Goal: Task Accomplishment & Management: Manage account settings

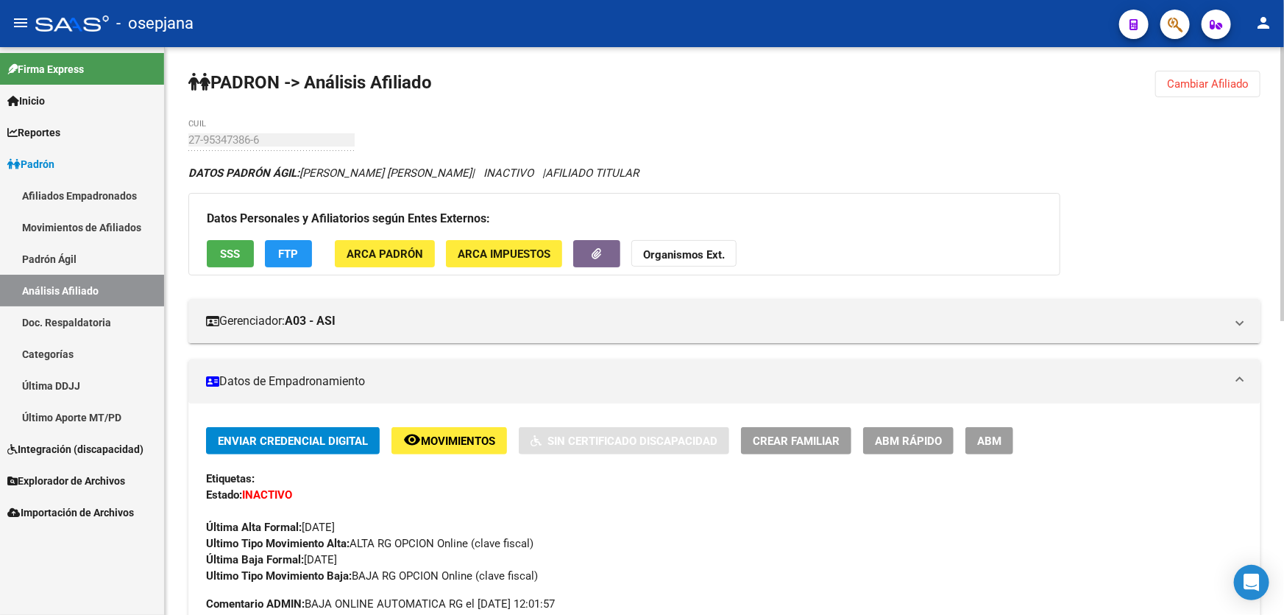
click at [1201, 89] on span "Cambiar Afiliado" at bounding box center [1208, 83] width 82 height 13
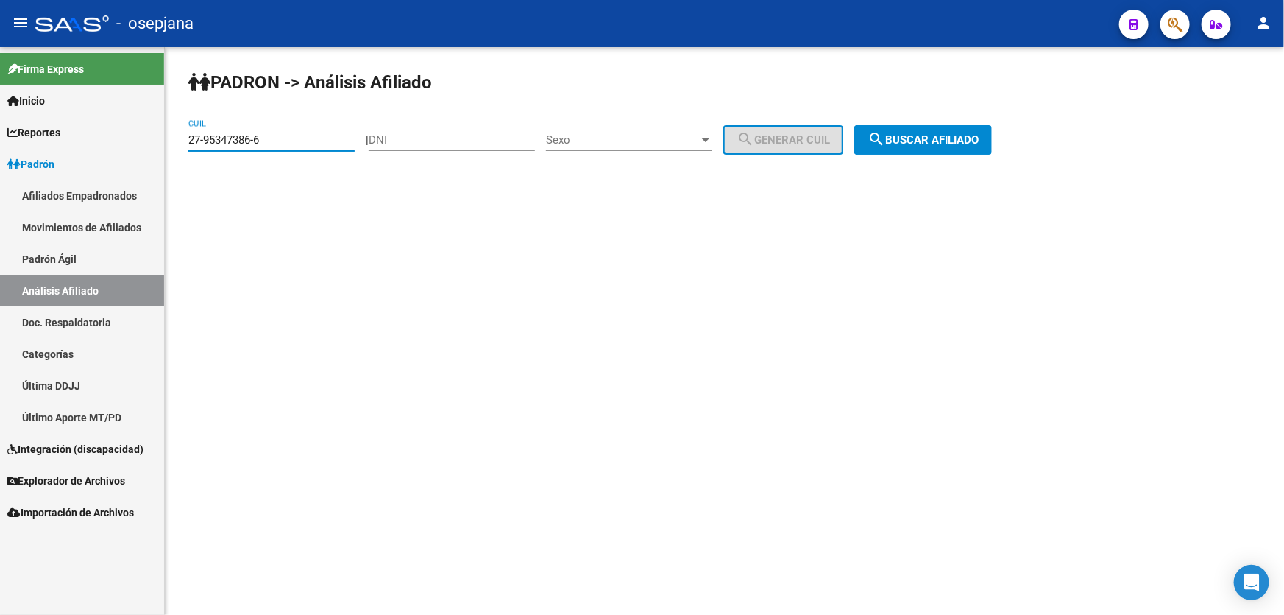
drag, startPoint x: 289, startPoint y: 136, endPoint x: 59, endPoint y: 135, distance: 229.7
click at [59, 135] on mat-sidenav-container "Firma Express Inicio Instructivos Contacto OS Reportes Padrón Traspasos x O.S. …" at bounding box center [642, 331] width 1284 height 568
paste input "0-284940"
type input "20-28494086-6"
click at [979, 131] on button "search Buscar afiliado" at bounding box center [924, 139] width 138 height 29
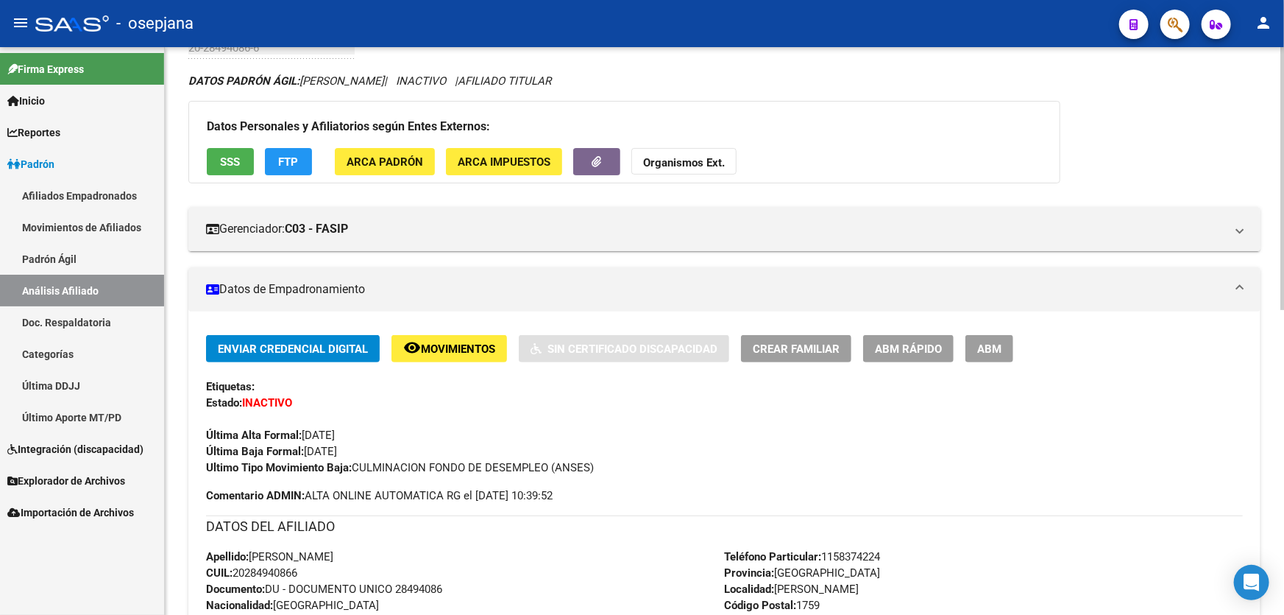
scroll to position [267, 0]
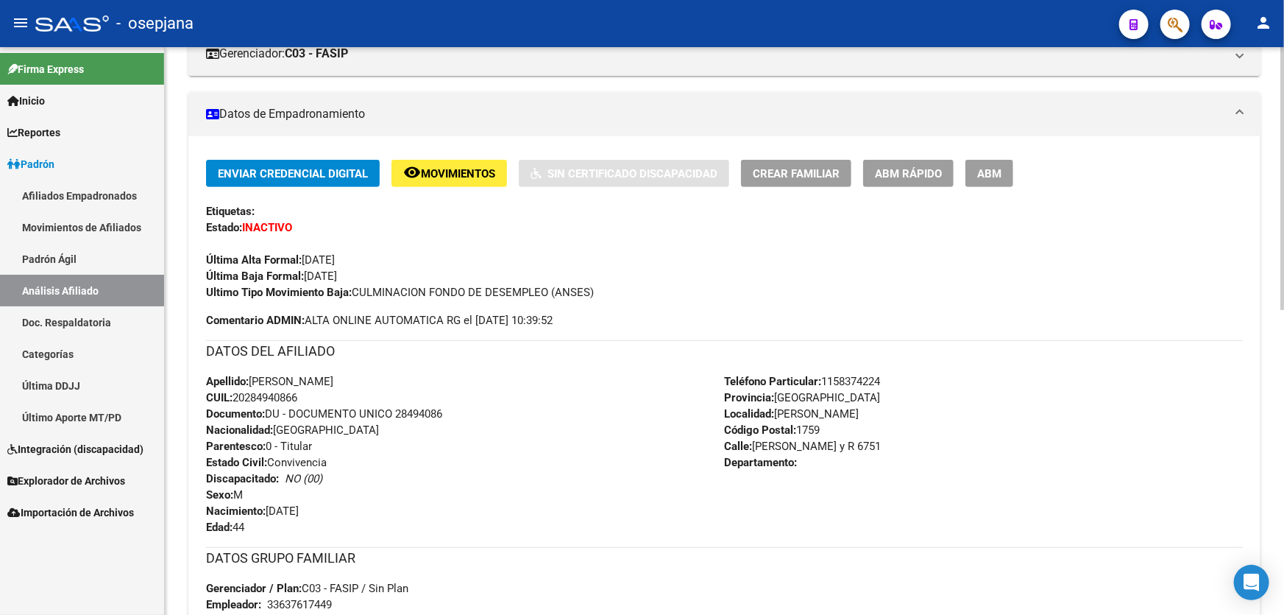
drag, startPoint x: 397, startPoint y: 411, endPoint x: 462, endPoint y: 412, distance: 64.0
click at [462, 412] on div "Apellido: GERARDO JOSE SANCHEZ CUIL: 20284940866 Documento: DU - DOCUMENTO UNIC…" at bounding box center [465, 454] width 519 height 162
copy span "28494086"
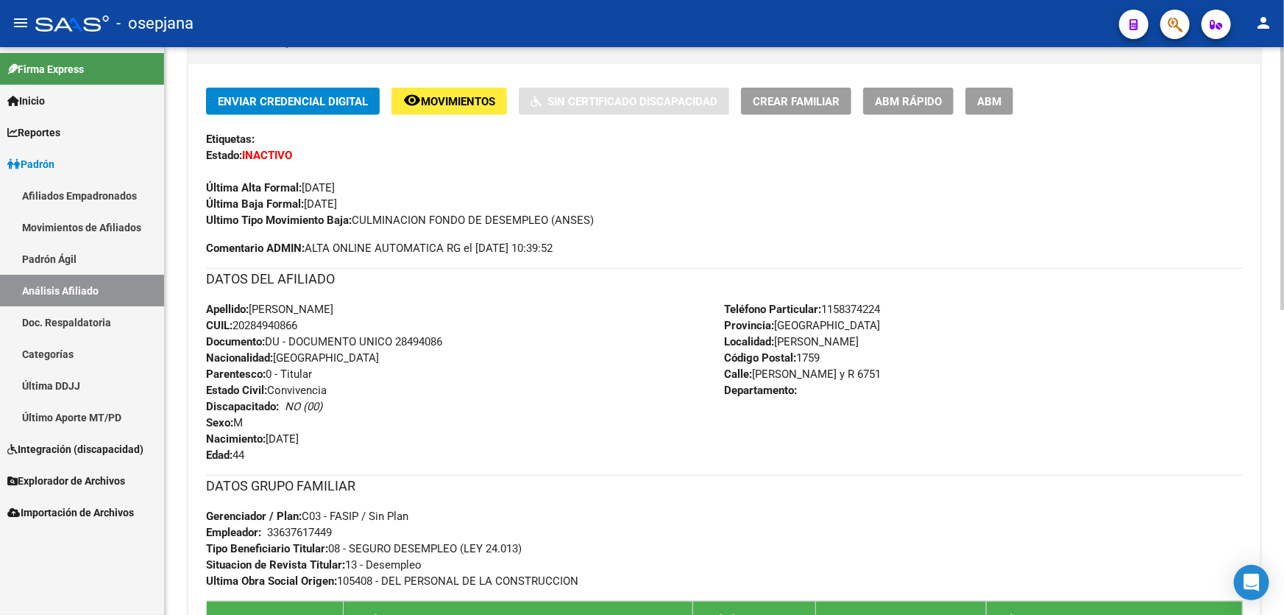
scroll to position [334, 0]
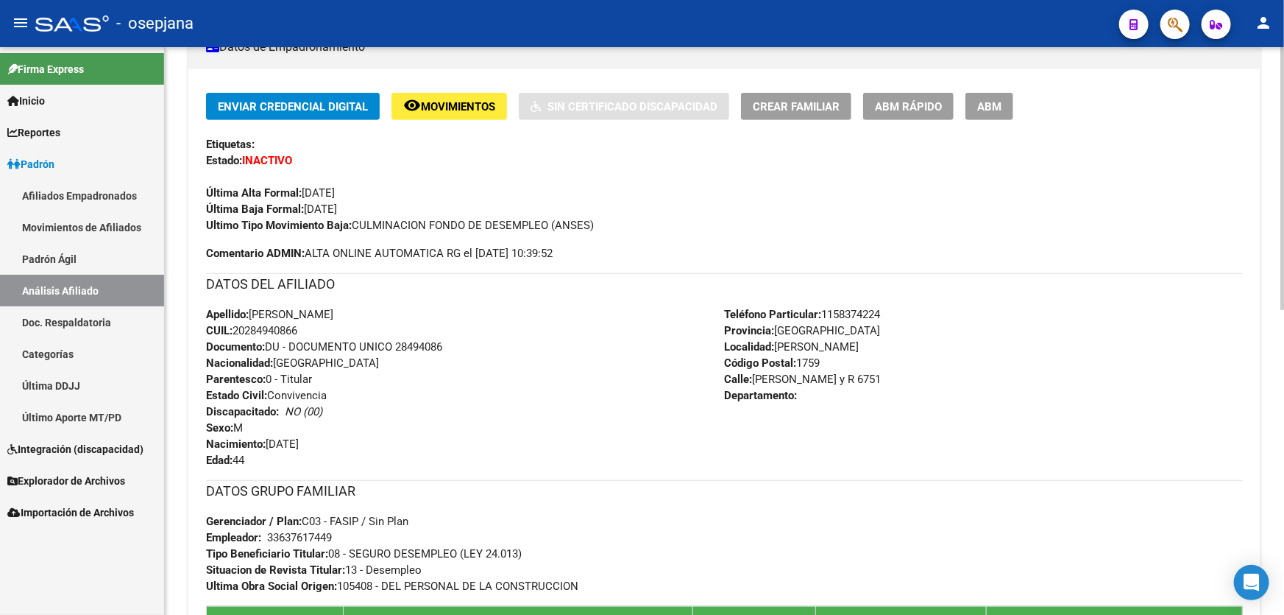
click at [908, 110] on span "ABM Rápido" at bounding box center [908, 106] width 67 height 13
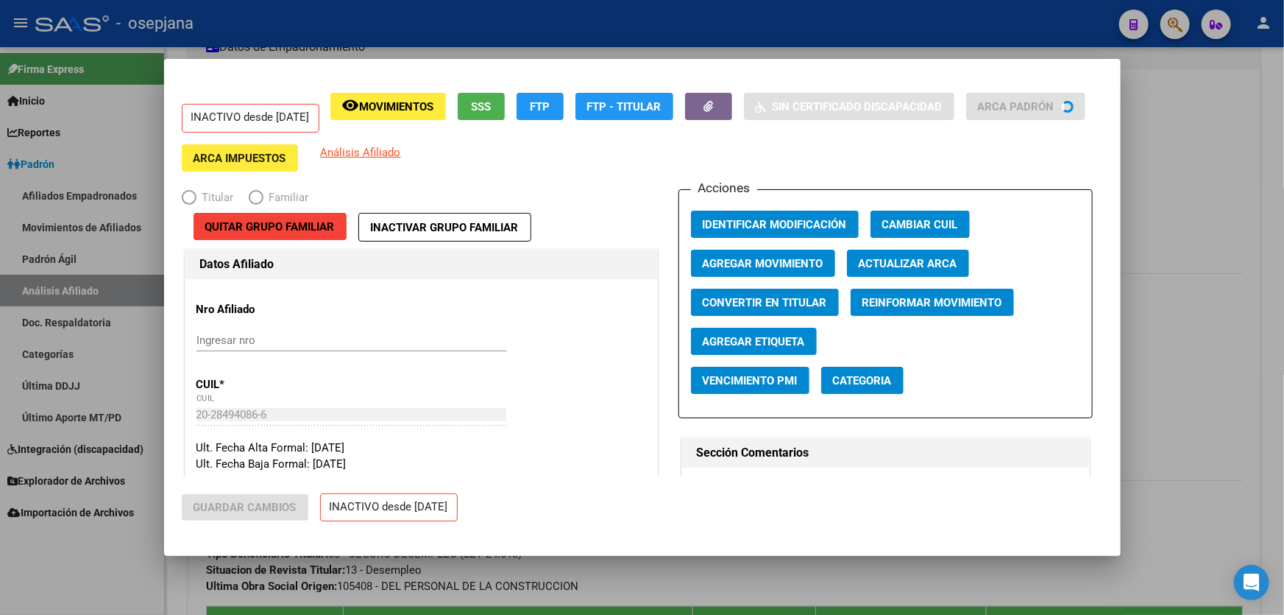
radio input "true"
type input "33-63761744-9"
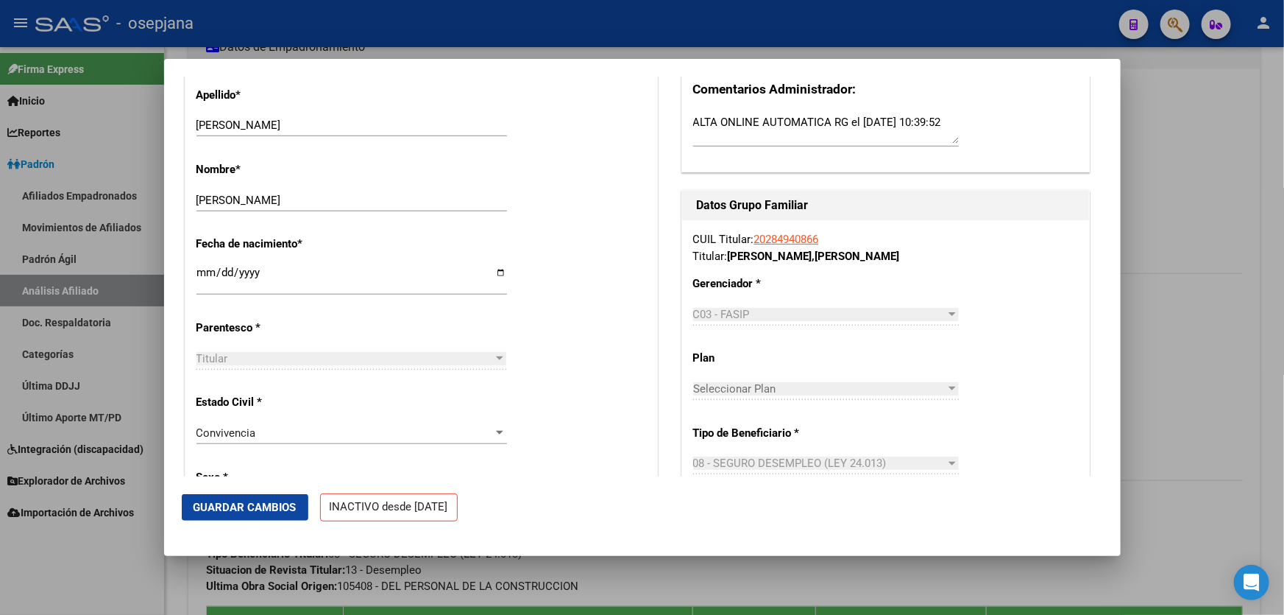
scroll to position [0, 0]
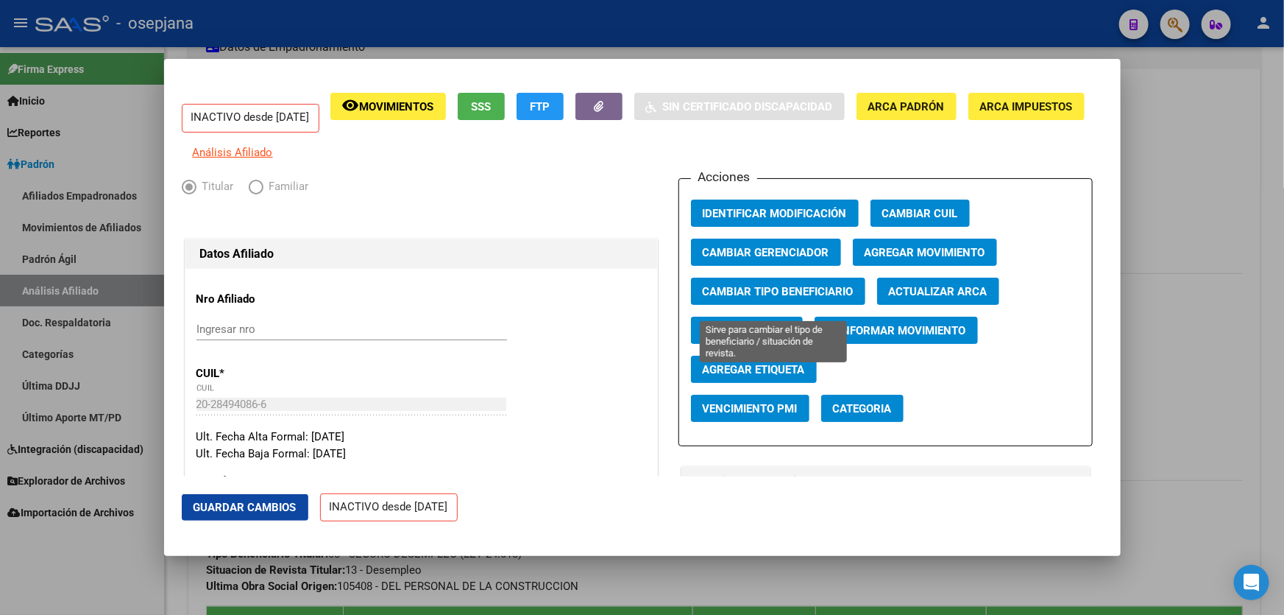
click at [773, 297] on span "Cambiar Tipo Beneficiario" at bounding box center [778, 291] width 151 height 13
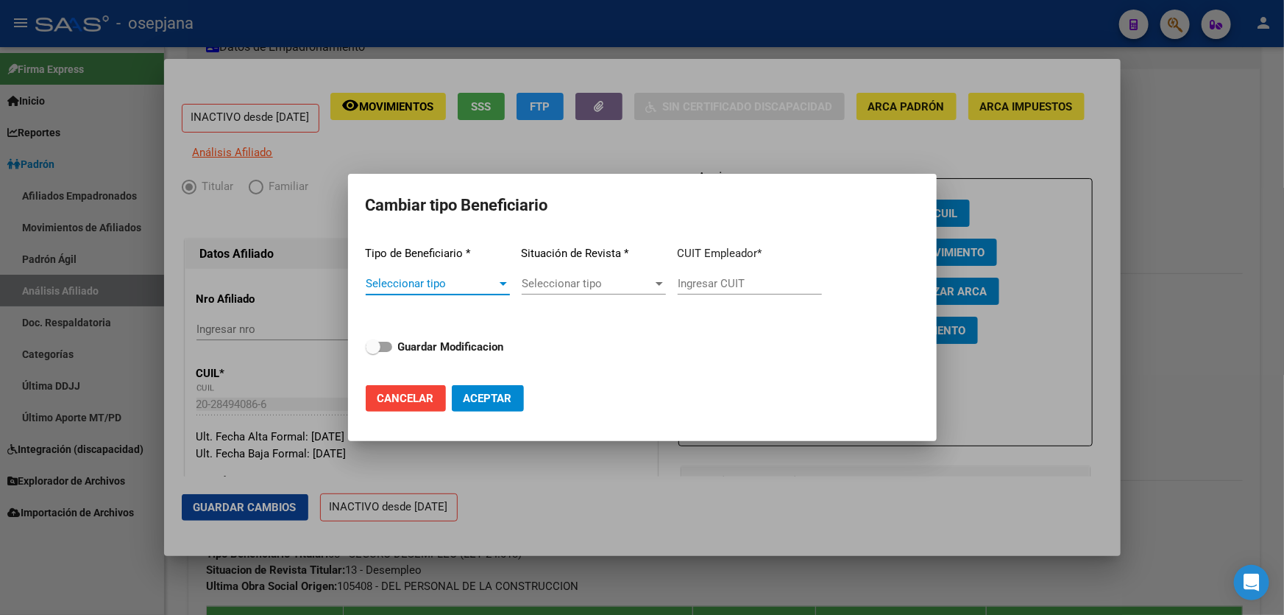
click at [487, 291] on div "Seleccionar tipo Seleccionar tipo" at bounding box center [438, 290] width 144 height 36
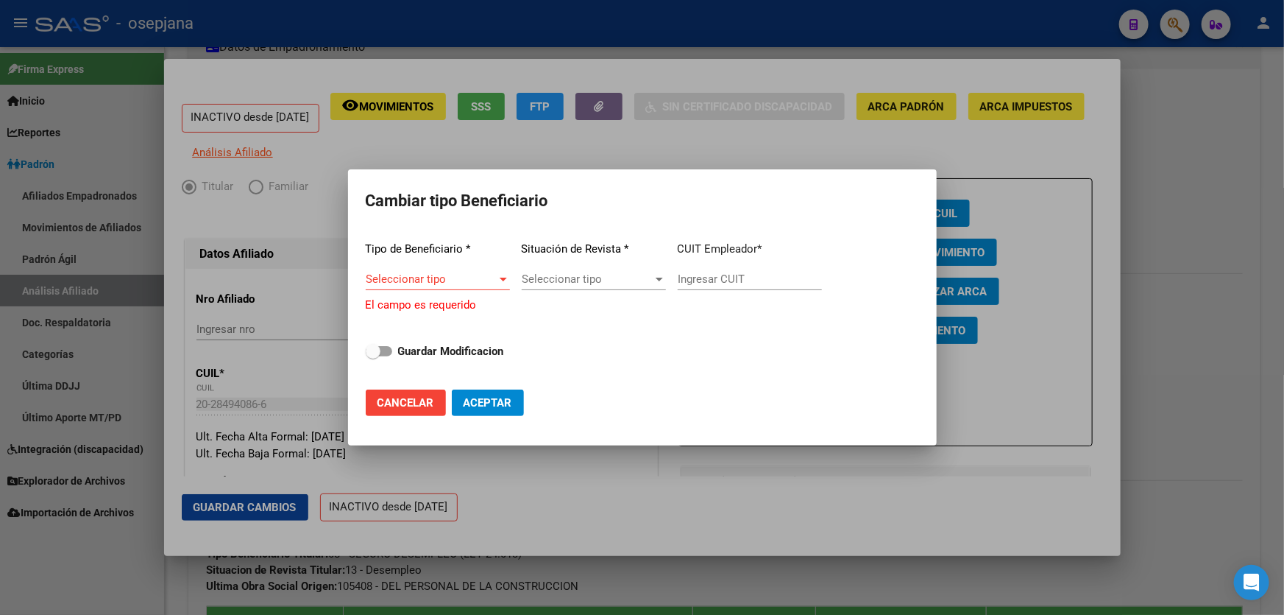
click at [456, 283] on span "Seleccionar tipo" at bounding box center [431, 278] width 131 height 13
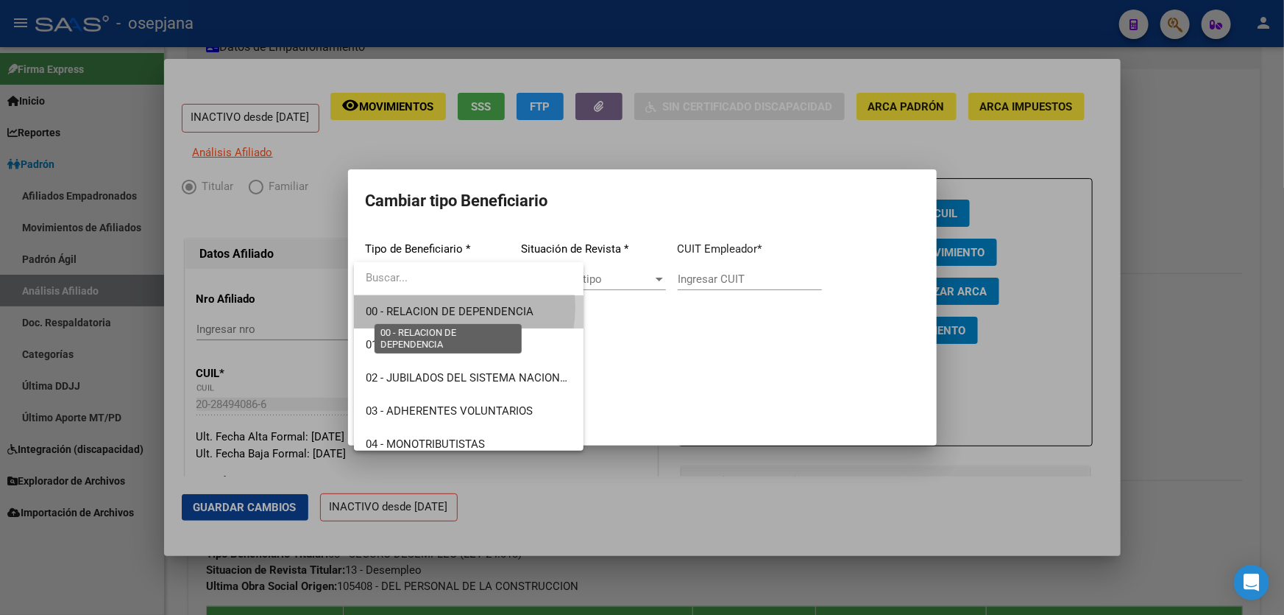
click at [453, 307] on span "00 - RELACION DE DEPENDENCIA" at bounding box center [450, 311] width 168 height 13
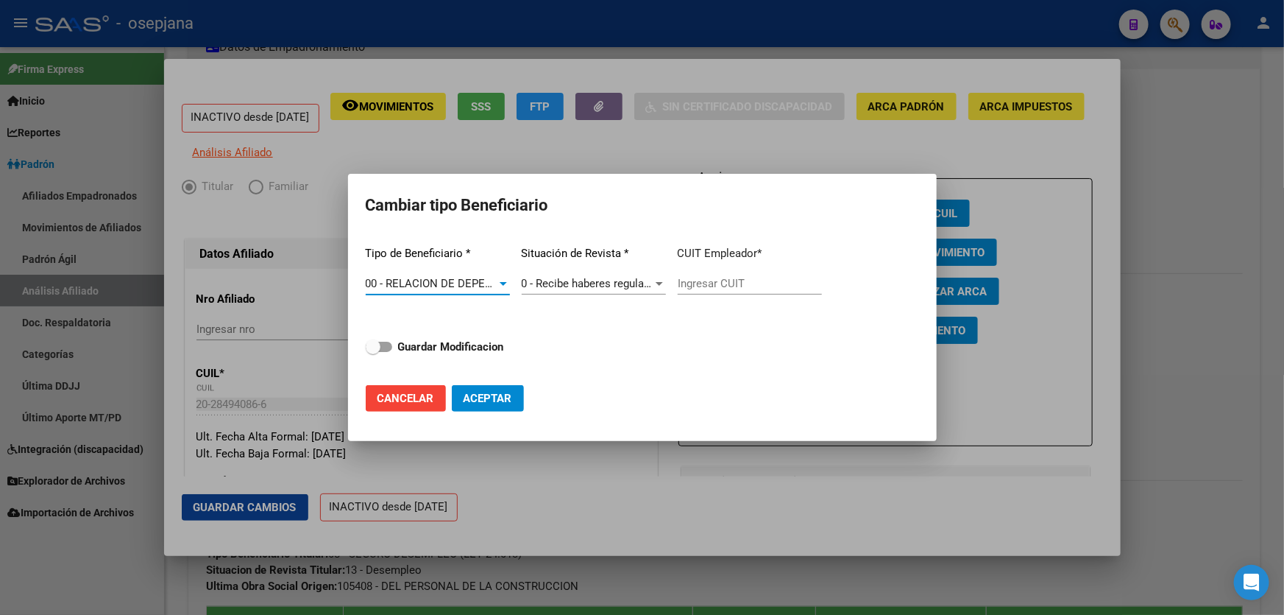
type input "30-58293634-6"
click at [434, 348] on strong "Guardar Modificacion" at bounding box center [451, 346] width 106 height 13
click at [373, 352] on input "Guardar Modificacion" at bounding box center [372, 352] width 1 height 1
checkbox input "true"
click at [498, 397] on span "Aceptar" at bounding box center [488, 398] width 49 height 13
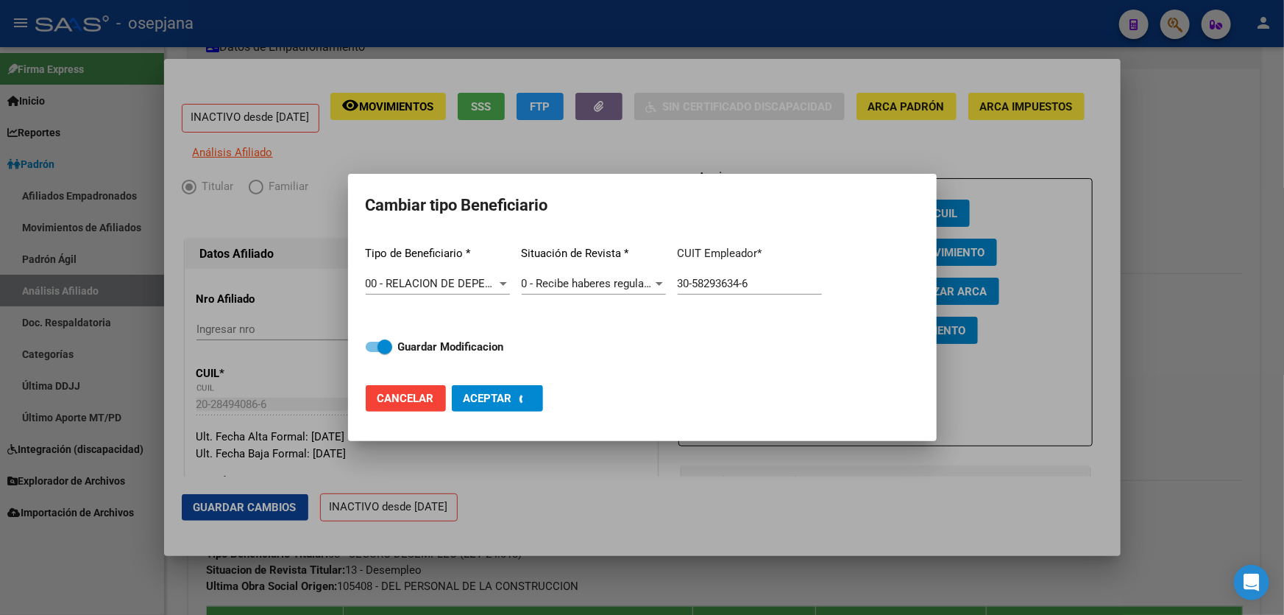
type input "30-58293634-6"
checkbox input "false"
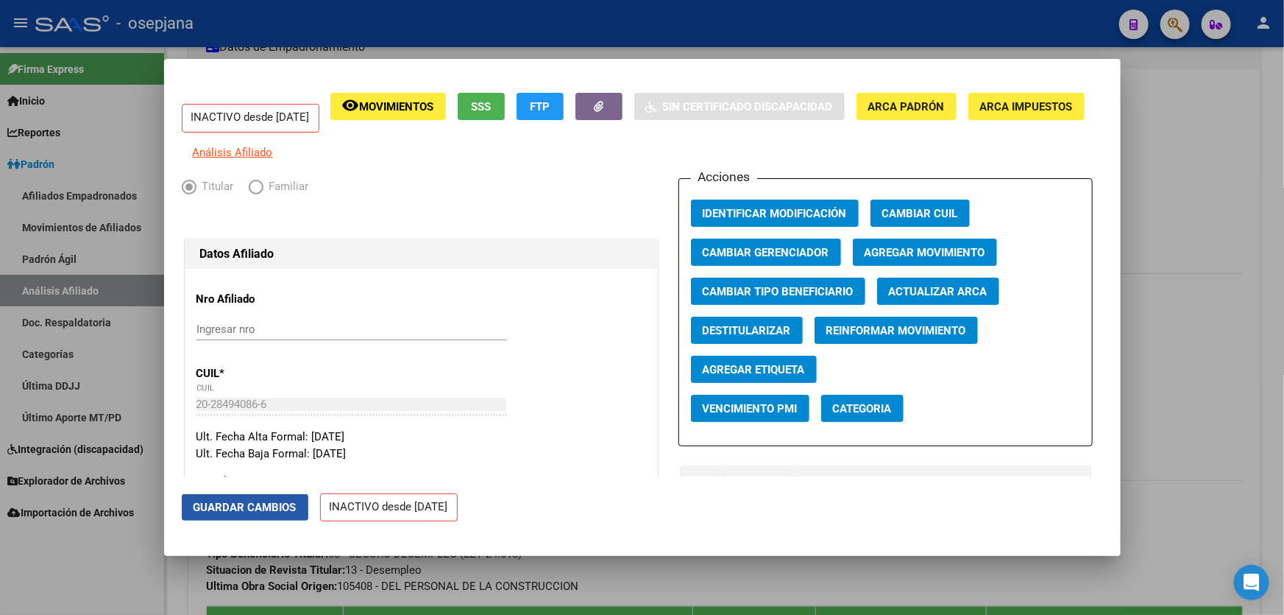
click at [236, 503] on span "Guardar Cambios" at bounding box center [245, 507] width 103 height 13
click at [232, 501] on span "Guardar Cambios" at bounding box center [245, 507] width 103 height 13
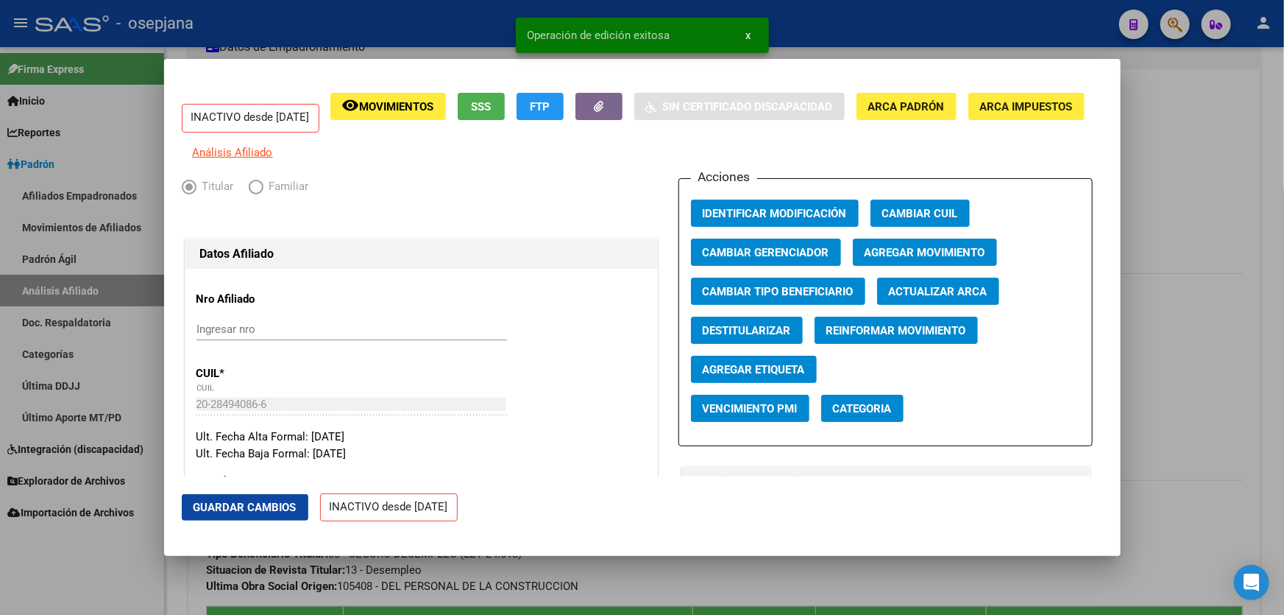
click at [928, 258] on span "Agregar Movimiento" at bounding box center [925, 252] width 121 height 13
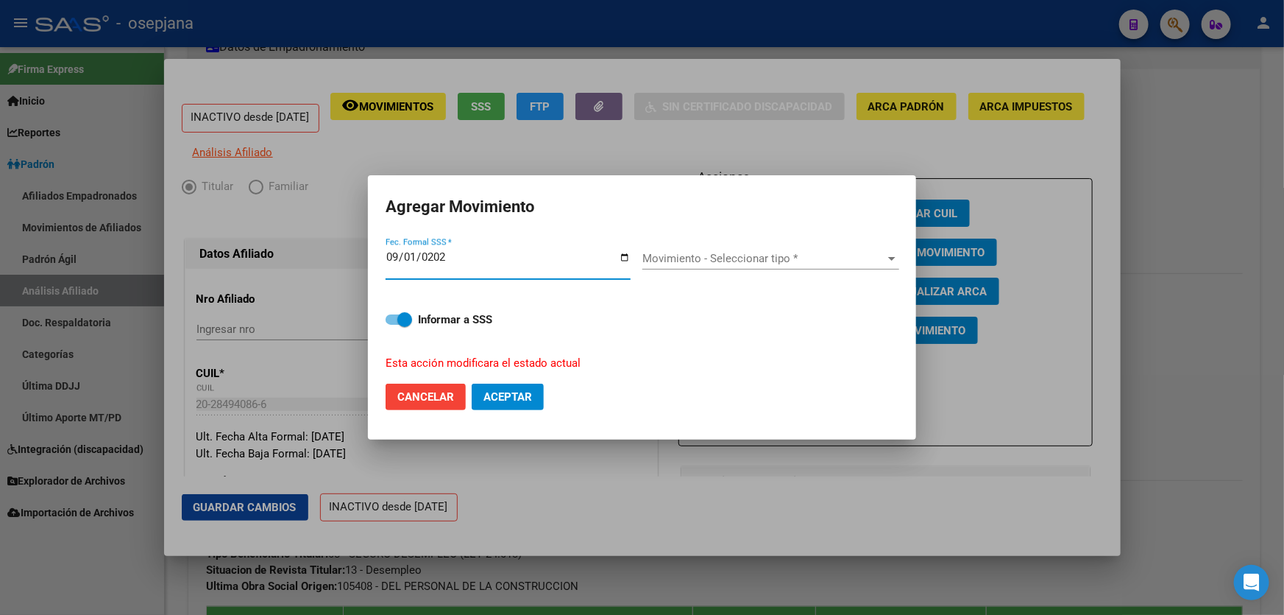
type input "[DATE]"
click at [765, 264] on span "Movimiento - Seleccionar tipo *" at bounding box center [765, 258] width 244 height 13
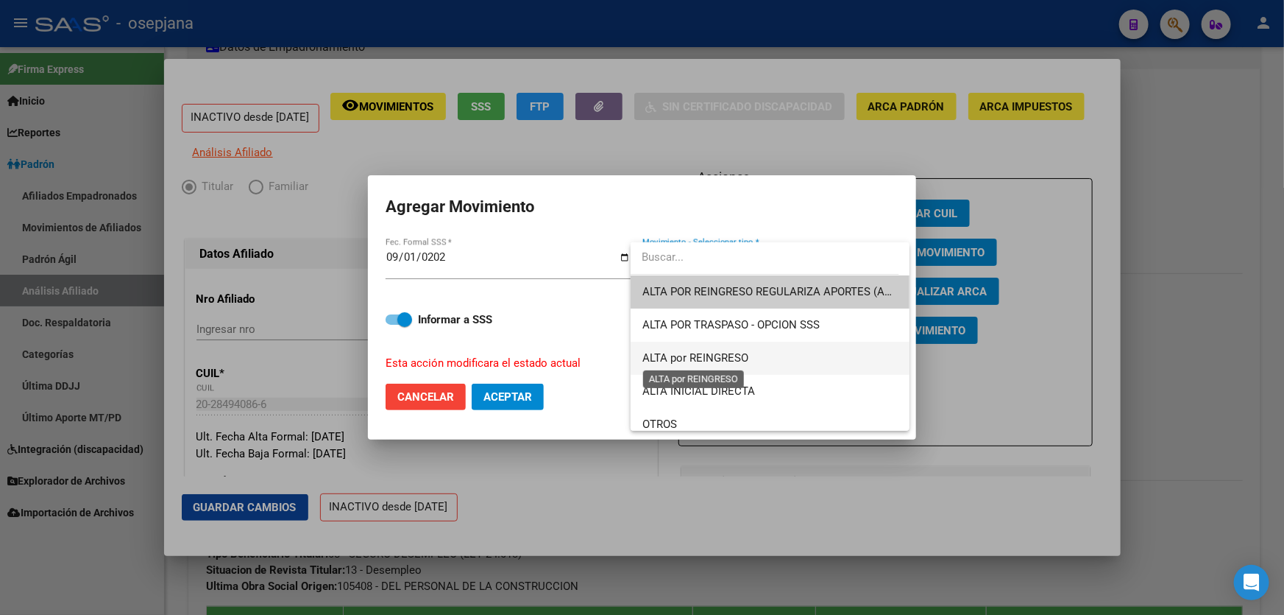
click at [690, 358] on span "ALTA por REINGRESO" at bounding box center [696, 357] width 106 height 13
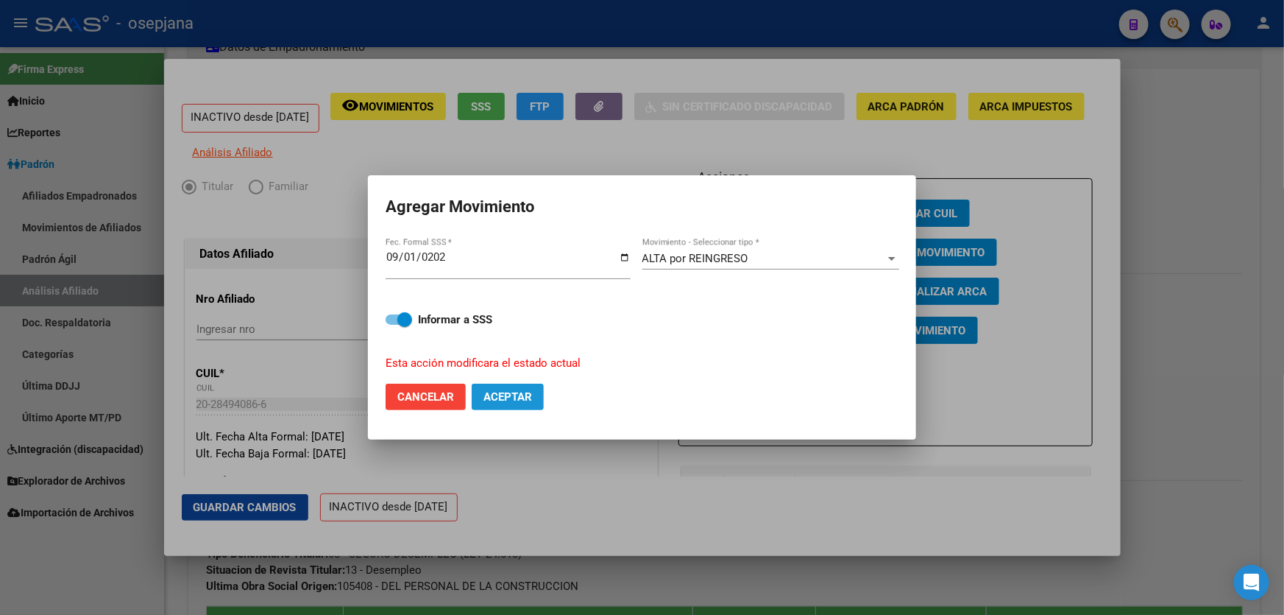
click at [521, 391] on span "Aceptar" at bounding box center [508, 396] width 49 height 13
checkbox input "false"
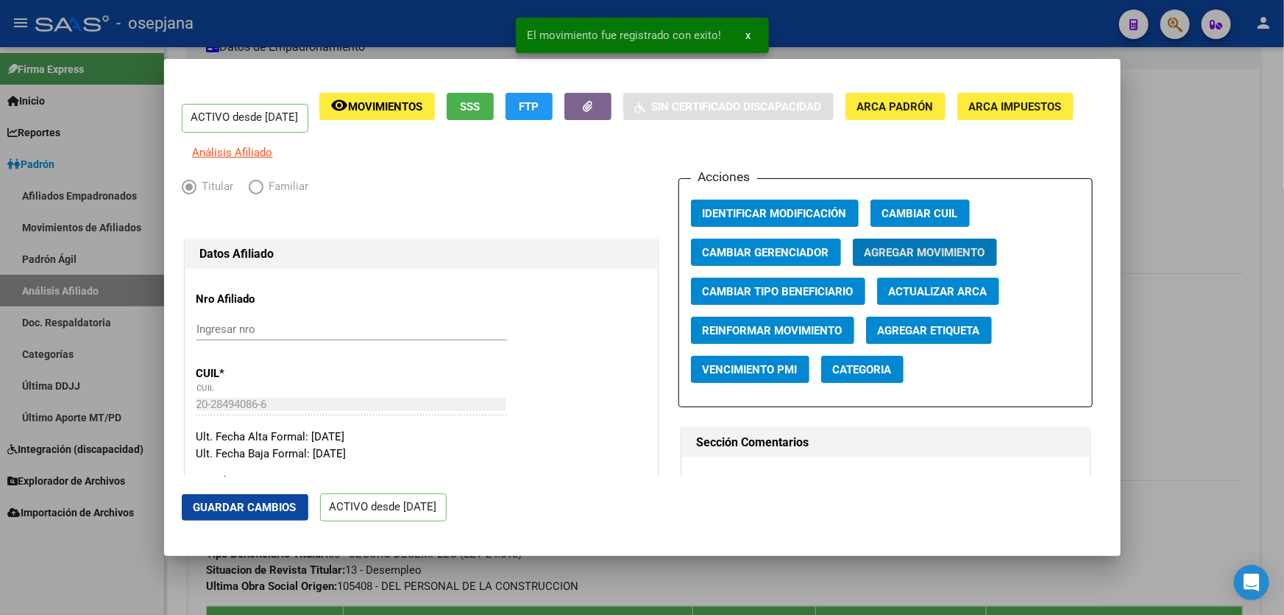
click at [245, 504] on span "Guardar Cambios" at bounding box center [245, 507] width 103 height 13
click at [1284, 319] on div at bounding box center [642, 307] width 1284 height 615
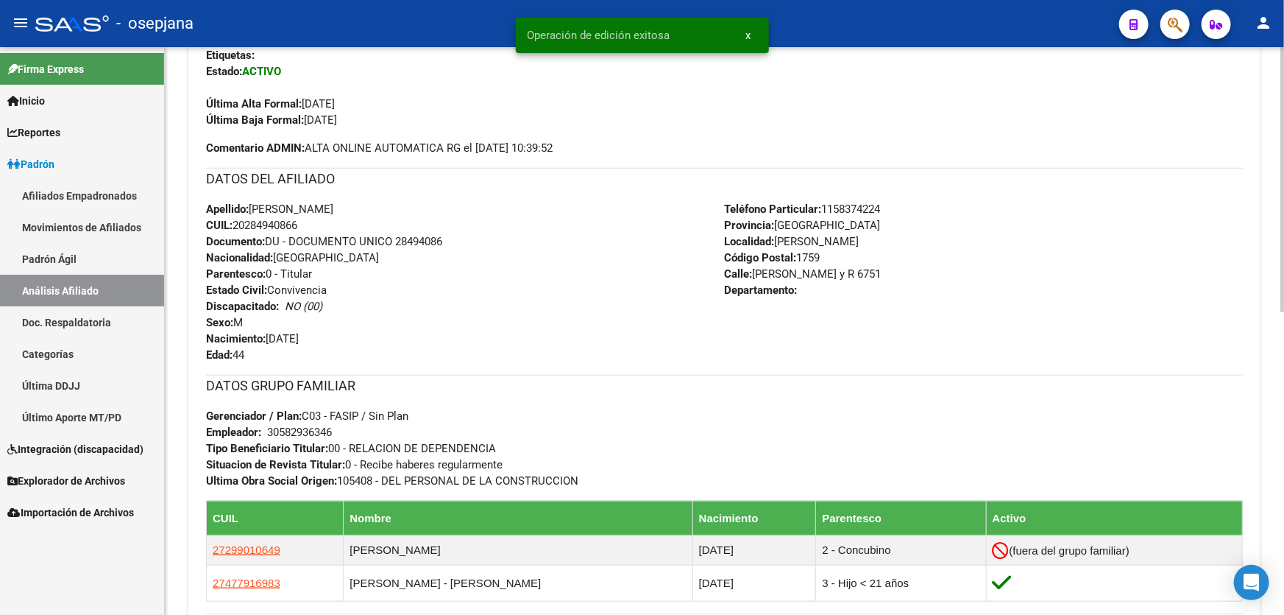
scroll to position [648, 0]
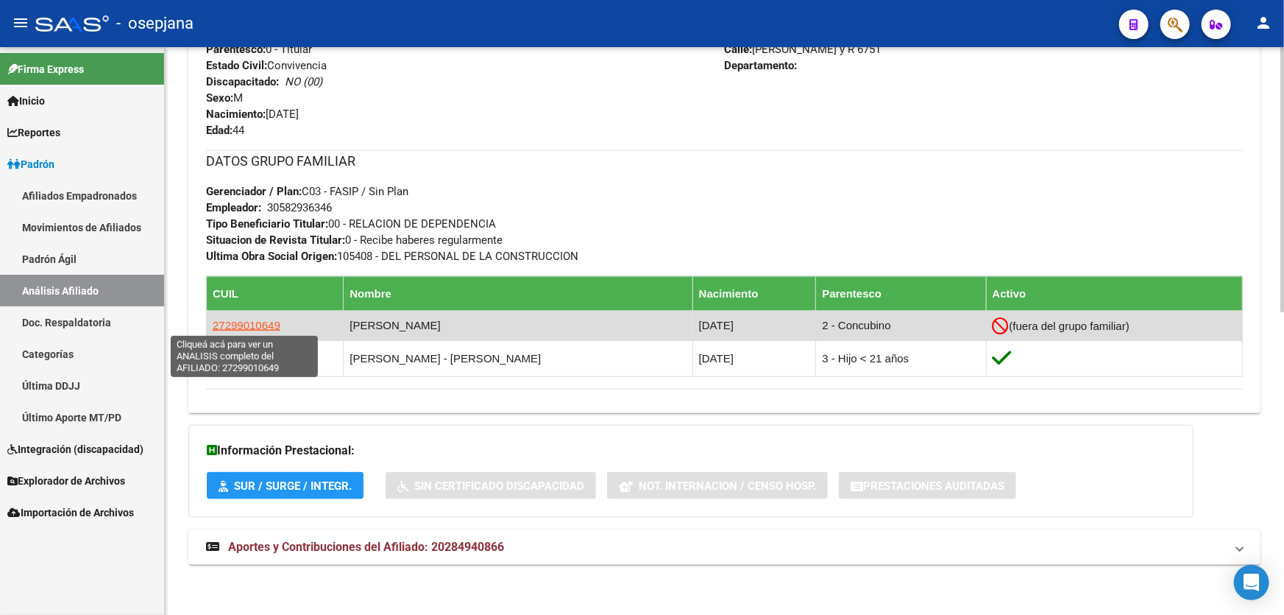
click at [251, 323] on span "27299010649" at bounding box center [247, 325] width 68 height 13
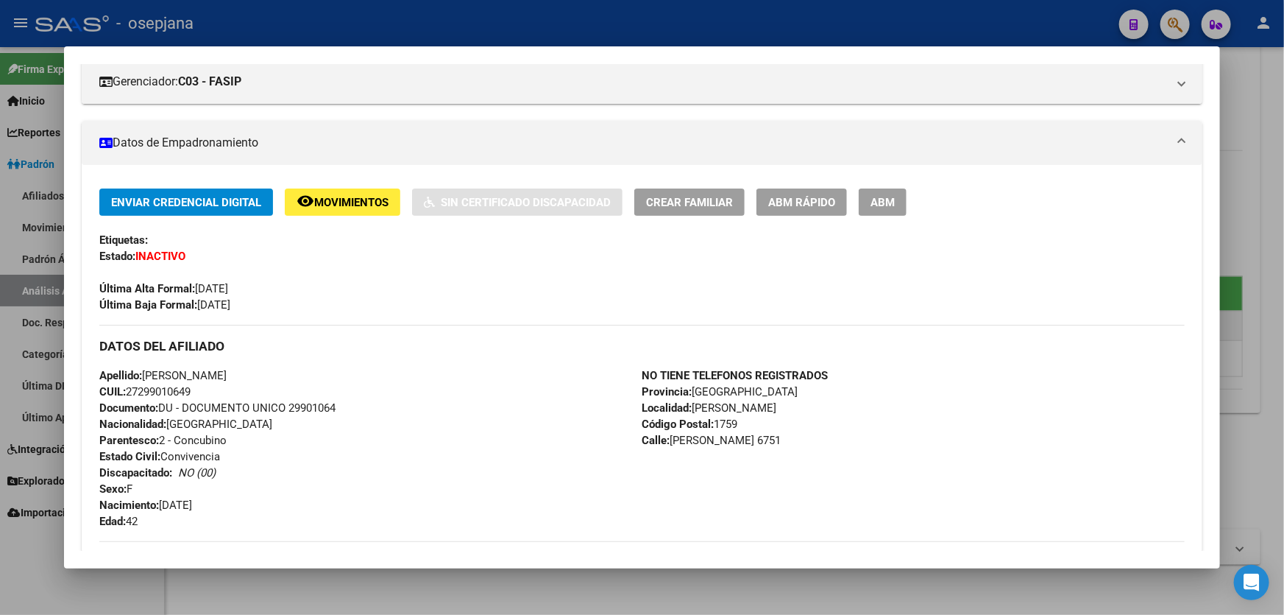
scroll to position [200, 0]
click at [802, 203] on span "ABM Rápido" at bounding box center [801, 201] width 67 height 13
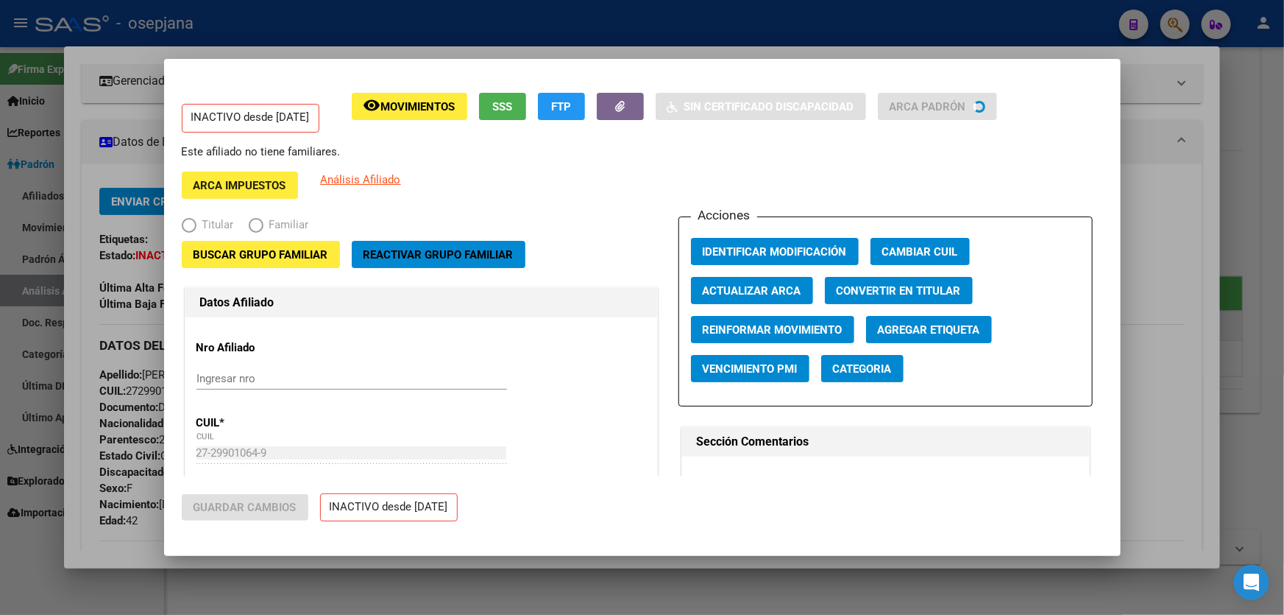
radio input "true"
click at [481, 248] on span "Reactivar Grupo Familiar" at bounding box center [439, 254] width 150 height 13
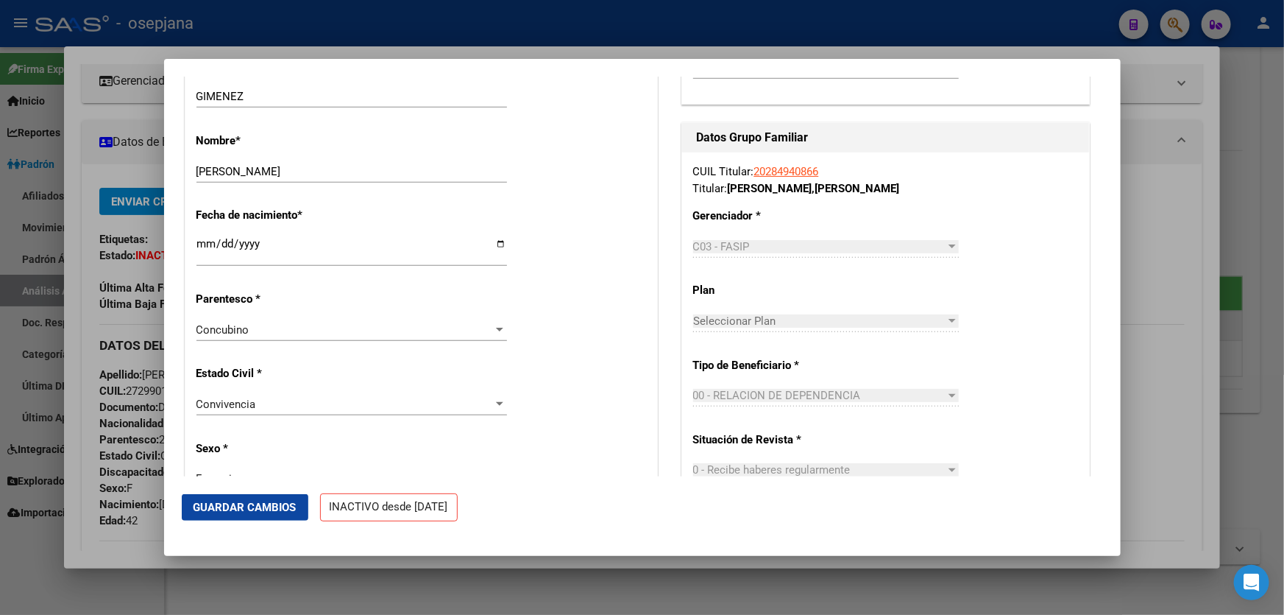
scroll to position [0, 0]
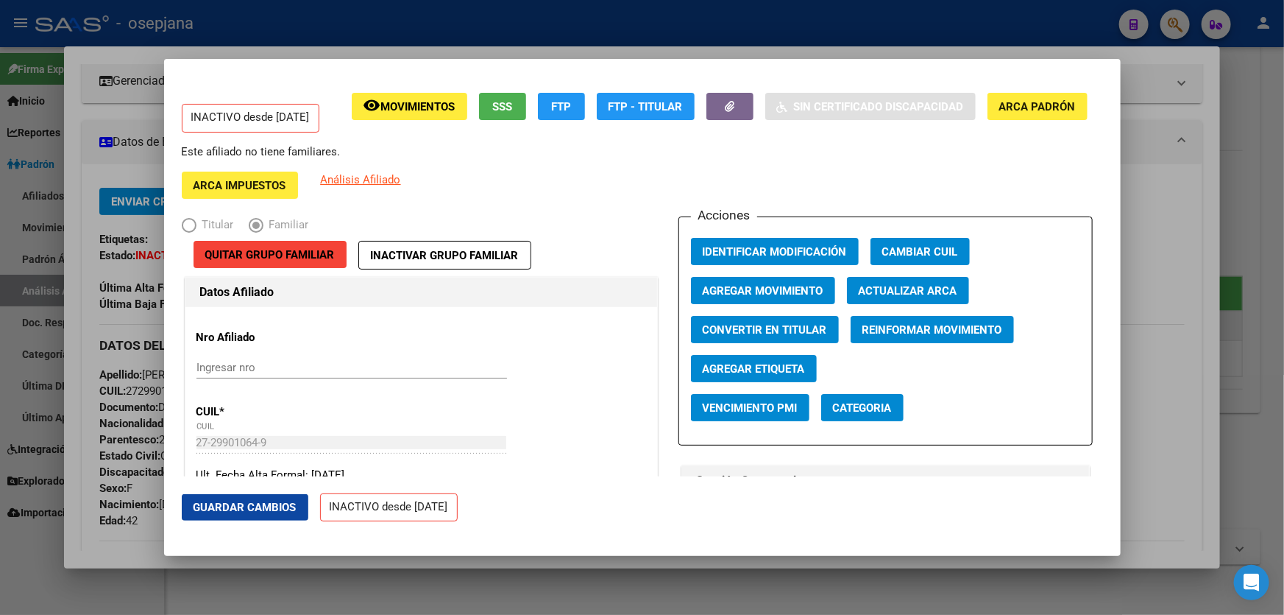
click at [233, 511] on span "Guardar Cambios" at bounding box center [245, 507] width 103 height 13
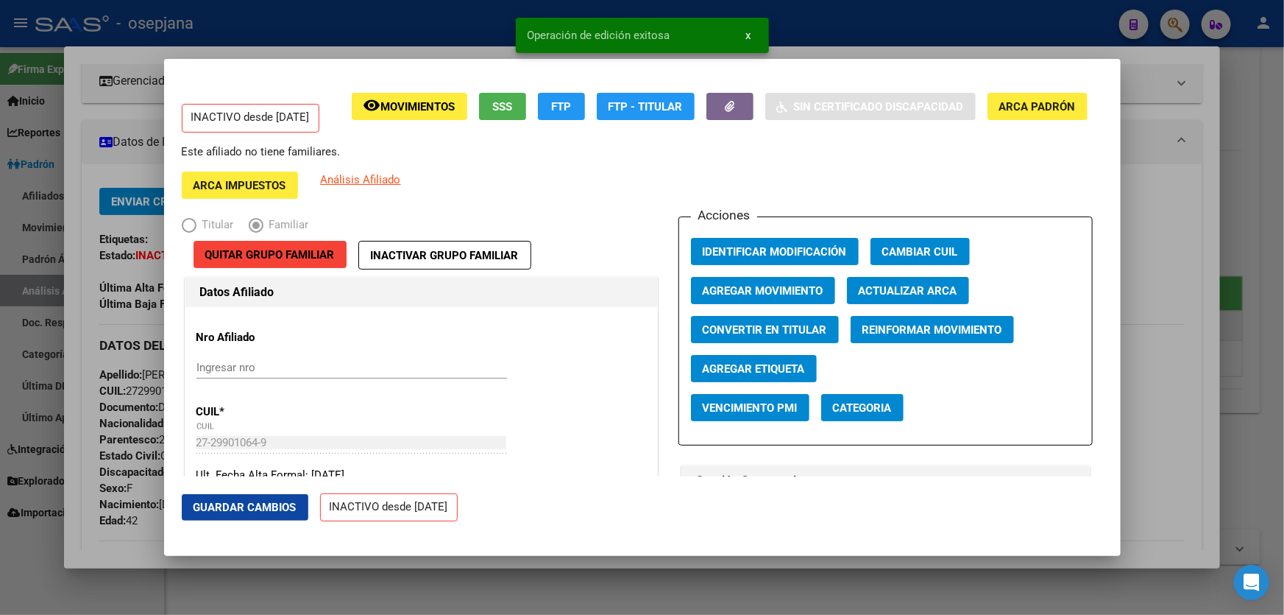
click at [743, 288] on span "Agregar Movimiento" at bounding box center [763, 290] width 121 height 13
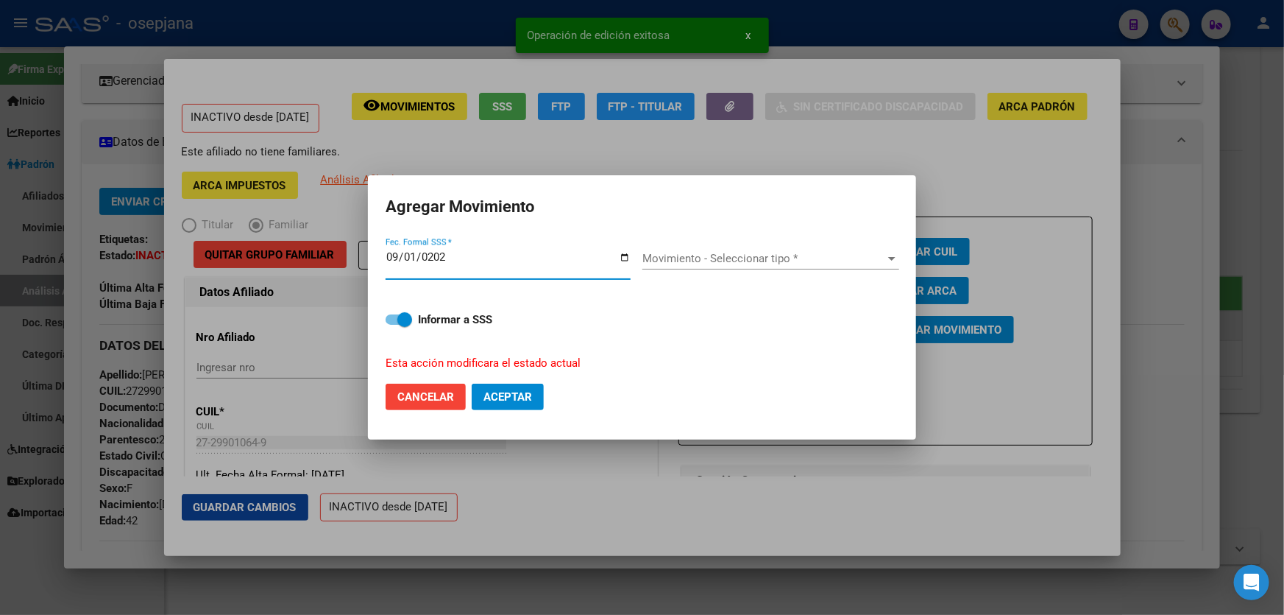
type input "[DATE]"
click at [773, 253] on span "Movimiento - Seleccionar tipo *" at bounding box center [765, 258] width 244 height 13
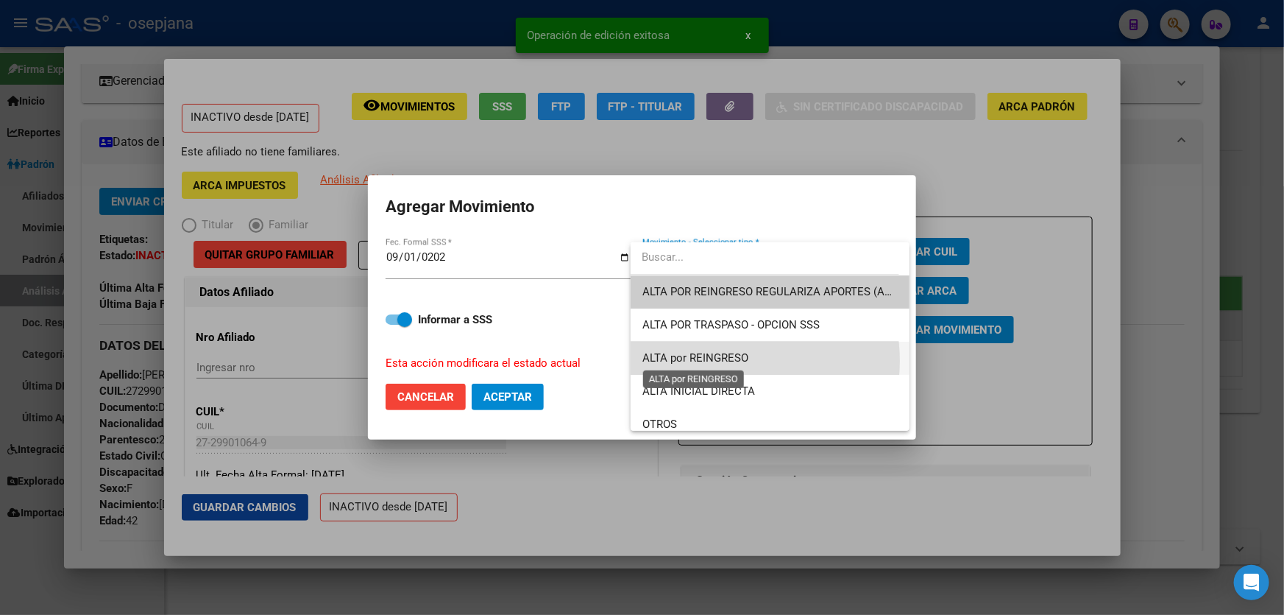
click at [718, 361] on span "ALTA por REINGRESO" at bounding box center [696, 357] width 106 height 13
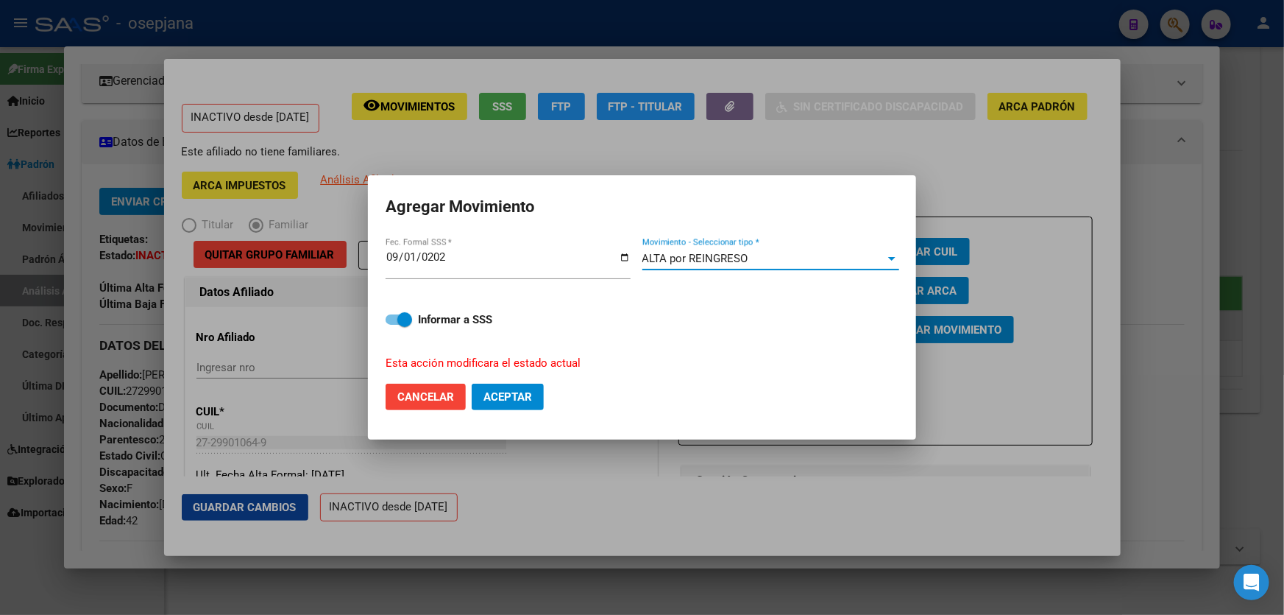
click at [495, 397] on span "Aceptar" at bounding box center [508, 396] width 49 height 13
checkbox input "false"
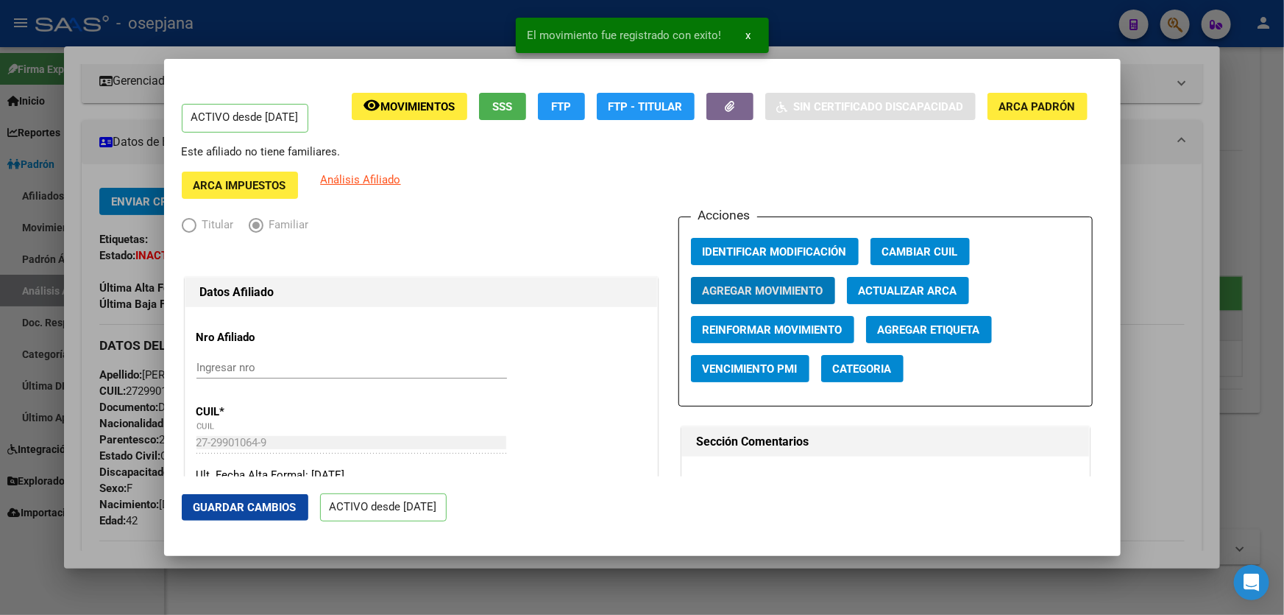
click at [225, 514] on button "Guardar Cambios" at bounding box center [245, 507] width 127 height 26
click at [1284, 311] on div at bounding box center [642, 307] width 1284 height 615
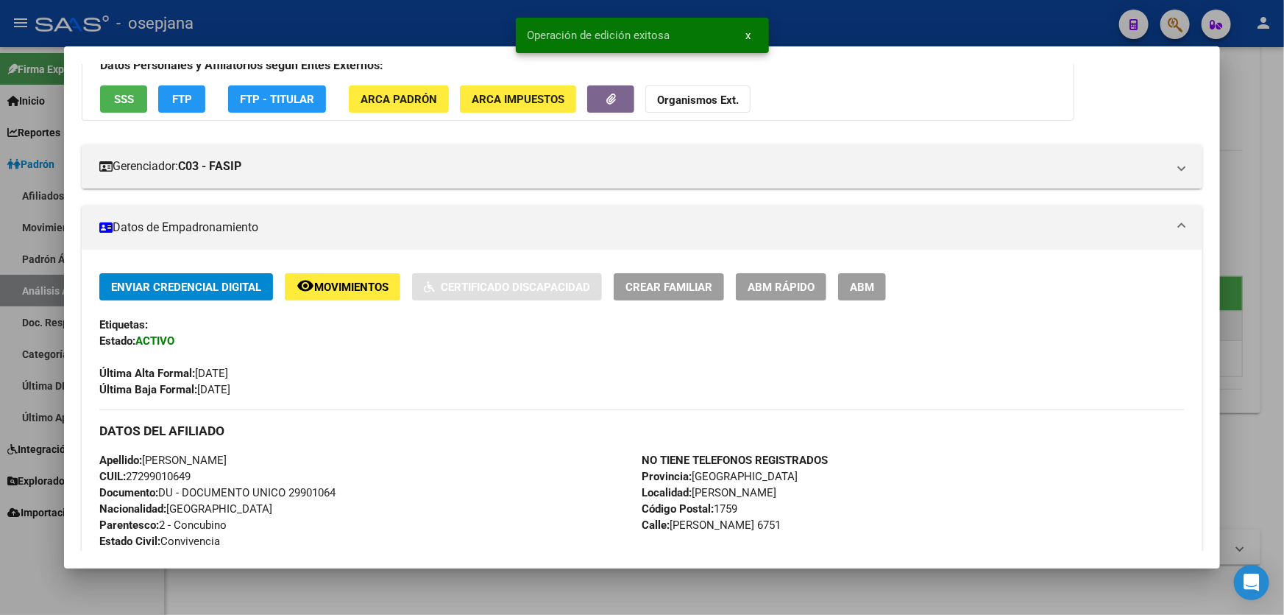
scroll to position [200, 0]
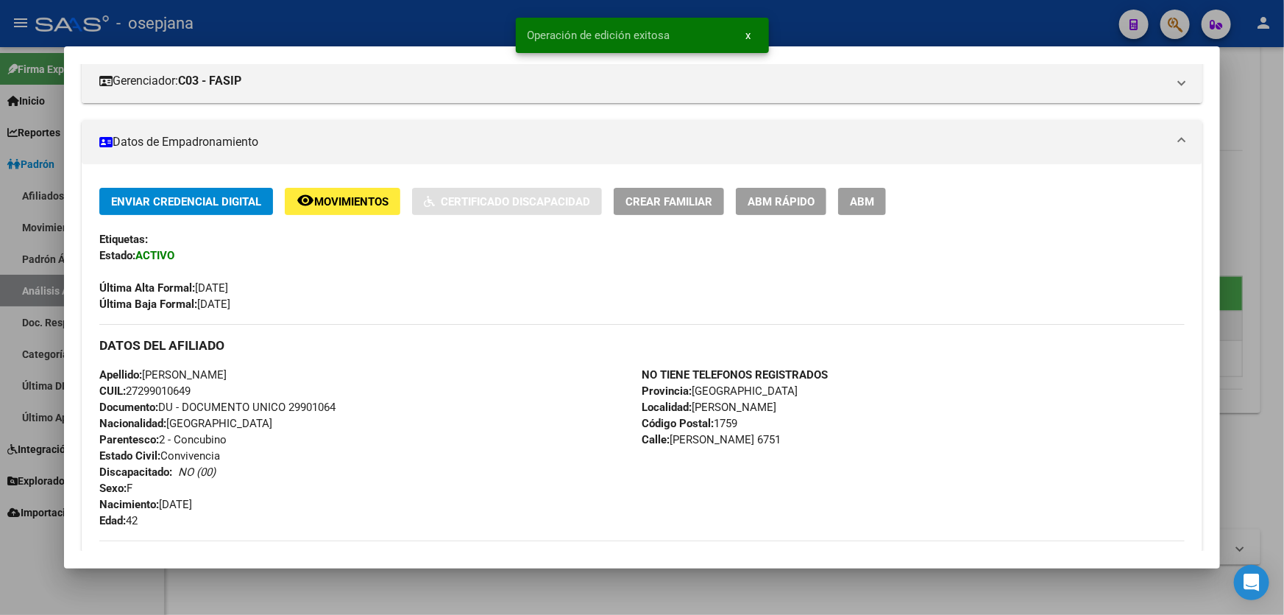
click at [1284, 311] on div at bounding box center [642, 307] width 1284 height 615
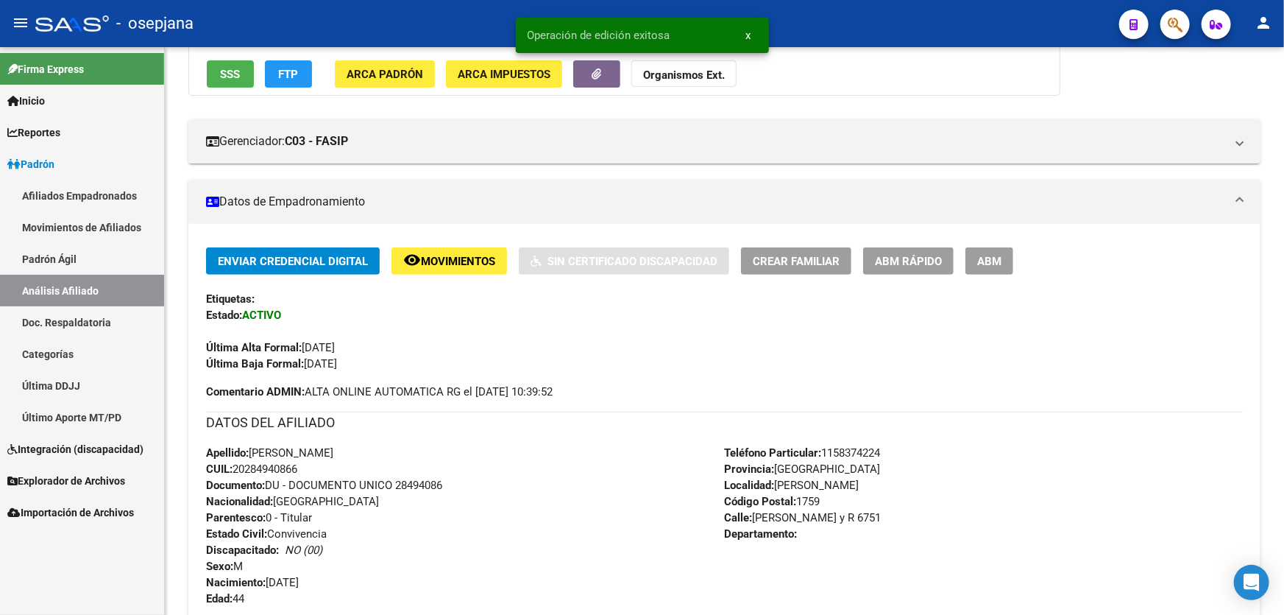
scroll to position [0, 0]
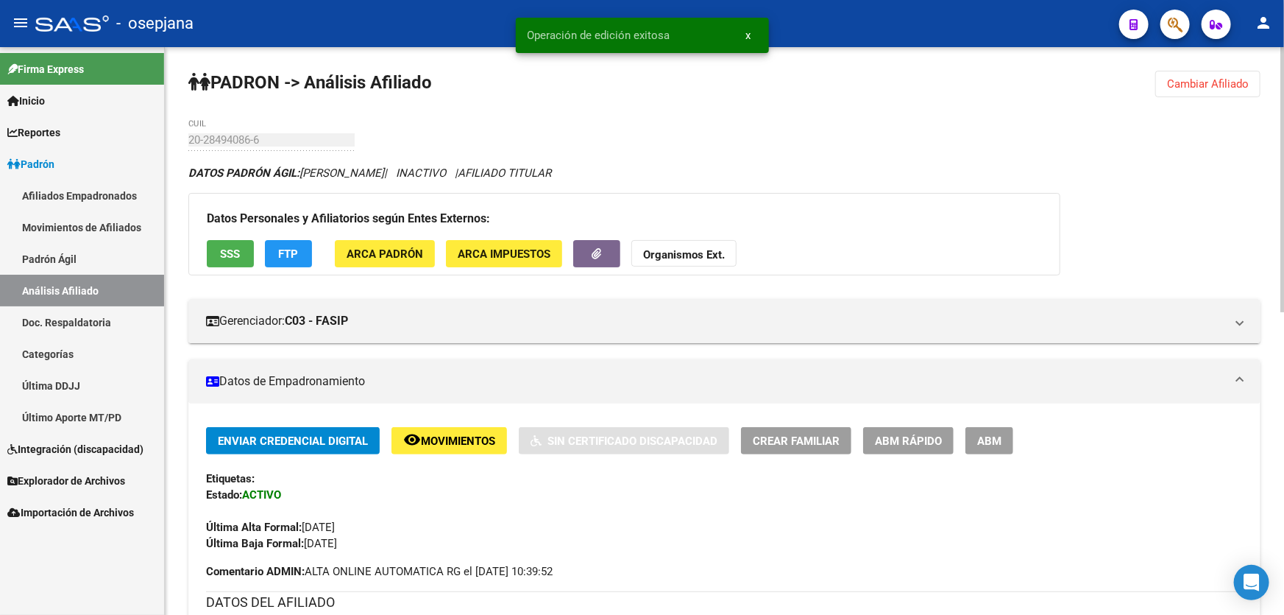
click at [1210, 85] on span "Cambiar Afiliado" at bounding box center [1208, 83] width 82 height 13
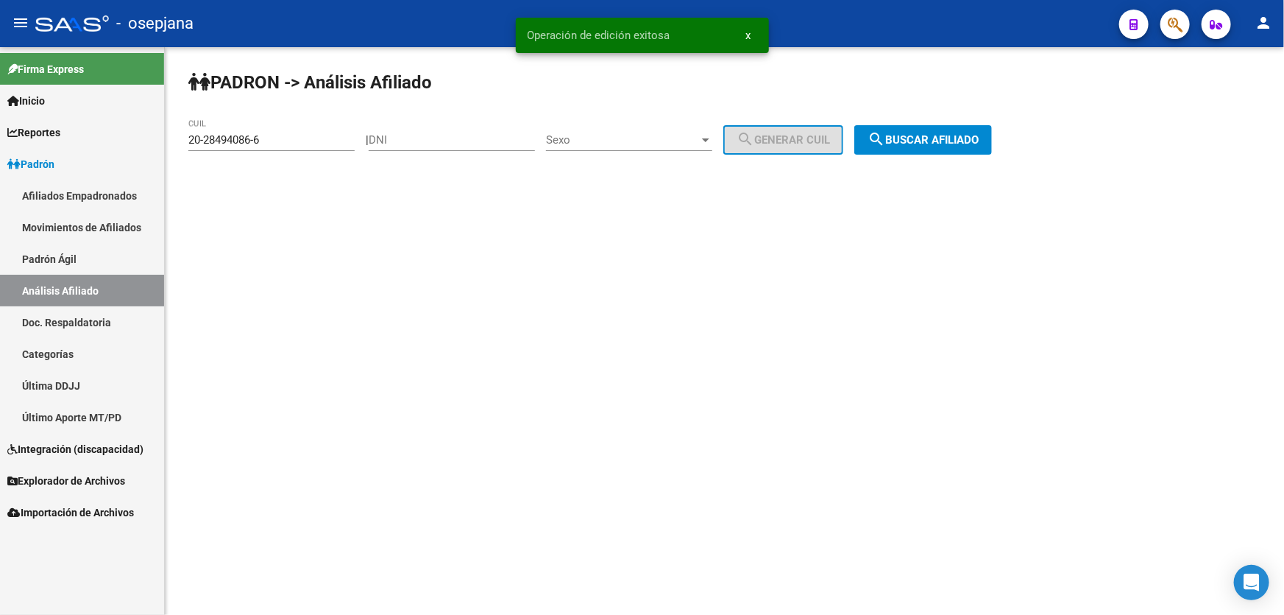
click at [978, 142] on span "search Buscar afiliado" at bounding box center [923, 139] width 111 height 13
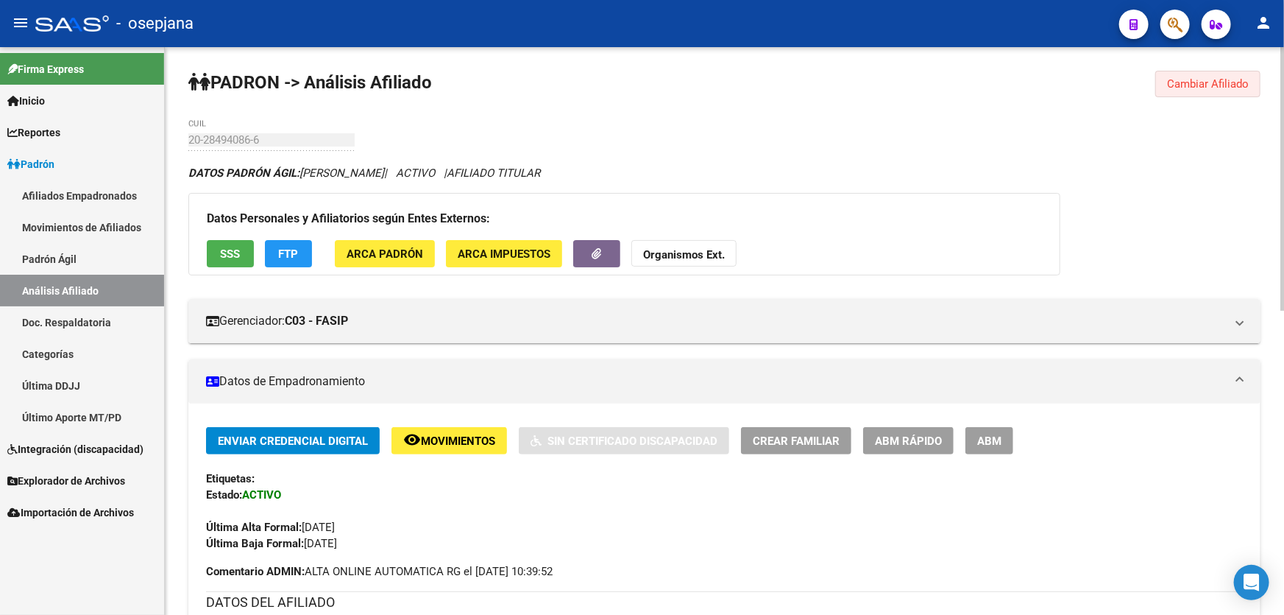
click at [1220, 84] on span "Cambiar Afiliado" at bounding box center [1208, 83] width 82 height 13
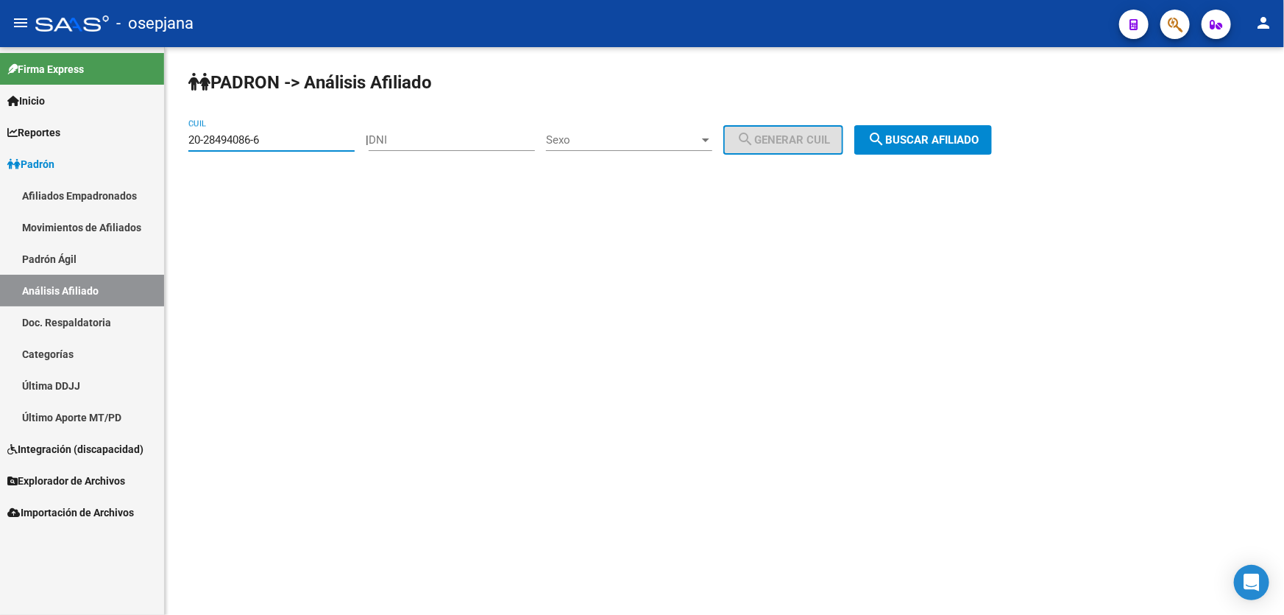
drag, startPoint x: 290, startPoint y: 146, endPoint x: 160, endPoint y: 148, distance: 129.6
click at [160, 148] on mat-sidenav-container "Firma Express Inicio Instructivos Contacto OS Reportes Padrón Traspasos x O.S. …" at bounding box center [642, 331] width 1284 height 568
paste input "37186392-4"
type input "20-37186392-4"
click at [979, 143] on span "search Buscar afiliado" at bounding box center [923, 139] width 111 height 13
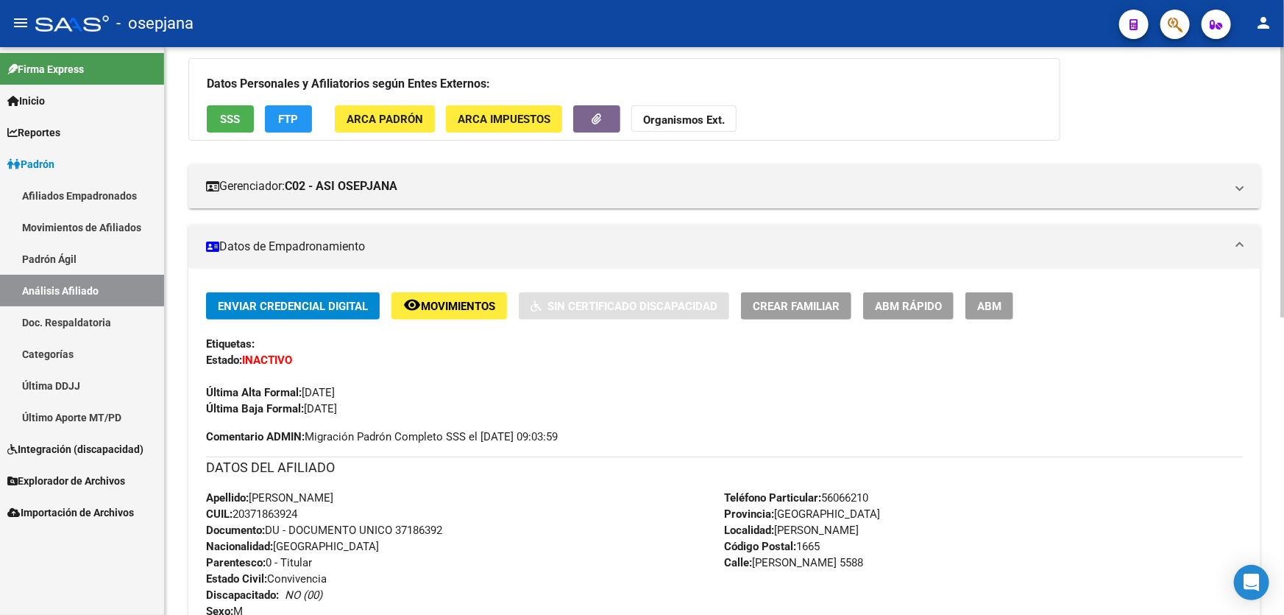
scroll to position [334, 0]
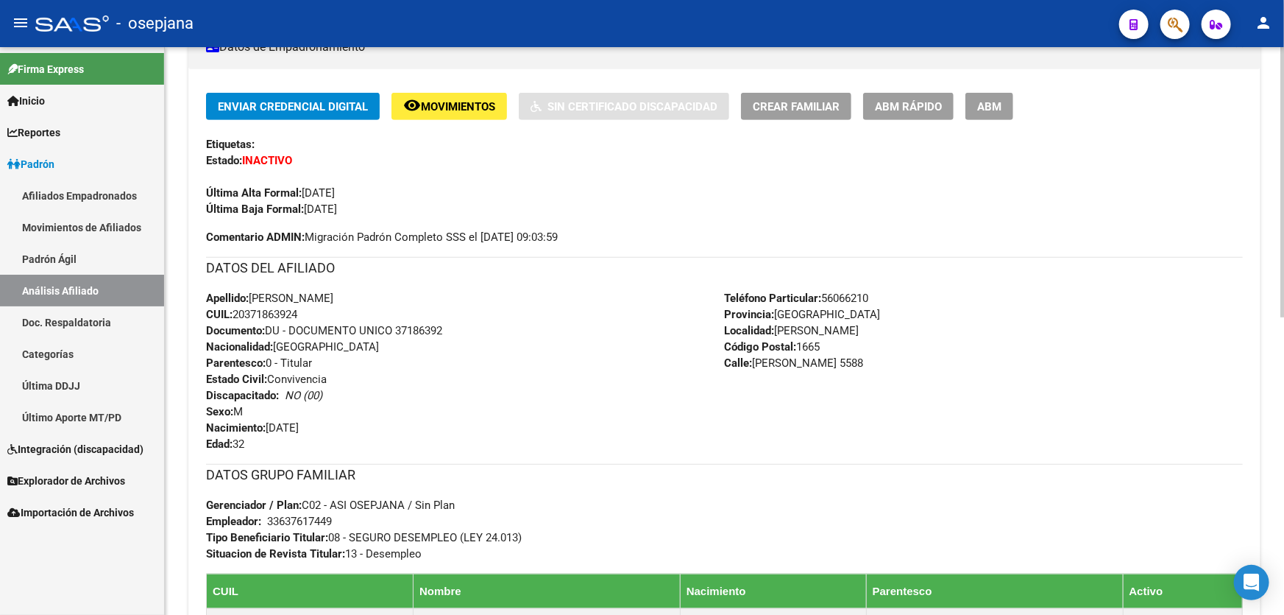
drag, startPoint x: 396, startPoint y: 328, endPoint x: 479, endPoint y: 328, distance: 83.2
click at [479, 328] on div "Apellido: MISAEL NAHUEL PEREYRA CUIL: 20371863924 Documento: DU - DOCUMENTO UNI…" at bounding box center [465, 371] width 519 height 162
copy span "37186392"
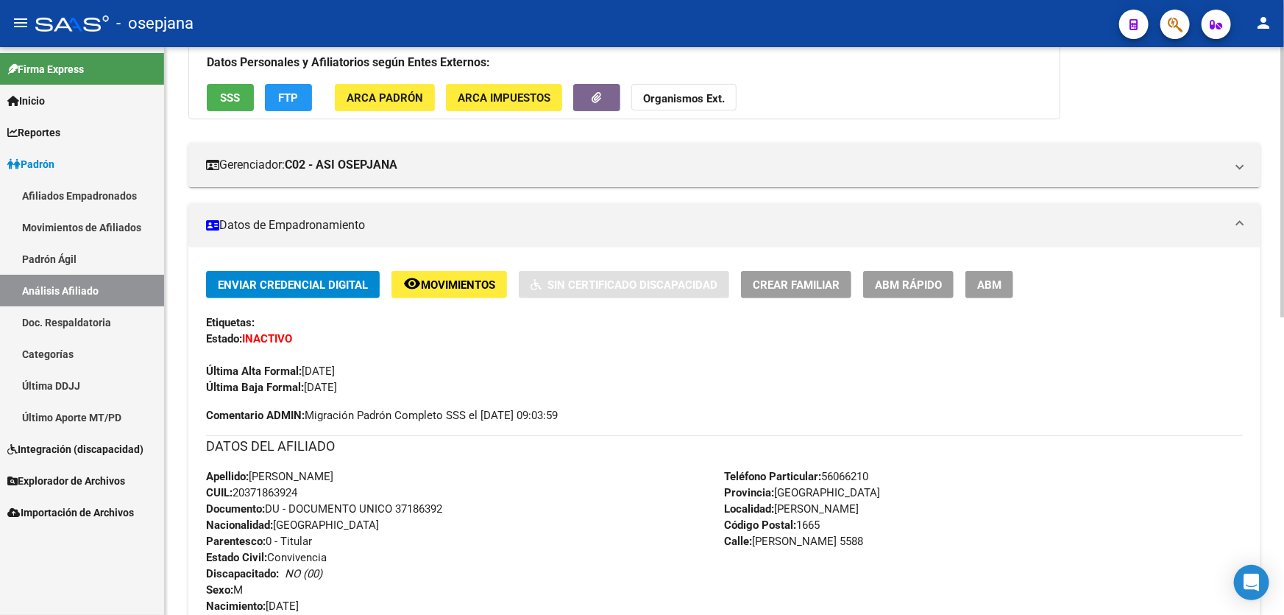
scroll to position [0, 0]
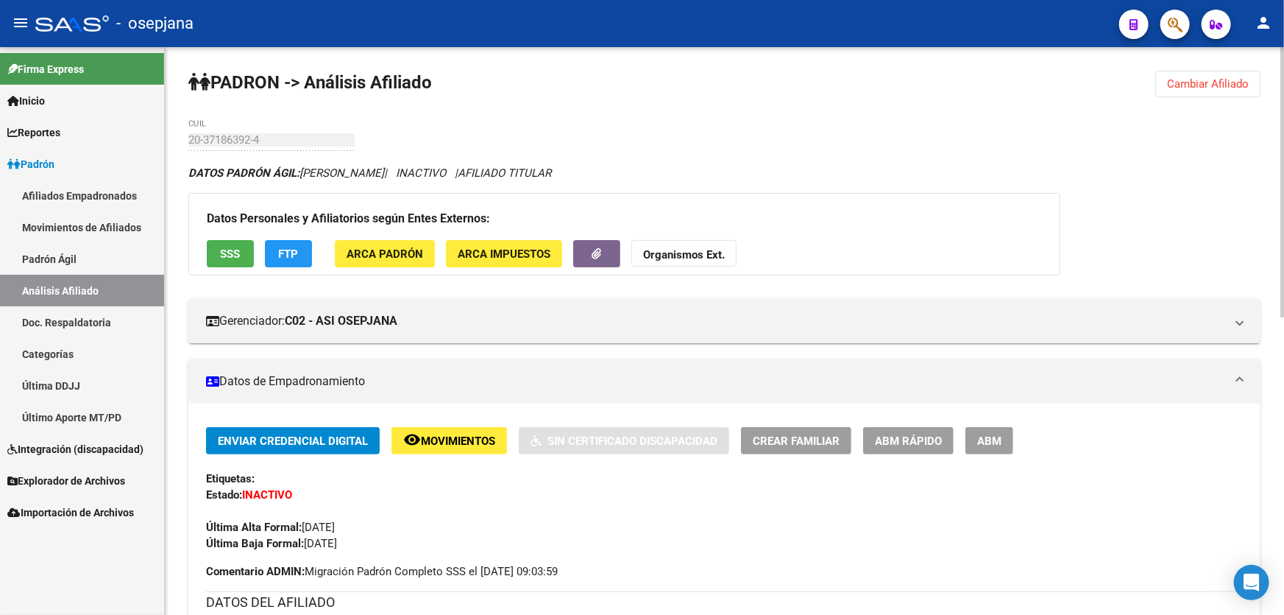
click at [928, 434] on span "ABM Rápido" at bounding box center [908, 440] width 67 height 13
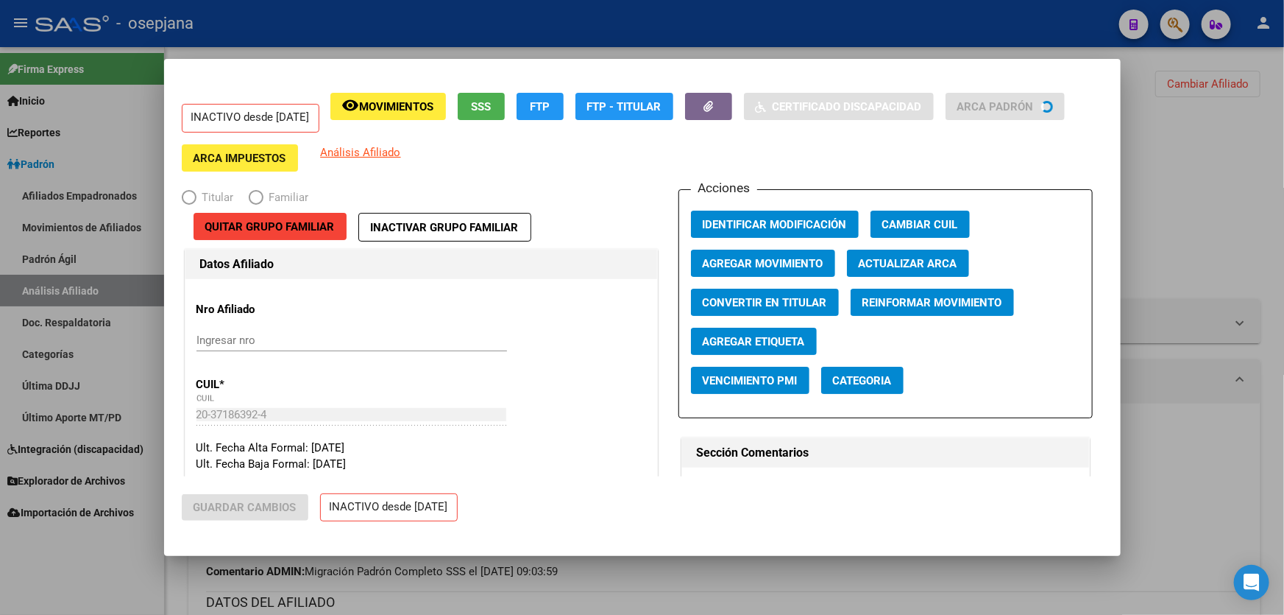
radio input "true"
type input "33-63761744-9"
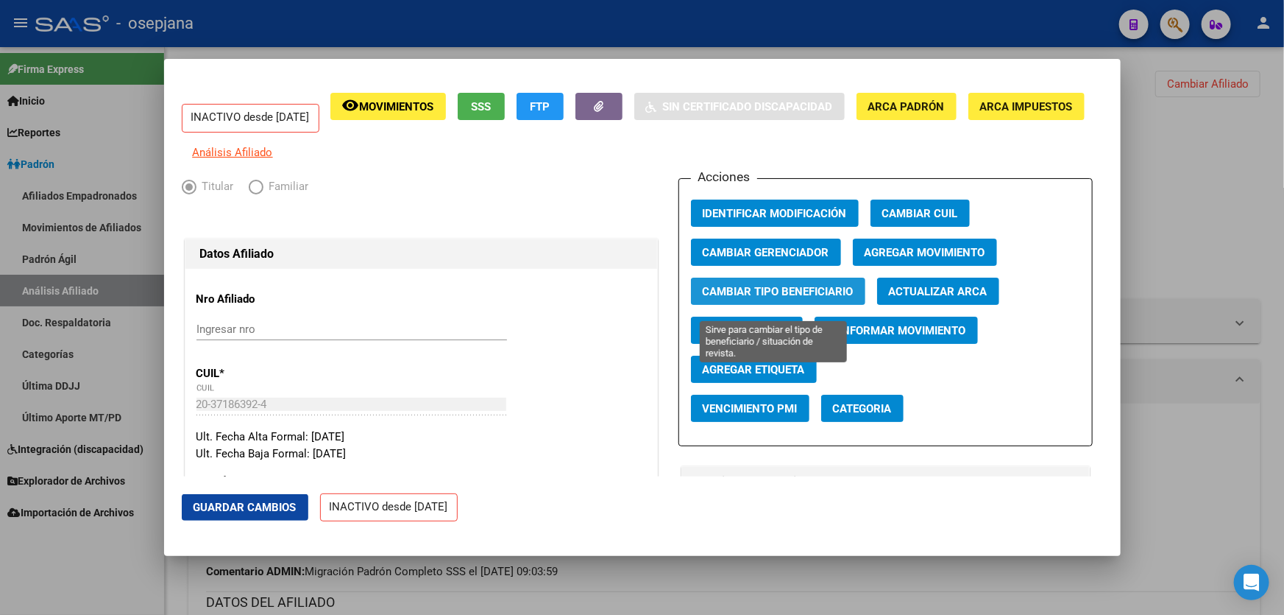
click at [778, 298] on span "Cambiar Tipo Beneficiario" at bounding box center [778, 291] width 151 height 13
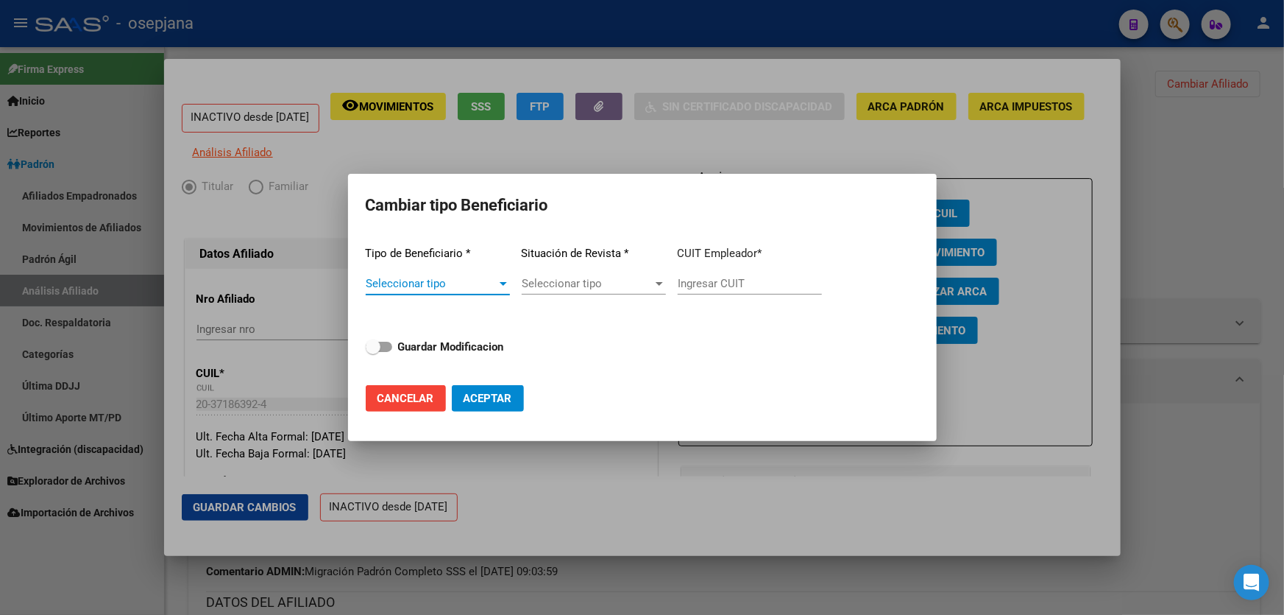
click at [479, 283] on span "Seleccionar tipo" at bounding box center [431, 283] width 131 height 13
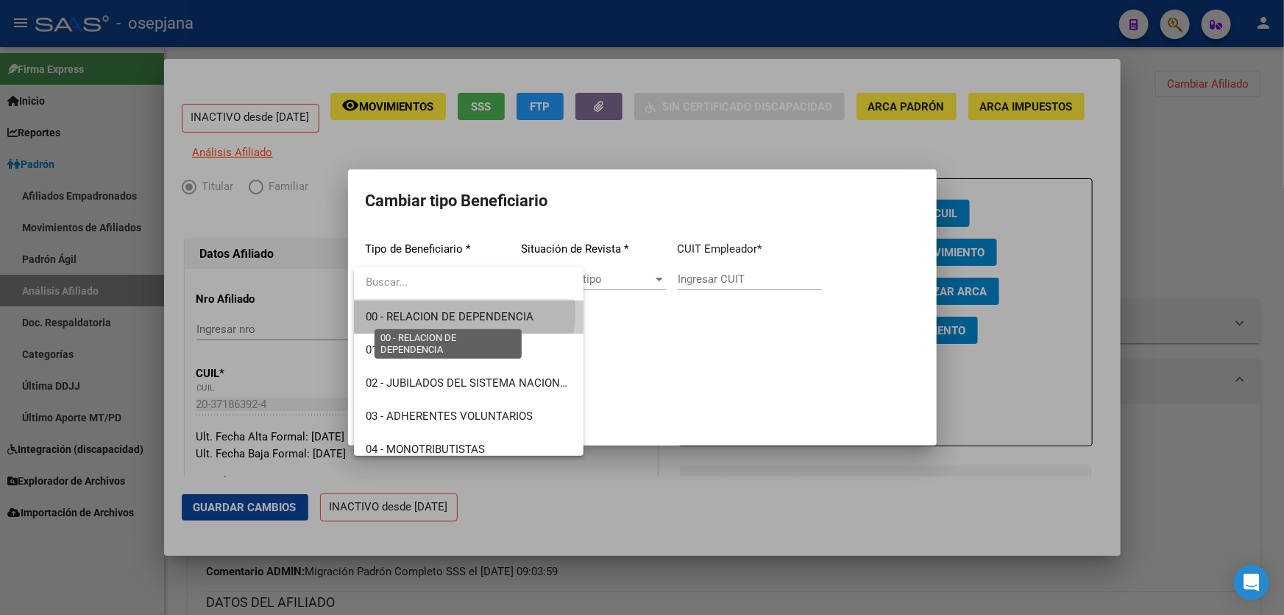
click at [454, 311] on span "00 - RELACION DE DEPENDENCIA" at bounding box center [450, 316] width 168 height 13
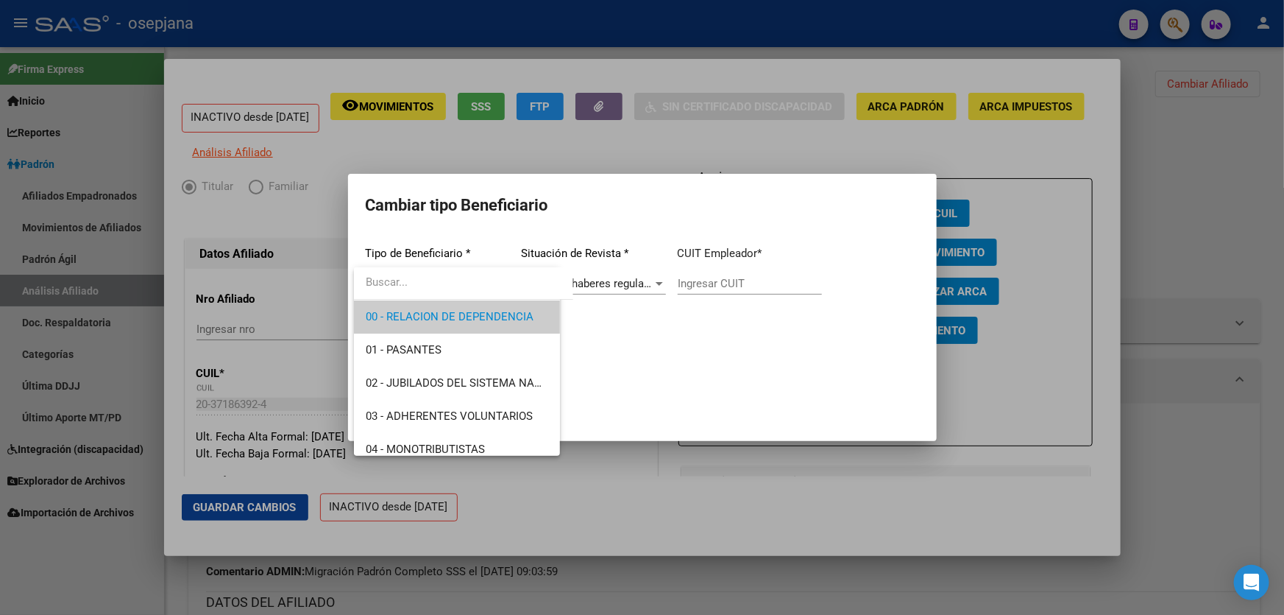
type input "30-60072544-7"
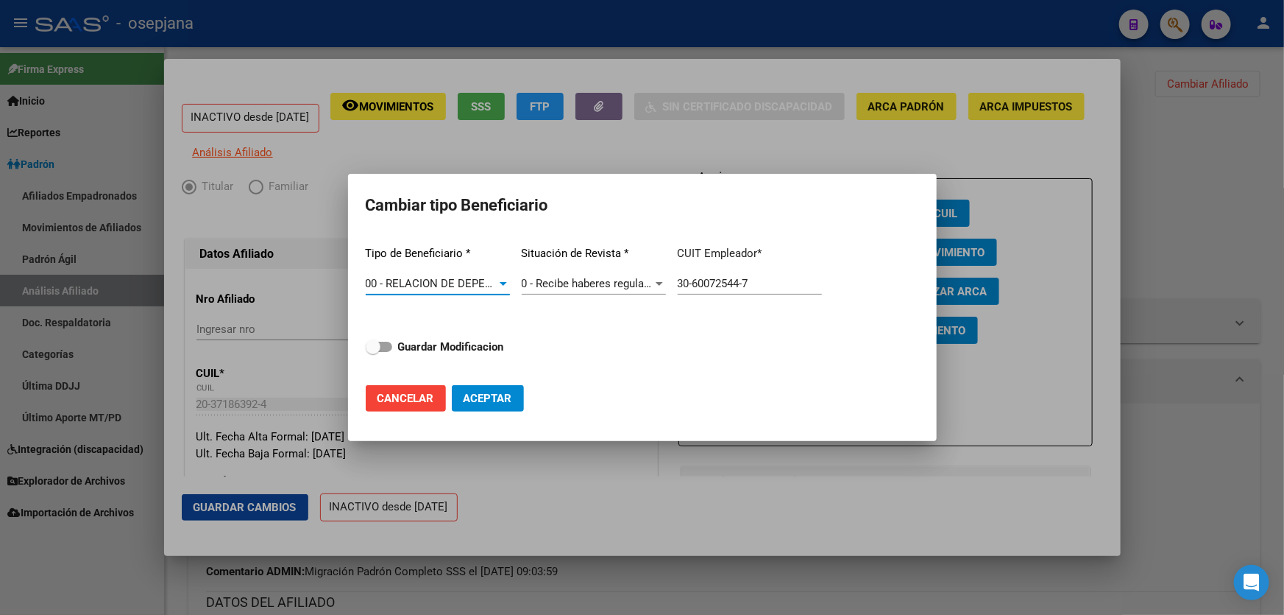
click at [456, 340] on strong "Guardar Modificacion" at bounding box center [451, 346] width 106 height 13
click at [373, 352] on input "Guardar Modificacion" at bounding box center [372, 352] width 1 height 1
checkbox input "true"
click at [493, 399] on span "Aceptar" at bounding box center [488, 398] width 49 height 13
type input "30-60072544-7"
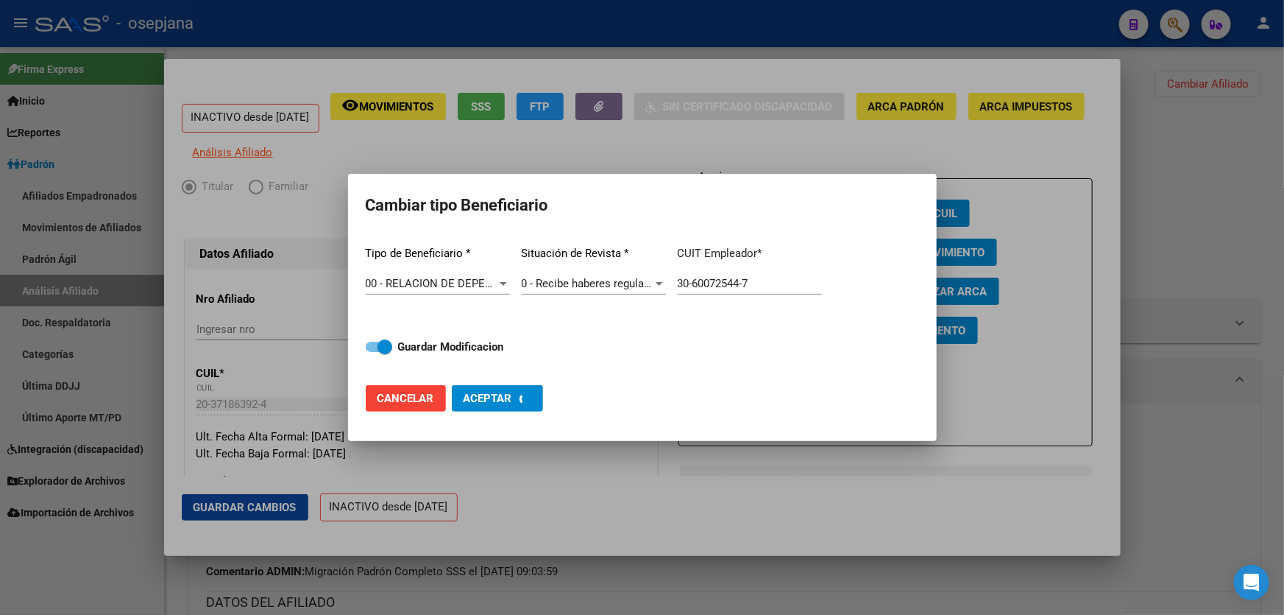
checkbox input "false"
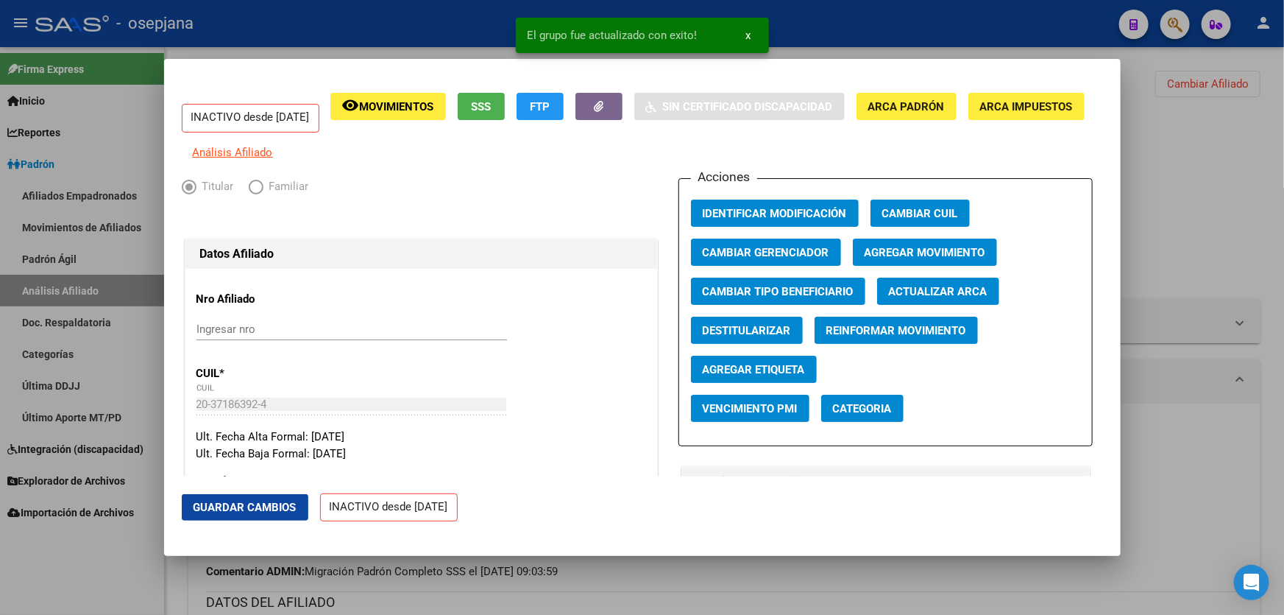
click at [221, 523] on mat-dialog-actions "Guardar Cambios INACTIVO desde 31/08/2024" at bounding box center [643, 507] width 922 height 63
click at [913, 259] on span "Agregar Movimiento" at bounding box center [925, 252] width 121 height 13
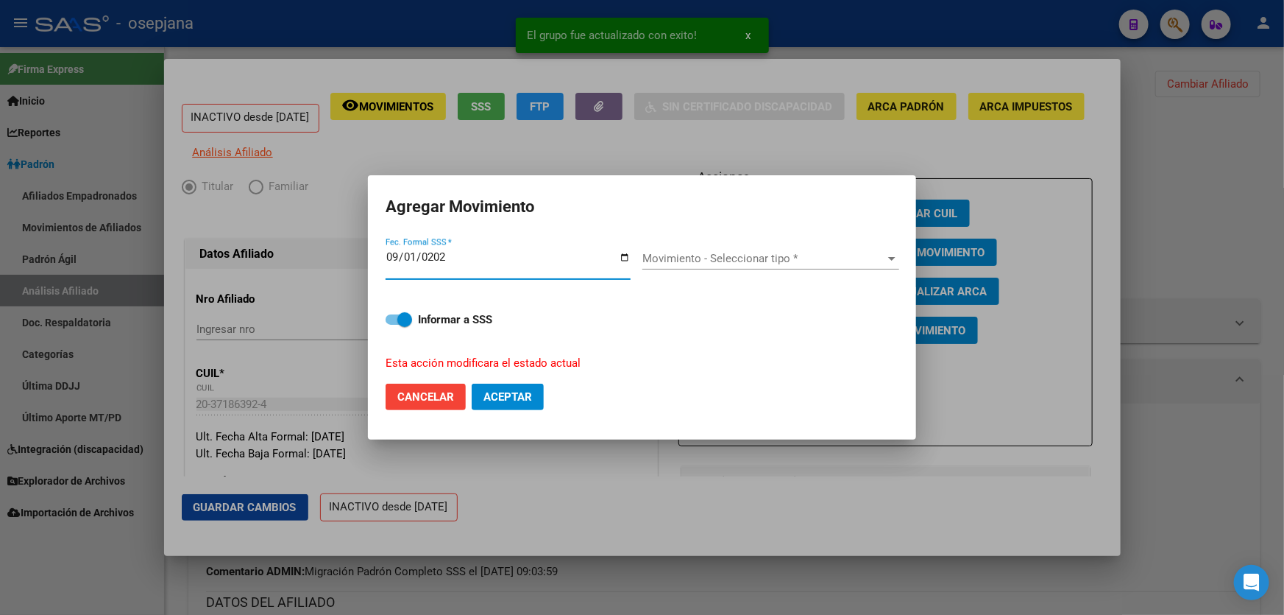
type input "[DATE]"
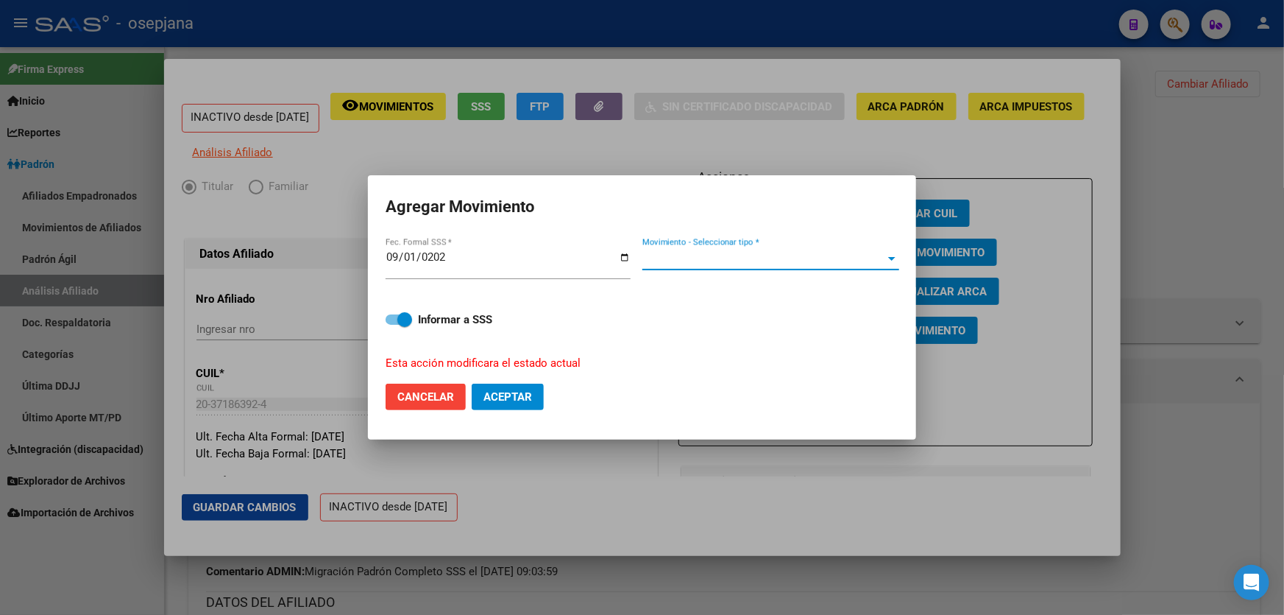
click at [732, 252] on span "Movimiento - Seleccionar tipo *" at bounding box center [765, 258] width 244 height 13
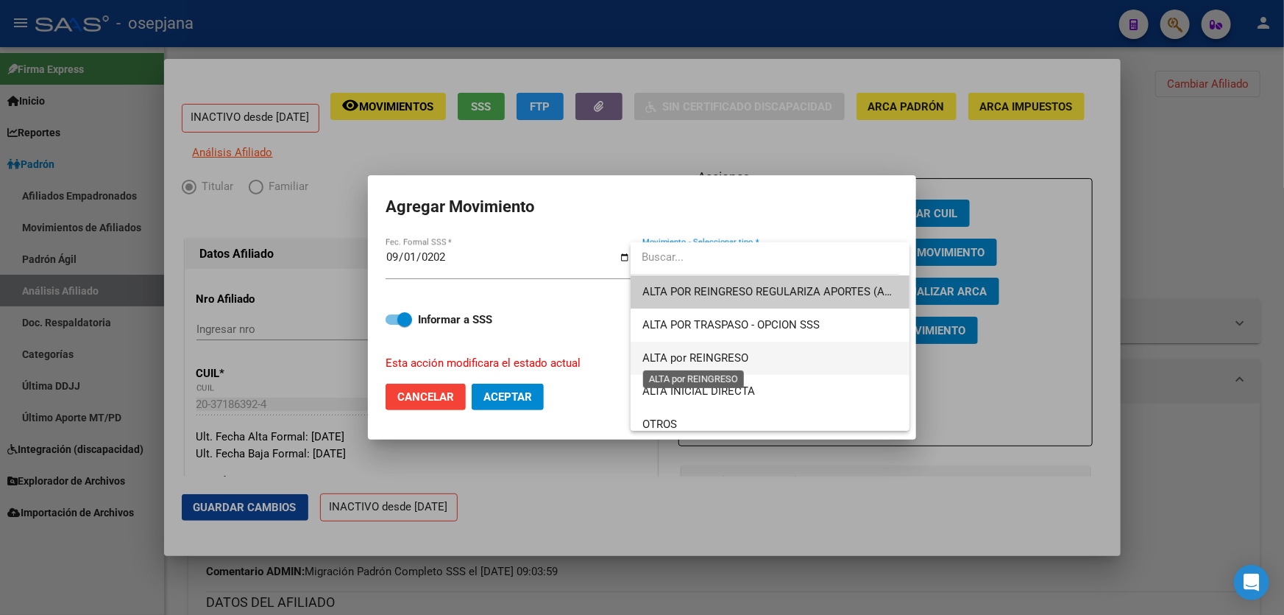
click at [702, 360] on span "ALTA por REINGRESO" at bounding box center [696, 357] width 106 height 13
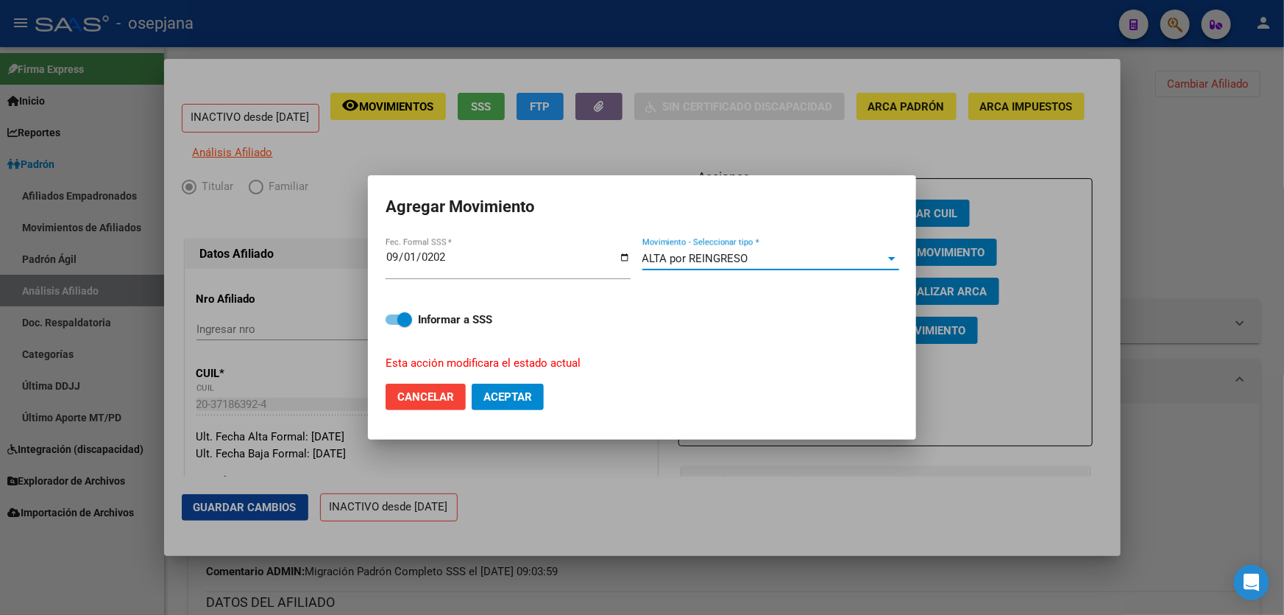
click at [513, 393] on span "Aceptar" at bounding box center [508, 396] width 49 height 13
checkbox input "false"
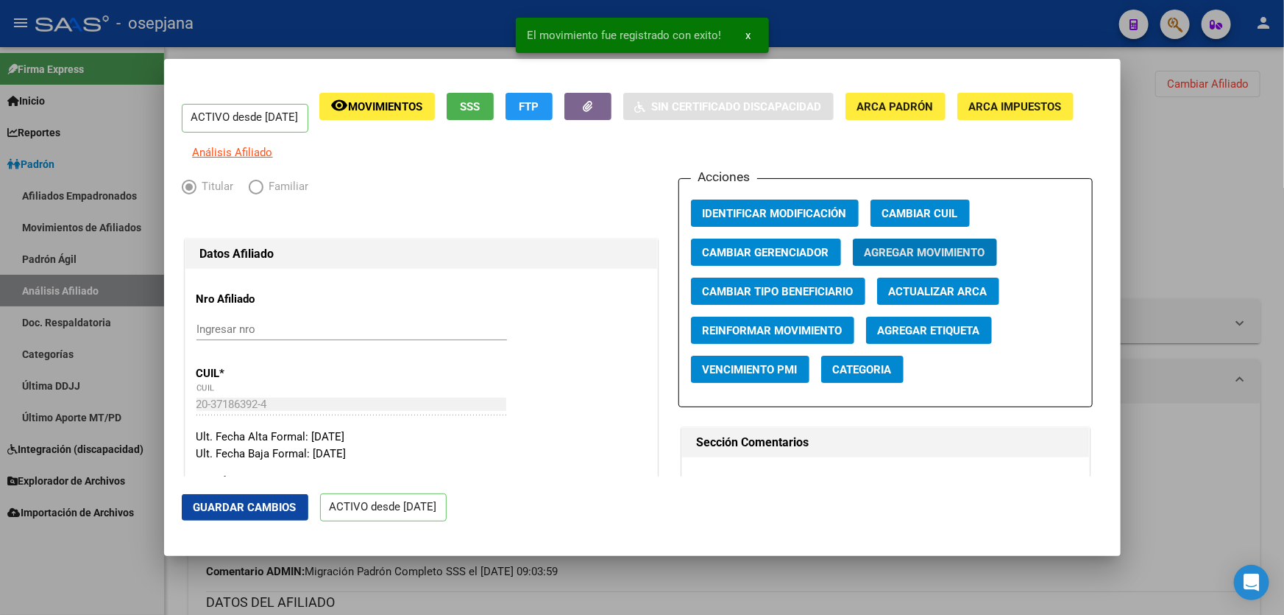
click at [221, 511] on span "Guardar Cambios" at bounding box center [245, 507] width 103 height 13
click at [1284, 323] on div at bounding box center [642, 307] width 1284 height 615
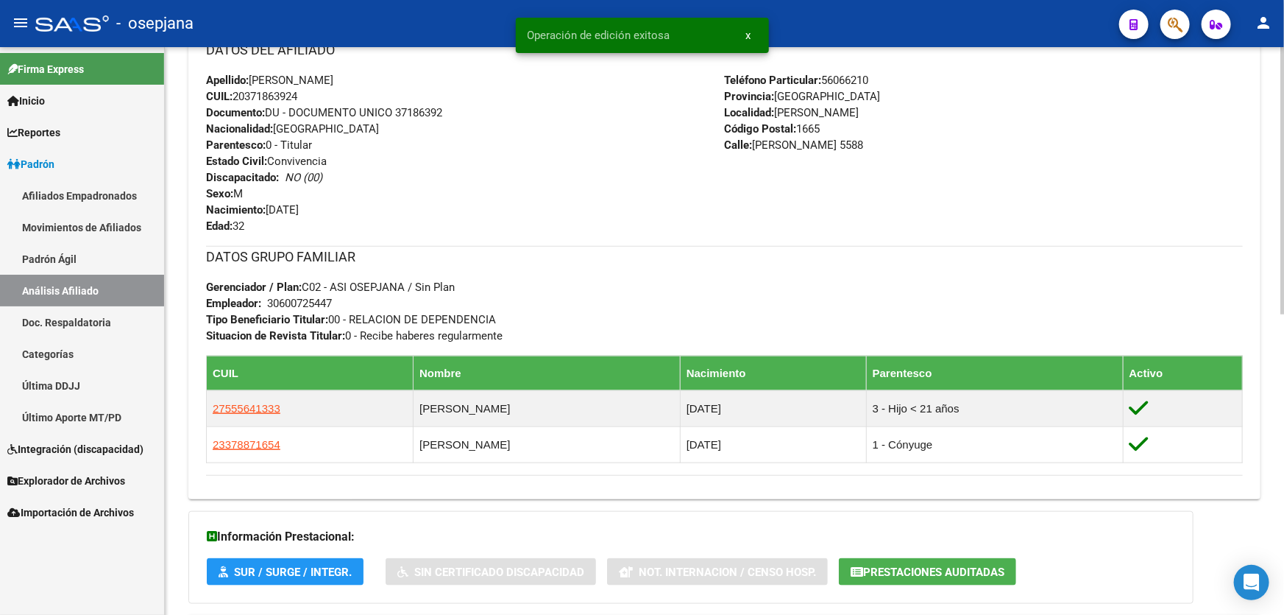
scroll to position [638, 0]
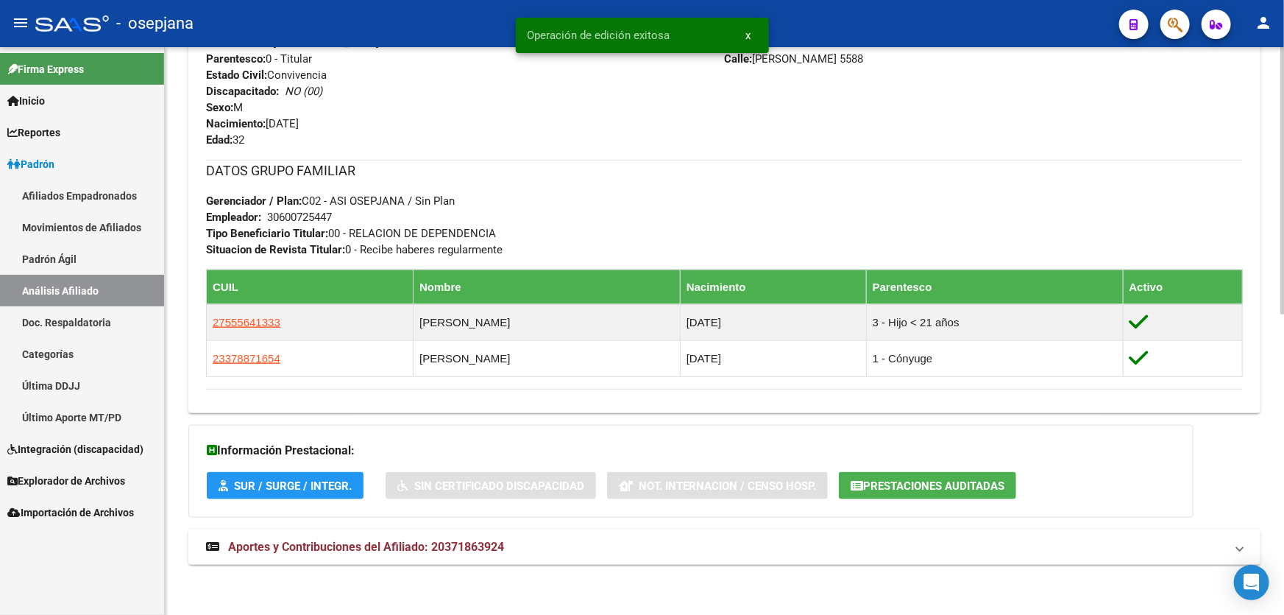
click at [911, 554] on mat-panel-title "Aportes y Contribuciones del Afiliado: 20371863924" at bounding box center [715, 547] width 1019 height 16
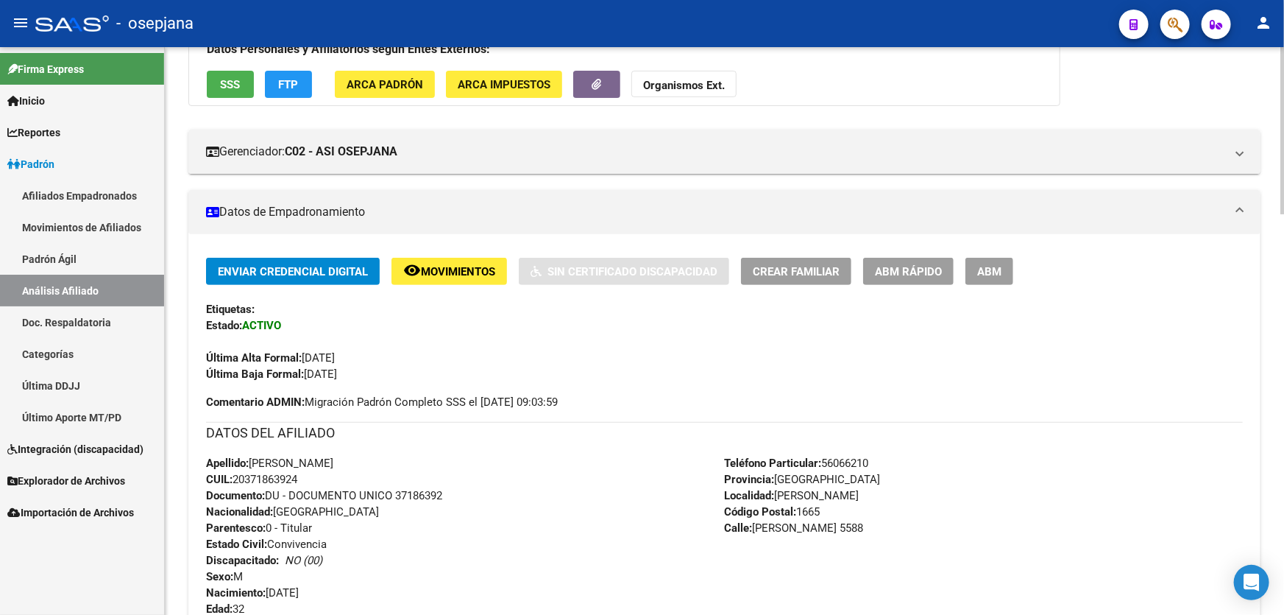
scroll to position [0, 0]
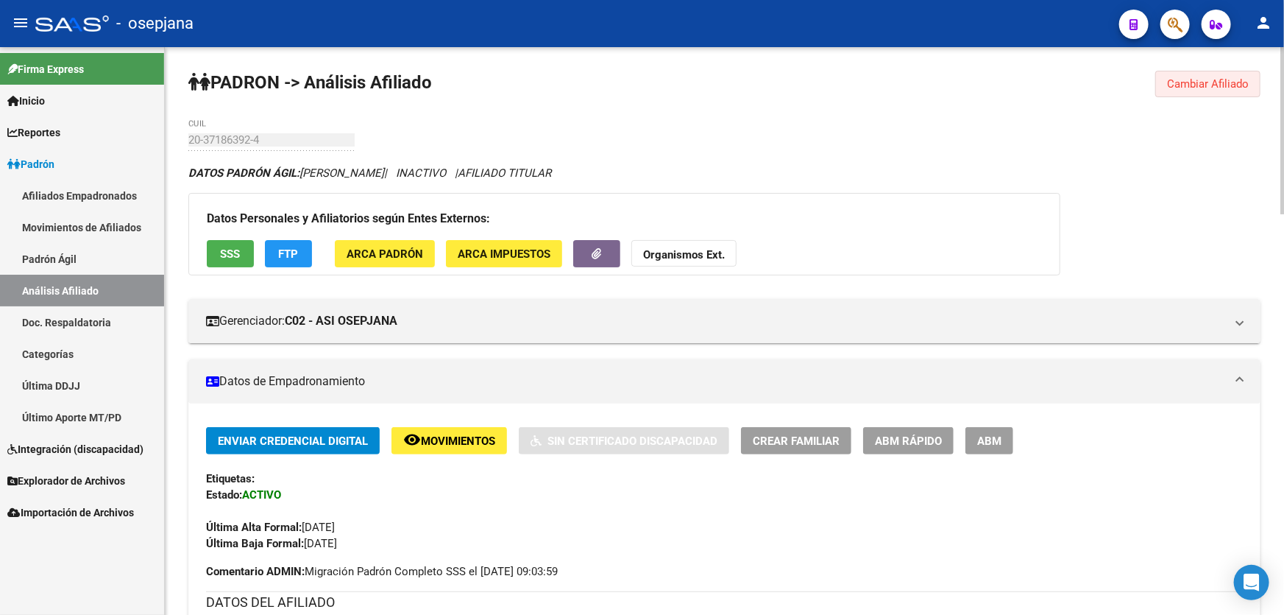
click at [1222, 80] on span "Cambiar Afiliado" at bounding box center [1208, 83] width 82 height 13
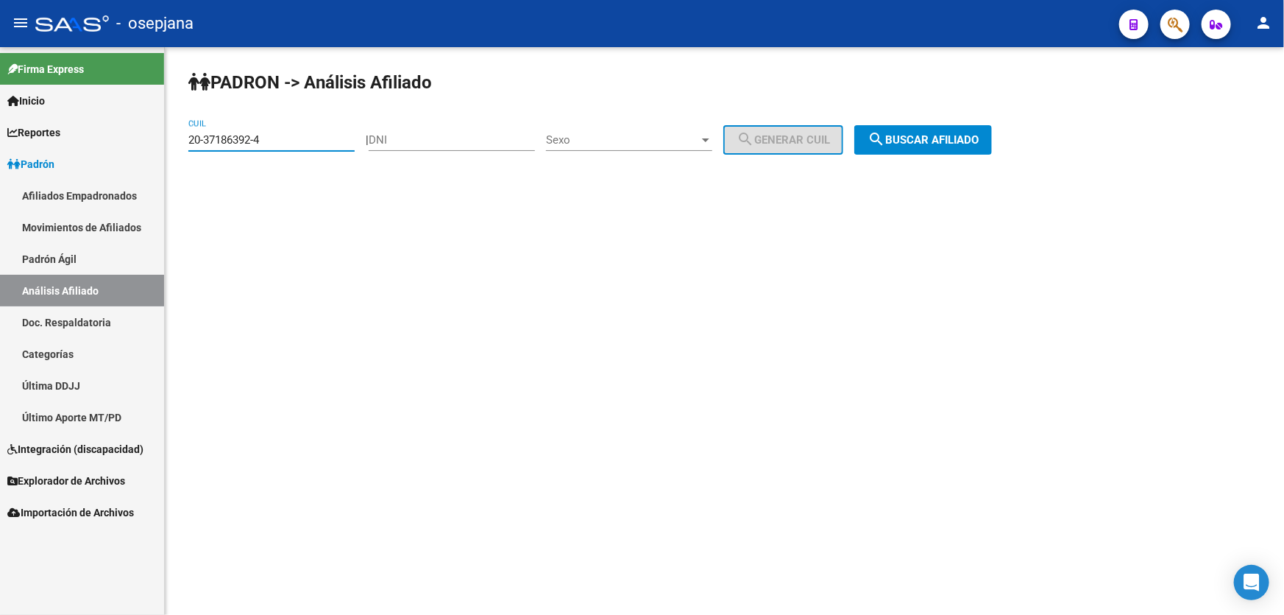
drag, startPoint x: 272, startPoint y: 137, endPoint x: 170, endPoint y: 143, distance: 102.5
click at [170, 143] on div "PADRON -> Análisis Afiliado 20-37186392-4 CUIL | DNI Sexo Sexo search Generar C…" at bounding box center [725, 124] width 1120 height 155
drag, startPoint x: 200, startPoint y: 132, endPoint x: 347, endPoint y: 113, distance: 148.5
click at [347, 113] on div "PADRON -> Análisis Afiliado 20-37186392-4 CUIL | DNI Sexo Sexo search Generar C…" at bounding box center [725, 124] width 1120 height 155
drag, startPoint x: 289, startPoint y: 141, endPoint x: 160, endPoint y: 140, distance: 129.6
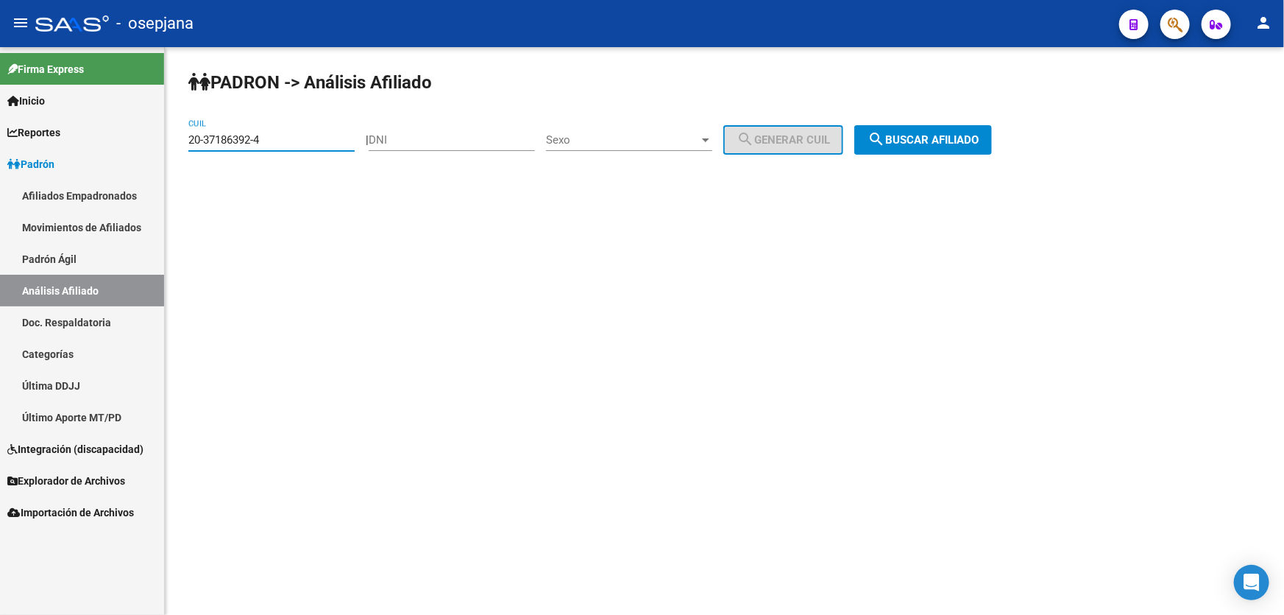
click at [160, 140] on mat-sidenav-container "Firma Express Inicio Instructivos Contacto OS Reportes Padrón Traspasos x O.S. …" at bounding box center [642, 331] width 1284 height 568
paste input "7-37363545-1"
click at [933, 135] on span "search Buscar afiliado" at bounding box center [923, 139] width 111 height 13
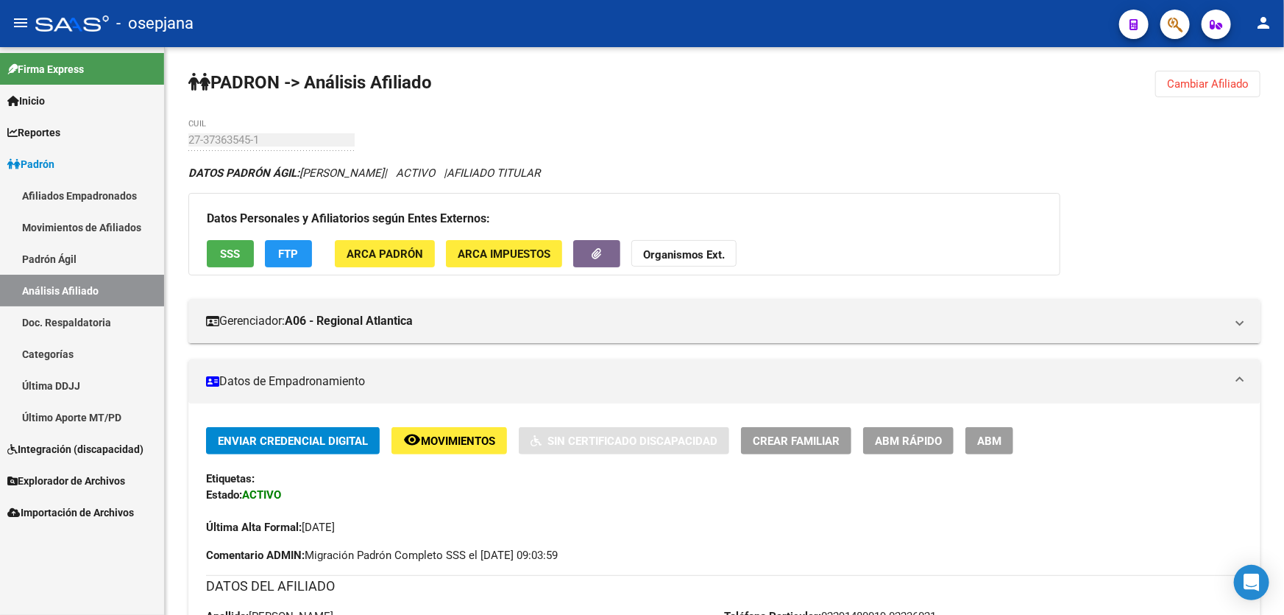
click at [1212, 74] on button "Cambiar Afiliado" at bounding box center [1208, 84] width 105 height 26
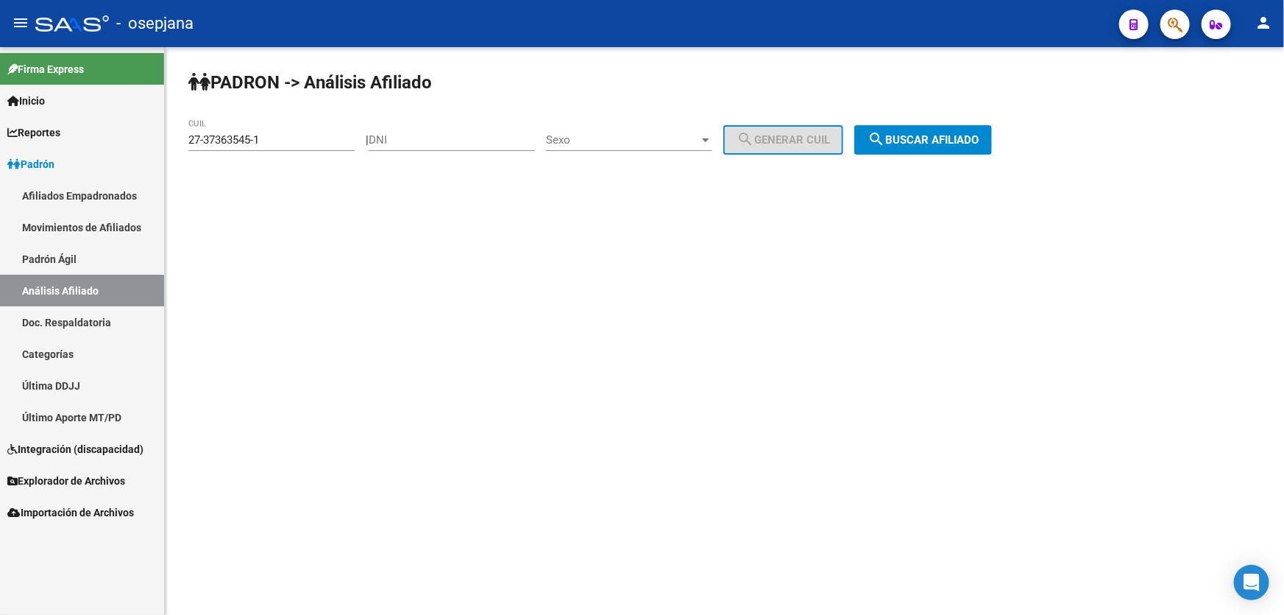
drag, startPoint x: 329, startPoint y: 130, endPoint x: 135, endPoint y: 158, distance: 195.5
click at [135, 158] on mat-sidenav-container "Firma Express Inicio Instructivos Contacto OS Reportes Padrón Traspasos x O.S. …" at bounding box center [642, 331] width 1284 height 568
click at [279, 141] on input "27-37363545-1" at bounding box center [271, 139] width 166 height 13
drag, startPoint x: 279, startPoint y: 141, endPoint x: 17, endPoint y: 145, distance: 262.1
click at [17, 144] on mat-sidenav-container "Firma Express Inicio Instructivos Contacto OS Reportes Padrón Traspasos x O.S. …" at bounding box center [642, 331] width 1284 height 568
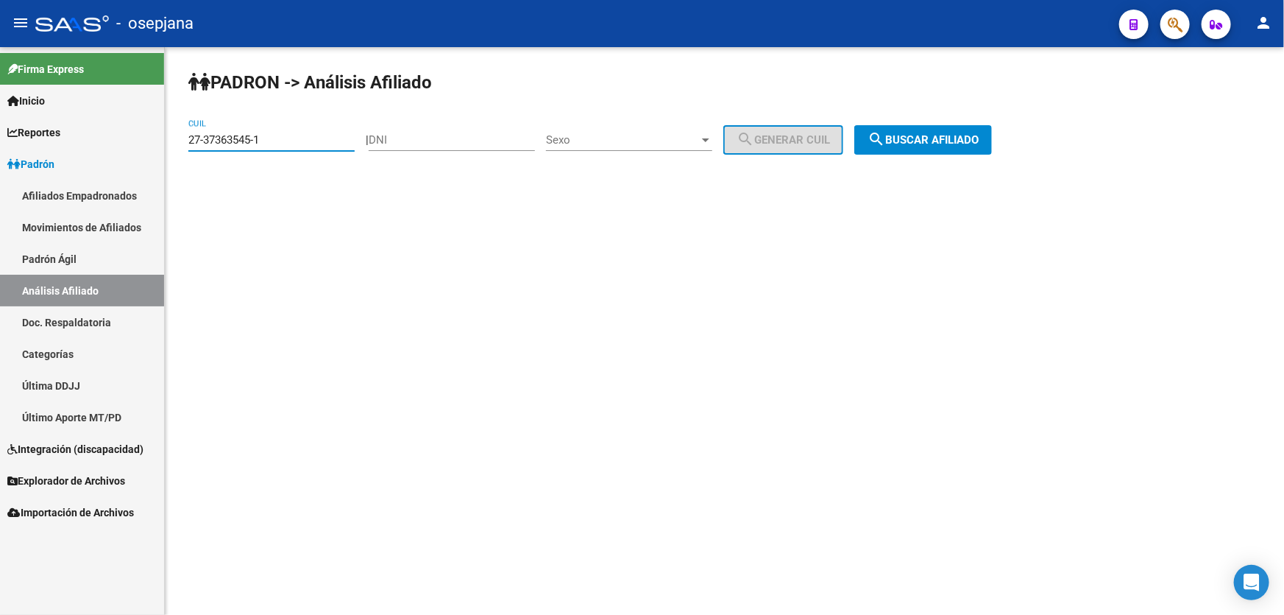
paste input "0-54227838-6"
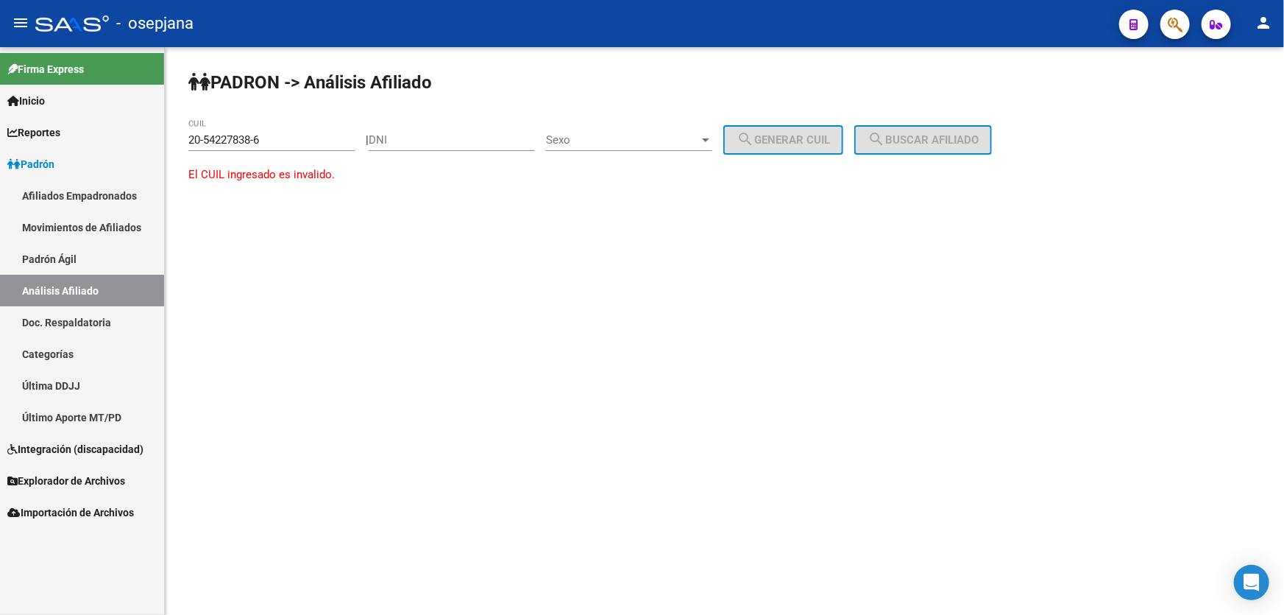
click at [293, 151] on div "20-54227838-6 CUIL" at bounding box center [271, 142] width 166 height 46
click at [300, 146] on input "20-54227838-6" at bounding box center [271, 139] width 166 height 13
click at [229, 141] on input "20-54227838-6" at bounding box center [271, 139] width 166 height 13
click at [979, 140] on span "search Buscar afiliado" at bounding box center [923, 139] width 111 height 13
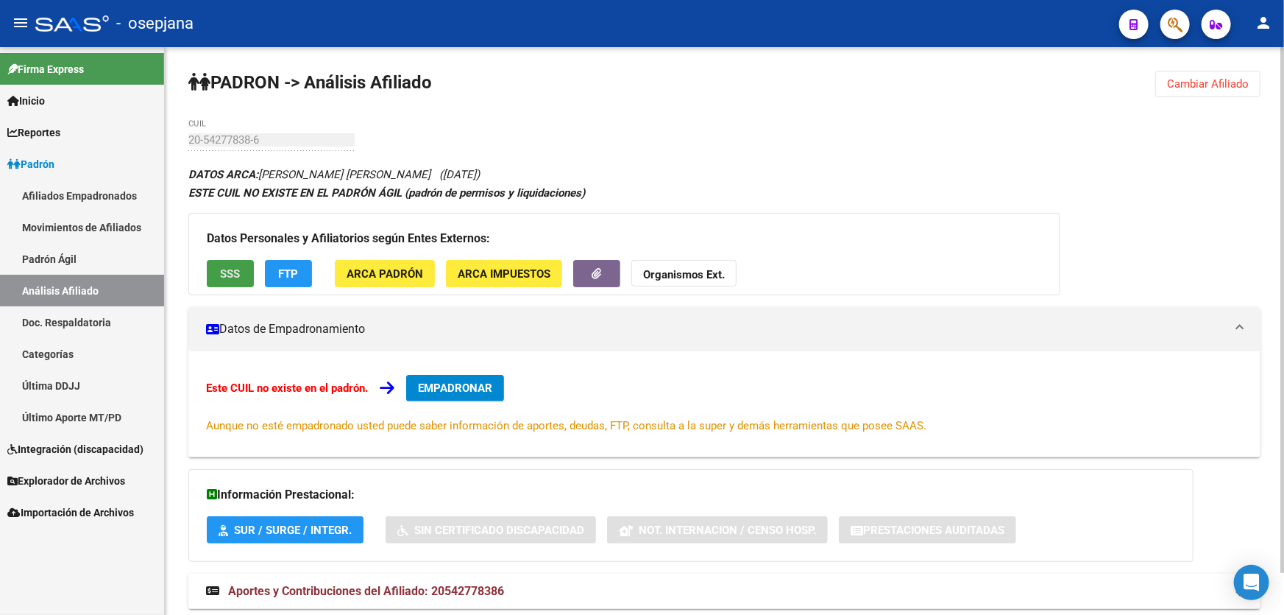
click at [227, 267] on span "SSS" at bounding box center [231, 273] width 20 height 13
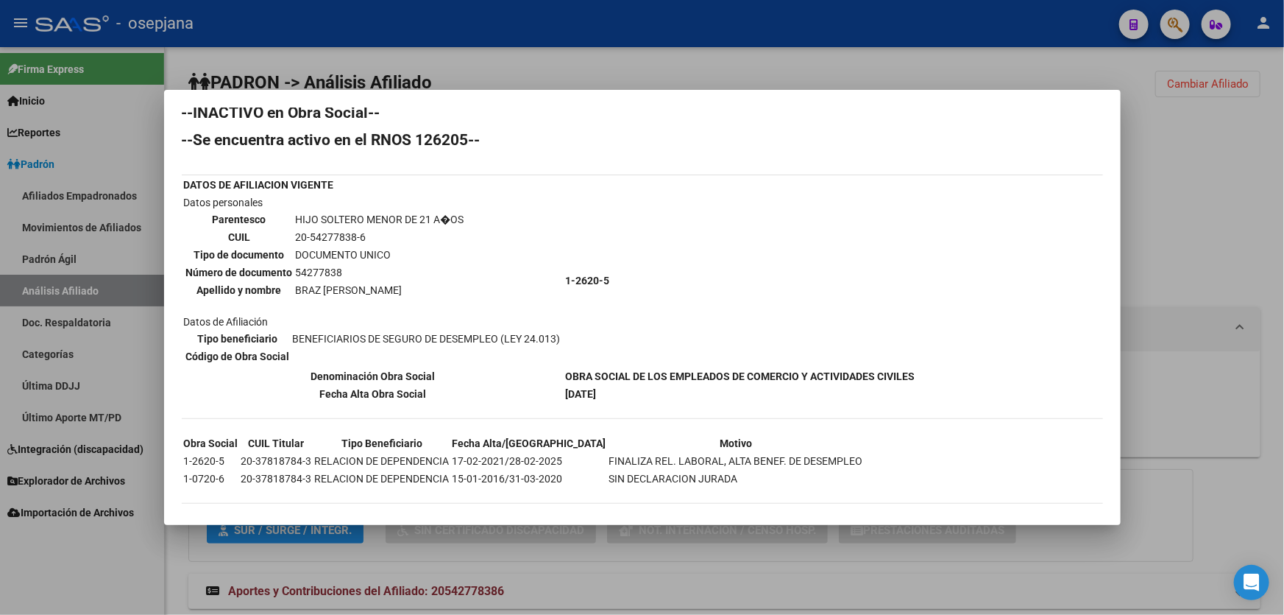
scroll to position [24, 0]
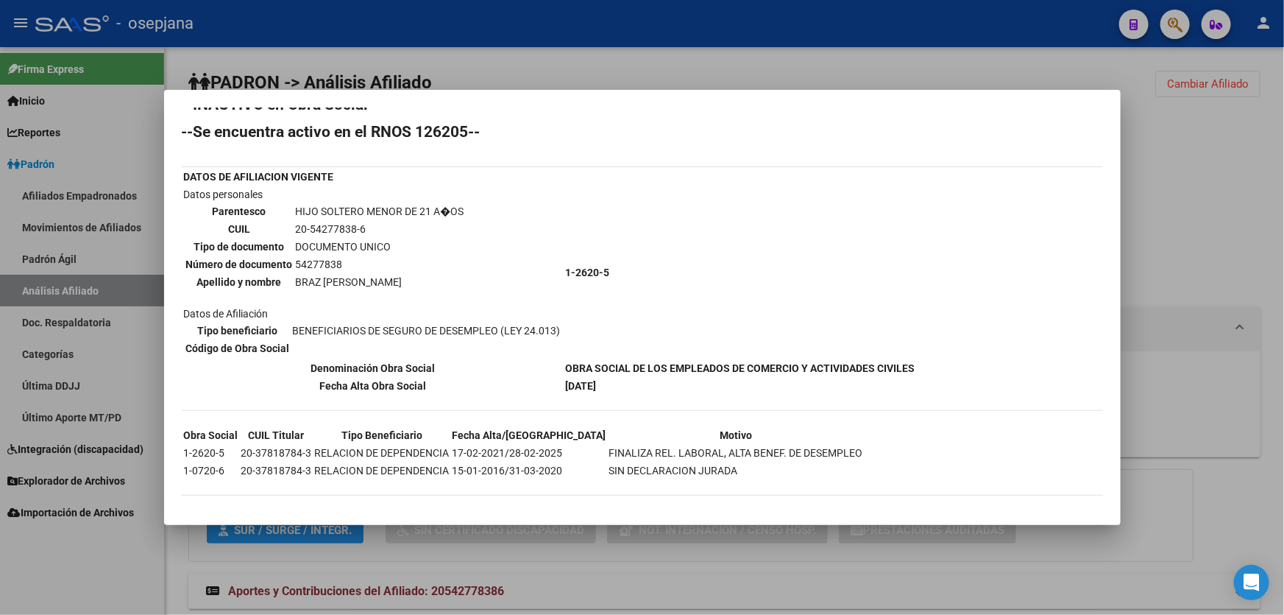
drag, startPoint x: 307, startPoint y: 451, endPoint x: 238, endPoint y: 449, distance: 68.5
click at [241, 449] on td "20-37818784-3" at bounding box center [277, 453] width 72 height 16
copy td "20-37818784-3"
click at [654, 40] on div at bounding box center [642, 307] width 1284 height 615
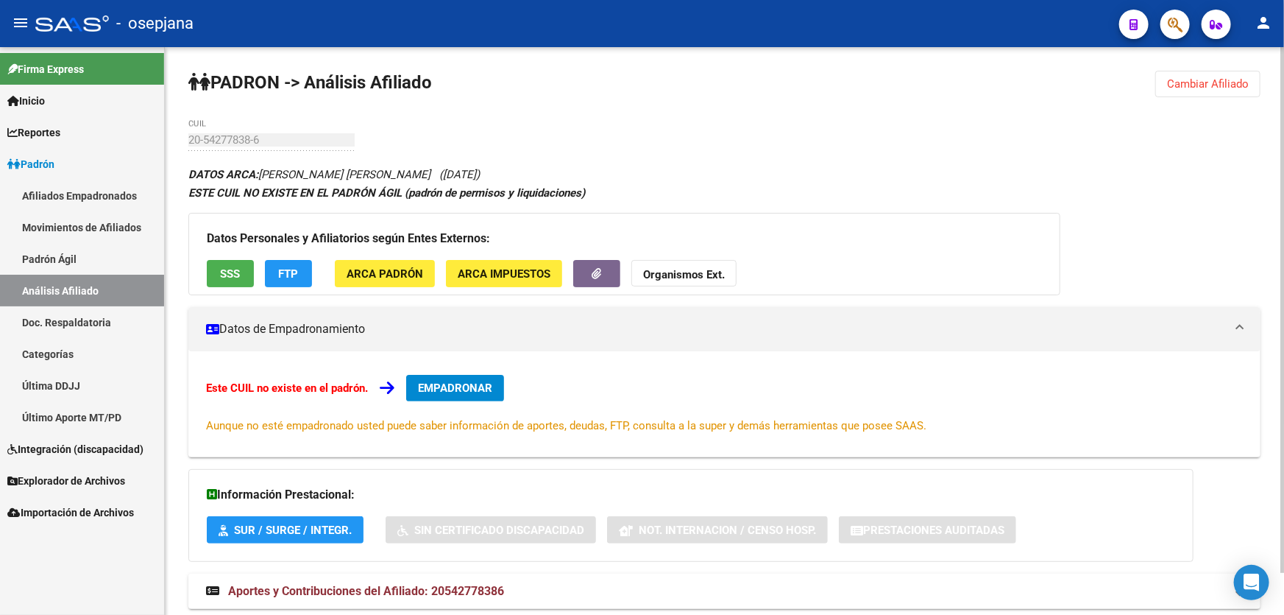
click at [1200, 78] on span "Cambiar Afiliado" at bounding box center [1208, 83] width 82 height 13
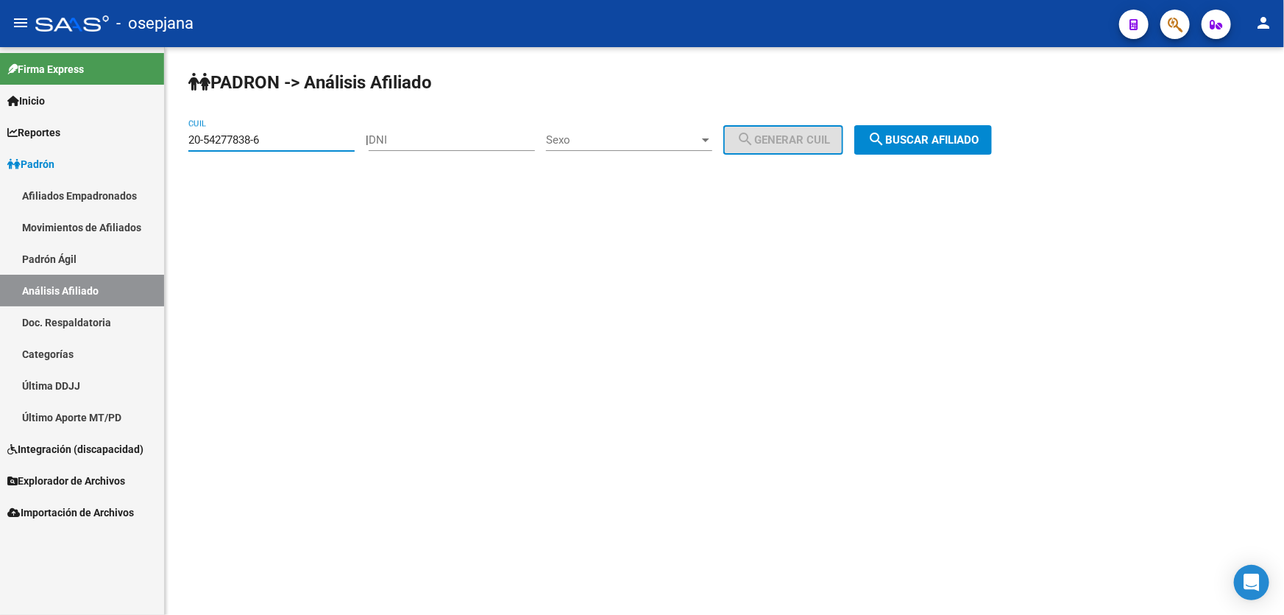
drag, startPoint x: 287, startPoint y: 139, endPoint x: 0, endPoint y: 179, distance: 289.8
click at [0, 178] on mat-sidenav-container "Firma Express Inicio Instructivos Contacto OS Reportes Padrón Traspasos x O.S. …" at bounding box center [642, 331] width 1284 height 568
paste input "7-37363545-1"
type input "27-37363545-1"
click at [939, 155] on div "PADRON -> Análisis Afiliado 27-37363545-1 CUIL | DNI Sexo Sexo search Generar C…" at bounding box center [725, 124] width 1120 height 155
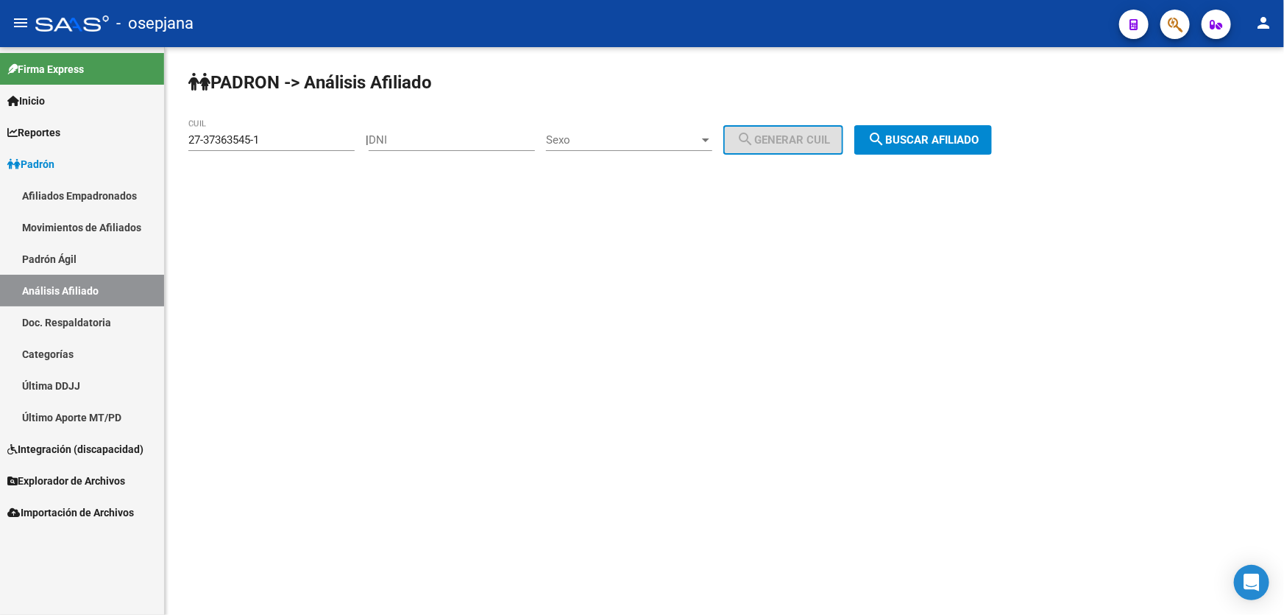
click at [947, 144] on span "search Buscar afiliado" at bounding box center [923, 139] width 111 height 13
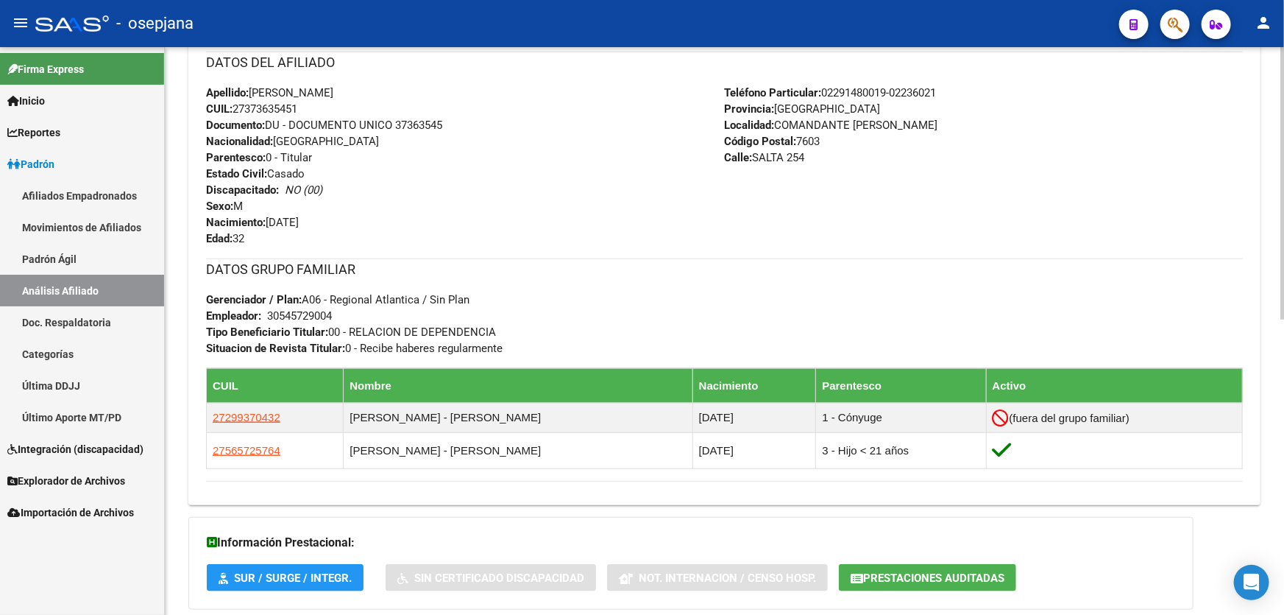
scroll to position [334, 0]
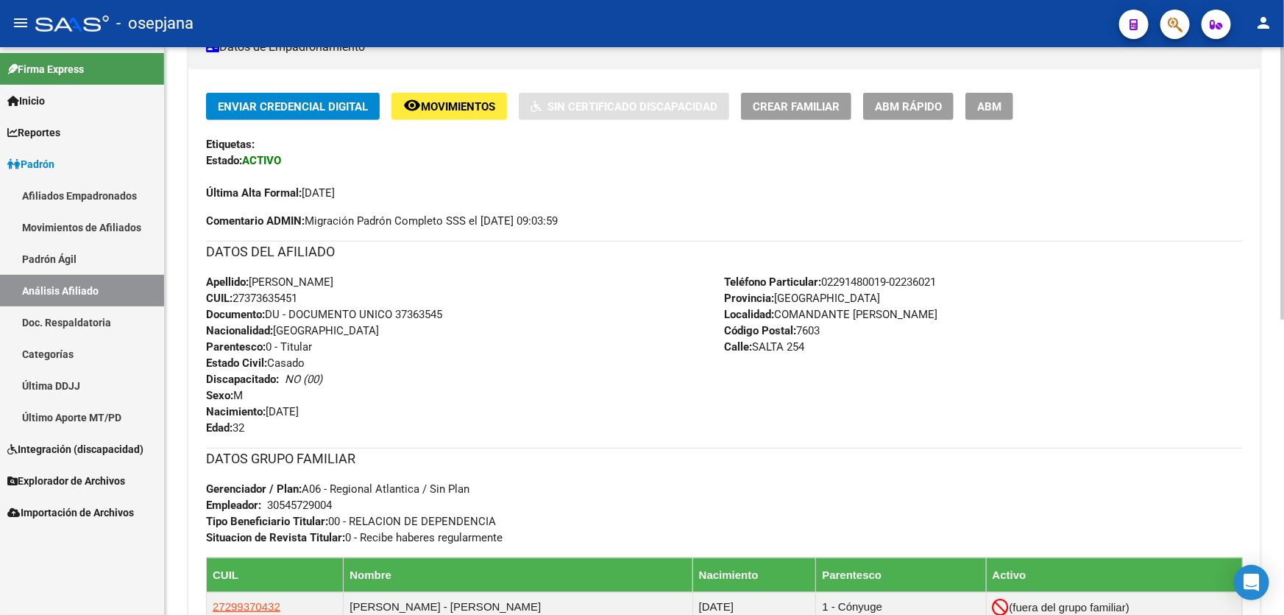
drag, startPoint x: 397, startPoint y: 308, endPoint x: 458, endPoint y: 314, distance: 61.4
click at [458, 314] on div "Apellido: HECTOR MIQUELAY CUIL: 27373635451 Documento: DU - DOCUMENTO UNICO 373…" at bounding box center [465, 355] width 519 height 162
copy span "37363545"
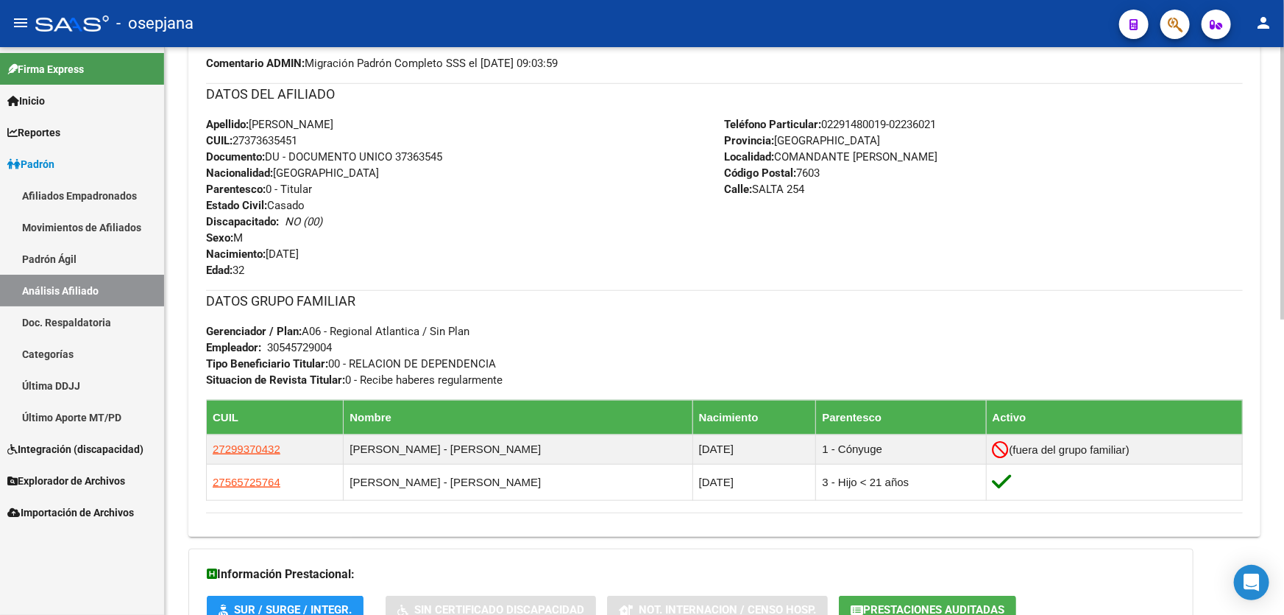
scroll to position [535, 0]
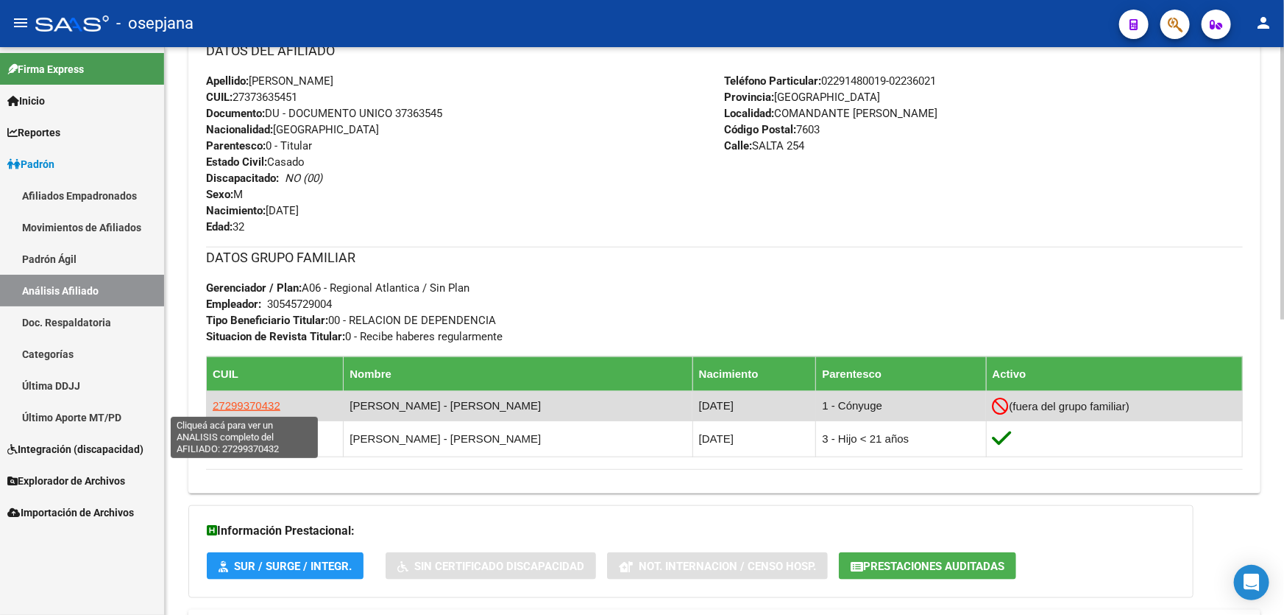
click at [239, 403] on span "27299370432" at bounding box center [247, 405] width 68 height 13
type textarea "27299370432"
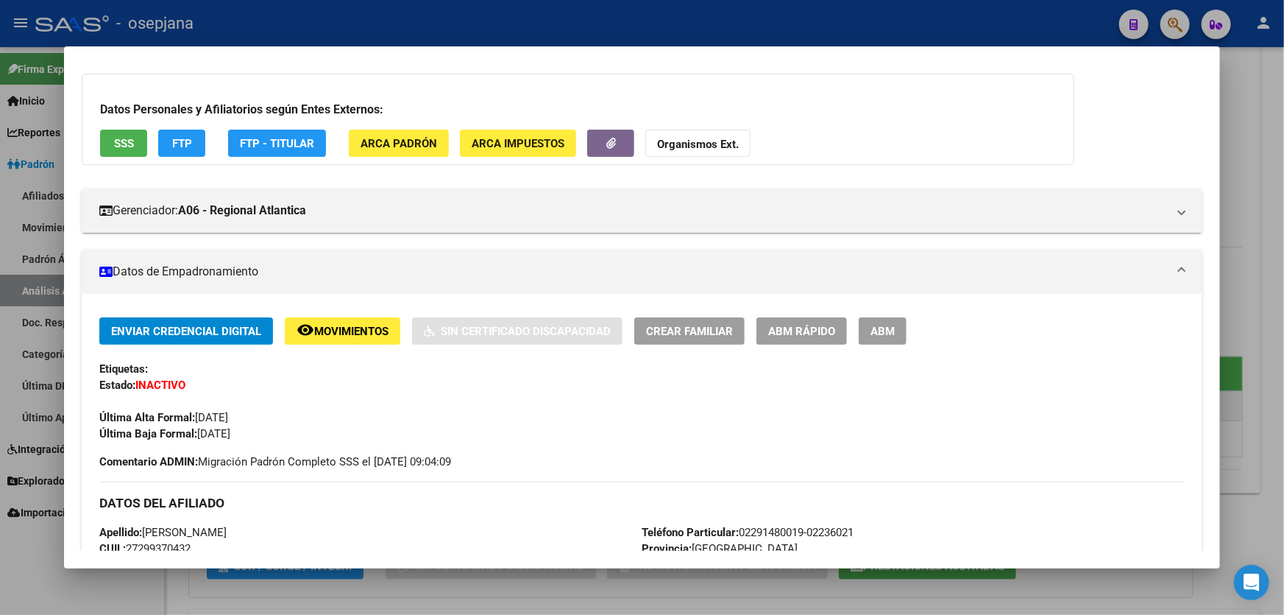
scroll to position [0, 0]
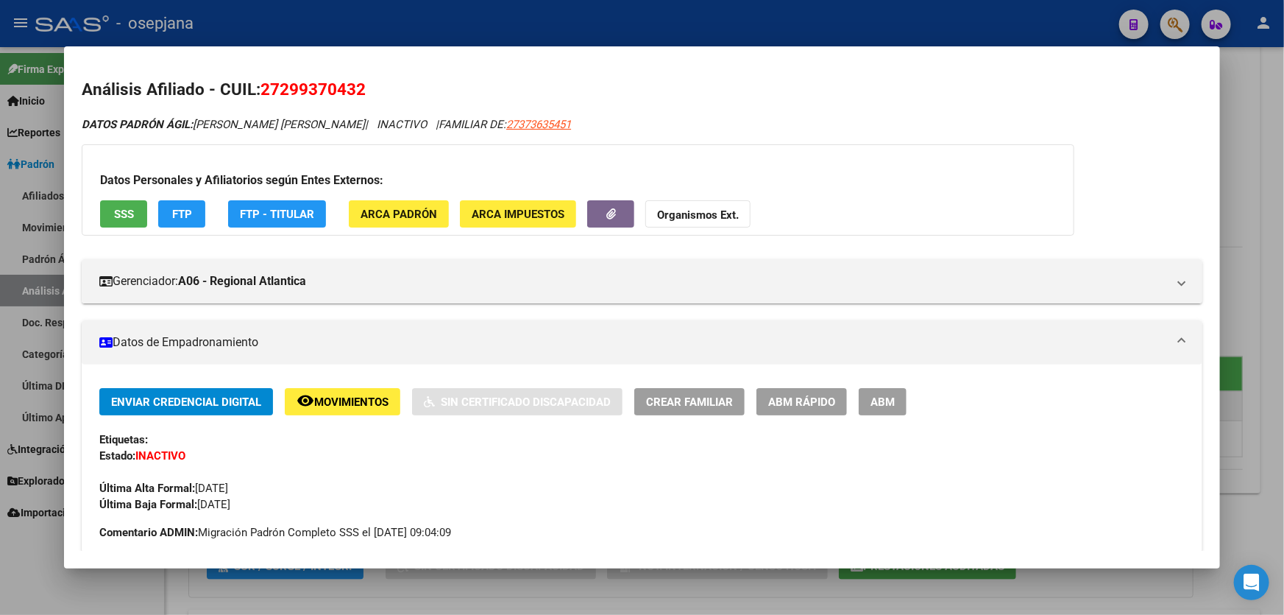
click at [796, 409] on button "ABM Rápido" at bounding box center [802, 401] width 91 height 27
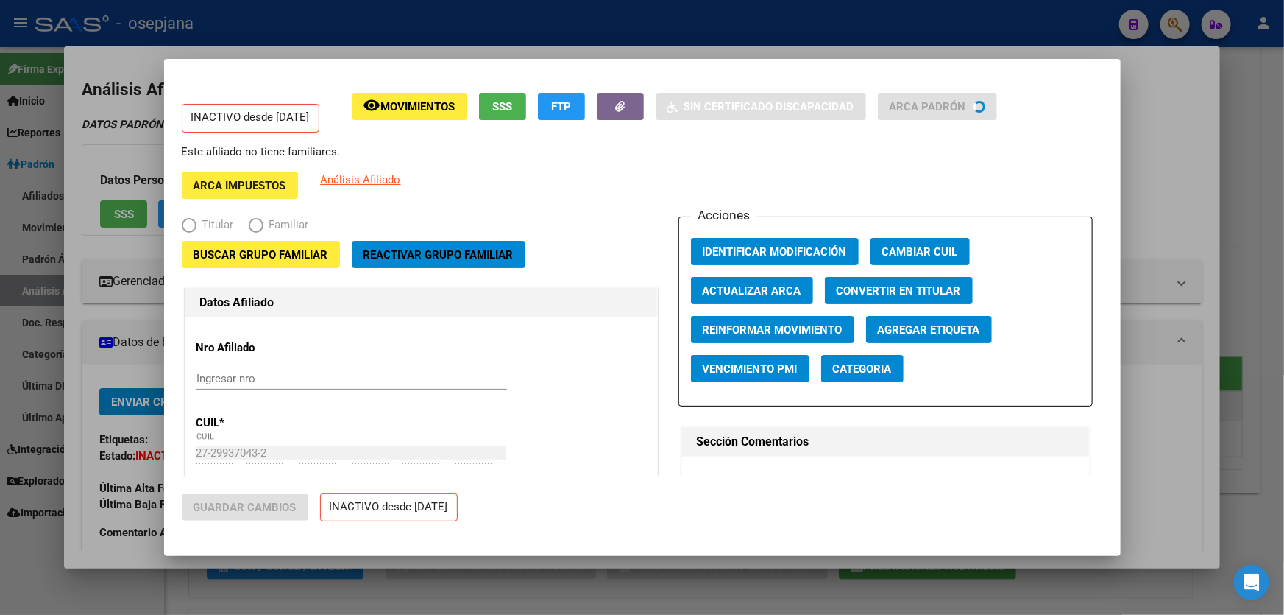
radio input "true"
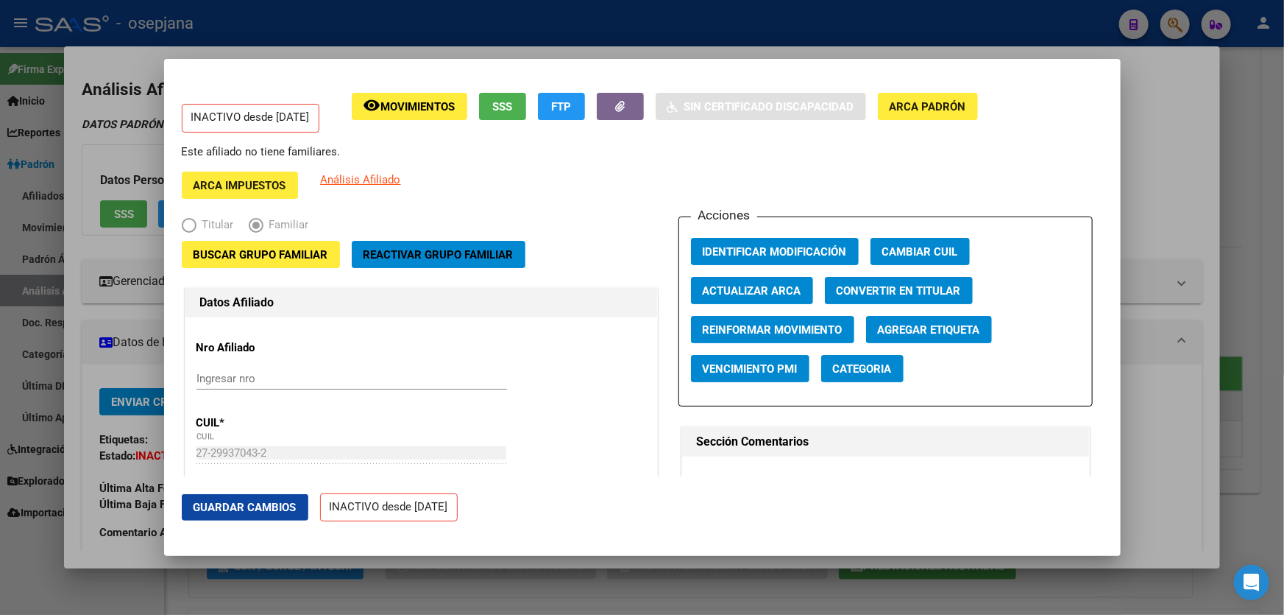
click at [475, 250] on span "Reactivar Grupo Familiar" at bounding box center [439, 254] width 150 height 13
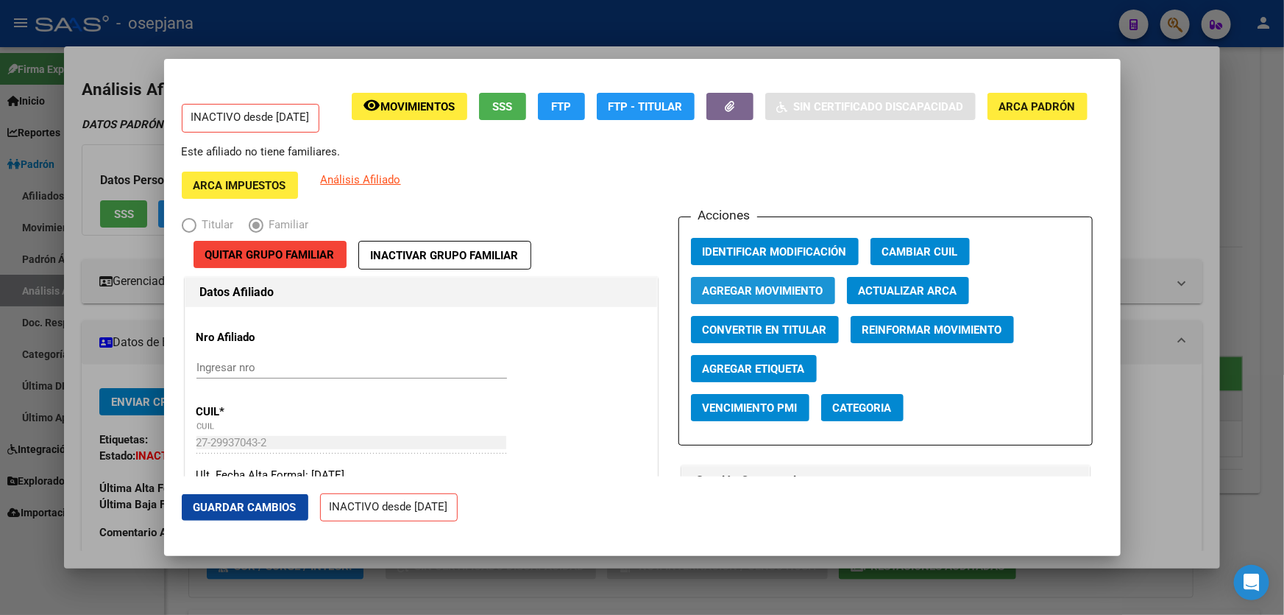
click at [780, 292] on span "Agregar Movimiento" at bounding box center [763, 290] width 121 height 13
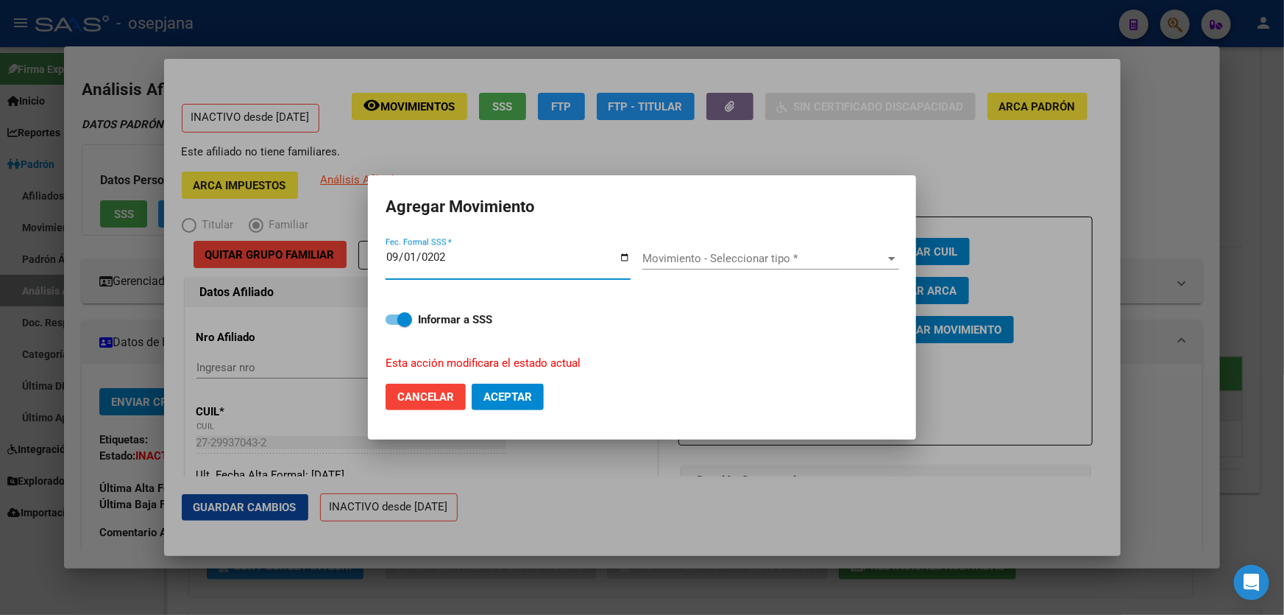
type input "[DATE]"
click at [749, 262] on span "Movimiento - Seleccionar tipo *" at bounding box center [765, 258] width 244 height 13
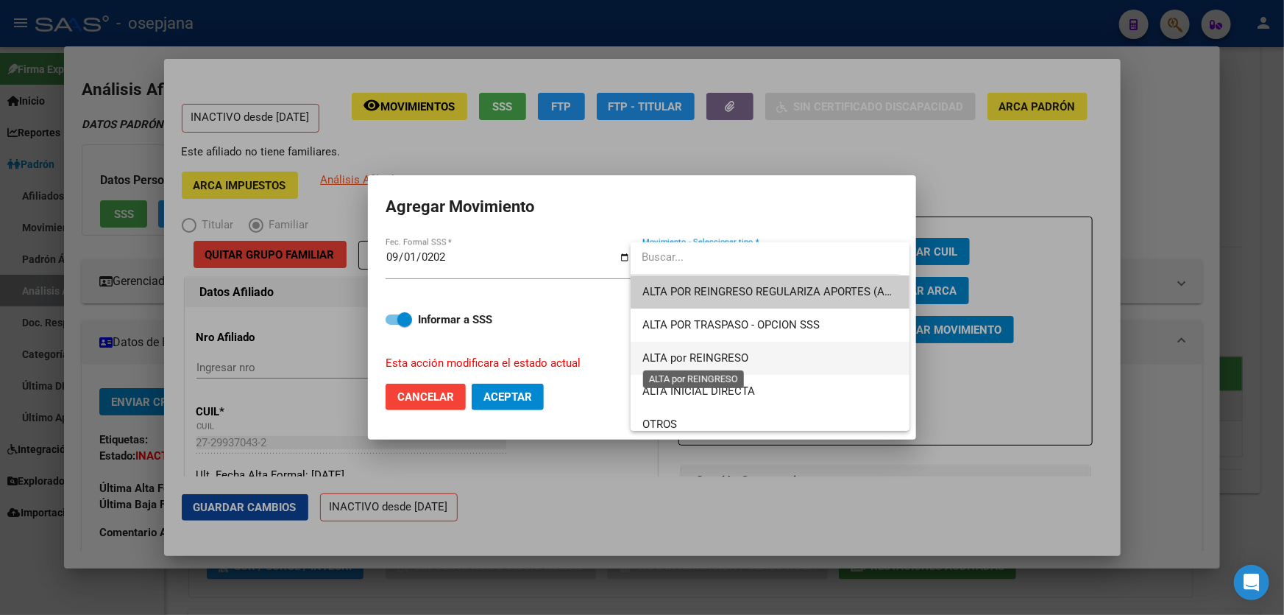
click at [699, 363] on span "ALTA por REINGRESO" at bounding box center [696, 357] width 106 height 13
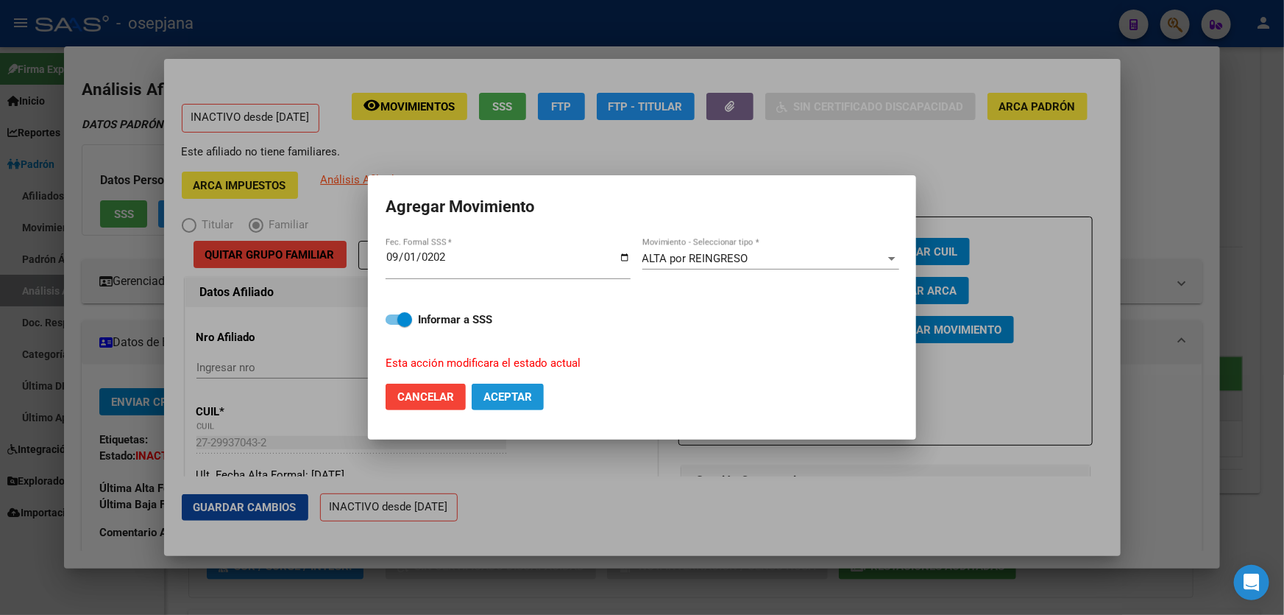
click at [501, 407] on button "Aceptar" at bounding box center [508, 396] width 72 height 26
checkbox input "false"
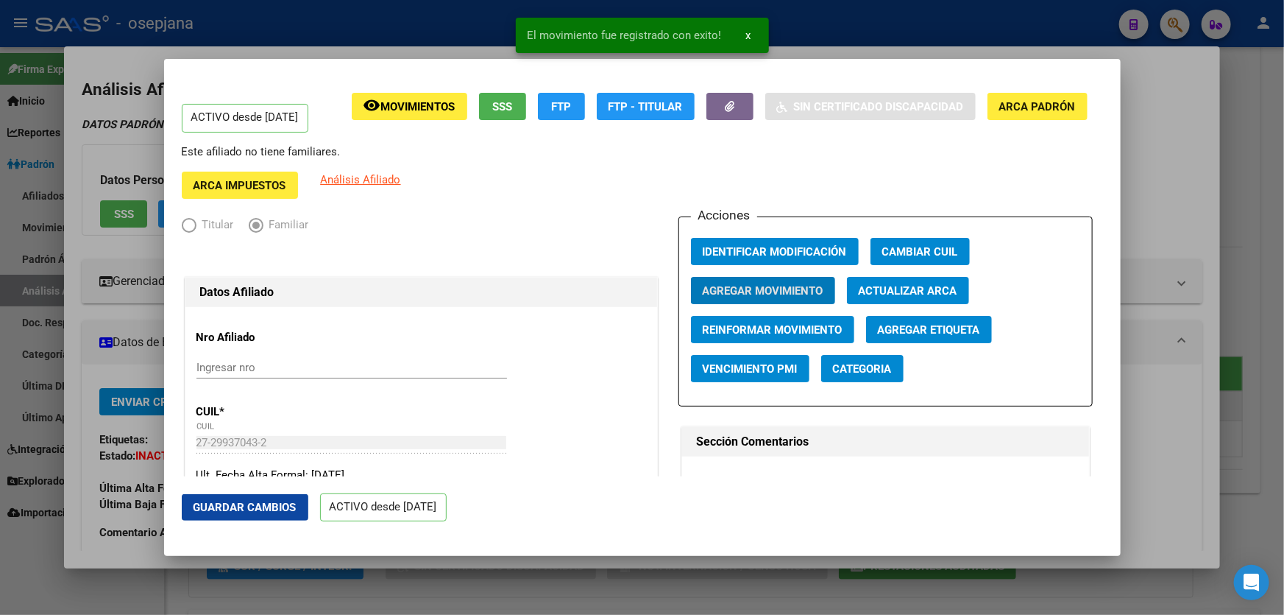
click at [258, 506] on span "Guardar Cambios" at bounding box center [245, 507] width 103 height 13
click at [1284, 249] on div at bounding box center [642, 307] width 1284 height 615
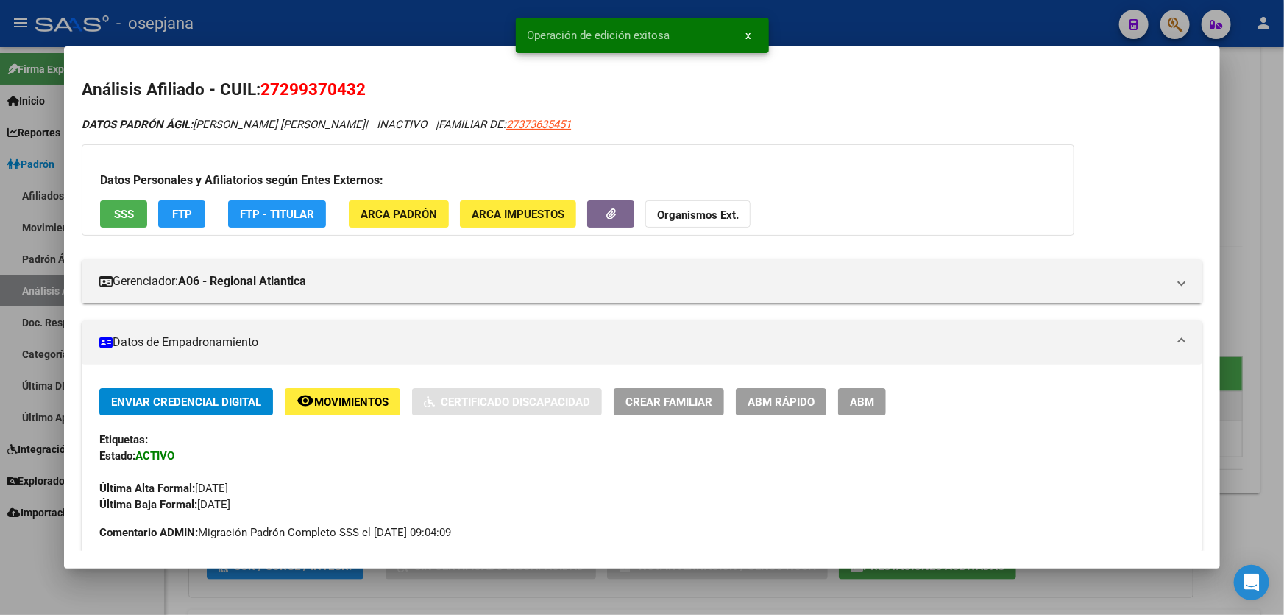
click at [1284, 249] on div at bounding box center [642, 307] width 1284 height 615
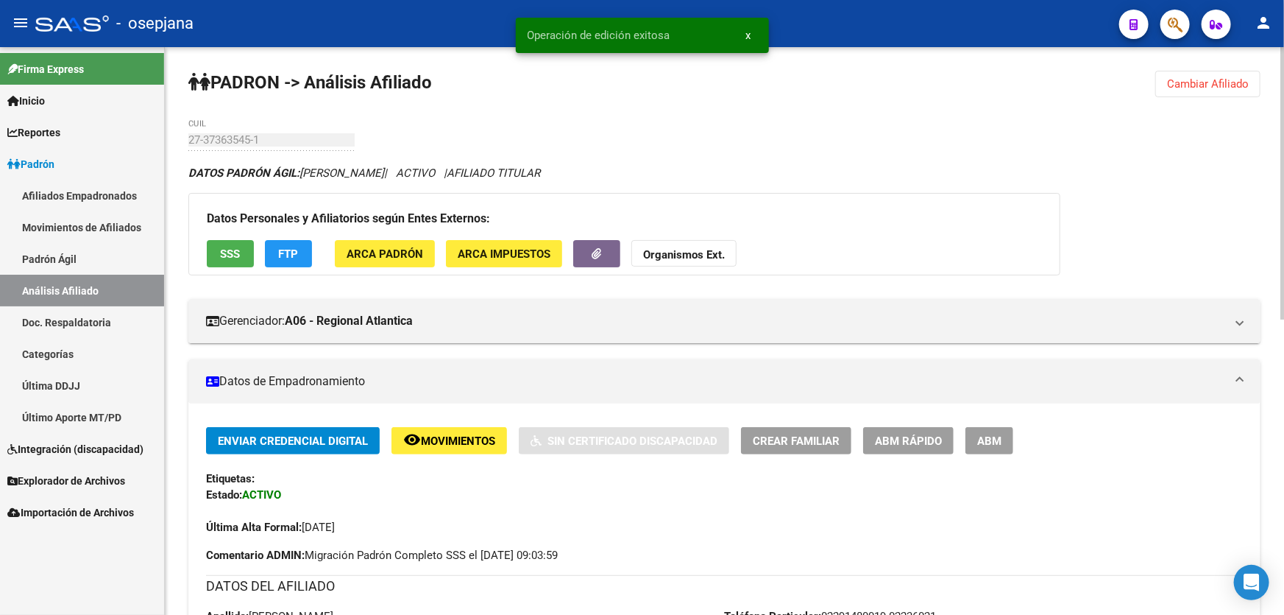
click at [1245, 83] on span "Cambiar Afiliado" at bounding box center [1208, 83] width 82 height 13
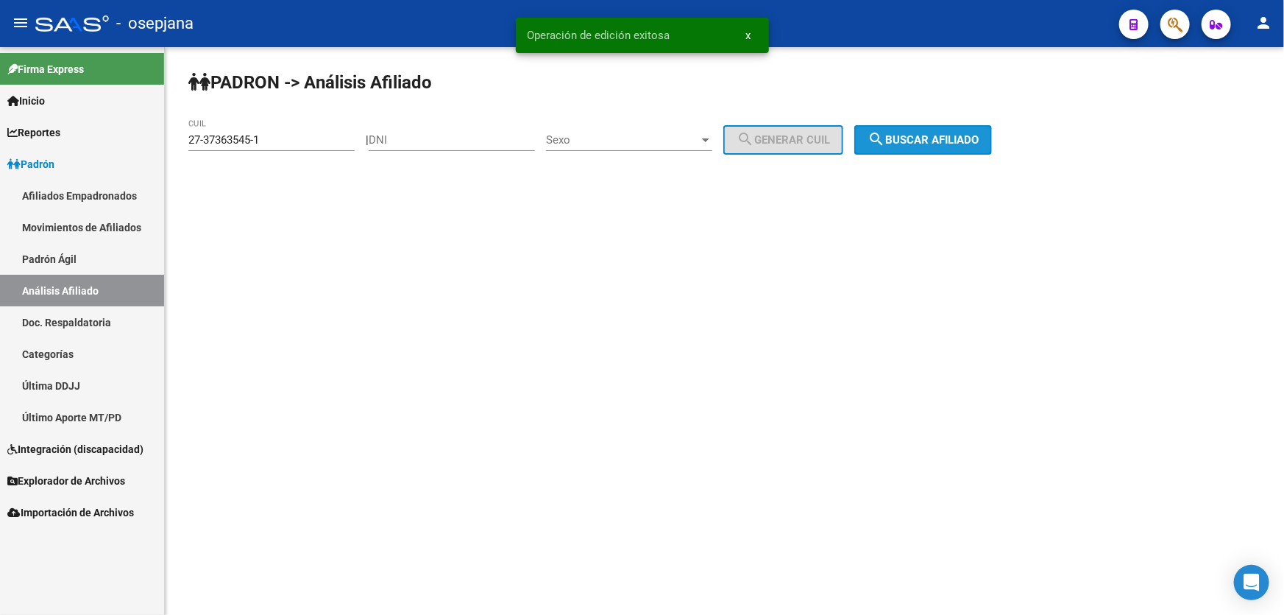
click at [992, 139] on button "search Buscar afiliado" at bounding box center [924, 139] width 138 height 29
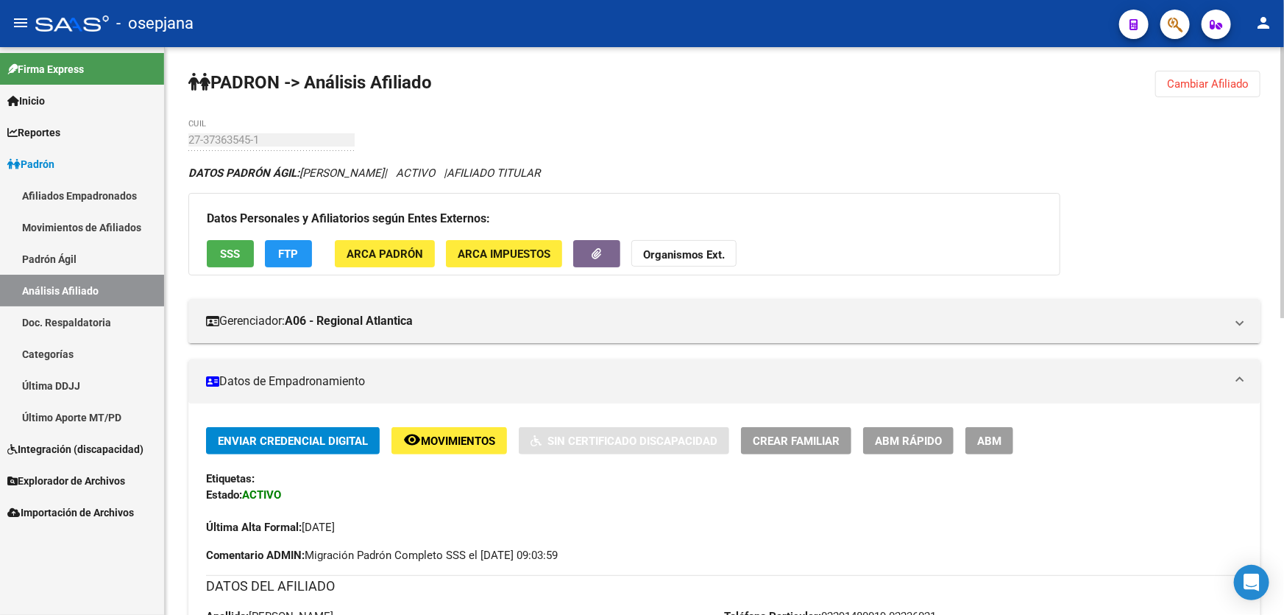
click at [1195, 96] on button "Cambiar Afiliado" at bounding box center [1208, 84] width 105 height 26
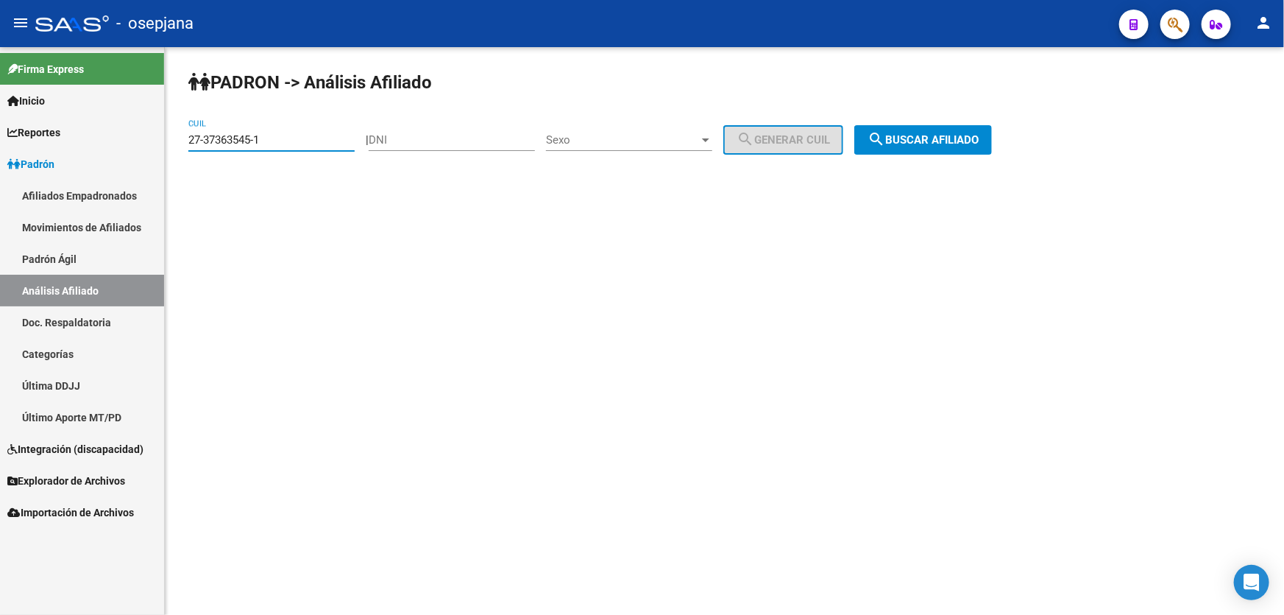
drag, startPoint x: 299, startPoint y: 143, endPoint x: 171, endPoint y: 145, distance: 128.1
click at [171, 145] on div "PADRON -> Análisis Afiliado 27-37363545-1 CUIL | DNI Sexo Sexo search Generar C…" at bounding box center [725, 124] width 1120 height 155
paste input "28842878"
type input "27-28842878-1"
click at [955, 155] on div "PADRON -> Análisis Afiliado 27-28842878-1 CUIL | DNI Sexo Sexo search Generar C…" at bounding box center [725, 124] width 1120 height 155
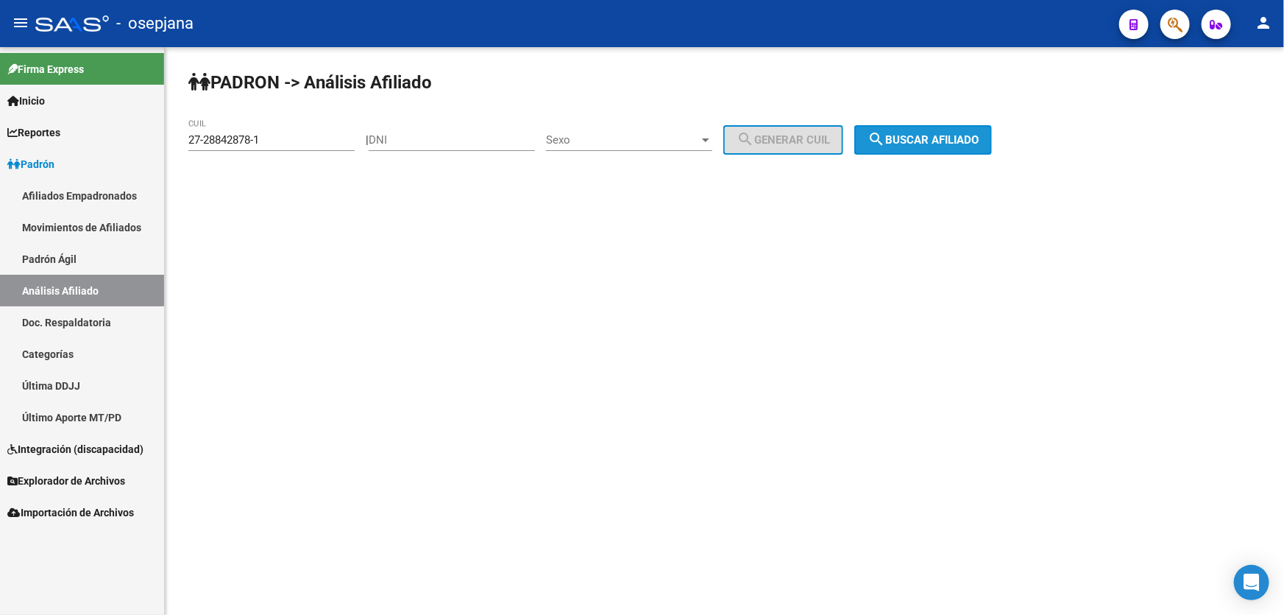
click at [957, 144] on span "search Buscar afiliado" at bounding box center [923, 139] width 111 height 13
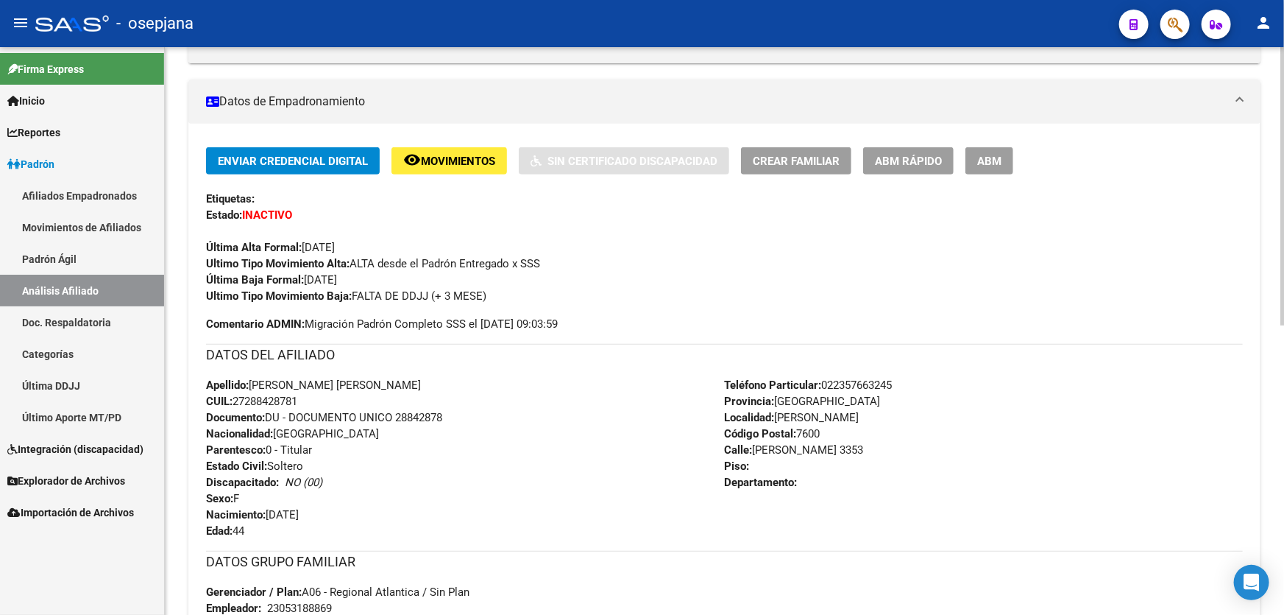
scroll to position [200, 0]
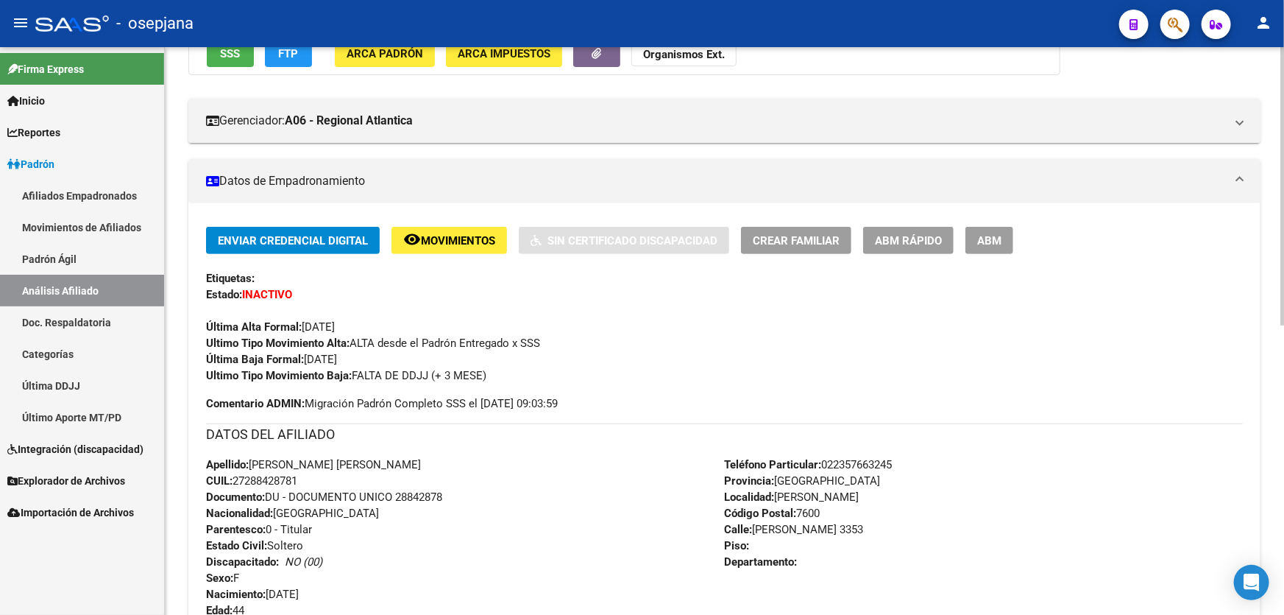
click at [919, 243] on span "ABM Rápido" at bounding box center [908, 240] width 67 height 13
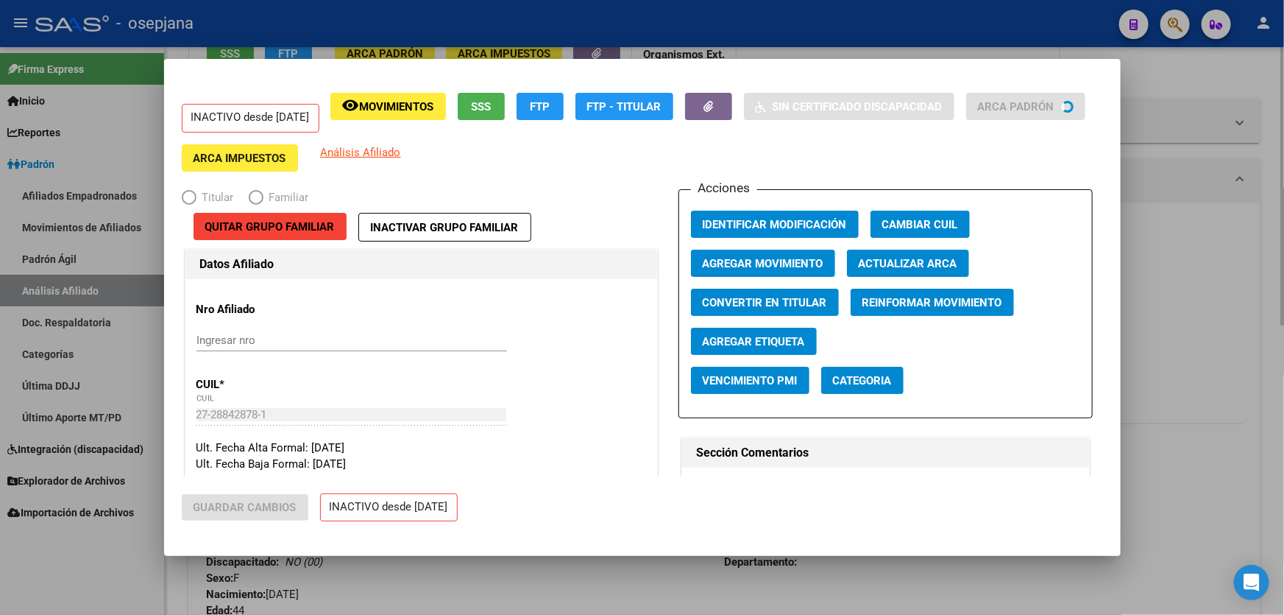
radio input "true"
type input "23-05318886-9"
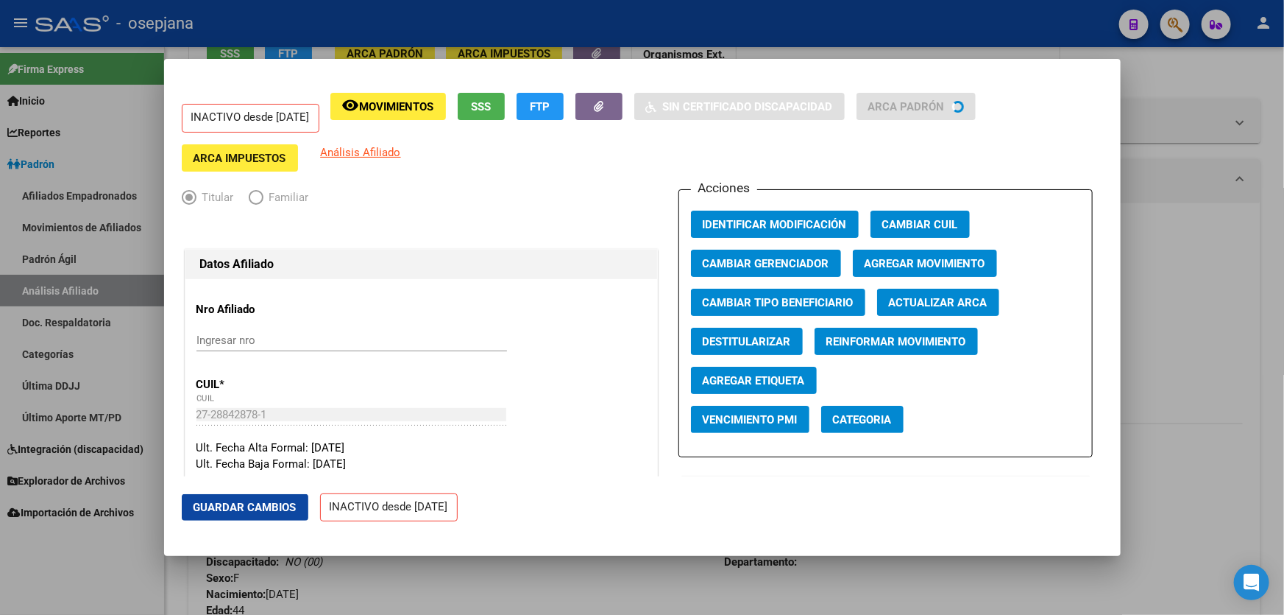
click at [903, 301] on span "Actualizar ARCA" at bounding box center [938, 302] width 99 height 13
type input "GODOY"
type input "MARIA FERNANDA"
type input "MAR DEL PLATA"
type input "SICILIA"
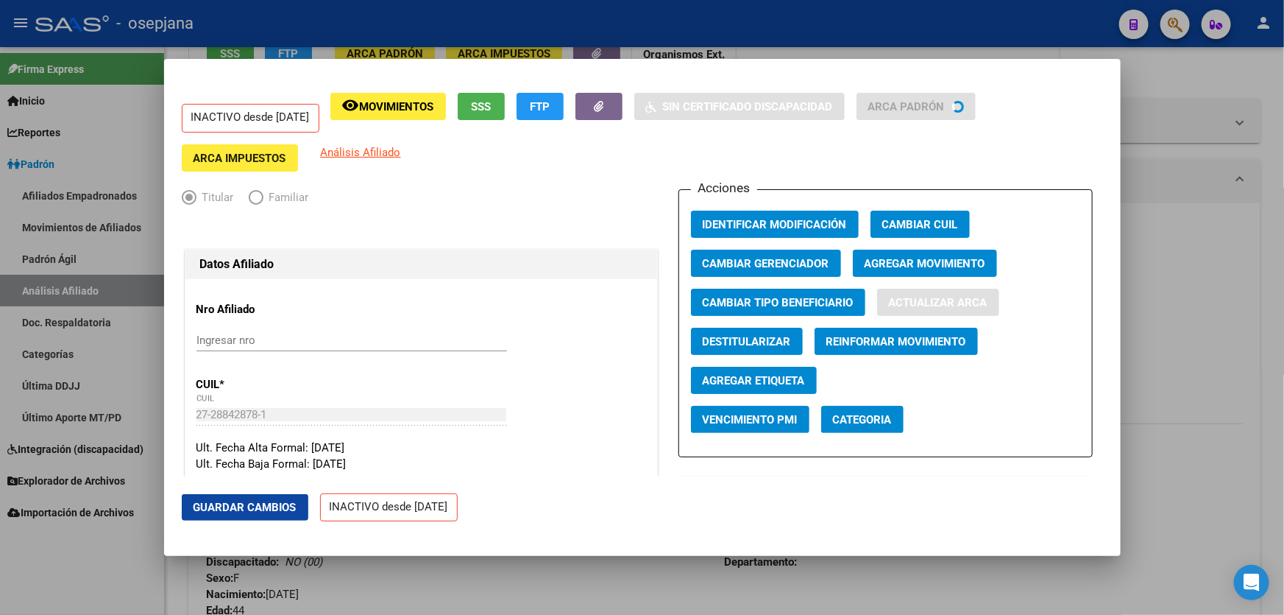
type input "5618"
type input "00"
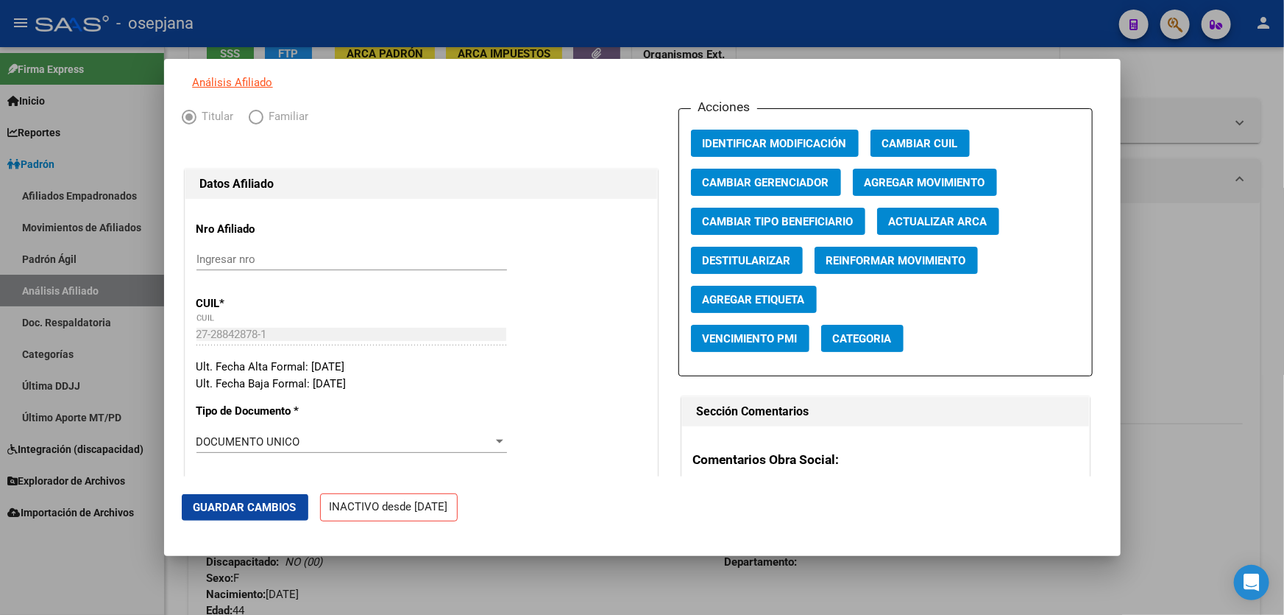
scroll to position [0, 0]
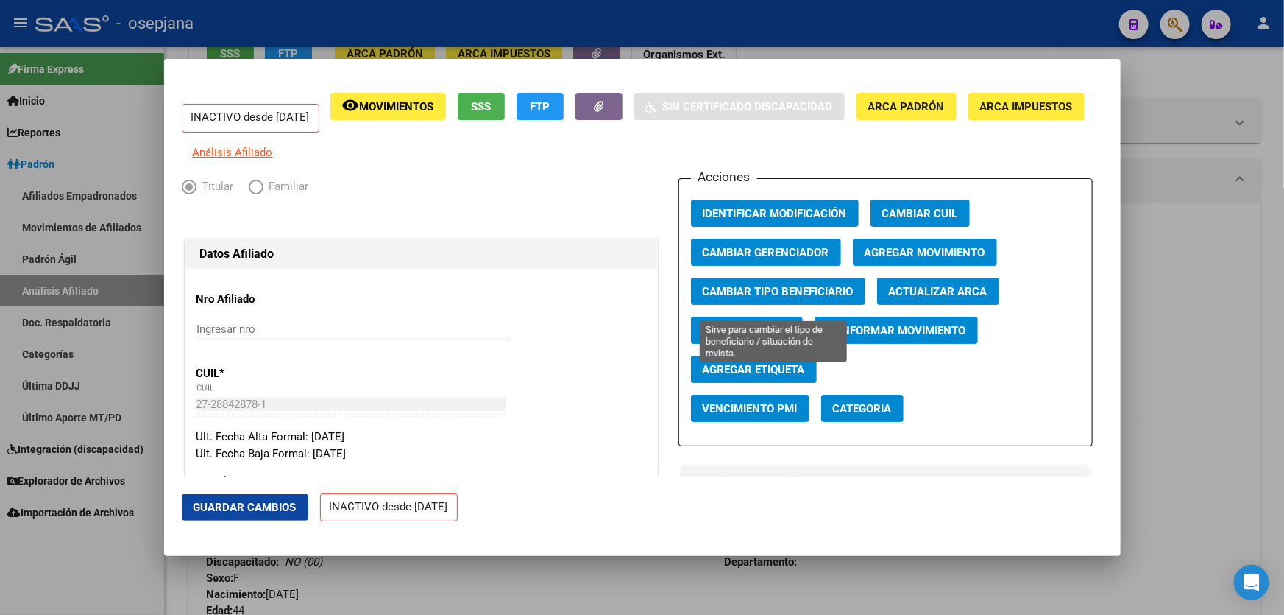
click at [808, 294] on span "Cambiar Tipo Beneficiario" at bounding box center [778, 291] width 151 height 13
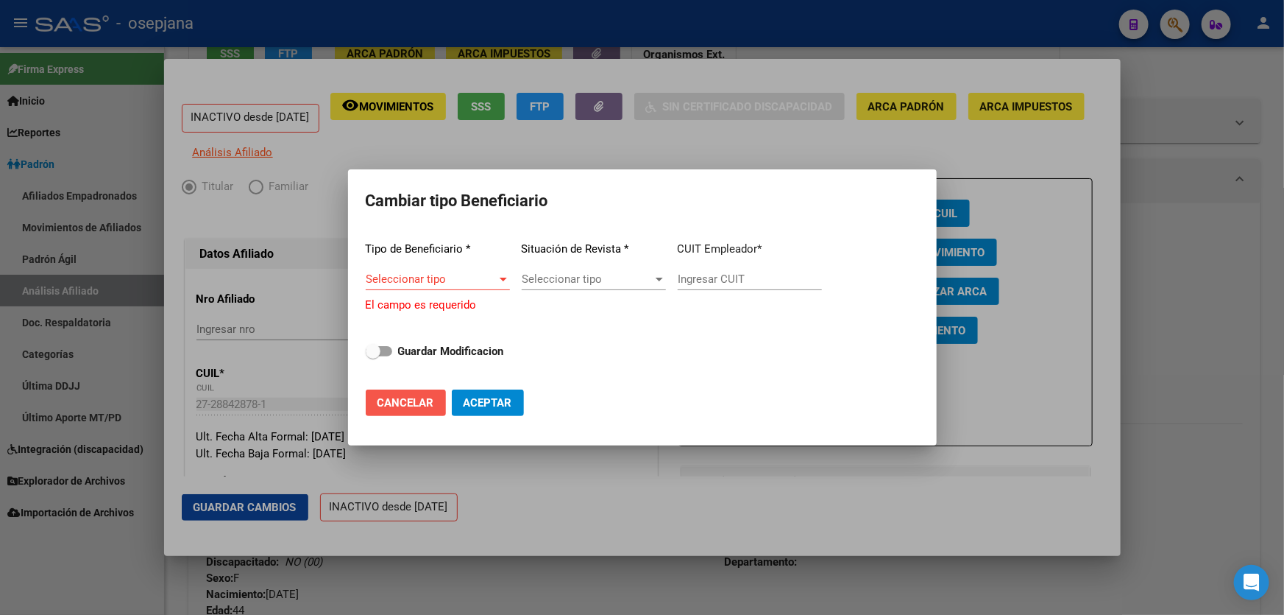
click at [392, 397] on span "Cancelar" at bounding box center [406, 402] width 57 height 13
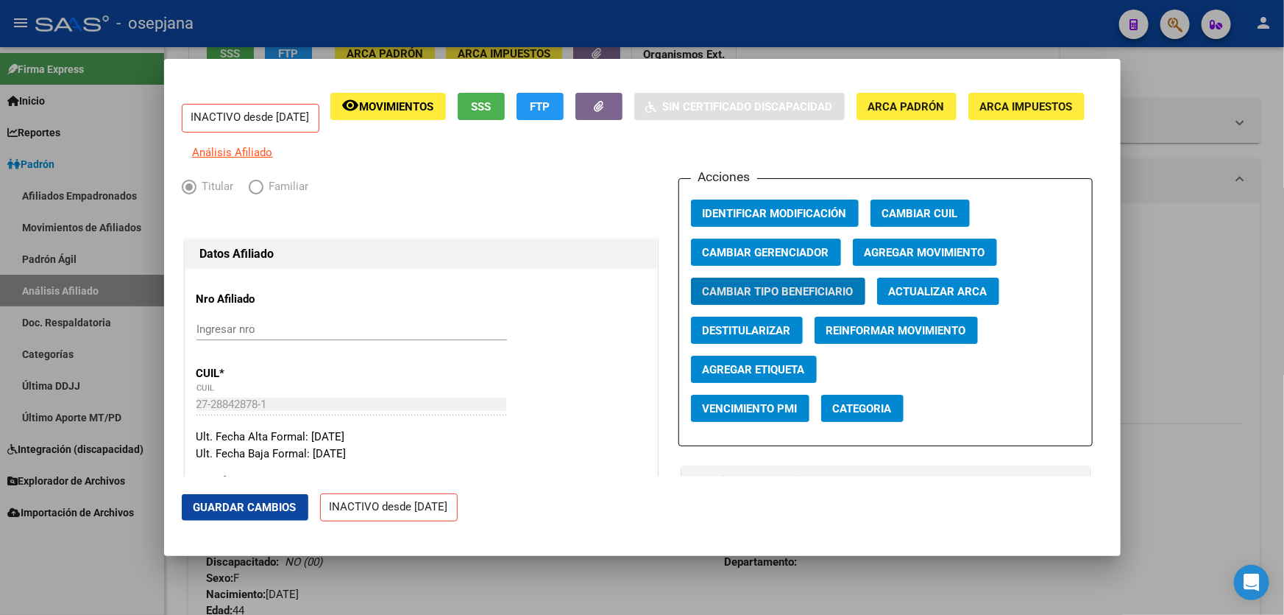
click at [894, 258] on span "Agregar Movimiento" at bounding box center [925, 252] width 121 height 13
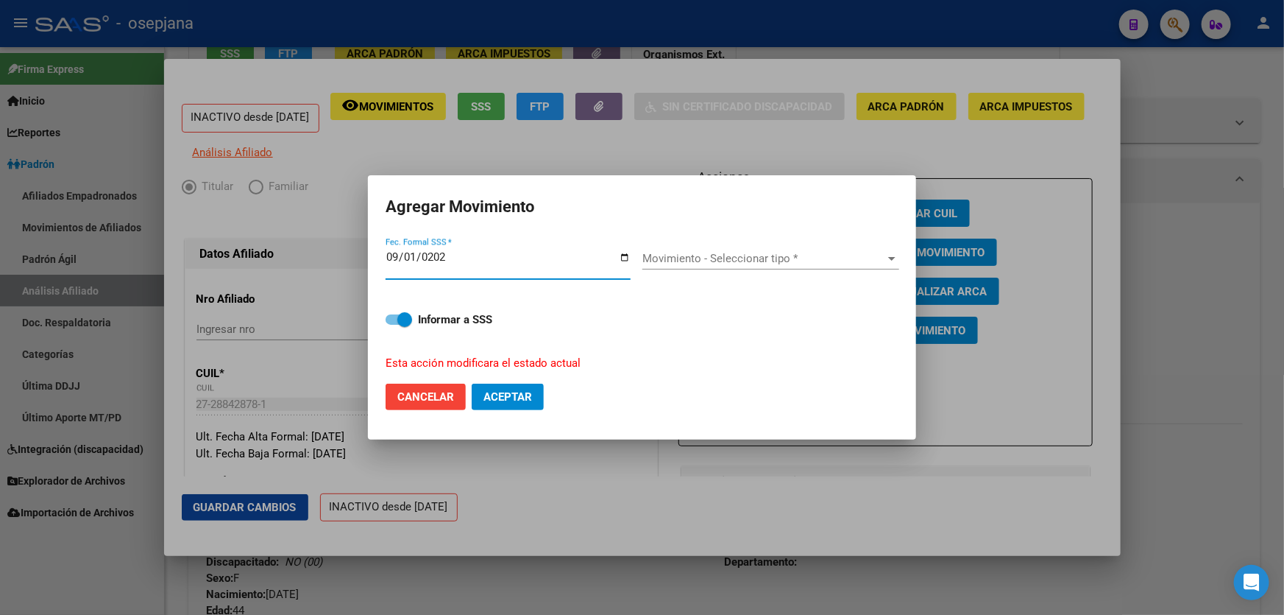
type input "[DATE]"
click at [752, 260] on span "Movimiento - Seleccionar tipo *" at bounding box center [765, 258] width 244 height 13
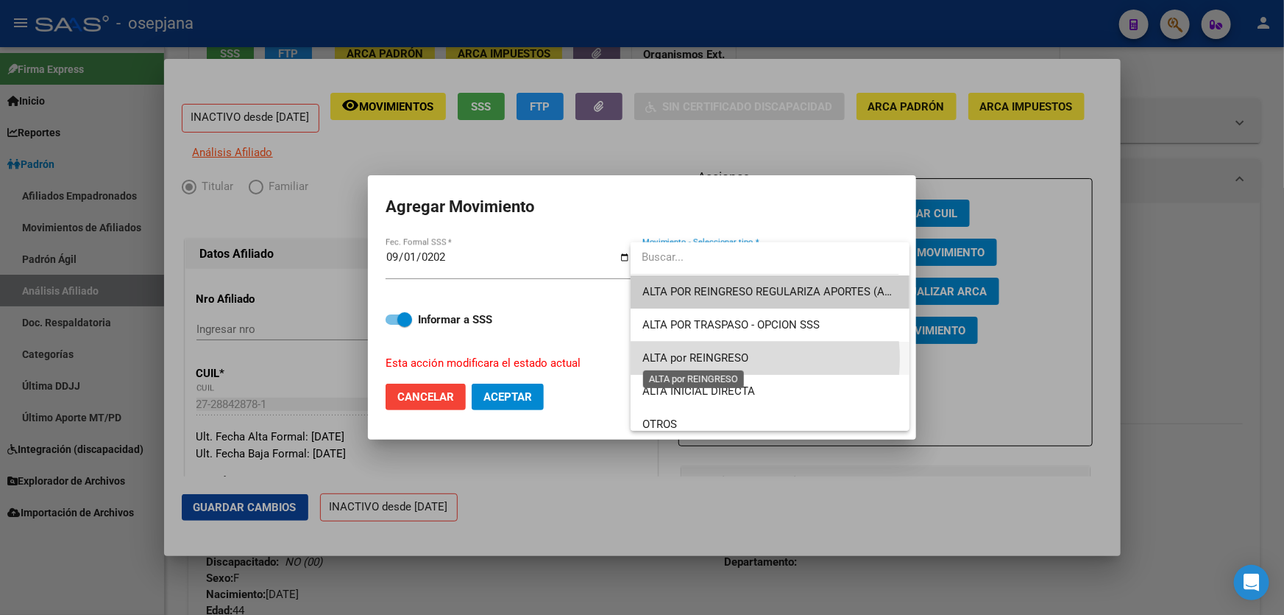
click at [734, 358] on span "ALTA por REINGRESO" at bounding box center [696, 357] width 106 height 13
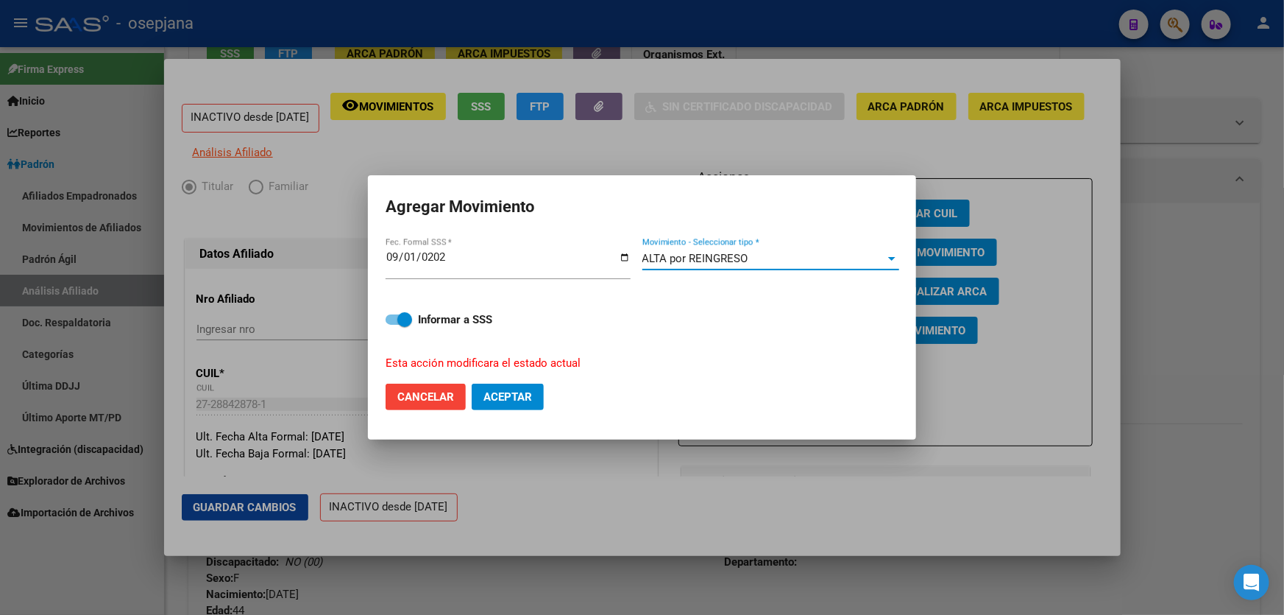
click at [497, 390] on span "Aceptar" at bounding box center [508, 396] width 49 height 13
checkbox input "false"
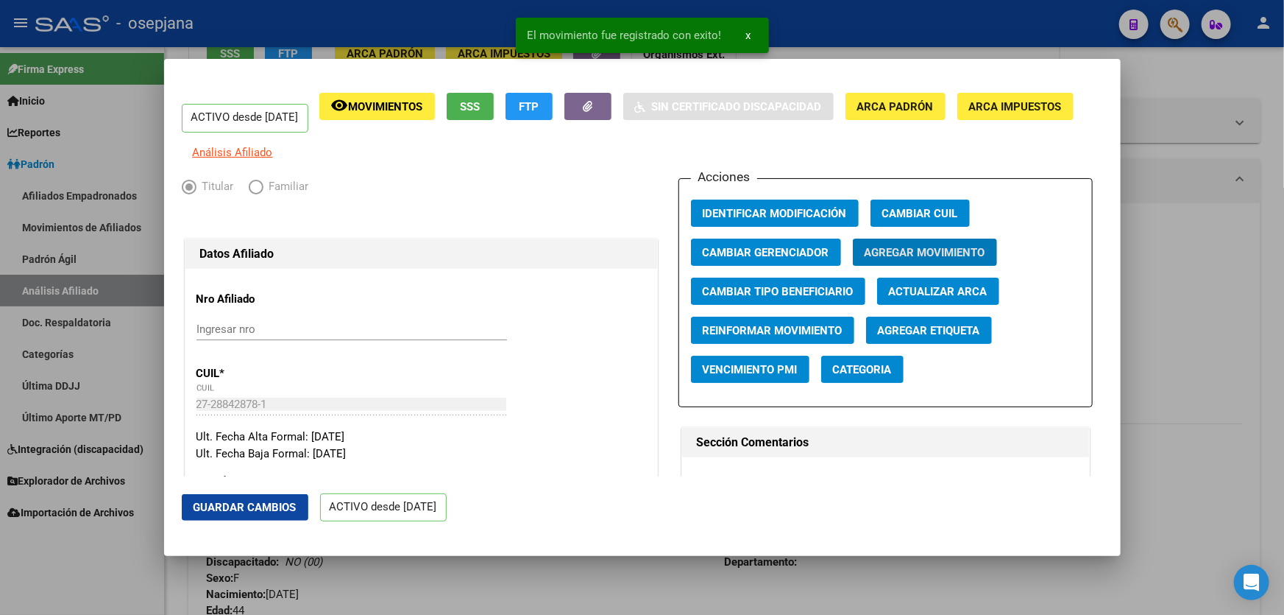
click at [266, 498] on button "Guardar Cambios" at bounding box center [245, 507] width 127 height 26
click at [1284, 280] on div at bounding box center [642, 307] width 1284 height 615
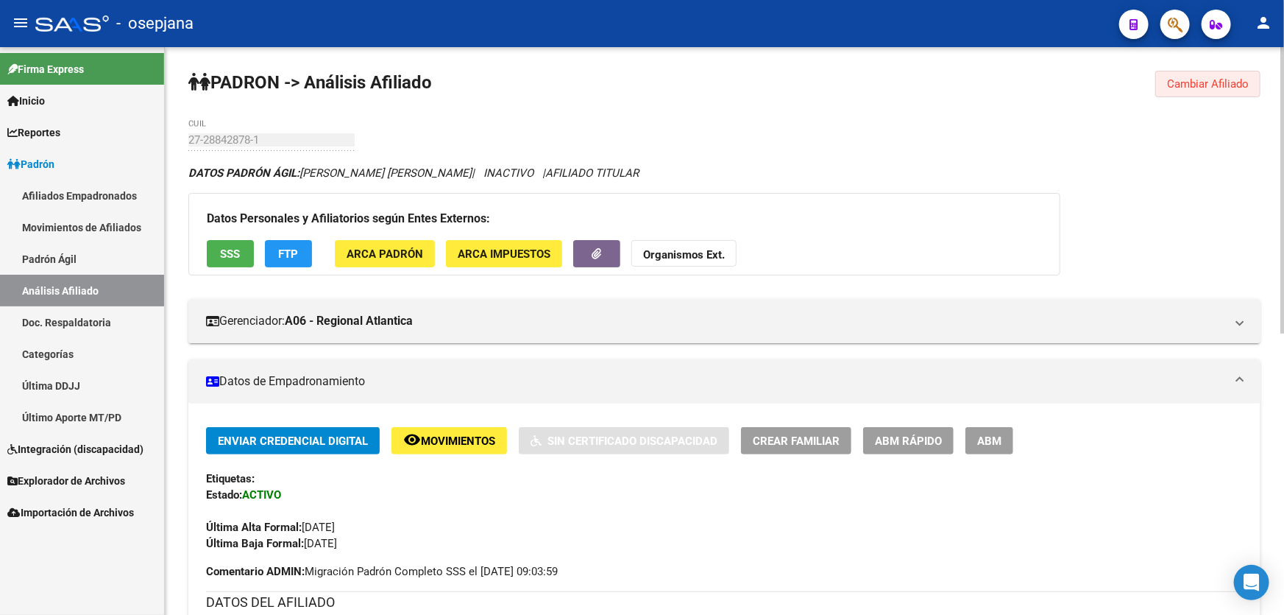
click at [1230, 80] on span "Cambiar Afiliado" at bounding box center [1208, 83] width 82 height 13
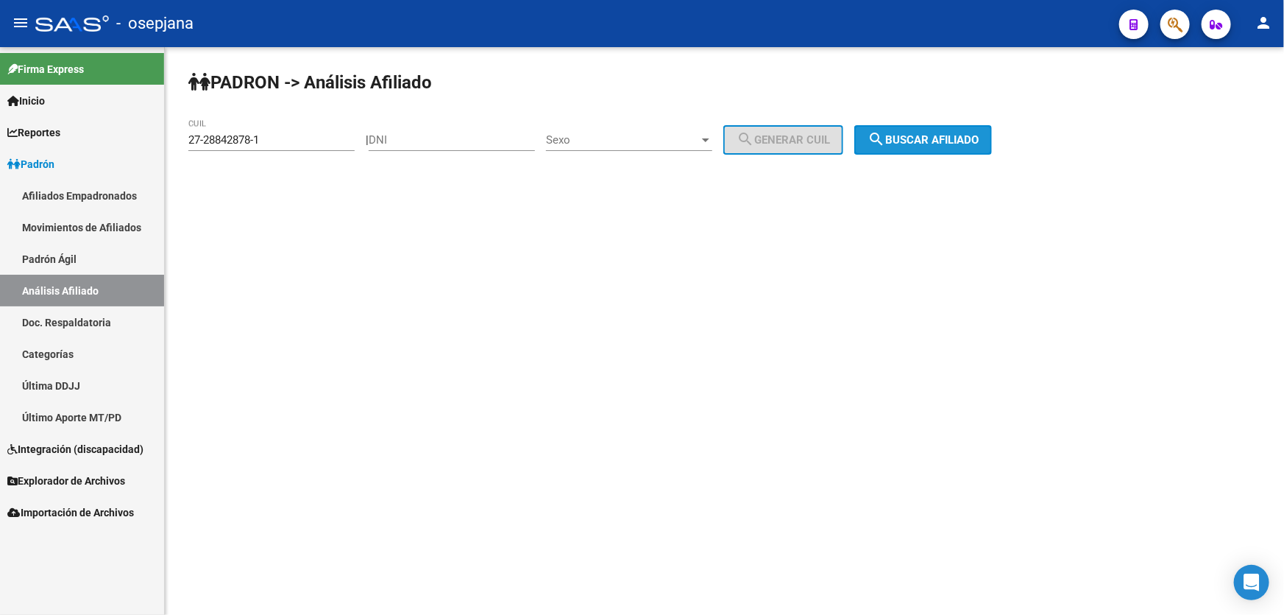
click at [969, 142] on span "search Buscar afiliado" at bounding box center [923, 139] width 111 height 13
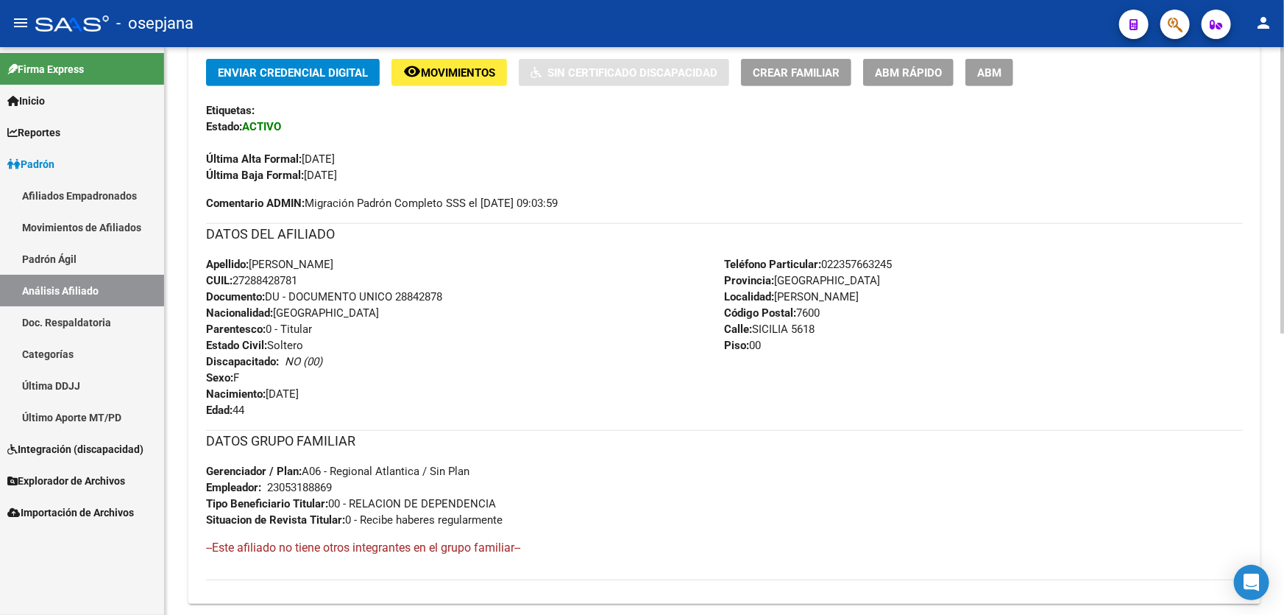
scroll to position [89, 0]
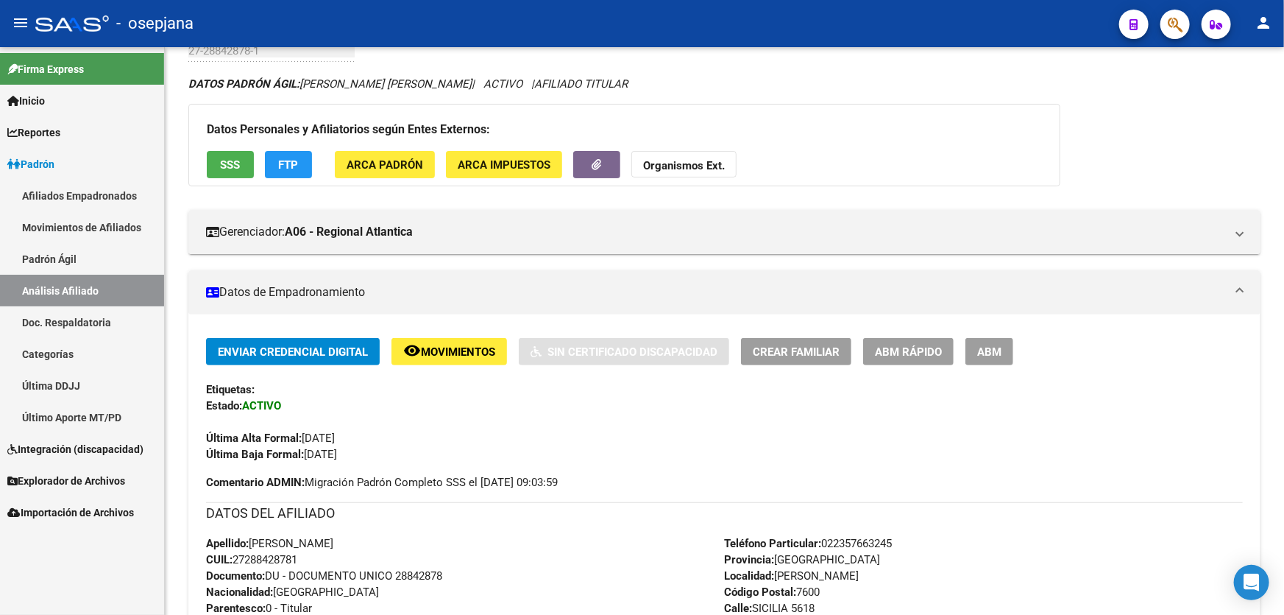
click at [462, 345] on span "Movimientos" at bounding box center [458, 351] width 74 height 13
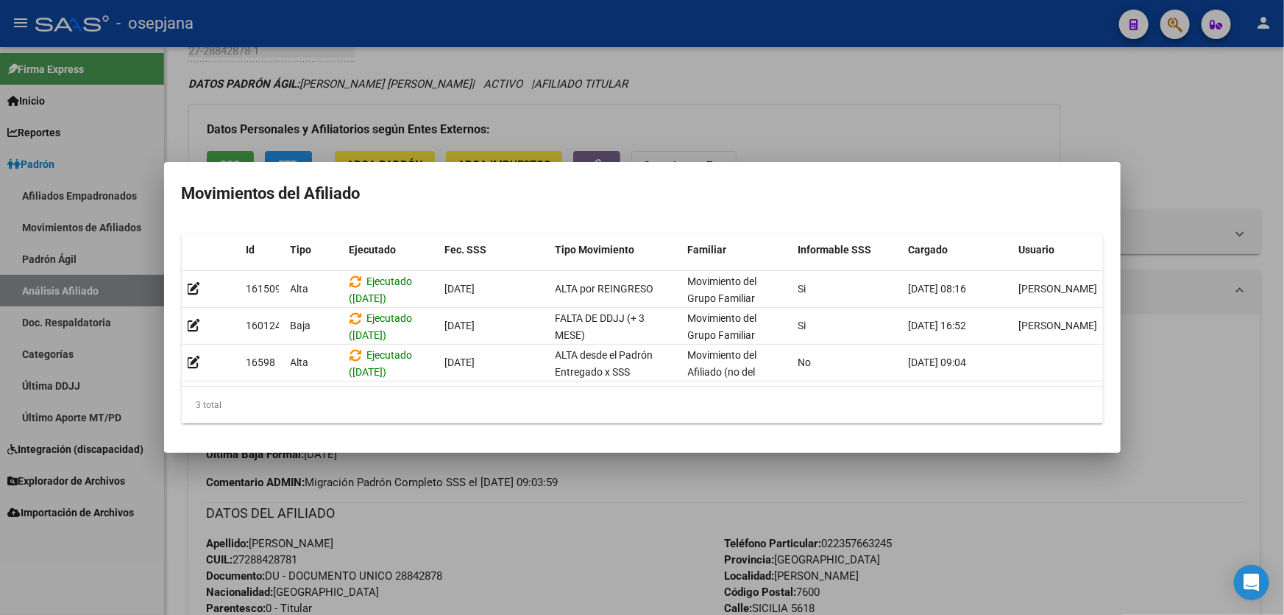
click at [1254, 345] on div at bounding box center [642, 307] width 1284 height 615
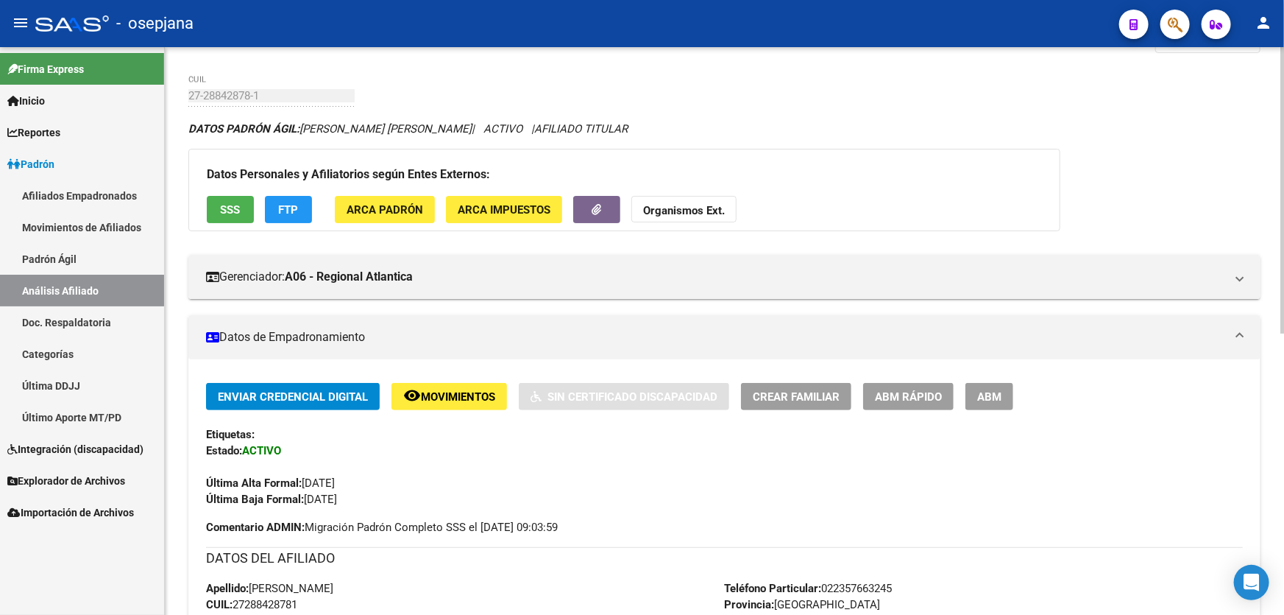
scroll to position [0, 0]
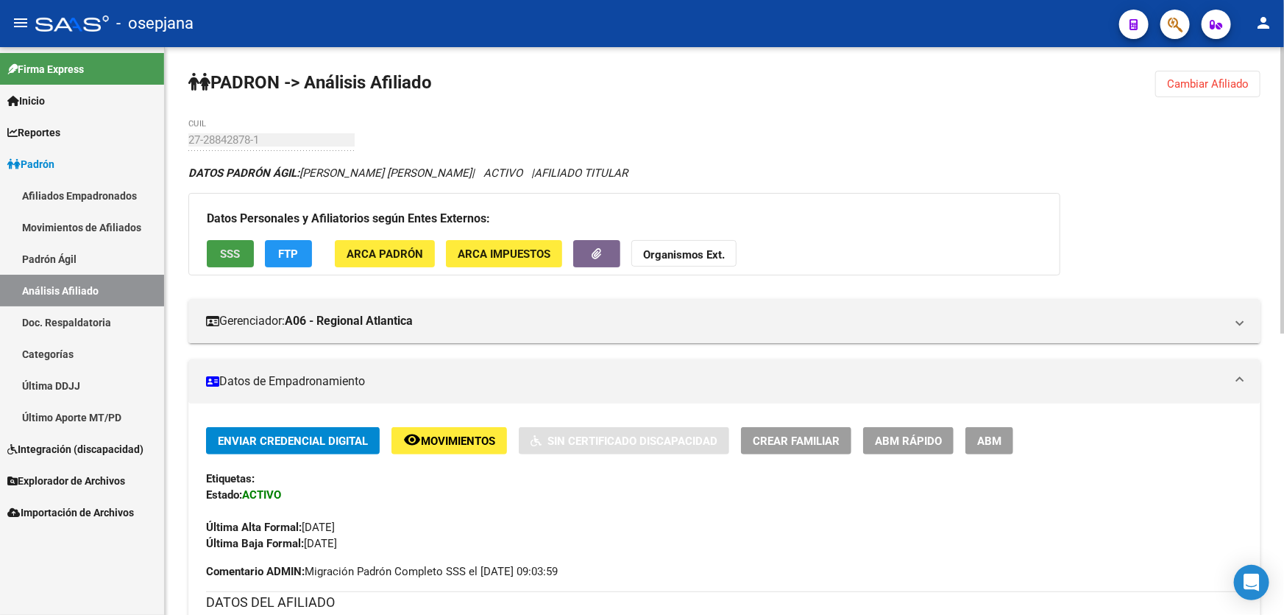
click at [238, 248] on span "SSS" at bounding box center [231, 253] width 20 height 13
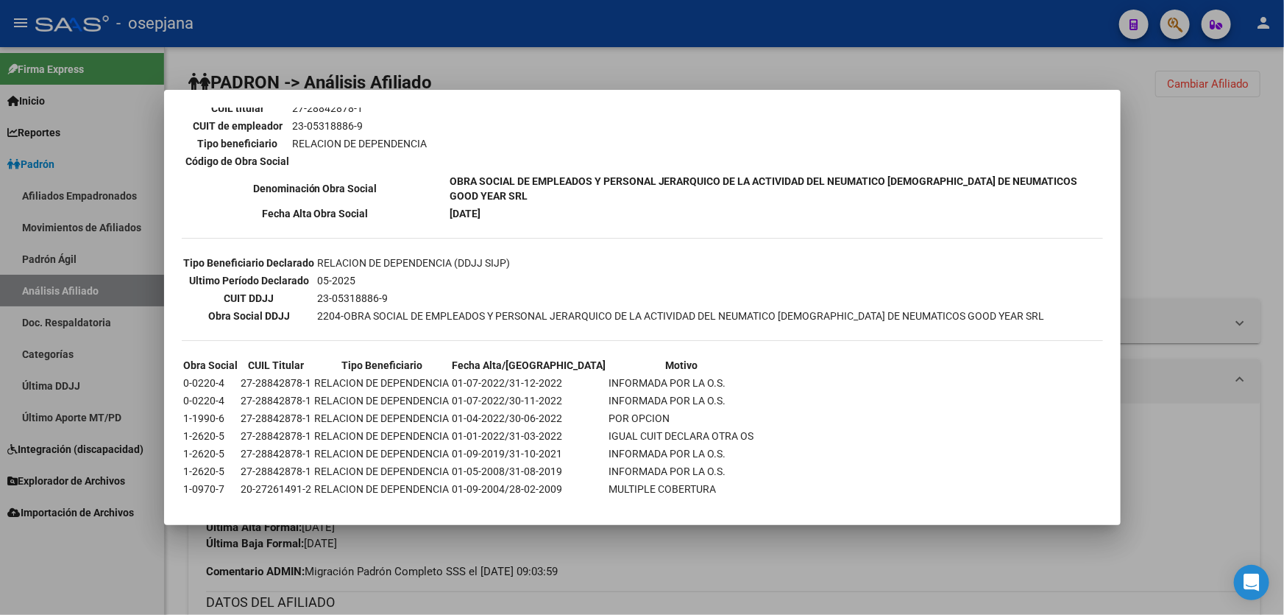
scroll to position [317, 0]
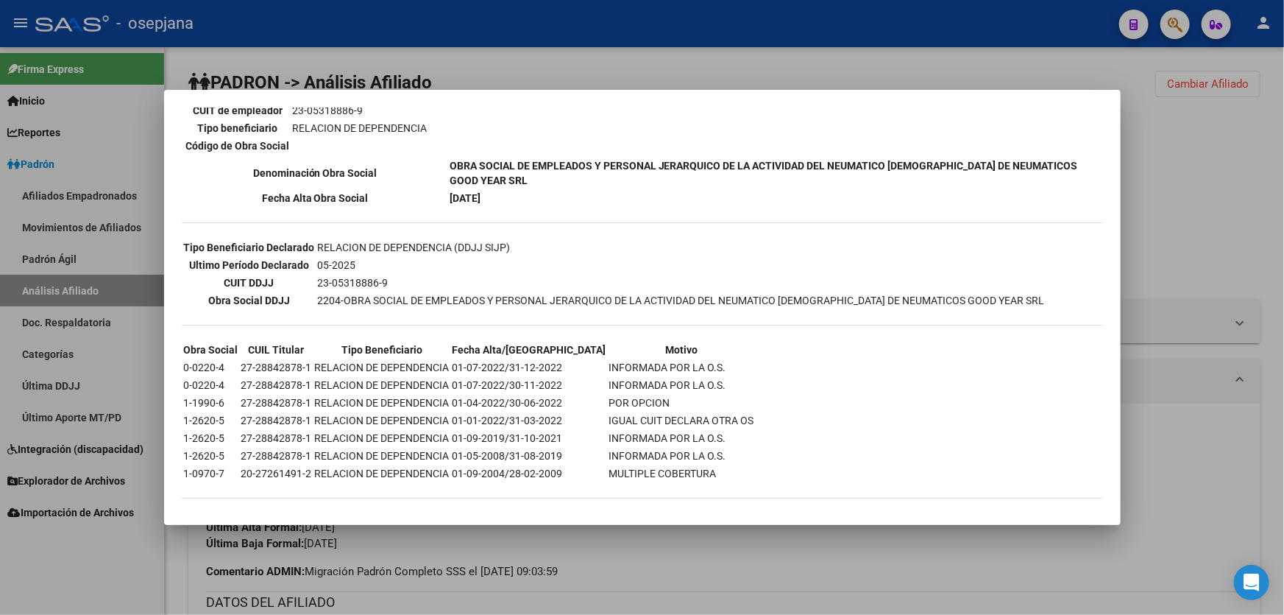
click at [1278, 153] on div at bounding box center [642, 307] width 1284 height 615
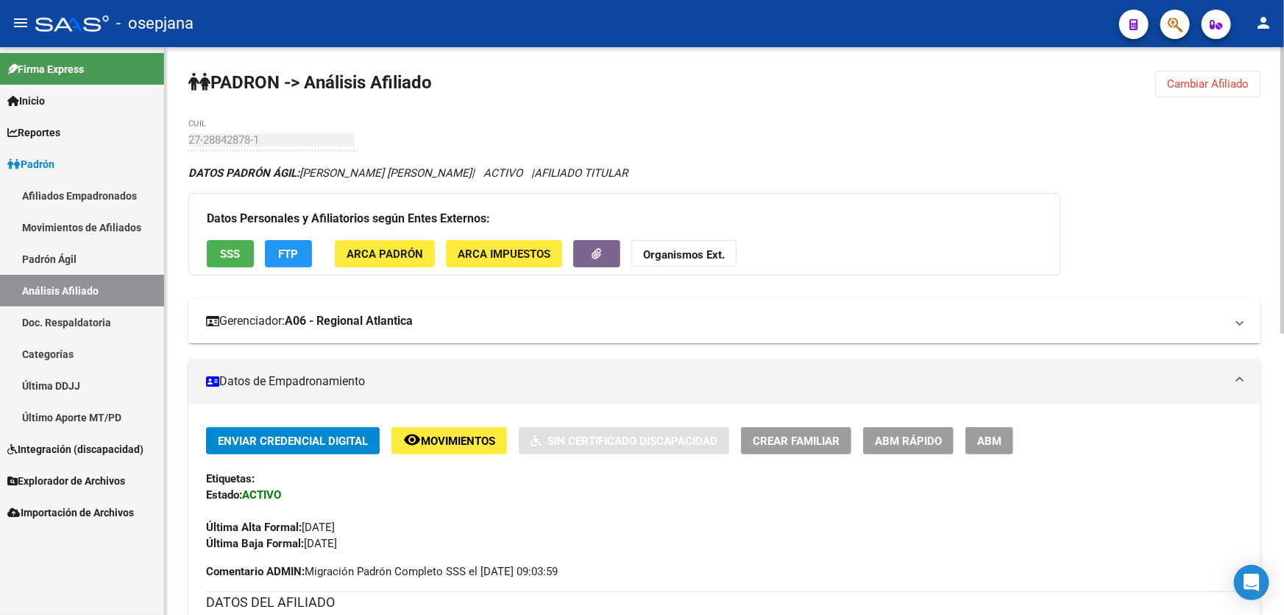
scroll to position [66, 0]
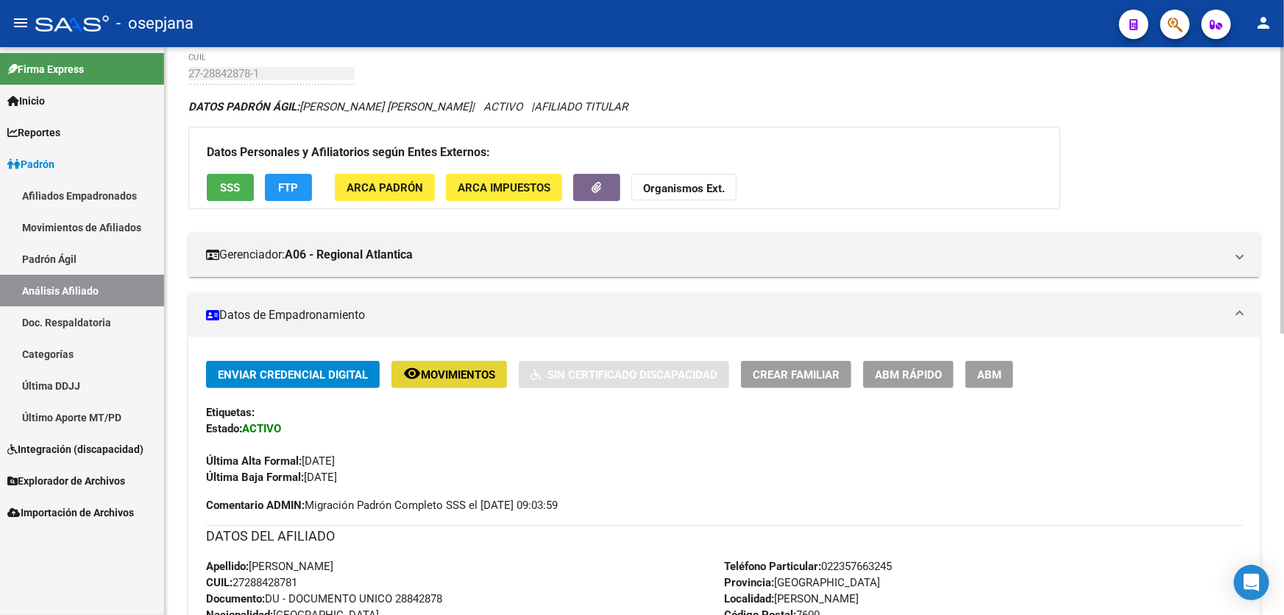
click at [423, 384] on button "remove_red_eye Movimientos" at bounding box center [450, 374] width 116 height 27
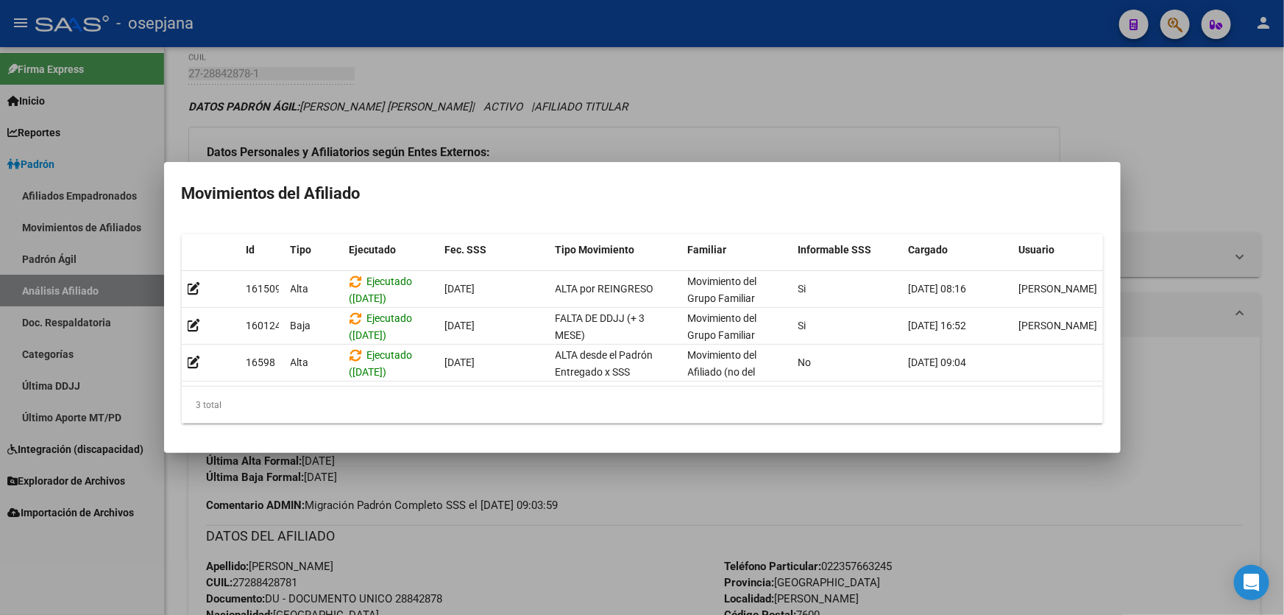
click at [1284, 199] on div at bounding box center [642, 307] width 1284 height 615
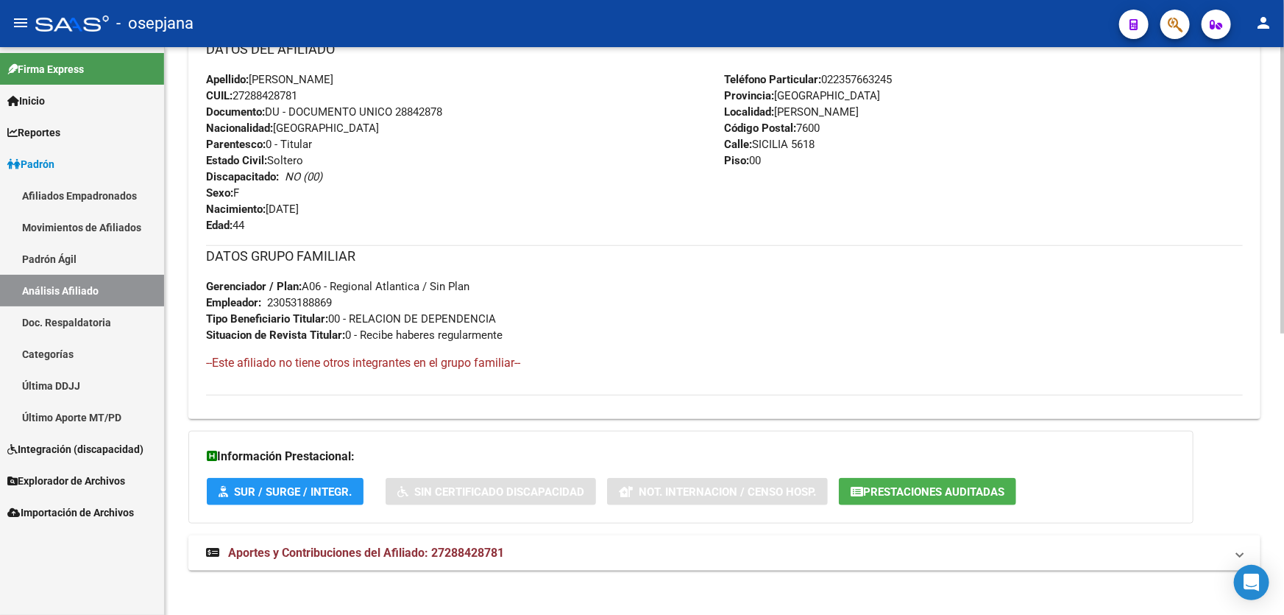
scroll to position [558, 0]
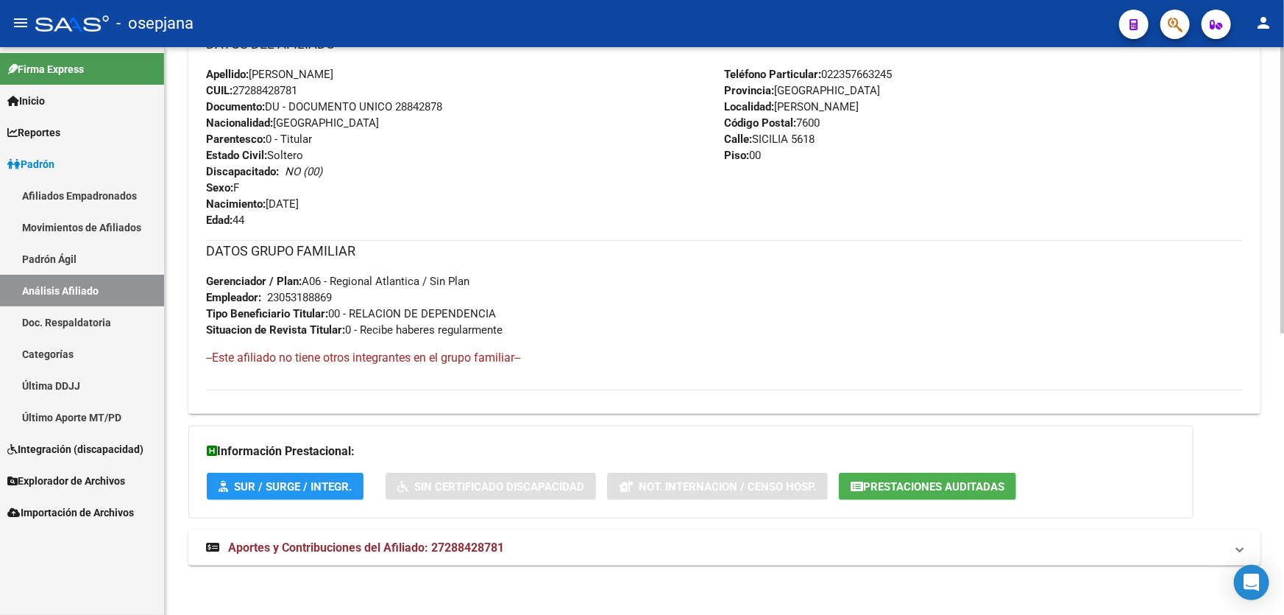
click at [976, 553] on mat-panel-title "Aportes y Contribuciones del Afiliado: 27288428781" at bounding box center [715, 548] width 1019 height 16
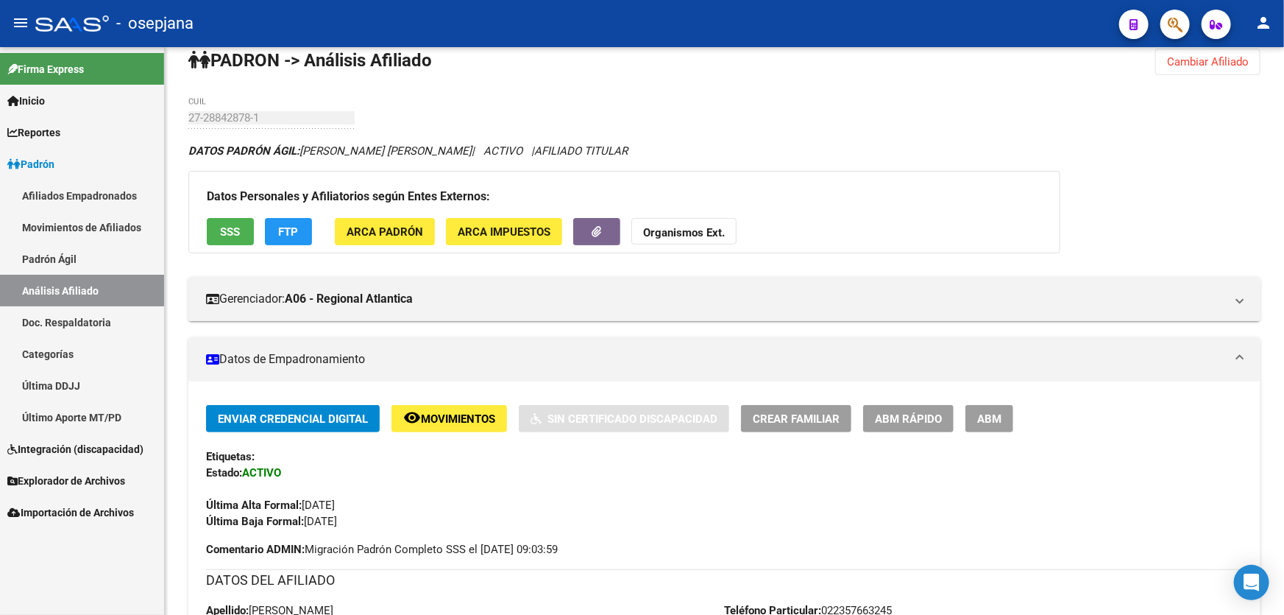
scroll to position [0, 0]
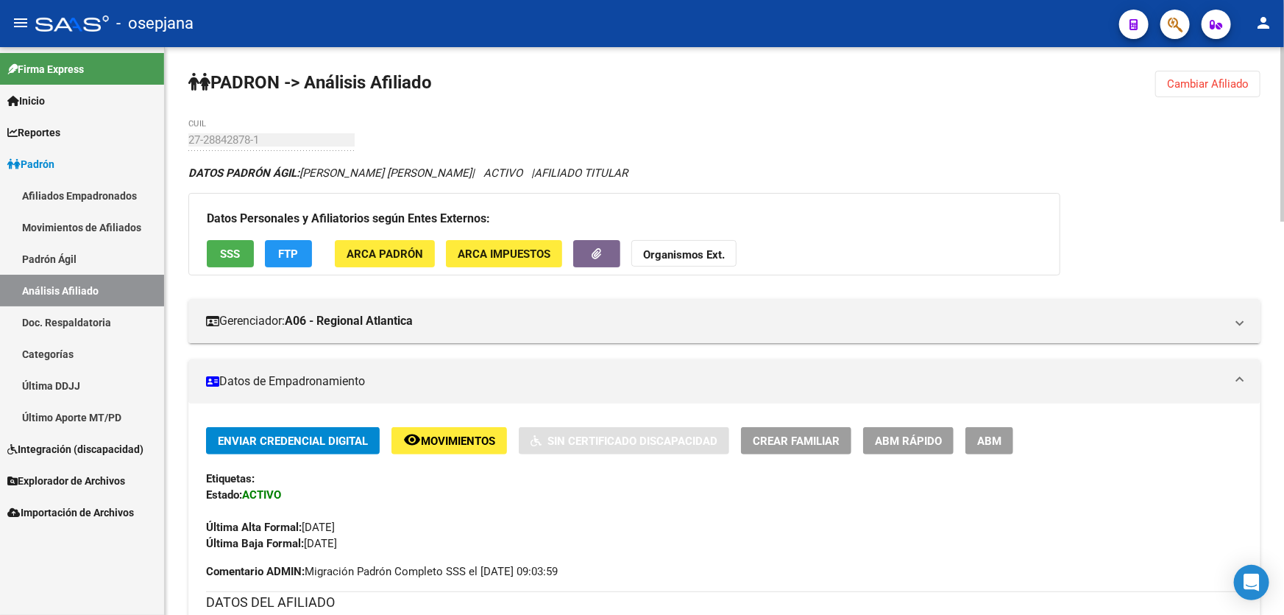
click at [1206, 82] on span "Cambiar Afiliado" at bounding box center [1208, 83] width 82 height 13
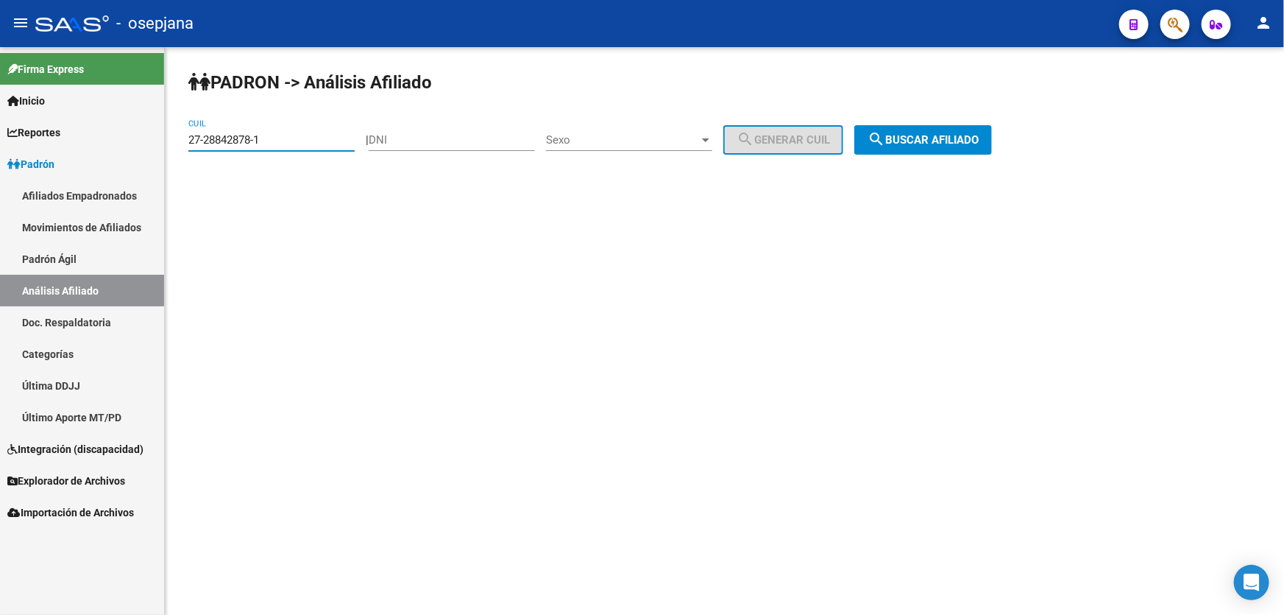
drag, startPoint x: 291, startPoint y: 140, endPoint x: 162, endPoint y: 146, distance: 129.7
click at [162, 146] on mat-sidenav-container "Firma Express Inicio Instructivos Contacto OS Reportes Padrón Traspasos x O.S. …" at bounding box center [642, 331] width 1284 height 568
paste input "0-30852339-0"
type input "20-30852339-0"
click at [956, 138] on span "search Buscar afiliado" at bounding box center [923, 139] width 111 height 13
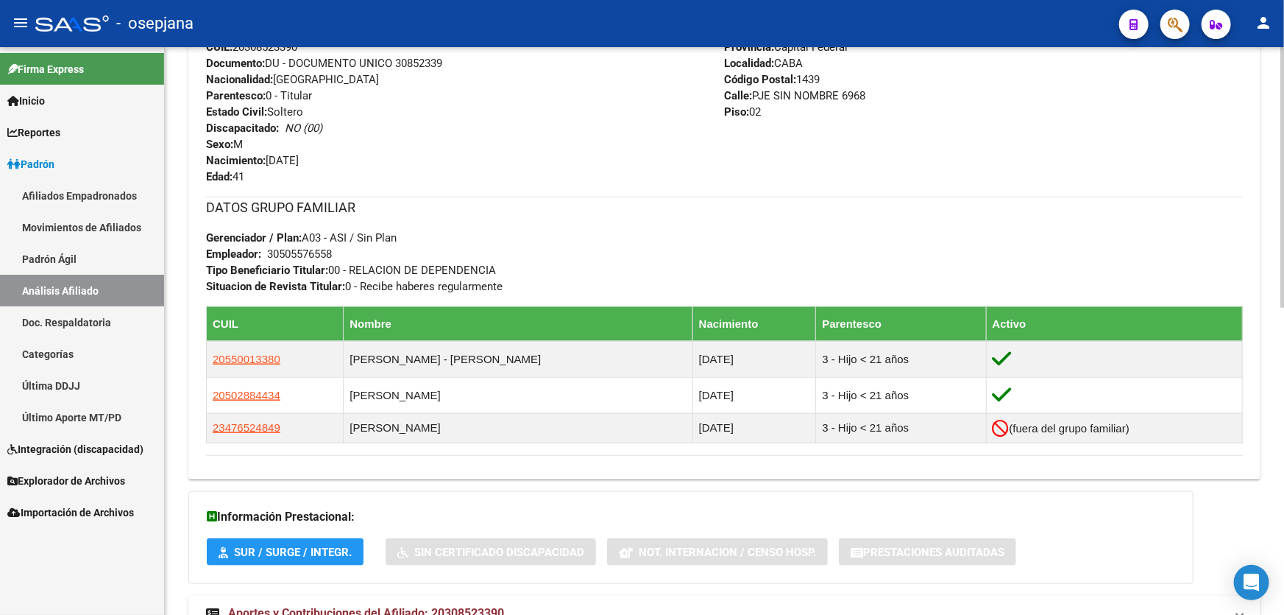
scroll to position [602, 0]
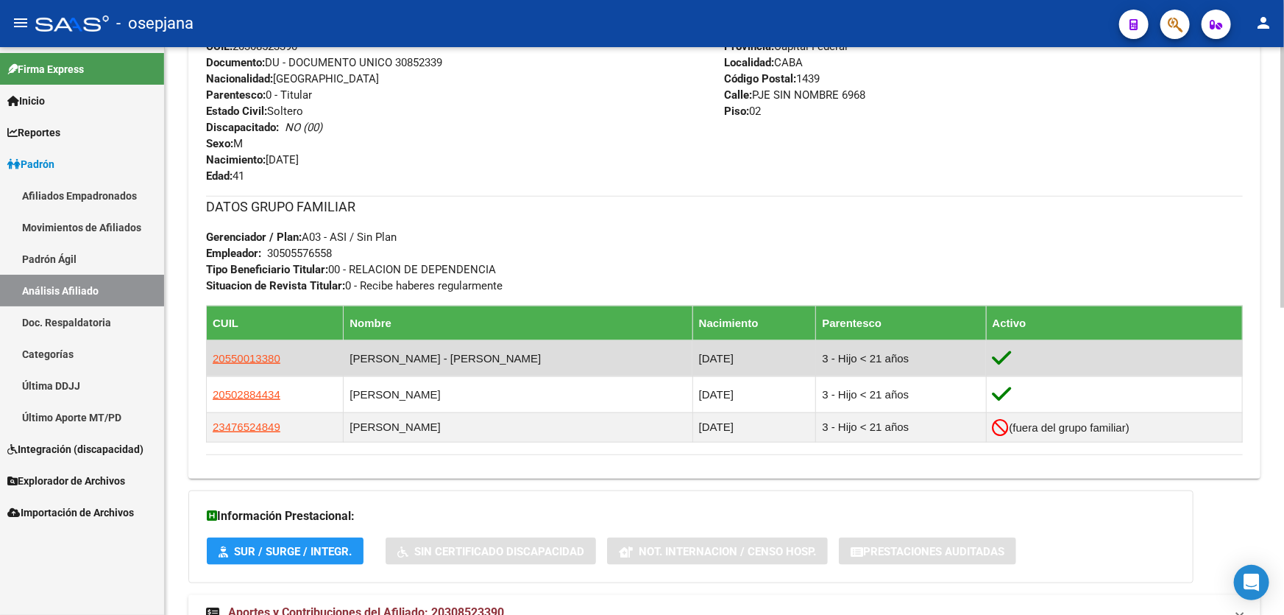
click at [240, 350] on app-link-go-to "20550013380" at bounding box center [247, 358] width 68 height 16
click at [236, 354] on span "20550013380" at bounding box center [247, 358] width 68 height 13
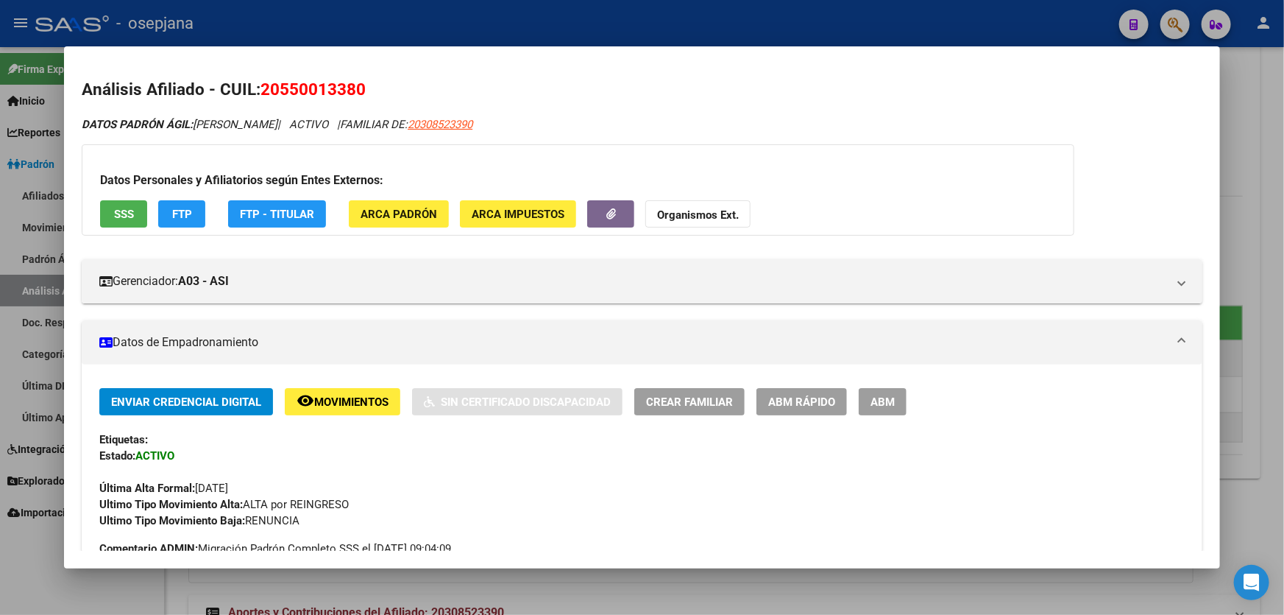
scroll to position [267, 0]
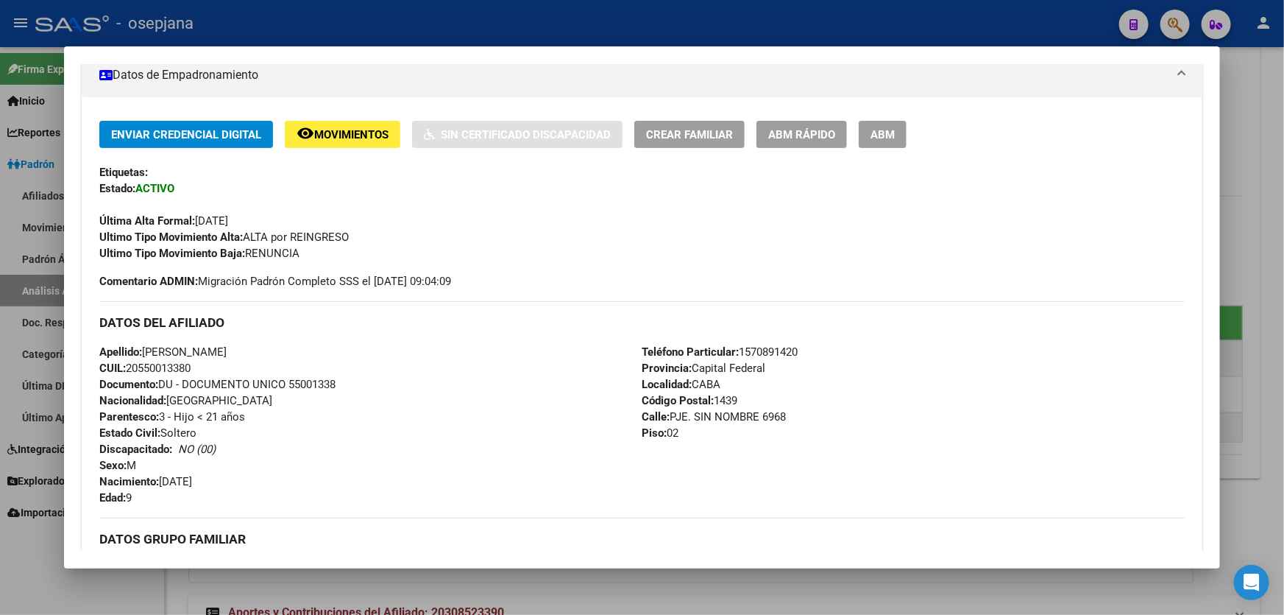
click at [1284, 195] on div at bounding box center [642, 307] width 1284 height 615
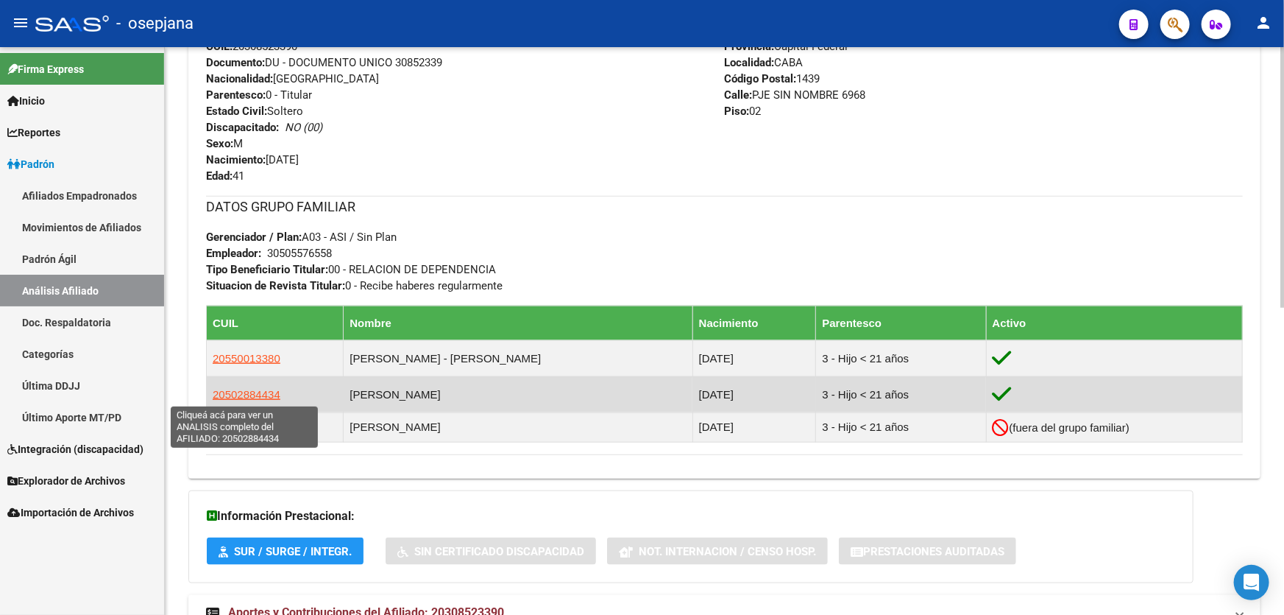
click at [244, 397] on span "20502884434" at bounding box center [247, 394] width 68 height 13
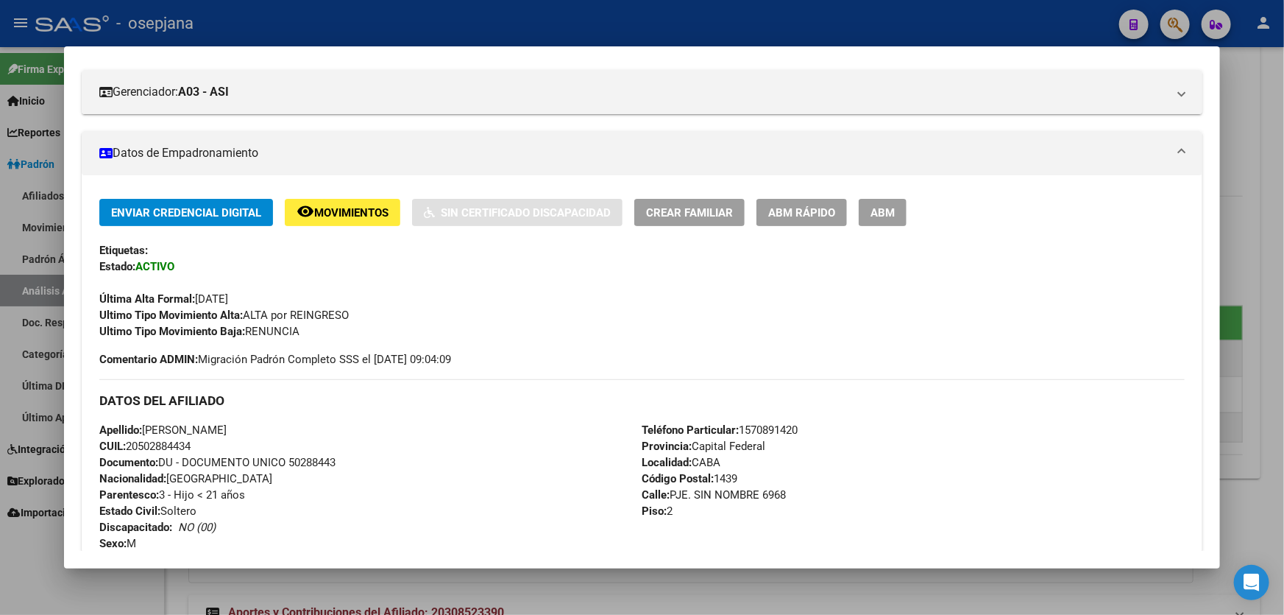
scroll to position [200, 0]
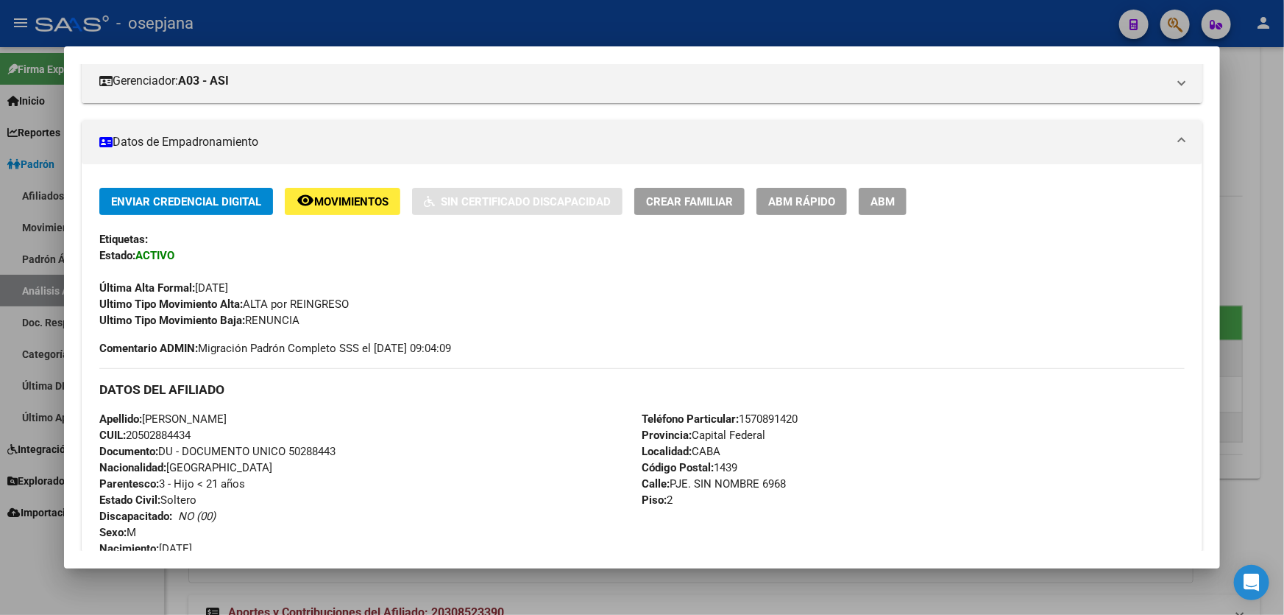
click at [1284, 258] on div at bounding box center [642, 307] width 1284 height 615
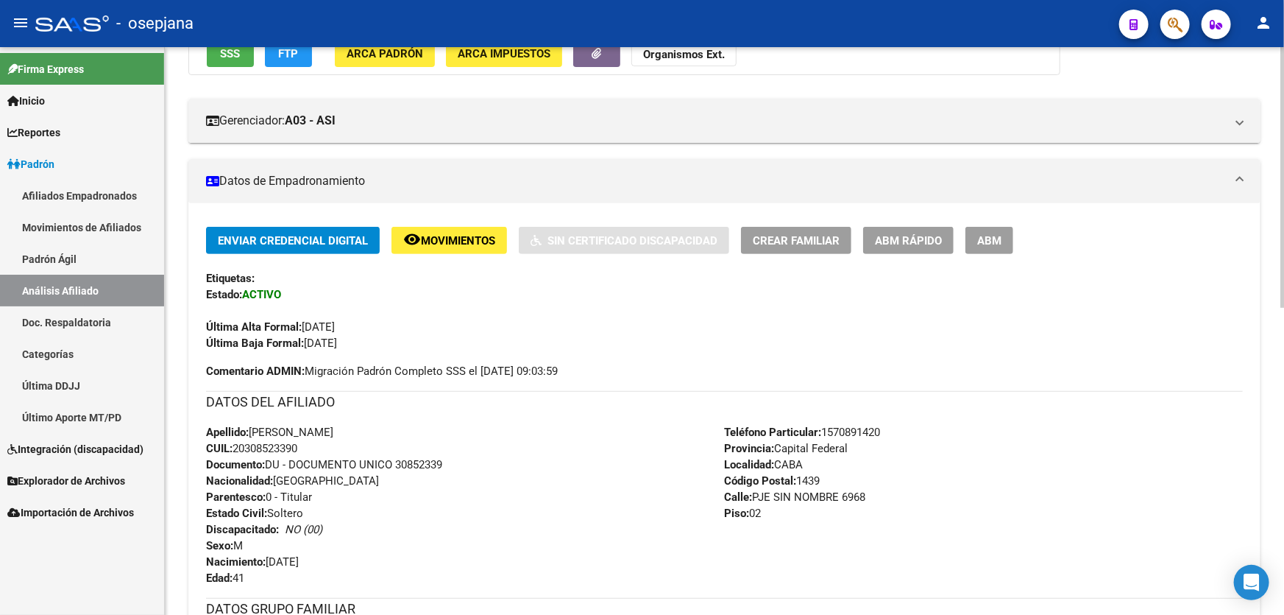
drag, startPoint x: 397, startPoint y: 461, endPoint x: 464, endPoint y: 462, distance: 66.3
click at [464, 462] on div "Apellido: RUBEN EDGARDO OLIVERA CUIL: 20308523390 Documento: DU - DOCUMENTO UNI…" at bounding box center [465, 505] width 519 height 162
copy span "30852339"
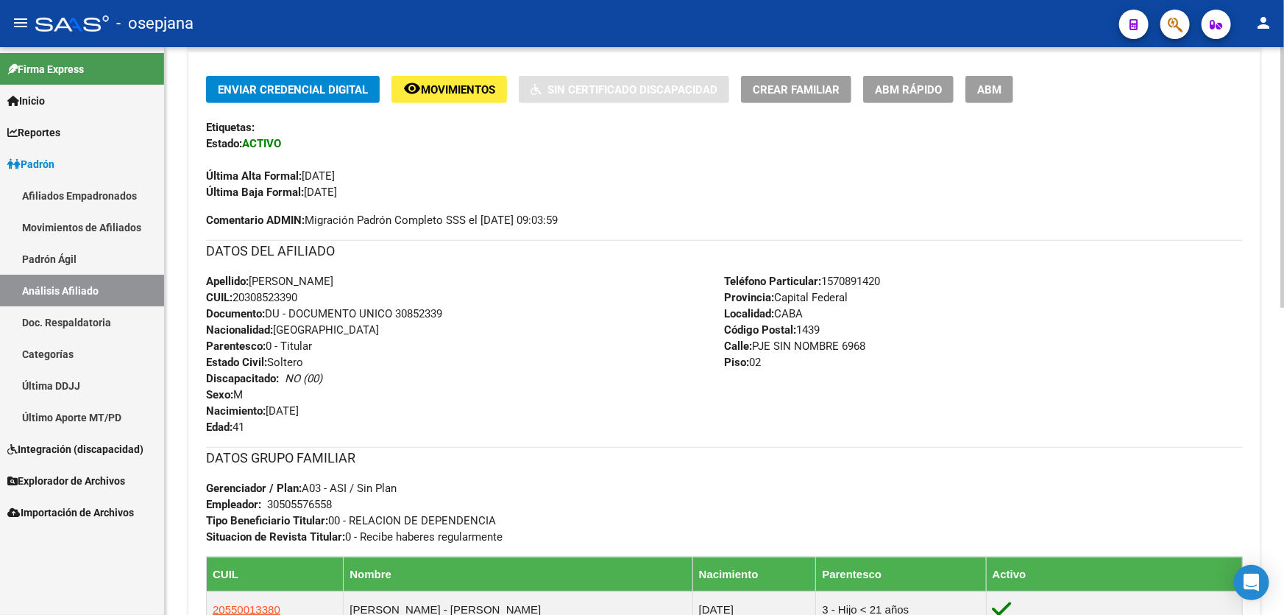
scroll to position [535, 0]
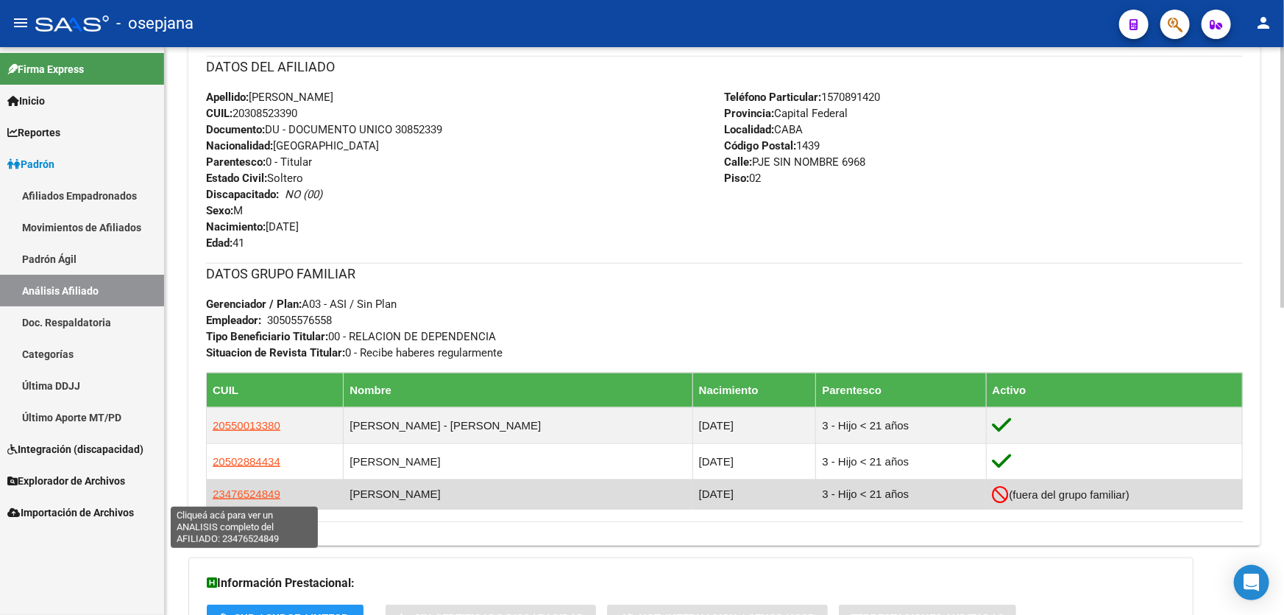
click at [225, 497] on span "23476524849" at bounding box center [247, 493] width 68 height 13
type textarea "23476524849"
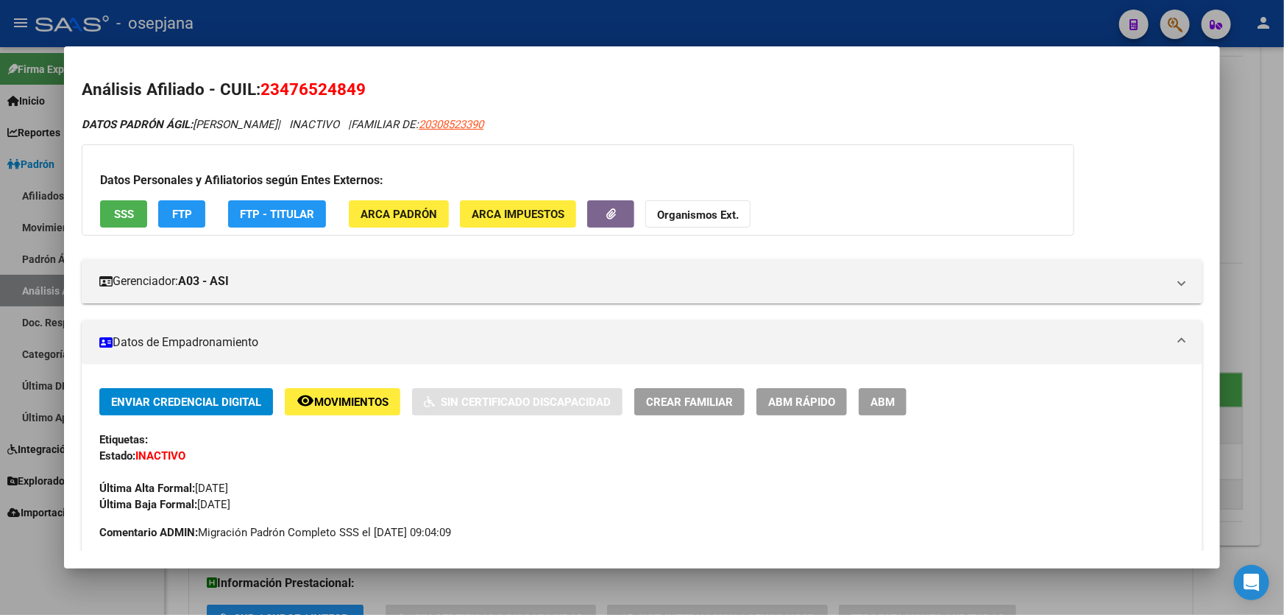
click at [109, 205] on button "SSS" at bounding box center [123, 213] width 47 height 27
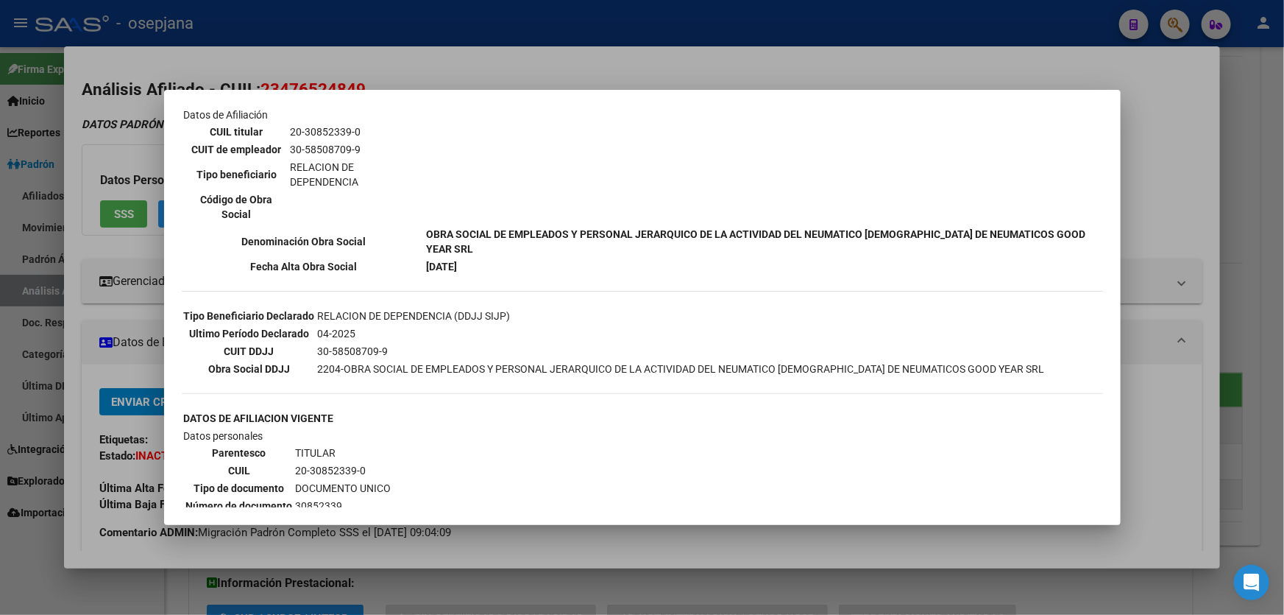
scroll to position [0, 0]
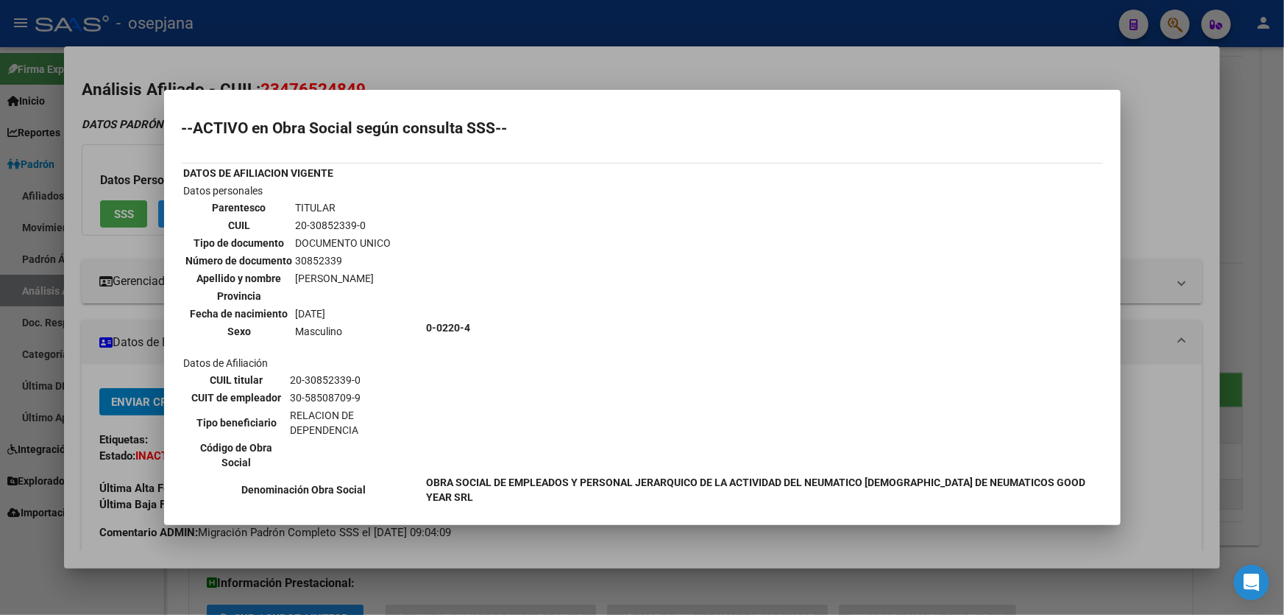
click at [502, 15] on div at bounding box center [642, 307] width 1284 height 615
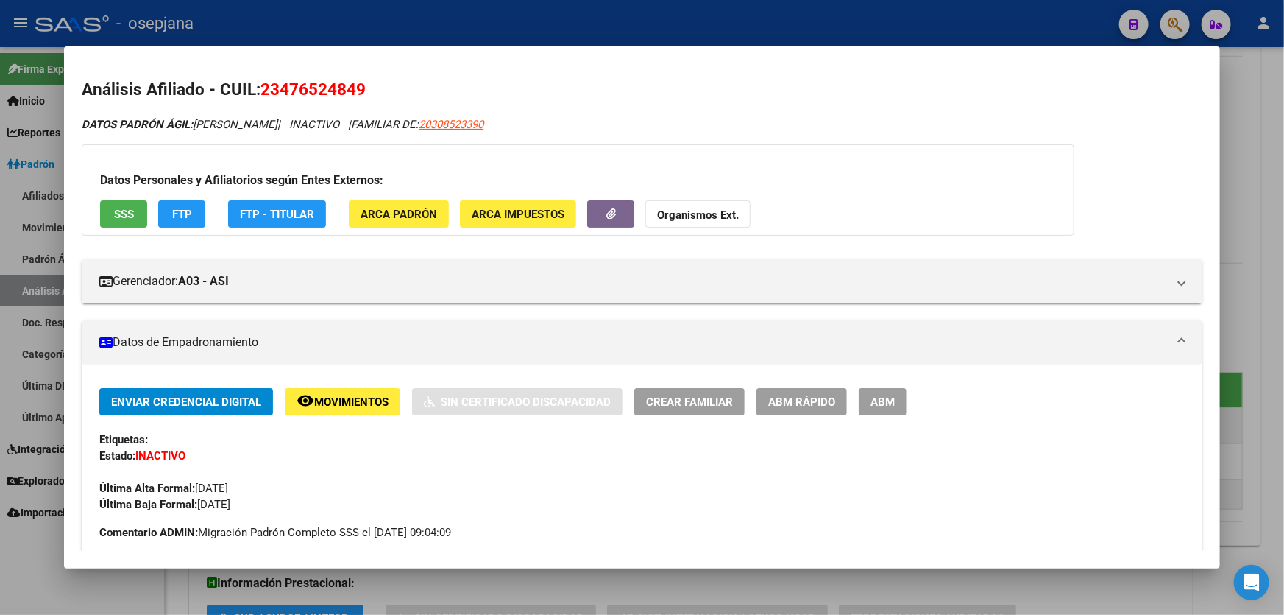
click at [592, 26] on div at bounding box center [642, 307] width 1284 height 615
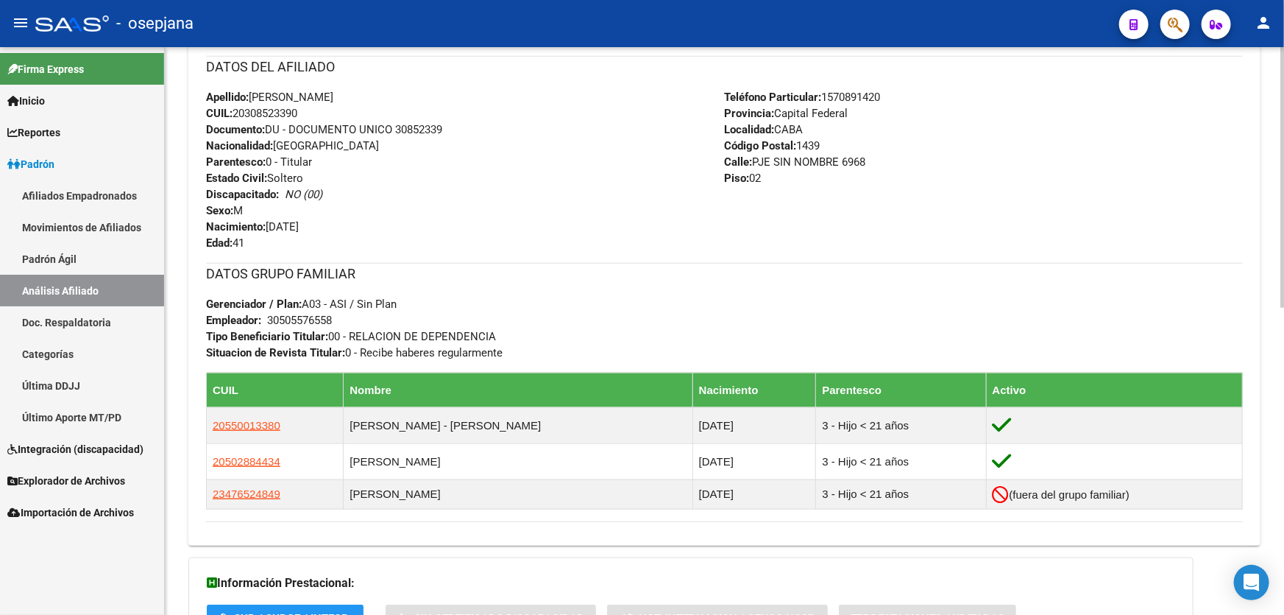
drag, startPoint x: 398, startPoint y: 127, endPoint x: 456, endPoint y: 127, distance: 57.4
click at [456, 127] on div "Apellido: RUBEN EDGARDO OLIVERA CUIL: 20308523390 Documento: DU - DOCUMENTO UNI…" at bounding box center [465, 170] width 519 height 162
copy span "30852339"
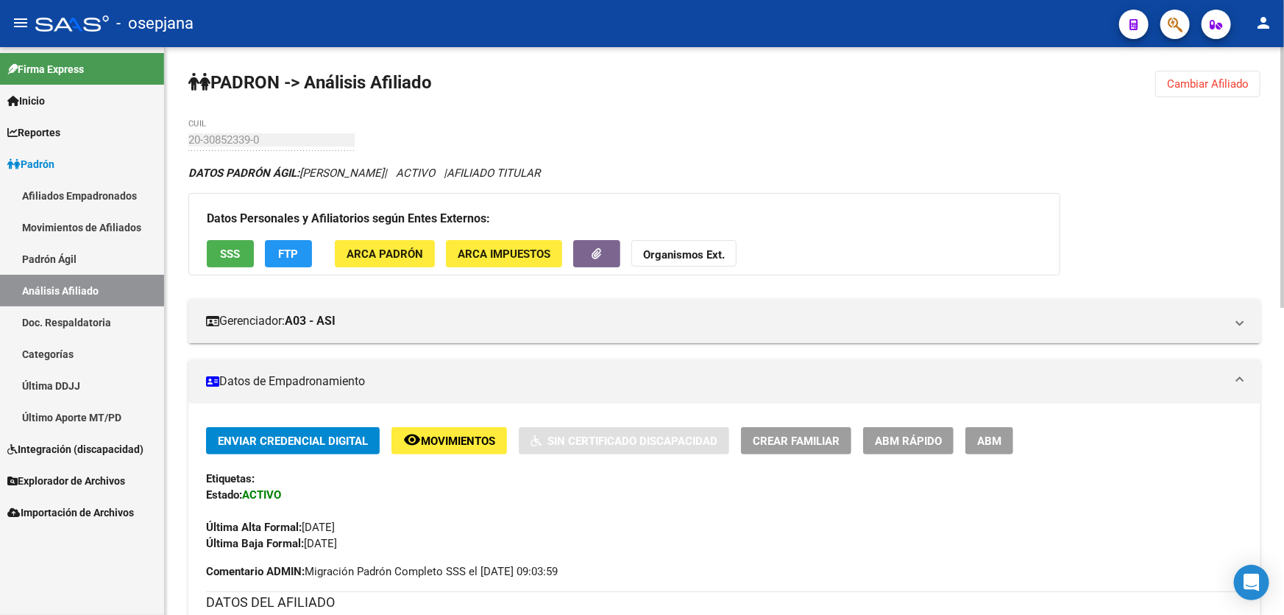
click at [1237, 71] on button "Cambiar Afiliado" at bounding box center [1208, 84] width 105 height 26
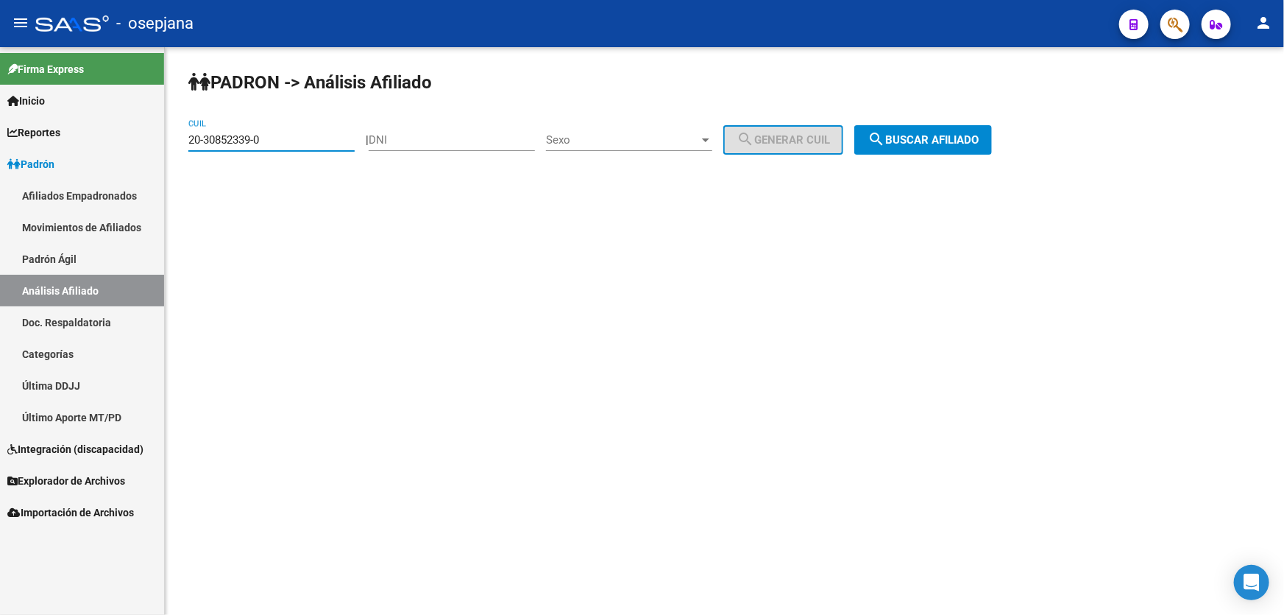
drag, startPoint x: 220, startPoint y: 144, endPoint x: 162, endPoint y: 152, distance: 58.6
click at [162, 152] on mat-sidenav-container "Firma Express Inicio Instructivos Contacto OS Reportes Padrón Traspasos x O.S. …" at bounding box center [642, 331] width 1284 height 568
paste input "7-92137023-2"
click at [916, 144] on span "search Buscar afiliado" at bounding box center [923, 139] width 111 height 13
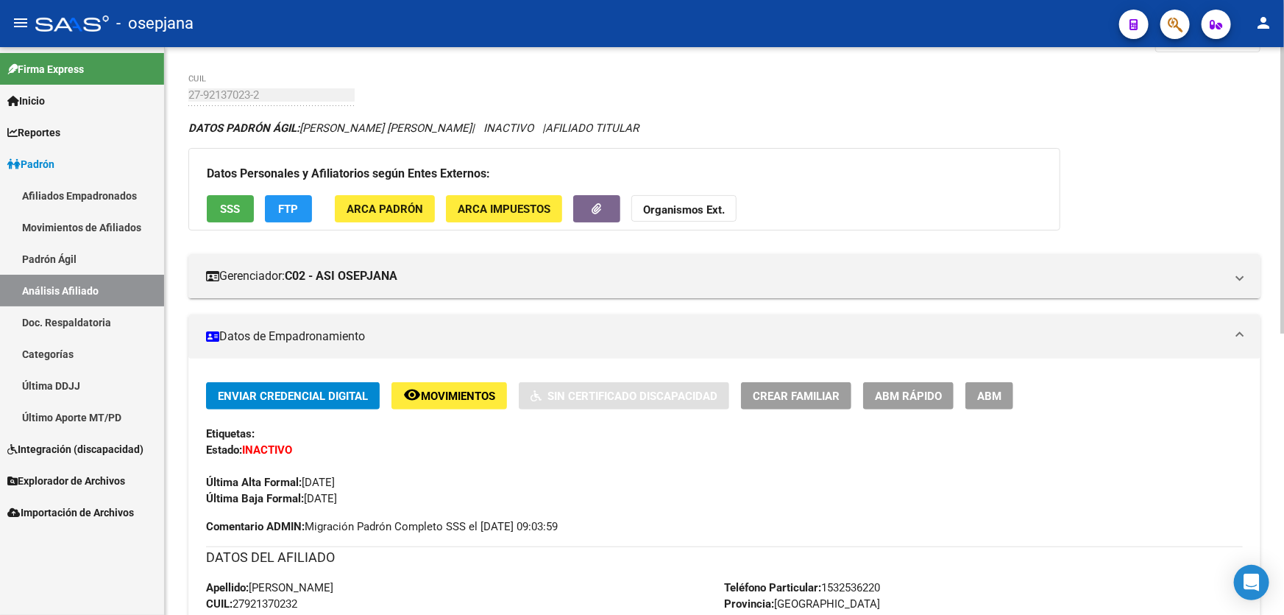
scroll to position [22, 0]
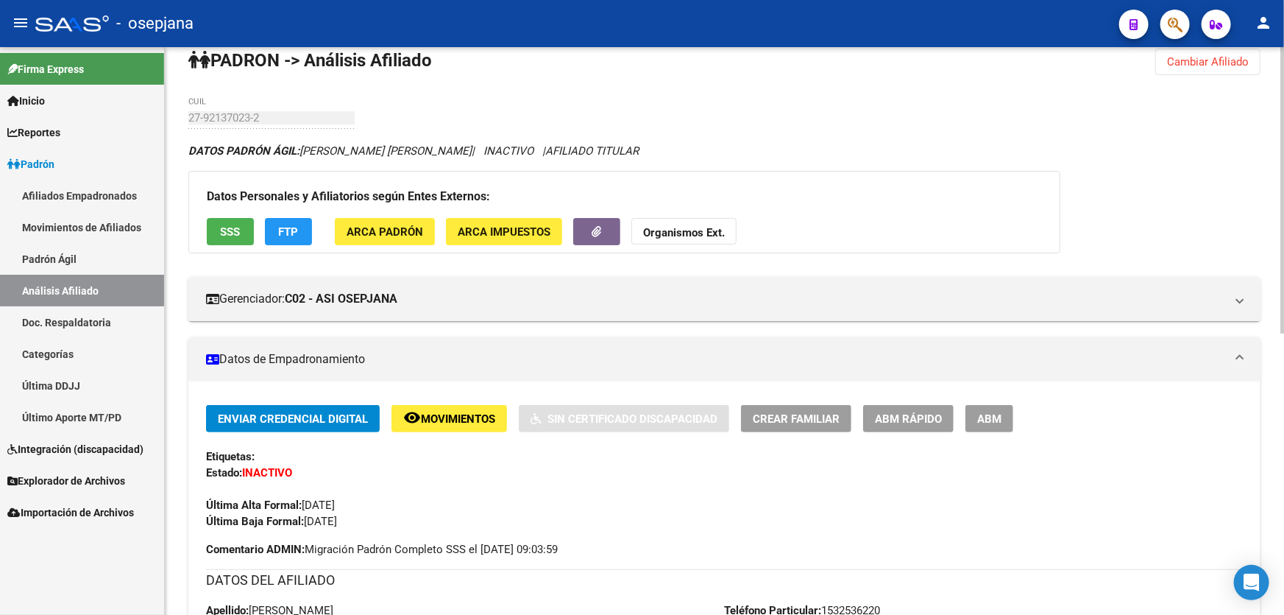
click at [434, 406] on button "remove_red_eye Movimientos" at bounding box center [450, 418] width 116 height 27
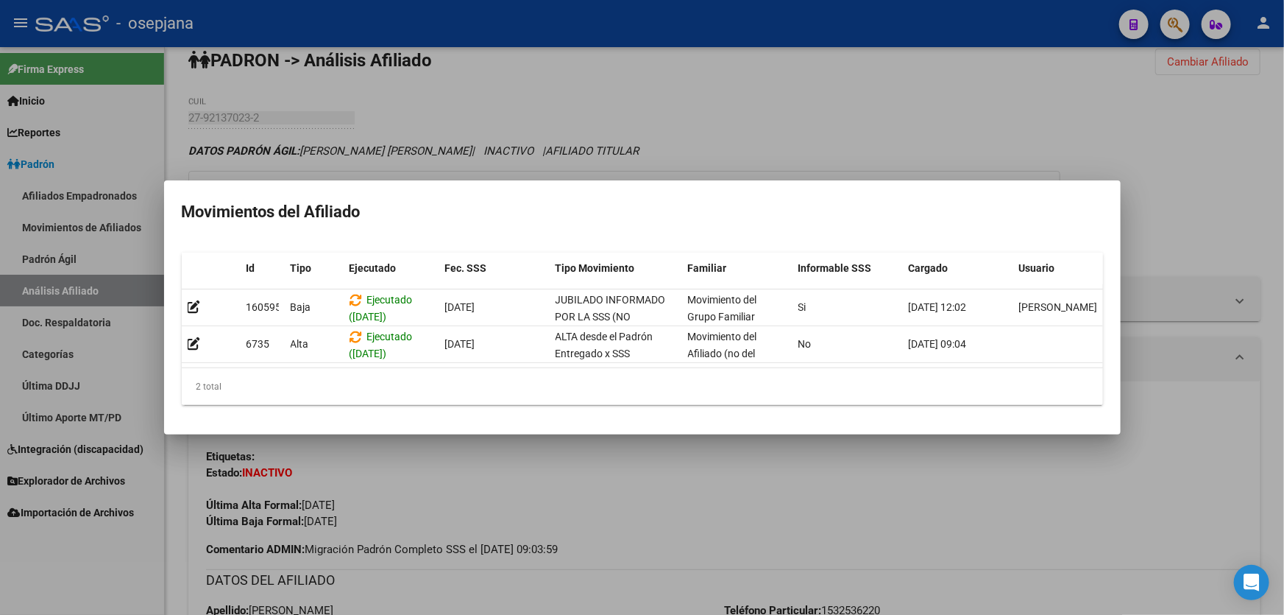
click at [922, 540] on div at bounding box center [642, 307] width 1284 height 615
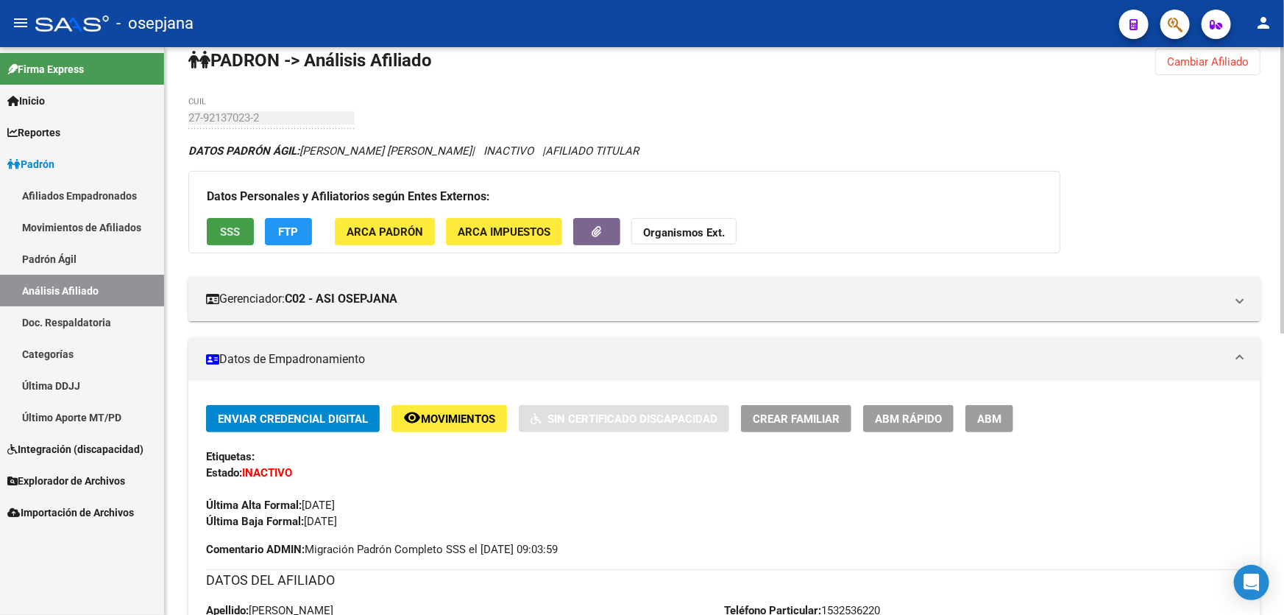
click at [216, 227] on button "SSS" at bounding box center [230, 231] width 47 height 27
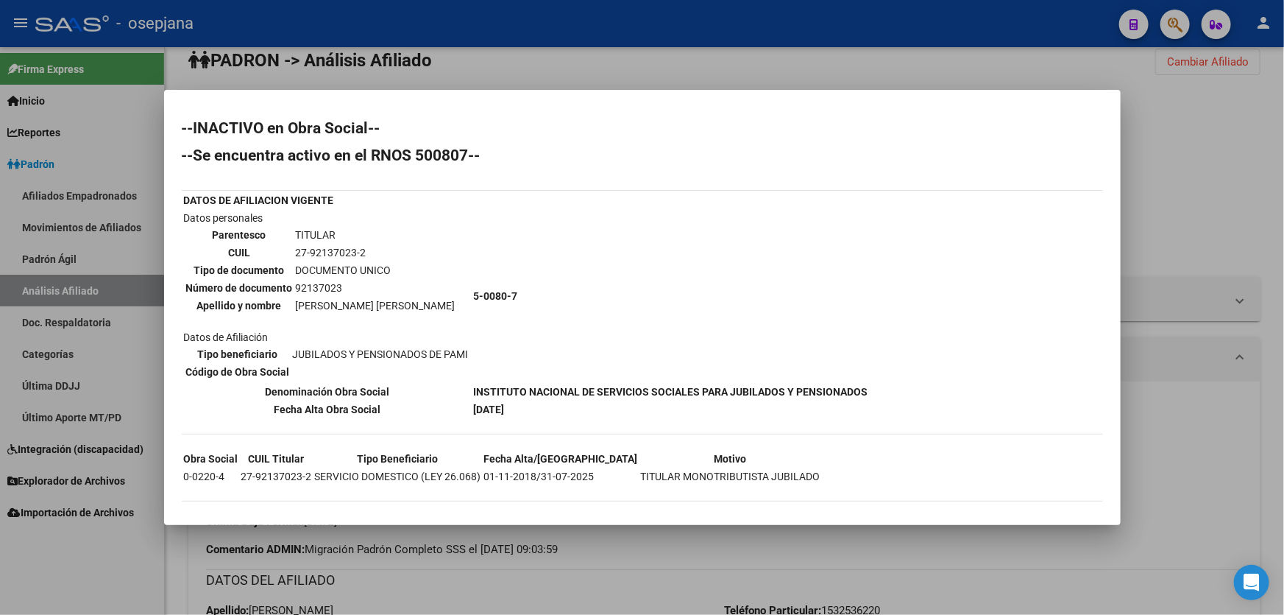
click at [1284, 270] on div at bounding box center [642, 307] width 1284 height 615
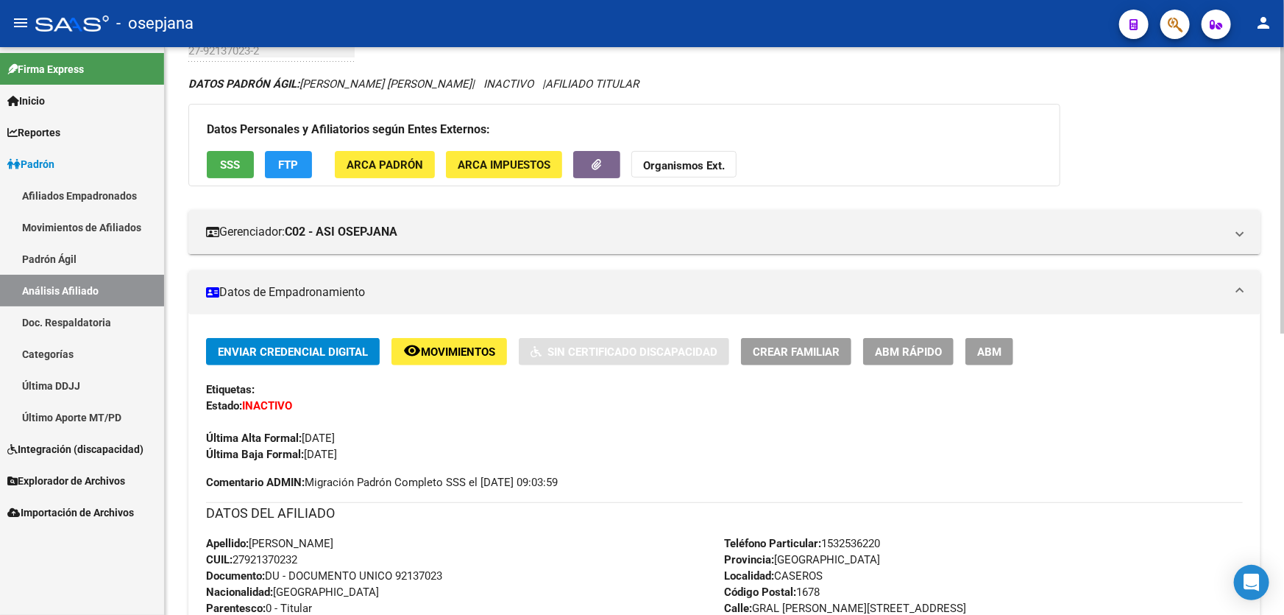
scroll to position [0, 0]
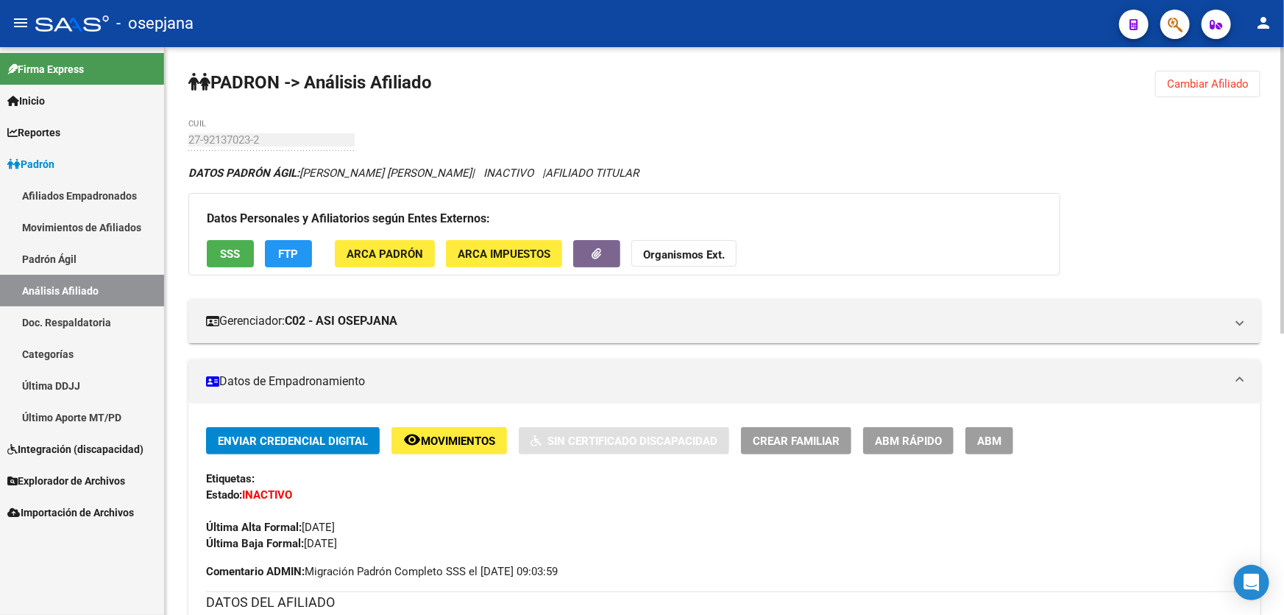
click at [1192, 68] on div "PADRON -> Análisis Afiliado Cambiar Afiliado 27-92137023-2 CUIL DATOS PADRÓN ÁG…" at bounding box center [725, 611] width 1120 height 1128
click at [1210, 83] on span "Cambiar Afiliado" at bounding box center [1208, 83] width 82 height 13
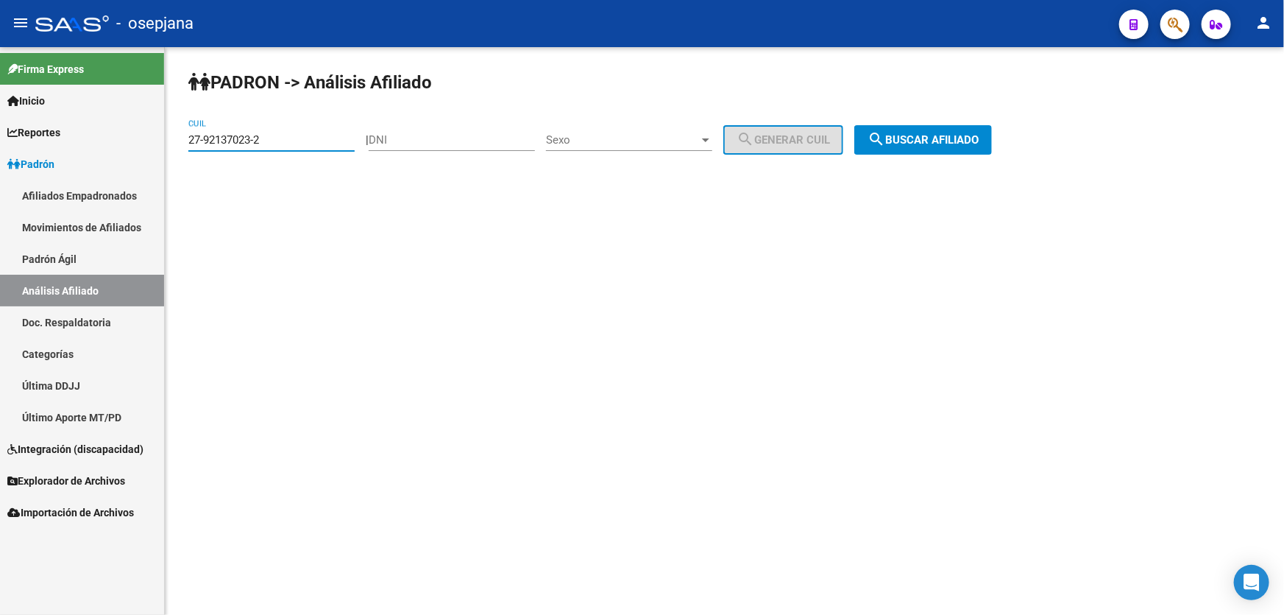
drag, startPoint x: 291, startPoint y: 137, endPoint x: 155, endPoint y: 144, distance: 137.1
click at [155, 144] on mat-sidenav-container "Firma Express Inicio Instructivos Contacto OS Reportes Padrón Traspasos x O.S. …" at bounding box center [642, 331] width 1284 height 568
paste input "0-17456167-3"
click at [999, 155] on div "PADRON -> Análisis Afiliado 20-17456167-3 CUIL | DNI Sexo Sexo search Generar C…" at bounding box center [725, 124] width 1120 height 155
click at [979, 145] on span "search Buscar afiliado" at bounding box center [923, 139] width 111 height 13
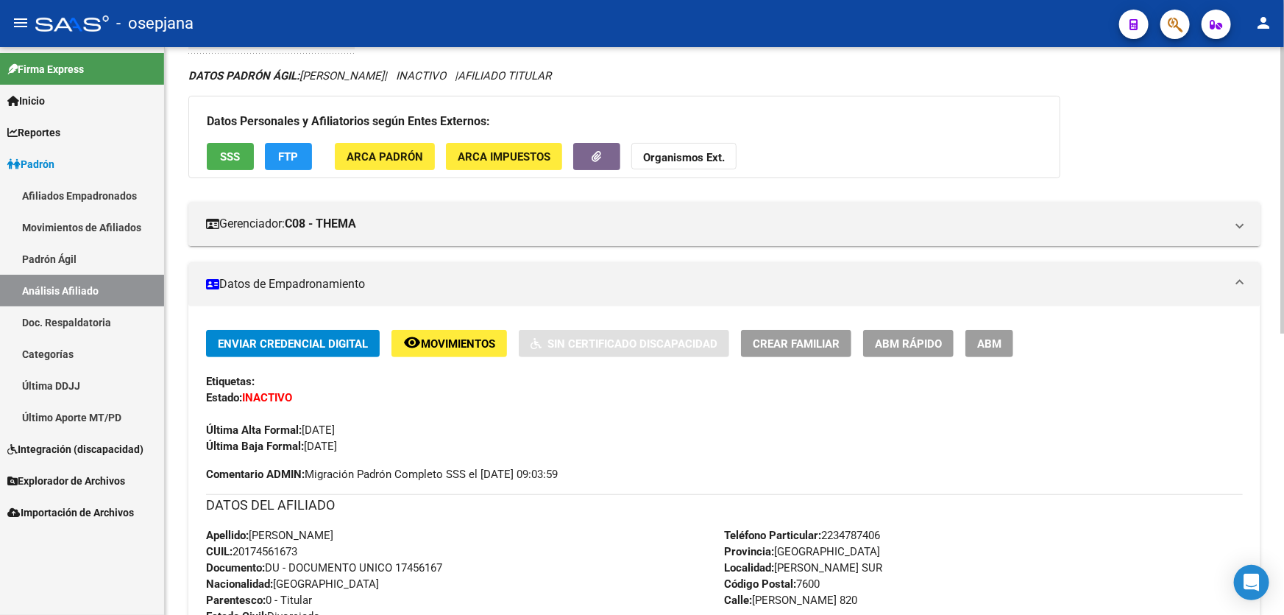
scroll to position [89, 0]
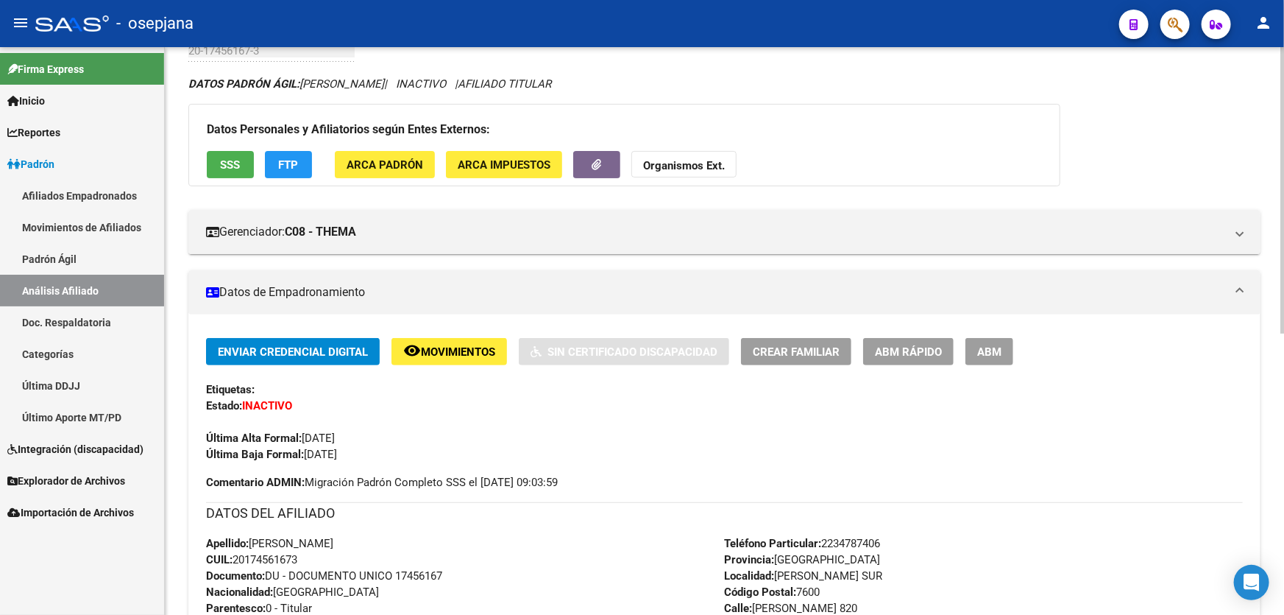
click at [436, 333] on div "Enviar Credencial Digital remove_red_eye Movimientos Sin Certificado Discapacid…" at bounding box center [724, 598] width 1072 height 568
click at [434, 356] on span "Movimientos" at bounding box center [458, 351] width 74 height 13
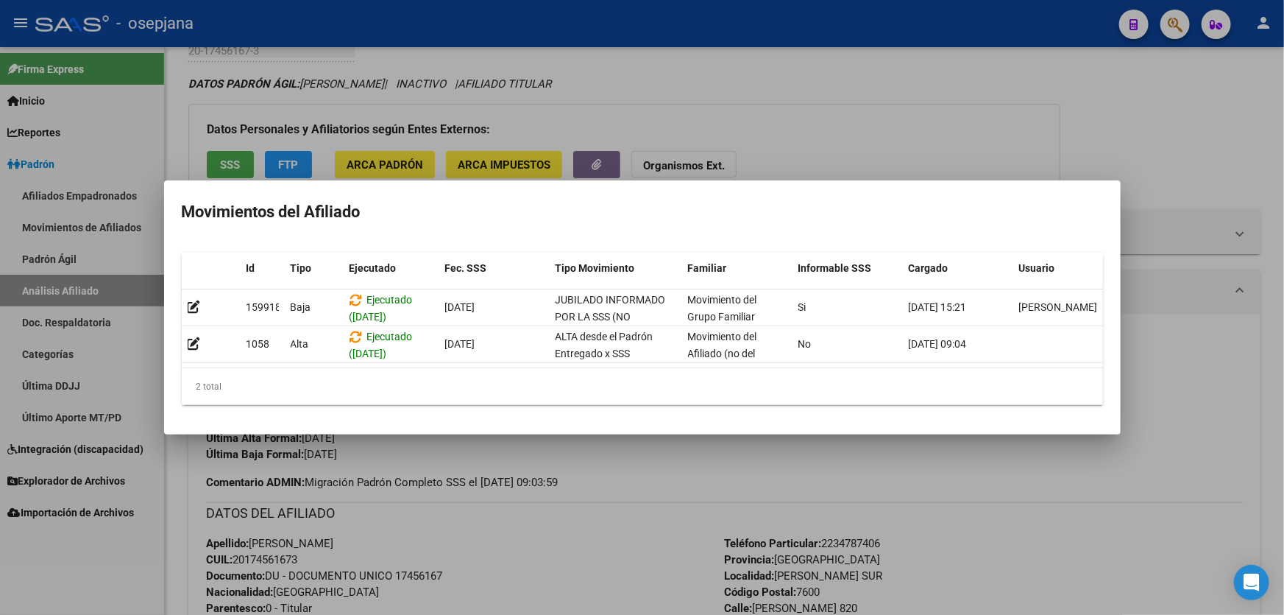
click at [484, 557] on div at bounding box center [642, 307] width 1284 height 615
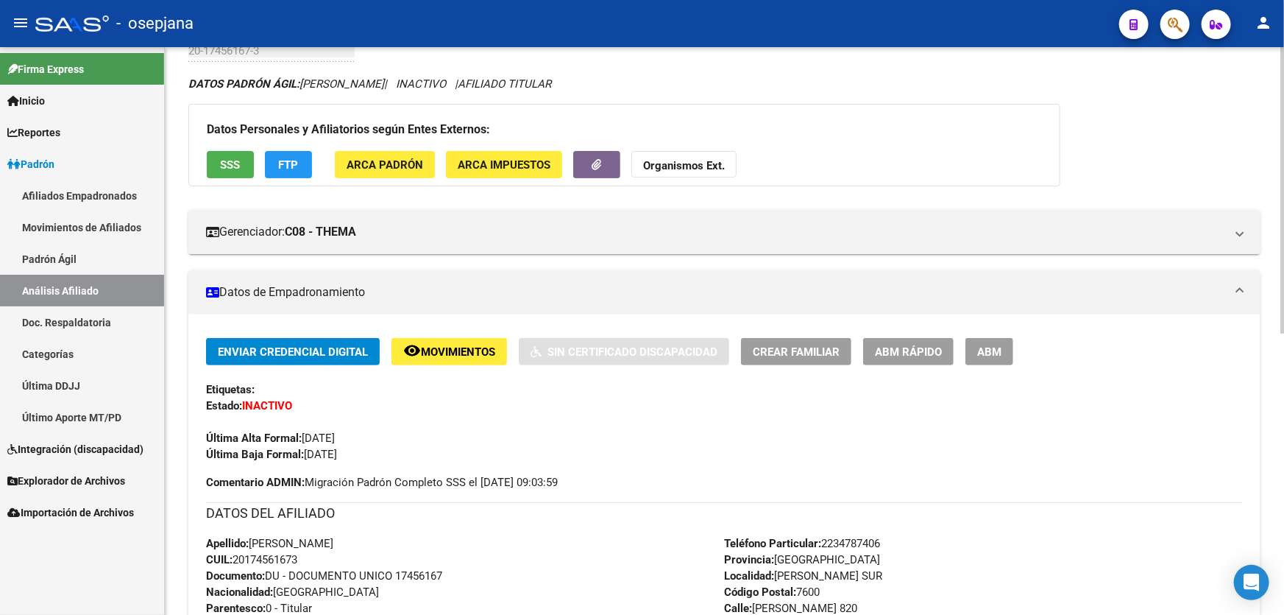
click at [236, 158] on span "SSS" at bounding box center [231, 164] width 20 height 13
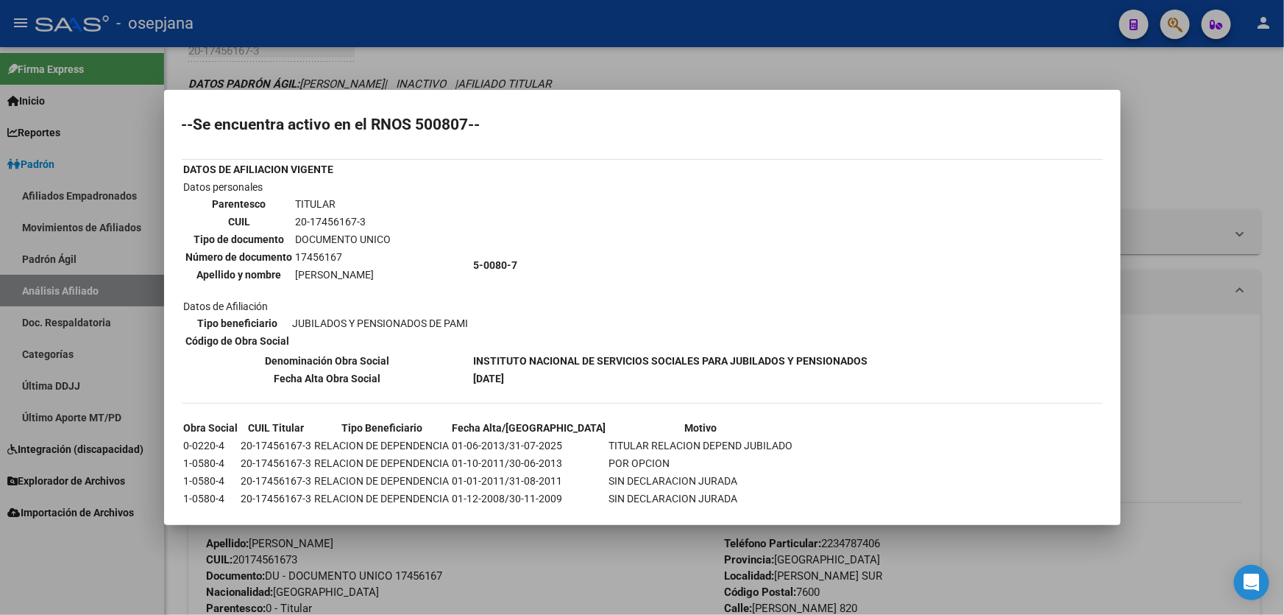
scroll to position [59, 0]
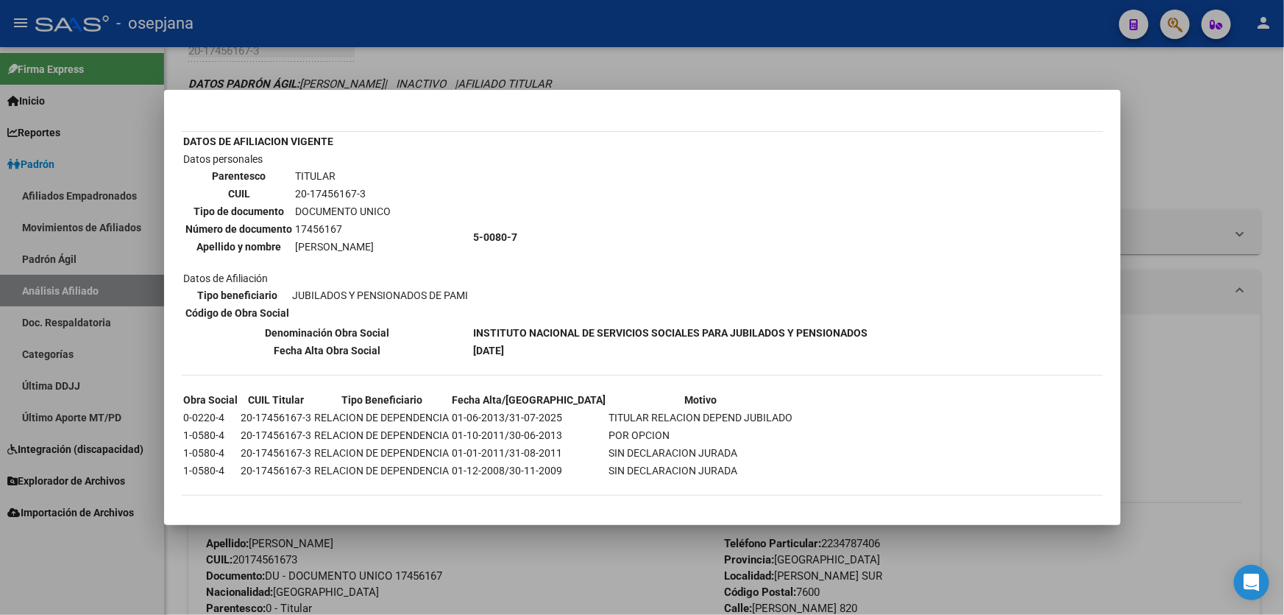
click at [498, 570] on div at bounding box center [642, 307] width 1284 height 615
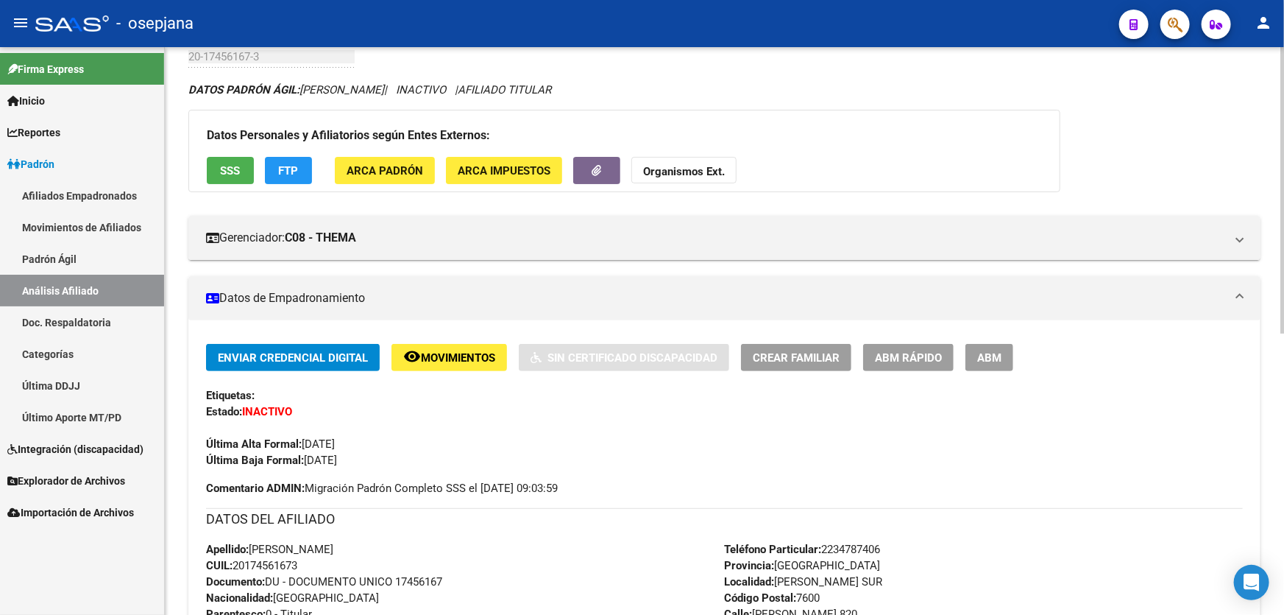
scroll to position [22, 0]
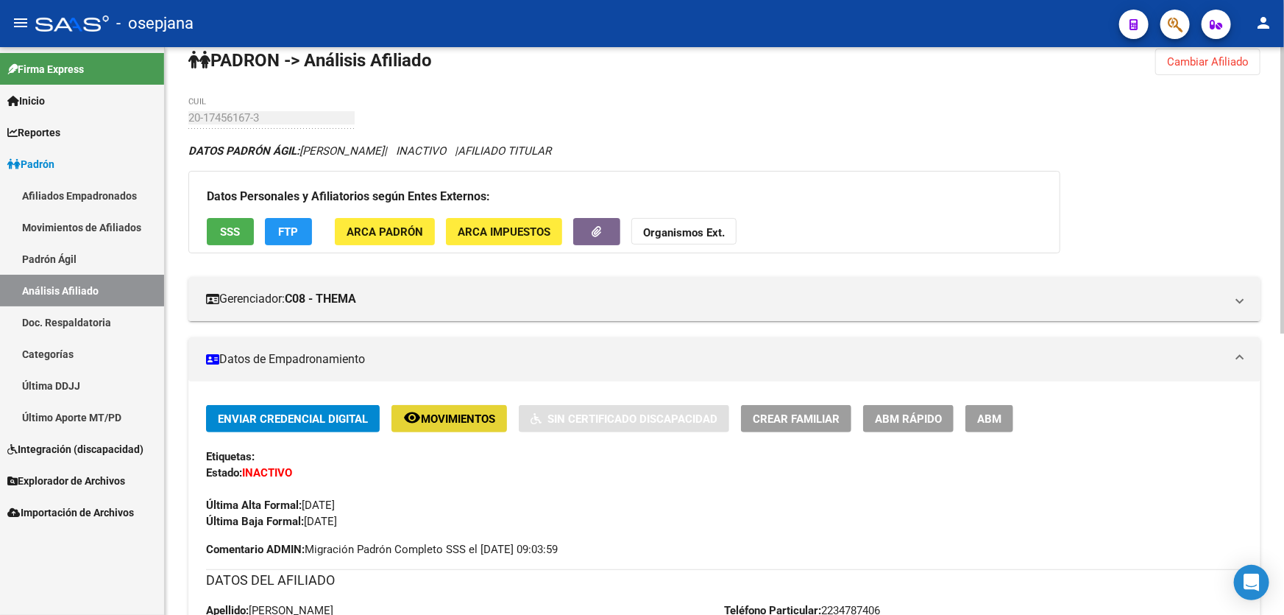
click at [450, 425] on button "remove_red_eye Movimientos" at bounding box center [450, 418] width 116 height 27
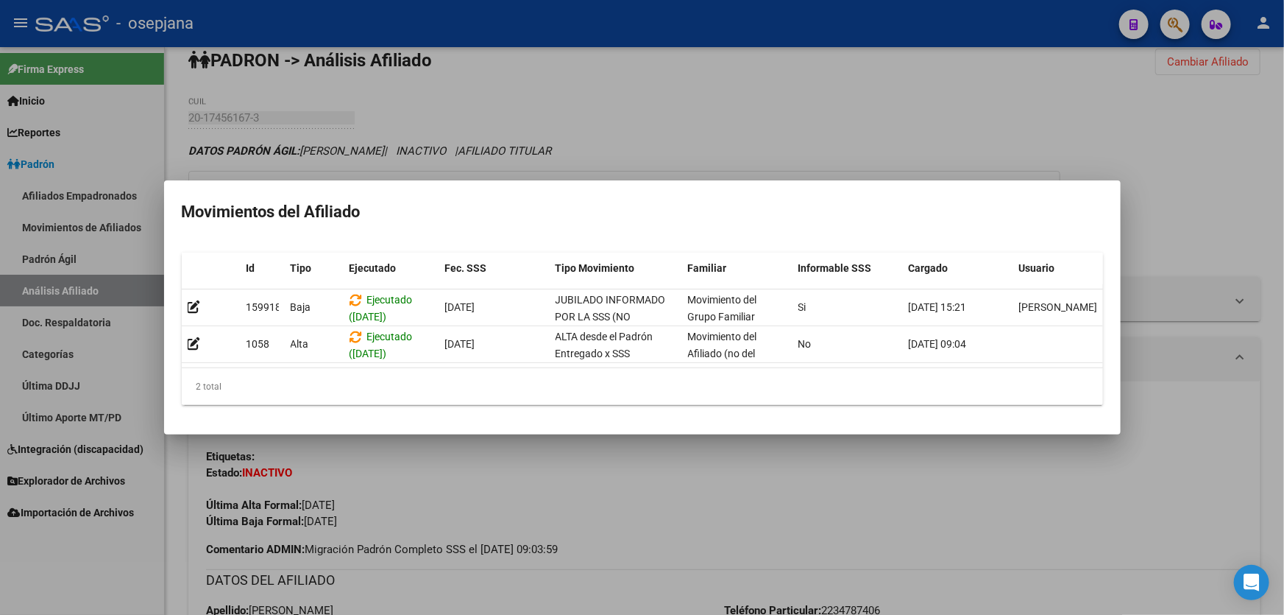
click at [457, 508] on div at bounding box center [642, 307] width 1284 height 615
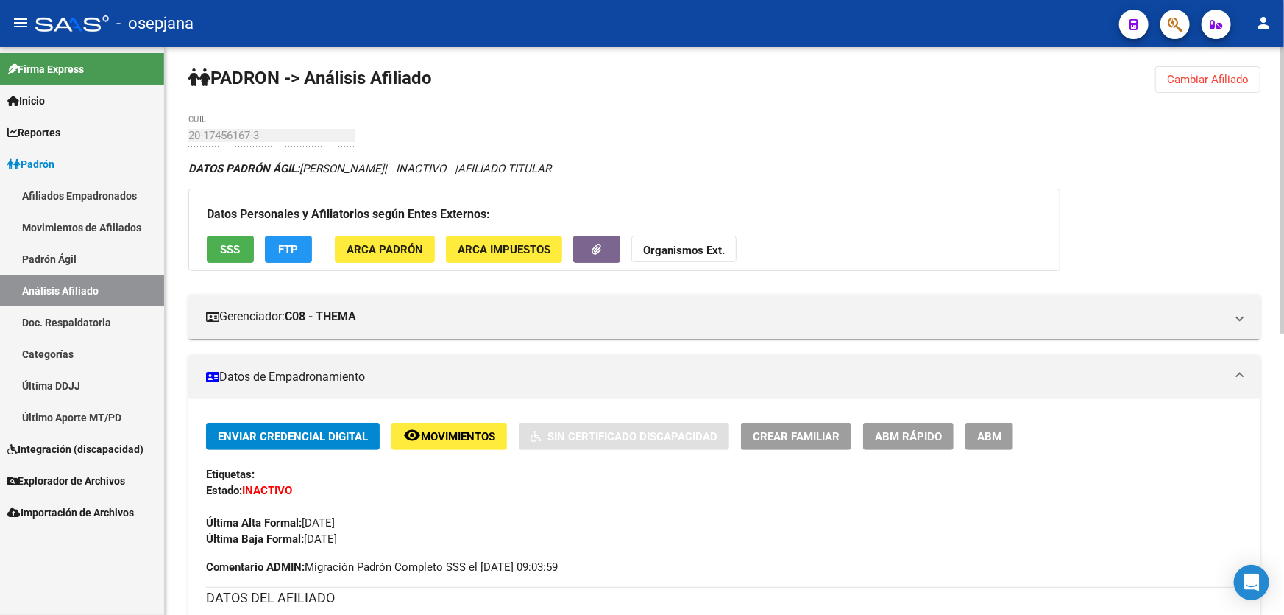
scroll to position [0, 0]
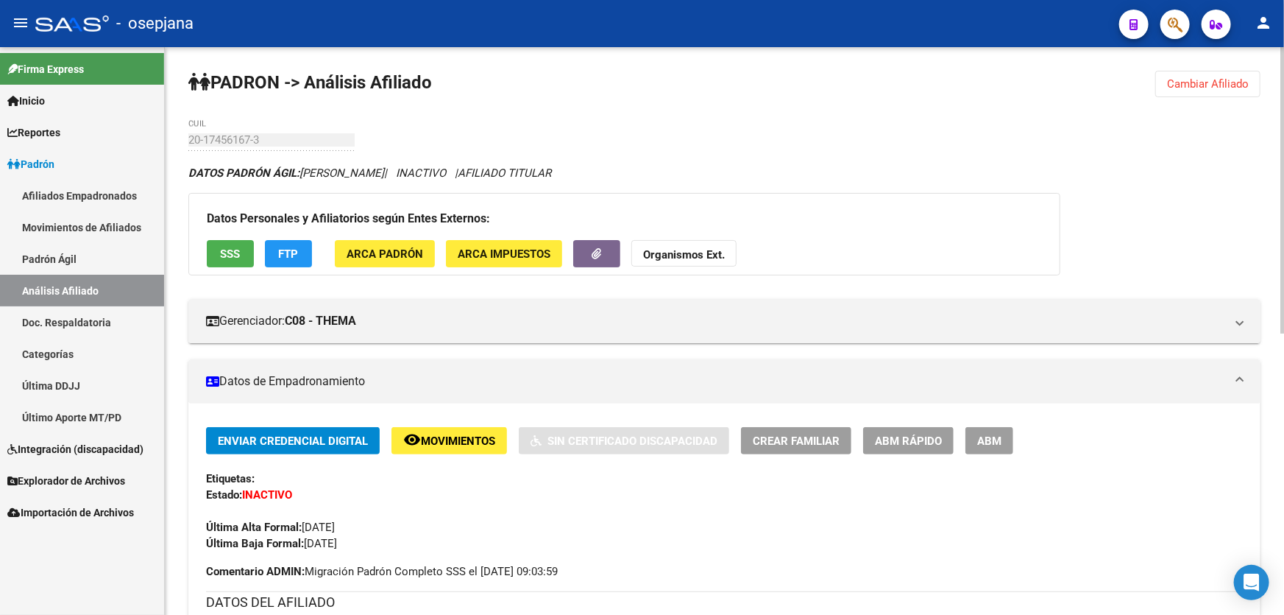
click at [237, 253] on span "SSS" at bounding box center [231, 253] width 20 height 13
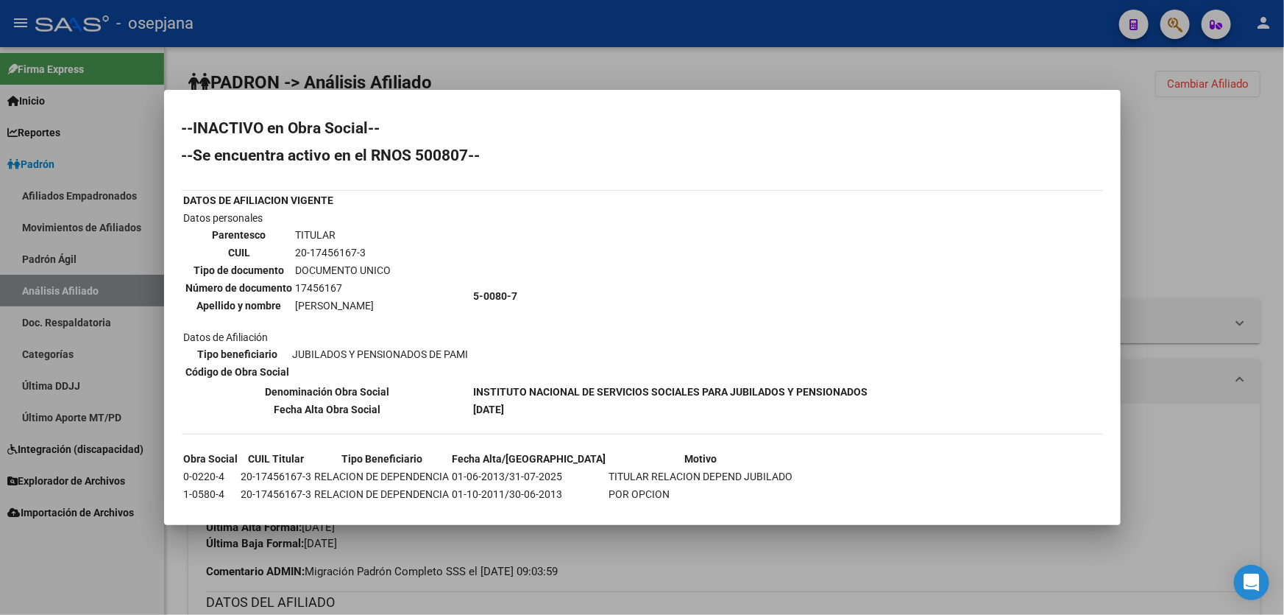
click at [654, 597] on div at bounding box center [642, 307] width 1284 height 615
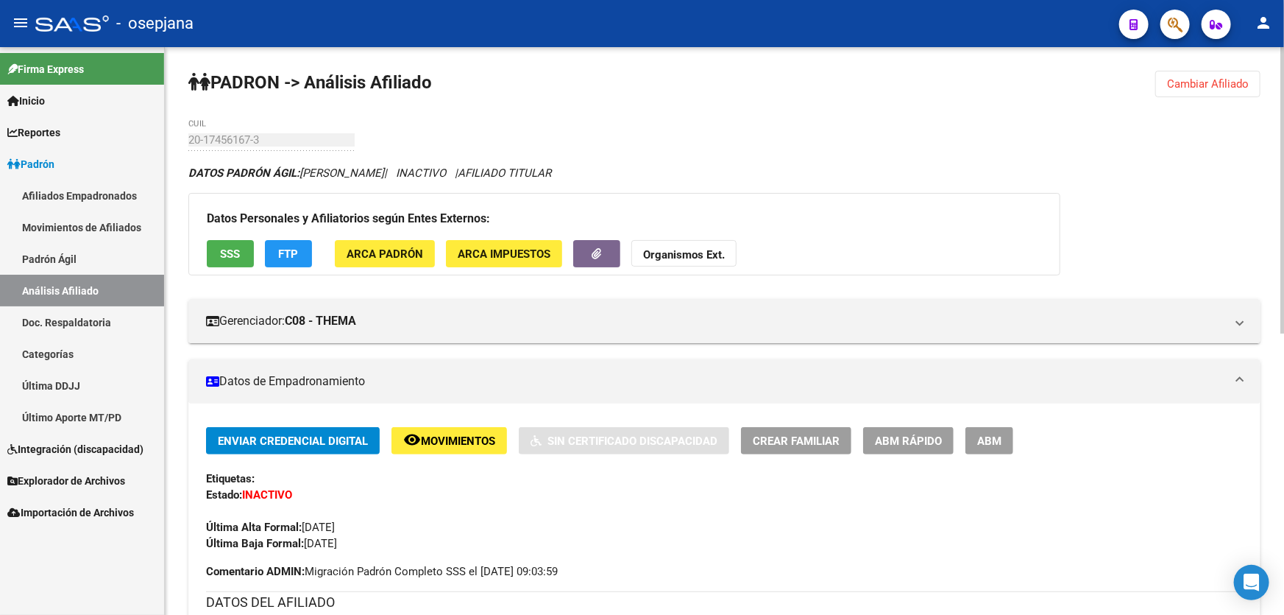
click at [1215, 79] on span "Cambiar Afiliado" at bounding box center [1208, 83] width 82 height 13
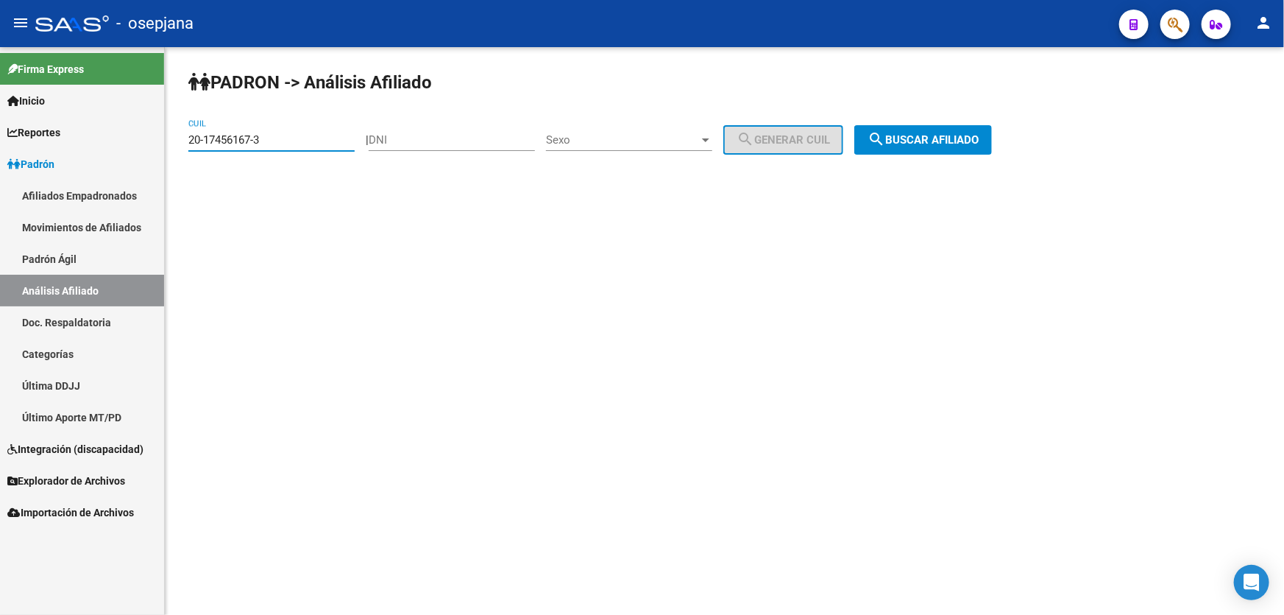
drag, startPoint x: 302, startPoint y: 138, endPoint x: 144, endPoint y: 147, distance: 157.8
click at [144, 147] on mat-sidenav-container "Firma Express Inicio Instructivos Contacto OS Reportes Padrón Traspasos x O.S. …" at bounding box center [642, 331] width 1284 height 568
paste input "92558123"
click at [979, 145] on span "search Buscar afiliado" at bounding box center [923, 139] width 111 height 13
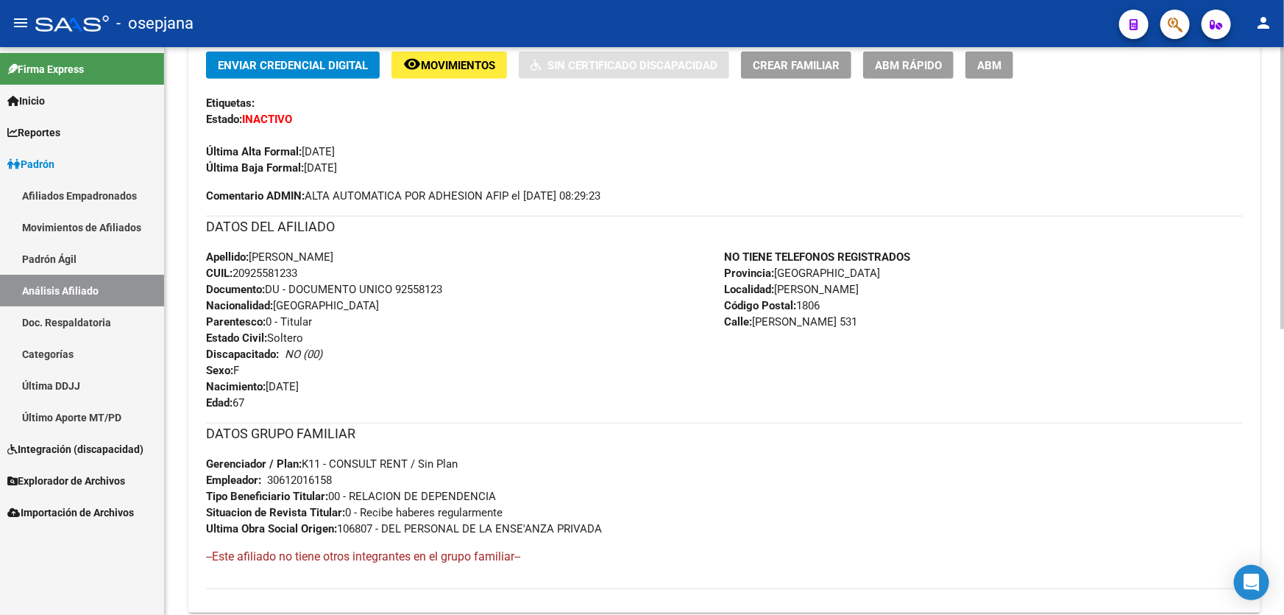
scroll to position [374, 0]
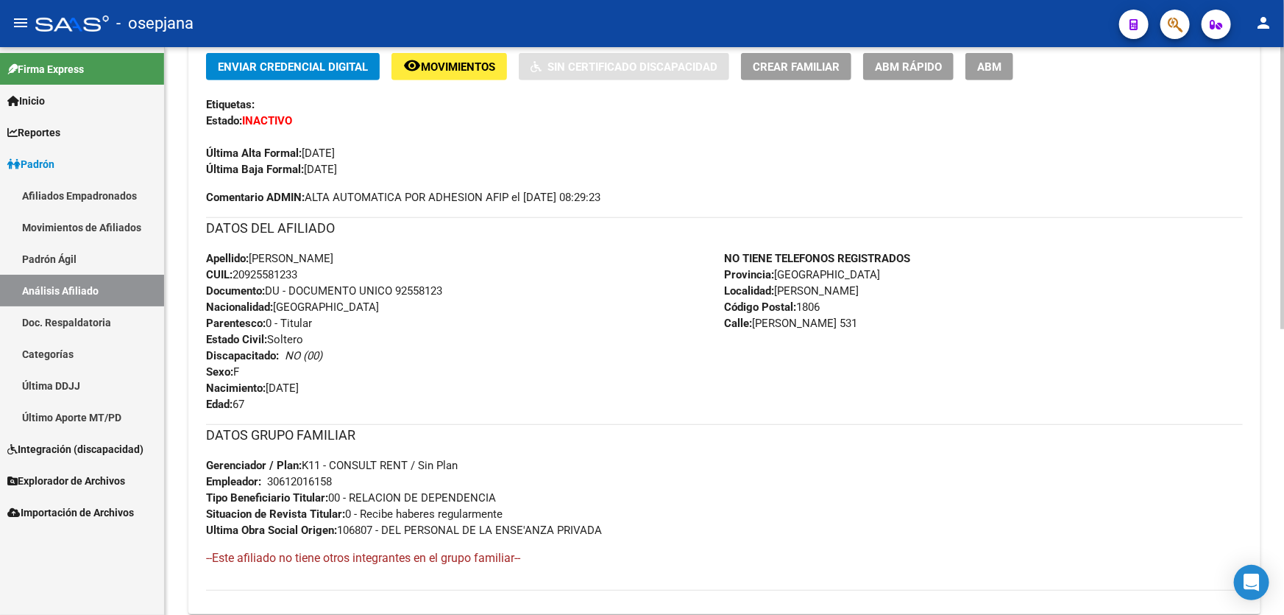
drag, startPoint x: 398, startPoint y: 288, endPoint x: 487, endPoint y: 288, distance: 88.3
click at [487, 288] on div "Apellido: NATALIA GILL FERREIRA CUIL: 20925581233 Documento: DU - DOCUMENTO UNI…" at bounding box center [465, 331] width 519 height 162
copy span "92558123"
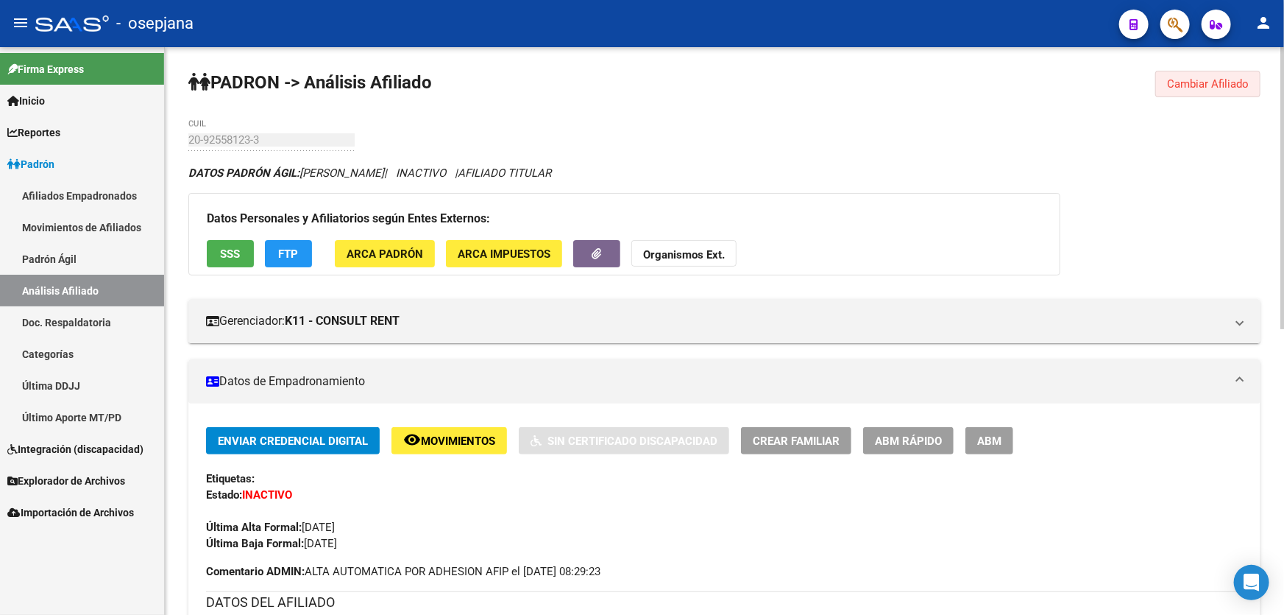
click at [1224, 74] on button "Cambiar Afiliado" at bounding box center [1208, 84] width 105 height 26
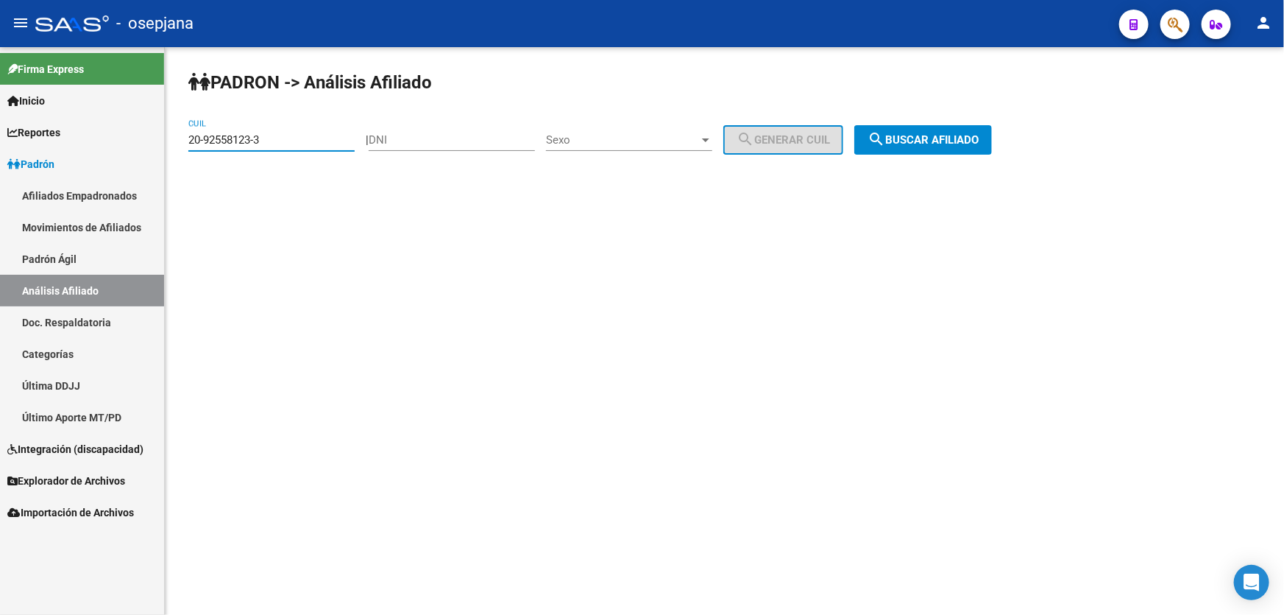
drag, startPoint x: 301, startPoint y: 142, endPoint x: 172, endPoint y: 153, distance: 130.0
click at [172, 153] on div "PADRON -> Análisis Afiliado 20-92558123-3 CUIL | DNI Sexo Sexo search Generar C…" at bounding box center [725, 124] width 1120 height 155
paste input "7-16979099-5"
click at [945, 128] on button "search Buscar afiliado" at bounding box center [924, 139] width 138 height 29
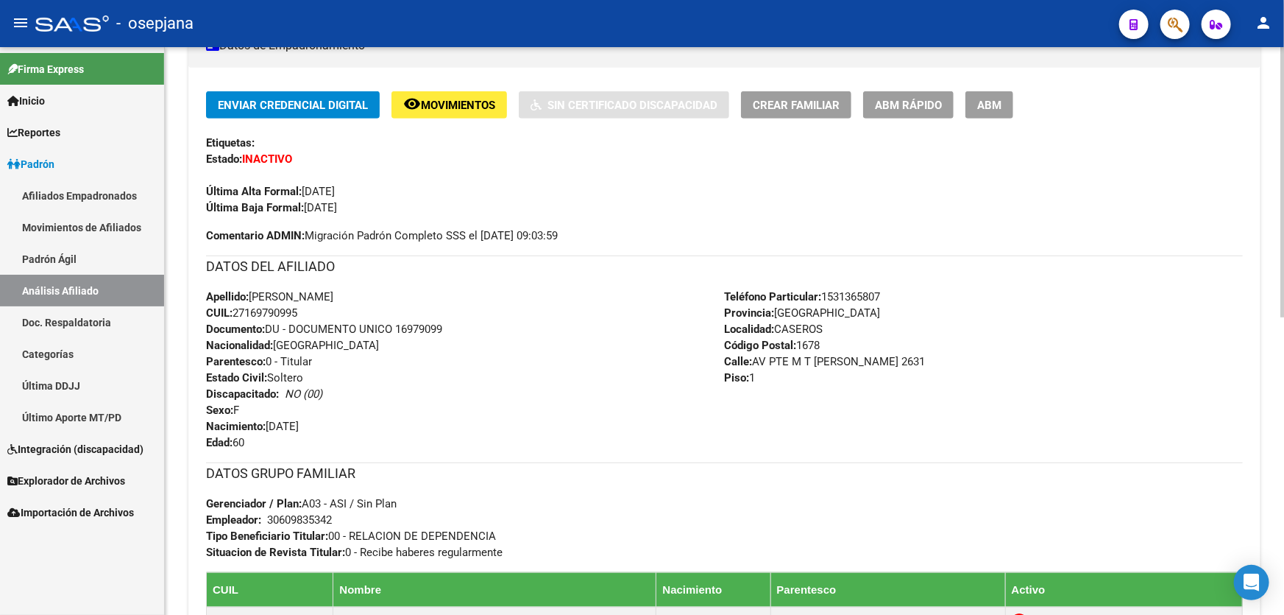
scroll to position [334, 0]
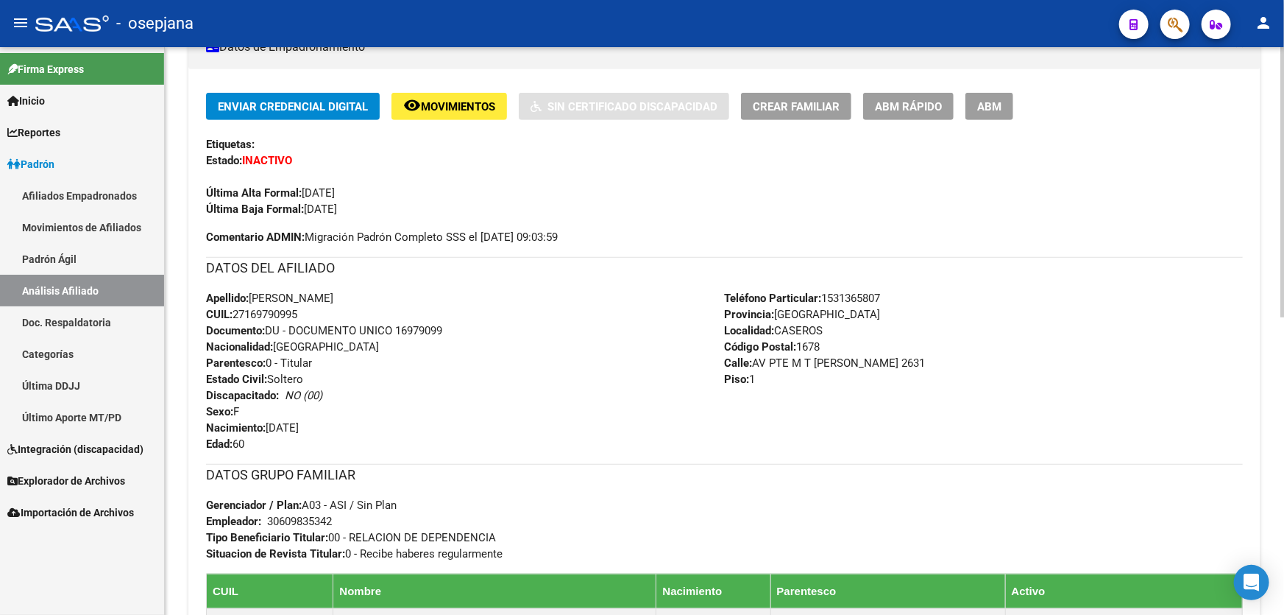
drag, startPoint x: 397, startPoint y: 328, endPoint x: 482, endPoint y: 339, distance: 86.2
click at [482, 339] on div "Apellido: CRISTINA NOEMI NEDER CUIL: 27169790995 Documento: DU - DOCUMENTO UNIC…" at bounding box center [465, 371] width 519 height 162
click at [434, 328] on span "Documento: DU - DOCUMENTO UNICO 16979099" at bounding box center [324, 330] width 236 height 13
drag, startPoint x: 397, startPoint y: 327, endPoint x: 471, endPoint y: 338, distance: 74.4
click at [471, 338] on div "Apellido: CRISTINA NOEMI NEDER CUIL: 27169790995 Documento: DU - DOCUMENTO UNIC…" at bounding box center [465, 371] width 519 height 162
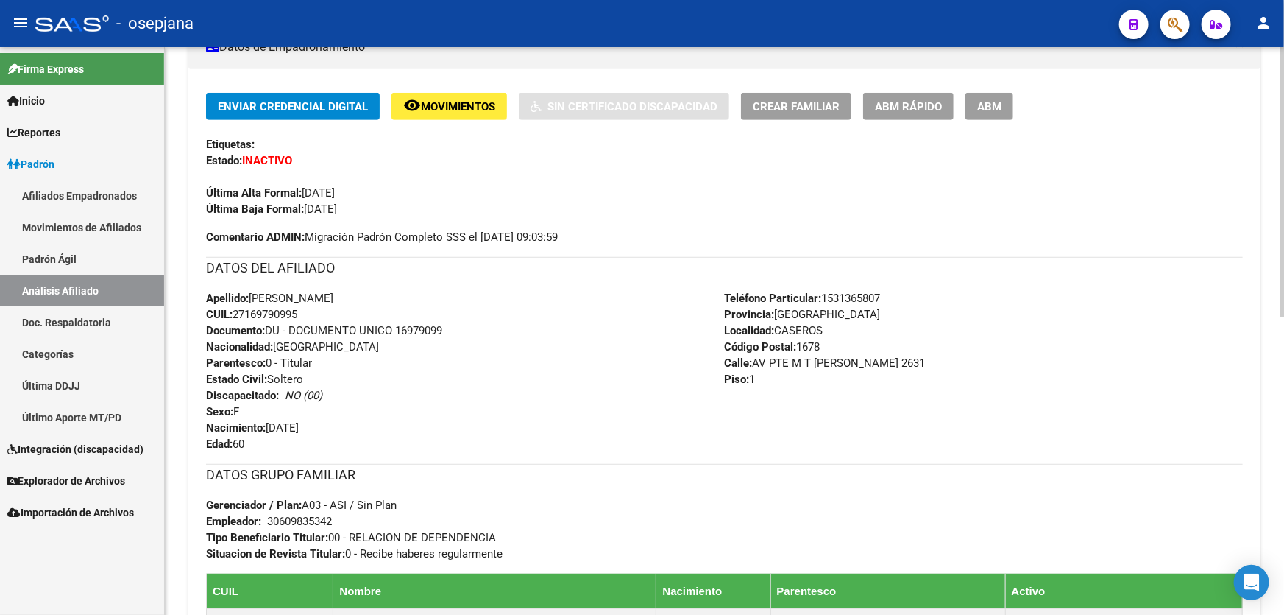
click at [441, 336] on div "Apellido: CRISTINA NOEMI NEDER CUIL: 27169790995 Documento: DU - DOCUMENTO UNIC…" at bounding box center [465, 371] width 519 height 162
drag, startPoint x: 395, startPoint y: 327, endPoint x: 455, endPoint y: 330, distance: 59.7
click at [455, 330] on div "Apellido: CRISTINA NOEMI NEDER CUIL: 27169790995 Documento: DU - DOCUMENTO UNIC…" at bounding box center [465, 371] width 519 height 162
copy span "16979099"
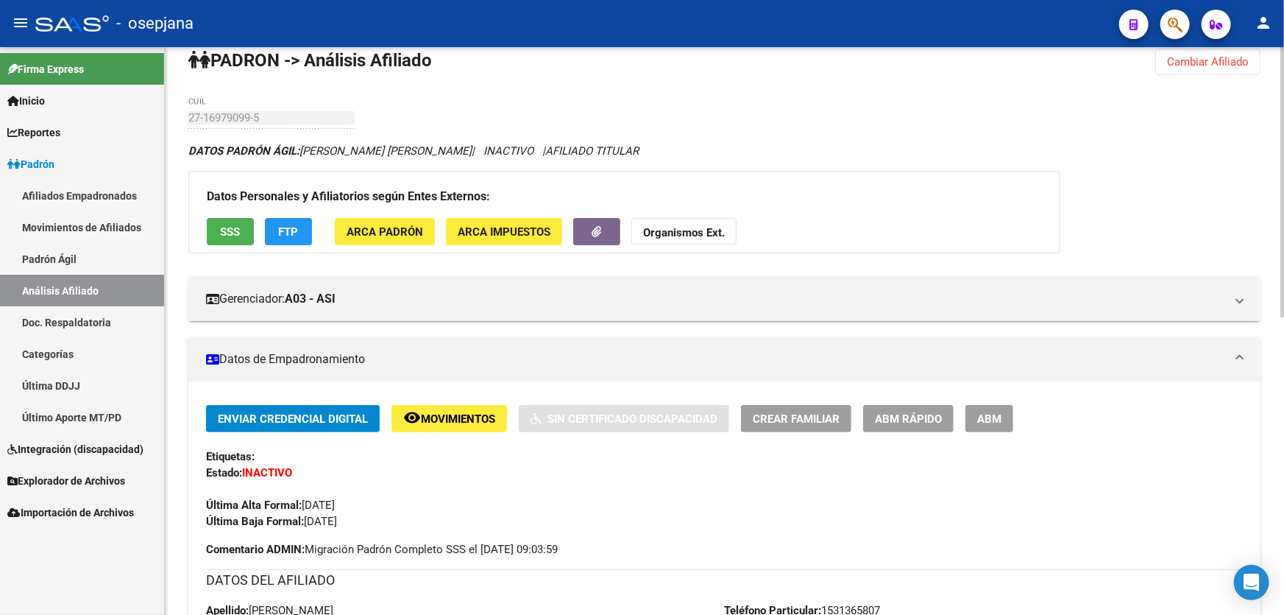
scroll to position [0, 0]
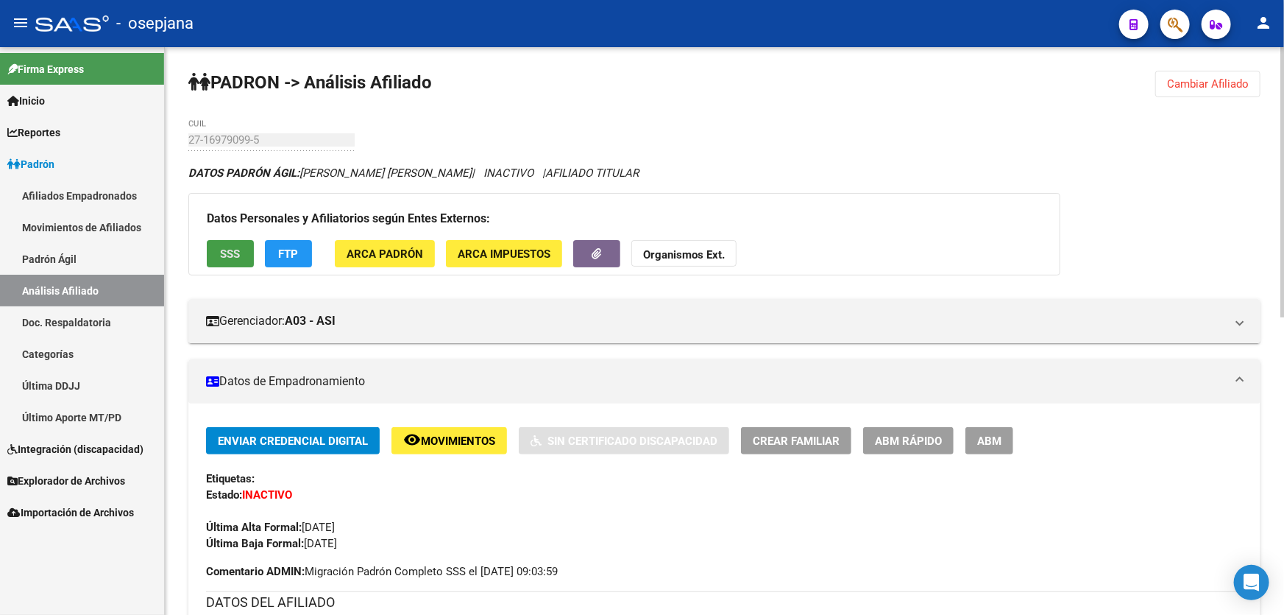
click at [222, 255] on span "SSS" at bounding box center [231, 253] width 20 height 13
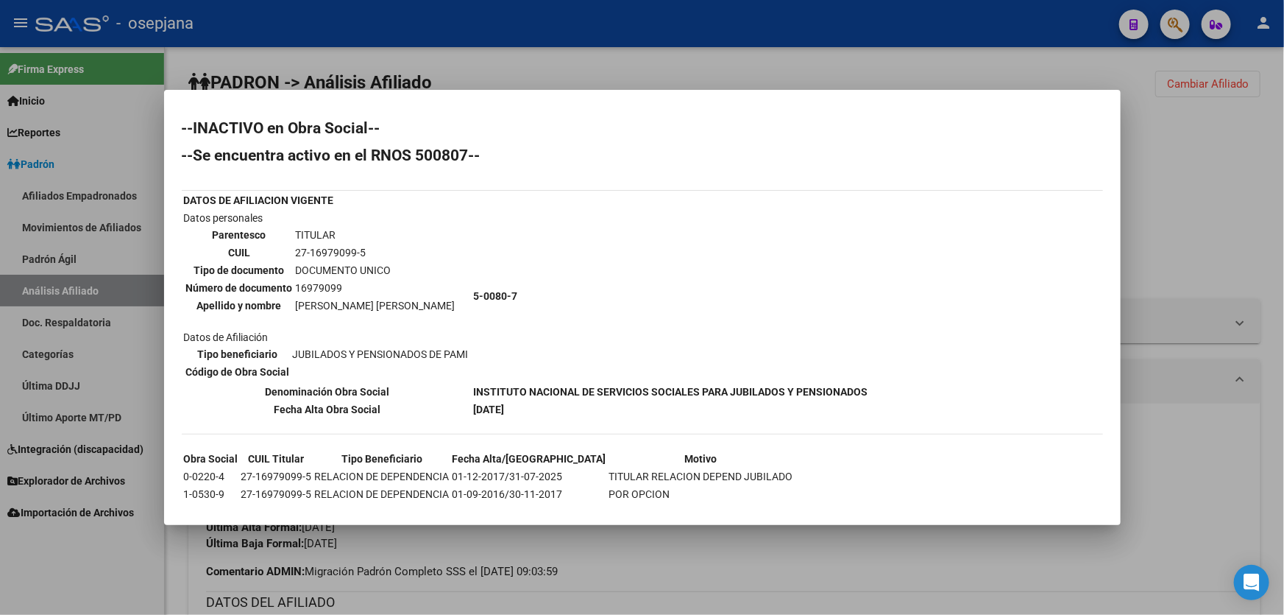
click at [1221, 163] on div at bounding box center [642, 307] width 1284 height 615
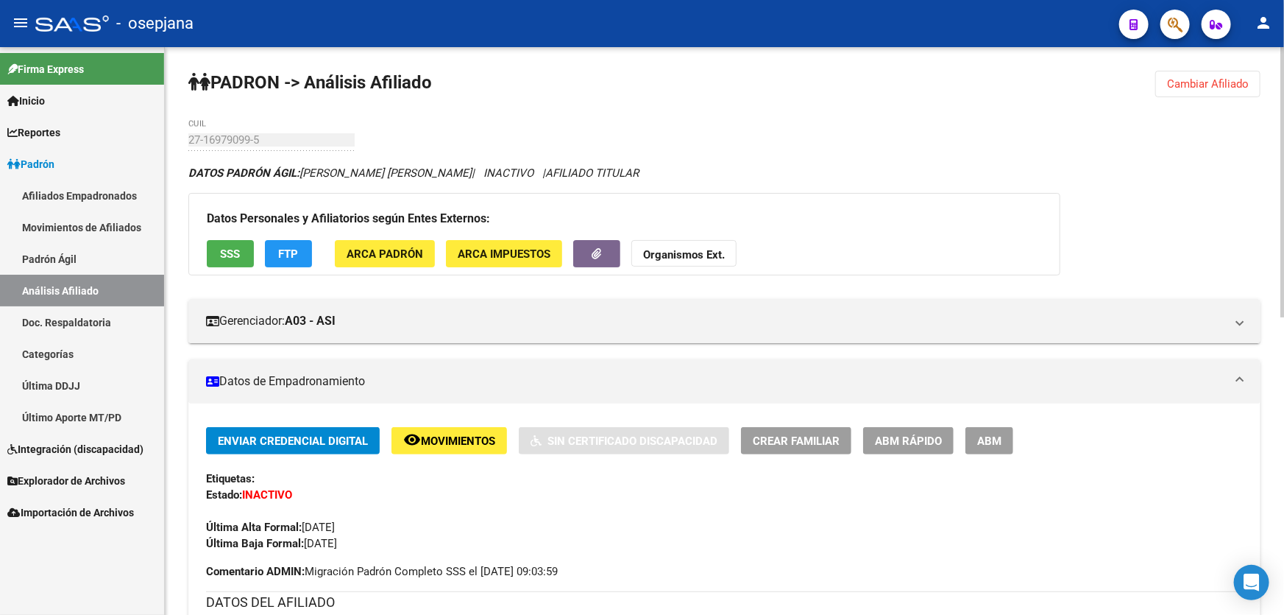
click at [1208, 85] on span "Cambiar Afiliado" at bounding box center [1208, 83] width 82 height 13
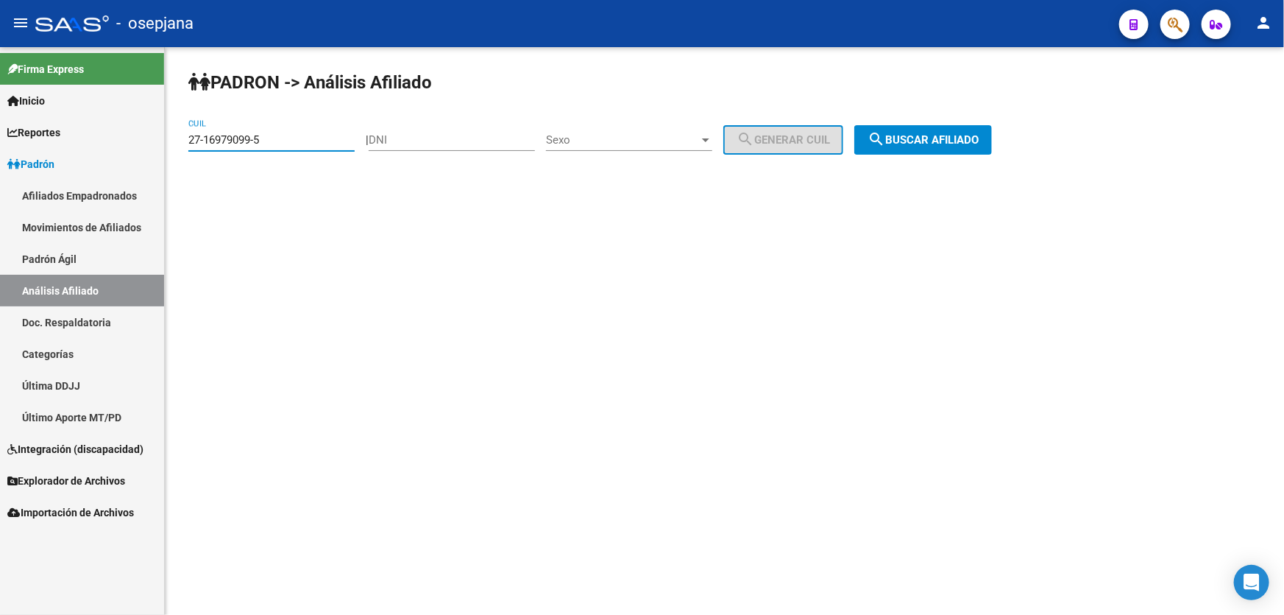
drag, startPoint x: 281, startPoint y: 144, endPoint x: 173, endPoint y: 142, distance: 108.2
click at [173, 142] on div "PADRON -> Análisis Afiliado 27-16979099-5 CUIL | DNI Sexo Sexo search Generar C…" at bounding box center [725, 124] width 1120 height 155
paste input "7508027-4"
click at [959, 144] on span "search Buscar afiliado" at bounding box center [923, 139] width 111 height 13
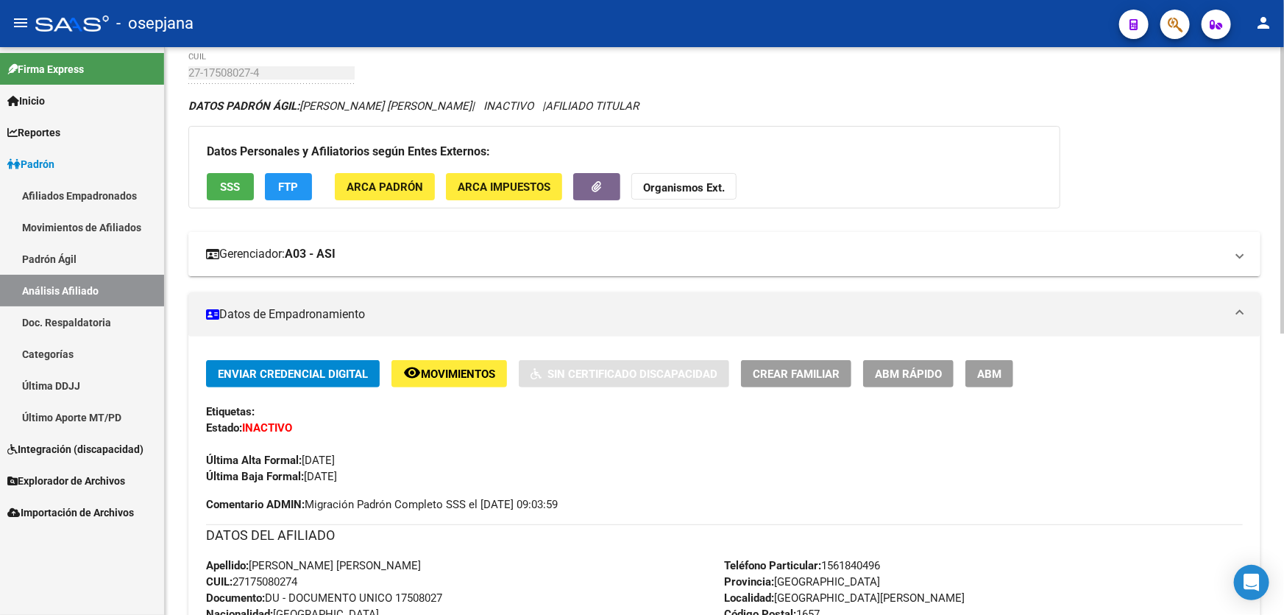
scroll to position [66, 0]
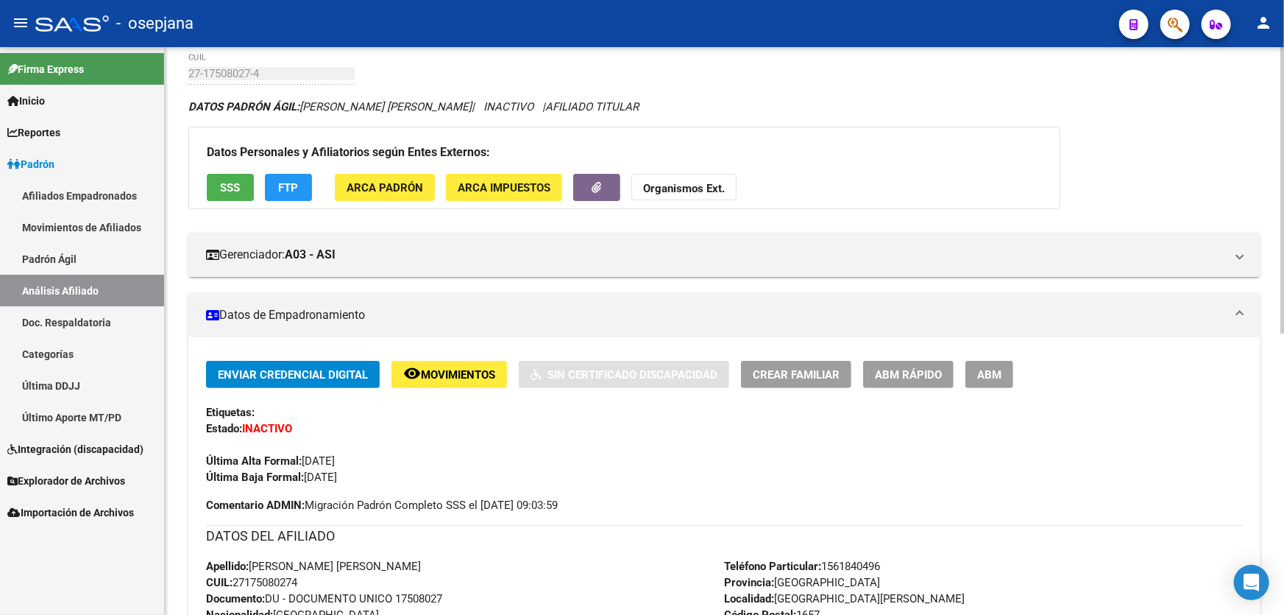
click at [228, 181] on span "SSS" at bounding box center [231, 187] width 20 height 13
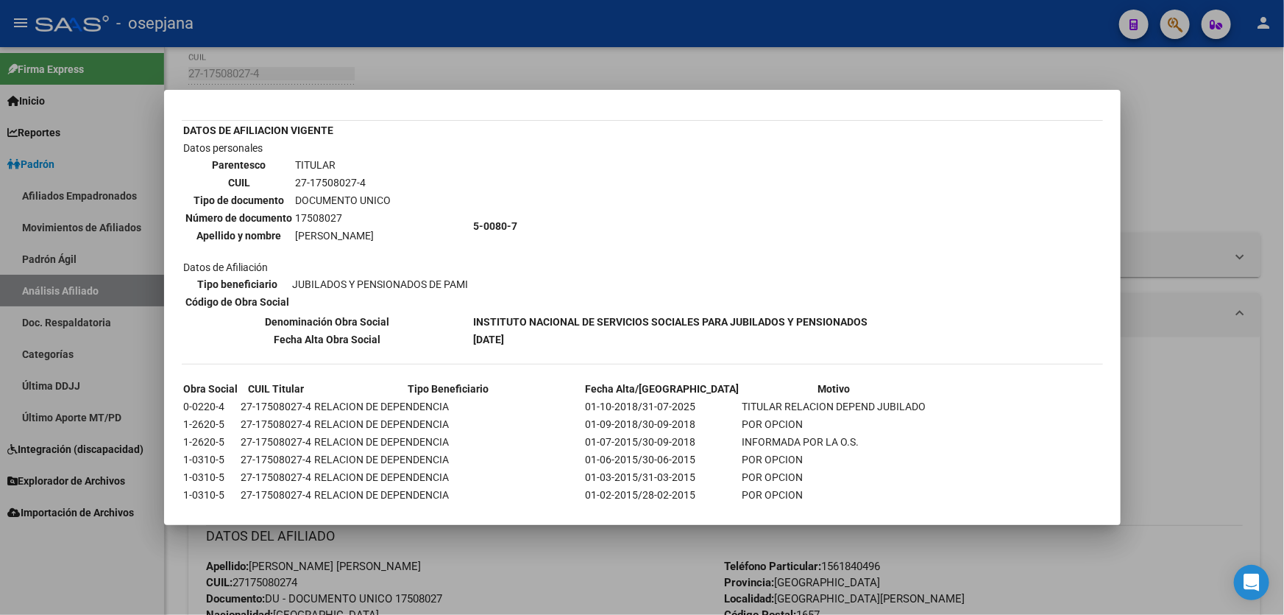
scroll to position [163, 0]
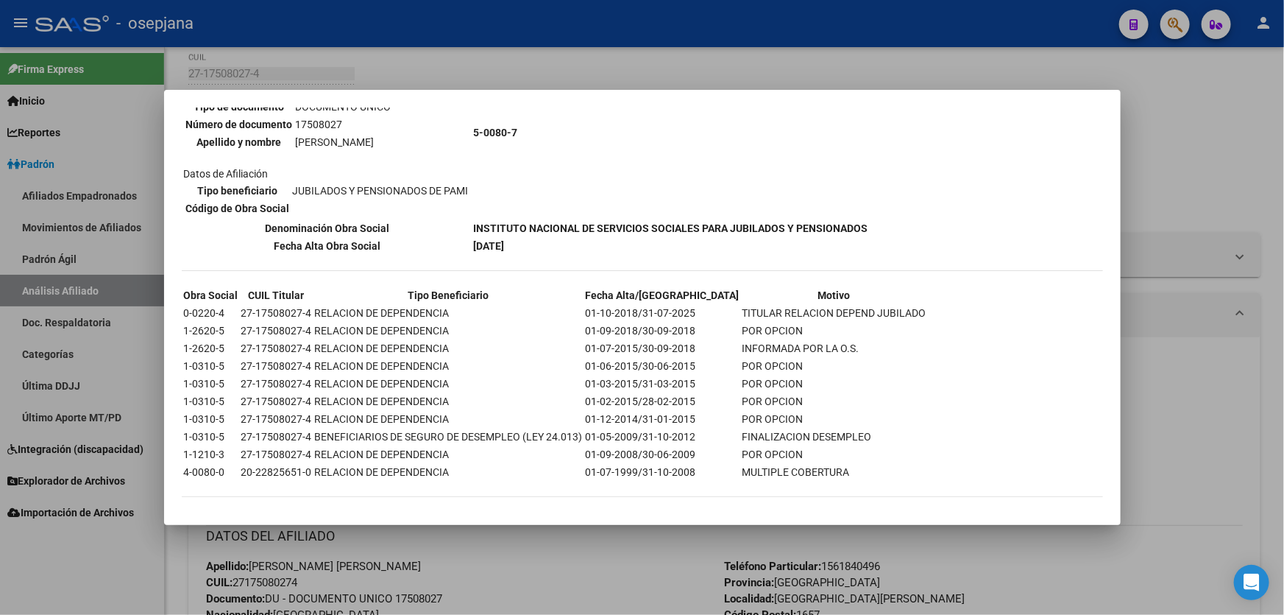
click at [525, 21] on div at bounding box center [642, 307] width 1284 height 615
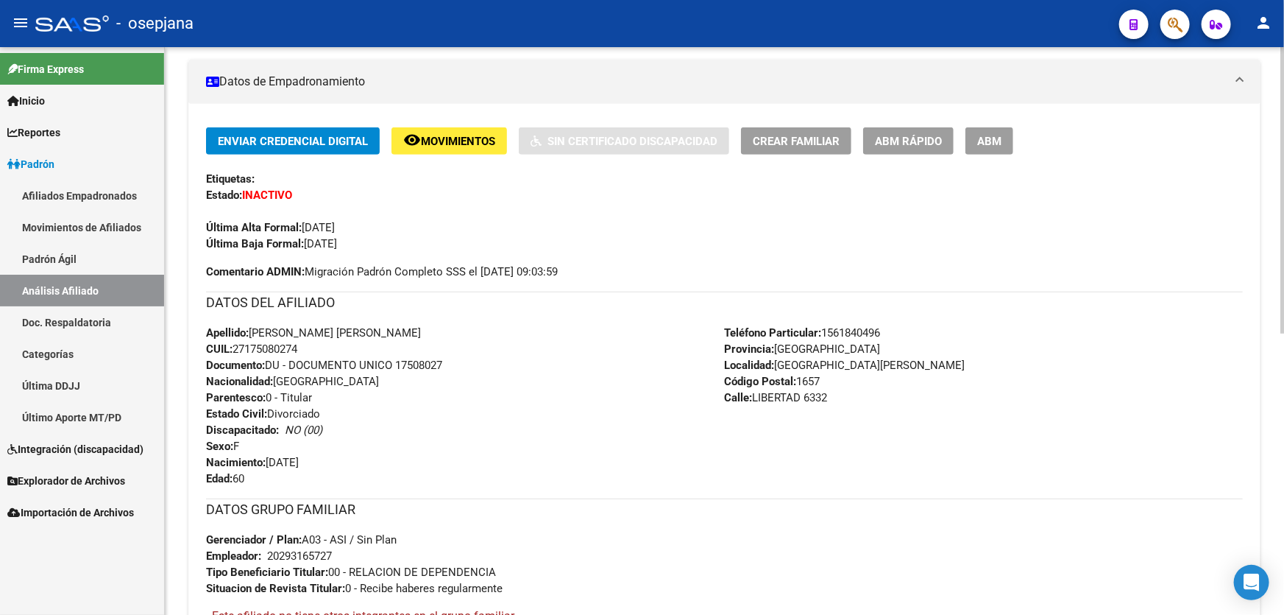
scroll to position [0, 0]
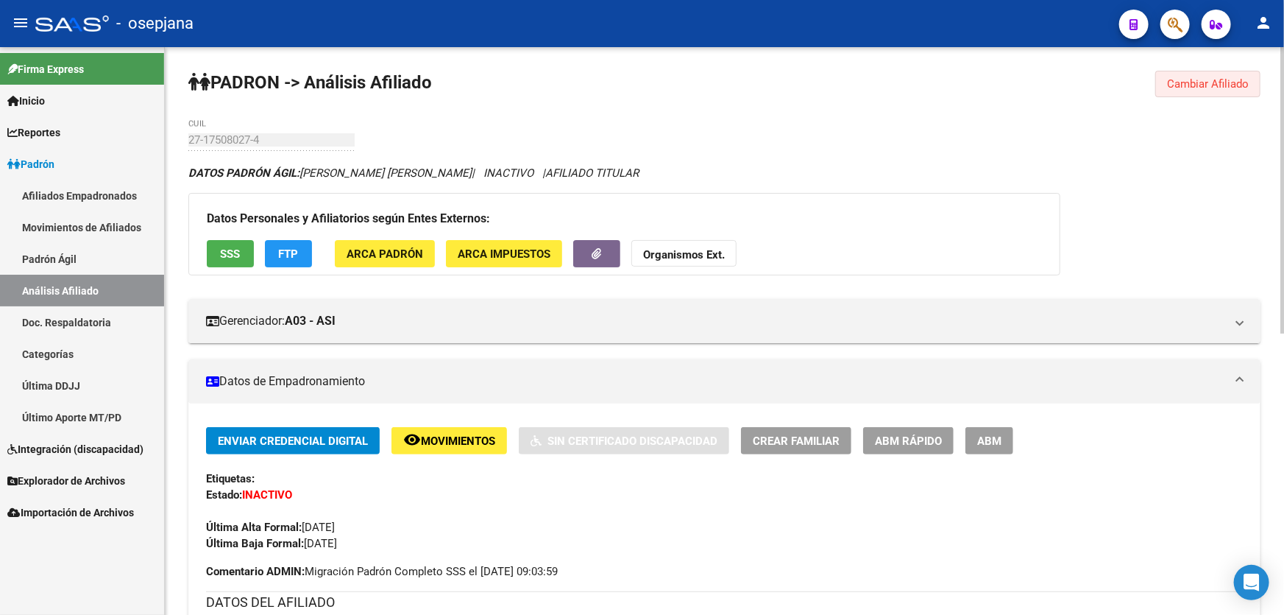
click at [1216, 82] on span "Cambiar Afiliado" at bounding box center [1208, 83] width 82 height 13
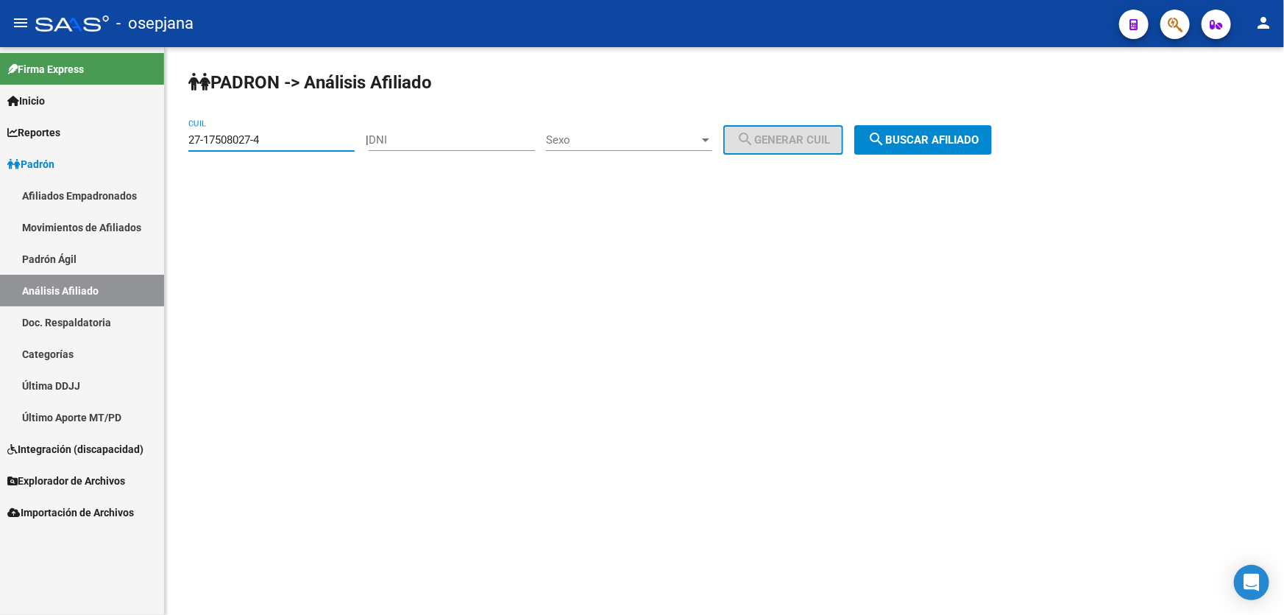
drag, startPoint x: 275, startPoint y: 144, endPoint x: 181, endPoint y: 144, distance: 94.2
click at [181, 144] on div "PADRON -> Análisis Afiliado 27-17508027-4 CUIL | DNI Sexo Sexo search Generar C…" at bounding box center [725, 124] width 1120 height 155
paste input "602702"
click at [972, 142] on span "search Buscar afiliado" at bounding box center [923, 139] width 111 height 13
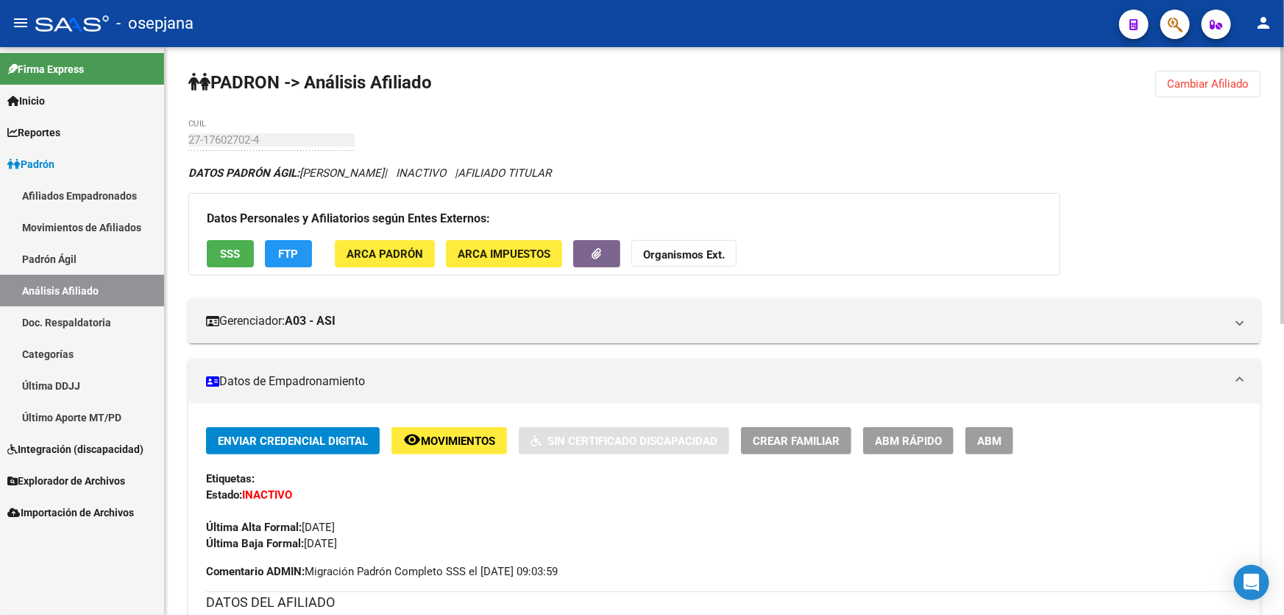
click at [232, 257] on span "SSS" at bounding box center [231, 253] width 20 height 13
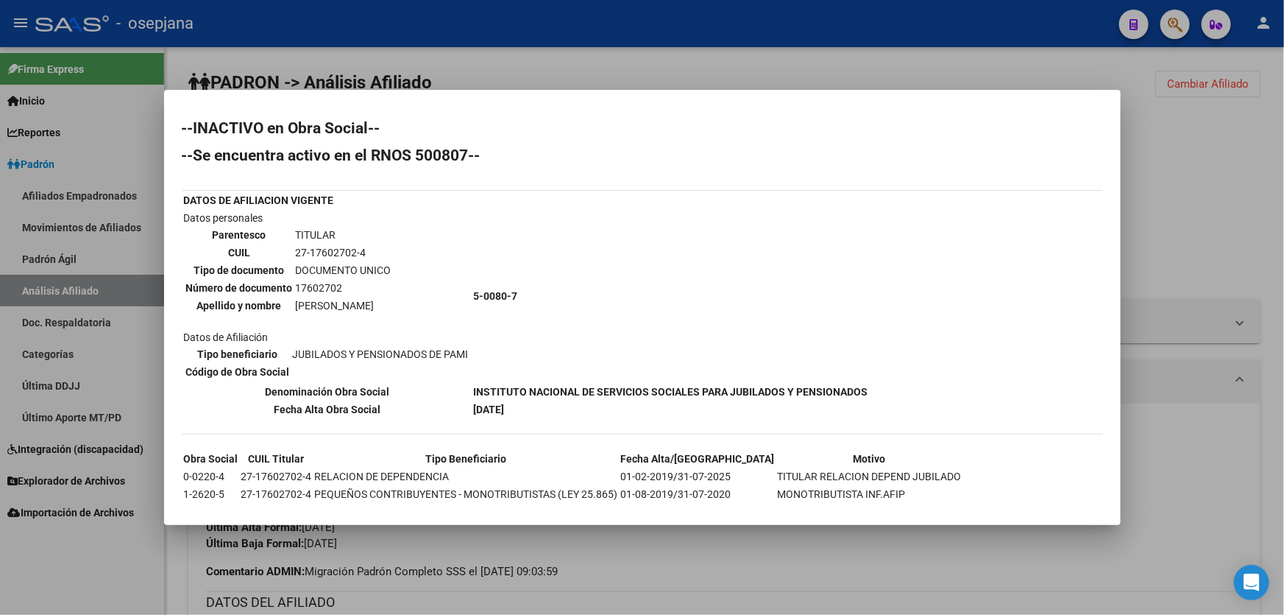
click at [1270, 206] on div at bounding box center [642, 307] width 1284 height 615
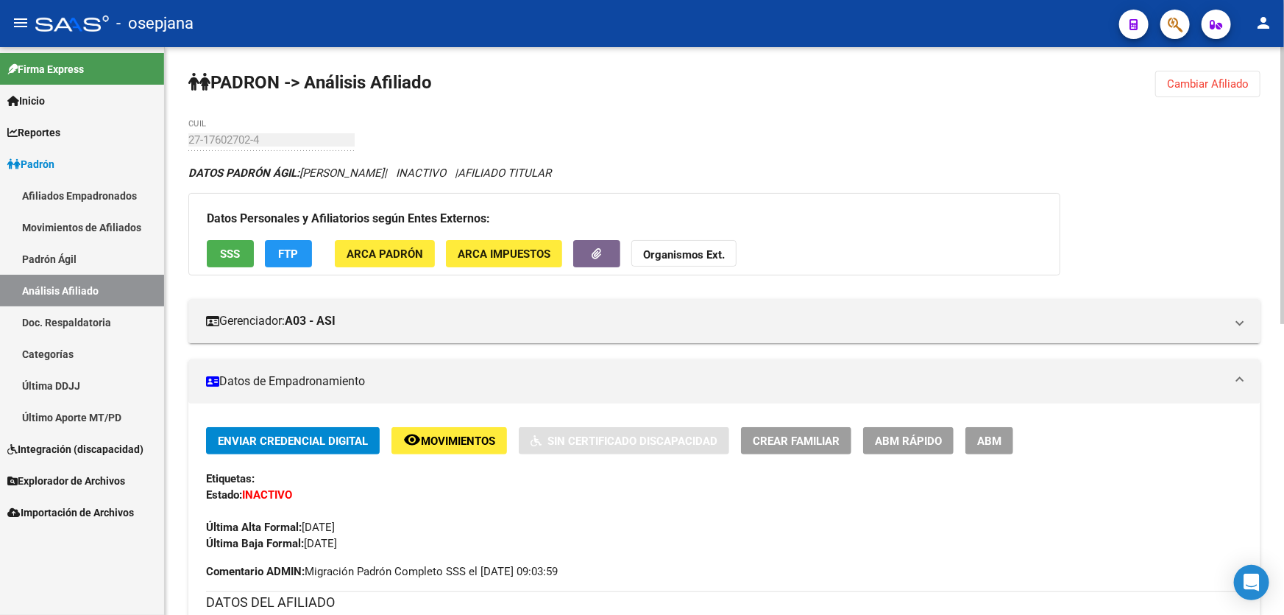
click at [1215, 81] on span "Cambiar Afiliado" at bounding box center [1208, 83] width 82 height 13
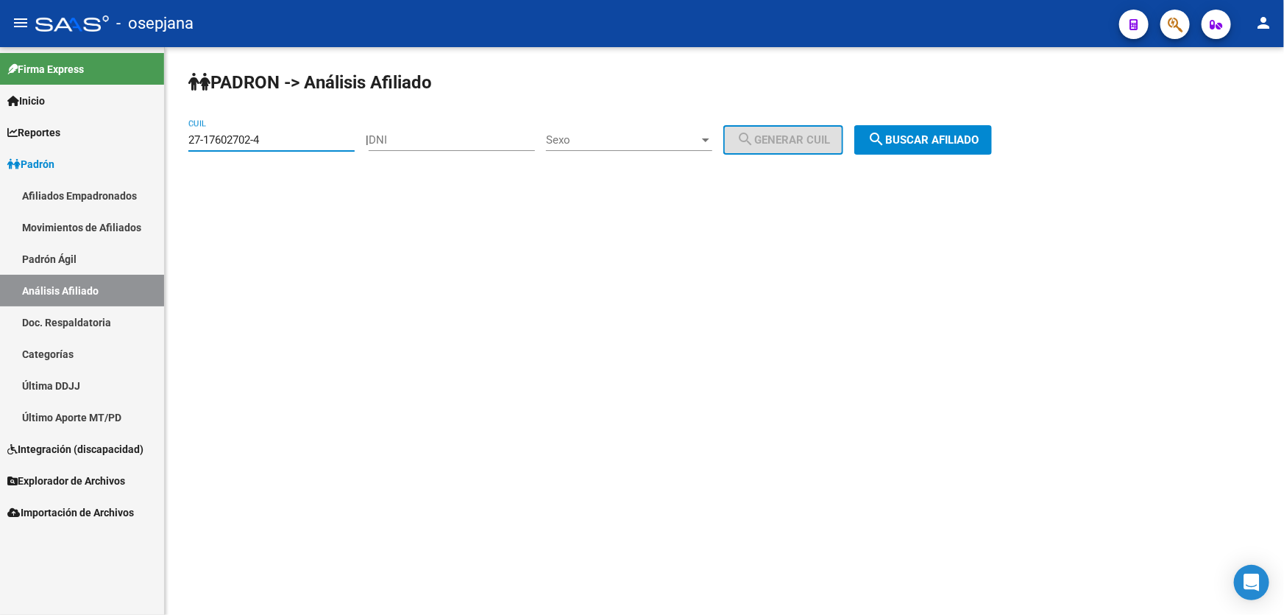
drag, startPoint x: 314, startPoint y: 139, endPoint x: 169, endPoint y: 138, distance: 145.0
click at [169, 138] on div "PADRON -> Análisis Afiliado 27-17602702-4 CUIL | DNI Sexo Sexo search Generar C…" at bounding box center [725, 124] width 1120 height 155
paste input
click at [935, 140] on span "search Buscar afiliado" at bounding box center [923, 139] width 111 height 13
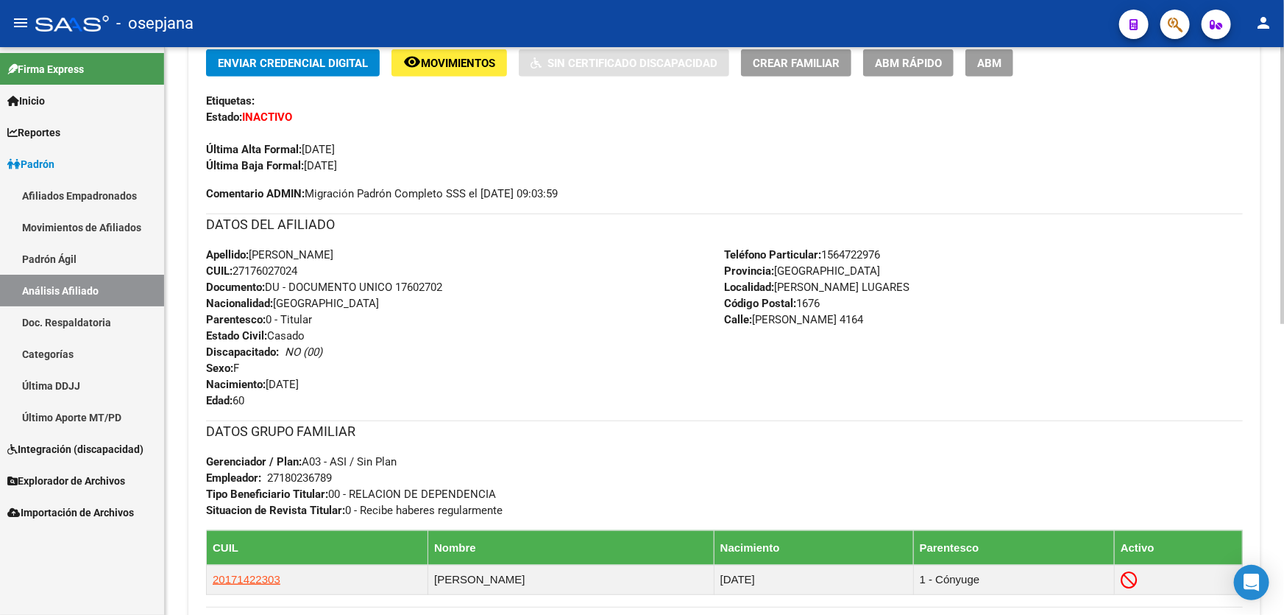
scroll to position [535, 0]
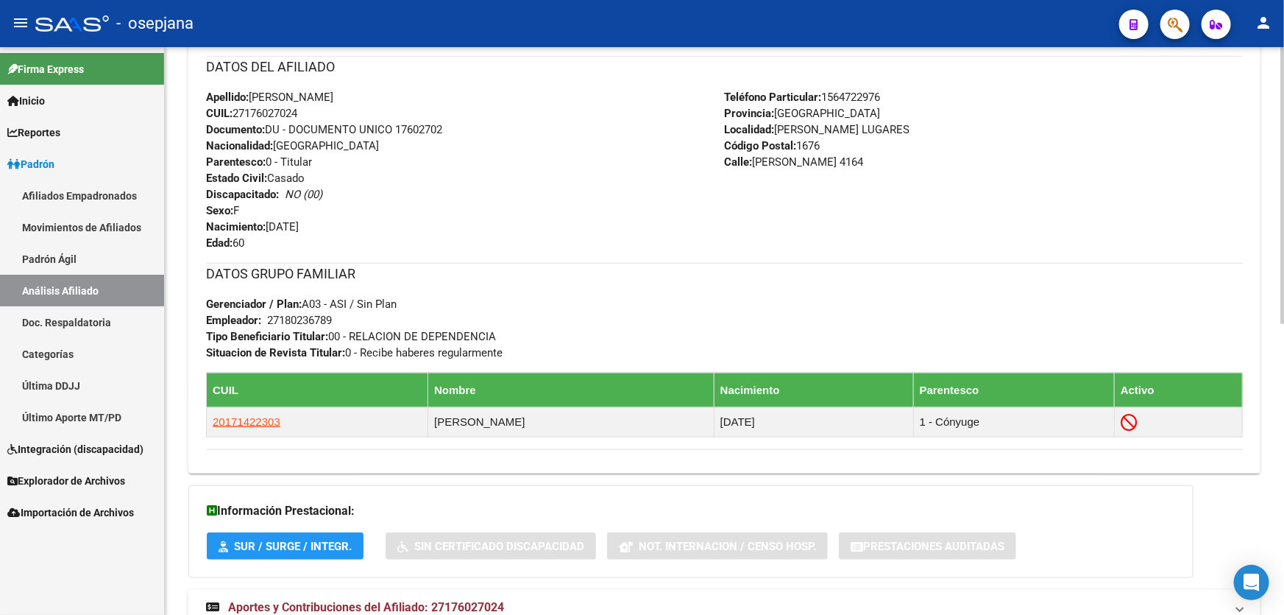
drag, startPoint x: 396, startPoint y: 127, endPoint x: 501, endPoint y: 125, distance: 104.5
click at [501, 125] on div "Apellido: GRACIELA LILIANA FERNANDEZ CUIL: 27176027024 Documento: DU - DOCUMENT…" at bounding box center [465, 170] width 519 height 162
copy span "17602702"
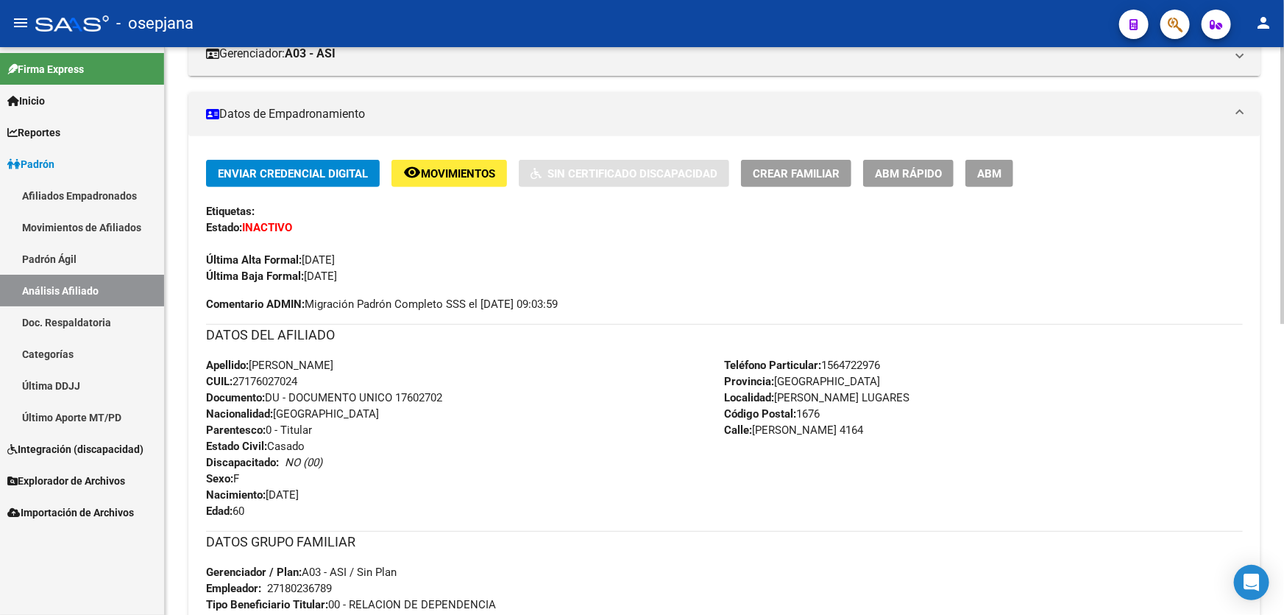
scroll to position [0, 0]
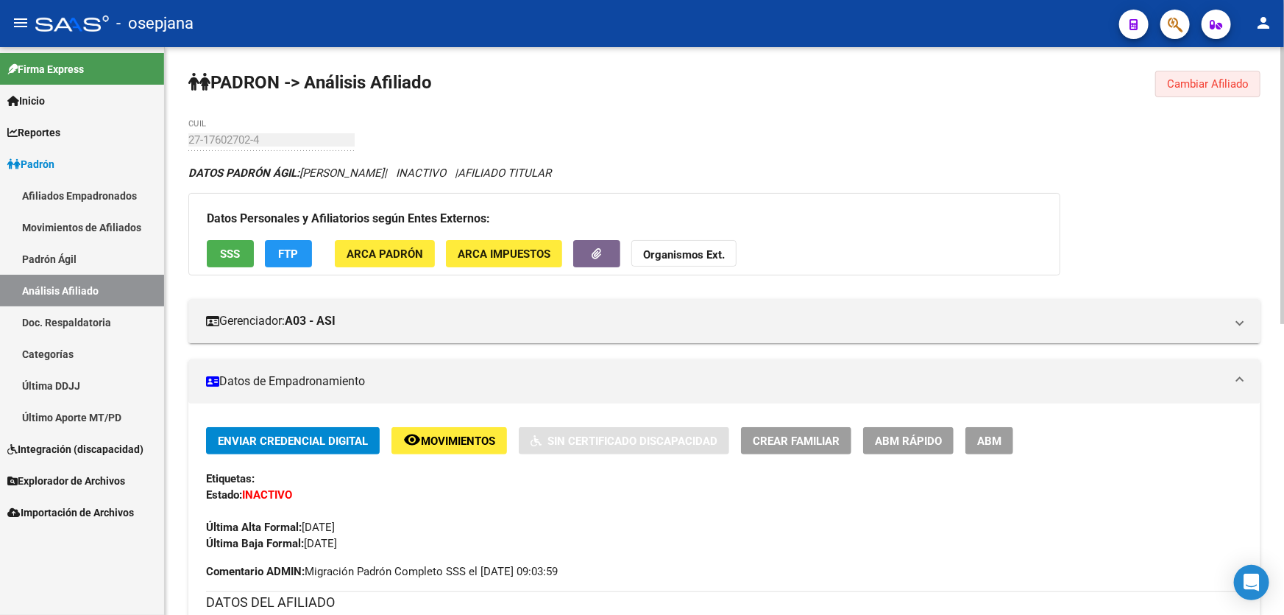
click at [1215, 74] on button "Cambiar Afiliado" at bounding box center [1208, 84] width 105 height 26
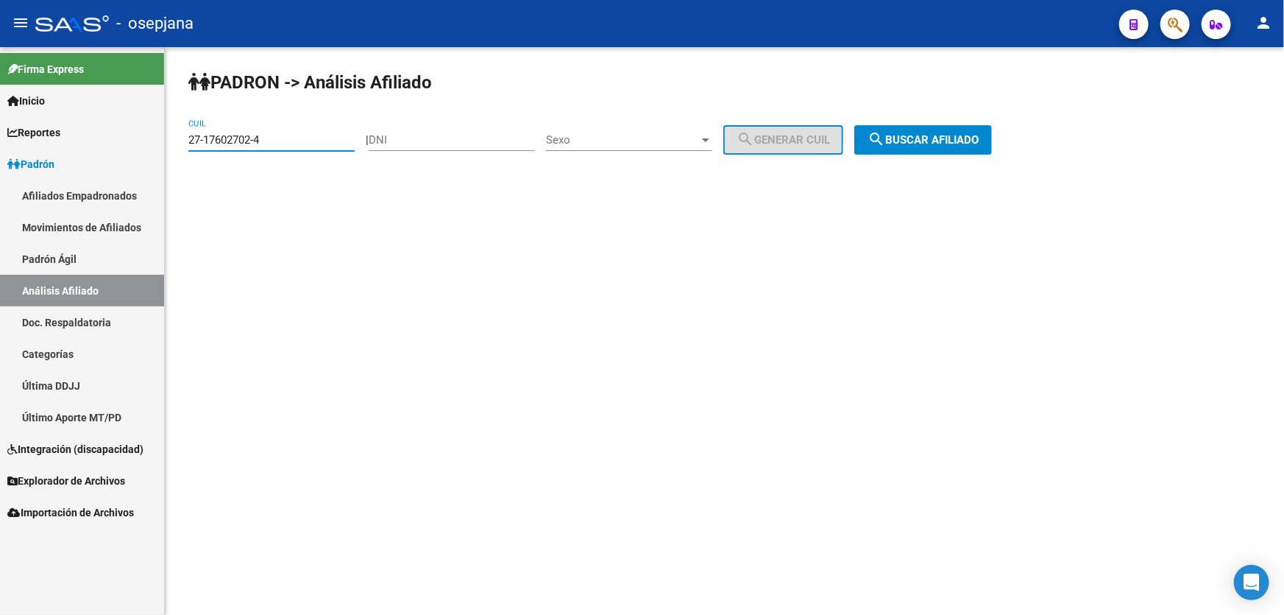
drag, startPoint x: 275, startPoint y: 136, endPoint x: 153, endPoint y: 139, distance: 121.5
click at [153, 139] on mat-sidenav-container "Firma Express Inicio Instructivos Contacto OS Reportes Padrón Traspasos x O.S. …" at bounding box center [642, 331] width 1284 height 568
paste input "92564403-5"
click at [966, 141] on span "search Buscar afiliado" at bounding box center [923, 139] width 111 height 13
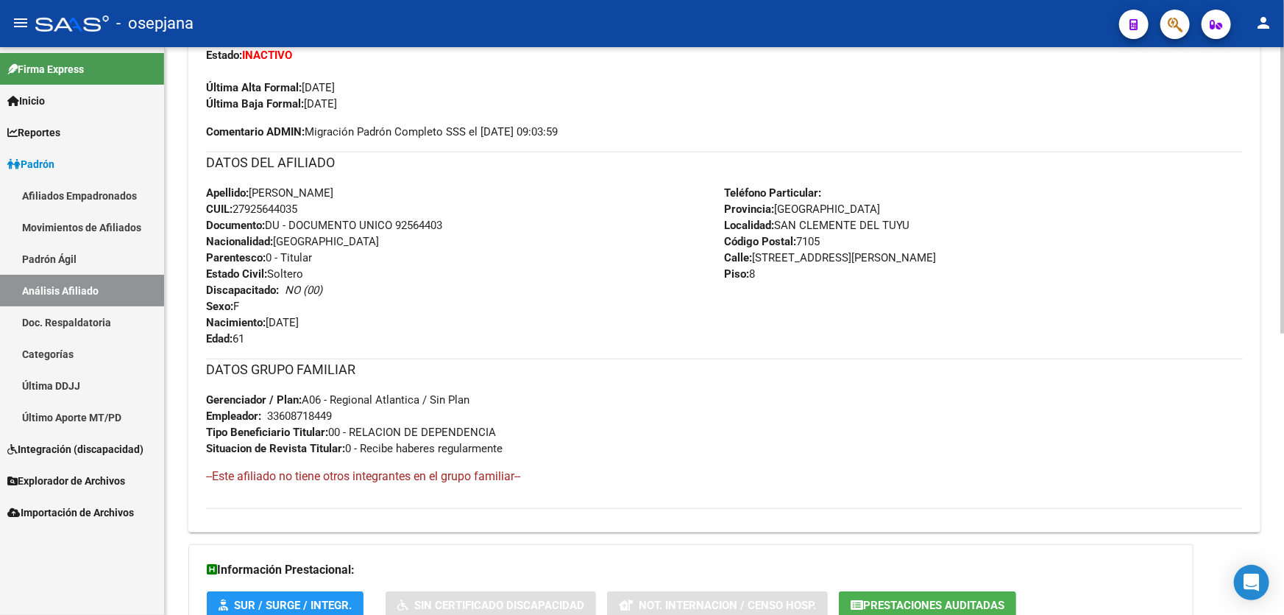
scroll to position [535, 0]
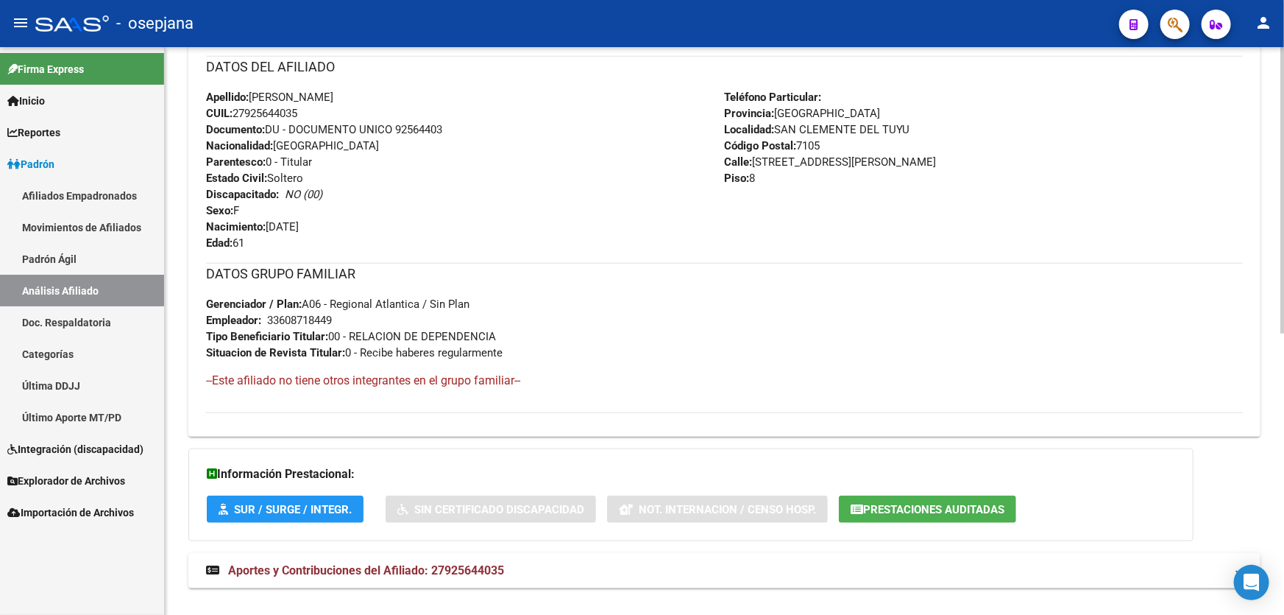
drag, startPoint x: 397, startPoint y: 125, endPoint x: 472, endPoint y: 125, distance: 75.1
click at [472, 125] on div "Apellido: MONICA NUÑEZ BAICA CUIL: 27925644035 Documento: DU - DOCUMENTO UNICO …" at bounding box center [465, 170] width 519 height 162
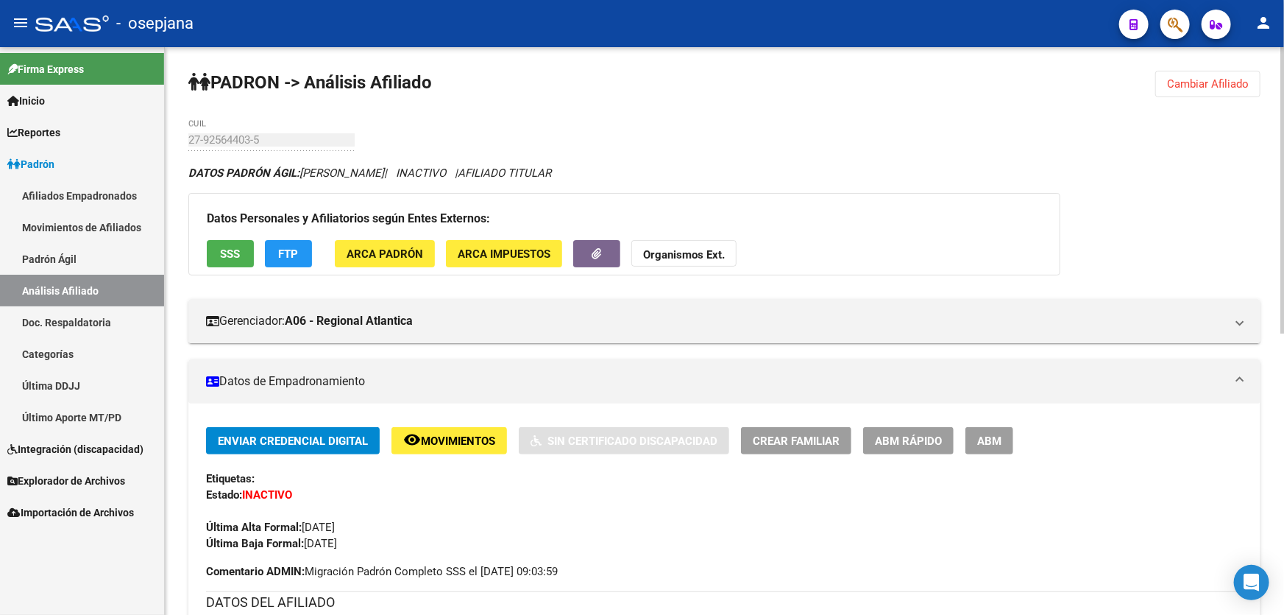
scroll to position [0, 0]
click at [230, 247] on span "SSS" at bounding box center [231, 253] width 20 height 13
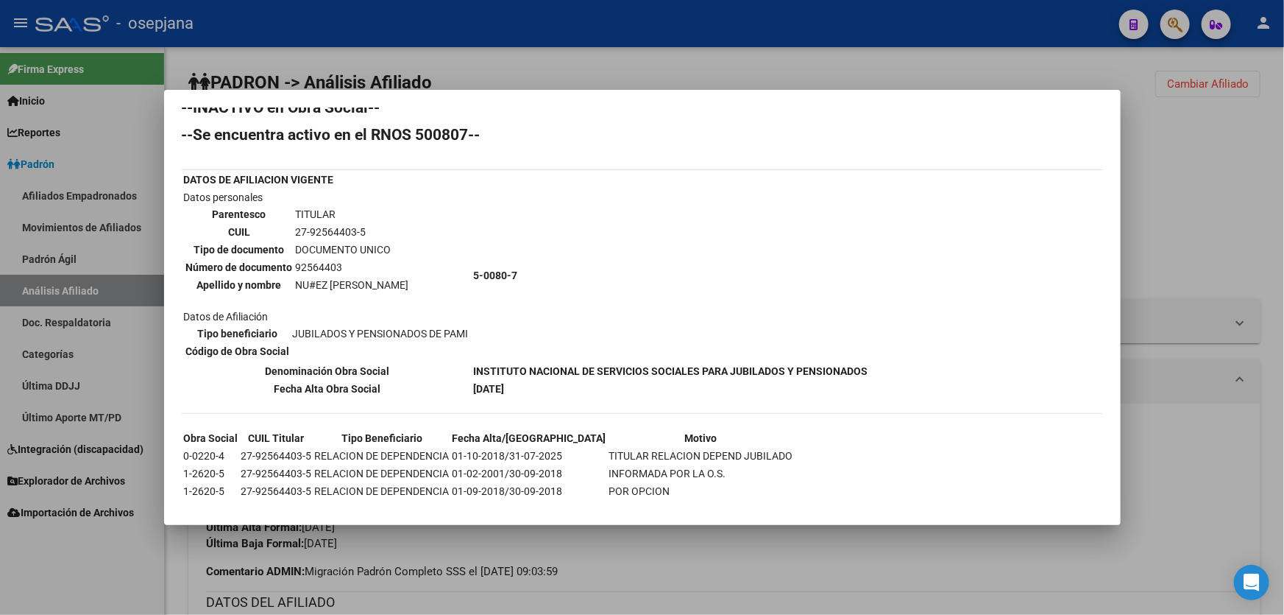
scroll to position [41, 0]
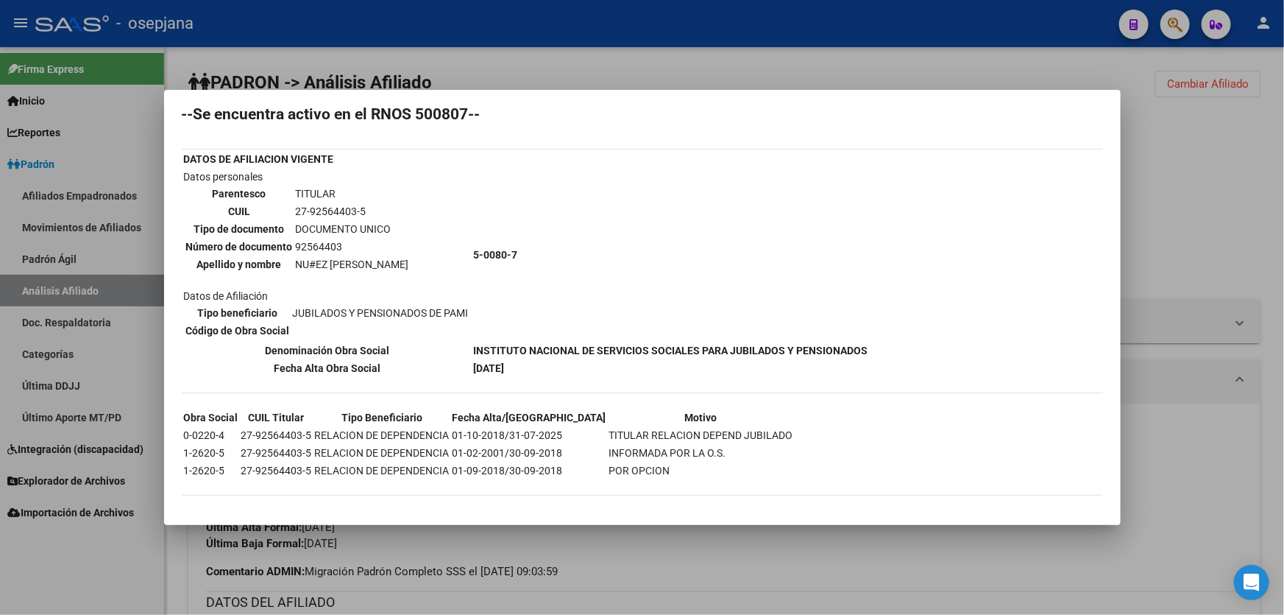
click at [1156, 202] on div at bounding box center [642, 307] width 1284 height 615
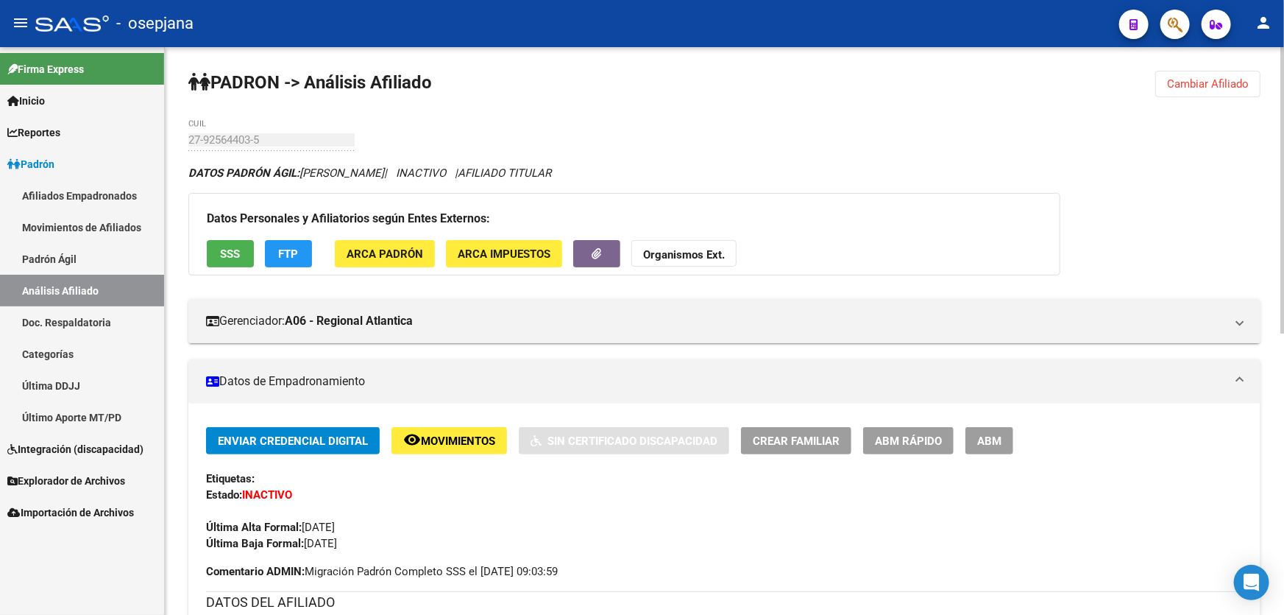
click at [230, 252] on span "SSS" at bounding box center [231, 253] width 20 height 13
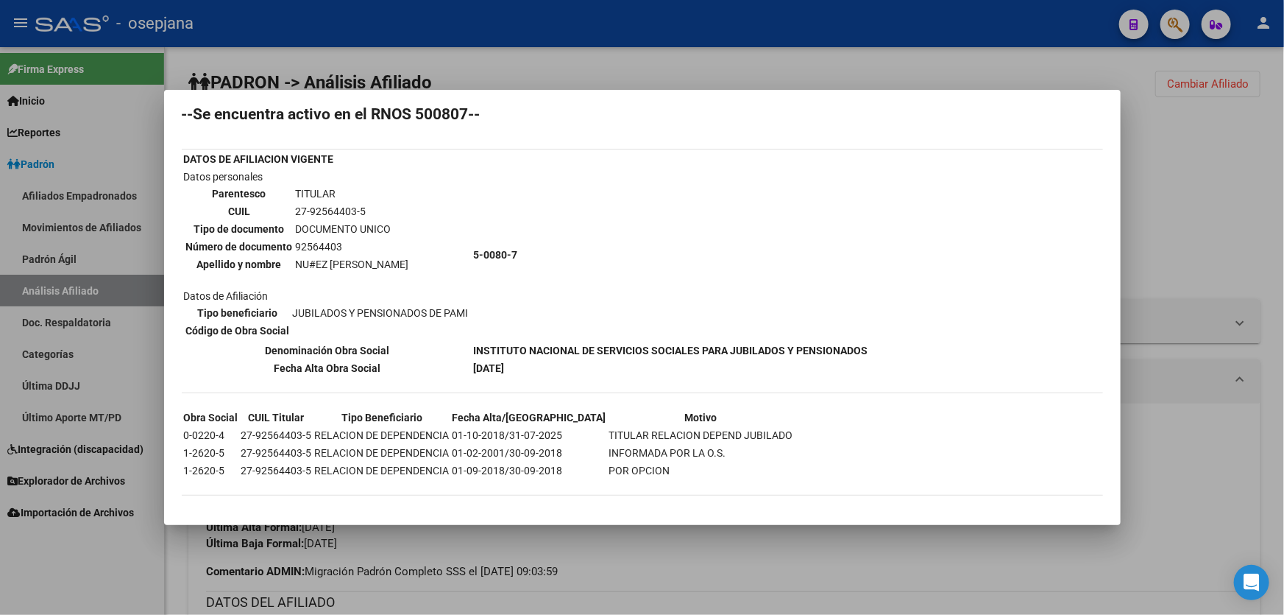
click at [1207, 233] on div at bounding box center [642, 307] width 1284 height 615
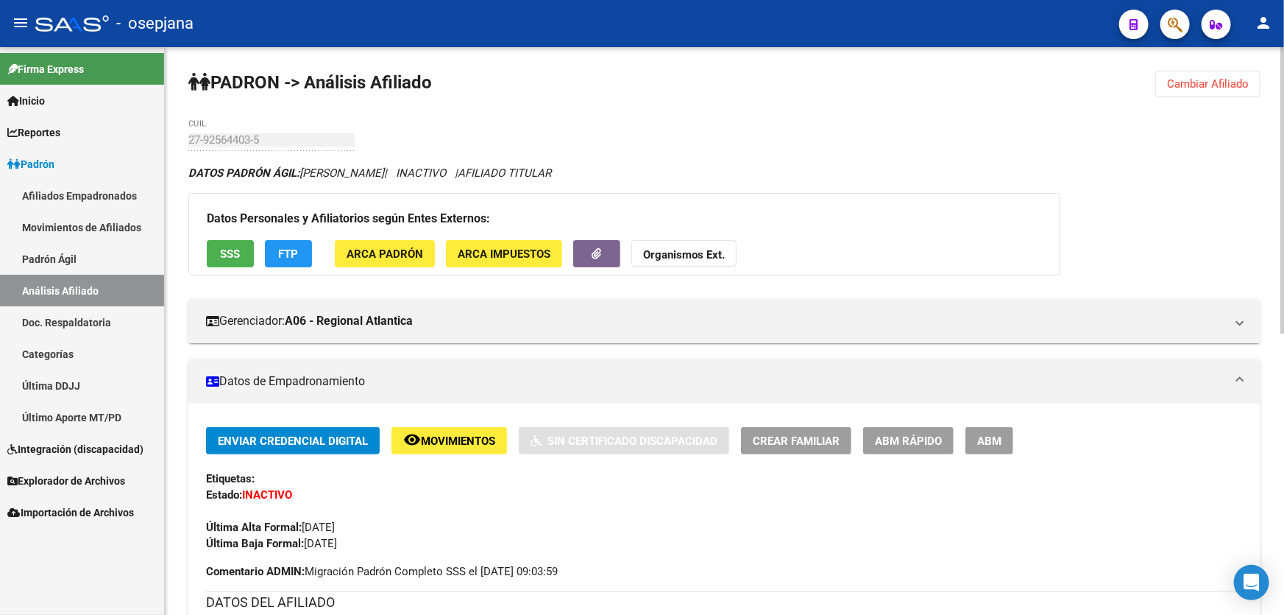
click at [1179, 91] on button "Cambiar Afiliado" at bounding box center [1208, 84] width 105 height 26
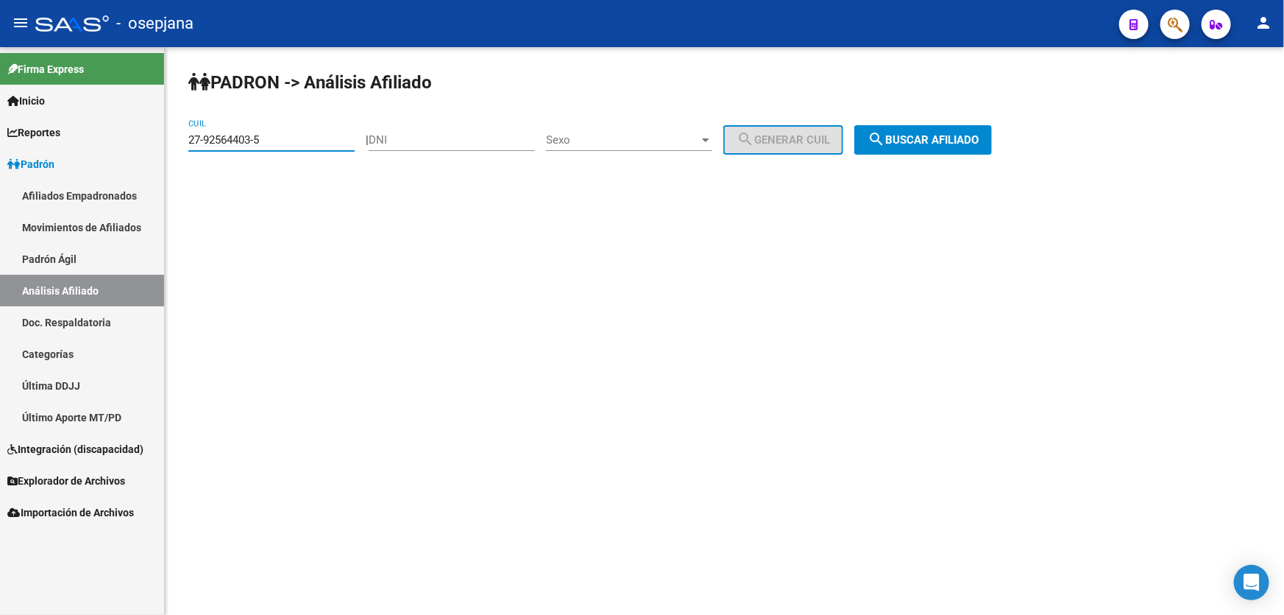
drag, startPoint x: 285, startPoint y: 138, endPoint x: 166, endPoint y: 144, distance: 119.4
click at [166, 144] on div "PADRON -> Análisis Afiliado 27-92564403-5 CUIL | DNI Sexo Sexo search Generar C…" at bounding box center [725, 124] width 1120 height 155
paste input "0-92558123-3"
click at [979, 141] on span "search Buscar afiliado" at bounding box center [923, 139] width 111 height 13
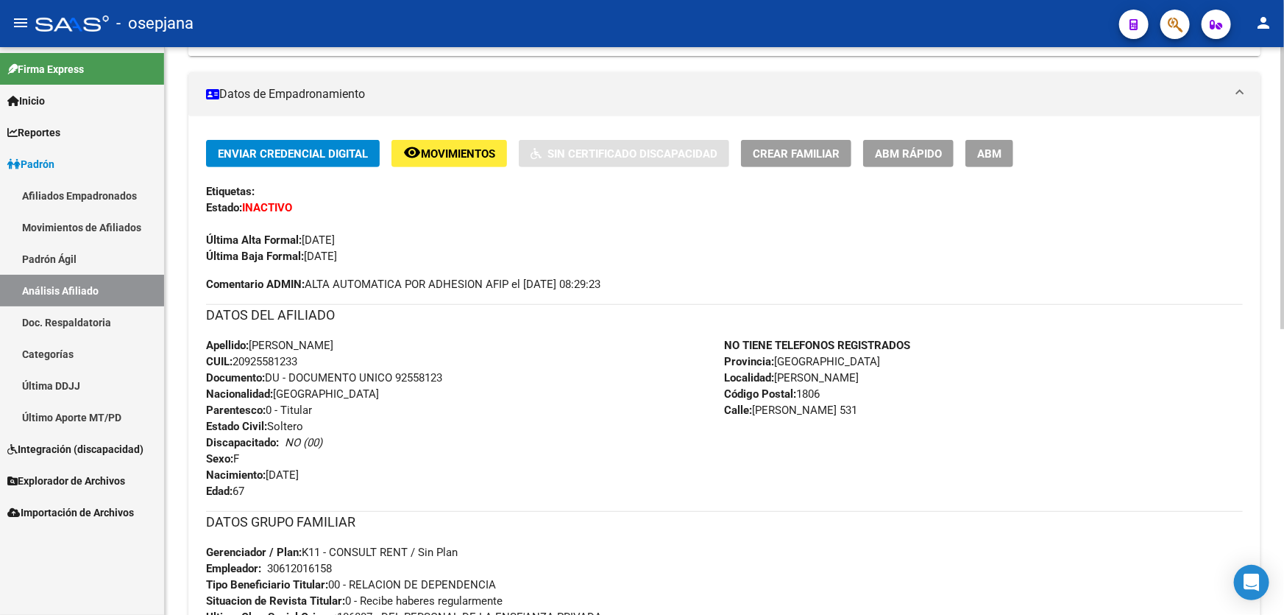
scroll to position [106, 0]
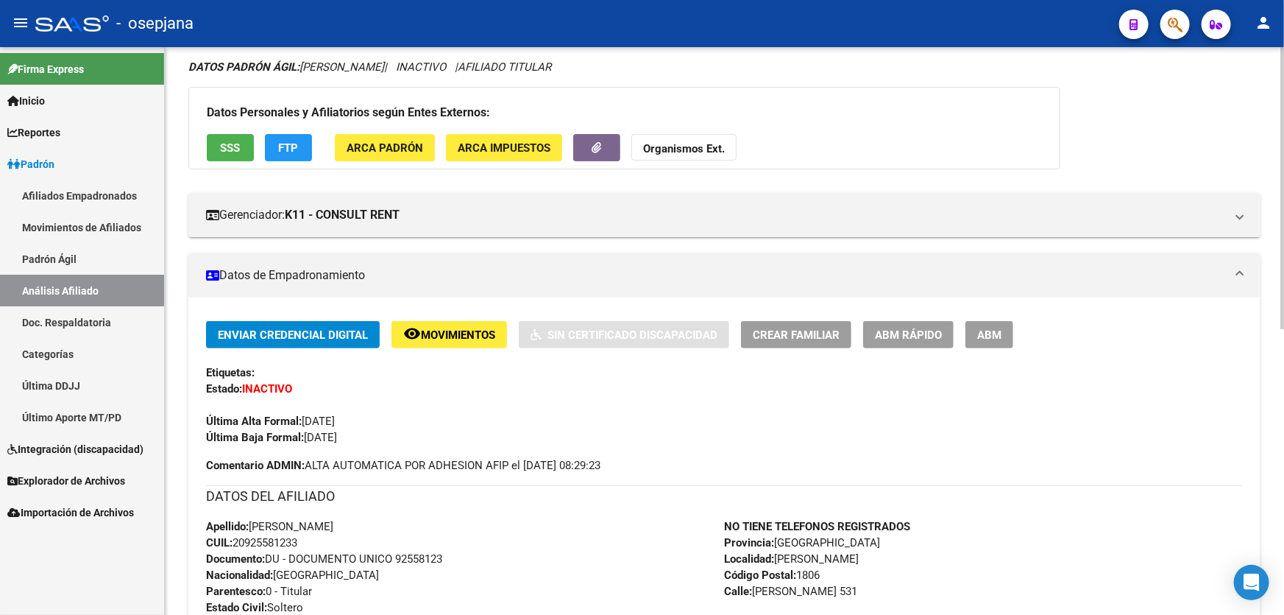
click at [219, 136] on button "SSS" at bounding box center [230, 147] width 47 height 27
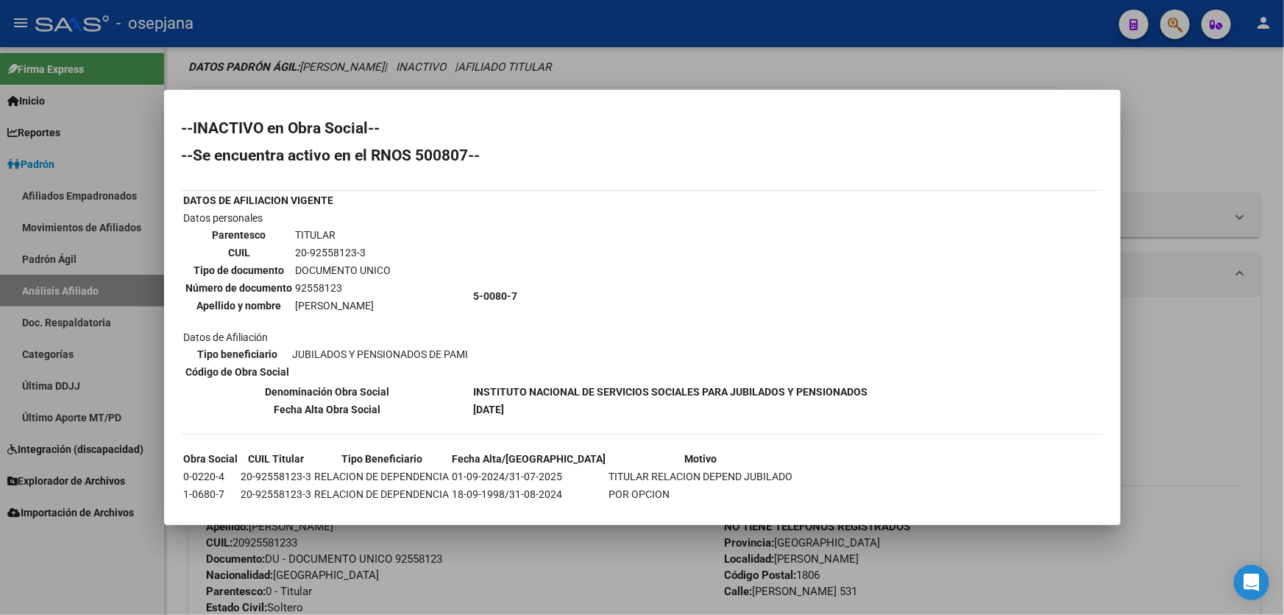
click at [1284, 168] on div at bounding box center [642, 307] width 1284 height 615
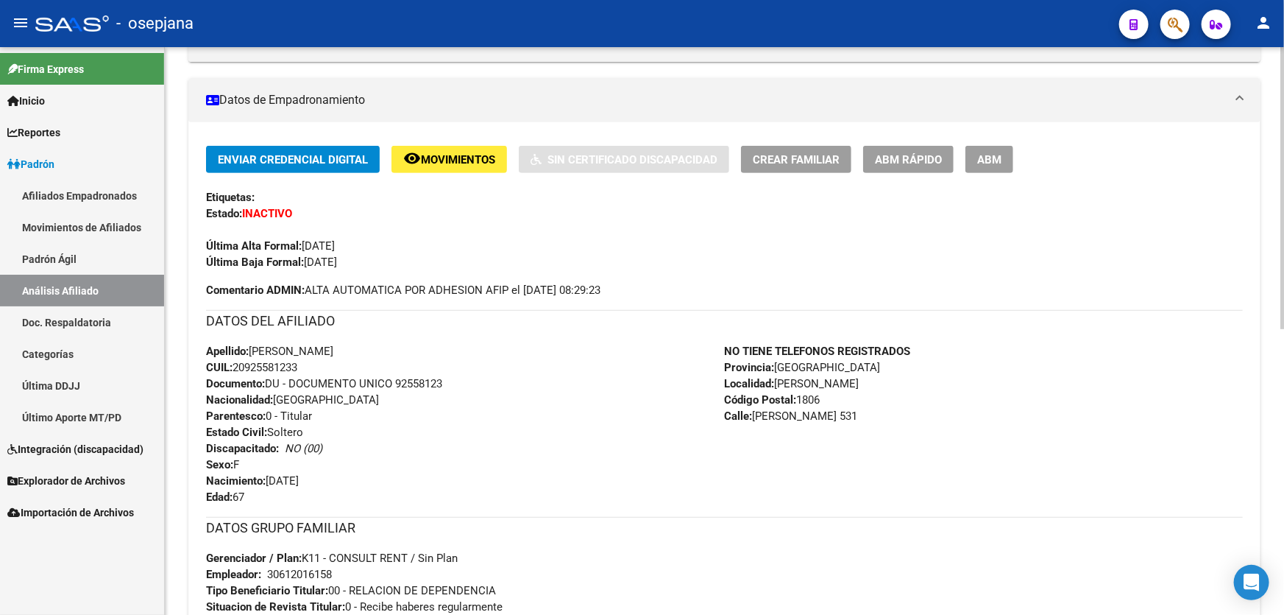
scroll to position [307, 0]
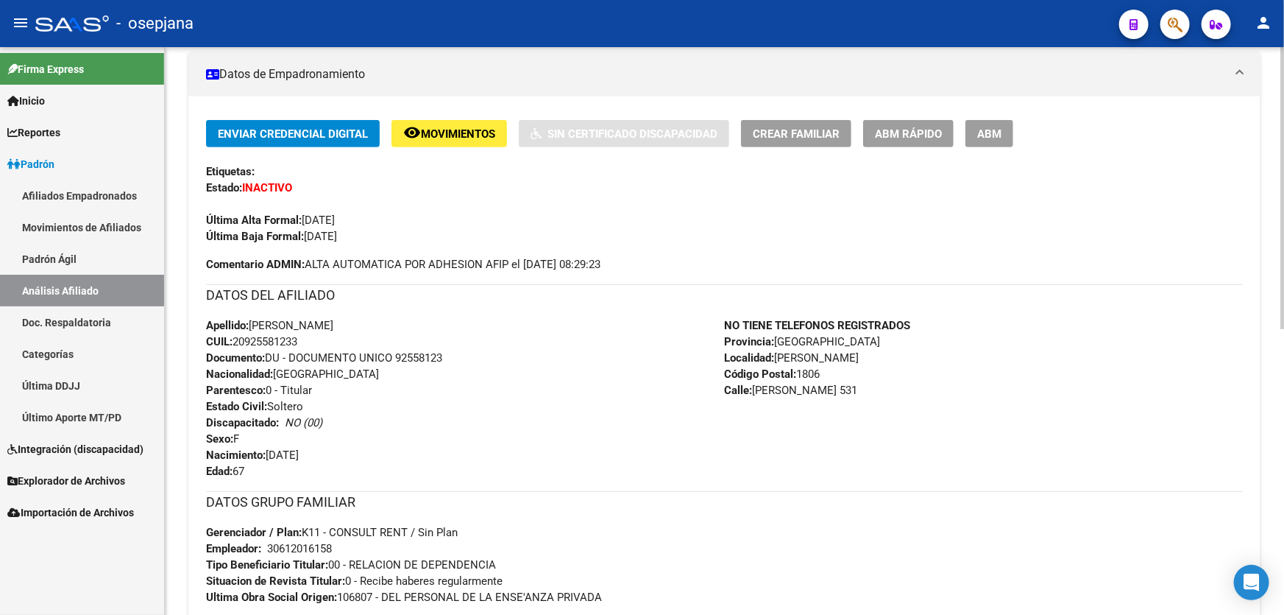
drag, startPoint x: 396, startPoint y: 355, endPoint x: 515, endPoint y: 355, distance: 118.5
click at [515, 355] on div "Apellido: NATALIA GILL FERREIRA CUIL: 20925581233 Documento: DU - DOCUMENTO UNI…" at bounding box center [465, 398] width 519 height 162
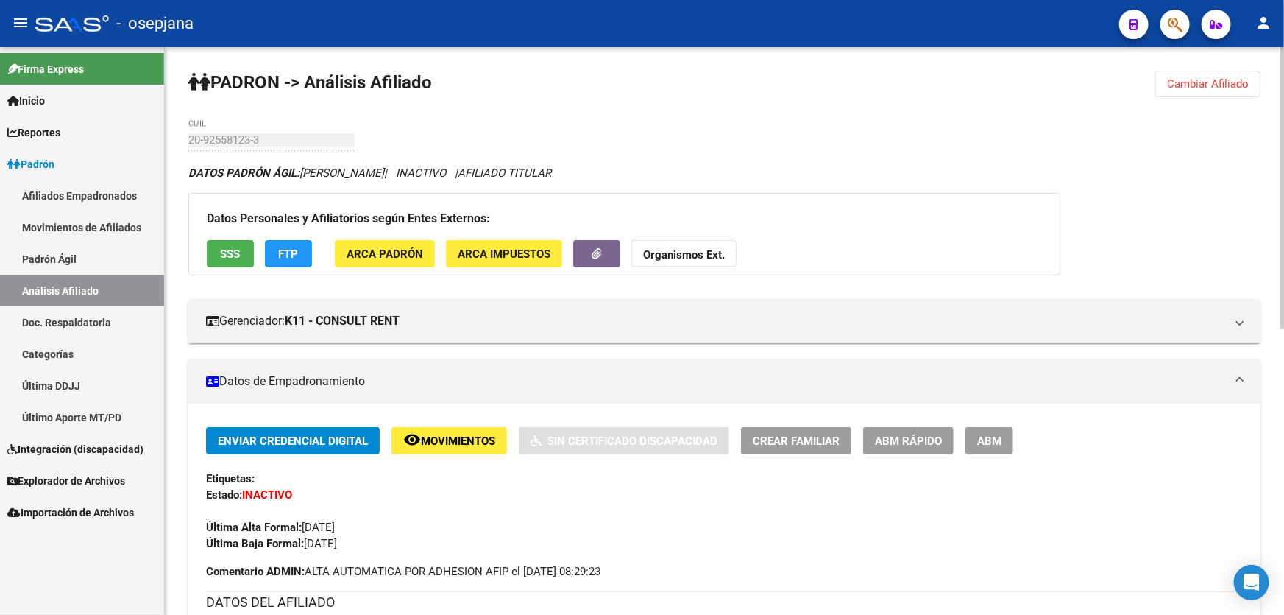
click at [1232, 87] on span "Cambiar Afiliado" at bounding box center [1208, 83] width 82 height 13
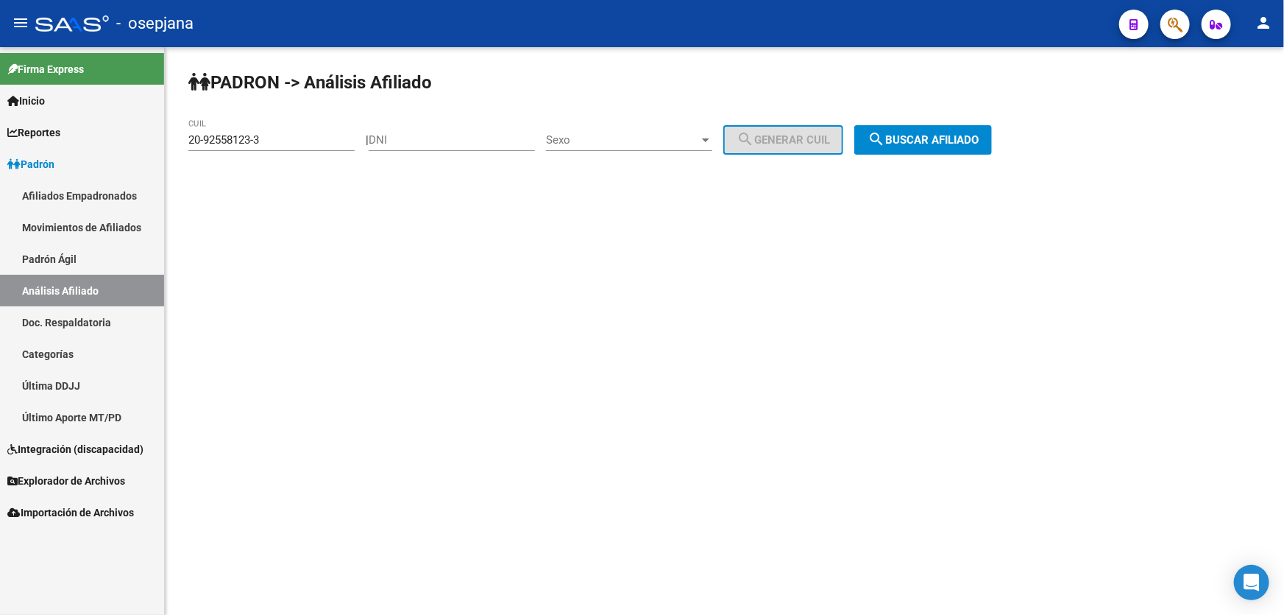
click at [294, 144] on div "20-92558123-3 CUIL" at bounding box center [271, 135] width 166 height 32
drag, startPoint x: 294, startPoint y: 141, endPoint x: 173, endPoint y: 140, distance: 120.7
click at [173, 140] on div "PADRON -> Análisis Afiliado 20-92558123-3 CUIL | DNI Sexo Sexo search Generar C…" at bounding box center [725, 124] width 1120 height 155
paste input "7-16979099-5"
click at [922, 123] on div "PADRON -> Análisis Afiliado 27-16979099-5 CUIL | DNI Sexo Sexo search Generar C…" at bounding box center [725, 124] width 1120 height 155
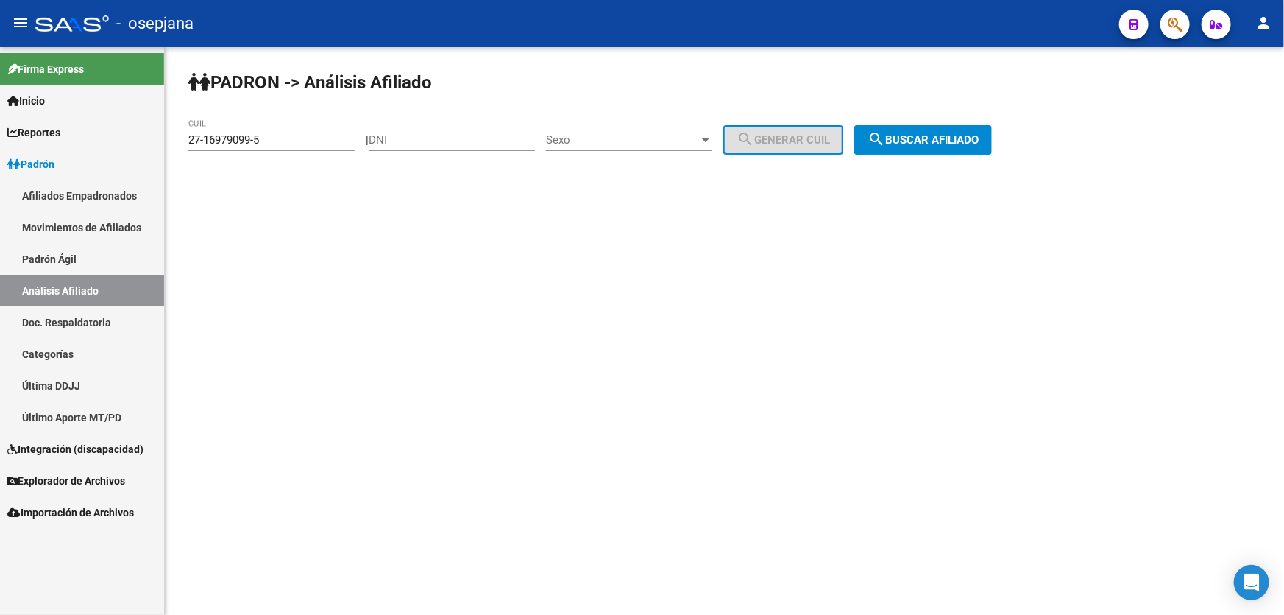
click at [939, 134] on span "search Buscar afiliado" at bounding box center [923, 139] width 111 height 13
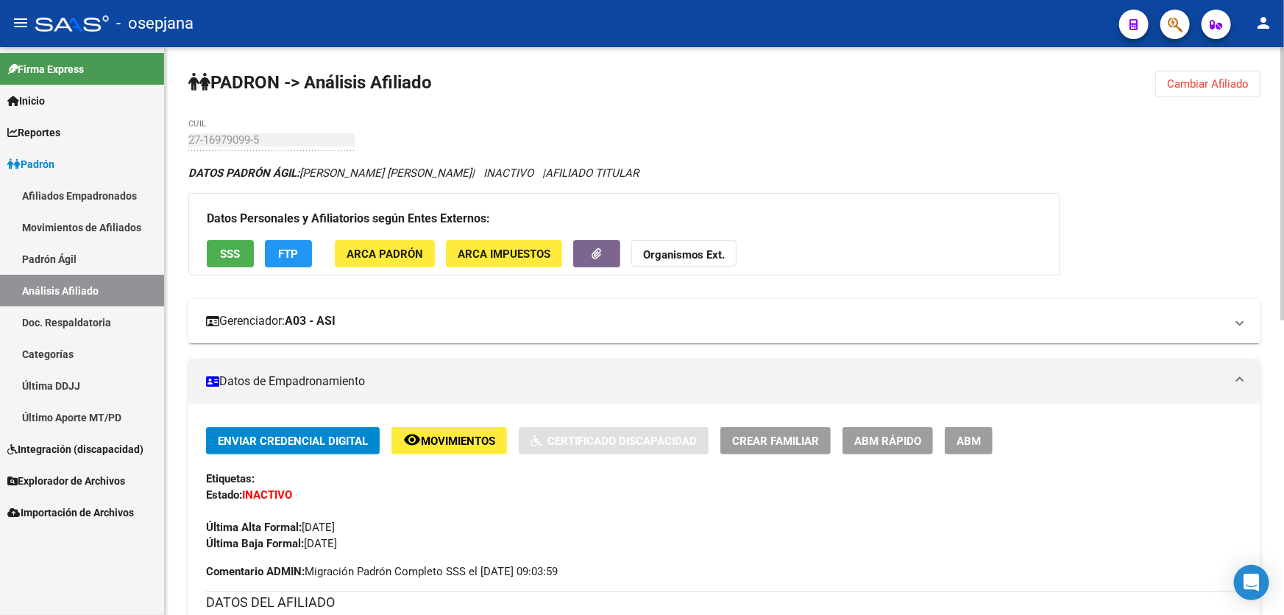
drag, startPoint x: 866, startPoint y: 227, endPoint x: 781, endPoint y: 338, distance: 139.7
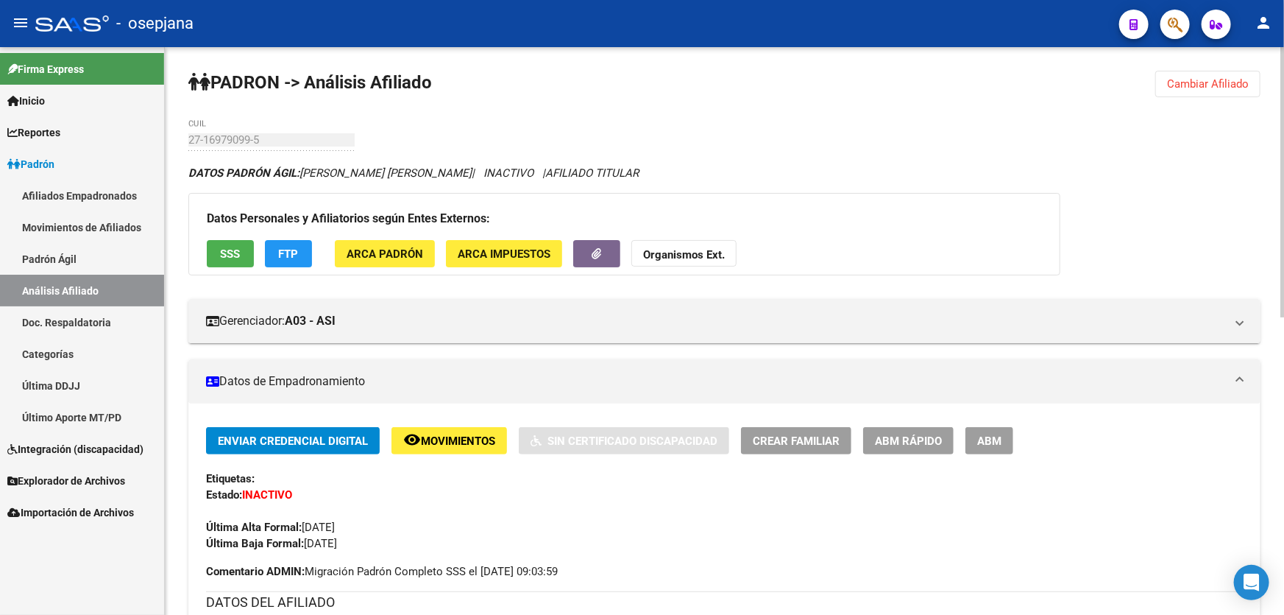
drag, startPoint x: 781, startPoint y: 338, endPoint x: 718, endPoint y: 474, distance: 150.2
click at [718, 474] on div "Etiquetas:" at bounding box center [724, 478] width 1037 height 16
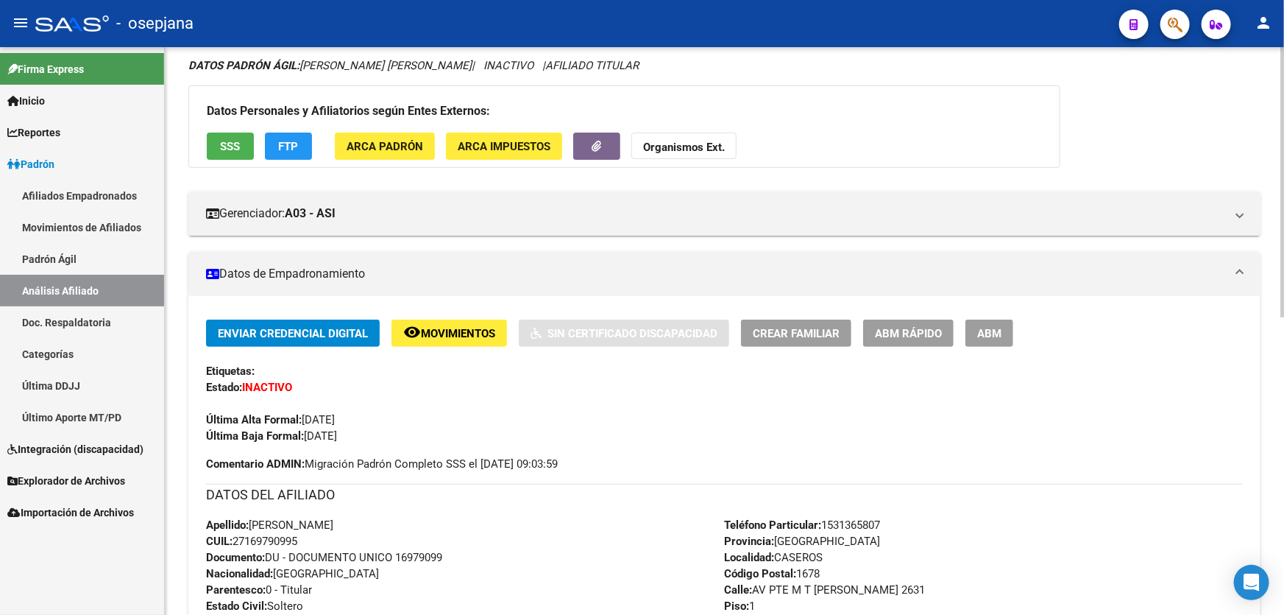
scroll to position [334, 0]
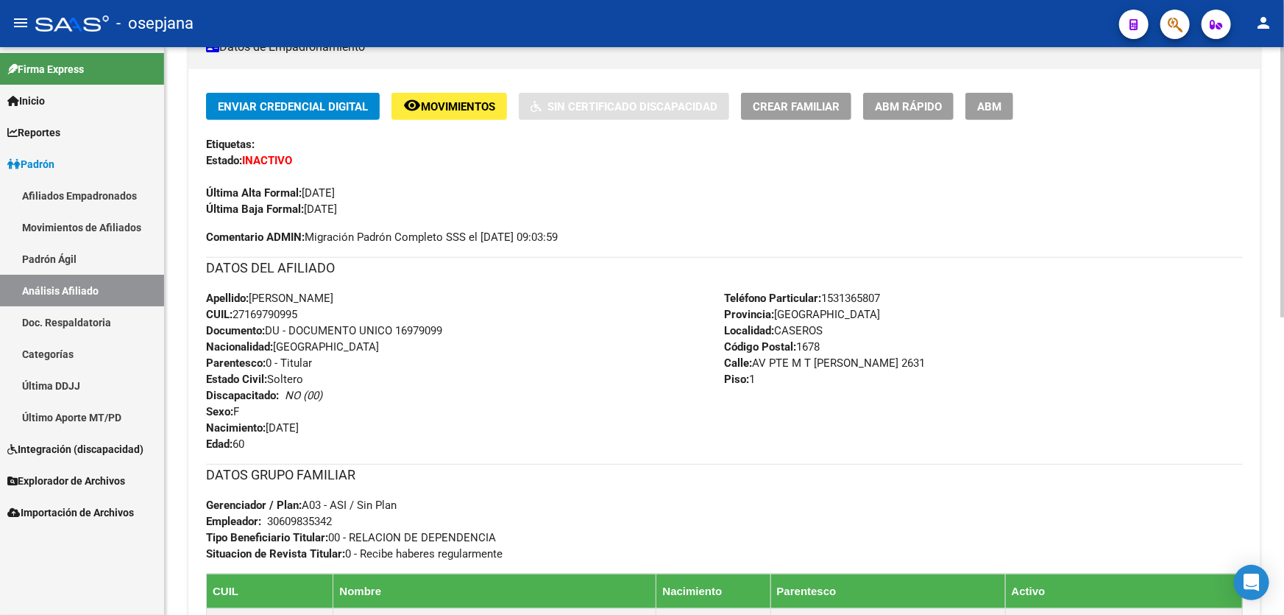
drag, startPoint x: 396, startPoint y: 325, endPoint x: 504, endPoint y: 326, distance: 108.2
click at [504, 326] on div "Apellido: CRISTINA NOEMI NEDER CUIL: 27169790995 Documento: DU - DOCUMENTO UNIC…" at bounding box center [465, 371] width 519 height 162
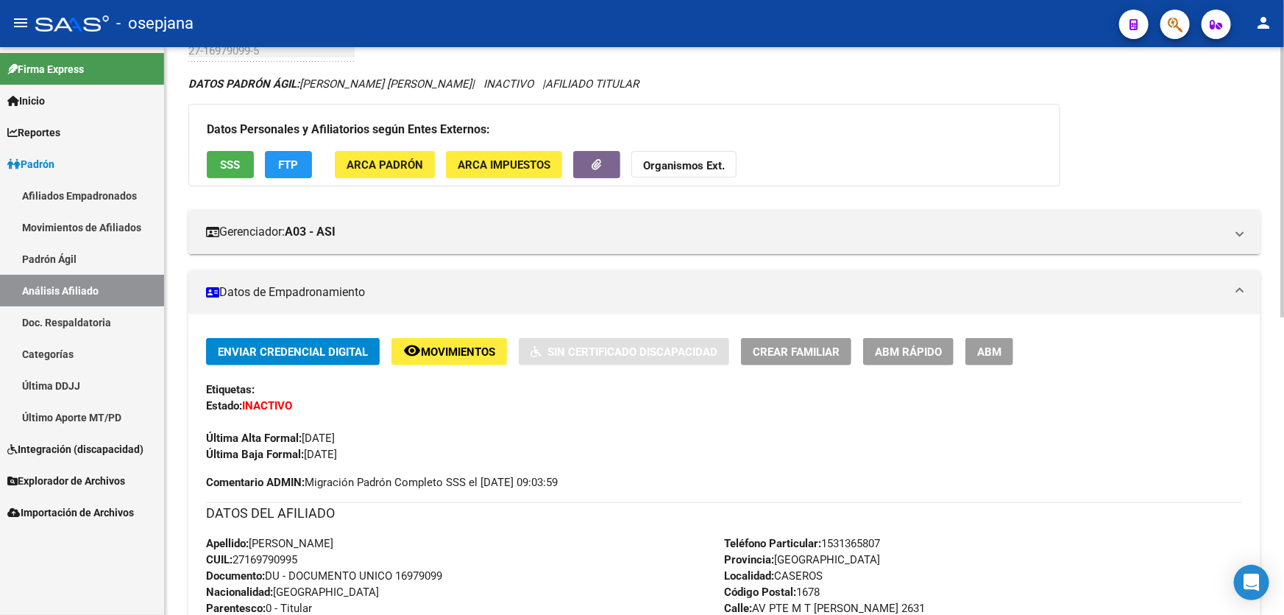
scroll to position [0, 0]
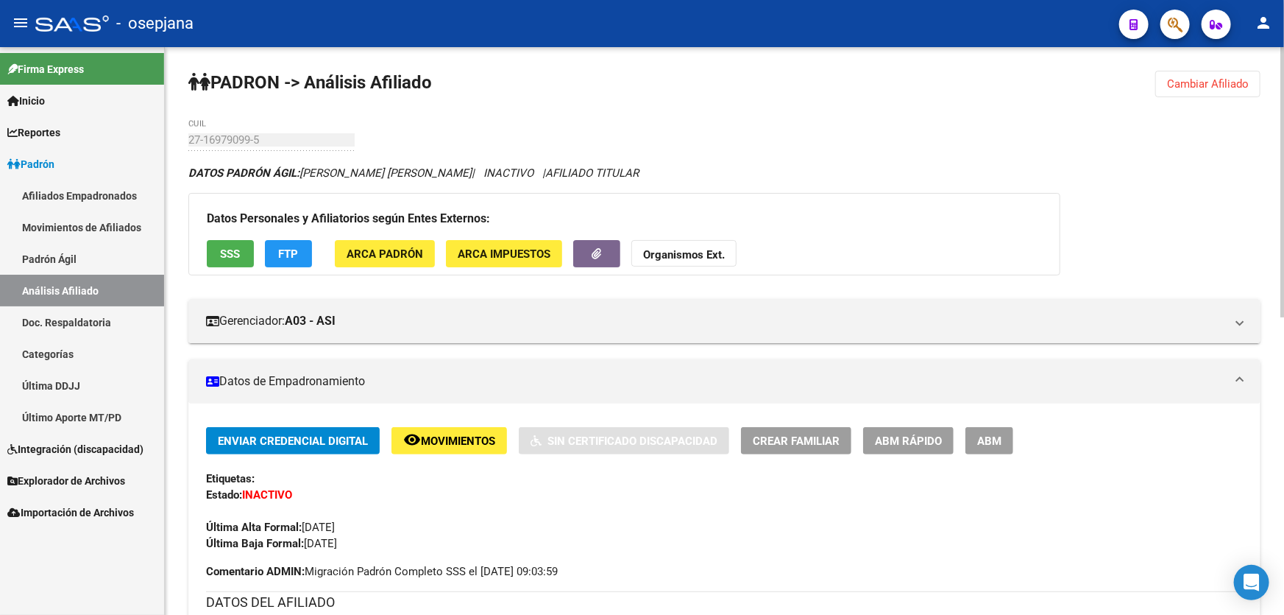
click at [1206, 80] on span "Cambiar Afiliado" at bounding box center [1208, 83] width 82 height 13
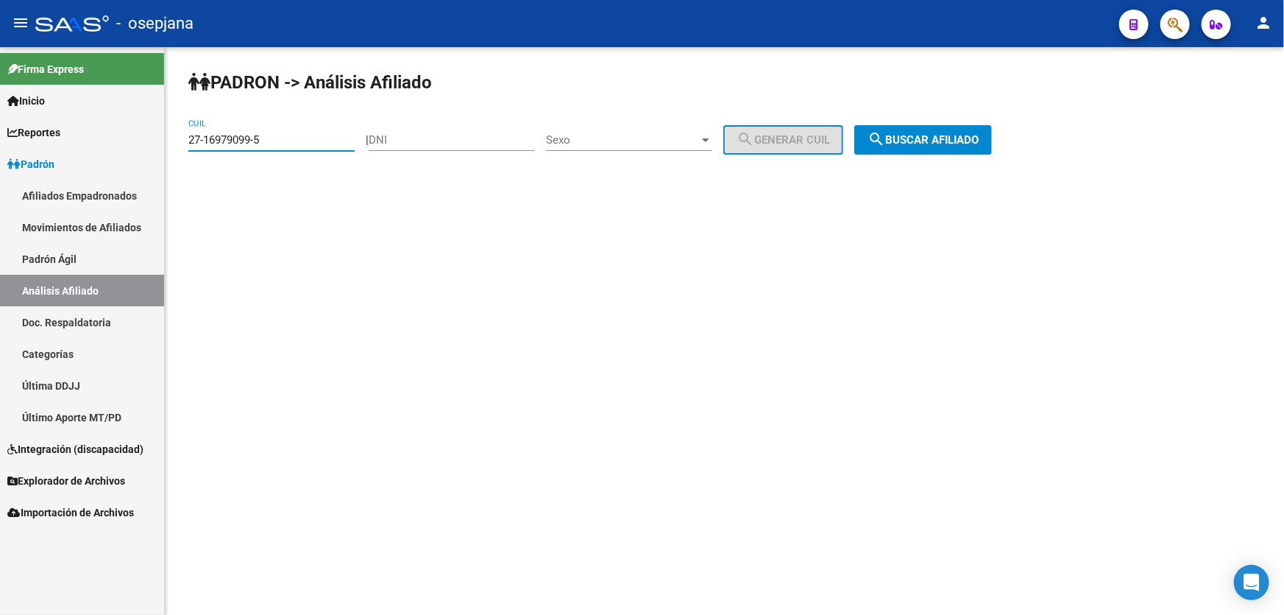
drag, startPoint x: 296, startPoint y: 142, endPoint x: 162, endPoint y: 141, distance: 134.0
click at [162, 141] on mat-sidenav-container "Firma Express Inicio Instructivos Contacto OS Reportes Padrón Traspasos x O.S. …" at bounding box center [642, 331] width 1284 height 568
paste input
click at [955, 150] on button "search Buscar afiliado" at bounding box center [924, 139] width 138 height 29
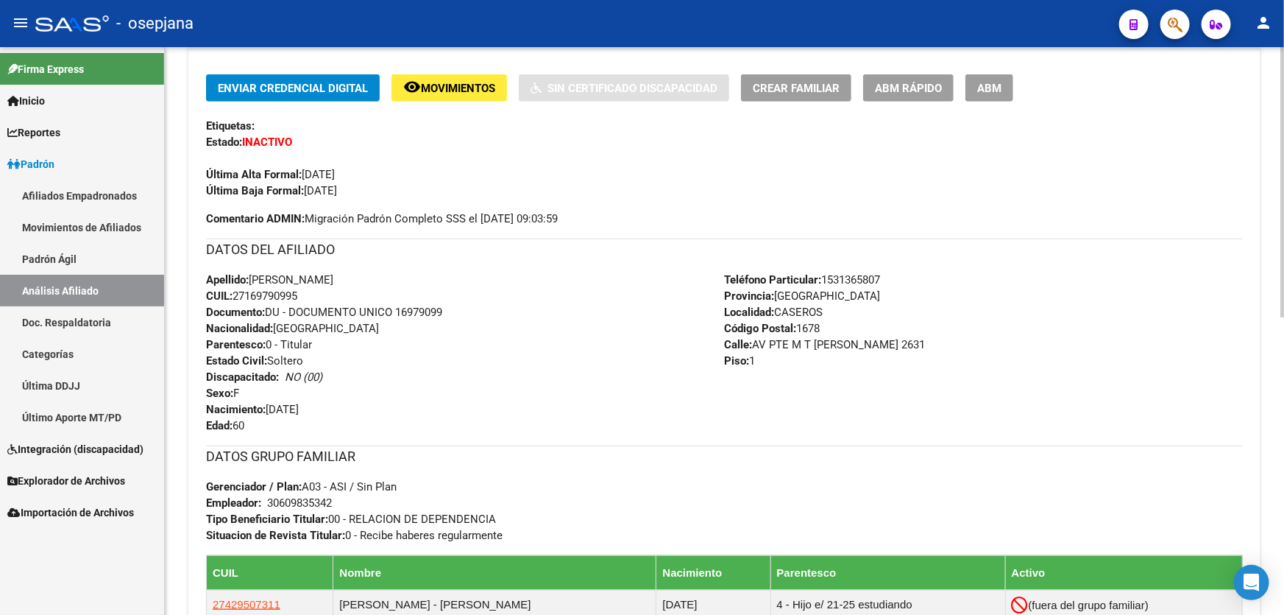
scroll to position [468, 0]
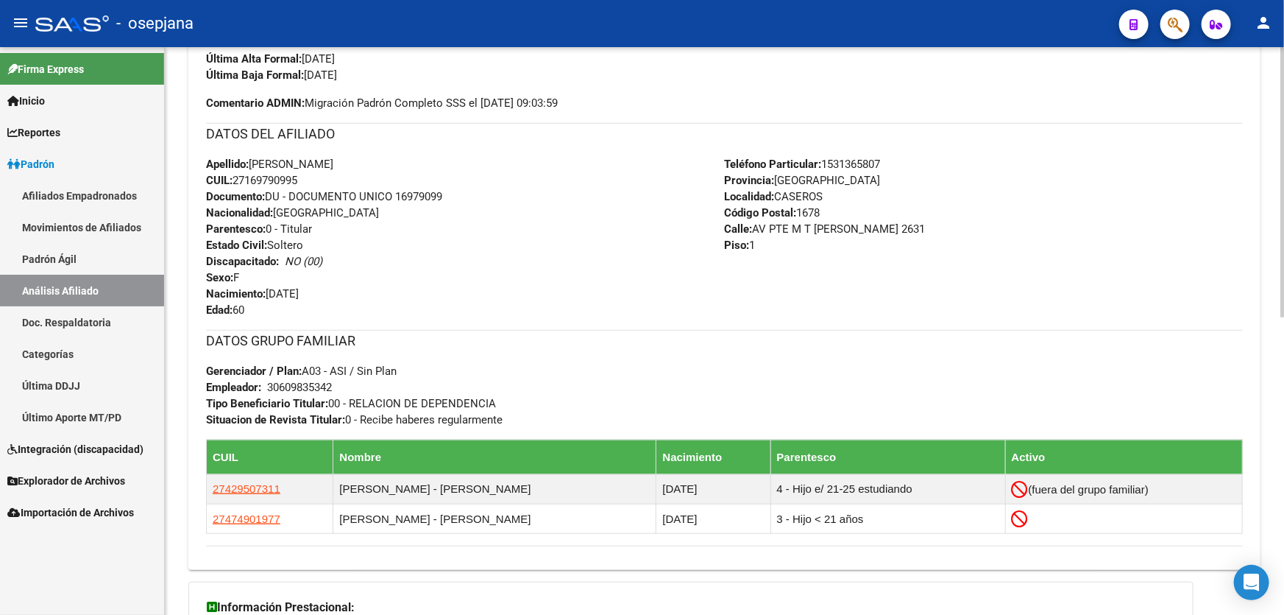
drag, startPoint x: 397, startPoint y: 197, endPoint x: 504, endPoint y: 196, distance: 107.5
click at [504, 196] on div "Apellido: CRISTINA NOEMI NEDER CUIL: 27169790995 Documento: DU - DOCUMENTO UNIC…" at bounding box center [465, 237] width 519 height 162
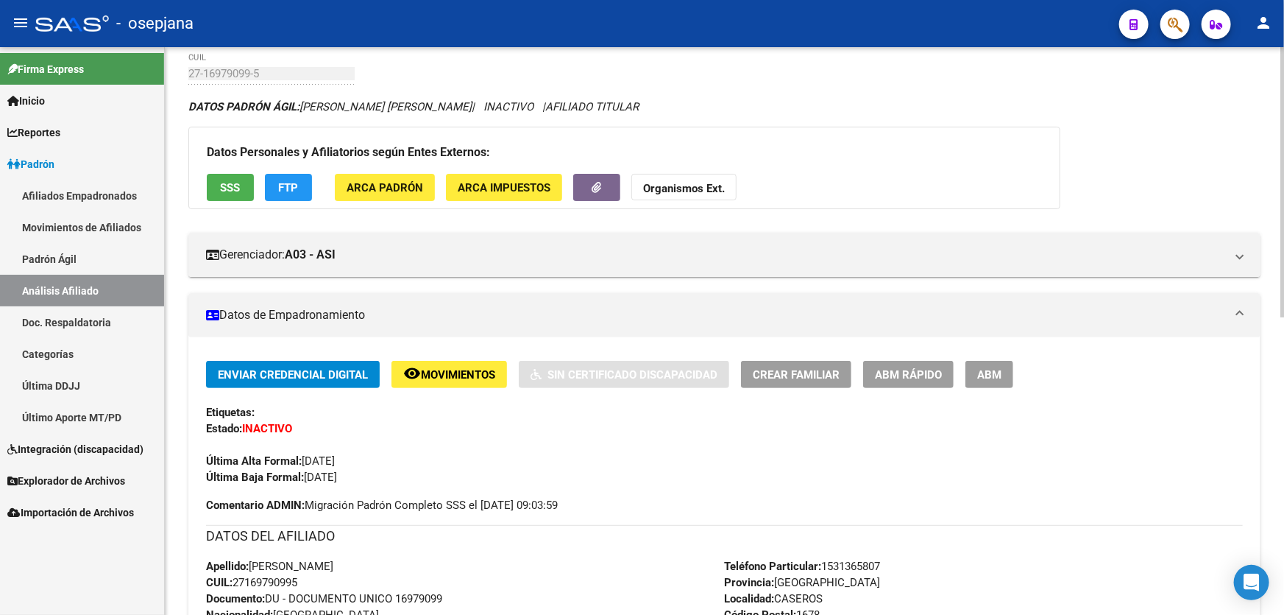
scroll to position [0, 0]
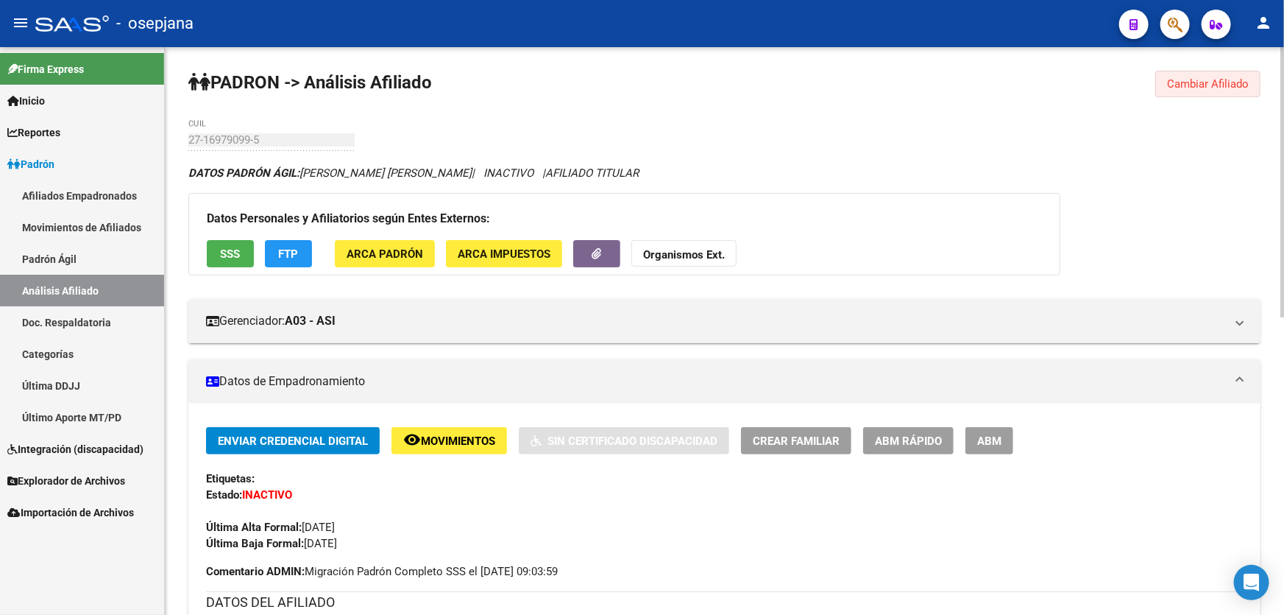
click at [1217, 85] on span "Cambiar Afiliado" at bounding box center [1208, 83] width 82 height 13
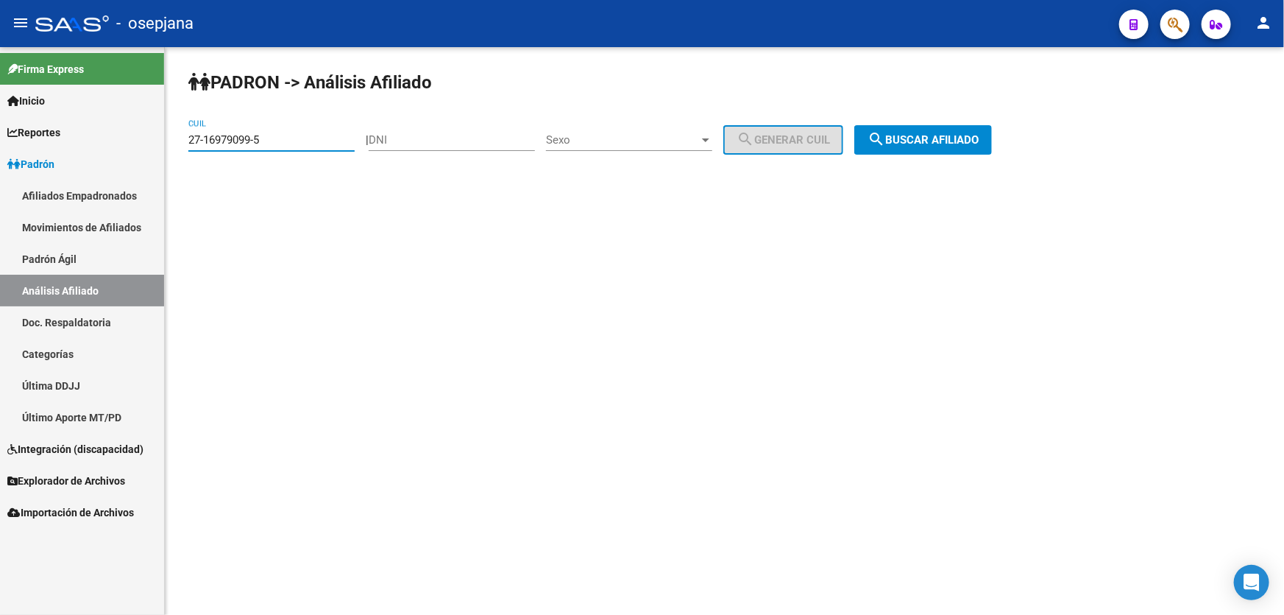
drag, startPoint x: 289, startPoint y: 141, endPoint x: 169, endPoint y: 146, distance: 120.8
click at [146, 141] on mat-sidenav-container "Firma Express Inicio Instructivos Contacto OS Reportes Padrón Traspasos x O.S. …" at bounding box center [642, 331] width 1284 height 568
paste input "7508027-4"
click at [922, 130] on button "search Buscar afiliado" at bounding box center [924, 139] width 138 height 29
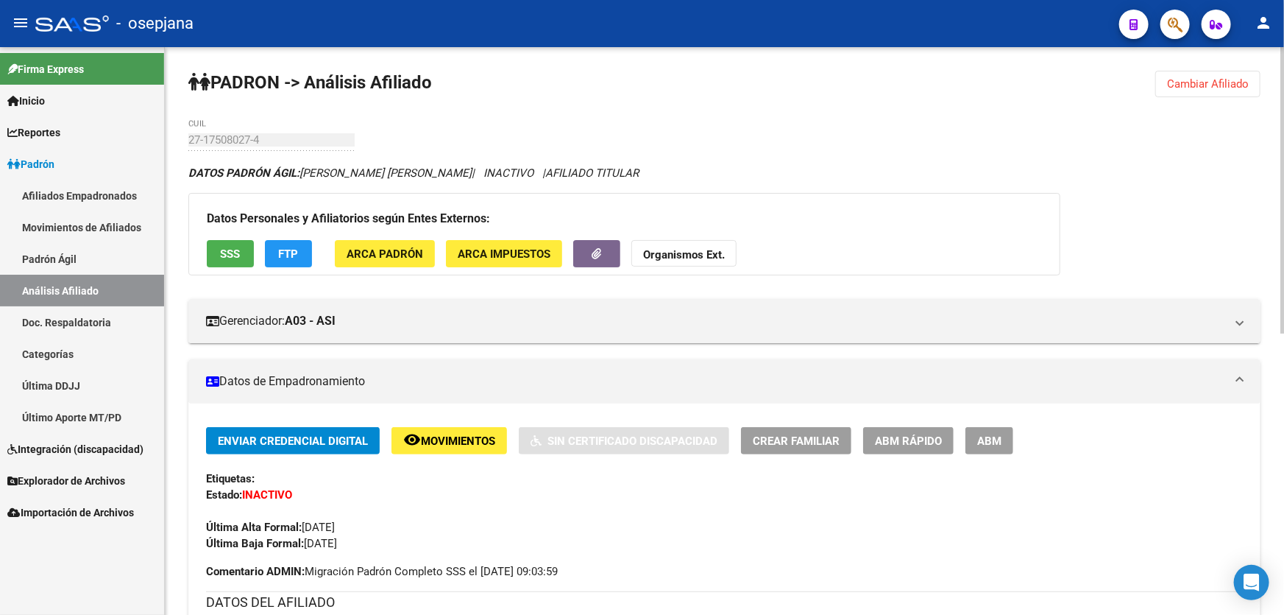
click at [1131, 84] on div "PADRON -> Análisis Afiliado Cambiar Afiliado 27-17508027-4 CUIL DATOS PADRÓN ÁG…" at bounding box center [725, 611] width 1120 height 1128
click at [1189, 82] on span "Cambiar Afiliado" at bounding box center [1208, 83] width 82 height 13
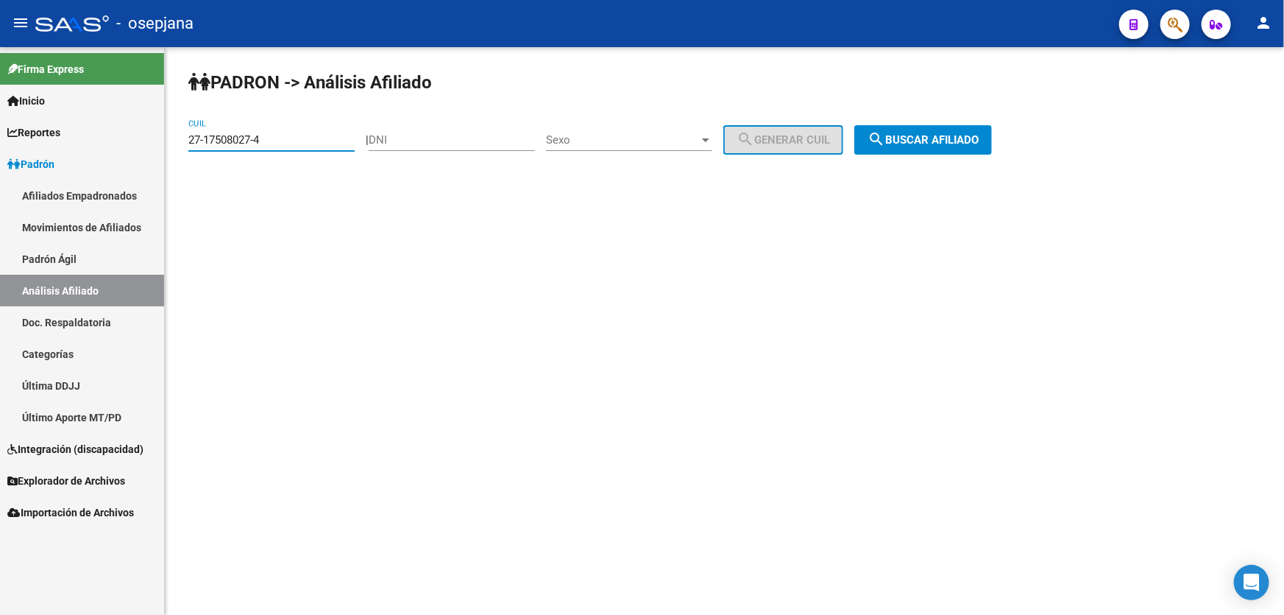
drag, startPoint x: 293, startPoint y: 140, endPoint x: 173, endPoint y: 146, distance: 120.2
click at [173, 146] on div "PADRON -> Análisis Afiliado 27-17508027-4 CUIL | DNI Sexo Sexo search Generar C…" at bounding box center [725, 124] width 1120 height 155
paste input "602702"
click at [978, 140] on span "search Buscar afiliado" at bounding box center [923, 139] width 111 height 13
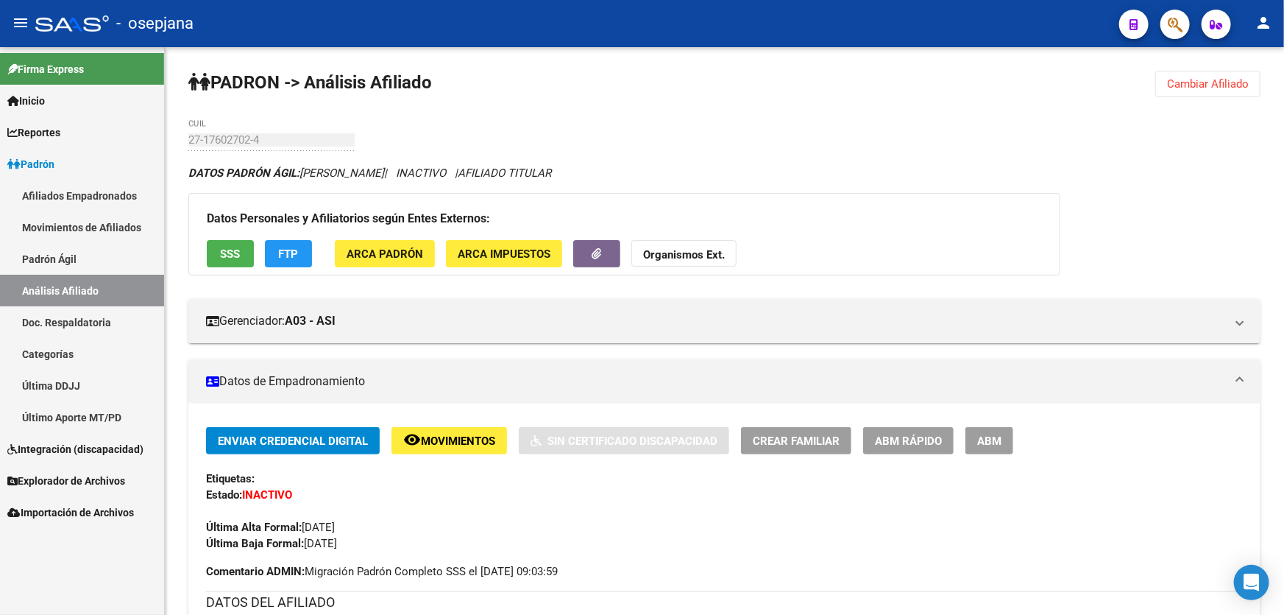
click at [1211, 88] on span "Cambiar Afiliado" at bounding box center [1208, 83] width 82 height 13
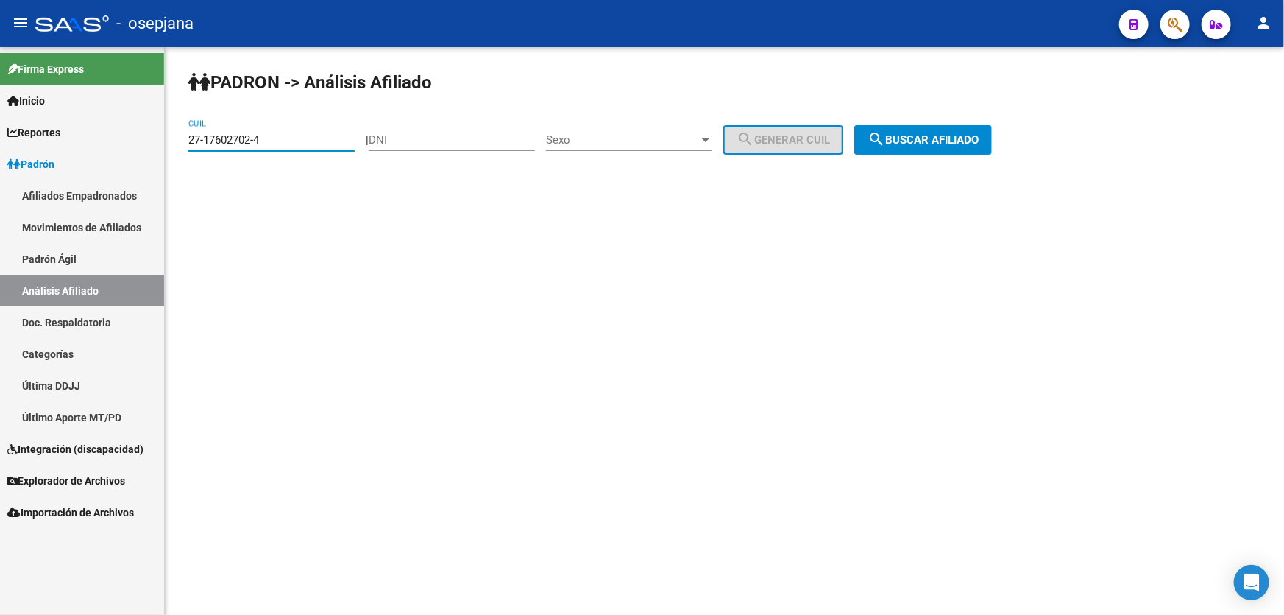
drag, startPoint x: 296, startPoint y: 139, endPoint x: 169, endPoint y: 143, distance: 127.4
click at [169, 143] on div "PADRON -> Análisis Afiliado 27-17602702-4 CUIL | DNI Sexo Sexo search Generar C…" at bounding box center [725, 124] width 1120 height 155
paste input "0-23943645-6"
click at [945, 141] on span "search Buscar afiliado" at bounding box center [923, 139] width 111 height 13
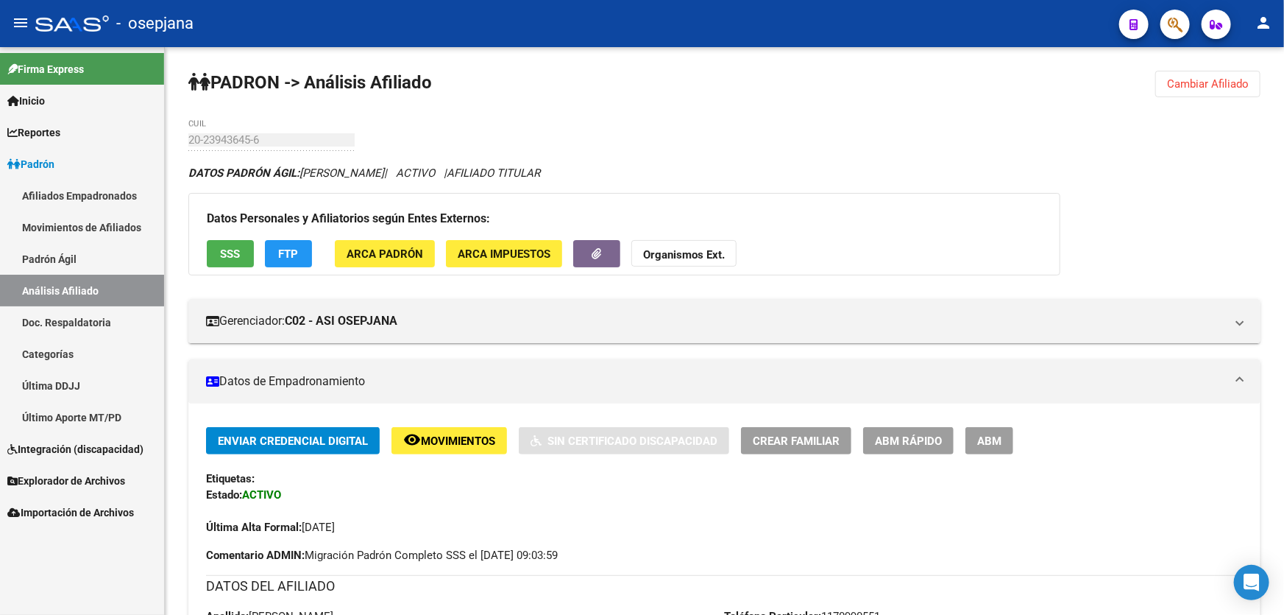
click at [1185, 81] on span "Cambiar Afiliado" at bounding box center [1208, 83] width 82 height 13
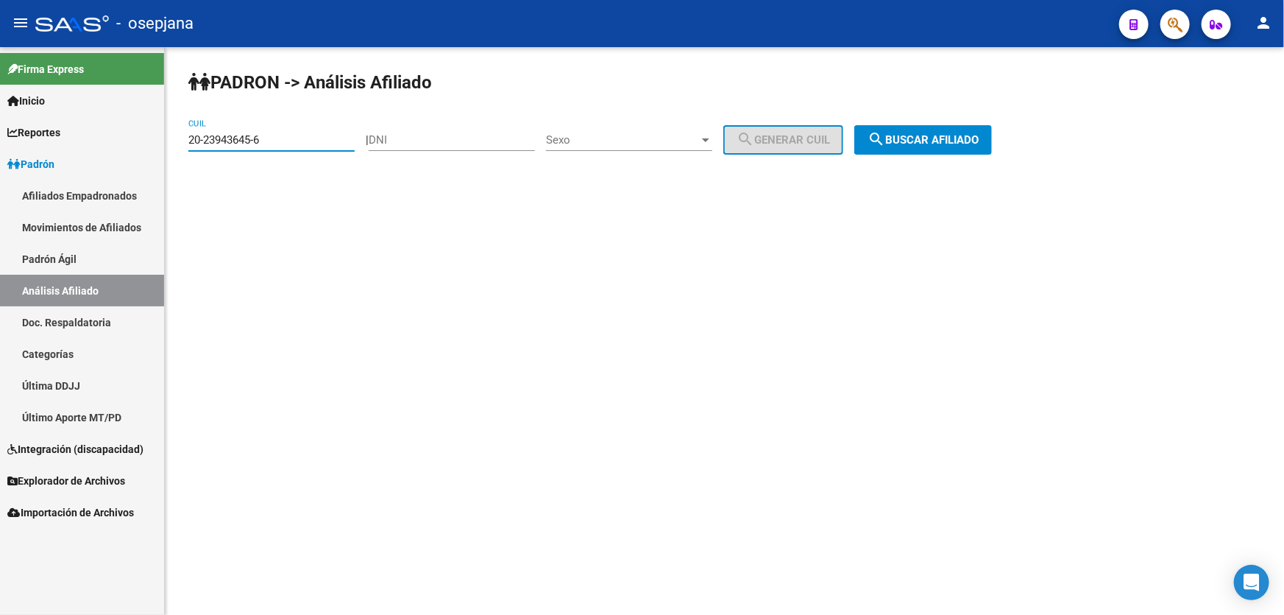
drag, startPoint x: 302, startPoint y: 139, endPoint x: 178, endPoint y: 139, distance: 123.7
click at [178, 139] on div "PADRON -> Análisis Afiliado 20-23943645-6 CUIL | DNI Sexo Sexo search Generar C…" at bounding box center [725, 124] width 1120 height 155
paste input "5238646-8"
click at [956, 143] on span "search Buscar afiliado" at bounding box center [923, 139] width 111 height 13
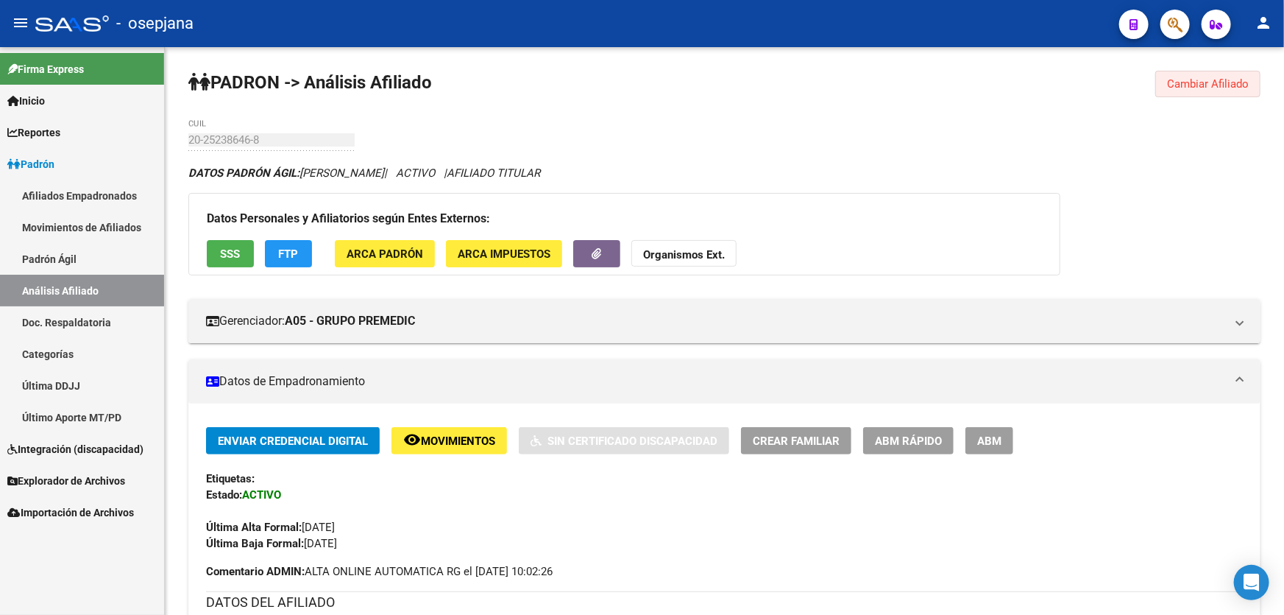
click at [1223, 82] on span "Cambiar Afiliado" at bounding box center [1208, 83] width 82 height 13
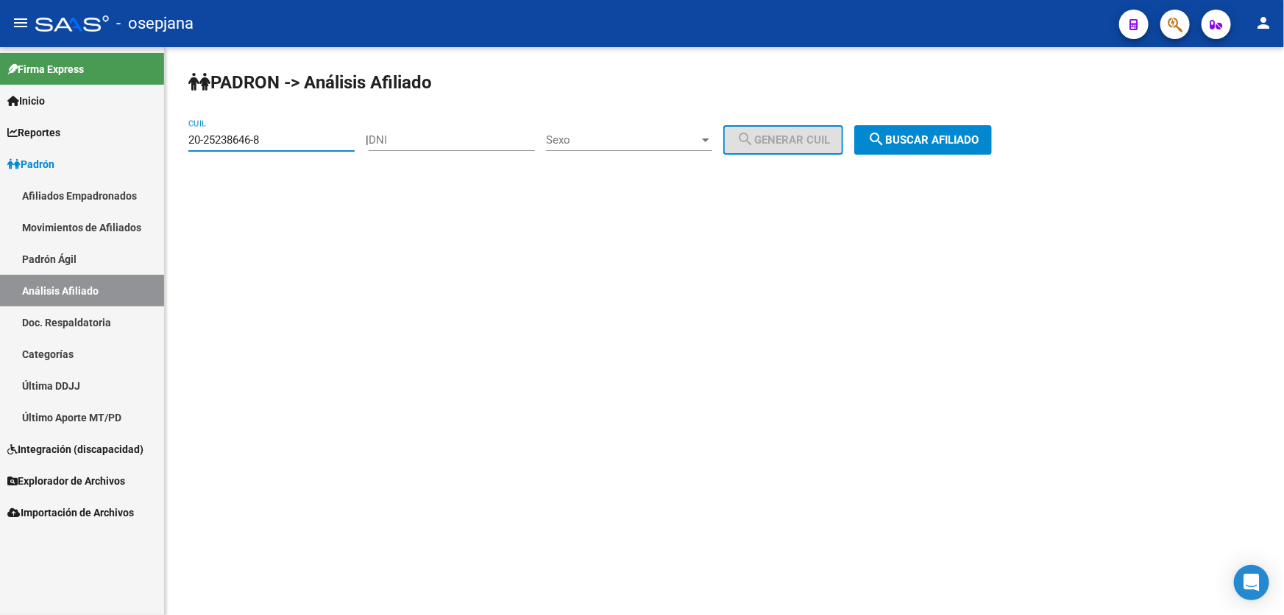
drag, startPoint x: 317, startPoint y: 136, endPoint x: 184, endPoint y: 151, distance: 133.3
click at [184, 151] on div "PADRON -> Análisis Afiliado 20-25238646-8 CUIL | DNI Sexo Sexo search Generar C…" at bounding box center [725, 124] width 1120 height 155
paste input "6556564-7"
click at [885, 140] on mat-icon "search" at bounding box center [877, 139] width 18 height 18
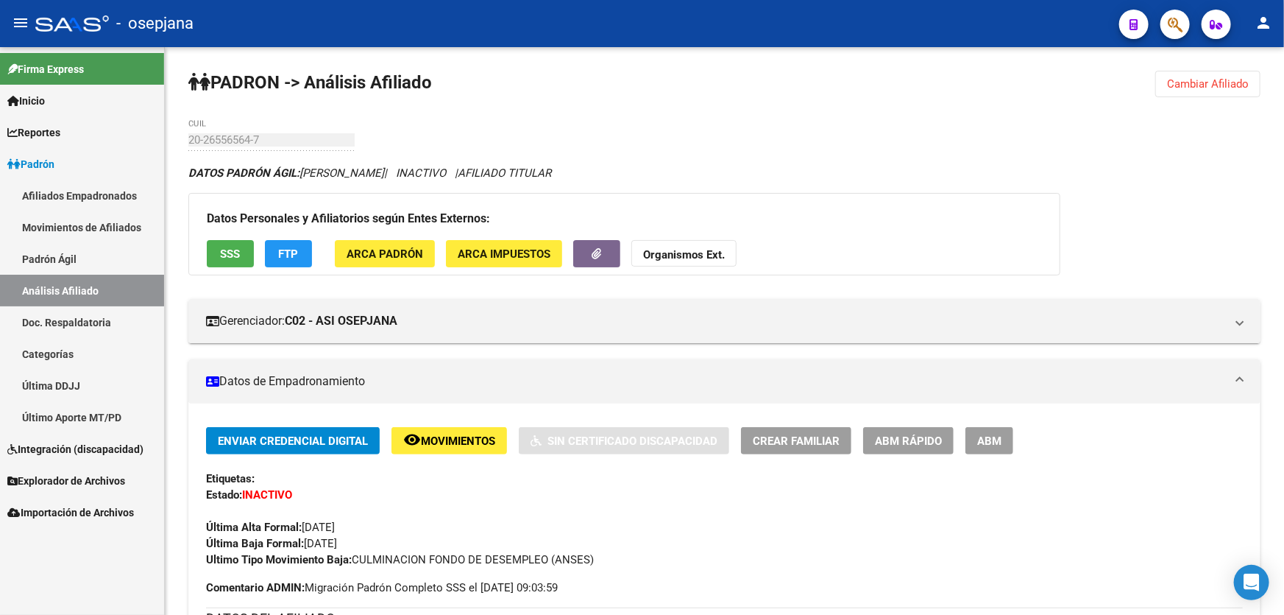
click at [1205, 71] on button "Cambiar Afiliado" at bounding box center [1208, 84] width 105 height 26
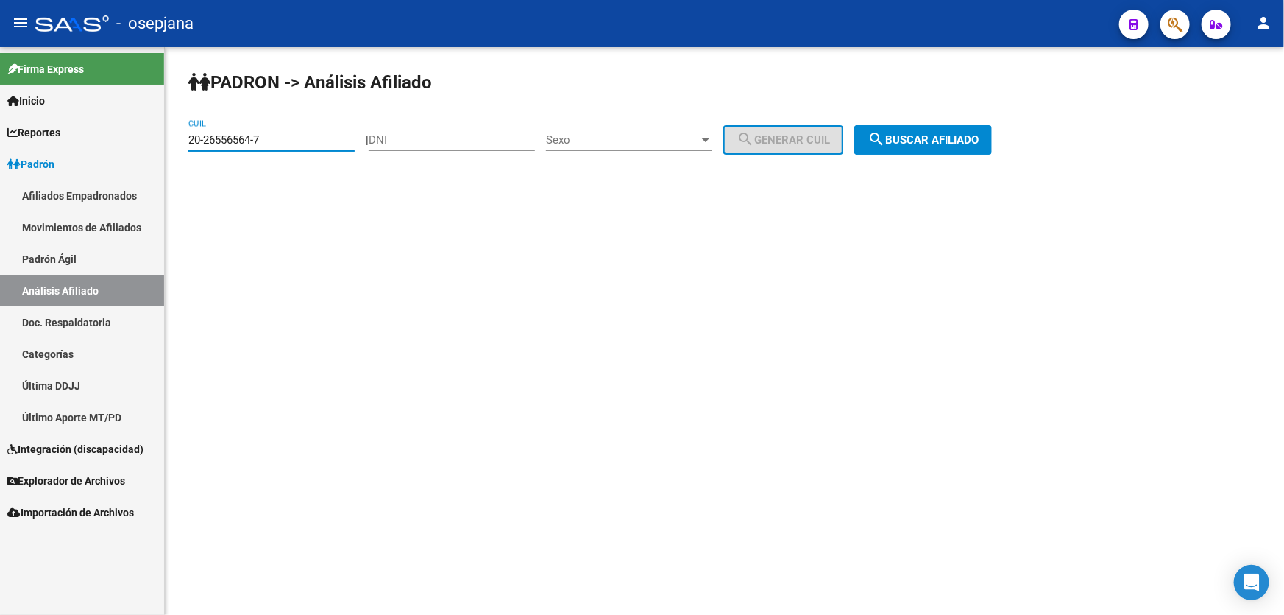
drag, startPoint x: 270, startPoint y: 135, endPoint x: 183, endPoint y: 144, distance: 88.0
click at [183, 144] on div "PADRON -> Análisis Afiliado 20-26556564-7 CUIL | DNI Sexo Sexo search Generar C…" at bounding box center [725, 124] width 1120 height 155
paste input
click at [965, 138] on span "search Buscar afiliado" at bounding box center [923, 139] width 111 height 13
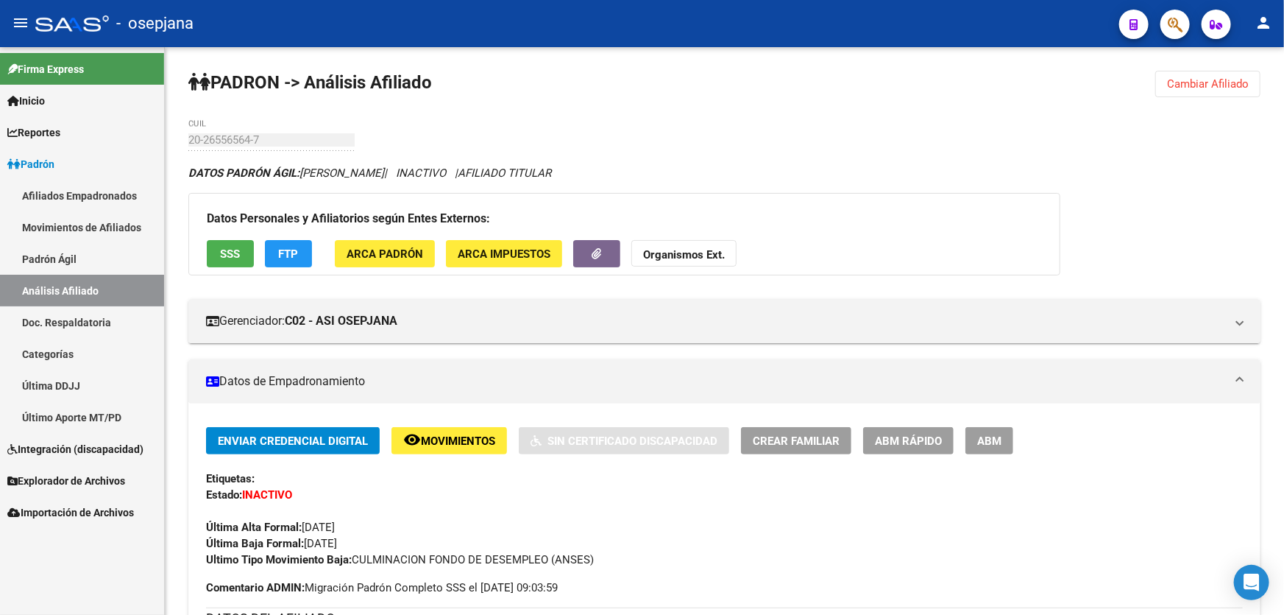
click at [1208, 83] on span "Cambiar Afiliado" at bounding box center [1208, 83] width 82 height 13
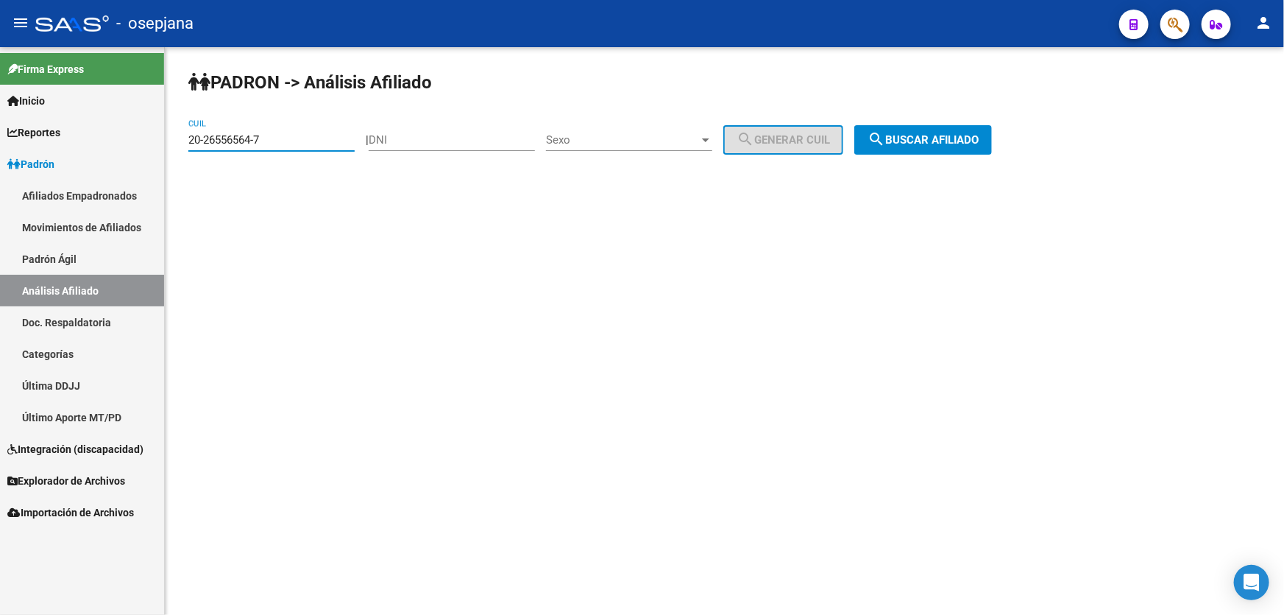
drag, startPoint x: 283, startPoint y: 136, endPoint x: 166, endPoint y: 147, distance: 118.3
click at [166, 147] on div "PADRON -> Análisis Afiliado 20-26556564-7 CUIL | DNI Sexo Sexo search Generar C…" at bounding box center [725, 124] width 1120 height 155
drag, startPoint x: 185, startPoint y: 135, endPoint x: 309, endPoint y: 126, distance: 124.8
click at [309, 126] on div "20-26556564-7 CUIL" at bounding box center [271, 135] width 166 height 32
paste input "8703673"
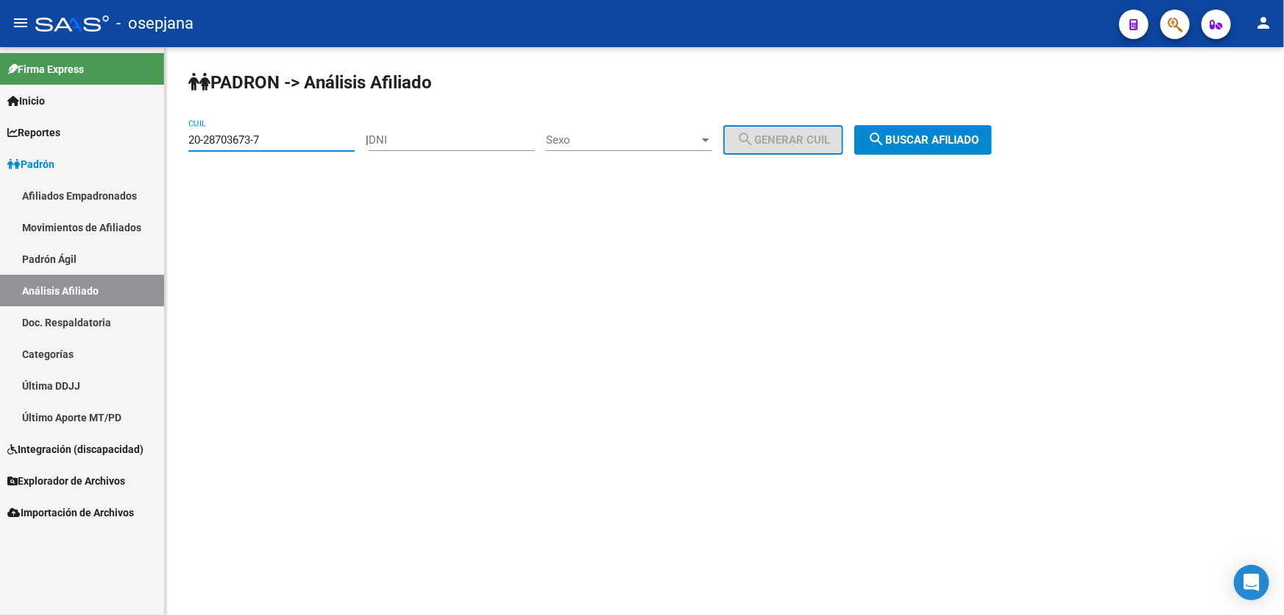
click at [950, 133] on span "search Buscar afiliado" at bounding box center [923, 139] width 111 height 13
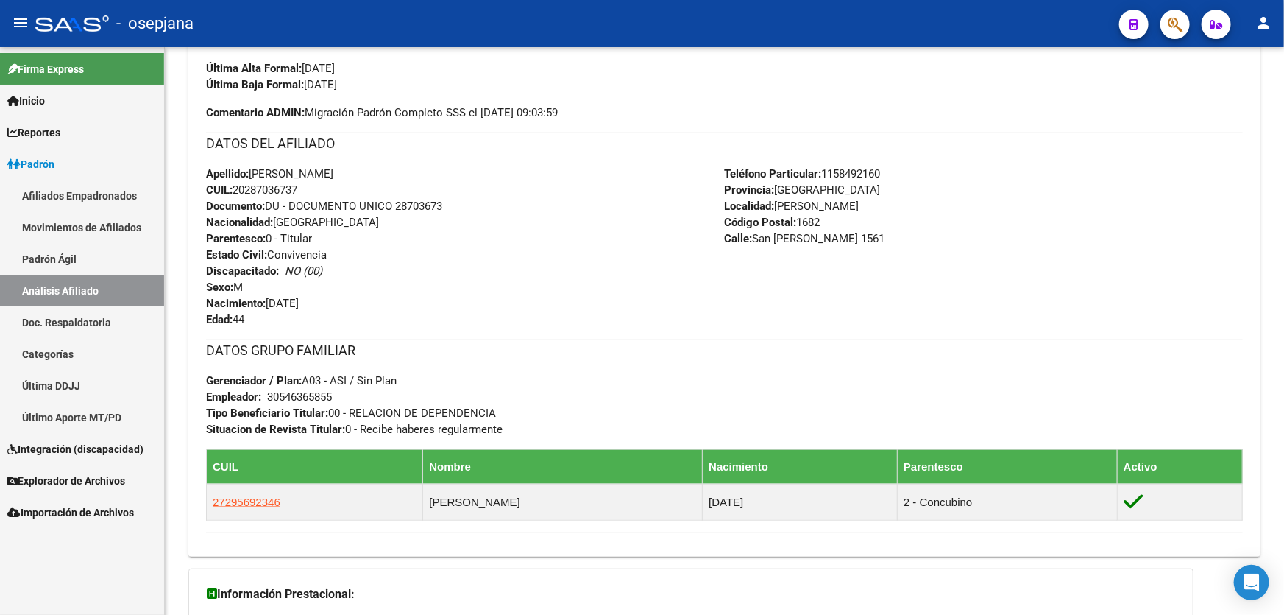
scroll to position [468, 0]
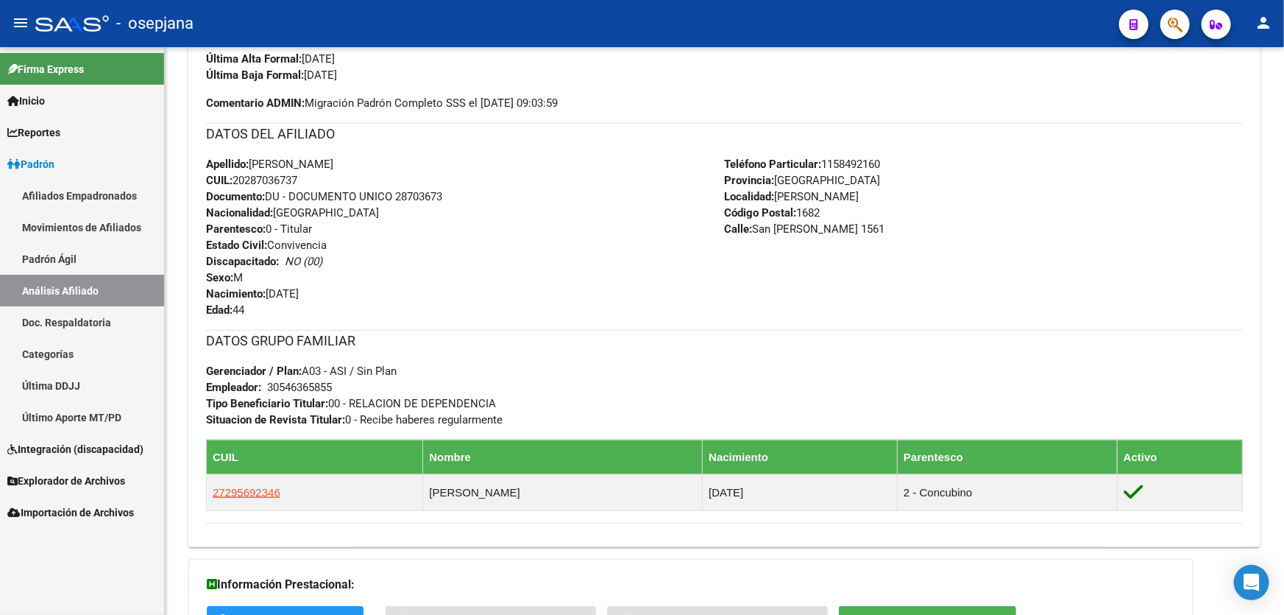
drag, startPoint x: 397, startPoint y: 194, endPoint x: 461, endPoint y: 199, distance: 63.6
click at [461, 199] on div "Apellido: DAMIAN ALBERTO GOMEZ CUIL: 20287036737 Documento: DU - DOCUMENTO UNIC…" at bounding box center [465, 237] width 519 height 162
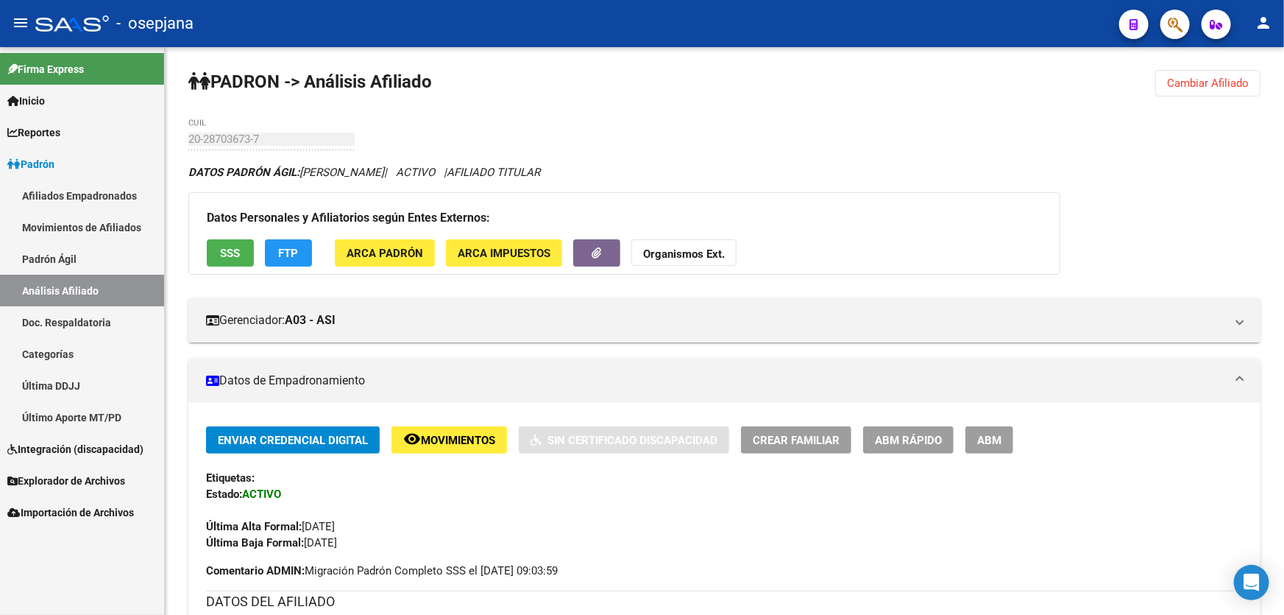
scroll to position [0, 0]
click at [1195, 79] on span "Cambiar Afiliado" at bounding box center [1208, 83] width 82 height 13
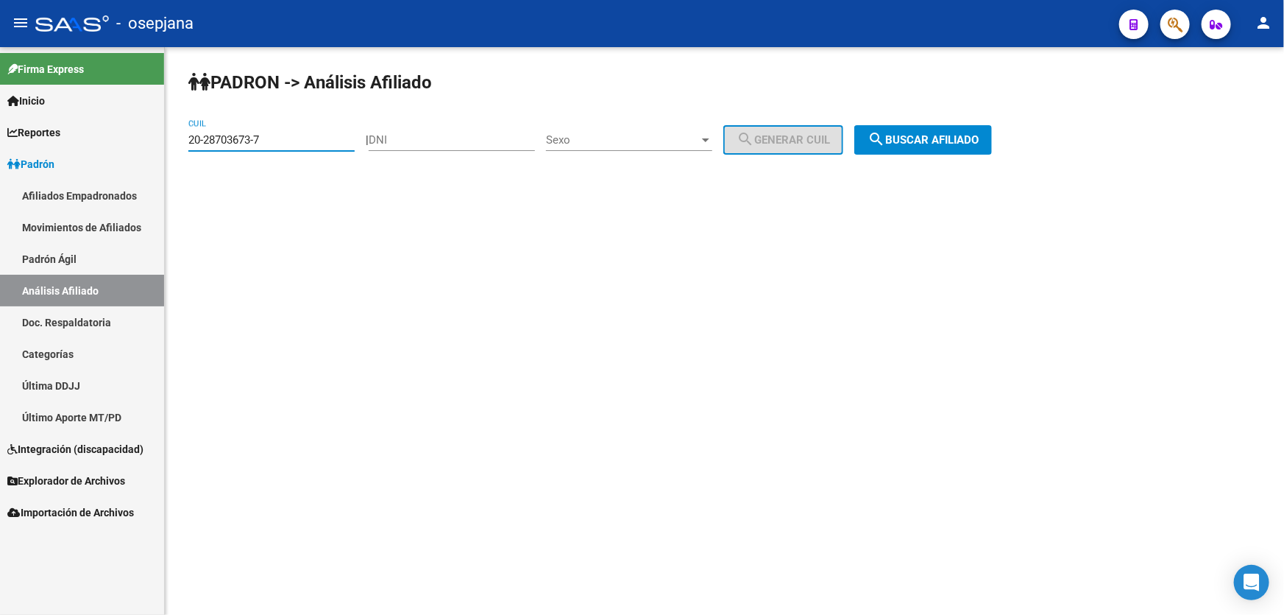
drag, startPoint x: 264, startPoint y: 138, endPoint x: 178, endPoint y: 138, distance: 86.1
click at [178, 138] on div "PADRON -> Análisis Afiliado 20-28703673-7 CUIL | DNI Sexo Sexo search Generar C…" at bounding box center [725, 124] width 1120 height 155
paste input "9118167-9"
click at [978, 133] on span "search Buscar afiliado" at bounding box center [923, 139] width 111 height 13
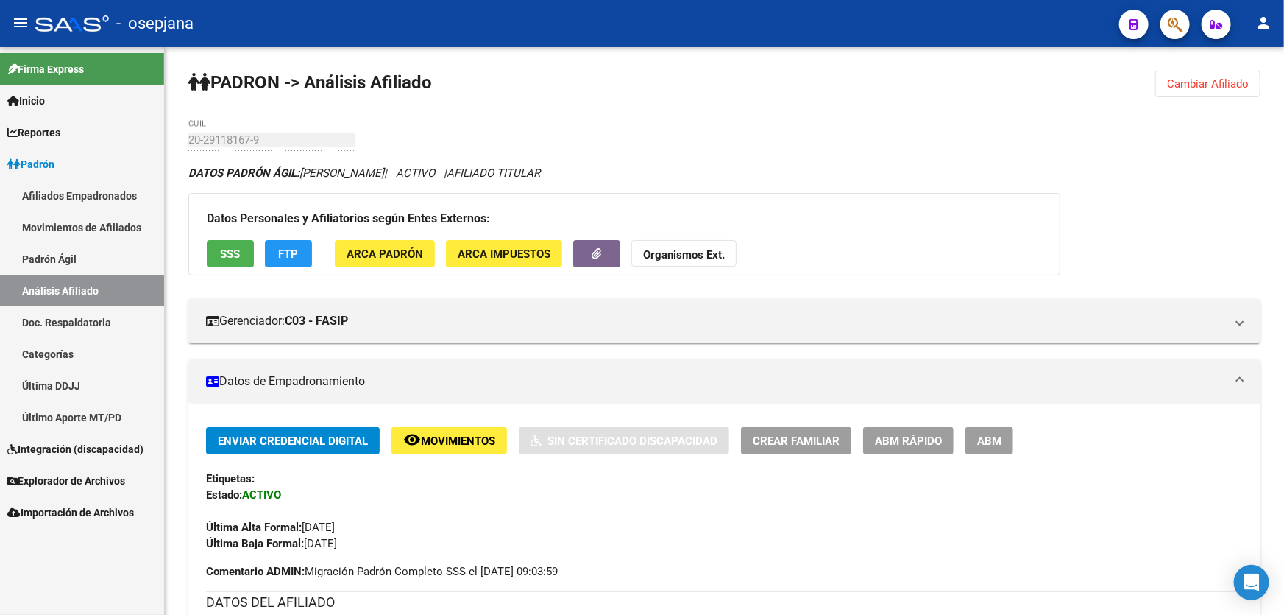
click at [1217, 82] on span "Cambiar Afiliado" at bounding box center [1208, 83] width 82 height 13
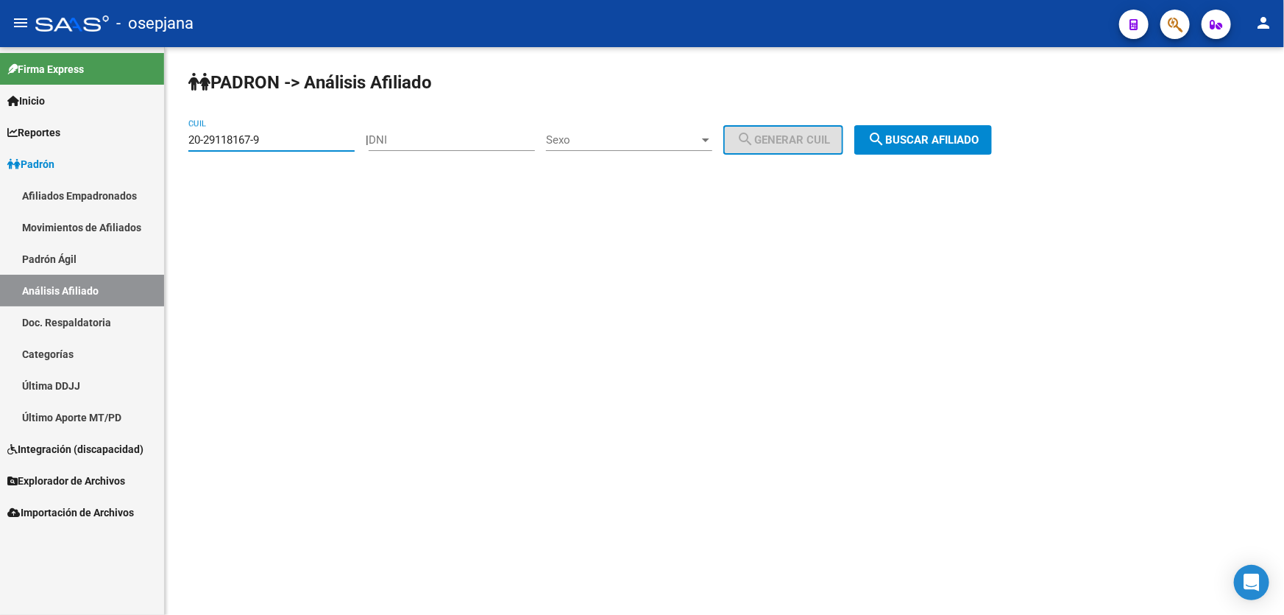
drag, startPoint x: 271, startPoint y: 136, endPoint x: 183, endPoint y: 140, distance: 87.7
click at [183, 140] on div "PADRON -> Análisis Afiliado 20-29118167-9 CUIL | DNI Sexo Sexo search Generar C…" at bounding box center [725, 124] width 1120 height 155
paste input
click at [940, 148] on button "search Buscar afiliado" at bounding box center [924, 139] width 138 height 29
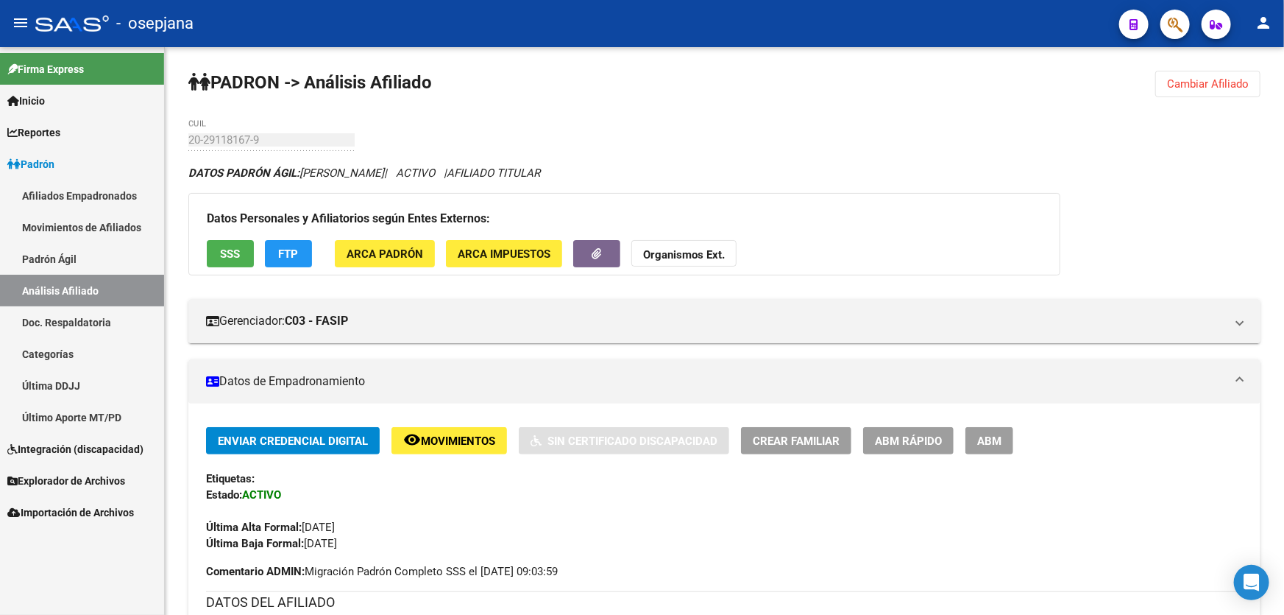
click at [1189, 85] on span "Cambiar Afiliado" at bounding box center [1208, 83] width 82 height 13
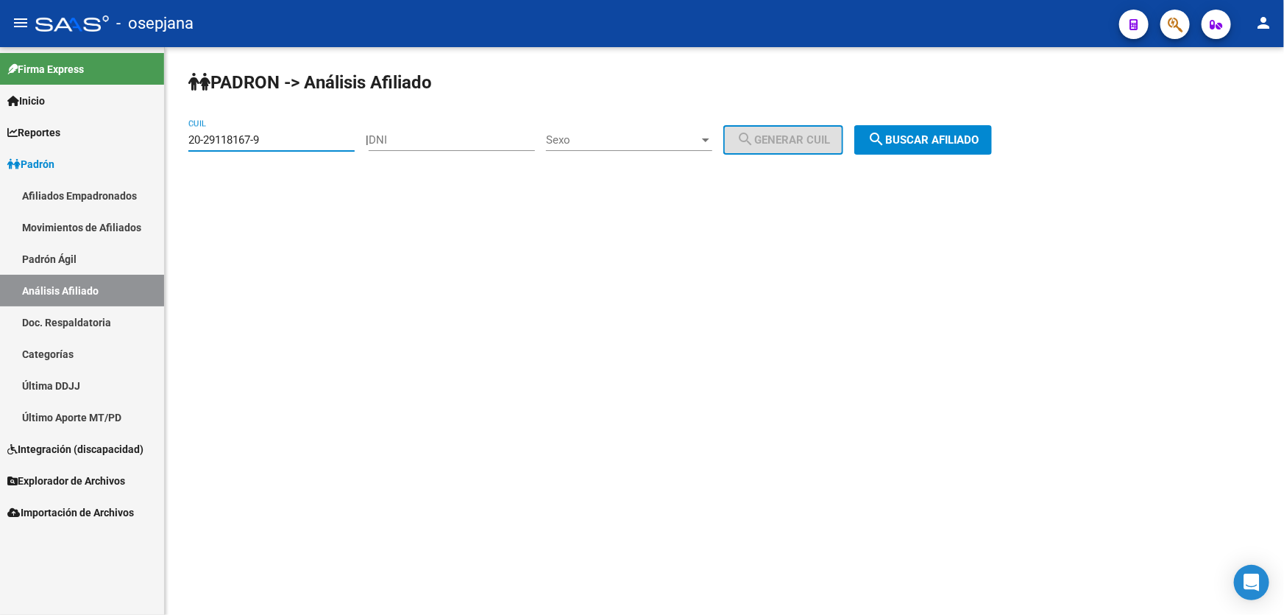
drag, startPoint x: 265, startPoint y: 138, endPoint x: 172, endPoint y: 138, distance: 92.7
click at [172, 138] on div "PADRON -> Análisis Afiliado 20-29118167-9 CUIL | DNI Sexo Sexo search Generar C…" at bounding box center [725, 124] width 1120 height 155
paste input "32120776-7"
click at [912, 138] on span "search Buscar afiliado" at bounding box center [923, 139] width 111 height 13
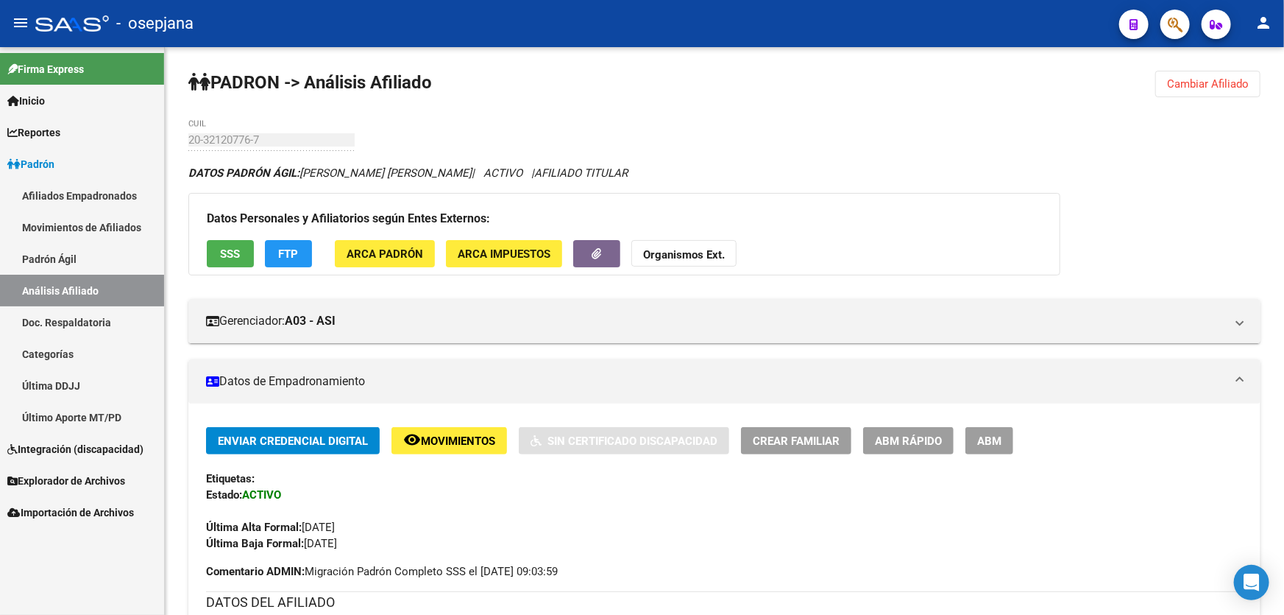
click at [1207, 75] on button "Cambiar Afiliado" at bounding box center [1208, 84] width 105 height 26
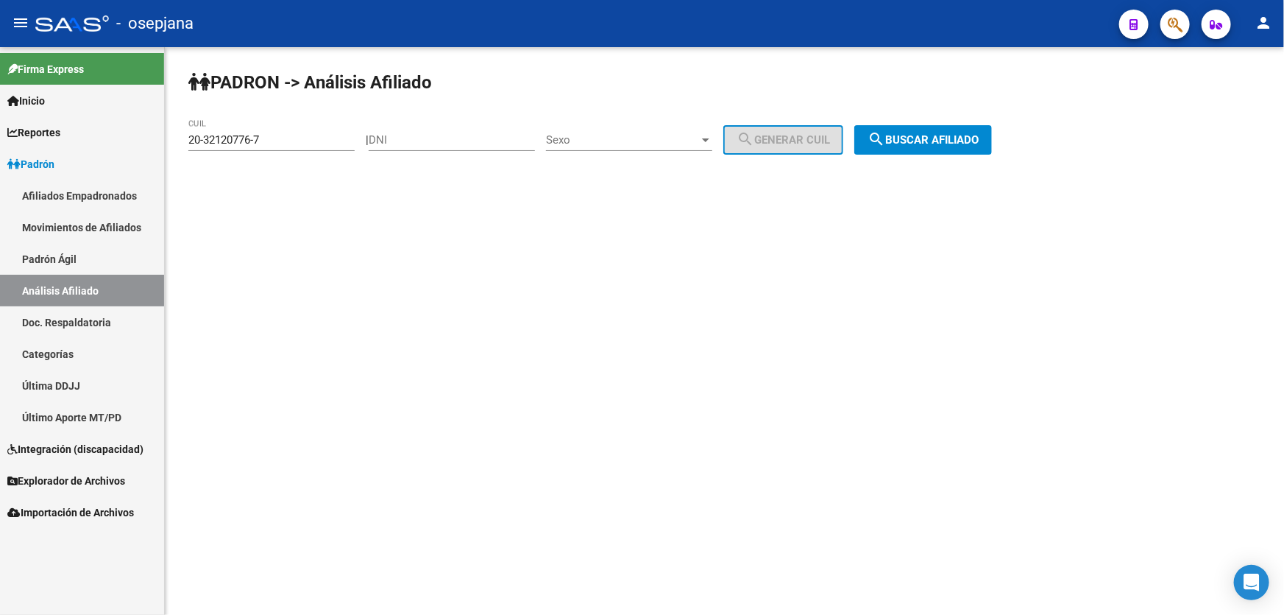
drag, startPoint x: 292, startPoint y: 132, endPoint x: 211, endPoint y: 146, distance: 82.3
click at [211, 146] on div "20-32120776-7 CUIL" at bounding box center [271, 135] width 166 height 32
drag, startPoint x: 292, startPoint y: 143, endPoint x: 185, endPoint y: 140, distance: 107.5
click at [185, 140] on div "PADRON -> Análisis Afiliado 20-32120776-7 CUIL | DNI Sexo Sexo search Generar C…" at bounding box center [725, 124] width 1120 height 155
paste input "4705686-4"
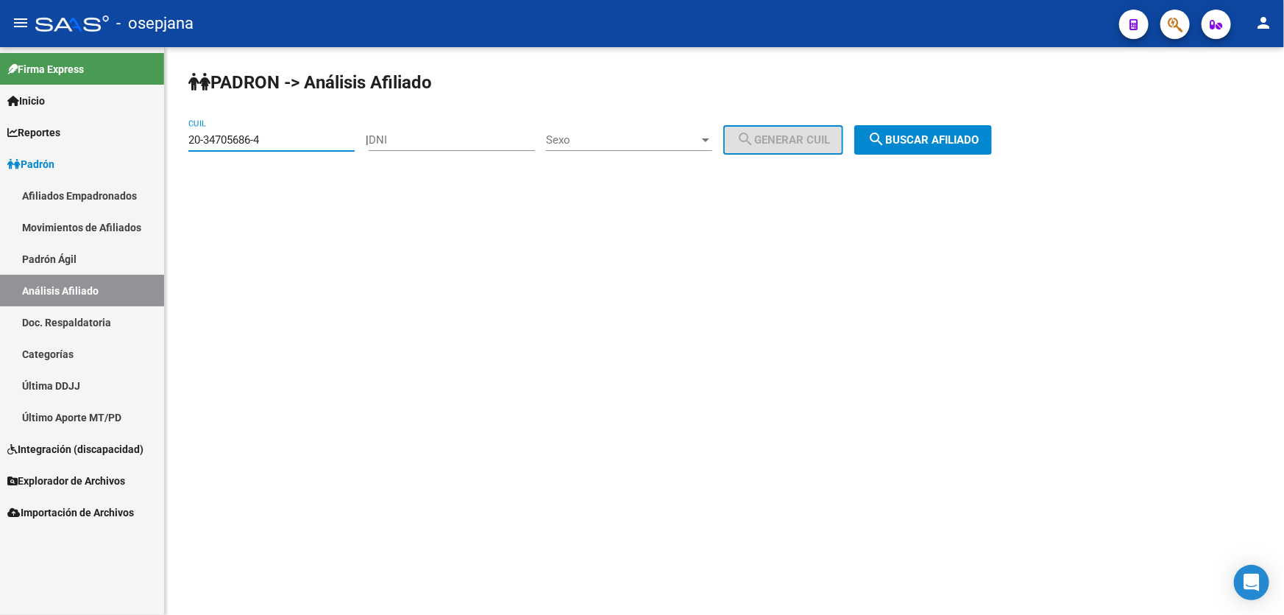
click at [949, 144] on span "search Buscar afiliado" at bounding box center [923, 139] width 111 height 13
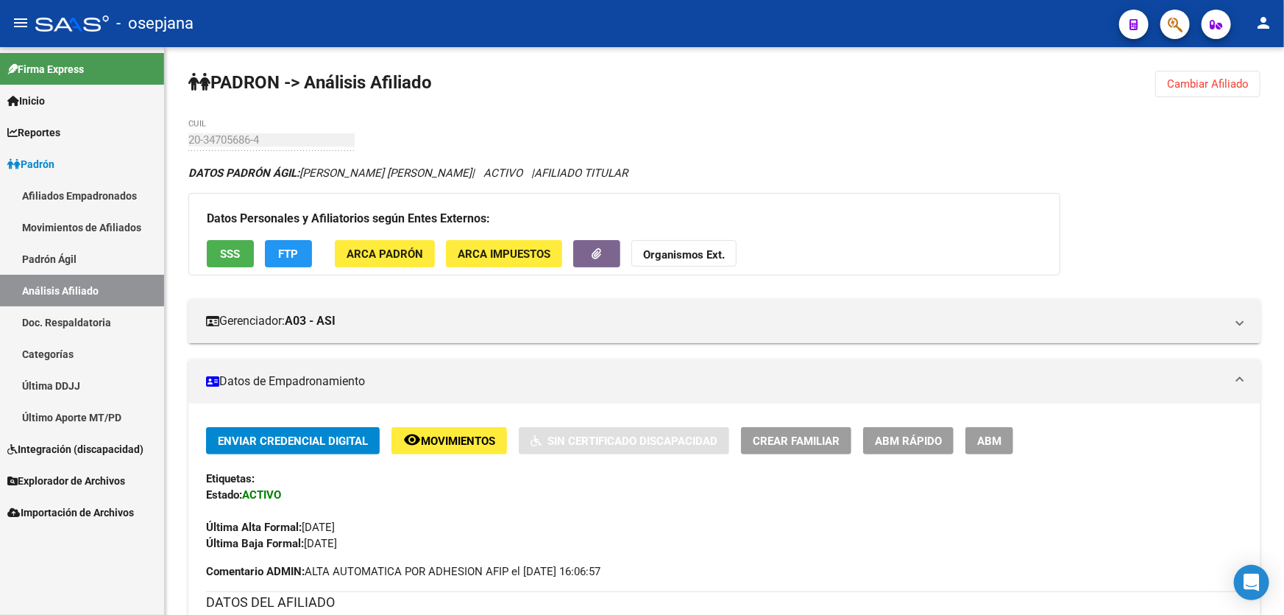
click at [1219, 89] on span "Cambiar Afiliado" at bounding box center [1208, 83] width 82 height 13
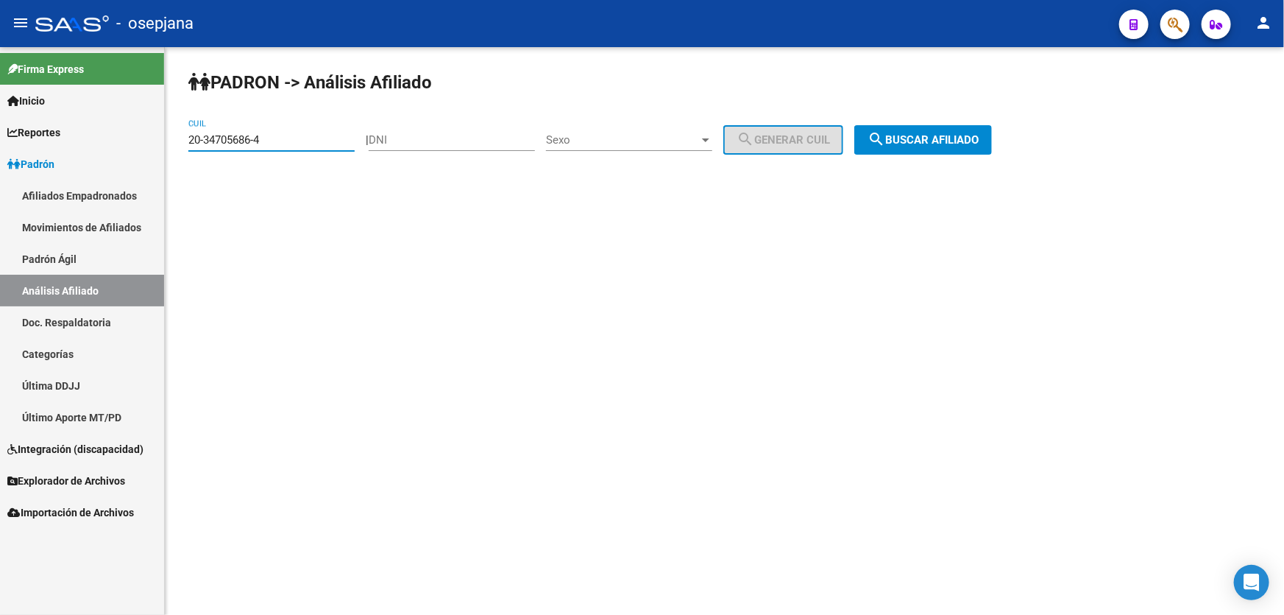
drag, startPoint x: 281, startPoint y: 134, endPoint x: 186, endPoint y: 139, distance: 95.1
click at [186, 139] on div "PADRON -> Análisis Afiliado 20-34705686-4 CUIL | DNI Sexo Sexo search Generar C…" at bounding box center [725, 124] width 1120 height 155
paste input "930584-5"
click at [976, 127] on button "search Buscar afiliado" at bounding box center [924, 139] width 138 height 29
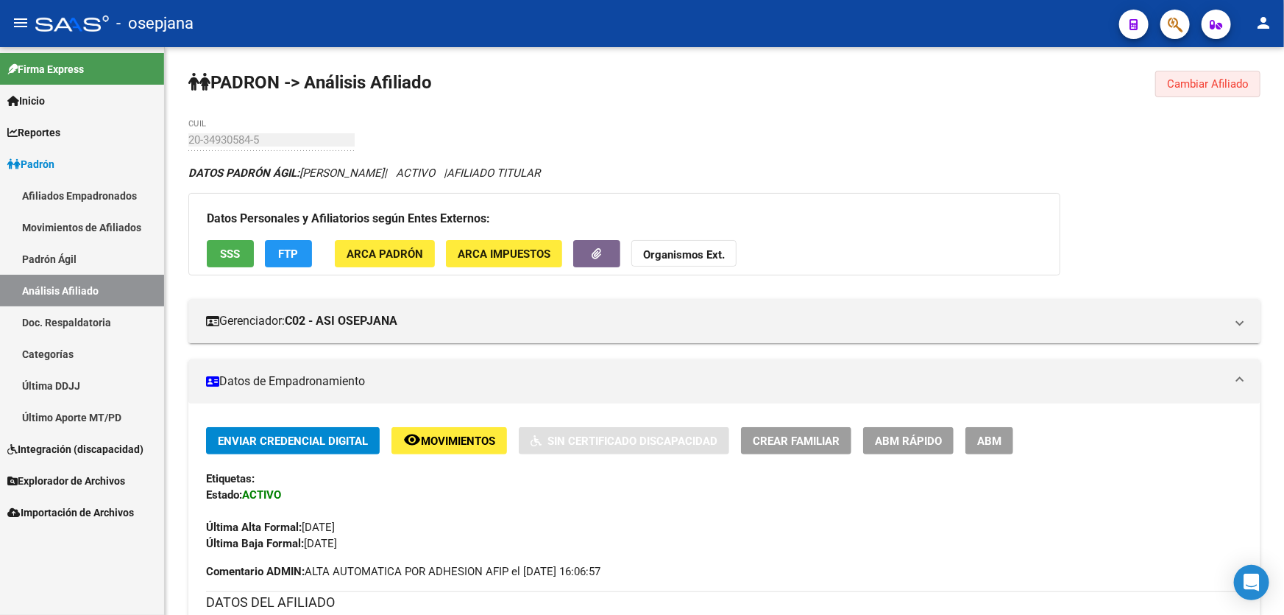
click at [1204, 77] on span "Cambiar Afiliado" at bounding box center [1208, 83] width 82 height 13
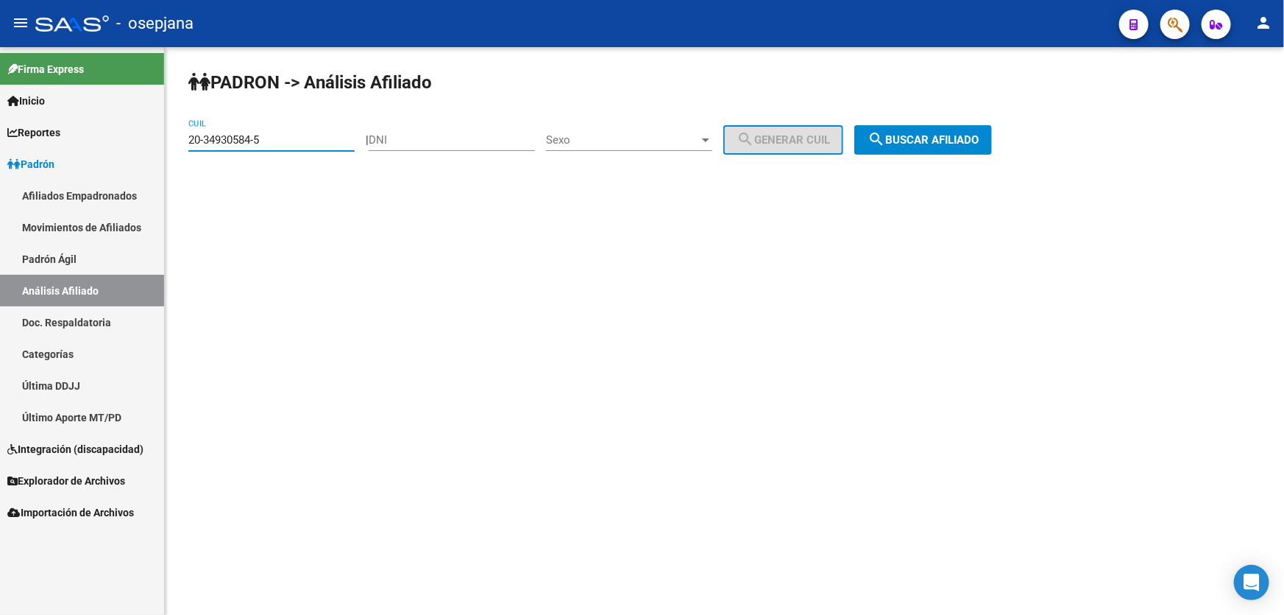
drag, startPoint x: 306, startPoint y: 140, endPoint x: 169, endPoint y: 141, distance: 137.7
click at [169, 141] on div "PADRON -> Análisis Afiliado 20-34930584-5 CUIL | DNI Sexo Sexo search Generar C…" at bounding box center [725, 124] width 1120 height 155
paste input "5397226-0"
click at [967, 138] on span "search Buscar afiliado" at bounding box center [923, 139] width 111 height 13
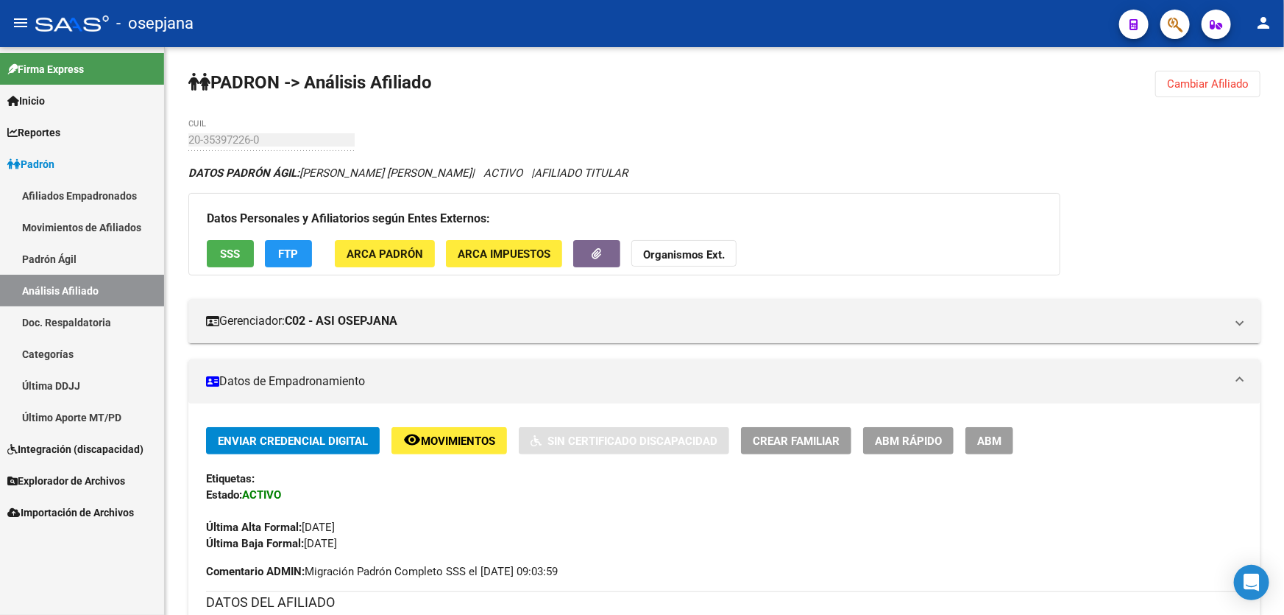
click at [1189, 80] on span "Cambiar Afiliado" at bounding box center [1208, 83] width 82 height 13
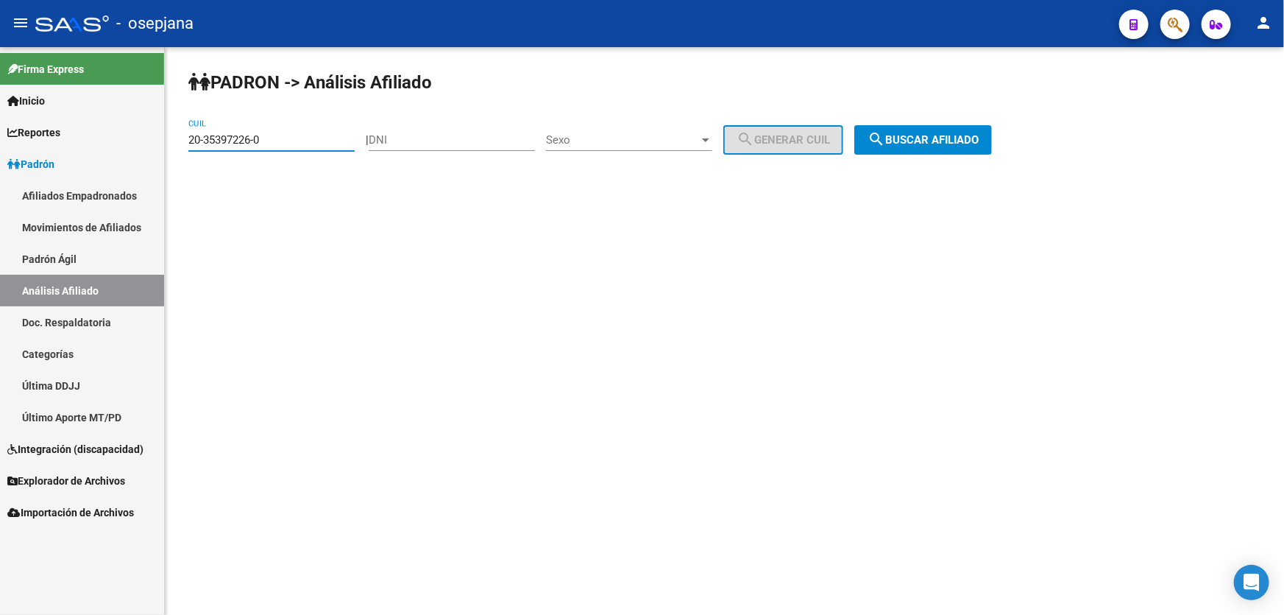
drag, startPoint x: 280, startPoint y: 138, endPoint x: 169, endPoint y: 147, distance: 111.5
click at [169, 147] on div "PADRON -> Análisis Afiliado 20-35397226-0 CUIL | DNI Sexo Sexo search Generar C…" at bounding box center [725, 124] width 1120 height 155
paste input "486978-1"
type input "20-35486978-1"
click at [916, 131] on button "search Buscar afiliado" at bounding box center [924, 139] width 138 height 29
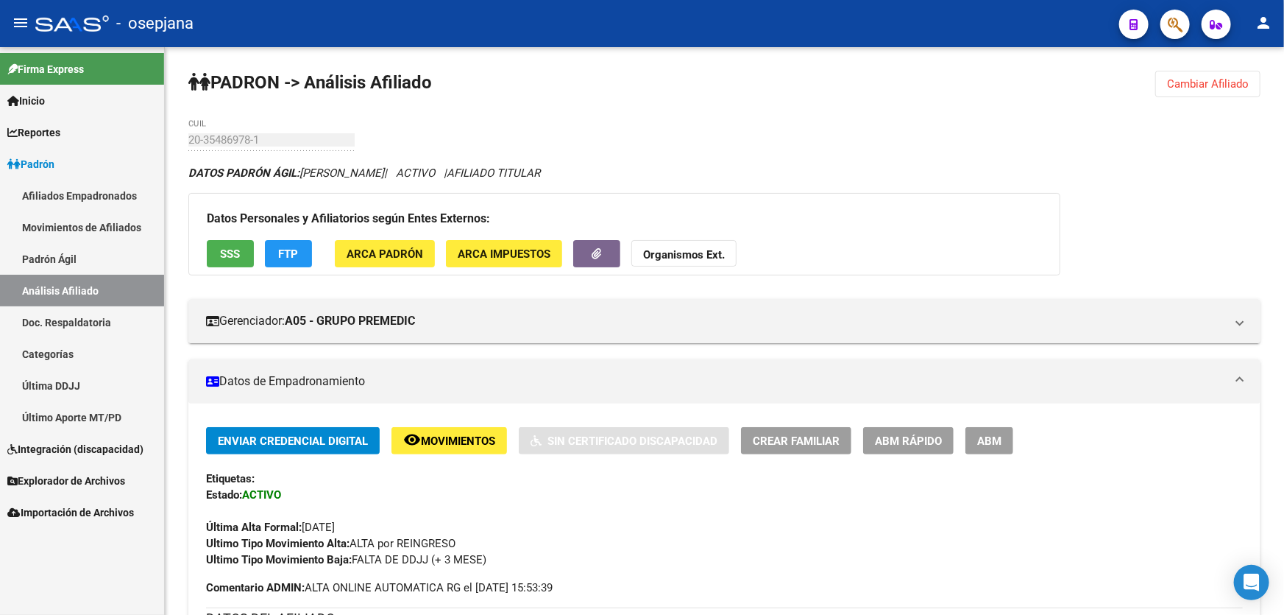
click at [234, 252] on span "SSS" at bounding box center [231, 253] width 20 height 13
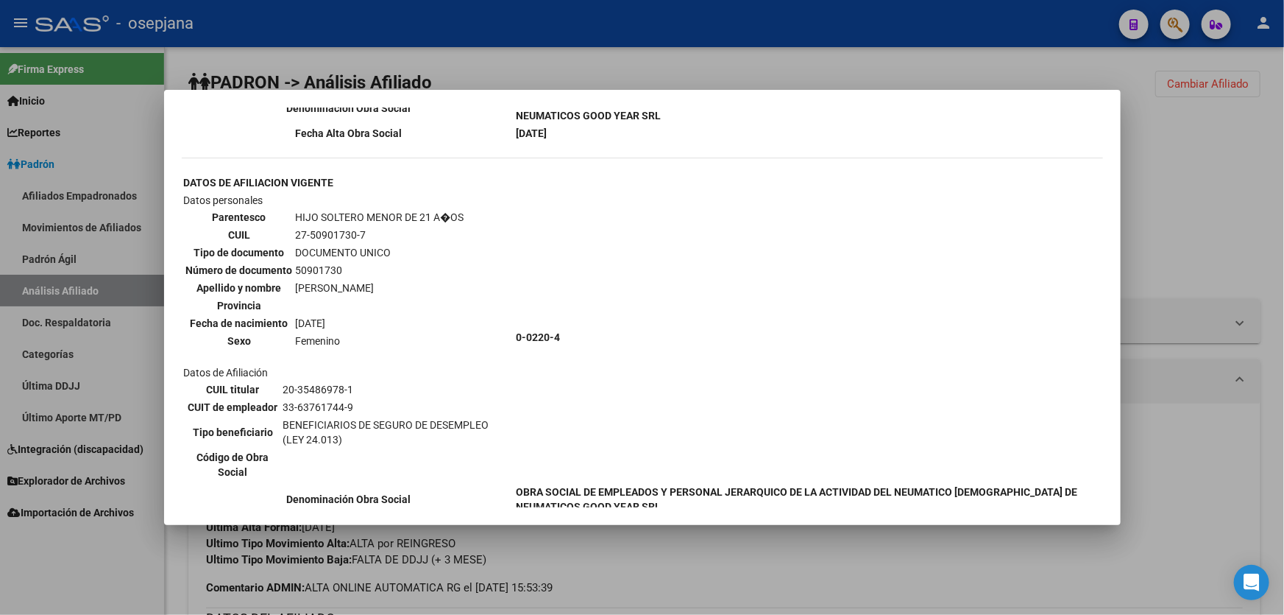
scroll to position [802, 0]
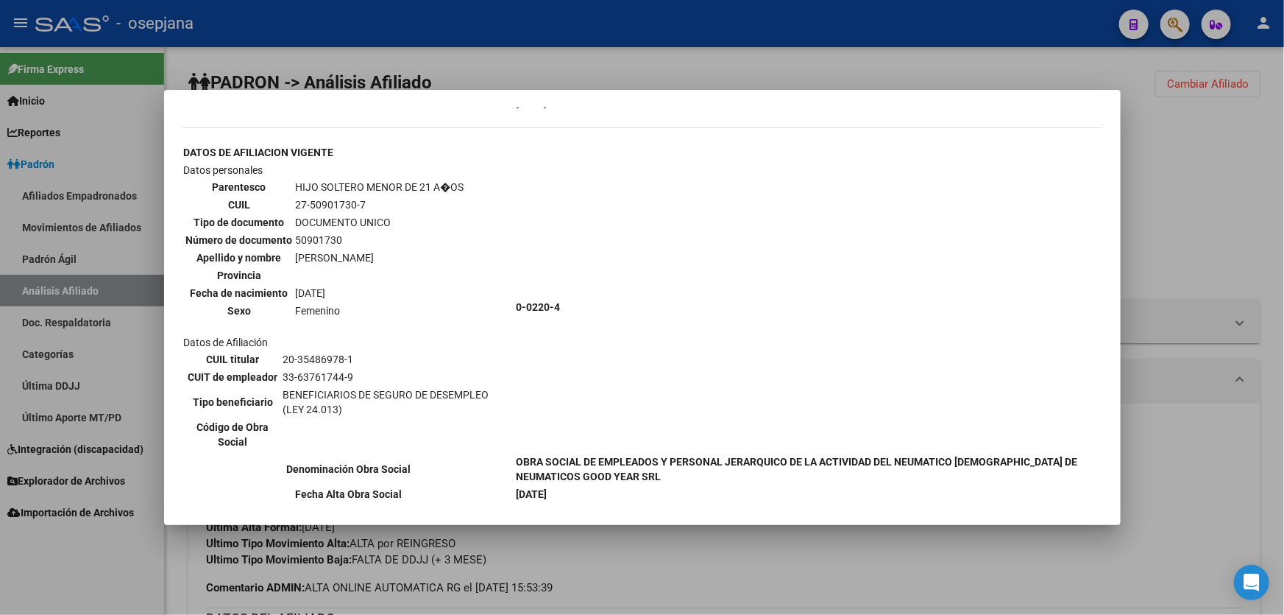
click at [1269, 160] on div at bounding box center [642, 307] width 1284 height 615
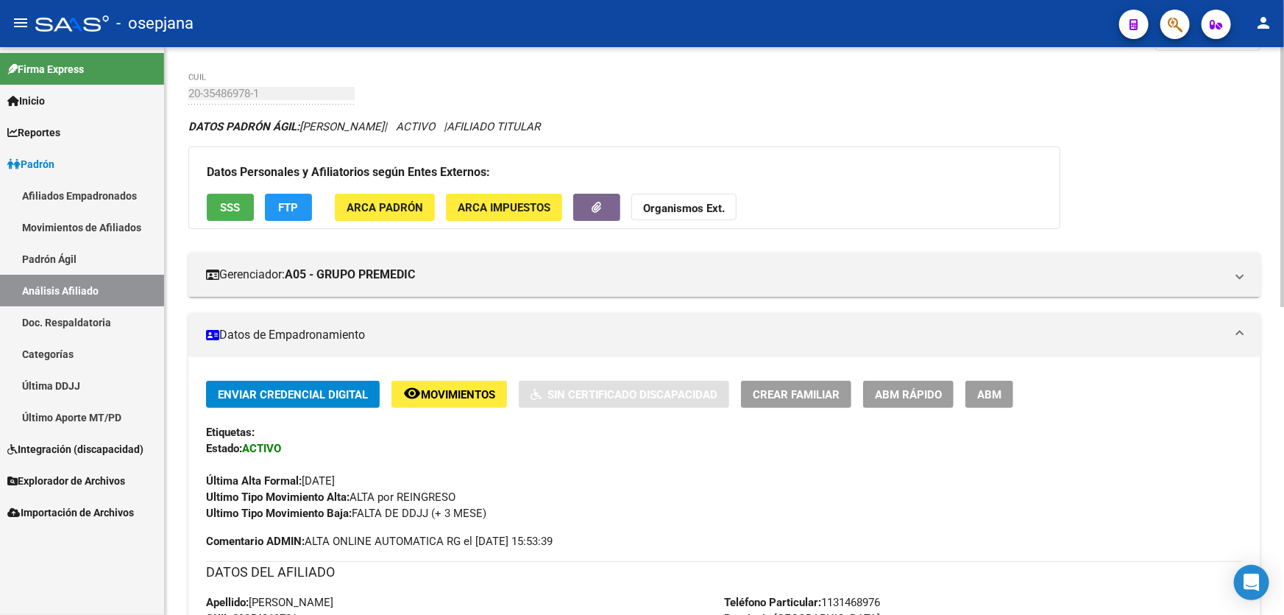
scroll to position [0, 0]
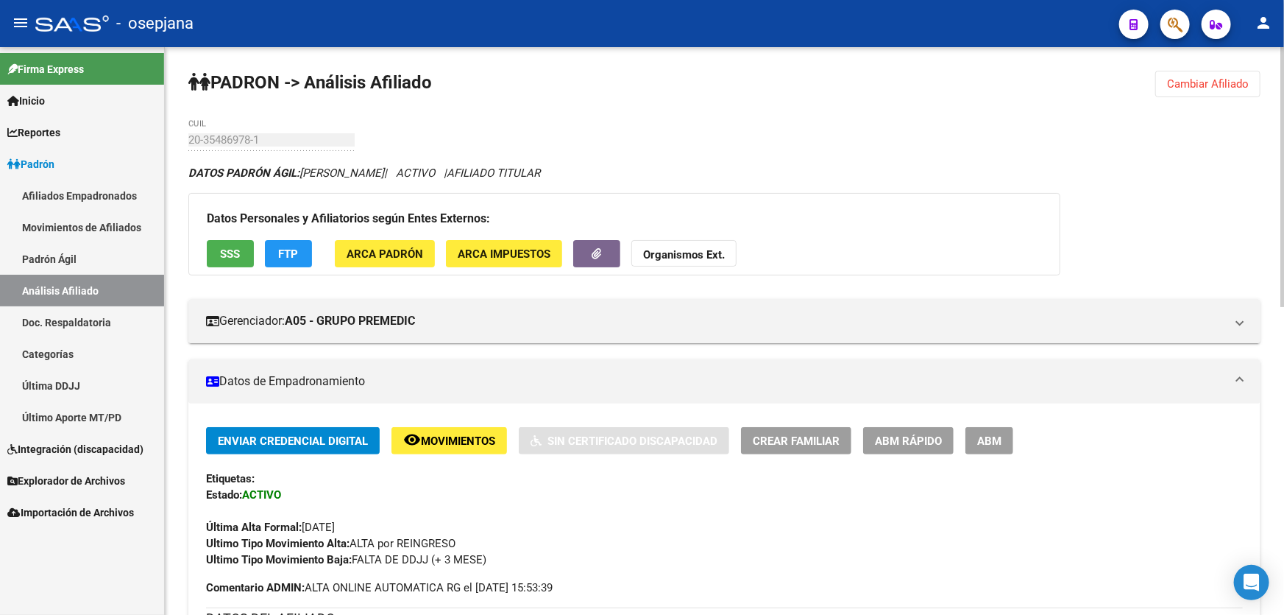
click at [221, 248] on span "SSS" at bounding box center [231, 253] width 20 height 13
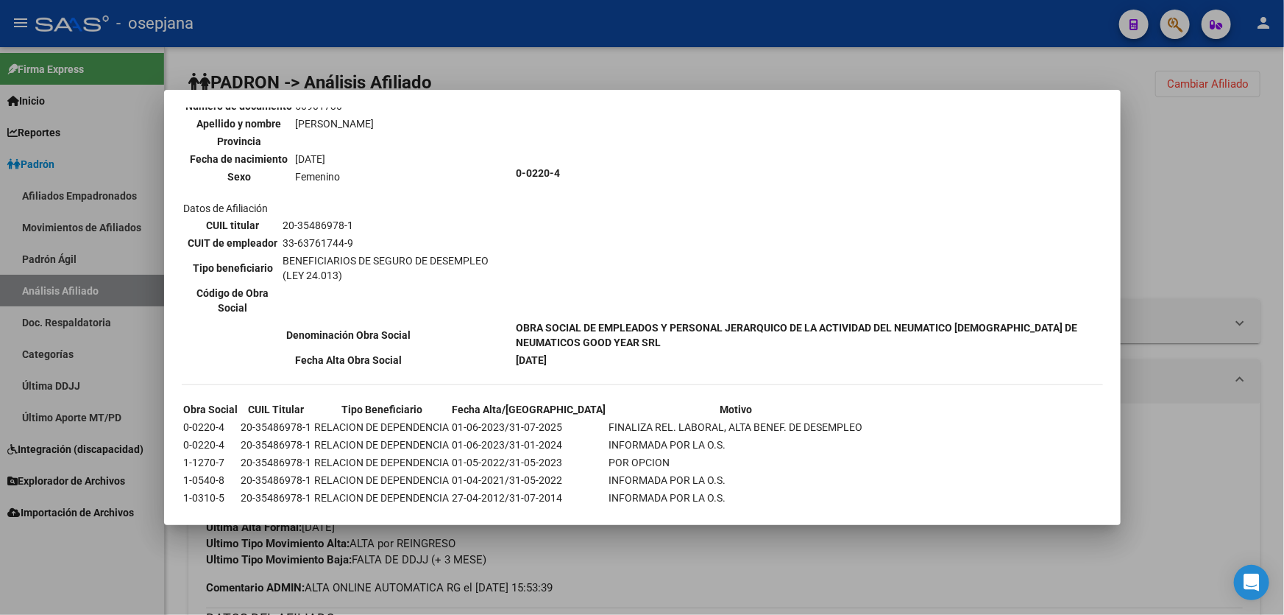
scroll to position [957, 0]
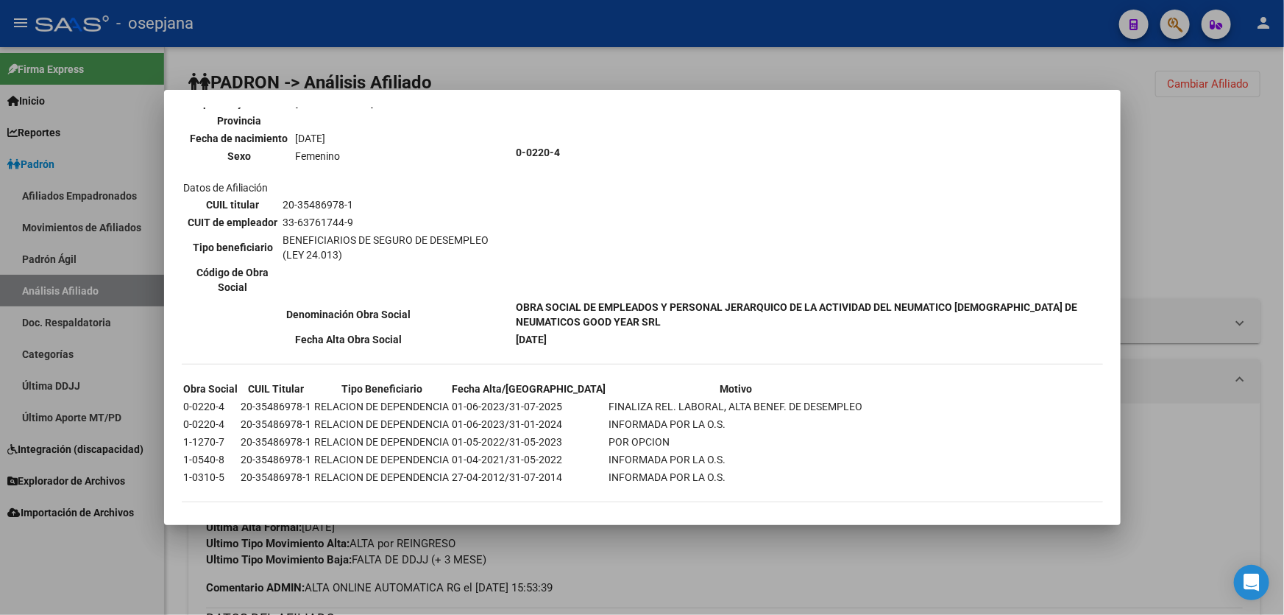
click at [1284, 228] on div at bounding box center [642, 307] width 1284 height 615
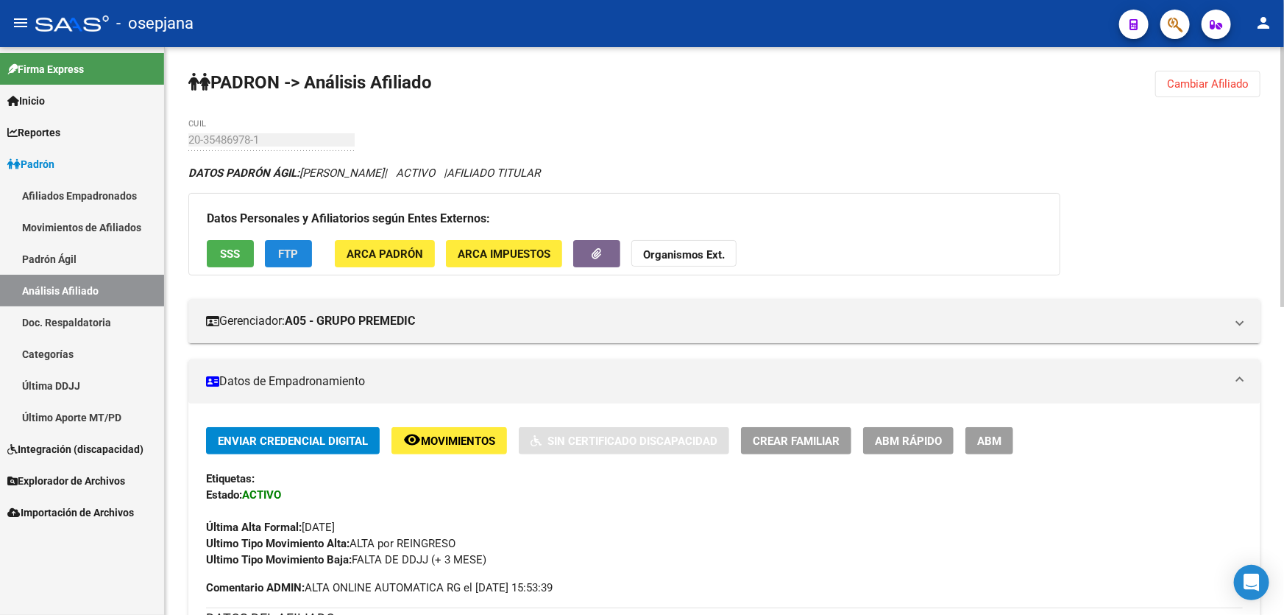
click at [284, 250] on span "FTP" at bounding box center [289, 253] width 20 height 13
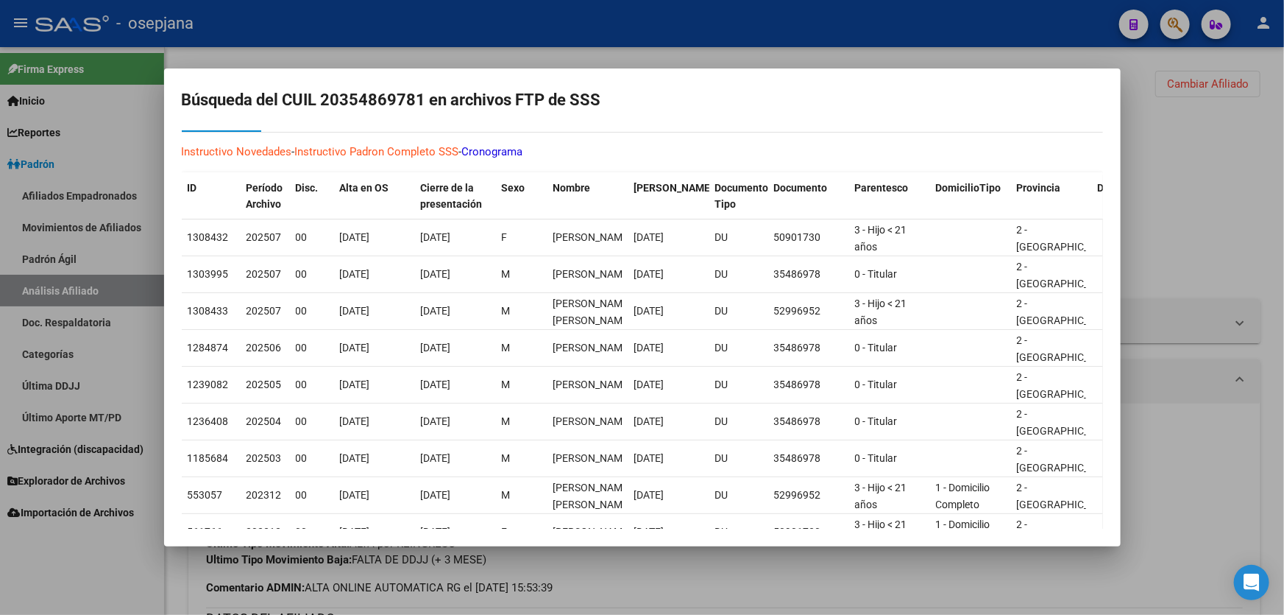
scroll to position [18, 0]
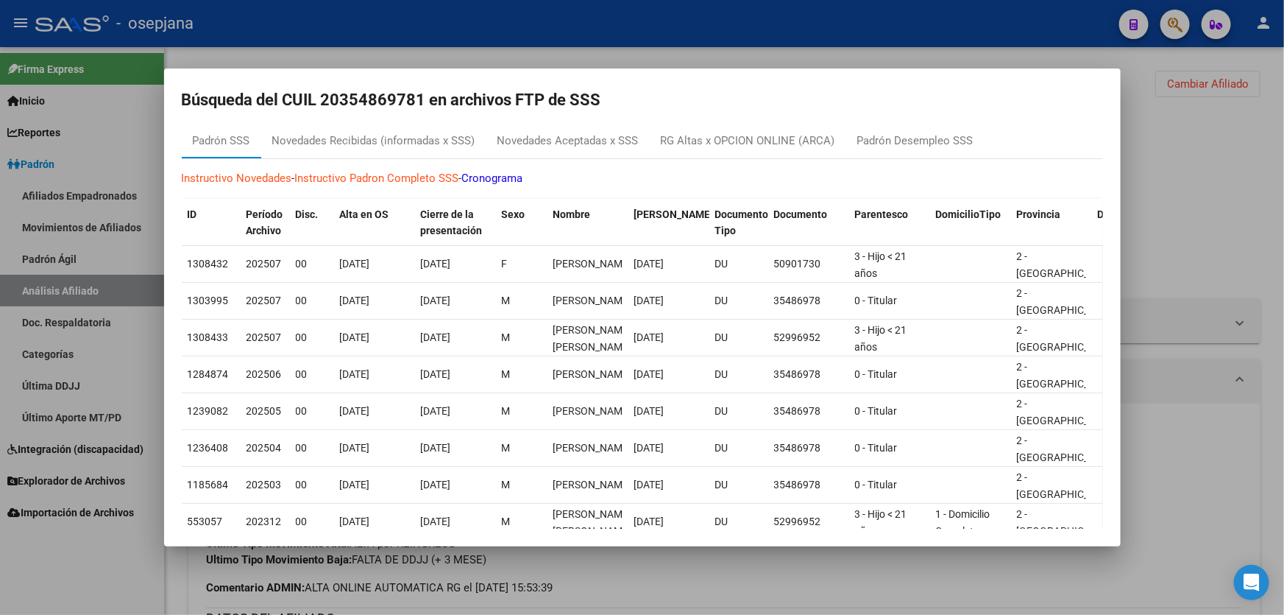
click at [1228, 174] on div at bounding box center [642, 307] width 1284 height 615
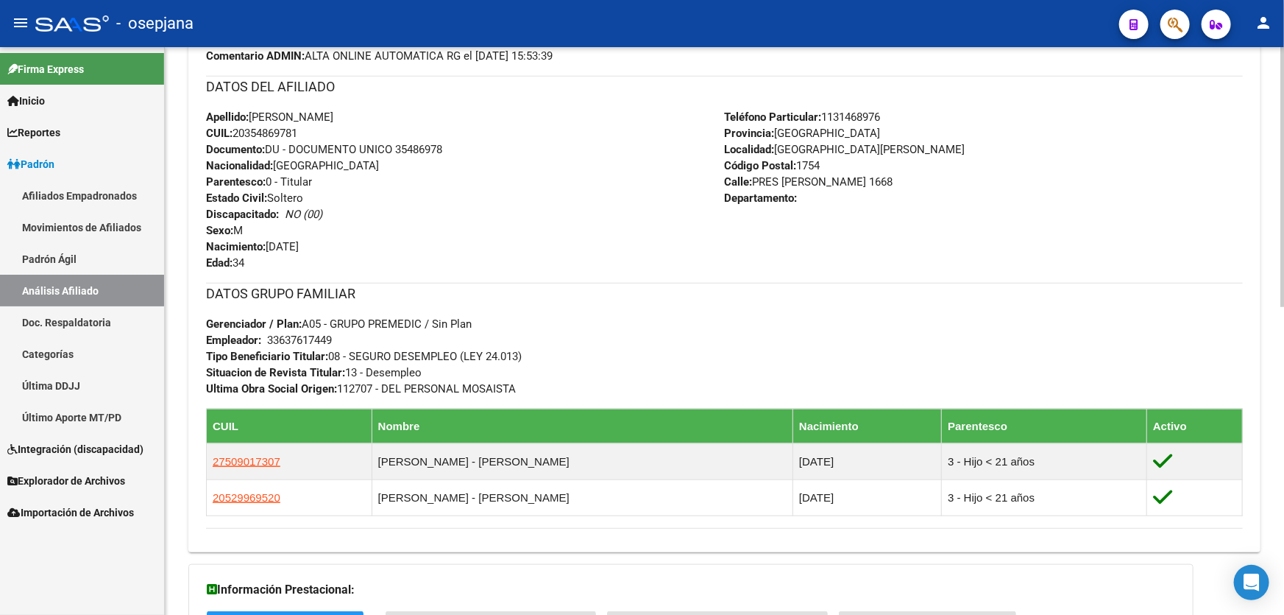
scroll to position [671, 0]
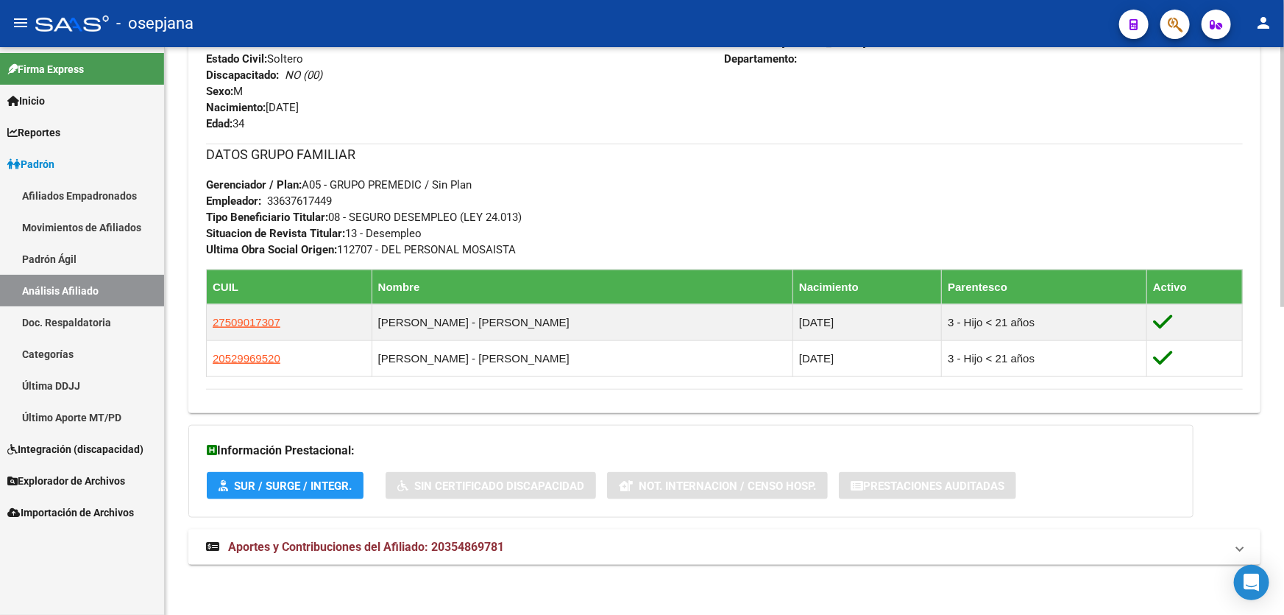
click at [561, 539] on mat-panel-title "Aportes y Contribuciones del Afiliado: 20354869781" at bounding box center [715, 547] width 1019 height 16
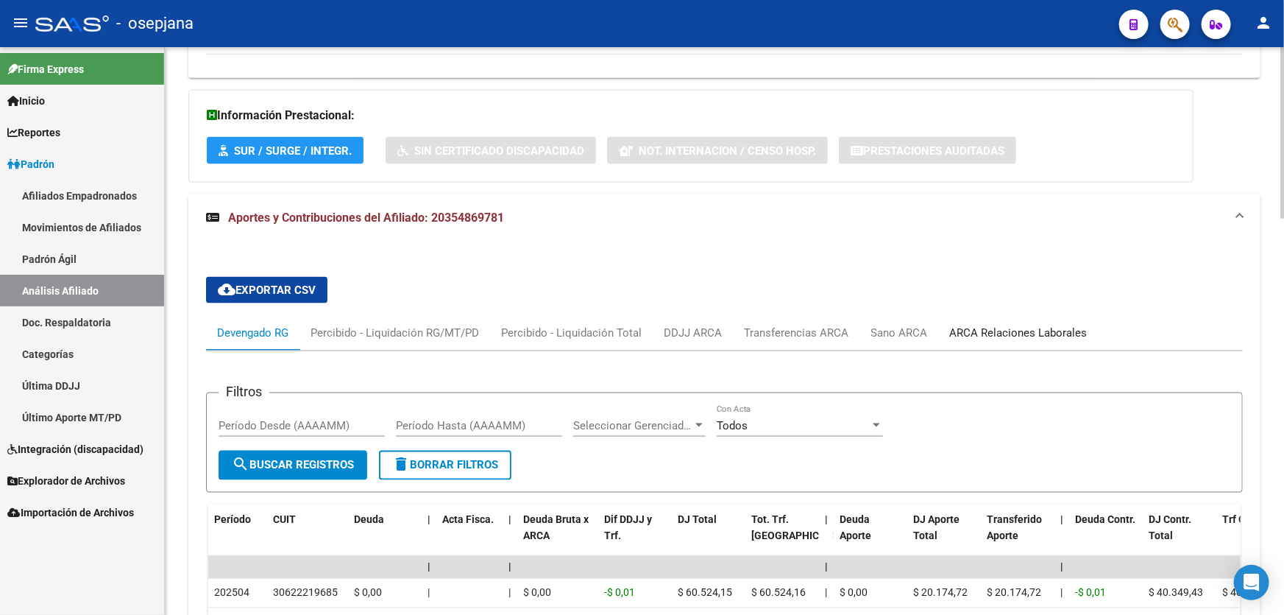
click at [1023, 325] on div "ARCA Relaciones Laborales" at bounding box center [1019, 333] width 138 height 16
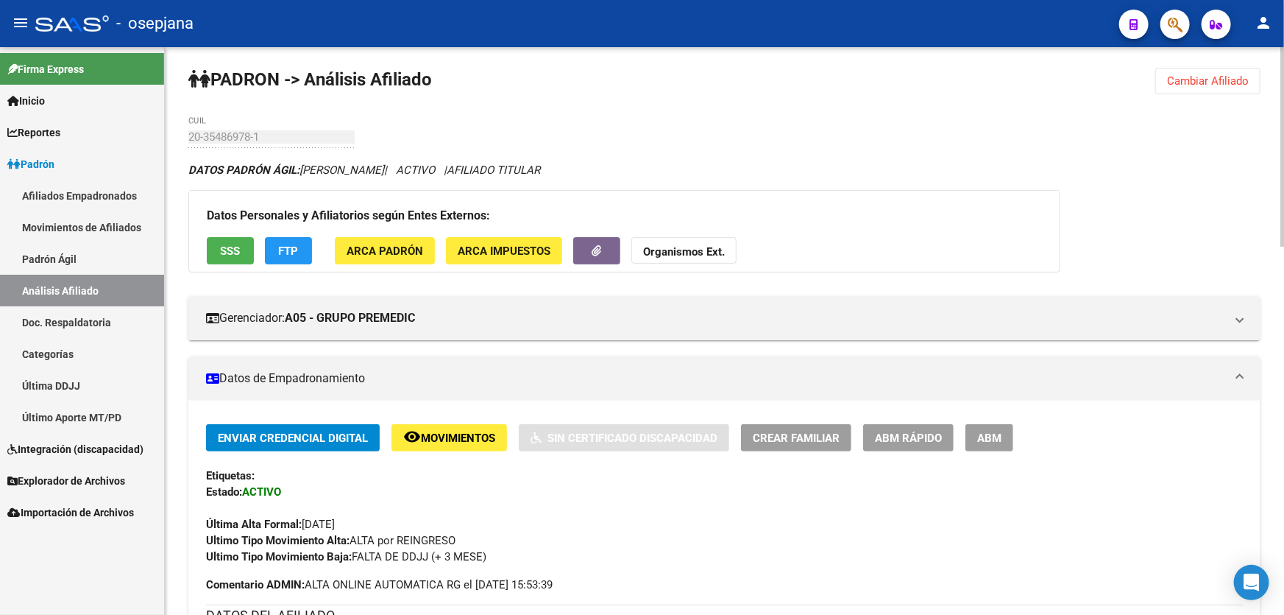
scroll to position [0, 0]
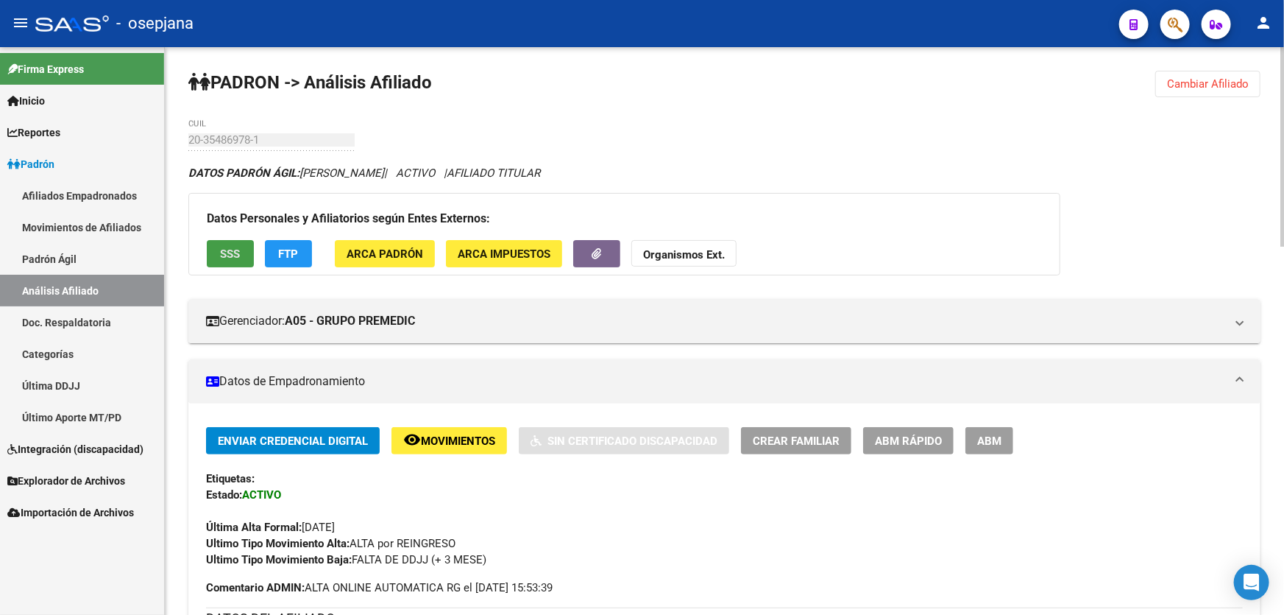
click at [228, 253] on span "SSS" at bounding box center [231, 253] width 20 height 13
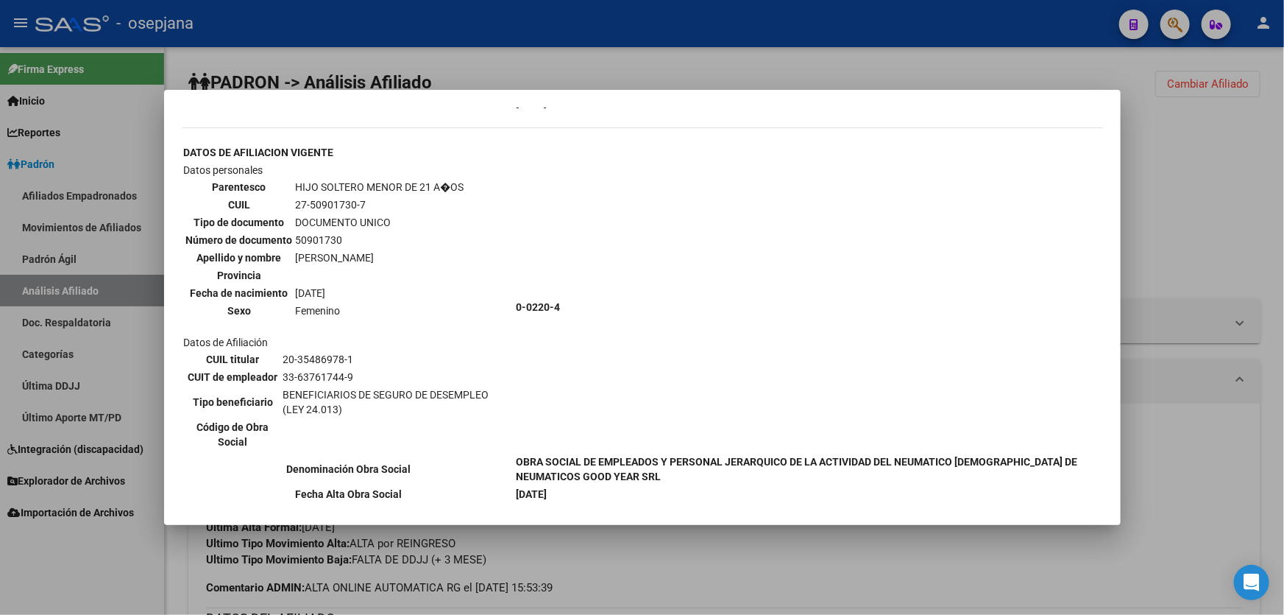
scroll to position [957, 0]
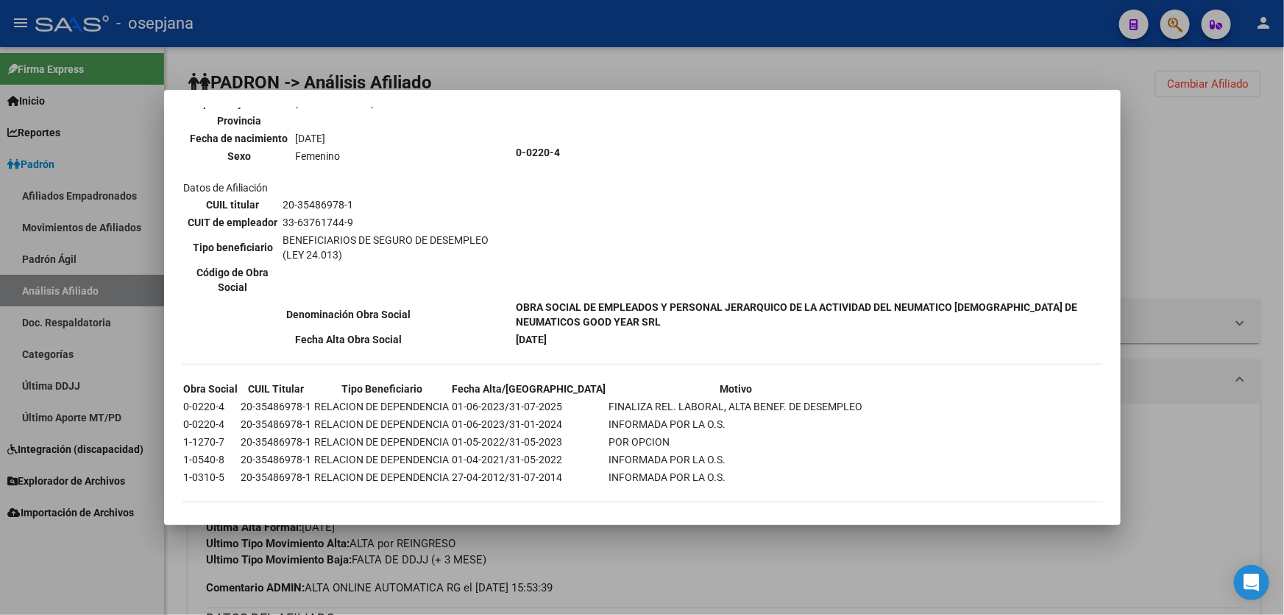
click at [1209, 207] on div at bounding box center [642, 307] width 1284 height 615
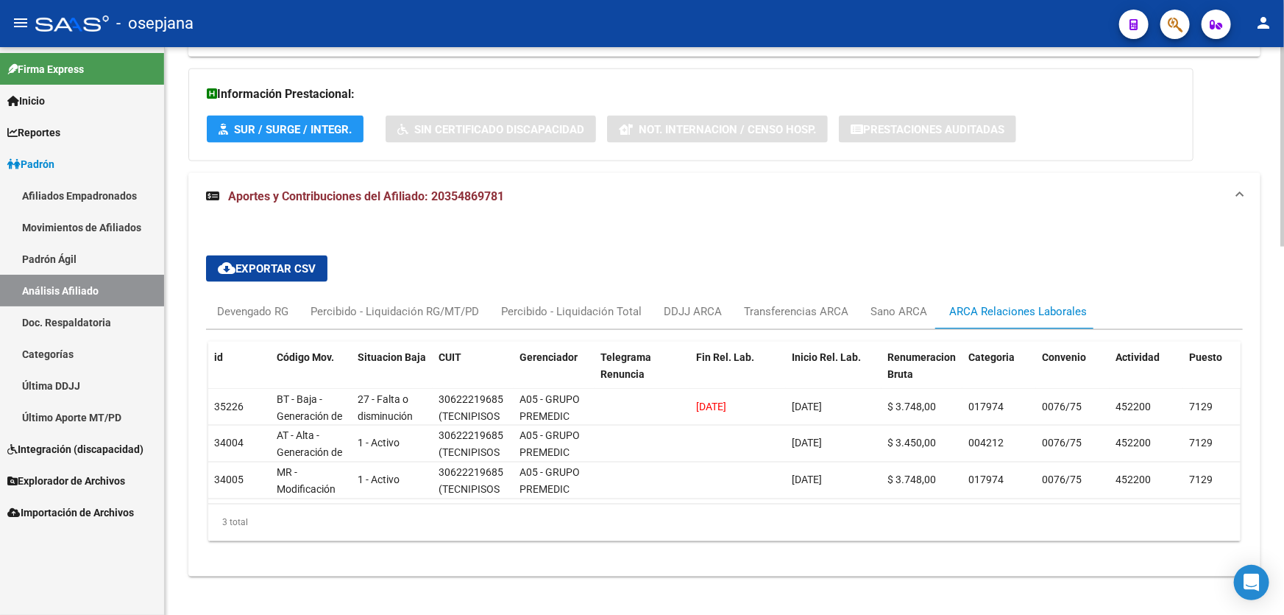
scroll to position [1048, 0]
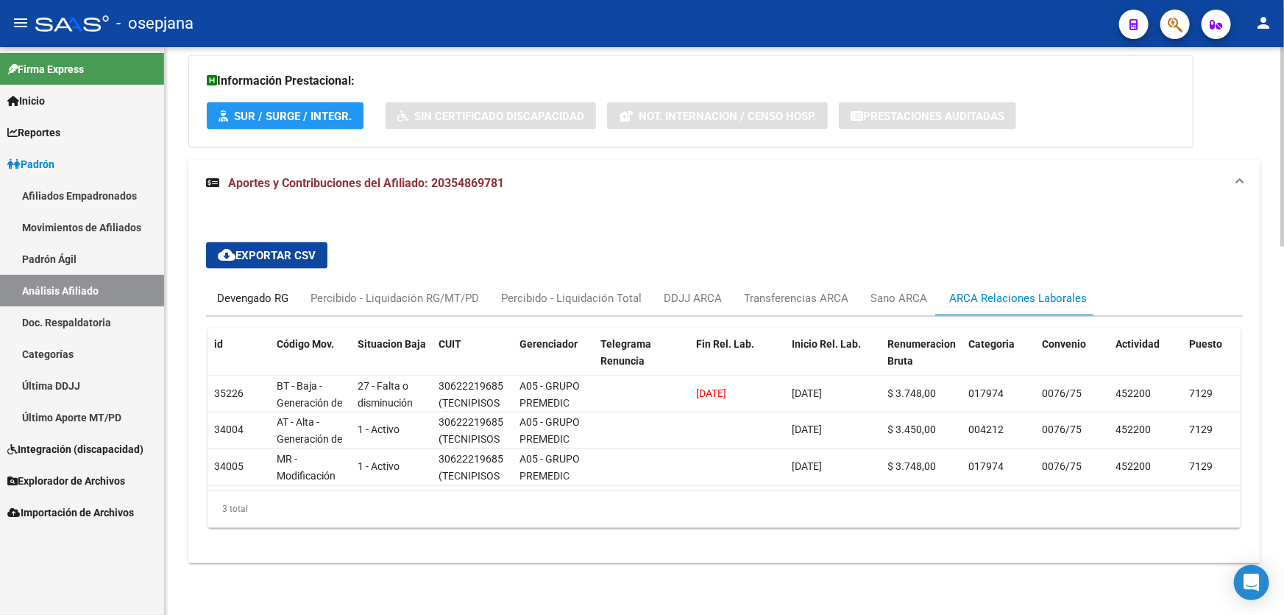
click at [257, 290] on div "Devengado RG" at bounding box center [252, 298] width 71 height 16
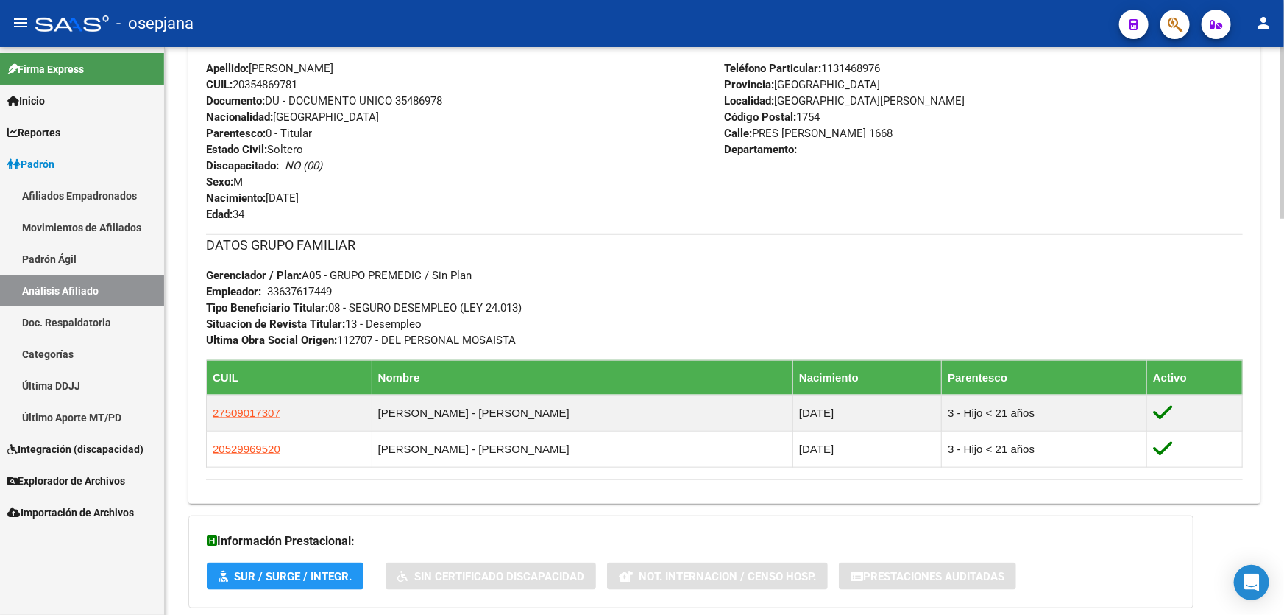
scroll to position [503, 0]
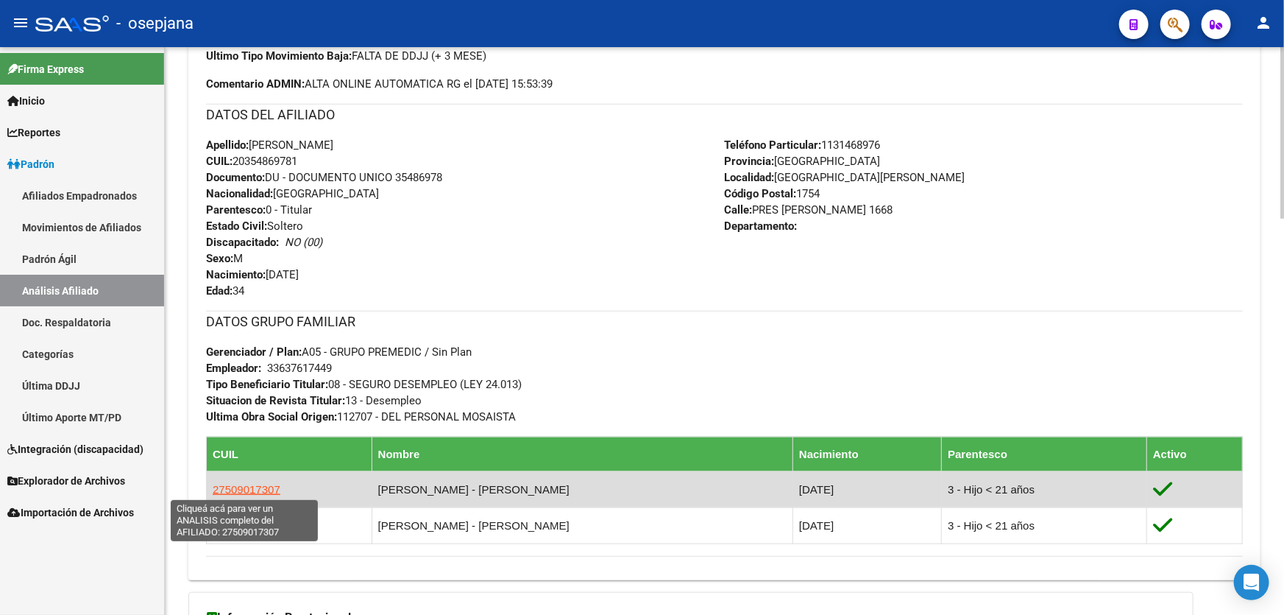
click at [267, 493] on span "27509017307" at bounding box center [247, 489] width 68 height 13
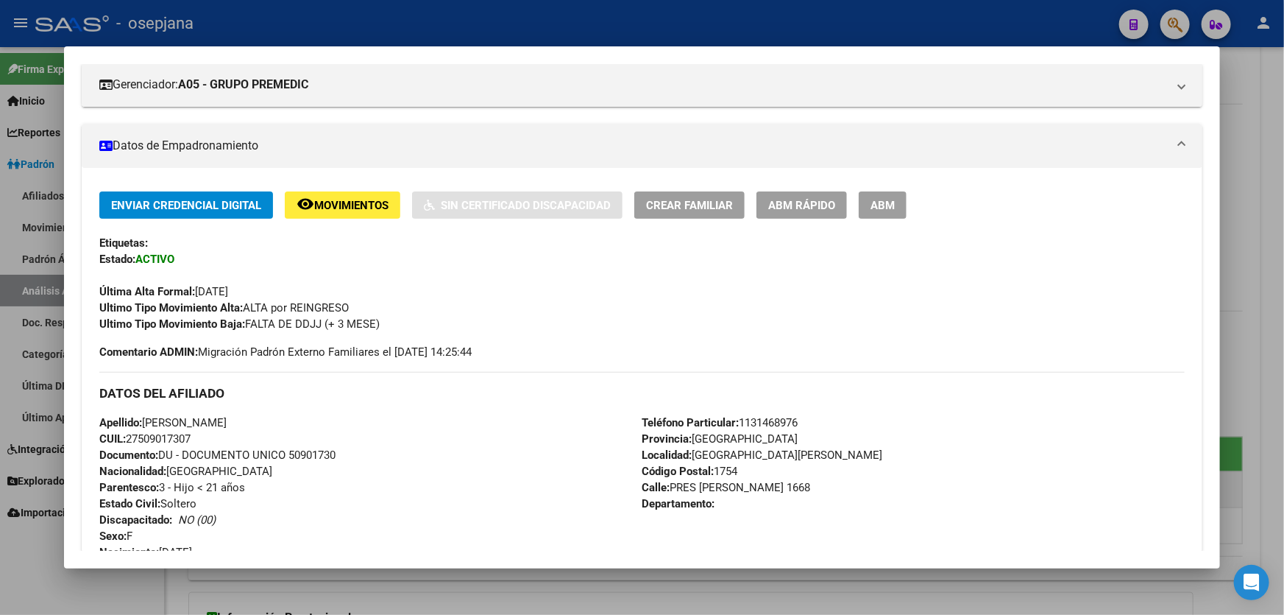
scroll to position [267, 0]
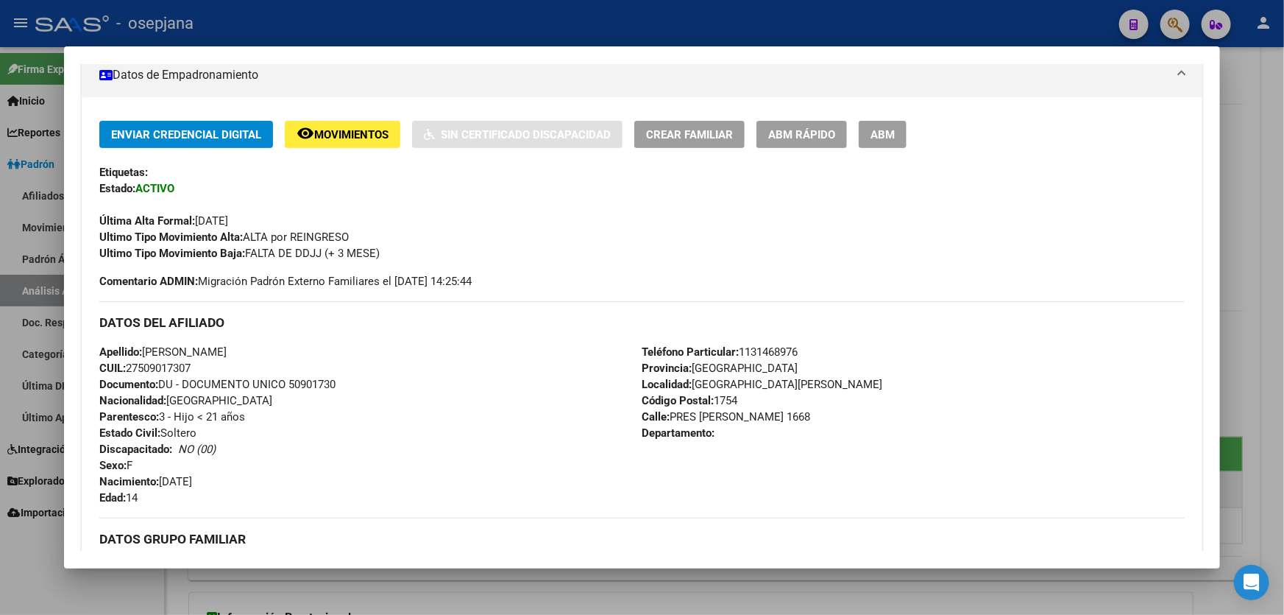
drag, startPoint x: 289, startPoint y: 380, endPoint x: 349, endPoint y: 379, distance: 59.6
click at [349, 379] on div "Apellido: AILIN JAZMIN LEDESMA CUIL: 27509017307 Documento: DU - DOCUMENTO UNIC…" at bounding box center [370, 425] width 542 height 162
drag, startPoint x: 213, startPoint y: 347, endPoint x: 144, endPoint y: 350, distance: 69.2
click at [144, 350] on span "Apellido: AILIN JAZMIN LEDESMA" at bounding box center [162, 351] width 127 height 13
click at [160, 348] on span "Apellido: AILIN JAZMIN LEDESMA" at bounding box center [162, 351] width 127 height 13
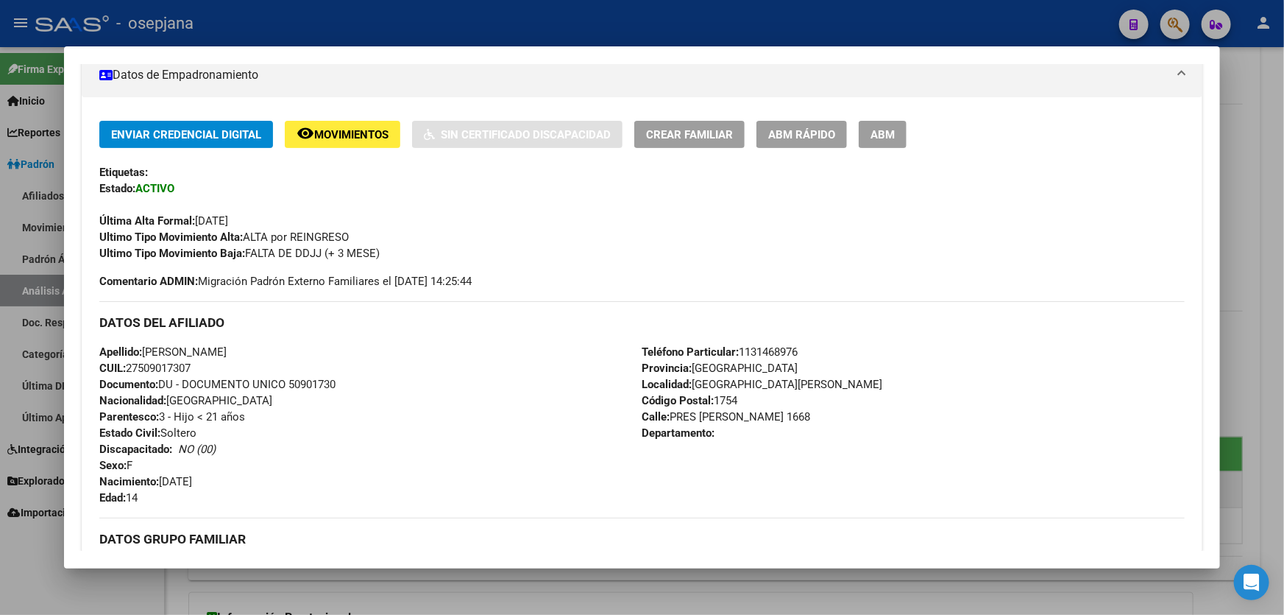
drag, startPoint x: 147, startPoint y: 349, endPoint x: 216, endPoint y: 346, distance: 68.5
click at [216, 346] on span "Apellido: AILIN JAZMIN LEDESMA" at bounding box center [162, 351] width 127 height 13
click at [1284, 313] on div at bounding box center [642, 307] width 1284 height 615
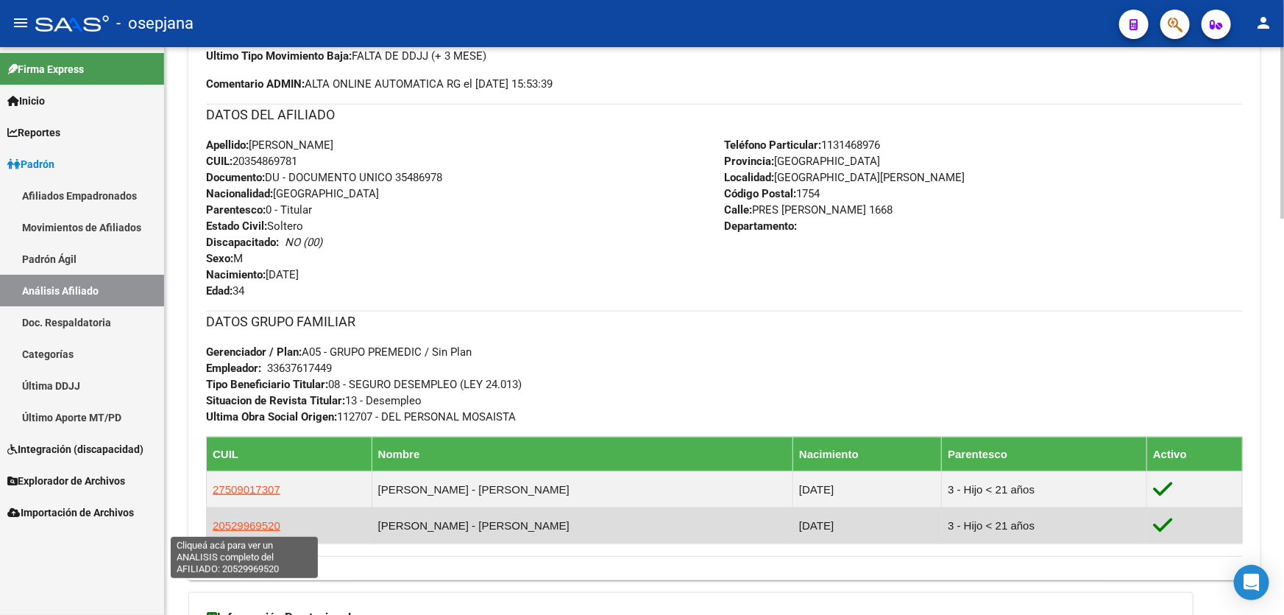
click at [257, 521] on span "20529969520" at bounding box center [247, 525] width 68 height 13
type textarea "20529969520"
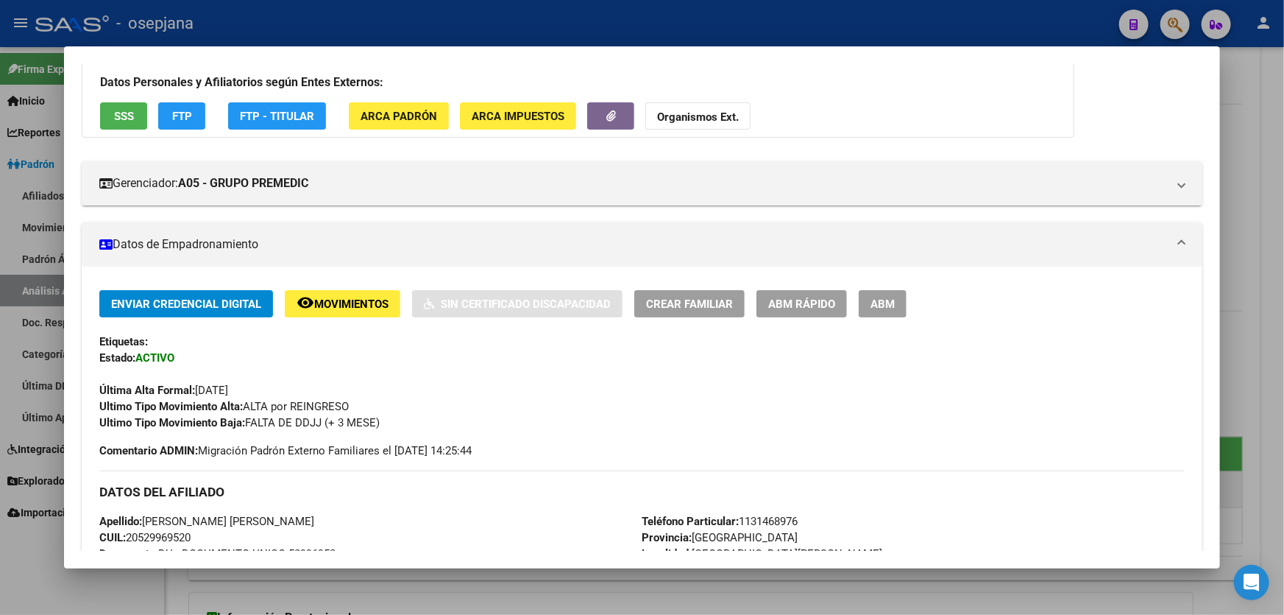
scroll to position [334, 0]
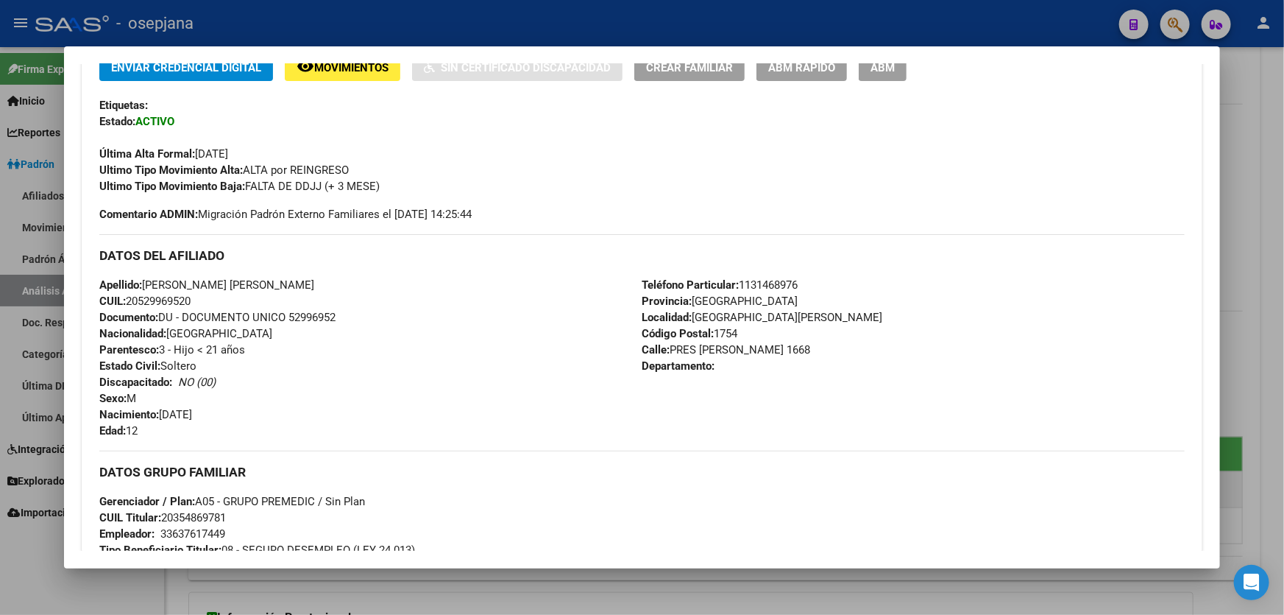
drag, startPoint x: 258, startPoint y: 284, endPoint x: 146, endPoint y: 280, distance: 111.2
click at [146, 280] on span "Apellido: IAN DANIEL EDUARDO LEDESMA" at bounding box center [206, 284] width 215 height 13
drag, startPoint x: 291, startPoint y: 314, endPoint x: 369, endPoint y: 314, distance: 78.0
click at [369, 314] on div "Apellido: IAN DANIEL EDUARDO LEDESMA CUIL: 20529969520 Documento: DU - DOCUMENT…" at bounding box center [370, 358] width 542 height 162
drag, startPoint x: 787, startPoint y: 350, endPoint x: 669, endPoint y: 352, distance: 117.8
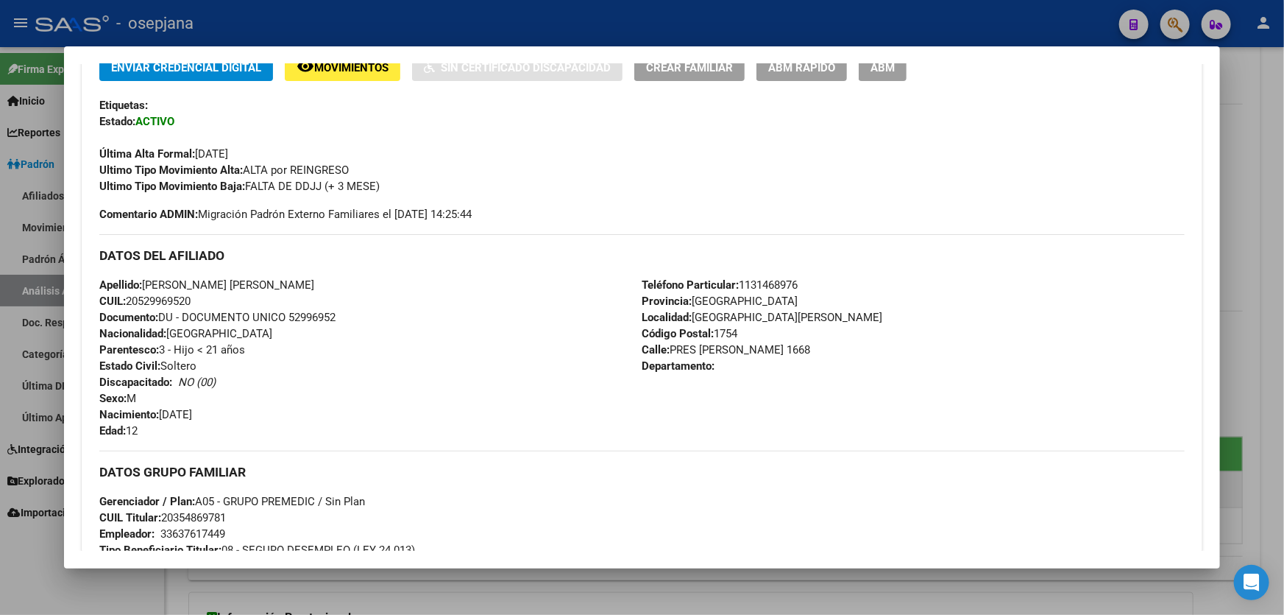
click at [669, 352] on span "Calle: PRES J FIGUEROA ALCO 1668" at bounding box center [727, 349] width 169 height 13
drag, startPoint x: 738, startPoint y: 281, endPoint x: 831, endPoint y: 280, distance: 93.5
click at [830, 280] on div "Teléfono Particular: 1131468976 Provincia: Buenos Aires Localidad: VILLA LUZURI…" at bounding box center [914, 358] width 542 height 162
click at [1284, 149] on div at bounding box center [642, 307] width 1284 height 615
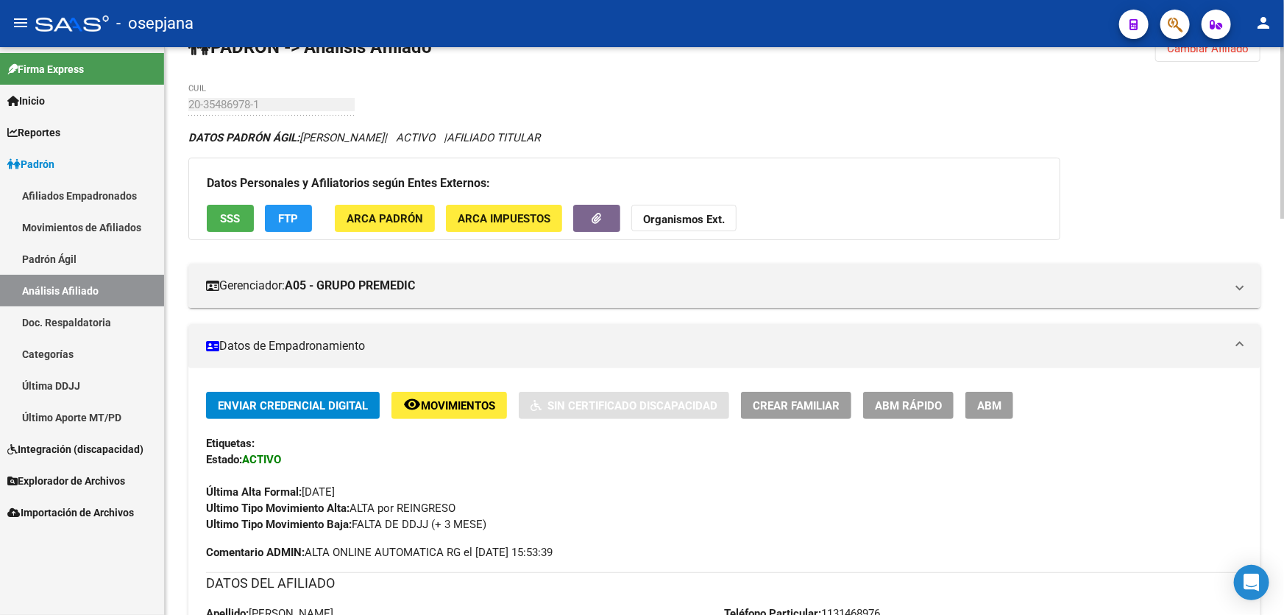
scroll to position [0, 0]
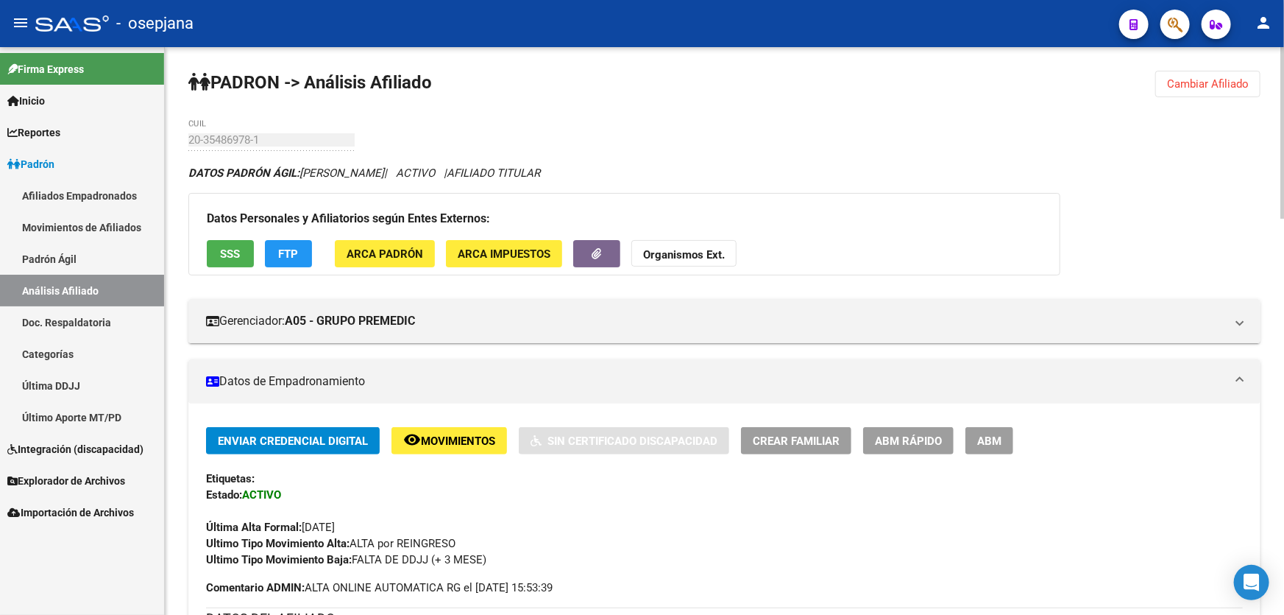
click at [1254, 83] on button "Cambiar Afiliado" at bounding box center [1208, 84] width 105 height 26
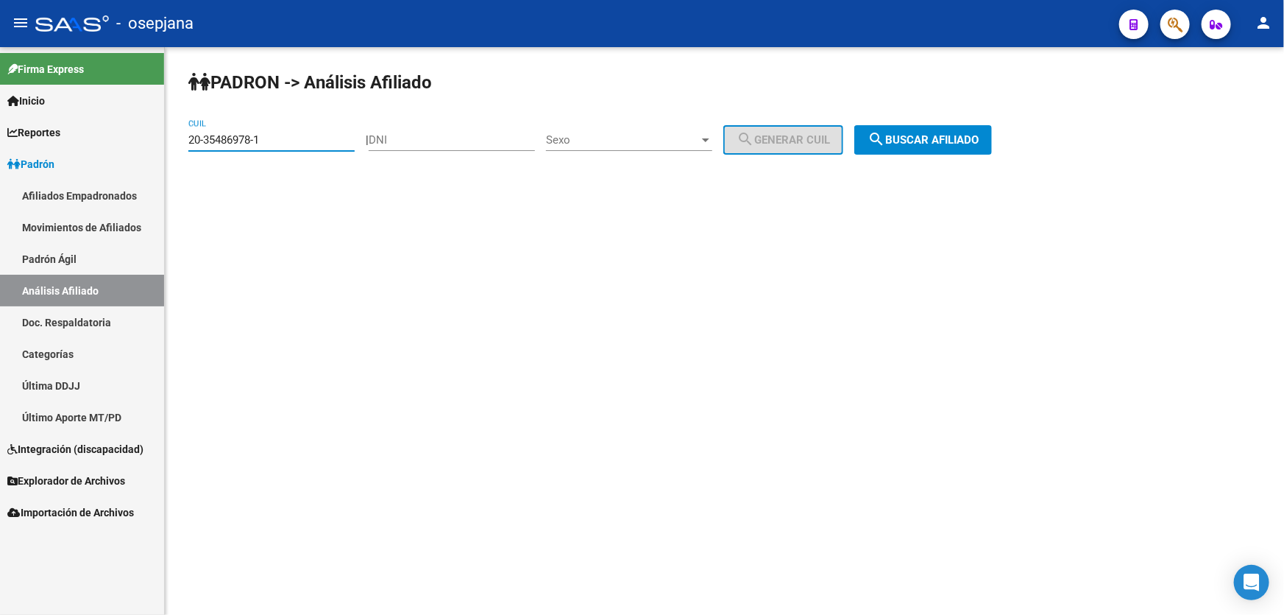
drag, startPoint x: 286, startPoint y: 141, endPoint x: 180, endPoint y: 146, distance: 106.9
click at [180, 146] on div "PADRON -> Análisis Afiliado 20-35486978-1 CUIL | DNI Sexo Sexo search Generar C…" at bounding box center [725, 124] width 1120 height 155
paste input "7606280-6"
click at [958, 139] on span "search Buscar afiliado" at bounding box center [923, 139] width 111 height 13
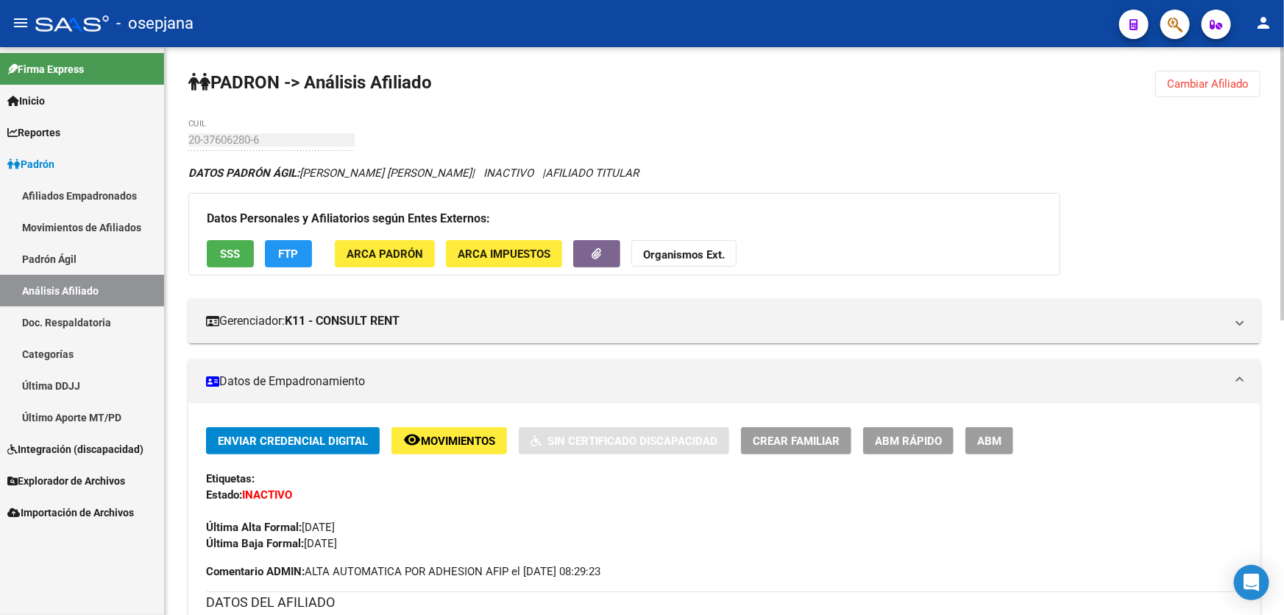
click at [1245, 79] on span "Cambiar Afiliado" at bounding box center [1208, 83] width 82 height 13
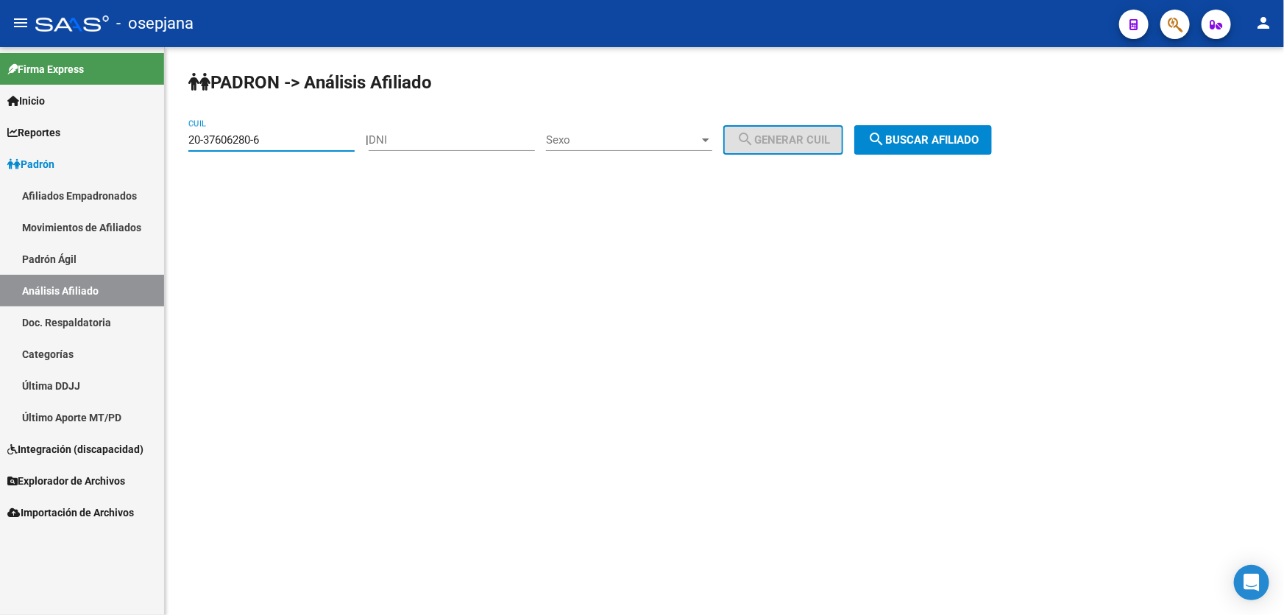
drag, startPoint x: 294, startPoint y: 144, endPoint x: 169, endPoint y: 144, distance: 125.9
click at [169, 144] on div "PADRON -> Análisis Afiliado 20-37606280-6 CUIL | DNI Sexo Sexo search Generar C…" at bounding box center [725, 124] width 1120 height 155
paste input "8695141-2"
click at [950, 149] on button "search Buscar afiliado" at bounding box center [924, 139] width 138 height 29
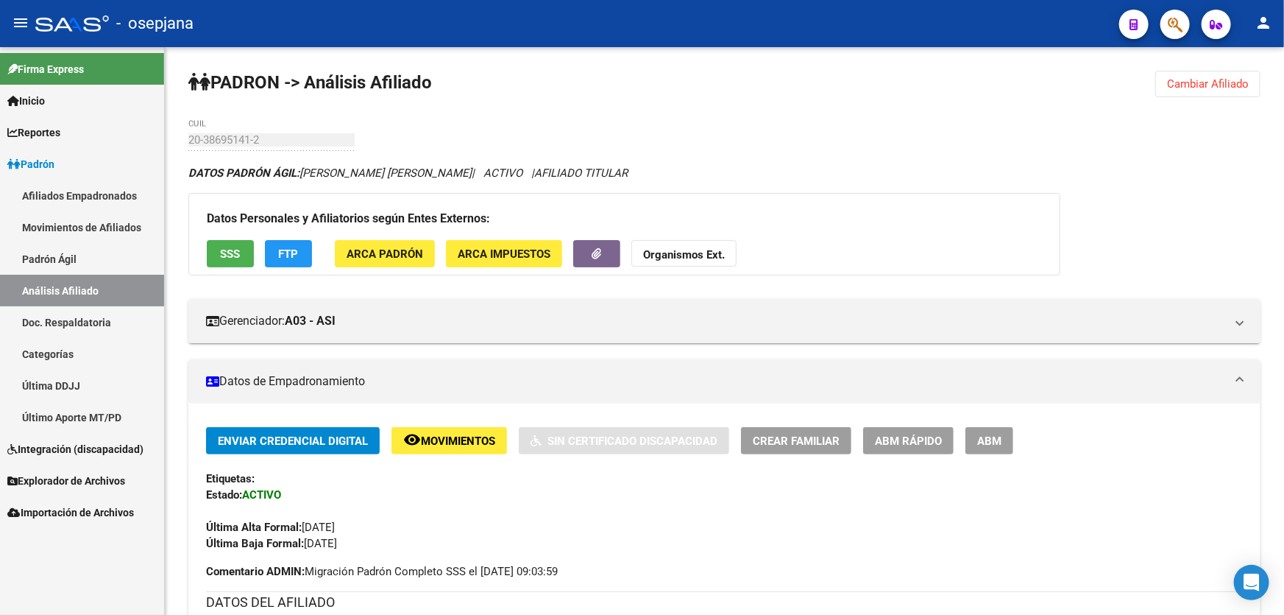
click at [1217, 74] on button "Cambiar Afiliado" at bounding box center [1208, 84] width 105 height 26
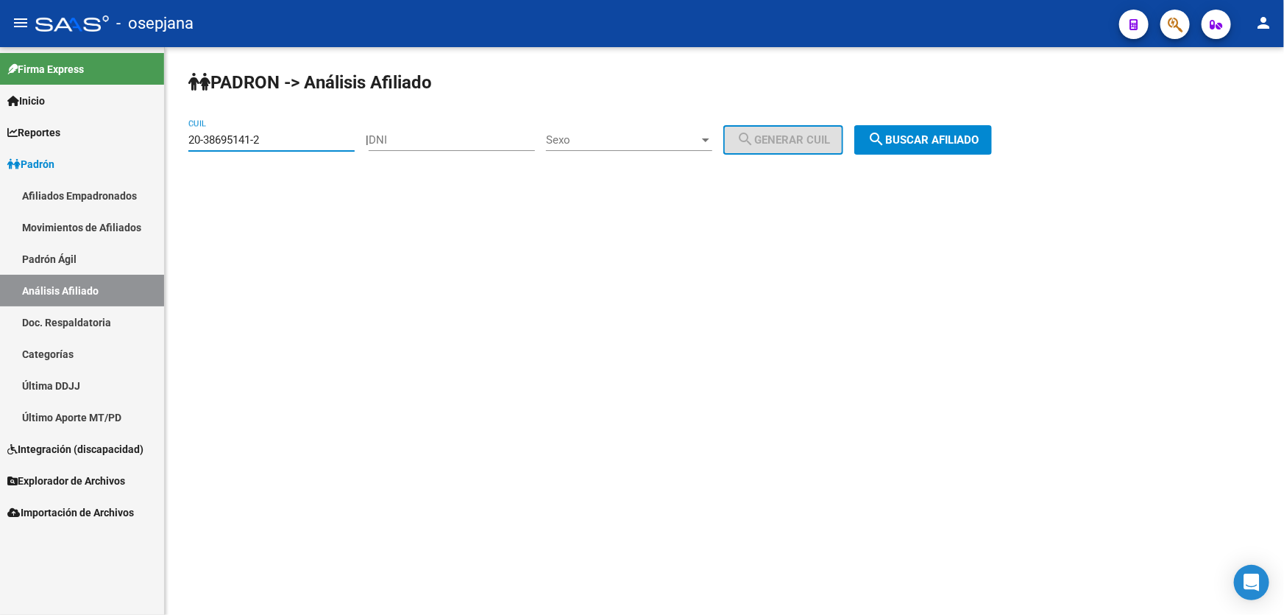
drag, startPoint x: 266, startPoint y: 141, endPoint x: 174, endPoint y: 147, distance: 92.2
click at [174, 147] on div "PADRON -> Análisis Afiliado 20-38695141-2 CUIL | DNI Sexo Sexo search Generar C…" at bounding box center [725, 124] width 1120 height 155
paste input "41128801-4"
click at [937, 133] on span "search Buscar afiliado" at bounding box center [923, 139] width 111 height 13
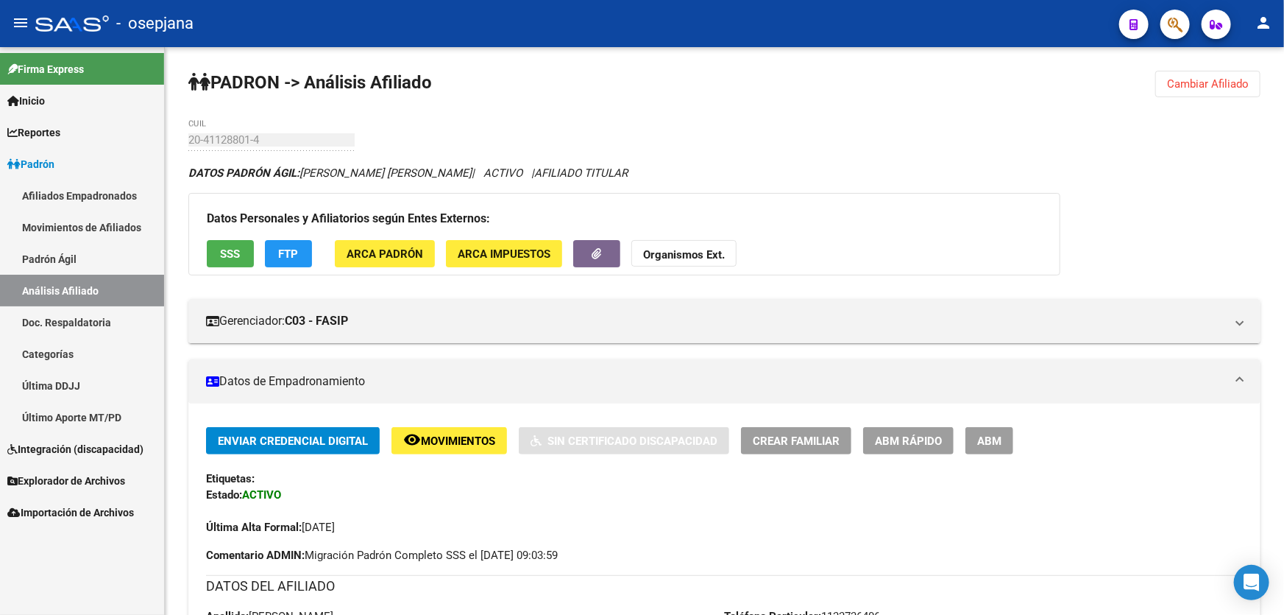
click at [1225, 81] on span "Cambiar Afiliado" at bounding box center [1208, 83] width 82 height 13
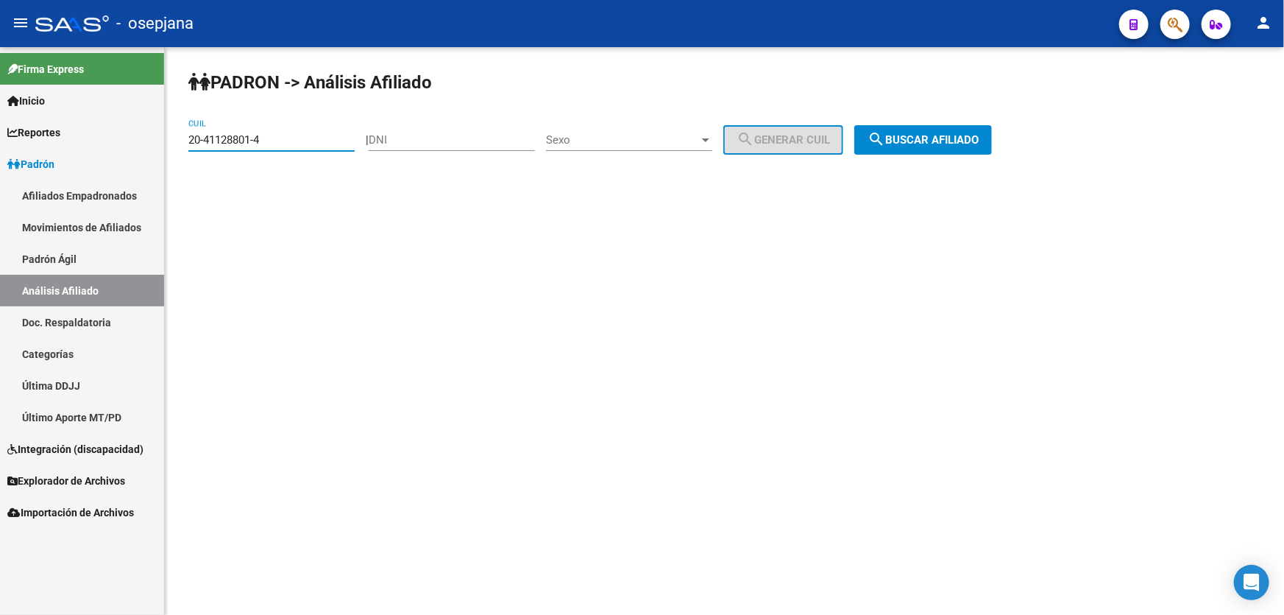
drag, startPoint x: 248, startPoint y: 139, endPoint x: 188, endPoint y: 139, distance: 59.6
click at [188, 139] on input "20-41128801-4" at bounding box center [271, 139] width 166 height 13
paste input "573000-5"
click at [972, 141] on span "search Buscar afiliado" at bounding box center [923, 139] width 111 height 13
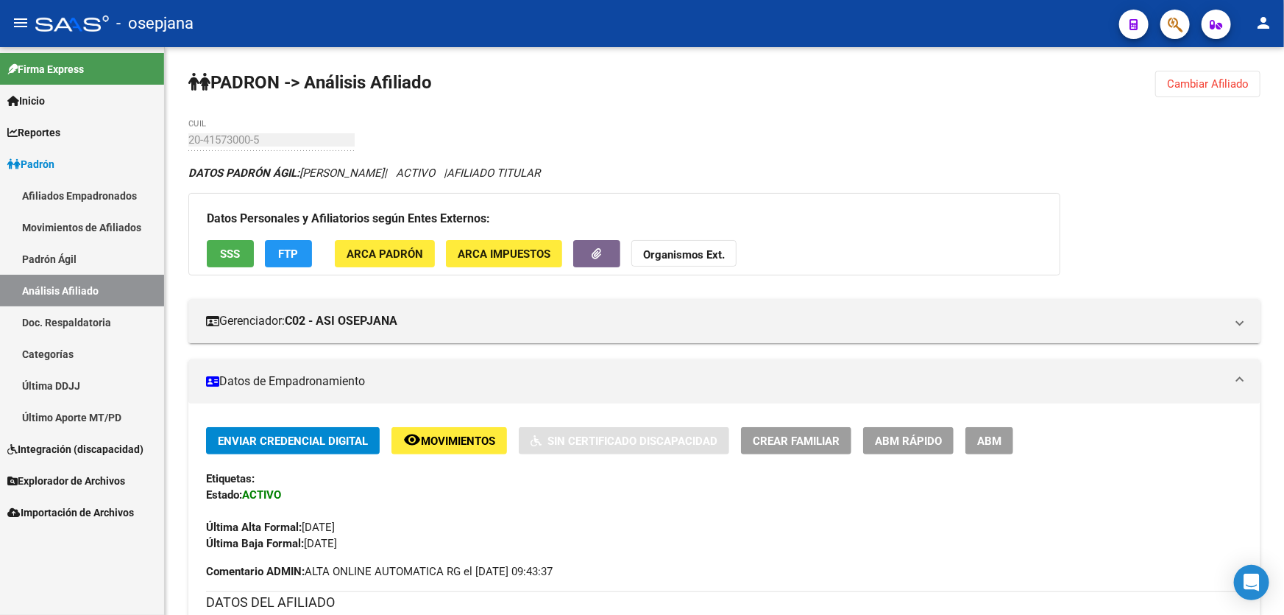
click at [1226, 77] on span "Cambiar Afiliado" at bounding box center [1208, 83] width 82 height 13
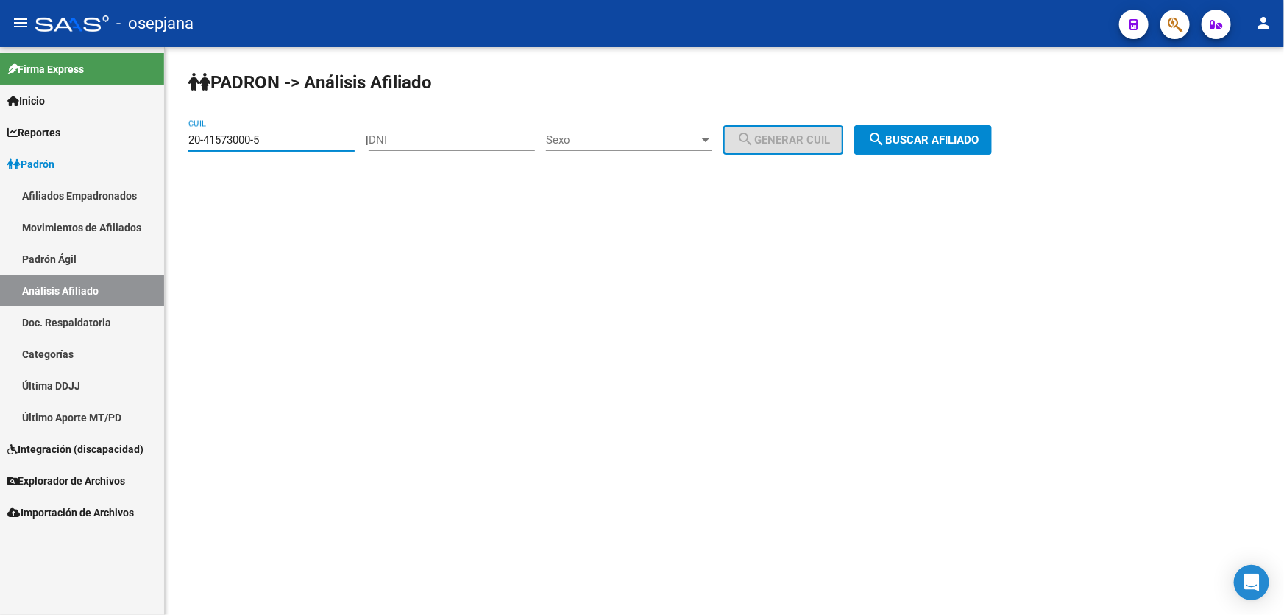
drag, startPoint x: 283, startPoint y: 141, endPoint x: 177, endPoint y: 142, distance: 106.0
click at [177, 142] on div "PADRON -> Análisis Afiliado 20-41573000-5 CUIL | DNI Sexo Sexo search Generar C…" at bounding box center [725, 124] width 1120 height 155
paste input "3-35684395-9"
click at [922, 123] on div "PADRON -> Análisis Afiliado 23-35684395-9 CUIL | DNI Sexo Sexo search Generar C…" at bounding box center [725, 124] width 1120 height 155
click at [935, 135] on span "search Buscar afiliado" at bounding box center [923, 139] width 111 height 13
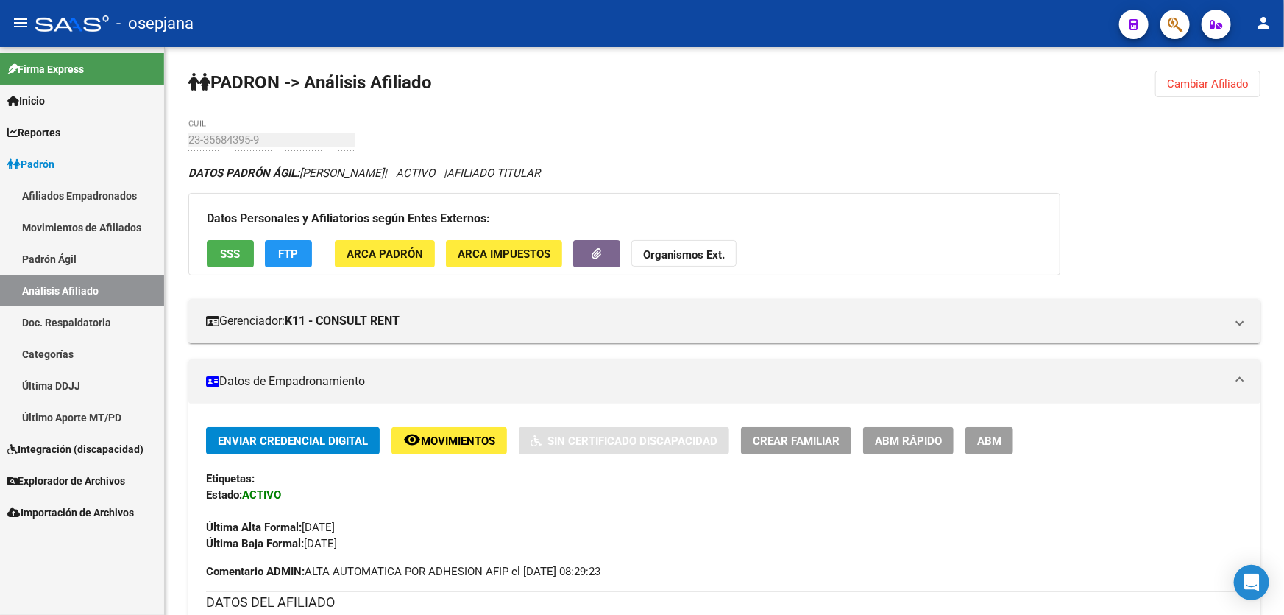
click at [1232, 92] on button "Cambiar Afiliado" at bounding box center [1208, 84] width 105 height 26
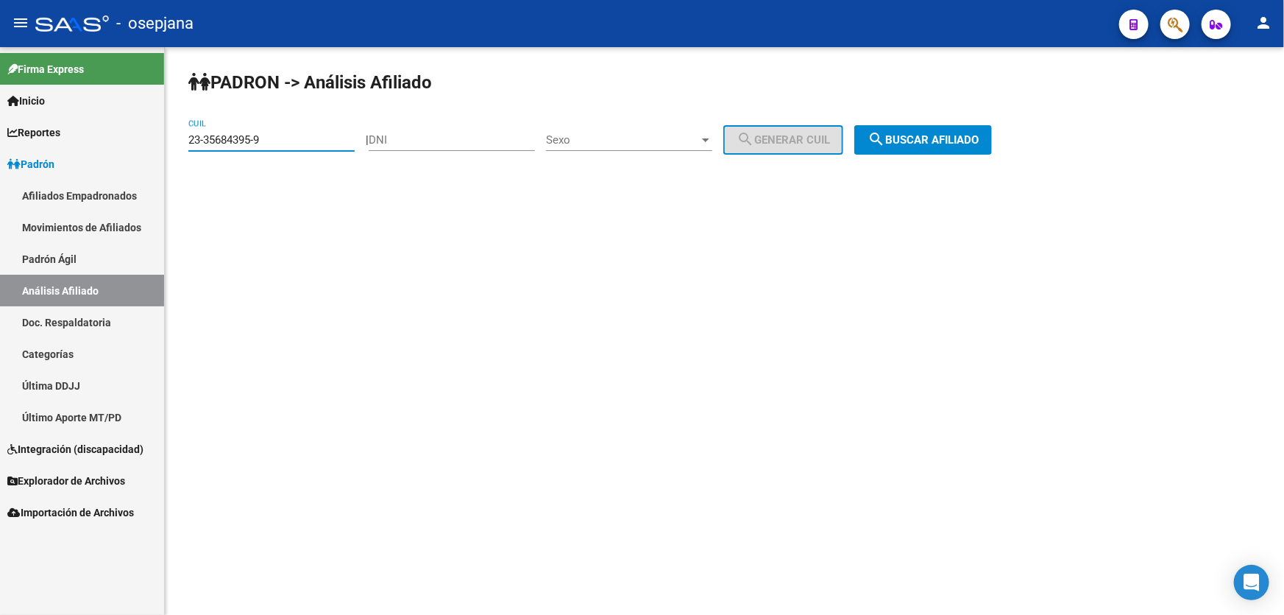
drag, startPoint x: 286, startPoint y: 141, endPoint x: 173, endPoint y: 141, distance: 112.6
click at [173, 141] on div "PADRON -> Análisis Afiliado 23-35684395-9 CUIL | DNI Sexo Sexo search Generar C…" at bounding box center [725, 124] width 1120 height 155
paste input "6088752"
click at [957, 144] on span "search Buscar afiliado" at bounding box center [923, 139] width 111 height 13
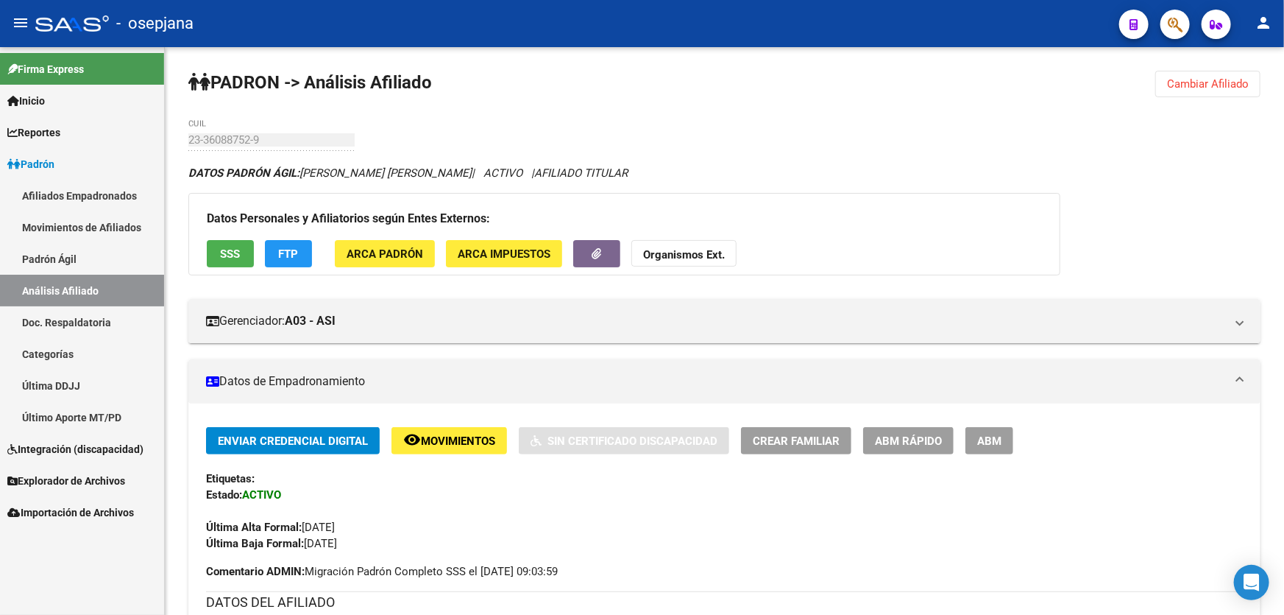
click at [1213, 79] on span "Cambiar Afiliado" at bounding box center [1208, 83] width 82 height 13
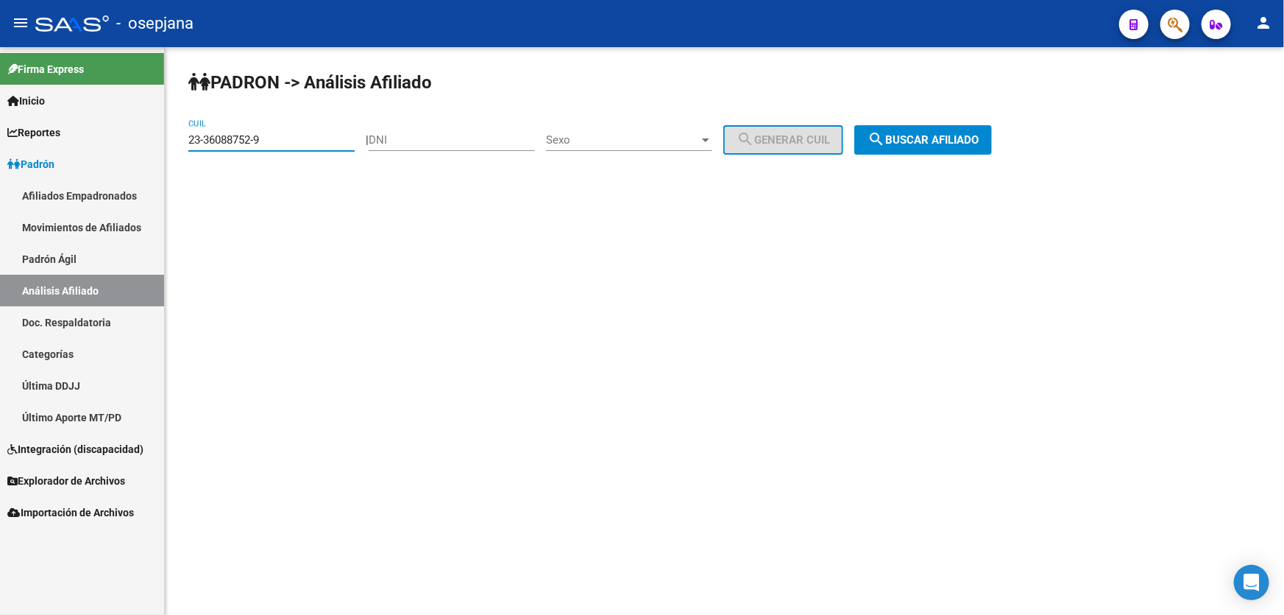
drag, startPoint x: 294, startPoint y: 136, endPoint x: 169, endPoint y: 151, distance: 126.0
click at [169, 151] on div "PADRON -> Análisis Afiliado 23-36088752-9 CUIL | DNI Sexo Sexo search Generar C…" at bounding box center [725, 124] width 1120 height 155
paste input "7-32946694-4"
click at [992, 127] on button "search Buscar afiliado" at bounding box center [924, 139] width 138 height 29
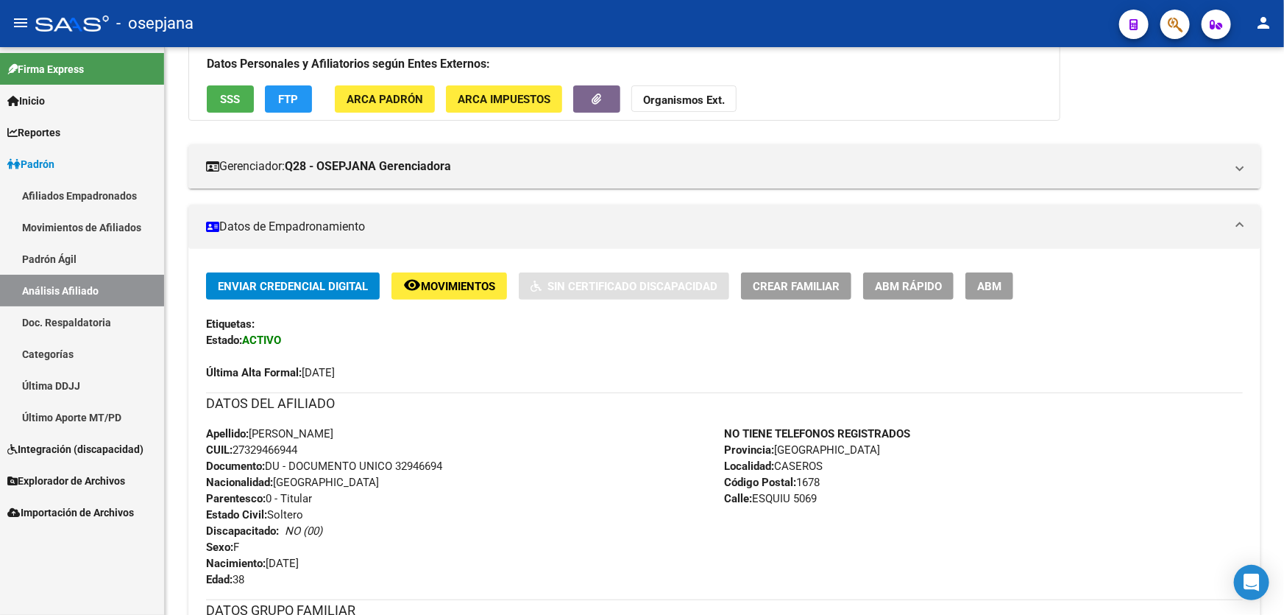
scroll to position [133, 0]
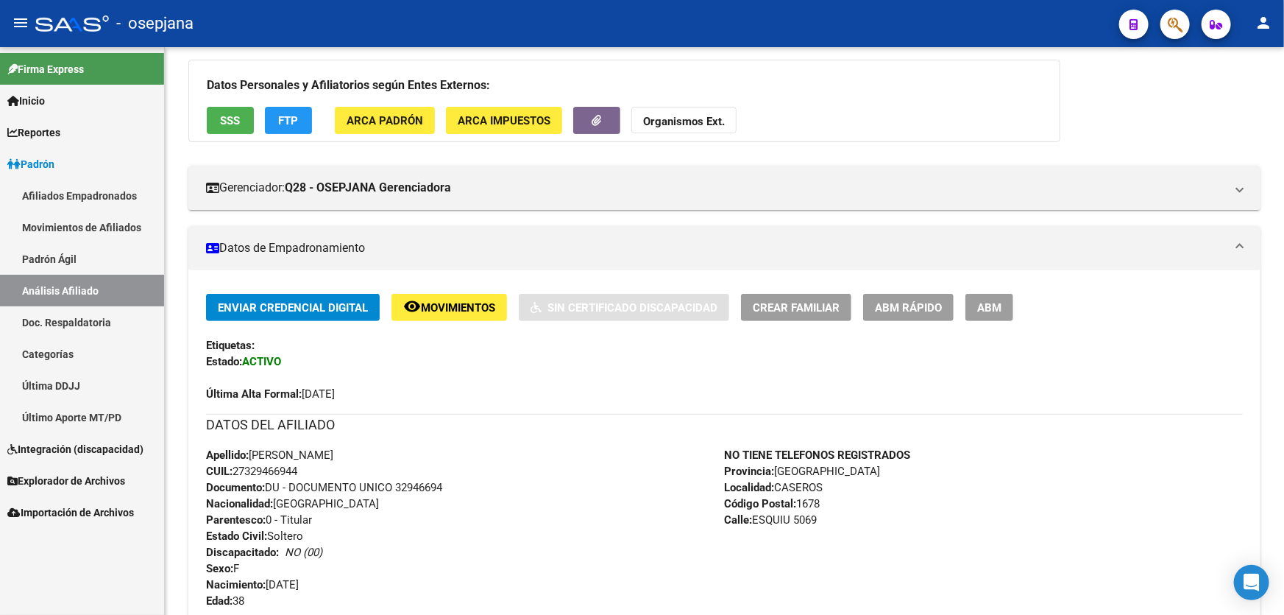
drag, startPoint x: 397, startPoint y: 484, endPoint x: 472, endPoint y: 489, distance: 75.3
click at [472, 489] on div "Apellido: MELISA LAURA KARPIUK CUIL: 27329466944 Documento: DU - DOCUMENTO UNIC…" at bounding box center [465, 528] width 519 height 162
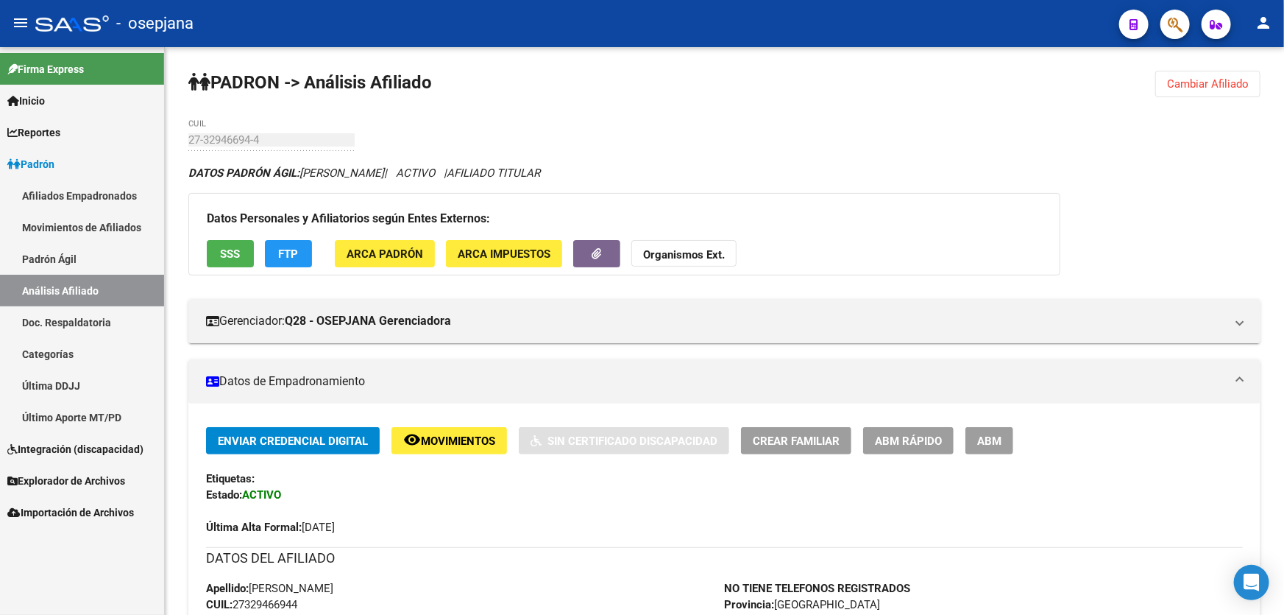
click at [1215, 80] on span "Cambiar Afiliado" at bounding box center [1208, 83] width 82 height 13
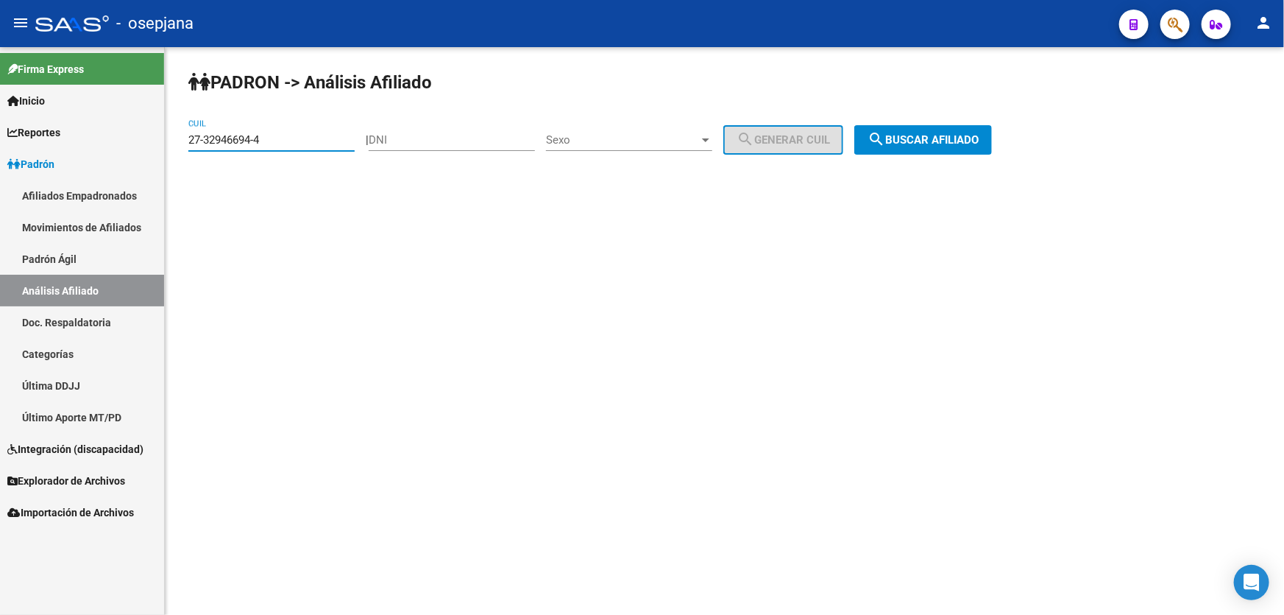
drag, startPoint x: 277, startPoint y: 138, endPoint x: 183, endPoint y: 140, distance: 93.5
click at [183, 140] on div "PADRON -> Análisis Afiliado 27-32946694-4 CUIL | DNI Sexo Sexo search Generar C…" at bounding box center [725, 124] width 1120 height 155
paste input "41006952-6"
click at [975, 133] on span "search Buscar afiliado" at bounding box center [923, 139] width 111 height 13
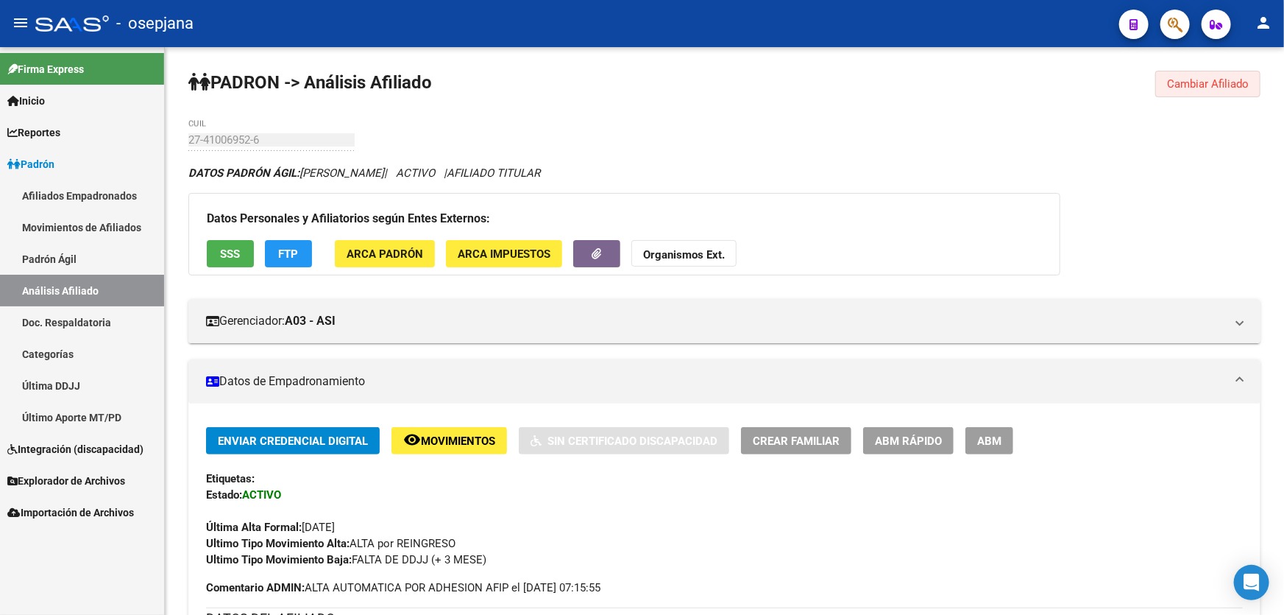
click at [1209, 71] on button "Cambiar Afiliado" at bounding box center [1208, 84] width 105 height 26
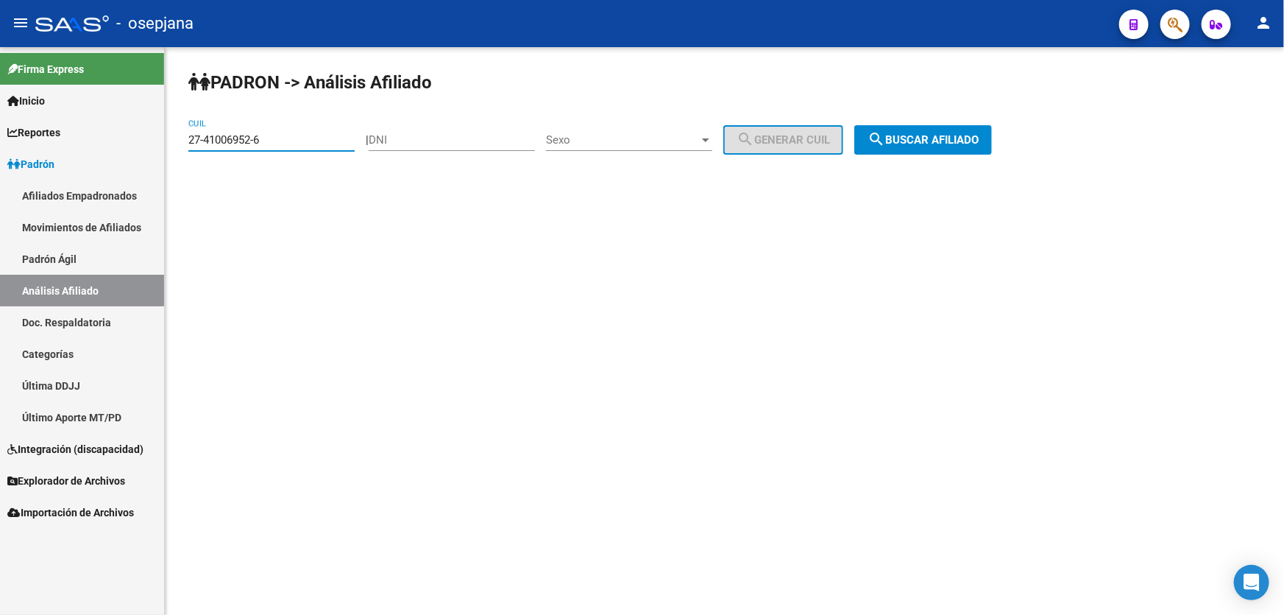
drag, startPoint x: 278, startPoint y: 136, endPoint x: 166, endPoint y: 144, distance: 112.2
click at [166, 144] on div "PADRON -> Análisis Afiliado 27-41006952-6 CUIL | DNI Sexo Sexo search Generar C…" at bounding box center [725, 124] width 1120 height 155
paste input "93949777-9"
click at [961, 134] on span "search Buscar afiliado" at bounding box center [923, 139] width 111 height 13
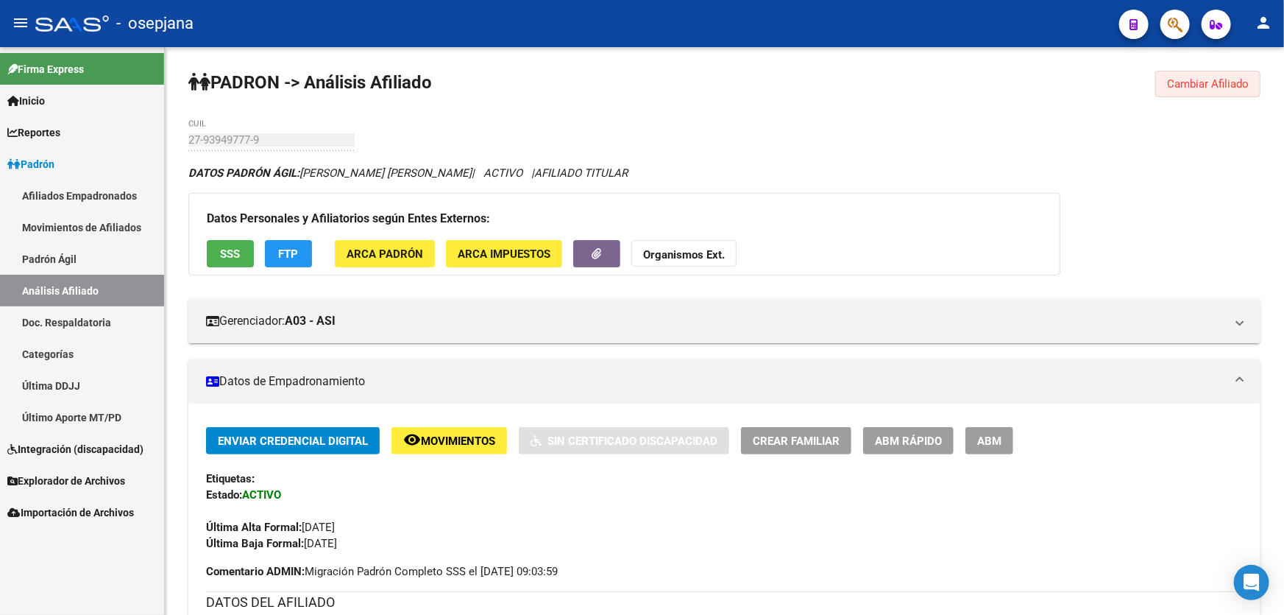
click at [1207, 73] on button "Cambiar Afiliado" at bounding box center [1208, 84] width 105 height 26
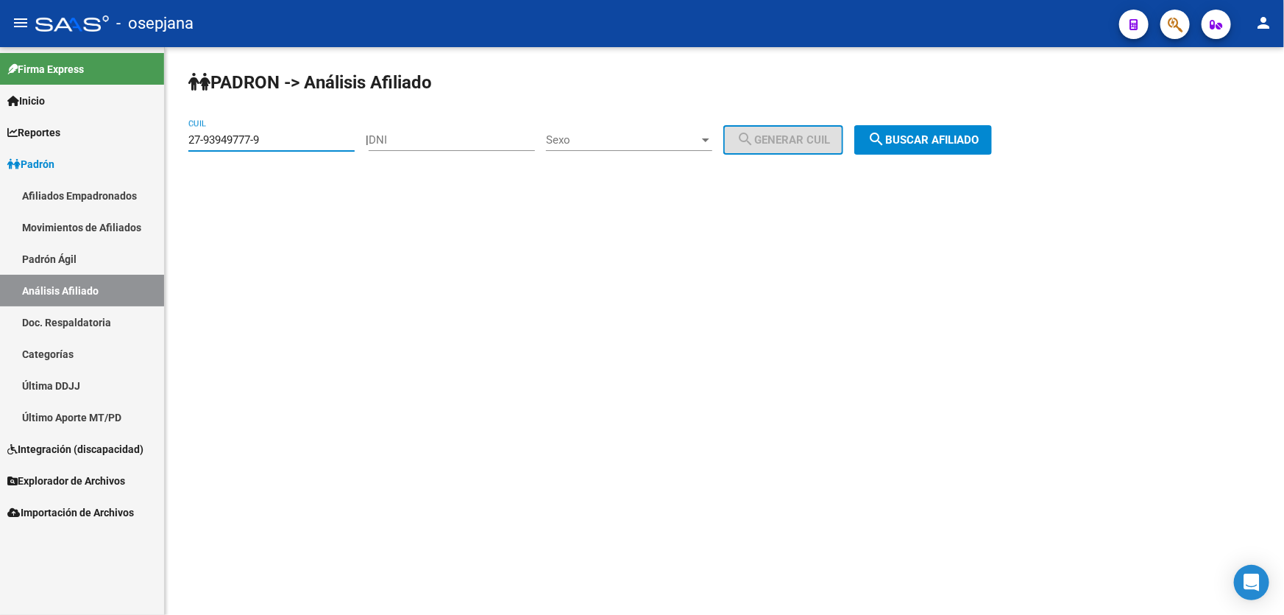
drag, startPoint x: 300, startPoint y: 139, endPoint x: 177, endPoint y: 145, distance: 122.3
click at [177, 145] on div "PADRON -> Análisis Afiliado 27-93949777-9 CUIL | DNI Sexo Sexo search Generar C…" at bounding box center [725, 124] width 1120 height 155
paste input "0-41289734-0"
type input "20-41289734-0"
click at [931, 124] on div "PADRON -> Análisis Afiliado 20-41289734-0 CUIL | DNI Sexo Sexo search Generar C…" at bounding box center [725, 124] width 1120 height 155
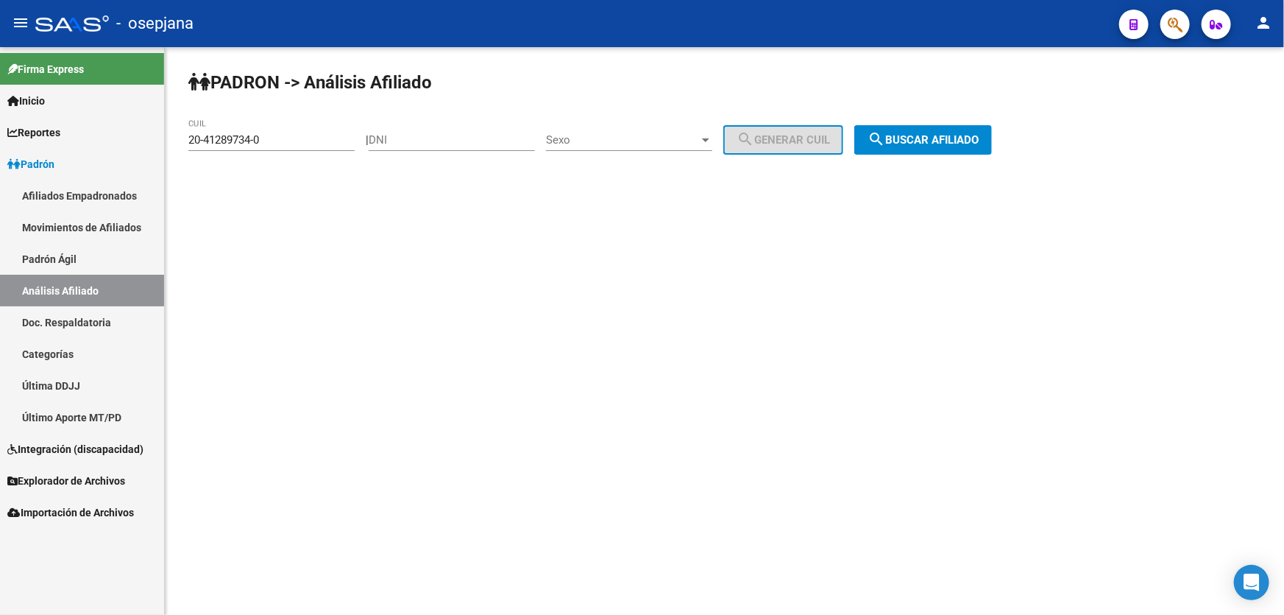
click at [934, 136] on span "search Buscar afiliado" at bounding box center [923, 139] width 111 height 13
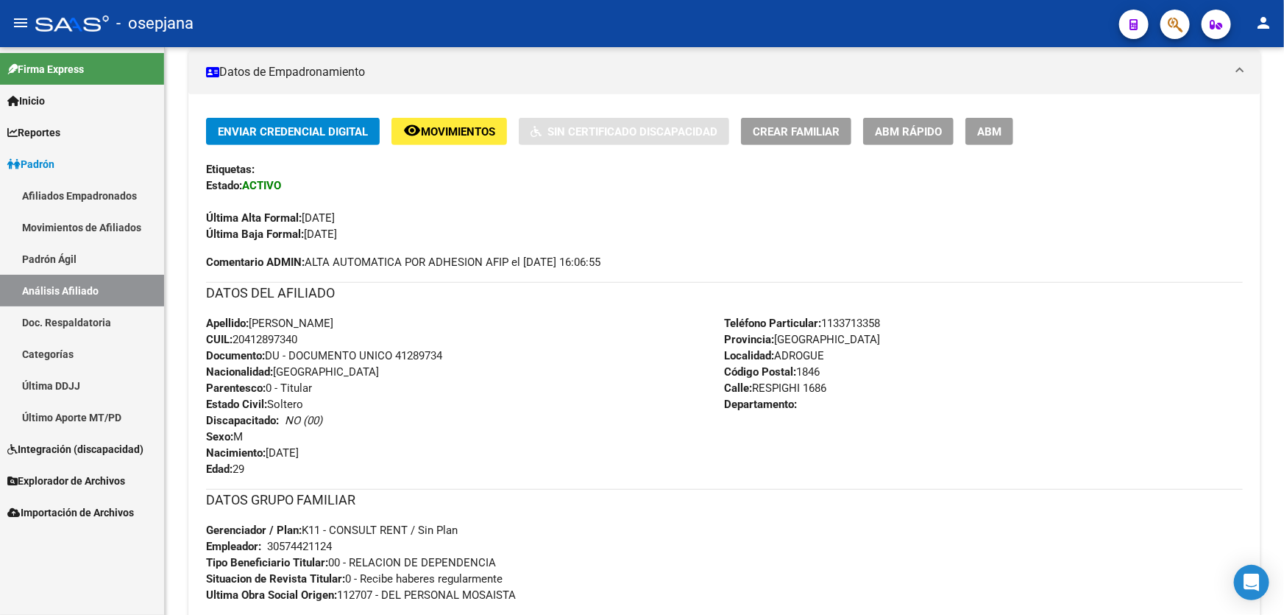
scroll to position [306, 0]
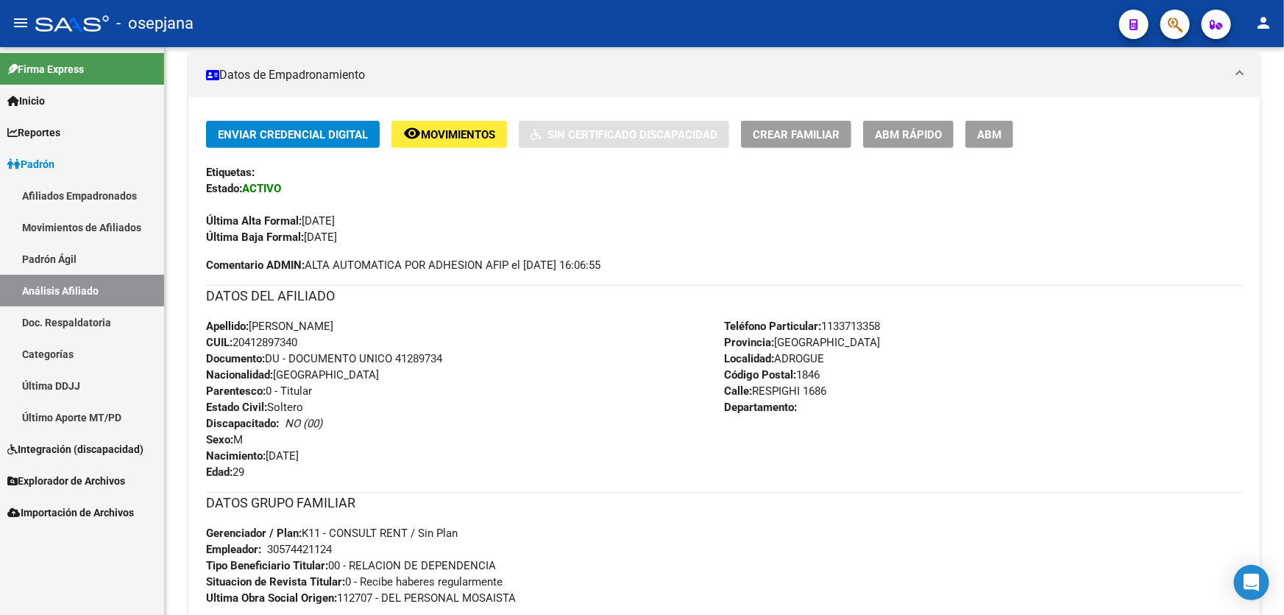
click at [916, 136] on span "ABM Rápido" at bounding box center [908, 134] width 67 height 13
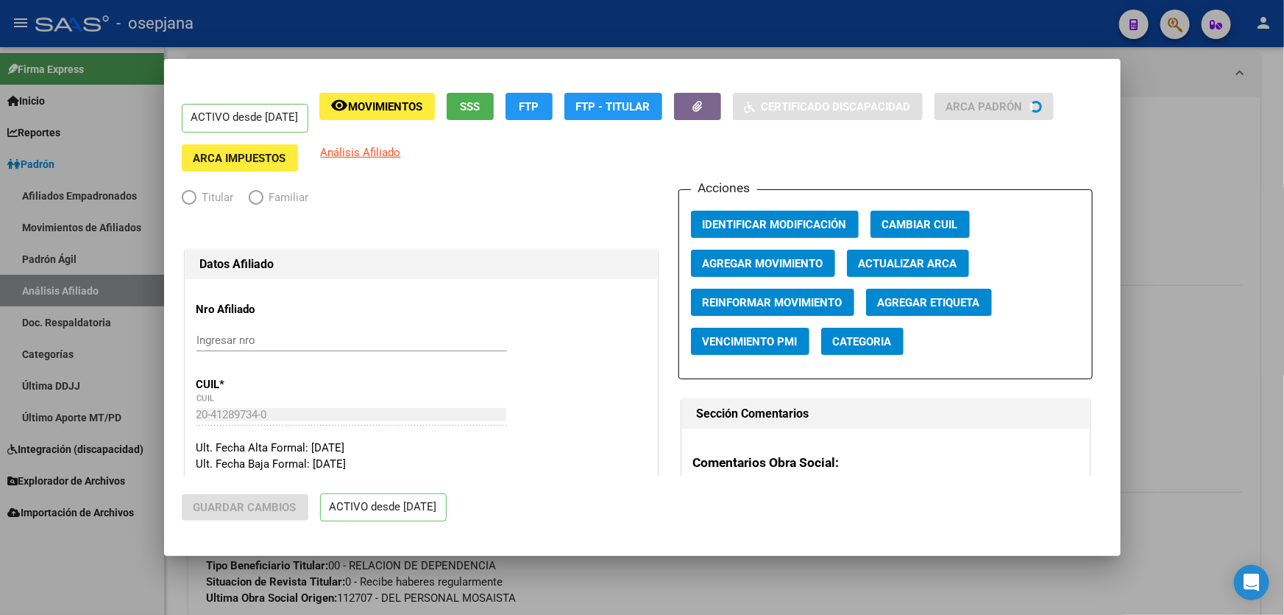
radio input "true"
type input "30-57442112-4"
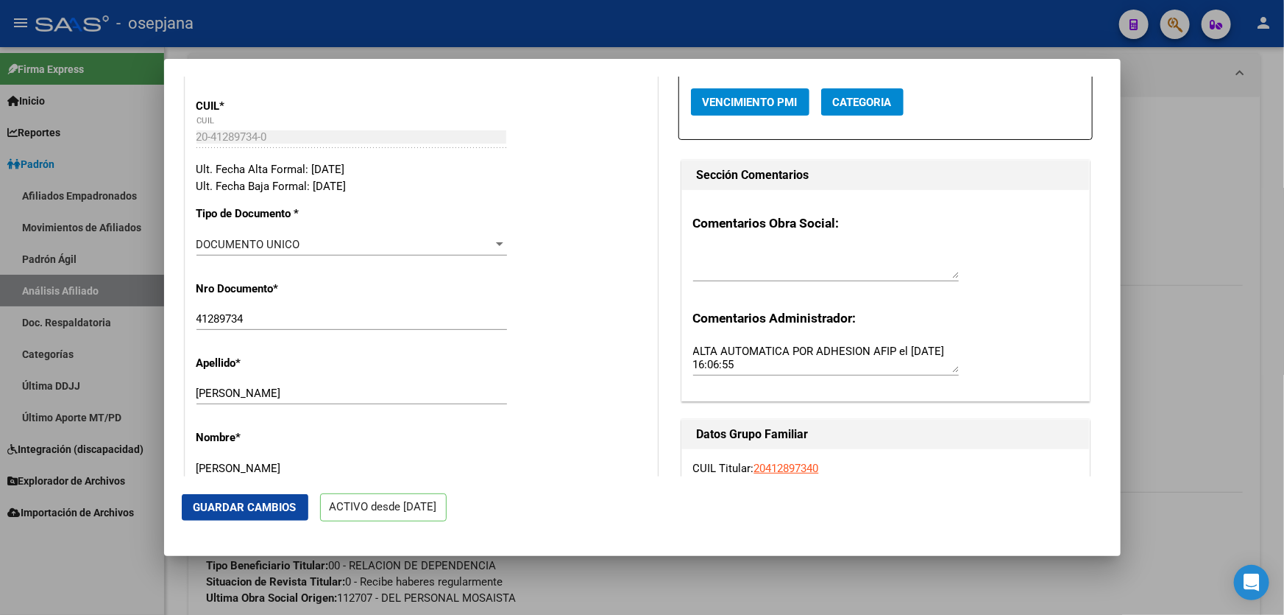
scroll to position [0, 0]
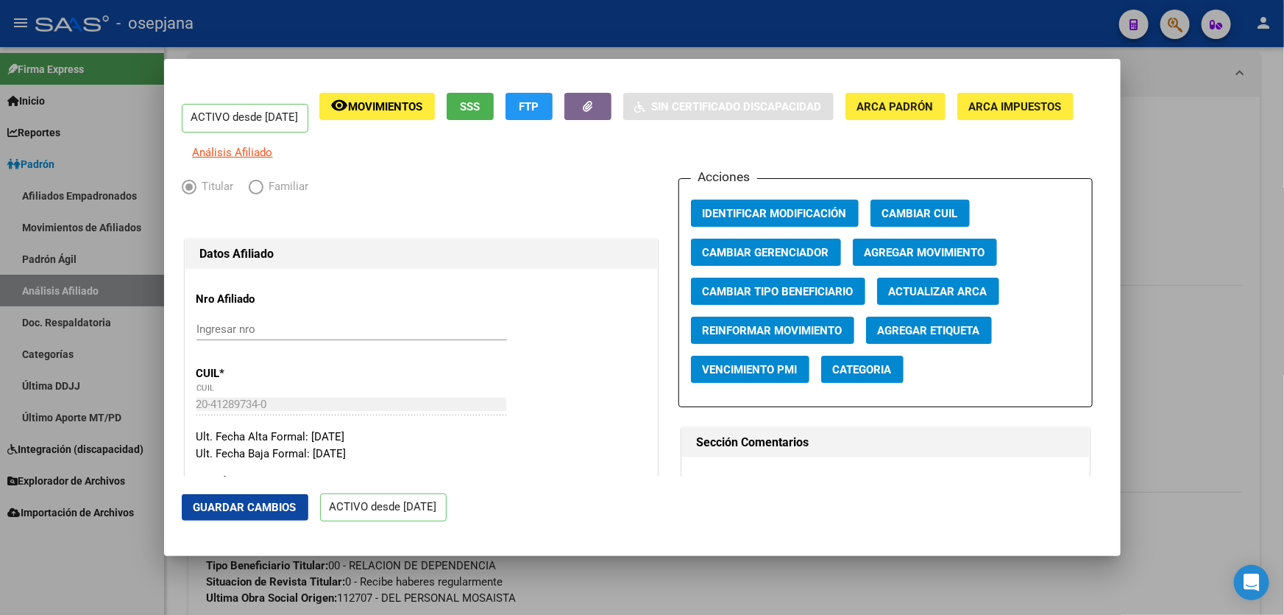
click at [922, 259] on span "Agregar Movimiento" at bounding box center [925, 252] width 121 height 13
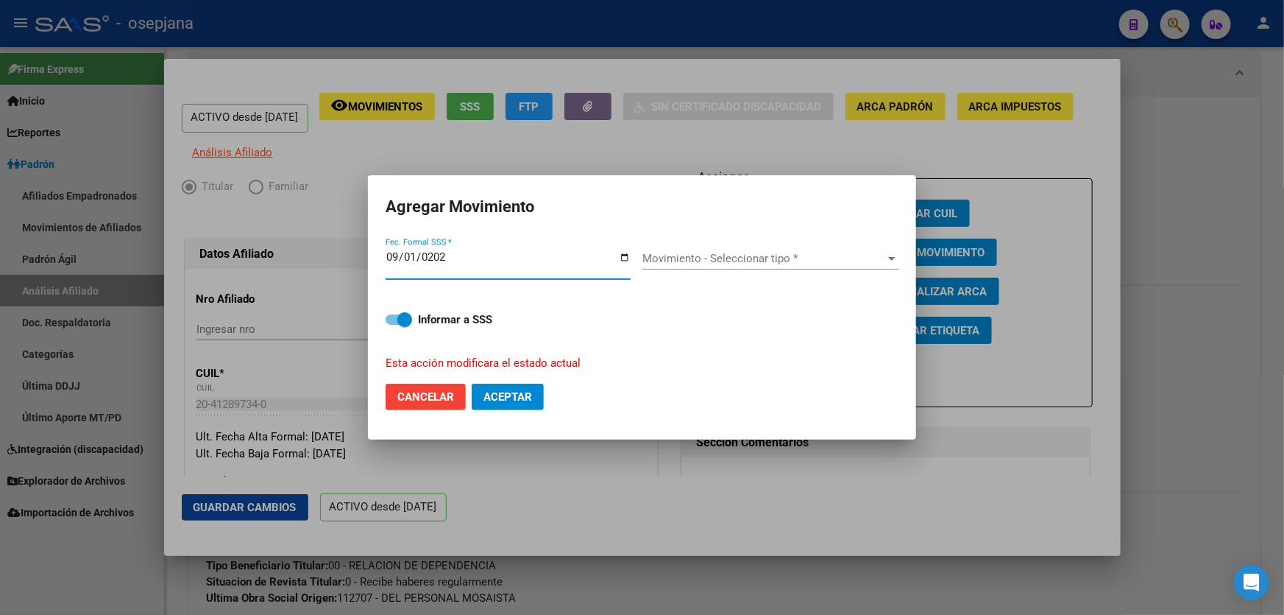
type input "[DATE]"
click at [715, 252] on span "Movimiento - Seleccionar tipo *" at bounding box center [765, 258] width 244 height 13
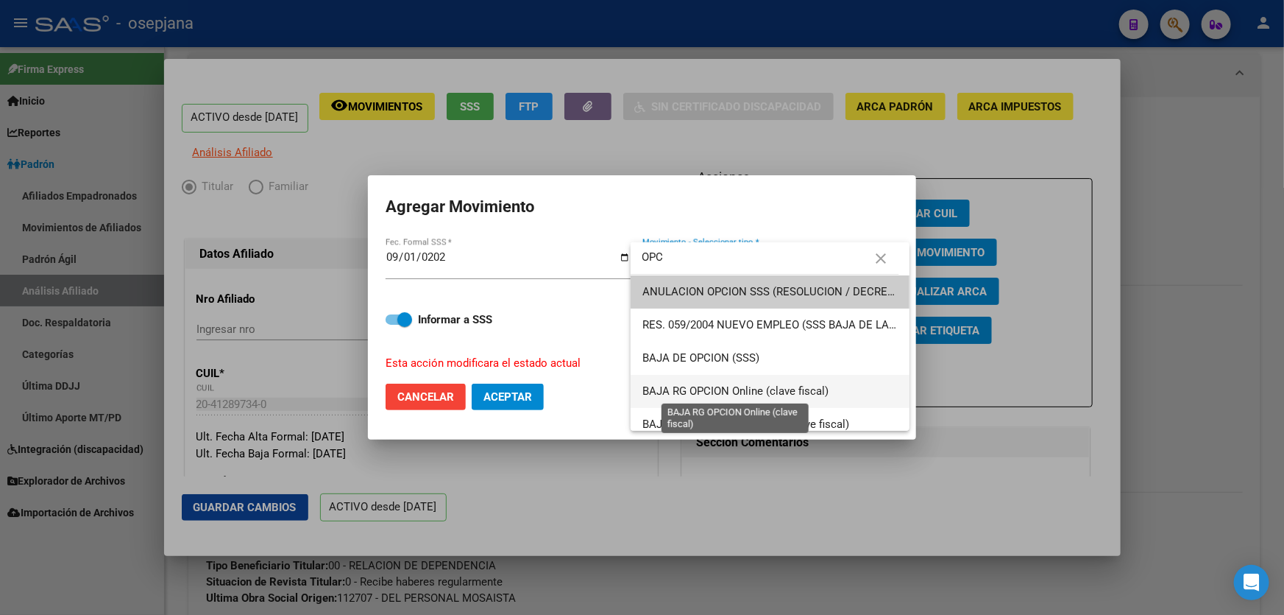
type input "OPC"
click at [786, 388] on span "BAJA RG OPCION Online (clave fiscal)" at bounding box center [736, 390] width 186 height 13
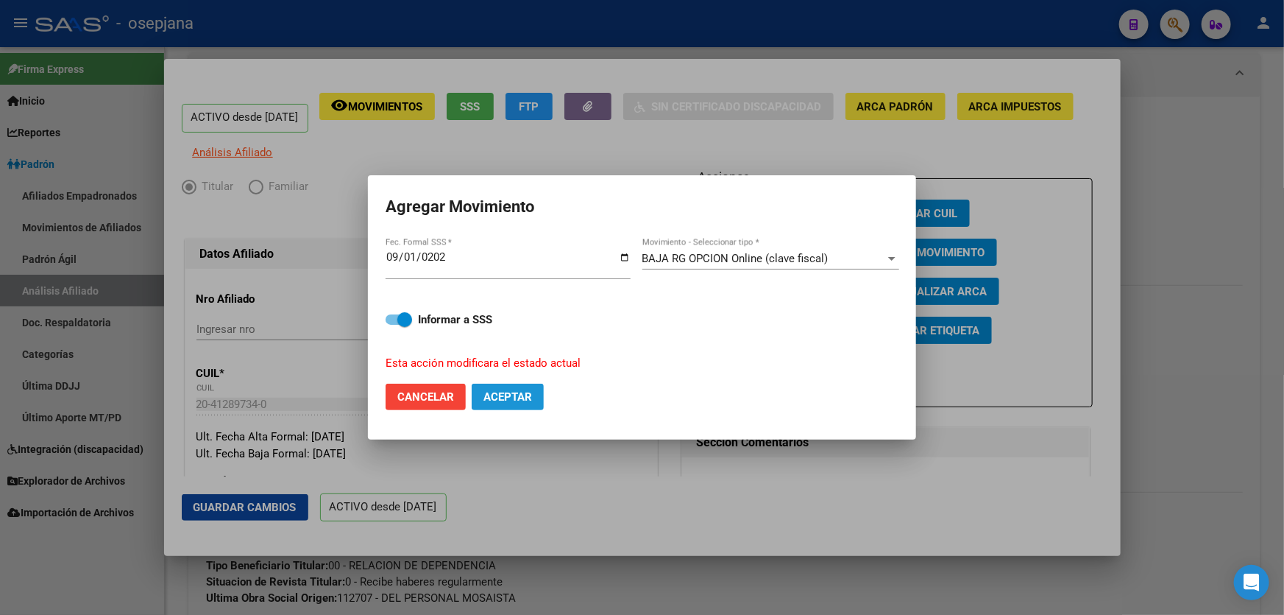
click at [527, 395] on span "Aceptar" at bounding box center [508, 396] width 49 height 13
checkbox input "false"
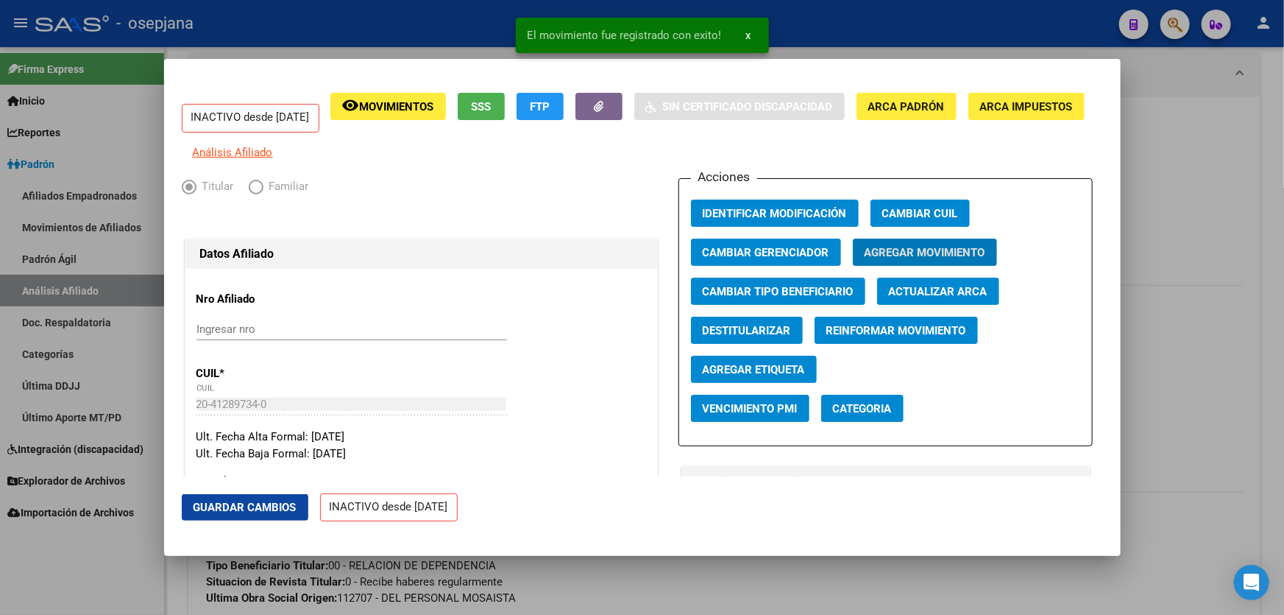
click at [234, 504] on span "Guardar Cambios" at bounding box center [245, 507] width 103 height 13
click at [1284, 304] on div at bounding box center [642, 307] width 1284 height 615
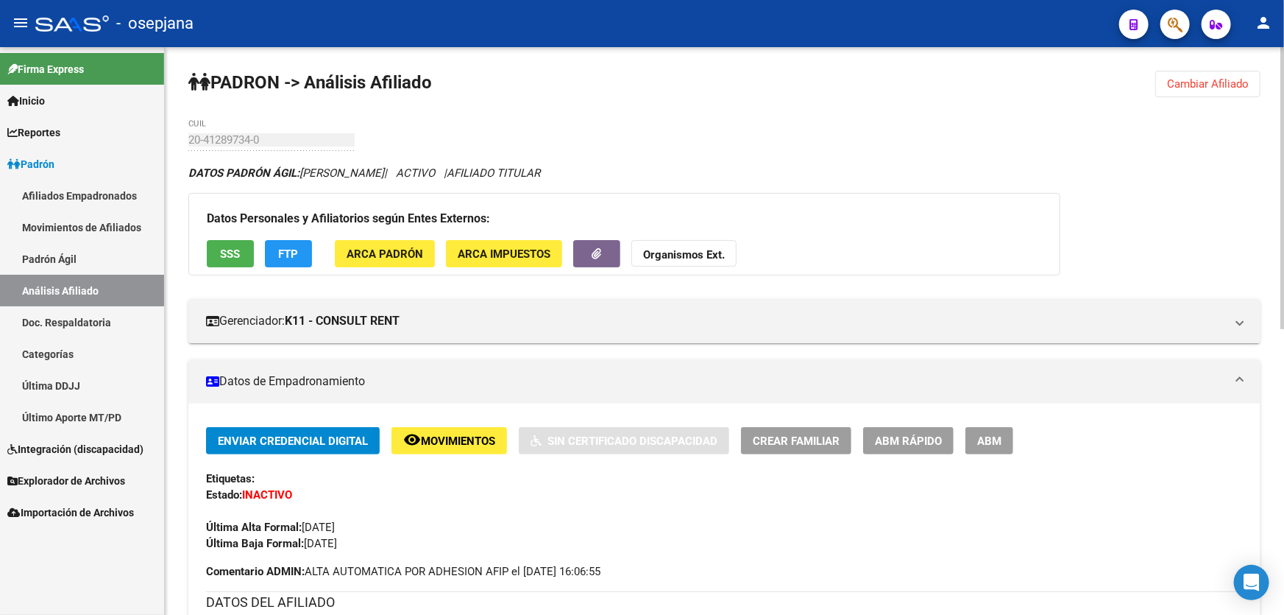
click at [1189, 74] on button "Cambiar Afiliado" at bounding box center [1208, 84] width 105 height 26
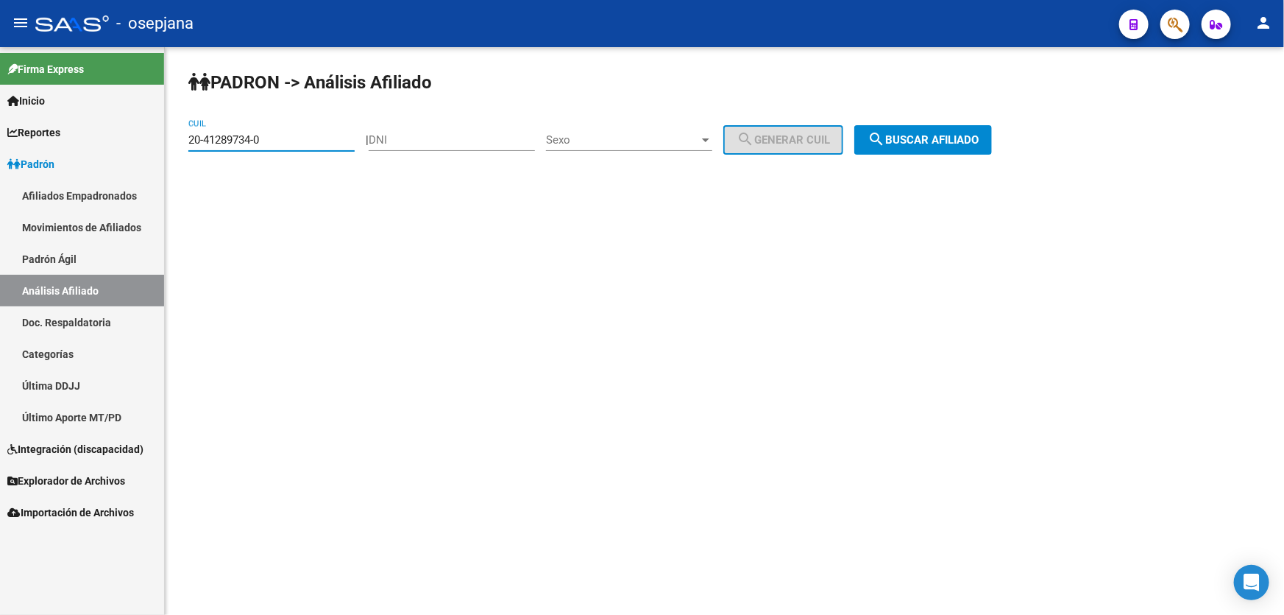
drag, startPoint x: 280, startPoint y: 135, endPoint x: 176, endPoint y: 143, distance: 104.8
click at [176, 143] on div "PADRON -> Análisis Afiliado 20-41289734-0 CUIL | DNI Sexo Sexo search Generar C…" at bounding box center [725, 124] width 1120 height 155
paste input "38939648-7"
type input "20-38939648-7"
click at [940, 142] on span "search Buscar afiliado" at bounding box center [923, 139] width 111 height 13
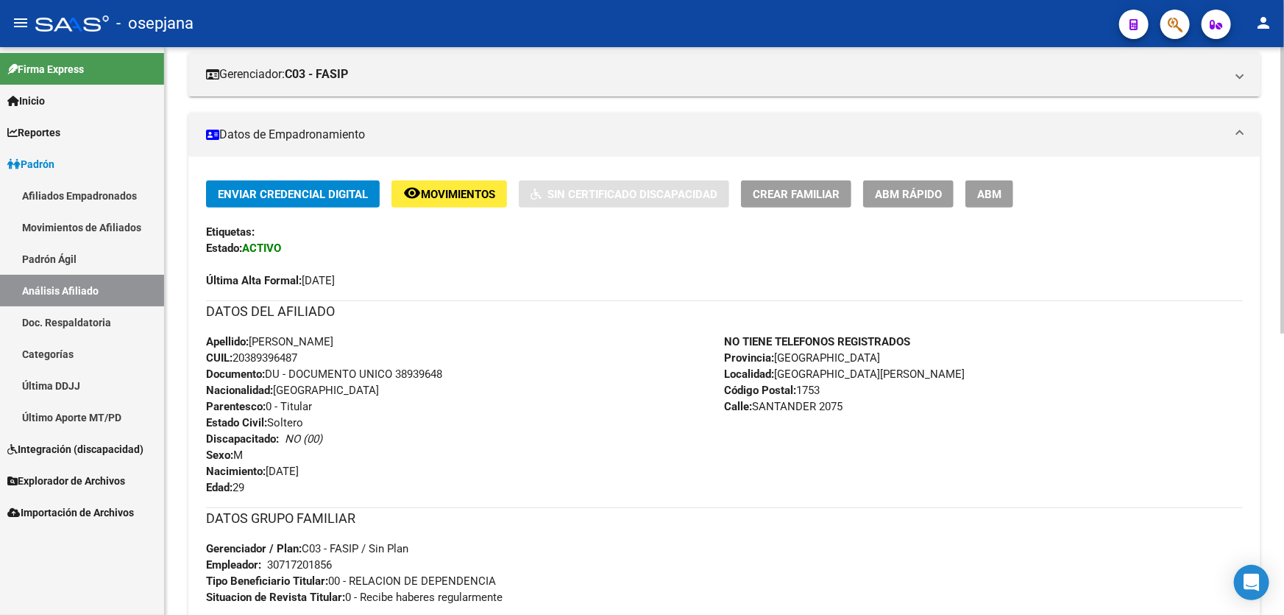
scroll to position [223, 0]
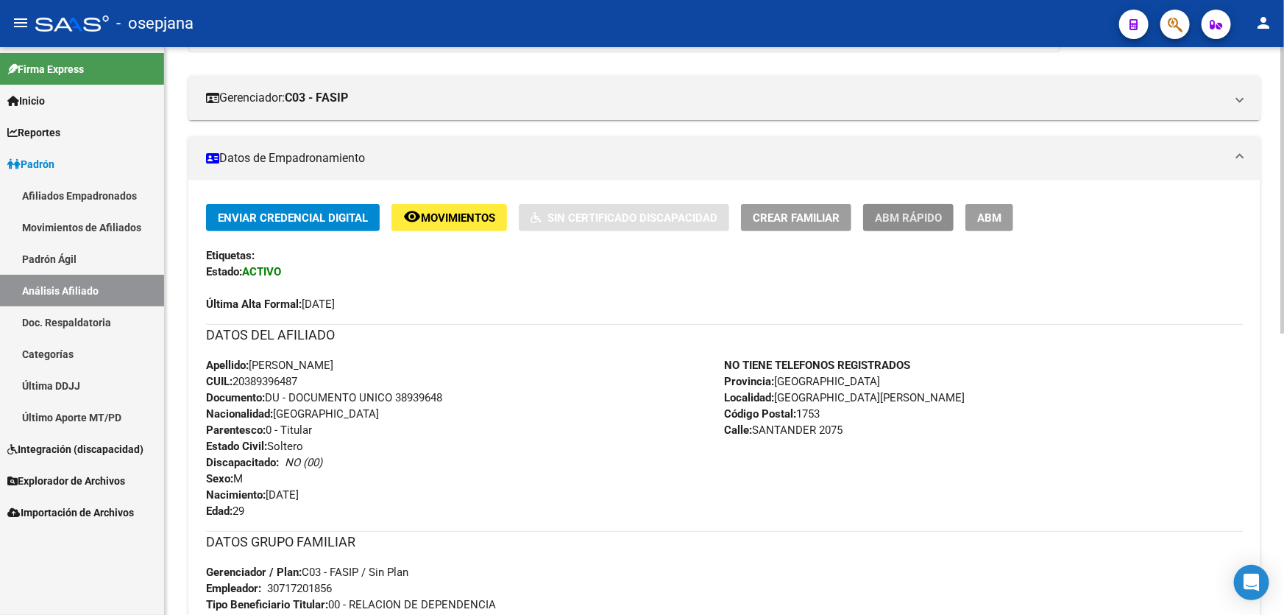
click at [924, 211] on span "ABM Rápido" at bounding box center [908, 217] width 67 height 13
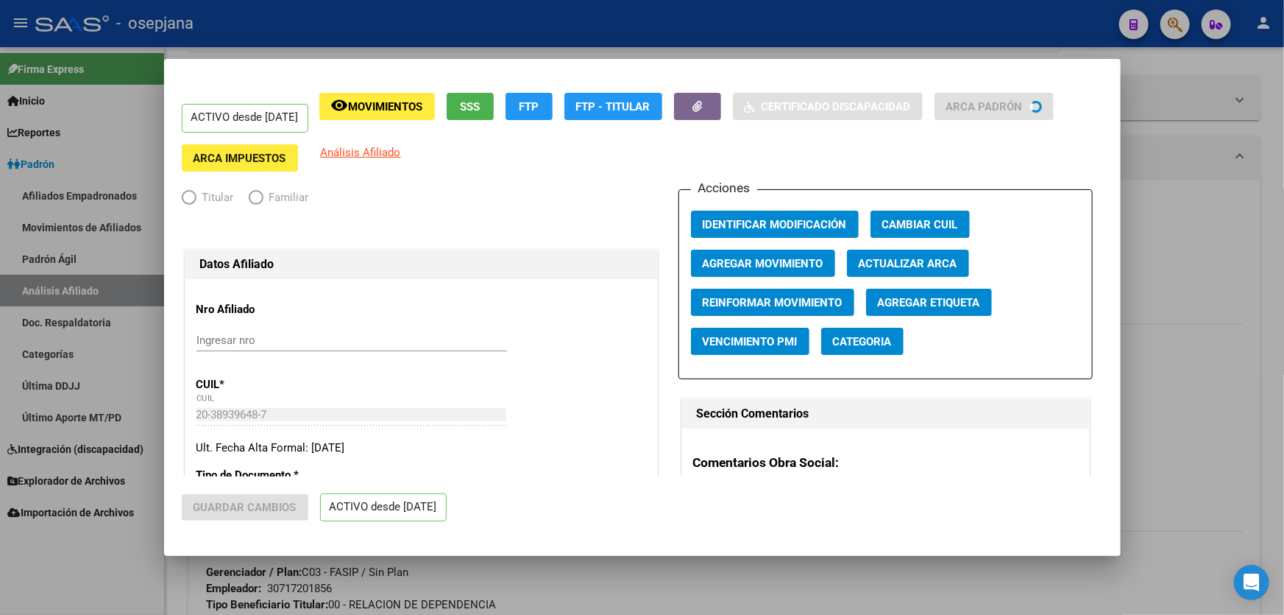
radio input "true"
type input "30-71720185-6"
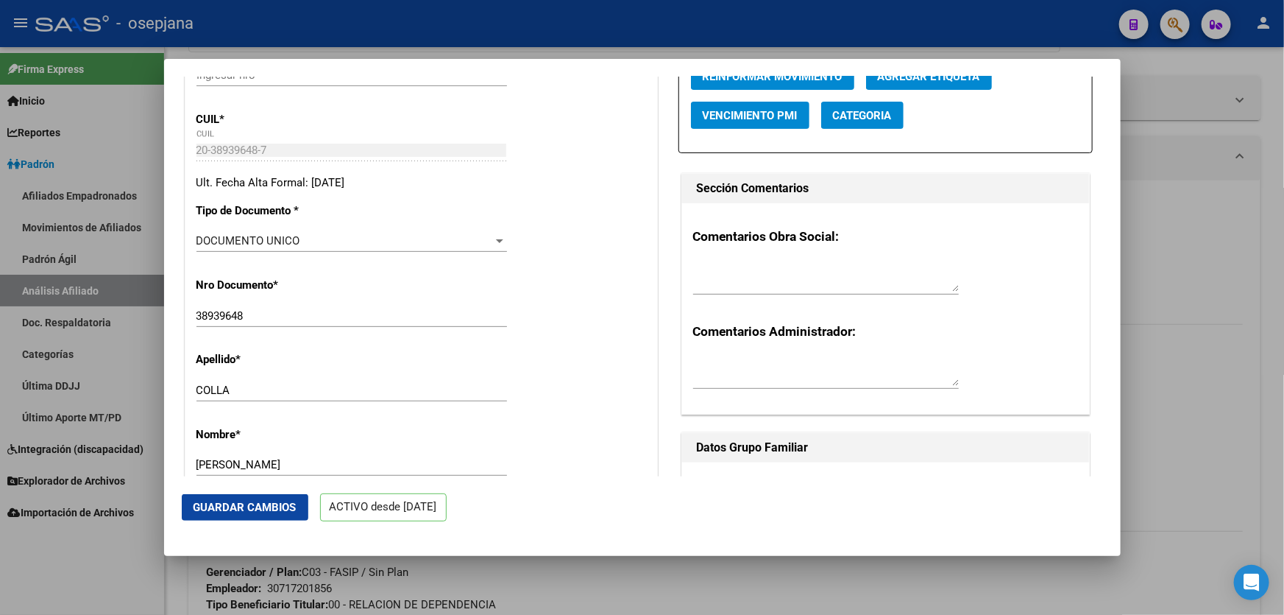
scroll to position [0, 0]
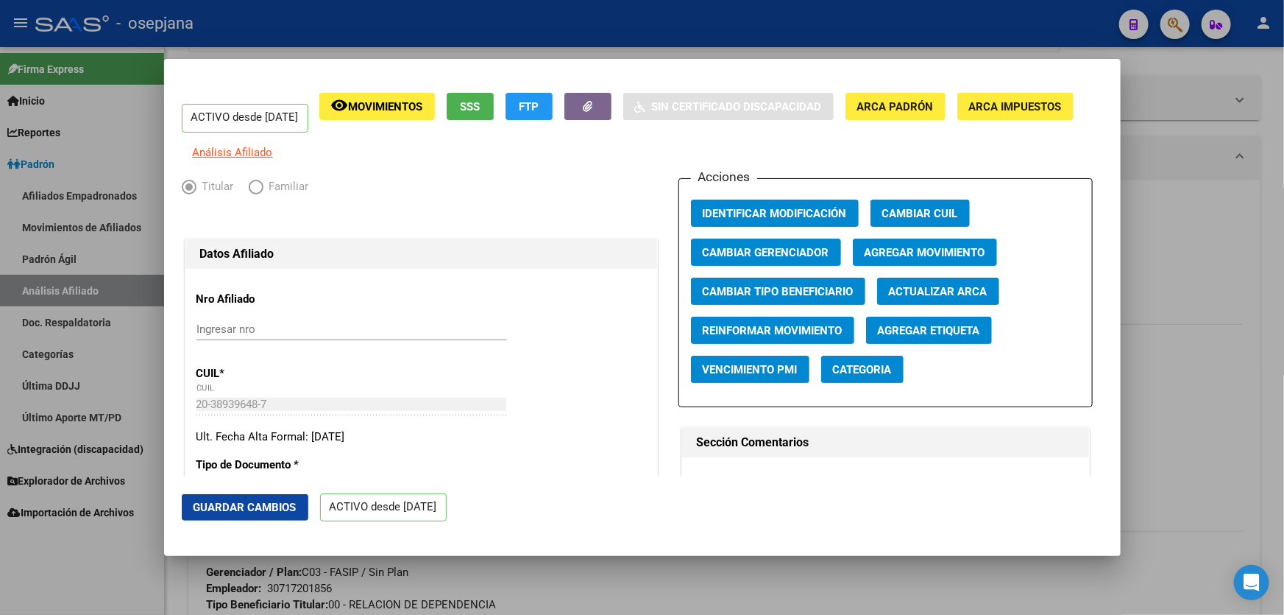
click at [911, 259] on span "Agregar Movimiento" at bounding box center [925, 252] width 121 height 13
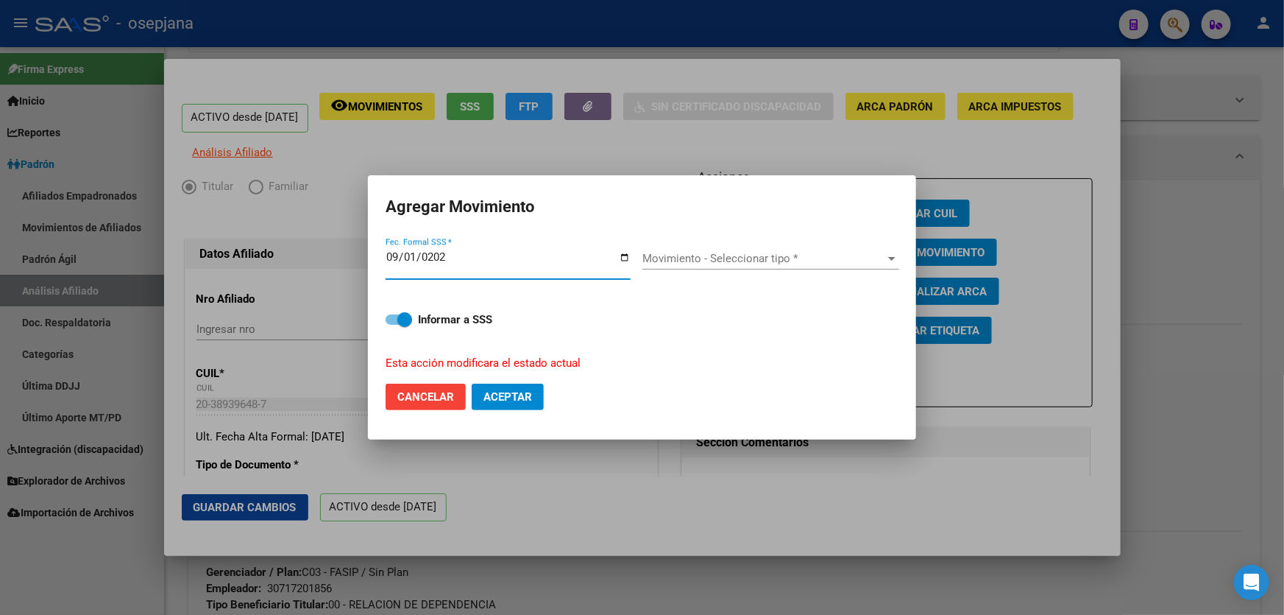
type input "[DATE]"
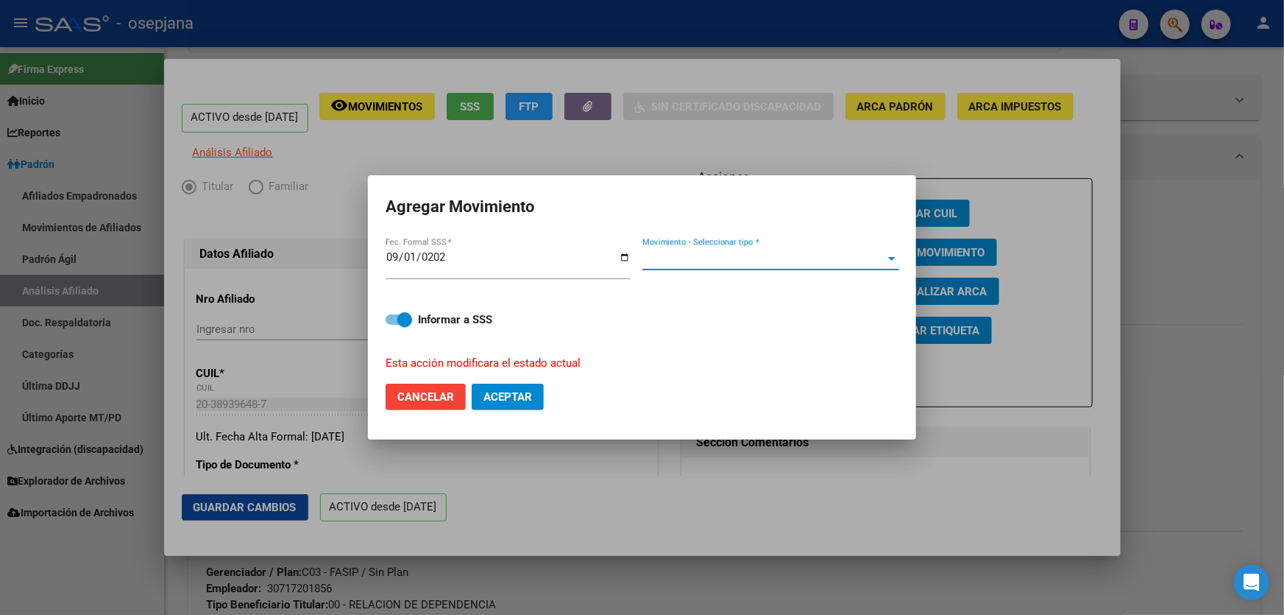
click at [696, 256] on span "Movimiento - Seleccionar tipo *" at bounding box center [765, 258] width 244 height 13
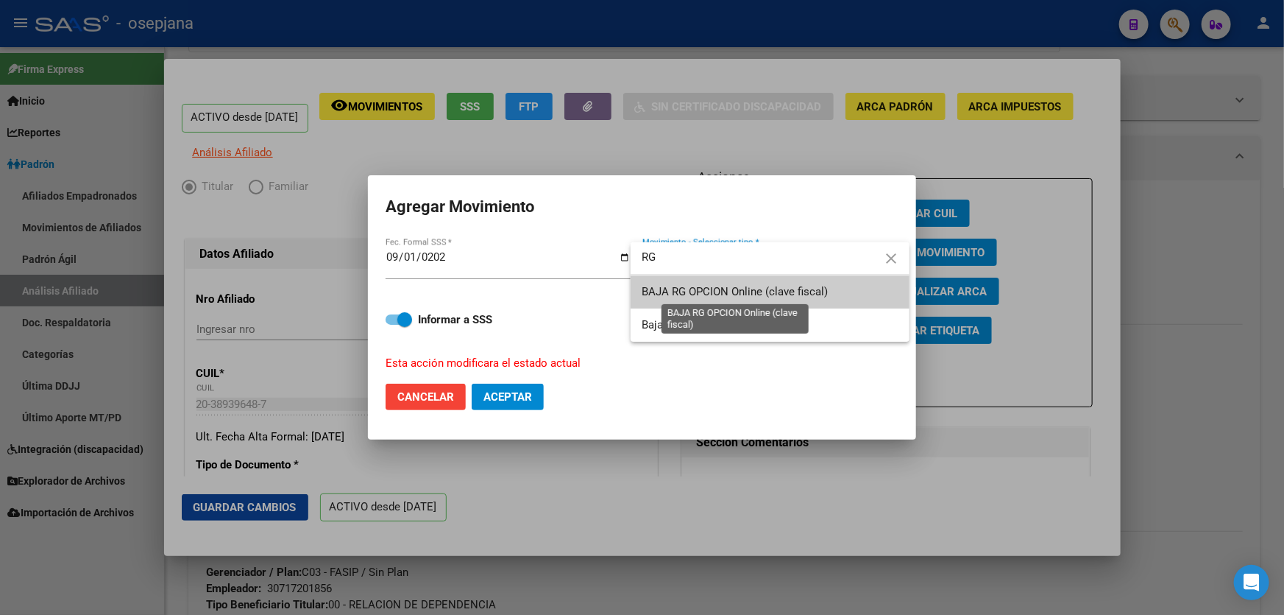
type input "RG"
click at [776, 289] on span "BAJA RG OPCION Online (clave fiscal)" at bounding box center [736, 291] width 186 height 13
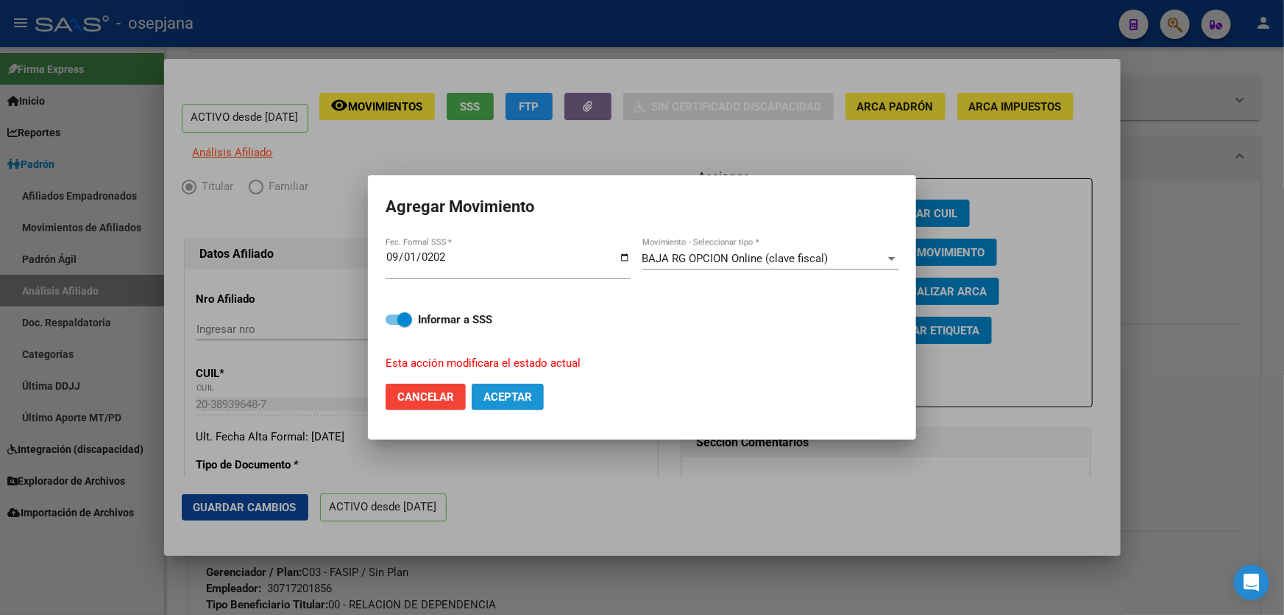
click at [542, 397] on button "Aceptar" at bounding box center [508, 396] width 72 height 26
checkbox input "false"
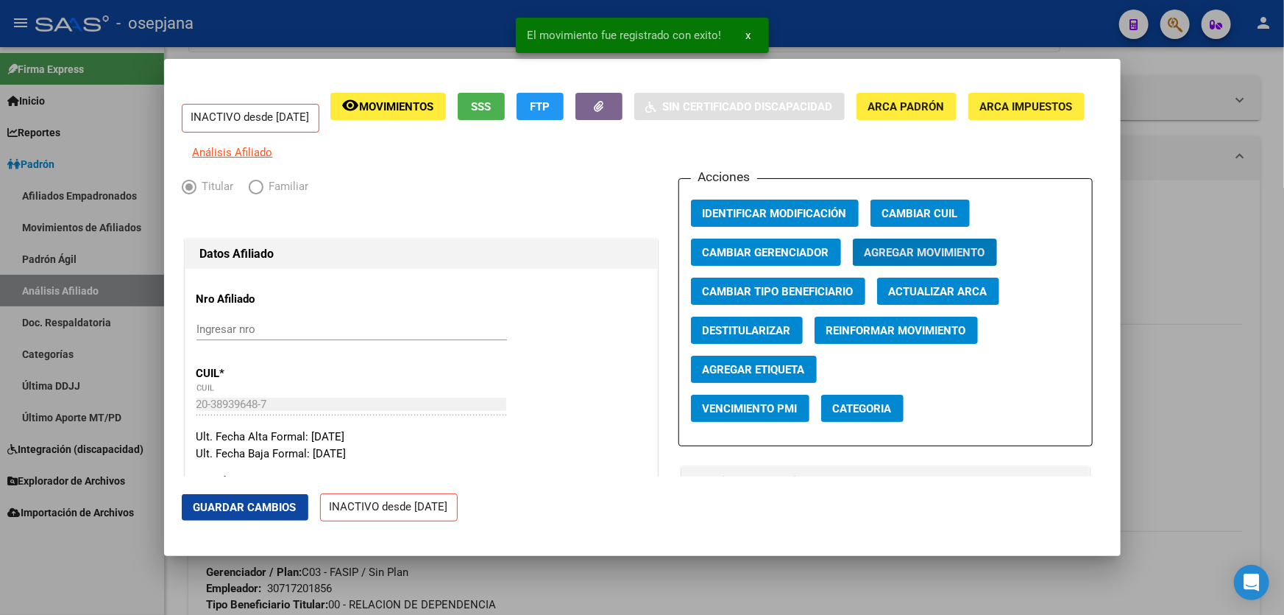
click at [279, 502] on span "Guardar Cambios" at bounding box center [245, 507] width 103 height 13
click at [1284, 325] on div at bounding box center [642, 307] width 1284 height 615
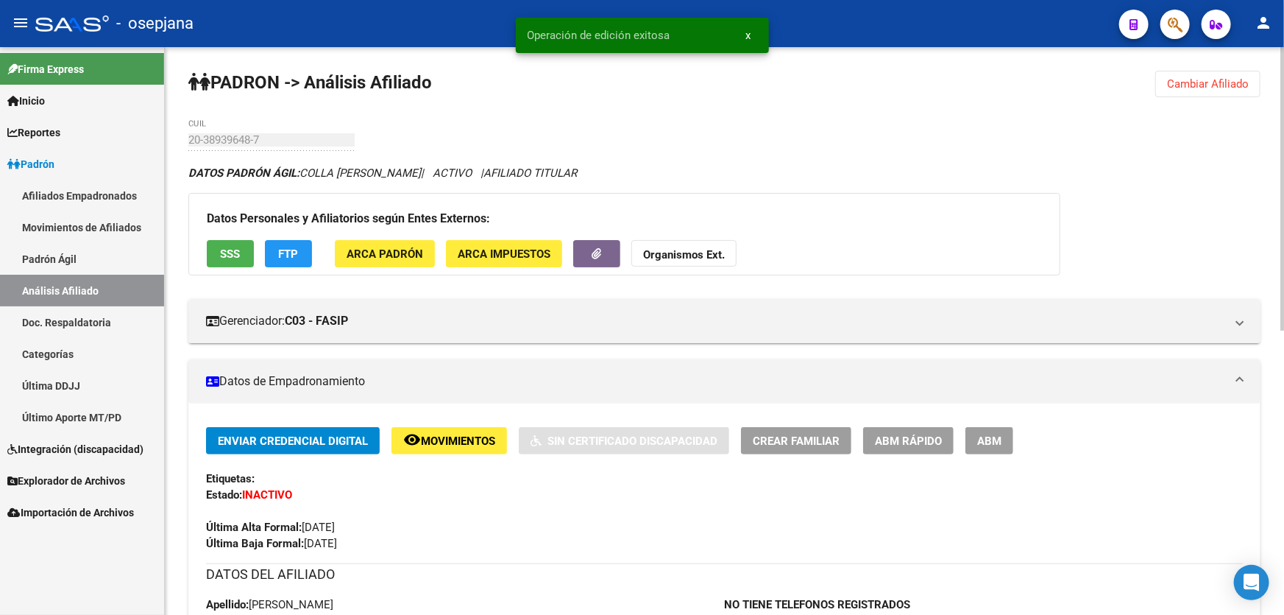
click at [220, 266] on div "Datos Personales y Afiliatorios según Entes Externos: SSS FTP ARCA Padrón ARCA …" at bounding box center [624, 234] width 872 height 82
click at [227, 258] on span "SSS" at bounding box center [231, 253] width 20 height 13
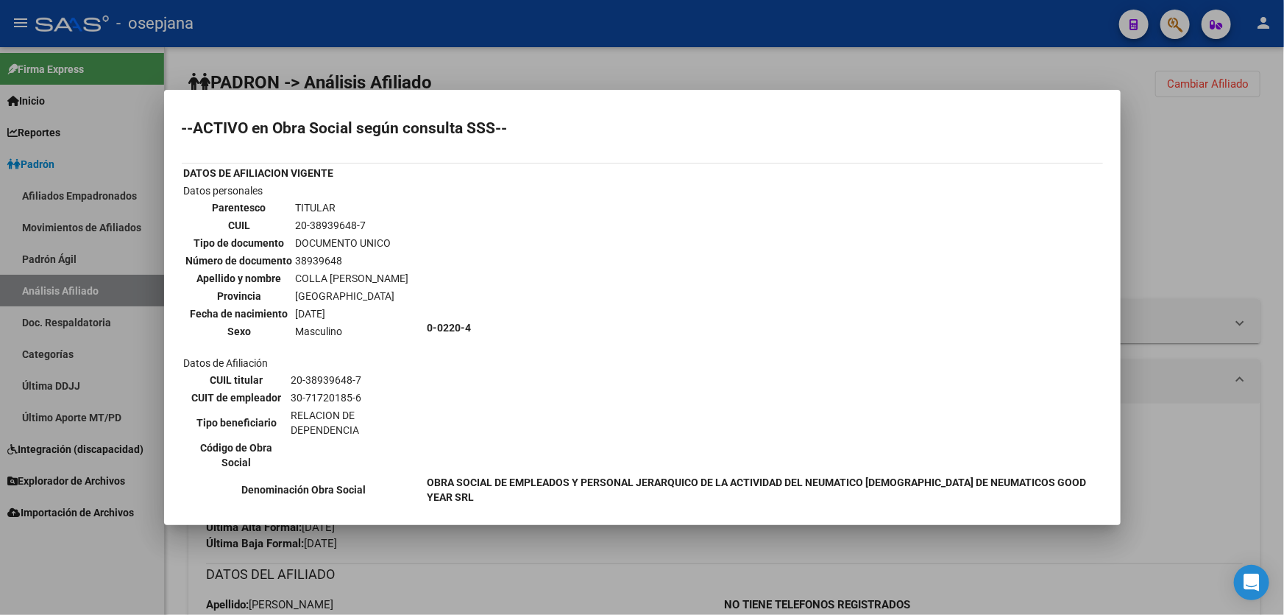
click at [1259, 211] on div at bounding box center [642, 307] width 1284 height 615
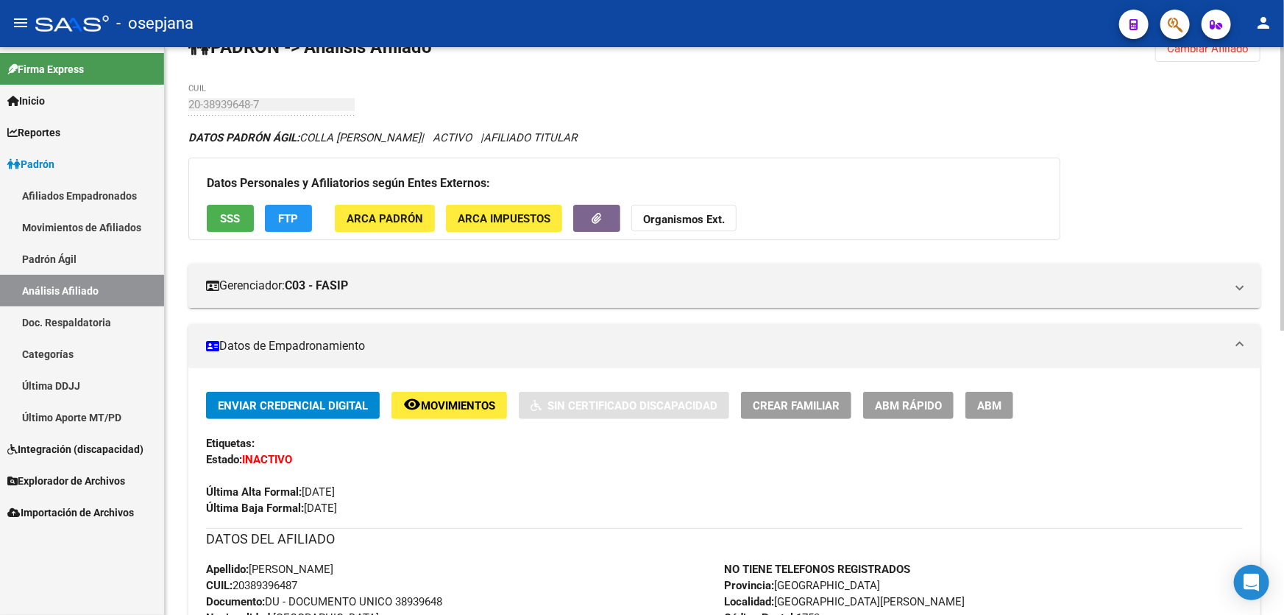
scroll to position [32, 0]
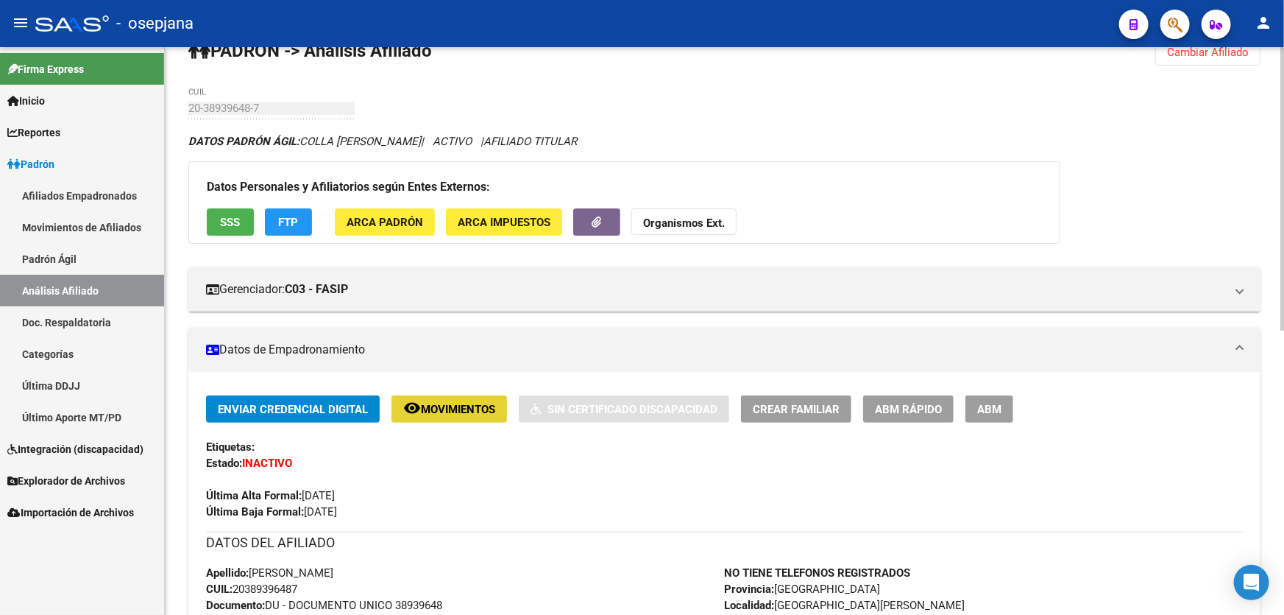
click at [446, 408] on span "Movimientos" at bounding box center [458, 409] width 74 height 13
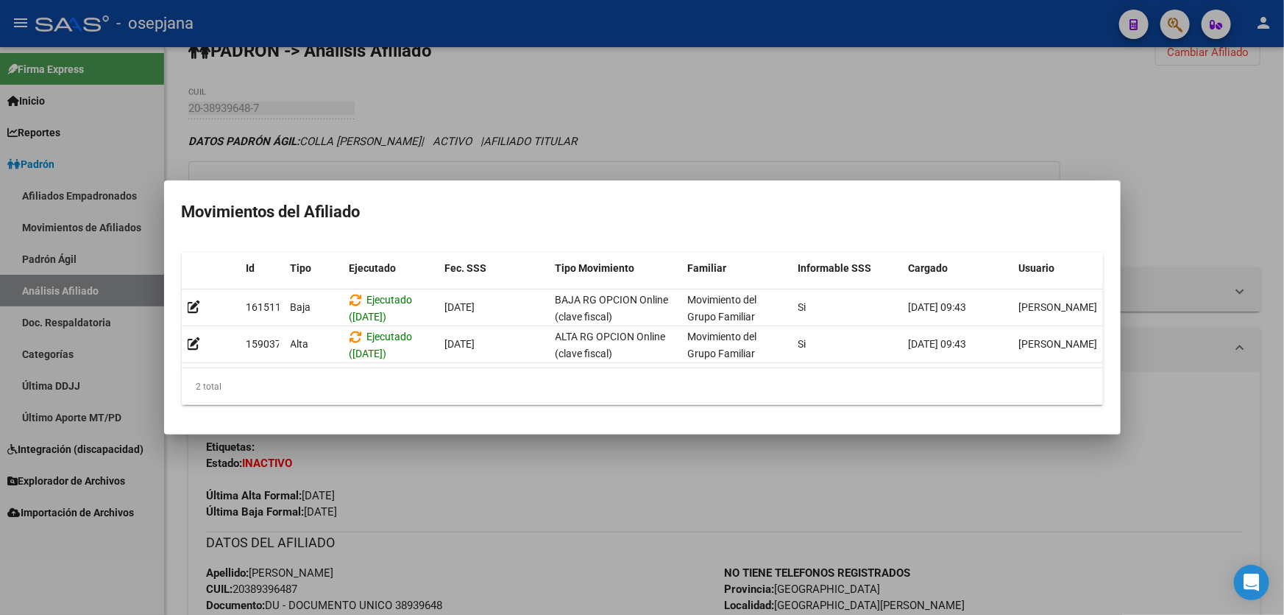
click at [946, 537] on div at bounding box center [642, 307] width 1284 height 615
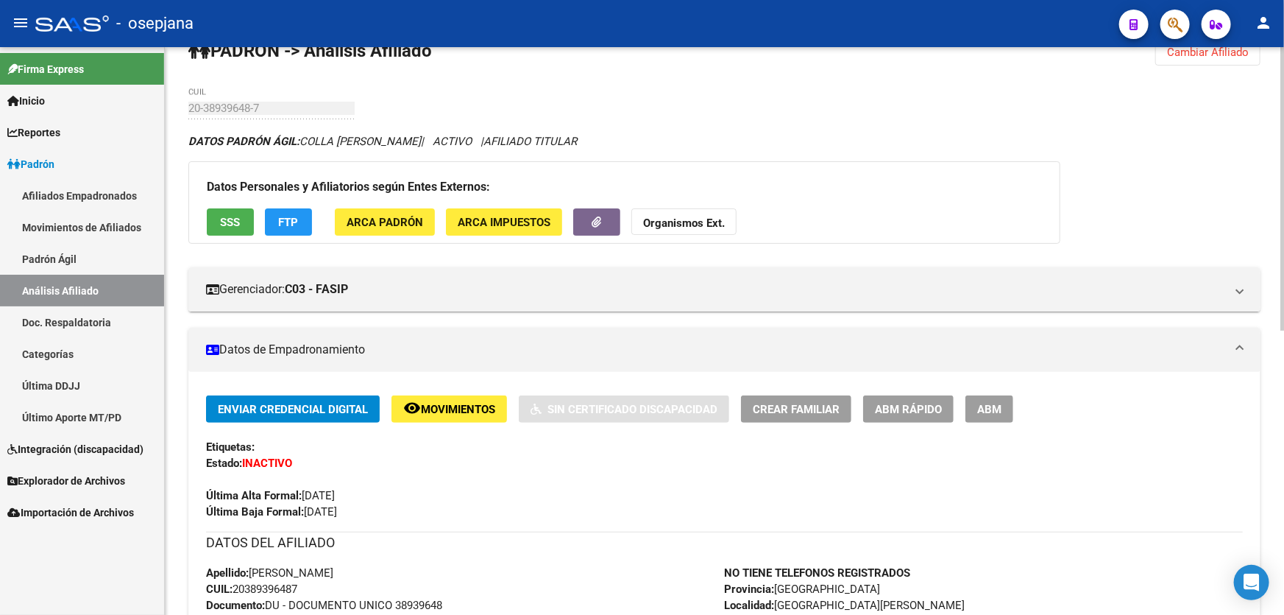
scroll to position [0, 0]
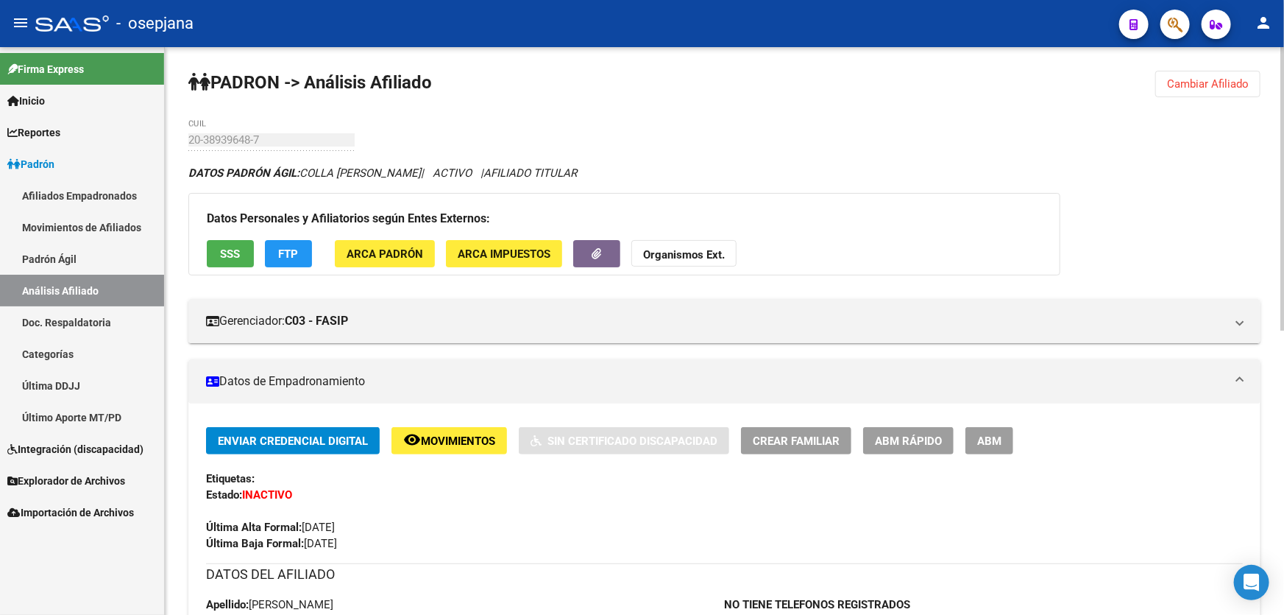
click at [1206, 96] on div "PADRON -> Análisis Afiliado Cambiar Afiliado 20-38939648-7 CUIL DATOS PADRÓN ÁG…" at bounding box center [725, 615] width 1120 height 1136
click at [1209, 79] on span "Cambiar Afiliado" at bounding box center [1208, 83] width 82 height 13
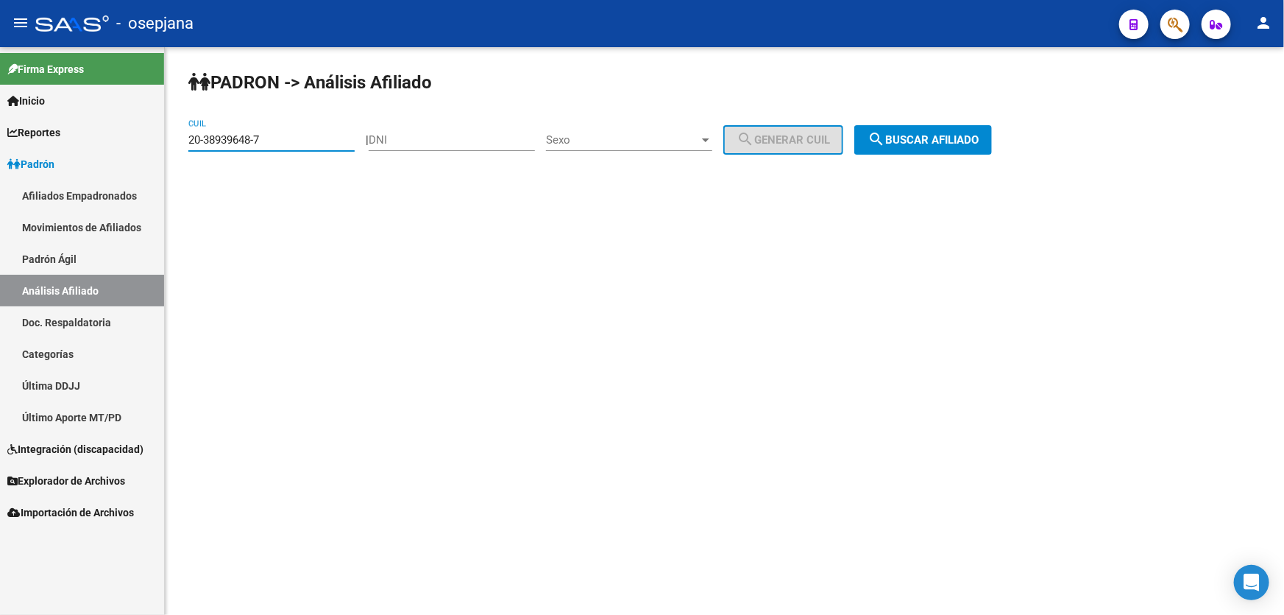
drag, startPoint x: 283, startPoint y: 135, endPoint x: 177, endPoint y: 147, distance: 106.6
click at [177, 147] on div "PADRON -> Análisis Afiliado 20-38939648-7 CUIL | DNI Sexo Sexo search Generar C…" at bounding box center [725, 124] width 1120 height 155
paste input "011413-6"
type input "20-38011413-6"
click at [999, 122] on div "PADRON -> Análisis Afiliado 20-38011413-6 CUIL | DNI Sexo Sexo search Generar C…" at bounding box center [725, 124] width 1120 height 155
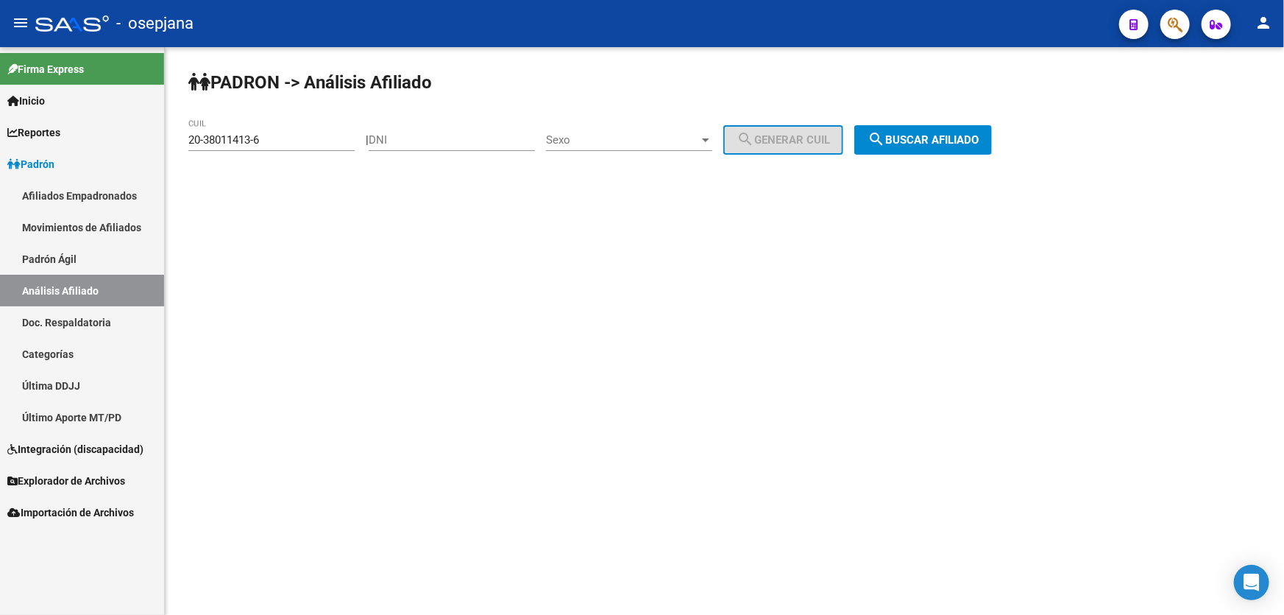
click at [979, 133] on span "search Buscar afiliado" at bounding box center [923, 139] width 111 height 13
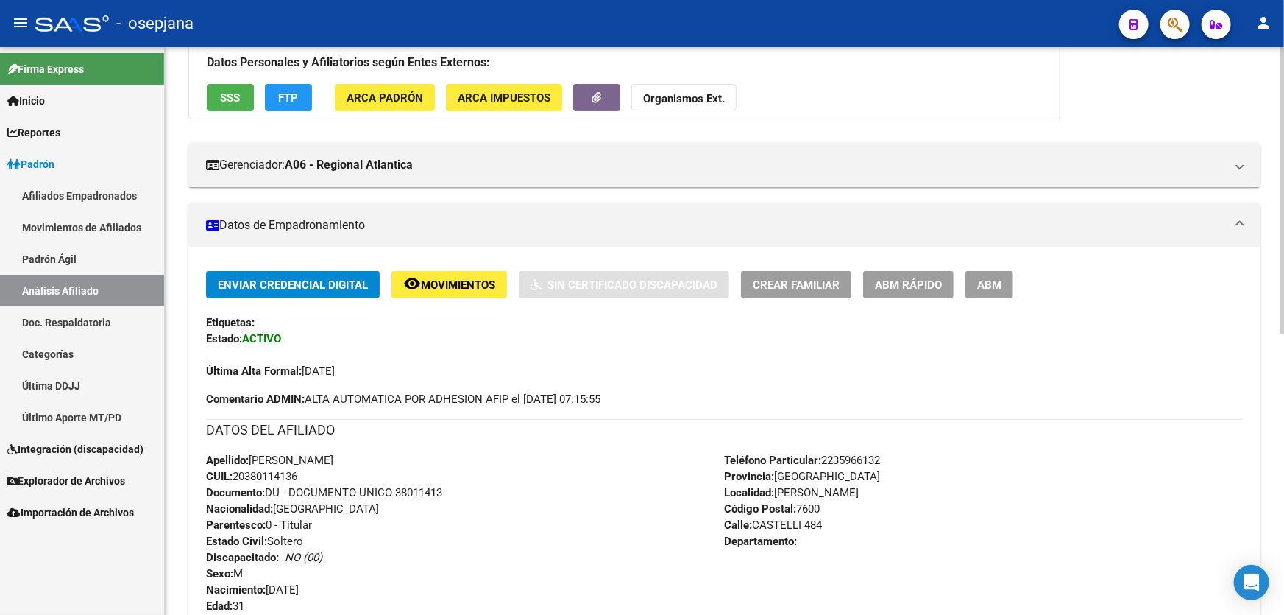
scroll to position [133, 0]
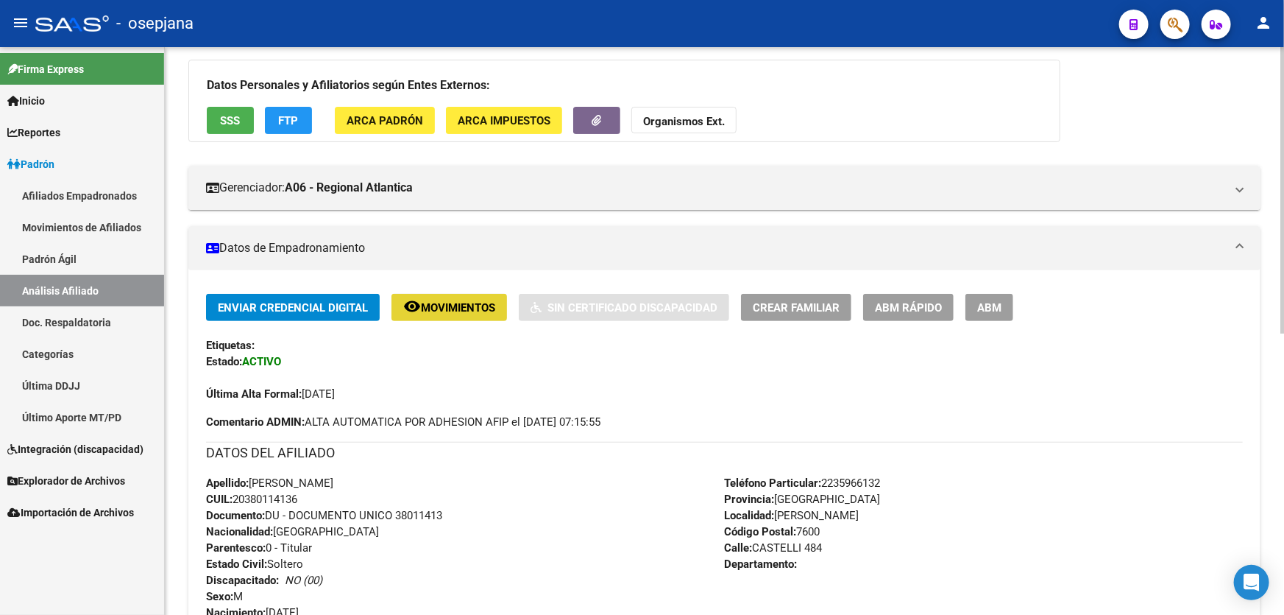
click at [456, 308] on span "Movimientos" at bounding box center [458, 307] width 74 height 13
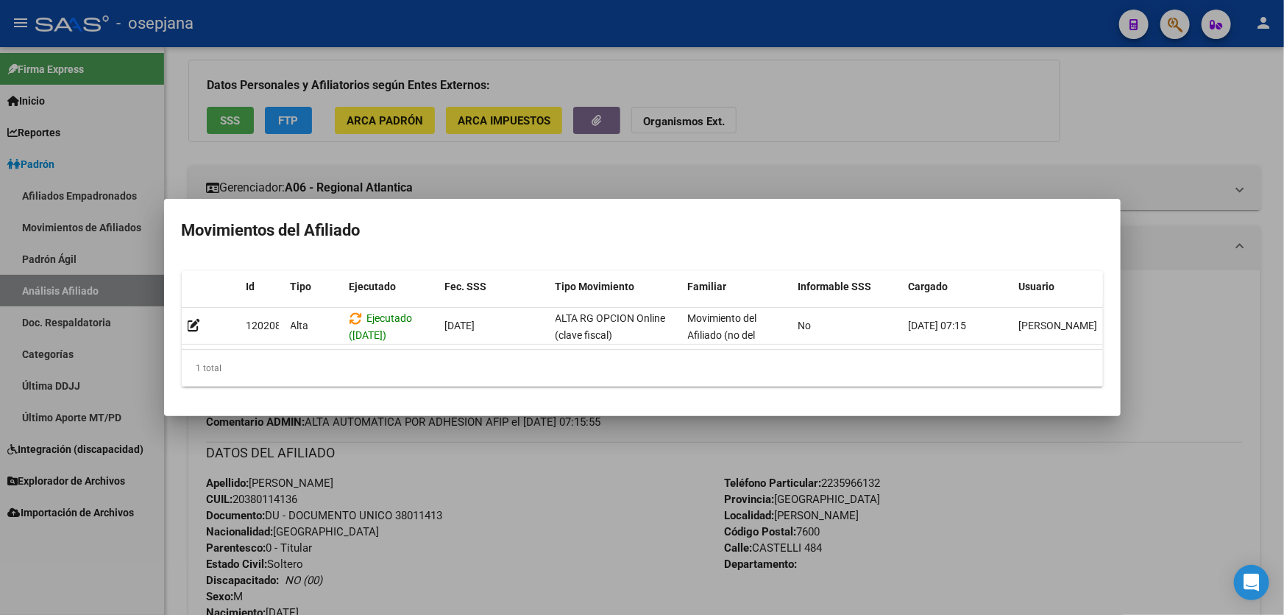
click at [537, 528] on div at bounding box center [642, 307] width 1284 height 615
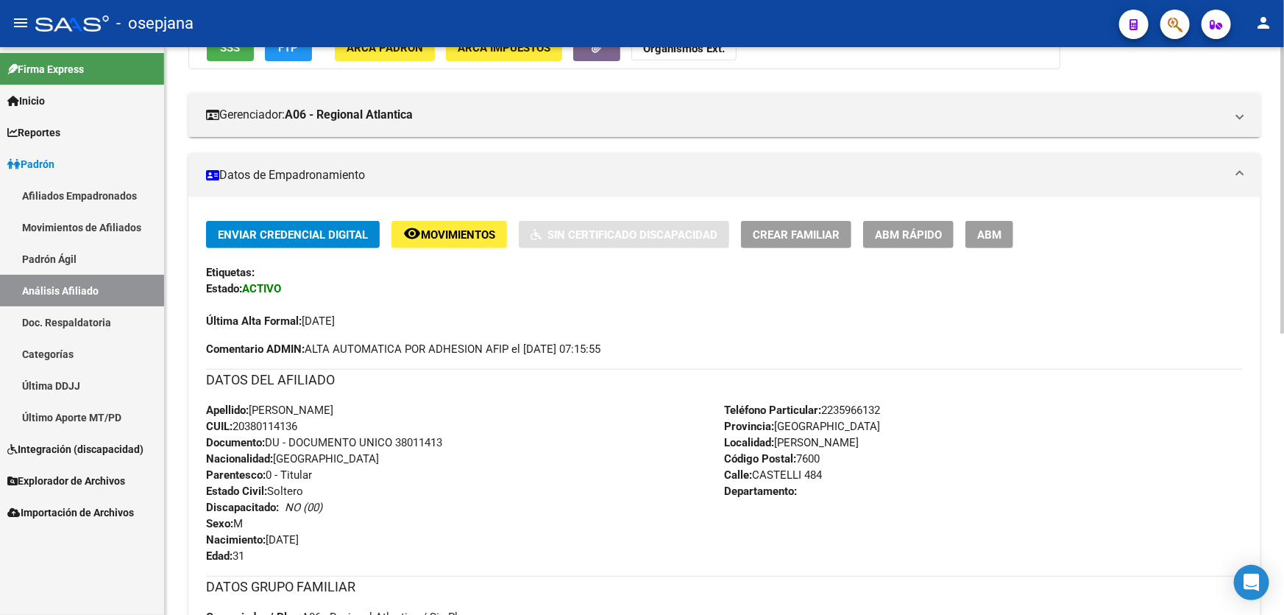
scroll to position [267, 0]
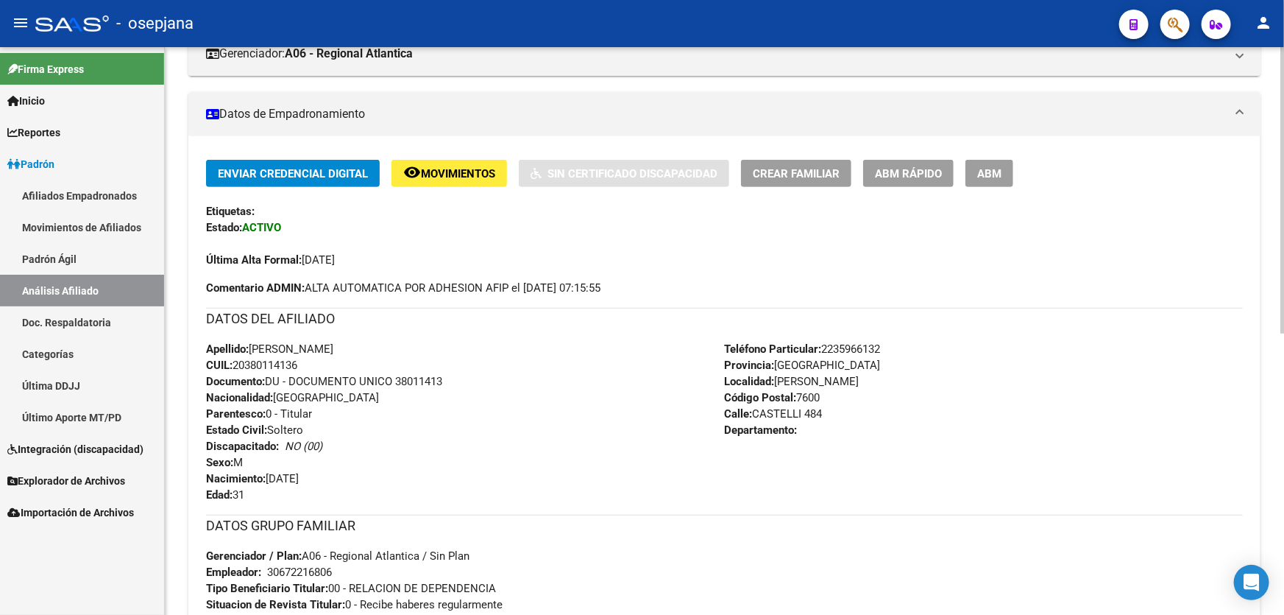
drag, startPoint x: 397, startPoint y: 379, endPoint x: 473, endPoint y: 378, distance: 75.8
click at [473, 378] on div "Apellido: LUCAS EMANUEL ORTIZ CUIL: 20380114136 Documento: DU - DOCUMENTO UNICO…" at bounding box center [465, 422] width 519 height 162
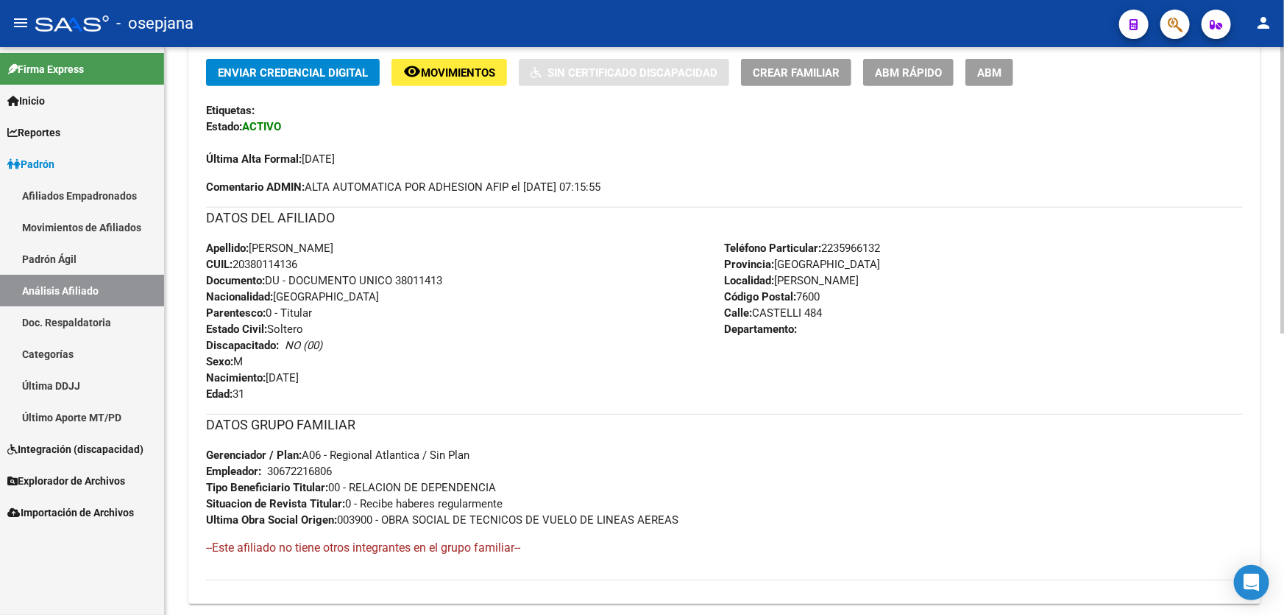
scroll to position [558, 0]
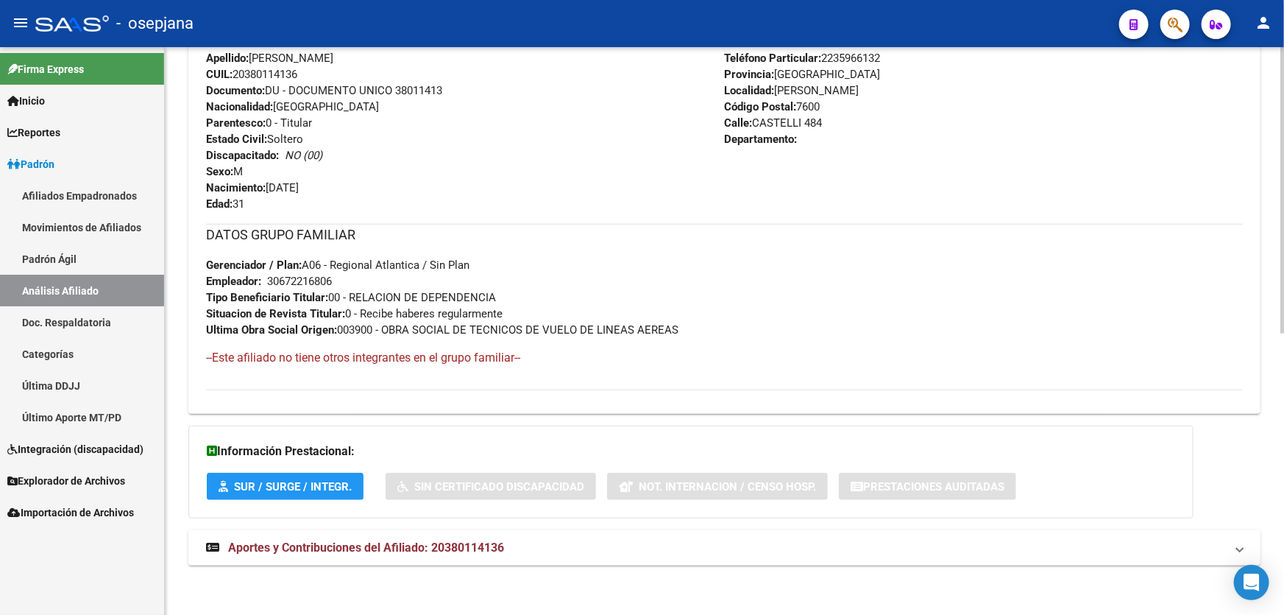
click at [525, 557] on mat-expansion-panel-header "Aportes y Contribuciones del Afiliado: 20380114136" at bounding box center [724, 547] width 1072 height 35
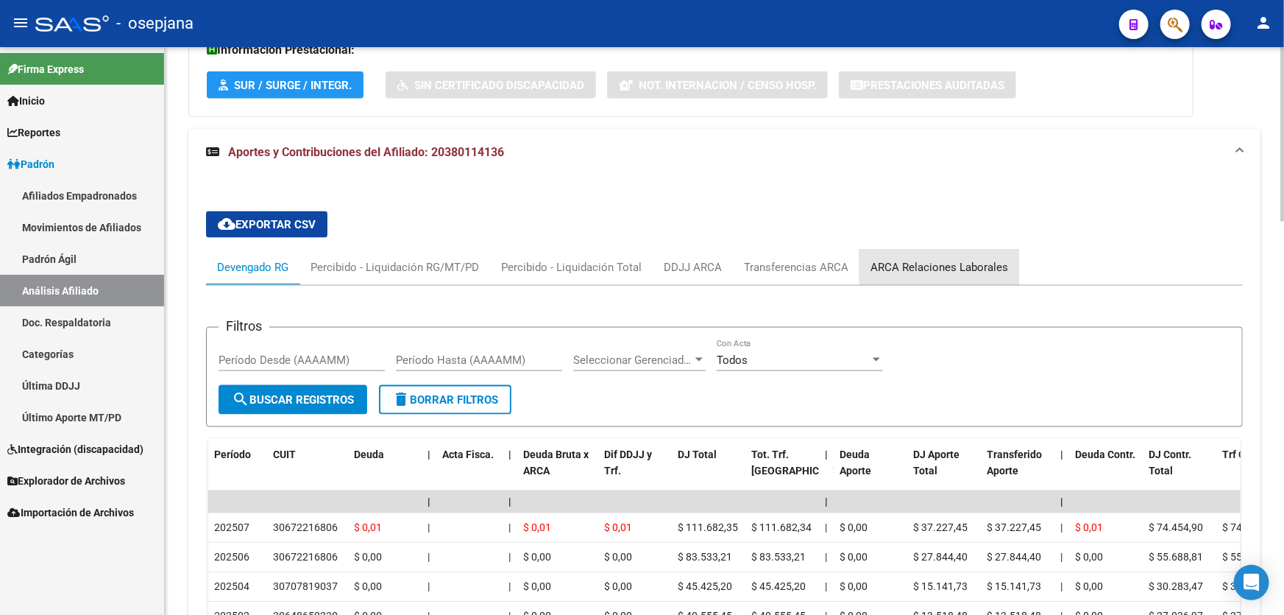
click at [950, 261] on div "ARCA Relaciones Laborales" at bounding box center [940, 267] width 138 height 16
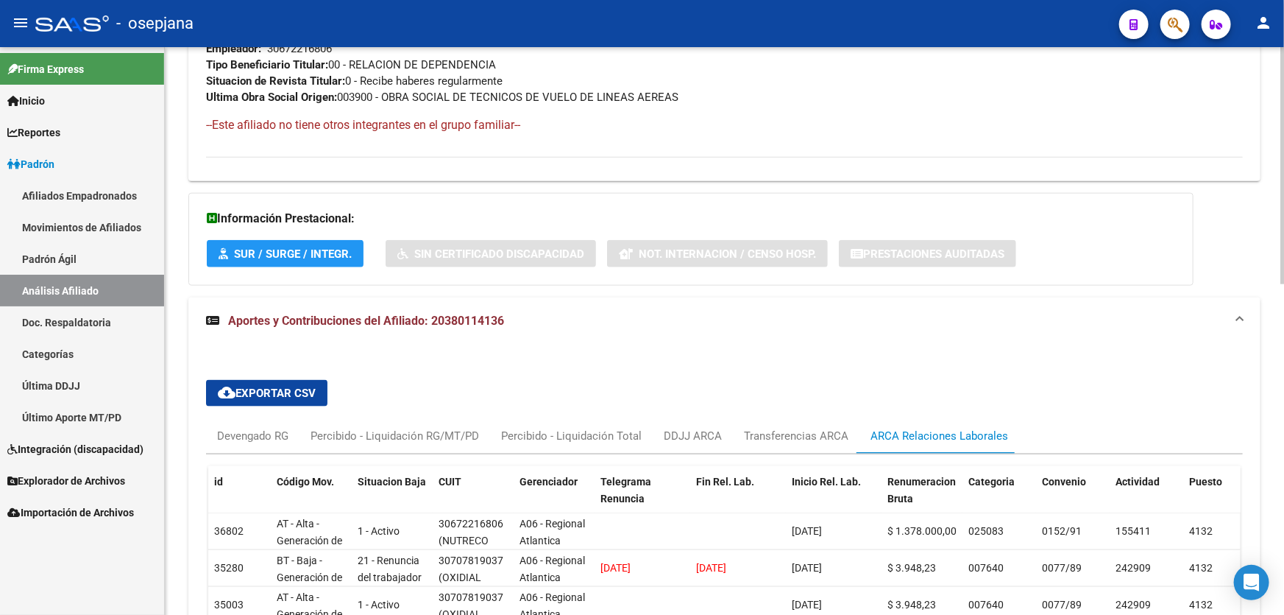
scroll to position [959, 0]
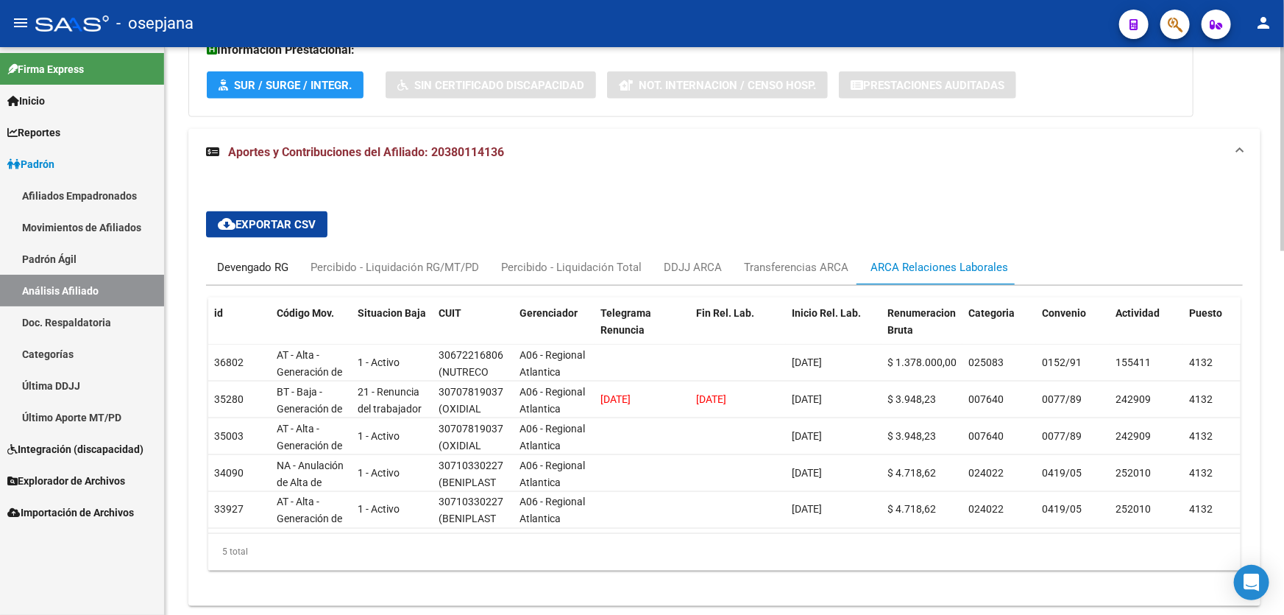
click at [239, 265] on div "Devengado RG" at bounding box center [252, 267] width 71 height 16
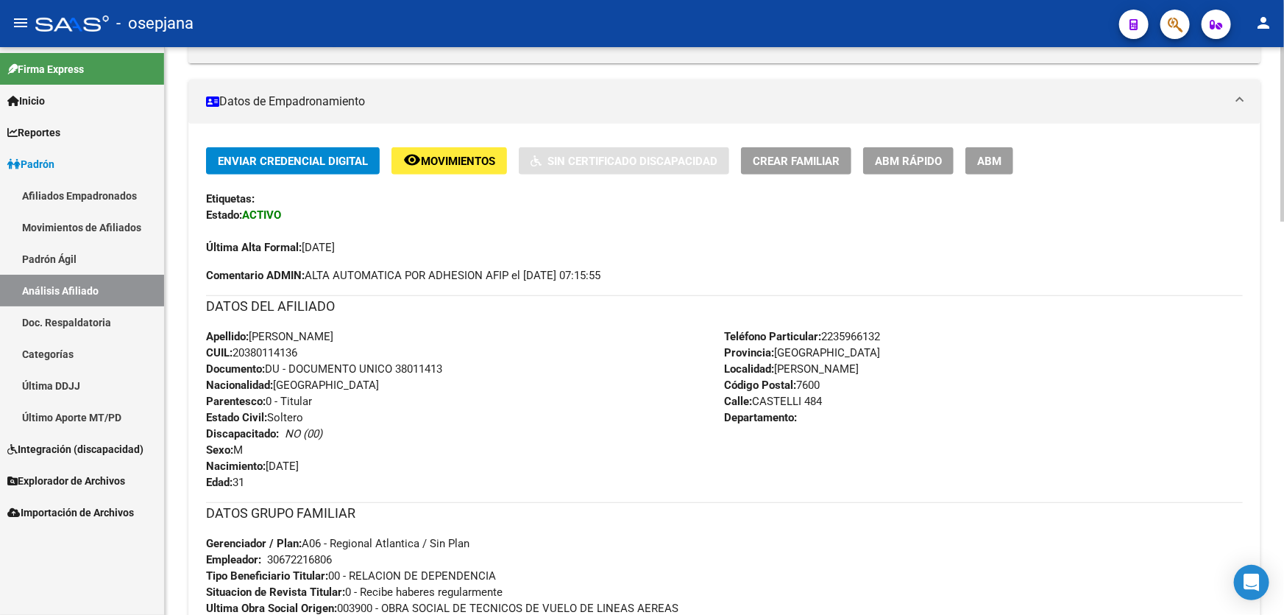
scroll to position [75, 0]
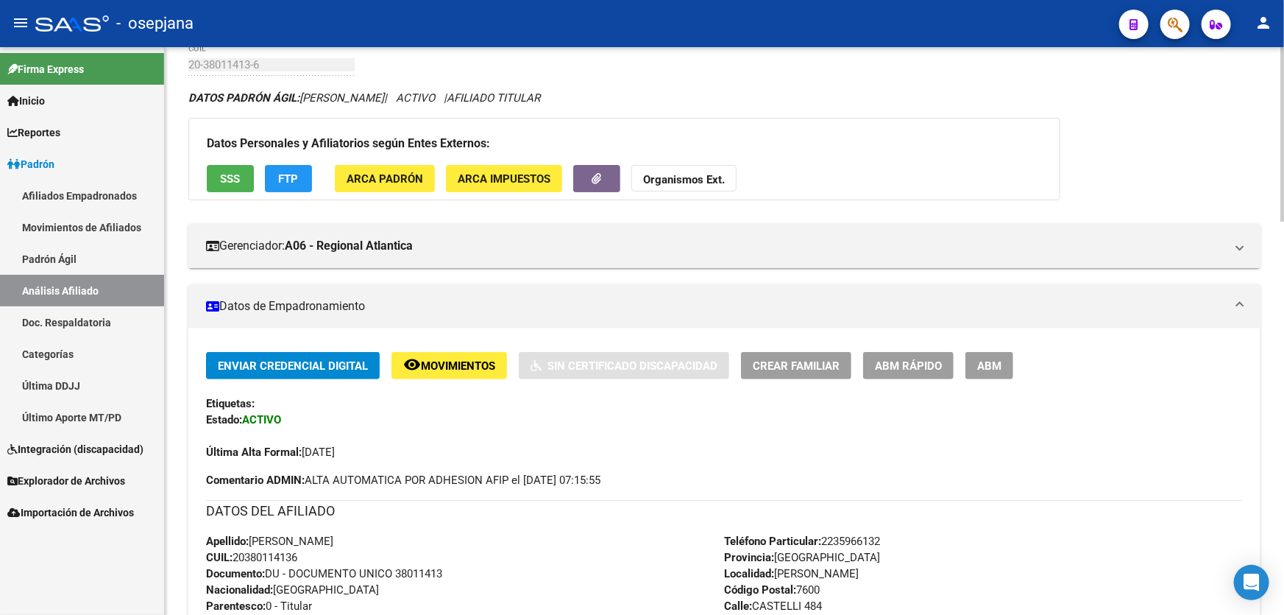
click at [486, 360] on span "Movimientos" at bounding box center [458, 365] width 74 height 13
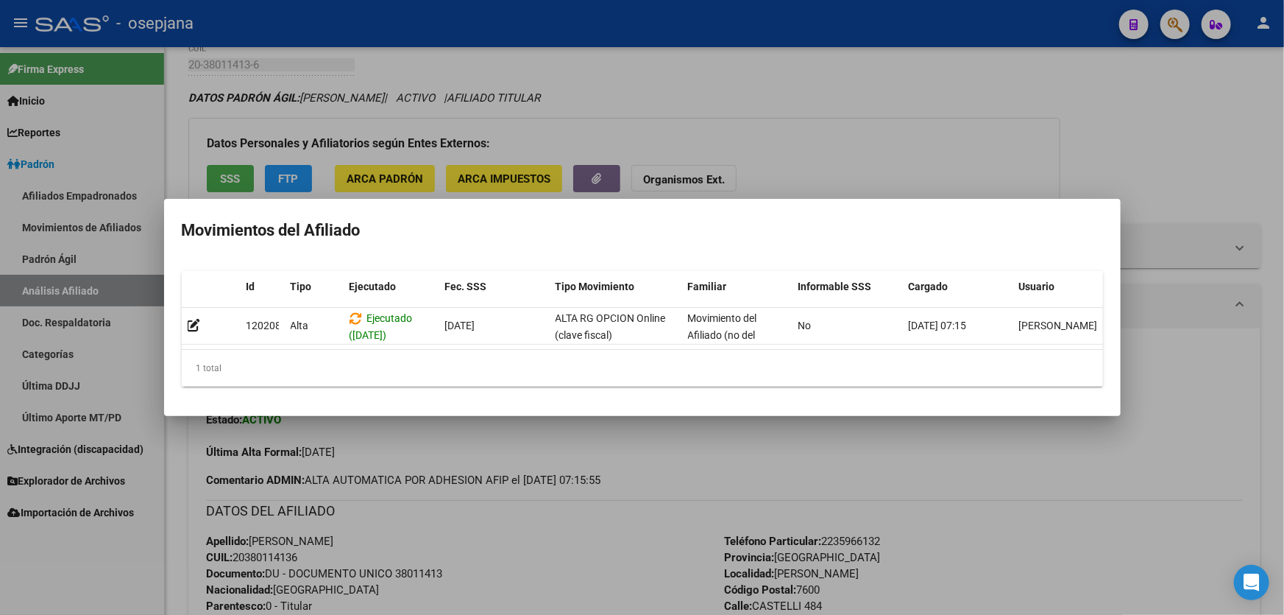
click at [570, 552] on div at bounding box center [642, 307] width 1284 height 615
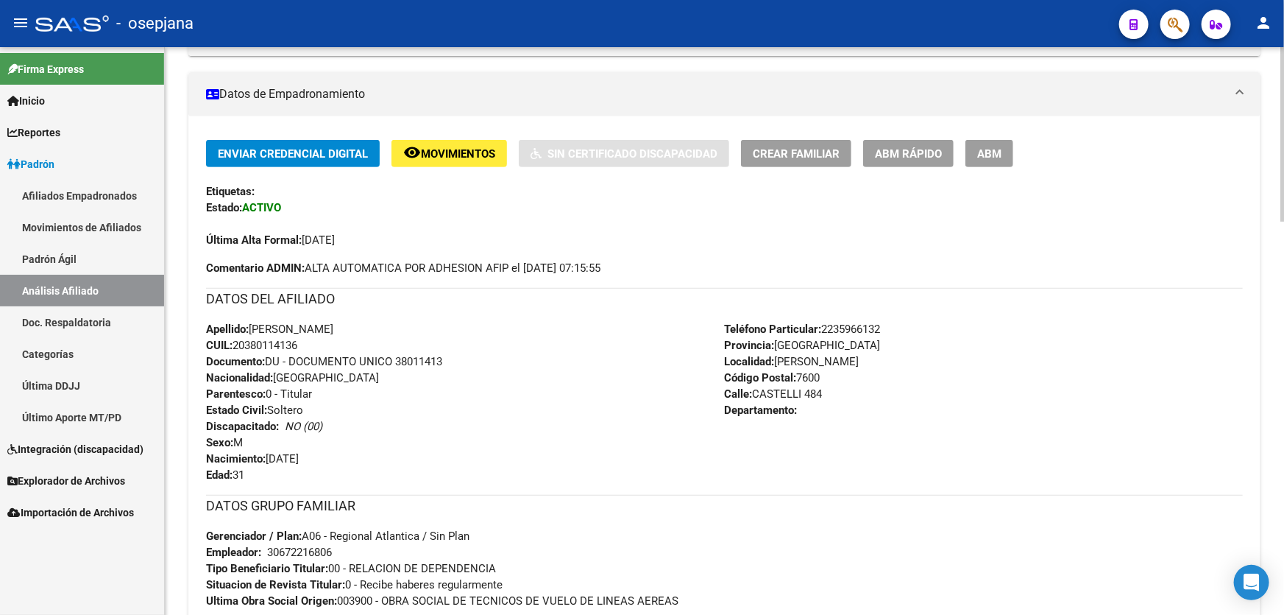
scroll to position [0, 0]
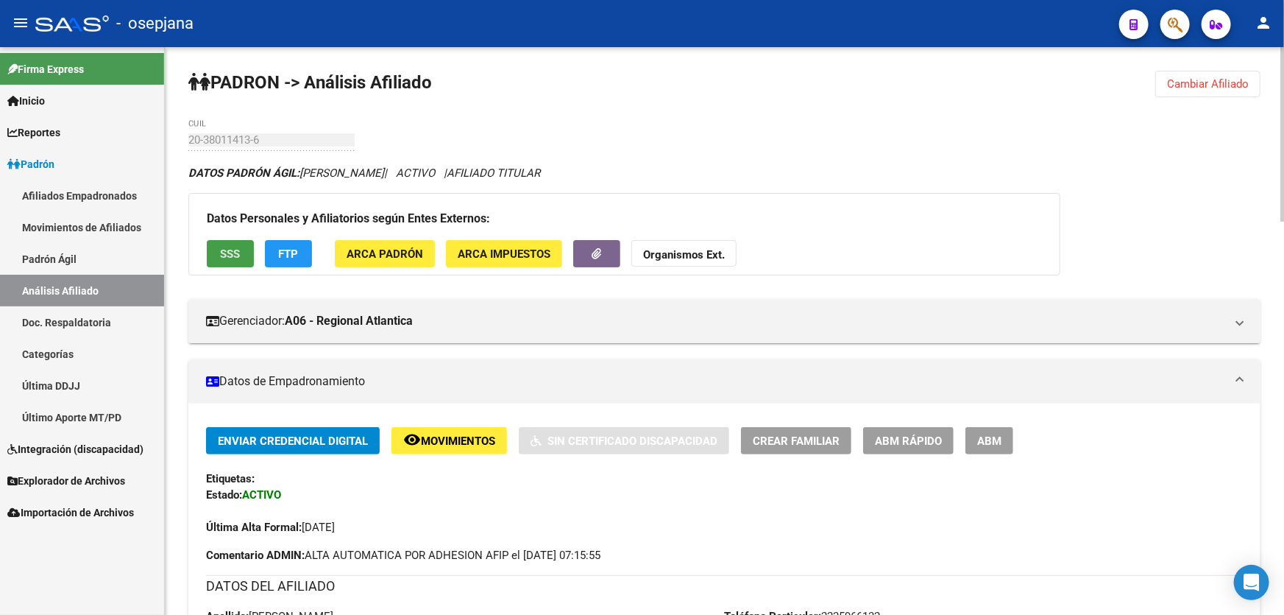
click at [230, 241] on button "SSS" at bounding box center [230, 253] width 47 height 27
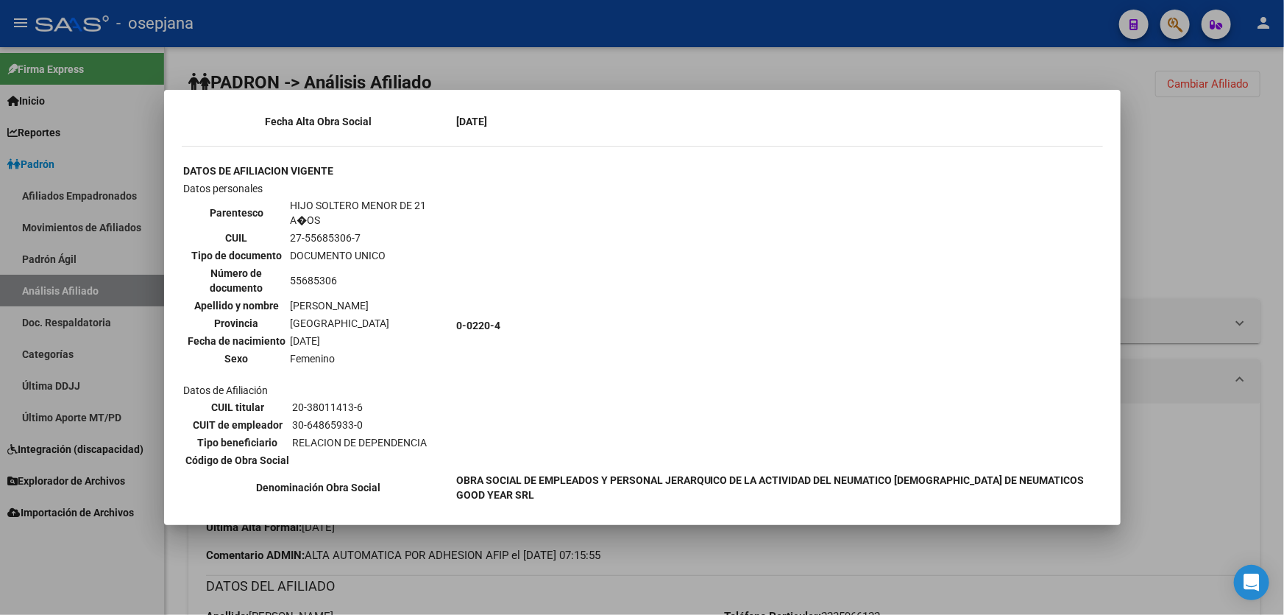
scroll to position [1070, 0]
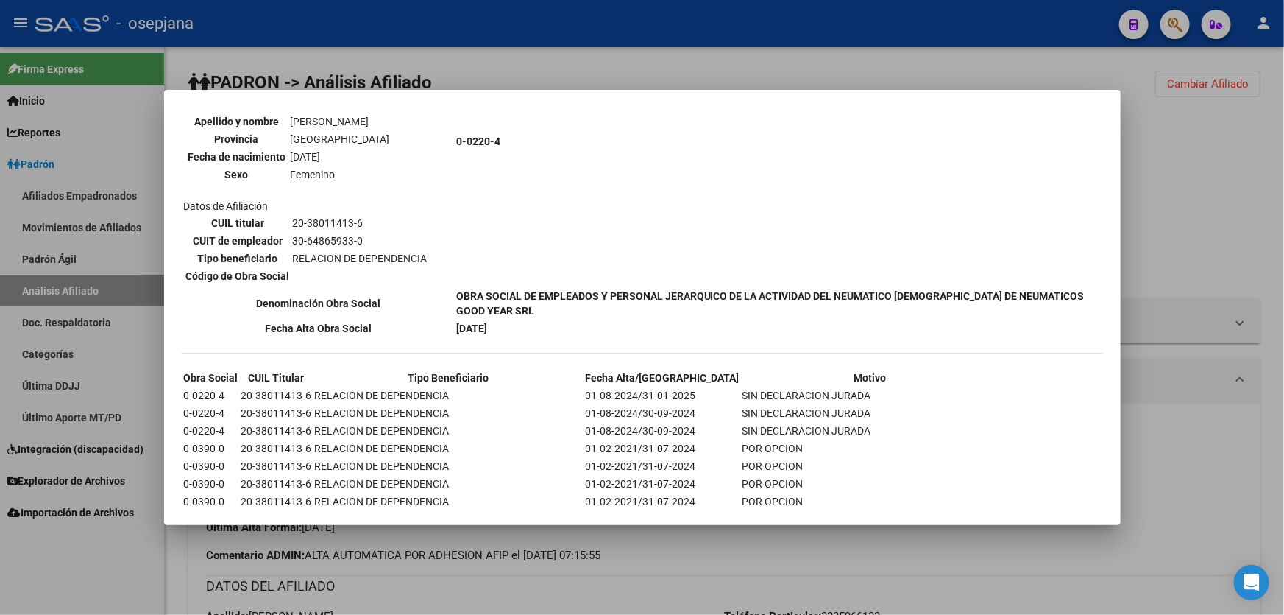
click at [1192, 161] on div at bounding box center [642, 307] width 1284 height 615
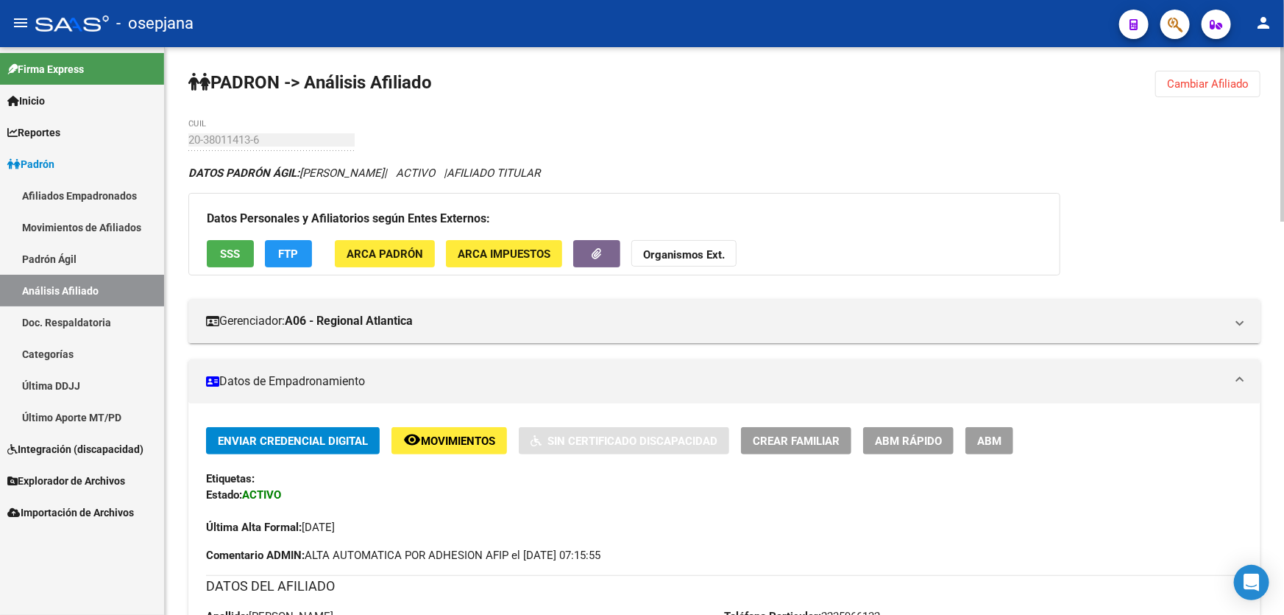
click at [287, 250] on span "FTP" at bounding box center [289, 253] width 20 height 13
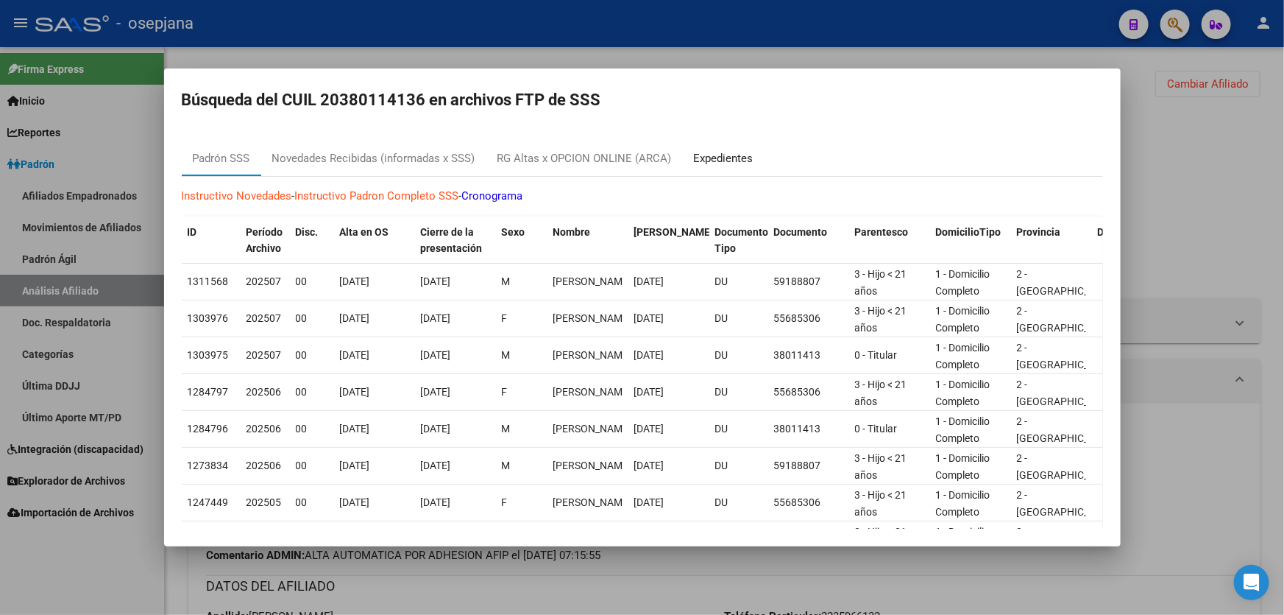
click at [714, 154] on div "Expedientes" at bounding box center [724, 158] width 60 height 17
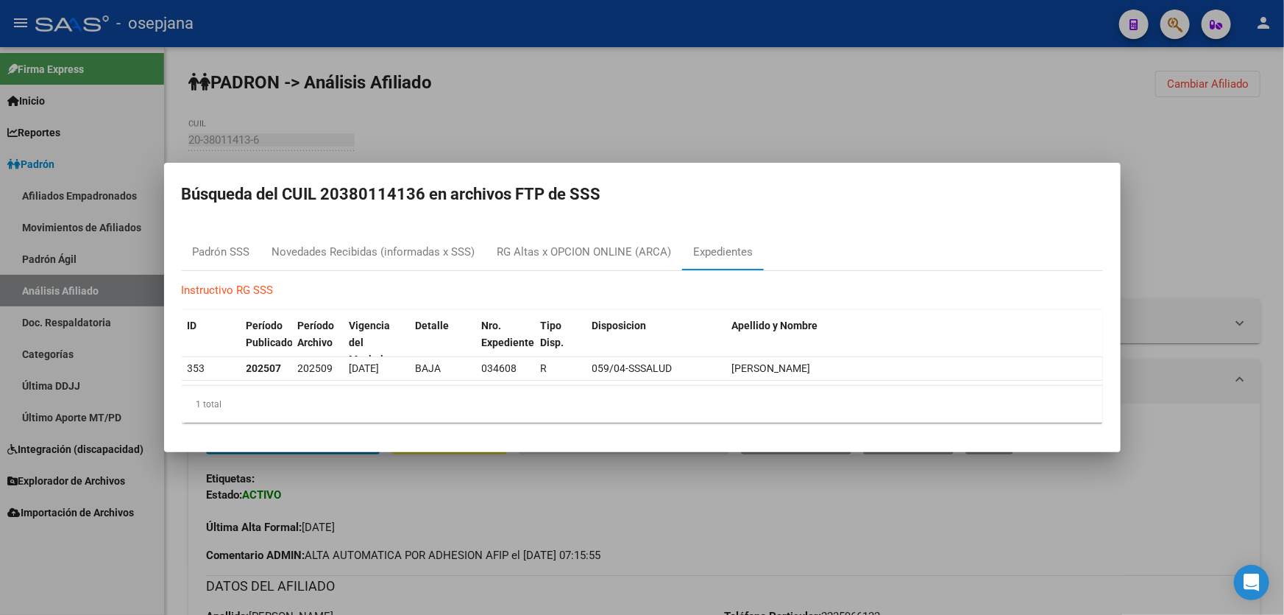
click at [1258, 191] on div at bounding box center [642, 307] width 1284 height 615
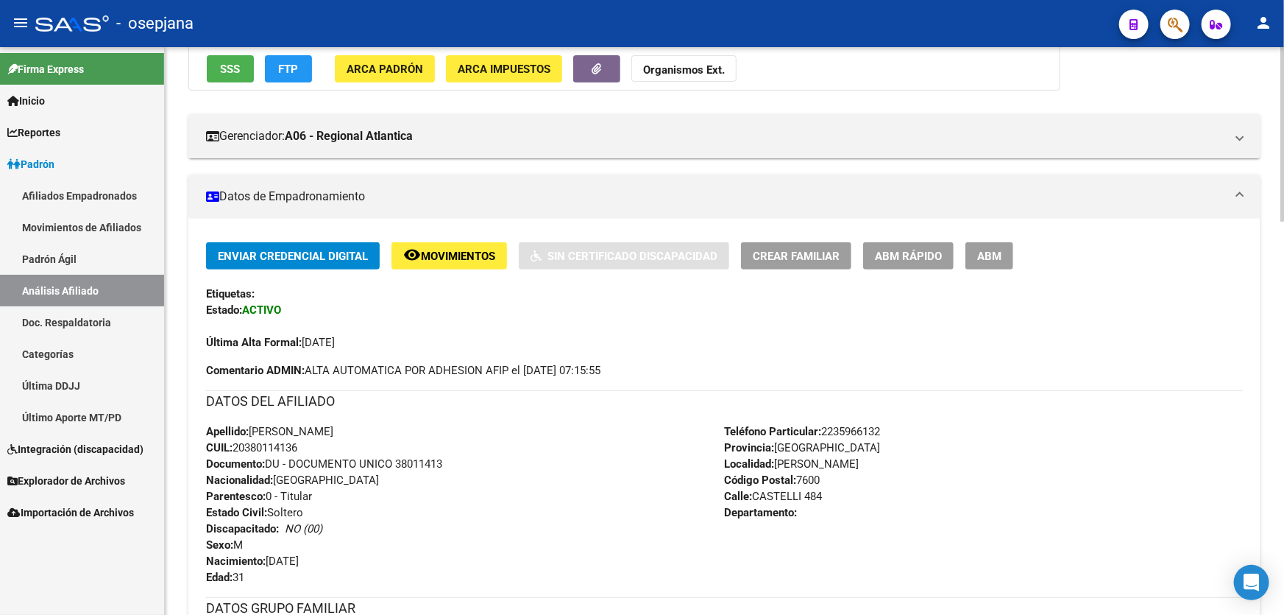
scroll to position [133, 0]
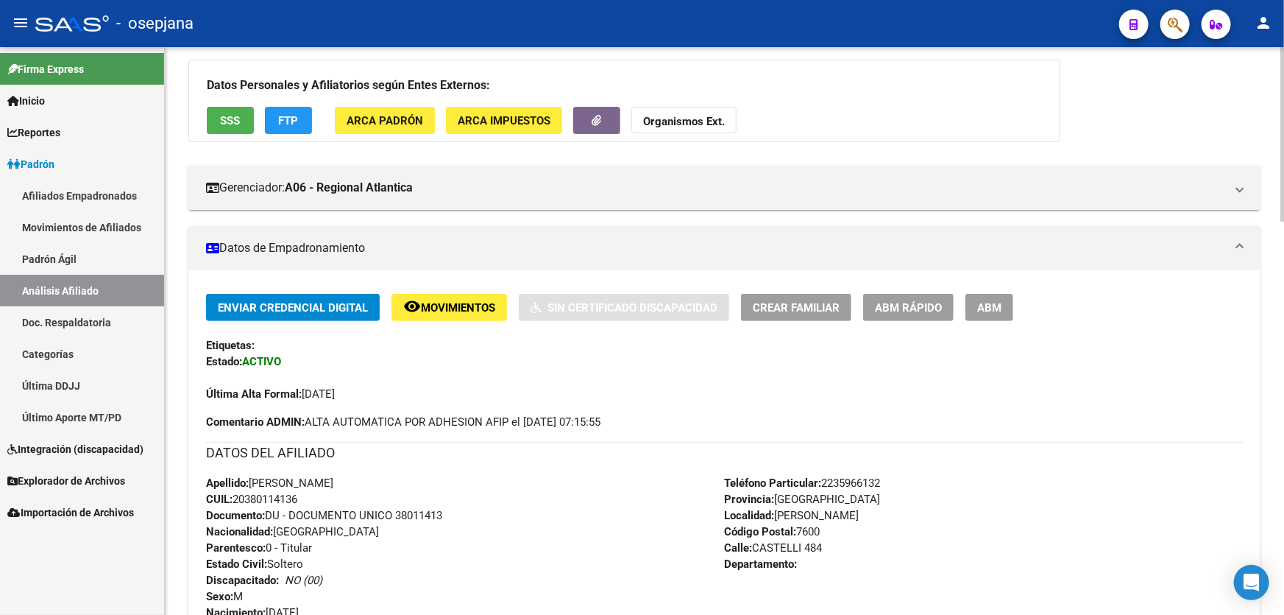
click at [272, 126] on button "FTP" at bounding box center [288, 120] width 47 height 27
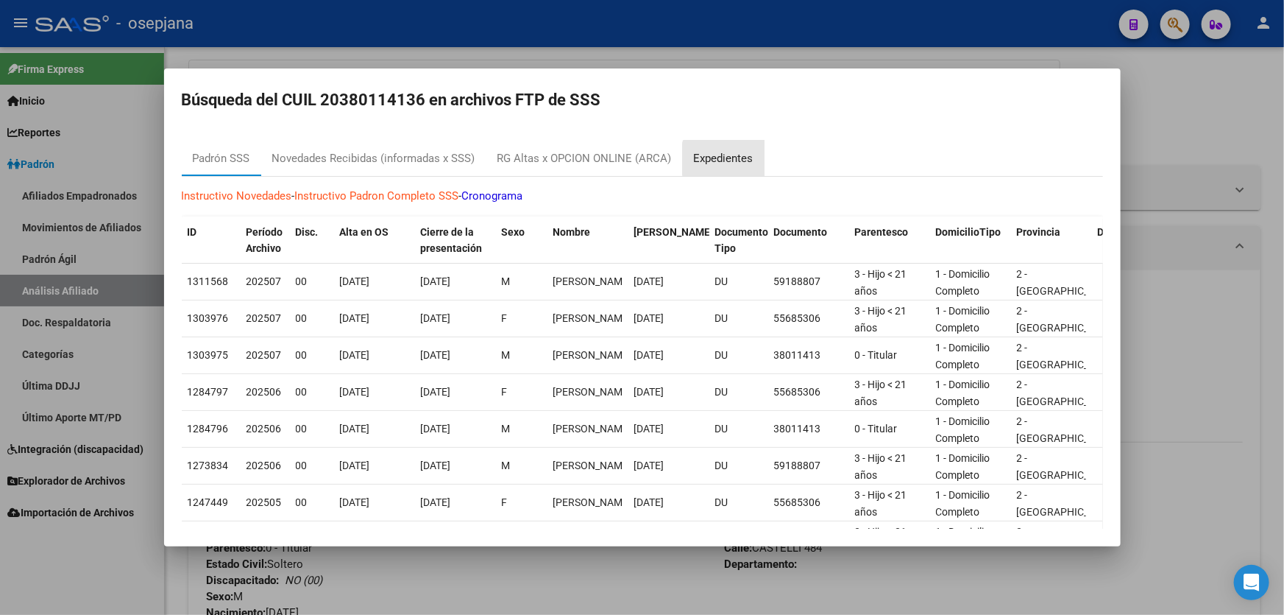
click at [738, 159] on div "Expedientes" at bounding box center [724, 158] width 60 height 17
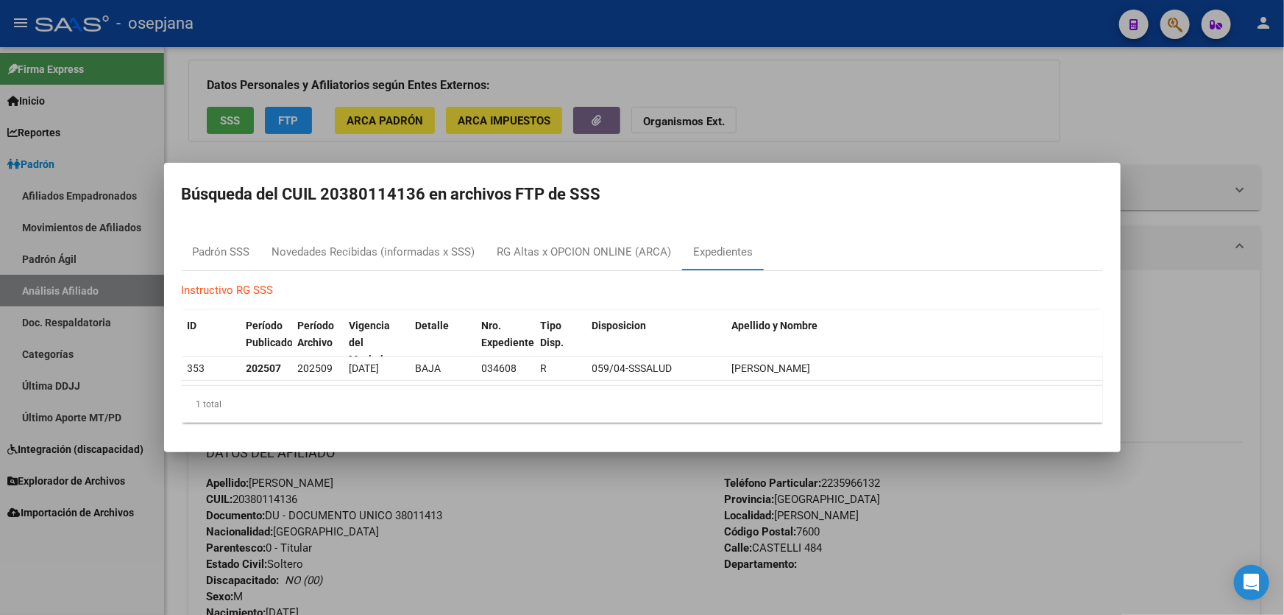
click at [1223, 311] on div at bounding box center [642, 307] width 1284 height 615
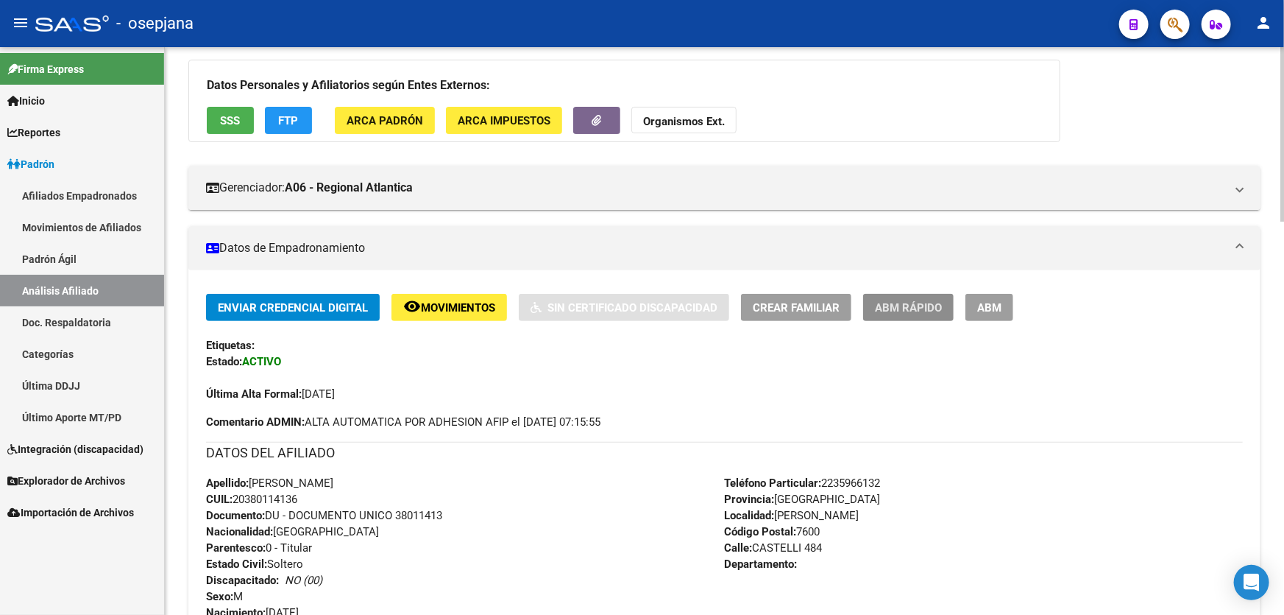
click at [920, 305] on span "ABM Rápido" at bounding box center [908, 307] width 67 height 13
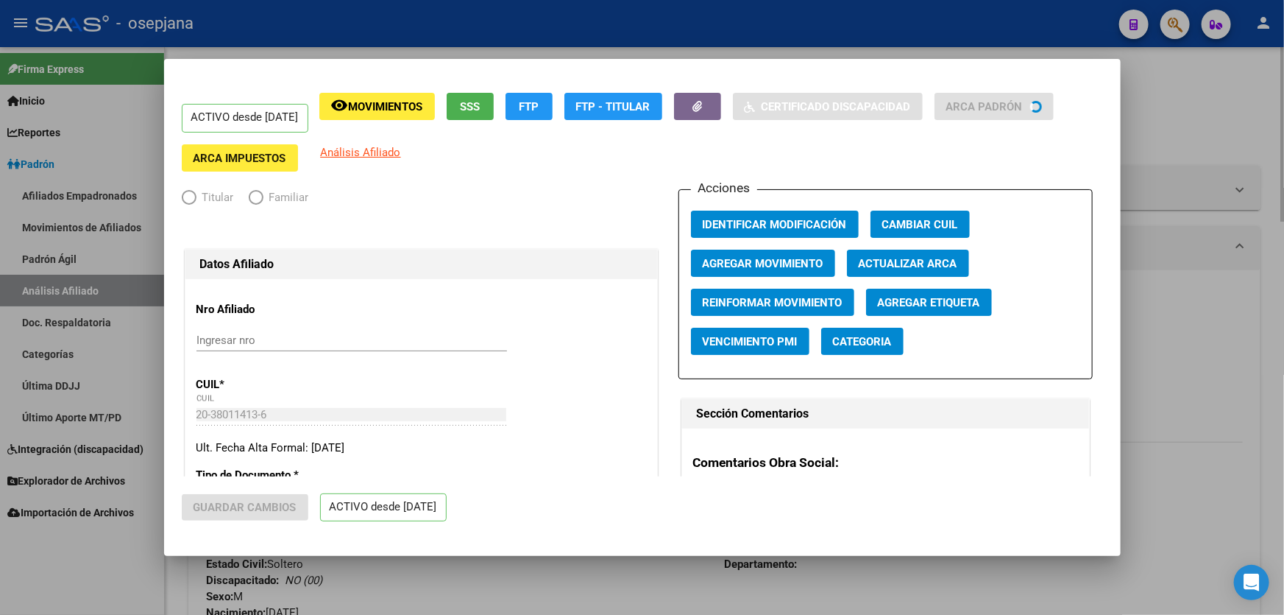
radio input "true"
type input "30-67221680-6"
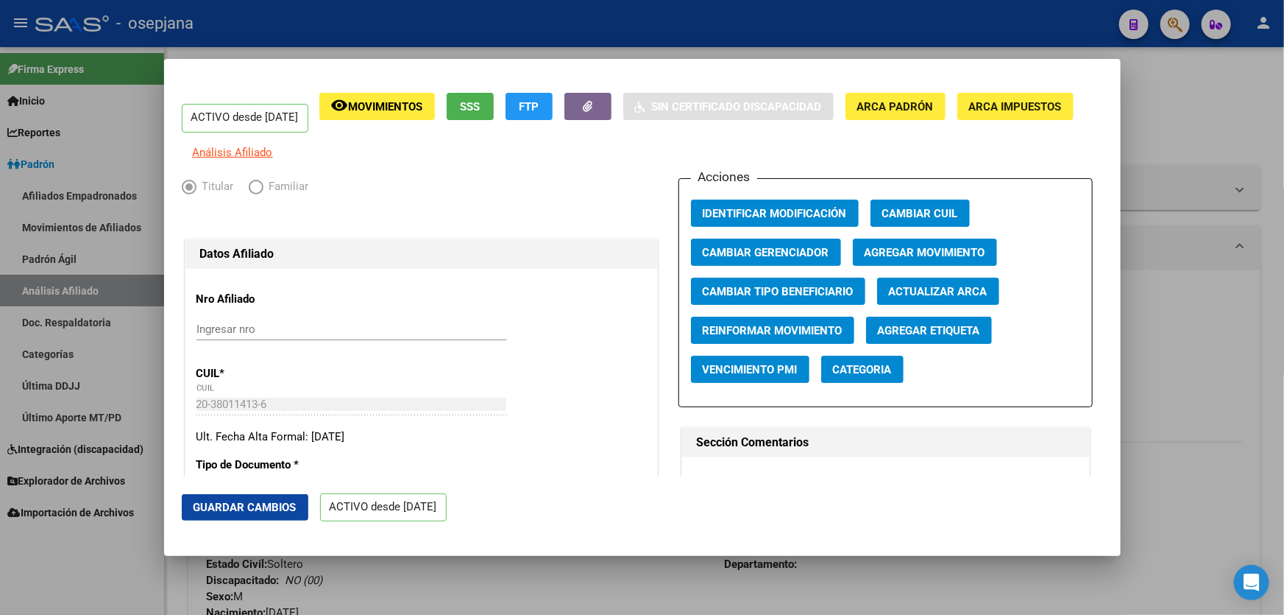
click at [889, 259] on span "Agregar Movimiento" at bounding box center [925, 252] width 121 height 13
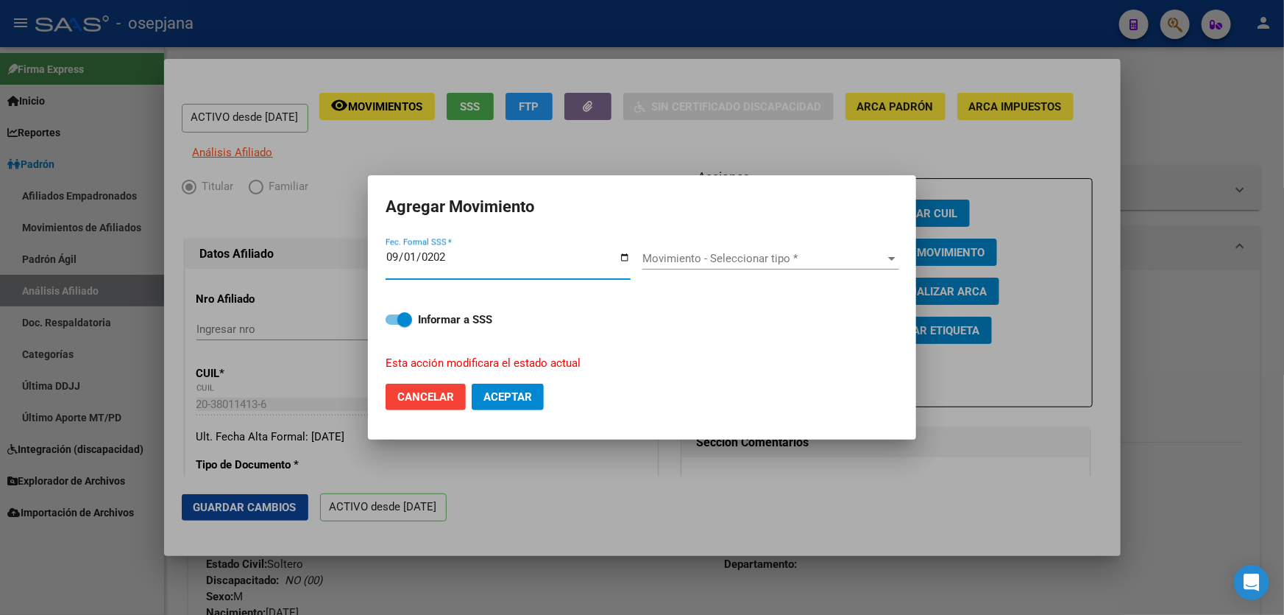
type input "[DATE]"
click at [729, 252] on span "Movimiento - Seleccionar tipo *" at bounding box center [765, 258] width 244 height 13
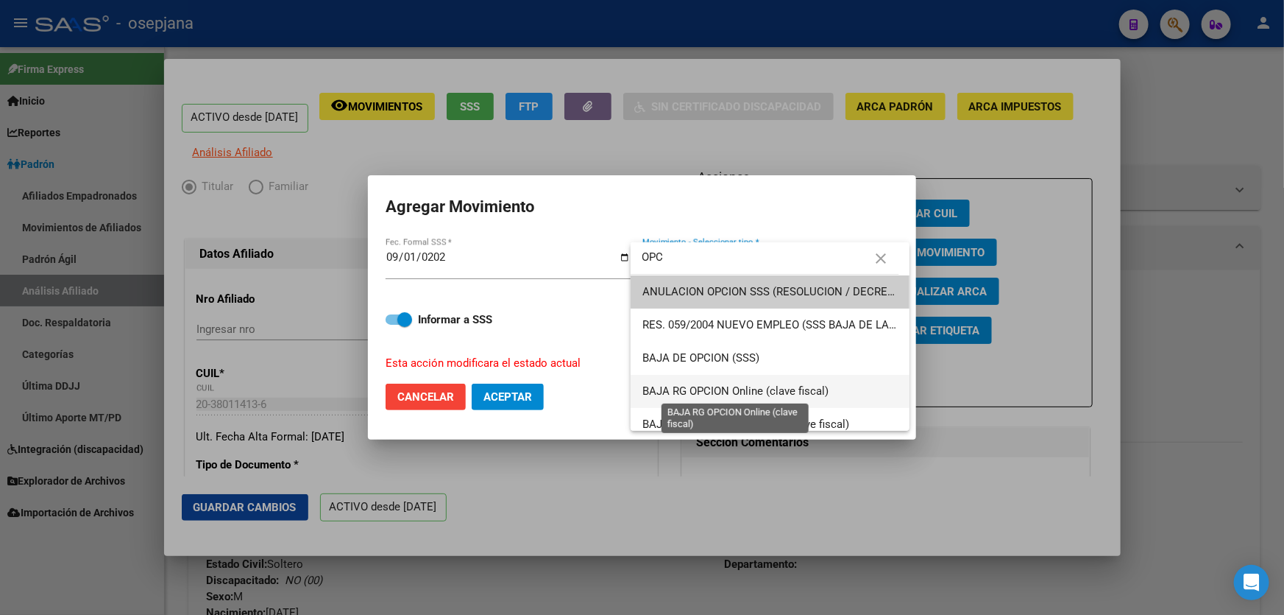
type input "OPC"
click at [757, 390] on span "BAJA RG OPCION Online (clave fiscal)" at bounding box center [736, 390] width 186 height 13
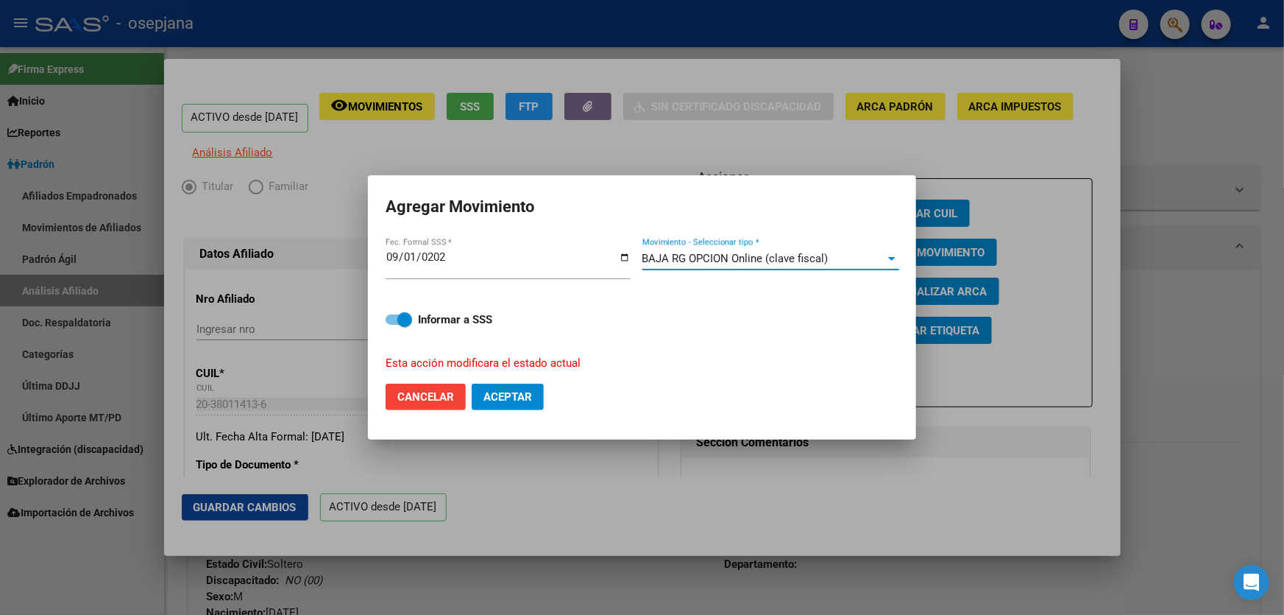
click at [523, 401] on span "Aceptar" at bounding box center [508, 396] width 49 height 13
checkbox input "false"
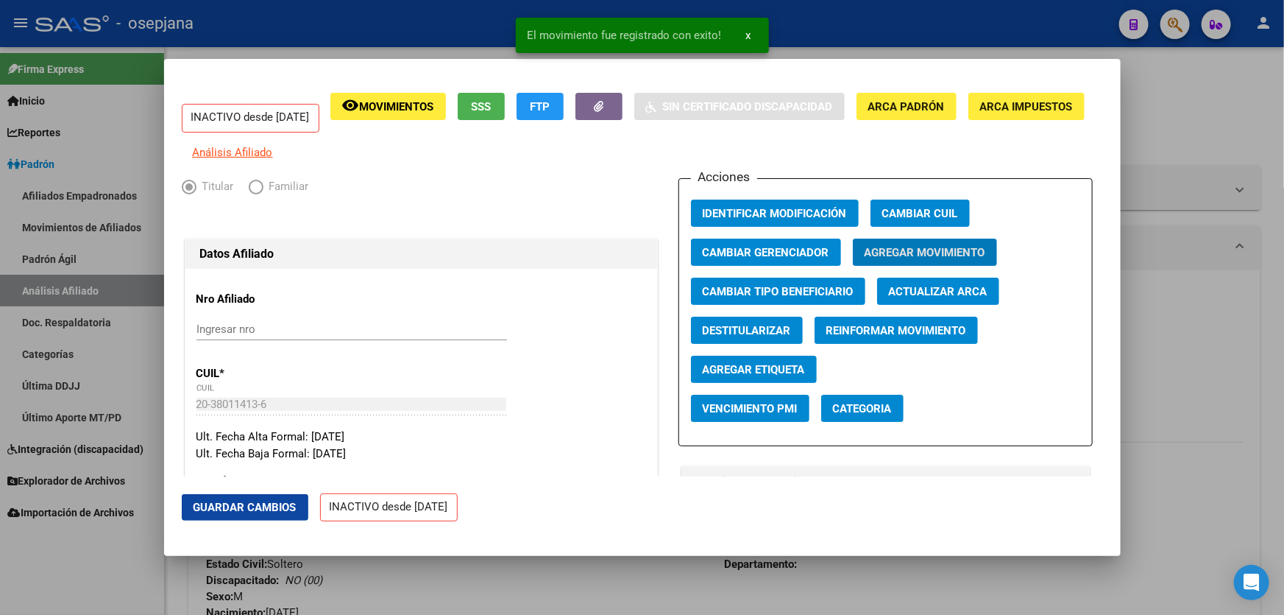
click at [262, 501] on span "Guardar Cambios" at bounding box center [245, 507] width 103 height 13
click at [1284, 357] on div at bounding box center [642, 307] width 1284 height 615
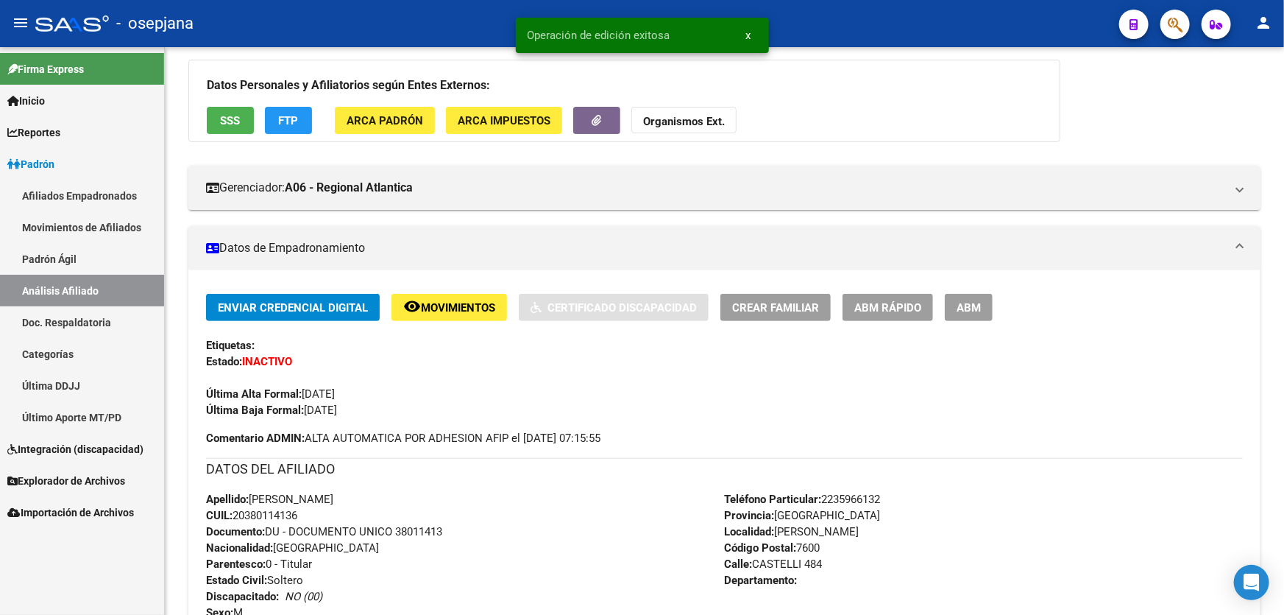
click at [1284, 357] on div at bounding box center [1283, 331] width 4 height 568
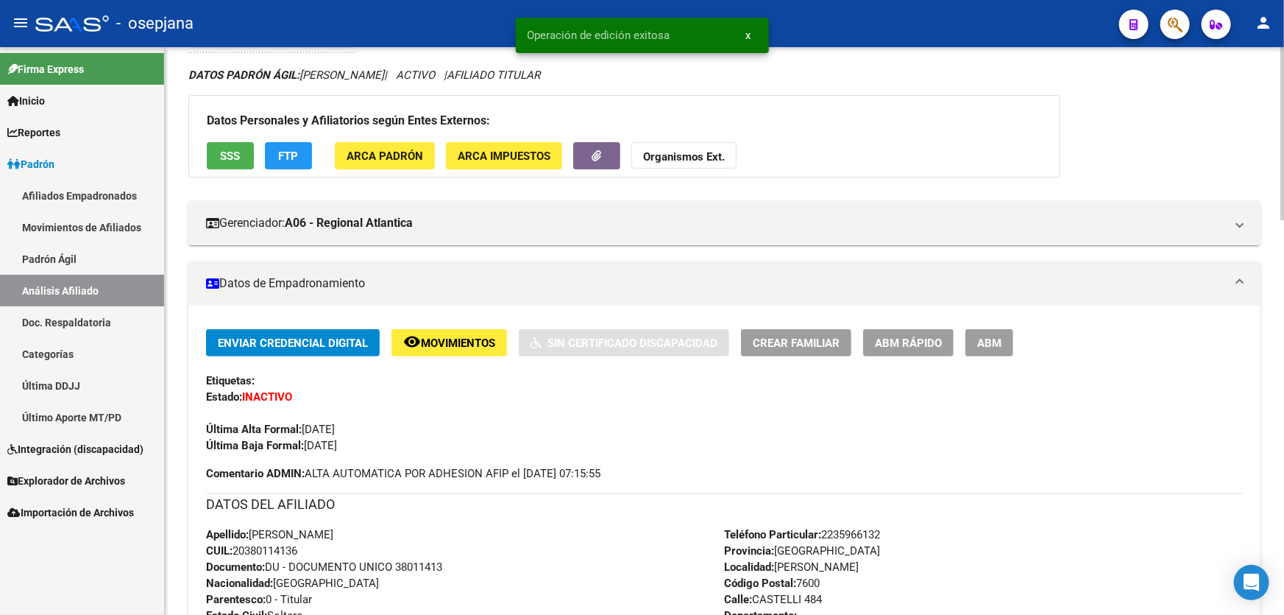
scroll to position [0, 0]
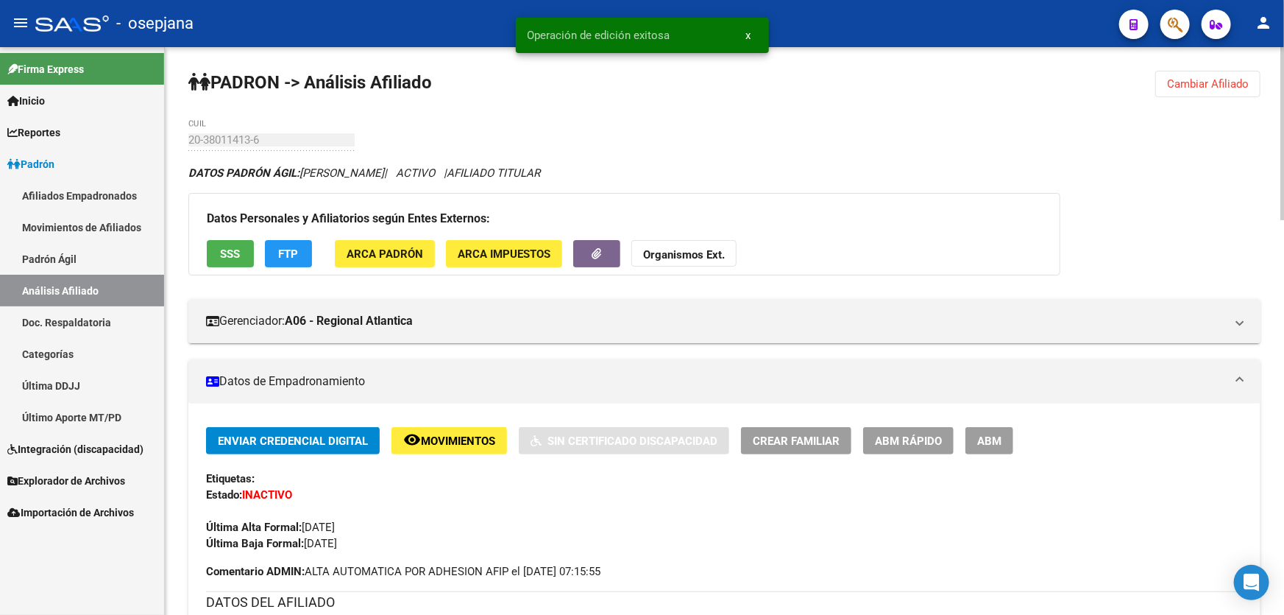
click at [1195, 88] on span "Cambiar Afiliado" at bounding box center [1208, 83] width 82 height 13
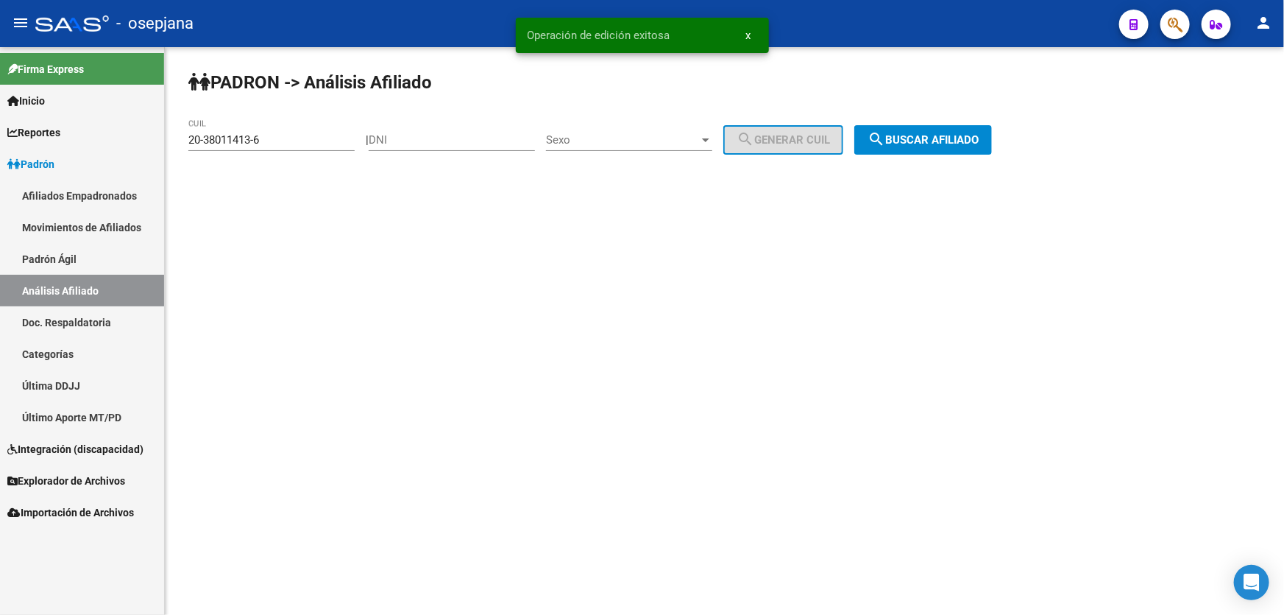
click at [948, 155] on div "PADRON -> Análisis Afiliado 20-38011413-6 CUIL | DNI Sexo Sexo search Generar C…" at bounding box center [725, 124] width 1120 height 155
click at [955, 133] on span "search Buscar afiliado" at bounding box center [923, 139] width 111 height 13
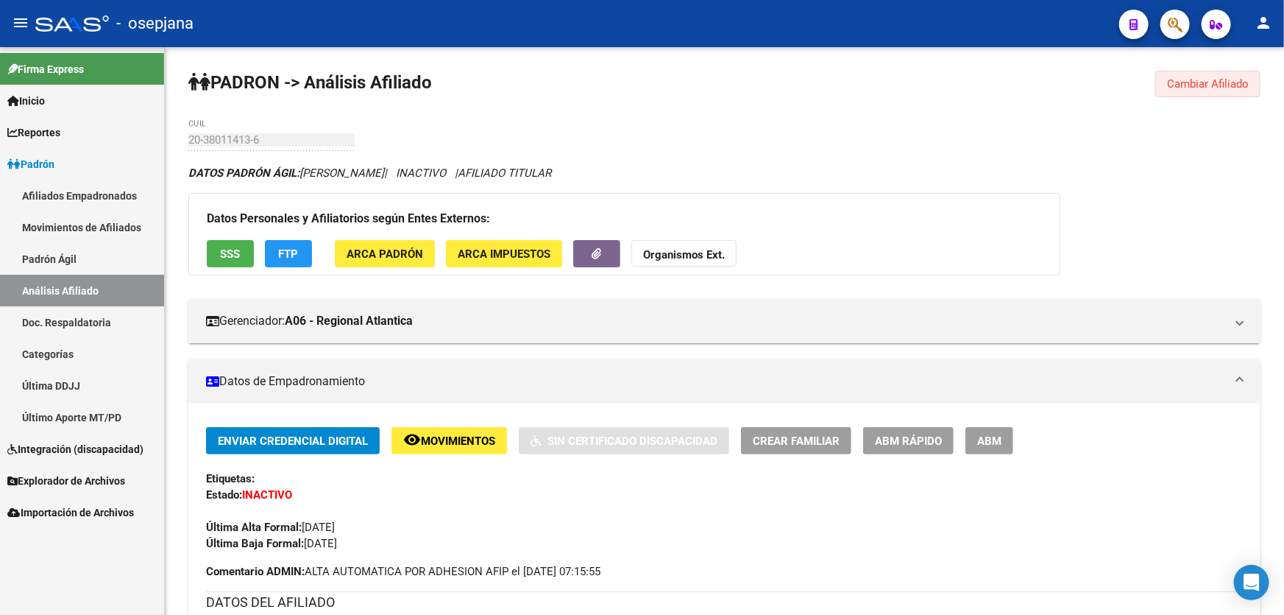
click at [1220, 77] on span "Cambiar Afiliado" at bounding box center [1208, 83] width 82 height 13
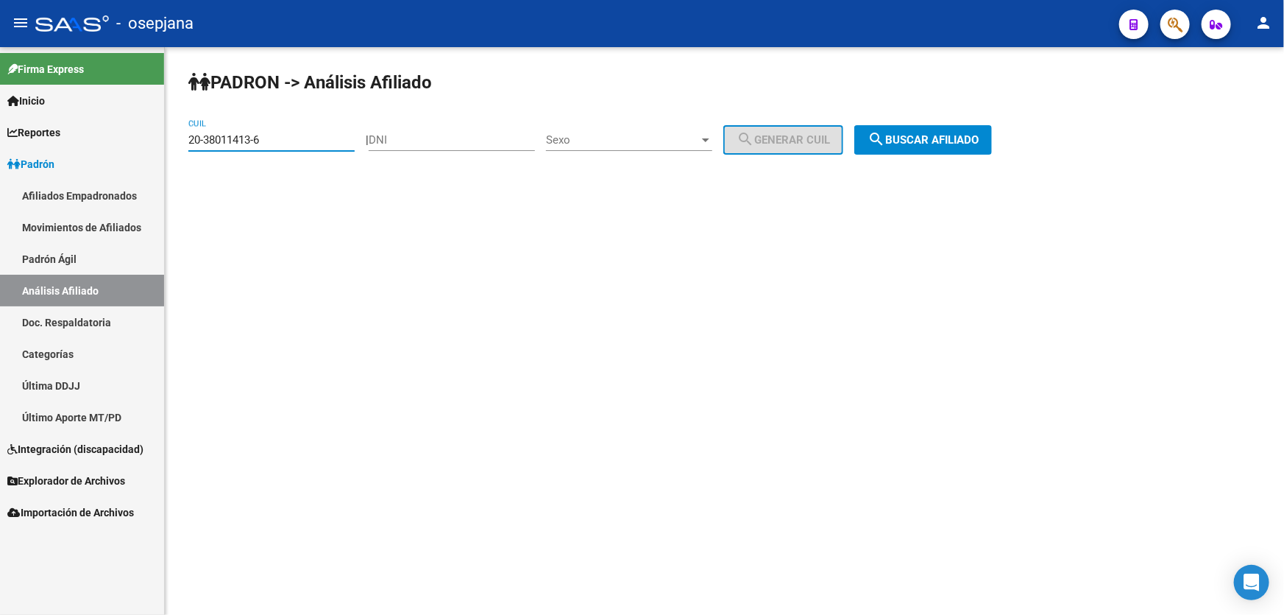
drag, startPoint x: 318, startPoint y: 135, endPoint x: 146, endPoint y: 155, distance: 173.4
click at [146, 155] on mat-sidenav-container "Firma Express Inicio Instructivos Contacto OS Reportes Padrón Traspasos x O.S. …" at bounding box center [642, 331] width 1284 height 568
paste input "7-37010643-1"
click at [1003, 133] on app-analisis-afiliado "PADRON -> Análisis Afiliado 27-37010643-1 CUIL | DNI Sexo Sexo search Generar C…" at bounding box center [595, 139] width 815 height 13
click at [943, 140] on span "search Buscar afiliado" at bounding box center [923, 139] width 111 height 13
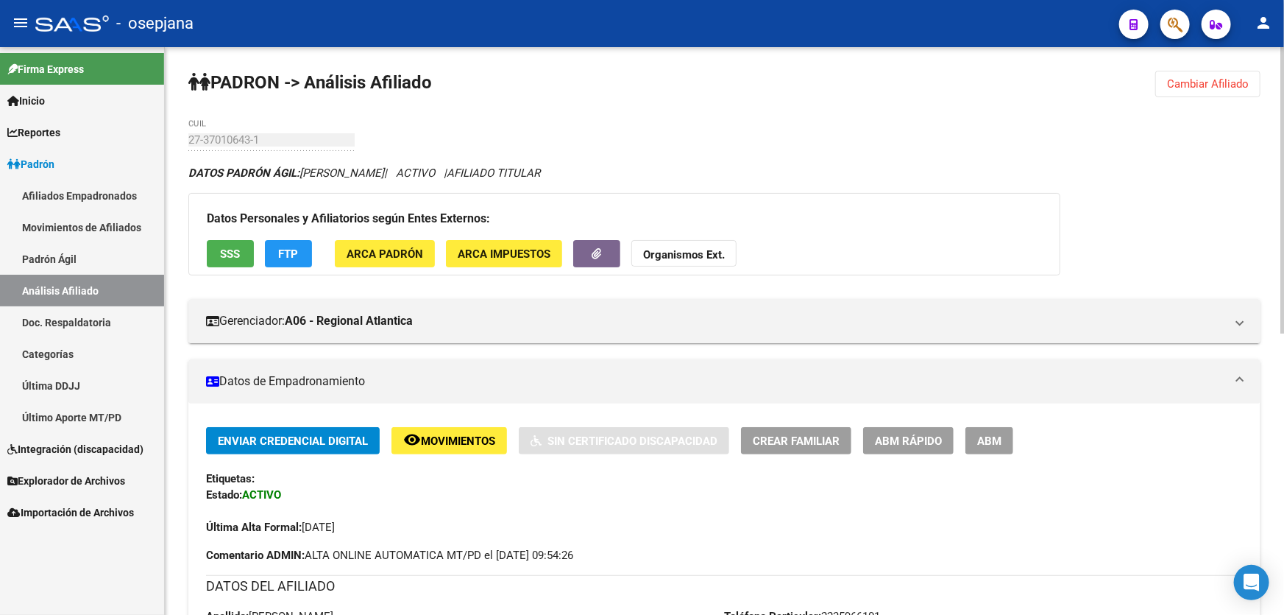
click at [221, 255] on span "SSS" at bounding box center [231, 253] width 20 height 13
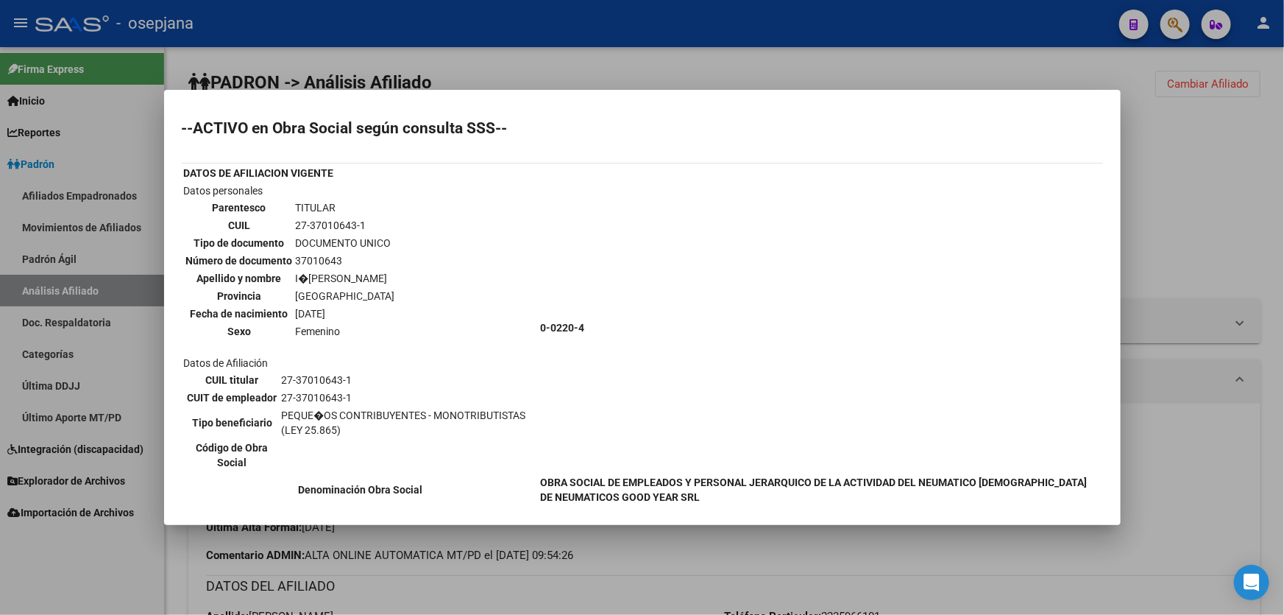
click at [1284, 235] on div at bounding box center [642, 307] width 1284 height 615
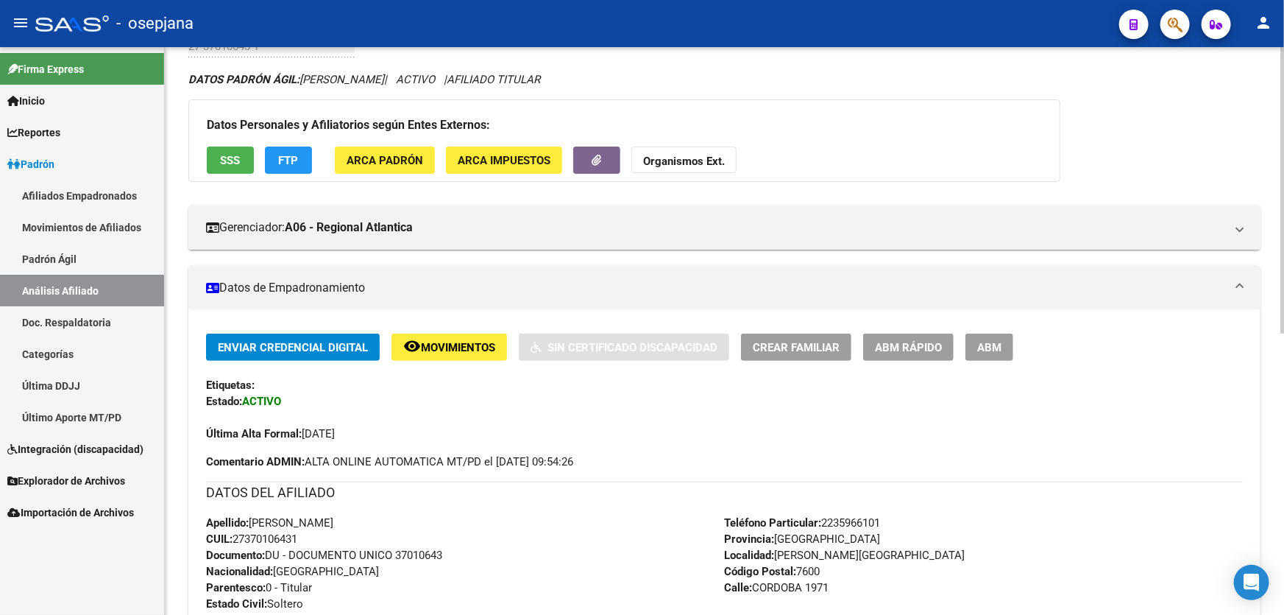
scroll to position [267, 0]
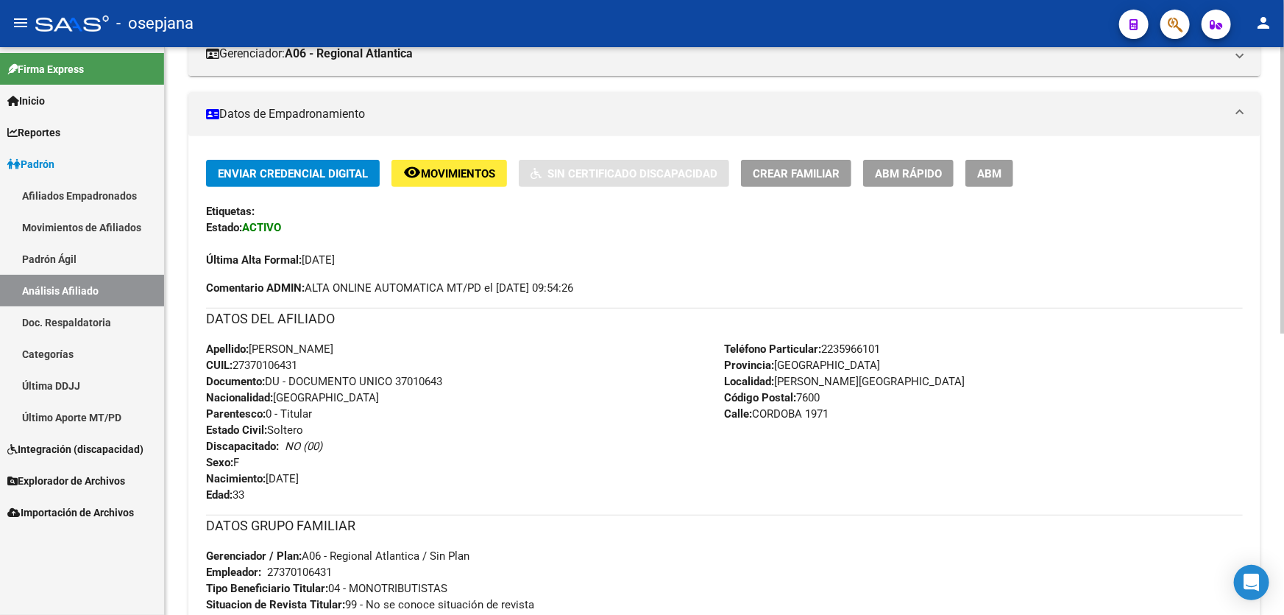
click at [480, 170] on span "Movimientos" at bounding box center [458, 173] width 74 height 13
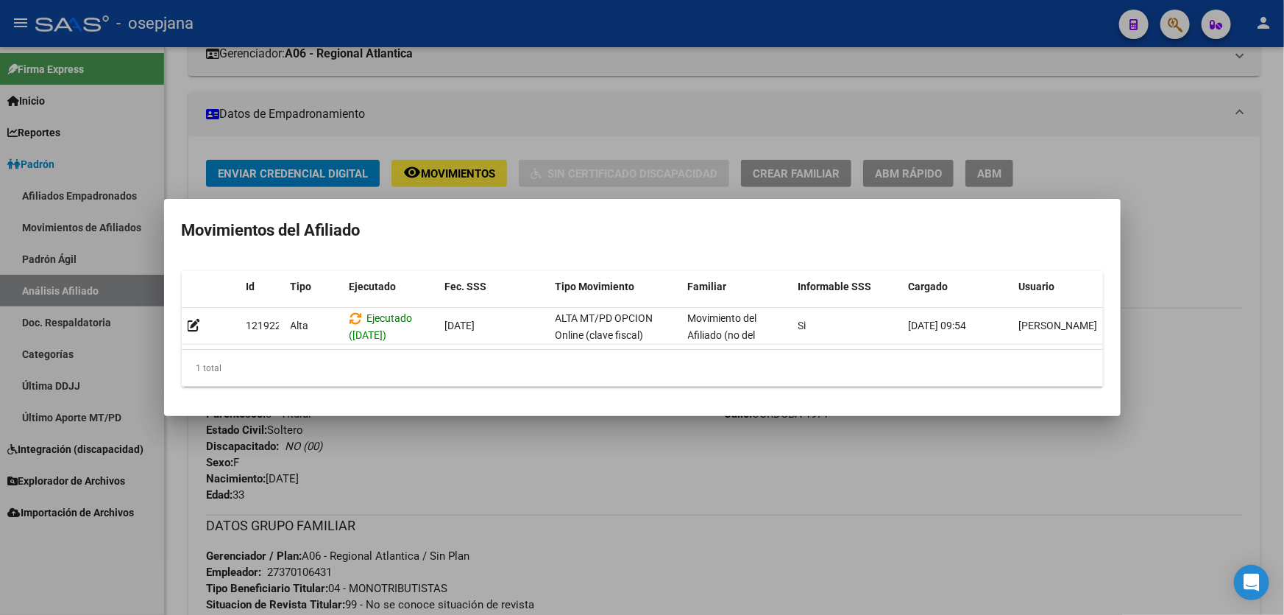
click at [1256, 372] on div at bounding box center [642, 307] width 1284 height 615
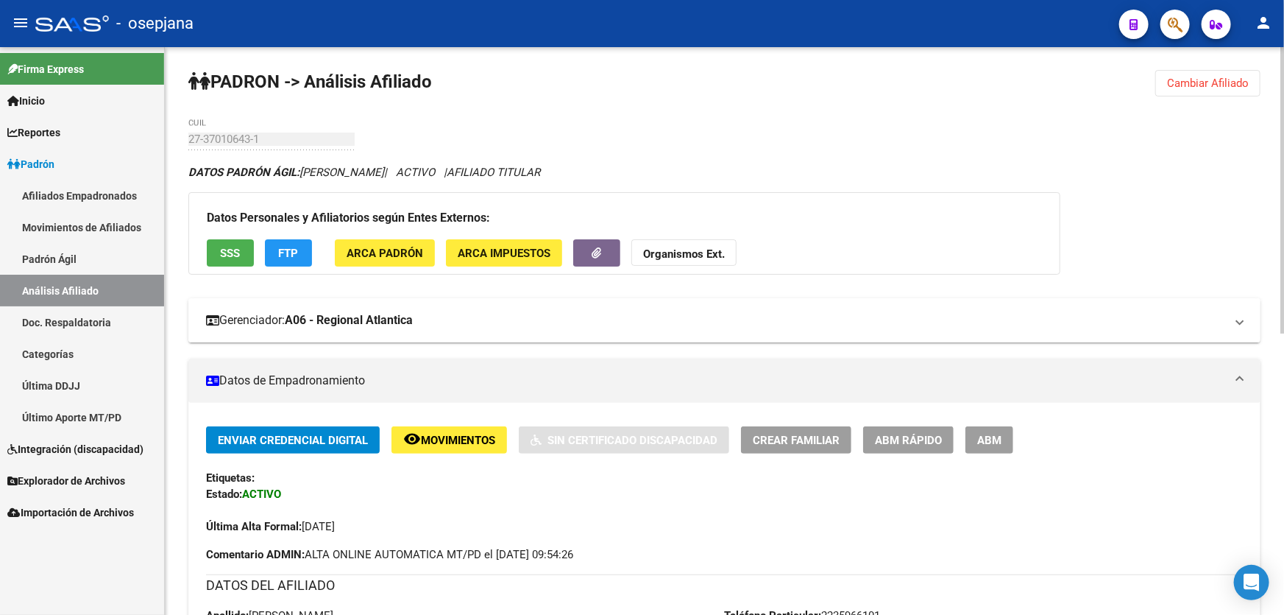
scroll to position [0, 0]
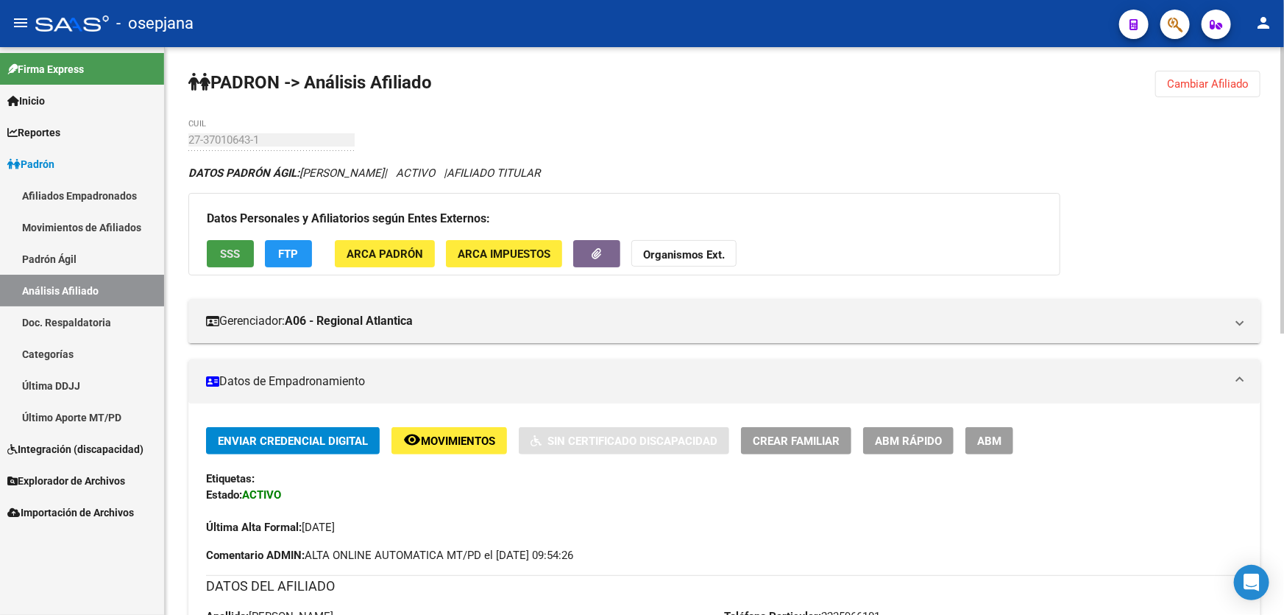
click at [232, 247] on span "SSS" at bounding box center [231, 253] width 20 height 13
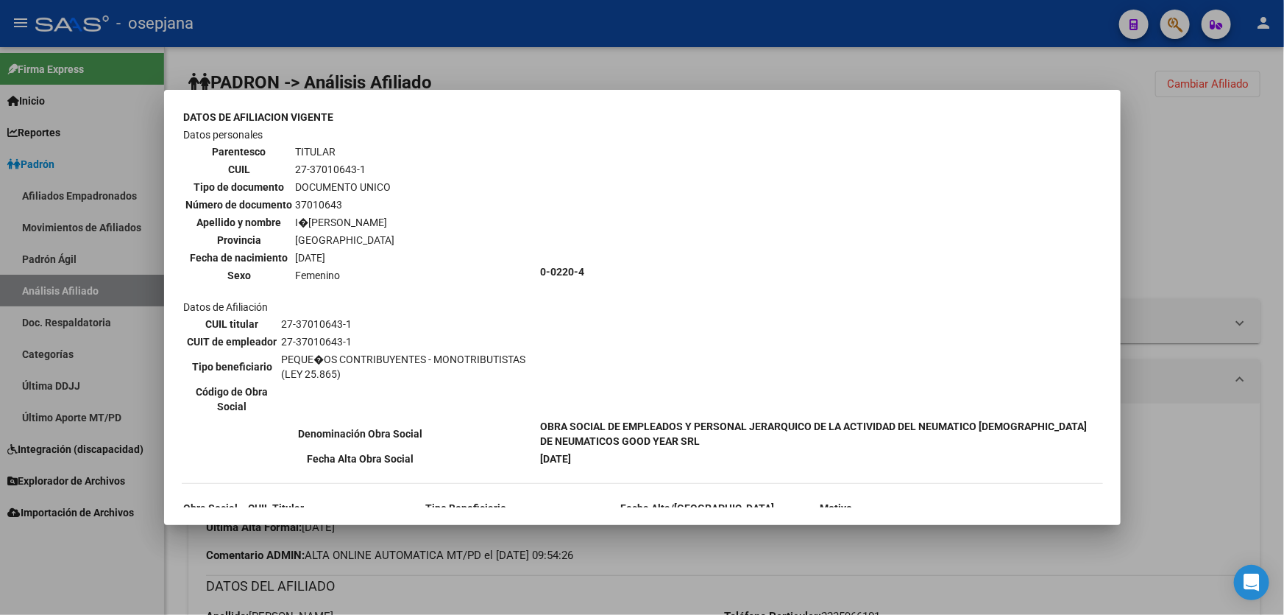
scroll to position [128, 0]
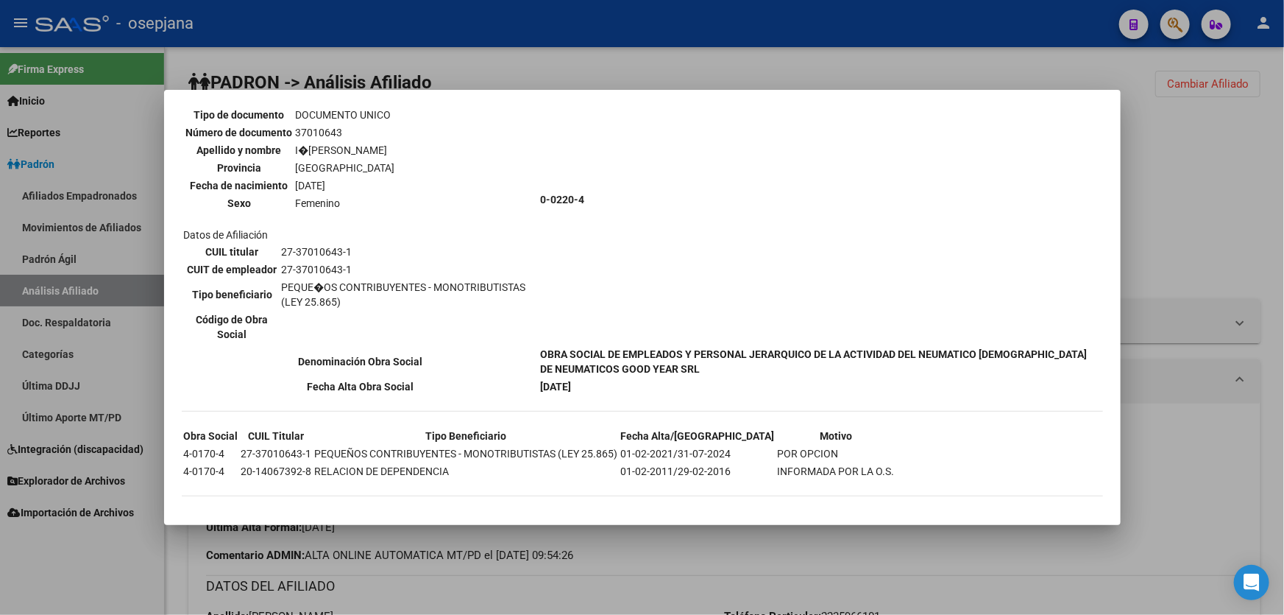
click at [1261, 205] on div at bounding box center [642, 307] width 1284 height 615
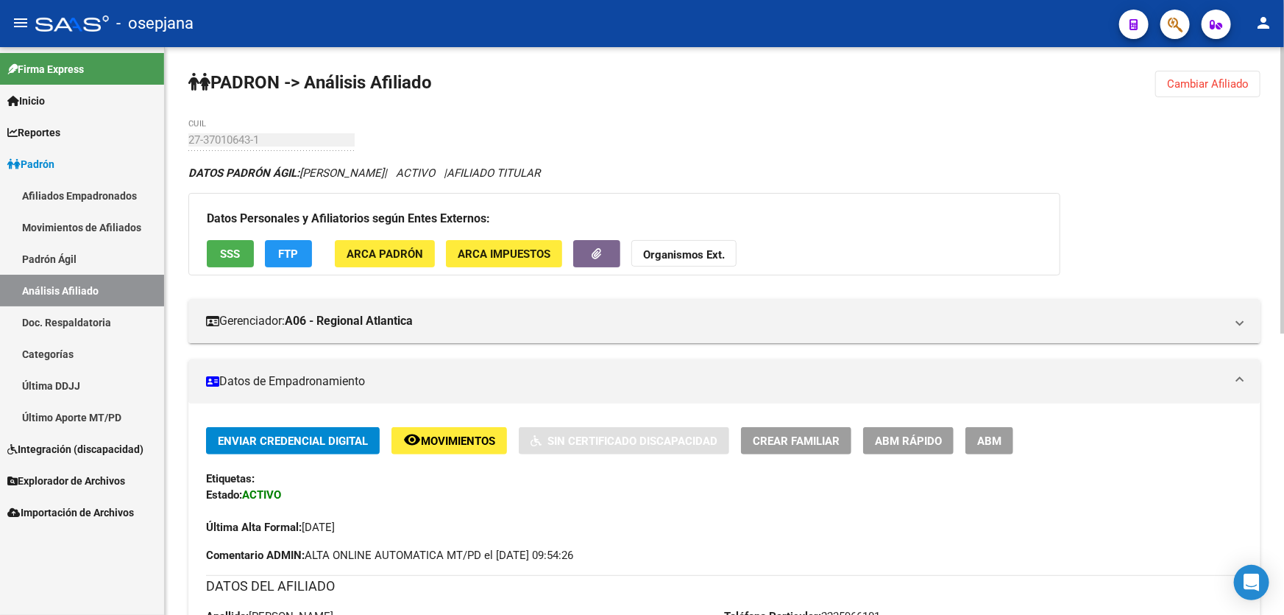
click at [292, 247] on span "FTP" at bounding box center [289, 253] width 20 height 13
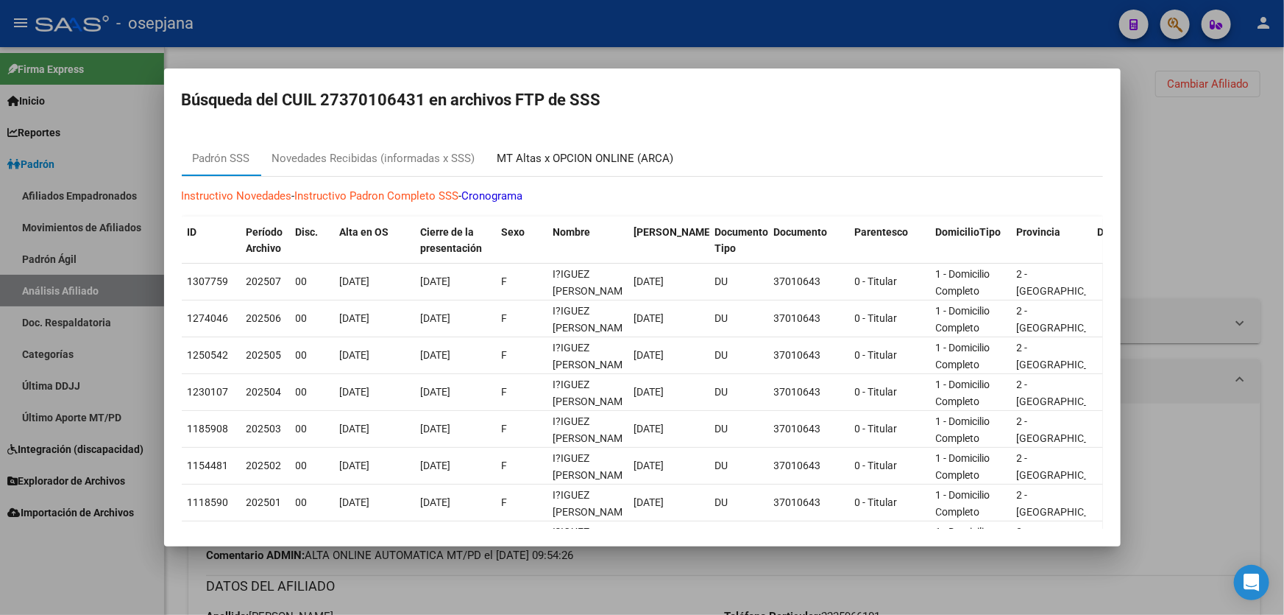
click at [582, 155] on div "MT Altas x OPCION ONLINE (ARCA)" at bounding box center [586, 158] width 177 height 17
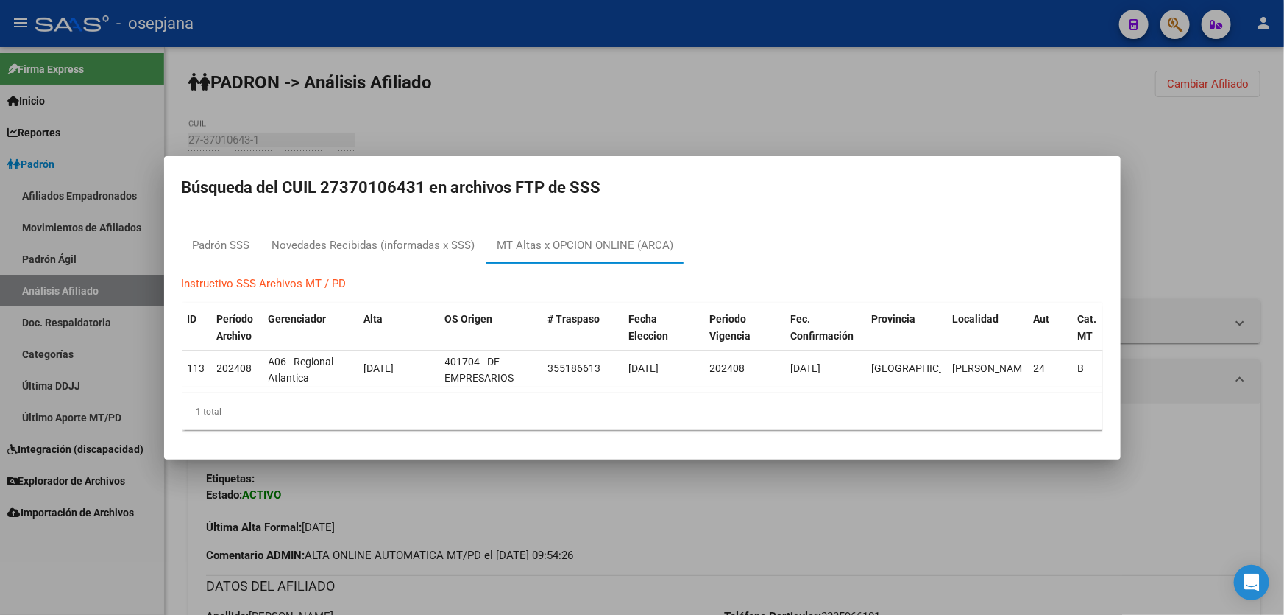
click at [1284, 211] on div at bounding box center [642, 307] width 1284 height 615
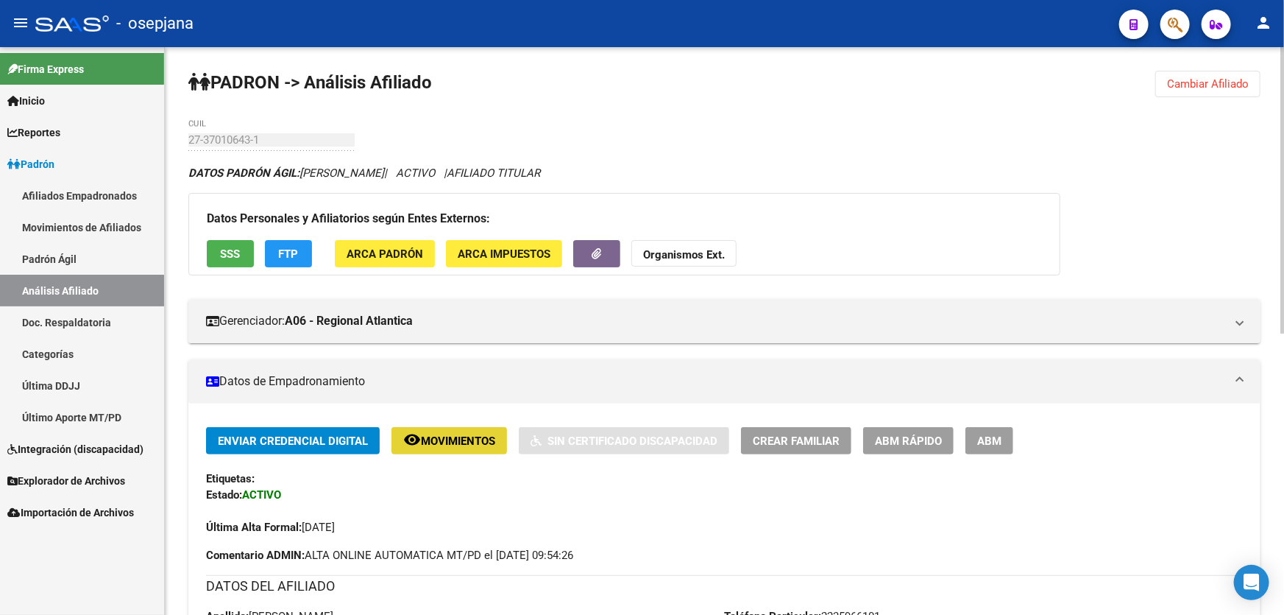
click at [428, 434] on span "Movimientos" at bounding box center [458, 440] width 74 height 13
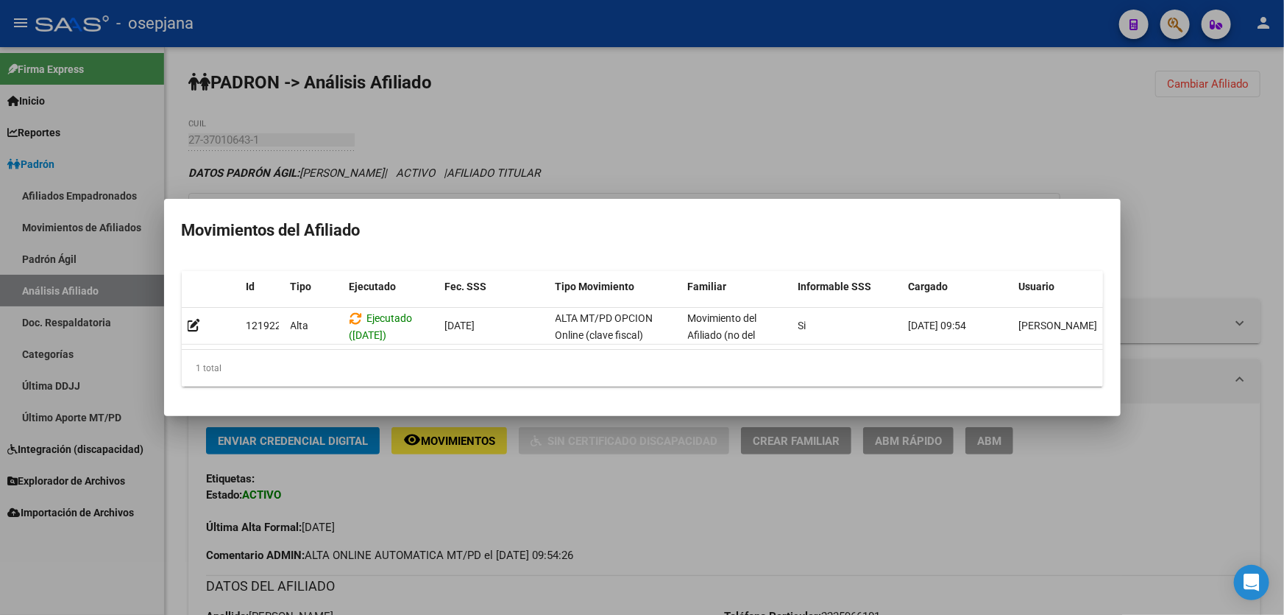
click at [1120, 186] on div at bounding box center [642, 307] width 1284 height 615
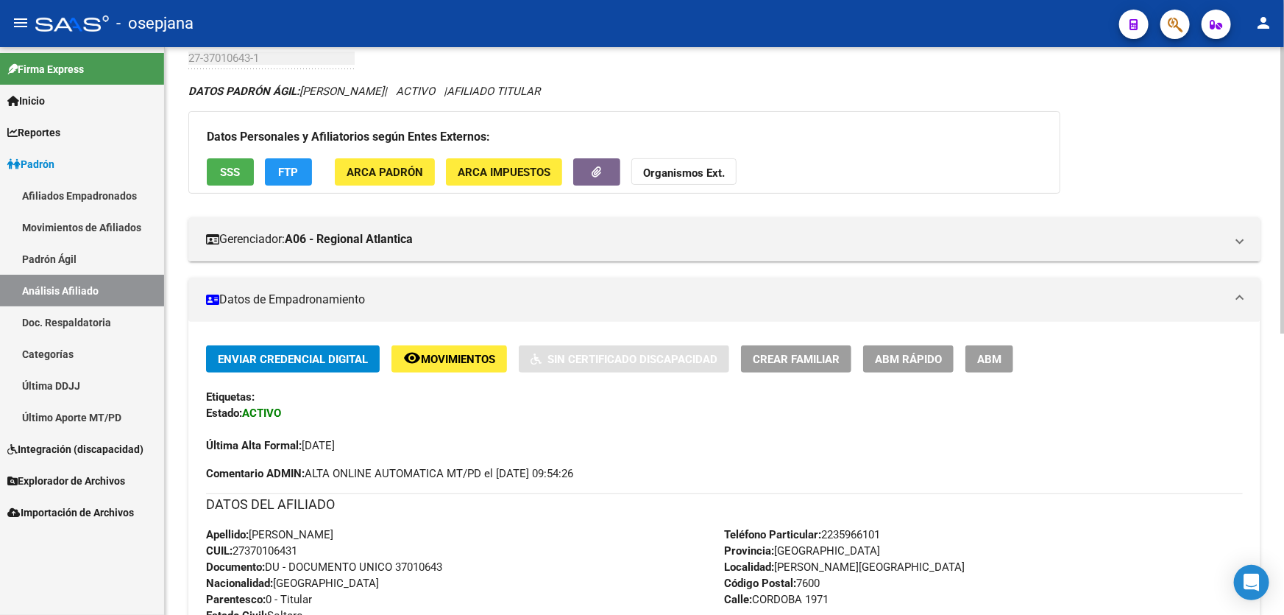
scroll to position [0, 0]
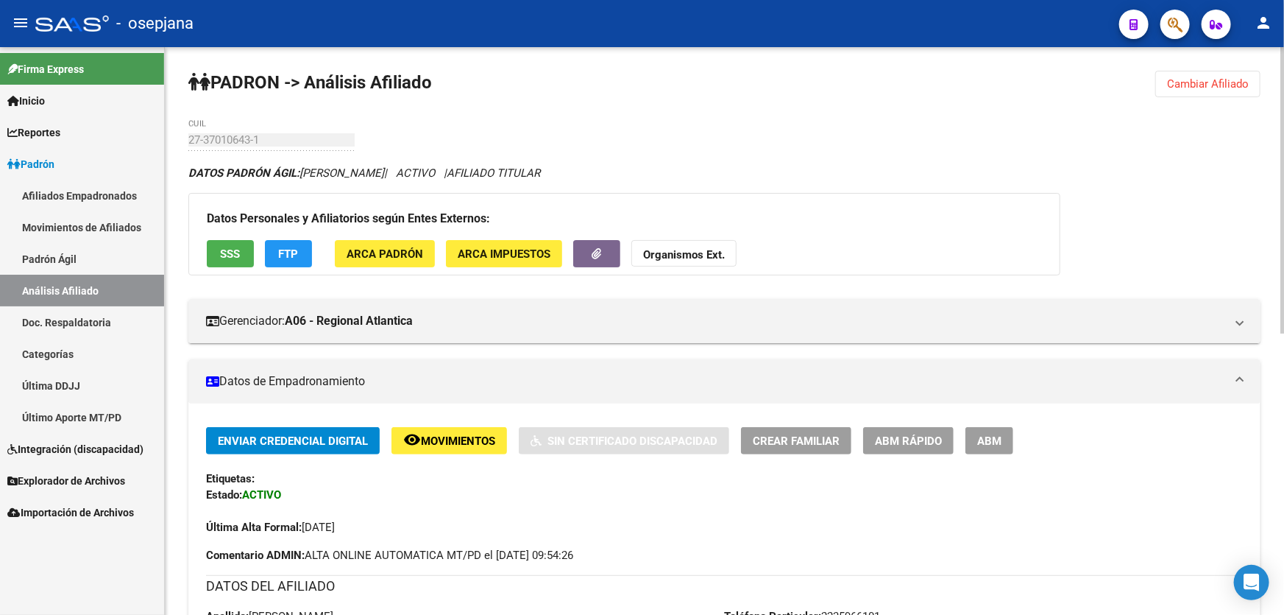
click at [228, 236] on div "Datos Personales y Afiliatorios según Entes Externos: SSS FTP ARCA Padrón ARCA …" at bounding box center [624, 234] width 872 height 82
click at [222, 244] on button "SSS" at bounding box center [230, 253] width 47 height 27
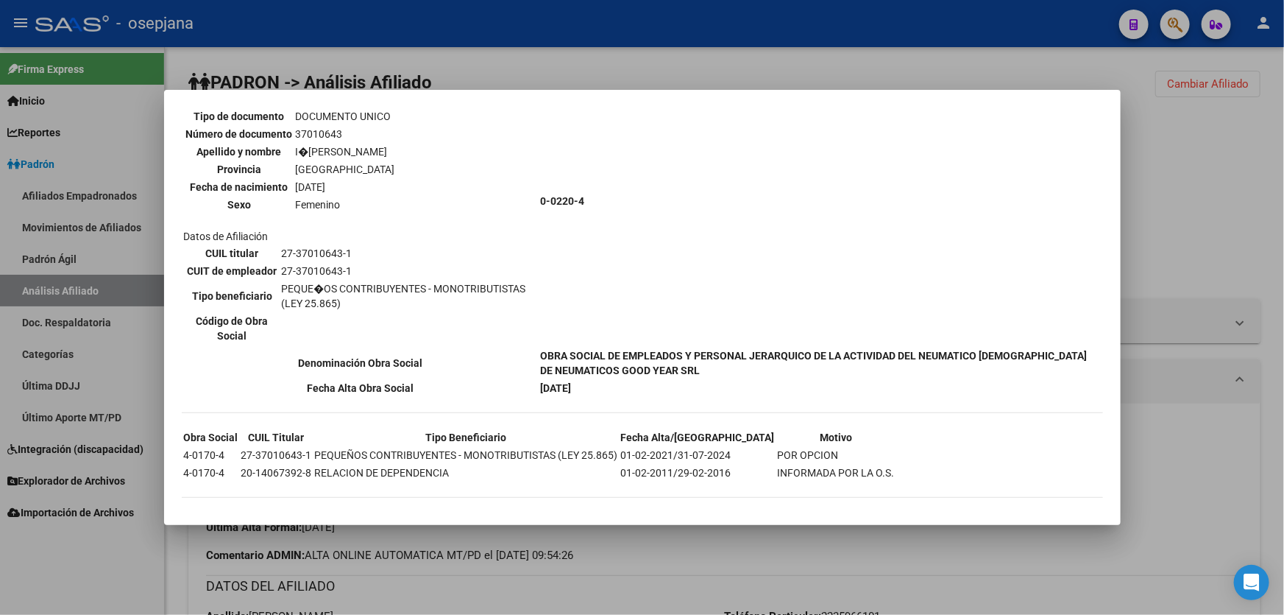
scroll to position [128, 0]
click at [1181, 204] on div at bounding box center [642, 307] width 1284 height 615
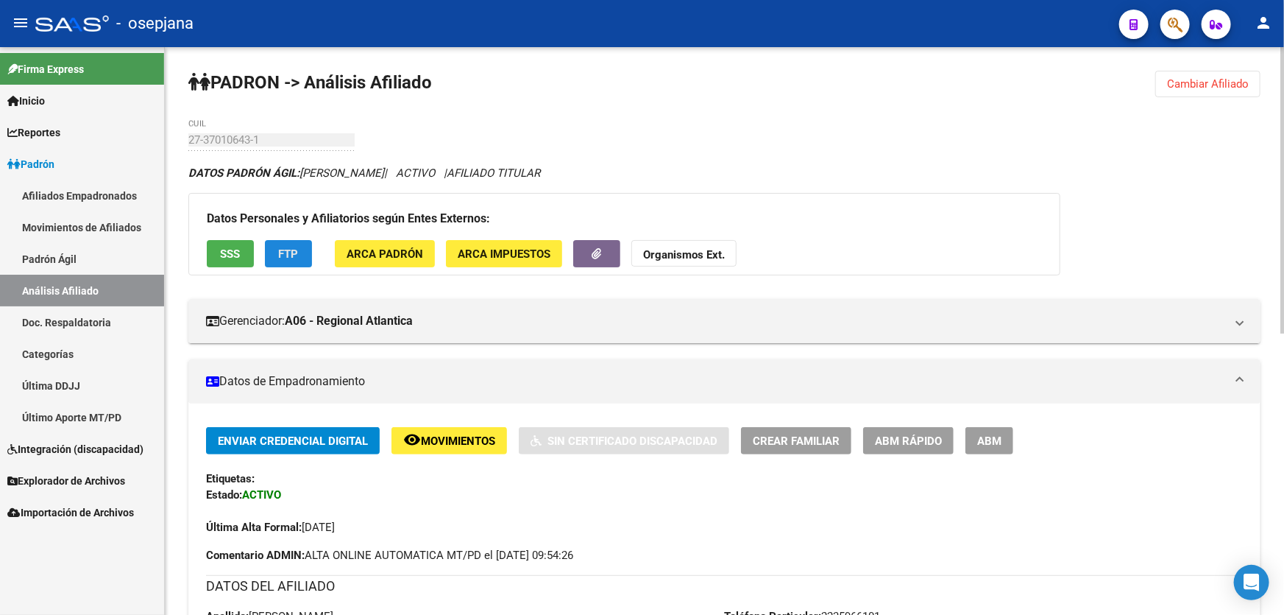
click at [297, 254] on span "FTP" at bounding box center [289, 253] width 20 height 13
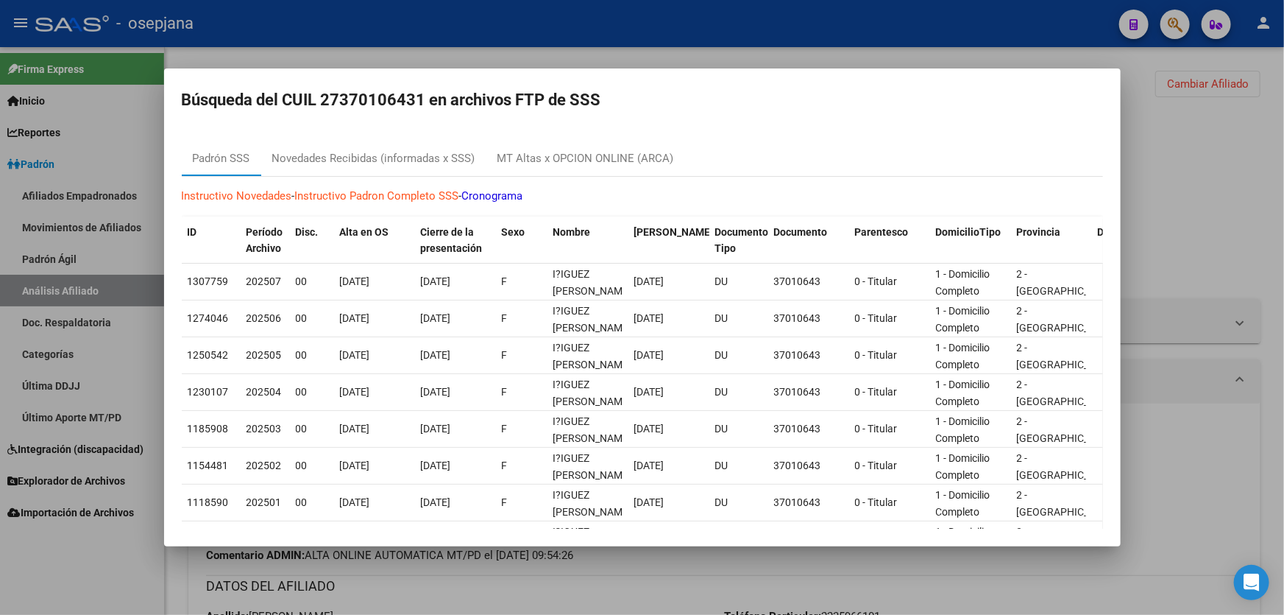
click at [1280, 184] on div at bounding box center [642, 307] width 1284 height 615
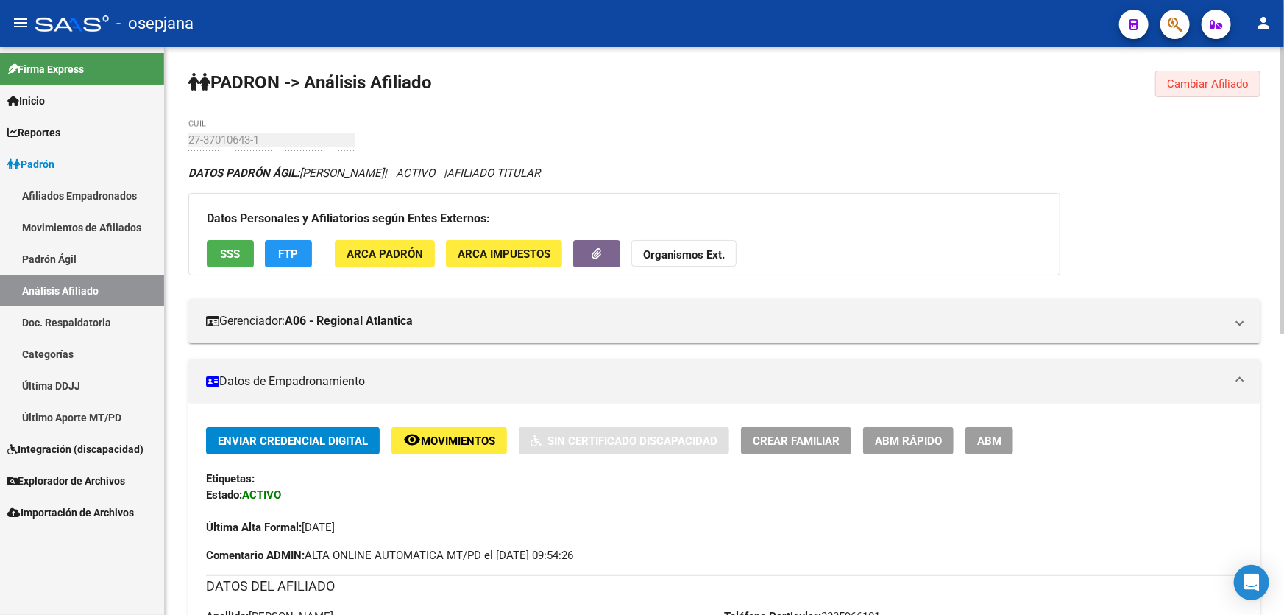
click at [1221, 93] on button "Cambiar Afiliado" at bounding box center [1208, 84] width 105 height 26
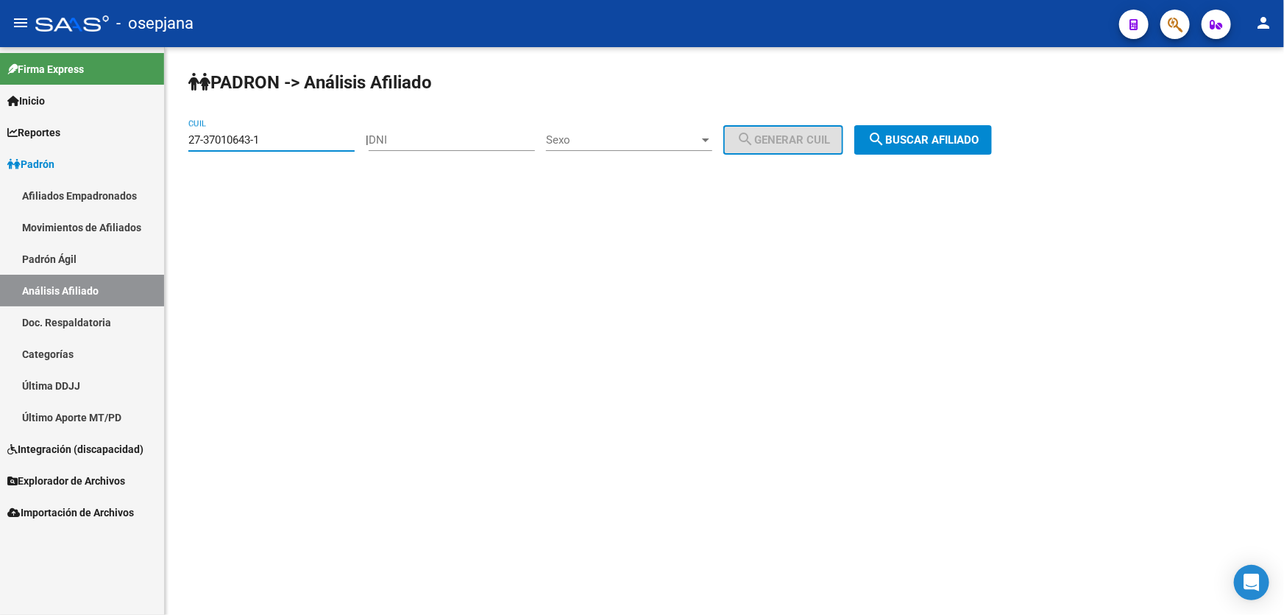
drag, startPoint x: 320, startPoint y: 141, endPoint x: 171, endPoint y: 152, distance: 149.9
click at [171, 152] on div "PADRON -> Análisis Afiliado 27-37010643-1 CUIL | DNI Sexo Sexo search Generar C…" at bounding box center [725, 124] width 1120 height 155
paste input "26141551-3"
type input "27-26141551-3"
click at [978, 137] on span "search Buscar afiliado" at bounding box center [923, 139] width 111 height 13
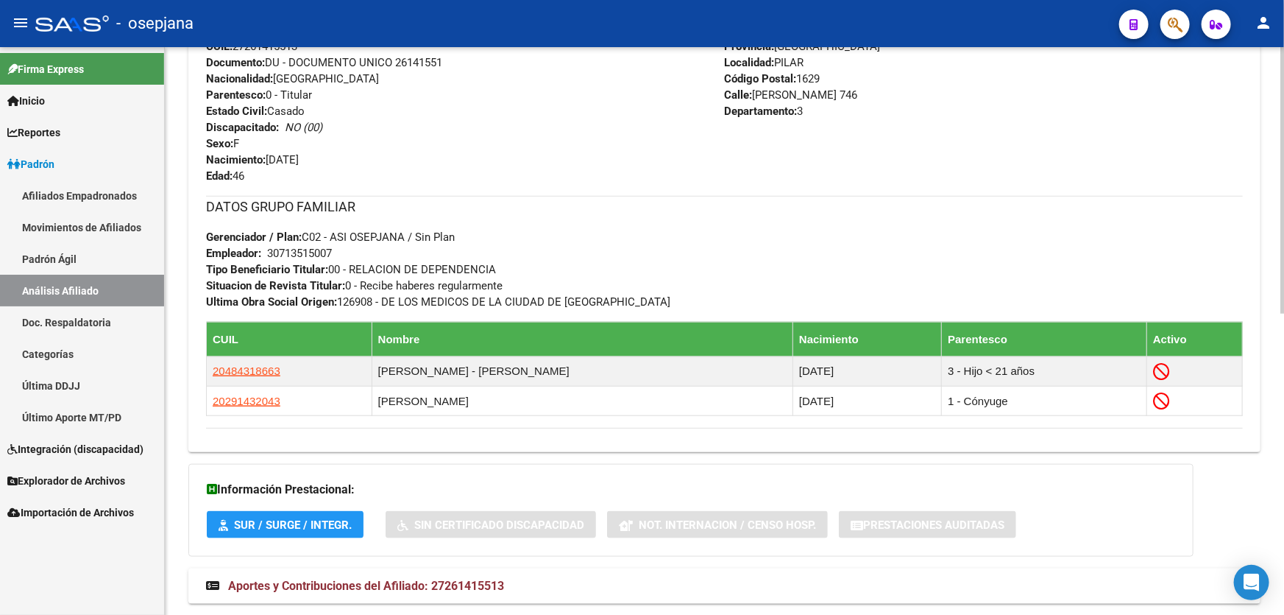
scroll to position [468, 0]
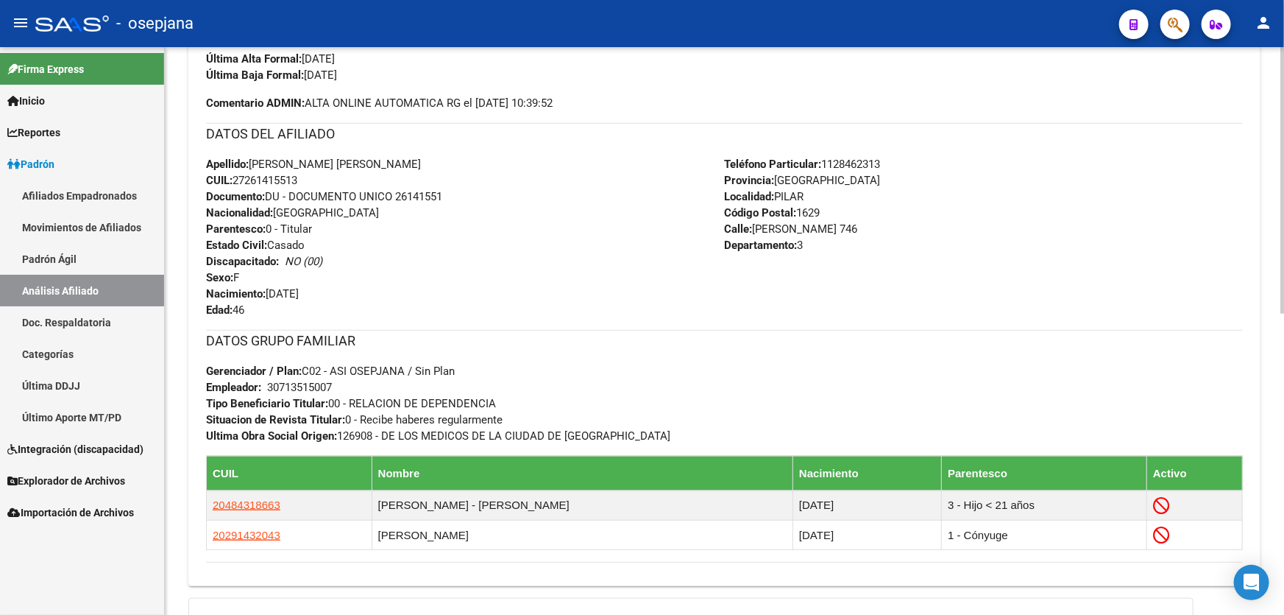
drag, startPoint x: 397, startPoint y: 195, endPoint x: 467, endPoint y: 194, distance: 69.9
click at [467, 194] on div "Apellido: MARCELA DEL VALLE GALVAN CUIL: 27261415513 Documento: DU - DOCUMENTO …" at bounding box center [465, 237] width 519 height 162
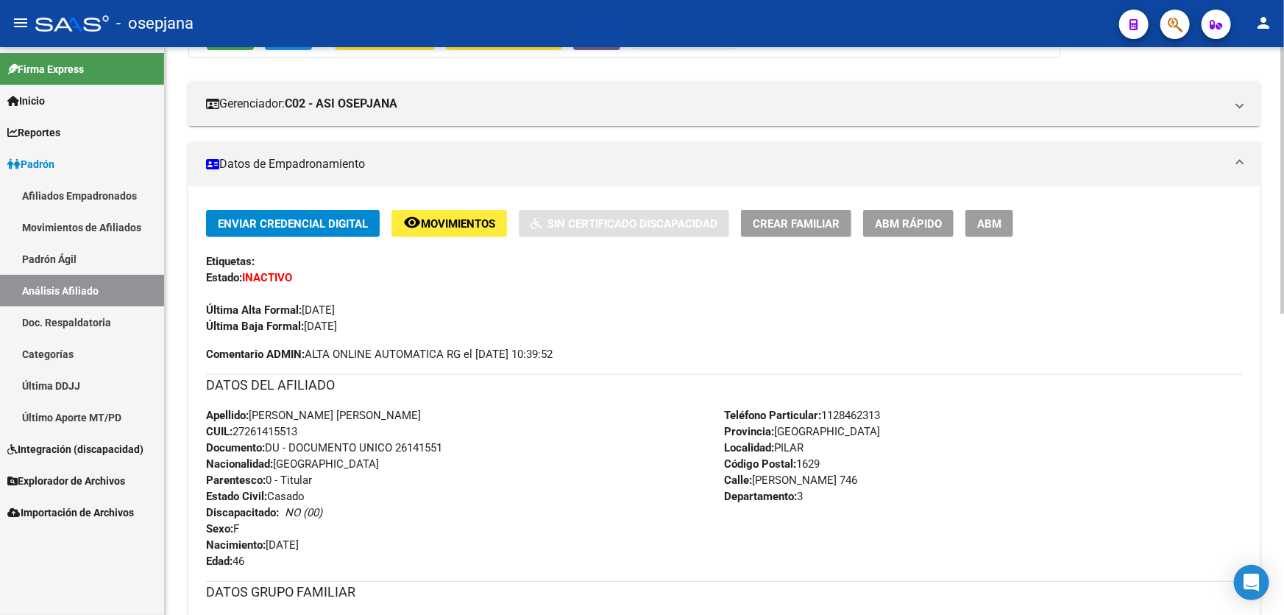
scroll to position [200, 0]
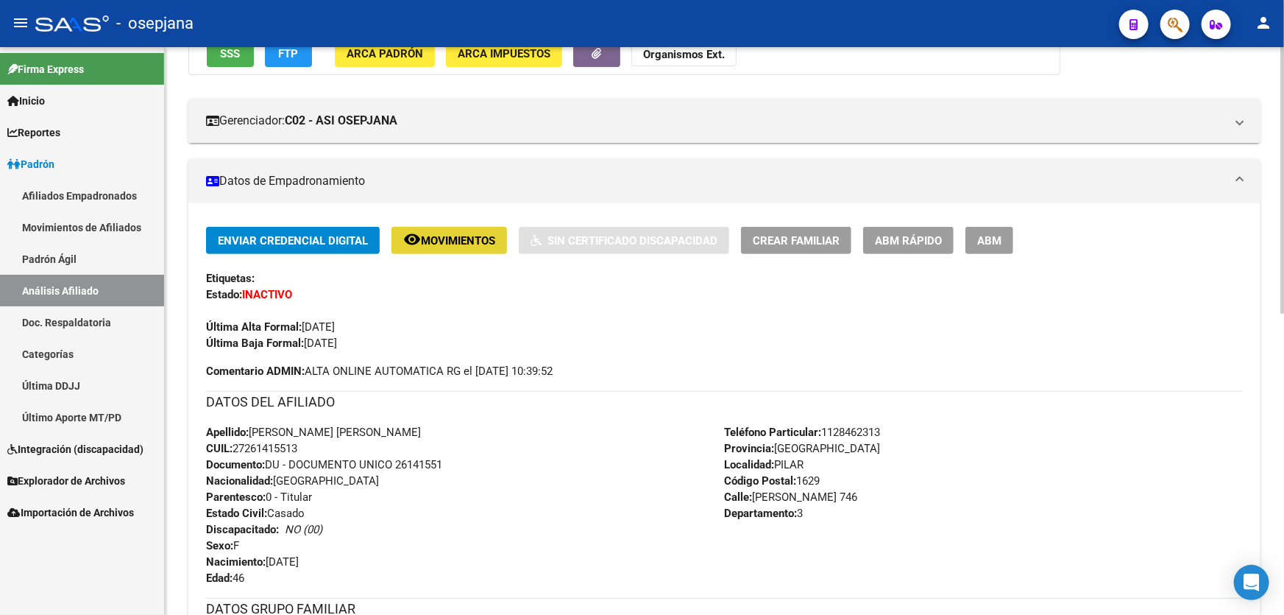
click at [453, 234] on span "Movimientos" at bounding box center [458, 240] width 74 height 13
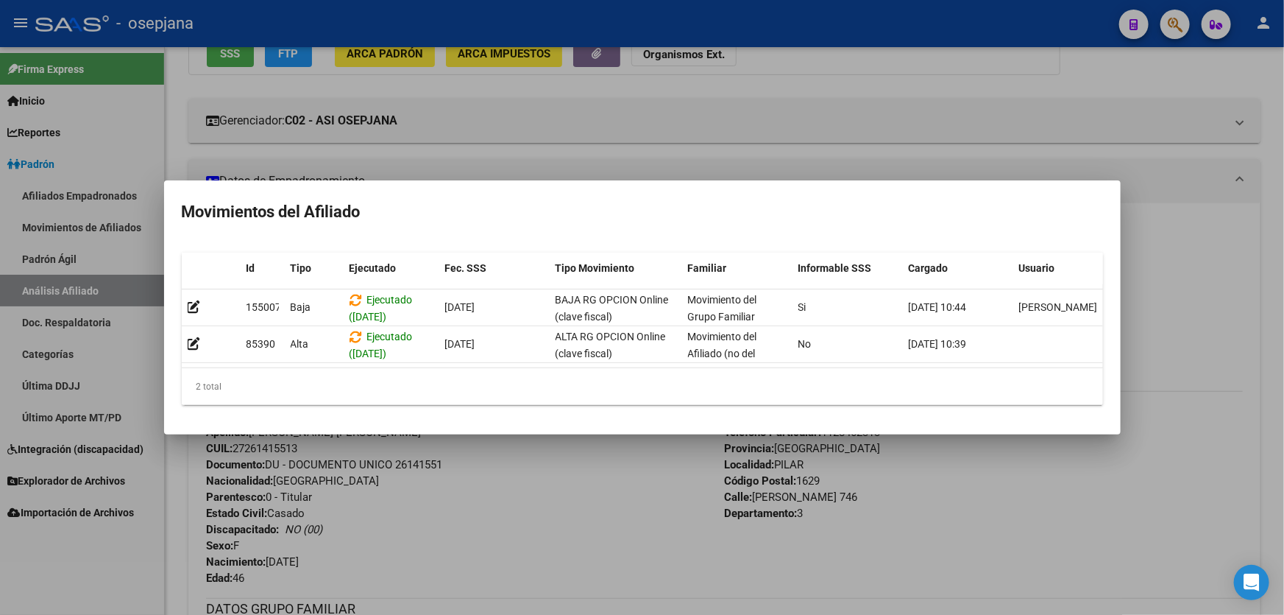
click at [1265, 370] on div at bounding box center [642, 307] width 1284 height 615
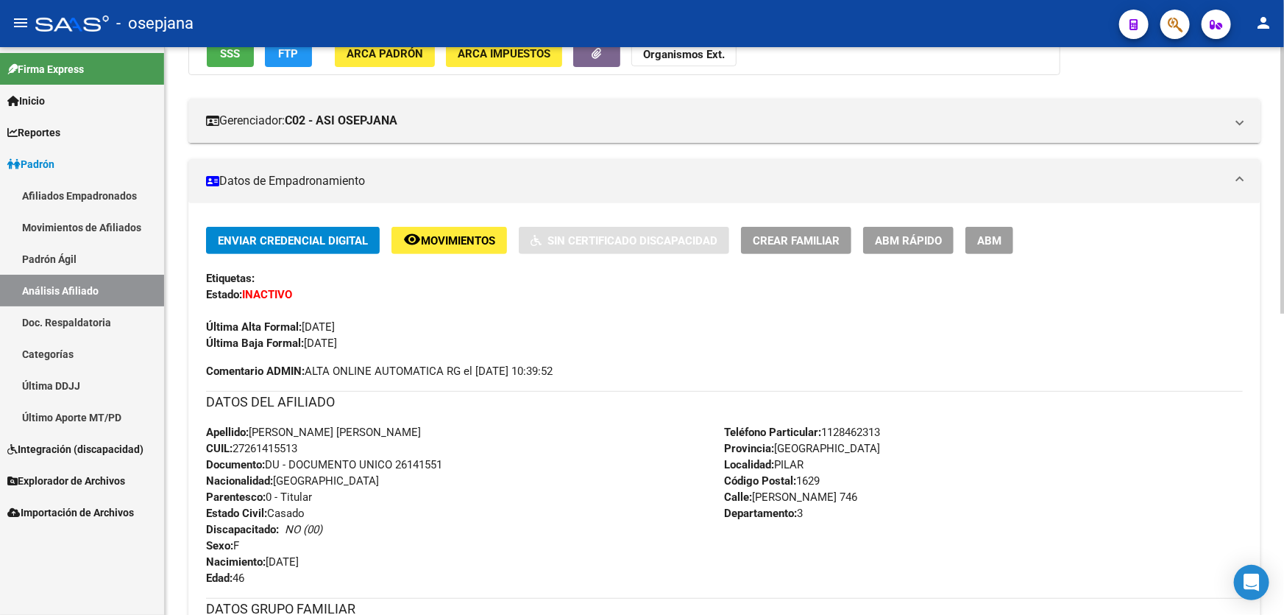
click at [917, 228] on button "ABM Rápido" at bounding box center [908, 240] width 91 height 27
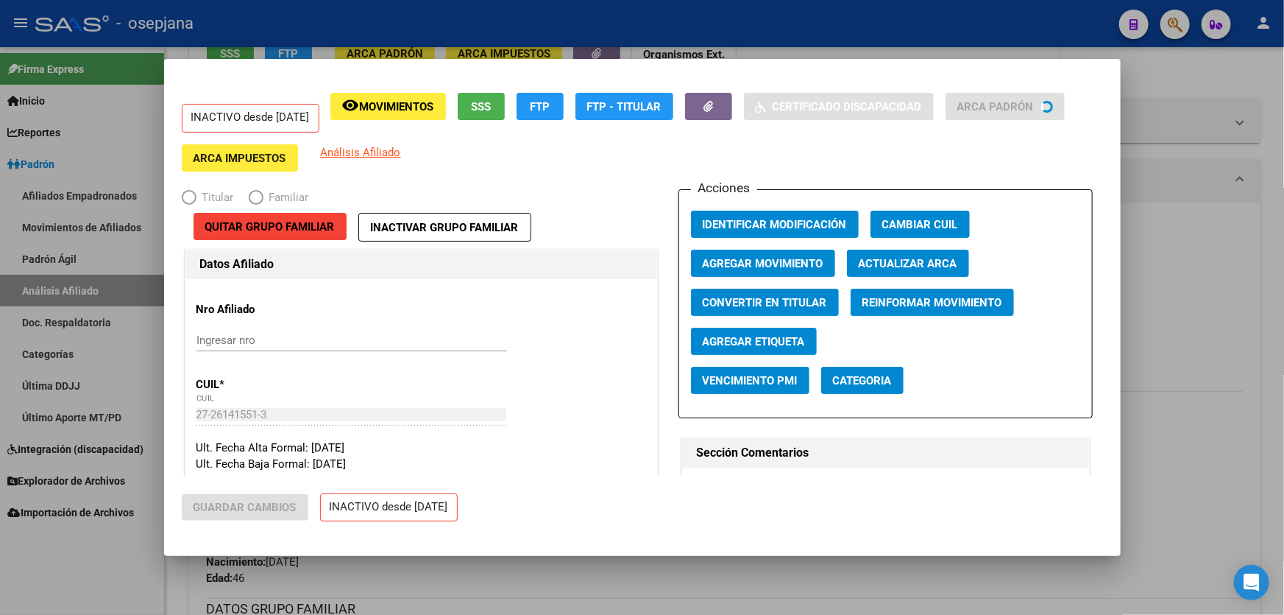
radio input "true"
type input "30-71351500-7"
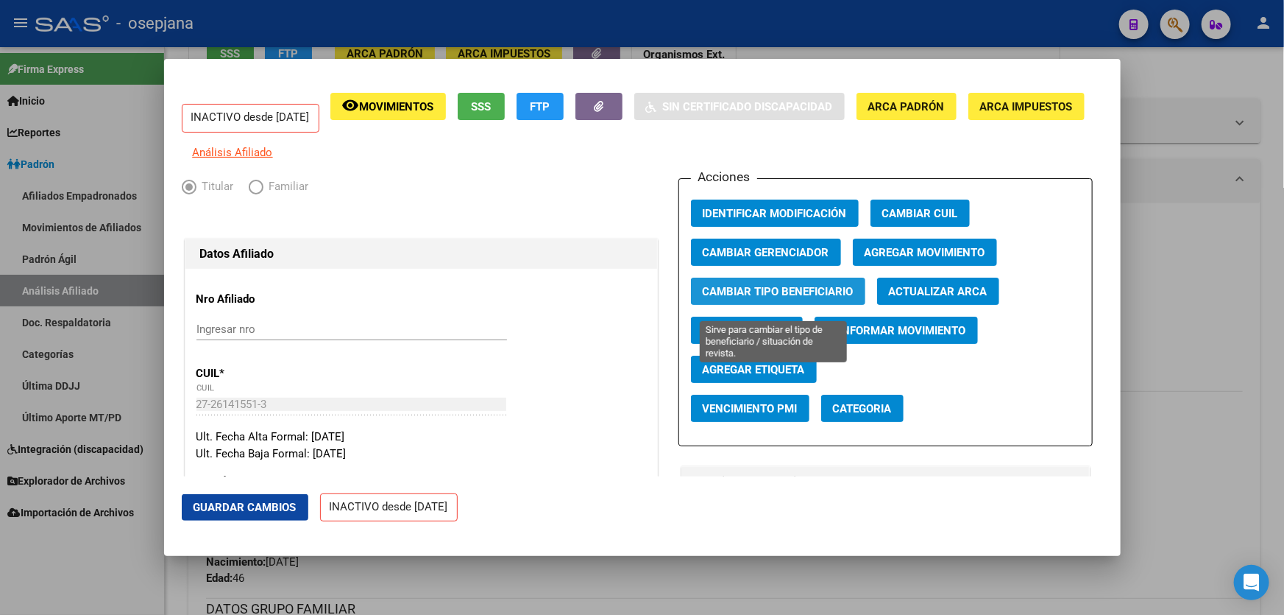
click at [799, 298] on span "Cambiar Tipo Beneficiario" at bounding box center [778, 291] width 151 height 13
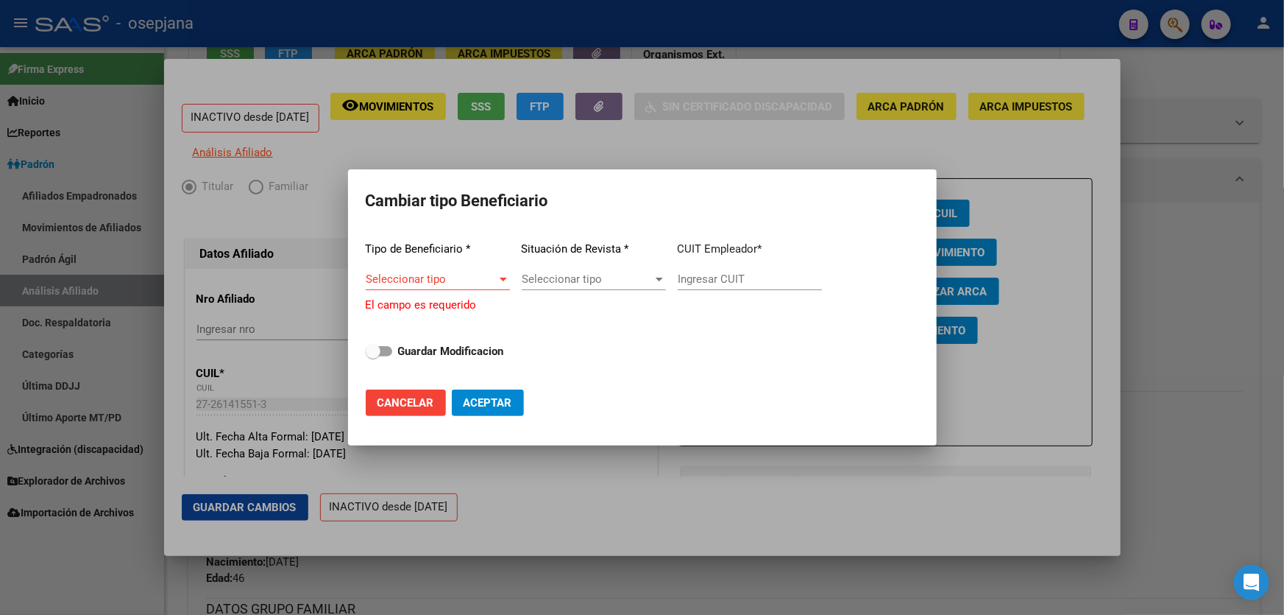
click at [441, 291] on div "Seleccionar tipo Seleccionar tipo" at bounding box center [438, 286] width 144 height 36
click at [443, 275] on span "Seleccionar tipo" at bounding box center [431, 278] width 131 height 13
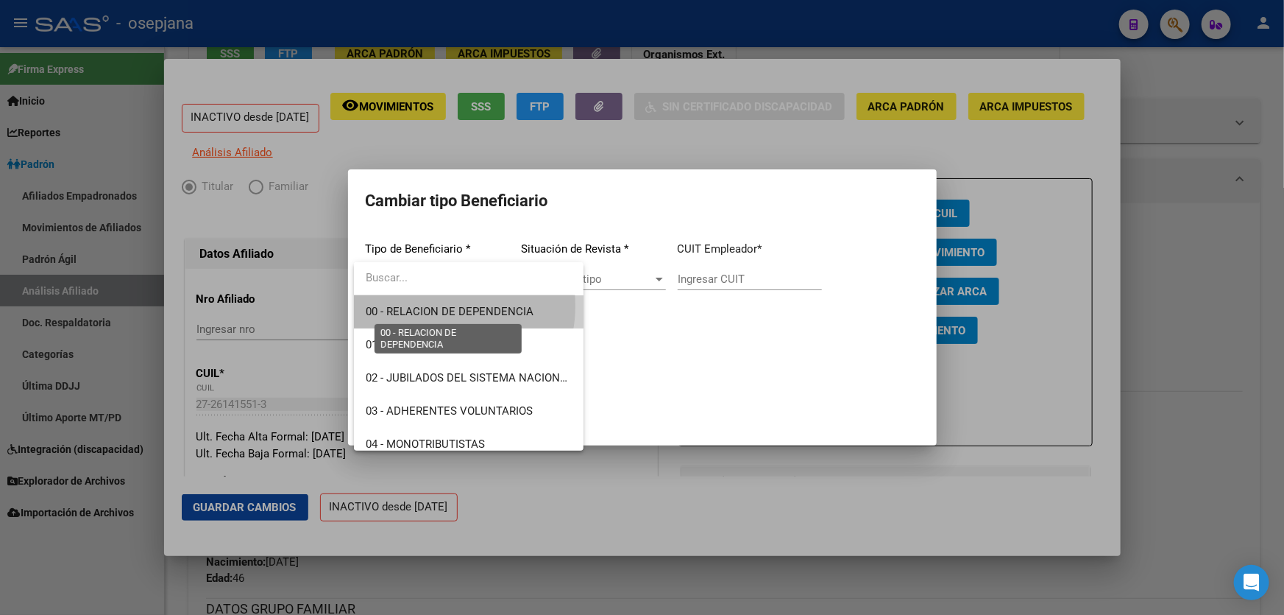
click at [434, 305] on span "00 - RELACION DE DEPENDENCIA" at bounding box center [450, 311] width 168 height 13
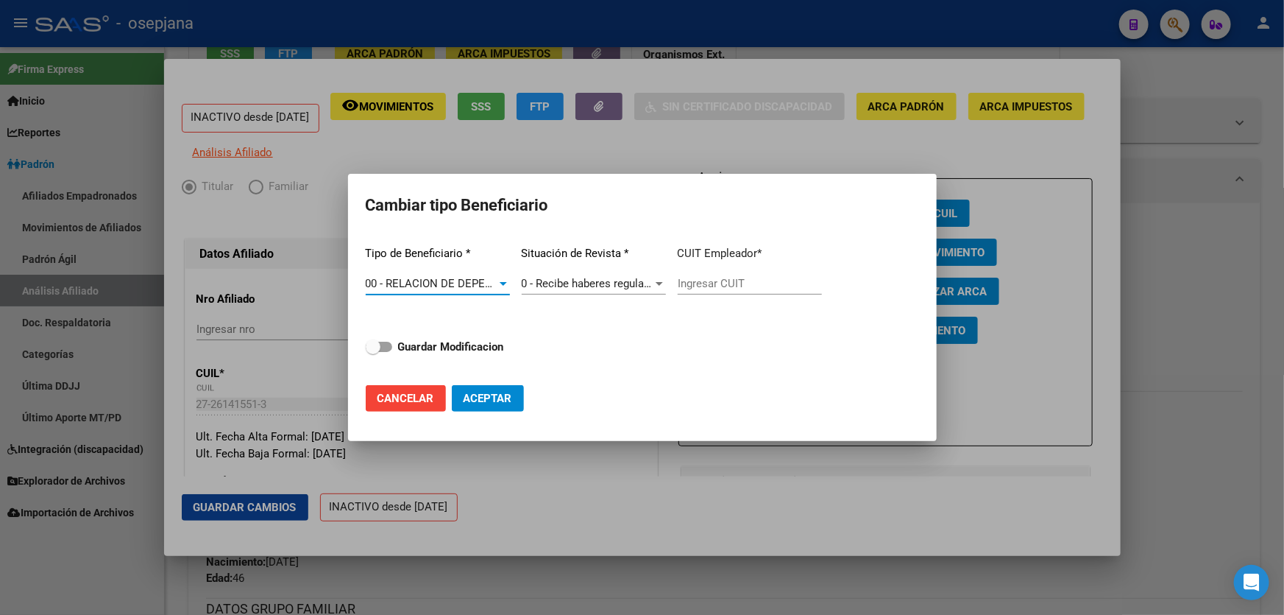
type input "30-71351500-7"
click at [505, 350] on div "Tipo de Beneficiario * 00 - RELACION DE DEPENDENCIA Seleccionar tipo Situación …" at bounding box center [643, 303] width 554 height 139
click at [495, 351] on strong "Guardar Modificacion" at bounding box center [451, 346] width 106 height 13
click at [373, 352] on input "Guardar Modificacion" at bounding box center [372, 352] width 1 height 1
click at [503, 397] on span "Aceptar" at bounding box center [488, 398] width 49 height 13
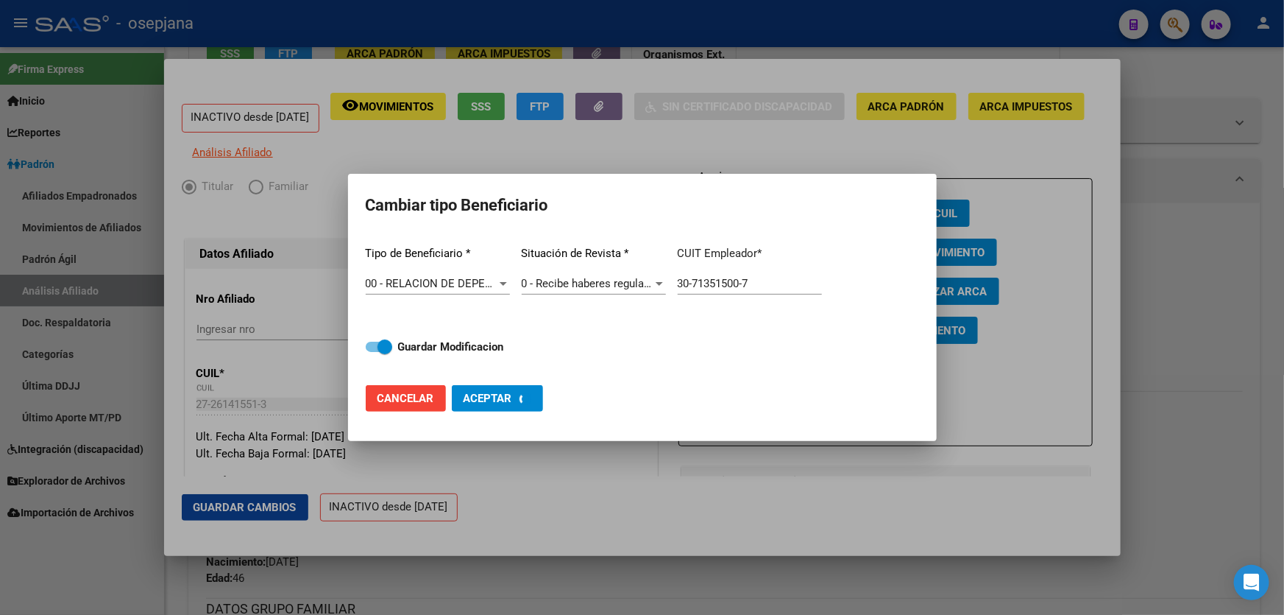
checkbox input "false"
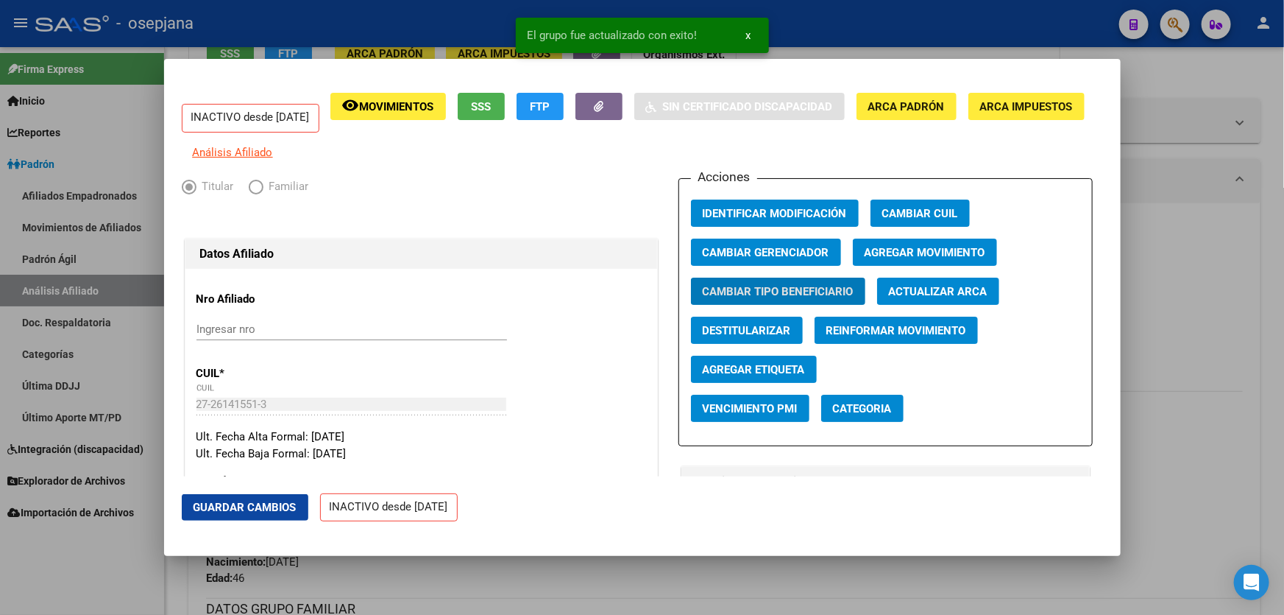
click at [252, 495] on button "Guardar Cambios" at bounding box center [245, 507] width 127 height 26
click at [898, 253] on button "Agregar Movimiento" at bounding box center [925, 251] width 144 height 27
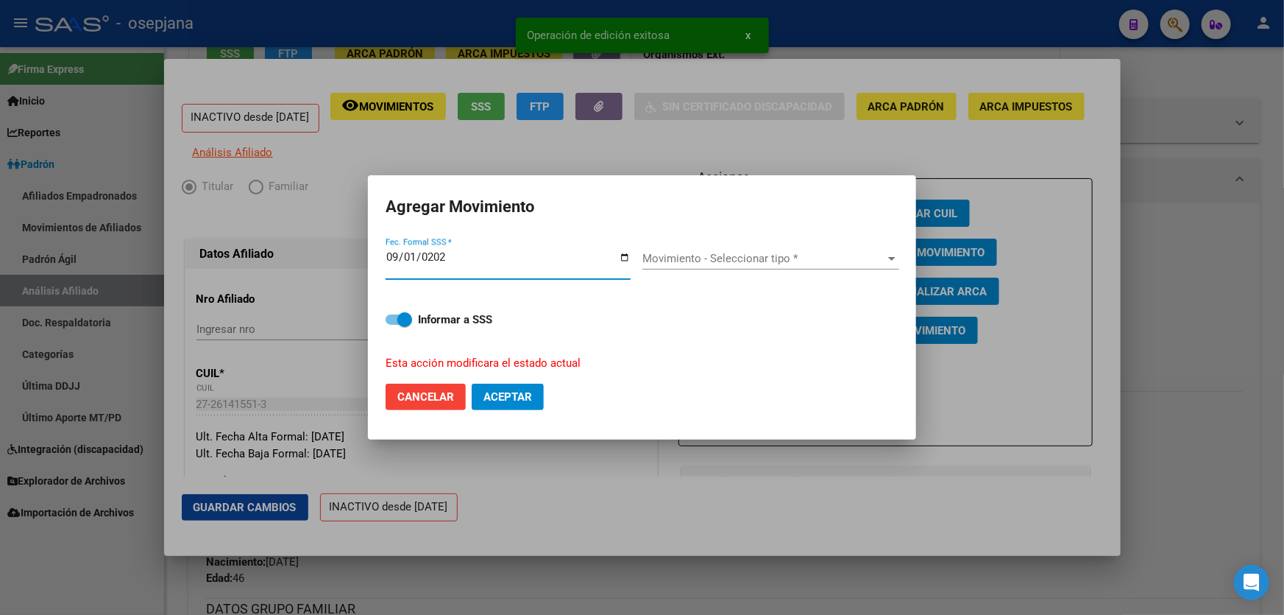
type input "[DATE]"
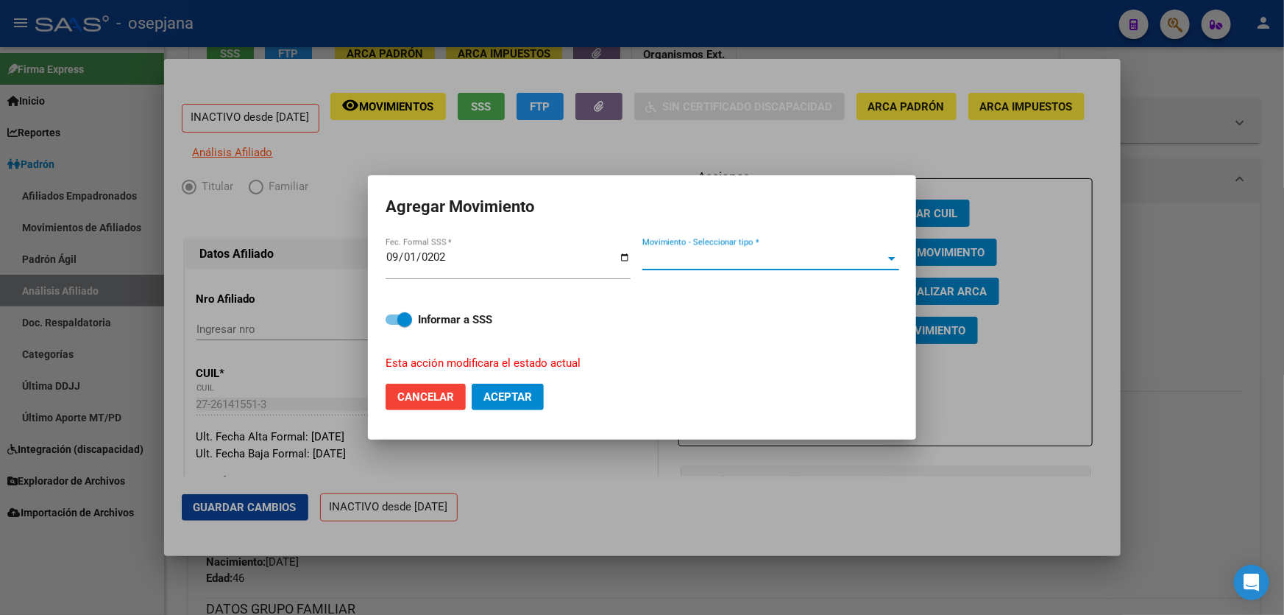
click at [723, 258] on span "Movimiento - Seleccionar tipo *" at bounding box center [765, 258] width 244 height 13
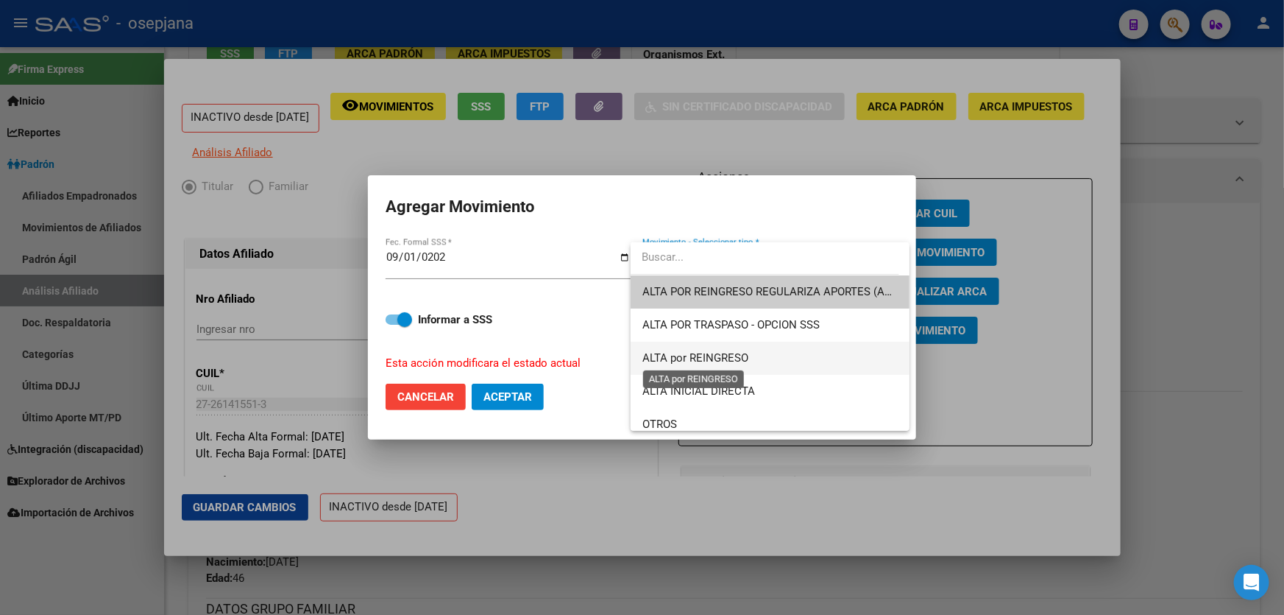
click at [702, 352] on span "ALTA por REINGRESO" at bounding box center [696, 357] width 106 height 13
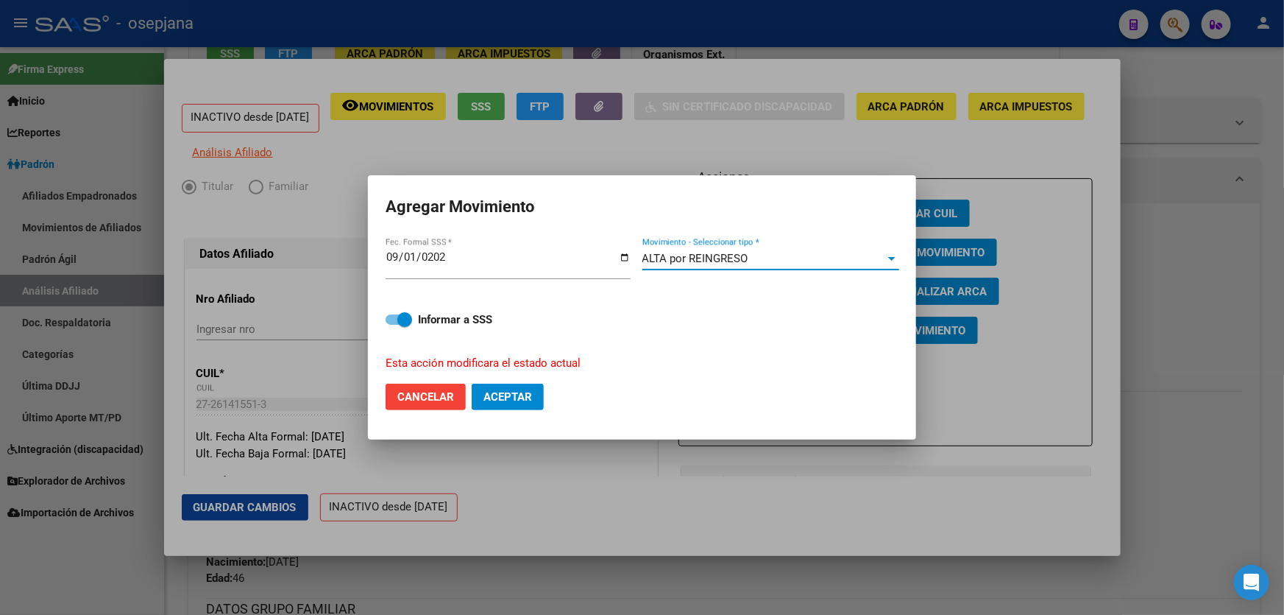
click at [508, 401] on span "Aceptar" at bounding box center [508, 396] width 49 height 13
checkbox input "false"
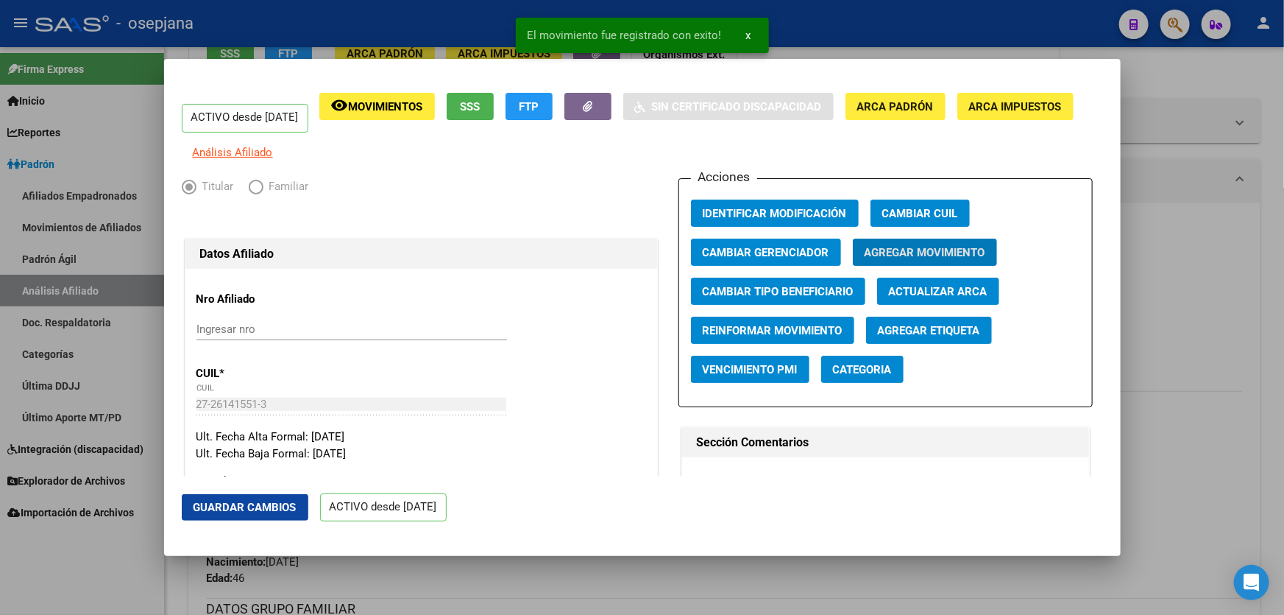
click at [268, 498] on button "Guardar Cambios" at bounding box center [245, 507] width 127 height 26
click at [1284, 434] on div at bounding box center [642, 307] width 1284 height 615
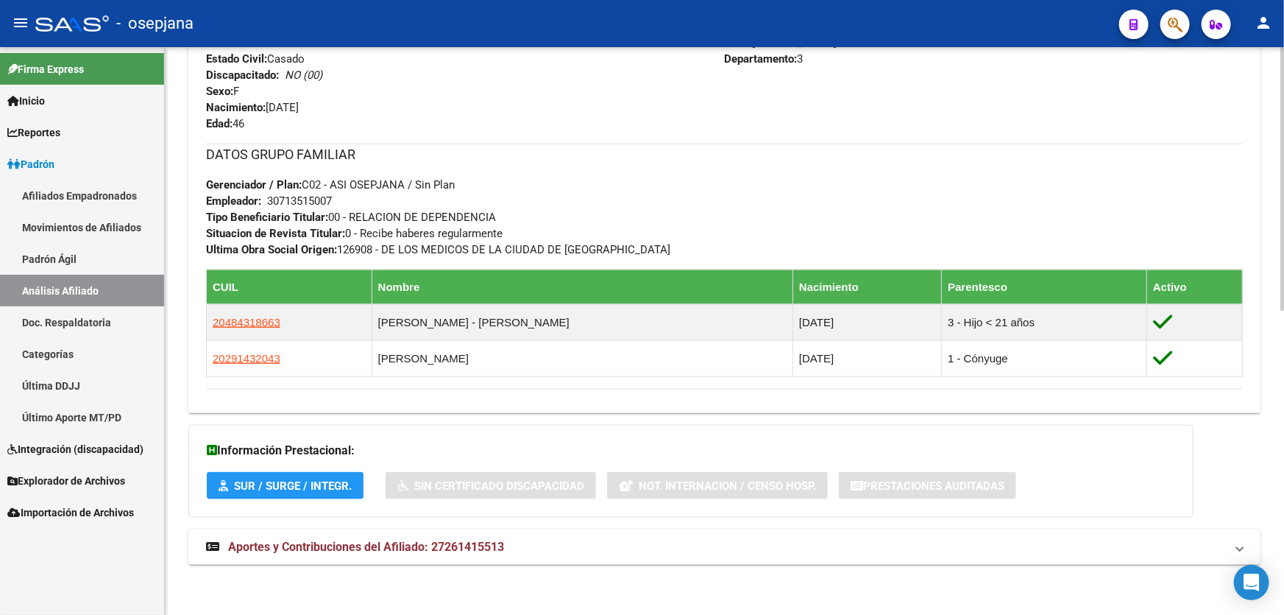
scroll to position [655, 0]
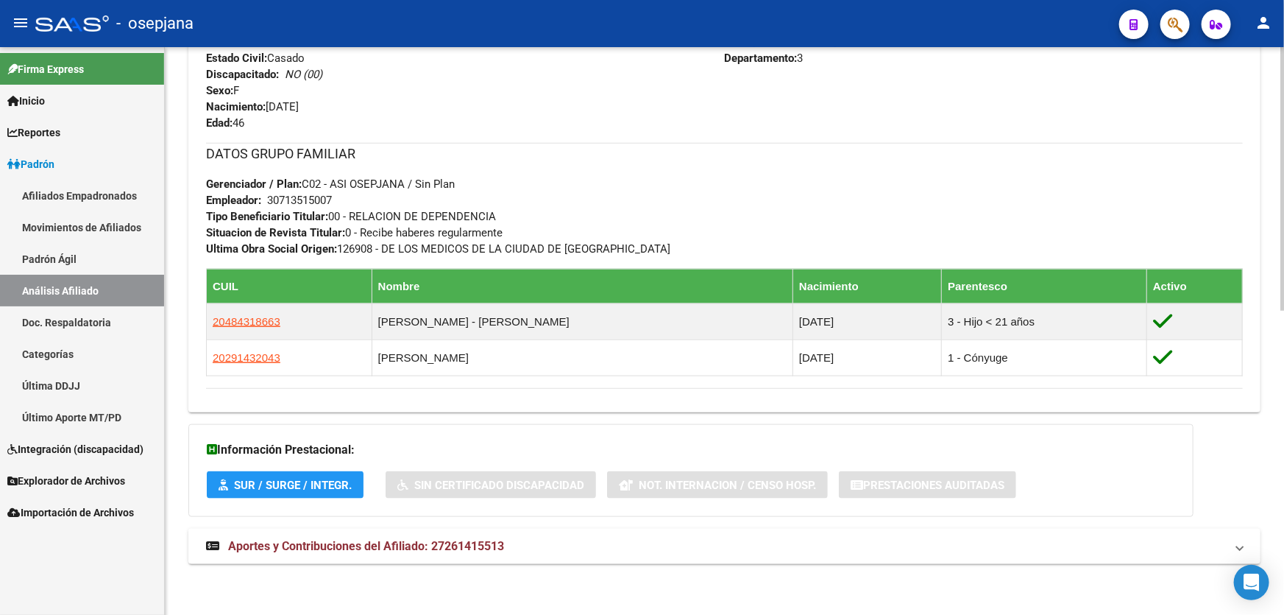
click at [1089, 552] on mat-panel-title "Aportes y Contribuciones del Afiliado: 27261415513" at bounding box center [715, 546] width 1019 height 16
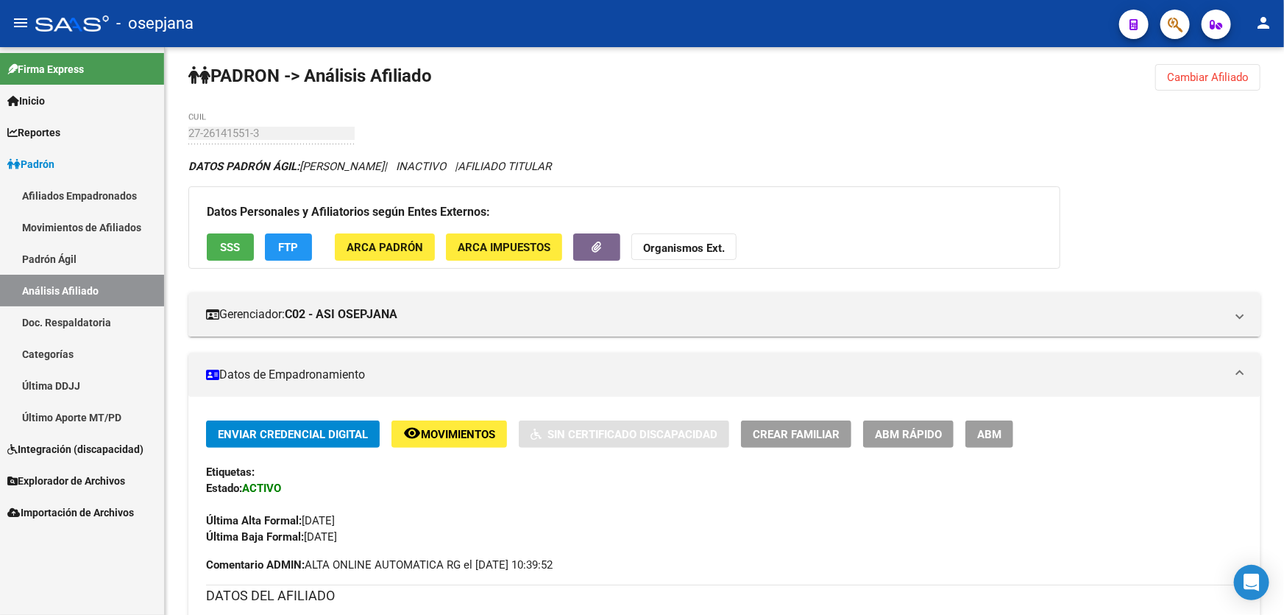
scroll to position [0, 0]
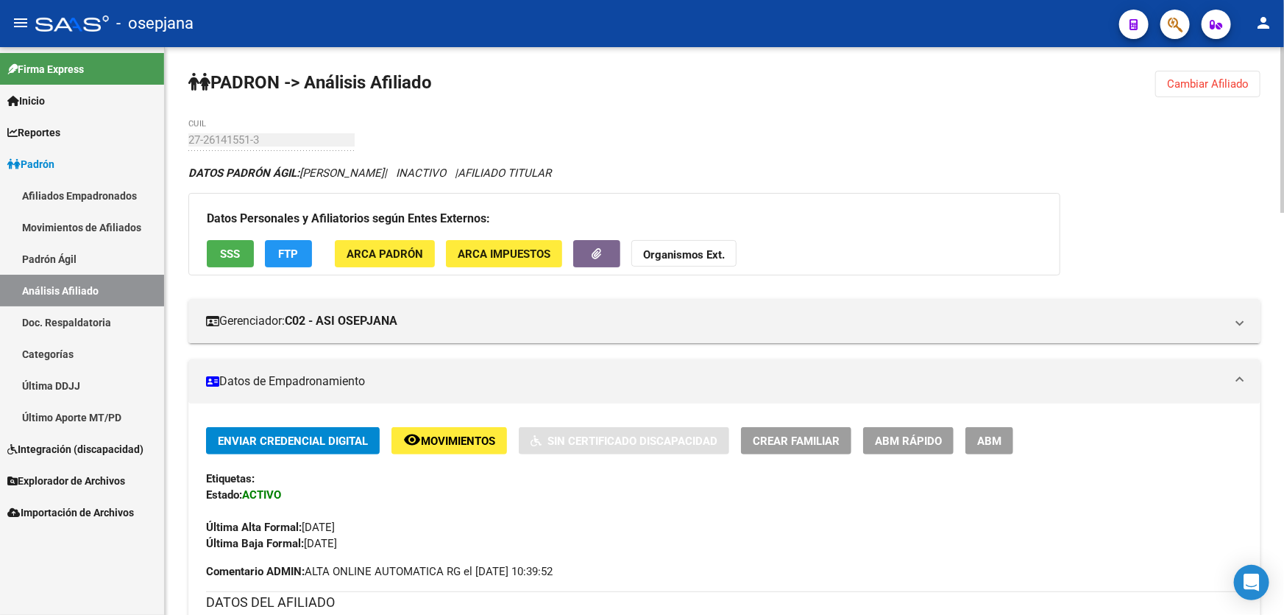
click at [1203, 72] on button "Cambiar Afiliado" at bounding box center [1208, 84] width 105 height 26
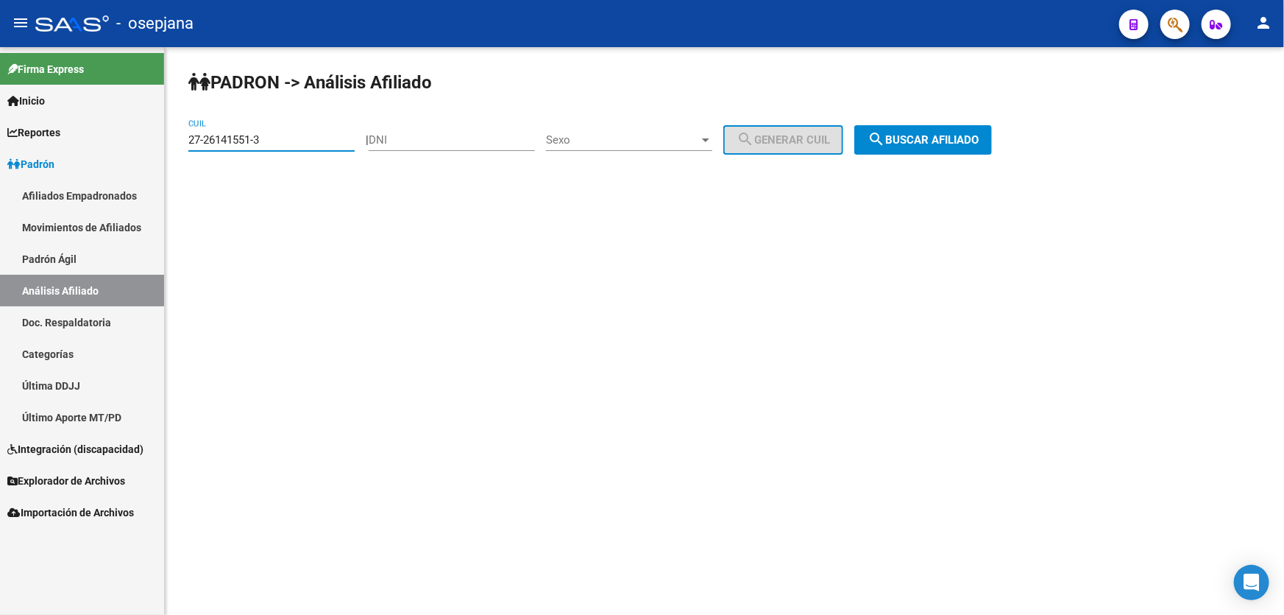
drag, startPoint x: 299, startPoint y: 137, endPoint x: 157, endPoint y: 144, distance: 142.3
click at [157, 144] on mat-sidenav-container "Firma Express Inicio Instructivos Contacto OS Reportes Padrón Traspasos x O.S. …" at bounding box center [642, 331] width 1284 height 568
paste input "39981634-9"
type input "27-39981634-9"
click at [1028, 140] on div "PADRON -> Análisis Afiliado 27-39981634-9 CUIL | DNI Sexo Sexo search Generar C…" at bounding box center [725, 124] width 1120 height 155
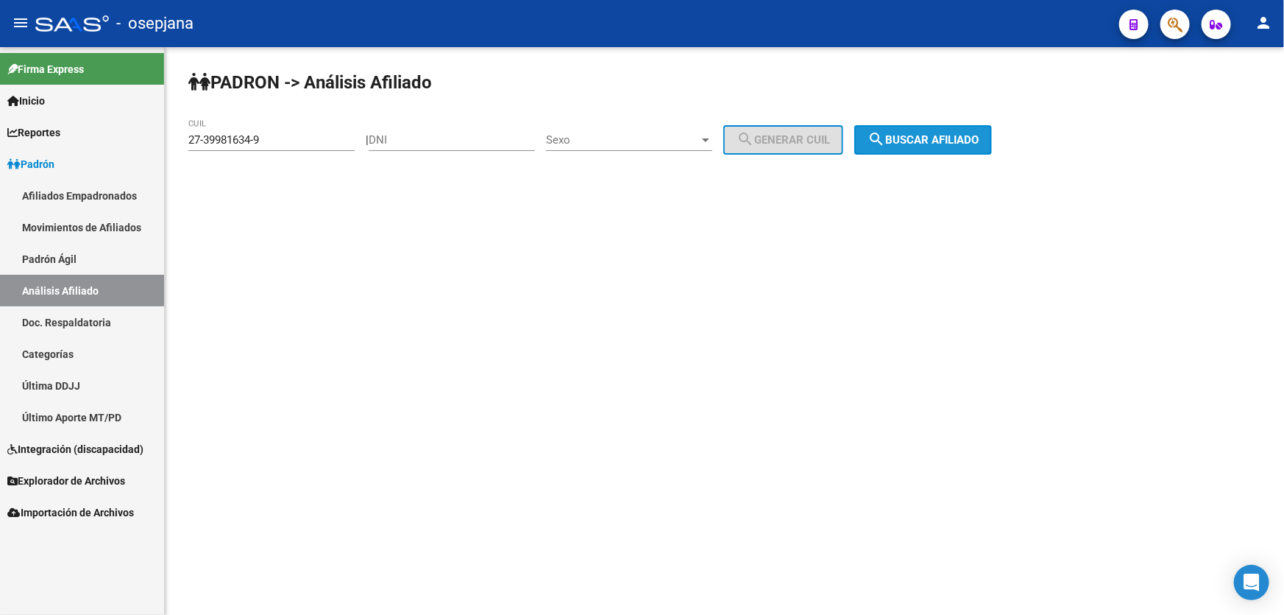
click at [964, 147] on button "search Buscar afiliado" at bounding box center [924, 139] width 138 height 29
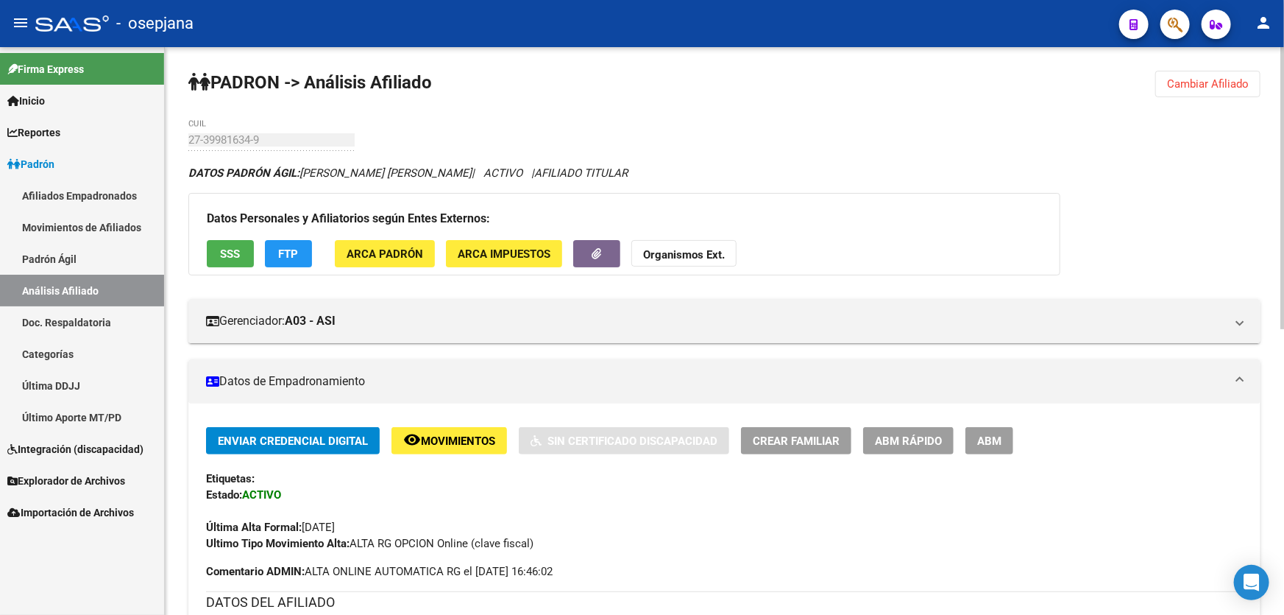
click at [782, 434] on span "Crear Familiar" at bounding box center [796, 440] width 87 height 13
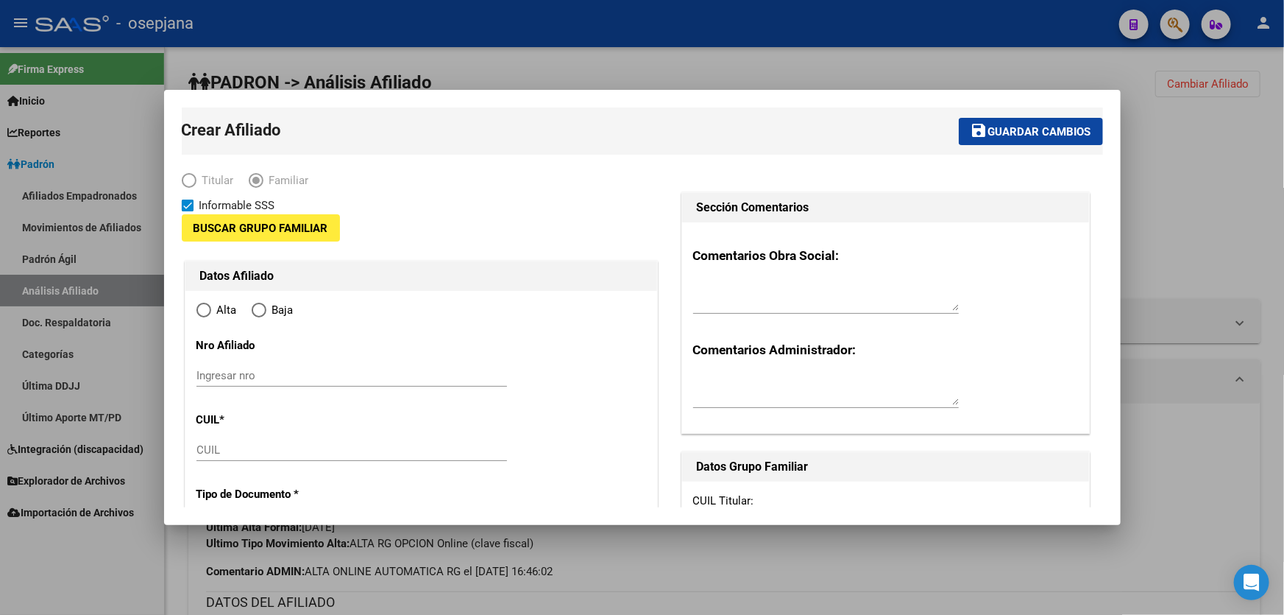
type input "30-52316317-1"
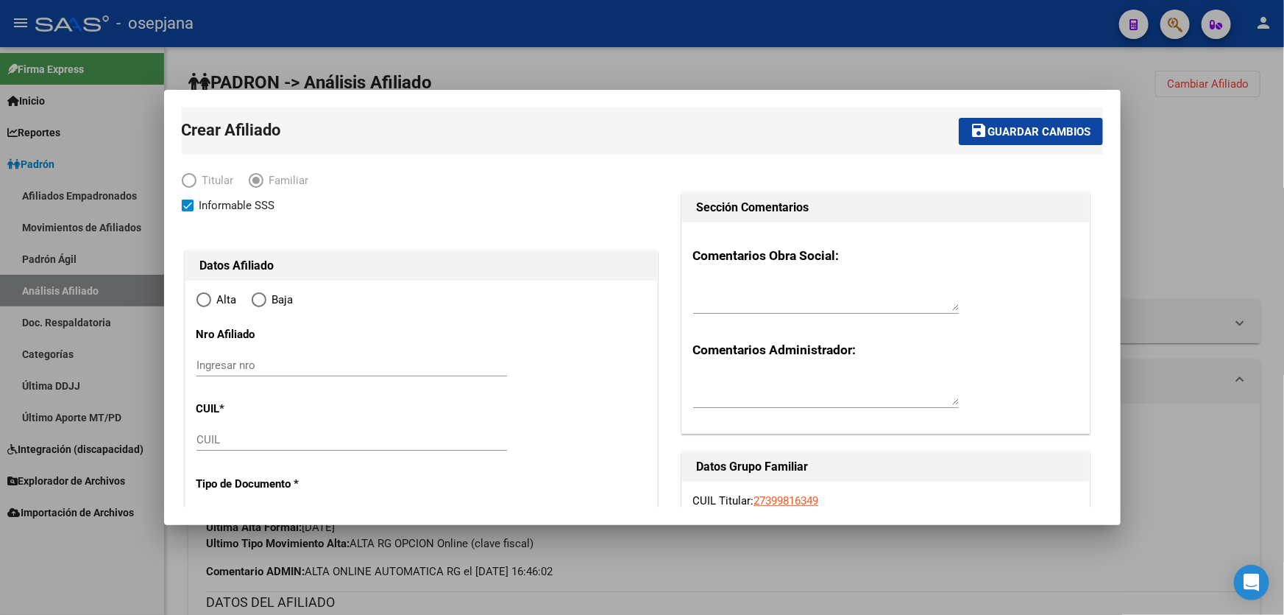
type input "BARRIO EL HORNERO"
type input "1852"
type input "ECUADOR 1176"
type input "1176"
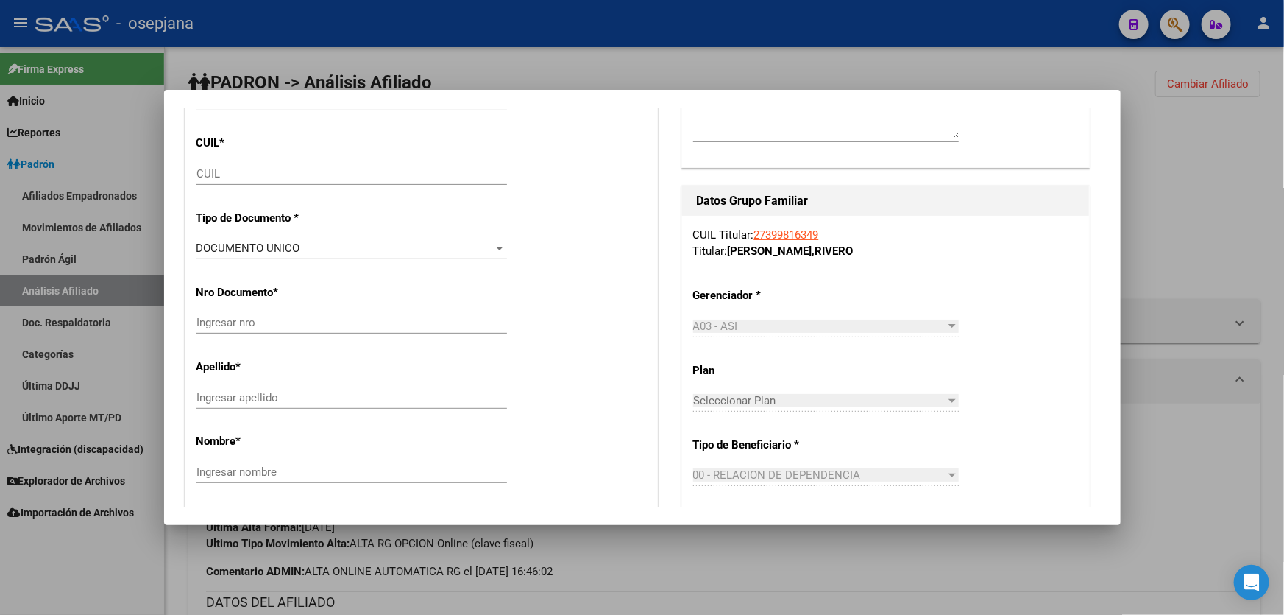
scroll to position [267, 0]
radio input "true"
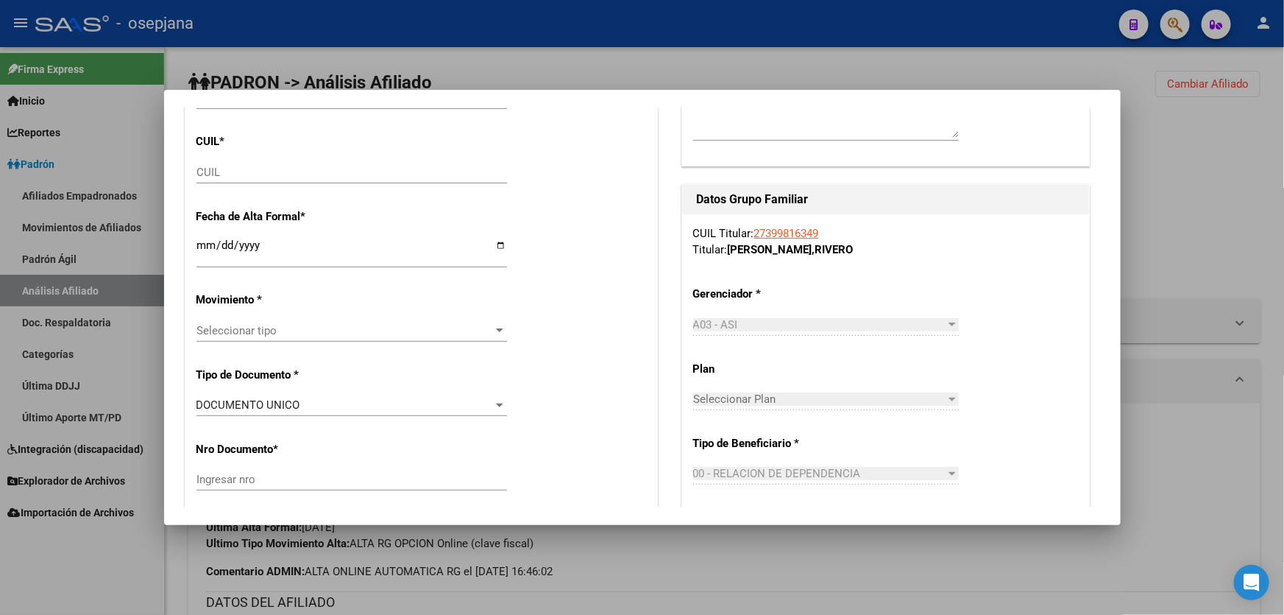
type input "30-52316317-1"
click at [223, 163] on div "CUIL" at bounding box center [352, 172] width 311 height 22
paste input "20-58895773-0"
type input "20-58895773-0"
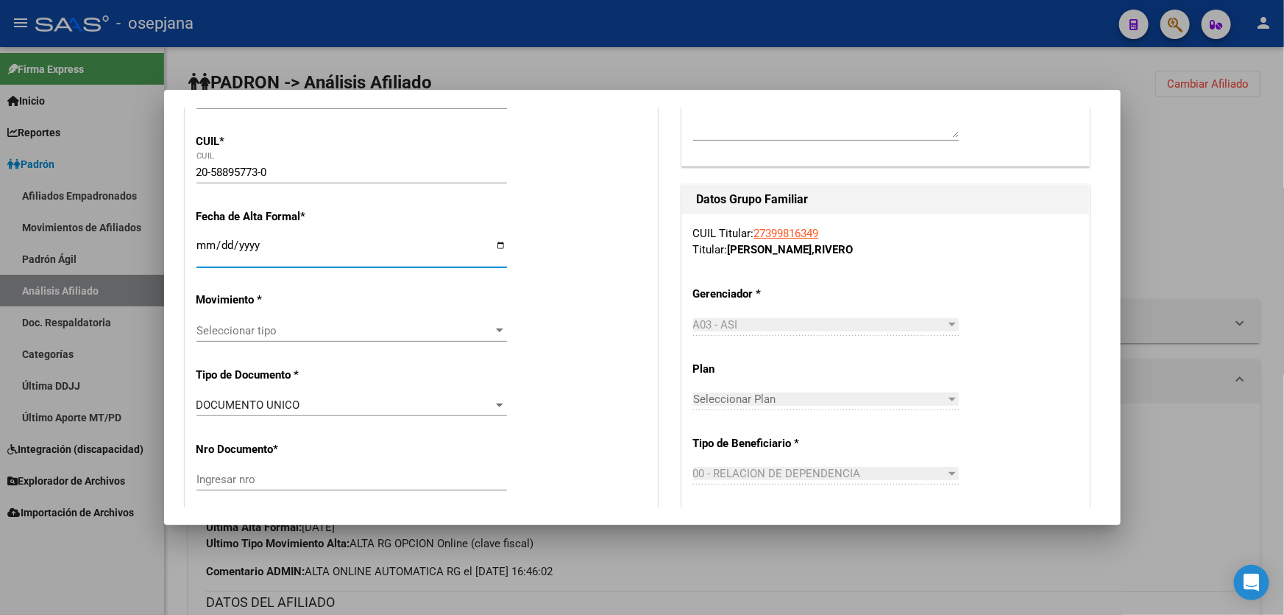
type input "58895773"
type input "RIVERO"
type input "OCTAVIO MIGUEL"
type input "2021-07-24"
type input "PRESIDENTE DERQ"
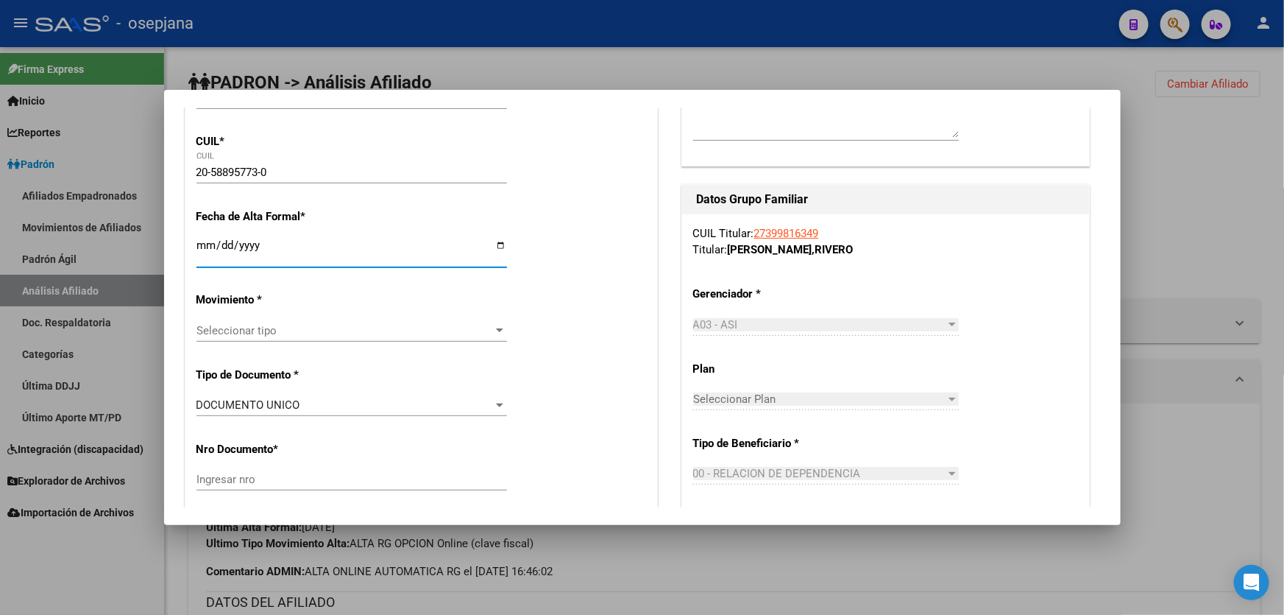
type input "1635"
type input "[GEOGRAPHIC_DATA]"
type input "1176"
type input "0009-06-01"
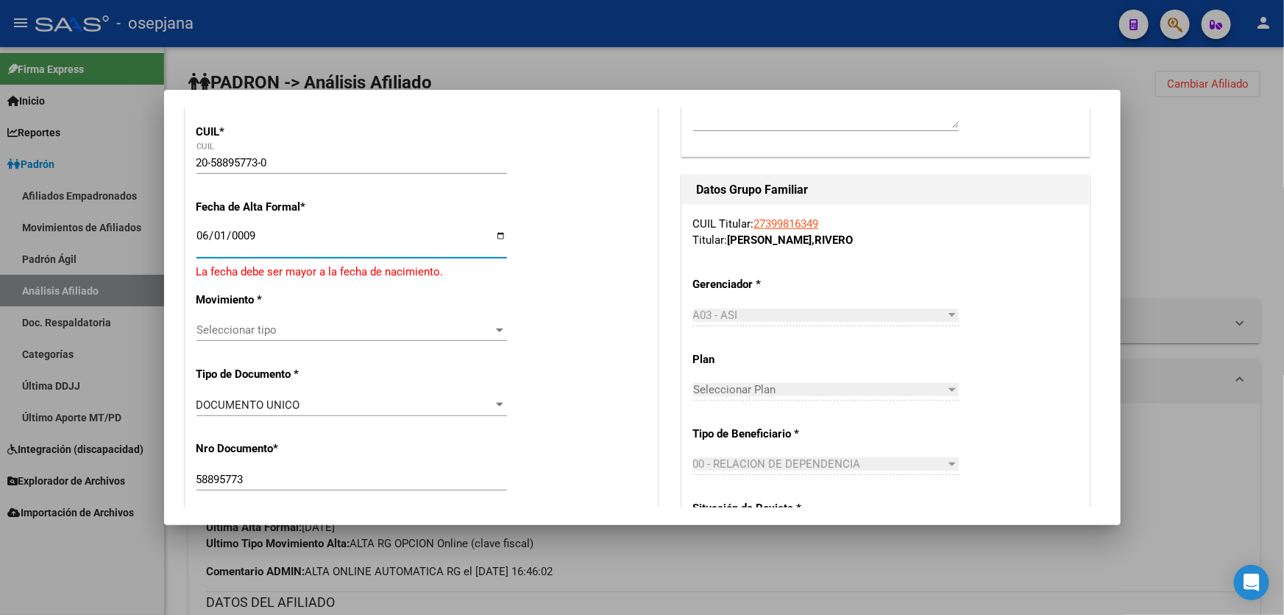
click at [226, 241] on input "0009-06-01" at bounding box center [352, 242] width 311 height 24
type input "0009-06-01"
click at [222, 233] on input "0009-06-01" at bounding box center [352, 242] width 311 height 24
type input "[DATE]"
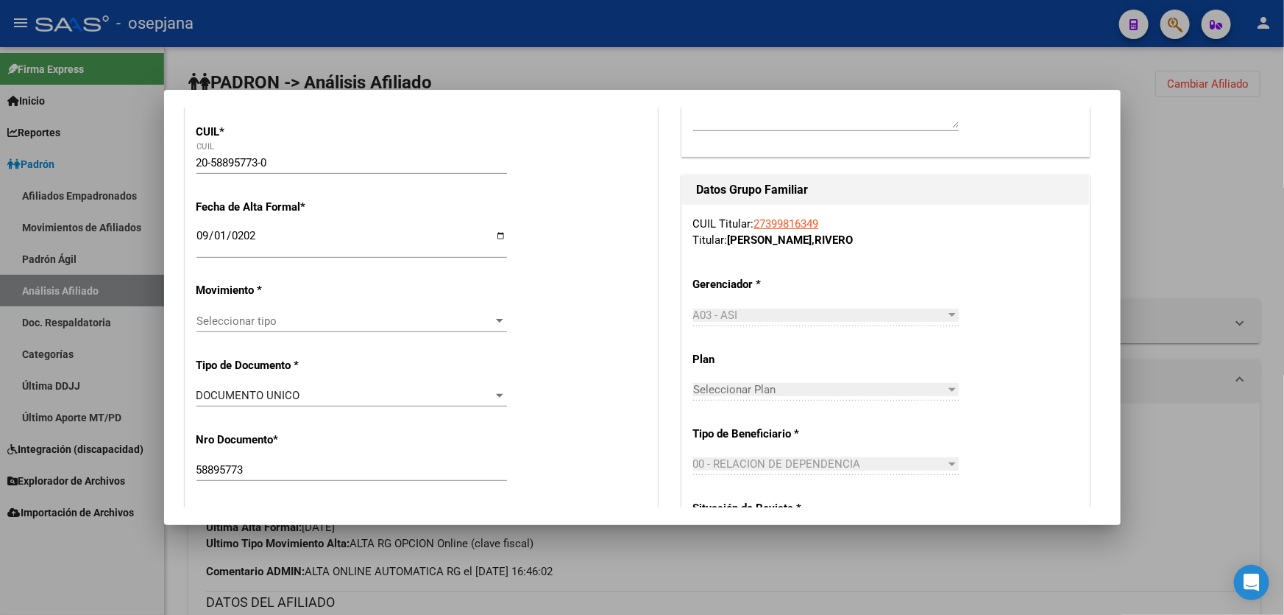
click at [354, 330] on div "Seleccionar tipo Seleccionar tipo" at bounding box center [352, 321] width 311 height 22
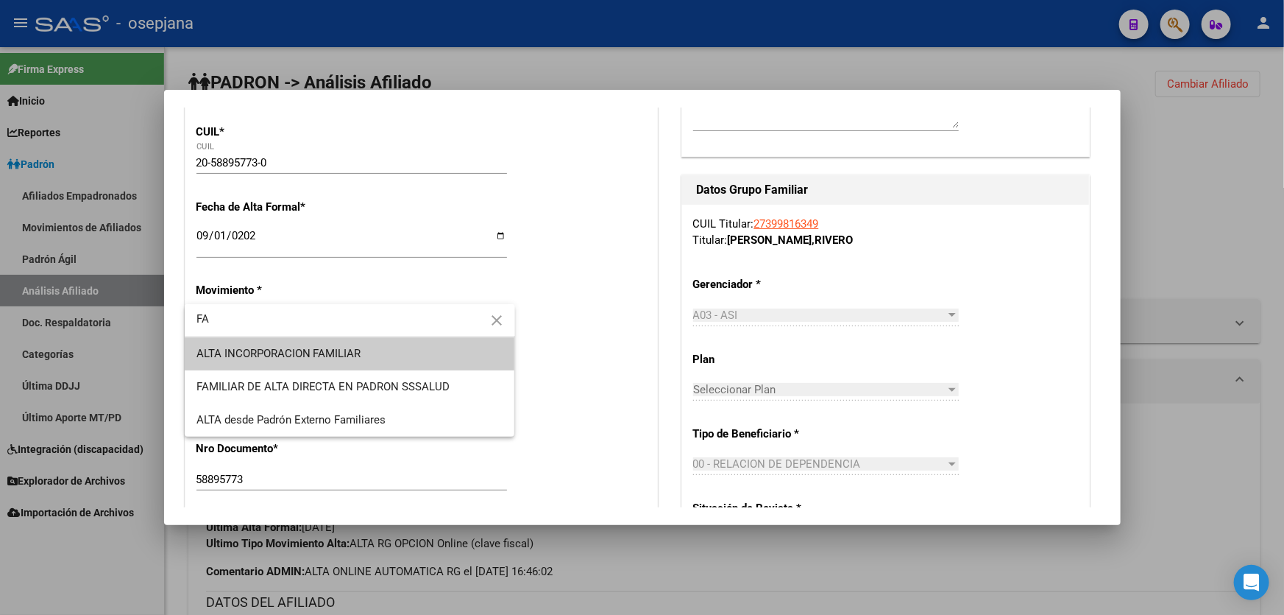
type input "FA"
click at [361, 350] on span "ALTA INCORPORACION FAMILIAR" at bounding box center [350, 353] width 307 height 33
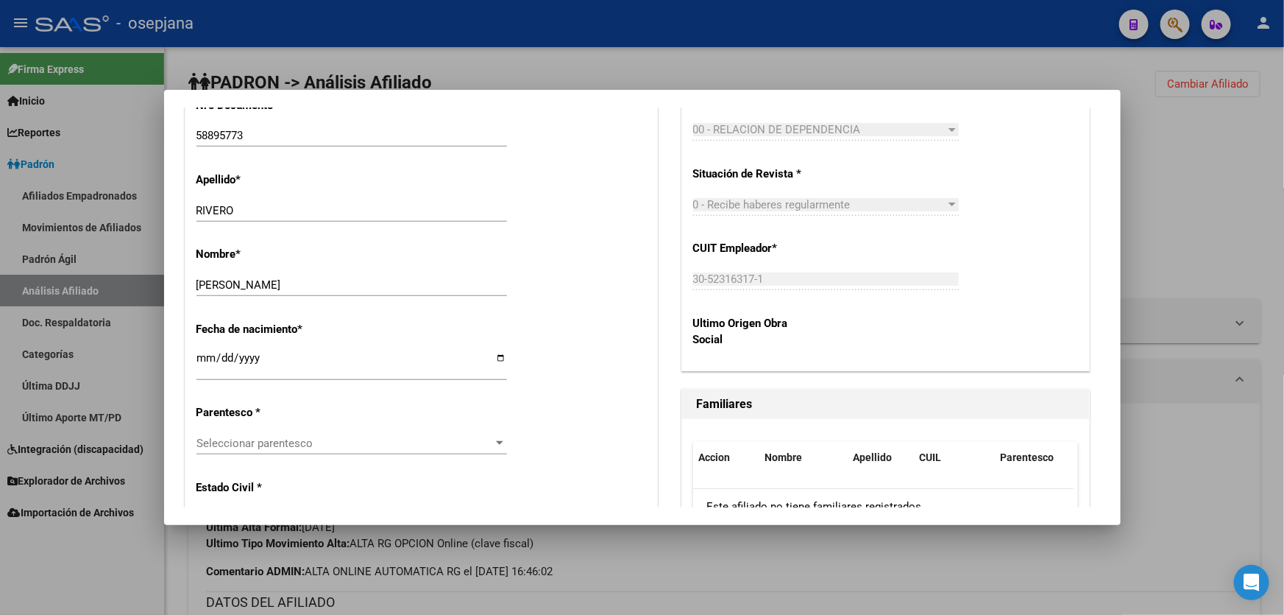
scroll to position [678, 0]
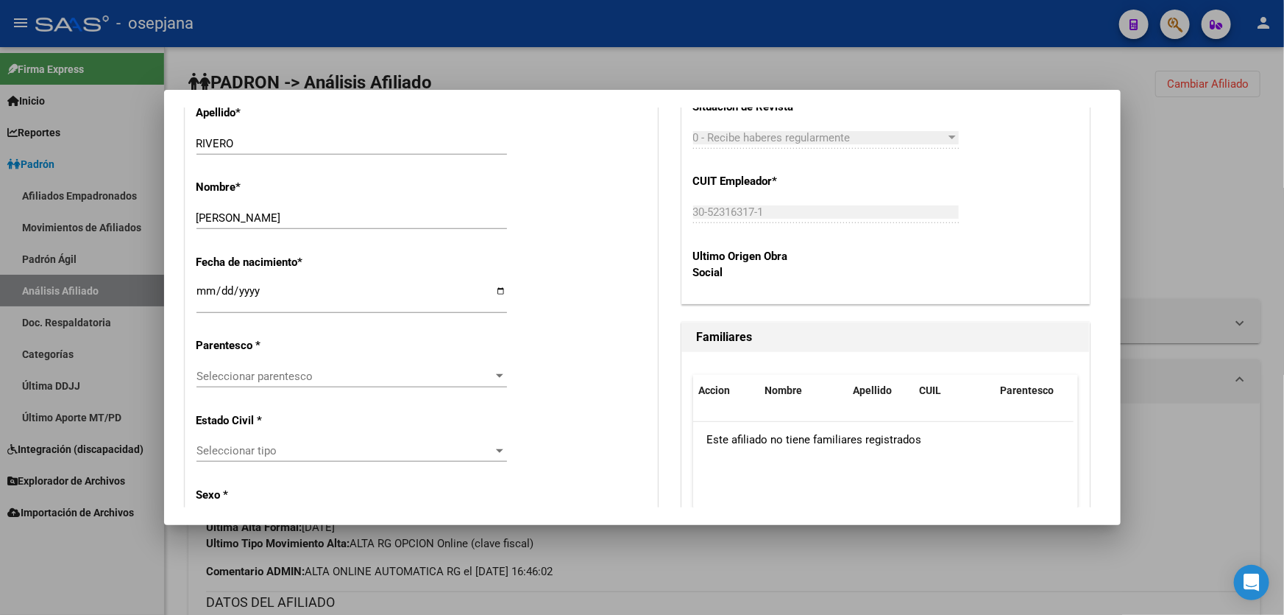
click at [345, 378] on span "Seleccionar parentesco" at bounding box center [345, 376] width 297 height 13
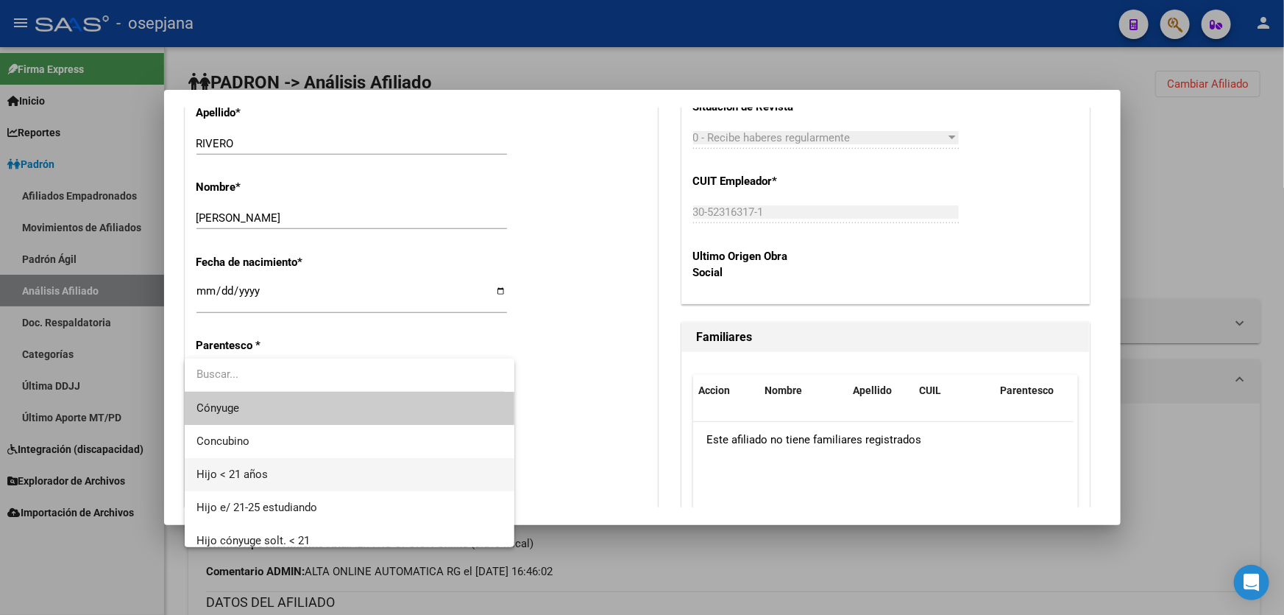
click at [280, 481] on span "Hijo < 21 años" at bounding box center [350, 474] width 307 height 33
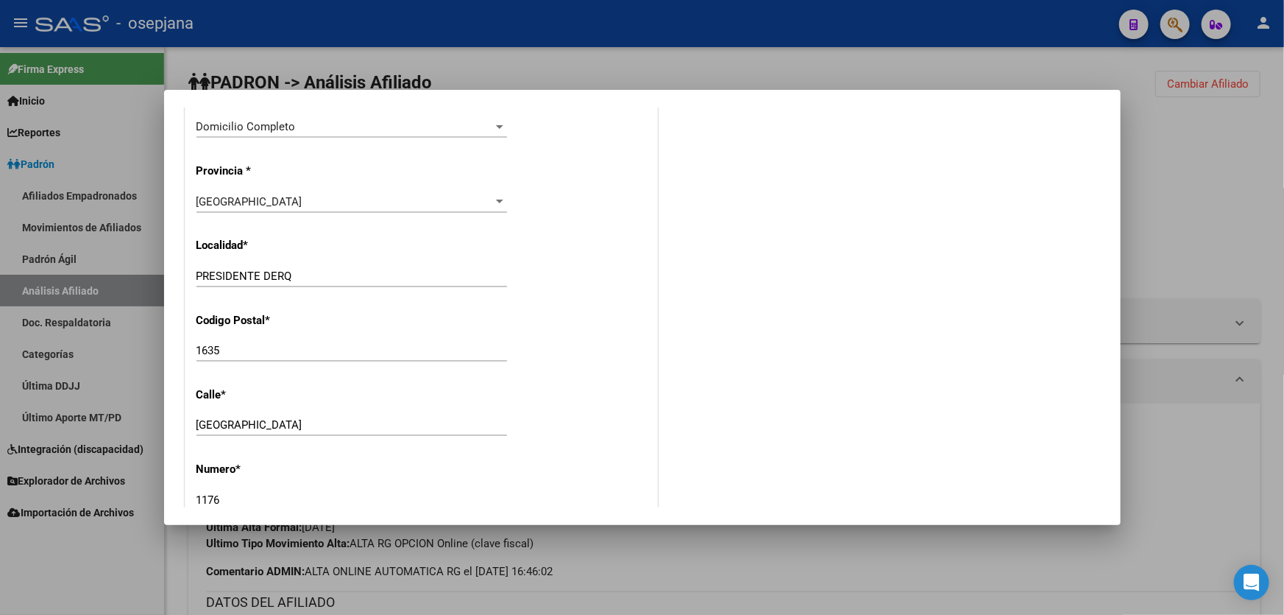
scroll to position [1414, 0]
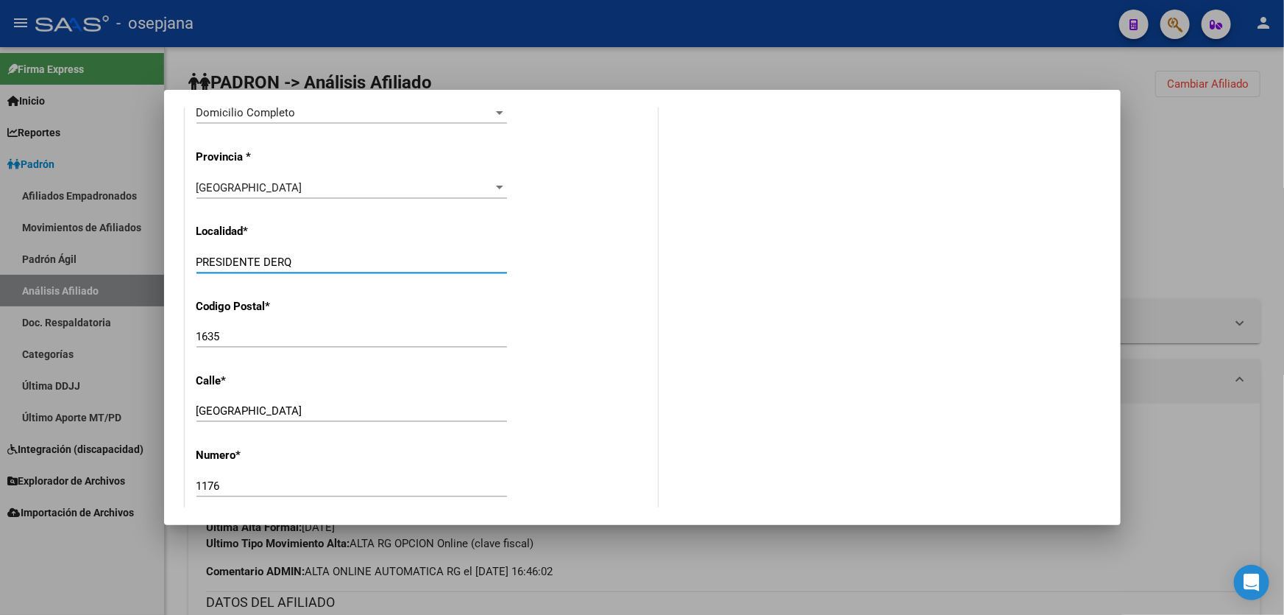
click at [308, 265] on input "PRESIDENTE DERQ" at bounding box center [352, 261] width 311 height 13
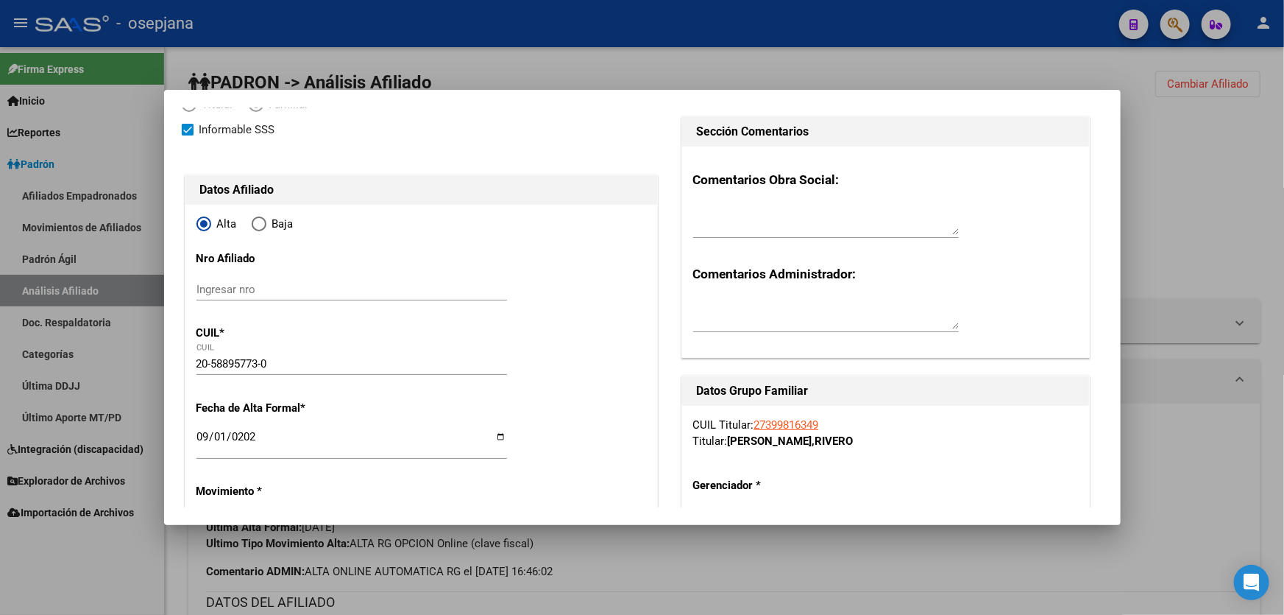
scroll to position [0, 0]
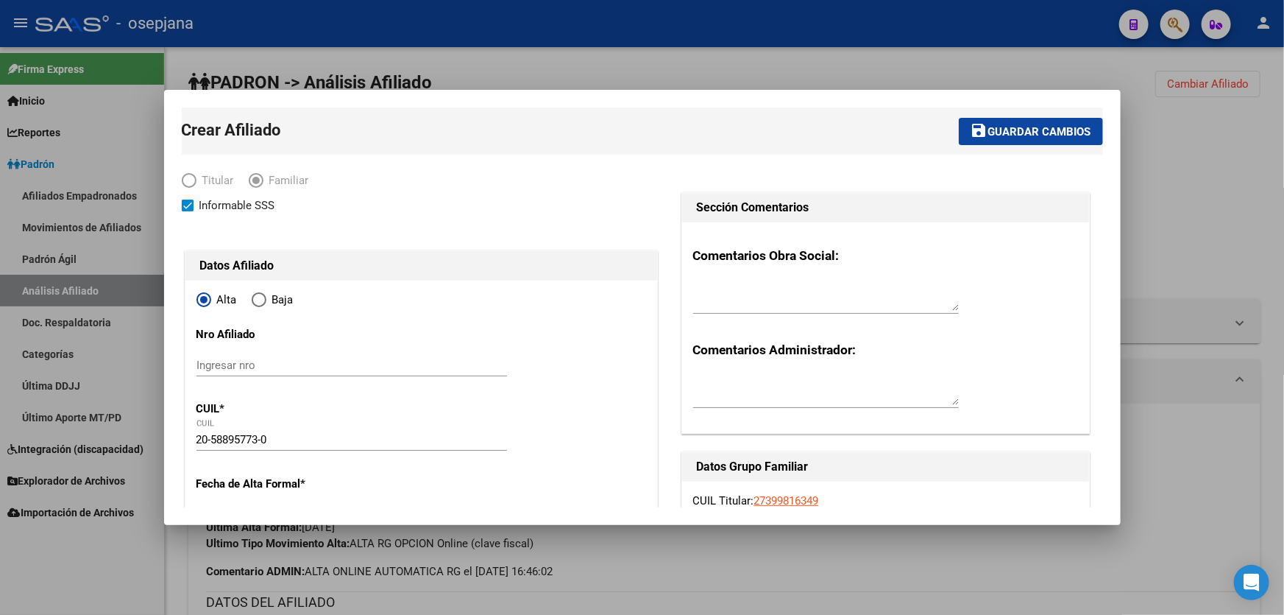
type input "PRESIDENTE DERQUI"
click at [1013, 130] on span "Guardar cambios" at bounding box center [1040, 131] width 103 height 13
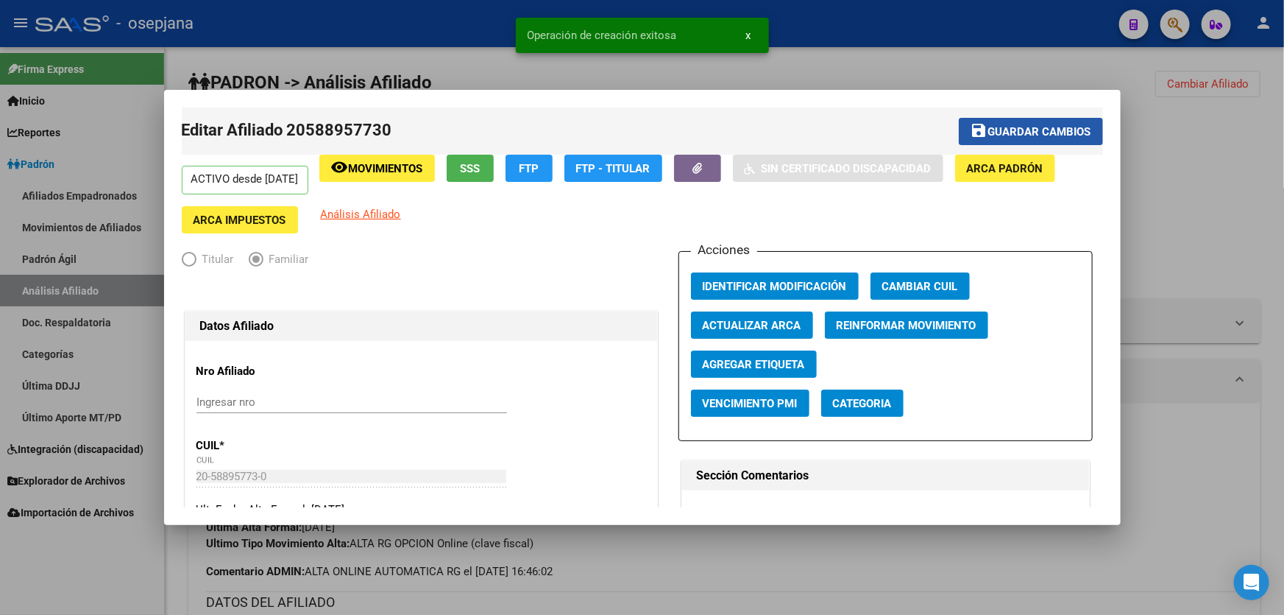
click at [1013, 130] on span "Guardar cambios" at bounding box center [1040, 131] width 103 height 13
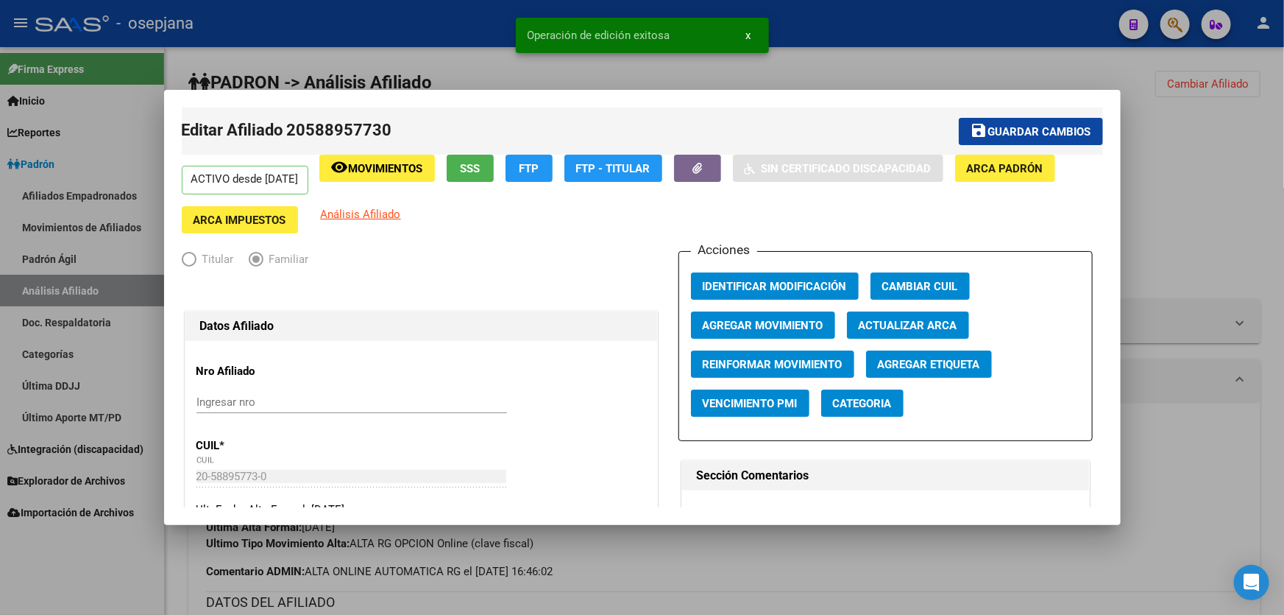
click at [1237, 172] on div at bounding box center [642, 307] width 1284 height 615
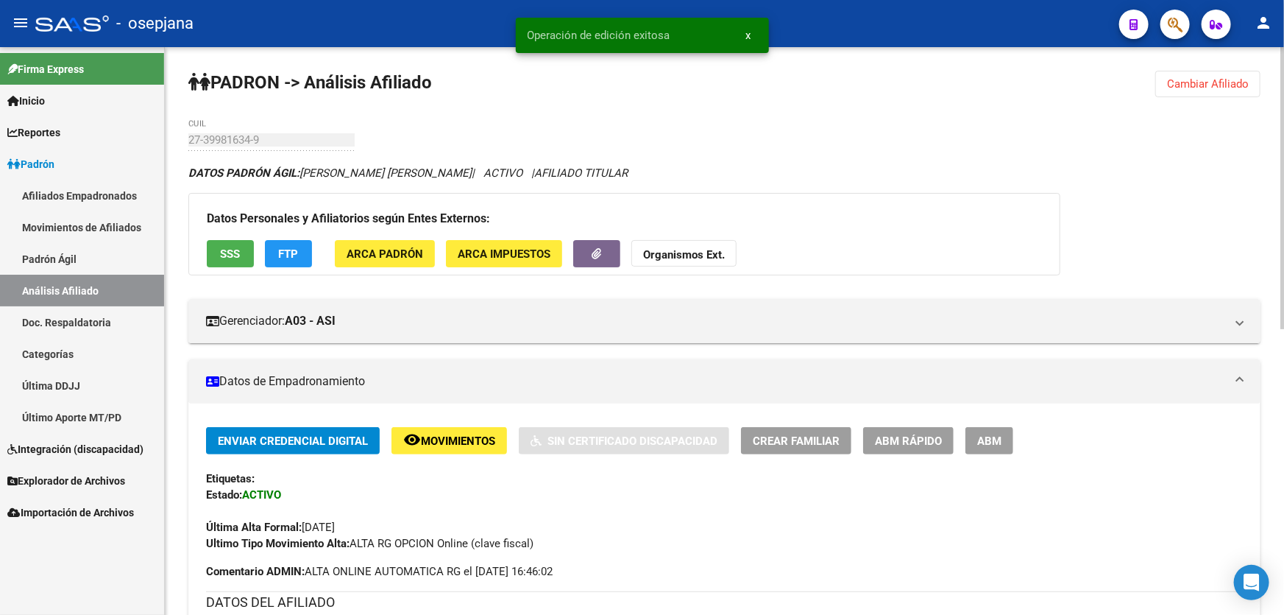
click at [1211, 82] on span "Cambiar Afiliado" at bounding box center [1208, 83] width 82 height 13
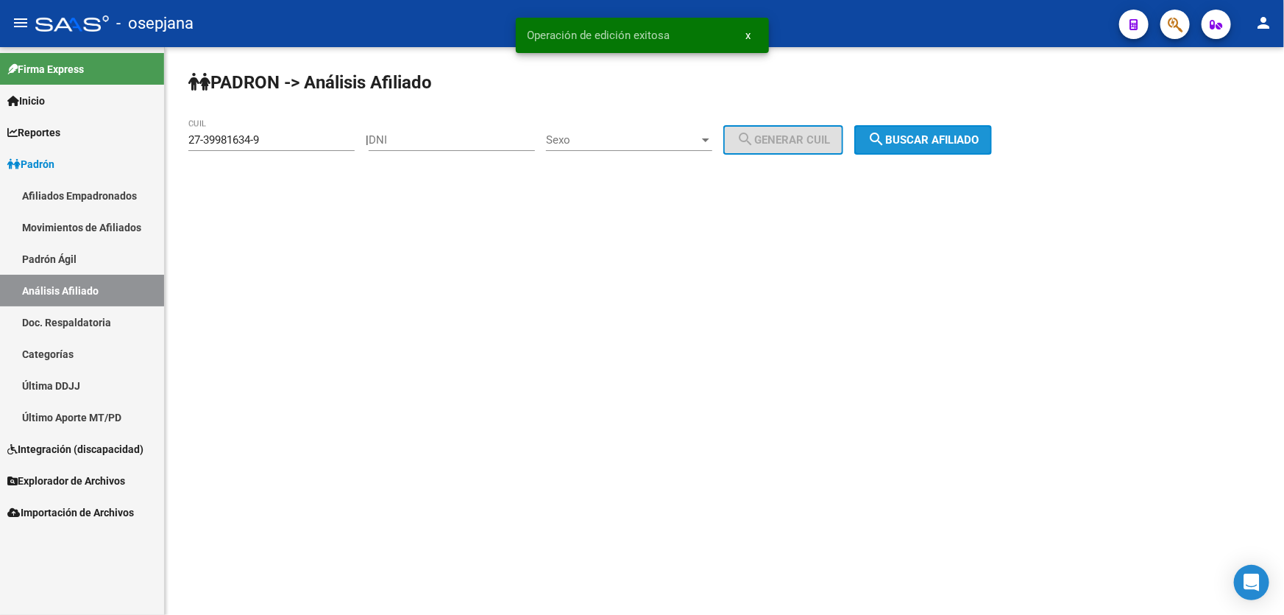
click at [992, 140] on button "search Buscar afiliado" at bounding box center [924, 139] width 138 height 29
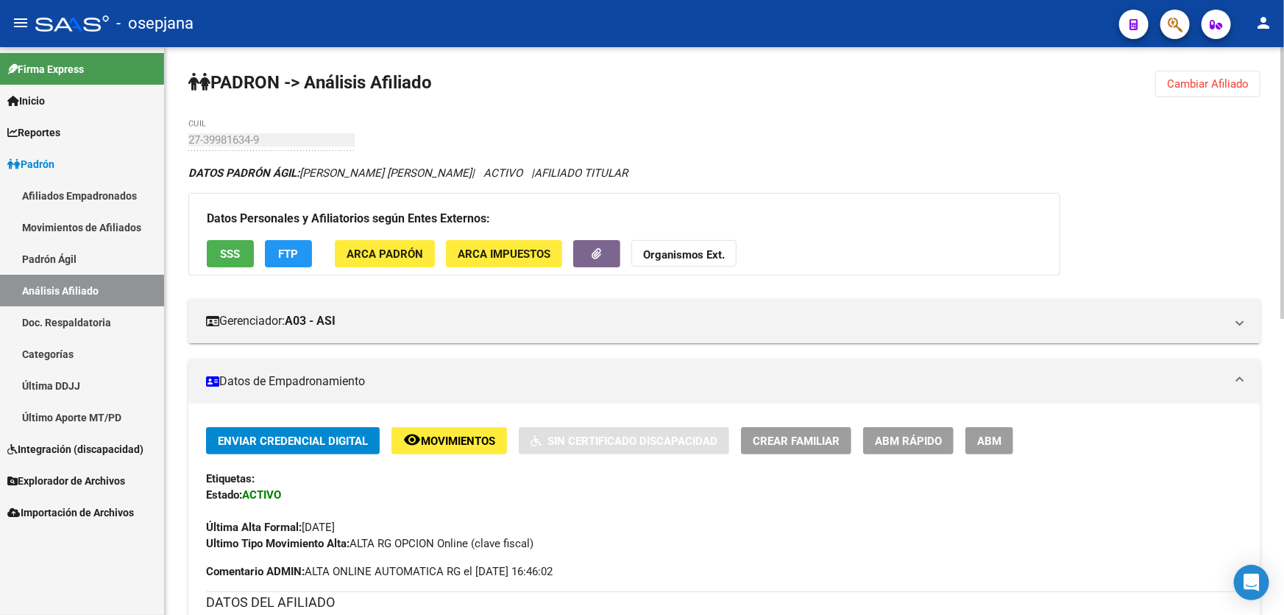
click at [780, 434] on span "Crear Familiar" at bounding box center [796, 440] width 87 height 13
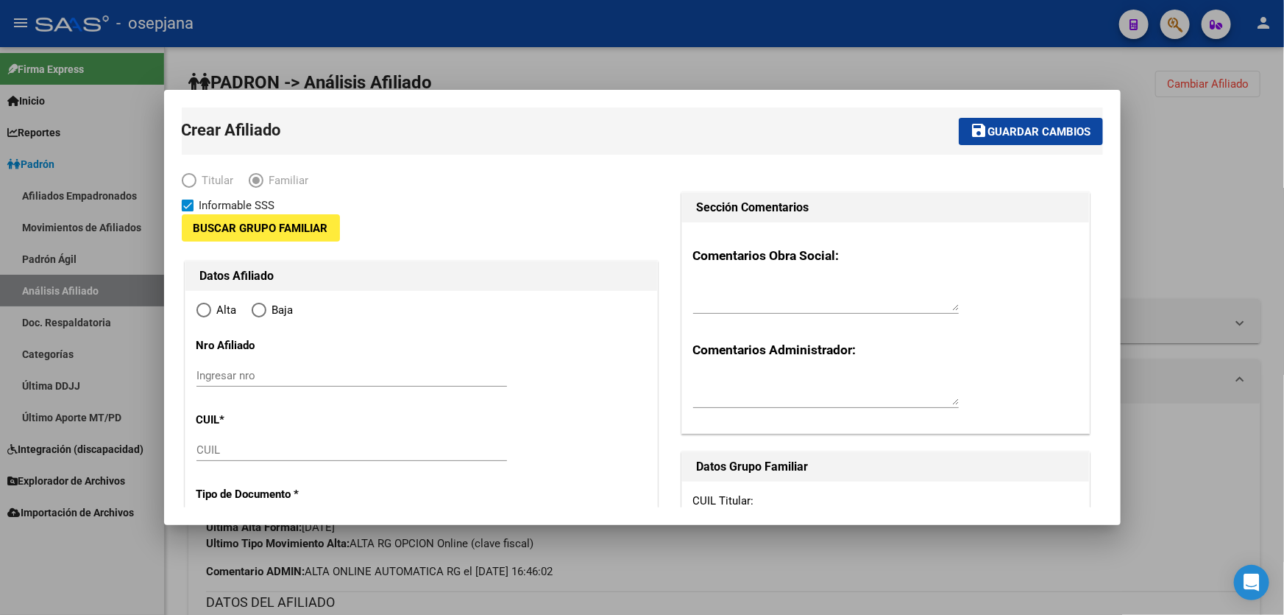
type input "30-52316317-1"
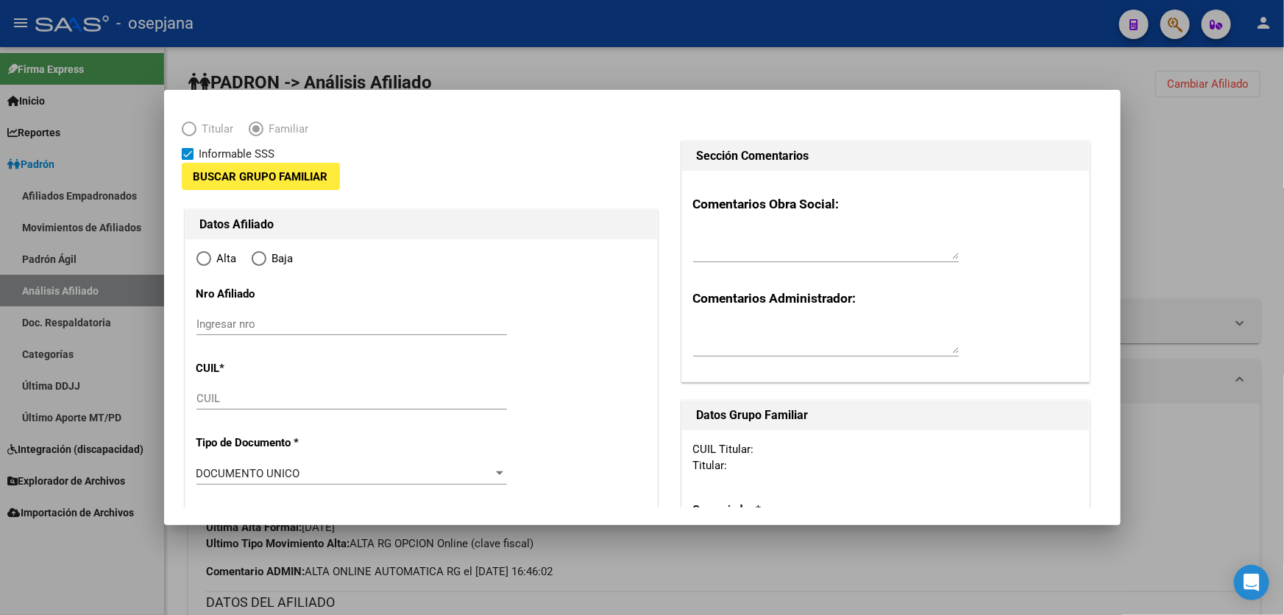
type input "BARRIO EL HORNERO"
type input "1852"
type input "ECUADOR 1176"
type input "1176"
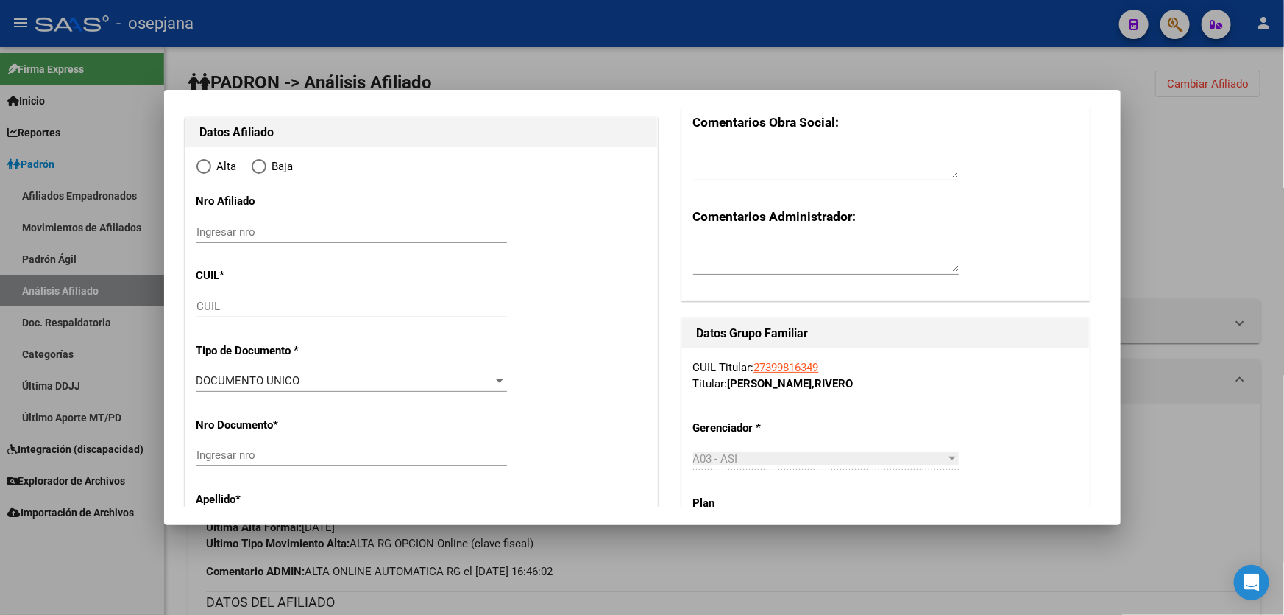
radio input "true"
click at [239, 300] on input "CUIL" at bounding box center [352, 306] width 311 height 13
type input "30-52316317-1"
paste input "20-70490041-5"
type input "20-70490041-5"
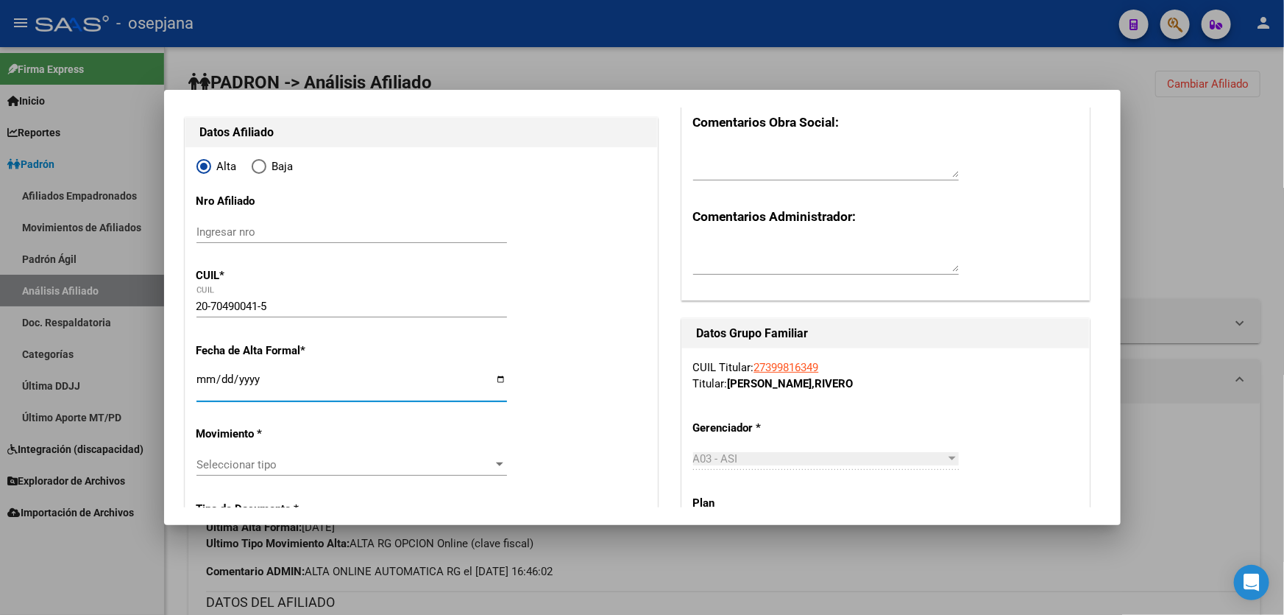
type input "70490041"
type input "DOMINGUEZ RIVERO"
type input "LORENZO"
type input "2024-09-28"
type input "PILAR"
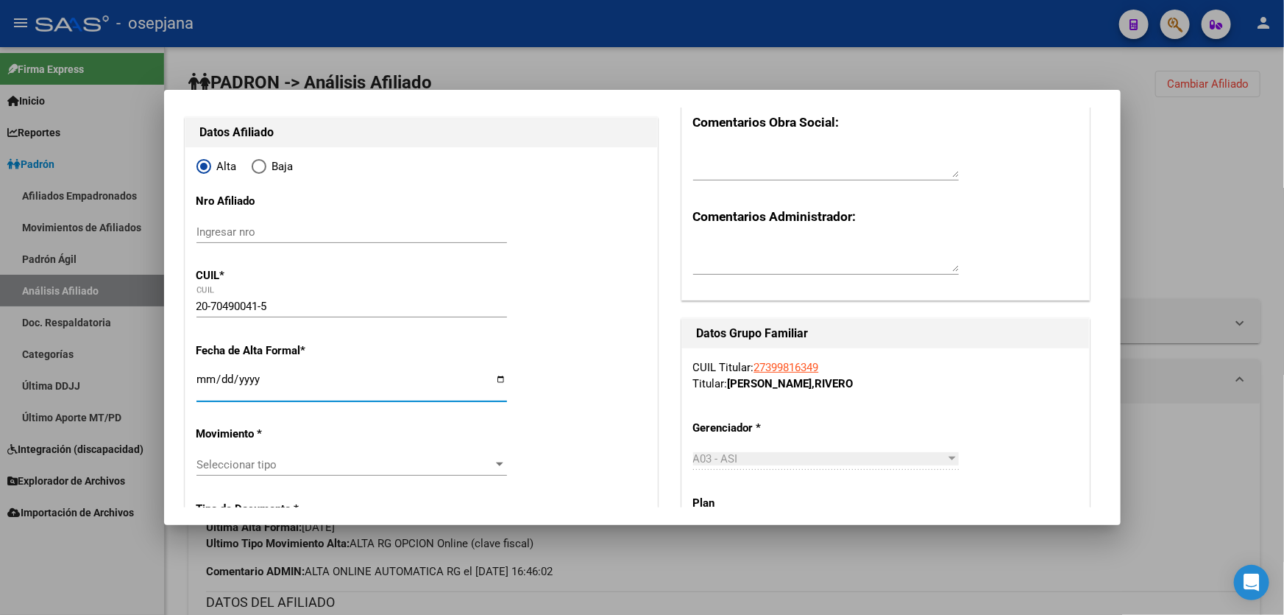
type input "1629"
type input "FGTA PTE SARMIENTO"
type input "1146"
click at [1229, 241] on div at bounding box center [642, 307] width 1284 height 615
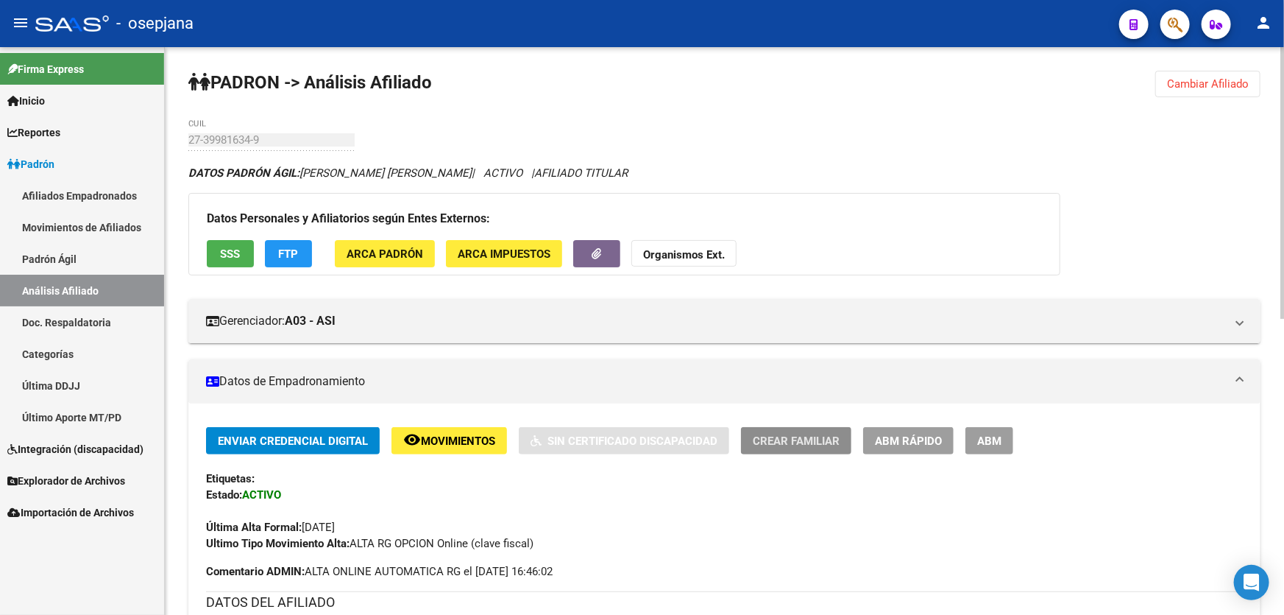
click at [768, 435] on span "Crear Familiar" at bounding box center [796, 440] width 87 height 13
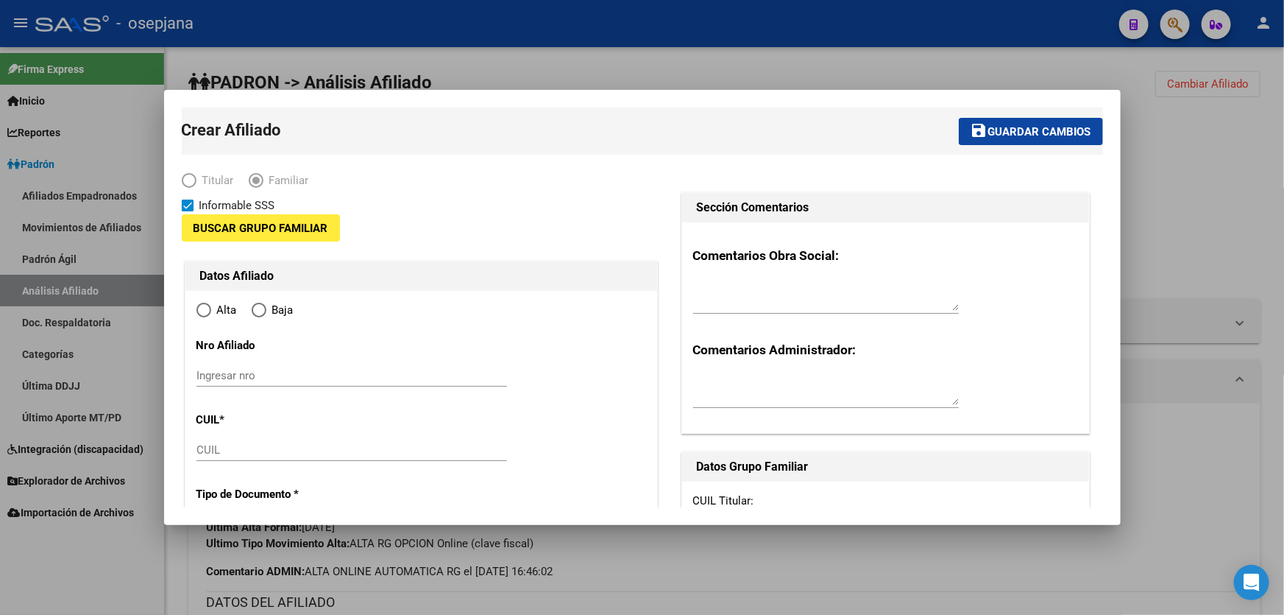
type input "30-52316317-1"
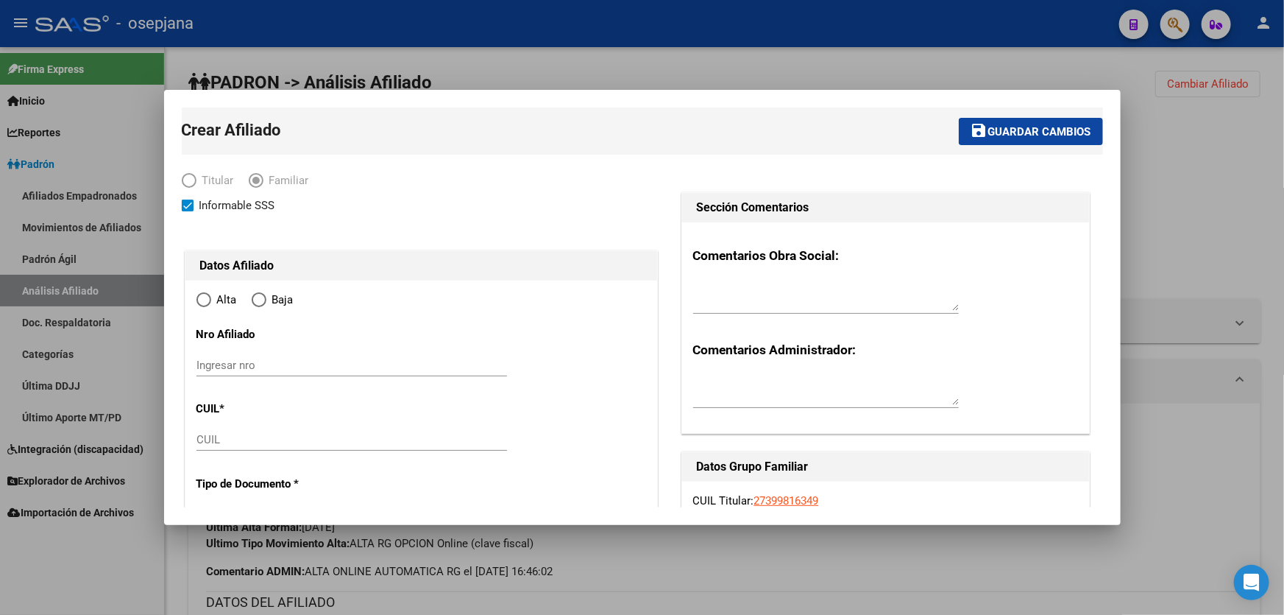
type input "BARRIO EL HORNERO"
type input "1852"
type input "ECUADOR 1176"
type input "1176"
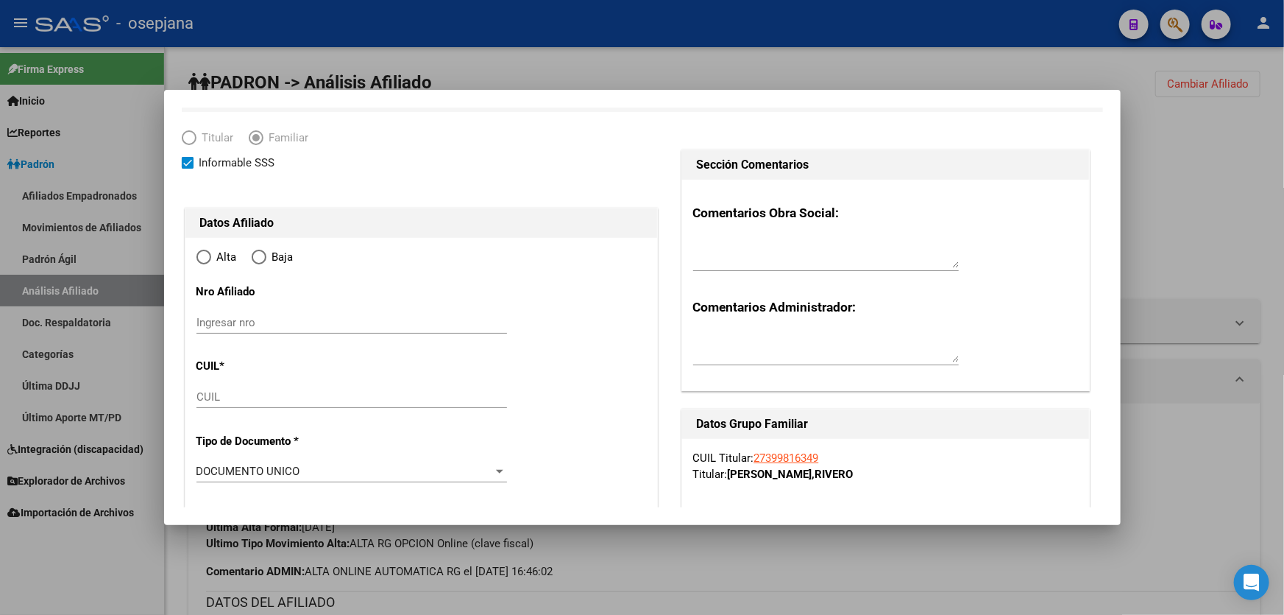
scroll to position [200, 0]
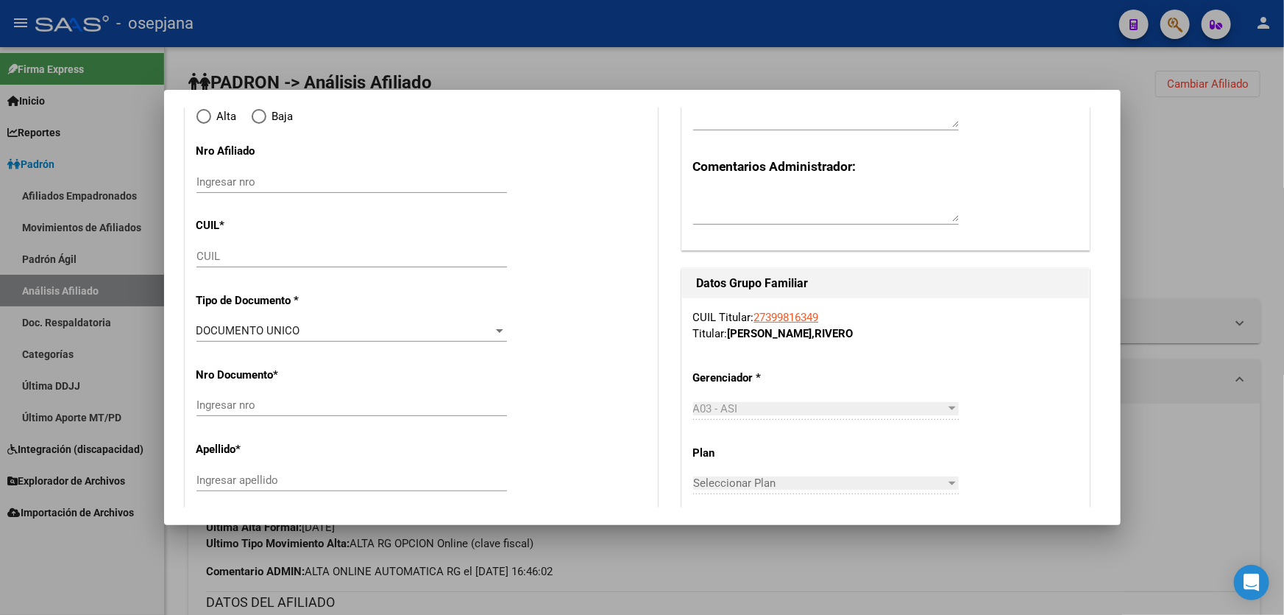
radio input "true"
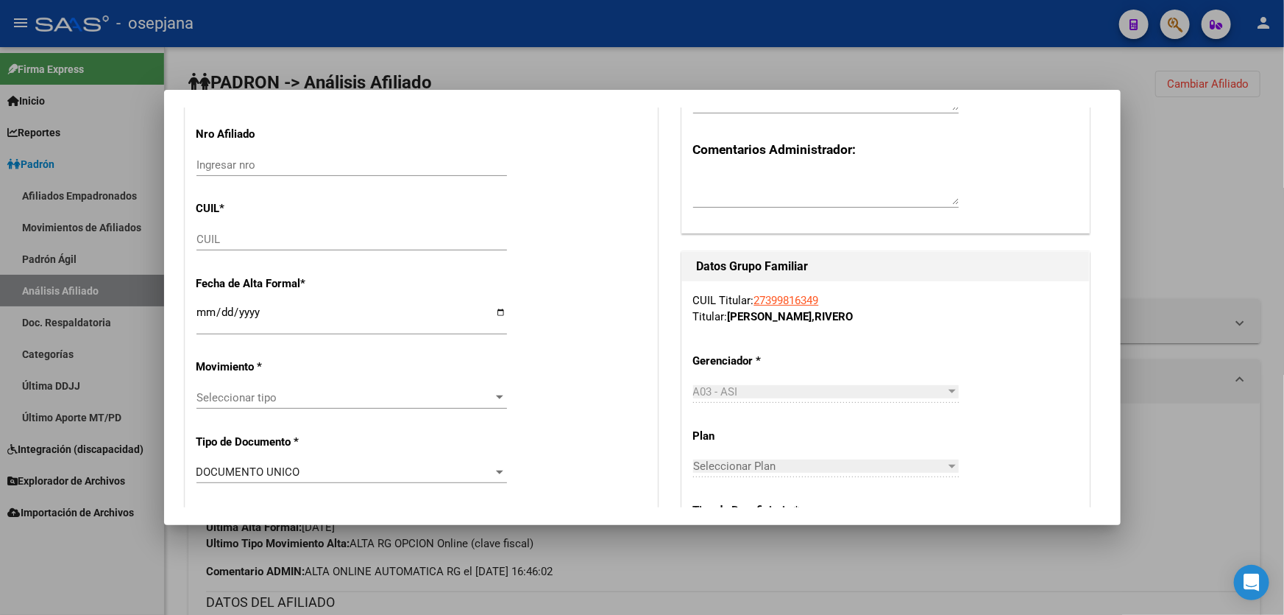
type input "30-52316317-1"
click at [225, 237] on input "CUIL" at bounding box center [352, 239] width 311 height 13
paste input "20-70490041-5"
type input "20-70490041-5"
type input "70490041"
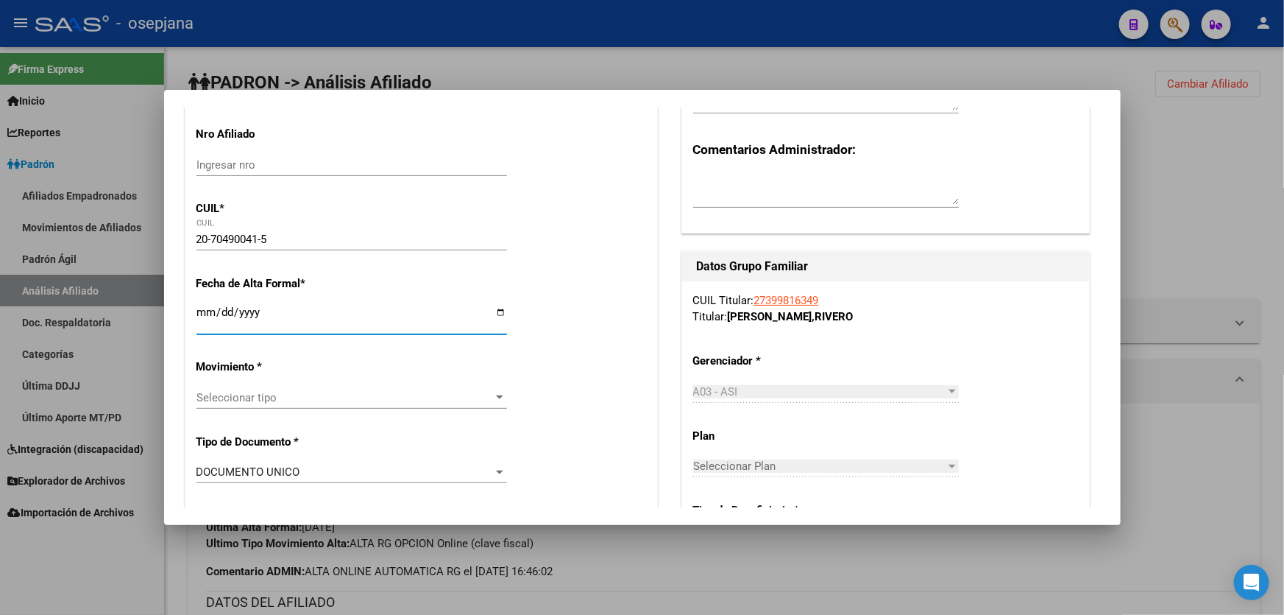
type input "DOMINGUEZ RIVERO"
type input "LORENZO"
type input "2024-09-28"
type input "PILAR"
type input "1629"
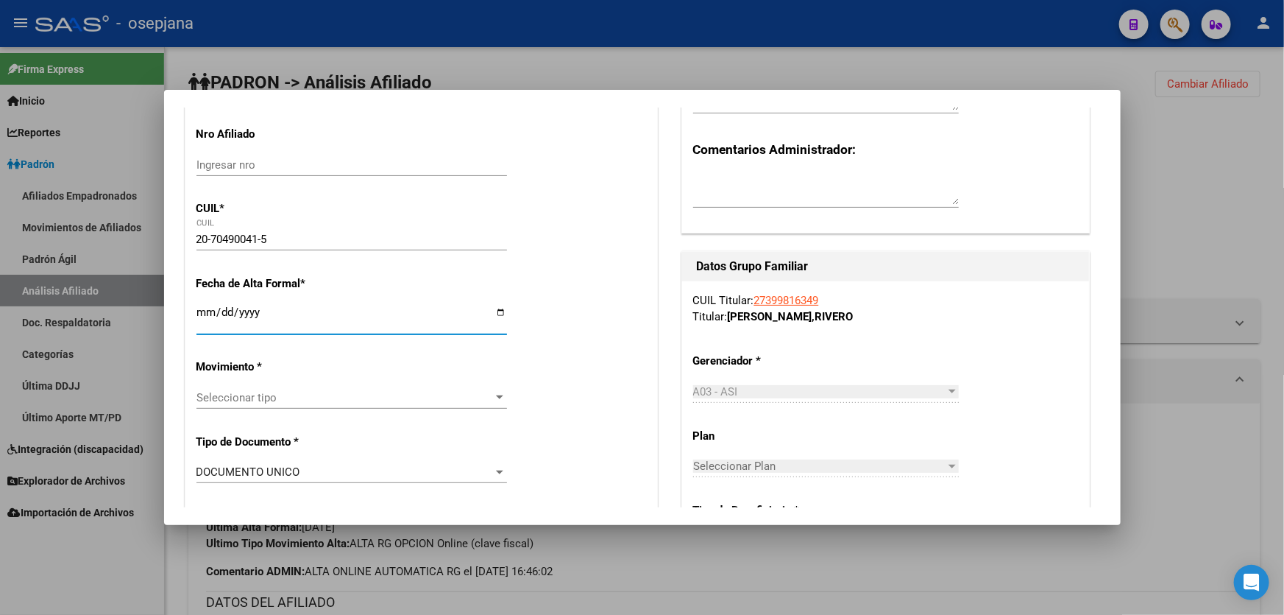
type input "FGTA PTE SARMIENTO"
type input "1146"
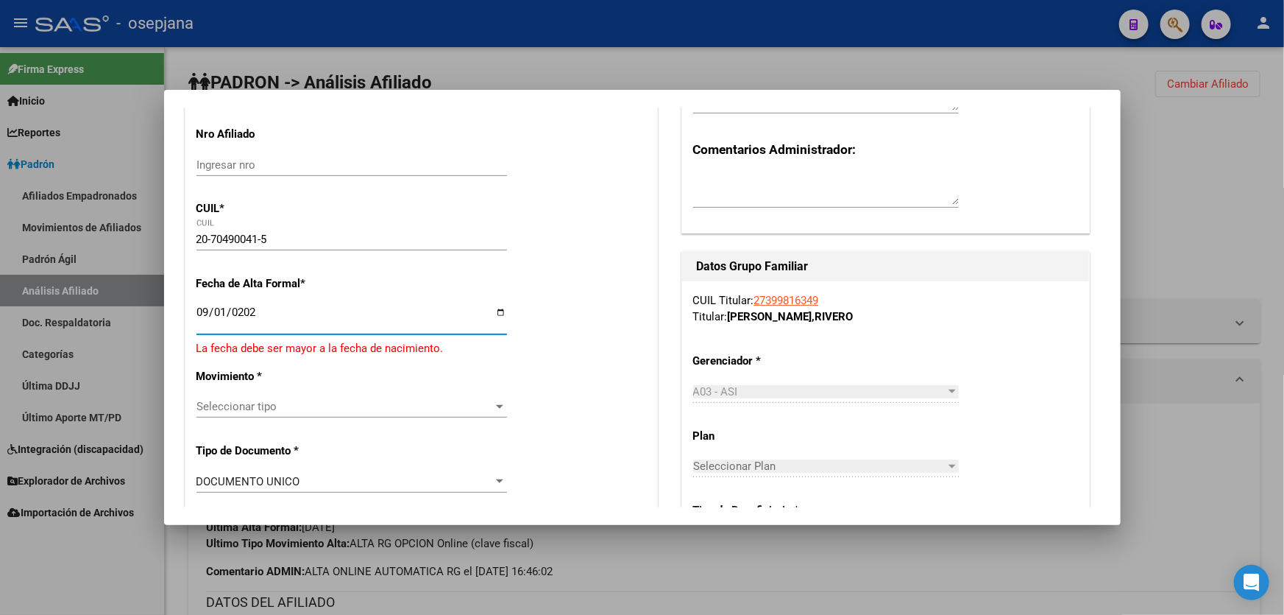
type input "[DATE]"
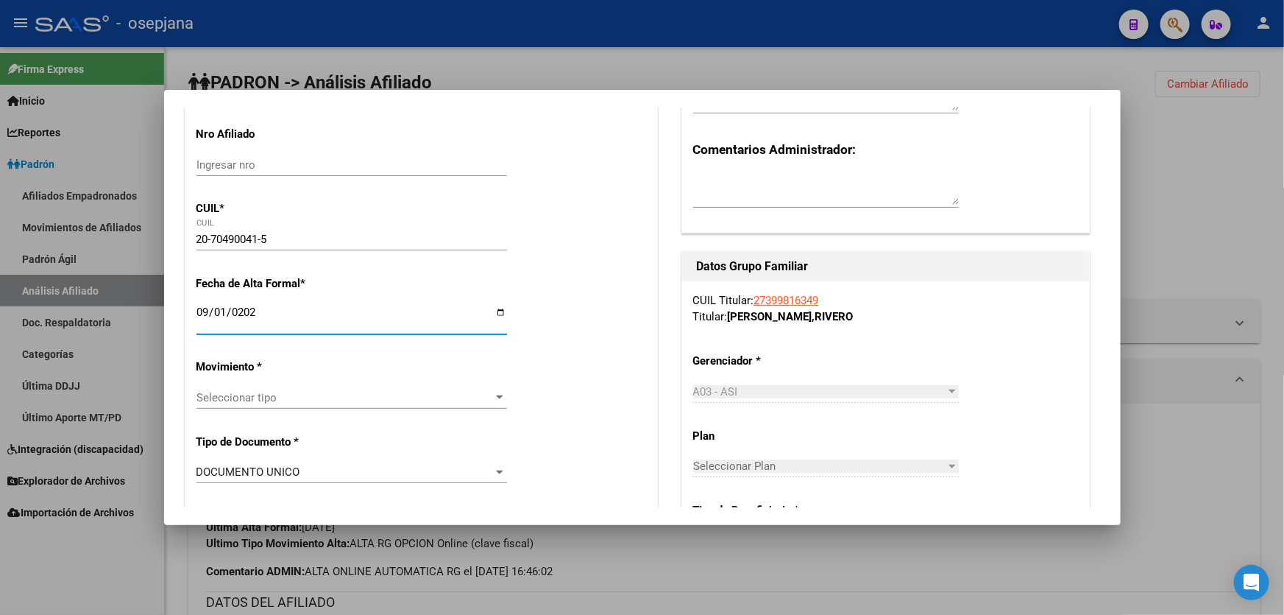
click at [308, 386] on div "Seleccionar tipo Seleccionar tipo" at bounding box center [352, 397] width 311 height 22
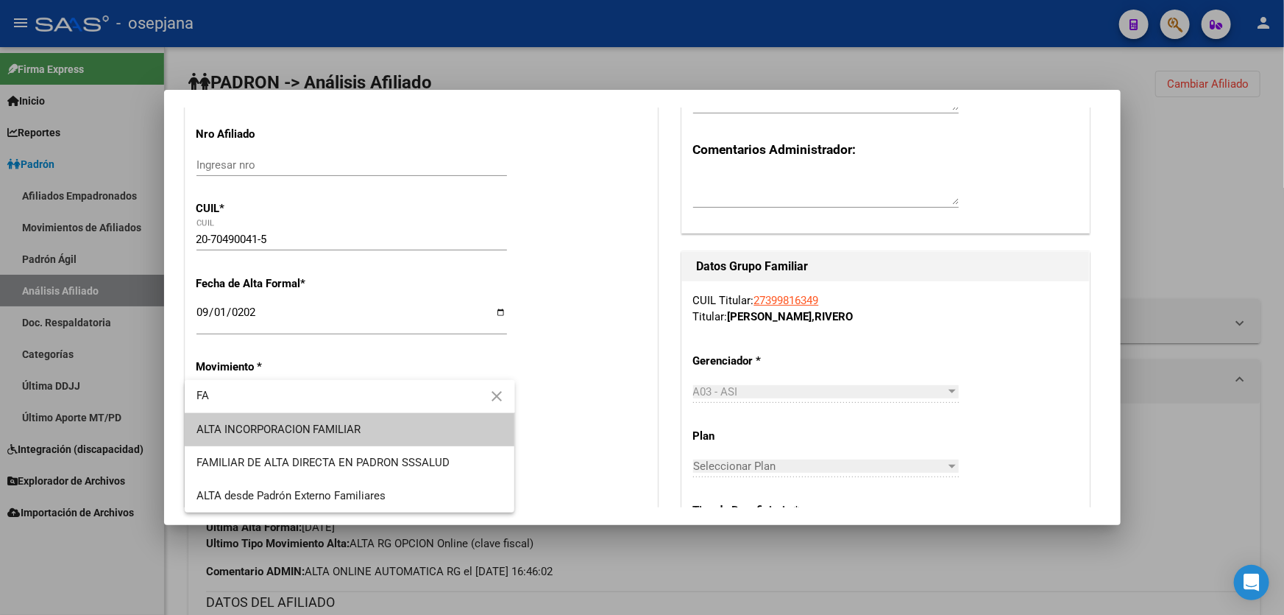
type input "FA"
click at [309, 418] on span "ALTA INCORPORACION FAMILIAR" at bounding box center [350, 429] width 307 height 33
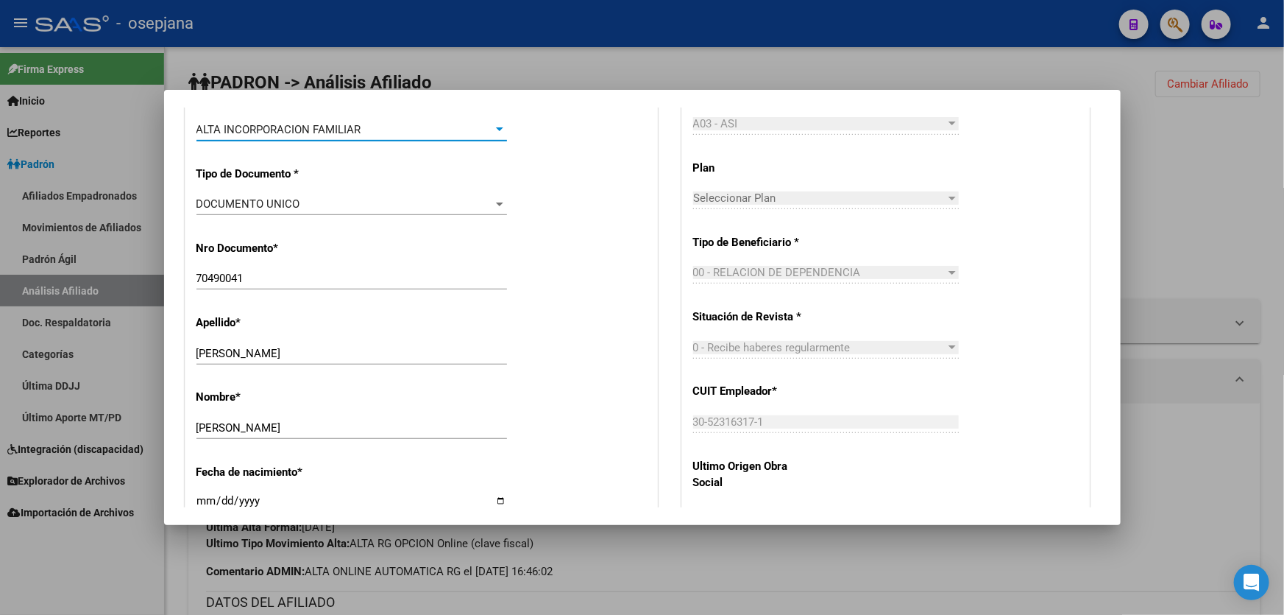
scroll to position [669, 0]
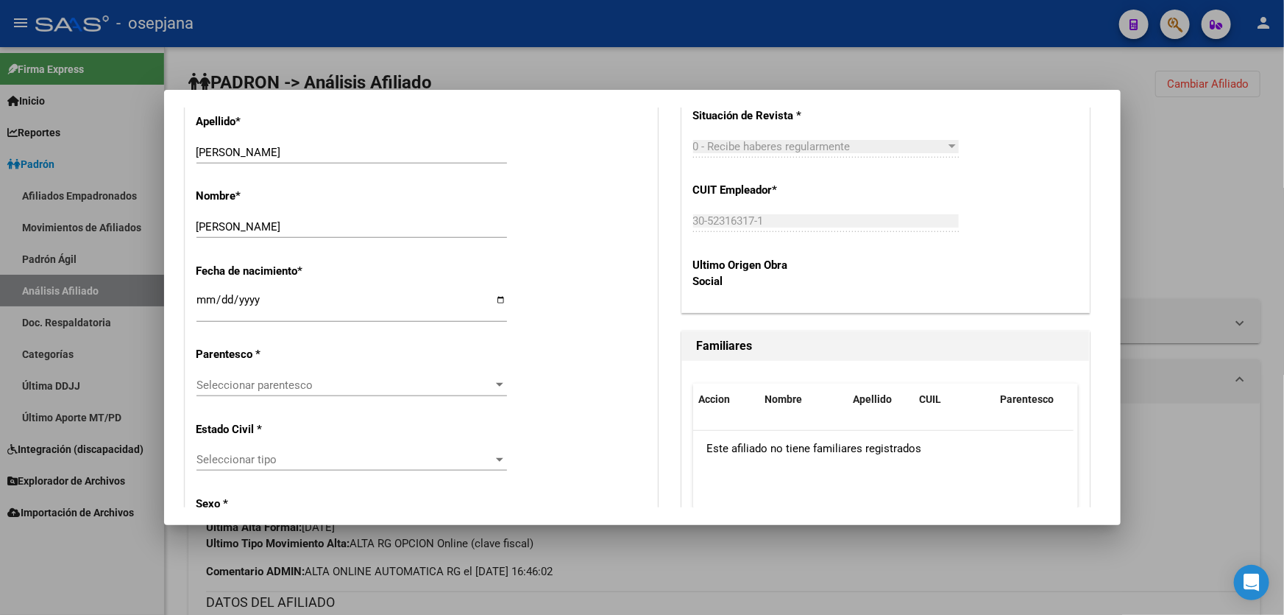
click at [349, 385] on span "Seleccionar parentesco" at bounding box center [345, 384] width 297 height 13
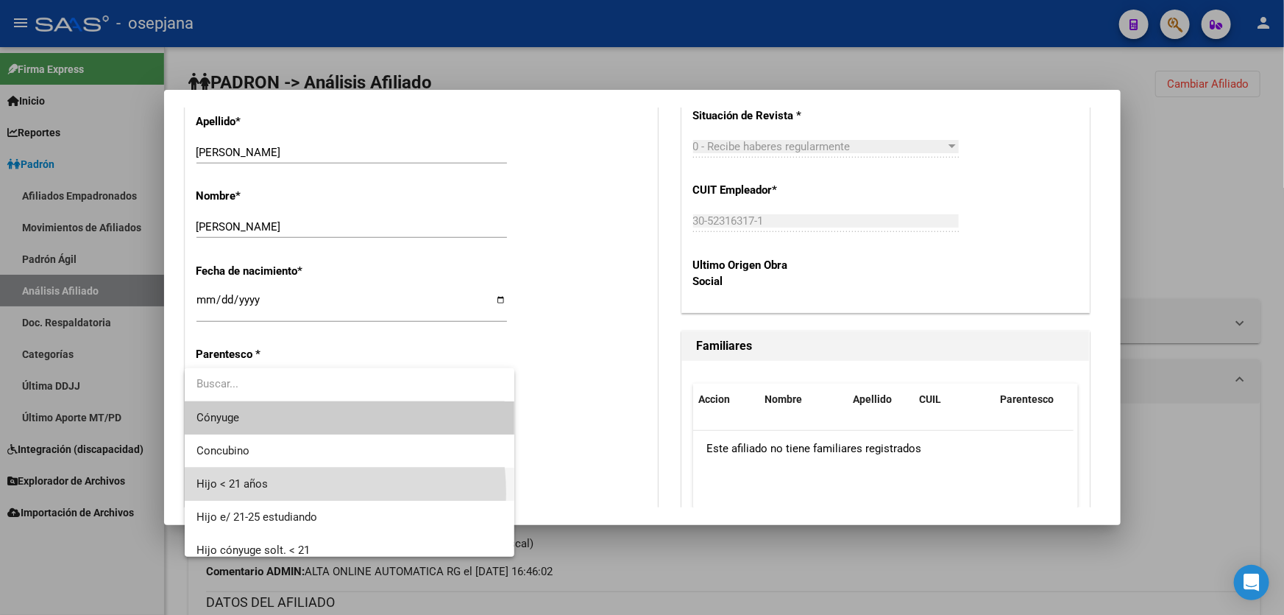
click at [275, 493] on span "Hijo < 21 años" at bounding box center [350, 483] width 307 height 33
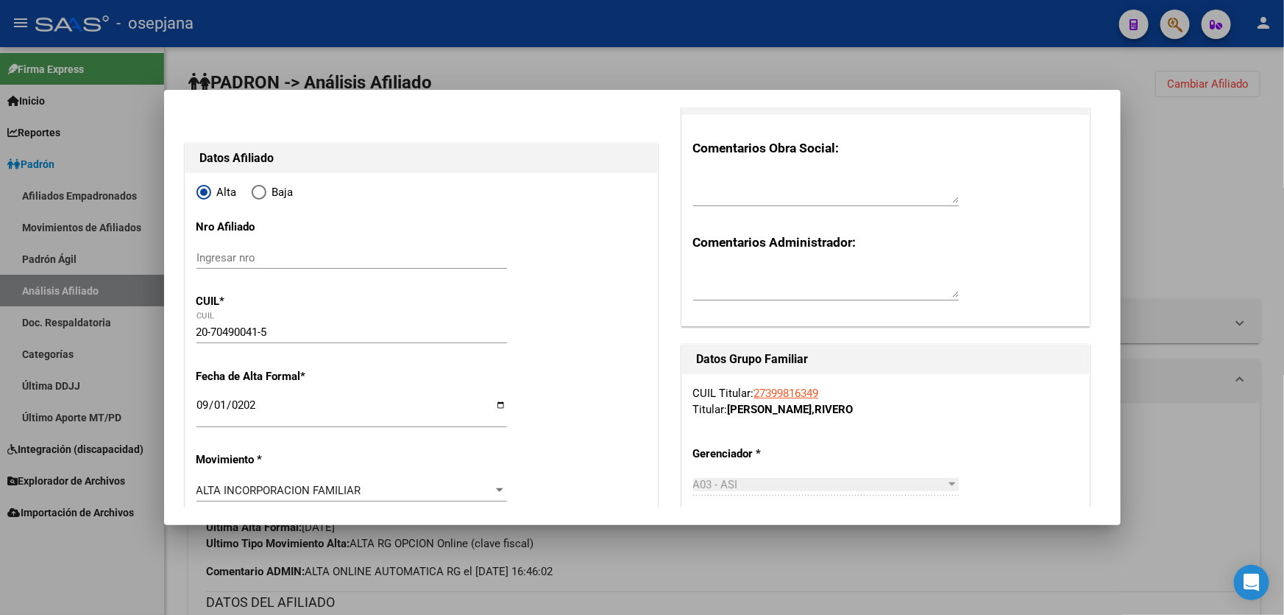
scroll to position [0, 0]
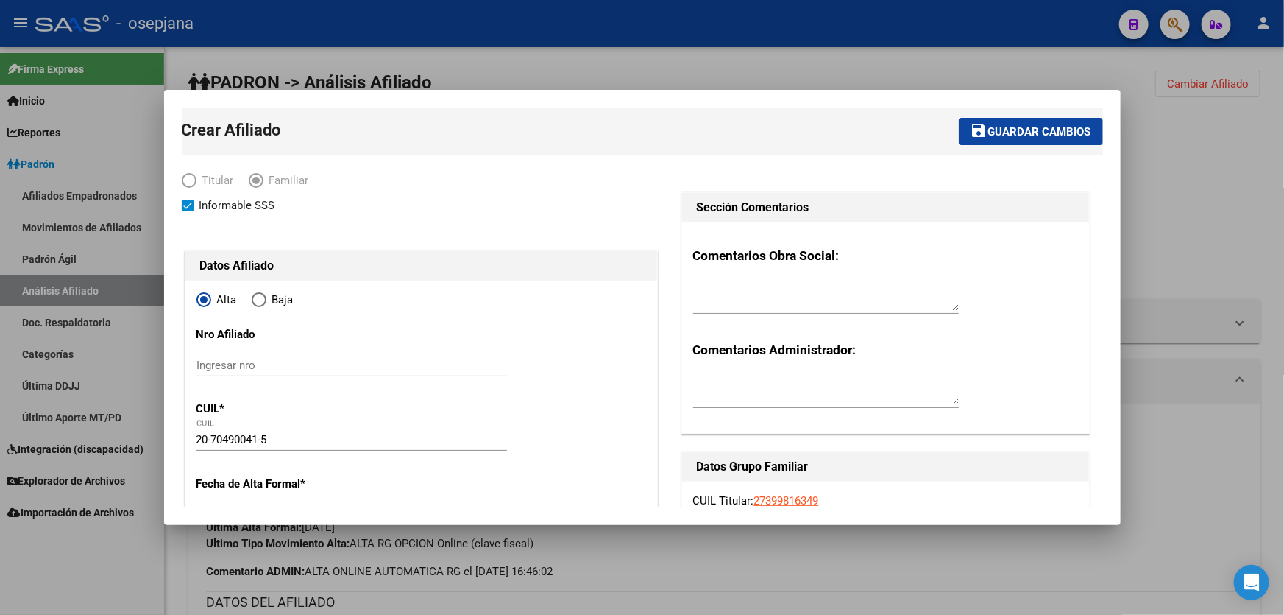
click at [1038, 141] on button "save Guardar cambios" at bounding box center [1031, 131] width 144 height 27
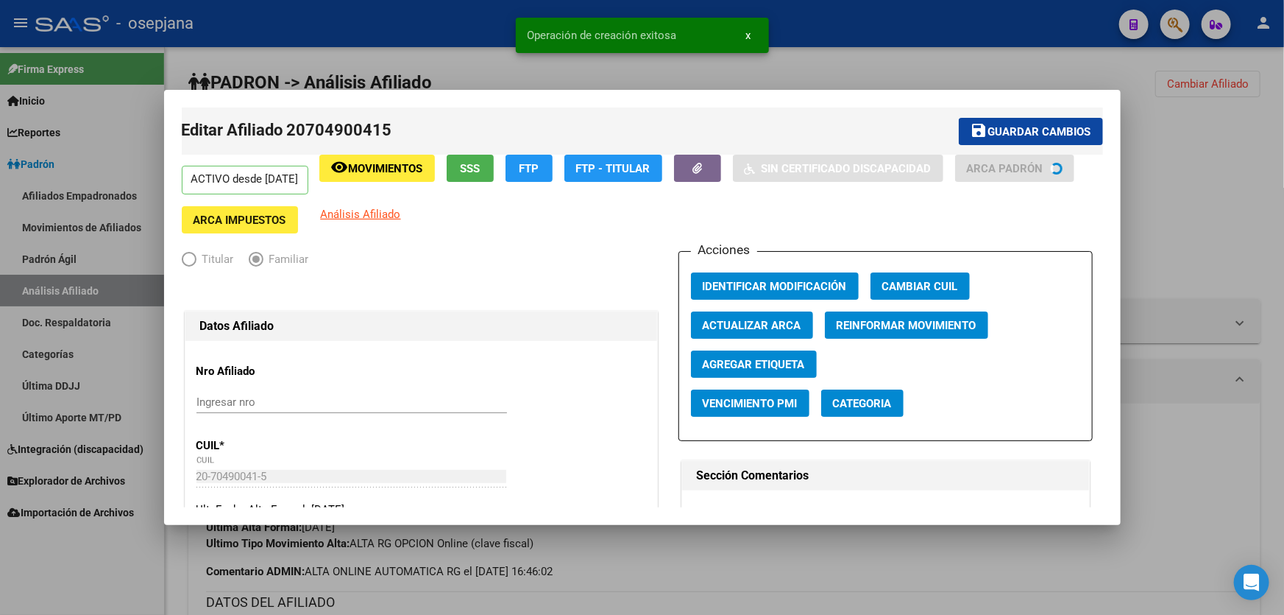
click at [1038, 141] on button "save Guardar cambios" at bounding box center [1031, 131] width 144 height 27
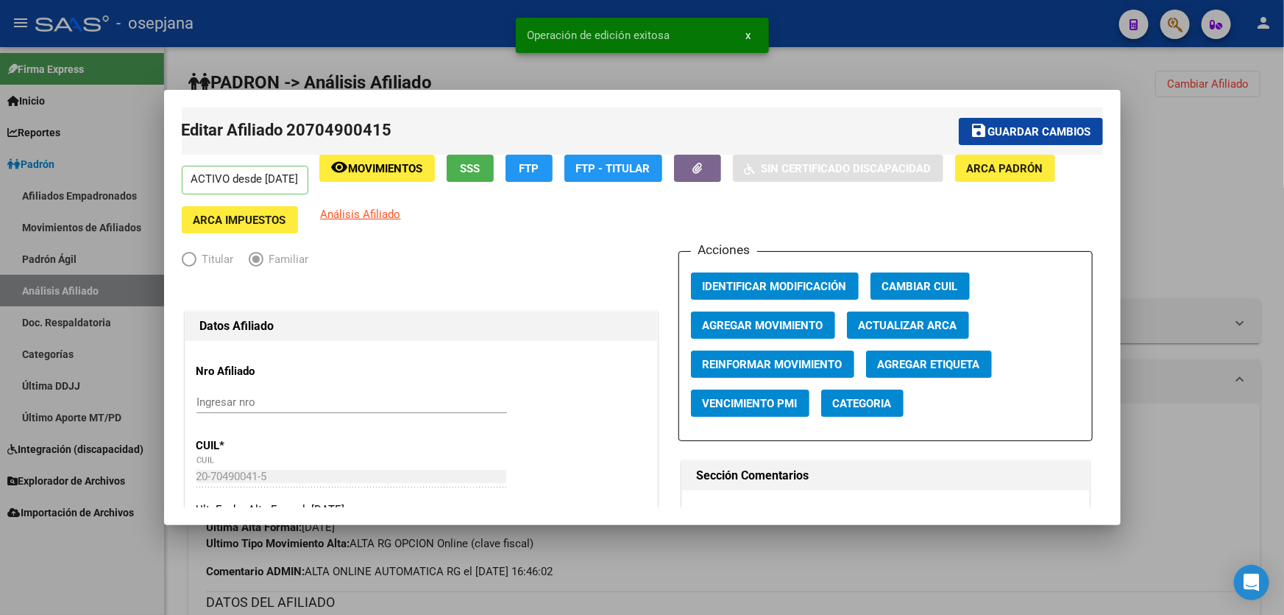
click at [1210, 133] on div at bounding box center [642, 307] width 1284 height 615
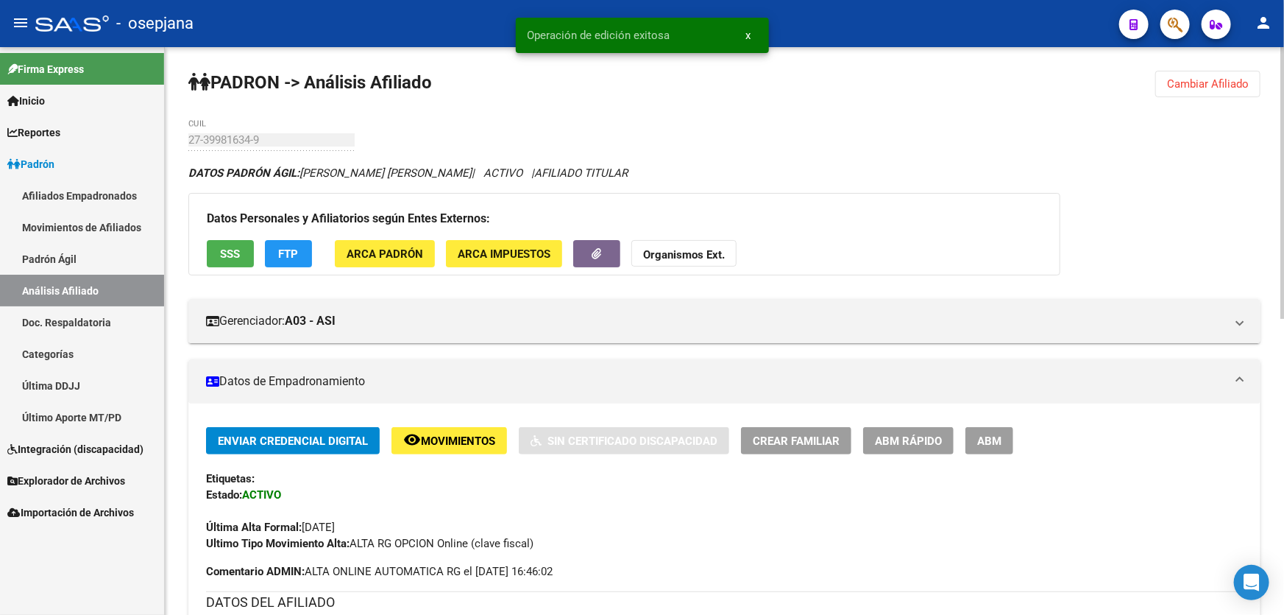
click at [1210, 91] on button "Cambiar Afiliado" at bounding box center [1208, 84] width 105 height 26
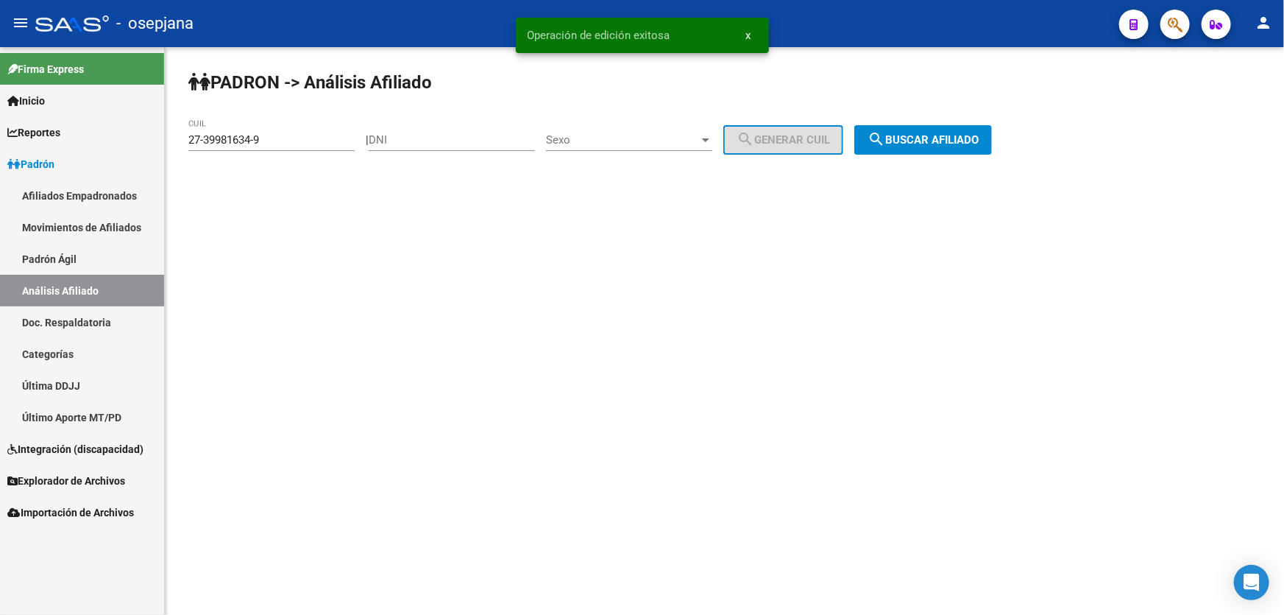
click at [950, 138] on span "search Buscar afiliado" at bounding box center [923, 139] width 111 height 13
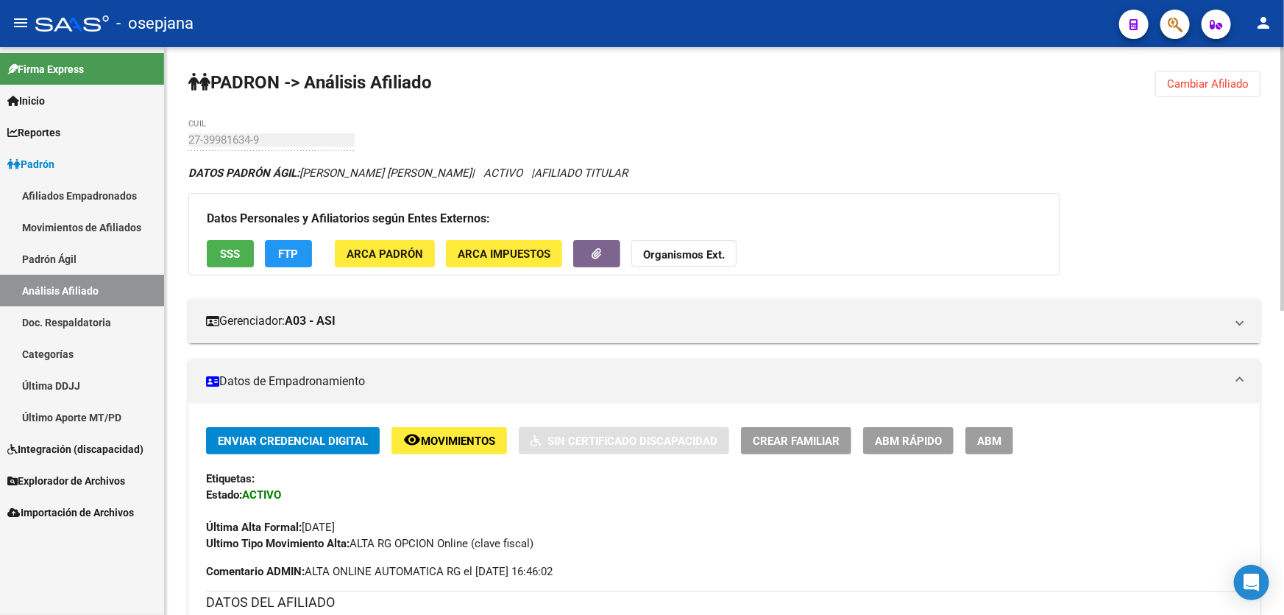
click at [1195, 85] on span "Cambiar Afiliado" at bounding box center [1208, 83] width 82 height 13
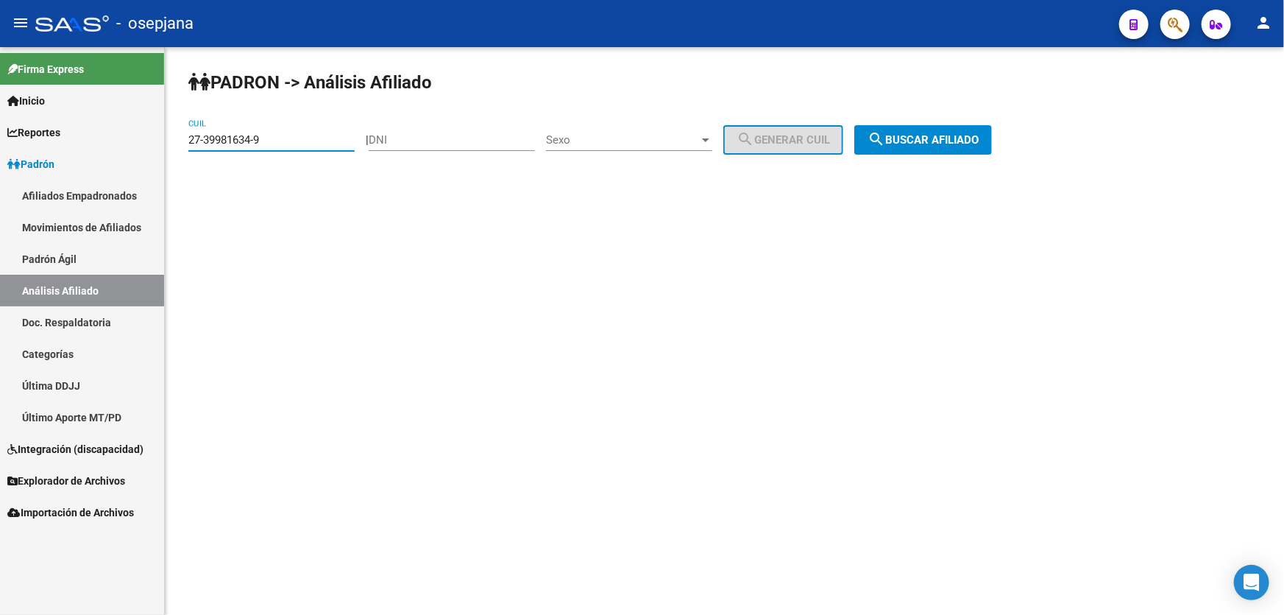
drag, startPoint x: 298, startPoint y: 144, endPoint x: 180, endPoint y: 146, distance: 118.5
click at [180, 146] on div "PADRON -> Análisis Afiliado 27-39981634-9 CUIL | DNI Sexo Sexo search Generar C…" at bounding box center [725, 124] width 1120 height 155
paste input "0-94045853-7"
type input "20-94045853-7"
click at [969, 138] on span "search Buscar afiliado" at bounding box center [923, 139] width 111 height 13
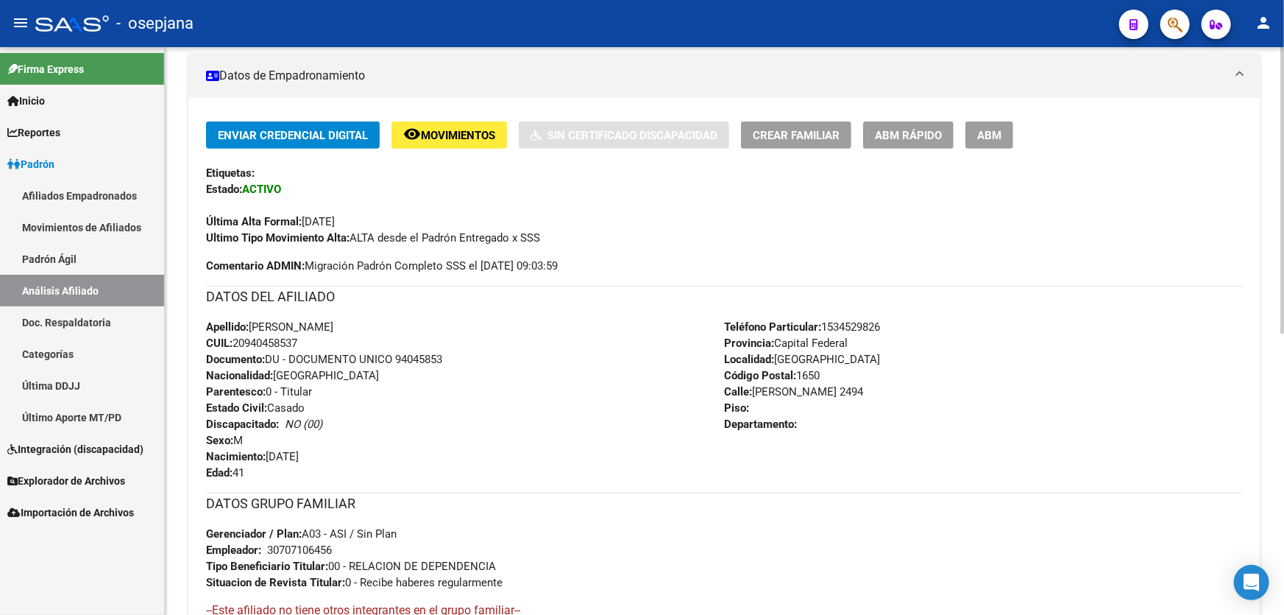
scroll to position [334, 0]
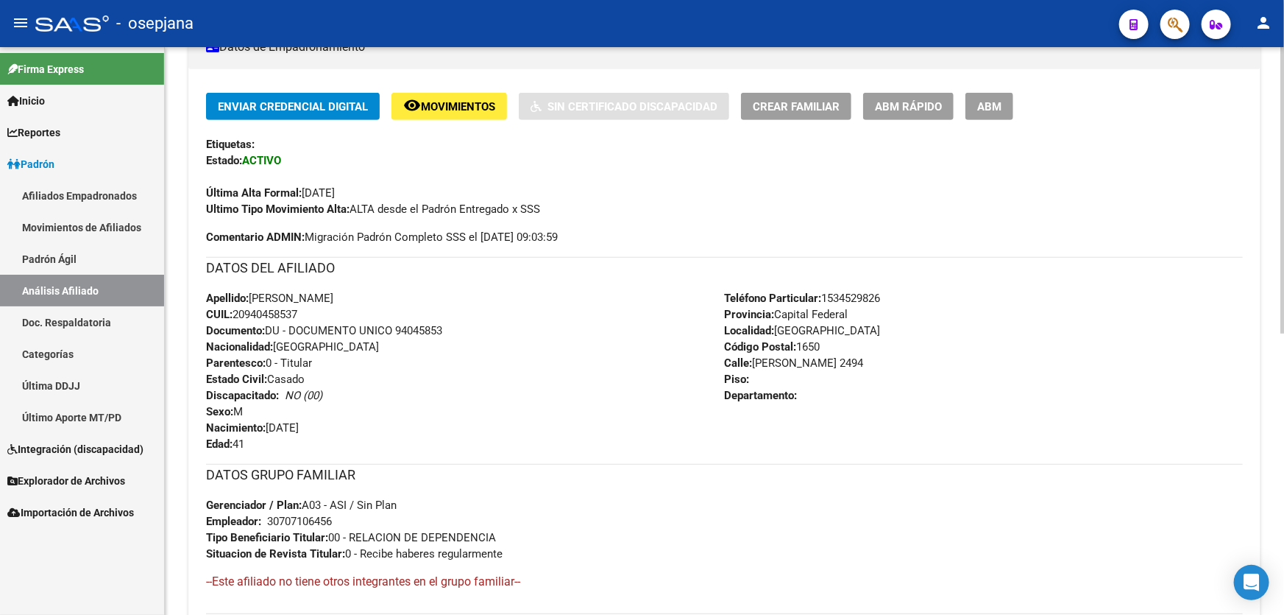
click at [908, 100] on span "ABM Rápido" at bounding box center [908, 106] width 67 height 13
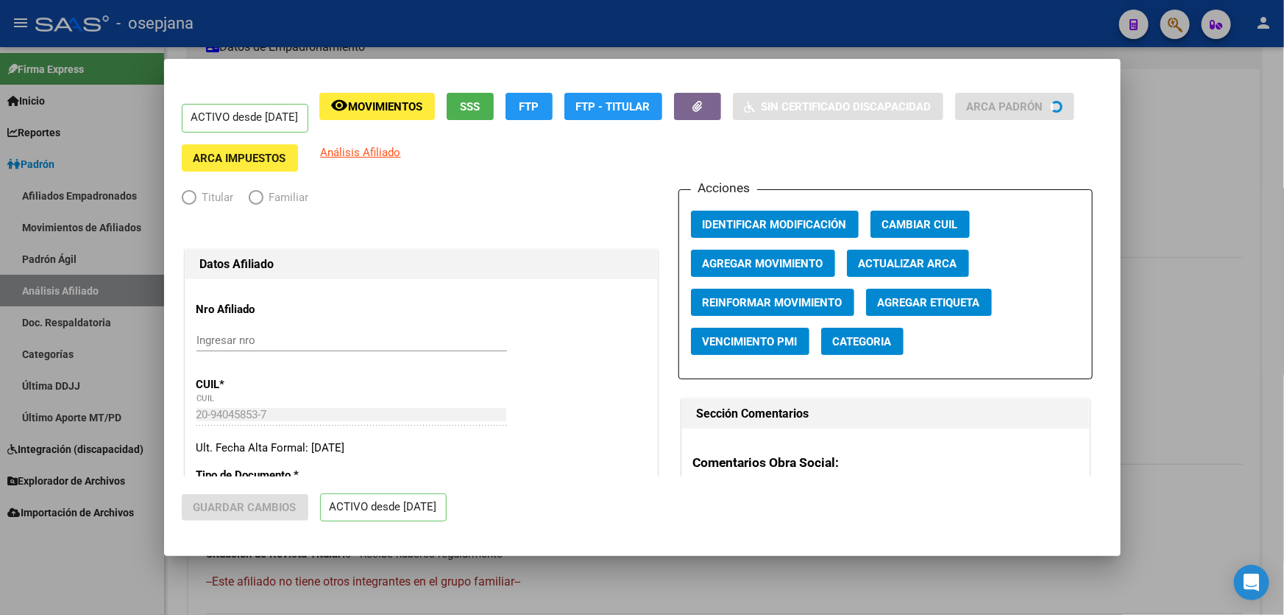
radio input "true"
type input "30-70710645-6"
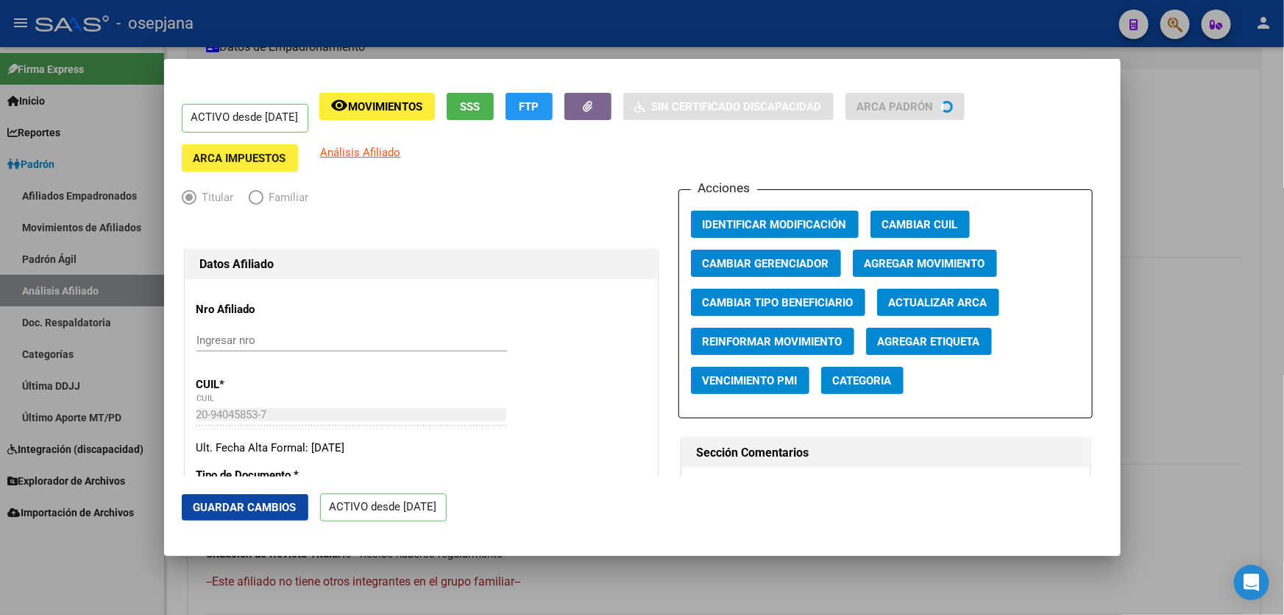
click at [939, 298] on span "Actualizar ARCA" at bounding box center [938, 302] width 99 height 13
type input "FRANCO CRISTIAN DAVID"
type input "SAN MARTIN"
type input "SAAVEDRA"
type input "2494"
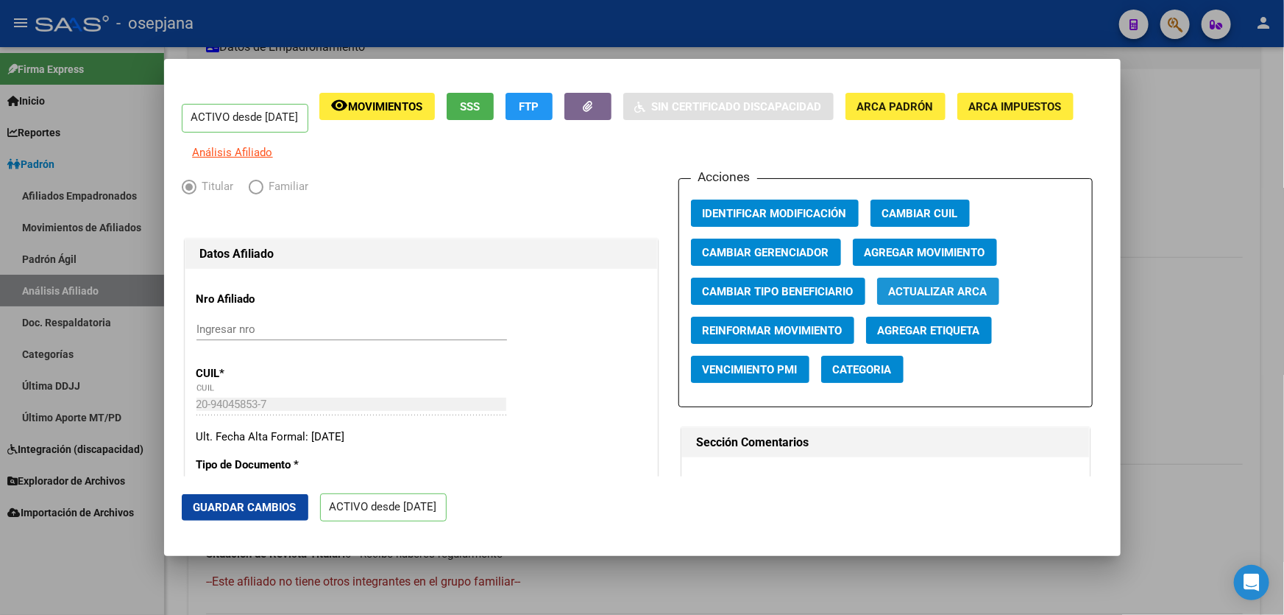
click at [938, 298] on span "Actualizar ARCA" at bounding box center [938, 291] width 99 height 13
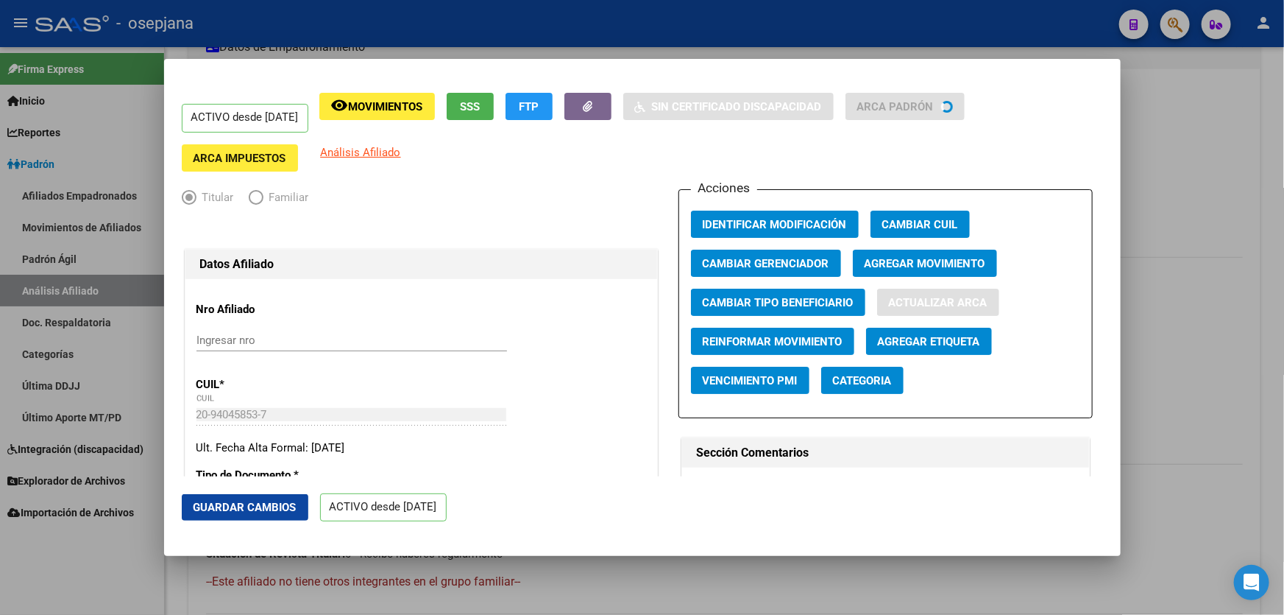
type input "SAN MARTIN"
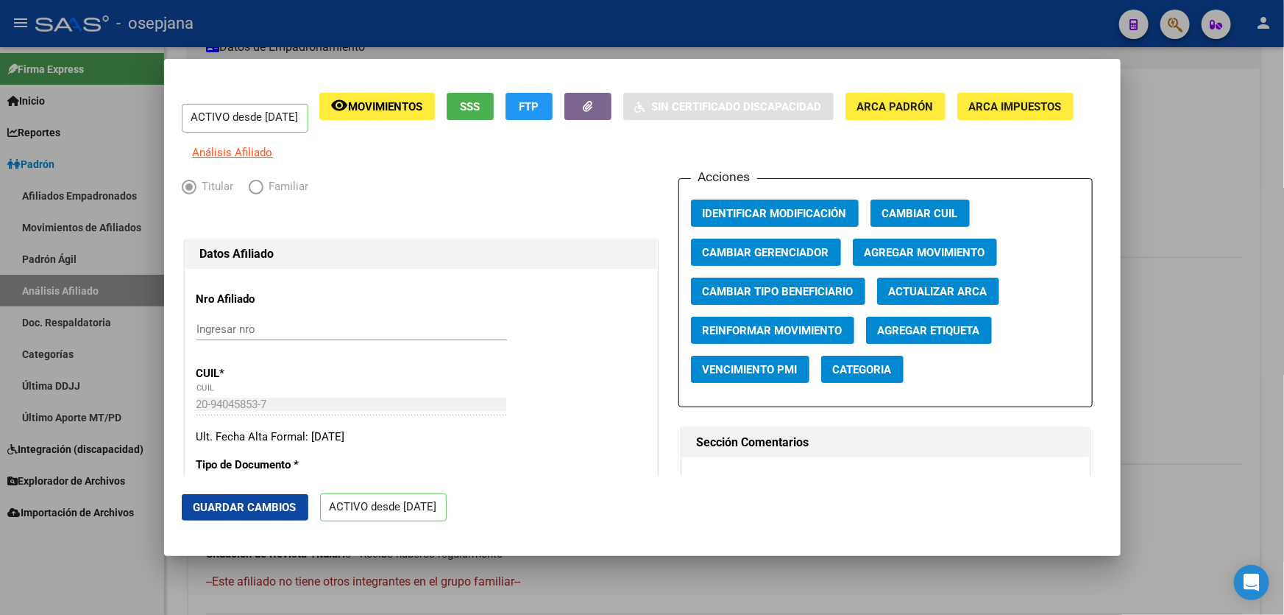
click at [219, 503] on span "Guardar Cambios" at bounding box center [245, 507] width 103 height 13
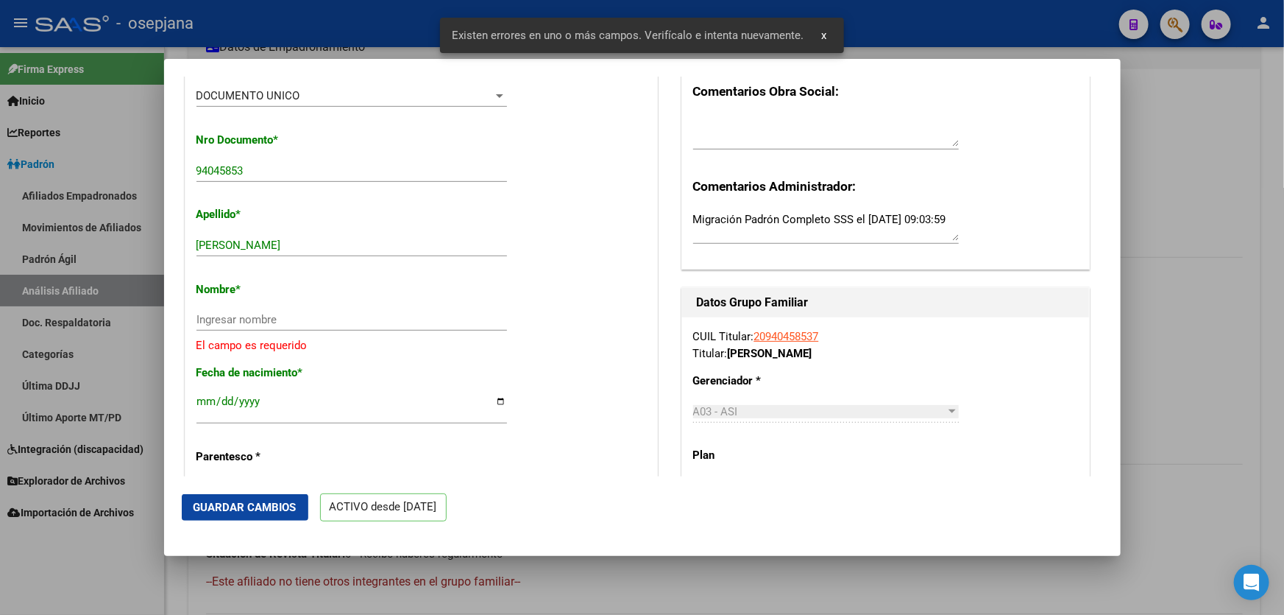
scroll to position [401, 0]
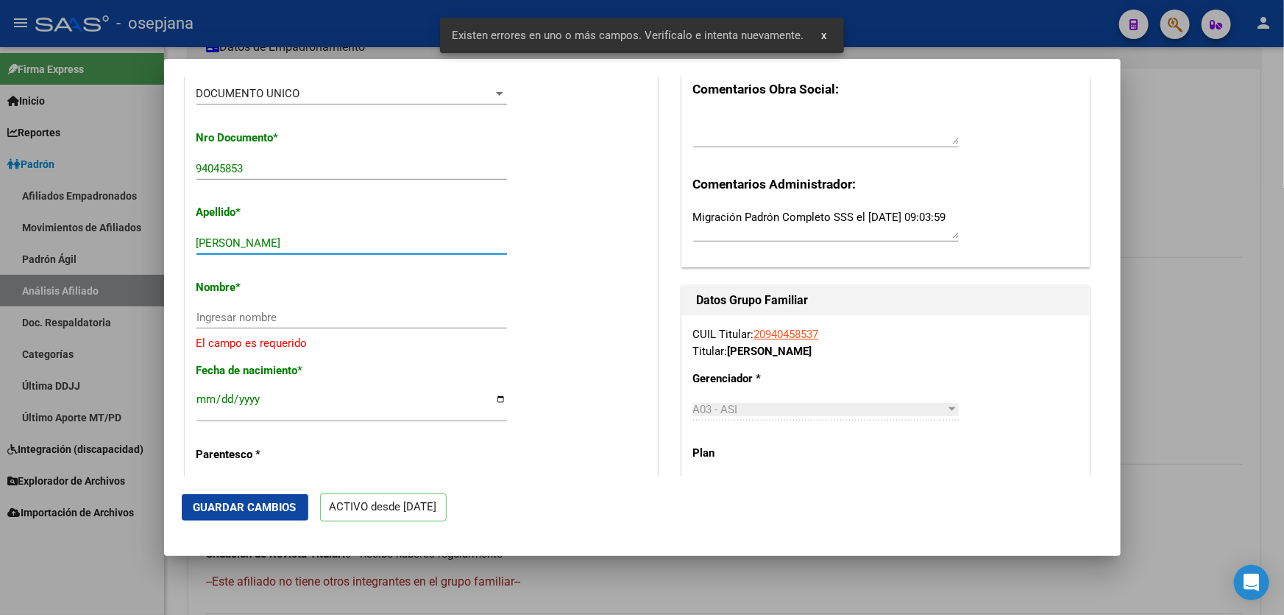
drag, startPoint x: 241, startPoint y: 250, endPoint x: 322, endPoint y: 250, distance: 80.2
click at [322, 250] on input "FRANCO CRISTIAN DAVID" at bounding box center [352, 242] width 311 height 13
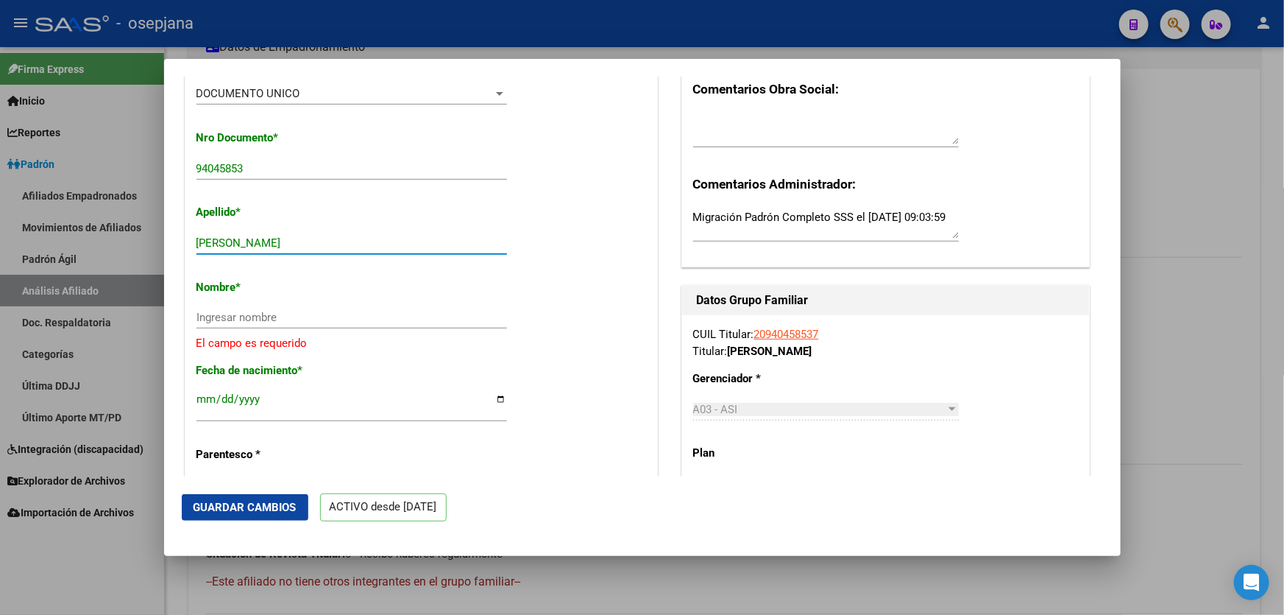
type input "FRANCO"
click at [222, 324] on input "Ingresar nombre" at bounding box center [352, 317] width 311 height 13
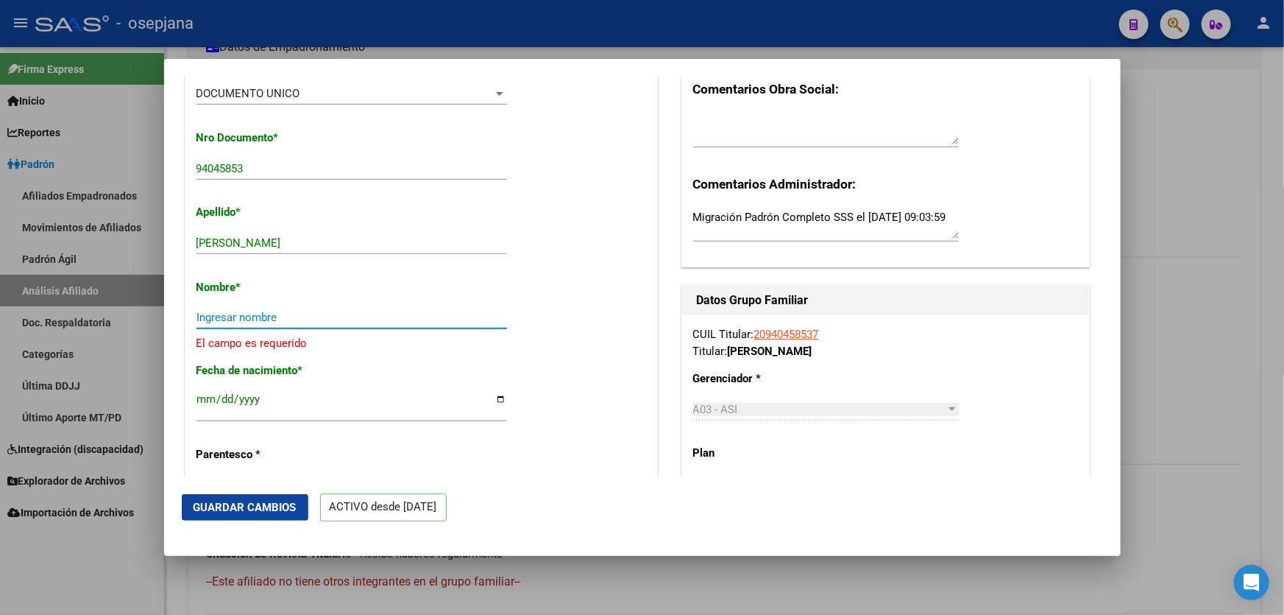
paste input "CRISTIAN DAVID"
type input "CRISTIAN DAVID"
click at [266, 515] on button "Guardar Cambios" at bounding box center [245, 507] width 127 height 26
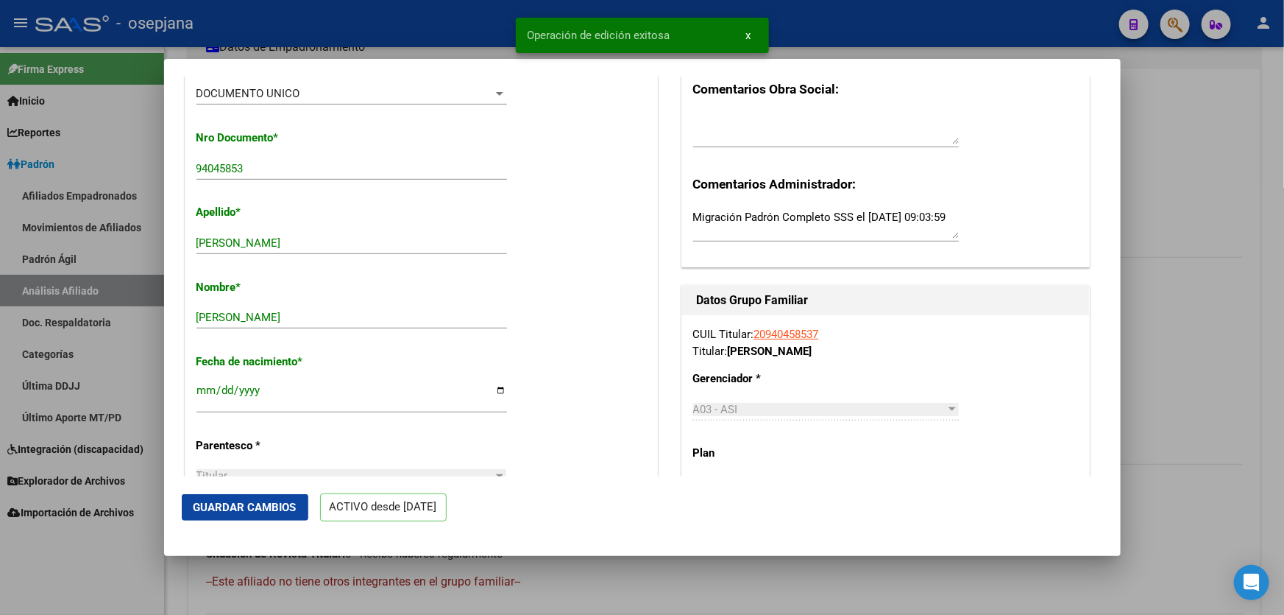
click at [1279, 344] on div at bounding box center [642, 307] width 1284 height 615
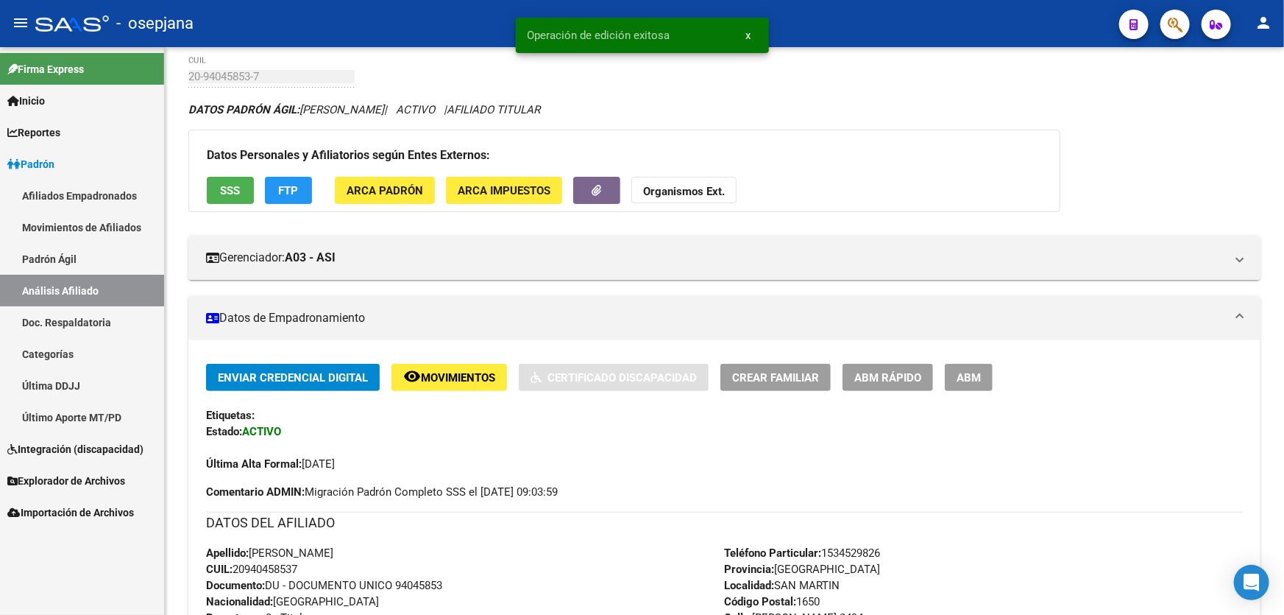
scroll to position [334, 0]
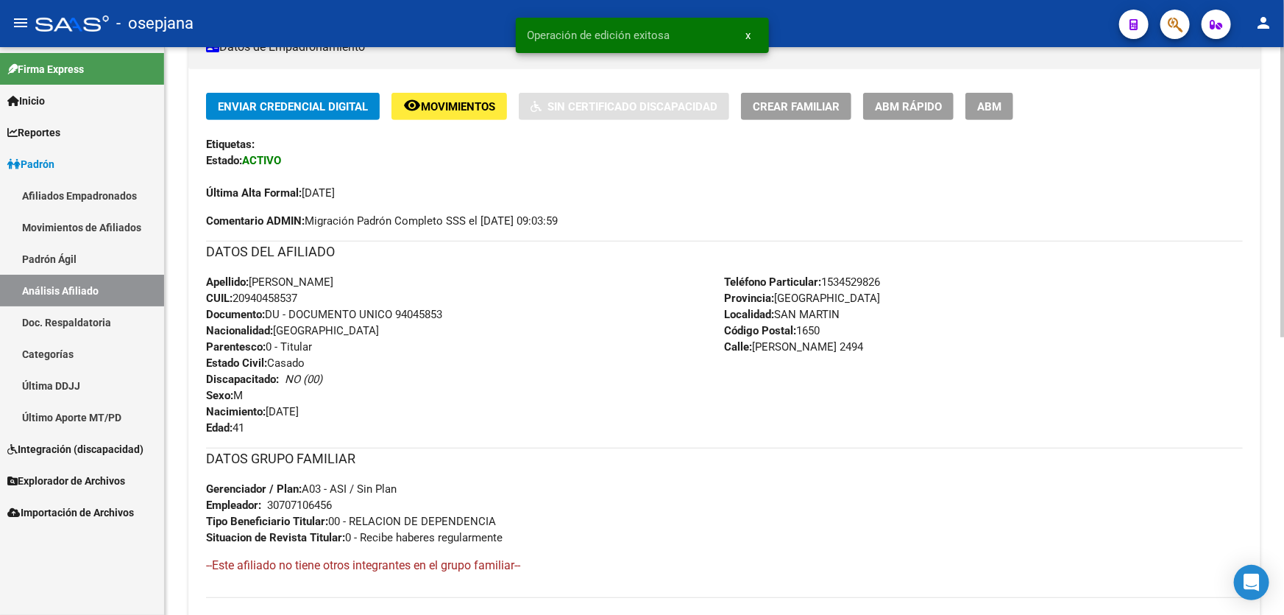
click at [1251, 336] on div "Enviar Credencial Digital remove_red_eye Movimientos Sin Certificado Discapacid…" at bounding box center [724, 351] width 1072 height 517
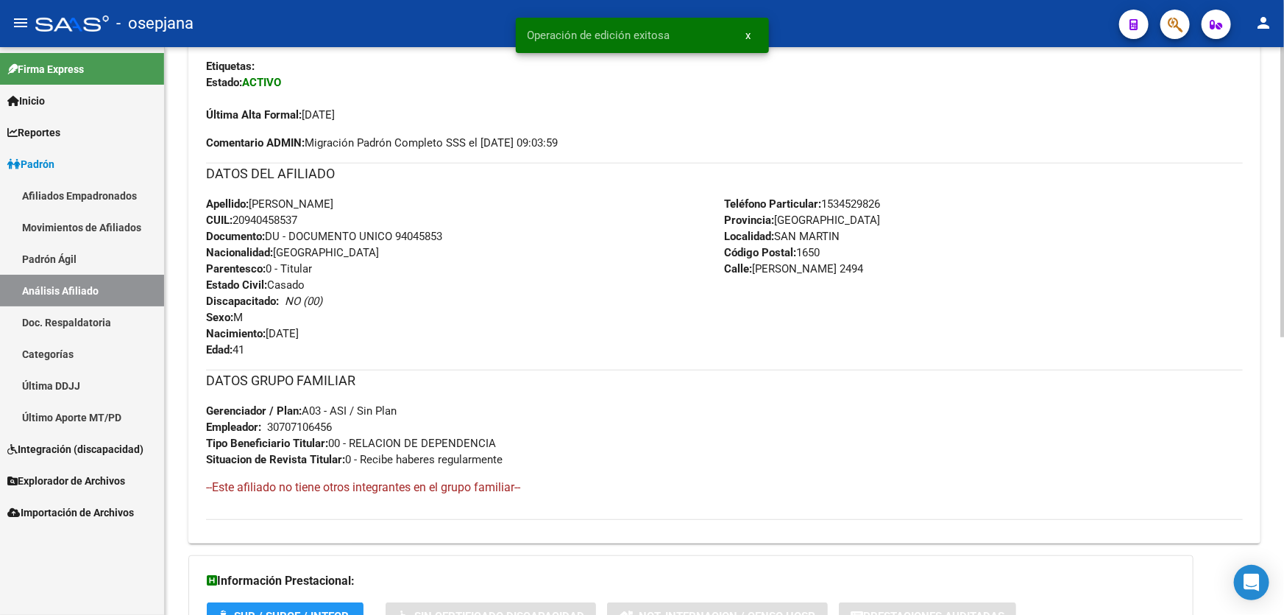
scroll to position [408, 0]
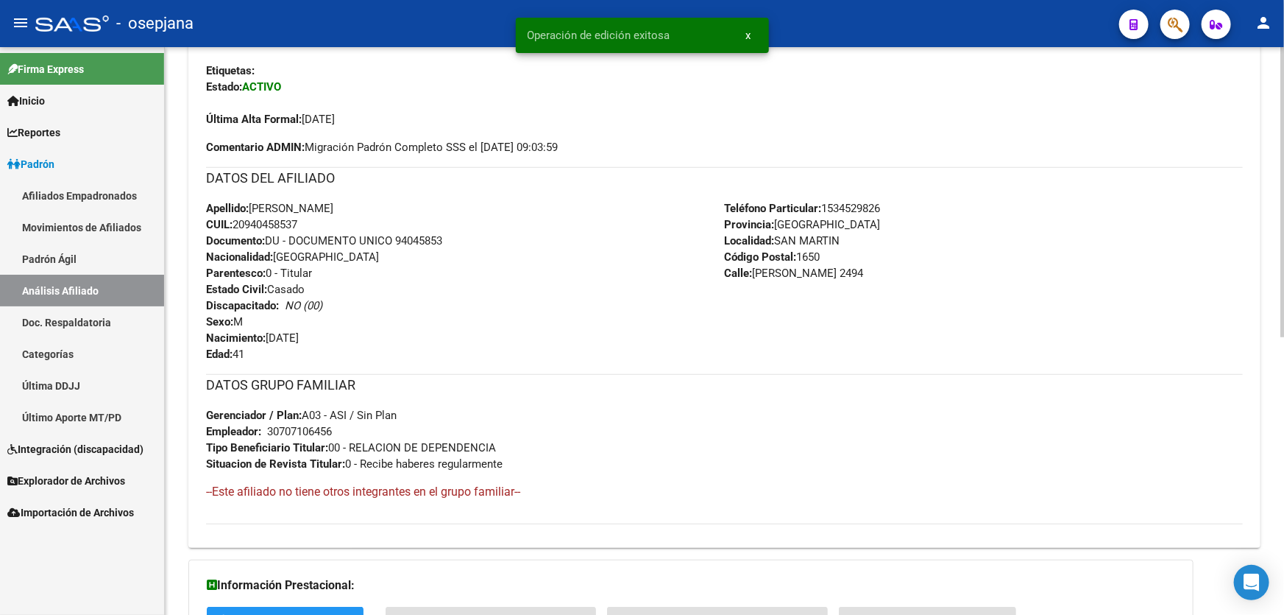
drag, startPoint x: 395, startPoint y: 236, endPoint x: 464, endPoint y: 237, distance: 69.9
click at [464, 237] on div "Apellido: CRISTIAN DAVID FRANCO CUIL: 20940458537 Documento: DU - DOCUMENTO UNI…" at bounding box center [465, 281] width 519 height 162
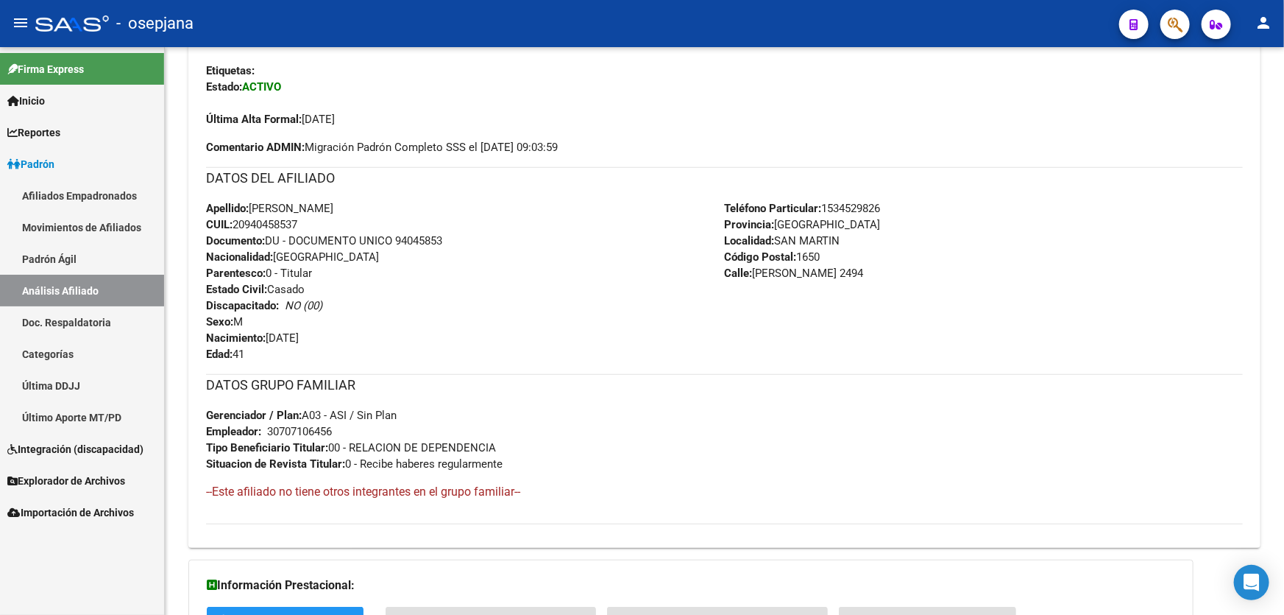
click at [1167, 21] on button "button" at bounding box center [1175, 24] width 29 height 29
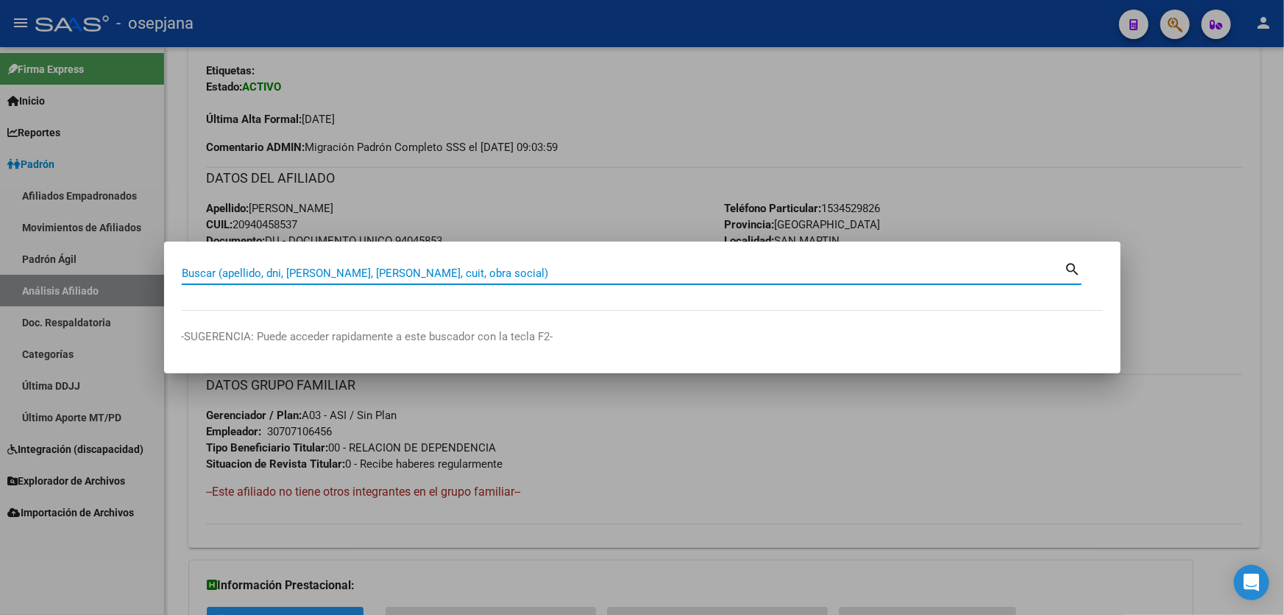
paste input "23-32402983-4"
type input "23324029834"
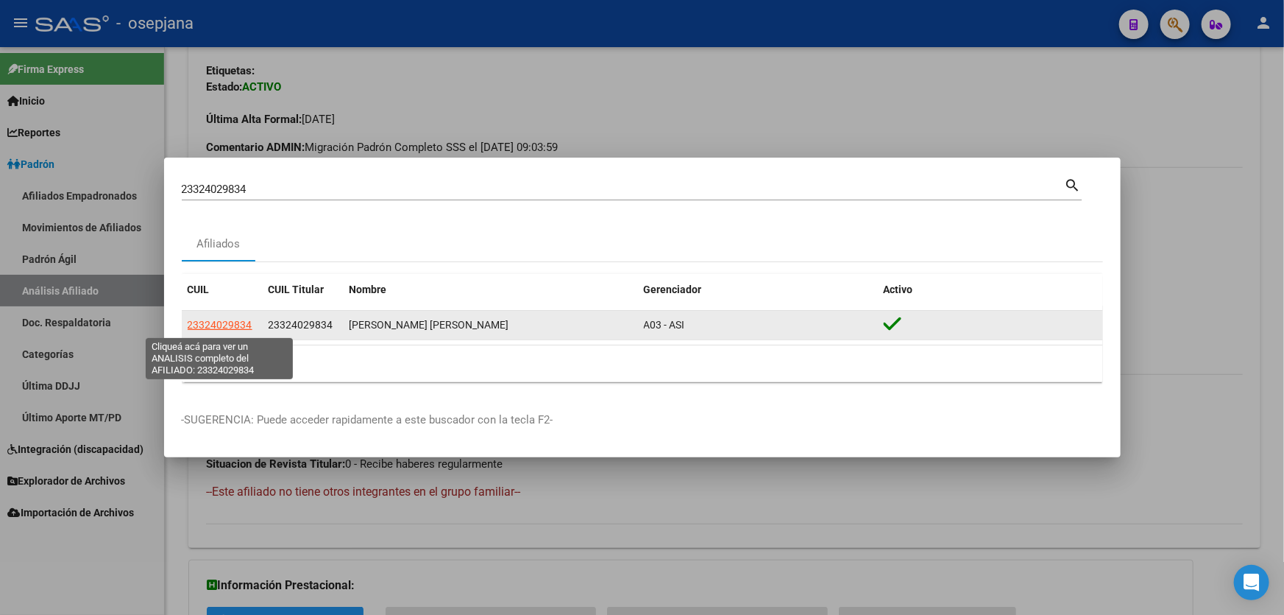
click at [236, 324] on span "23324029834" at bounding box center [220, 325] width 65 height 12
type textarea "23324029834"
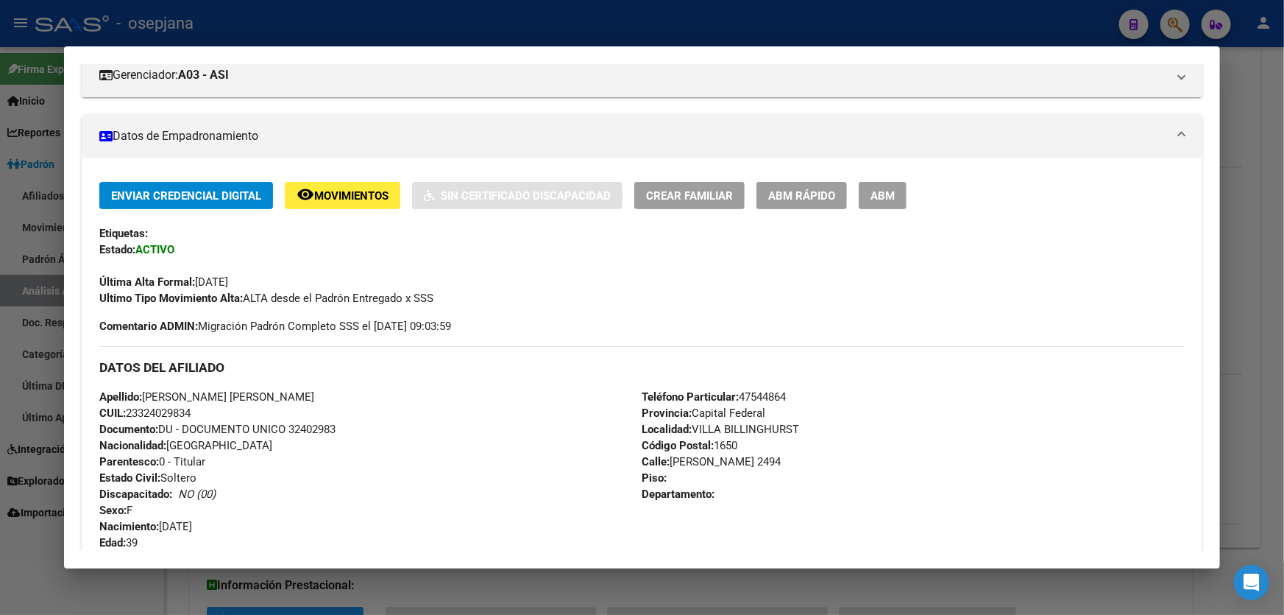
scroll to position [200, 0]
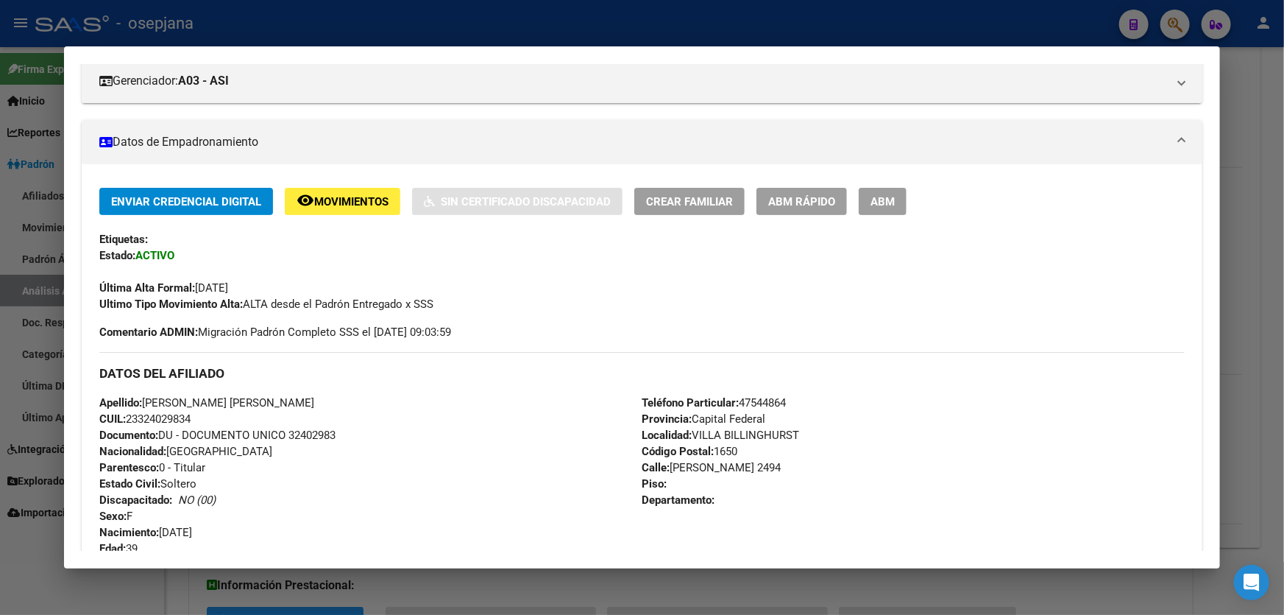
click at [833, 206] on button "ABM Rápido" at bounding box center [802, 201] width 91 height 27
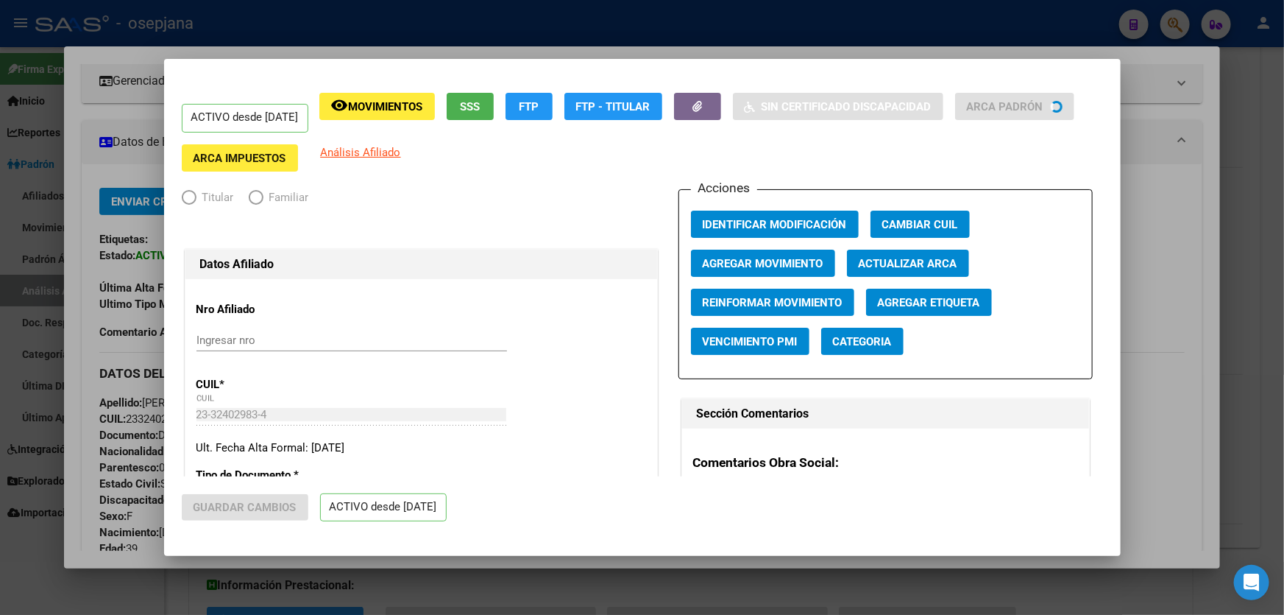
radio input "true"
type input "30-70947415-0"
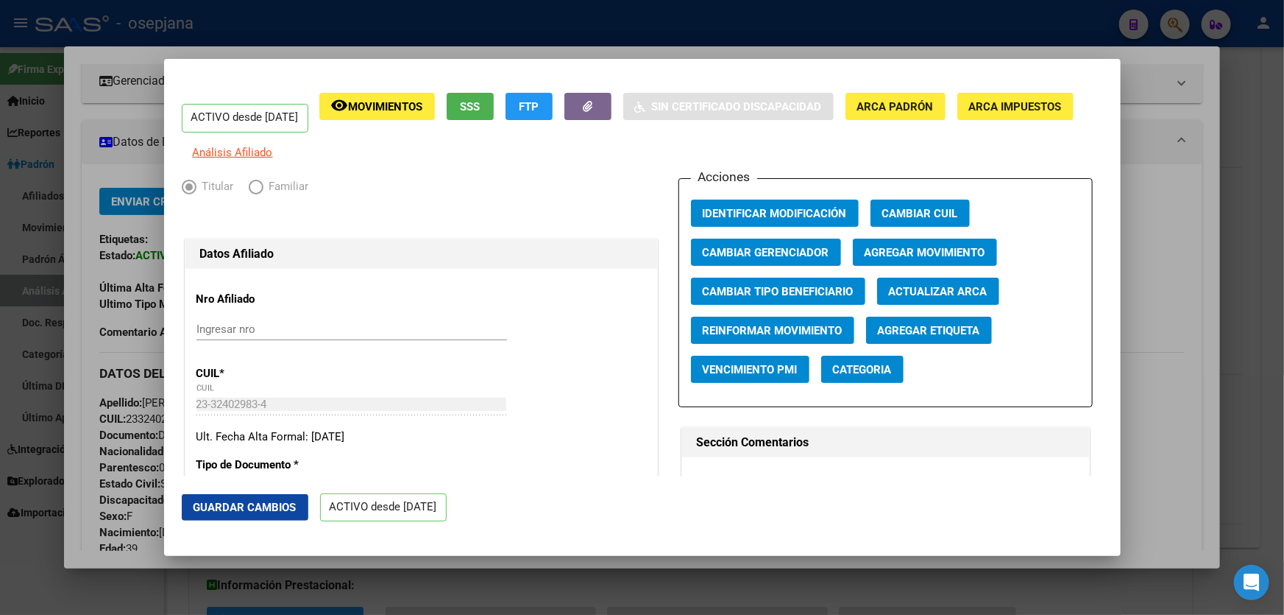
click at [947, 294] on span "Actualizar ARCA" at bounding box center [938, 291] width 99 height 13
type input "CAIRE"
type input "MARIA ELIZABETH"
type input "GENERAL SAN MAR"
type input "LUIS M SAAVEDRA"
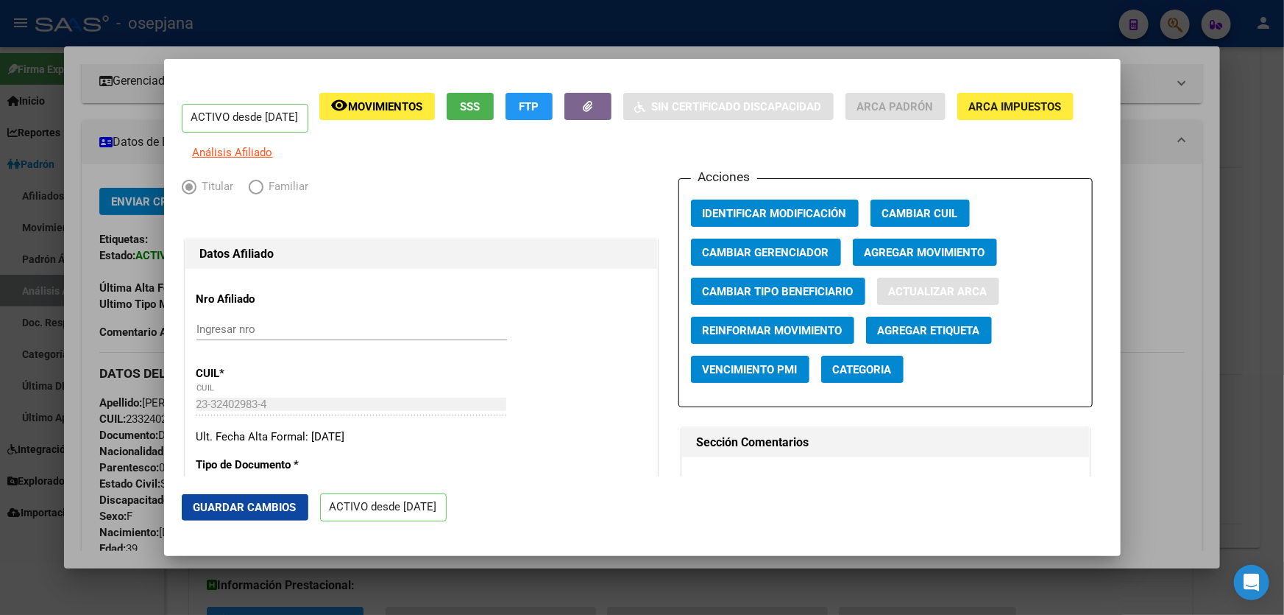
type input "2494"
click at [268, 502] on span "Guardar Cambios" at bounding box center [245, 507] width 103 height 13
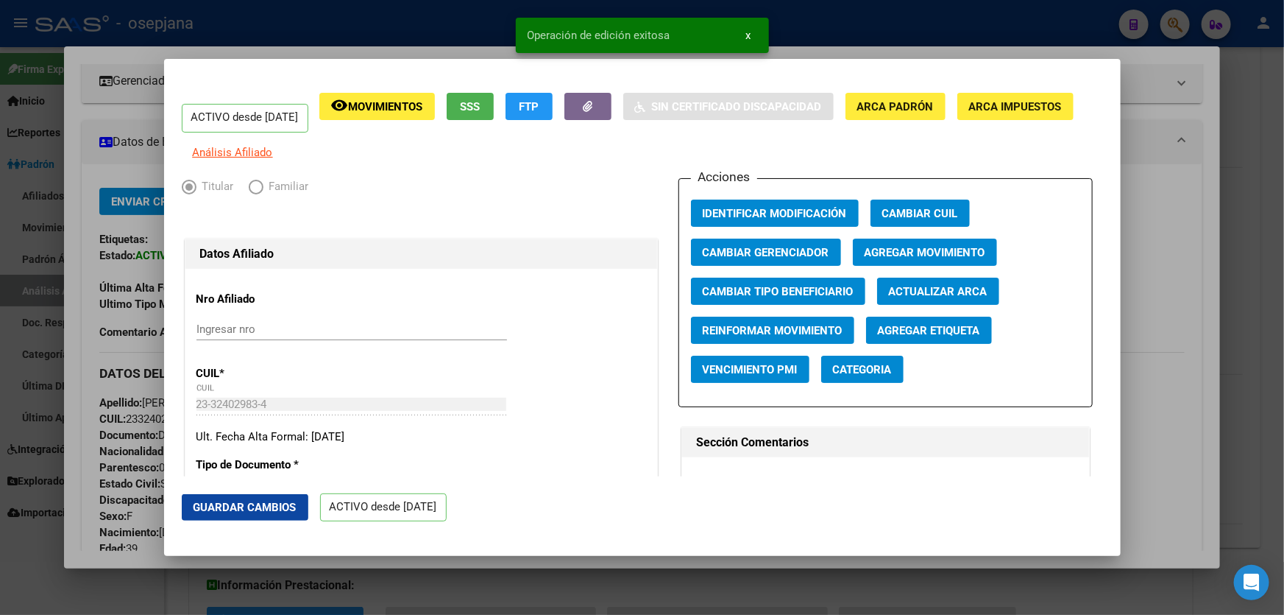
click at [1284, 311] on div at bounding box center [642, 307] width 1284 height 615
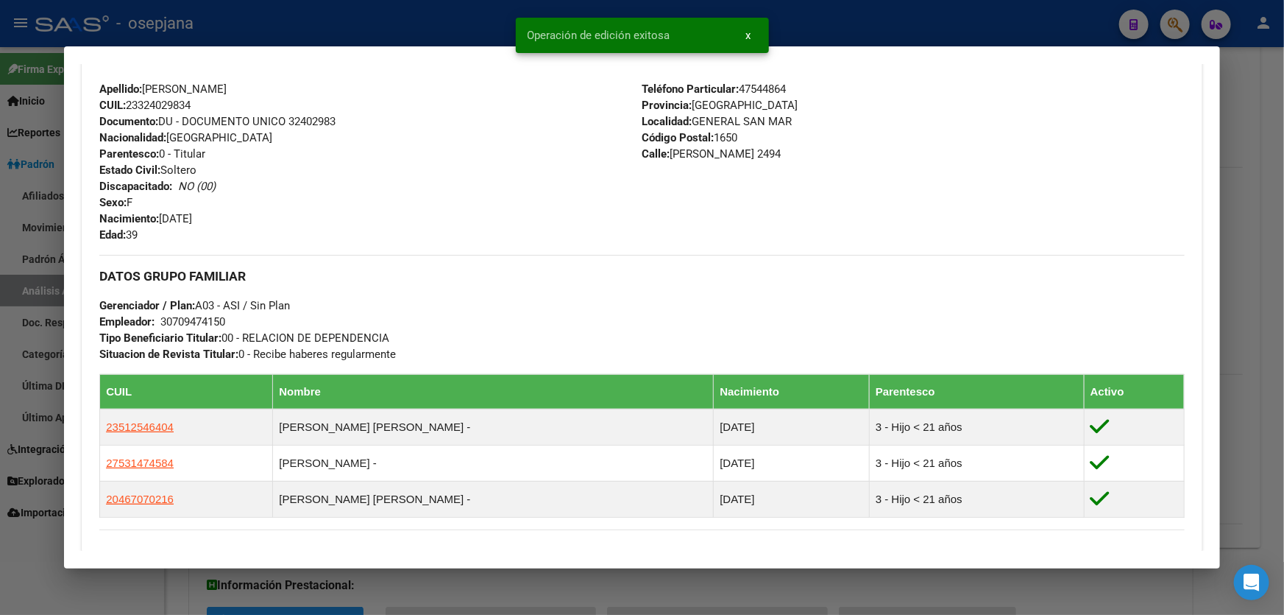
scroll to position [535, 0]
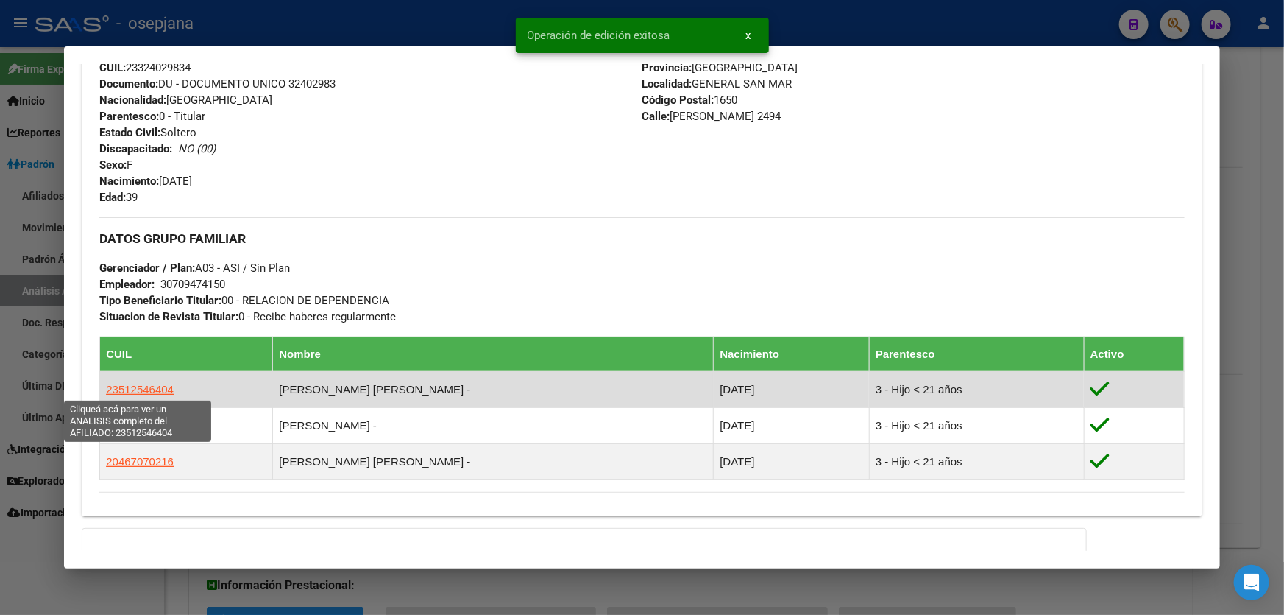
click at [132, 391] on span "23512546404" at bounding box center [140, 389] width 68 height 13
type textarea "23512546404"
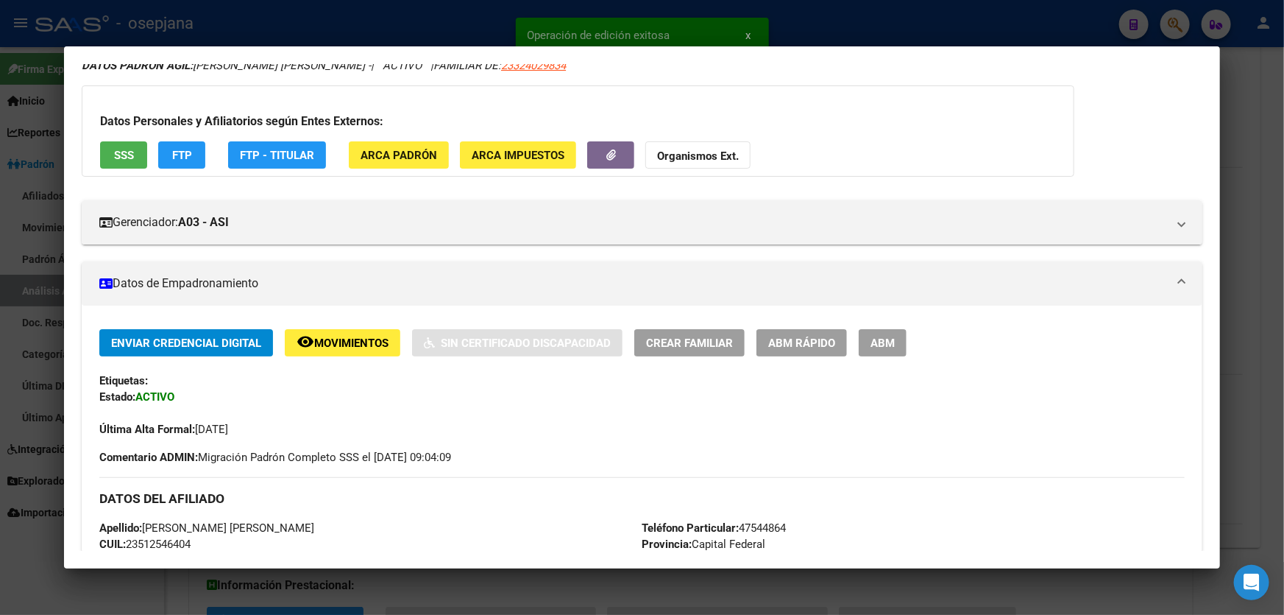
scroll to position [248, 0]
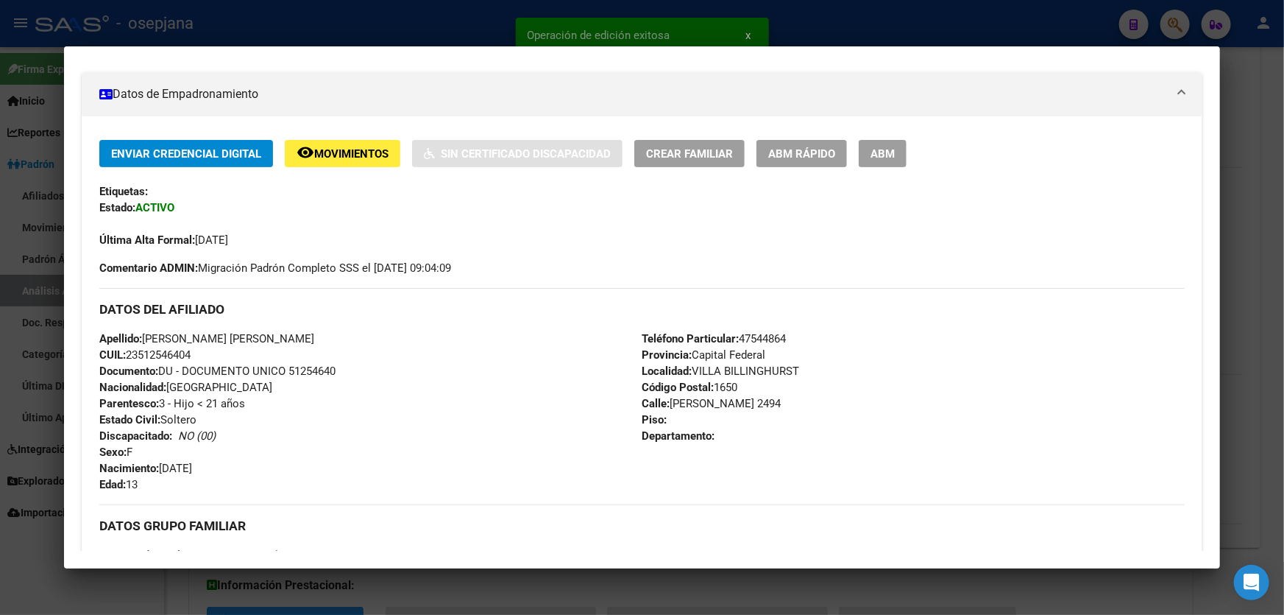
click at [813, 158] on span "ABM Rápido" at bounding box center [801, 153] width 67 height 13
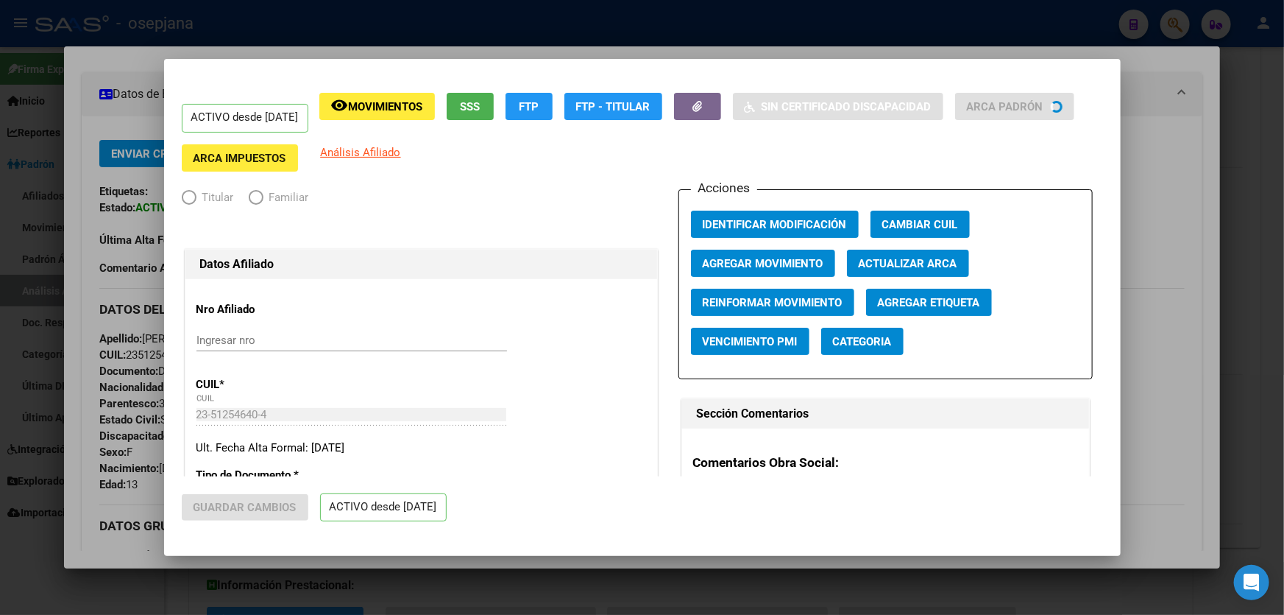
radio input "true"
type input "30-70947415-0"
click at [911, 268] on span "Actualizar ARCA" at bounding box center [908, 263] width 99 height 13
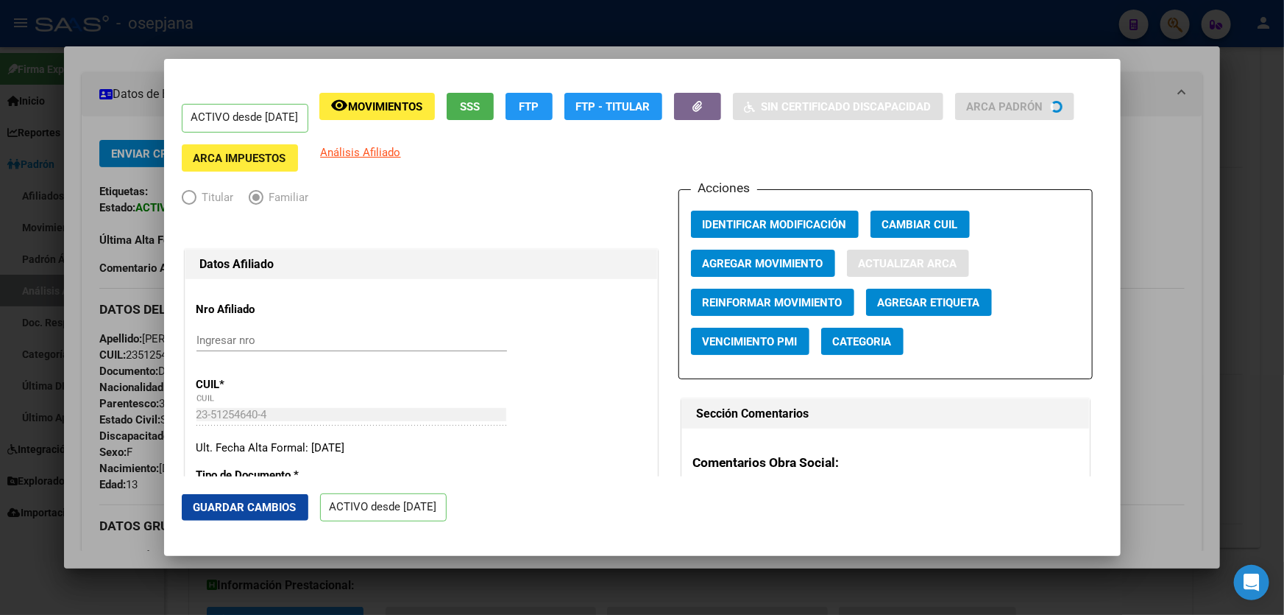
type input "FRANCO CAIRE"
type input "LUDMILA AILEN"
type input "VILLA MAIPÒ"
type input "SAAVEDRA"
type input "2494"
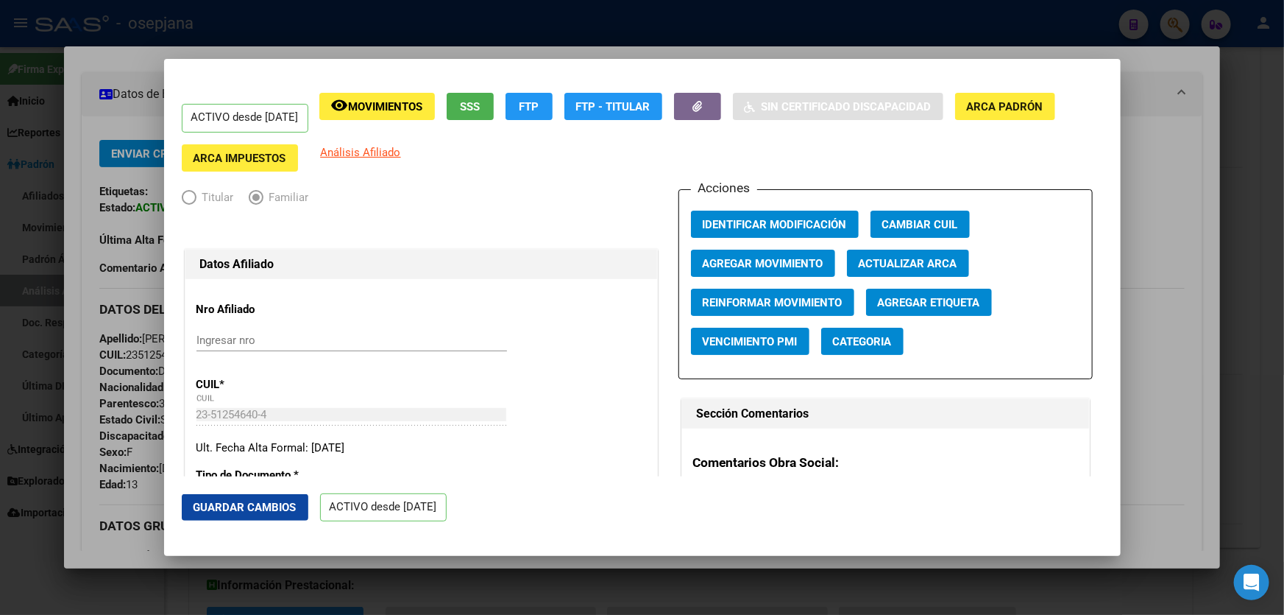
click at [251, 508] on span "Guardar Cambios" at bounding box center [245, 507] width 103 height 13
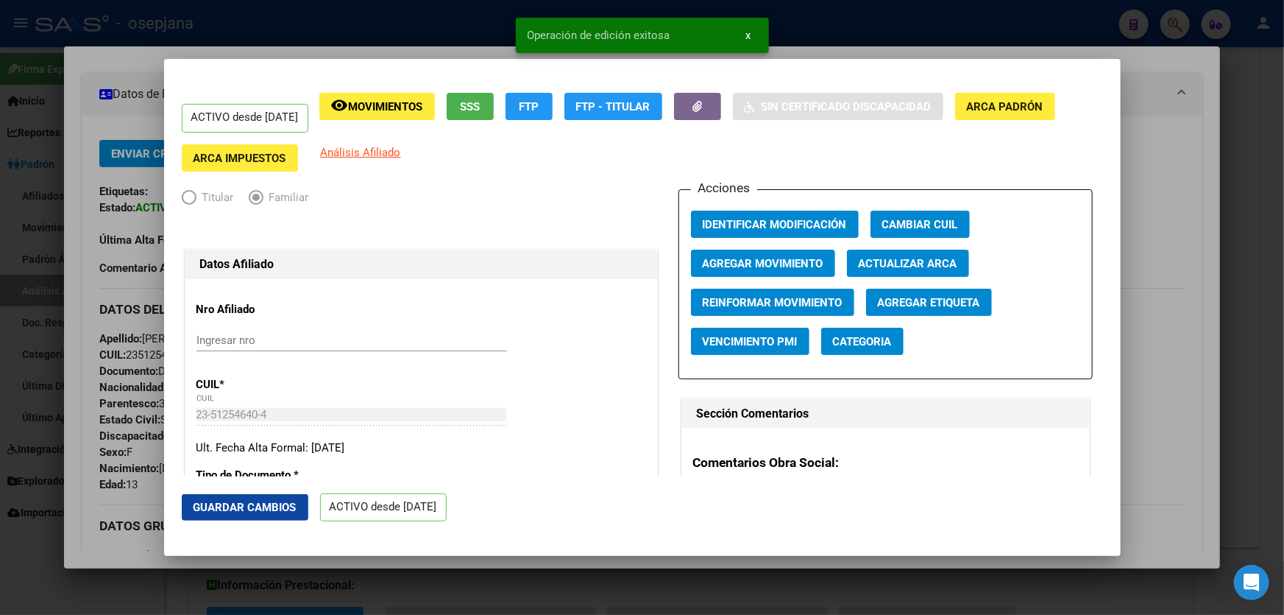
click at [1284, 374] on div at bounding box center [642, 307] width 1284 height 615
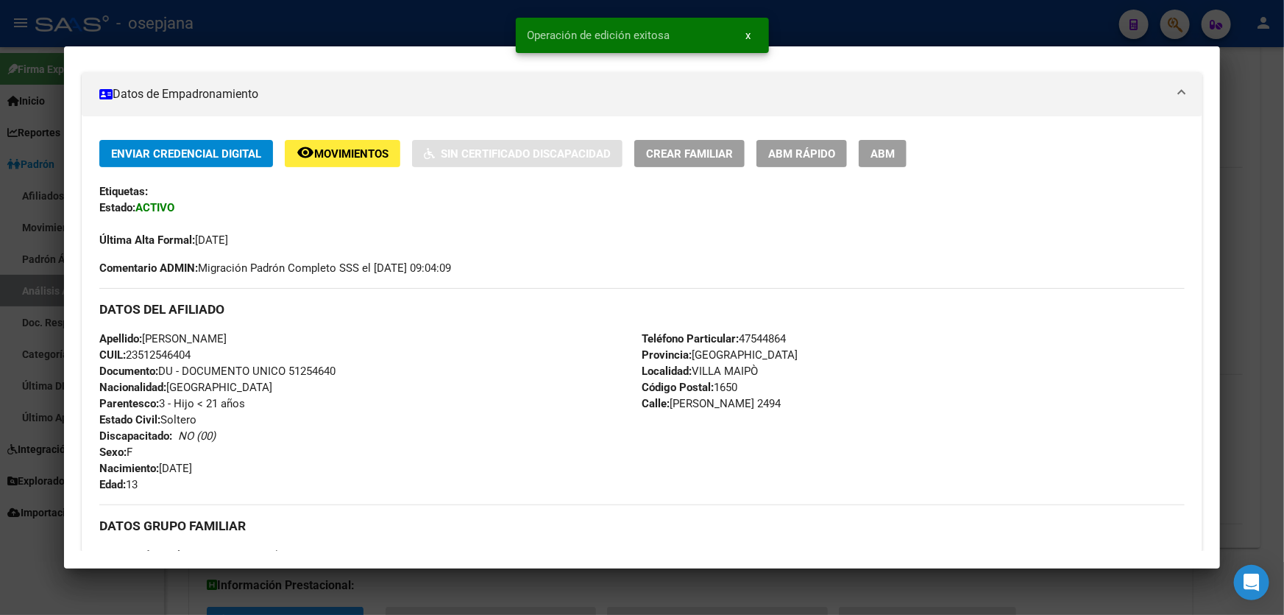
click at [1284, 374] on div at bounding box center [642, 307] width 1284 height 615
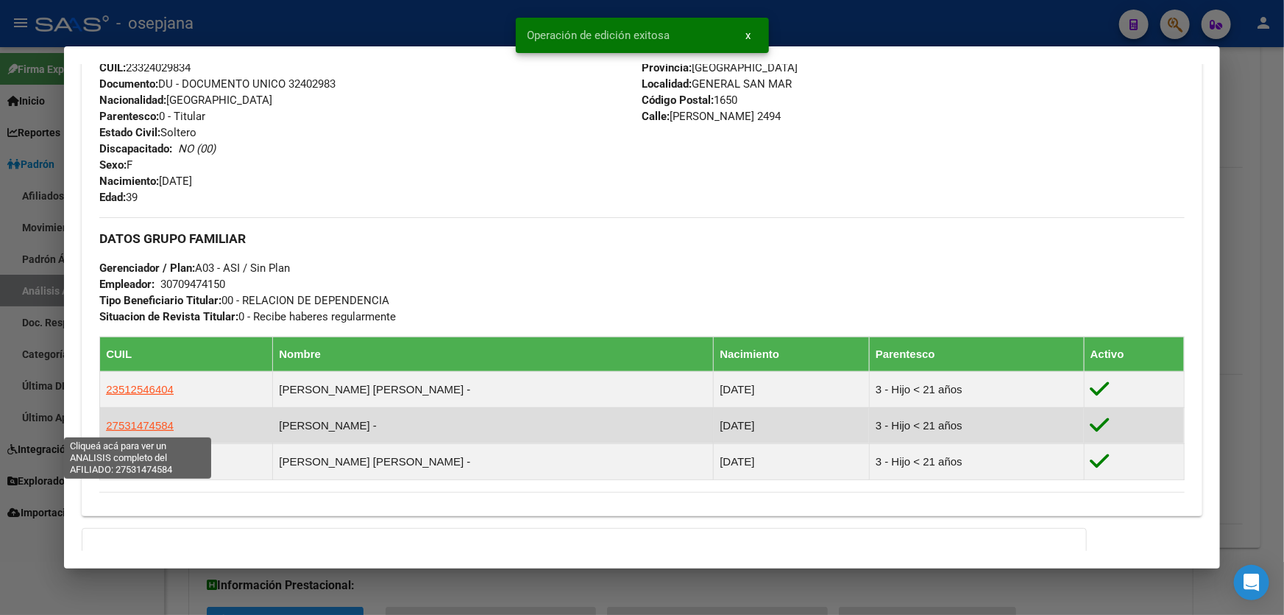
click at [163, 425] on span "27531474584" at bounding box center [140, 425] width 68 height 13
type textarea "27531474584"
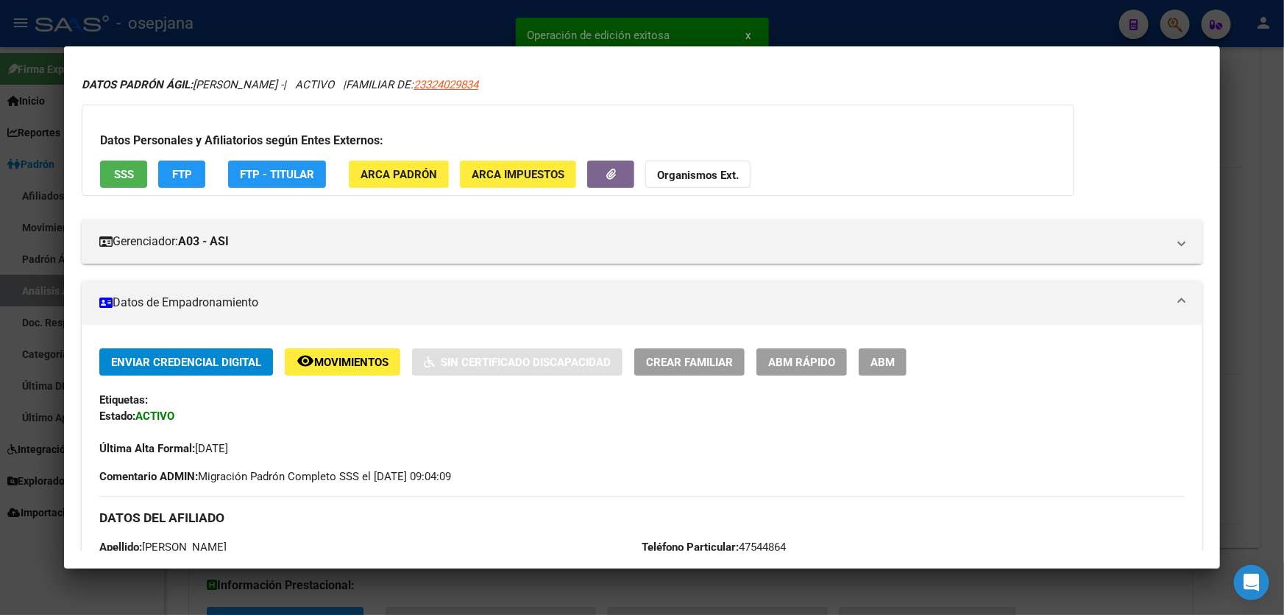
scroll to position [200, 0]
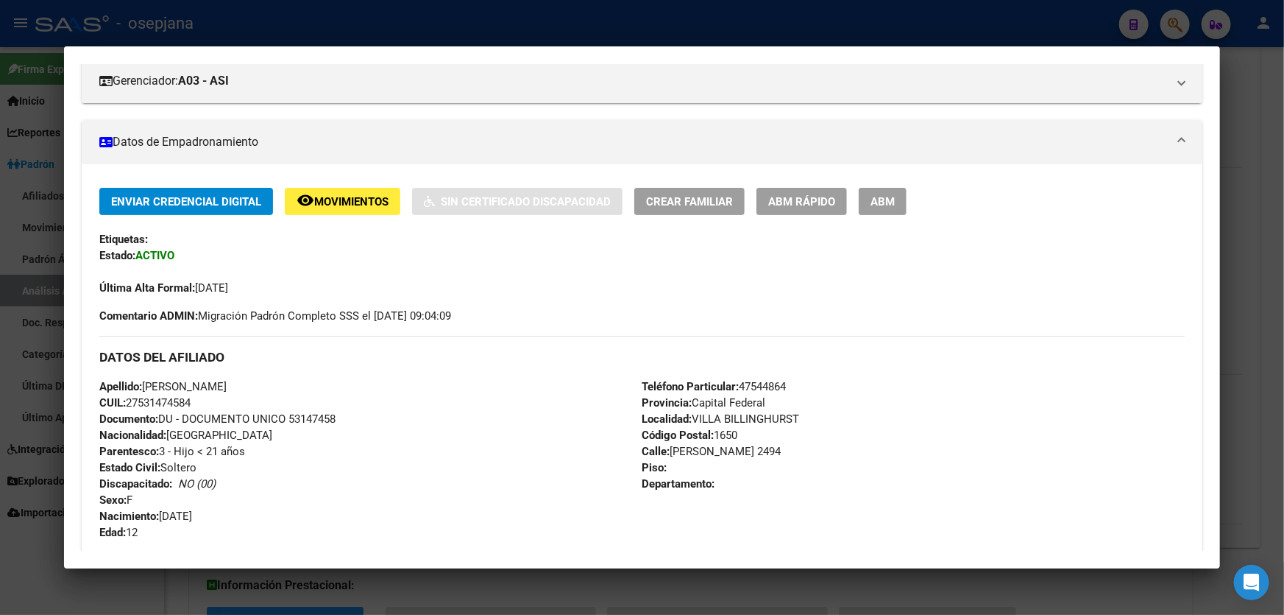
click at [819, 189] on button "ABM Rápido" at bounding box center [802, 201] width 91 height 27
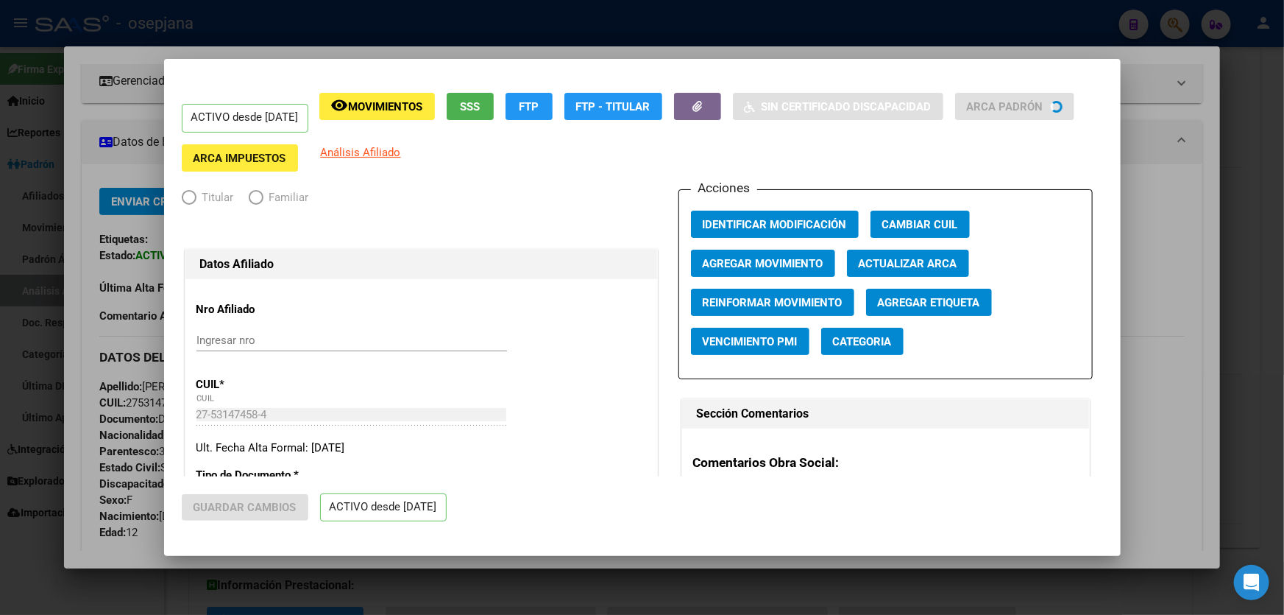
radio input "true"
type input "30-70947415-0"
click at [927, 263] on span "Actualizar ARCA" at bounding box center [908, 263] width 99 height 13
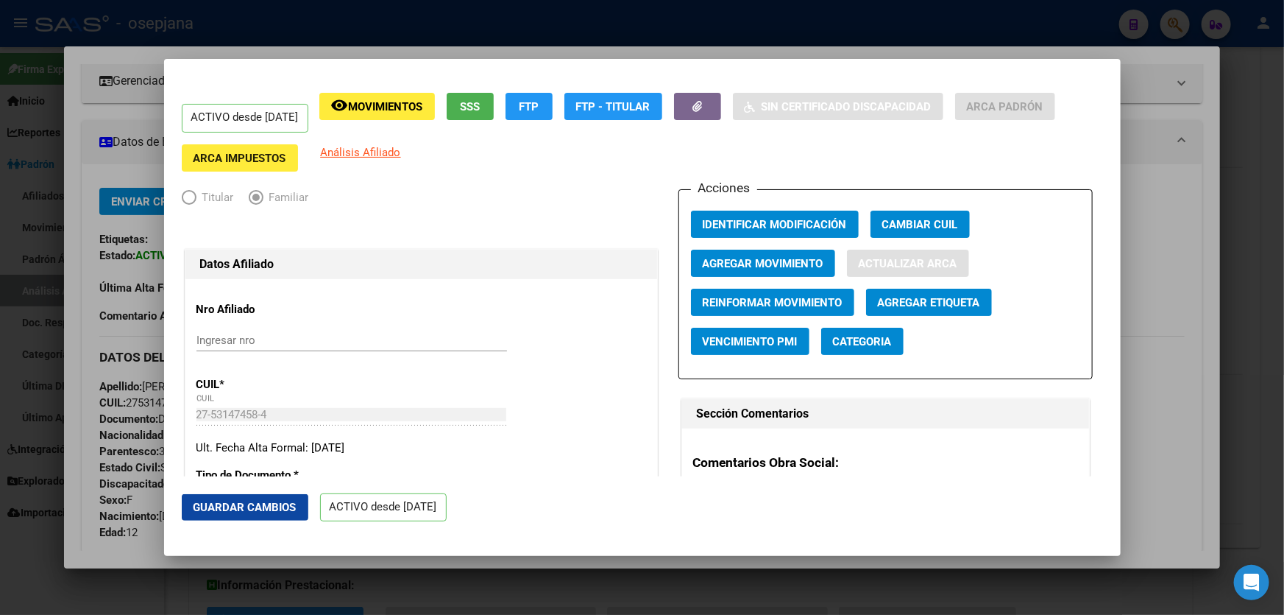
type input "FRANCO CAIRE"
type input "CAMILA"
type input "GENERAL SAN MAR"
type input "LUIS M SAAVEDRA"
type input "2494"
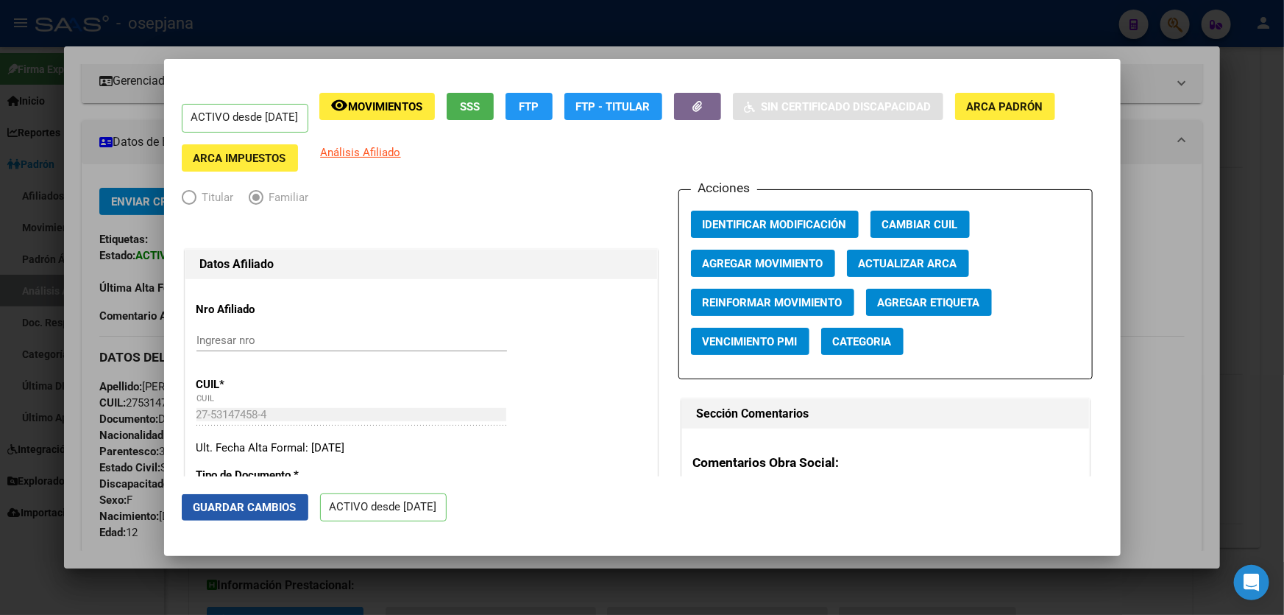
click at [283, 502] on span "Guardar Cambios" at bounding box center [245, 507] width 103 height 13
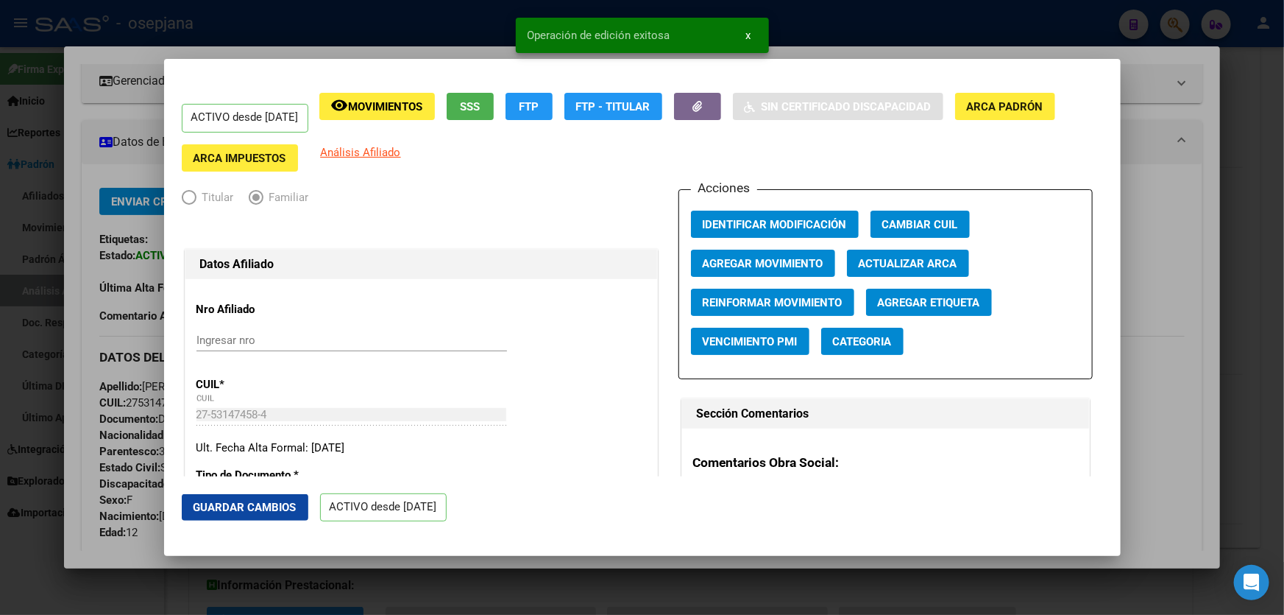
click at [1165, 396] on div at bounding box center [642, 307] width 1284 height 615
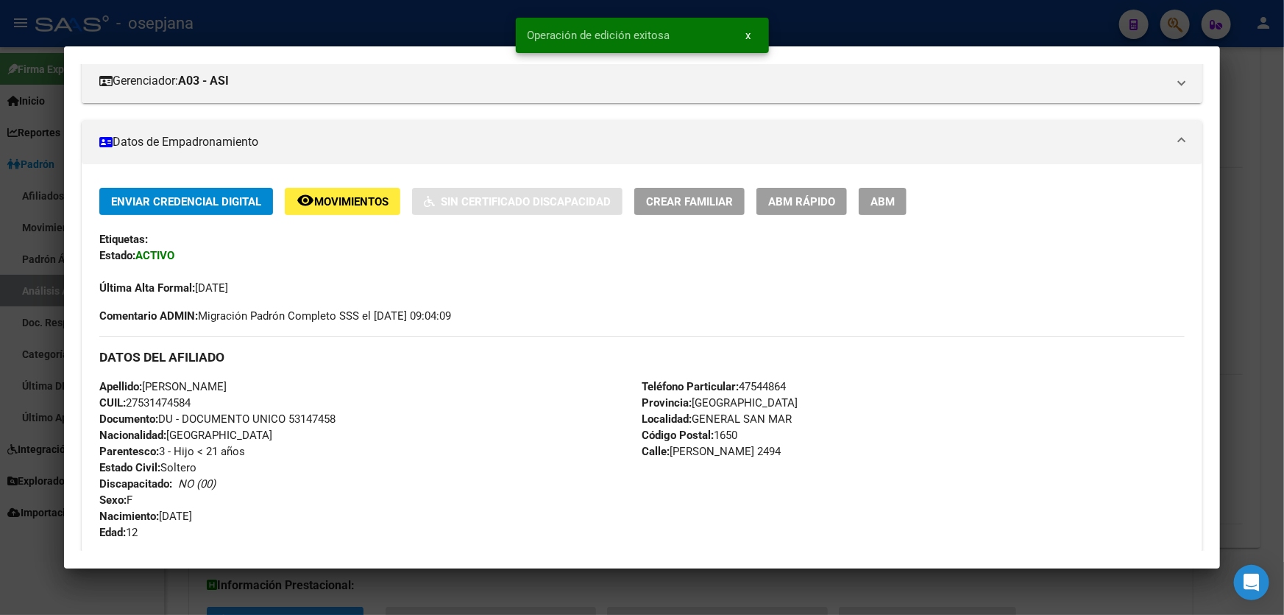
click at [1284, 378] on div at bounding box center [642, 307] width 1284 height 615
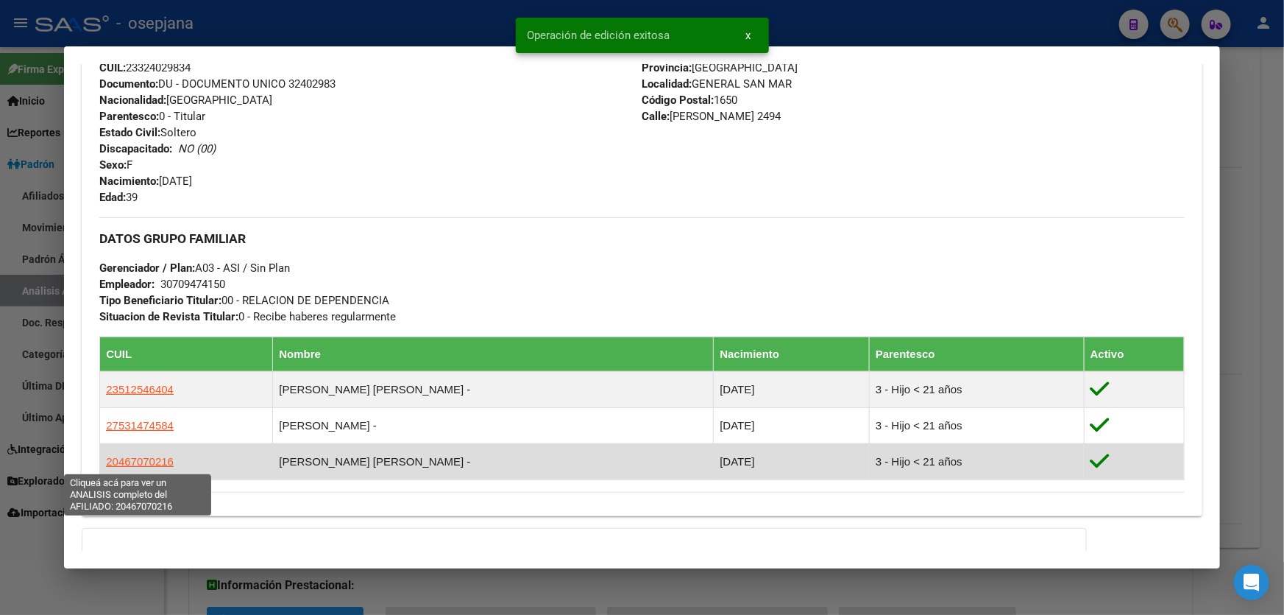
click at [130, 464] on span "20467070216" at bounding box center [140, 461] width 68 height 13
type textarea "20467070216"
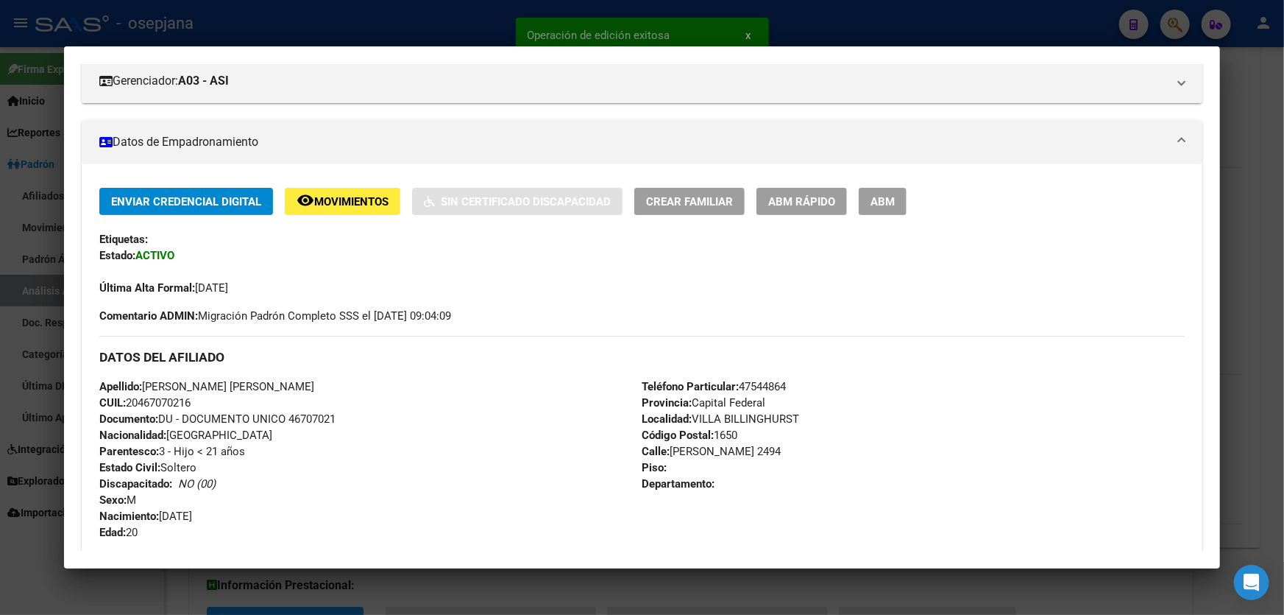
click at [811, 196] on span "ABM Rápido" at bounding box center [801, 201] width 67 height 13
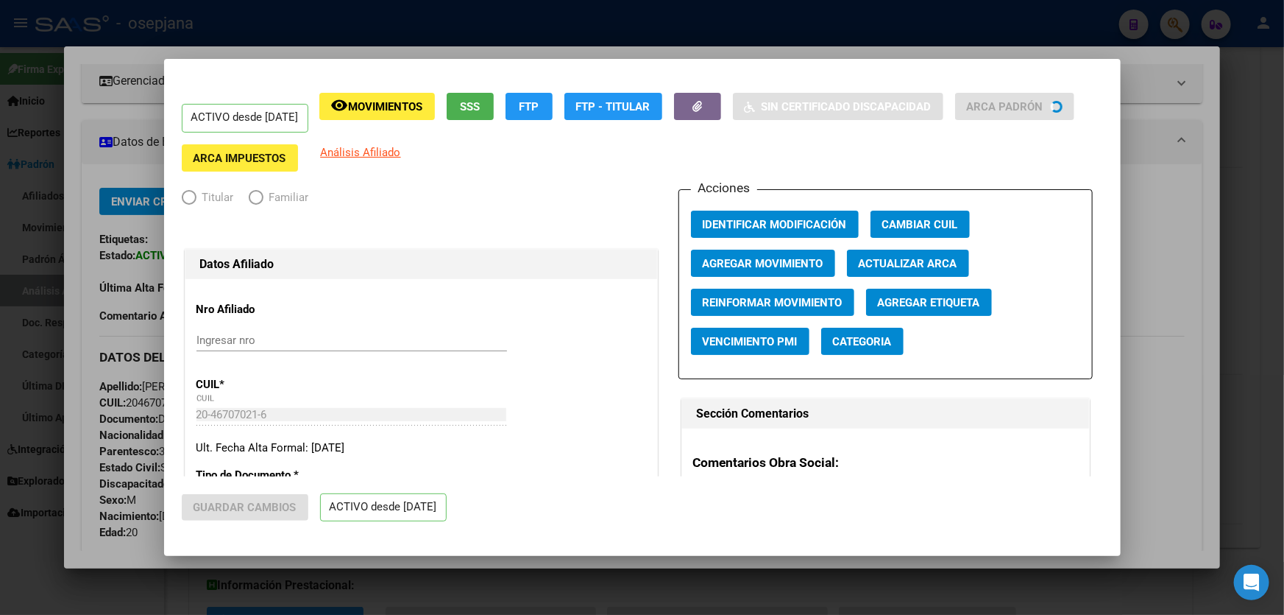
radio input "true"
type input "30-70947415-0"
click at [958, 261] on button "Actualizar ARCA" at bounding box center [908, 263] width 122 height 27
type input "[PERSON_NAME] [PERSON_NAME]"
type input "GENERAL SAN MAR"
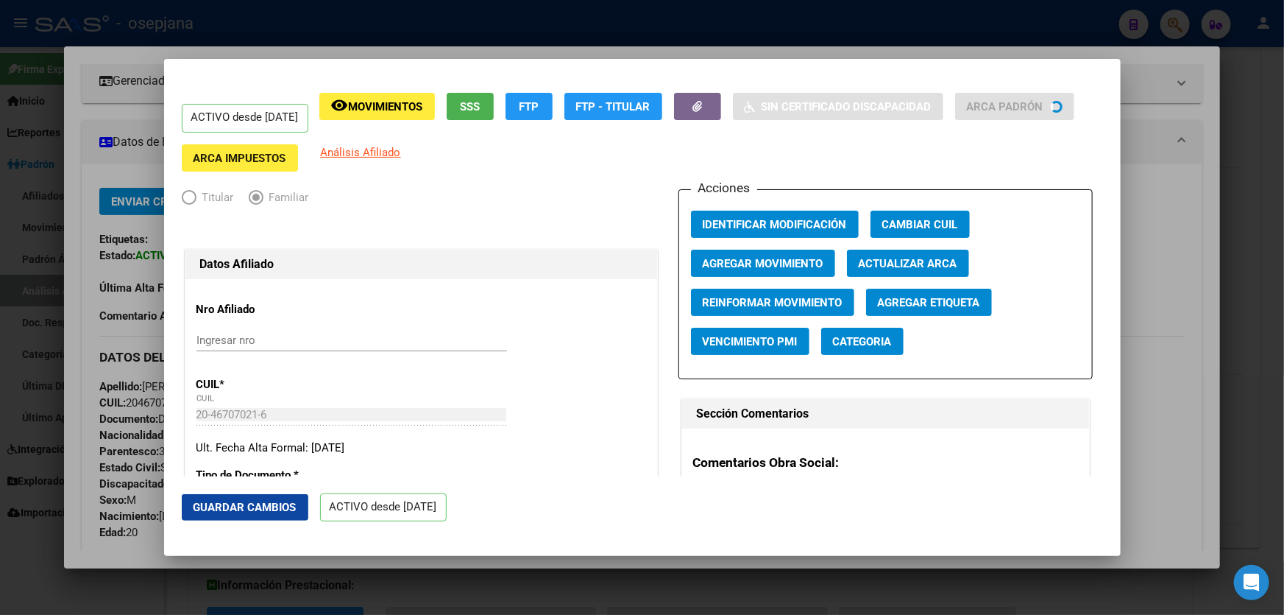
type input "LUIS M SAAVEDRA"
type input "2494"
click at [240, 504] on span "Guardar Cambios" at bounding box center [245, 507] width 103 height 13
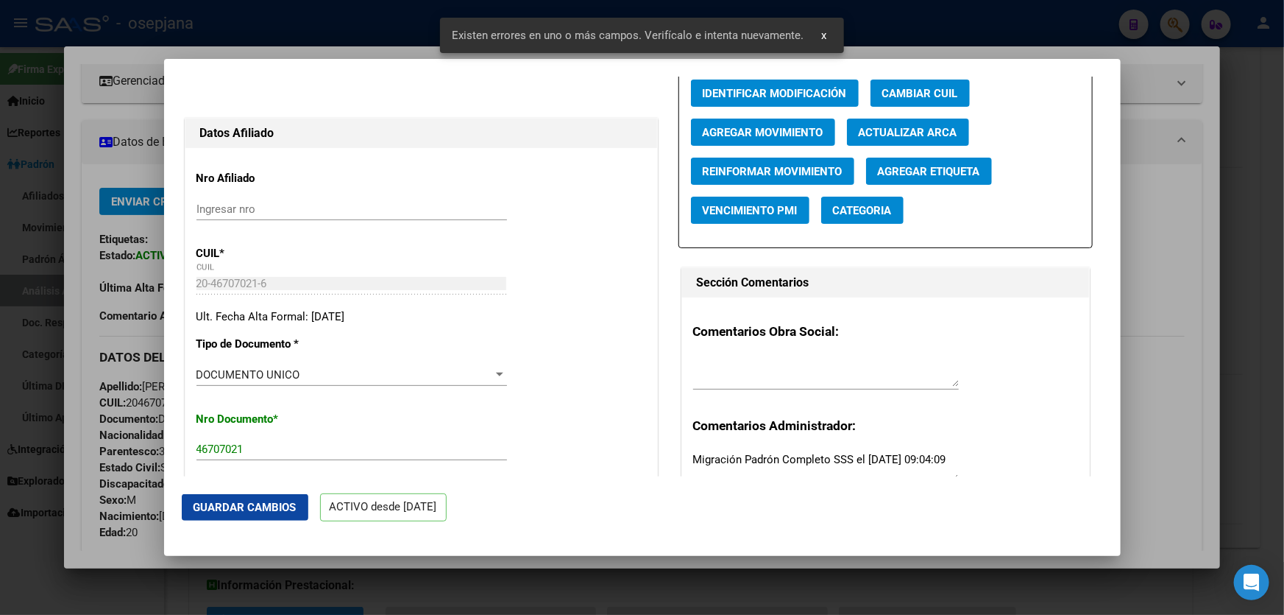
scroll to position [334, 0]
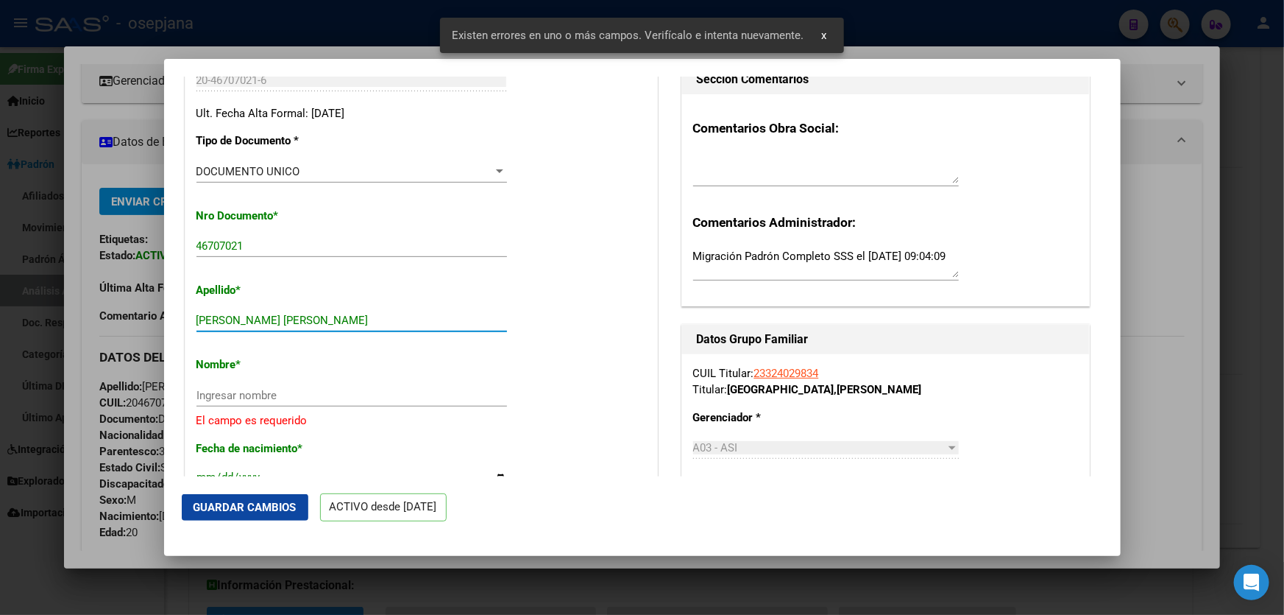
drag, startPoint x: 277, startPoint y: 318, endPoint x: 297, endPoint y: 316, distance: 19.3
click at [297, 316] on input "[PERSON_NAME] [PERSON_NAME]" at bounding box center [352, 320] width 311 height 13
drag, startPoint x: 274, startPoint y: 319, endPoint x: 400, endPoint y: 319, distance: 126.6
click at [400, 319] on input "[PERSON_NAME] [PERSON_NAME]" at bounding box center [352, 320] width 311 height 13
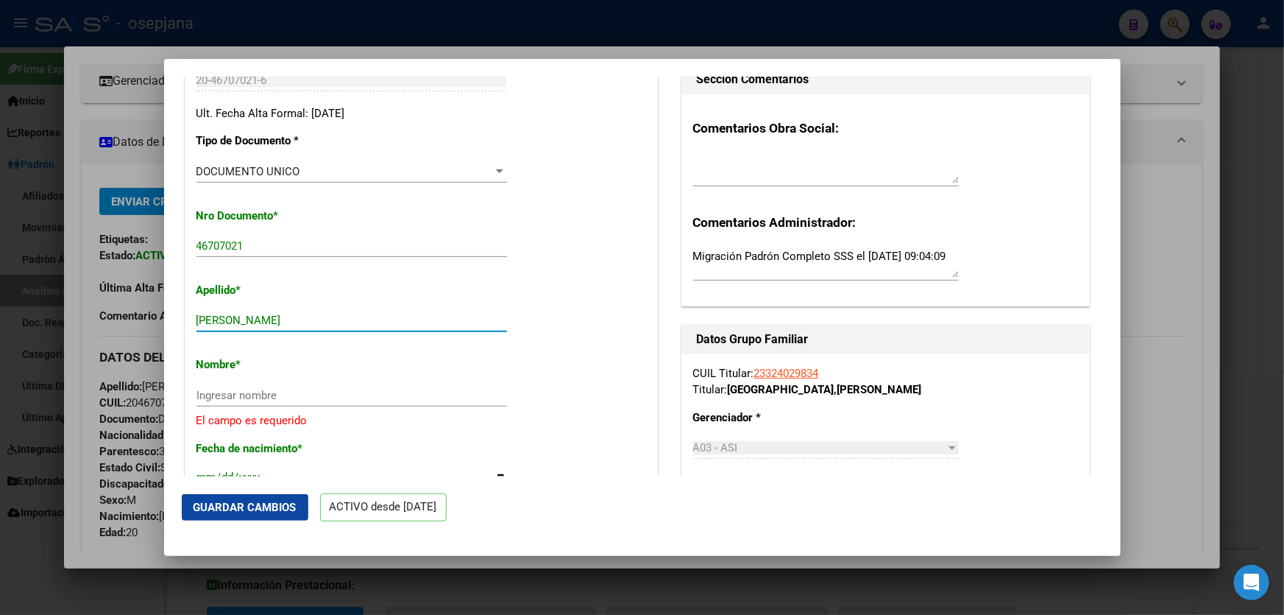
type input "FRANCO CAIRE"
click at [216, 390] on input "Ingresar nombre" at bounding box center [352, 395] width 311 height 13
paste input "FACUNDO DAVID"
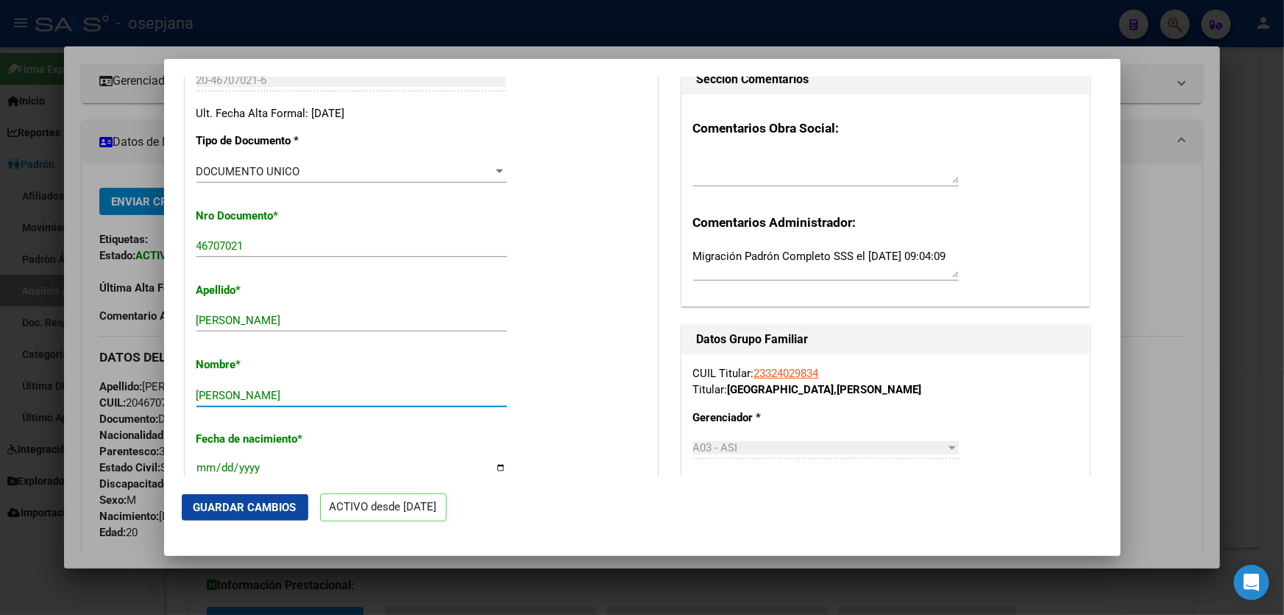
type input "FACUNDO DAVID"
click at [273, 508] on span "Guardar Cambios" at bounding box center [245, 507] width 103 height 13
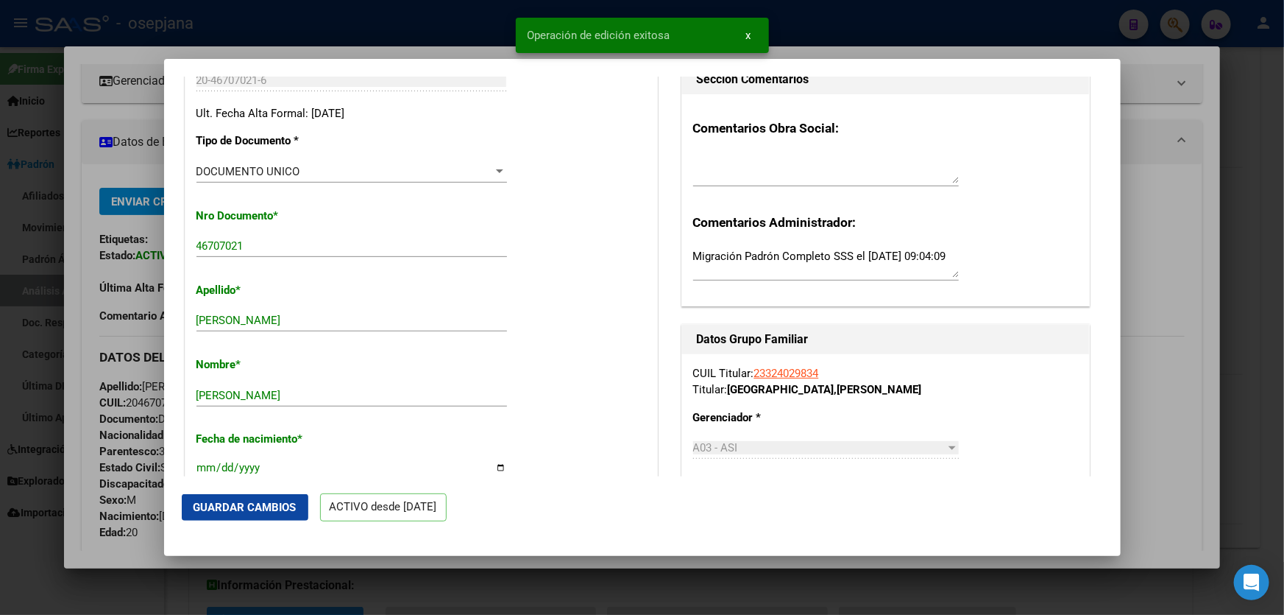
click at [1284, 462] on div at bounding box center [642, 307] width 1284 height 615
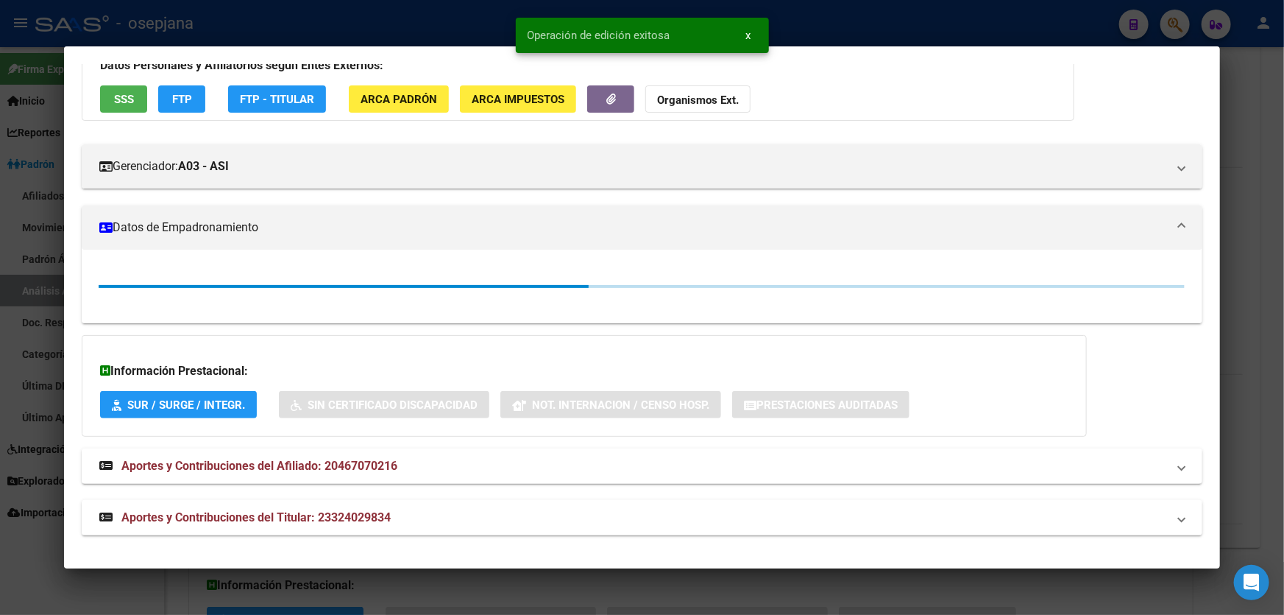
scroll to position [200, 0]
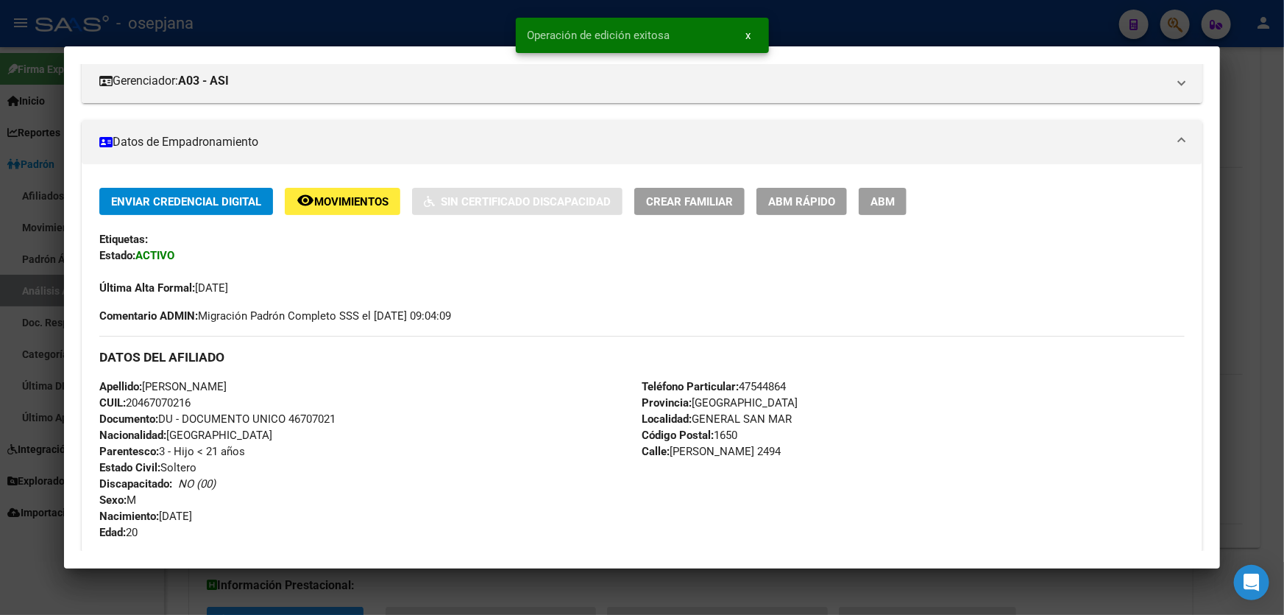
click at [1284, 462] on div at bounding box center [642, 307] width 1284 height 615
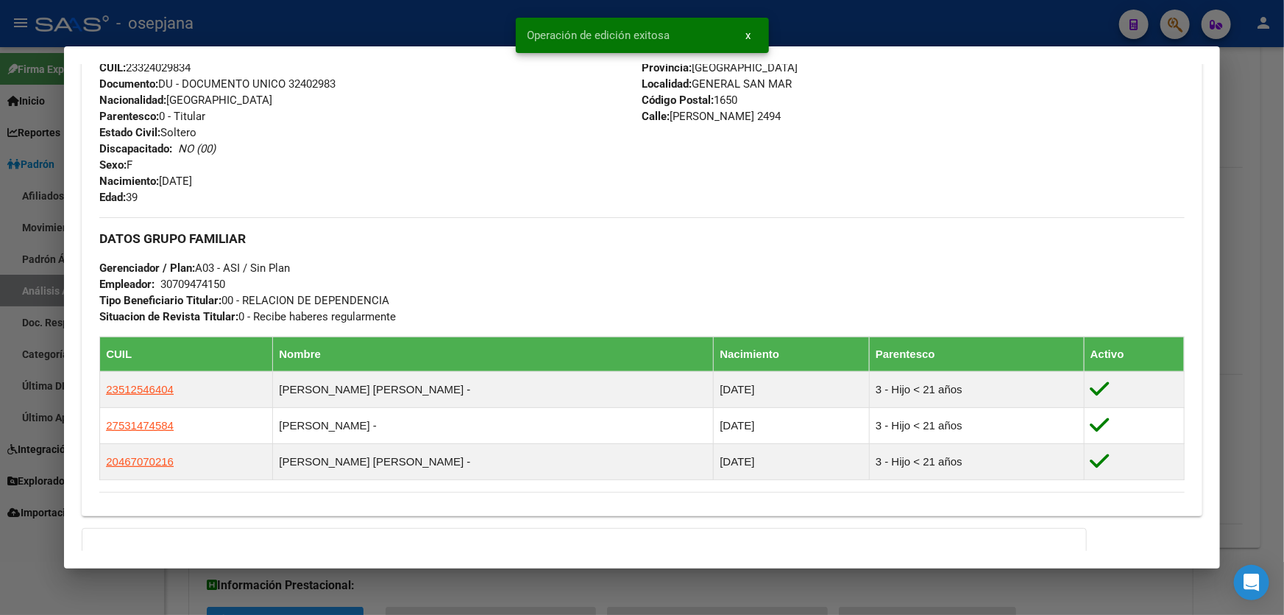
click at [1284, 464] on div at bounding box center [642, 307] width 1284 height 615
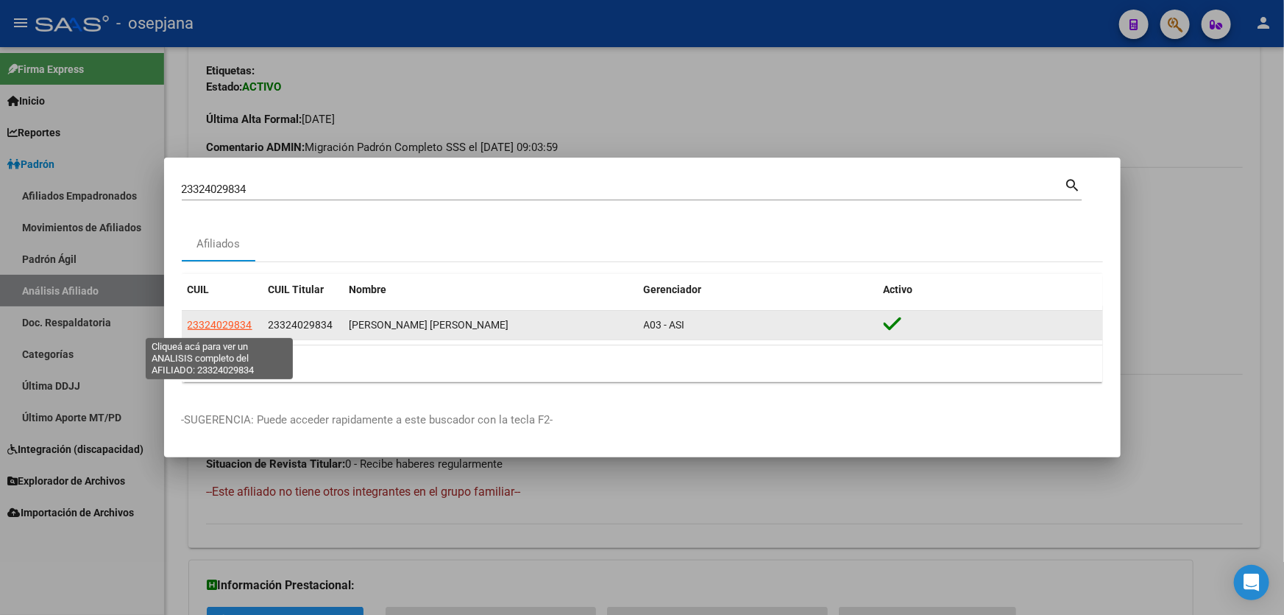
drag, startPoint x: 250, startPoint y: 325, endPoint x: 189, endPoint y: 330, distance: 61.3
click at [189, 330] on span "23324029834" at bounding box center [220, 325] width 65 height 12
type textarea "23324029834"
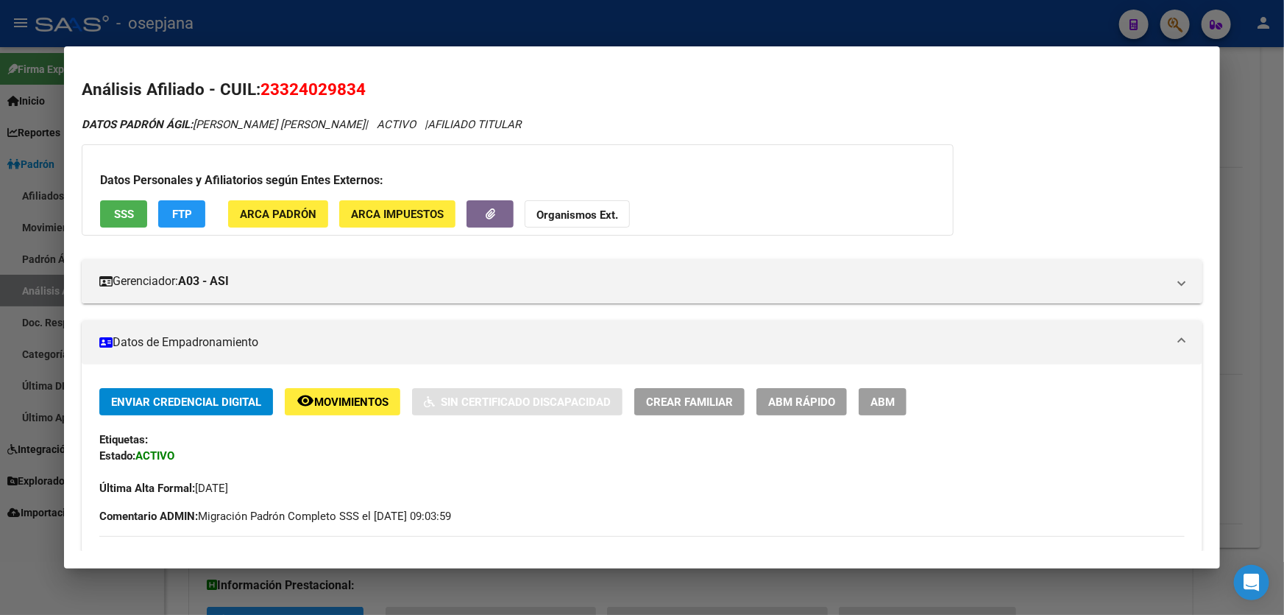
drag, startPoint x: 264, startPoint y: 88, endPoint x: 392, endPoint y: 91, distance: 128.1
click at [392, 91] on h2 "Análisis Afiliado - CUIL: 23324029834" at bounding box center [642, 89] width 1121 height 25
click at [534, 26] on div at bounding box center [642, 307] width 1284 height 615
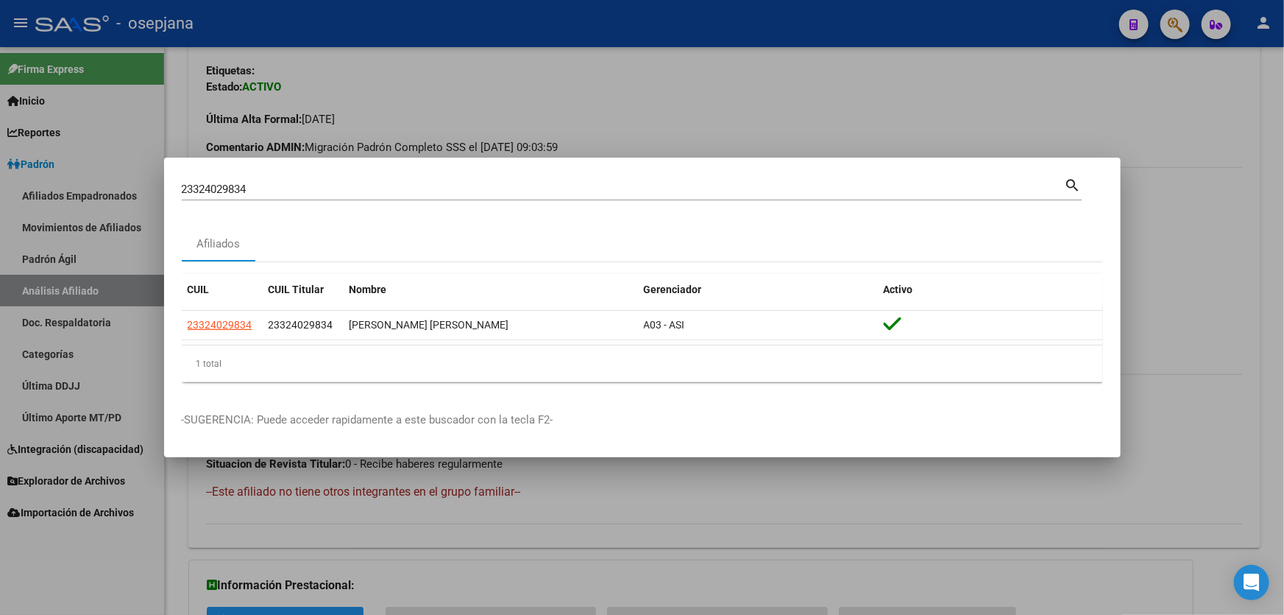
click at [1192, 266] on div at bounding box center [642, 307] width 1284 height 615
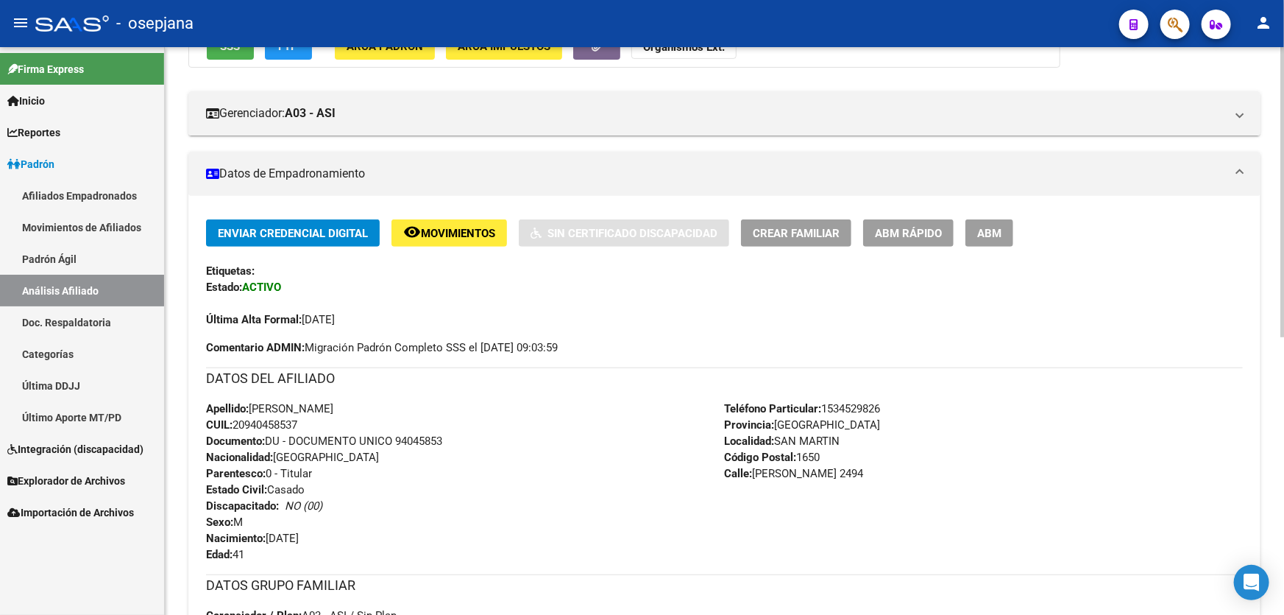
scroll to position [207, 0]
click at [910, 227] on span "ABM Rápido" at bounding box center [908, 233] width 67 height 13
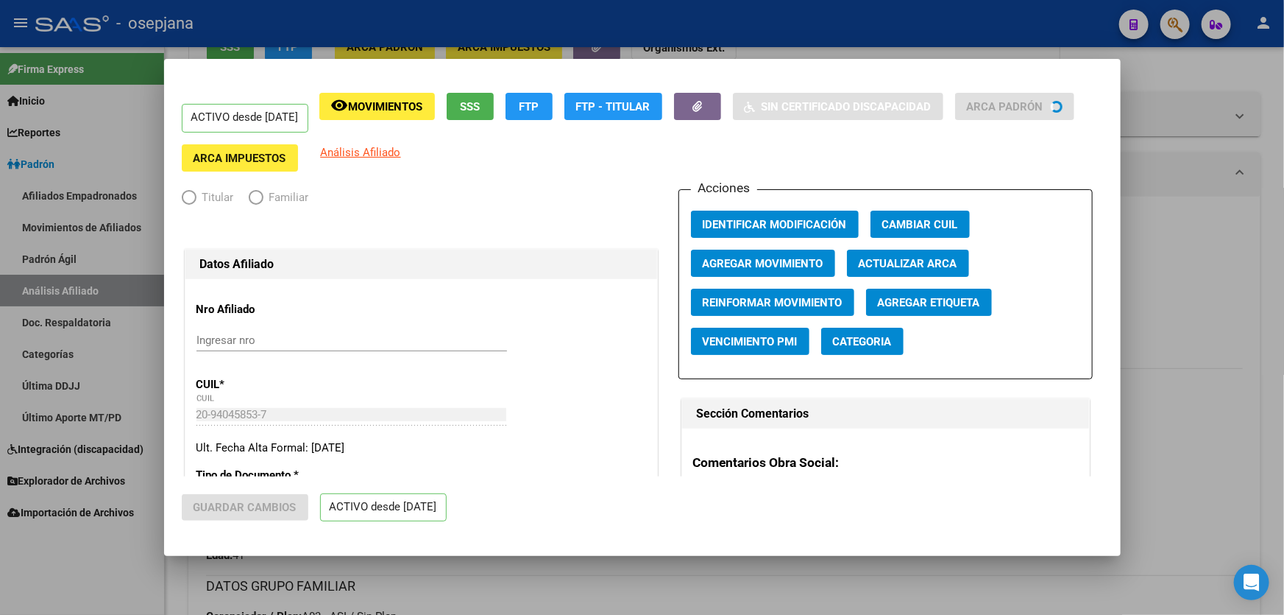
radio input "true"
type input "30-70710645-6"
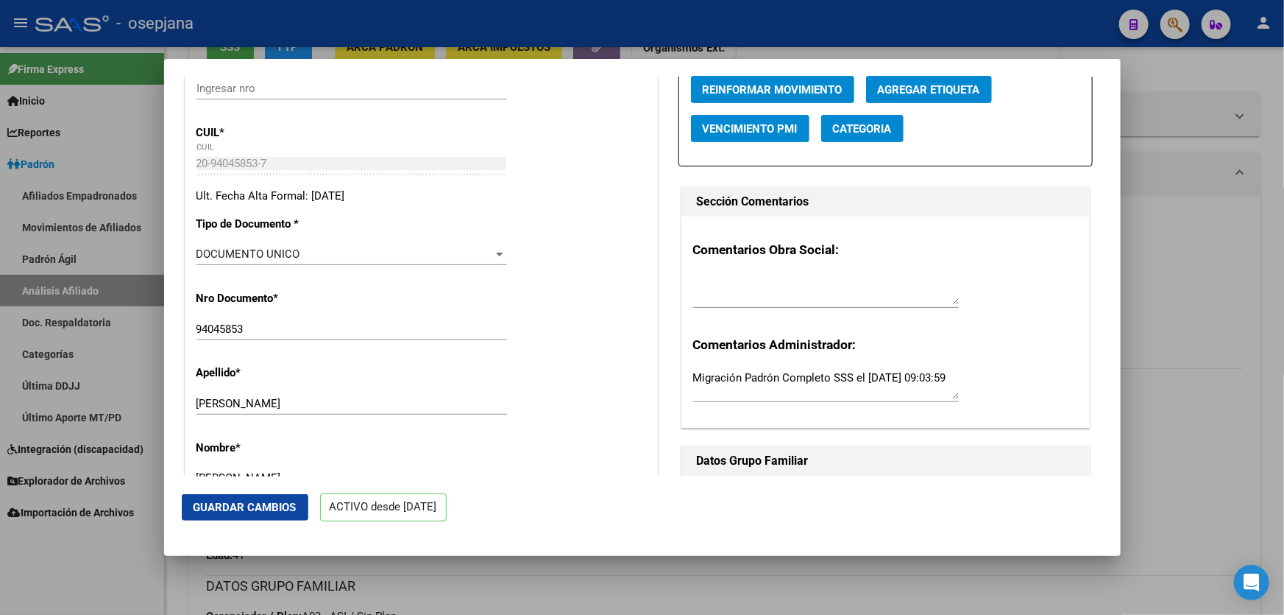
scroll to position [0, 0]
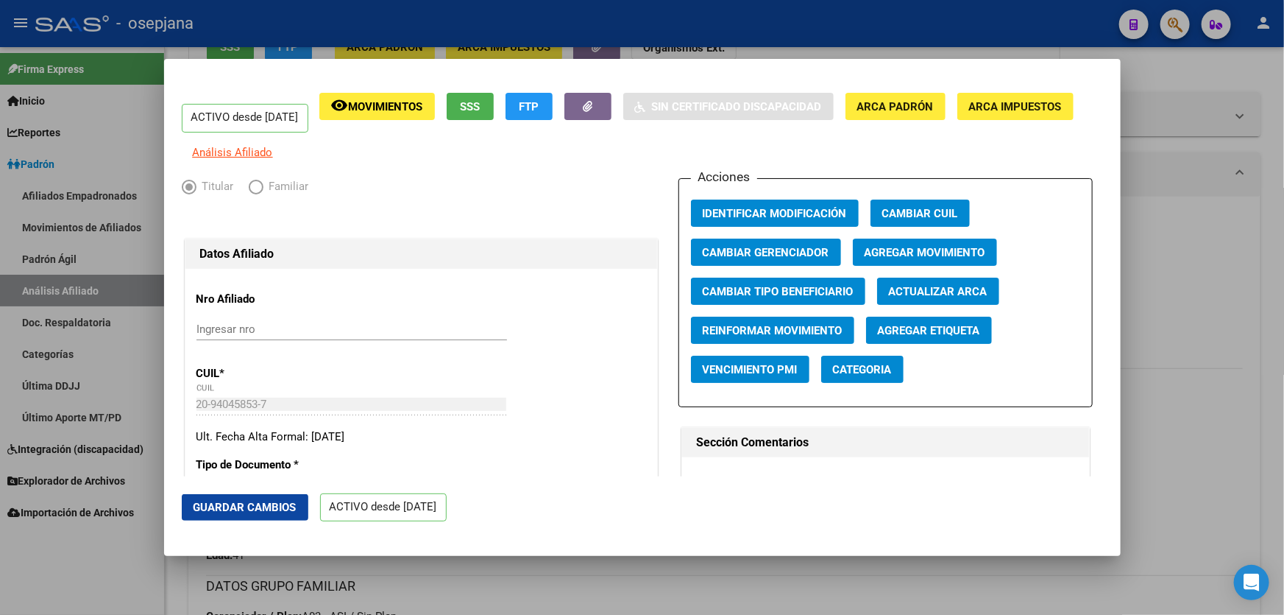
click at [933, 259] on span "Agregar Movimiento" at bounding box center [925, 252] width 121 height 13
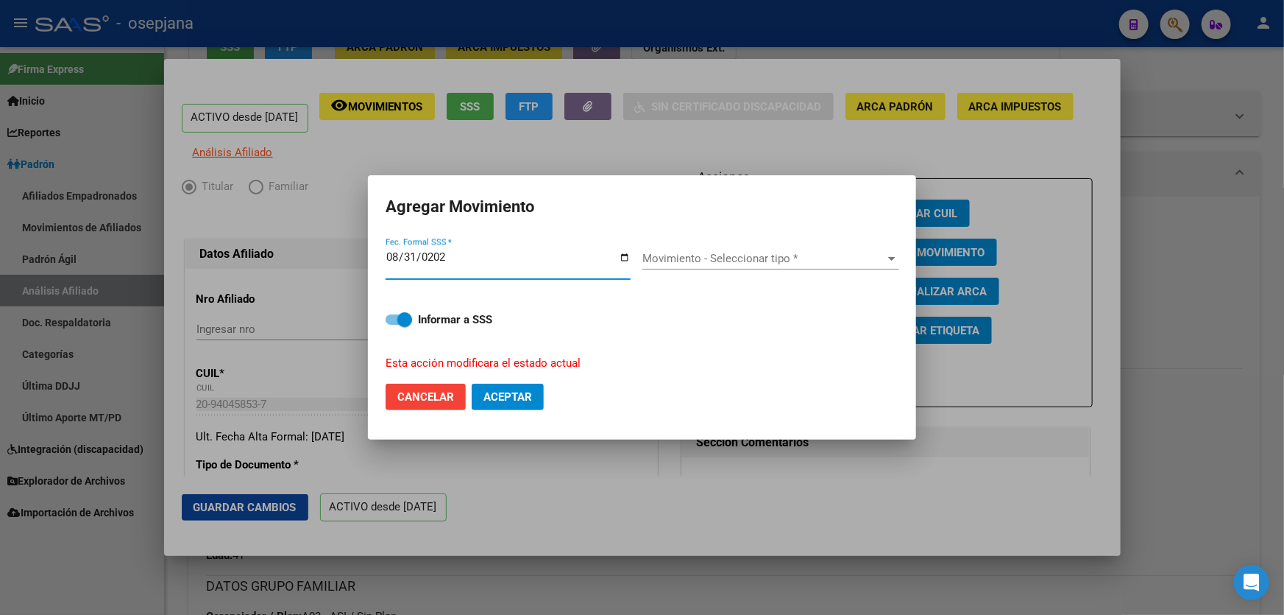
type input "2025-08-31"
click at [777, 252] on span "Movimiento - Seleccionar tipo *" at bounding box center [765, 258] width 244 height 13
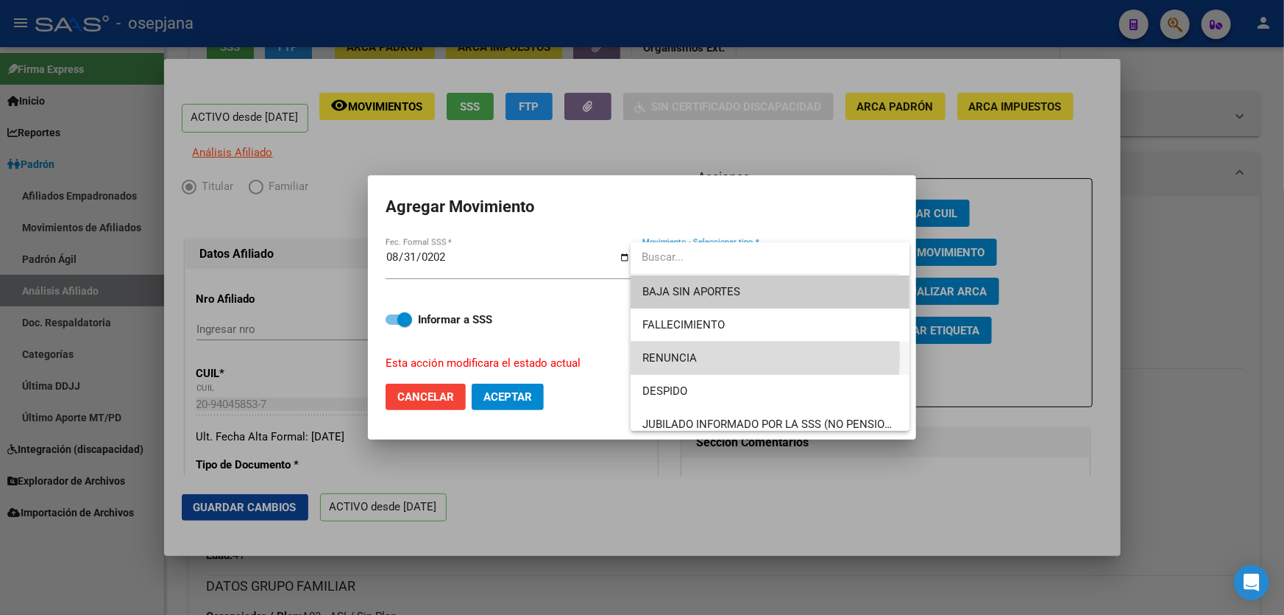
click at [706, 356] on span "RENUNCIA" at bounding box center [770, 358] width 255 height 33
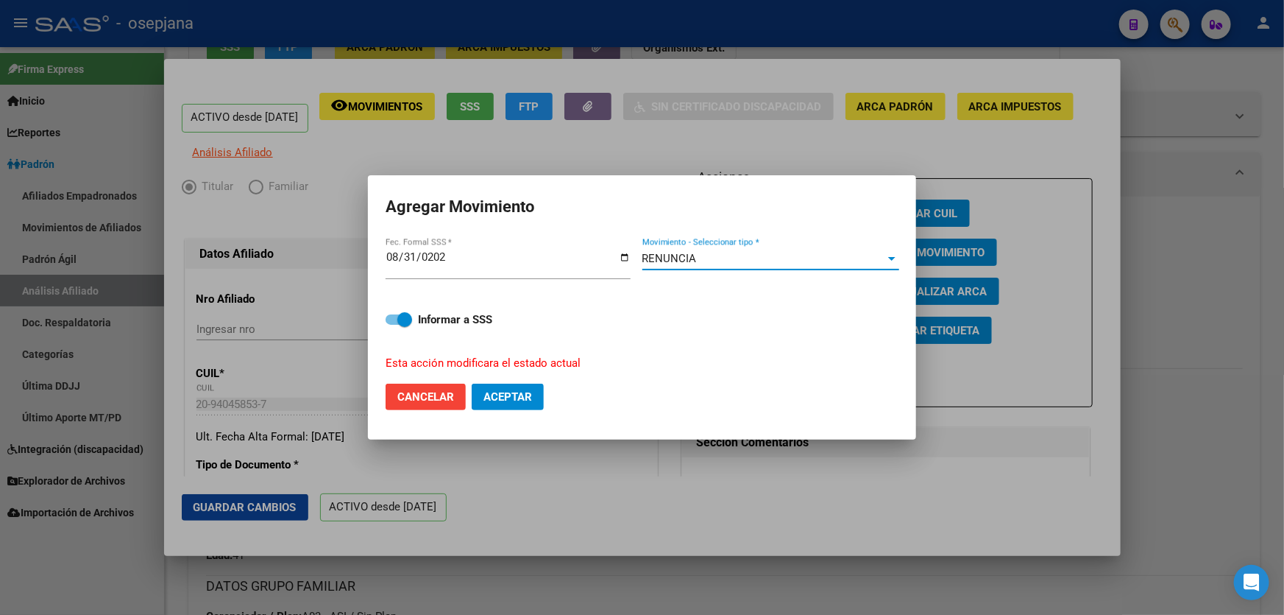
click at [501, 395] on span "Aceptar" at bounding box center [508, 396] width 49 height 13
checkbox input "false"
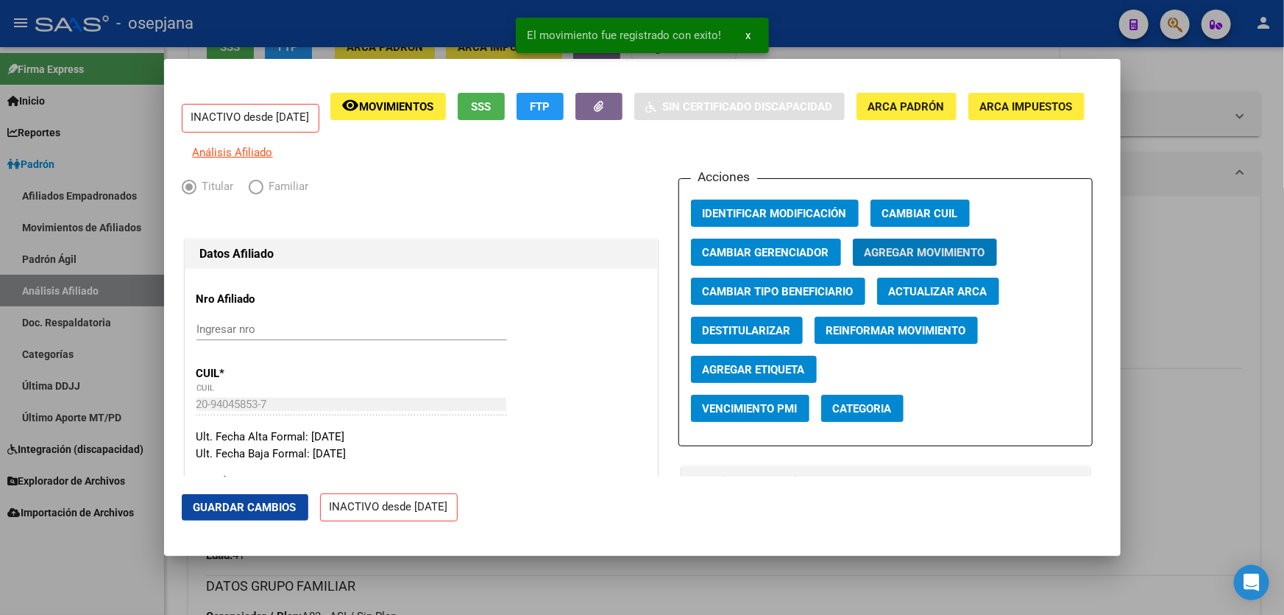
click at [239, 493] on mat-dialog-actions "Guardar Cambios INACTIVO desde 31/08/2025" at bounding box center [643, 507] width 922 height 63
click at [239, 512] on span "Guardar Cambios" at bounding box center [245, 507] width 103 height 13
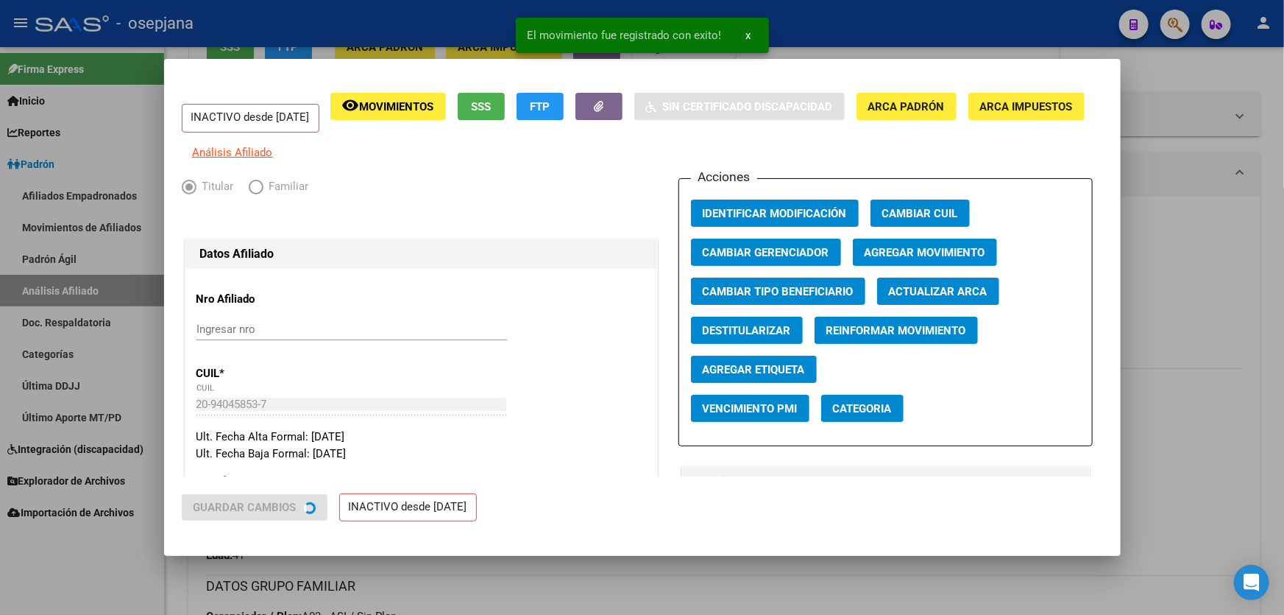
click at [1193, 394] on div at bounding box center [642, 307] width 1284 height 615
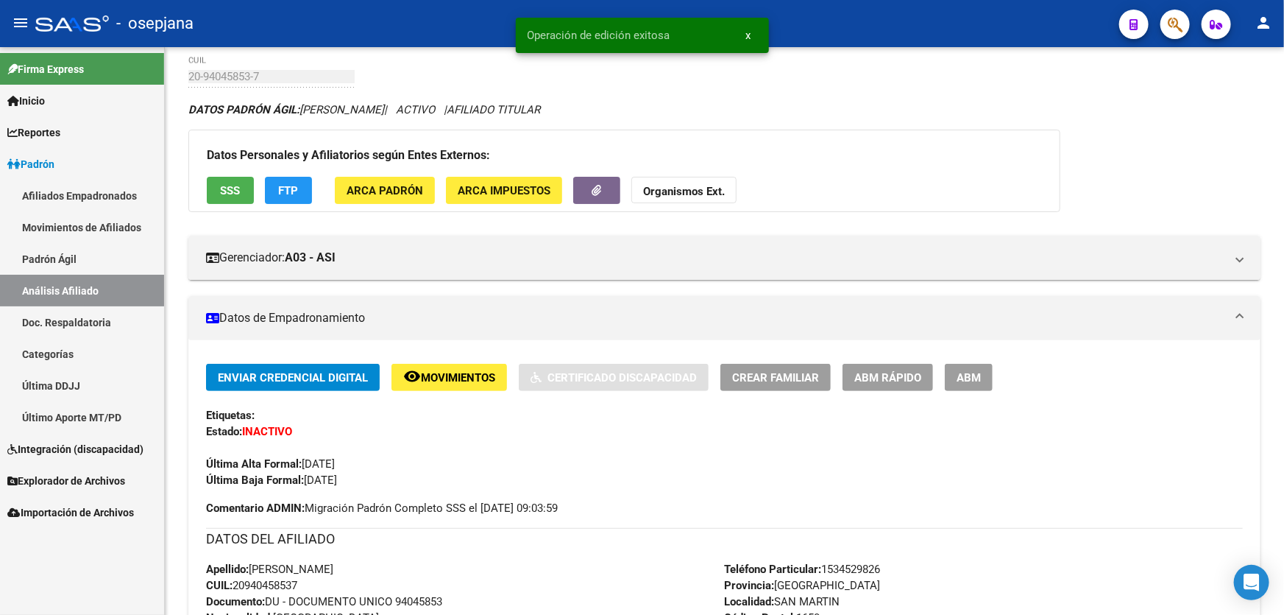
scroll to position [207, 0]
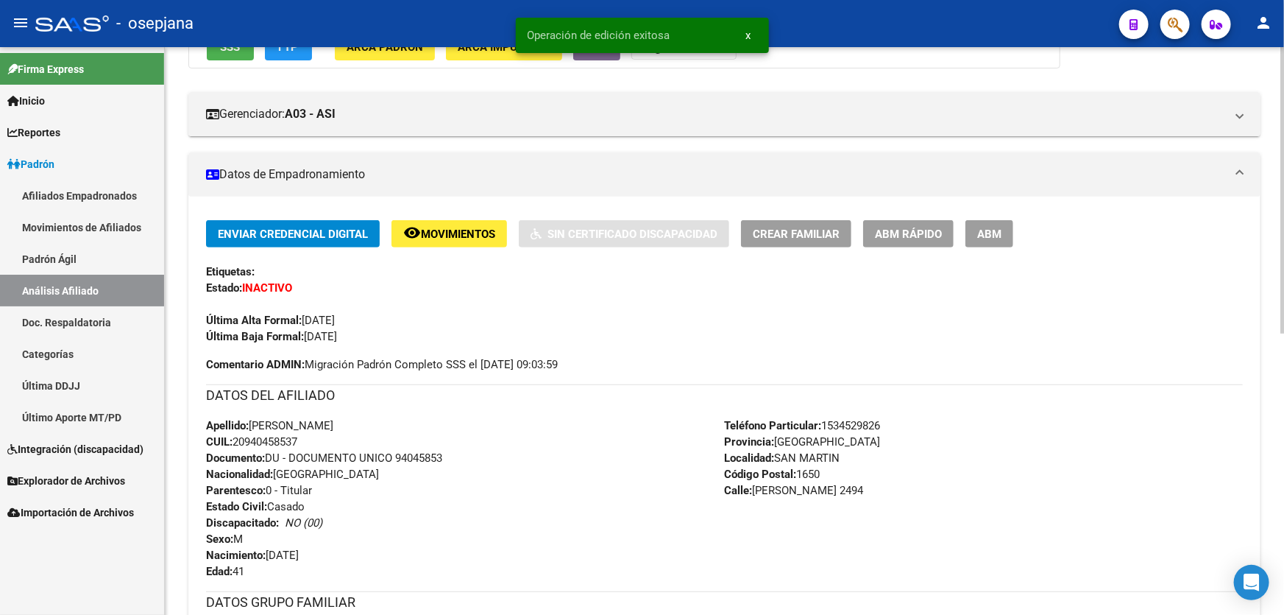
click at [895, 233] on span "ABM Rápido" at bounding box center [908, 233] width 67 height 13
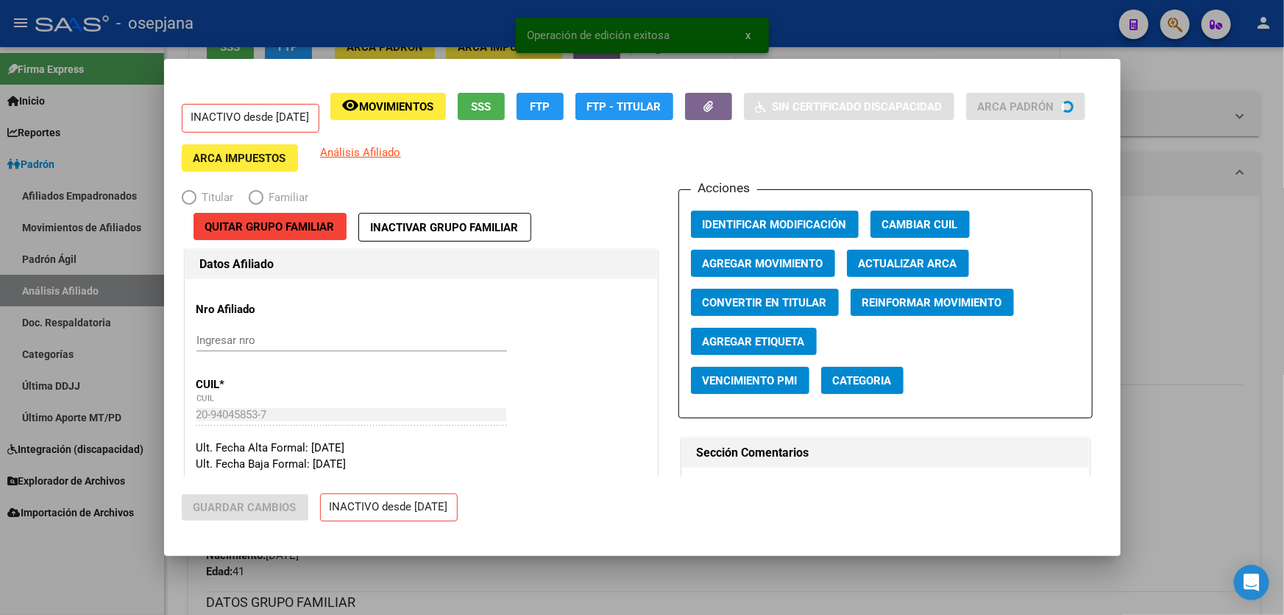
radio input "true"
type input "30-70710645-6"
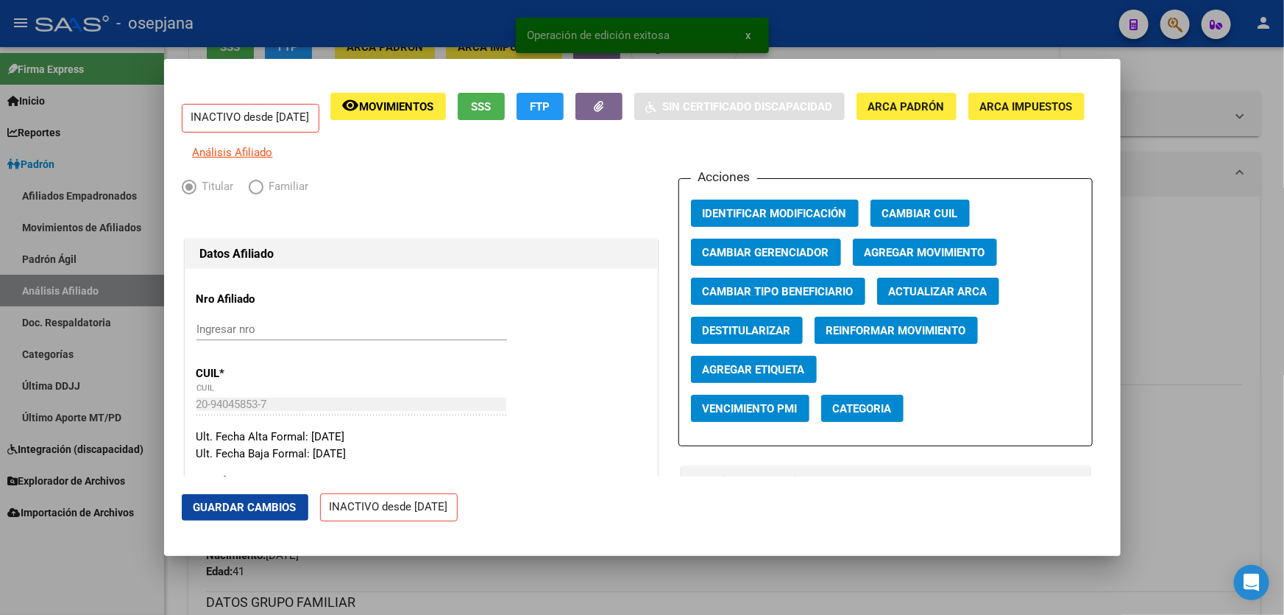
click at [746, 336] on span "Destitularizar" at bounding box center [747, 330] width 88 height 13
radio input "false"
radio input "true"
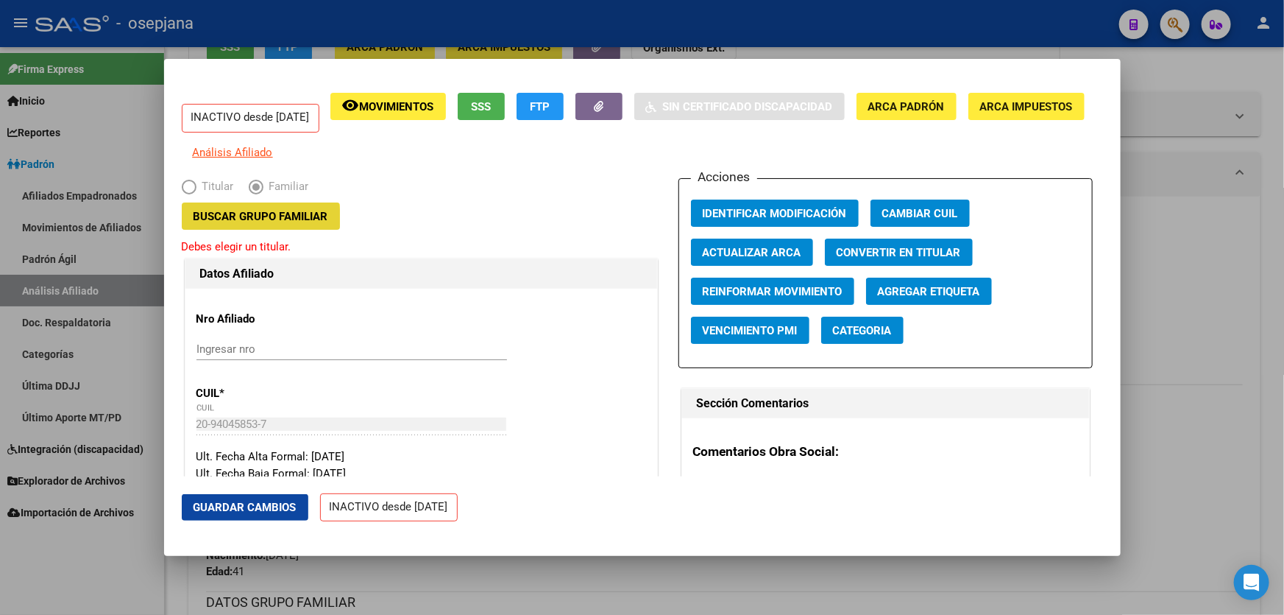
click at [255, 223] on span "Buscar Grupo Familiar" at bounding box center [261, 216] width 135 height 13
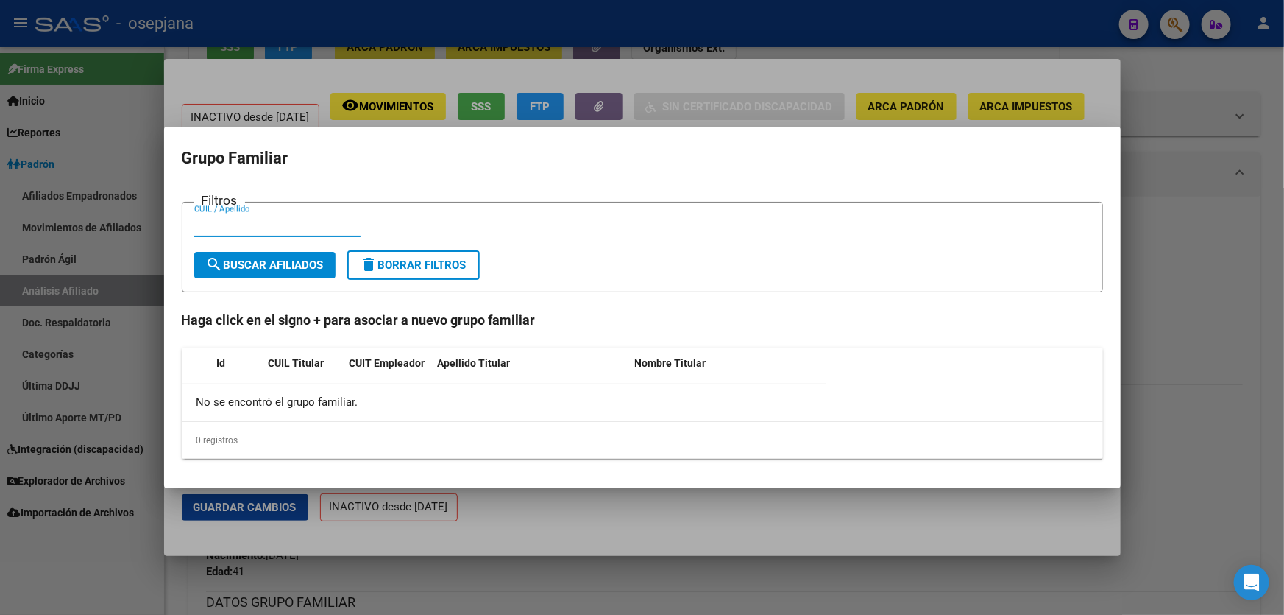
paste input "23324029834"
type input "23324029834"
click at [279, 266] on span "search Buscar Afiliados" at bounding box center [265, 264] width 118 height 13
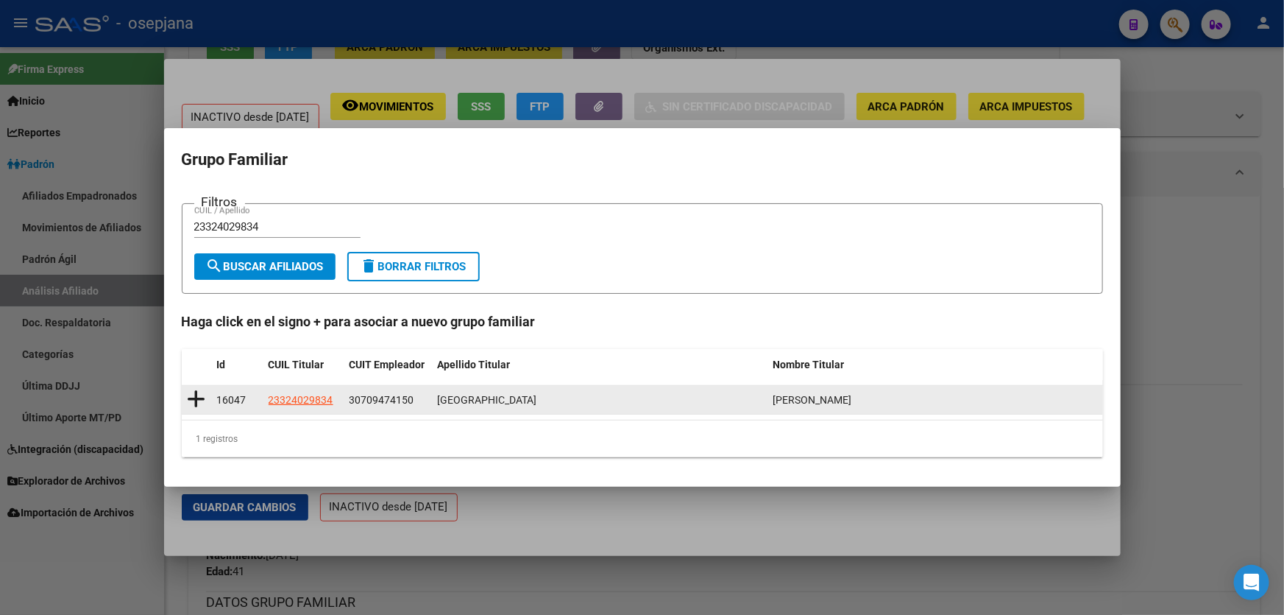
click at [199, 397] on icon at bounding box center [197, 399] width 18 height 21
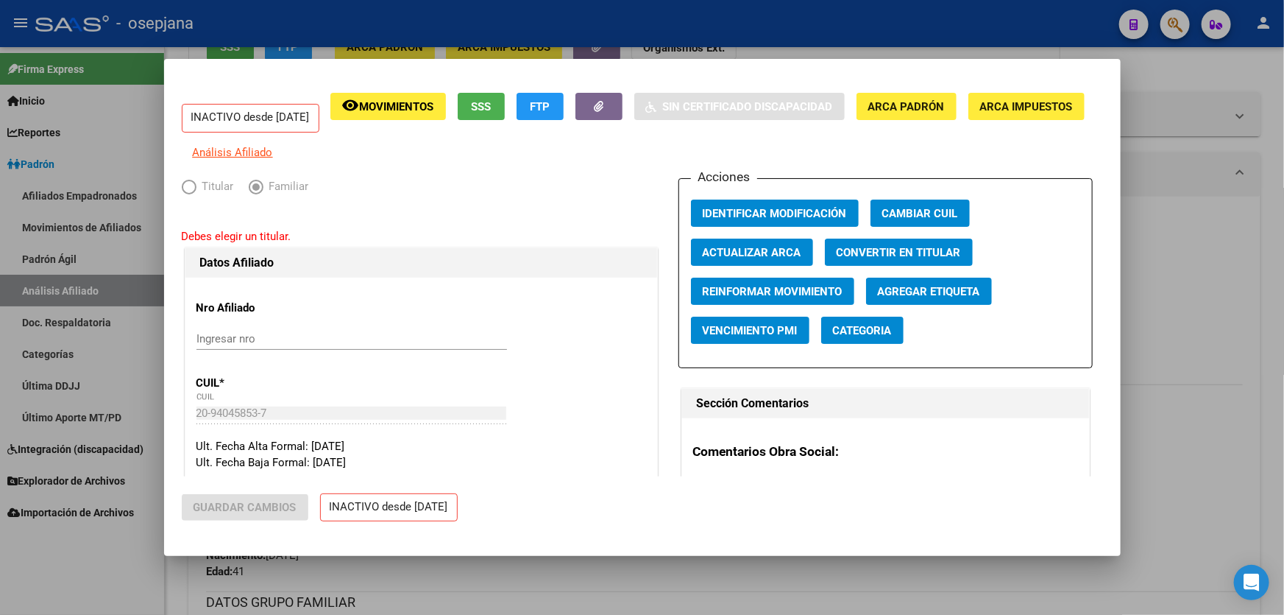
type input "30-70947415-0"
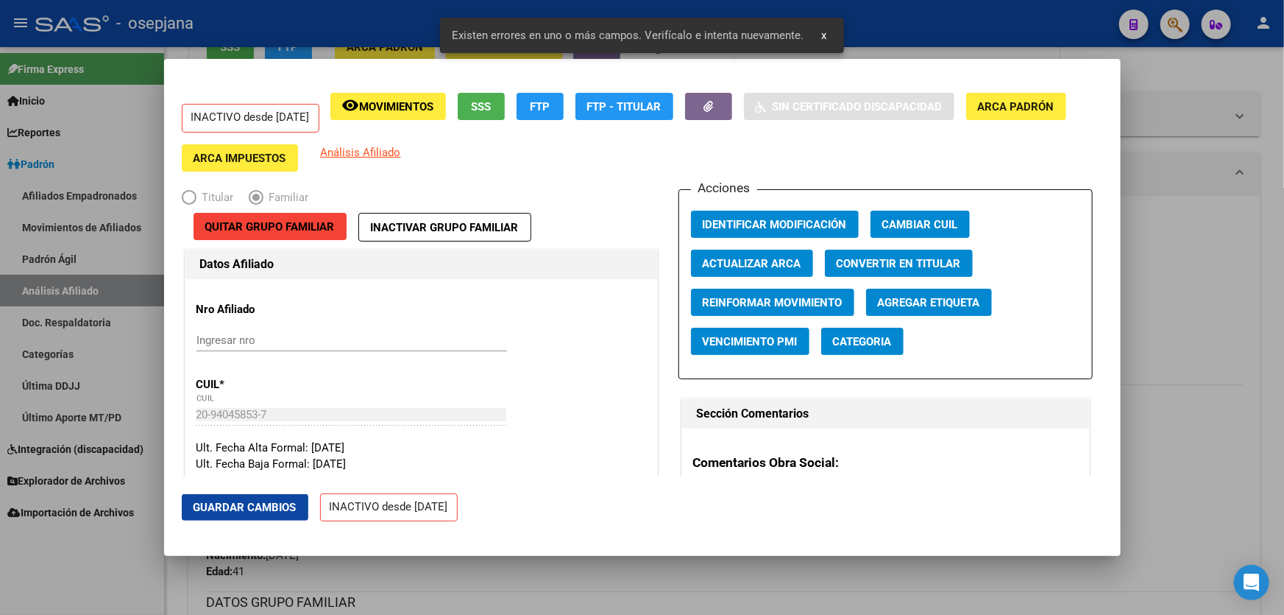
click at [280, 510] on span "Guardar Cambios" at bounding box center [245, 507] width 103 height 13
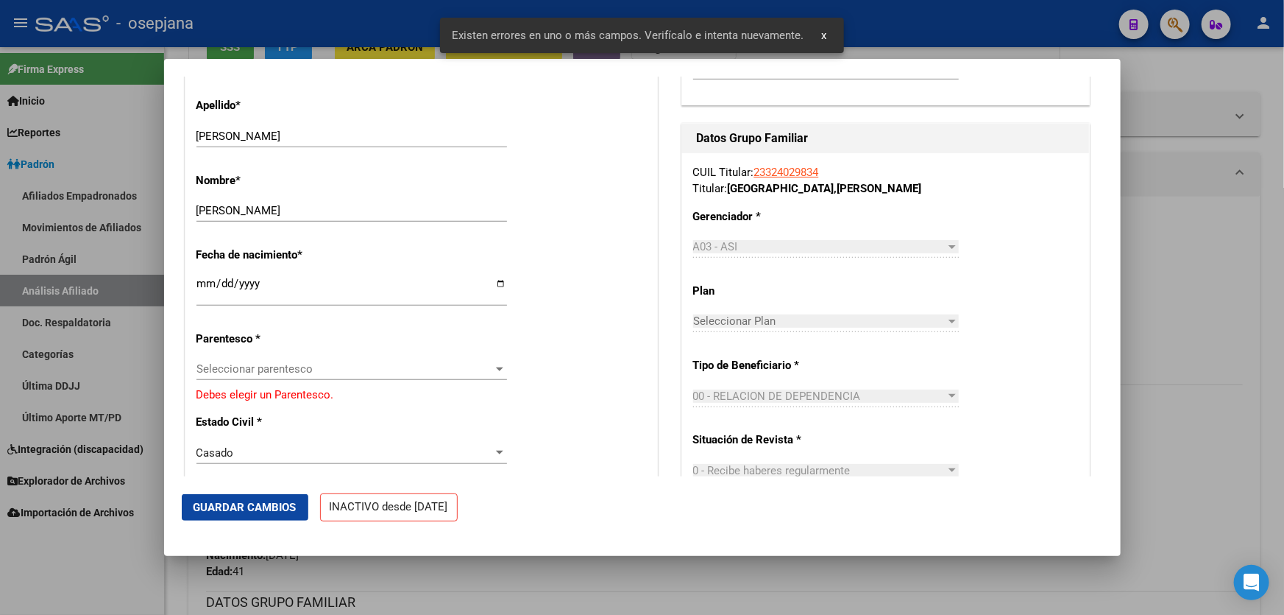
scroll to position [736, 0]
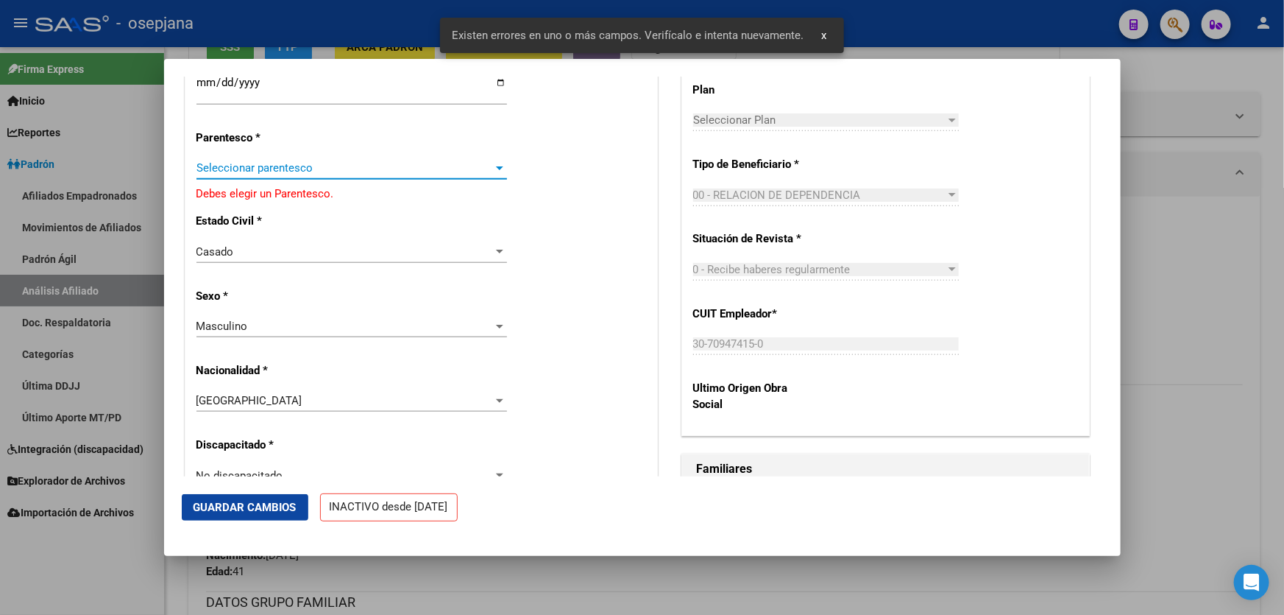
click at [249, 161] on span "Seleccionar parentesco" at bounding box center [345, 167] width 297 height 13
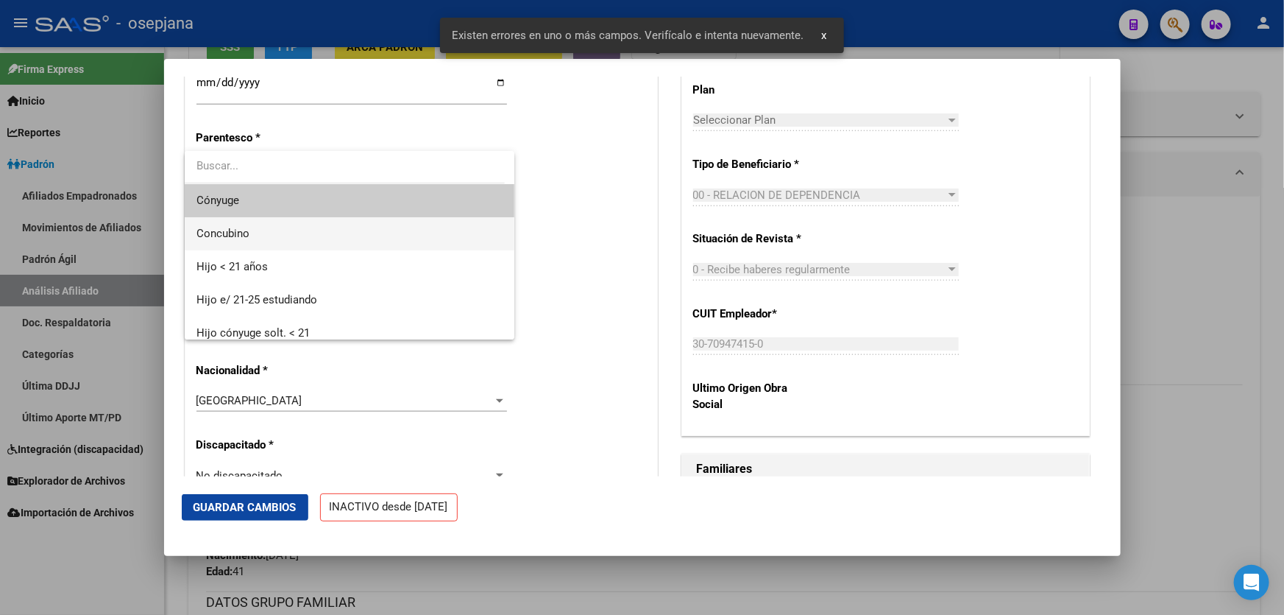
click at [251, 236] on span "Concubino" at bounding box center [350, 233] width 307 height 33
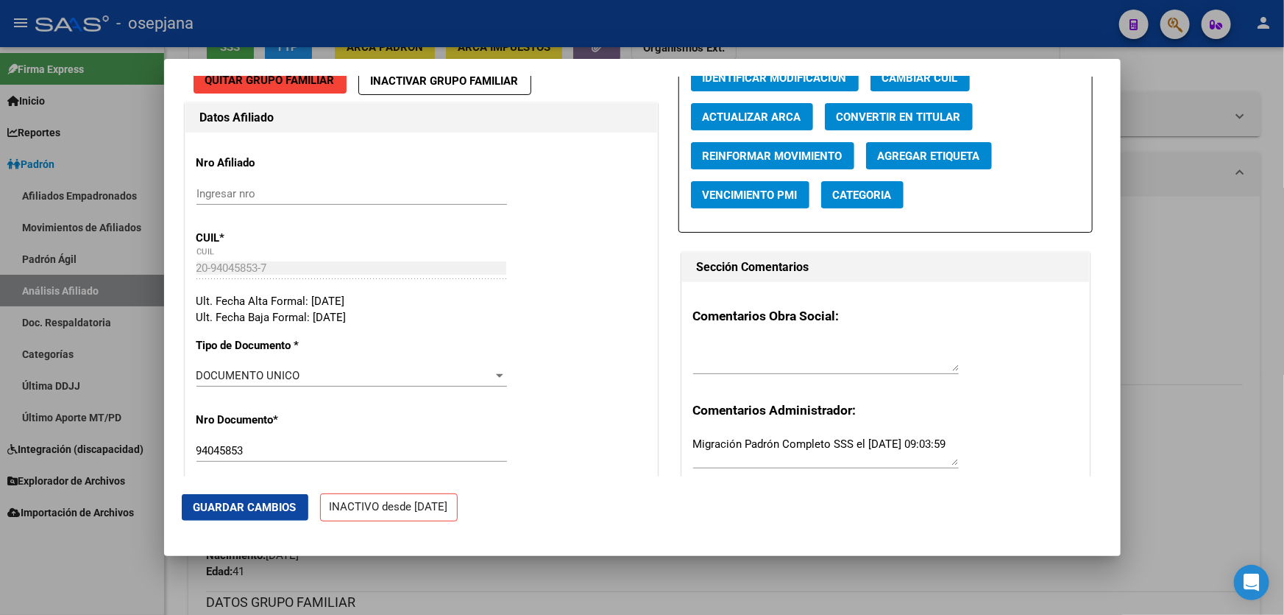
scroll to position [133, 0]
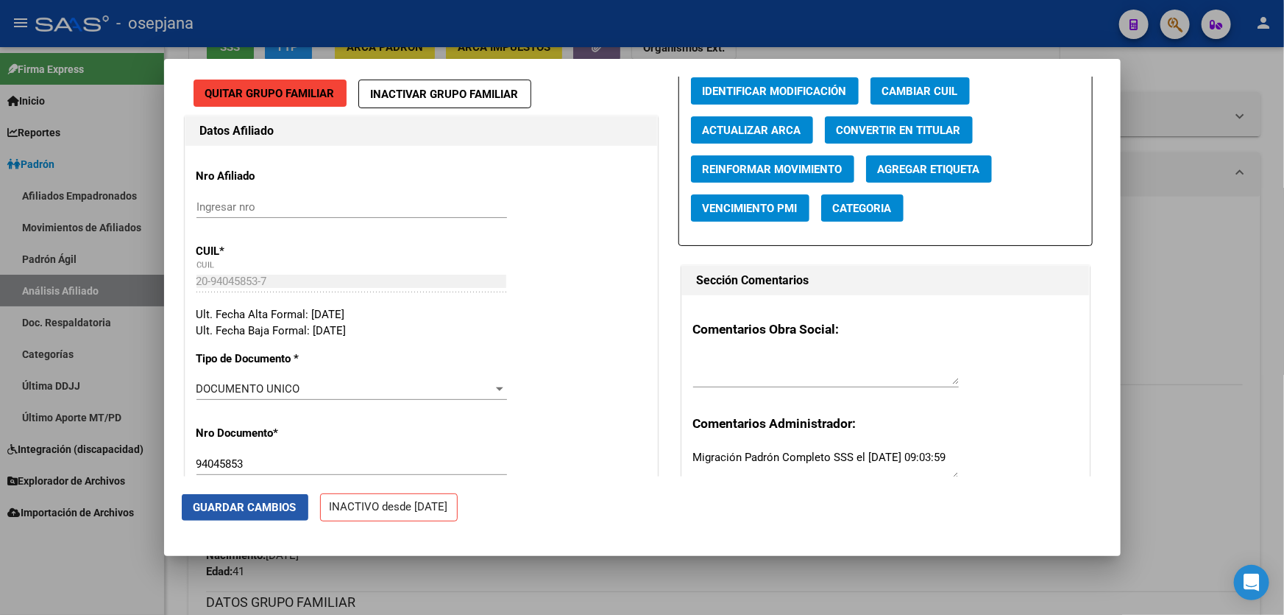
click at [250, 509] on span "Guardar Cambios" at bounding box center [245, 507] width 103 height 13
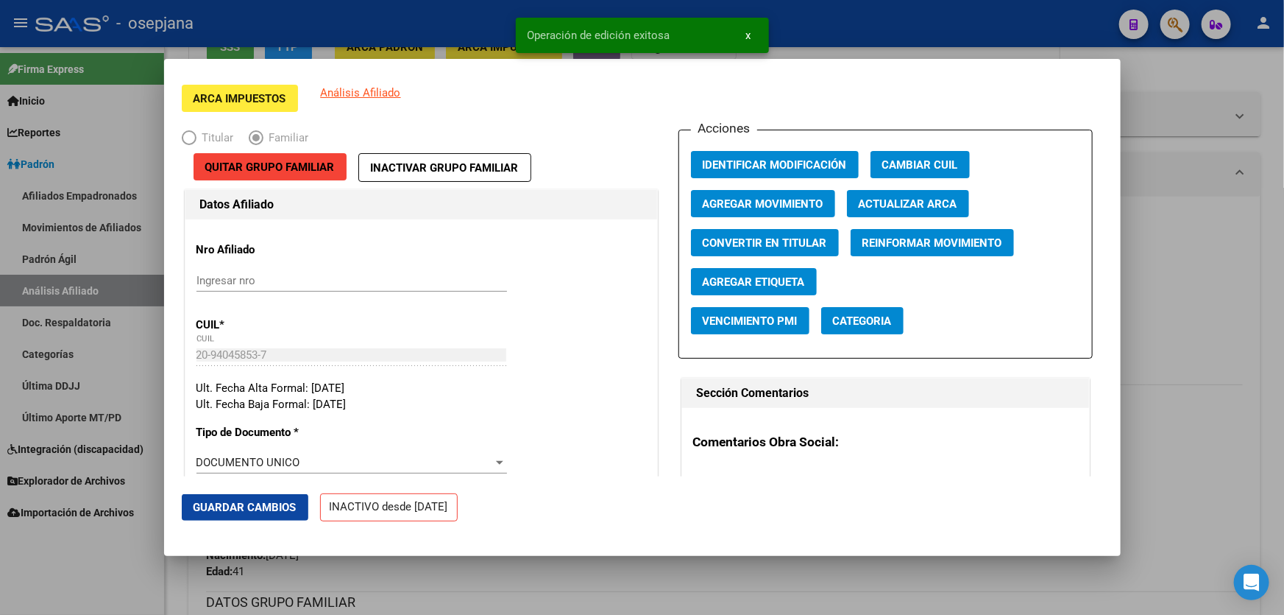
scroll to position [0, 0]
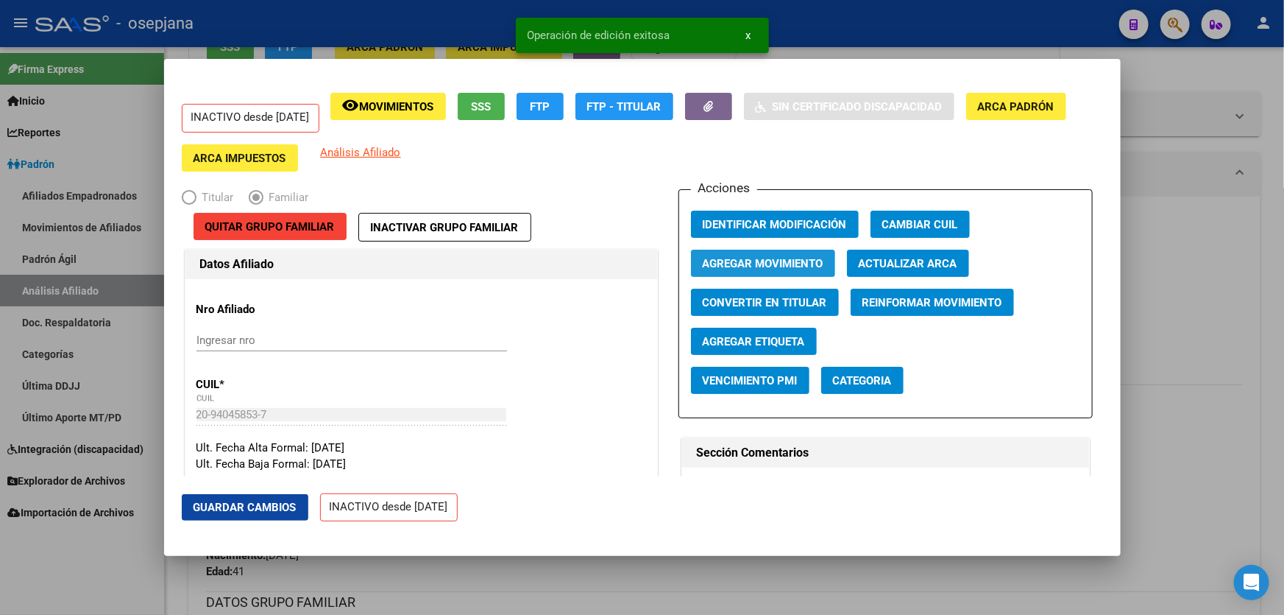
click at [785, 260] on span "Agregar Movimiento" at bounding box center [763, 263] width 121 height 13
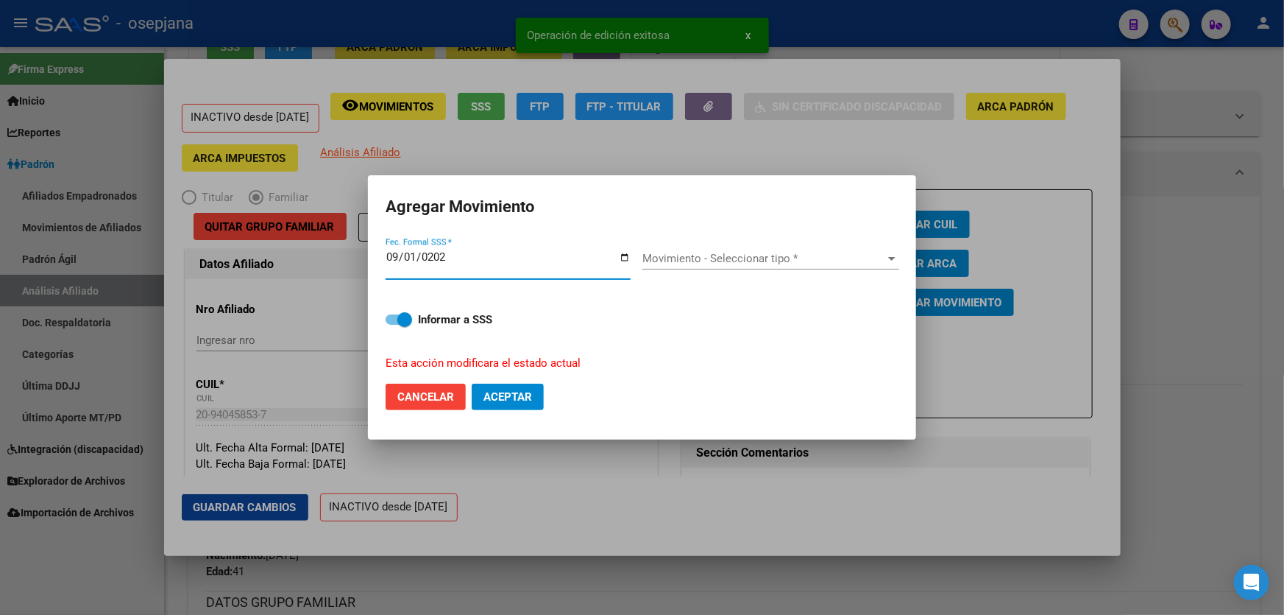
type input "[DATE]"
click at [785, 260] on span "Movimiento - Seleccionar tipo *" at bounding box center [765, 258] width 244 height 13
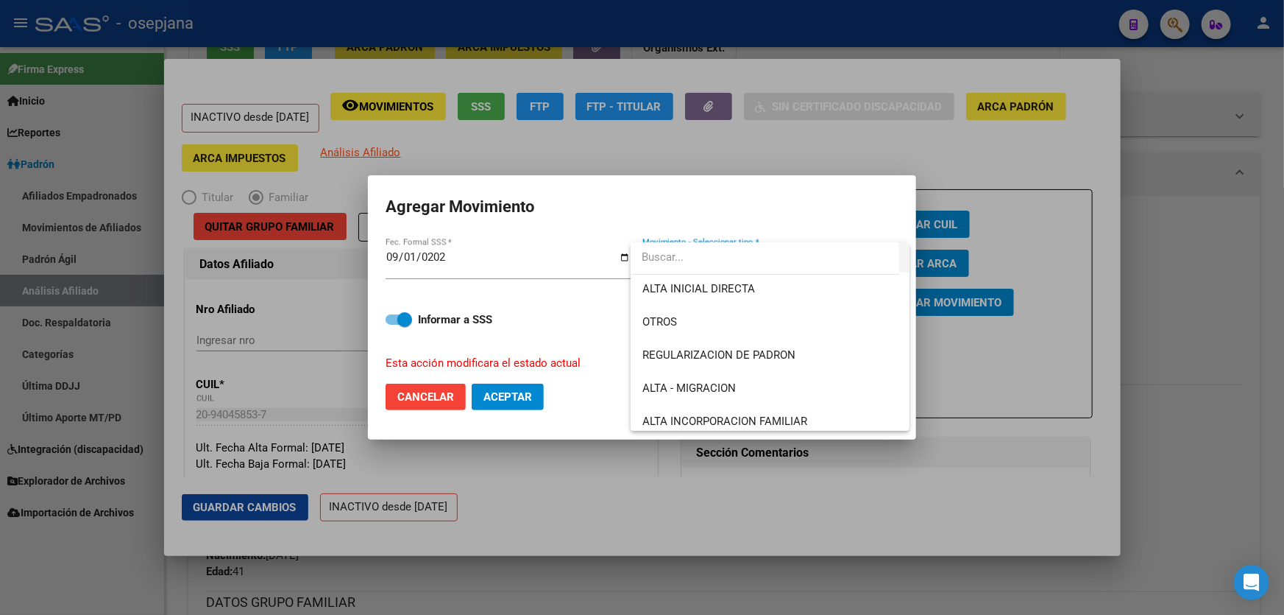
scroll to position [133, 0]
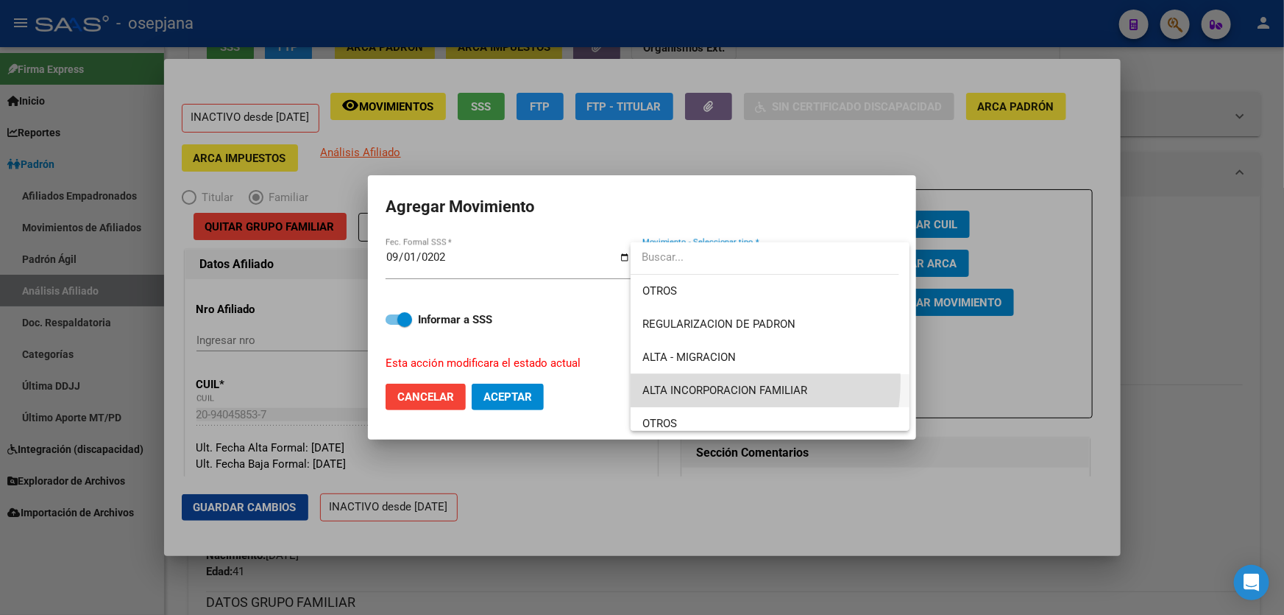
click at [708, 380] on span "ALTA INCORPORACION FAMILIAR" at bounding box center [770, 390] width 255 height 33
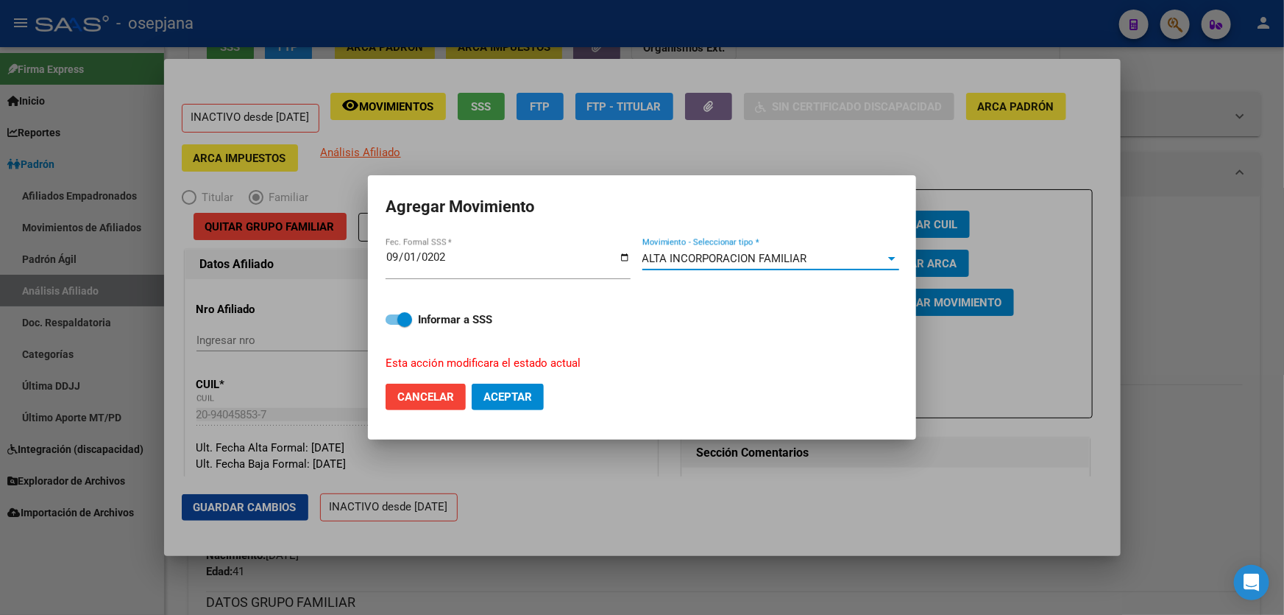
click at [530, 404] on button "Aceptar" at bounding box center [508, 396] width 72 height 26
checkbox input "false"
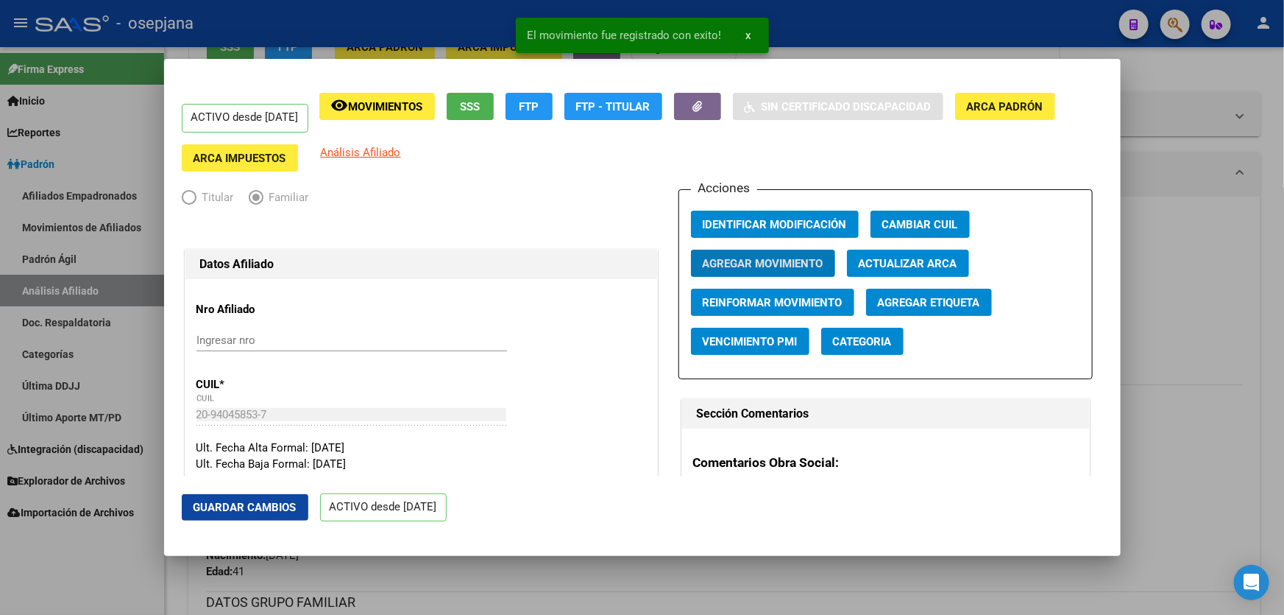
click at [232, 512] on span "Guardar Cambios" at bounding box center [245, 507] width 103 height 13
click at [1279, 378] on div at bounding box center [642, 307] width 1284 height 615
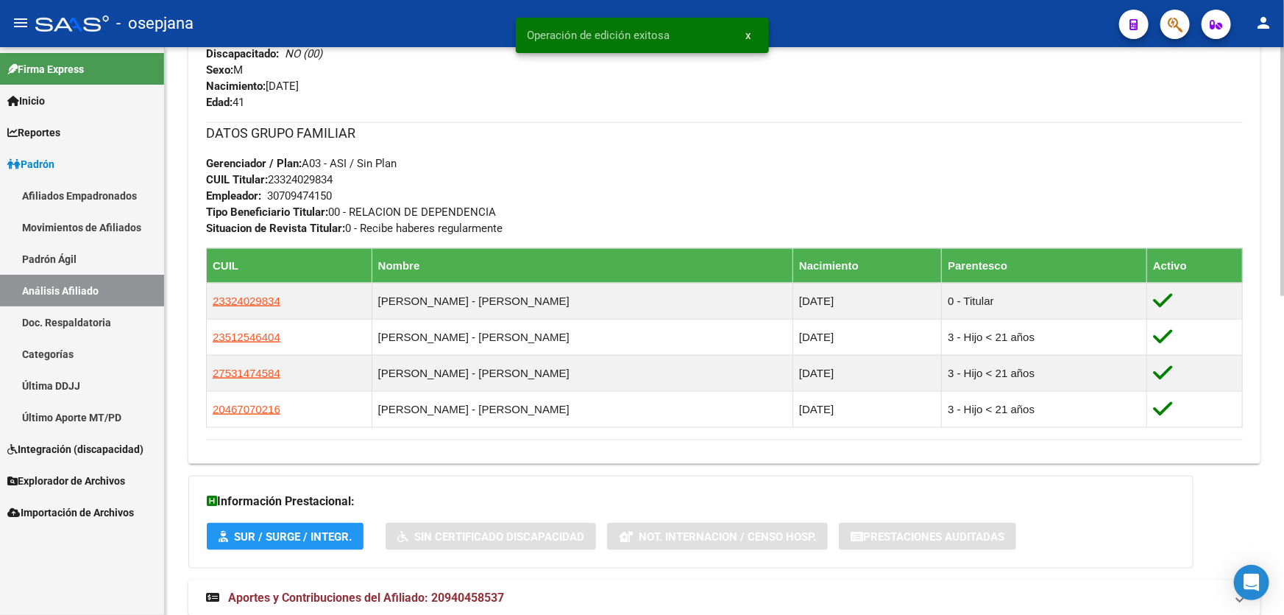
scroll to position [728, 0]
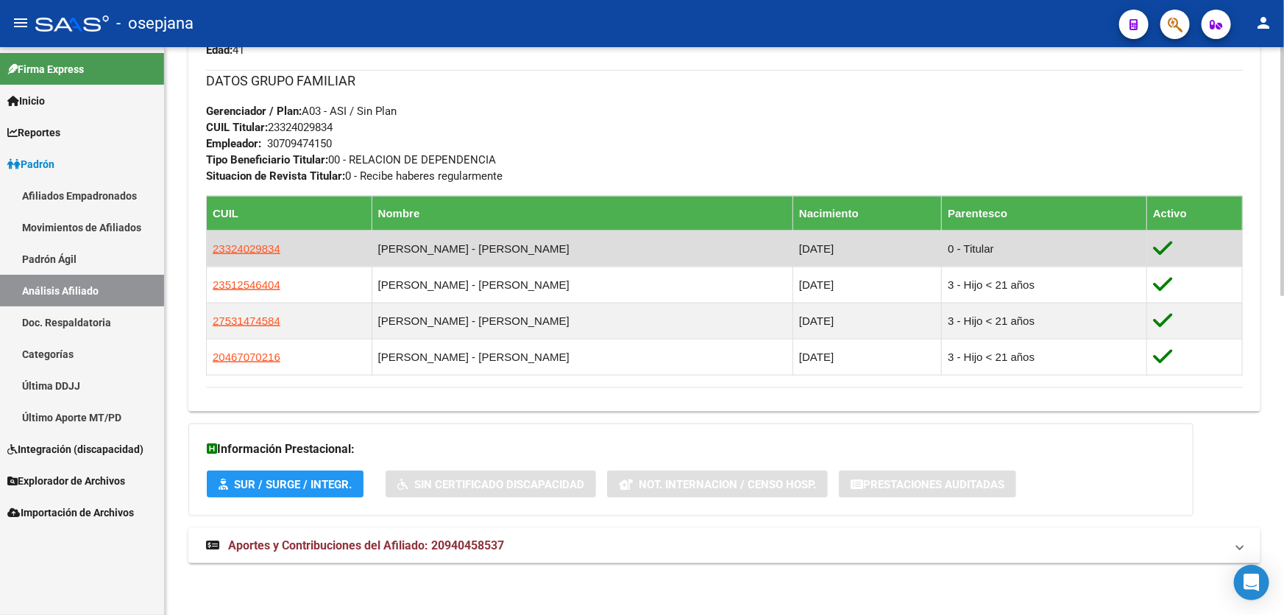
click at [239, 236] on td "23324029834" at bounding box center [290, 248] width 166 height 36
click at [236, 244] on span "23324029834" at bounding box center [247, 248] width 68 height 13
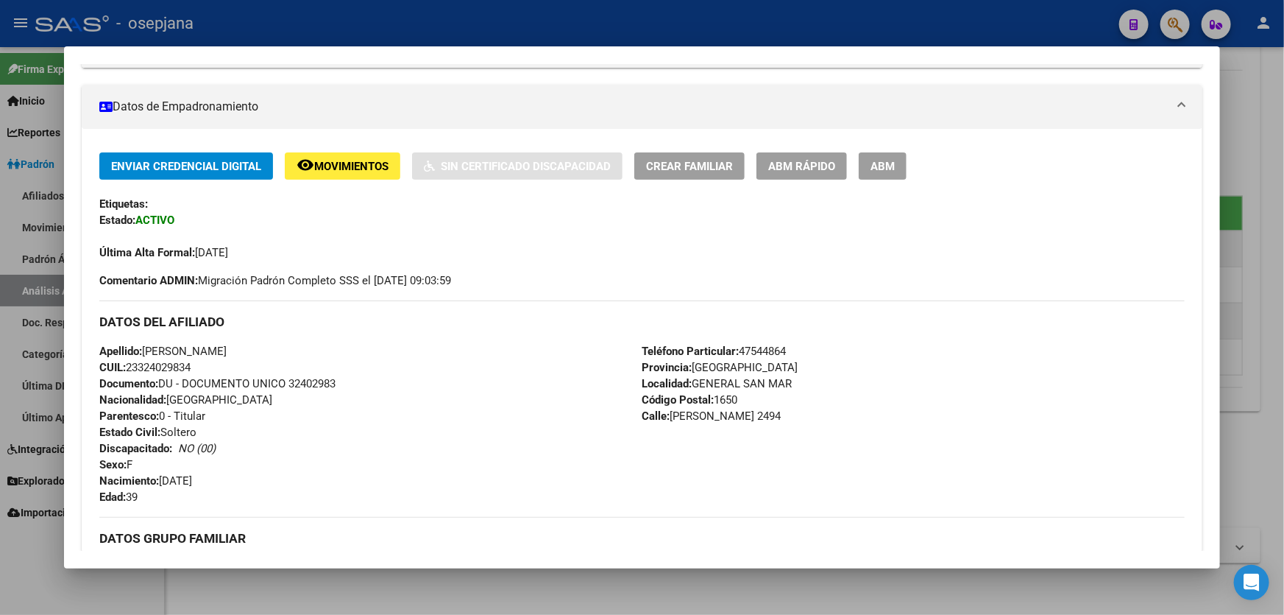
scroll to position [213, 0]
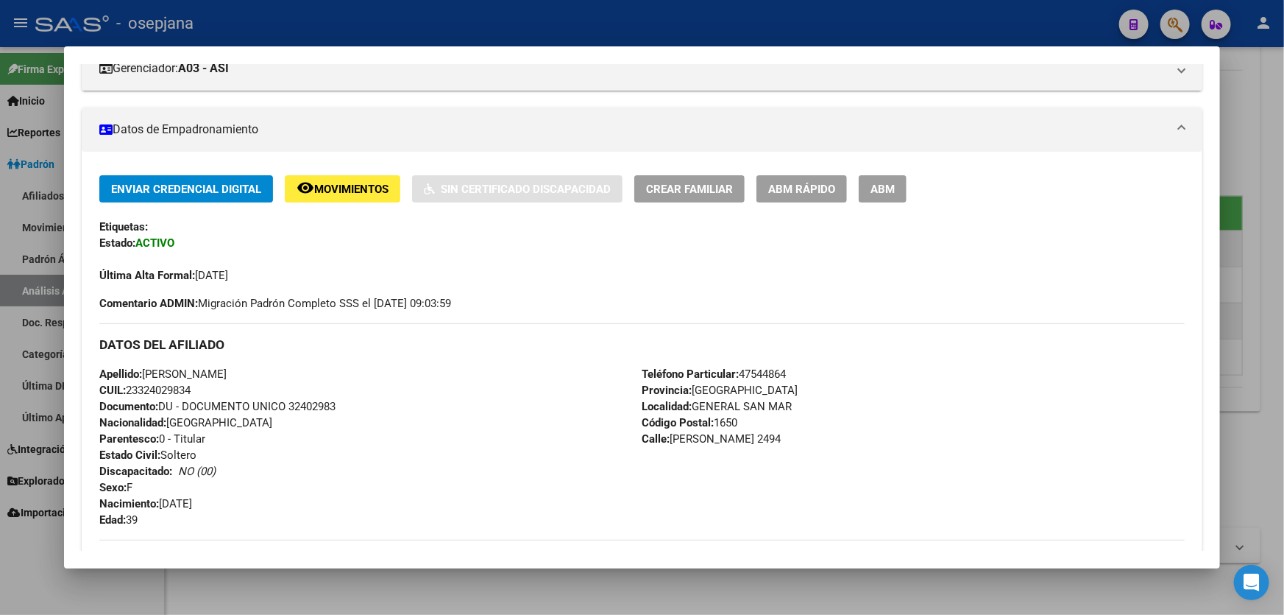
click at [832, 189] on span "ABM Rápido" at bounding box center [801, 189] width 67 height 13
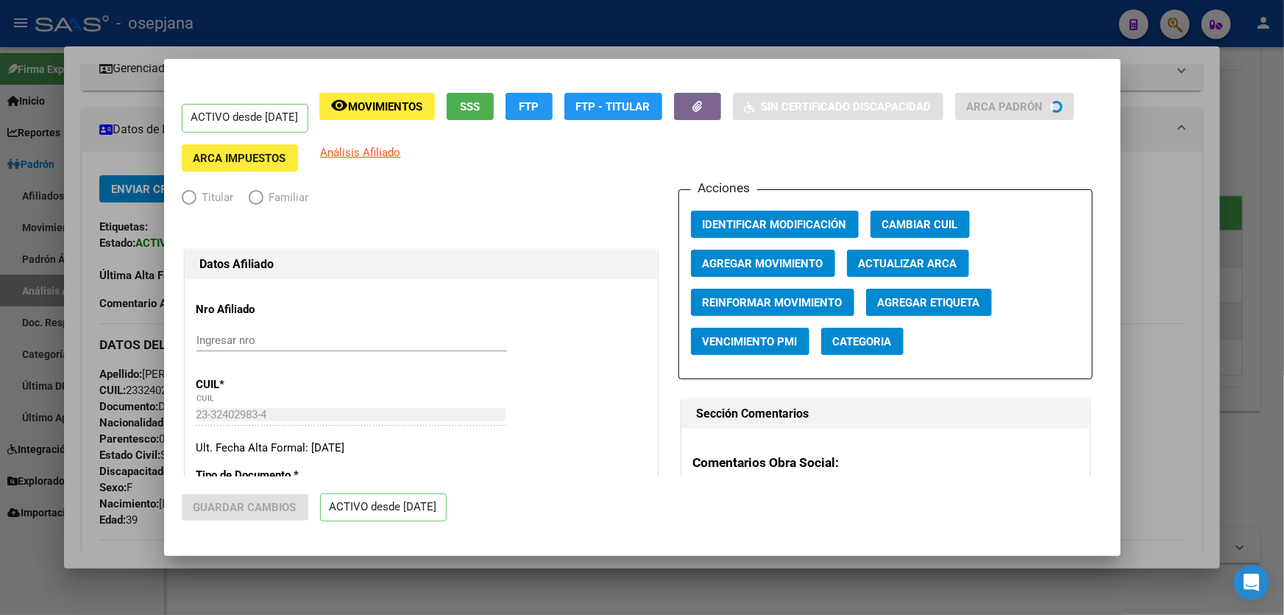
radio input "true"
type input "30-70947415-0"
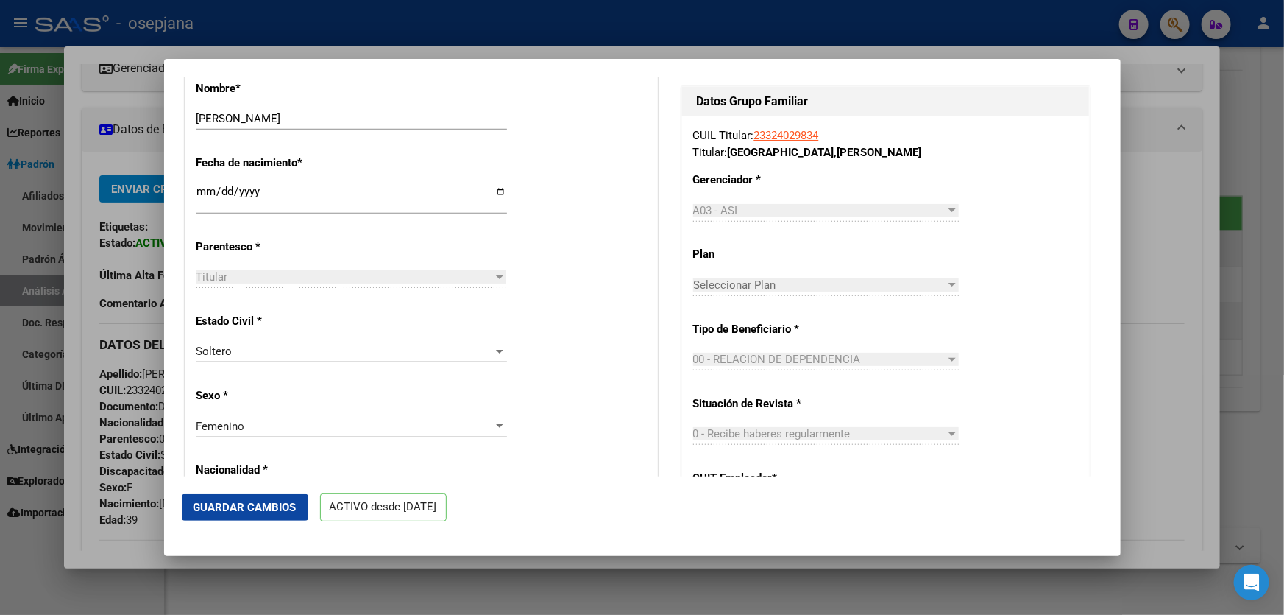
scroll to position [669, 0]
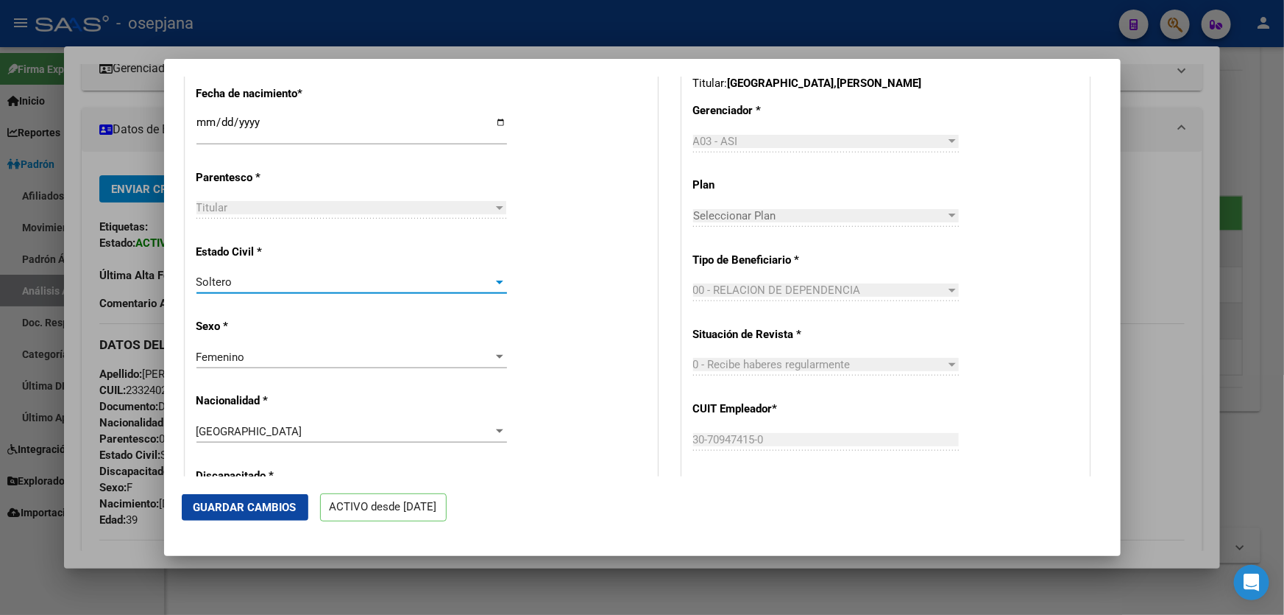
click at [330, 288] on div "Soltero" at bounding box center [345, 281] width 297 height 13
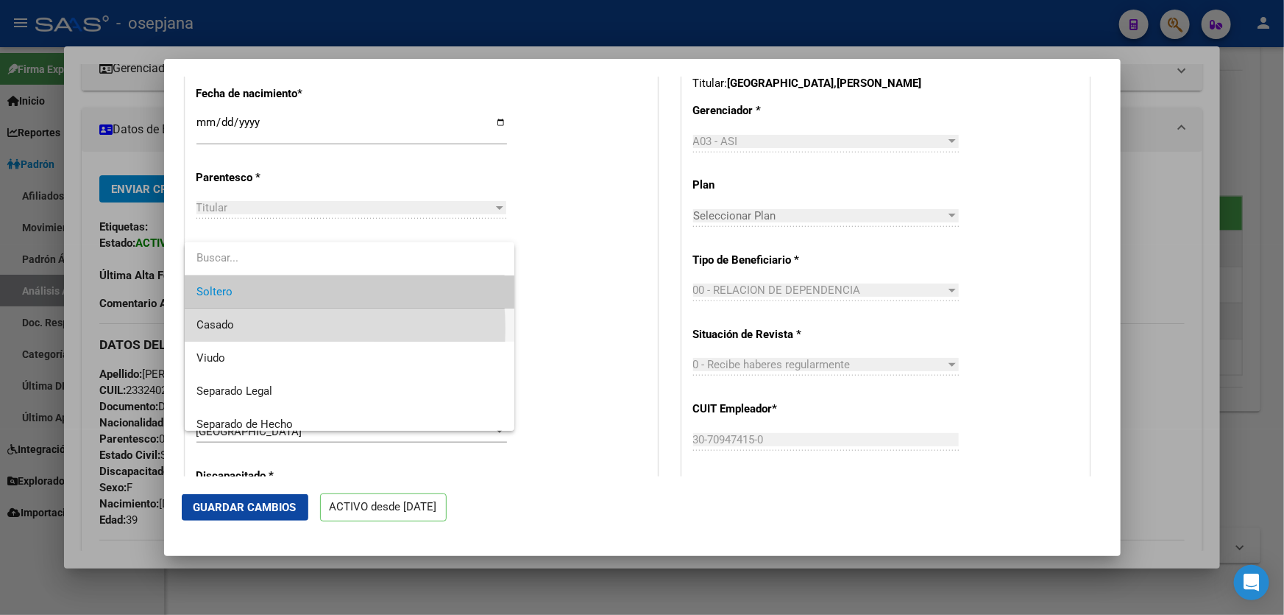
click at [252, 328] on span "Casado" at bounding box center [350, 324] width 307 height 33
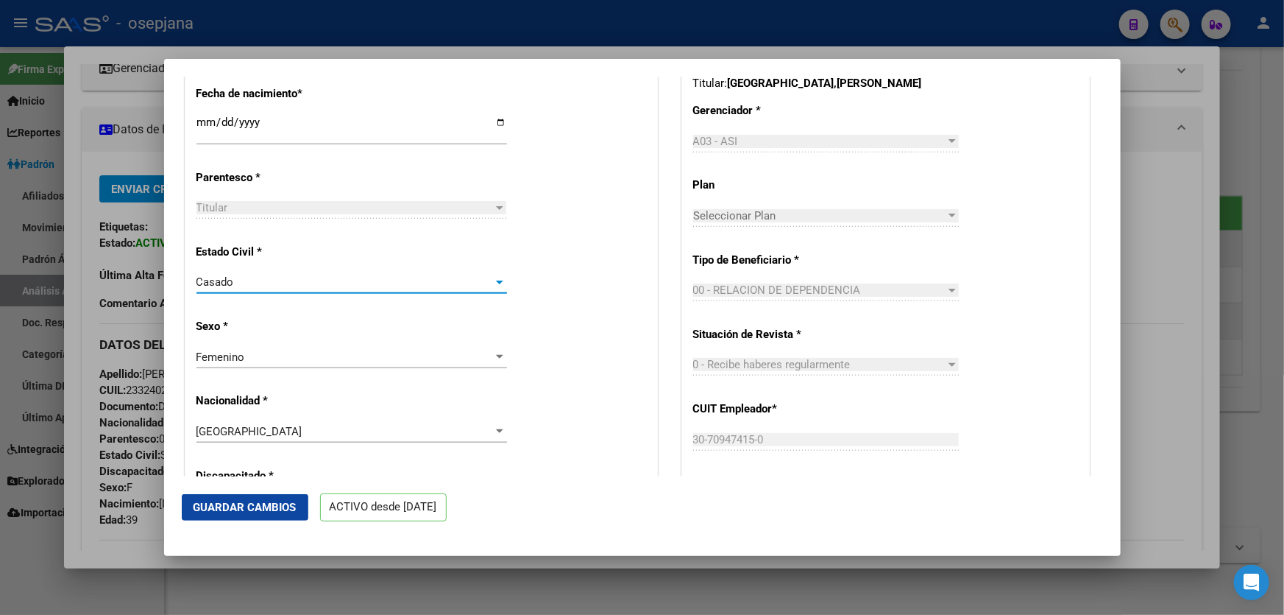
click at [272, 512] on span "Guardar Cambios" at bounding box center [245, 507] width 103 height 13
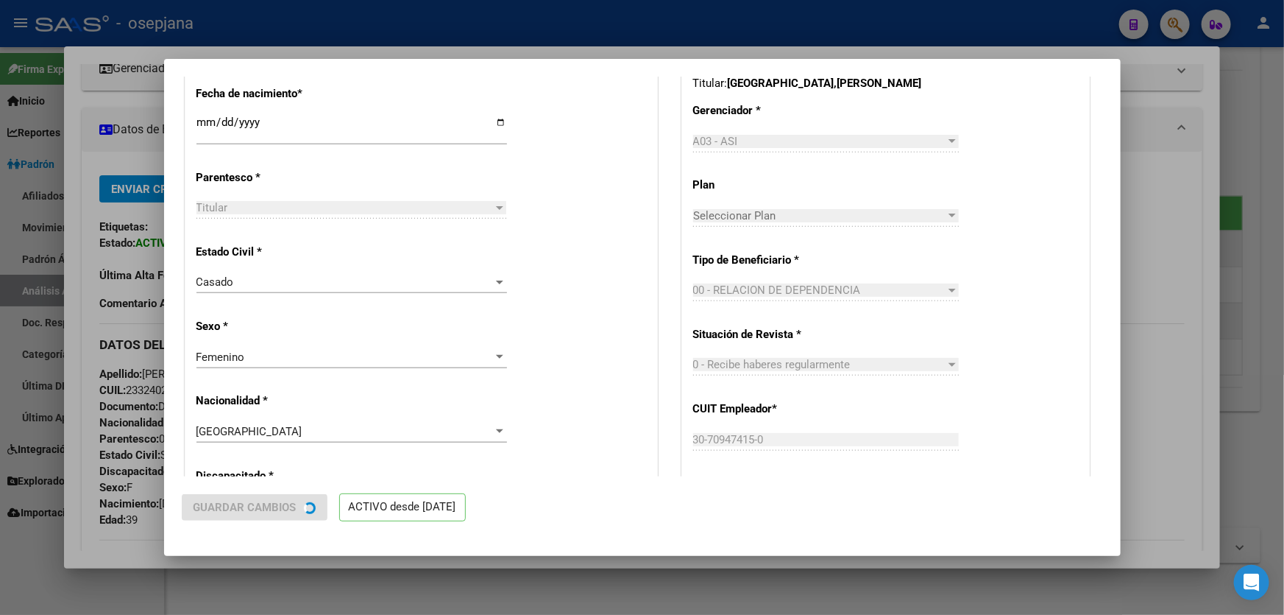
click at [1284, 265] on div at bounding box center [642, 307] width 1284 height 615
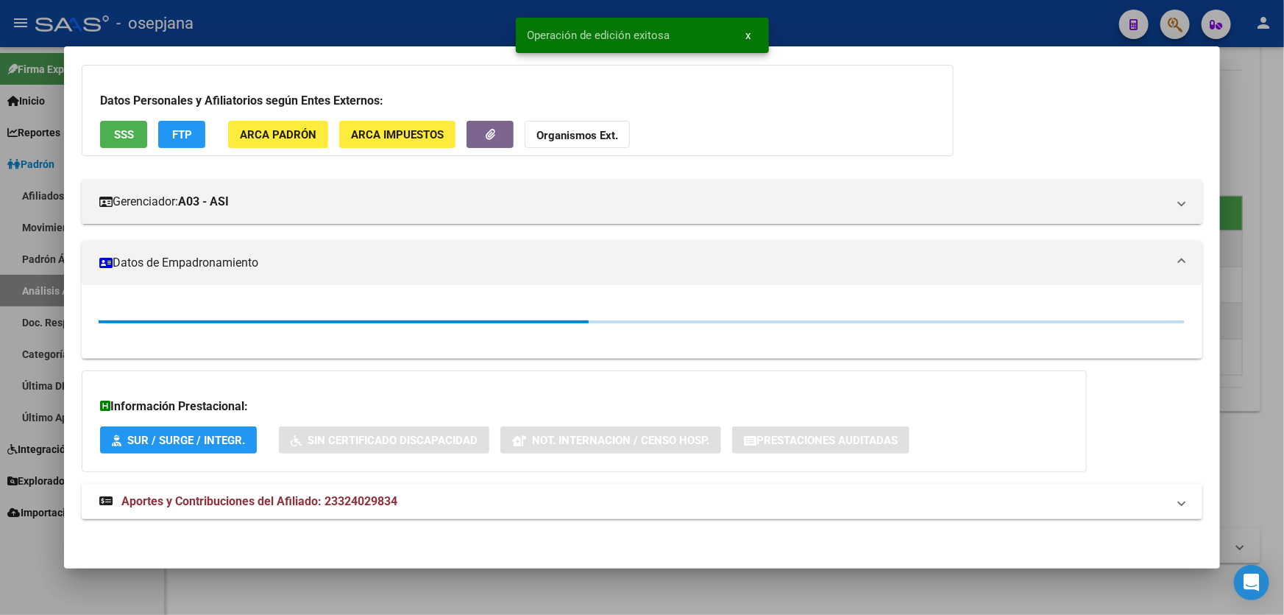
scroll to position [213, 0]
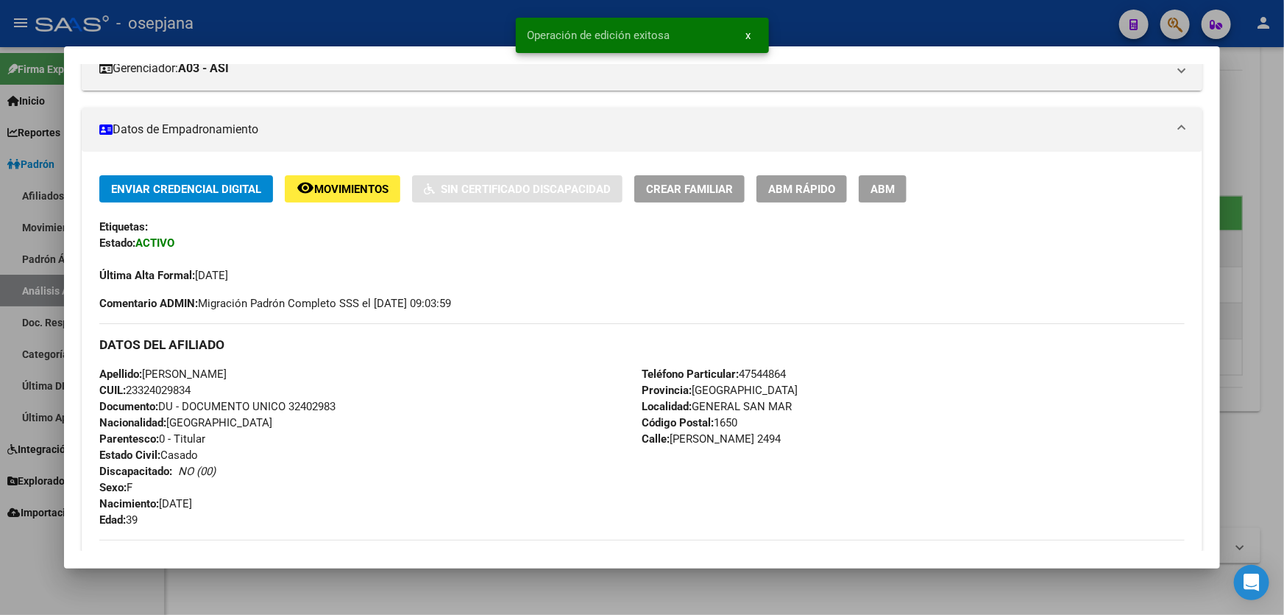
click at [1284, 265] on div at bounding box center [642, 307] width 1284 height 615
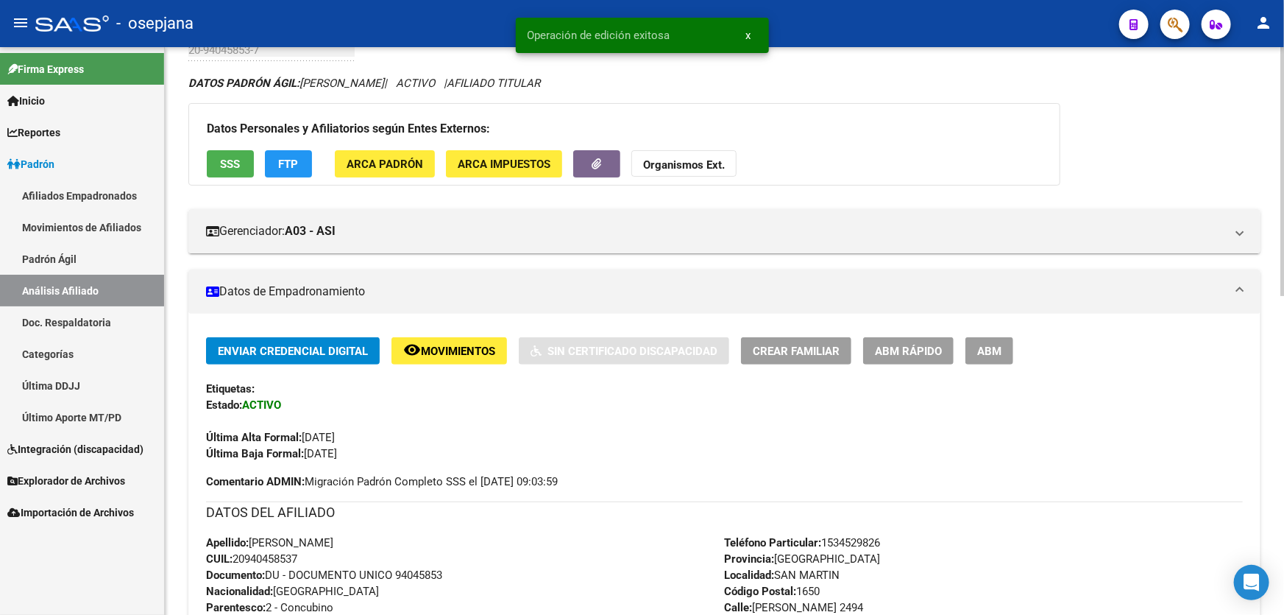
scroll to position [0, 0]
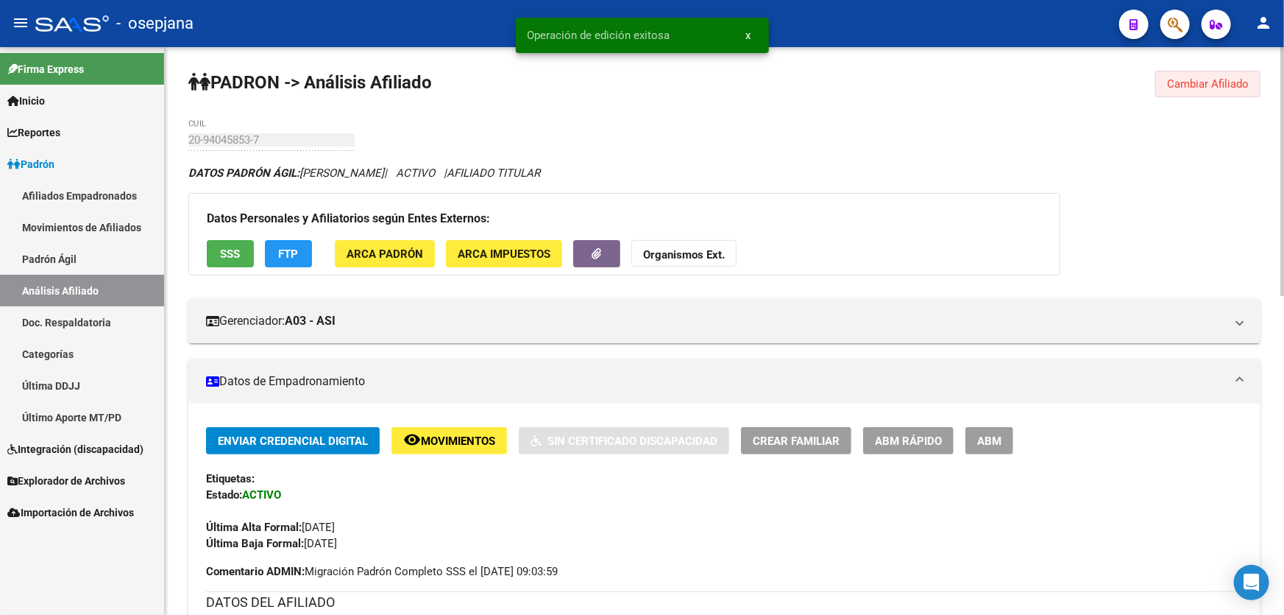
click at [1212, 77] on span "Cambiar Afiliado" at bounding box center [1208, 83] width 82 height 13
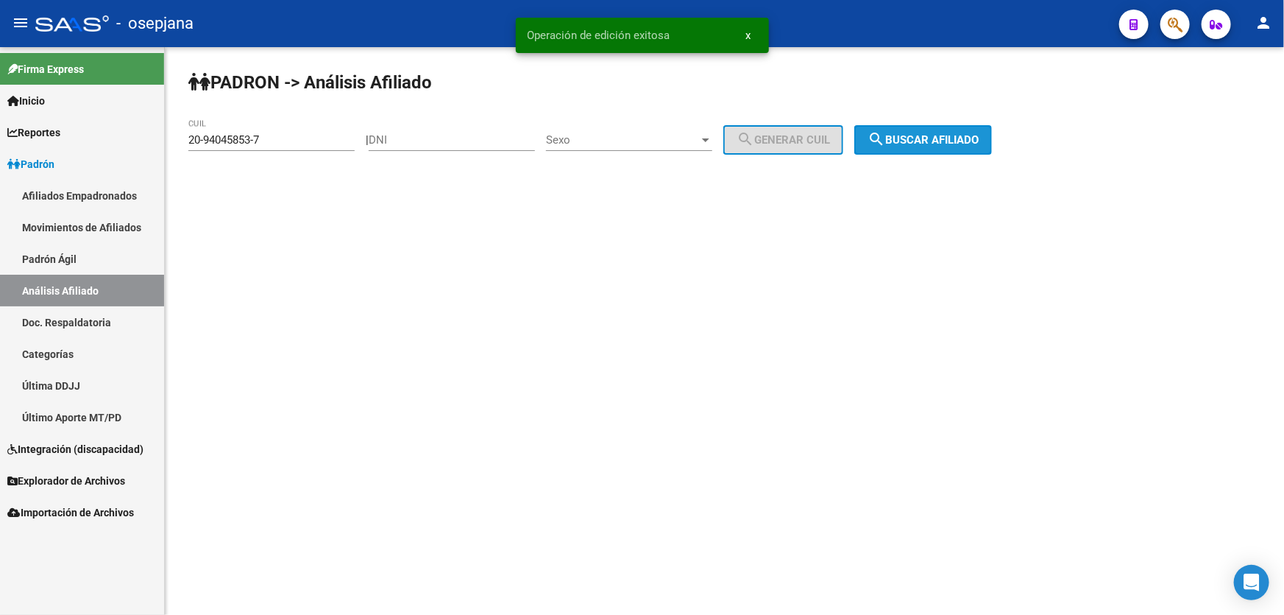
click at [978, 134] on span "search Buscar afiliado" at bounding box center [923, 139] width 111 height 13
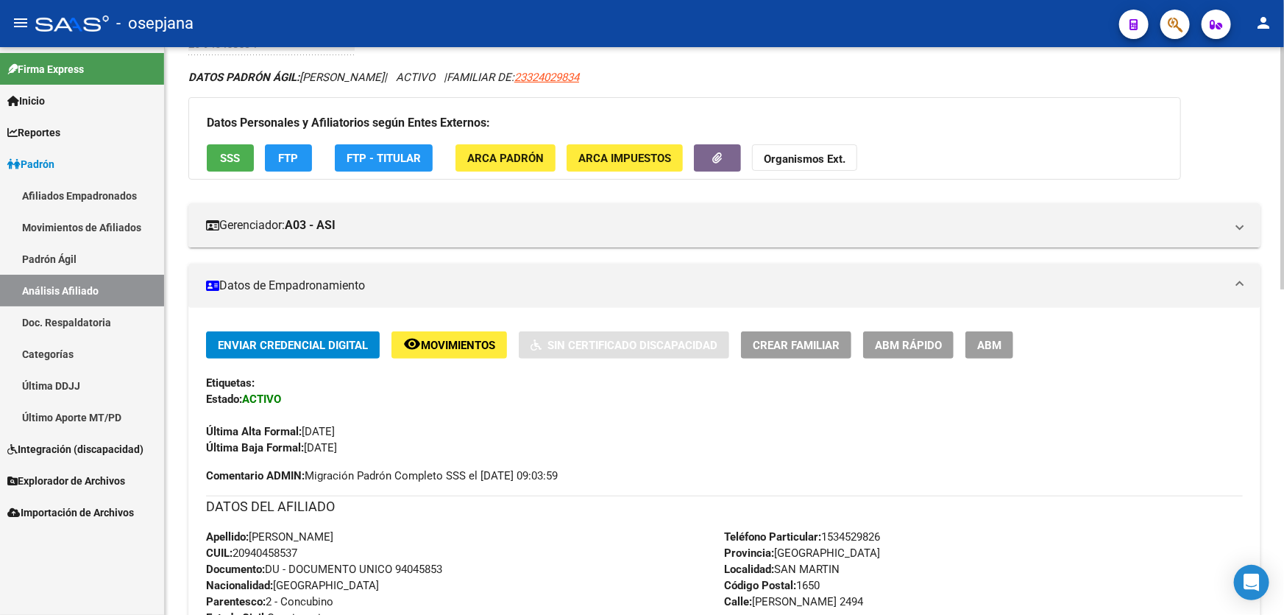
scroll to position [334, 0]
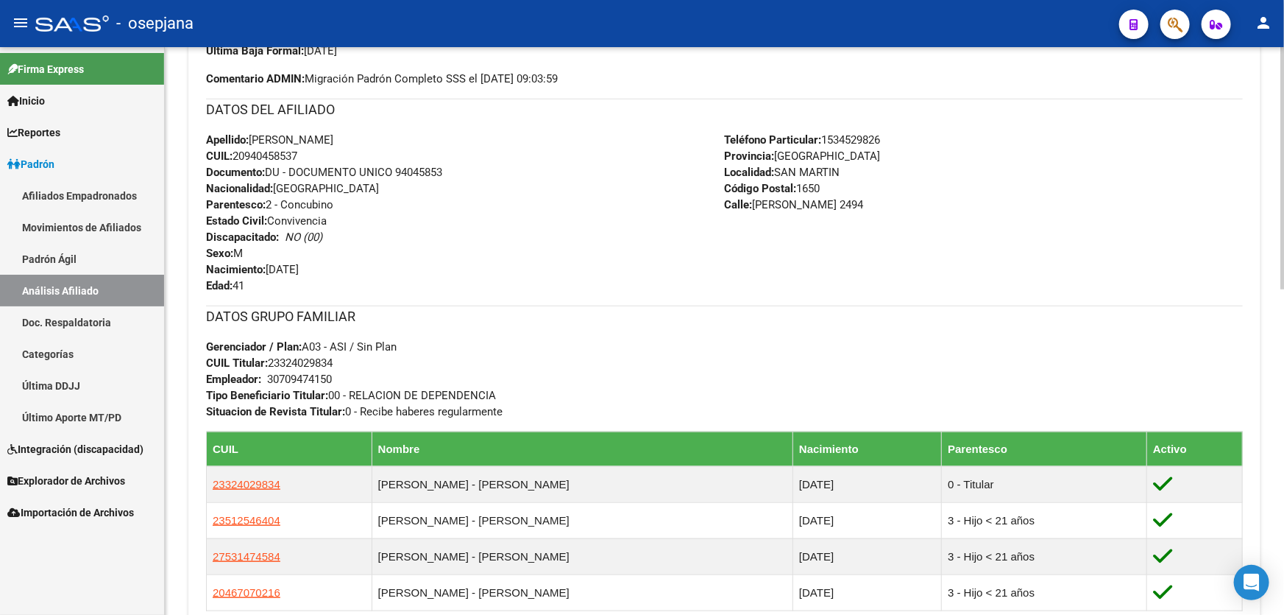
scroll to position [602, 0]
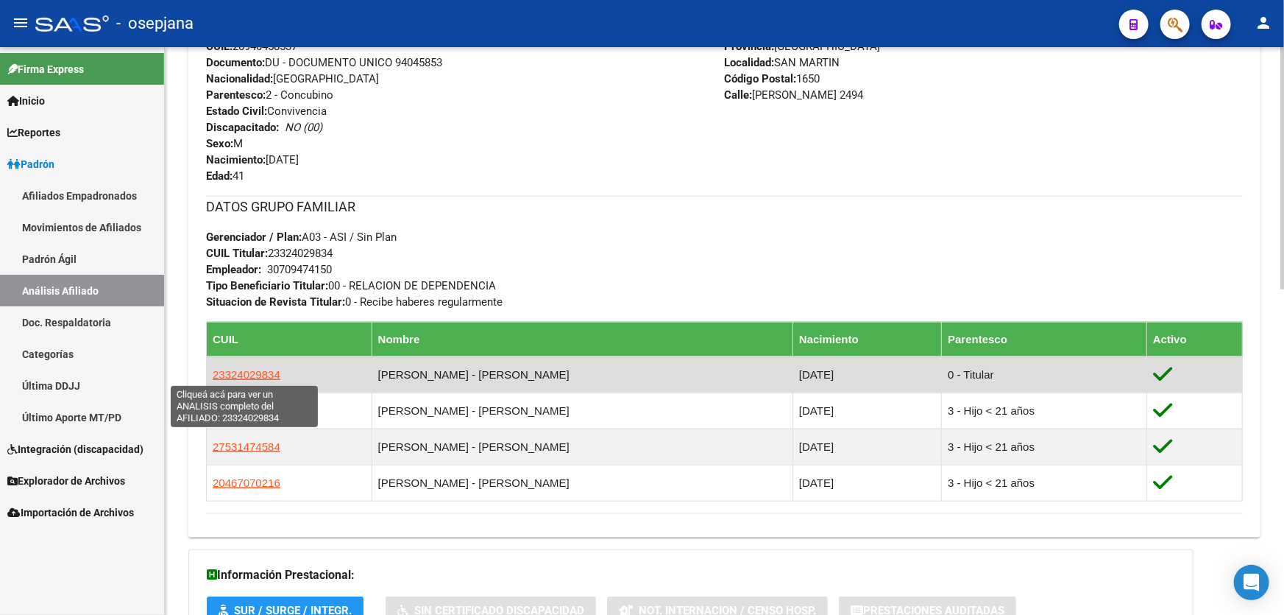
click at [247, 368] on span "23324029834" at bounding box center [247, 374] width 68 height 13
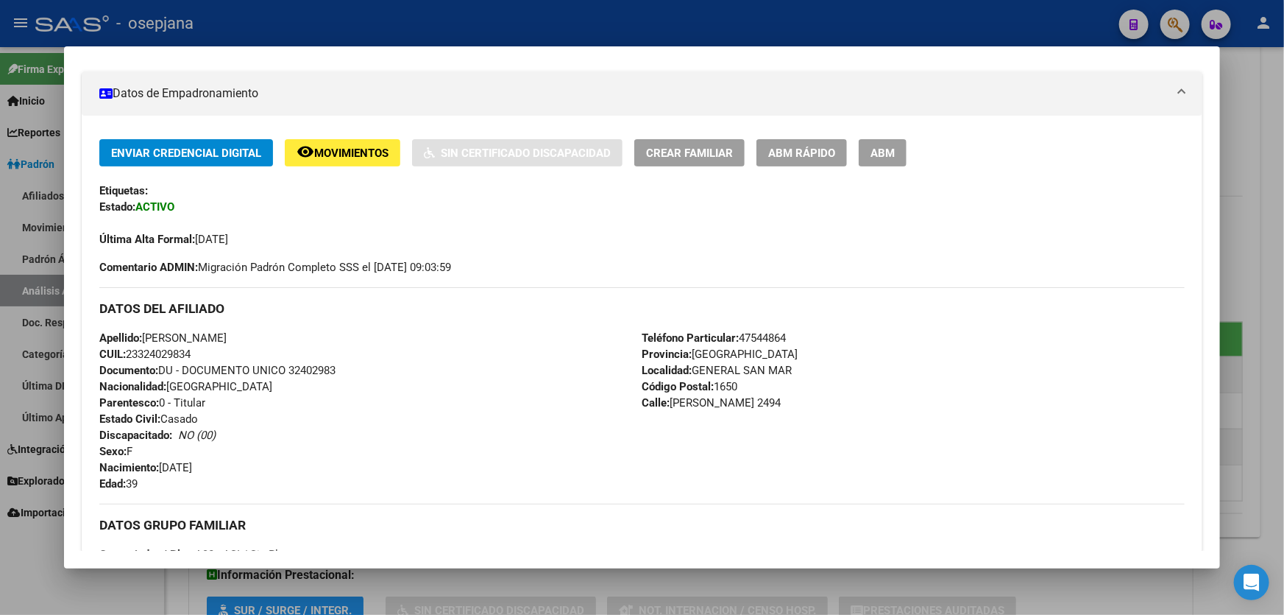
scroll to position [267, 0]
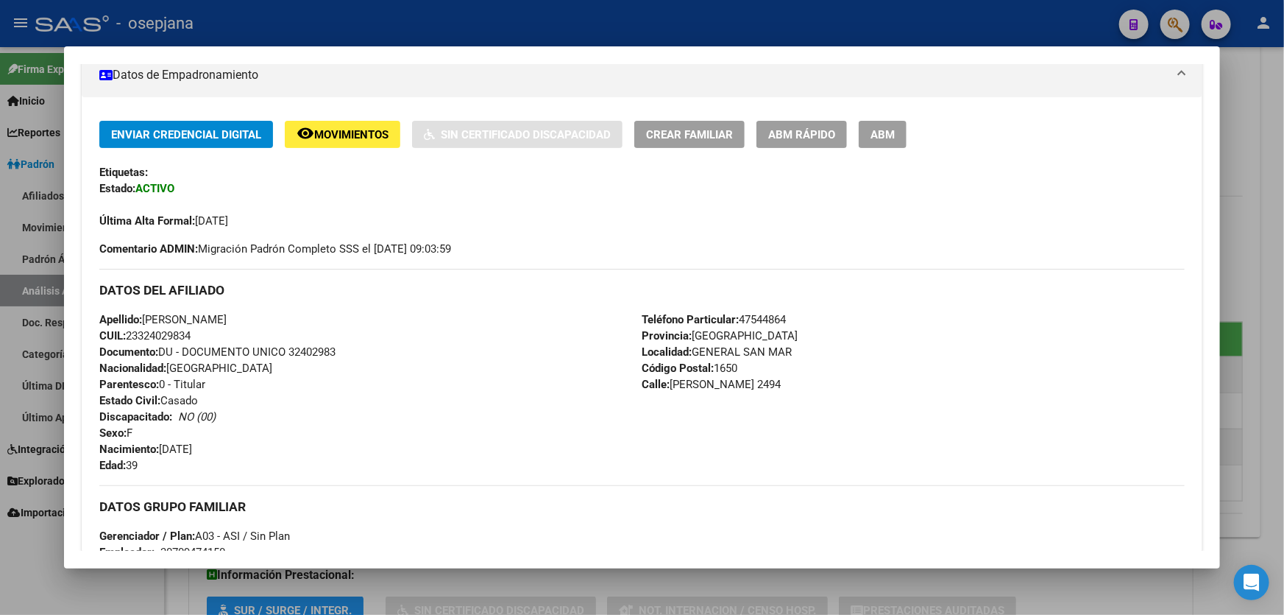
click at [1284, 172] on div at bounding box center [642, 307] width 1284 height 615
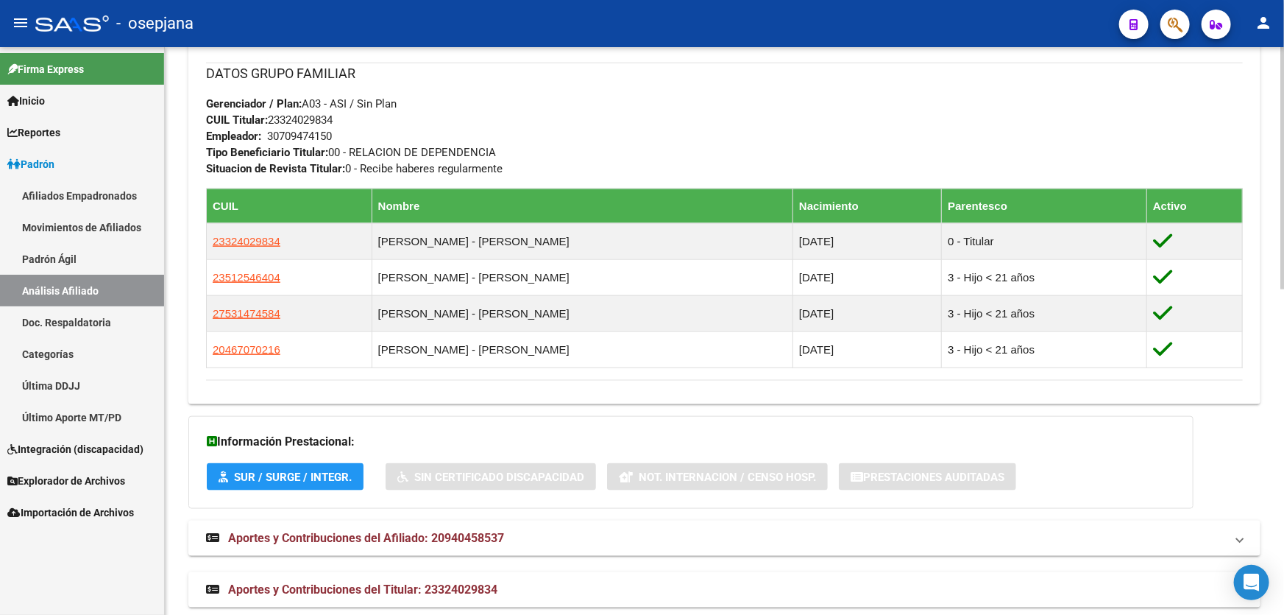
scroll to position [763, 0]
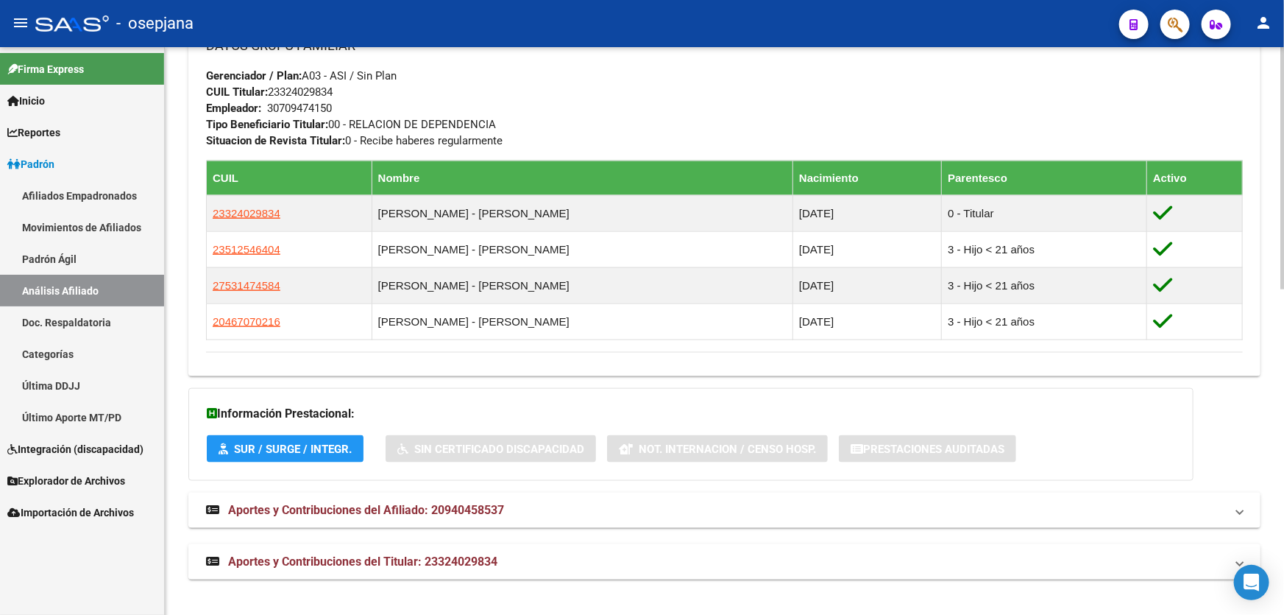
click at [537, 562] on mat-panel-title "Aportes y Contribuciones del Titular: 23324029834" at bounding box center [715, 562] width 1019 height 16
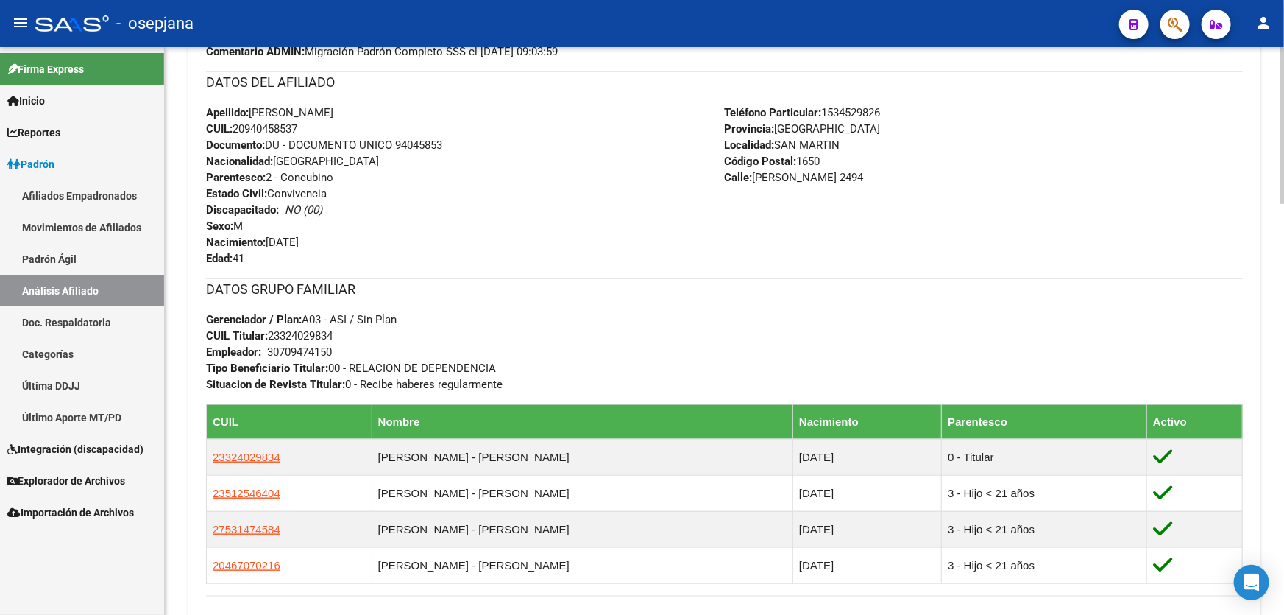
scroll to position [481, 0]
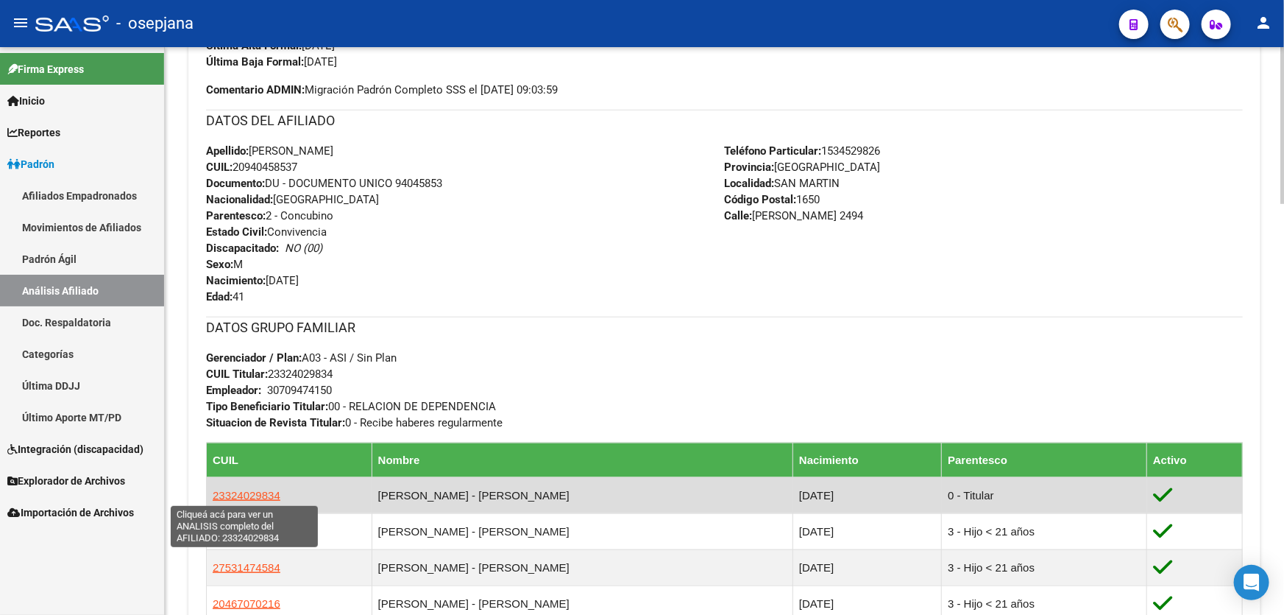
click at [255, 491] on span "23324029834" at bounding box center [247, 495] width 68 height 13
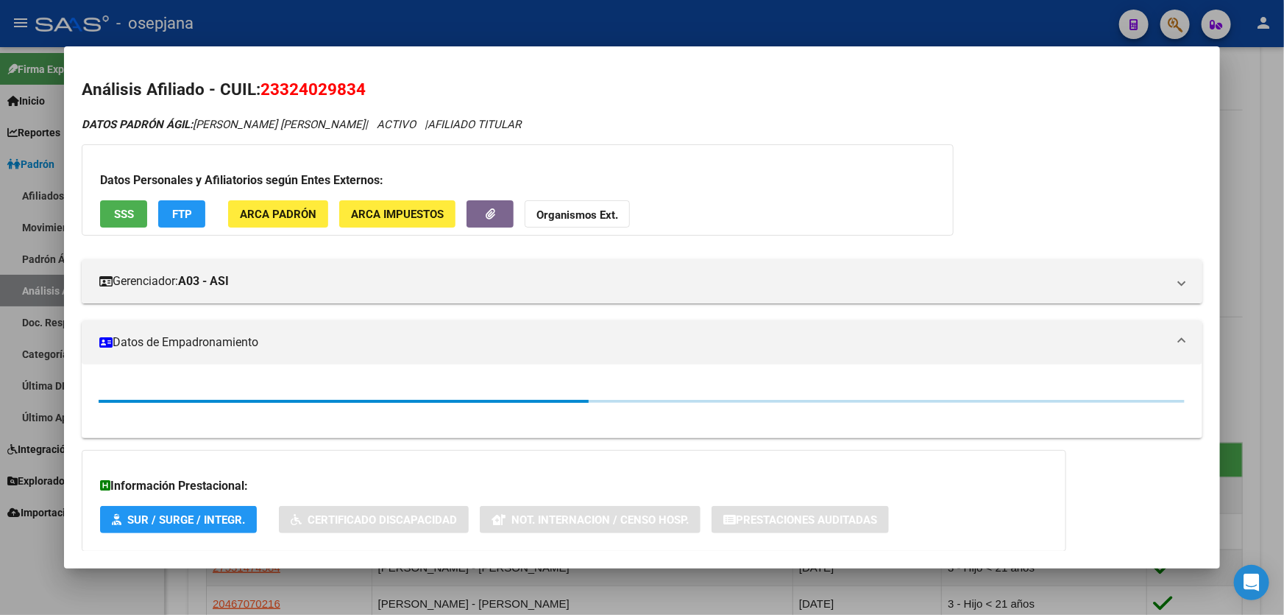
click at [110, 199] on div "Datos Personales y Afiliatorios según Entes Externos: SSS FTP ARCA Padrón ARCA …" at bounding box center [518, 189] width 872 height 91
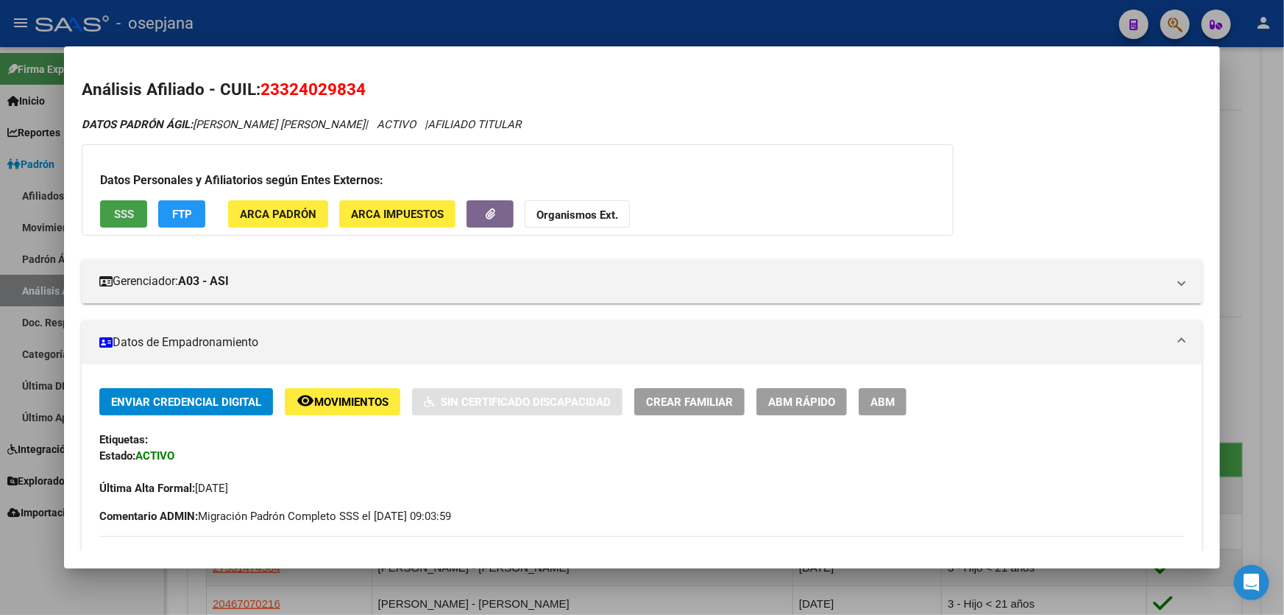
click at [112, 209] on button "SSS" at bounding box center [123, 213] width 47 height 27
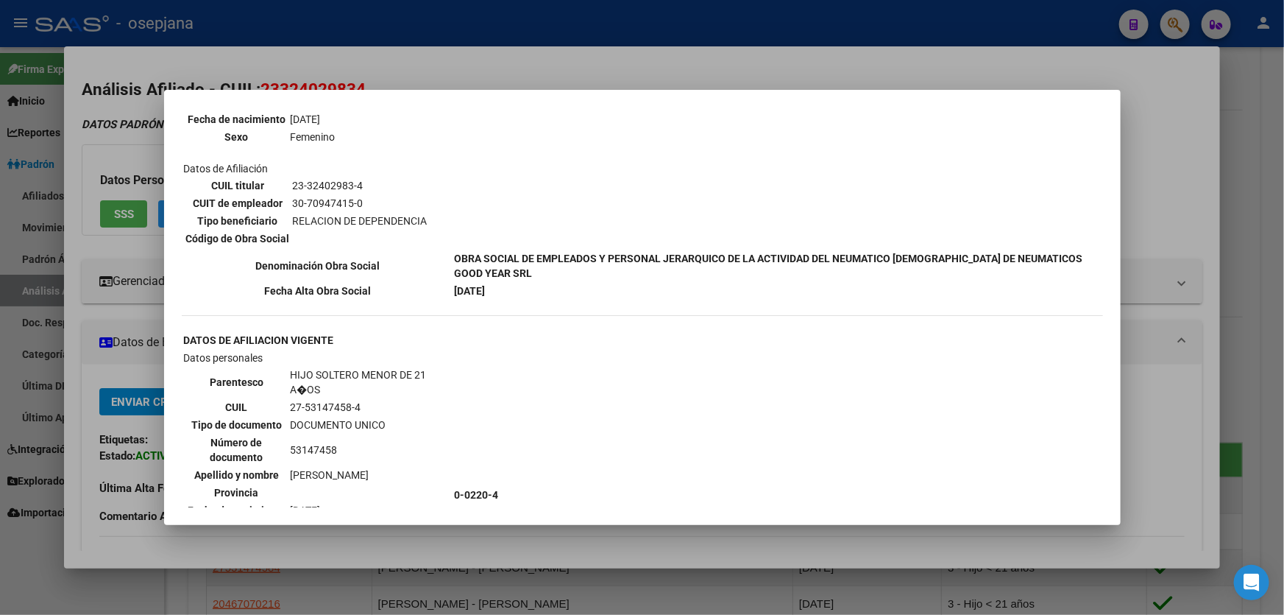
scroll to position [1446, 0]
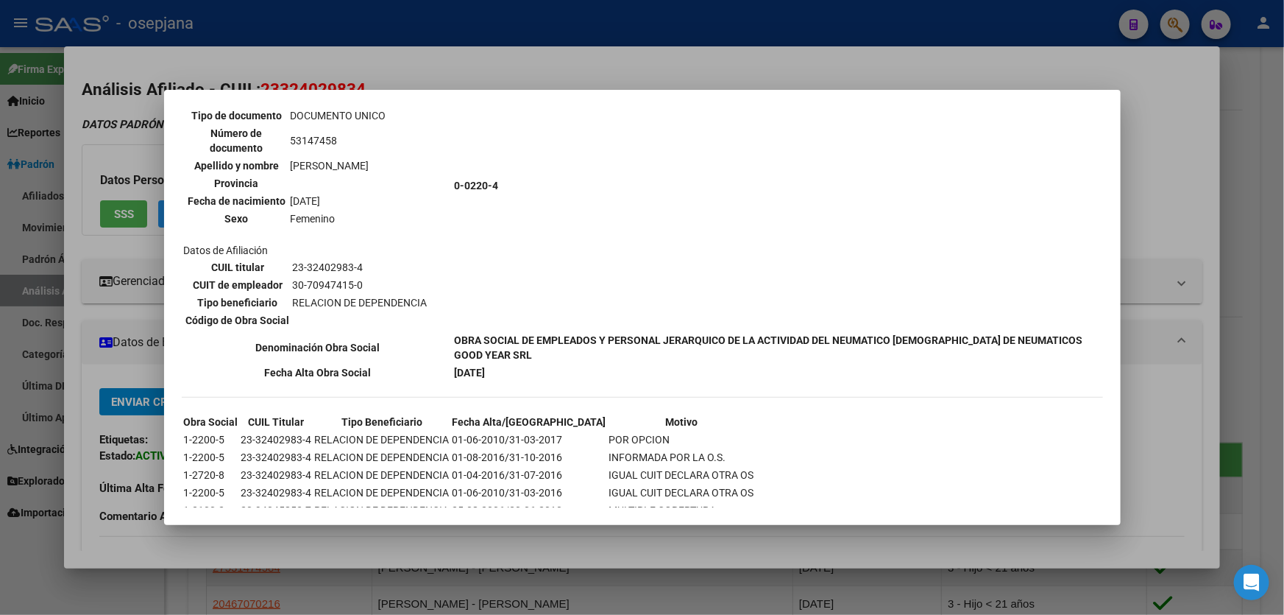
click at [1284, 199] on div at bounding box center [642, 307] width 1284 height 615
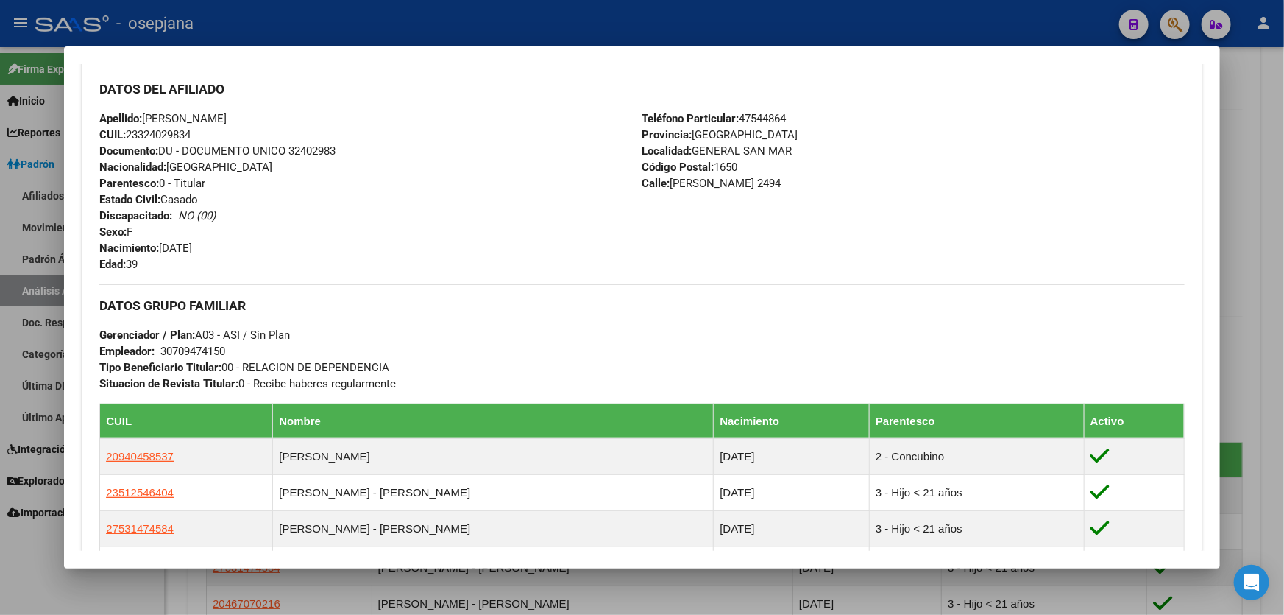
scroll to position [0, 0]
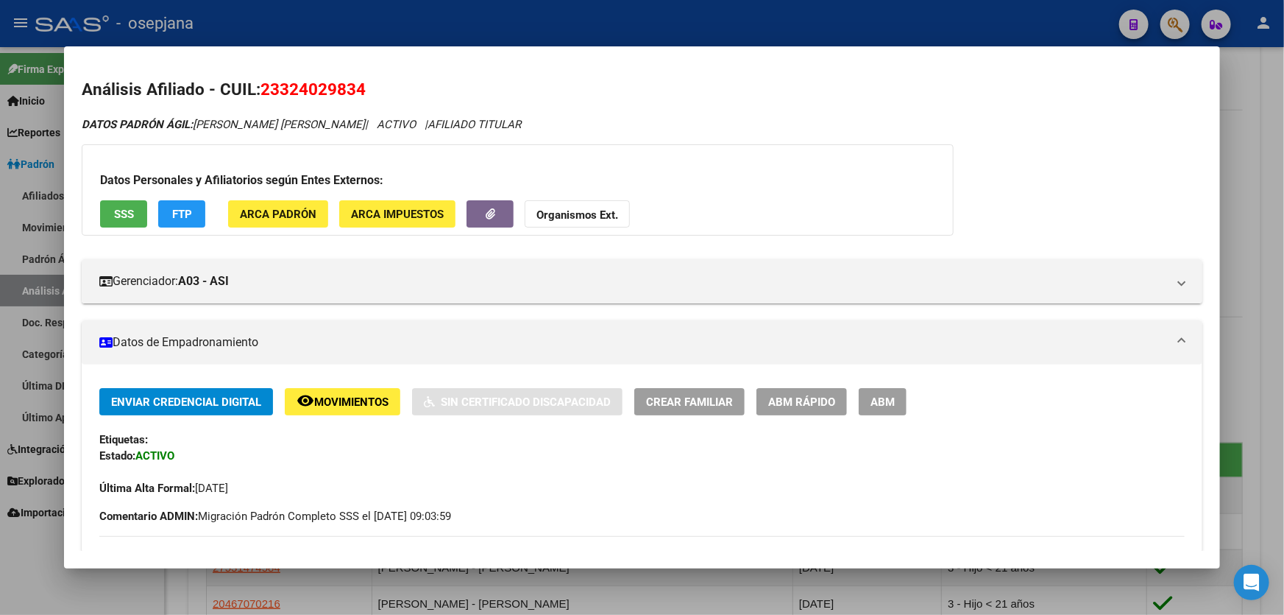
click at [299, 399] on mat-icon "remove_red_eye" at bounding box center [306, 401] width 18 height 18
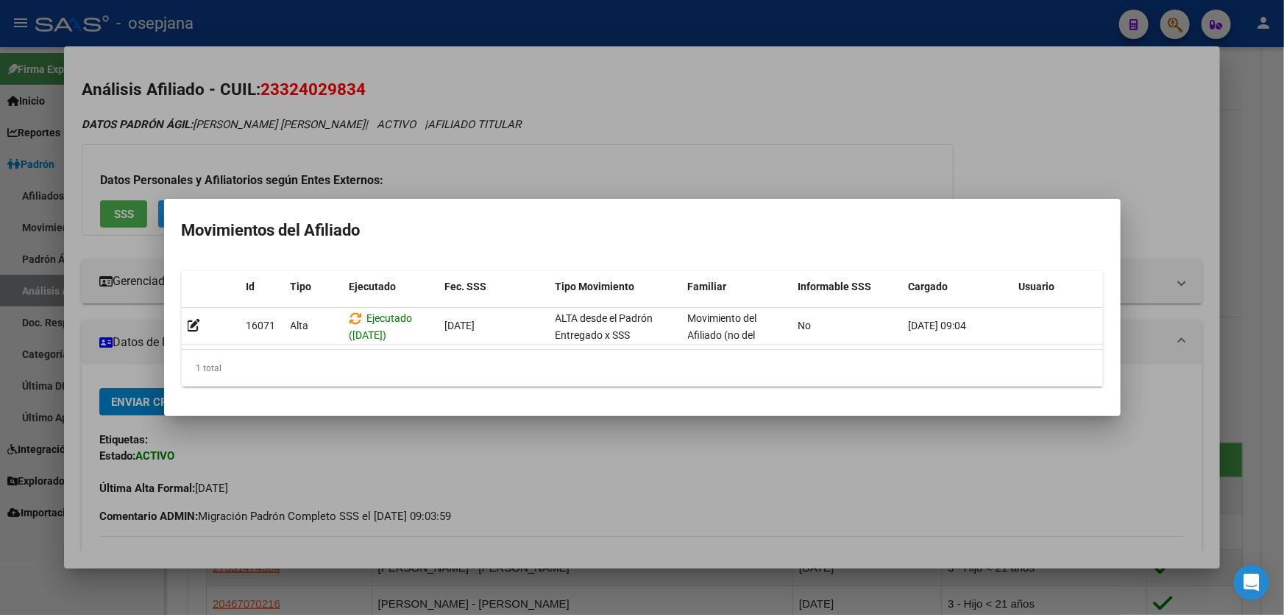
click at [1284, 246] on div at bounding box center [642, 307] width 1284 height 615
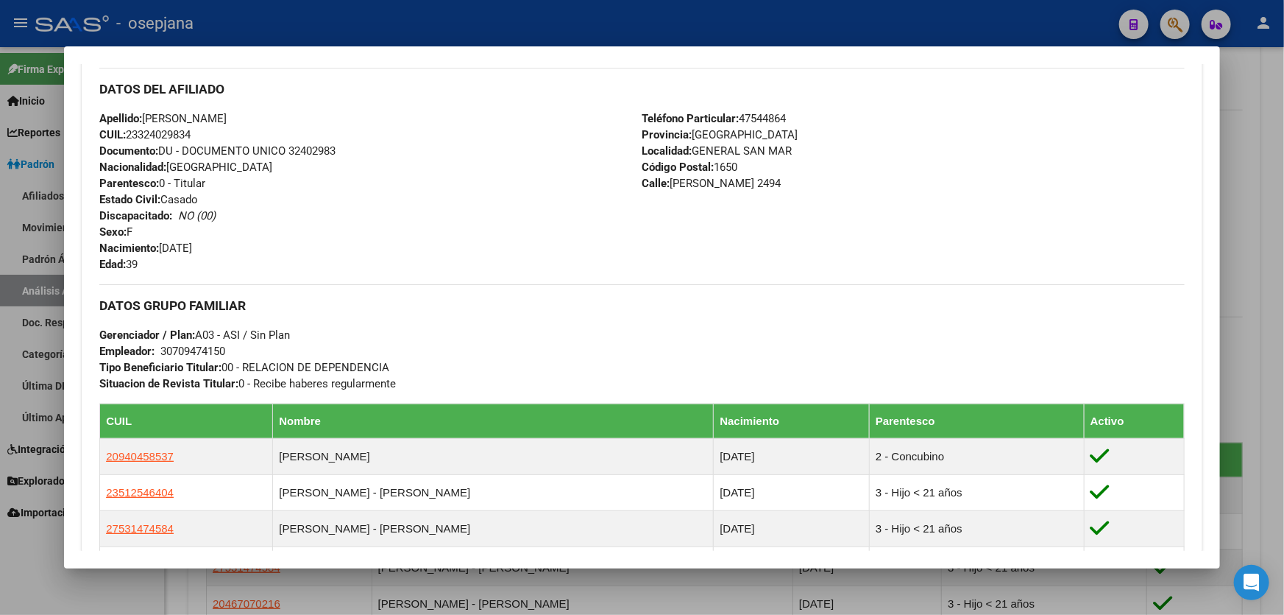
scroll to position [730, 0]
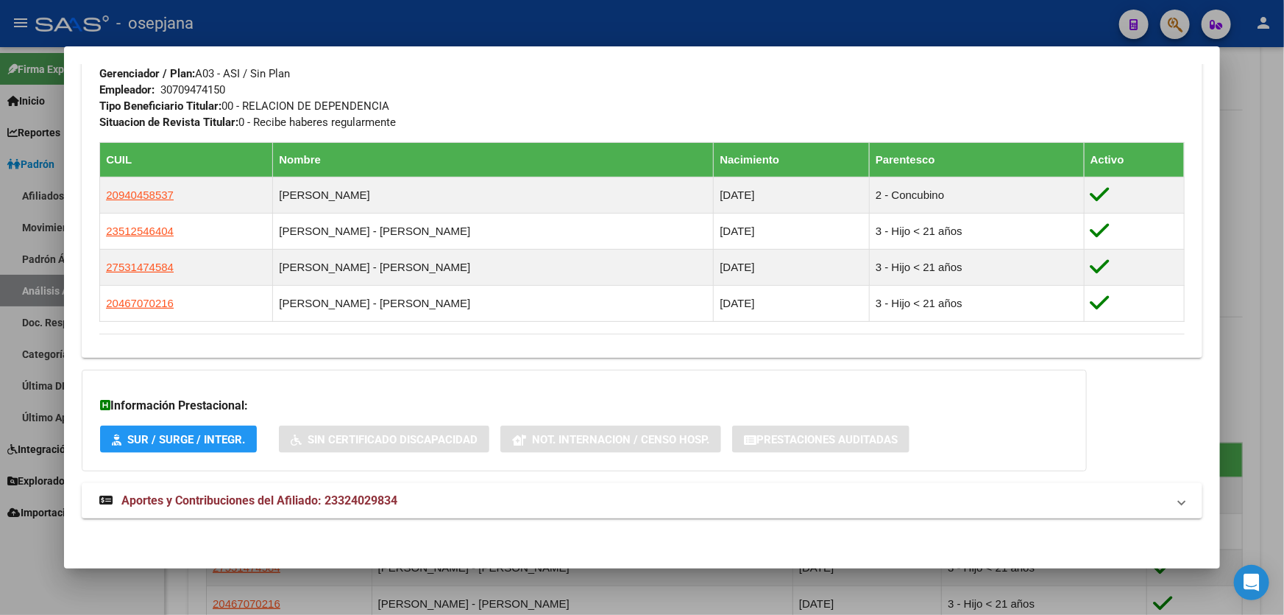
click at [1284, 236] on div at bounding box center [642, 307] width 1284 height 615
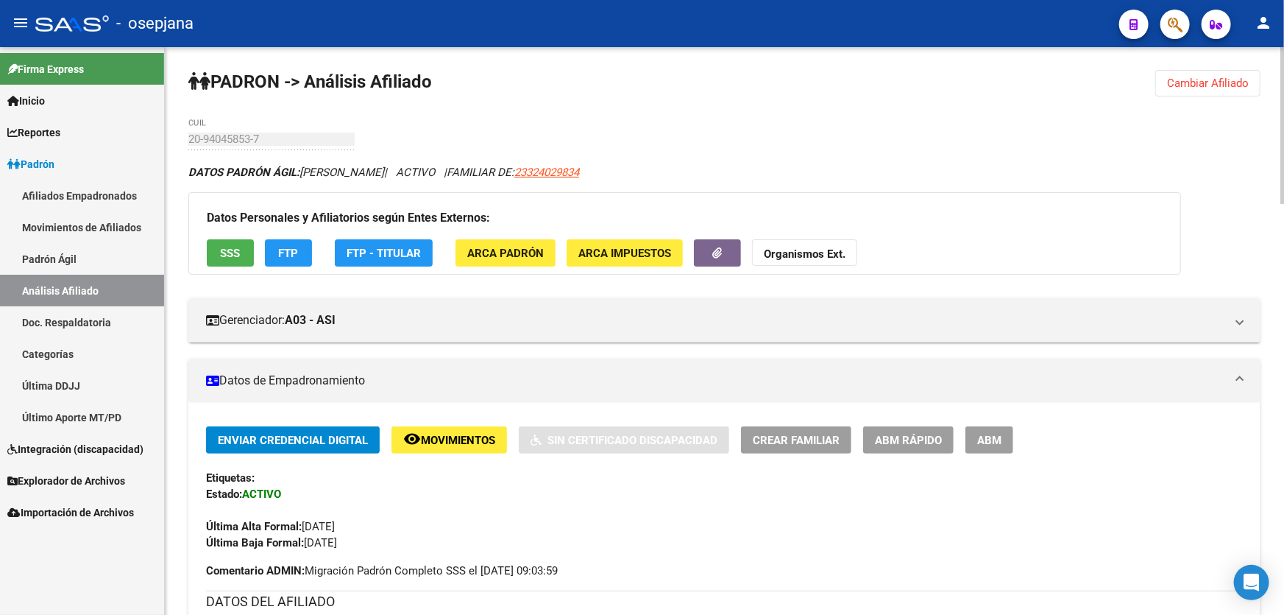
scroll to position [0, 0]
click at [1189, 79] on span "Cambiar Afiliado" at bounding box center [1208, 83] width 82 height 13
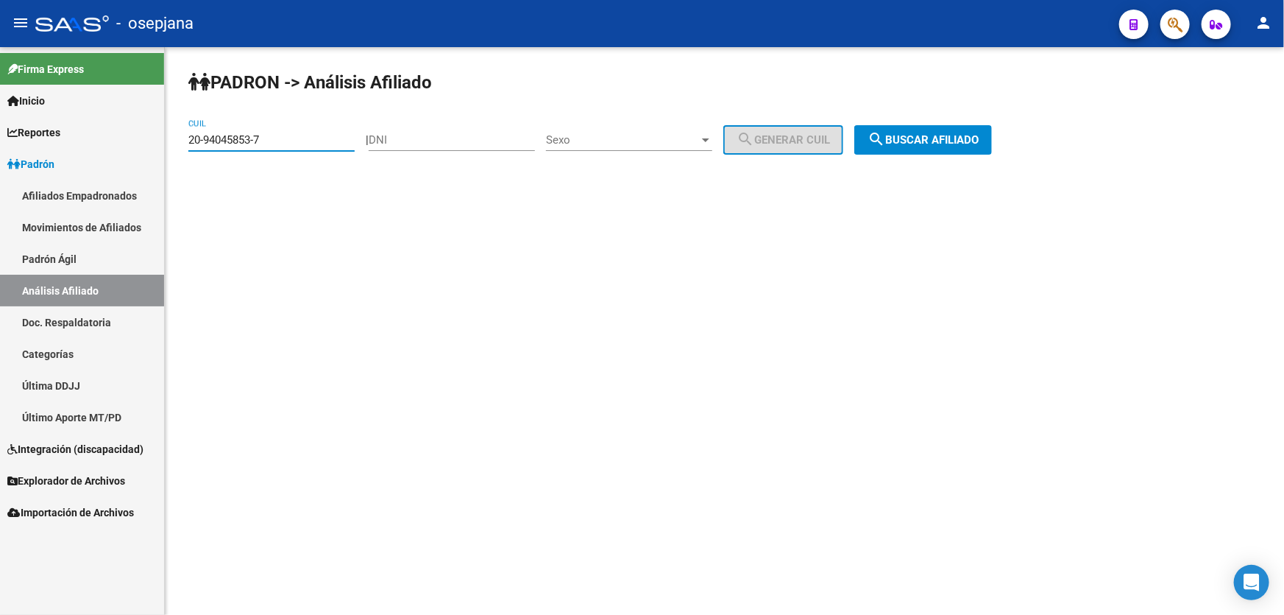
drag, startPoint x: 309, startPoint y: 139, endPoint x: 153, endPoint y: 141, distance: 156.1
click at [153, 141] on mat-sidenav-container "Firma Express Inicio Instructivos Contacto OS Reportes Padrón Traspasos x O.S. …" at bounding box center [642, 331] width 1284 height 568
paste input "596057-5"
click at [940, 135] on span "search Buscar afiliado" at bounding box center [923, 139] width 111 height 13
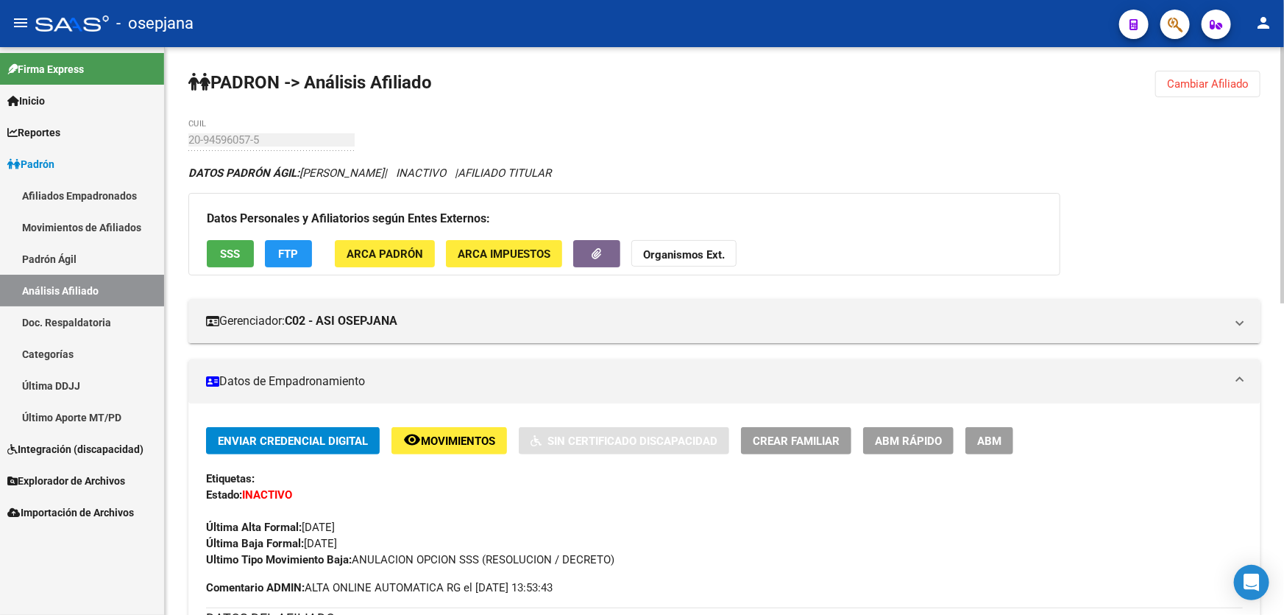
click at [1181, 88] on span "Cambiar Afiliado" at bounding box center [1208, 83] width 82 height 13
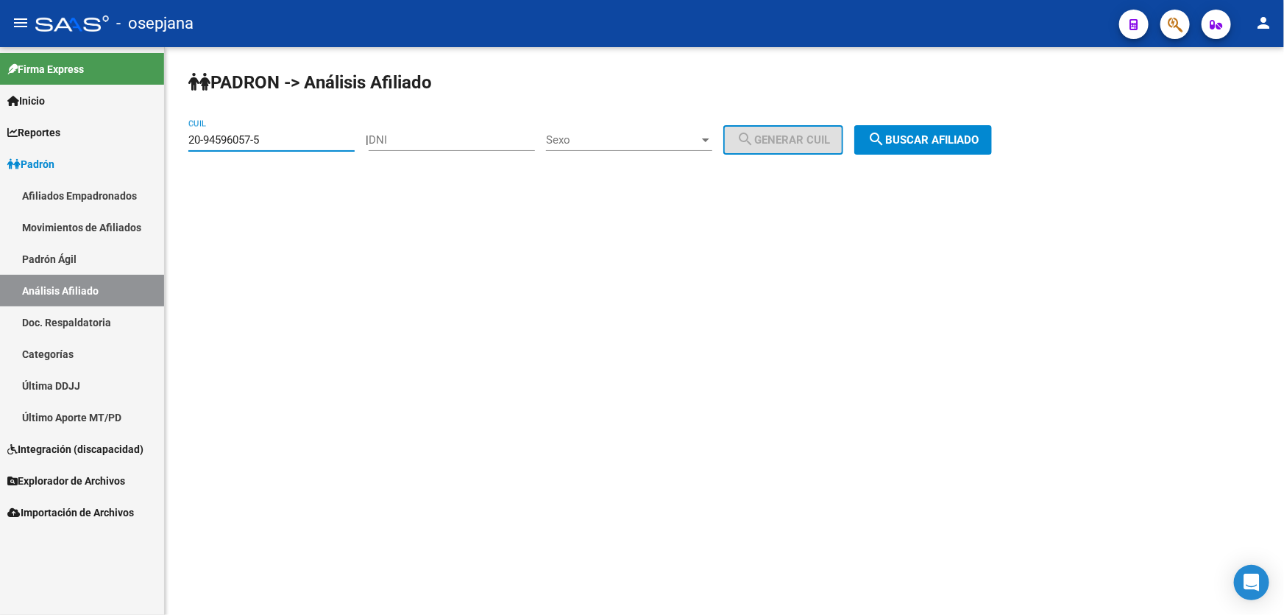
drag, startPoint x: 291, startPoint y: 142, endPoint x: 190, endPoint y: 148, distance: 101.7
click at [190, 148] on div "20-94596057-5 CUIL" at bounding box center [271, 135] width 166 height 32
paste input "3-16335823-9"
click at [939, 154] on div "PADRON -> Análisis Afiliado 23-16335823-9 CUIL | DNI Sexo Sexo search Generar C…" at bounding box center [725, 124] width 1120 height 155
click at [903, 143] on span "search Buscar afiliado" at bounding box center [923, 139] width 111 height 13
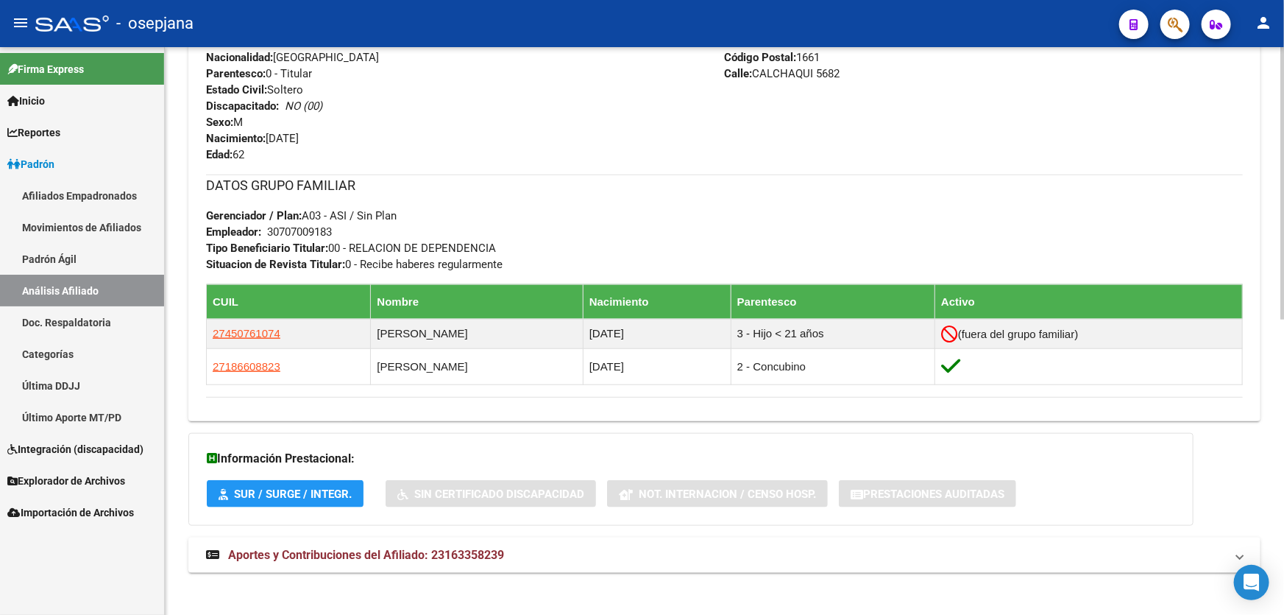
scroll to position [615, 0]
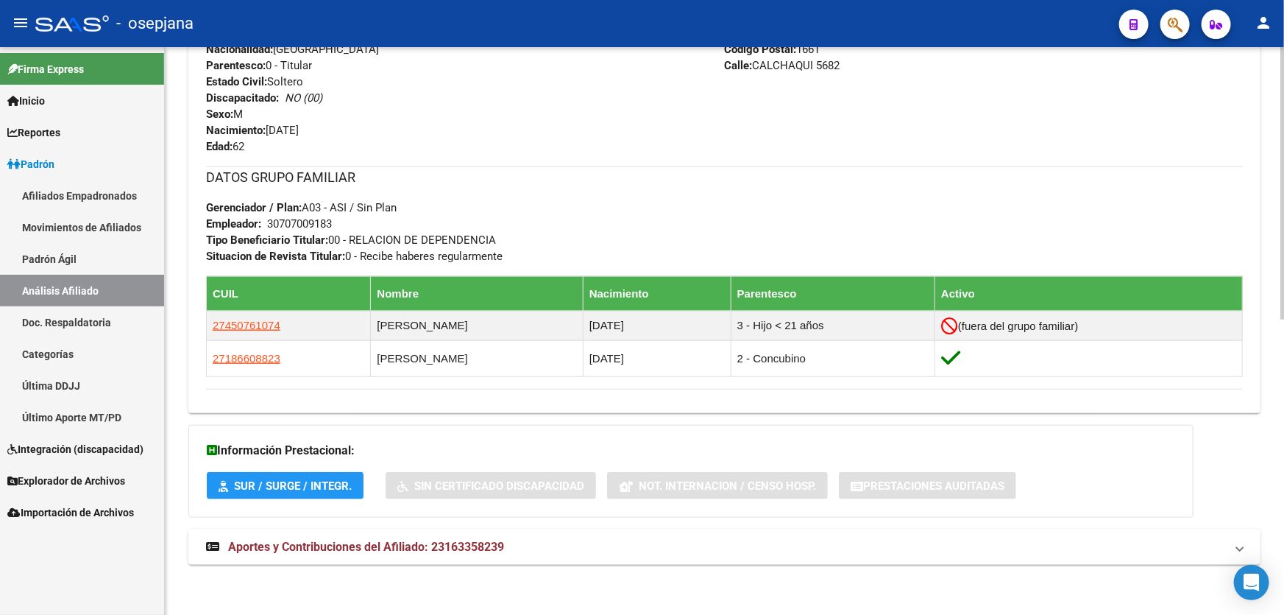
click at [424, 559] on mat-expansion-panel-header "Aportes y Contribuciones del Afiliado: 23163358239" at bounding box center [724, 546] width 1072 height 35
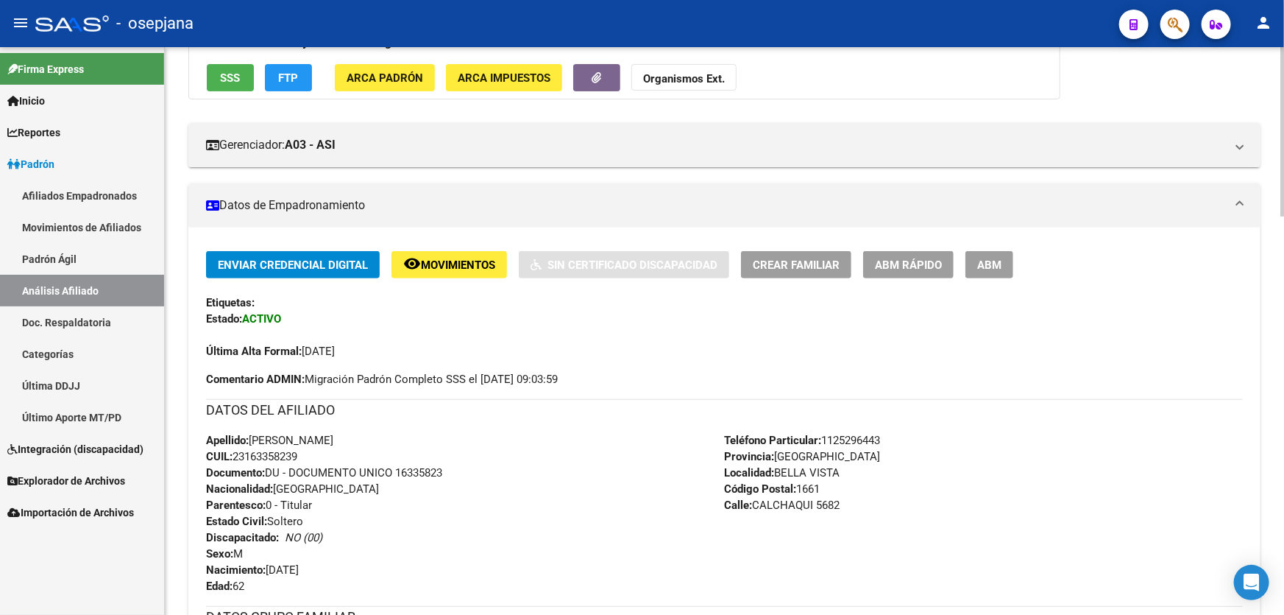
scroll to position [132, 0]
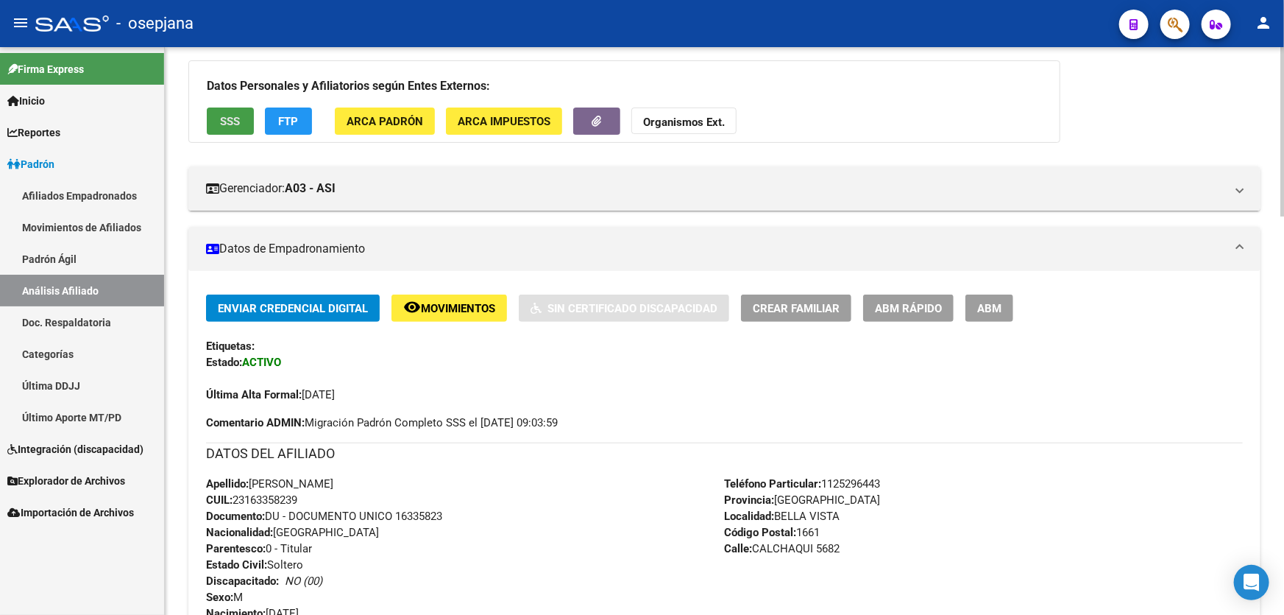
click at [237, 121] on span "SSS" at bounding box center [231, 121] width 20 height 13
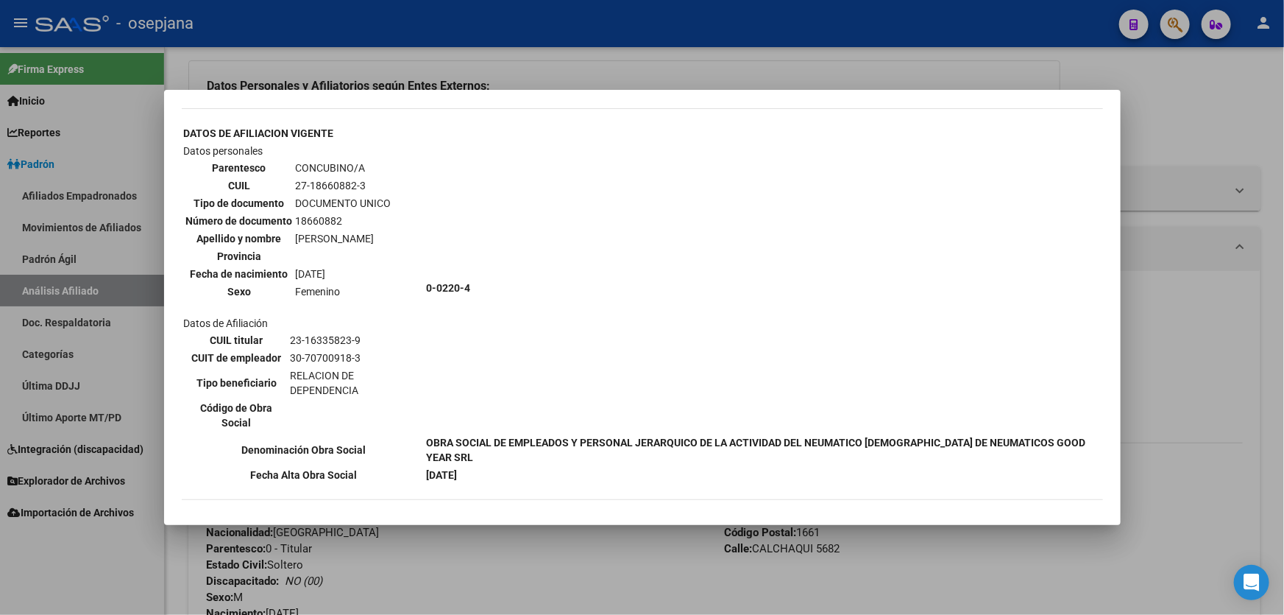
scroll to position [669, 0]
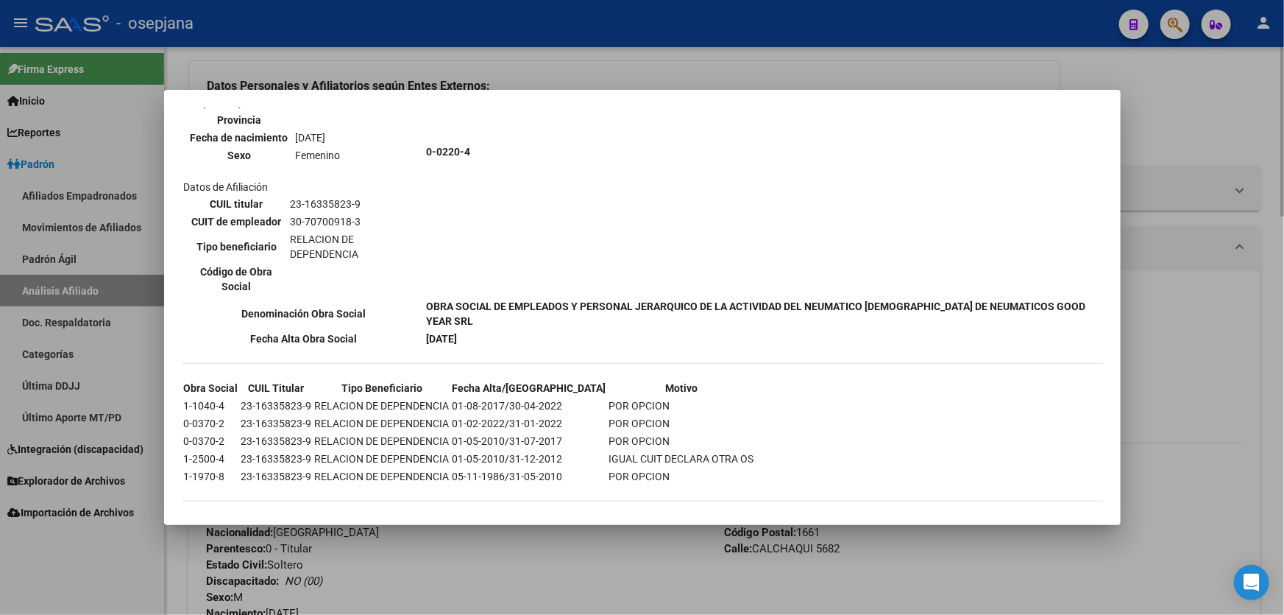
click at [1200, 304] on div at bounding box center [642, 307] width 1284 height 615
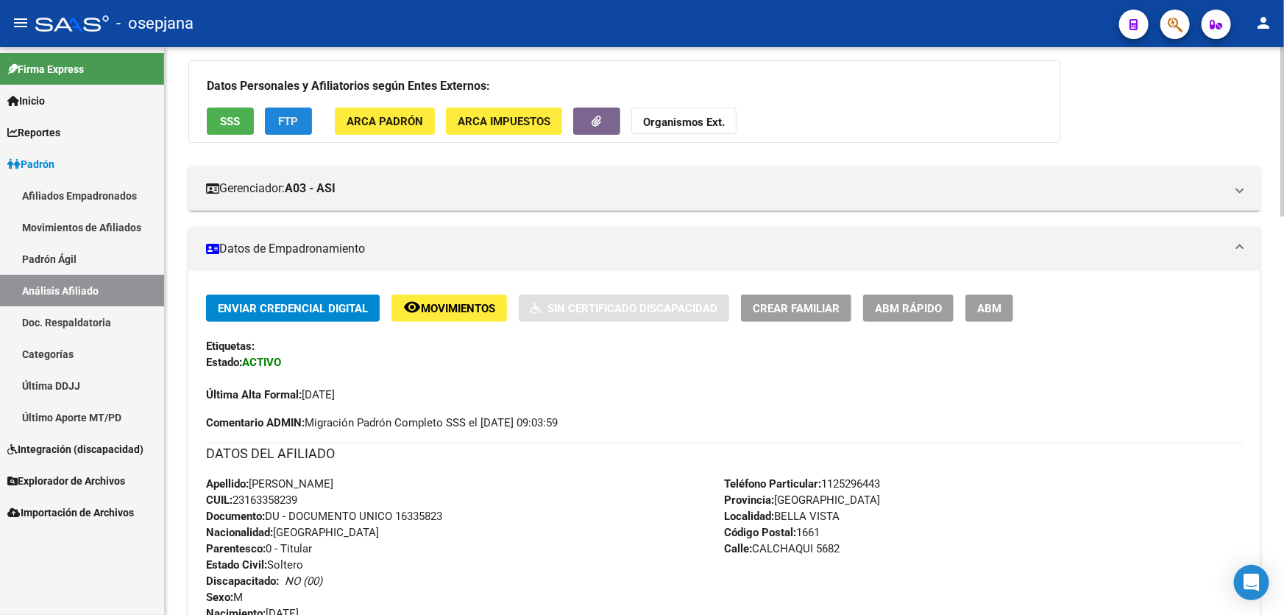
click at [297, 119] on span "FTP" at bounding box center [289, 121] width 20 height 13
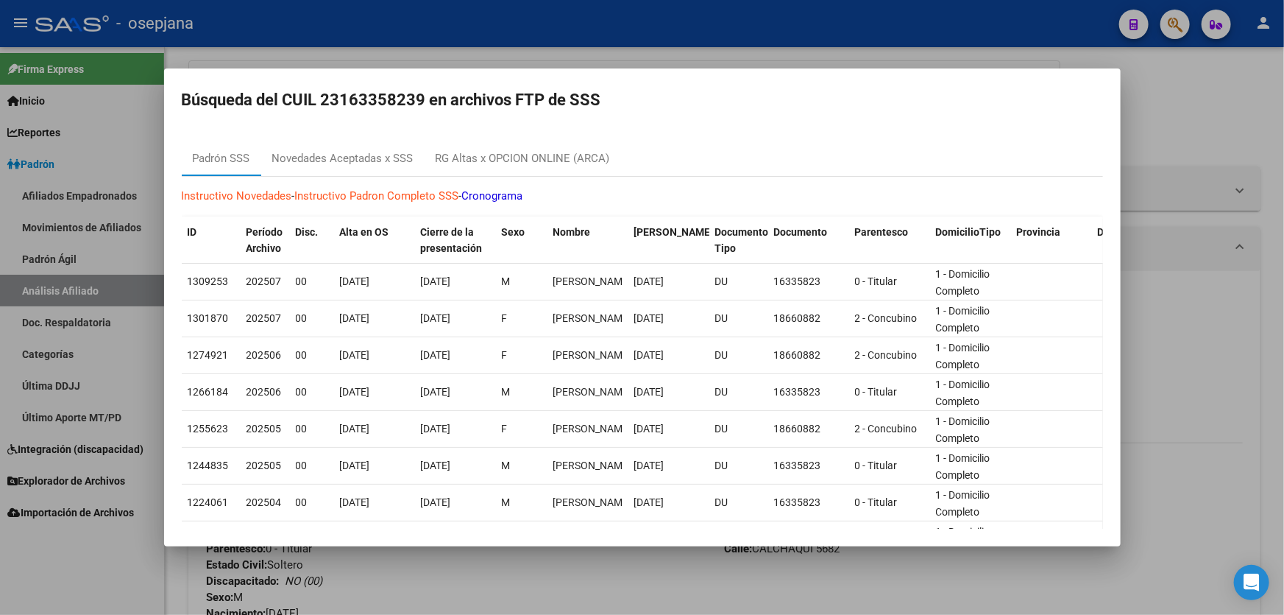
click at [1242, 311] on div at bounding box center [642, 307] width 1284 height 615
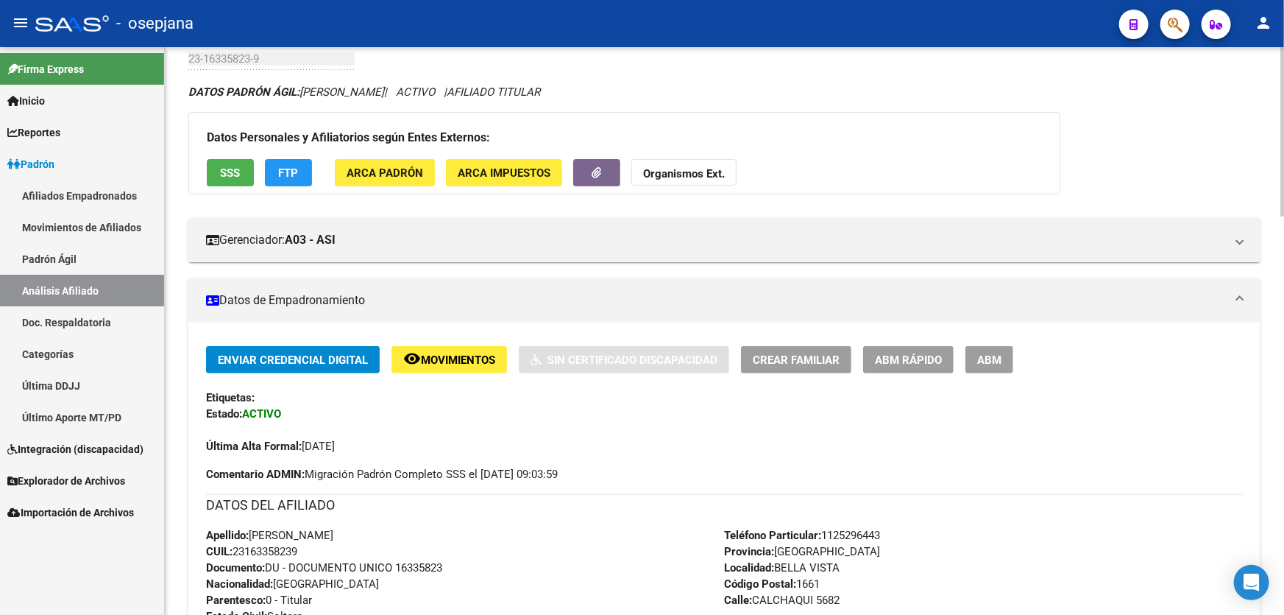
scroll to position [0, 0]
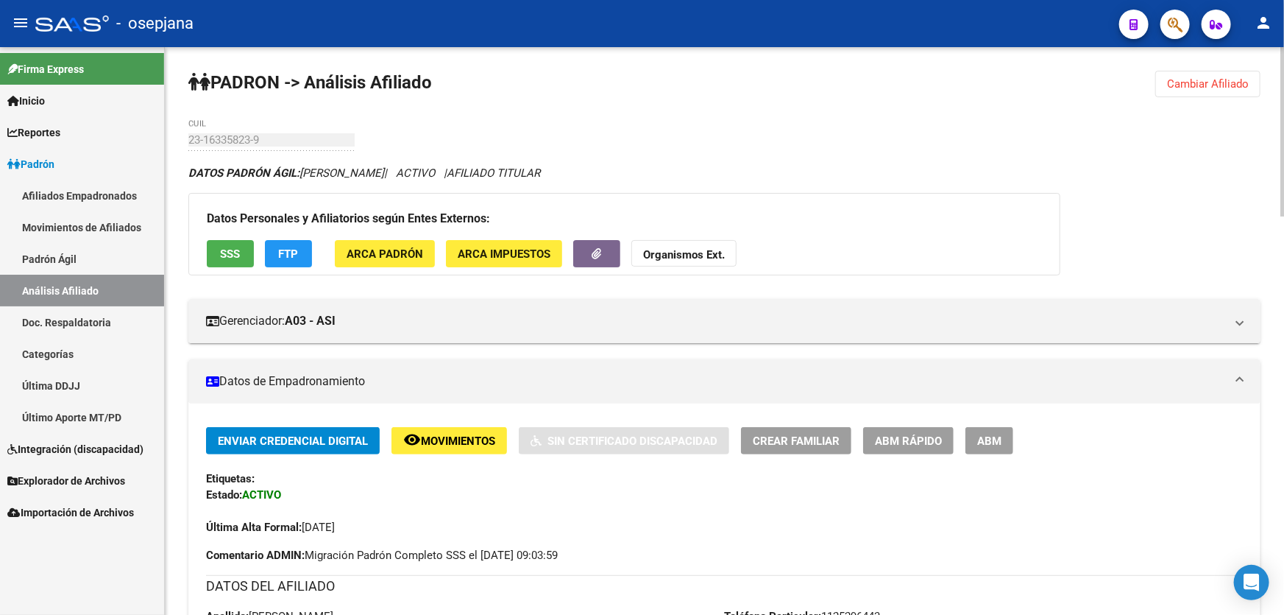
click at [1219, 77] on span "Cambiar Afiliado" at bounding box center [1208, 83] width 82 height 13
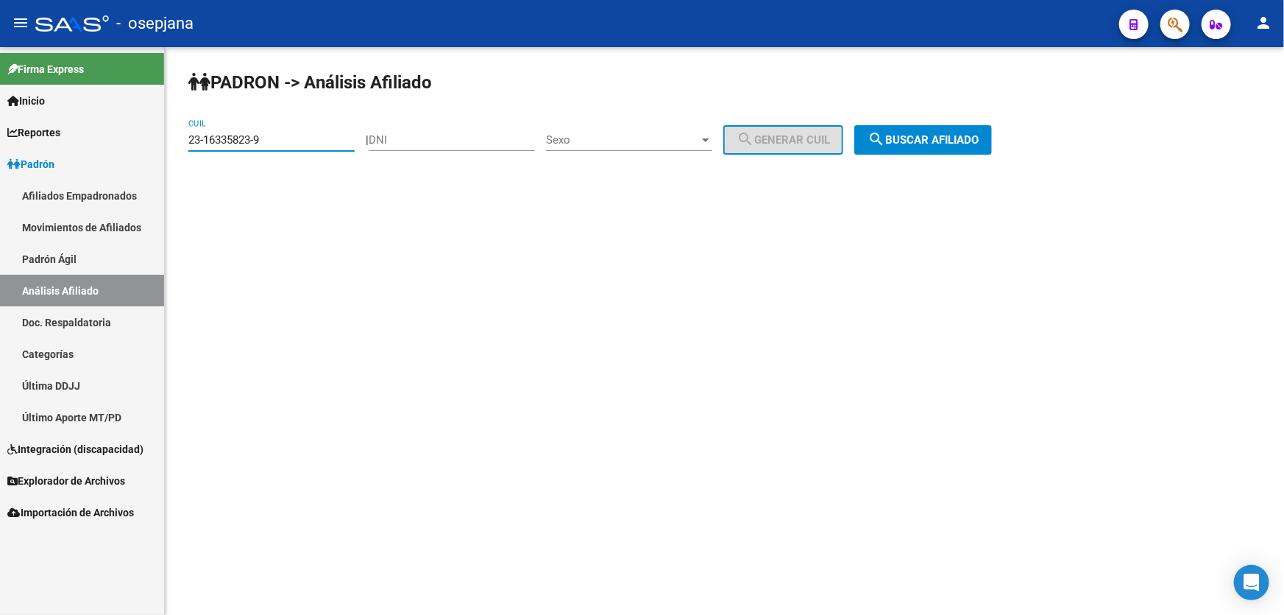
drag, startPoint x: 279, startPoint y: 141, endPoint x: 127, endPoint y: 141, distance: 151.6
click at [131, 141] on mat-sidenav-container "Firma Express Inicio Instructivos Contacto OS Reportes Padrón Traspasos x O.S. …" at bounding box center [642, 331] width 1284 height 568
paste input "0-25100729-3"
click at [979, 141] on span "search Buscar afiliado" at bounding box center [923, 139] width 111 height 13
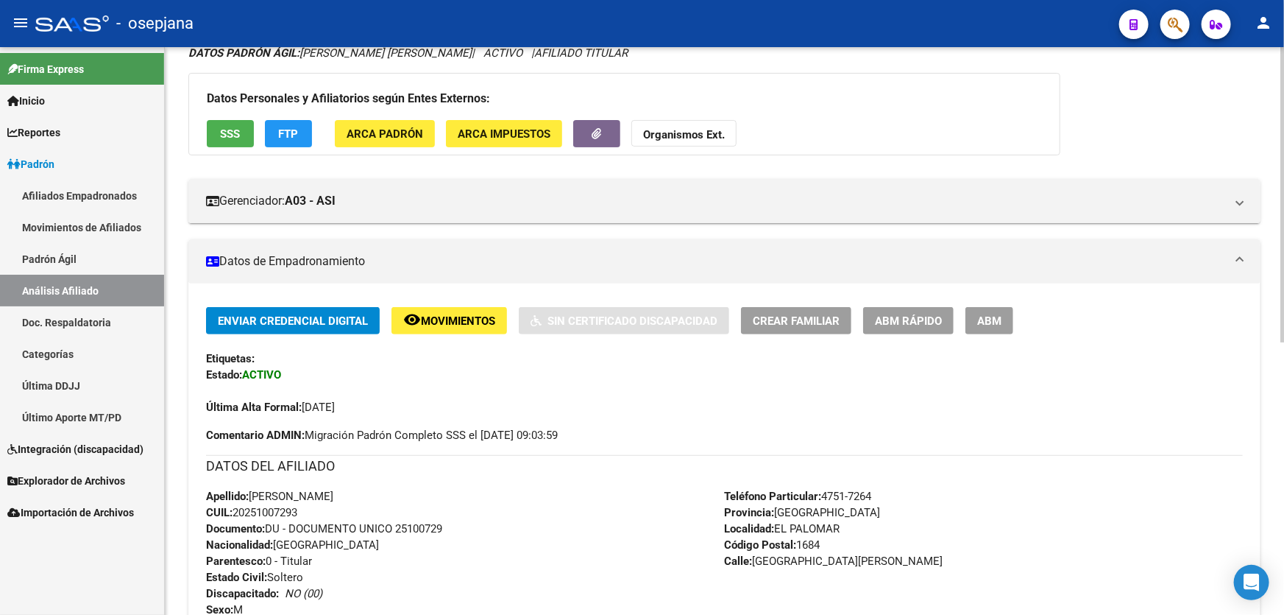
scroll to position [53, 0]
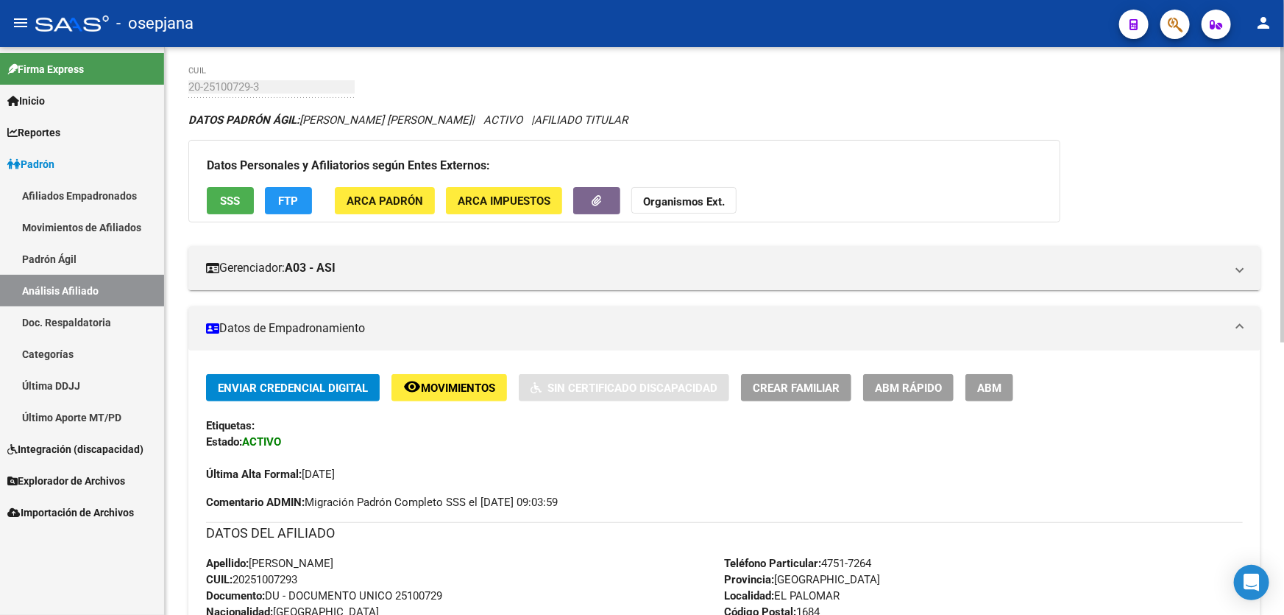
click at [229, 191] on button "SSS" at bounding box center [230, 200] width 47 height 27
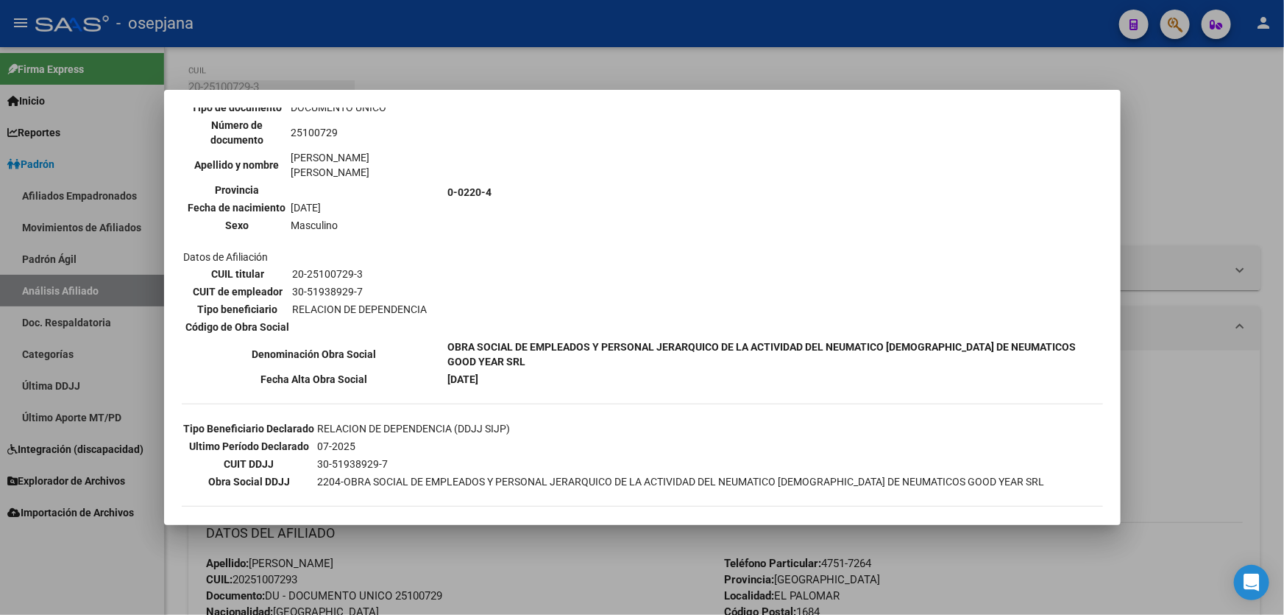
scroll to position [401, 0]
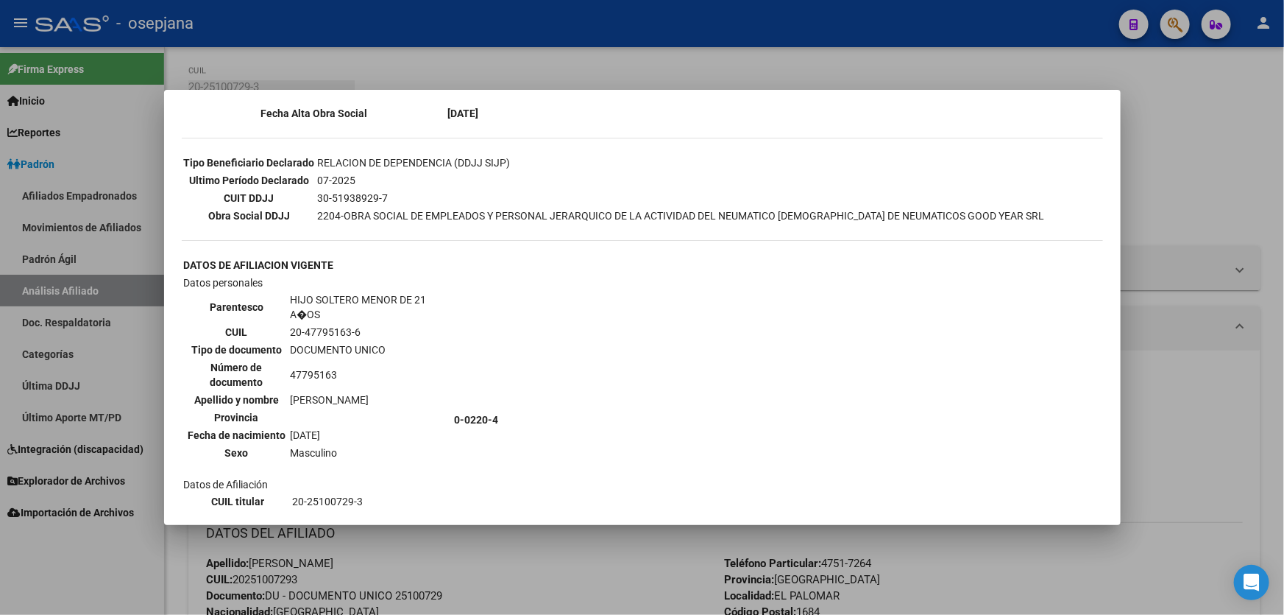
click at [1284, 367] on div at bounding box center [642, 307] width 1284 height 615
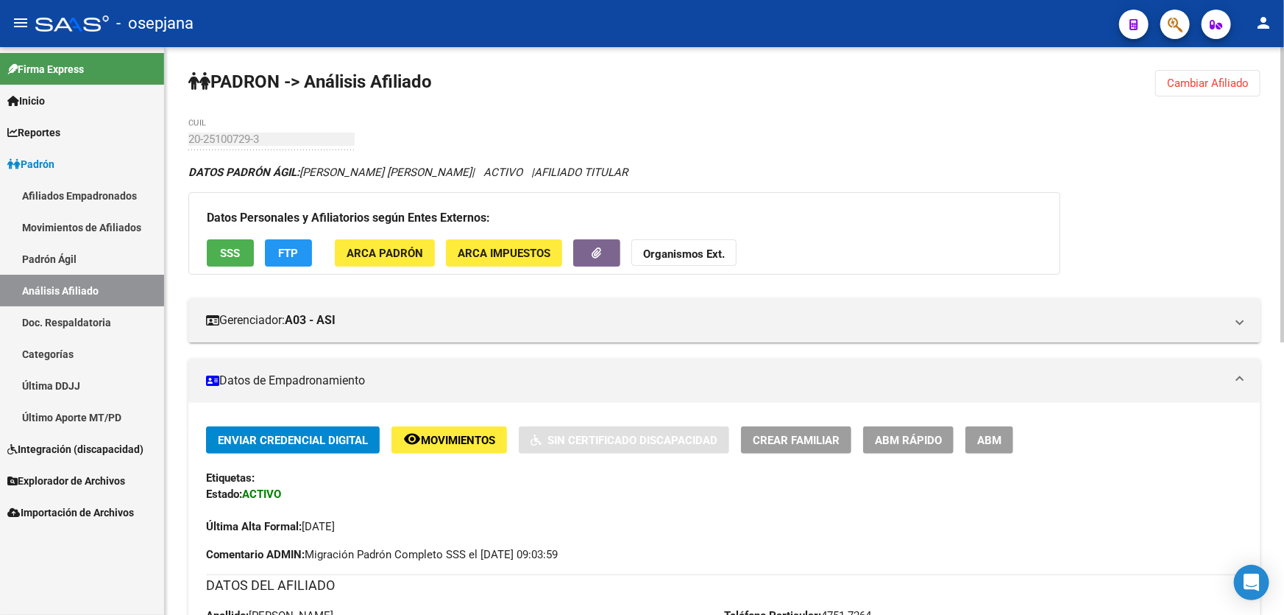
scroll to position [0, 0]
click at [1222, 84] on span "Cambiar Afiliado" at bounding box center [1208, 83] width 82 height 13
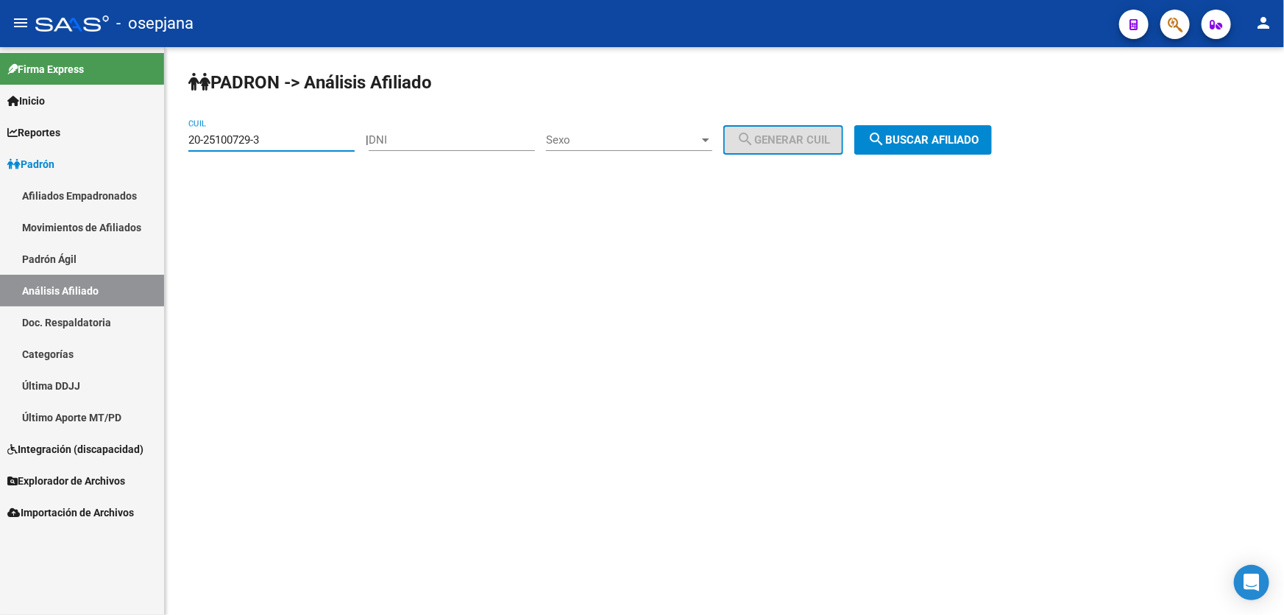
drag, startPoint x: 272, startPoint y: 140, endPoint x: 183, endPoint y: 149, distance: 88.8
click at [164, 147] on mat-sidenav-container "Firma Express Inicio Instructivos Contacto OS Reportes Padrón Traspasos x O.S. …" at bounding box center [642, 331] width 1284 height 568
click at [229, 131] on div "20-25100729-3 CUIL" at bounding box center [271, 135] width 166 height 32
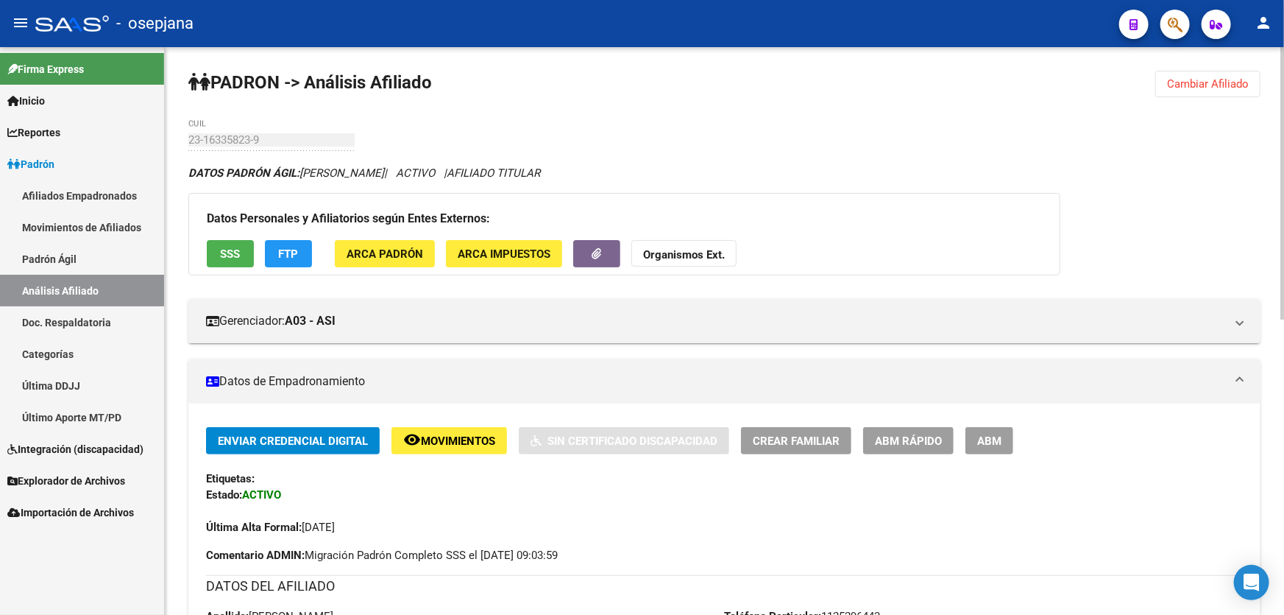
drag, startPoint x: 222, startPoint y: 137, endPoint x: 1141, endPoint y: 183, distance: 920.5
click at [1198, 77] on span "Cambiar Afiliado" at bounding box center [1208, 83] width 82 height 13
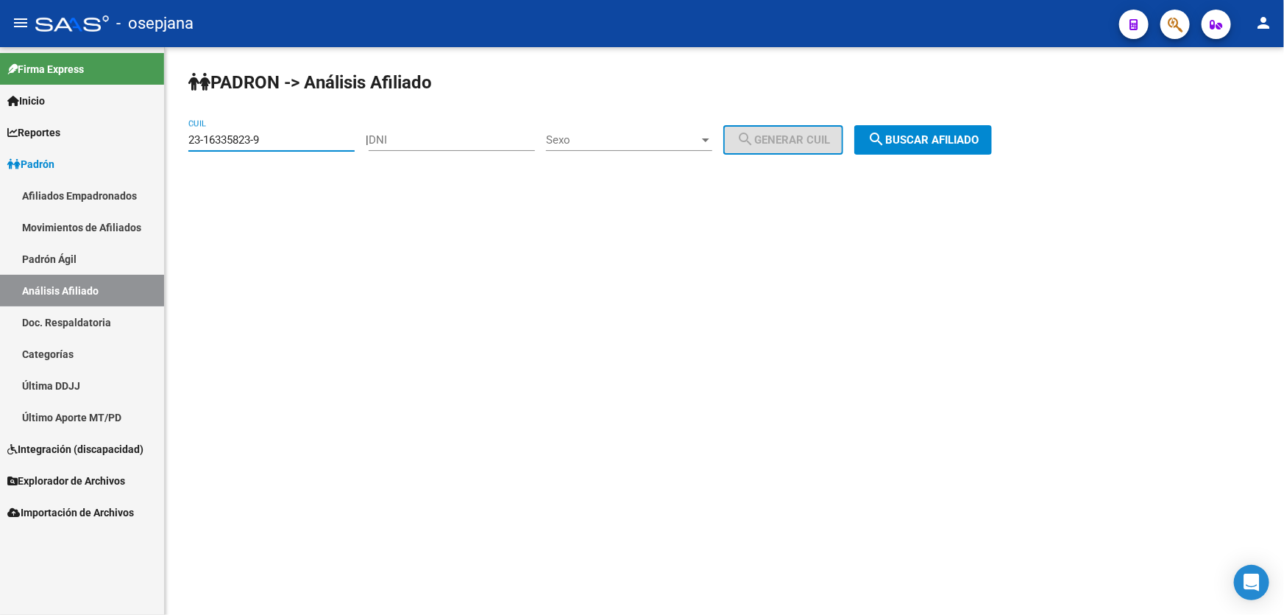
drag, startPoint x: 289, startPoint y: 144, endPoint x: 156, endPoint y: 145, distance: 132.5
click at [158, 145] on mat-sidenav-container "Firma Express Inicio Instructivos Contacto OS Reportes Padrón Traspasos x O.S. …" at bounding box center [642, 331] width 1284 height 568
paste input "7-36498407"
click at [964, 133] on span "search Buscar afiliado" at bounding box center [923, 139] width 111 height 13
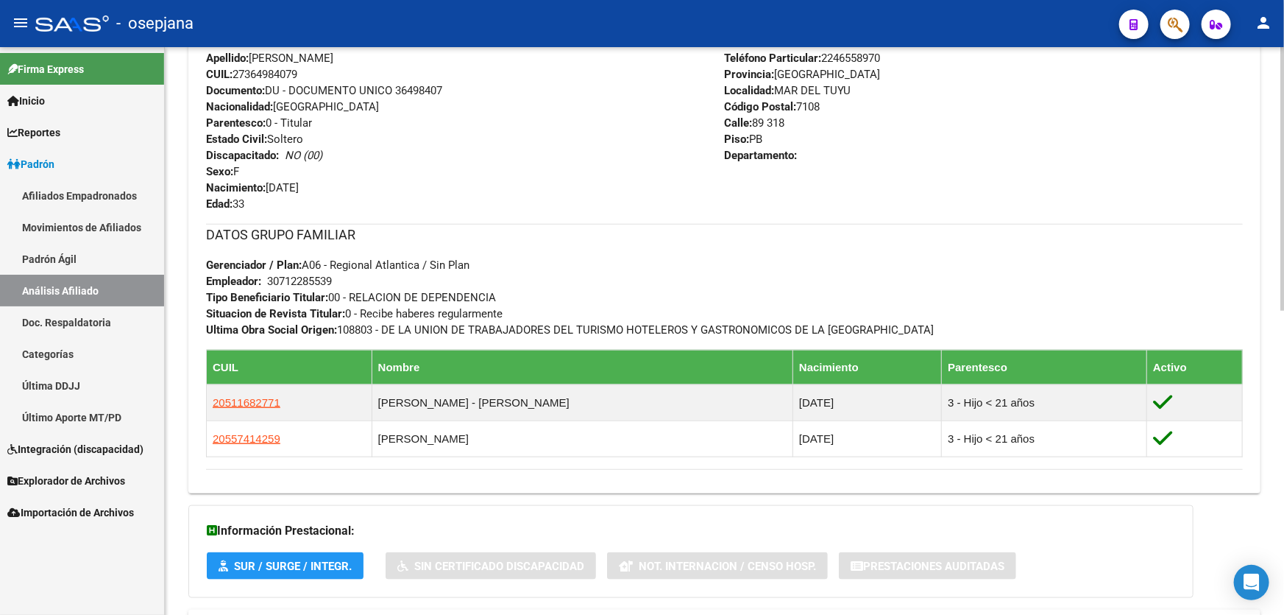
scroll to position [655, 0]
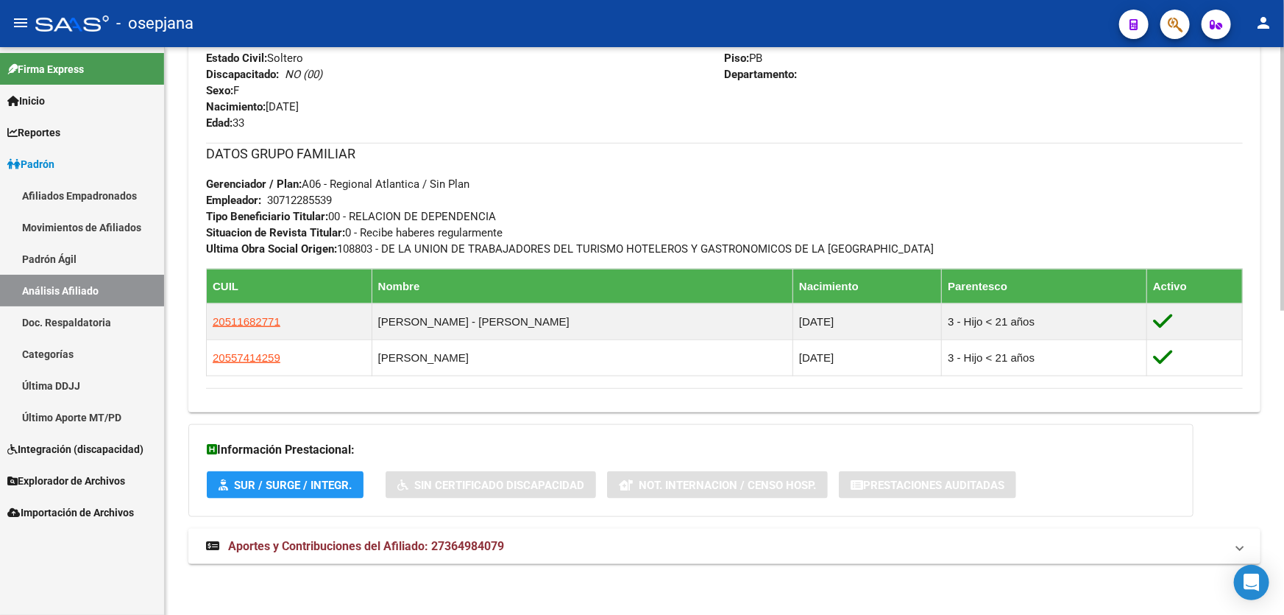
click at [646, 552] on mat-panel-title "Aportes y Contribuciones del Afiliado: 27364984079" at bounding box center [715, 546] width 1019 height 16
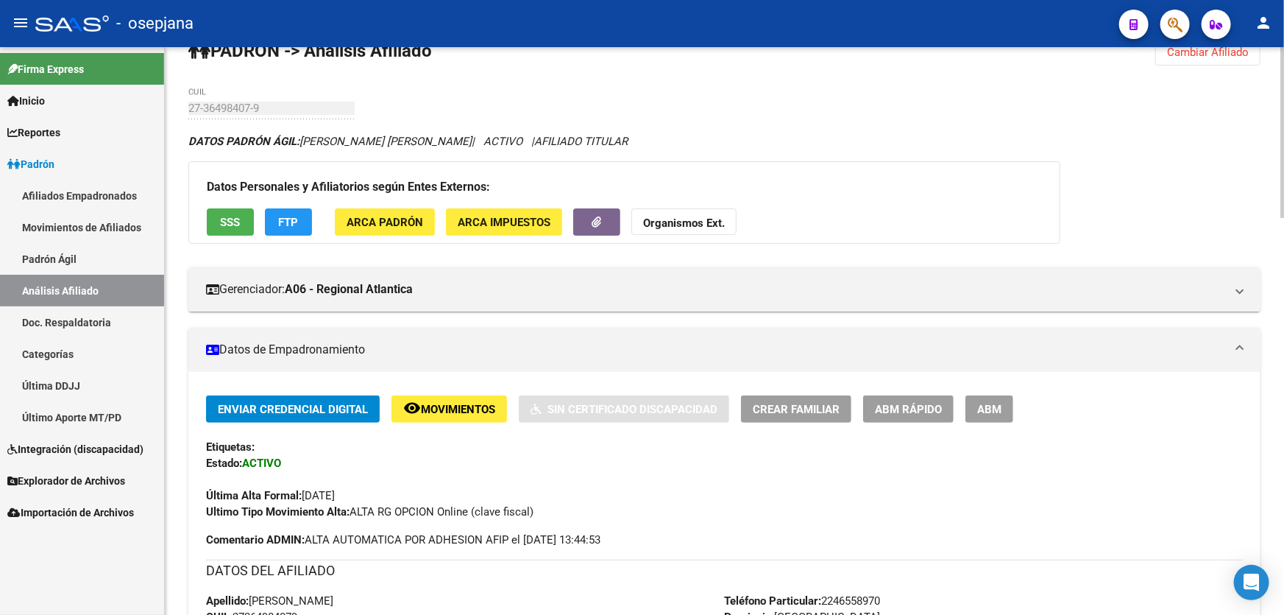
scroll to position [0, 0]
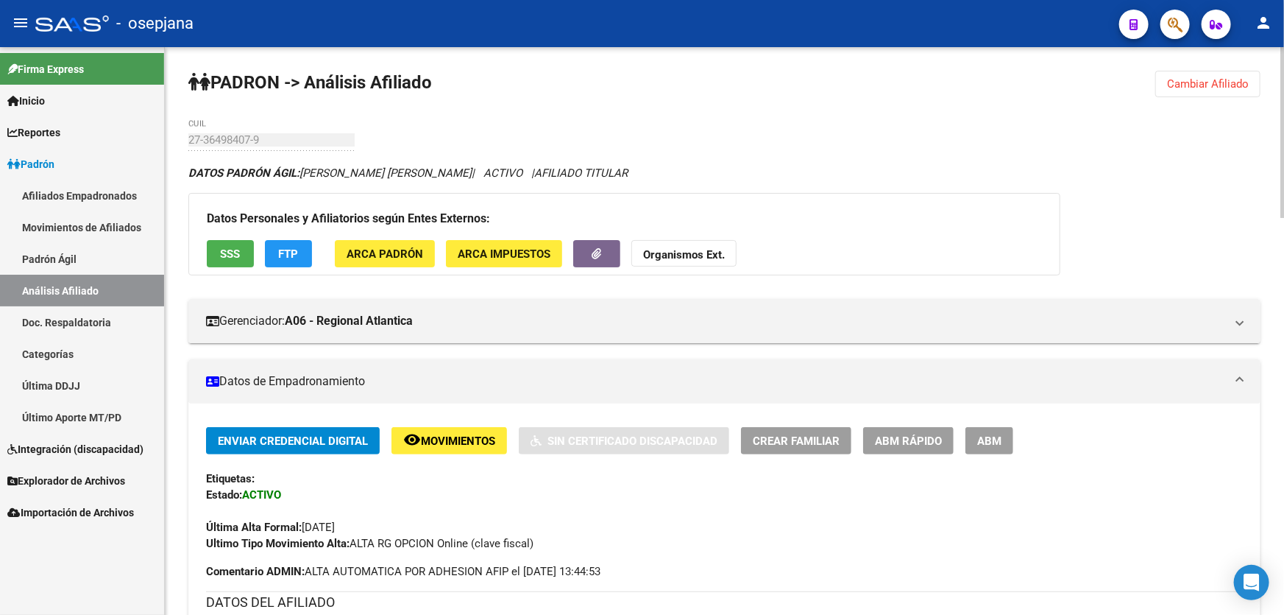
click at [222, 236] on div "Datos Personales y Afiliatorios según Entes Externos: SSS FTP ARCA Padrón ARCA …" at bounding box center [624, 234] width 872 height 82
click at [217, 258] on button "SSS" at bounding box center [230, 253] width 47 height 27
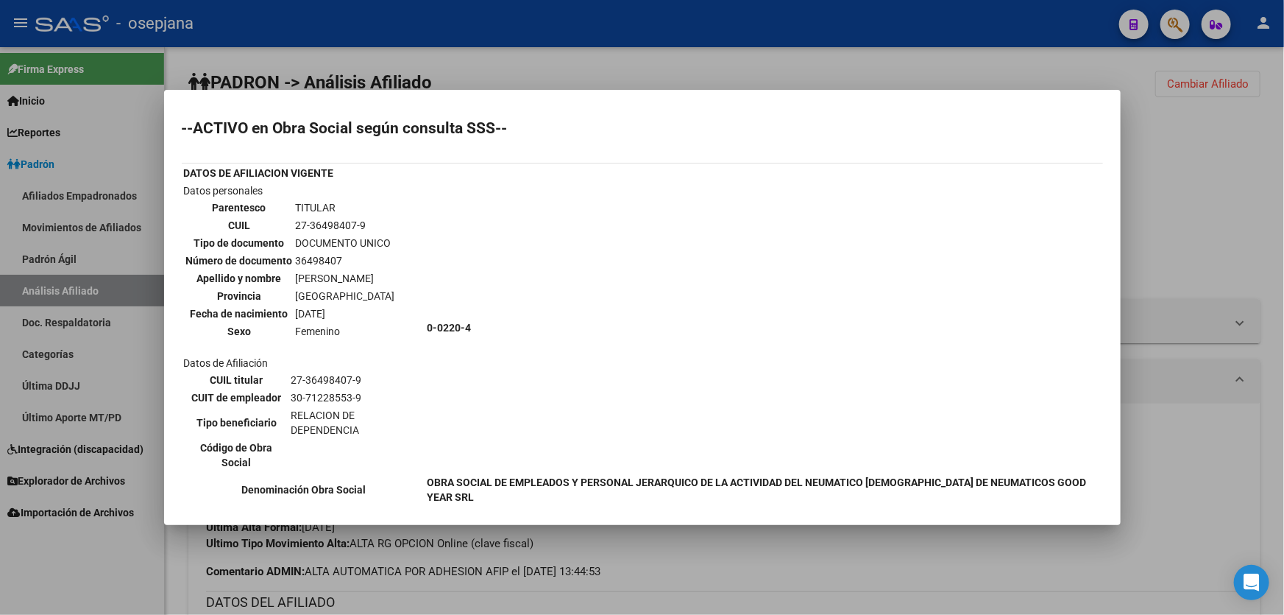
click at [1233, 168] on div at bounding box center [642, 307] width 1284 height 615
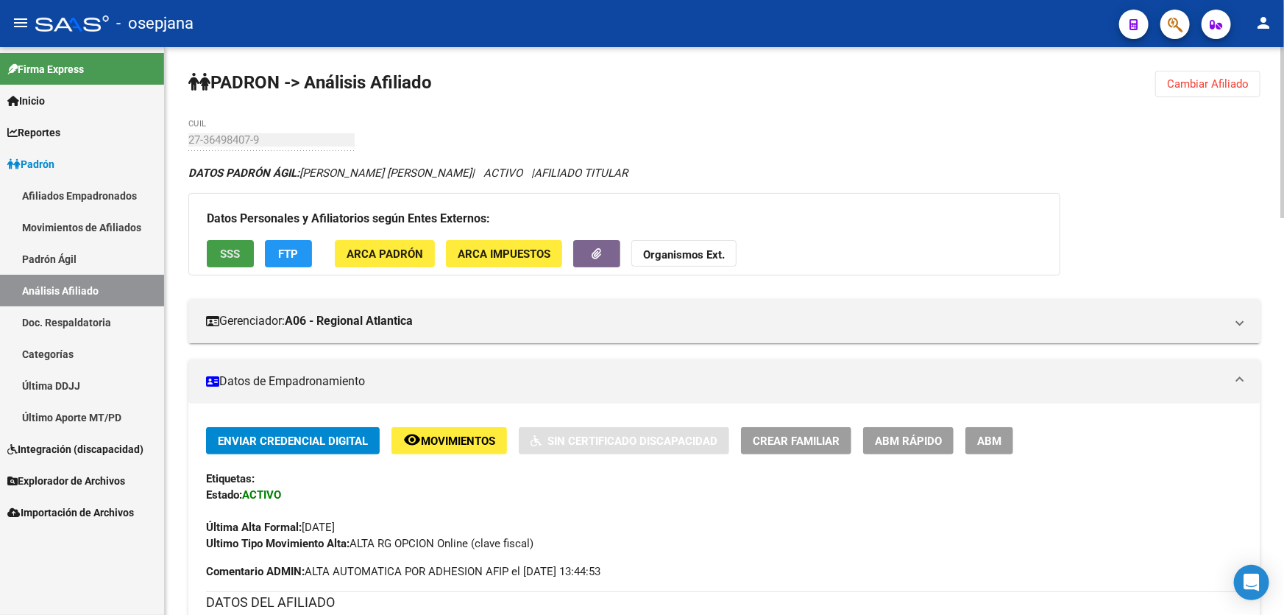
click at [230, 247] on span "SSS" at bounding box center [231, 253] width 20 height 13
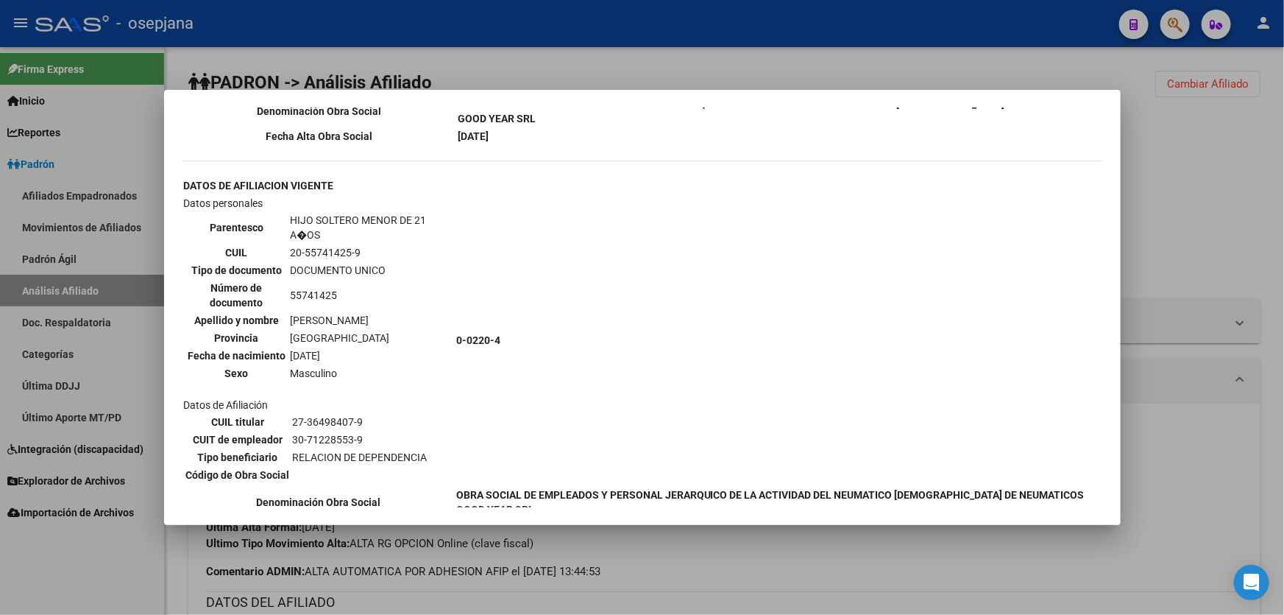
scroll to position [1023, 0]
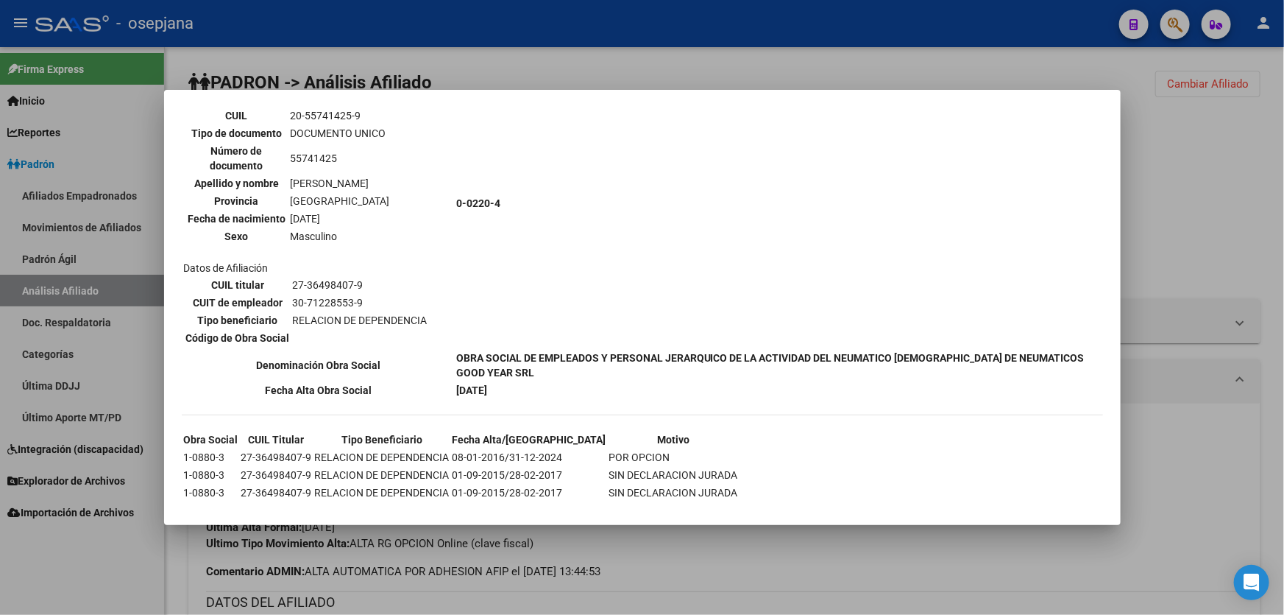
click at [1284, 177] on div at bounding box center [642, 307] width 1284 height 615
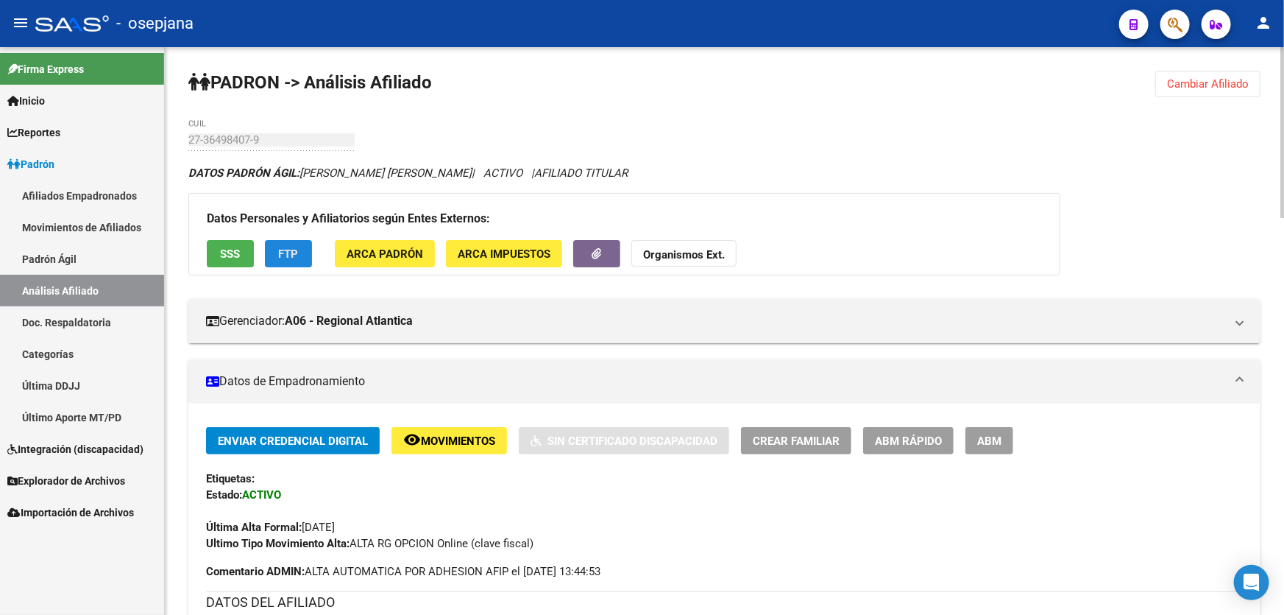
click at [279, 247] on span "FTP" at bounding box center [289, 253] width 20 height 13
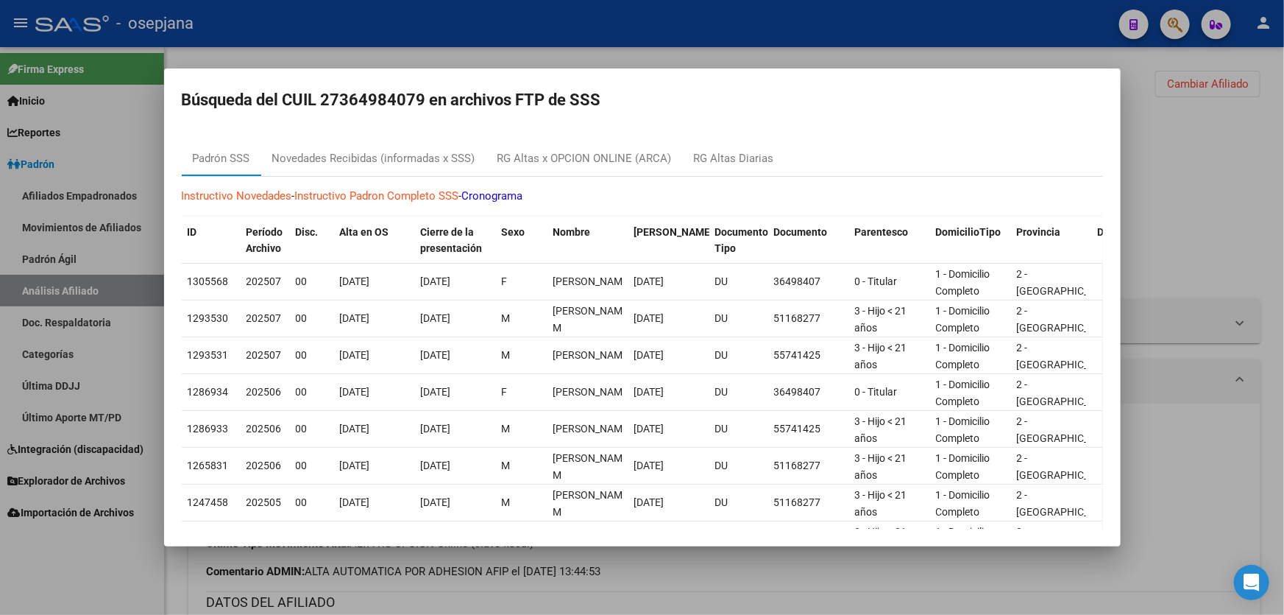
click at [1163, 161] on div at bounding box center [642, 307] width 1284 height 615
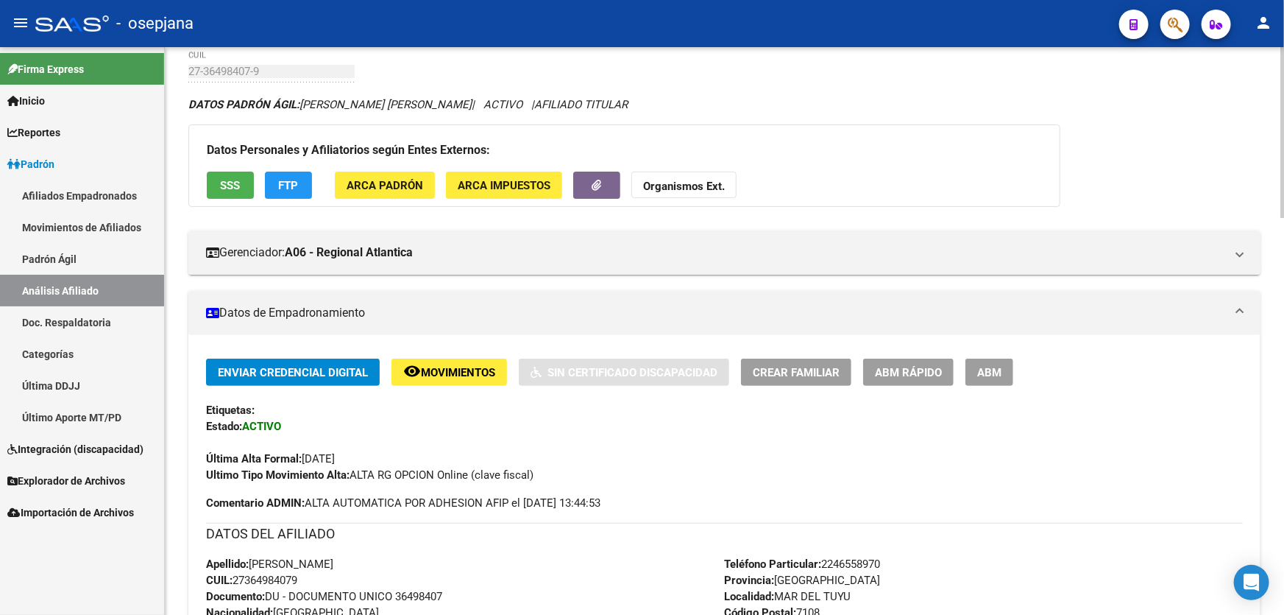
scroll to position [267, 0]
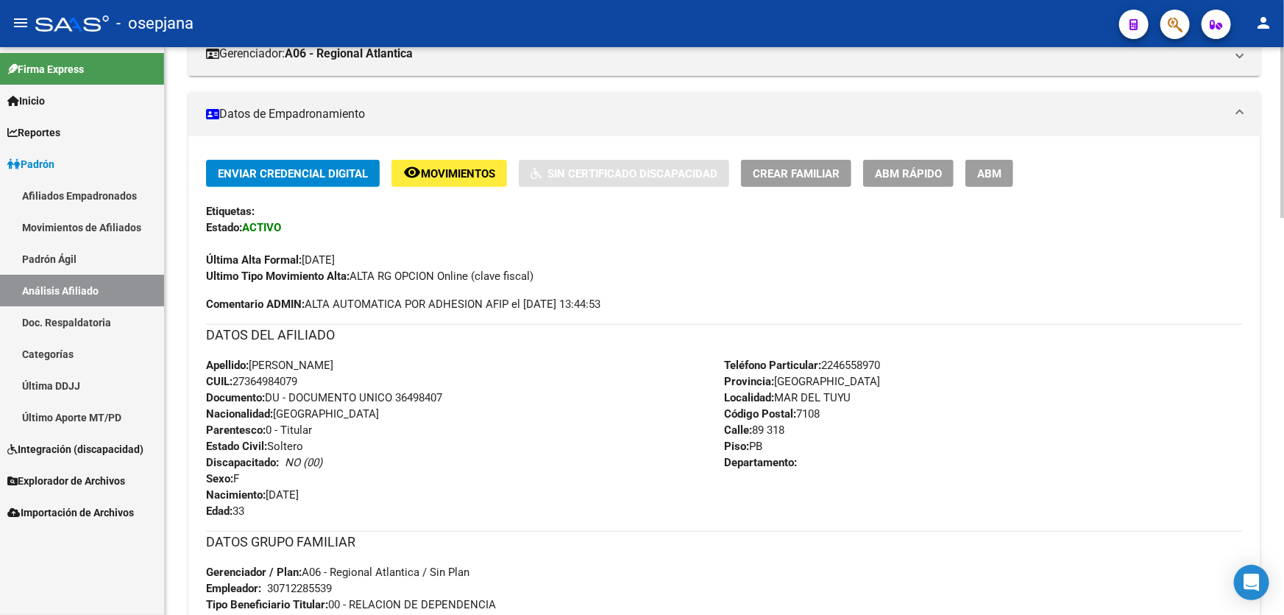
click at [472, 177] on span "Movimientos" at bounding box center [458, 173] width 74 height 13
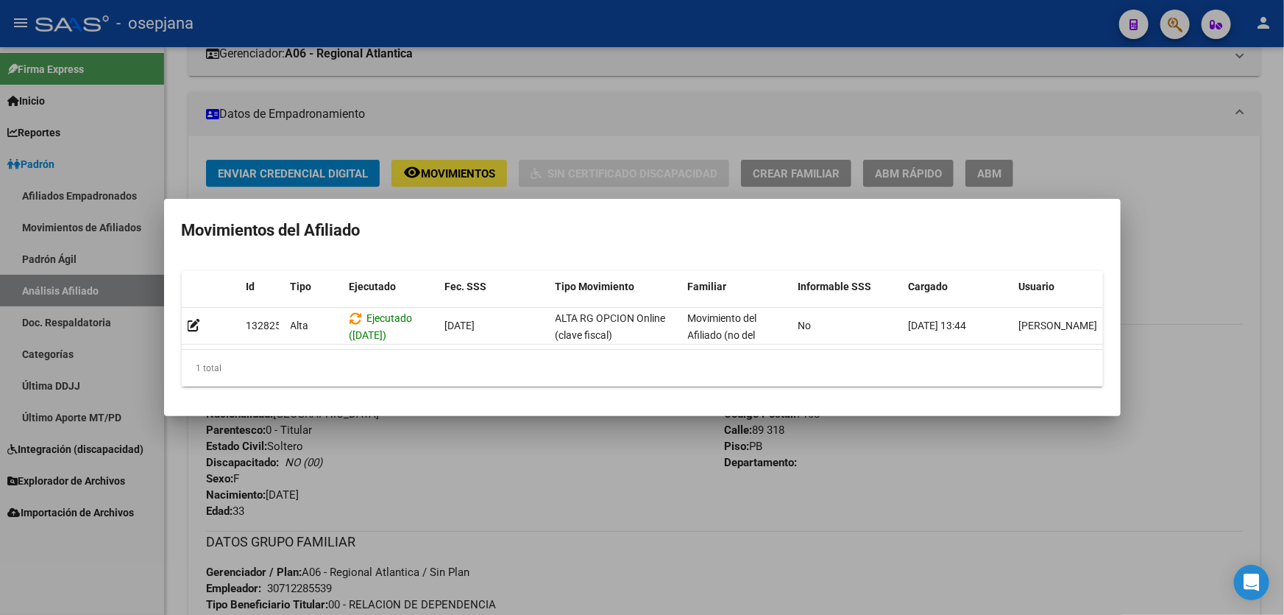
click at [666, 547] on div at bounding box center [642, 307] width 1284 height 615
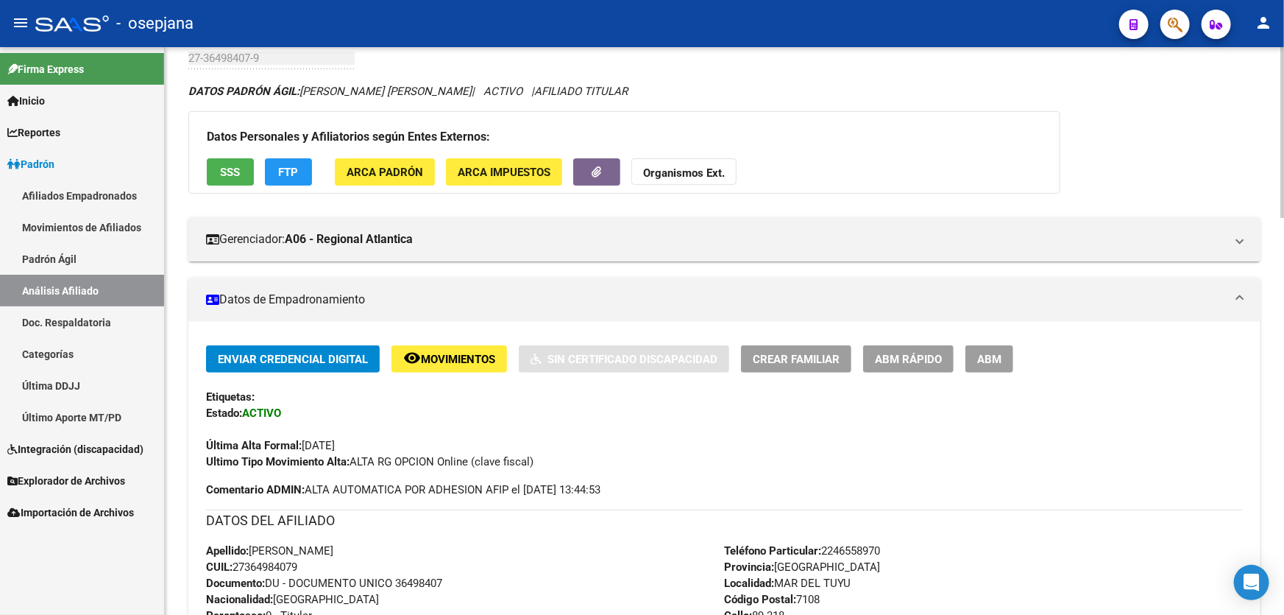
scroll to position [0, 0]
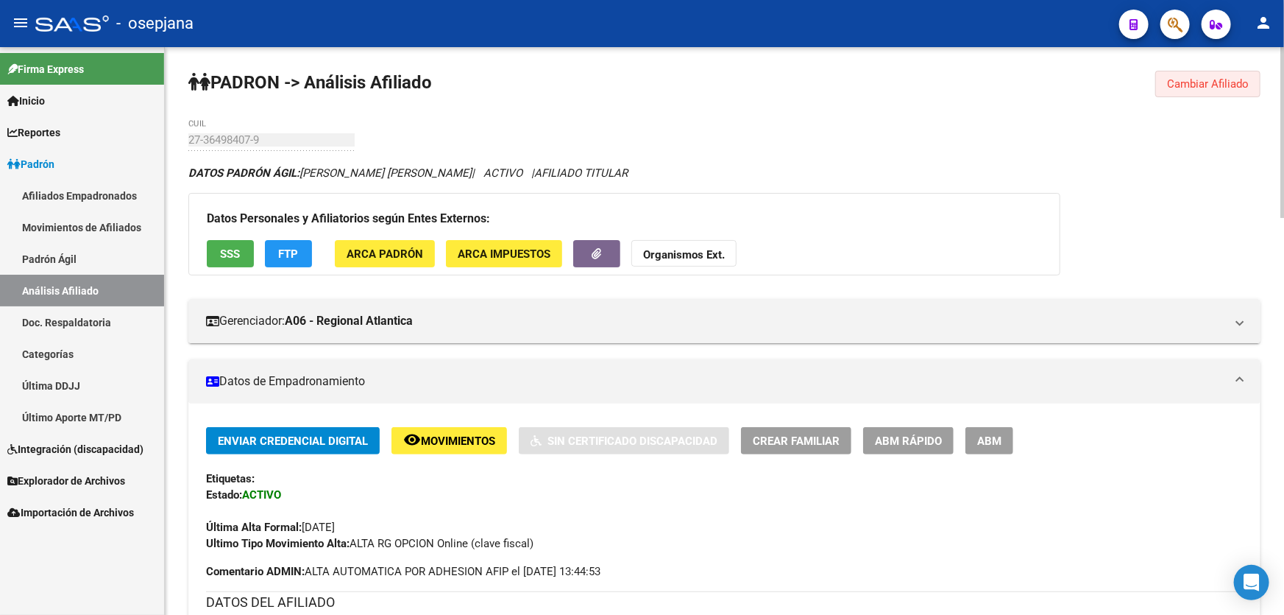
click at [1231, 90] on button "Cambiar Afiliado" at bounding box center [1208, 84] width 105 height 26
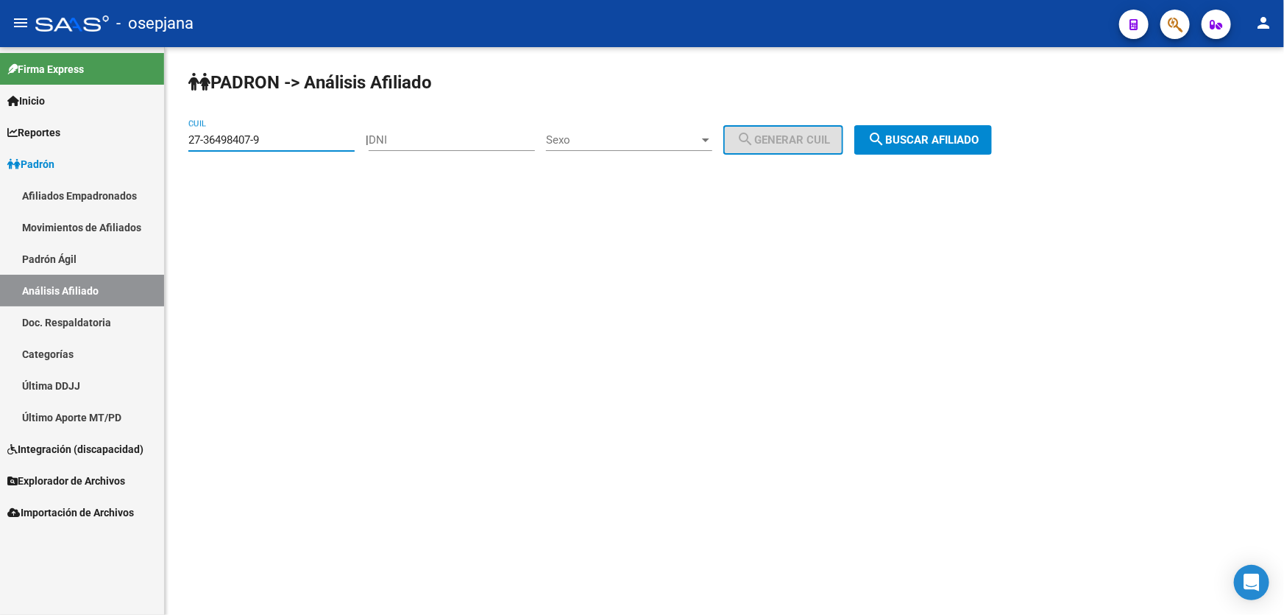
drag, startPoint x: 300, startPoint y: 140, endPoint x: 72, endPoint y: 160, distance: 229.0
click at [72, 160] on mat-sidenav-container "Firma Express Inicio Instructivos Contacto OS Reportes Padrón Traspasos x O.S. …" at bounding box center [642, 331] width 1284 height 568
paste input "0-40915685-2"
click at [908, 137] on span "search Buscar afiliado" at bounding box center [923, 139] width 111 height 13
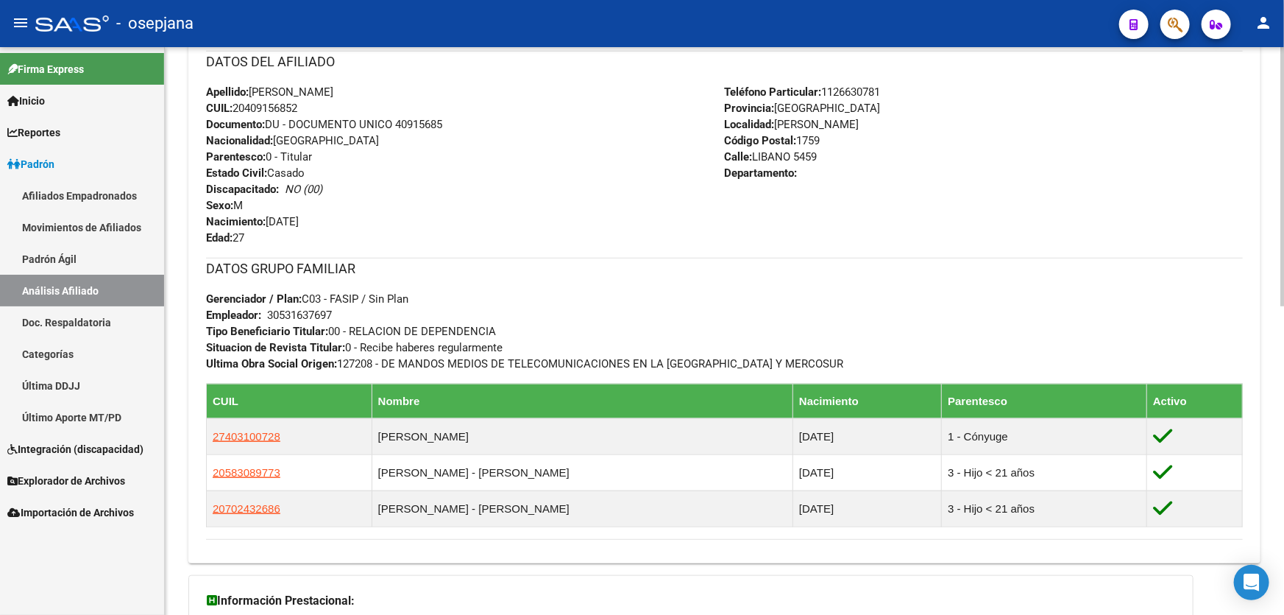
scroll to position [675, 0]
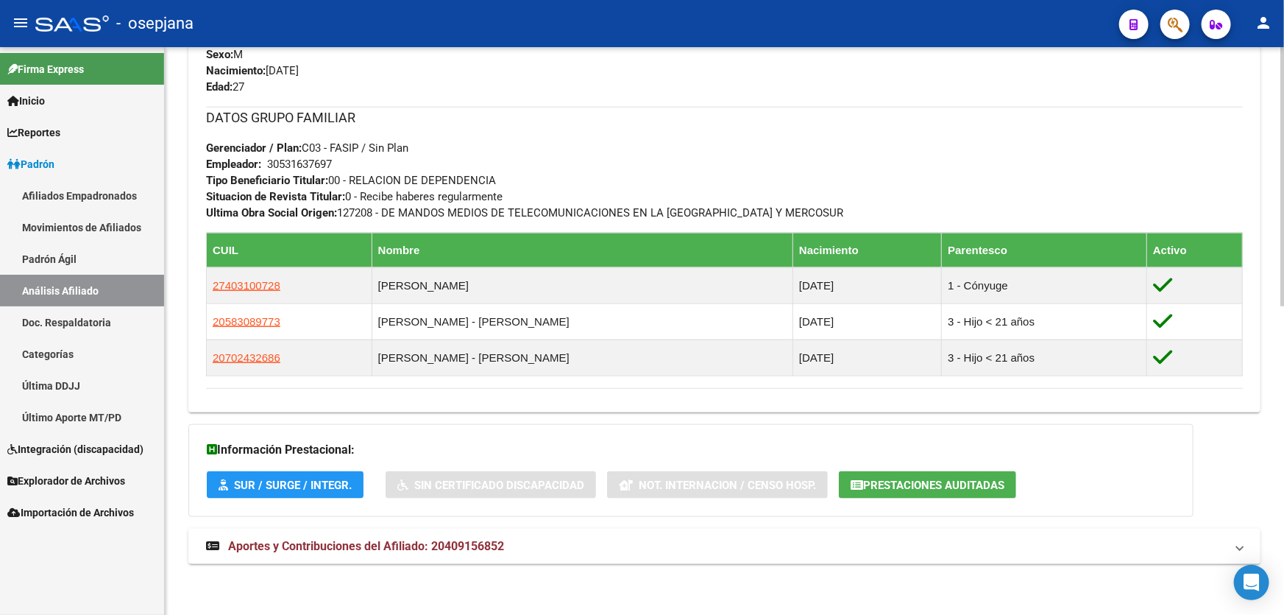
click at [704, 545] on mat-panel-title "Aportes y Contribuciones del Afiliado: 20409156852" at bounding box center [715, 546] width 1019 height 16
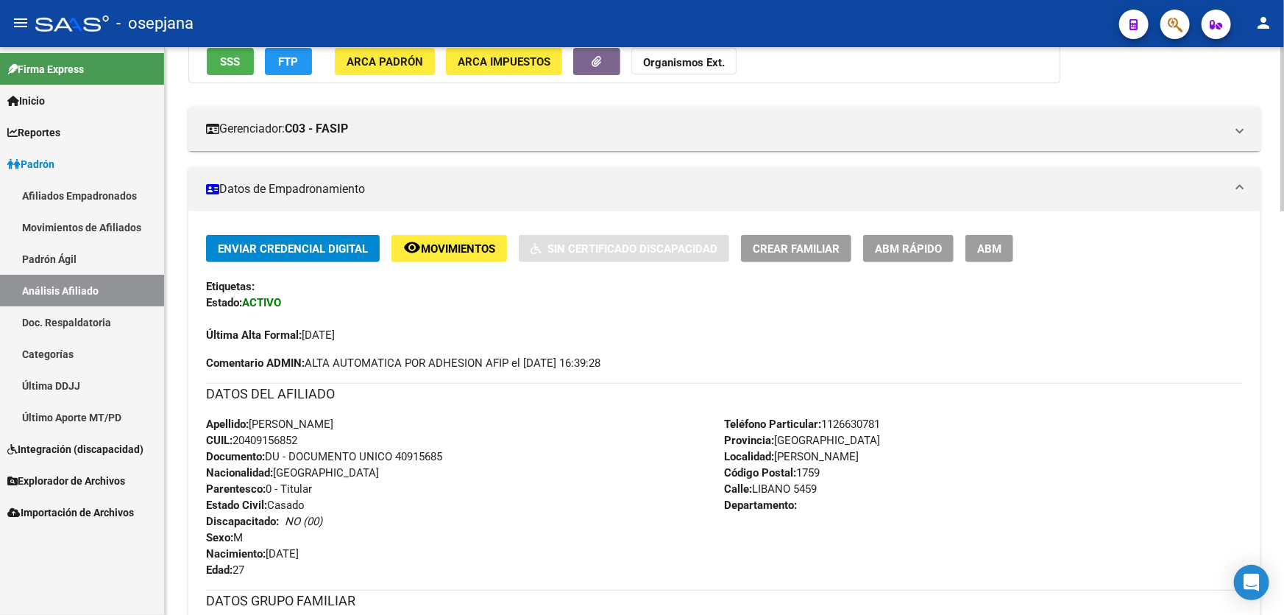
scroll to position [0, 0]
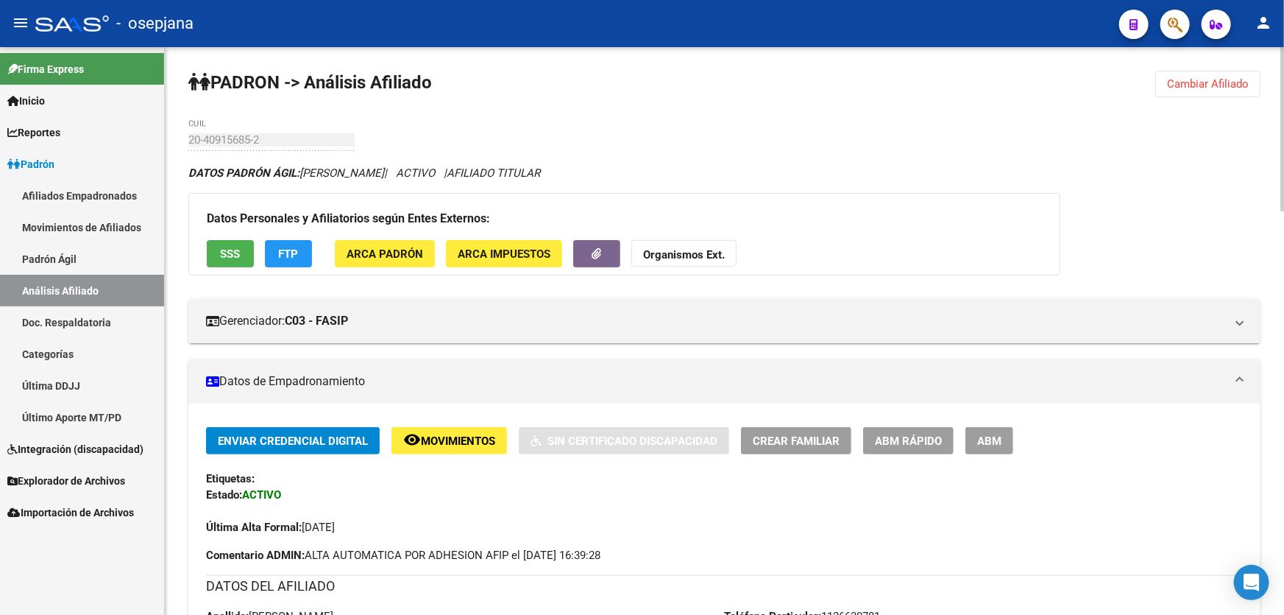
click at [239, 245] on button "SSS" at bounding box center [230, 253] width 47 height 27
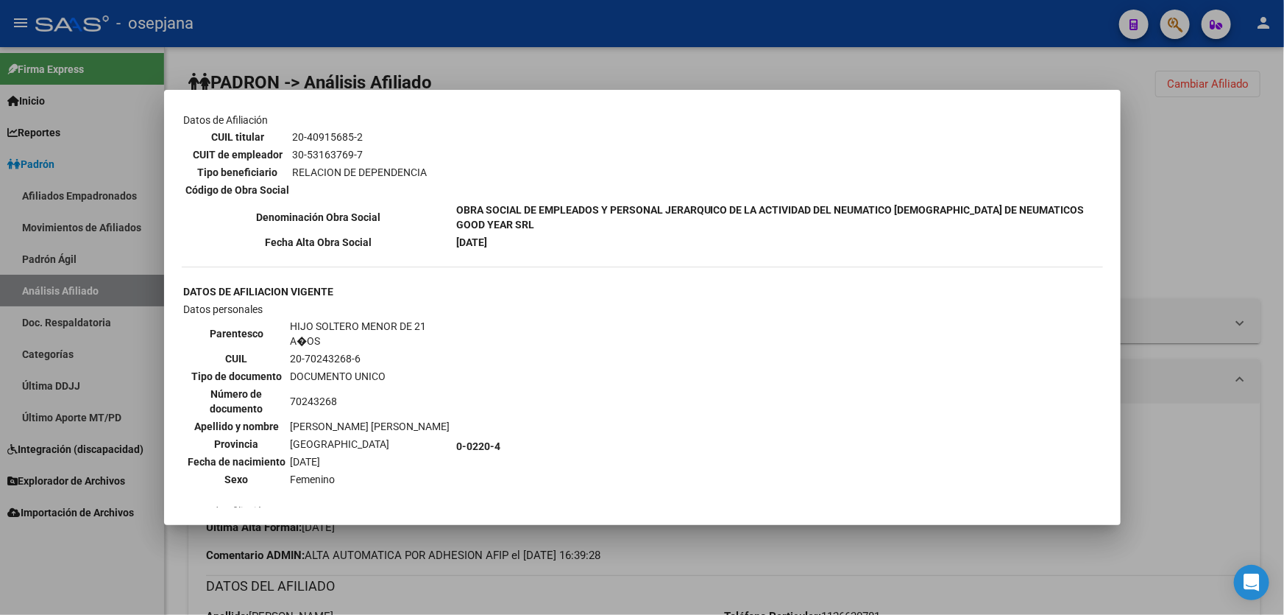
scroll to position [1940, 0]
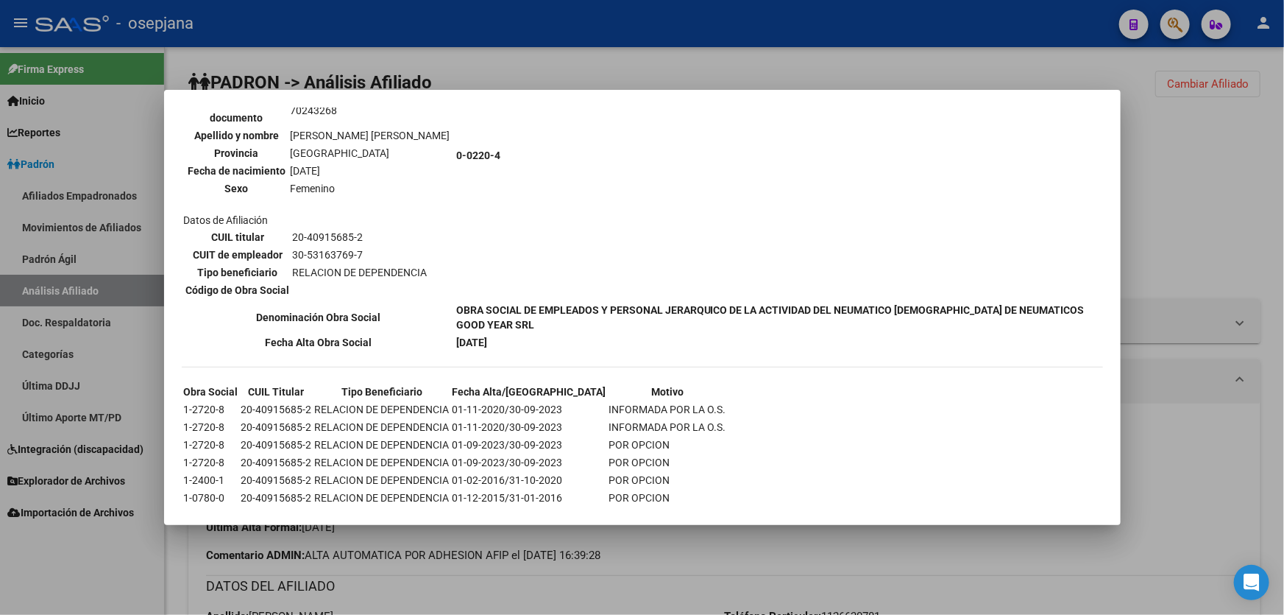
click at [1253, 223] on div at bounding box center [642, 307] width 1284 height 615
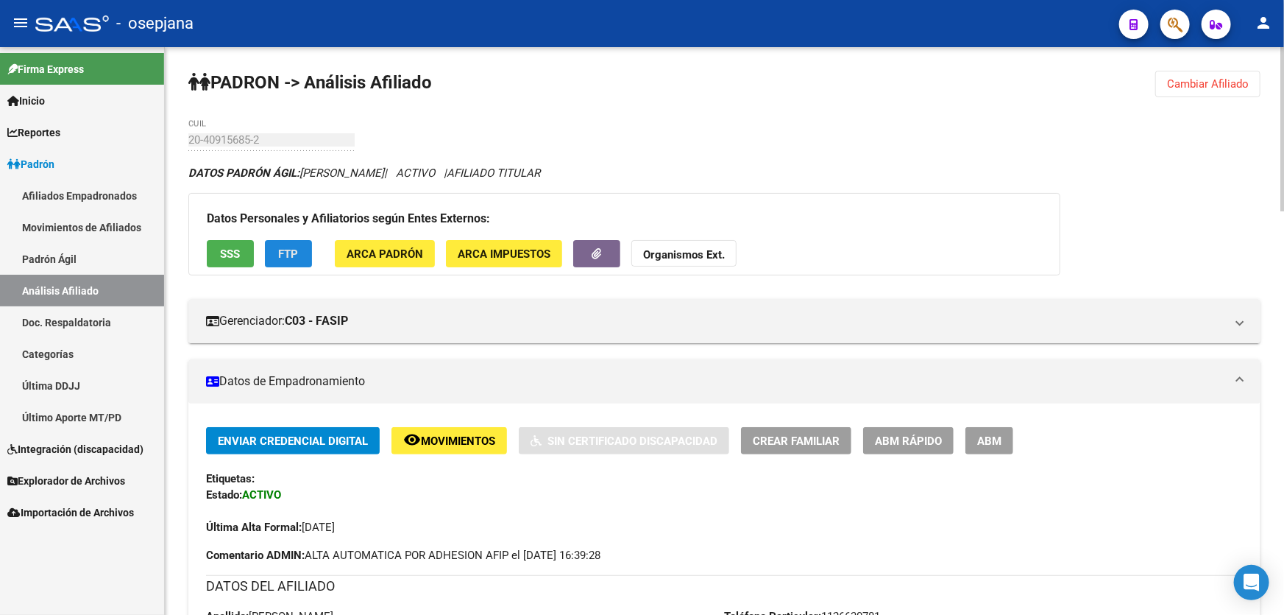
click at [286, 247] on span "FTP" at bounding box center [289, 253] width 20 height 13
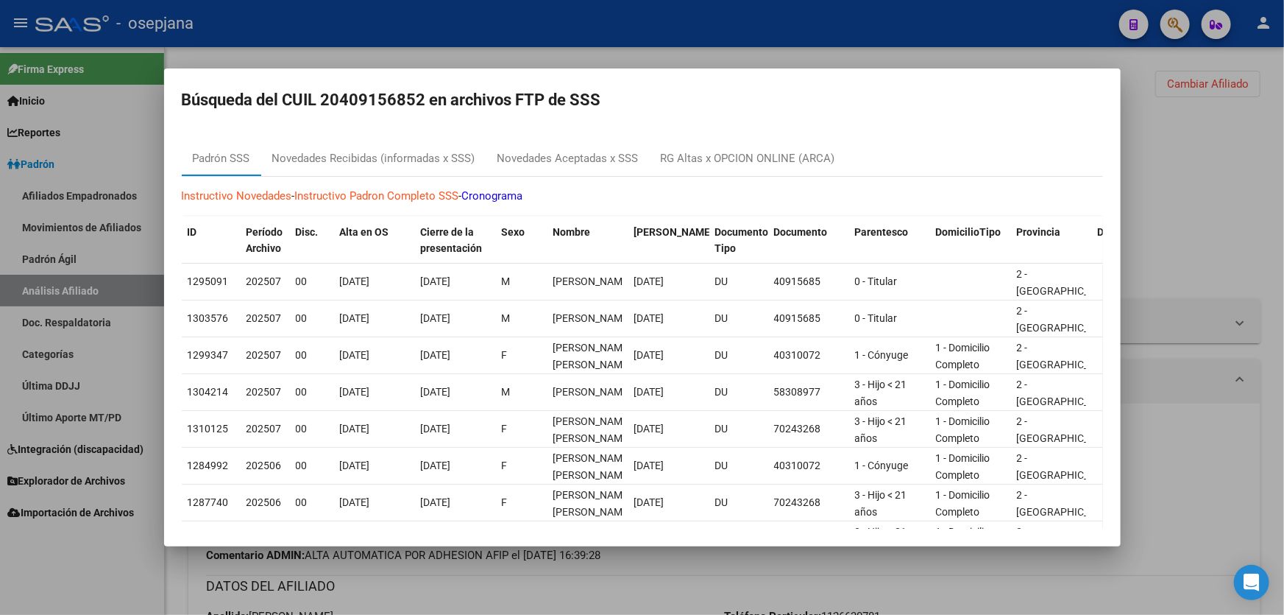
click at [1284, 252] on div at bounding box center [642, 307] width 1284 height 615
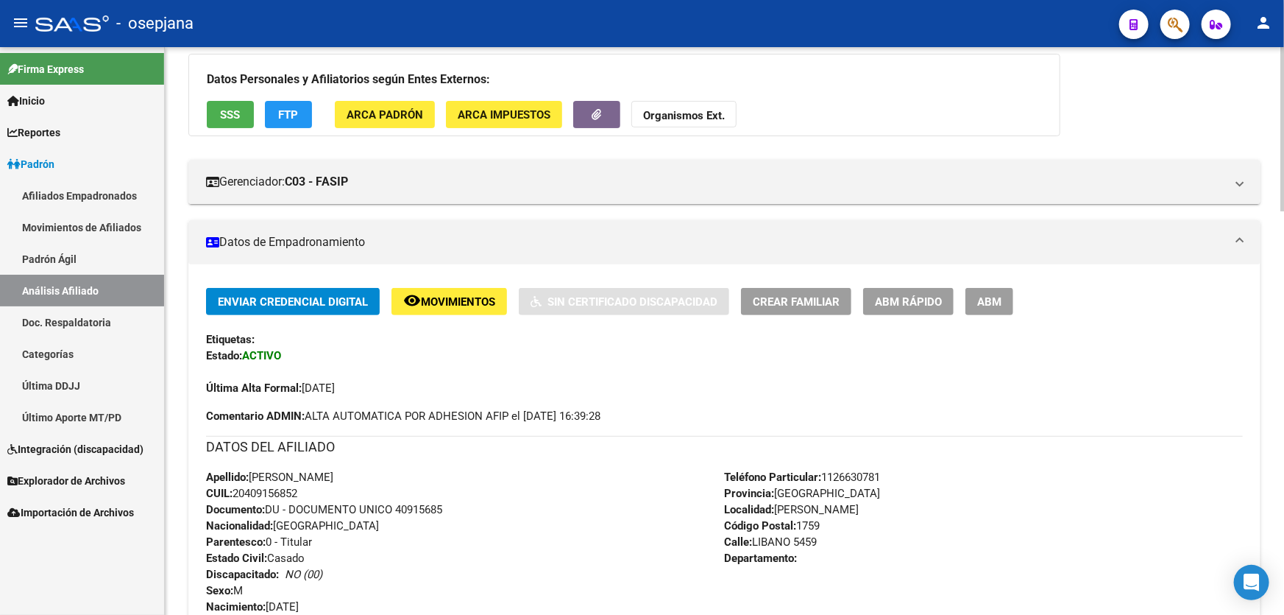
scroll to position [0, 0]
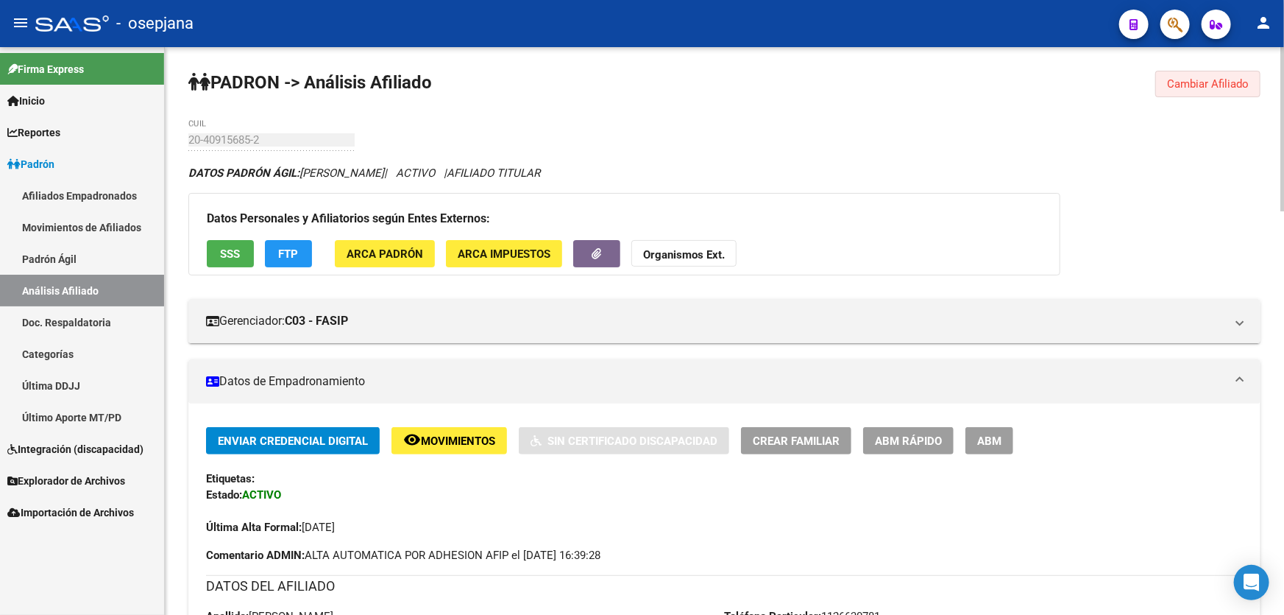
click at [1245, 83] on span "Cambiar Afiliado" at bounding box center [1208, 83] width 82 height 13
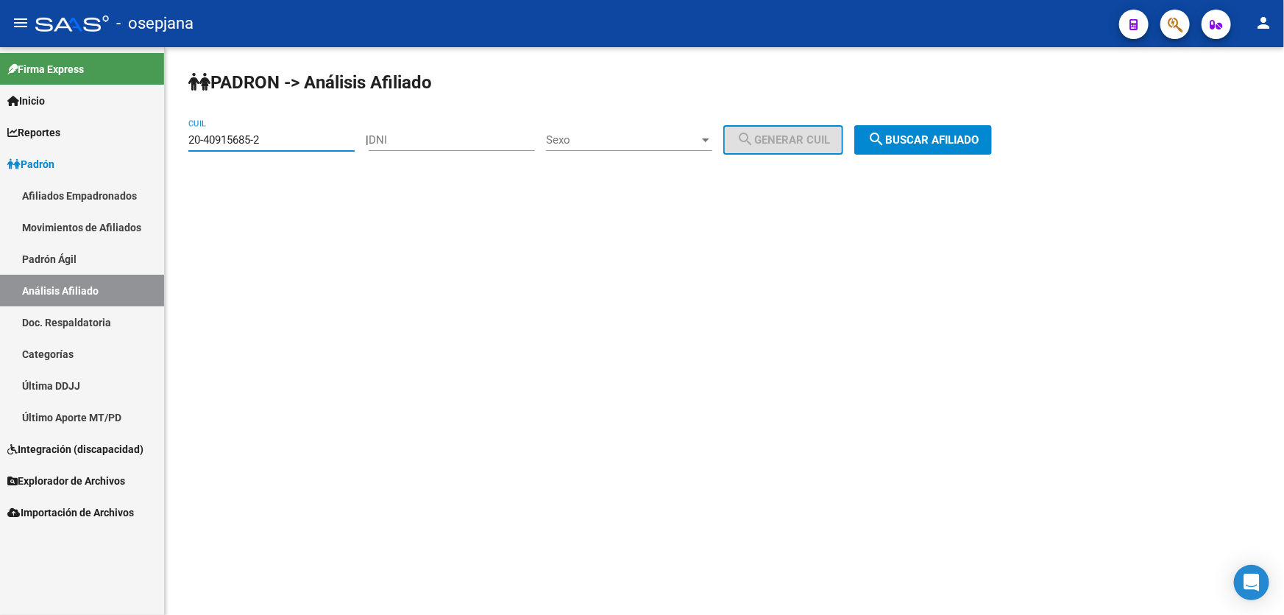
drag, startPoint x: 296, startPoint y: 141, endPoint x: 106, endPoint y: 154, distance: 190.4
click at [106, 154] on mat-sidenav-container "Firma Express Inicio Instructivos Contacto OS Reportes Padrón Traspasos x O.S. …" at bounding box center [642, 331] width 1284 height 568
paste input "93151019-4"
drag, startPoint x: 932, startPoint y: 124, endPoint x: 933, endPoint y: 133, distance: 9.7
click at [933, 125] on div "PADRON -> Análisis Afiliado 20-93151019-4 CUIL | DNI Sexo Sexo search Generar C…" at bounding box center [725, 124] width 1120 height 155
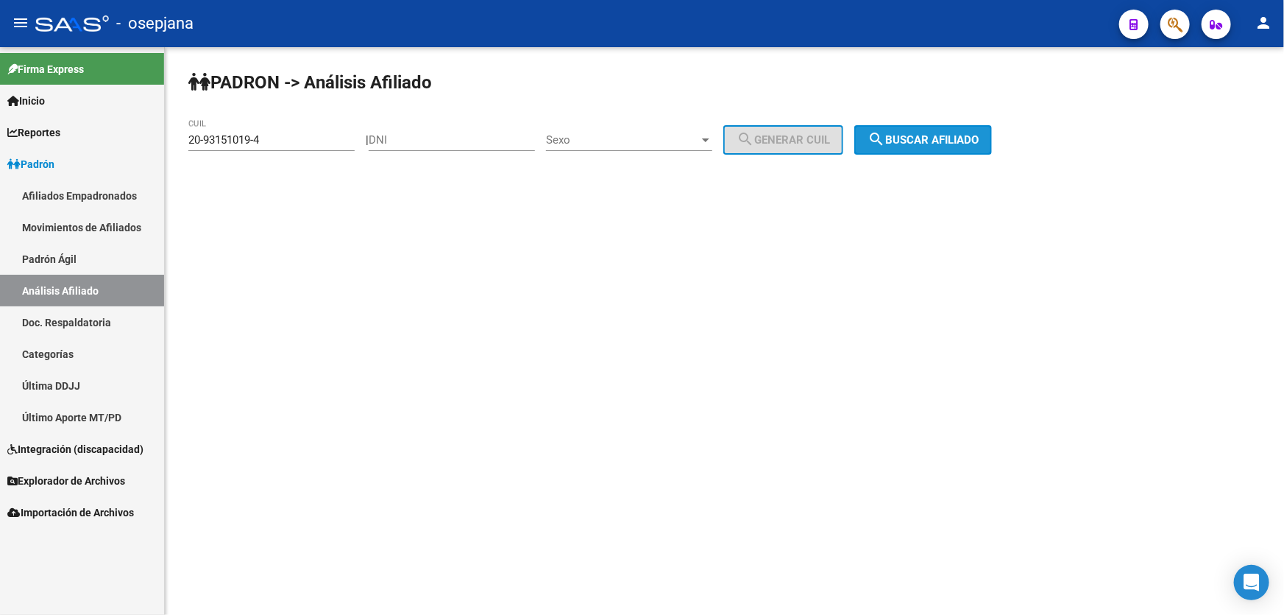
click at [933, 133] on span "search Buscar afiliado" at bounding box center [923, 139] width 111 height 13
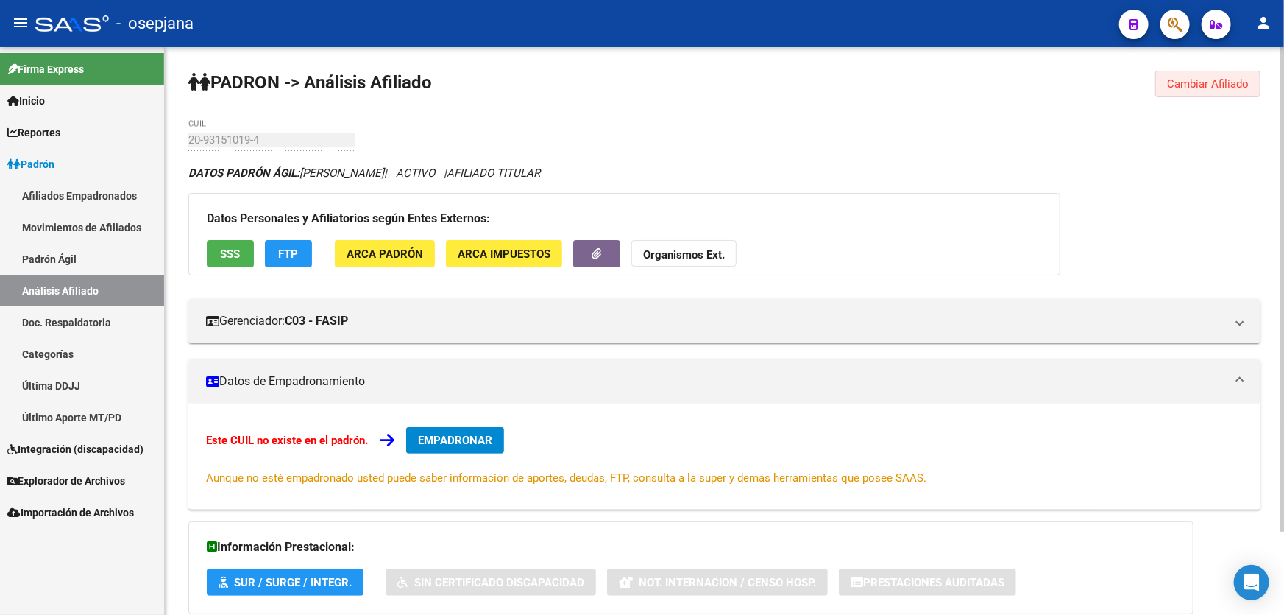
click at [1206, 79] on span "Cambiar Afiliado" at bounding box center [1208, 83] width 82 height 13
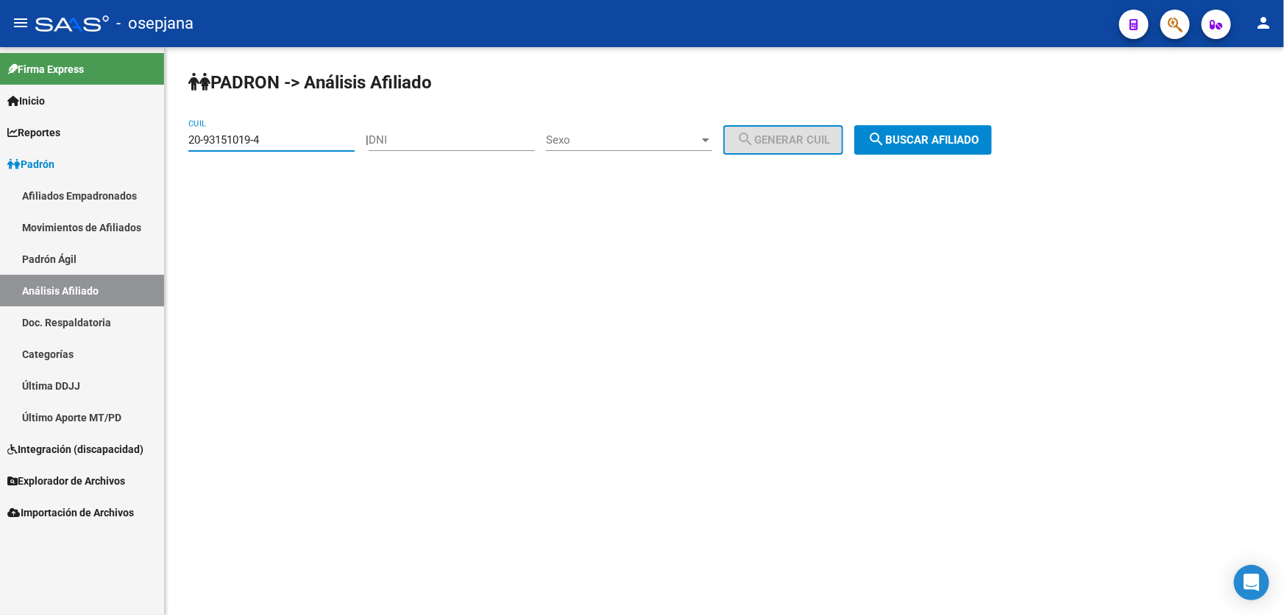
drag, startPoint x: 314, startPoint y: 138, endPoint x: 75, endPoint y: 157, distance: 240.0
click at [75, 157] on mat-sidenav-container "Firma Express Inicio Instructivos Contacto OS Reportes Padrón Traspasos x O.S. …" at bounding box center [642, 331] width 1284 height 568
paste input "7-47702518-3"
type input "27-47702518-3"
click at [955, 143] on span "search Buscar afiliado" at bounding box center [923, 139] width 111 height 13
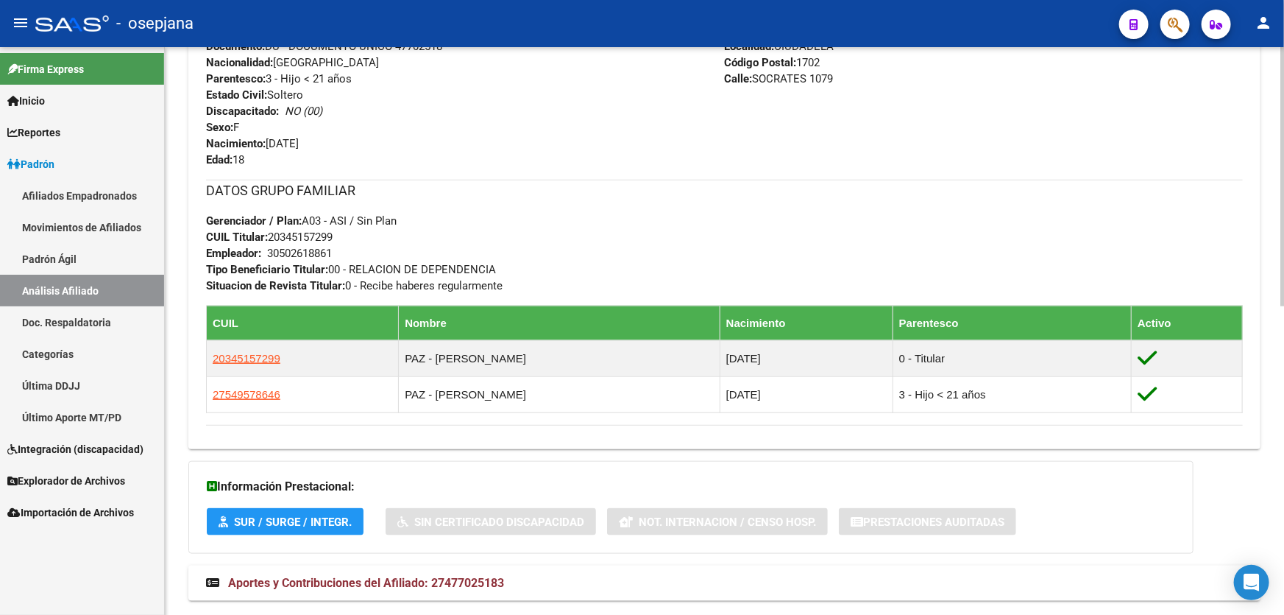
scroll to position [674, 0]
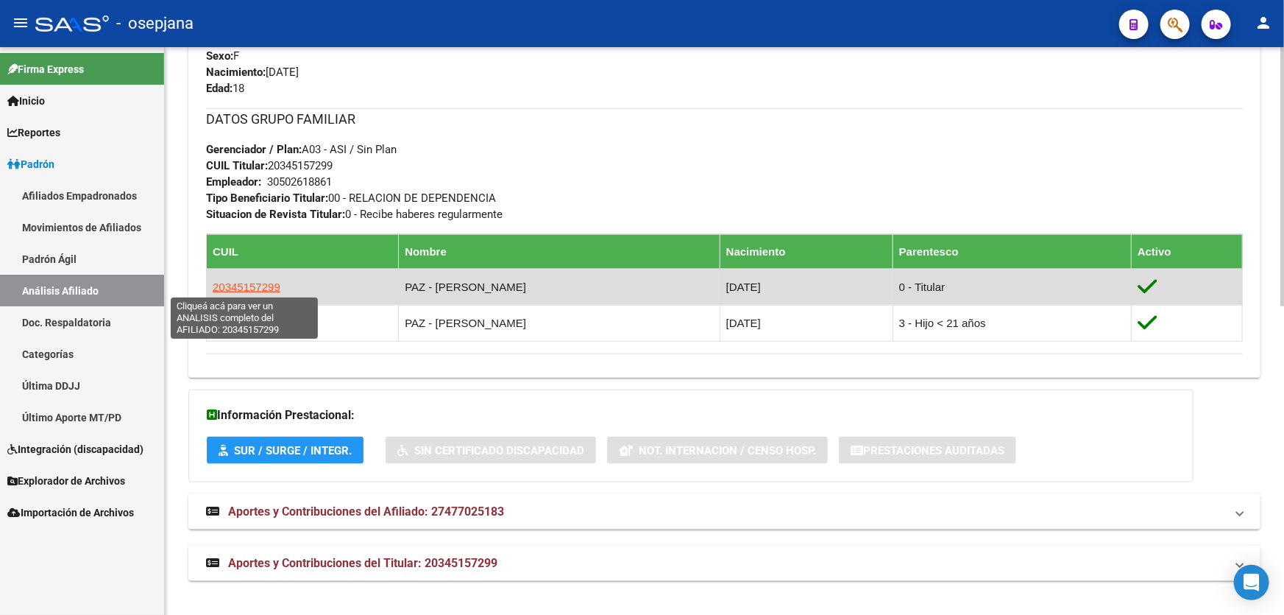
click at [239, 285] on span "20345157299" at bounding box center [247, 286] width 68 height 13
type textarea "20345157299"
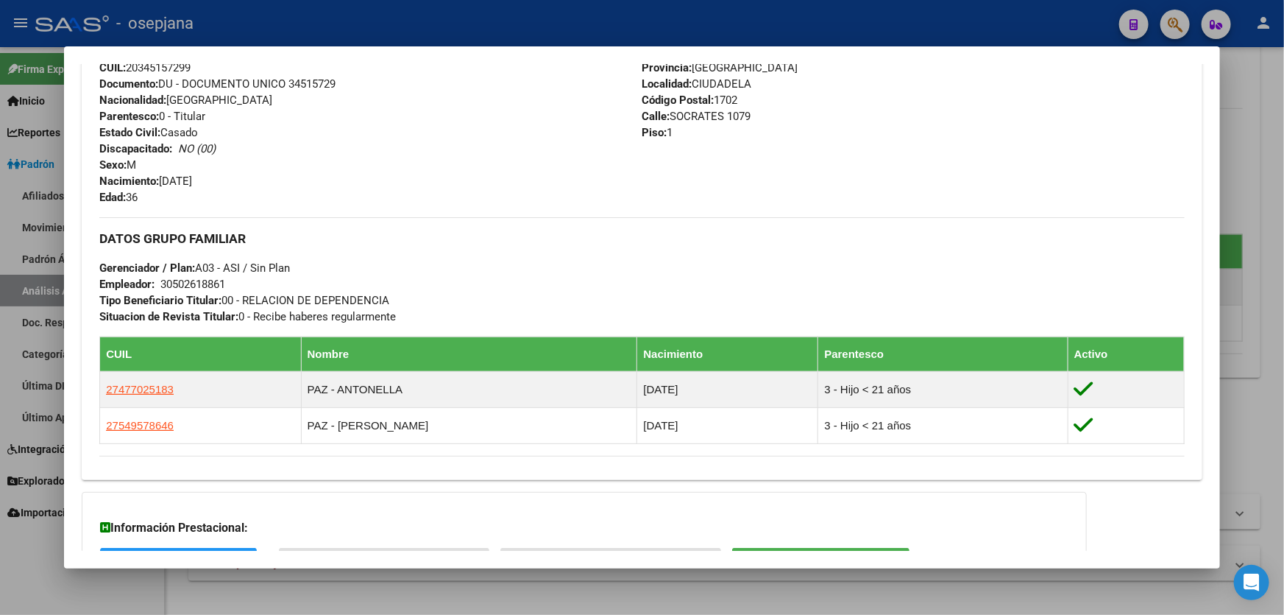
scroll to position [657, 0]
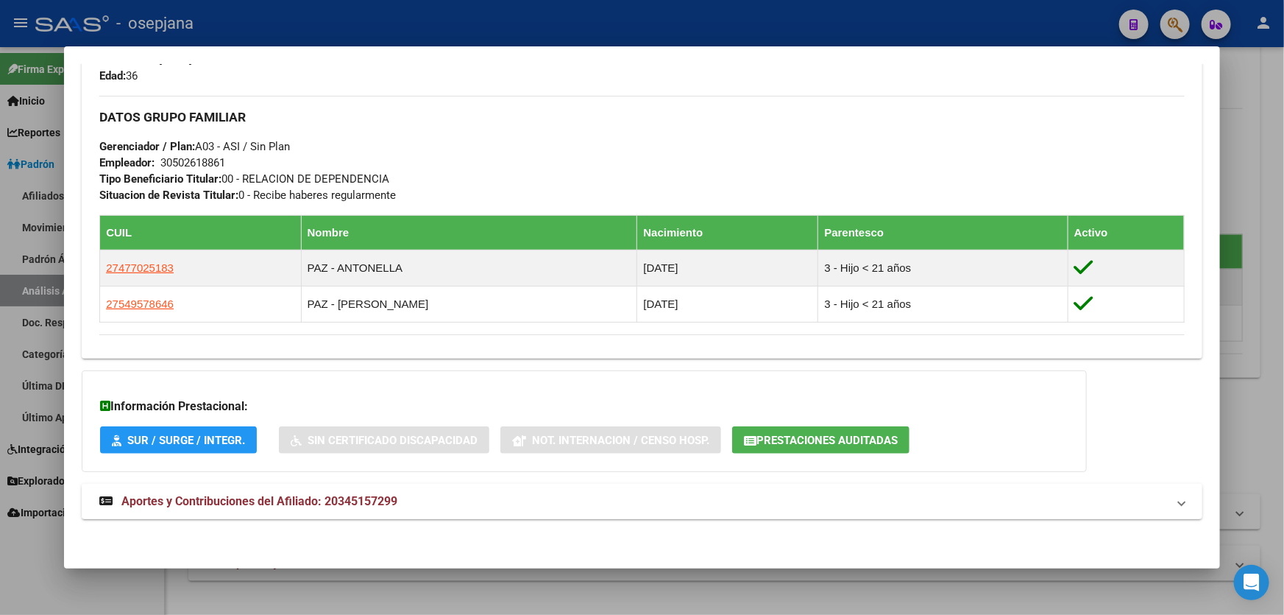
click at [703, 508] on mat-panel-title "Aportes y Contribuciones del Afiliado: 20345157299" at bounding box center [633, 501] width 1068 height 18
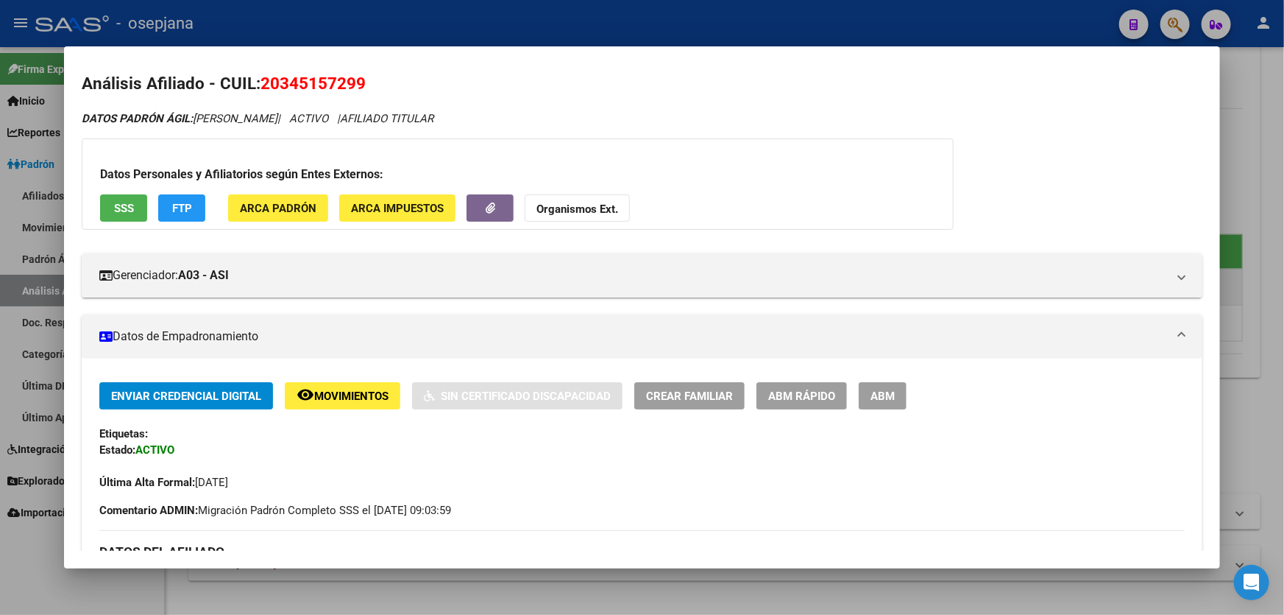
scroll to position [0, 0]
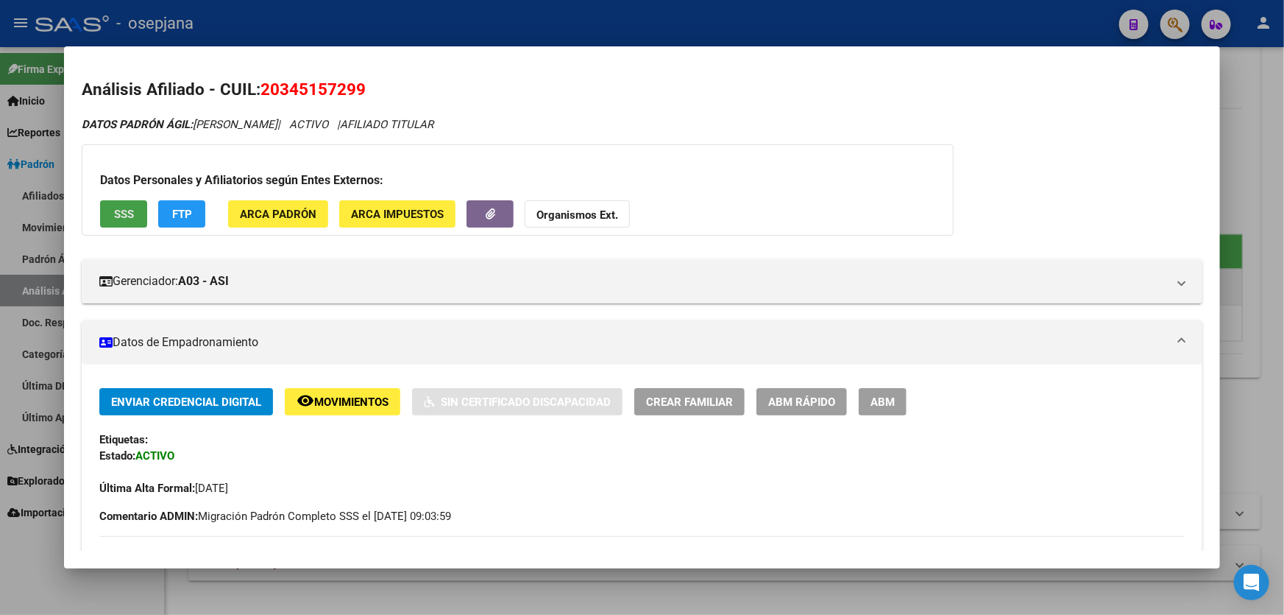
click at [118, 208] on span "SSS" at bounding box center [124, 214] width 20 height 13
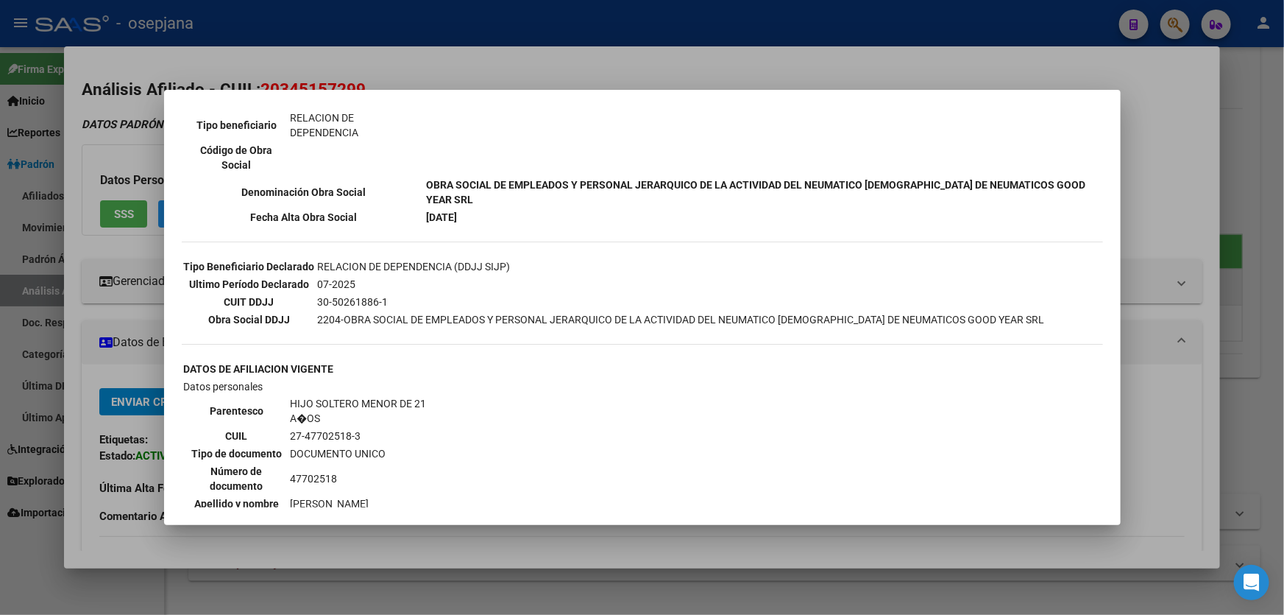
scroll to position [468, 0]
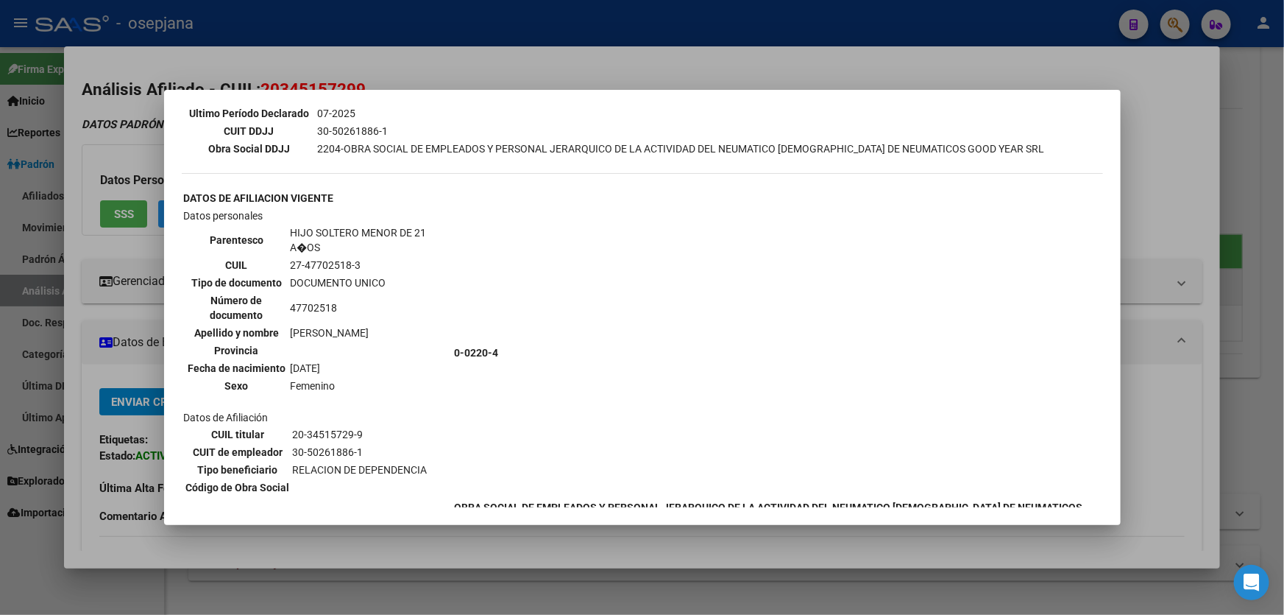
click at [1212, 188] on div at bounding box center [642, 307] width 1284 height 615
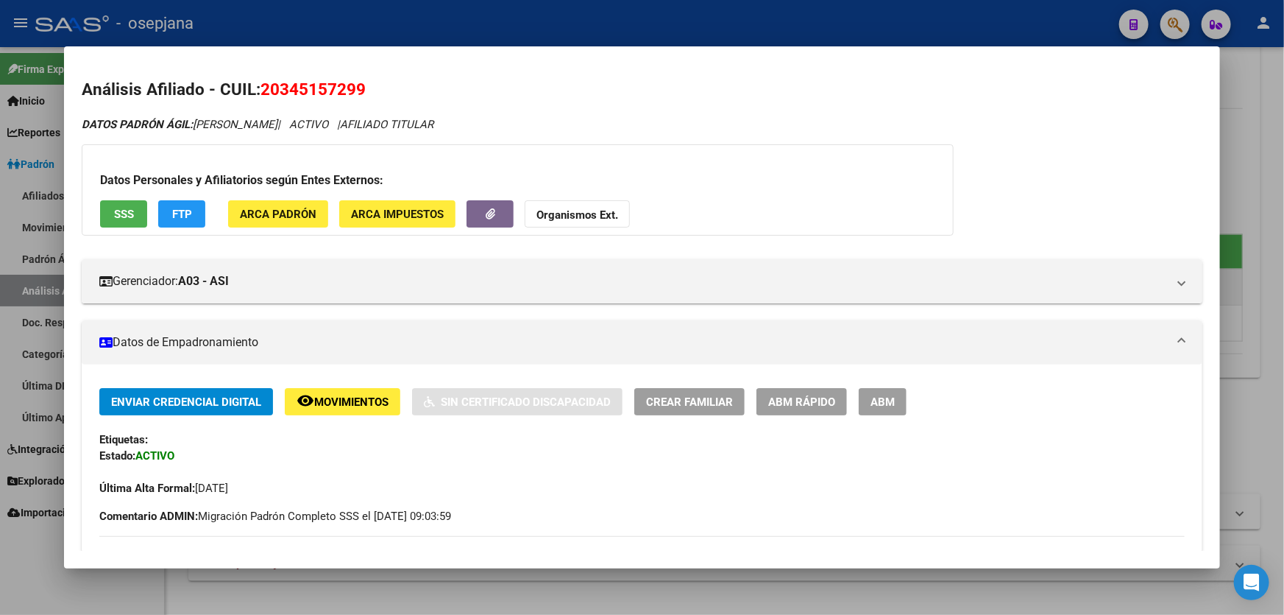
click at [183, 221] on button "FTP" at bounding box center [181, 213] width 47 height 27
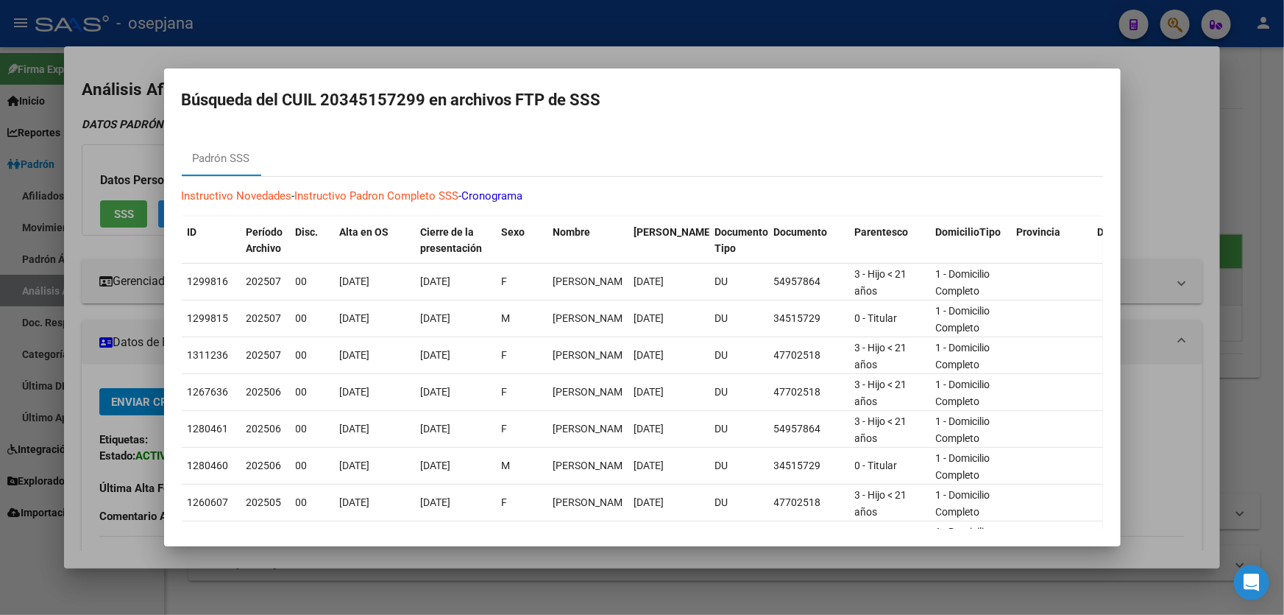
click at [1274, 223] on div at bounding box center [642, 307] width 1284 height 615
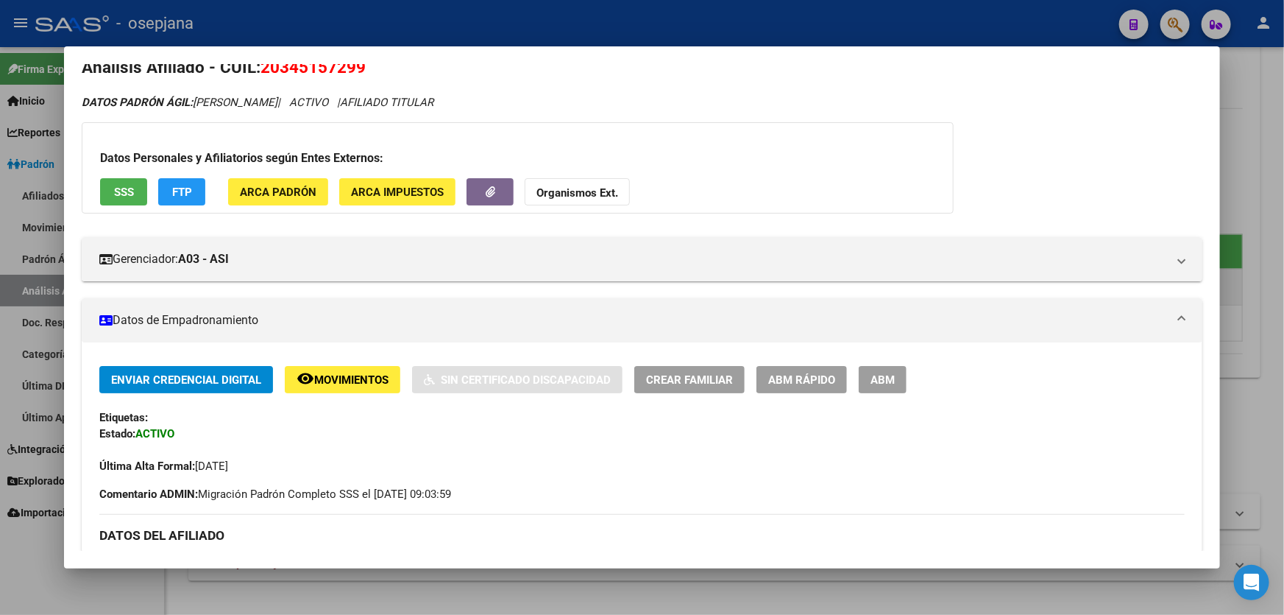
scroll to position [0, 0]
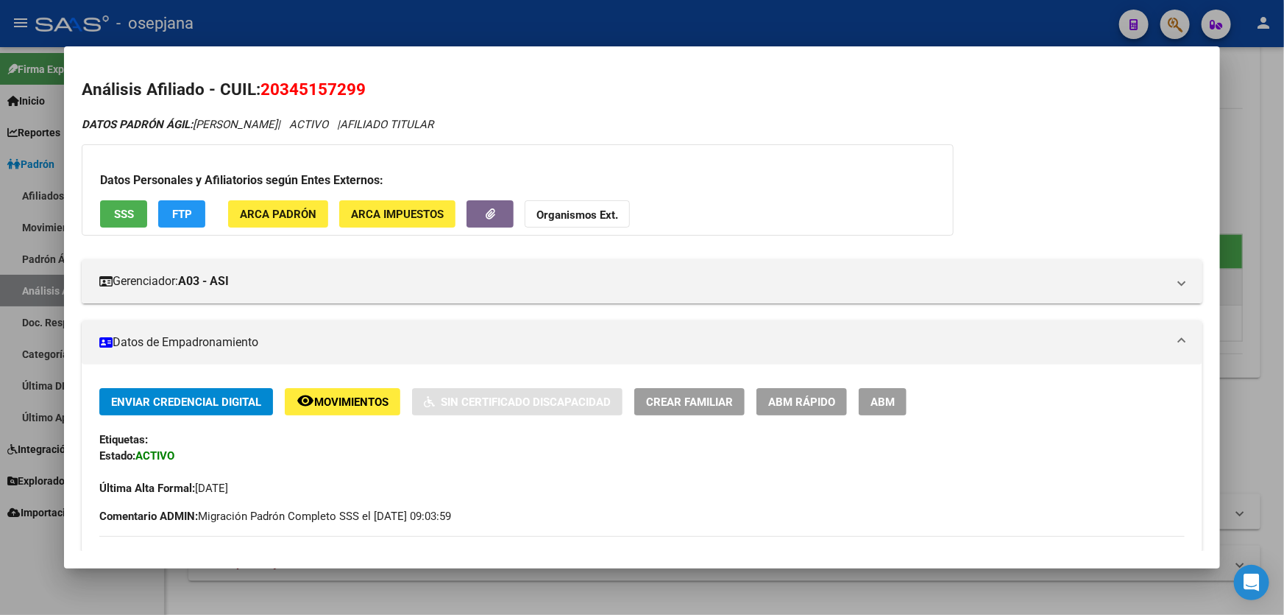
click at [124, 203] on button "SSS" at bounding box center [123, 213] width 47 height 27
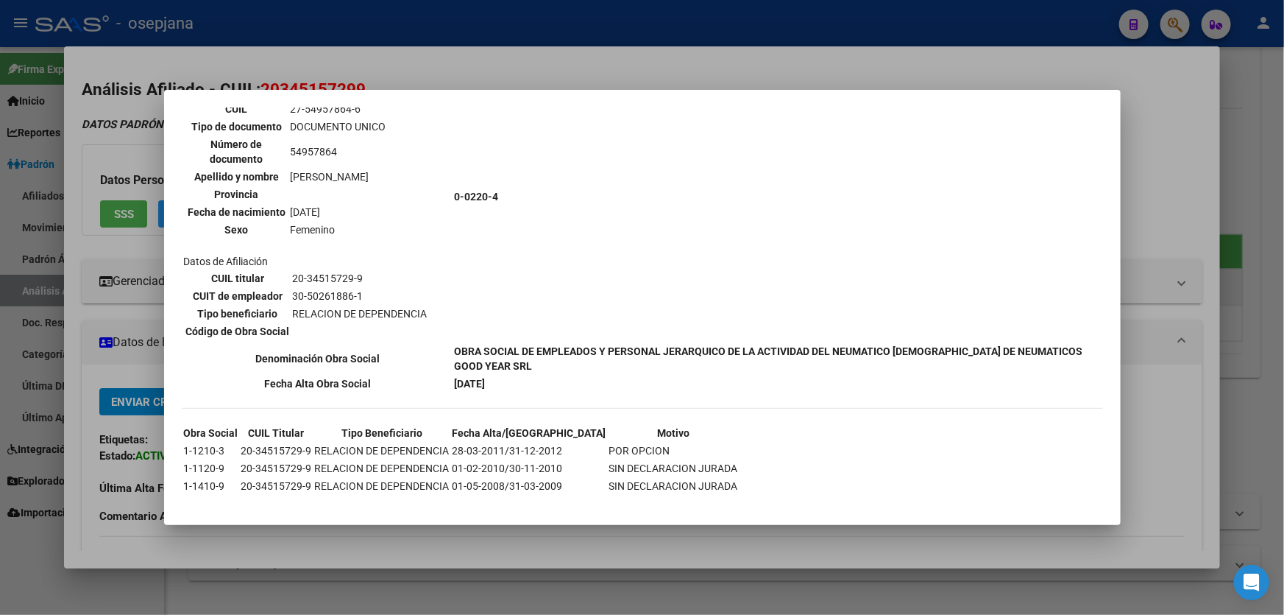
scroll to position [1023, 0]
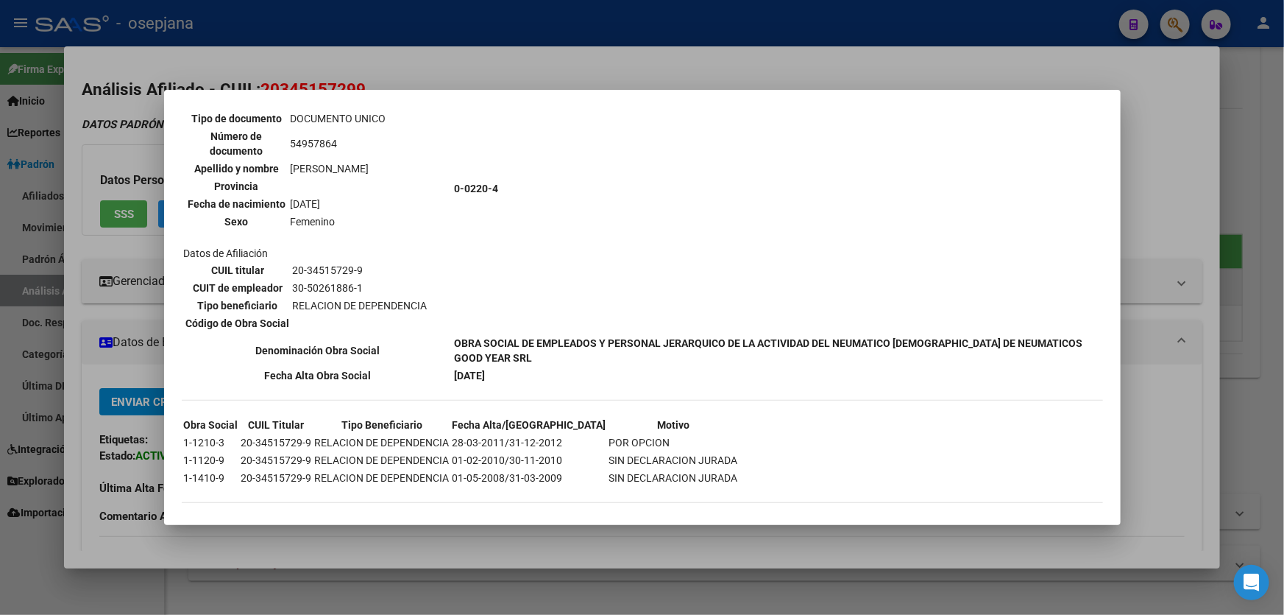
click at [1203, 282] on div at bounding box center [642, 307] width 1284 height 615
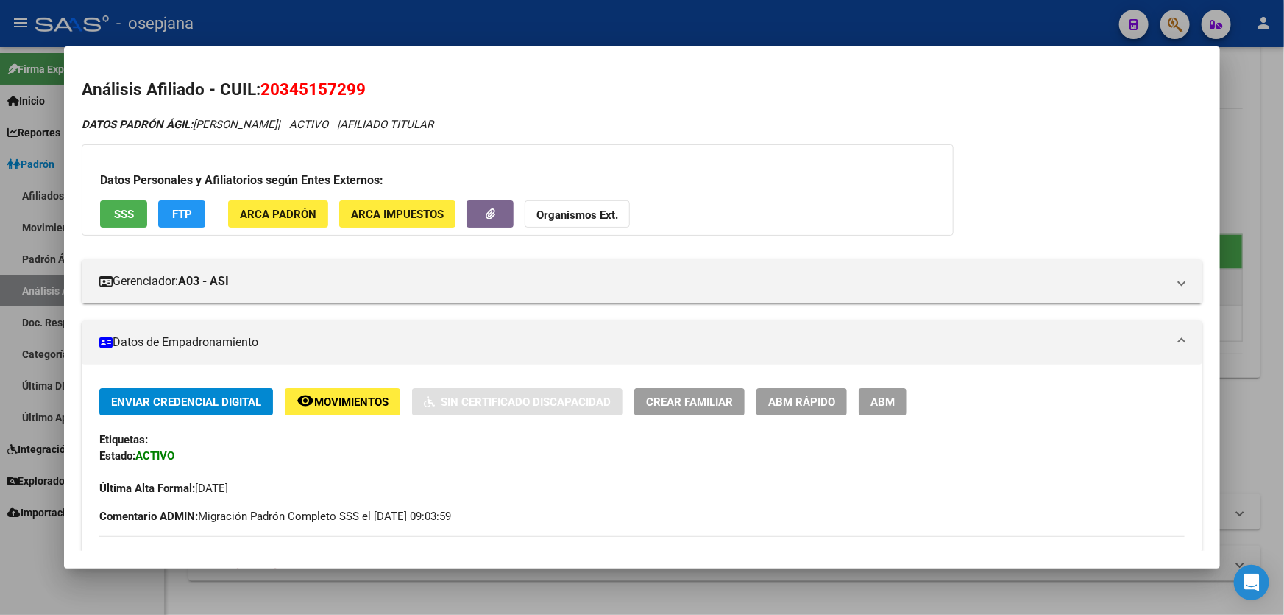
click at [1284, 290] on div at bounding box center [642, 307] width 1284 height 615
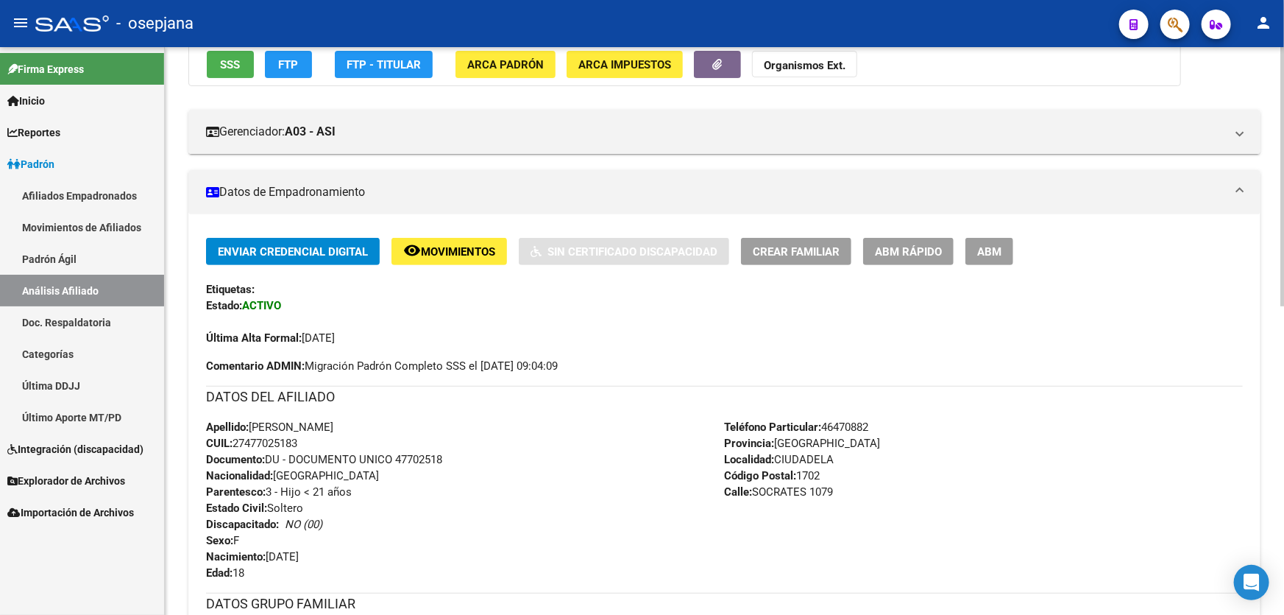
scroll to position [0, 0]
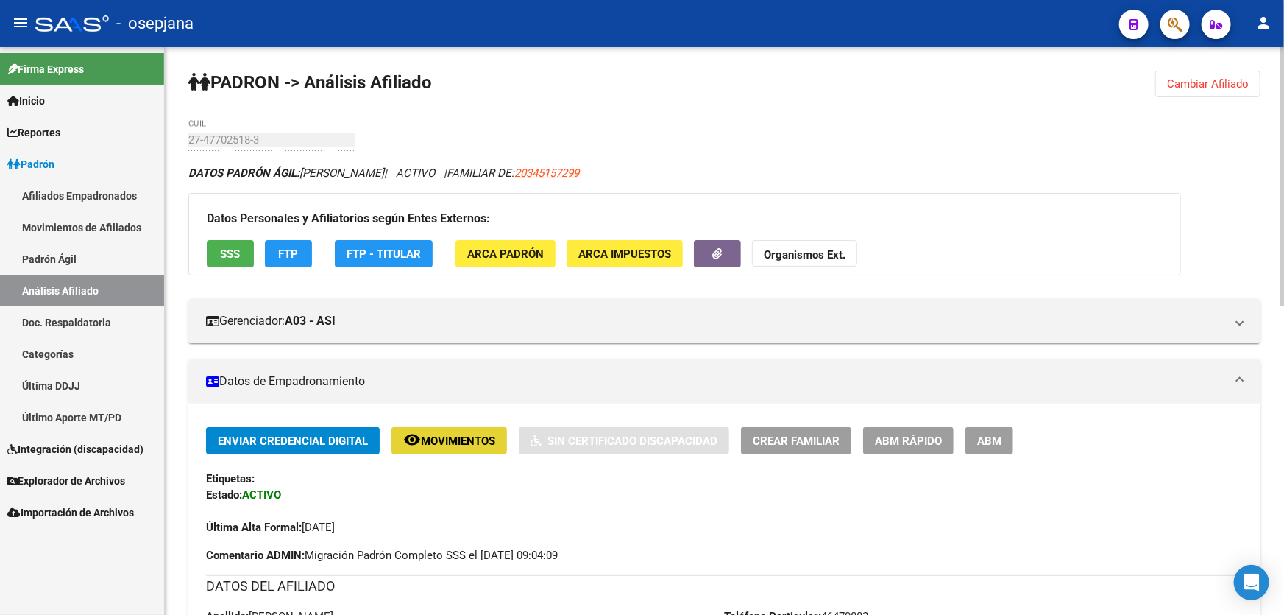
click at [481, 442] on span "Movimientos" at bounding box center [458, 440] width 74 height 13
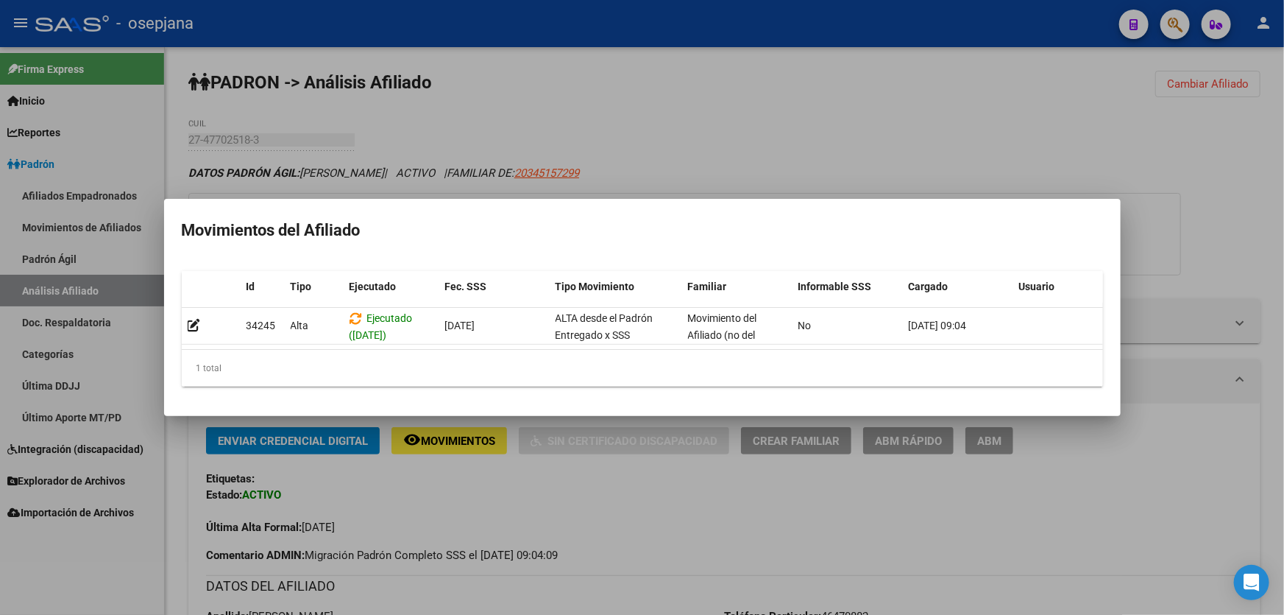
click at [554, 501] on div at bounding box center [642, 307] width 1284 height 615
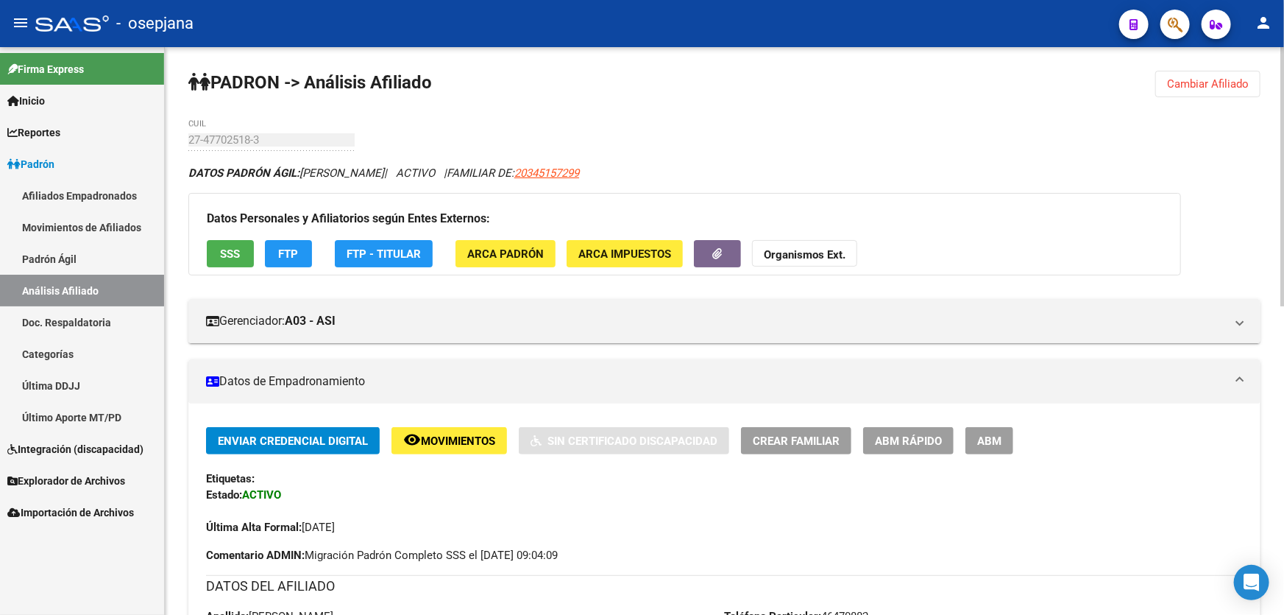
click at [1184, 85] on span "Cambiar Afiliado" at bounding box center [1208, 83] width 82 height 13
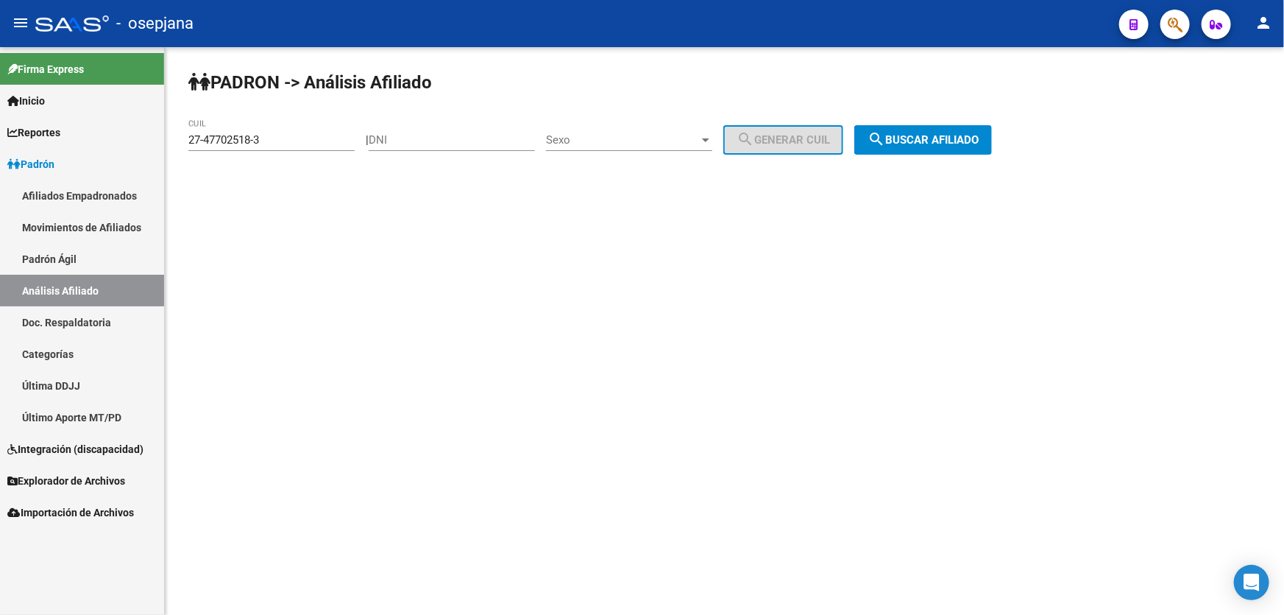
drag, startPoint x: 250, startPoint y: 146, endPoint x: 144, endPoint y: 147, distance: 106.0
click at [144, 147] on mat-sidenav-container "Firma Express Inicio Instructivos Contacto OS Reportes Padrón Traspasos x O.S. …" at bounding box center [642, 331] width 1284 height 568
click at [272, 126] on div "27-47702518-3 CUIL" at bounding box center [271, 135] width 166 height 32
drag, startPoint x: 264, startPoint y: 135, endPoint x: 183, endPoint y: 146, distance: 82.5
click at [183, 146] on div "PADRON -> Análisis Afiliado 27-47702518-3 CUIL | DNI Sexo Sexo search Generar C…" at bounding box center [725, 124] width 1120 height 155
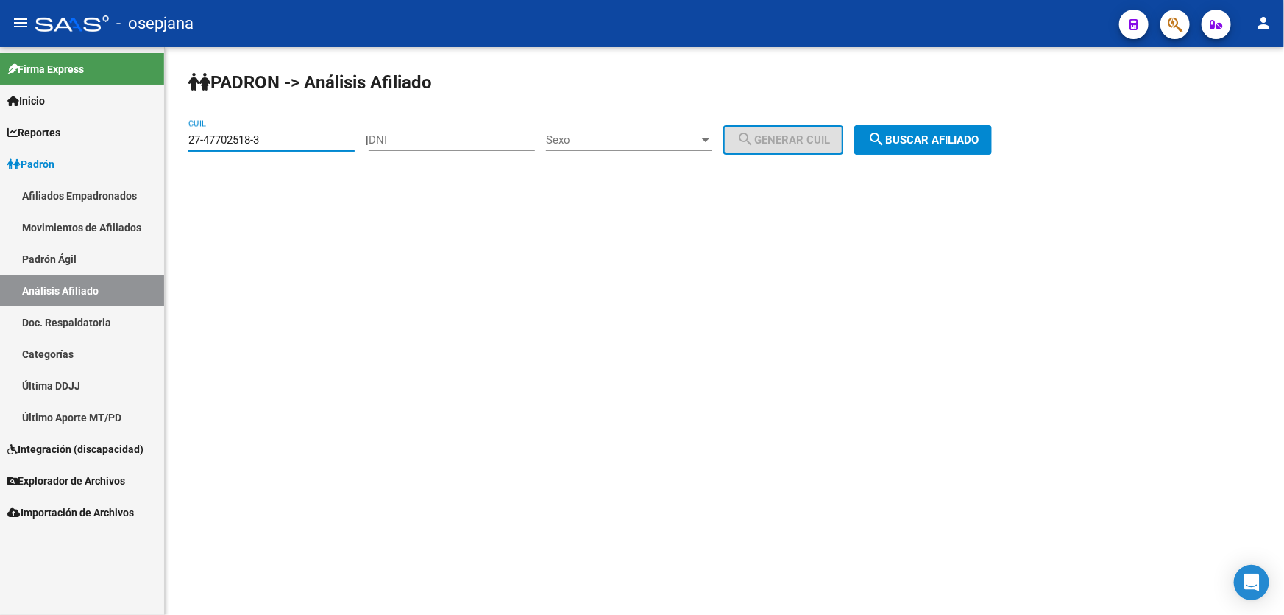
paste input "3-26026922-4"
click at [941, 136] on span "search Buscar afiliado" at bounding box center [923, 139] width 111 height 13
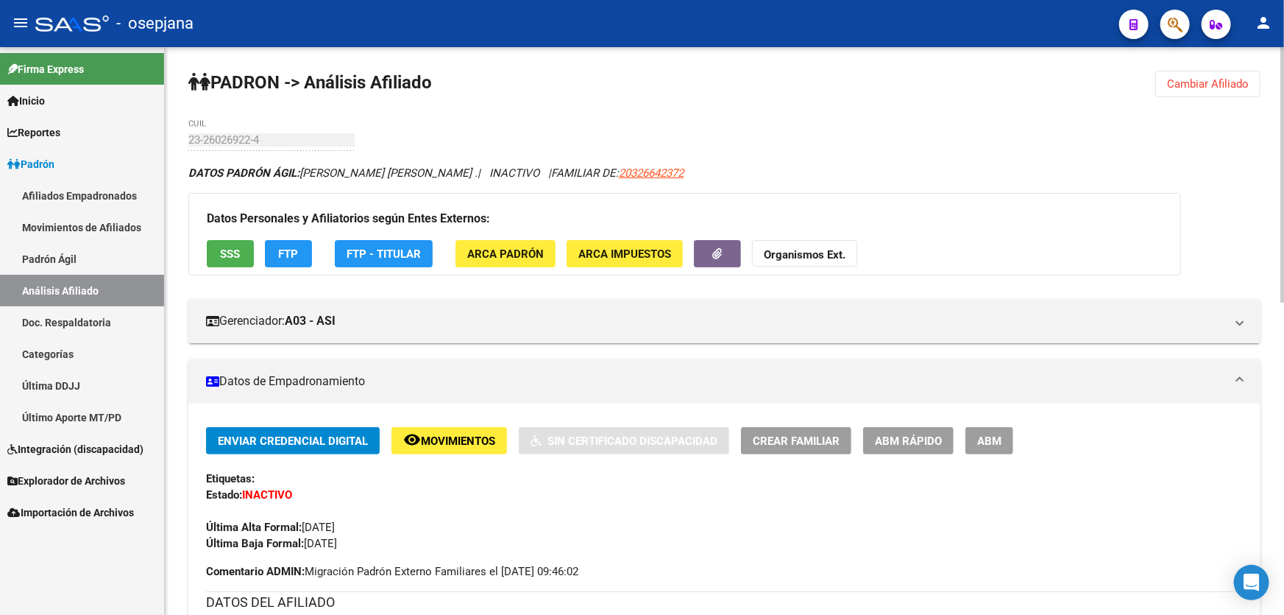
click at [1176, 82] on span "Cambiar Afiliado" at bounding box center [1208, 83] width 82 height 13
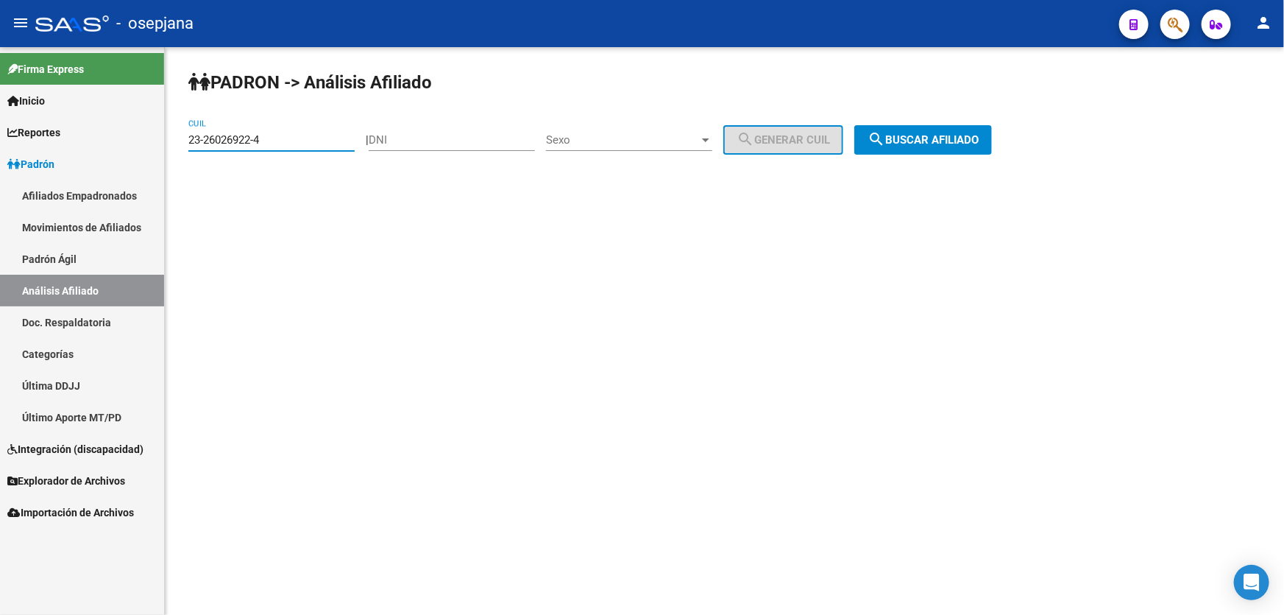
drag, startPoint x: 293, startPoint y: 141, endPoint x: 0, endPoint y: 191, distance: 297.2
click at [0, 190] on mat-sidenav-container "Firma Express Inicio Instructivos Contacto OS Reportes Padrón Traspasos x O.S. …" at bounding box center [642, 331] width 1284 height 568
paste input "7-38422052-0"
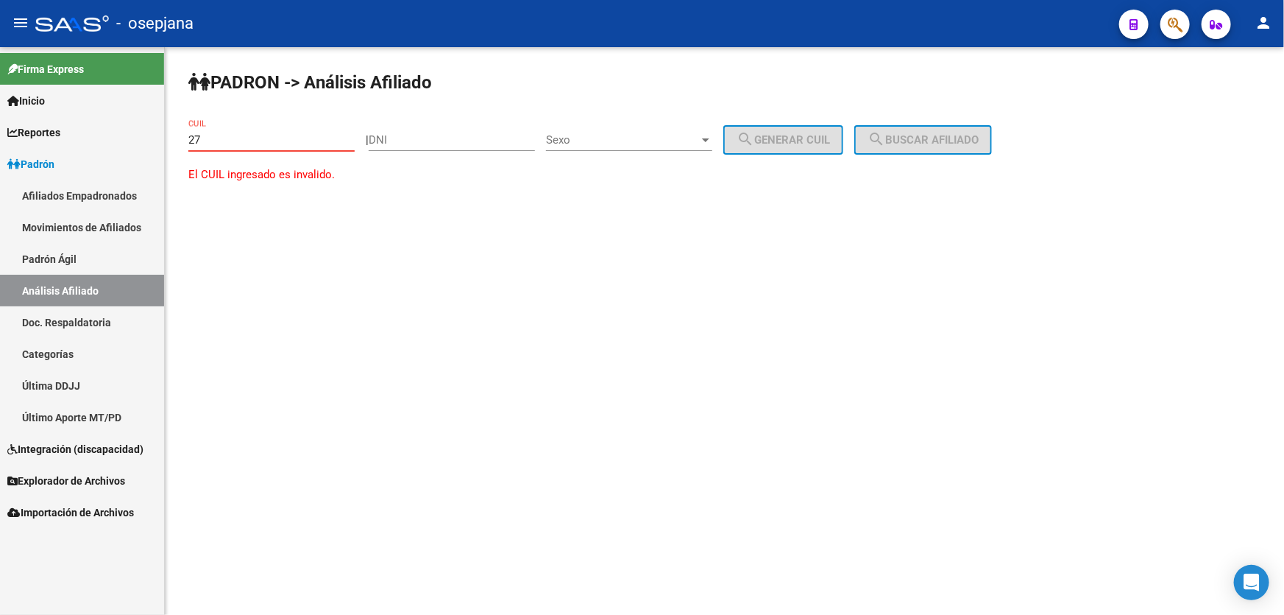
type input "2"
paste input "27-38422052-0"
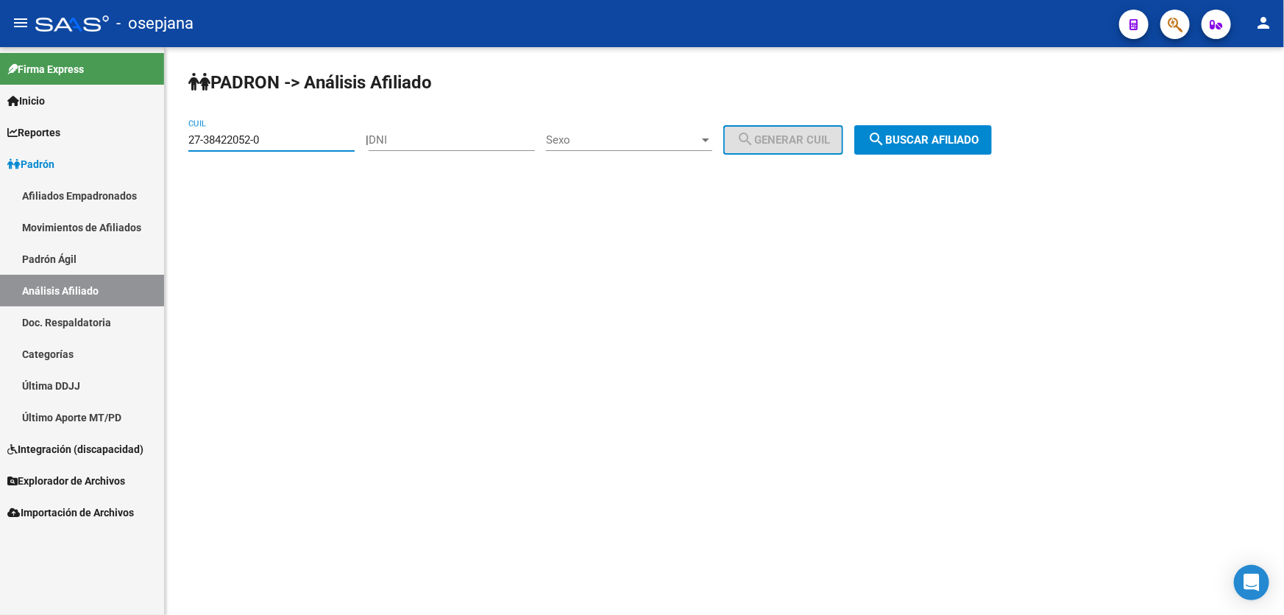
click at [921, 140] on span "search Buscar afiliado" at bounding box center [923, 139] width 111 height 13
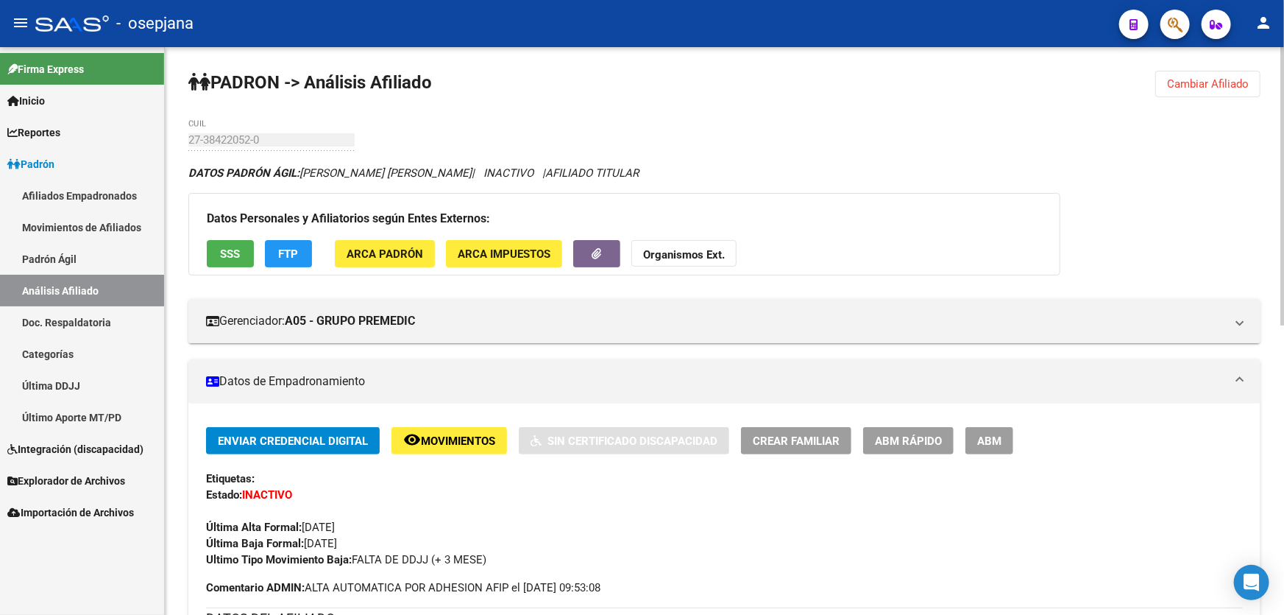
click at [478, 436] on span "Movimientos" at bounding box center [458, 440] width 74 height 13
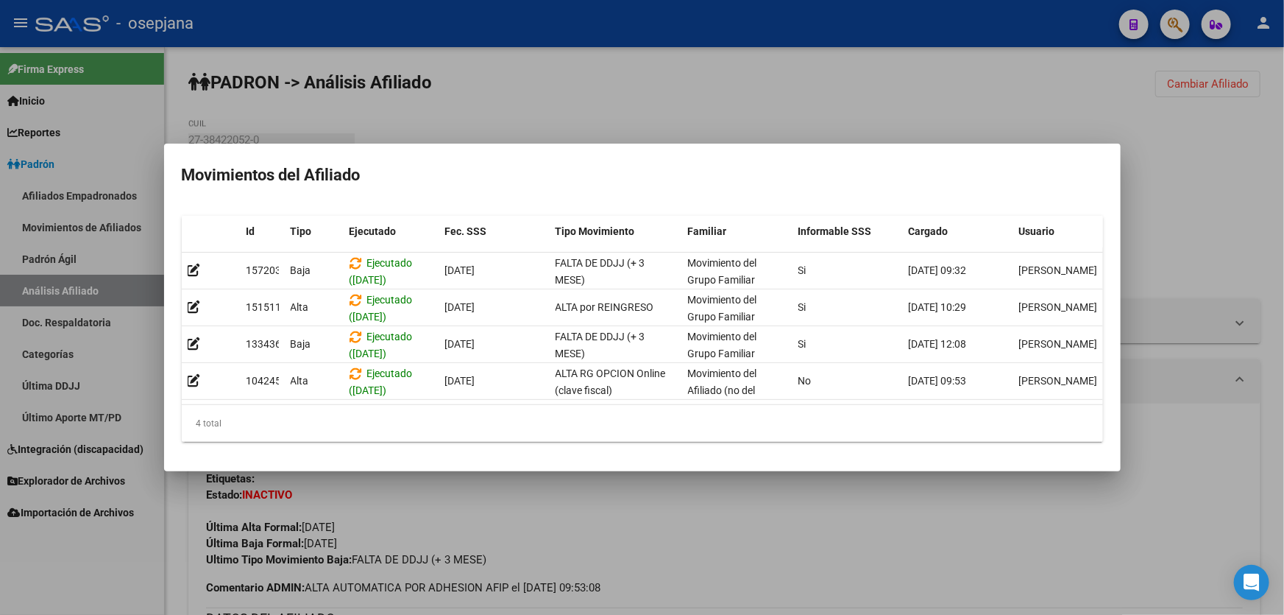
click at [1208, 282] on div at bounding box center [642, 307] width 1284 height 615
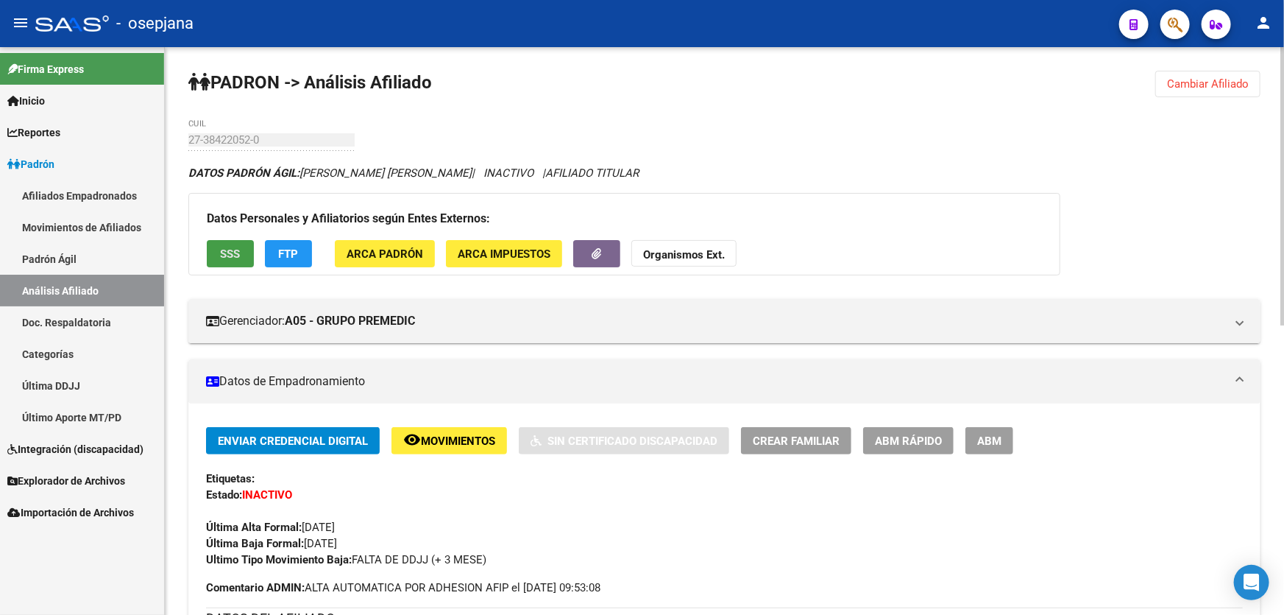
click at [229, 247] on span "SSS" at bounding box center [231, 253] width 20 height 13
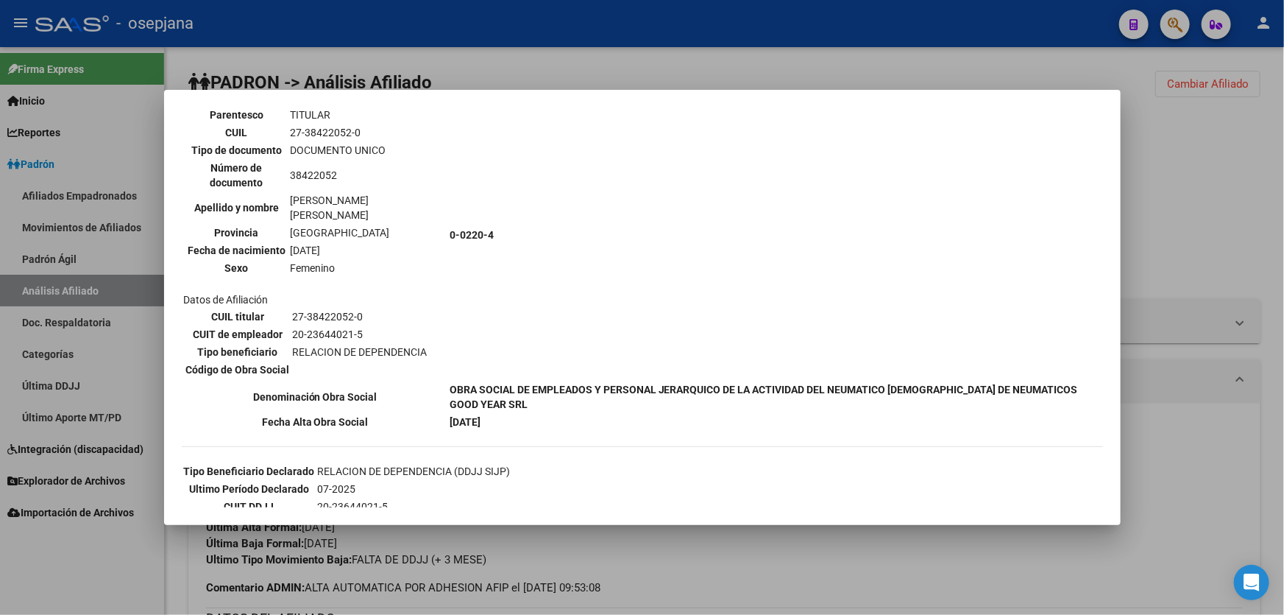
scroll to position [265, 0]
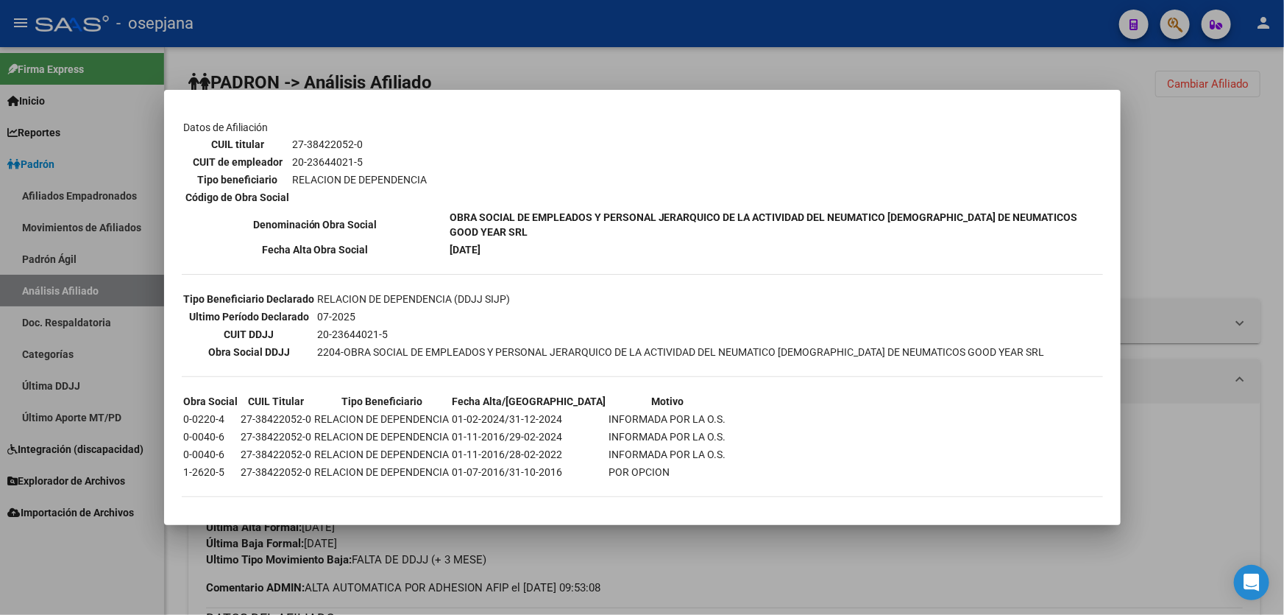
click at [1142, 191] on div at bounding box center [642, 307] width 1284 height 615
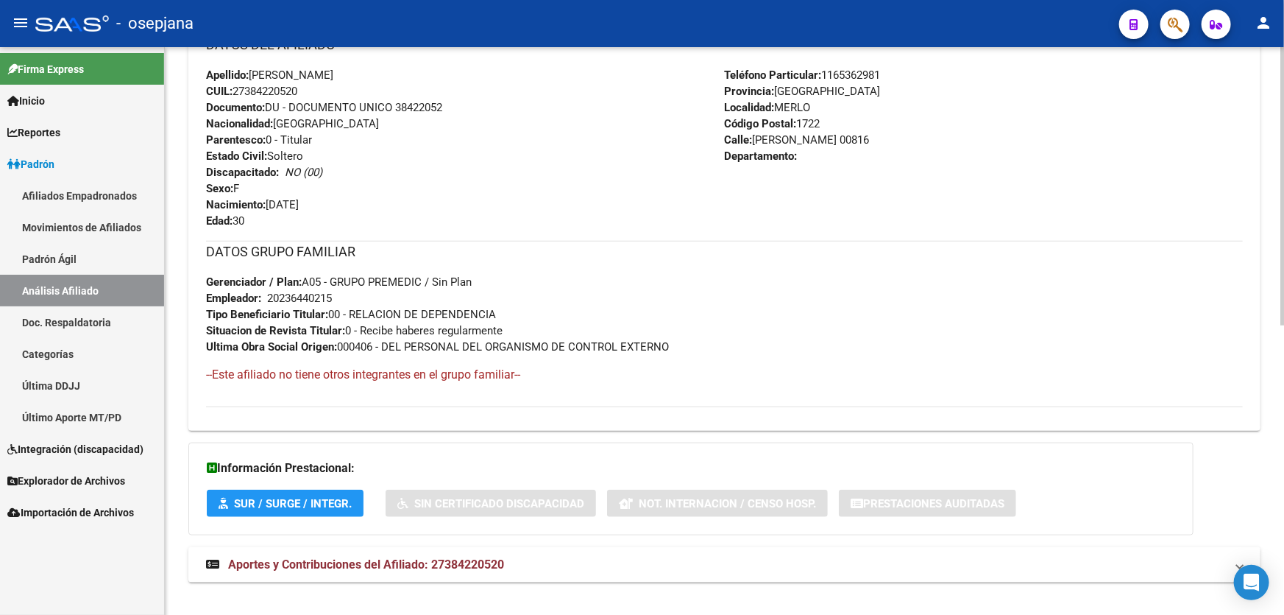
scroll to position [590, 0]
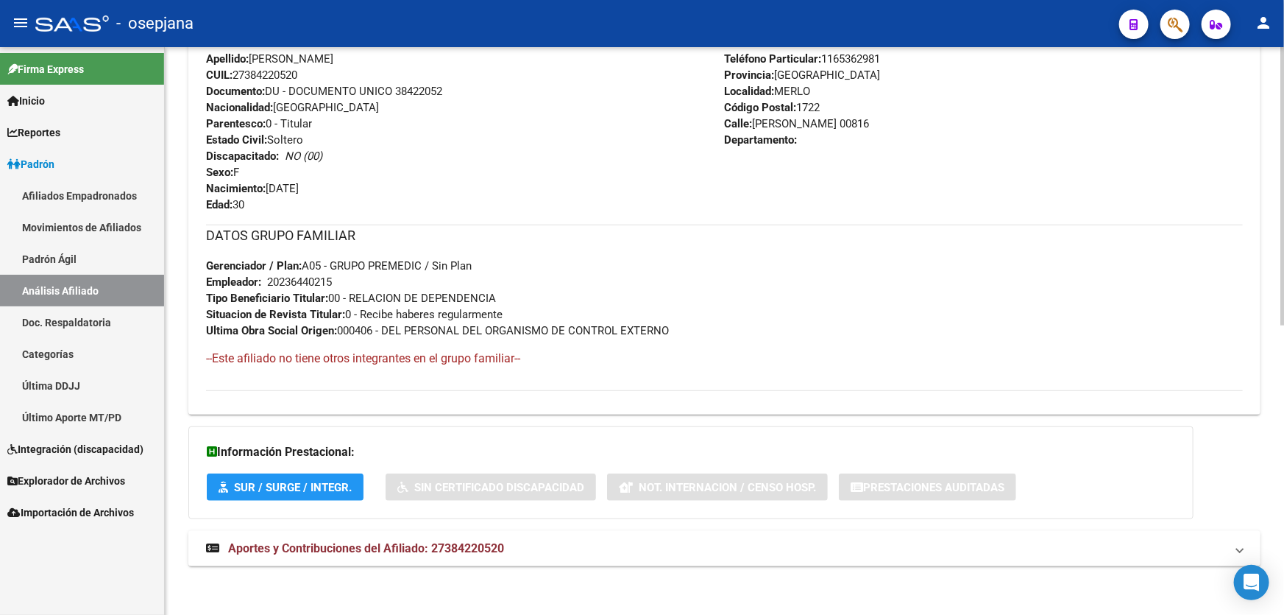
click at [1107, 554] on mat-panel-title "Aportes y Contribuciones del Afiliado: 27384220520" at bounding box center [715, 548] width 1019 height 16
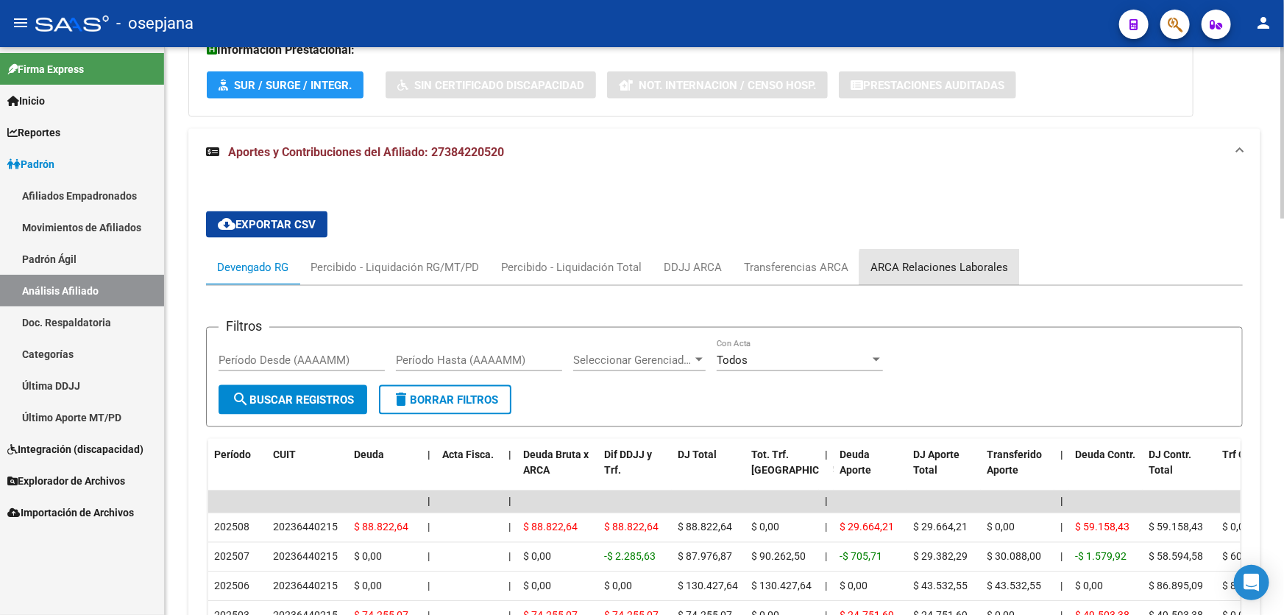
click at [954, 275] on div "ARCA Relaciones Laborales" at bounding box center [940, 267] width 160 height 35
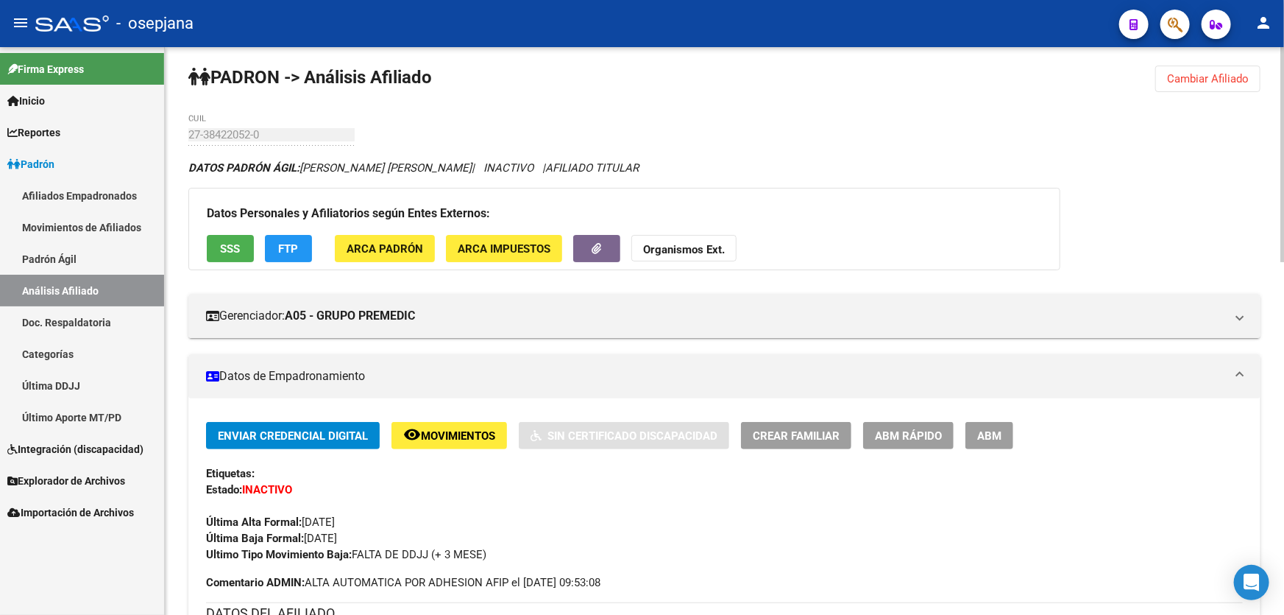
scroll to position [0, 0]
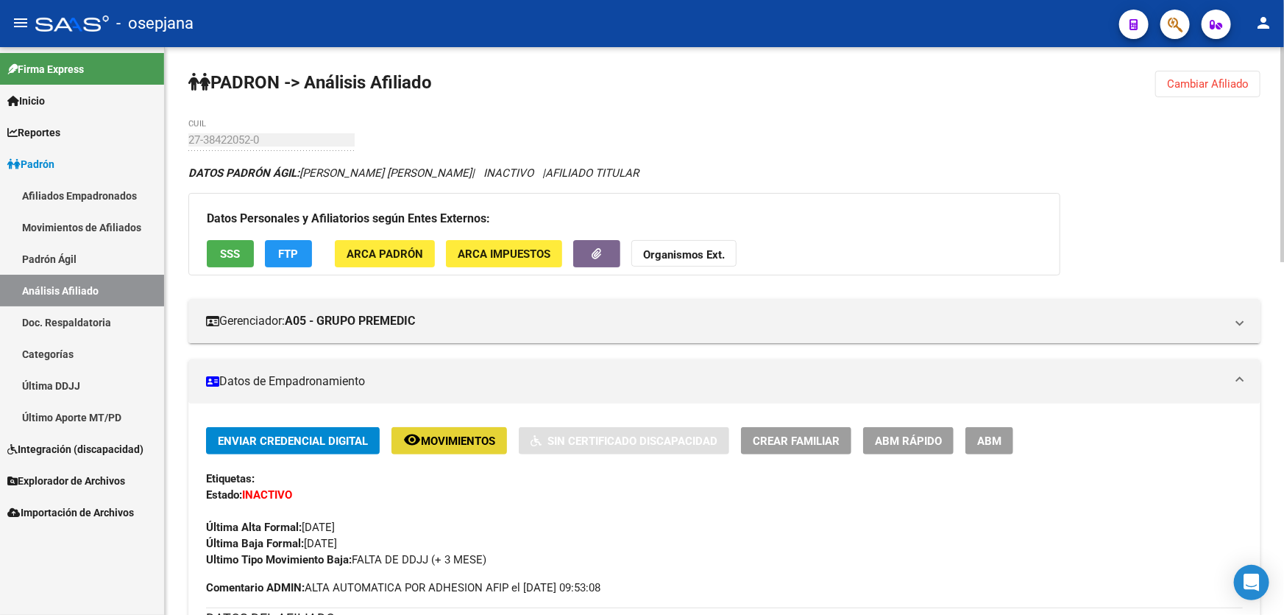
click at [433, 436] on span "Movimientos" at bounding box center [458, 440] width 74 height 13
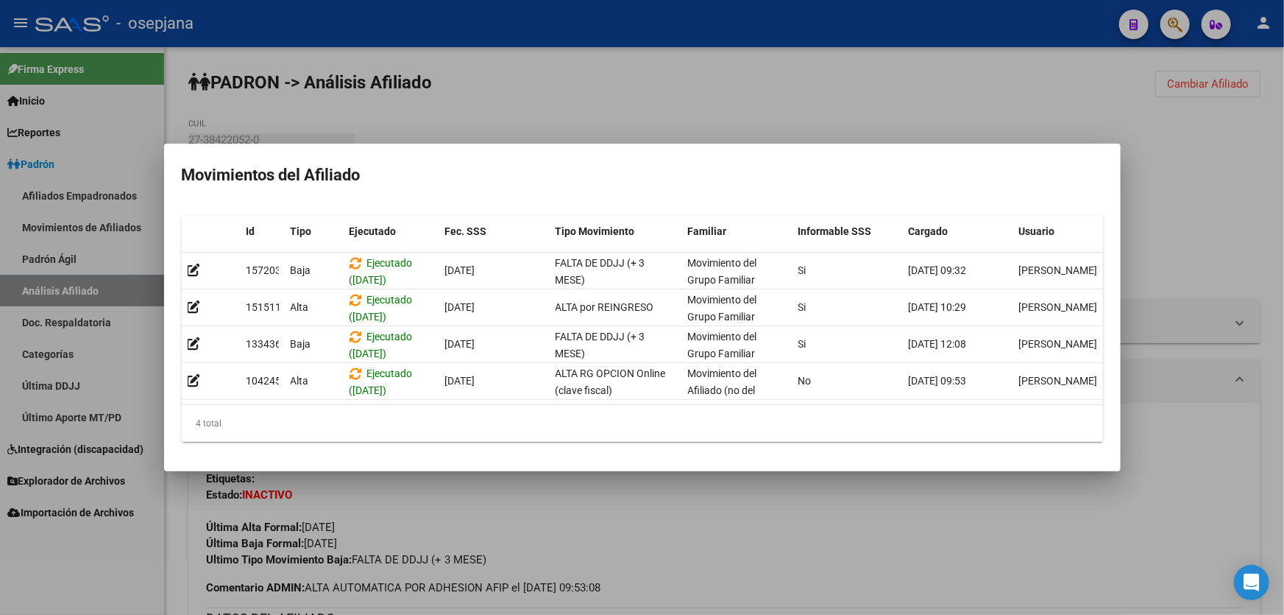
click at [861, 562] on div at bounding box center [642, 307] width 1284 height 615
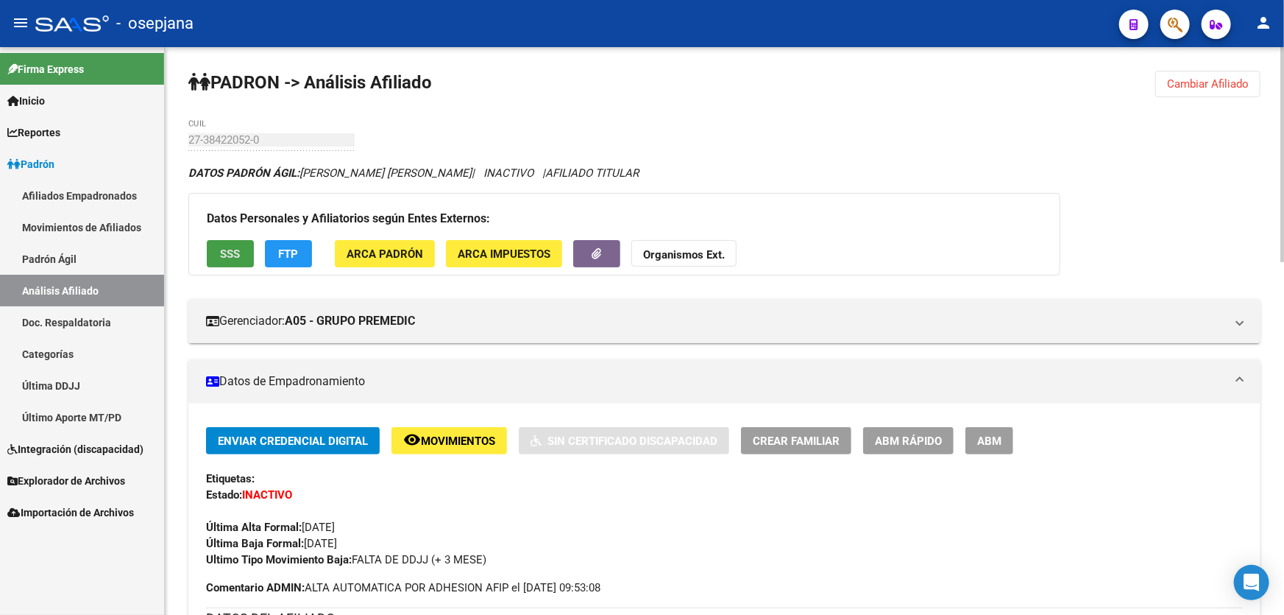
click at [217, 250] on button "SSS" at bounding box center [230, 253] width 47 height 27
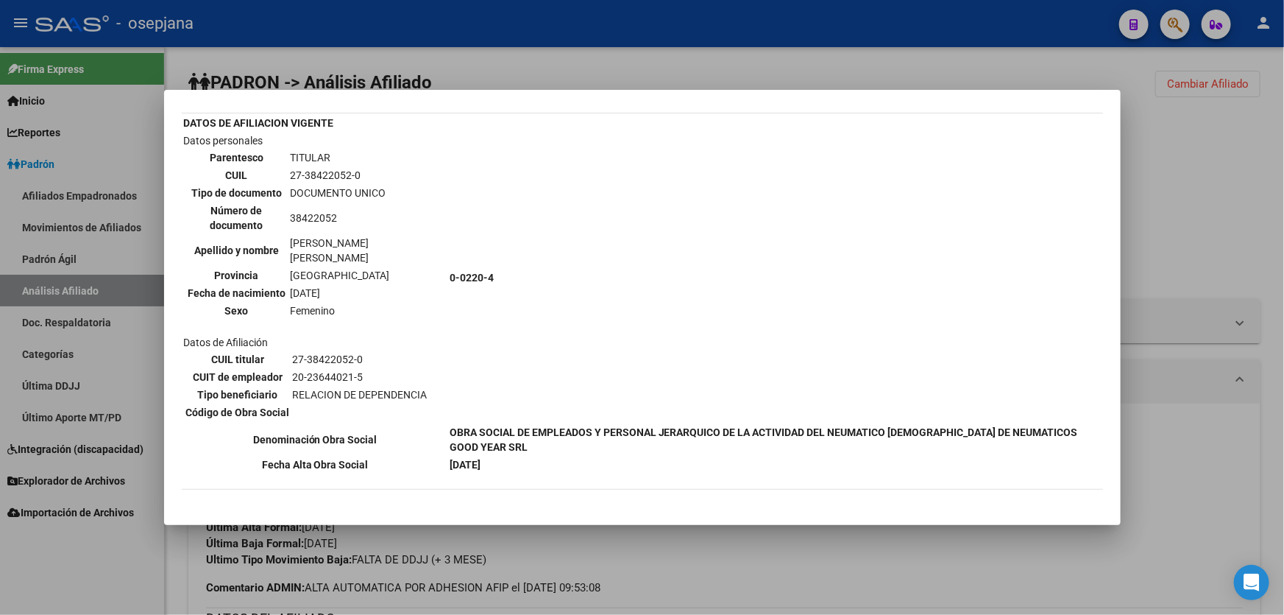
scroll to position [265, 0]
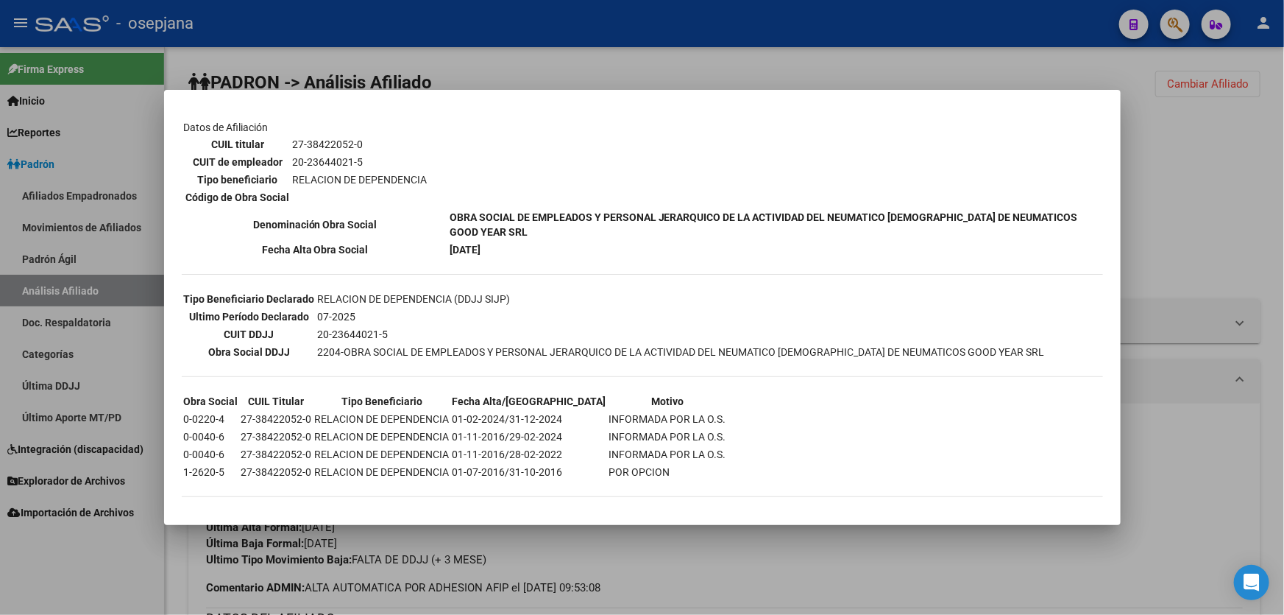
click at [1182, 242] on div at bounding box center [642, 307] width 1284 height 615
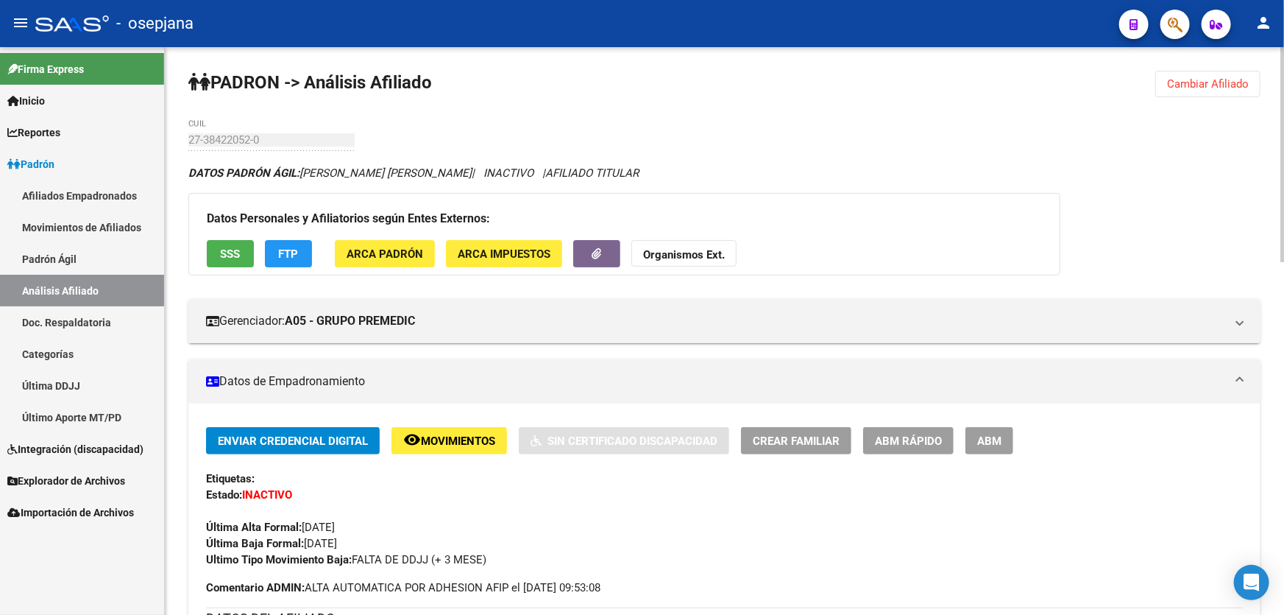
scroll to position [66, 0]
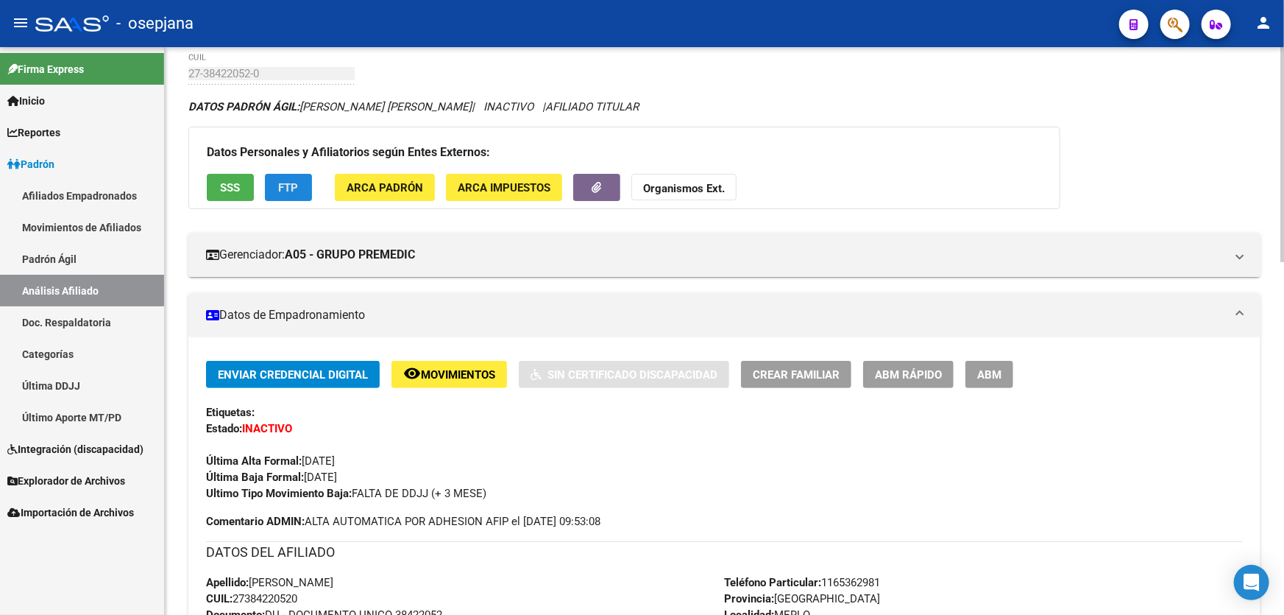
click at [279, 190] on span "FTP" at bounding box center [289, 187] width 20 height 13
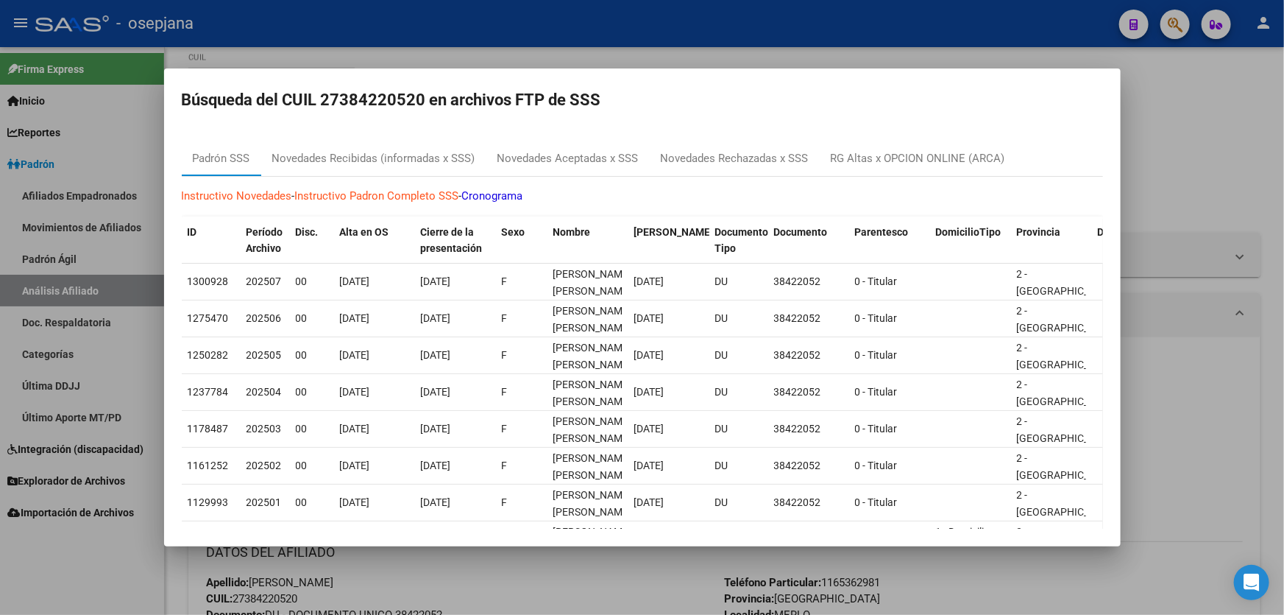
click at [1170, 161] on div at bounding box center [642, 307] width 1284 height 615
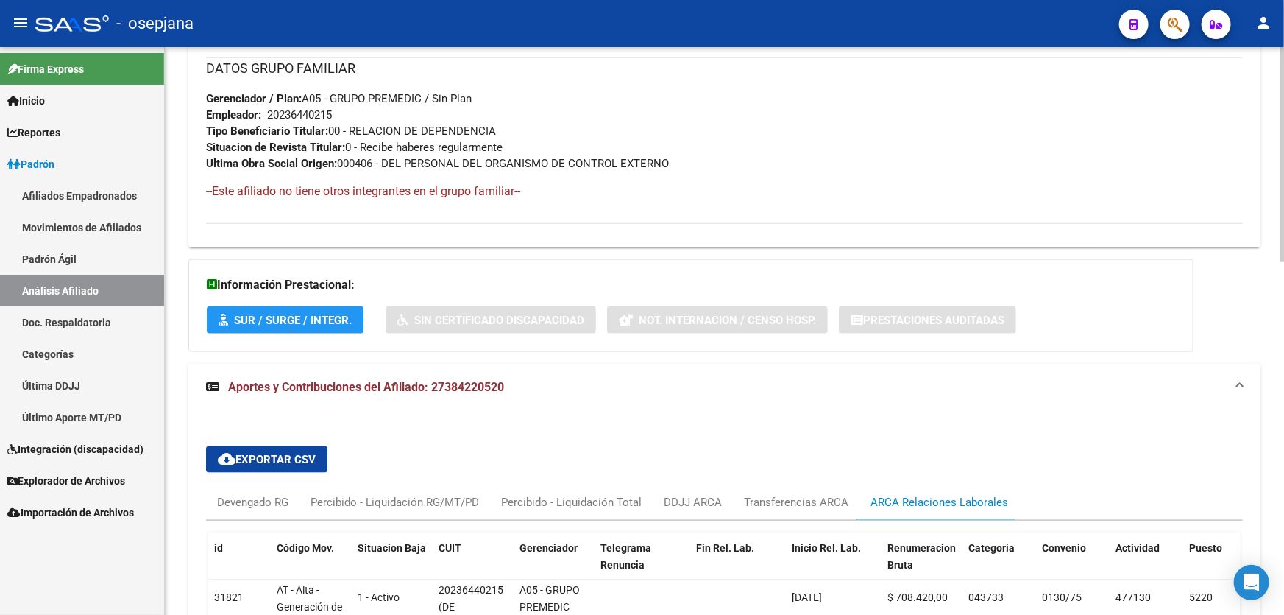
scroll to position [931, 0]
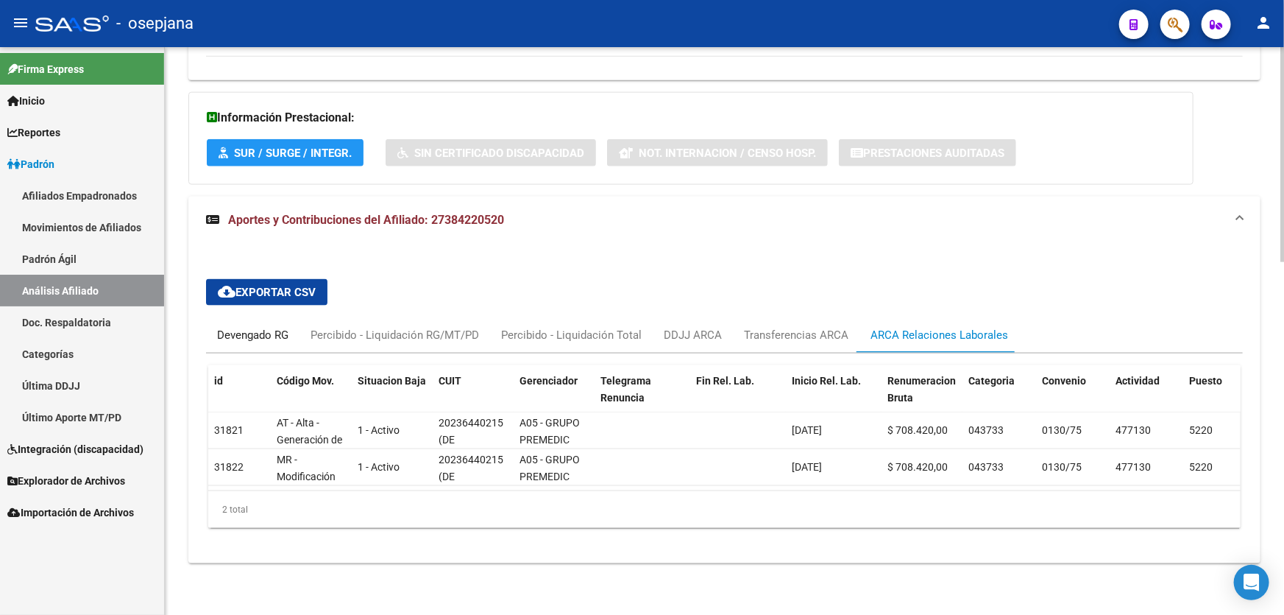
click at [233, 330] on div "Devengado RG" at bounding box center [252, 335] width 71 height 16
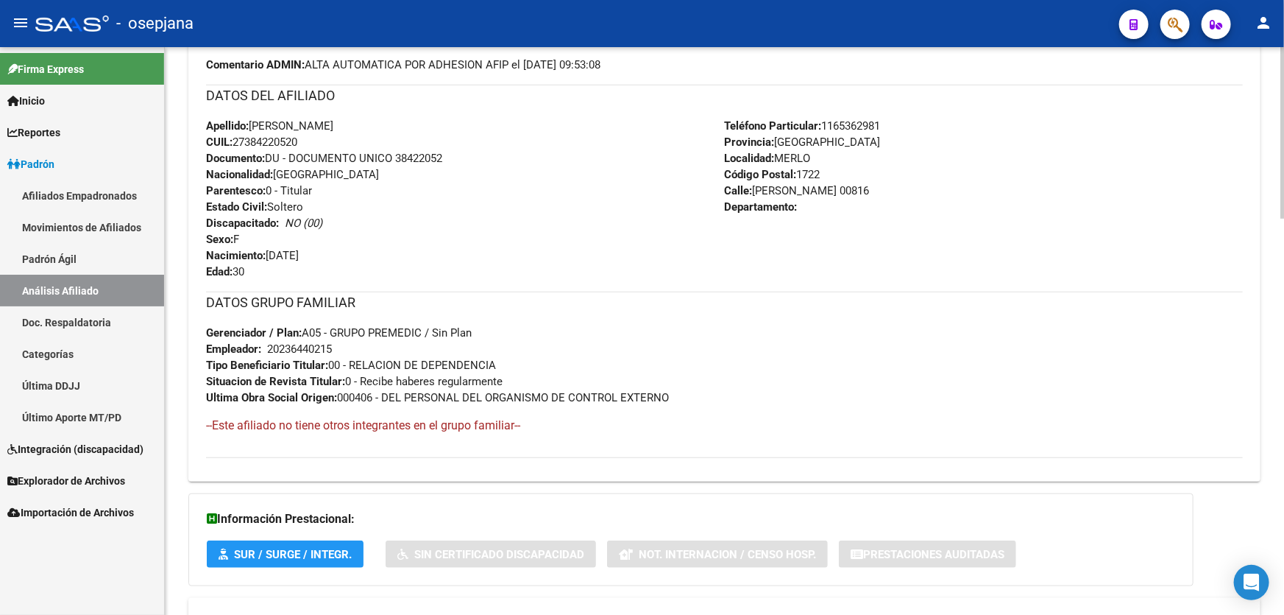
scroll to position [535, 0]
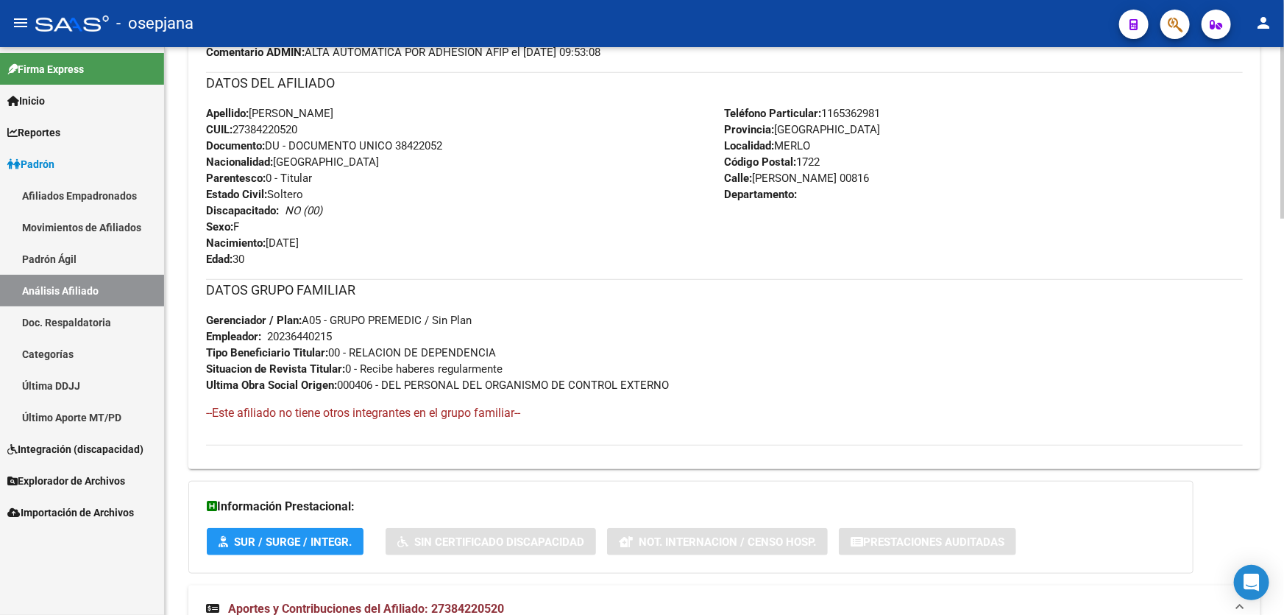
drag, startPoint x: 338, startPoint y: 332, endPoint x: 269, endPoint y: 332, distance: 68.5
click at [269, 332] on div "DATOS GRUPO FAMILIAR Gerenciador / Plan: A05 - GRUPO PREMEDIC / Sin Plan Emplea…" at bounding box center [724, 336] width 1037 height 114
copy div
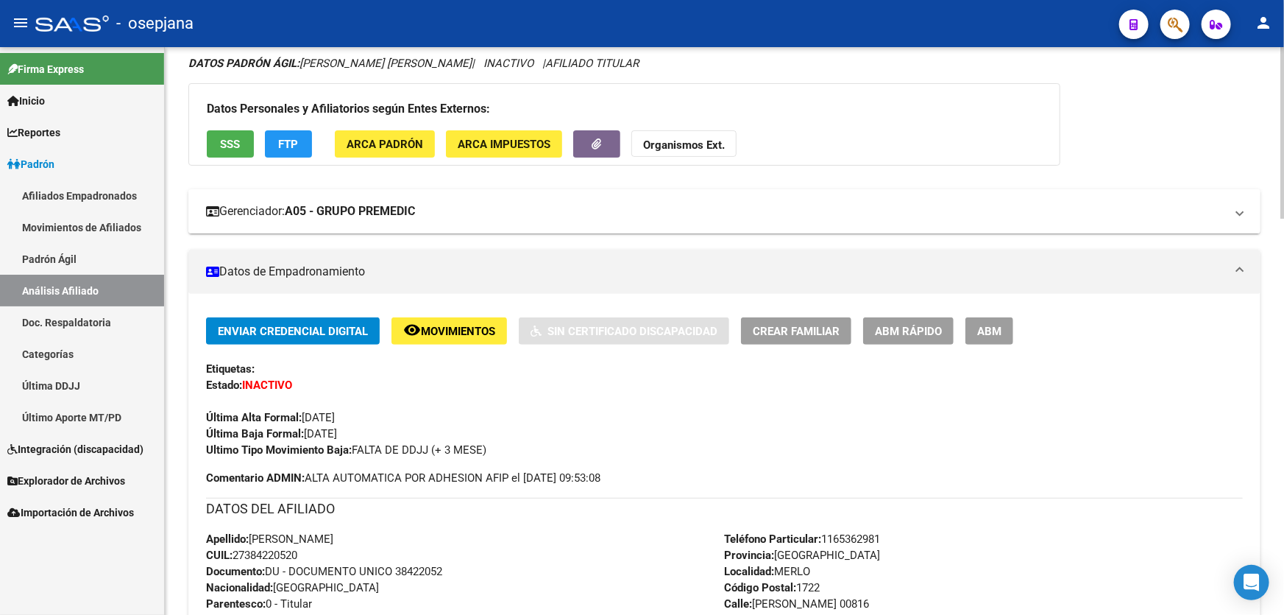
scroll to position [0, 0]
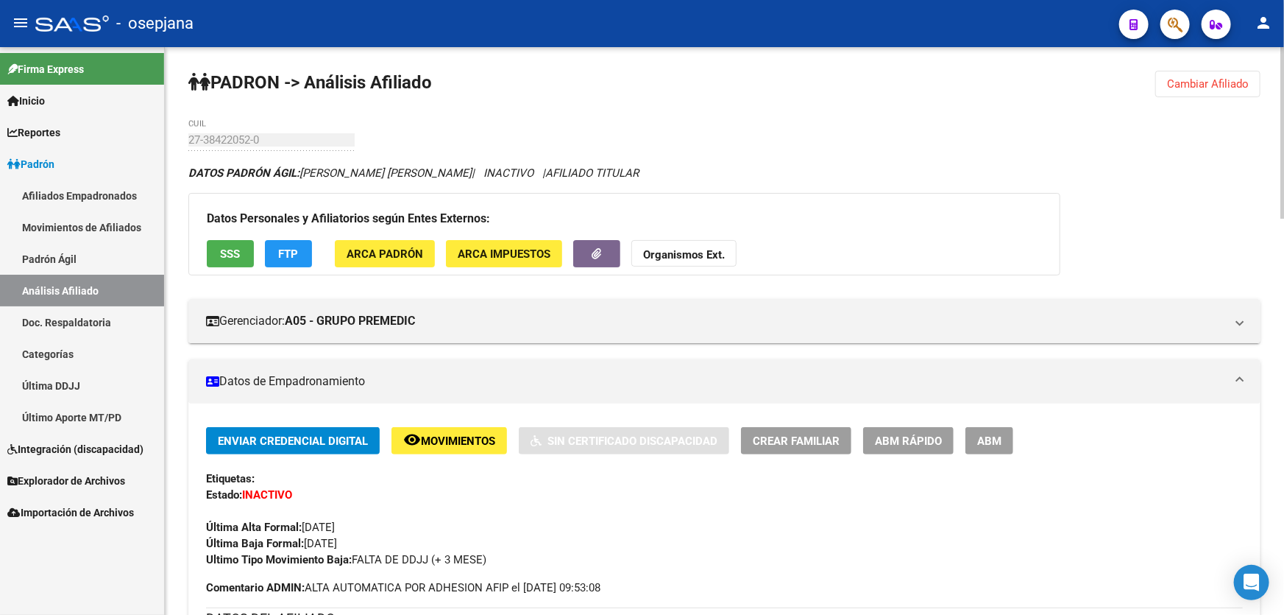
click at [216, 264] on button "SSS" at bounding box center [230, 253] width 47 height 27
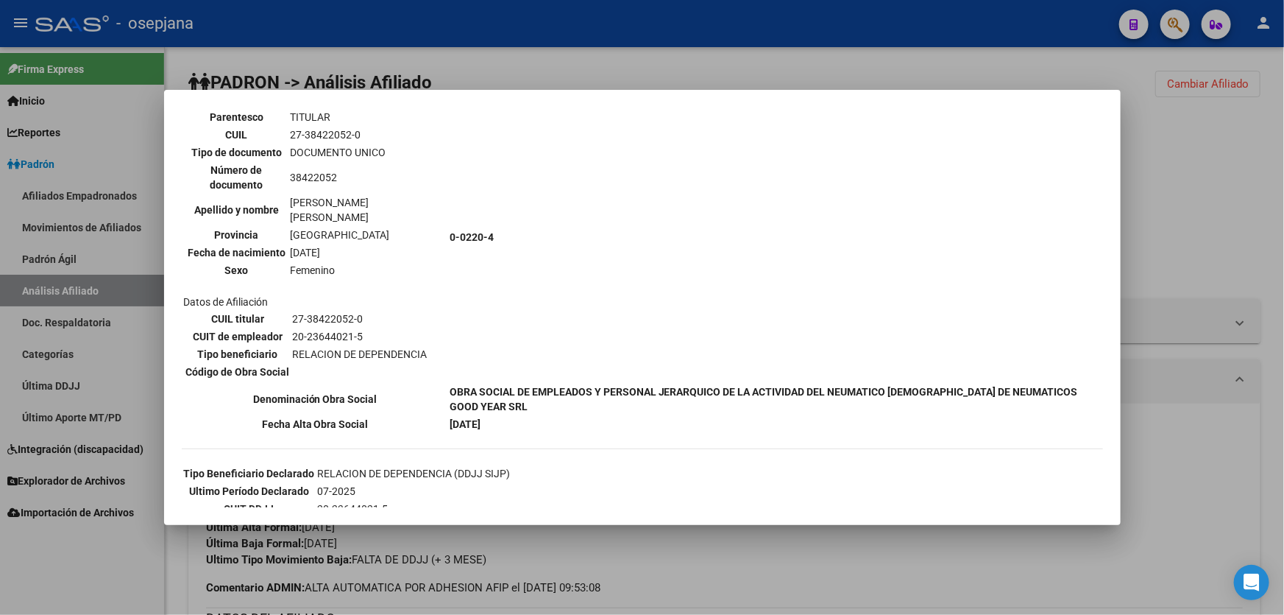
scroll to position [92, 0]
click at [1284, 122] on div at bounding box center [642, 307] width 1284 height 615
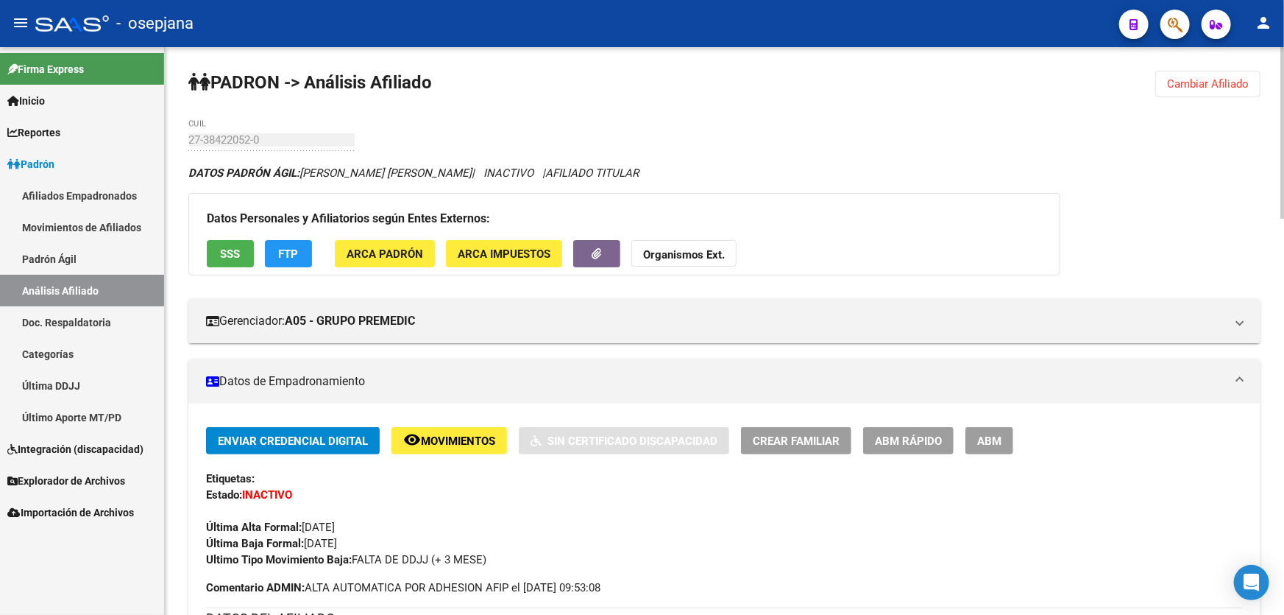
click at [1181, 74] on button "Cambiar Afiliado" at bounding box center [1208, 84] width 105 height 26
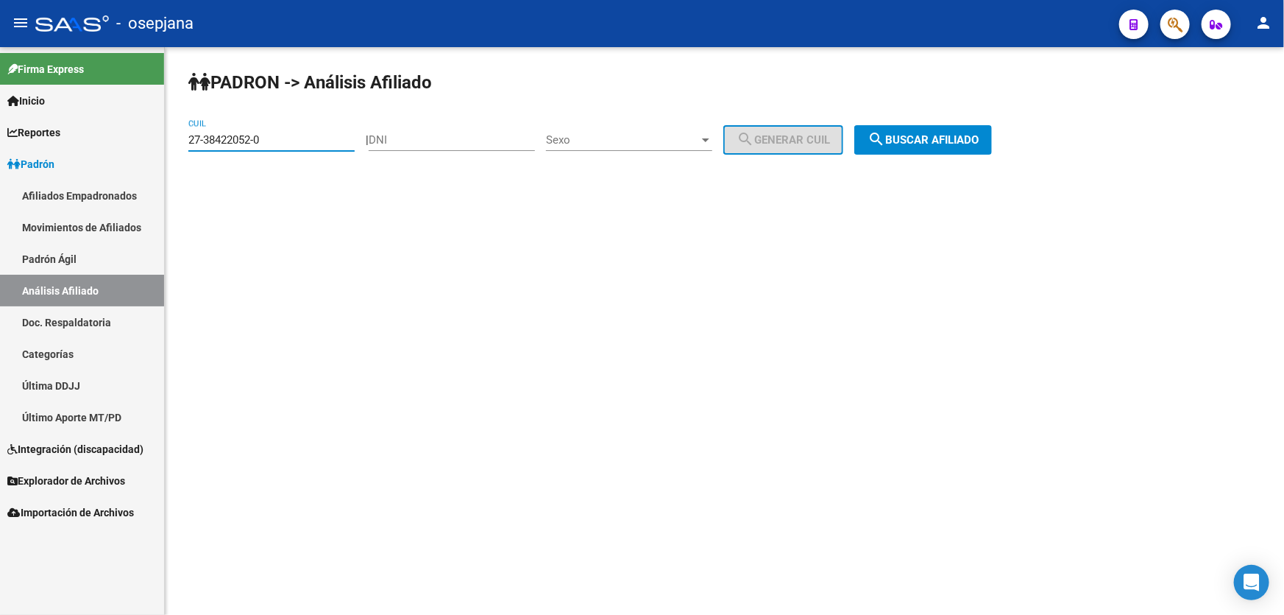
drag, startPoint x: 287, startPoint y: 140, endPoint x: 0, endPoint y: 183, distance: 290.3
click at [0, 180] on mat-sidenav-container "Firma Express Inicio Instructivos Contacto OS Reportes Padrón Traspasos x O.S. …" at bounding box center [642, 331] width 1284 height 568
paste input "3-35724796-9"
click at [935, 147] on button "search Buscar afiliado" at bounding box center [924, 139] width 138 height 29
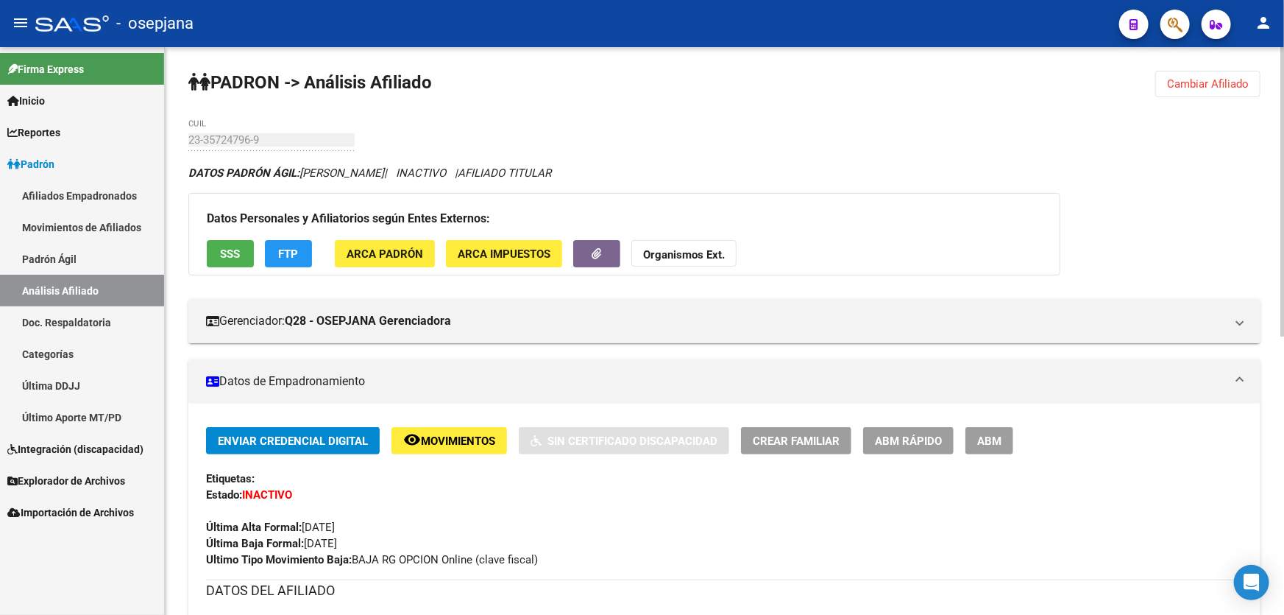
click at [1200, 87] on span "Cambiar Afiliado" at bounding box center [1208, 83] width 82 height 13
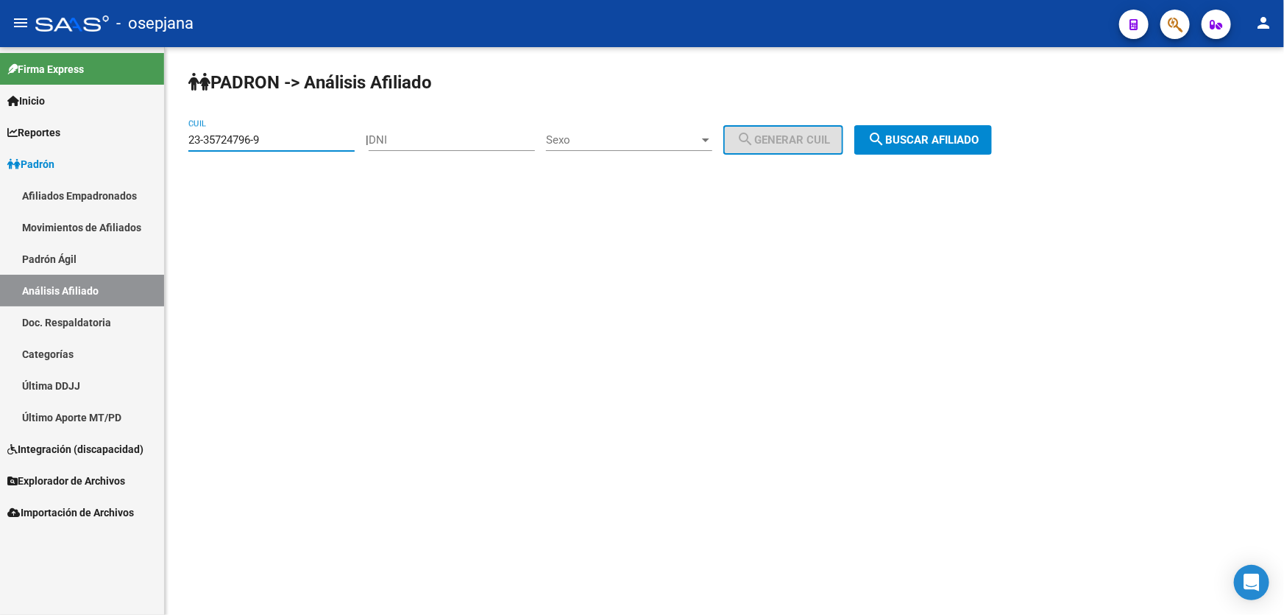
drag, startPoint x: 274, startPoint y: 137, endPoint x: 181, endPoint y: 138, distance: 92.7
click at [181, 138] on div "PADRON -> Análisis Afiliado 23-35724796-9 CUIL | DNI Sexo Sexo search Generar C…" at bounding box center [725, 124] width 1120 height 155
paste input "4-30575669-1"
click at [961, 133] on span "search Buscar afiliado" at bounding box center [923, 139] width 111 height 13
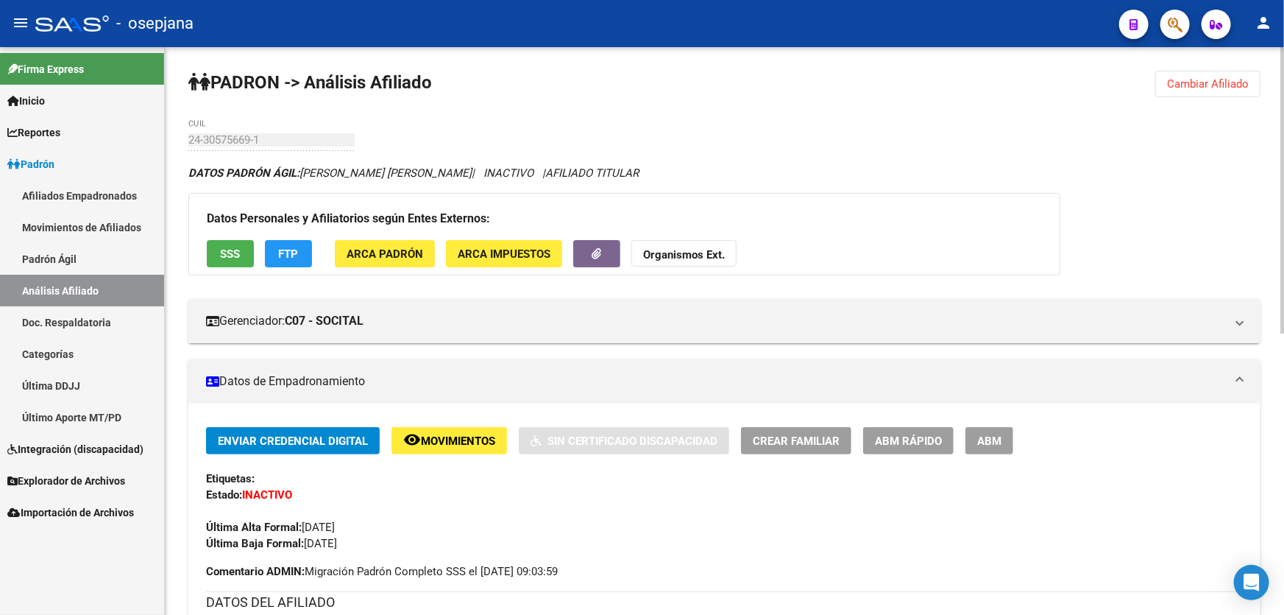
click at [456, 434] on span "Movimientos" at bounding box center [458, 440] width 74 height 13
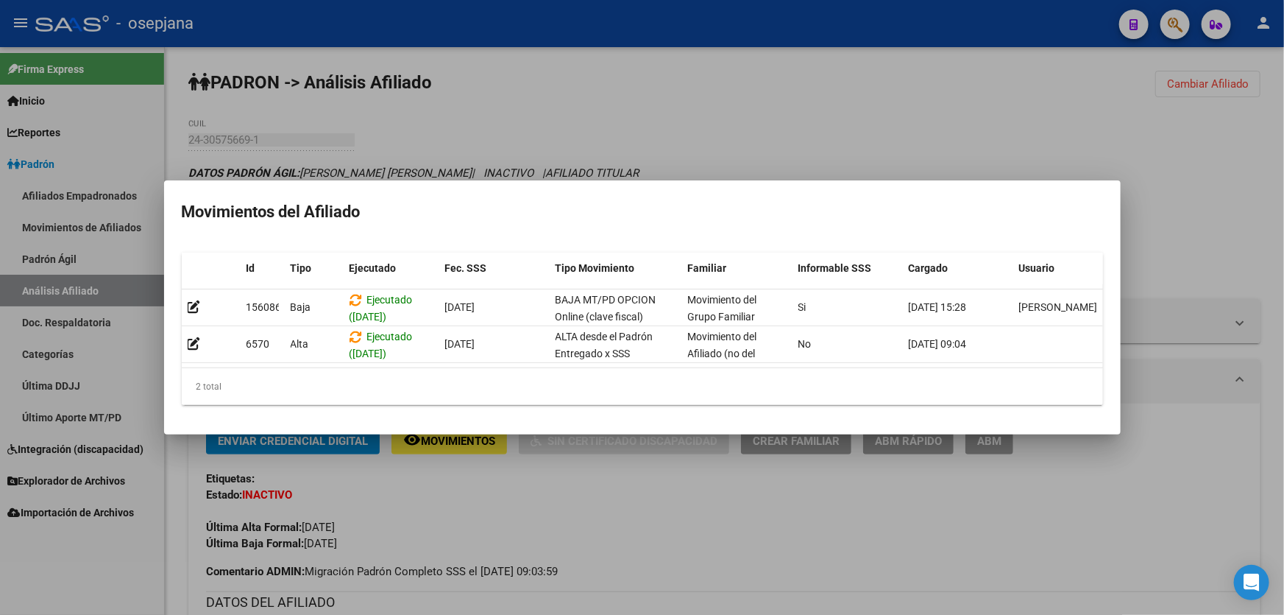
click at [464, 517] on div at bounding box center [642, 307] width 1284 height 615
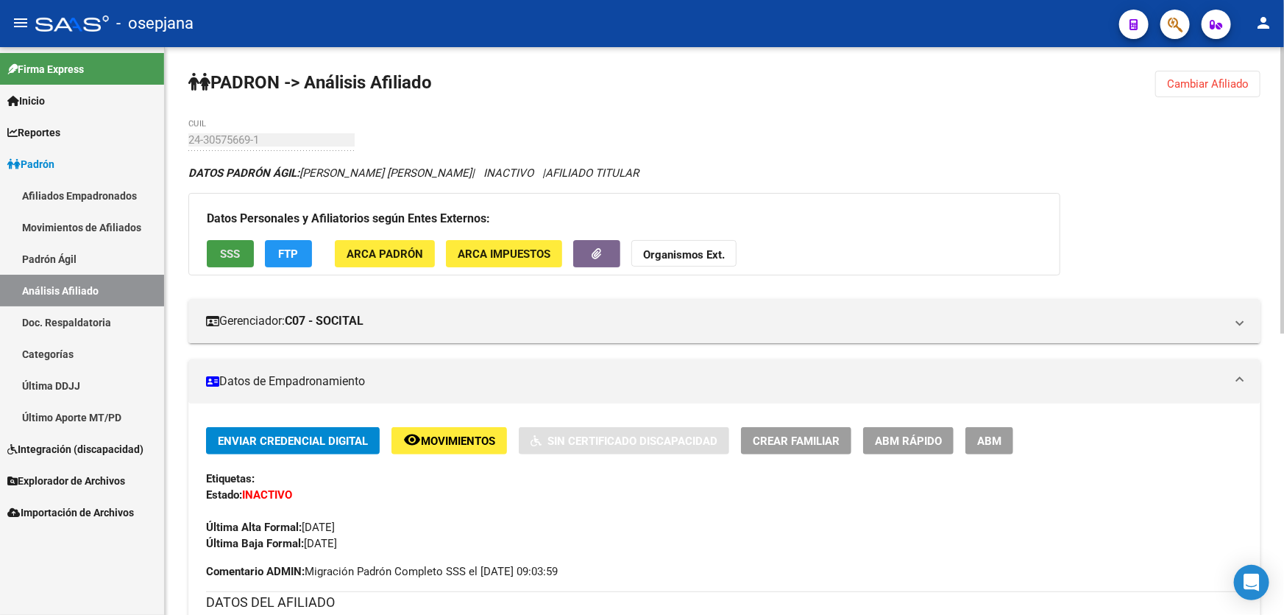
click at [234, 254] on span "SSS" at bounding box center [231, 253] width 20 height 13
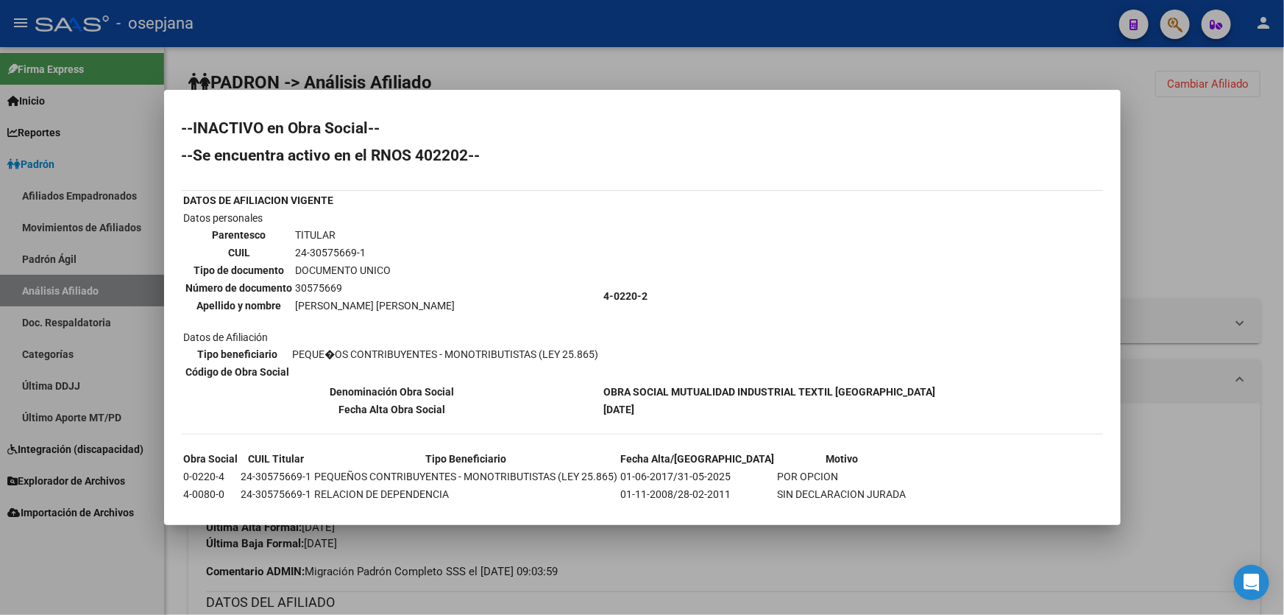
click at [1276, 248] on div at bounding box center [642, 307] width 1284 height 615
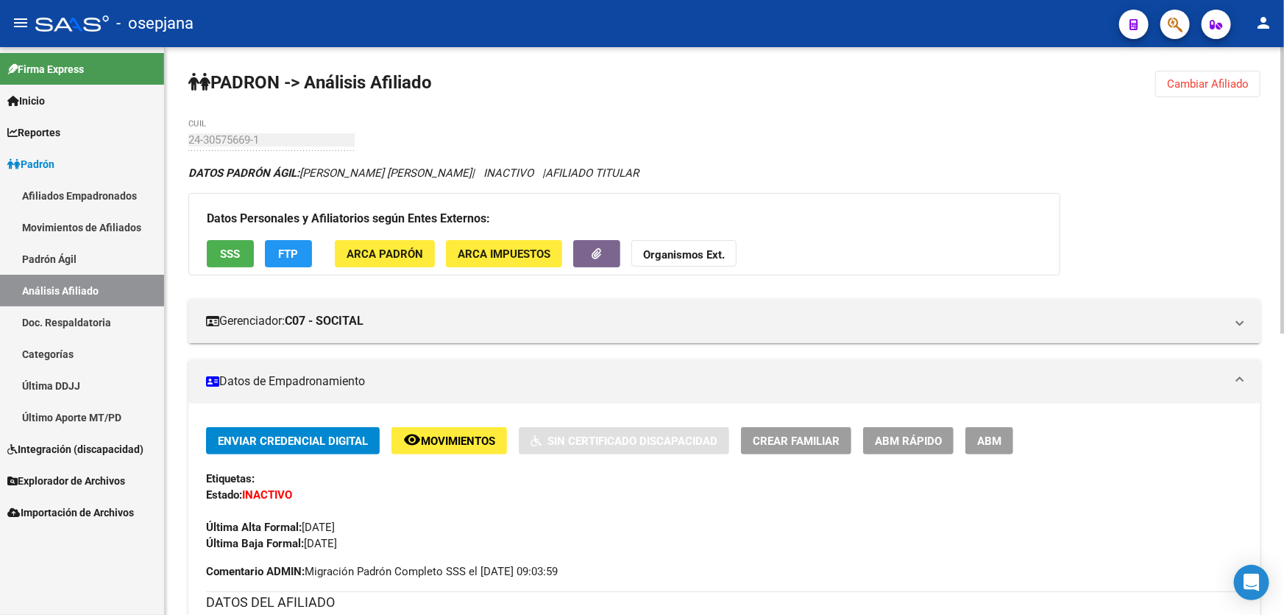
click at [239, 247] on span "SSS" at bounding box center [231, 253] width 20 height 13
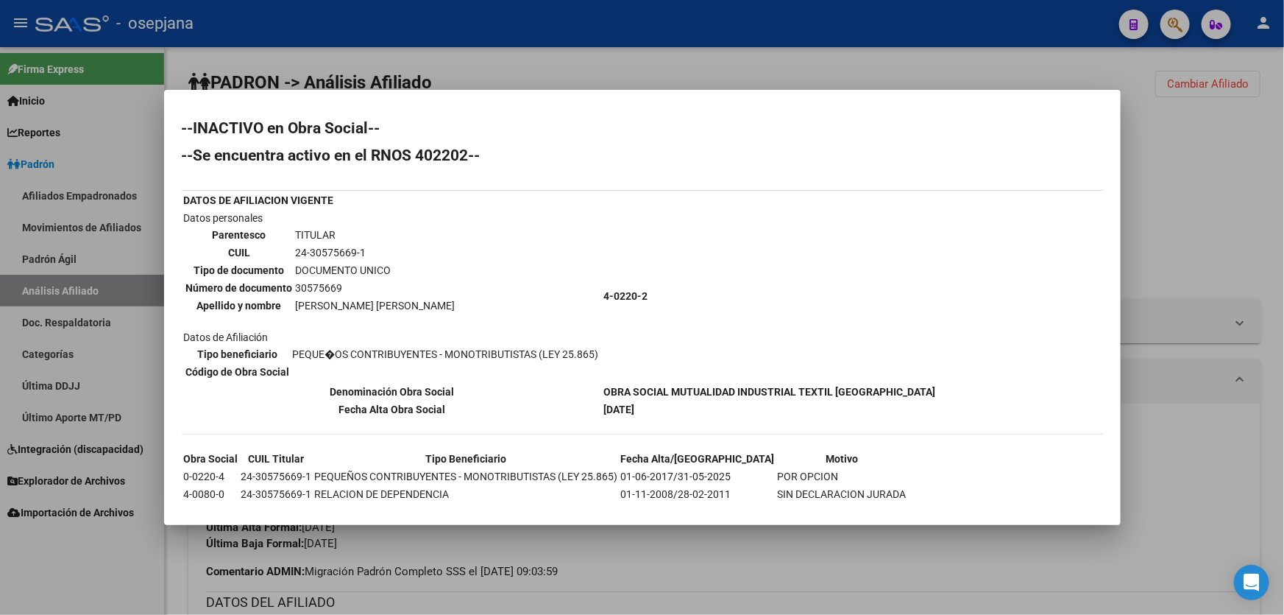
click at [725, 533] on div at bounding box center [642, 307] width 1284 height 615
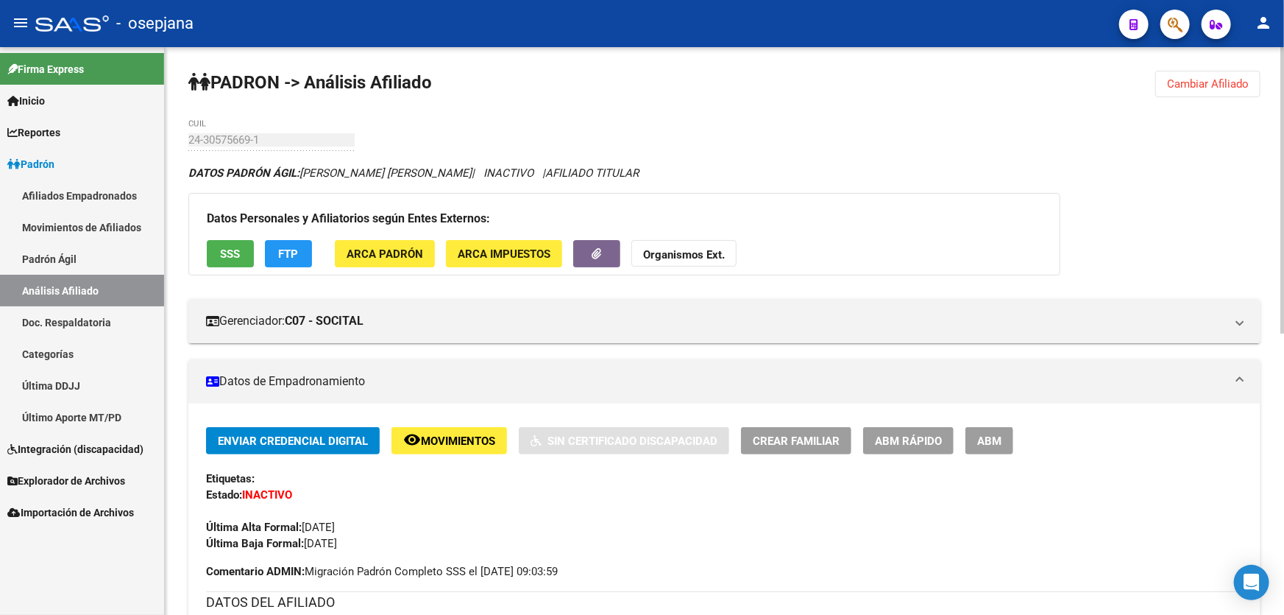
click at [1219, 85] on span "Cambiar Afiliado" at bounding box center [1208, 83] width 82 height 13
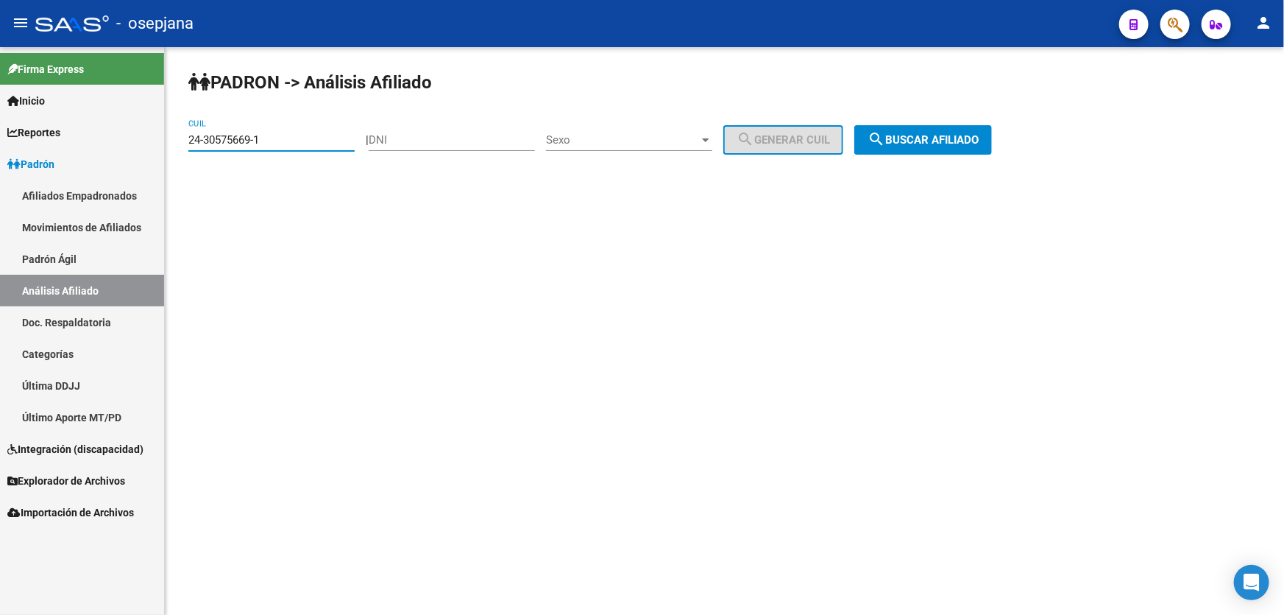
drag, startPoint x: 294, startPoint y: 142, endPoint x: 0, endPoint y: 163, distance: 295.2
click at [0, 163] on mat-sidenav-container "Firma Express Inicio Instructivos Contacto OS Reportes Padrón Traspasos x O.S. …" at bounding box center [642, 331] width 1284 height 568
paste input "7-27734628-7"
click at [979, 133] on span "search Buscar afiliado" at bounding box center [923, 139] width 111 height 13
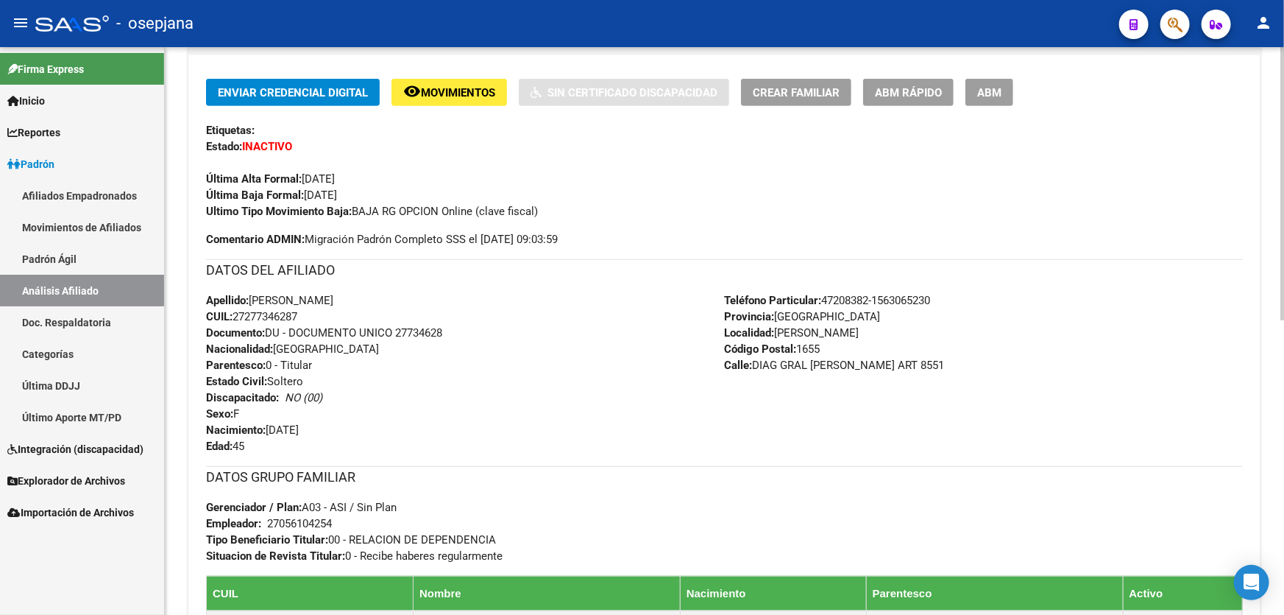
scroll to position [334, 0]
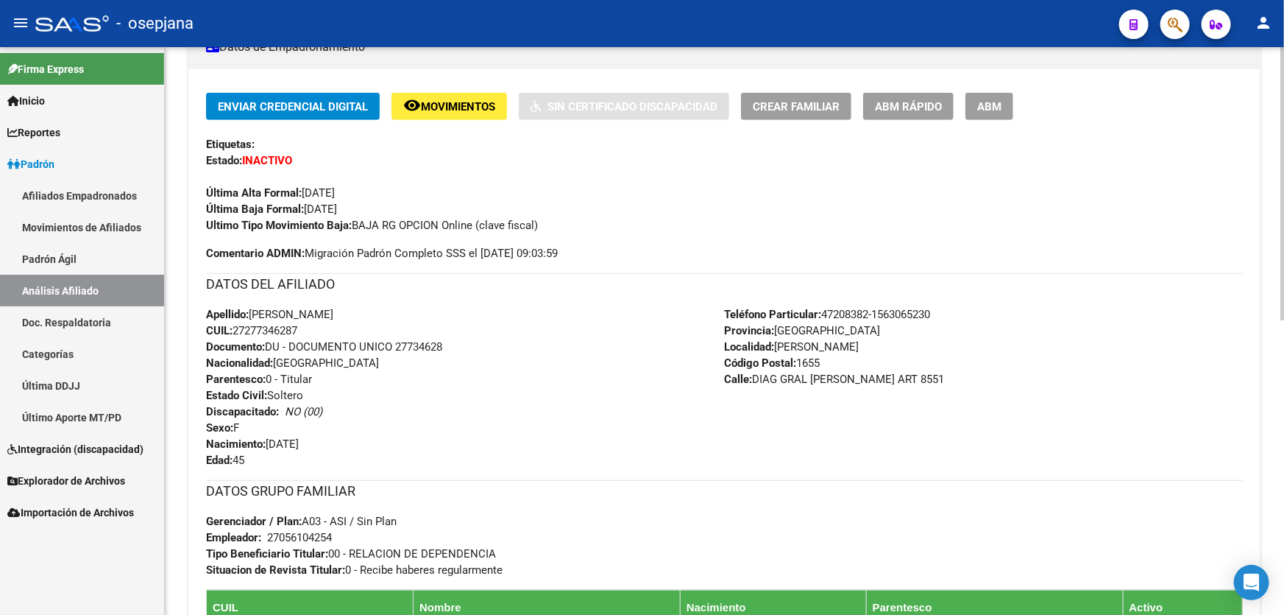
click at [427, 118] on div "Enviar Credencial Digital remove_red_eye Movimientos Sin Certificado Discapacid…" at bounding box center [724, 163] width 1037 height 141
click at [436, 100] on span "Movimientos" at bounding box center [458, 106] width 74 height 13
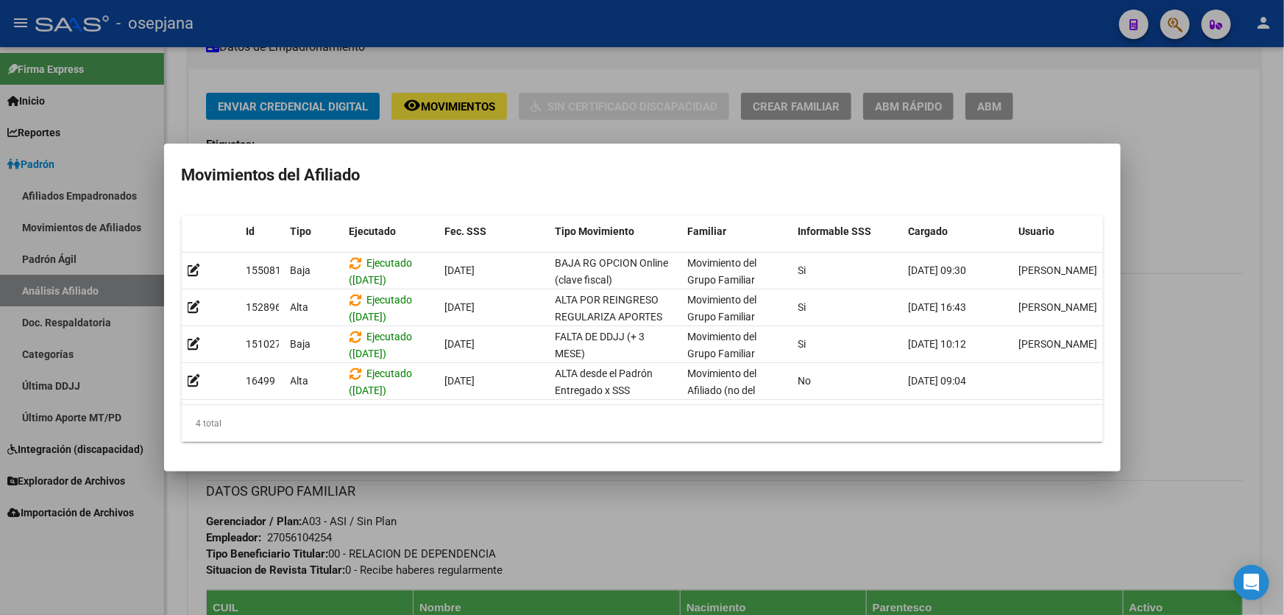
click at [728, 568] on div at bounding box center [642, 307] width 1284 height 615
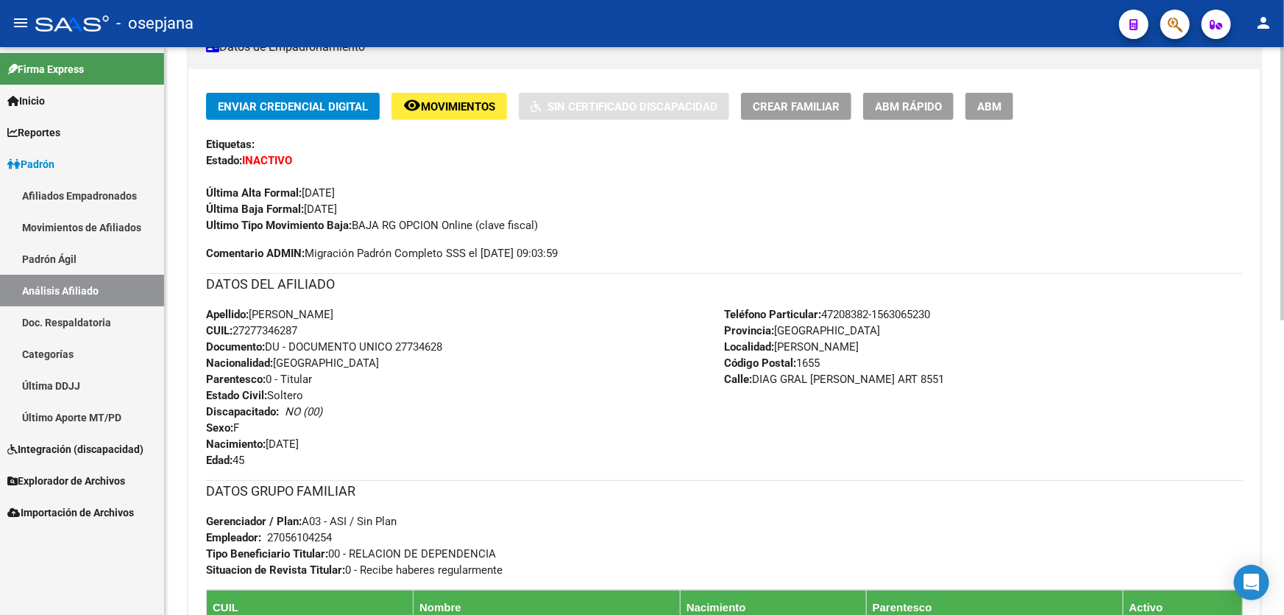
scroll to position [0, 0]
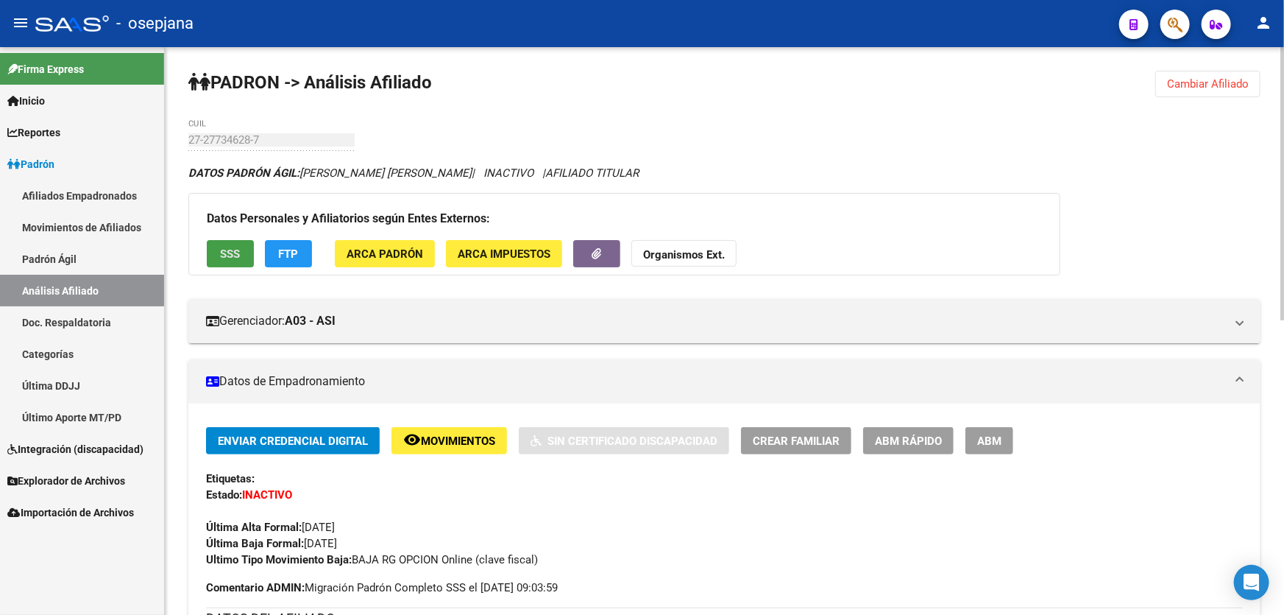
click at [236, 248] on span "SSS" at bounding box center [231, 253] width 20 height 13
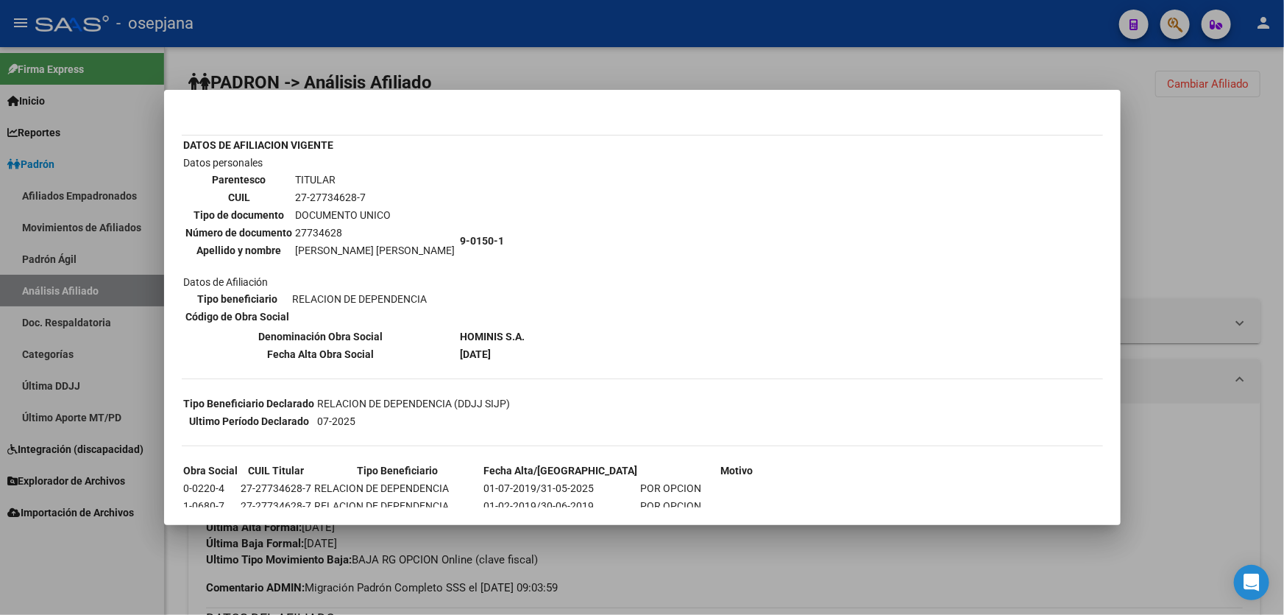
scroll to position [195, 0]
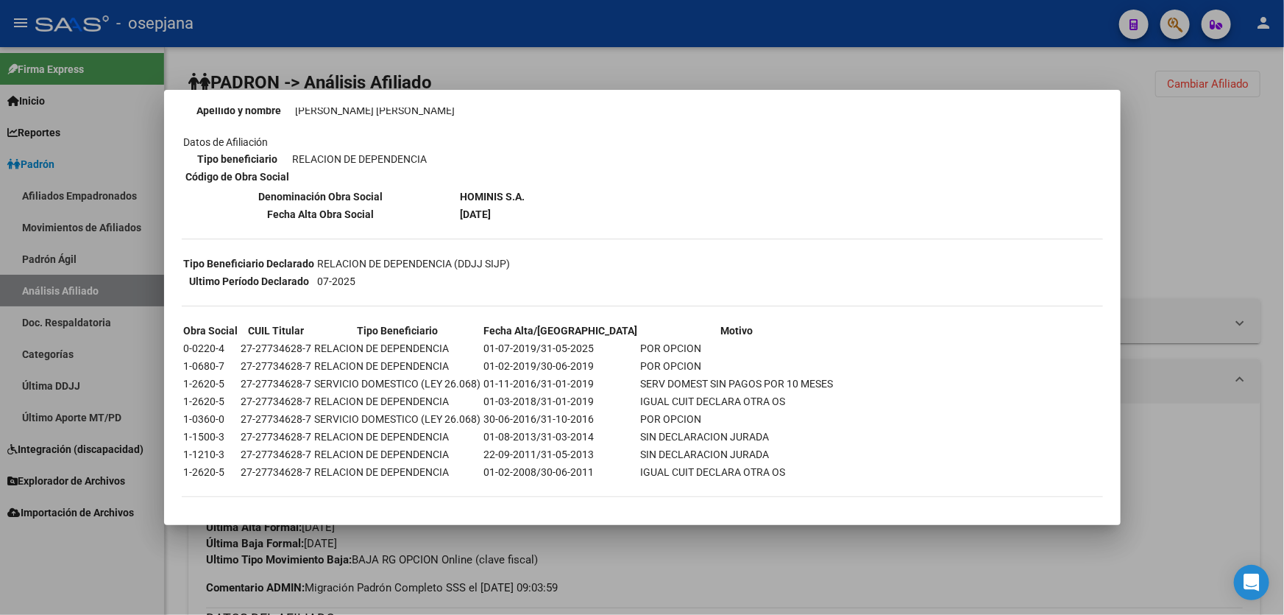
click at [1284, 240] on div at bounding box center [642, 307] width 1284 height 615
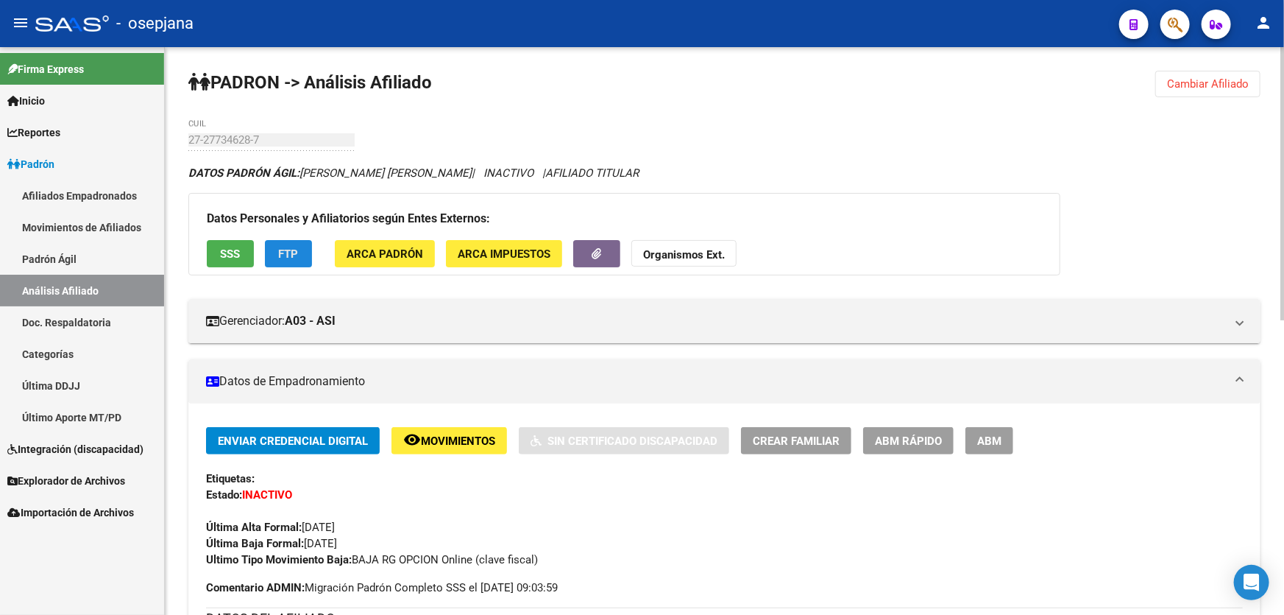
click at [297, 249] on span "FTP" at bounding box center [289, 253] width 20 height 13
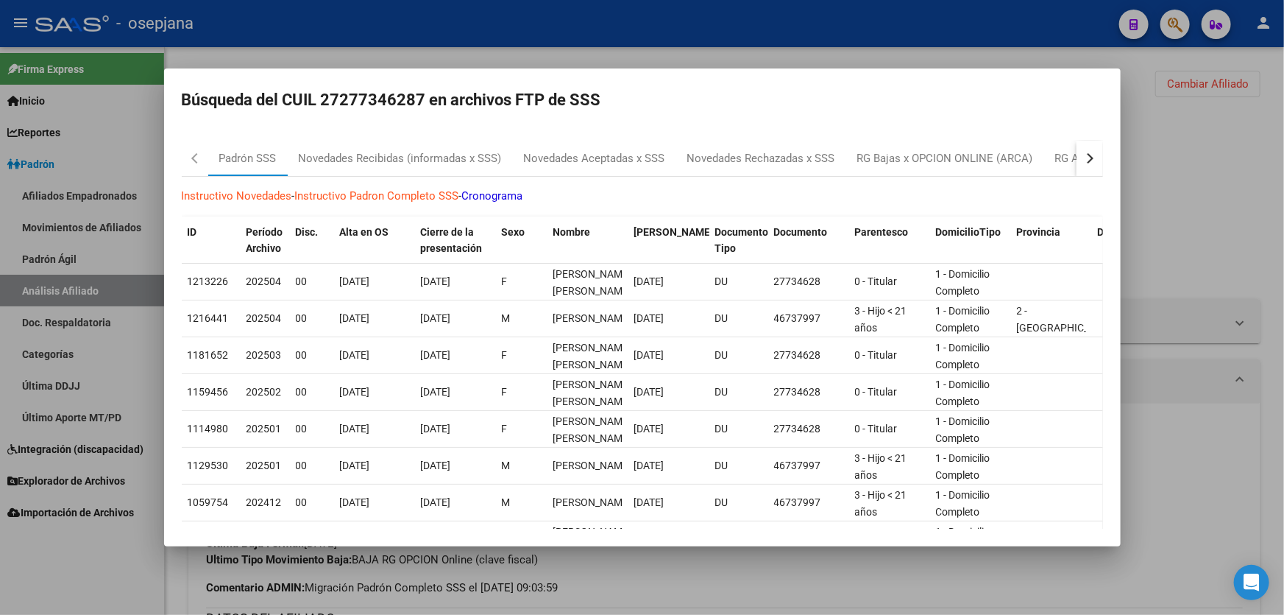
click at [1083, 159] on div "button" at bounding box center [1088, 158] width 10 height 10
click at [1046, 170] on div "RG Bajas Diarias" at bounding box center [1015, 158] width 104 height 35
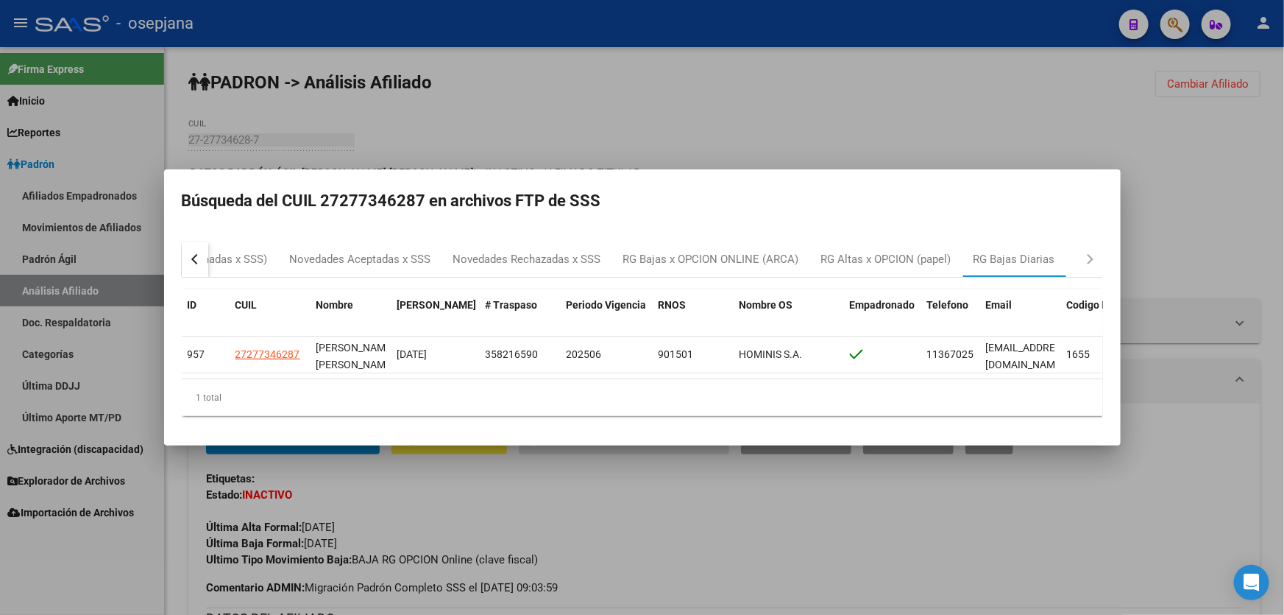
click at [1220, 185] on div at bounding box center [642, 307] width 1284 height 615
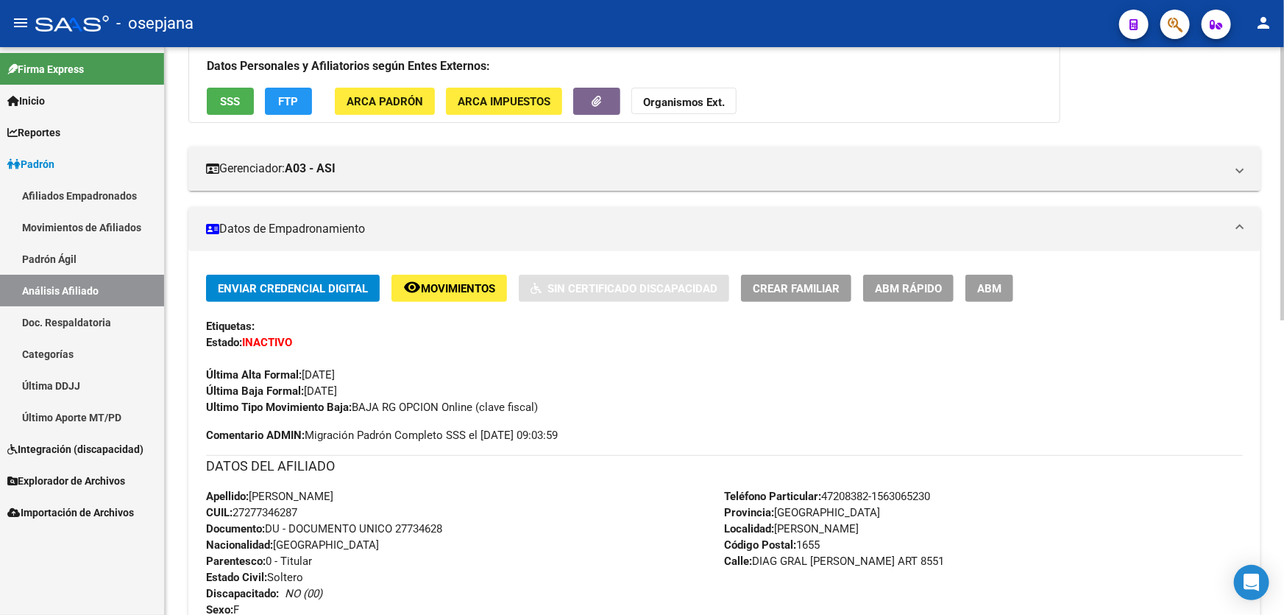
scroll to position [0, 0]
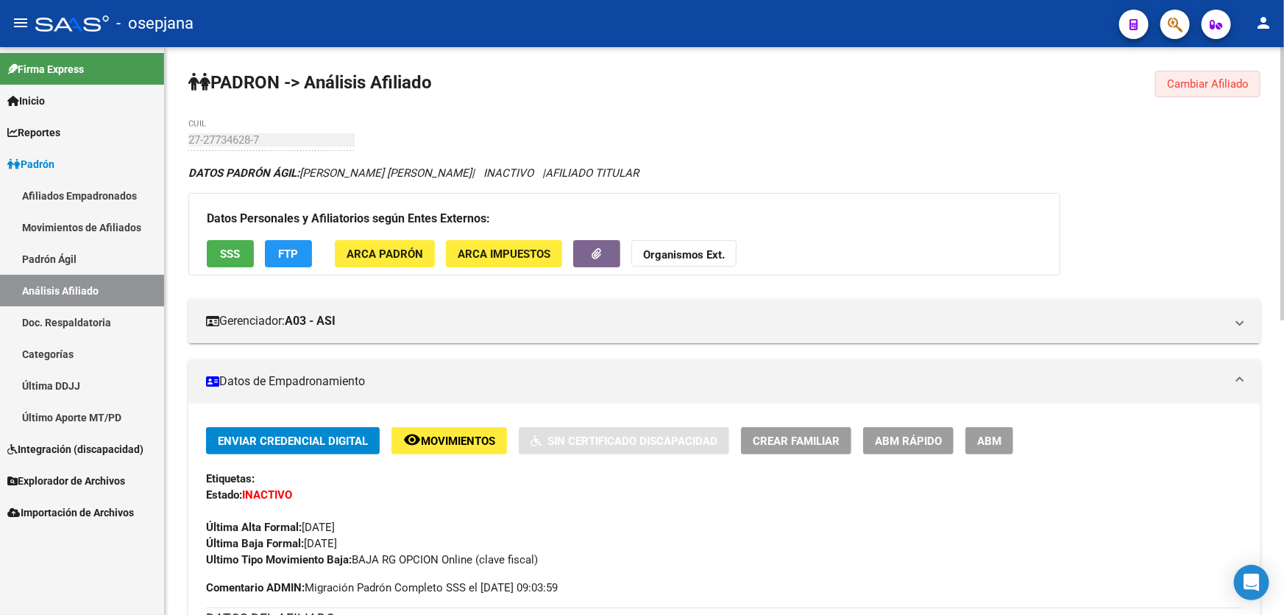
click at [1223, 84] on span "Cambiar Afiliado" at bounding box center [1208, 83] width 82 height 13
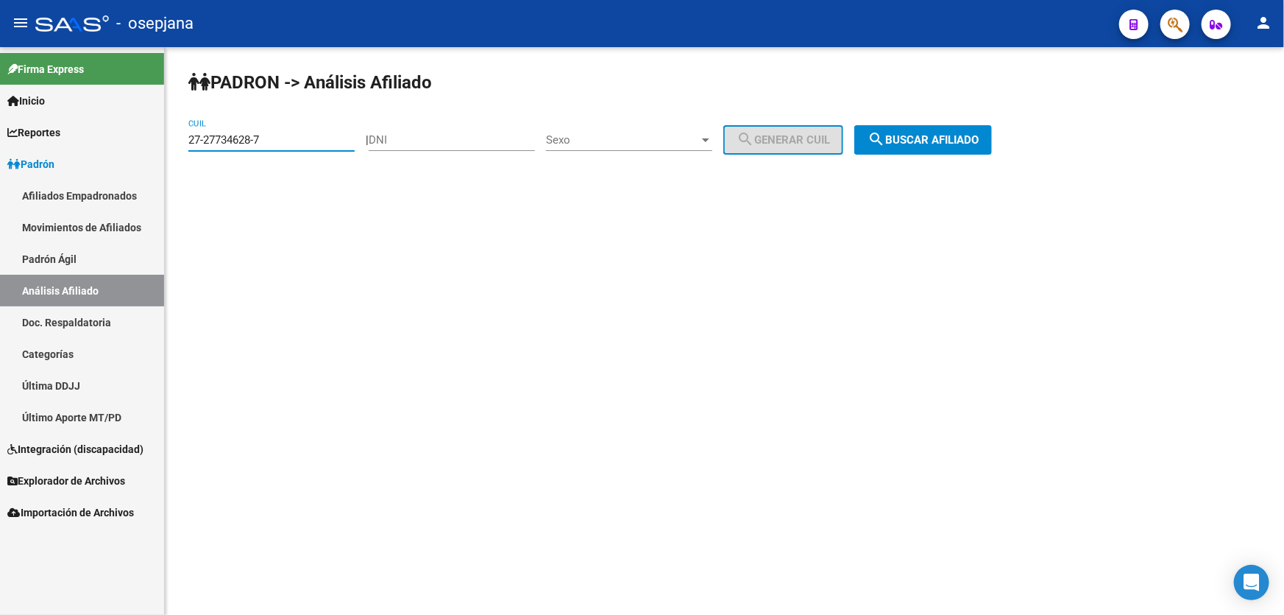
drag, startPoint x: 314, startPoint y: 138, endPoint x: 177, endPoint y: 151, distance: 137.5
click at [177, 151] on div "PADRON -> Análisis Afiliado 27-27734628-7 CUIL | DNI Sexo Sexo search Generar C…" at bounding box center [725, 124] width 1120 height 155
paste input "4190835-1"
click at [941, 138] on span "search Buscar afiliado" at bounding box center [923, 139] width 111 height 13
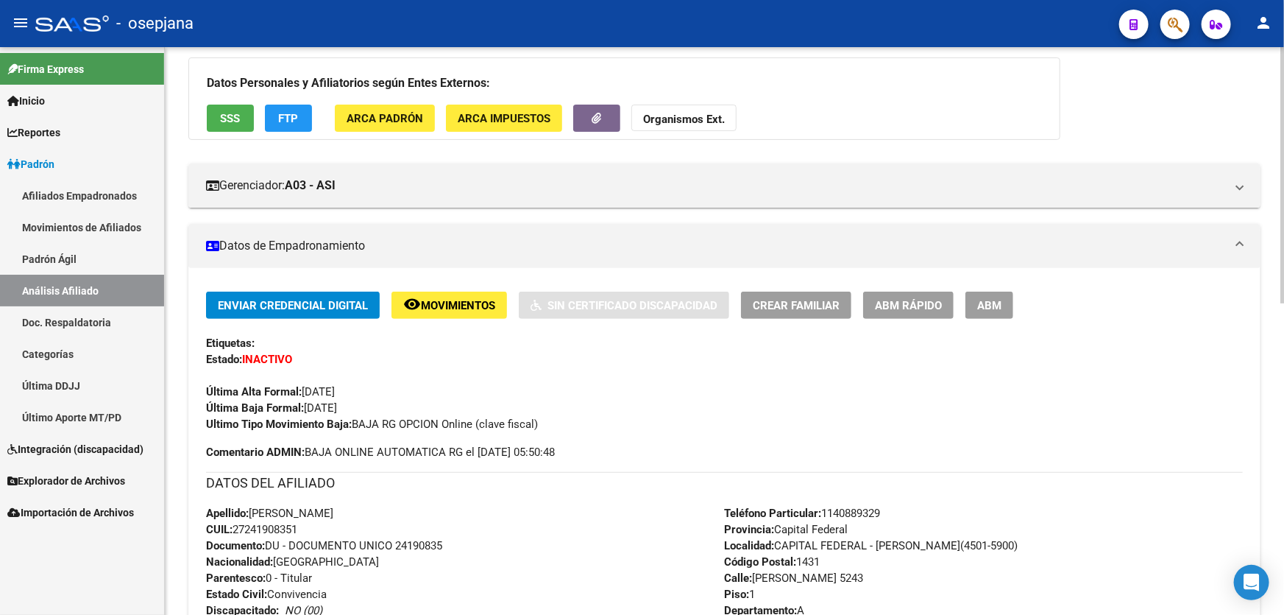
scroll to position [133, 0]
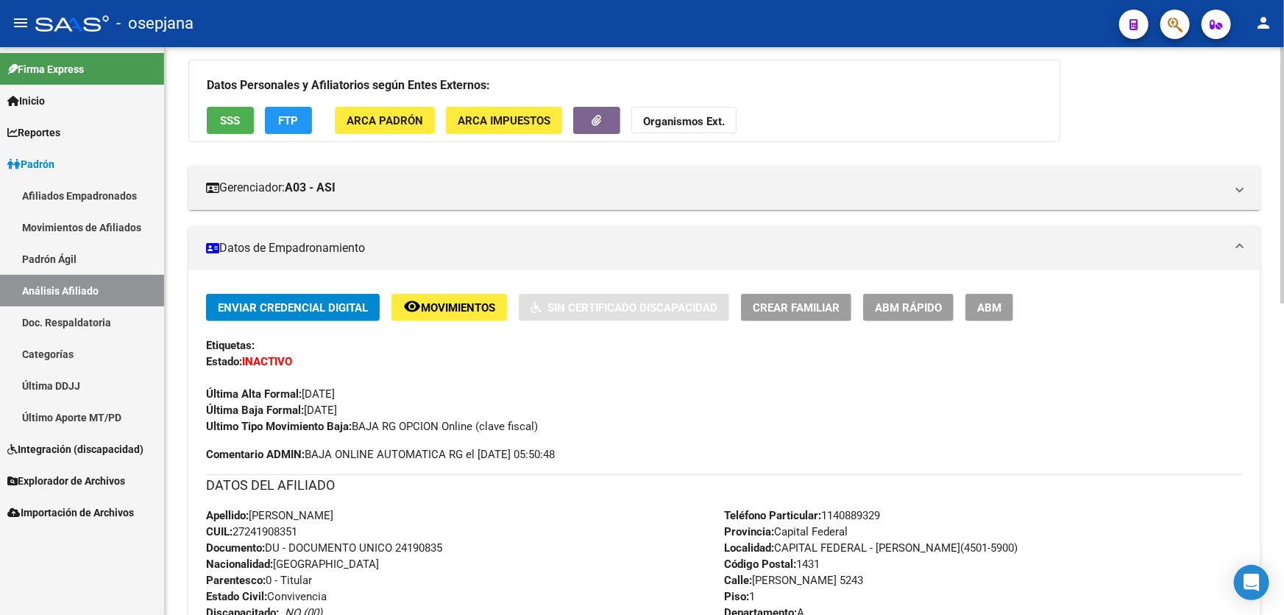
click at [260, 144] on div "DATOS PADRÓN ÁGIL: [PERSON_NAME] | INACTIVO | AFILIADO TITULAR Datos Personales…" at bounding box center [724, 583] width 1072 height 1103
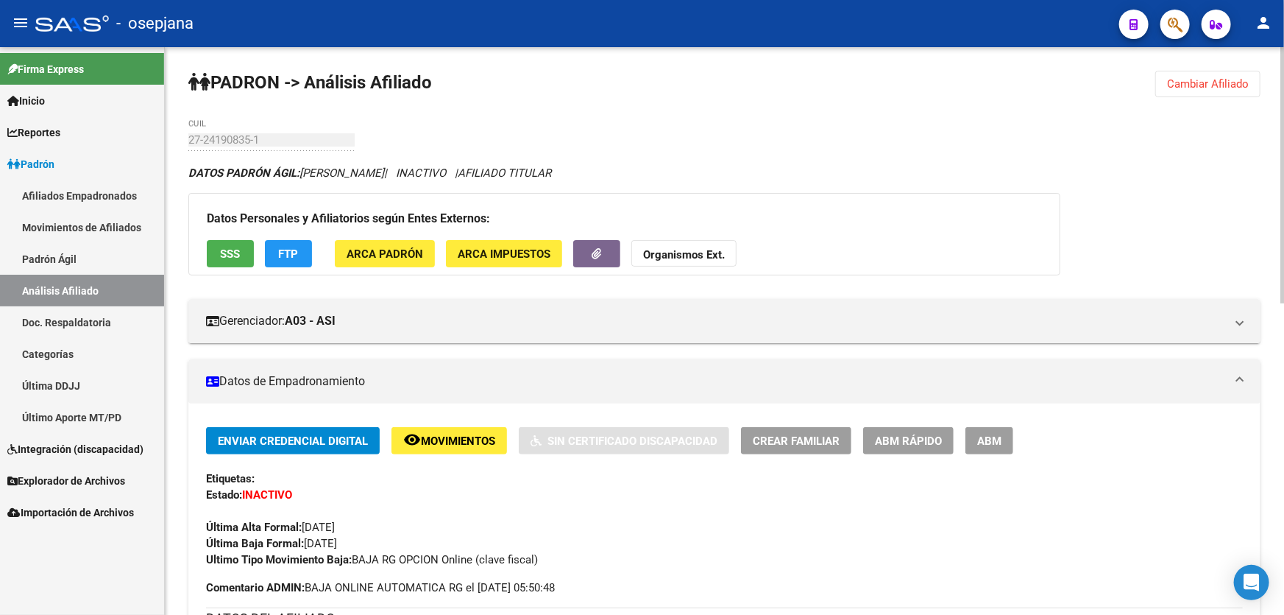
click at [1212, 82] on span "Cambiar Afiliado" at bounding box center [1208, 83] width 82 height 13
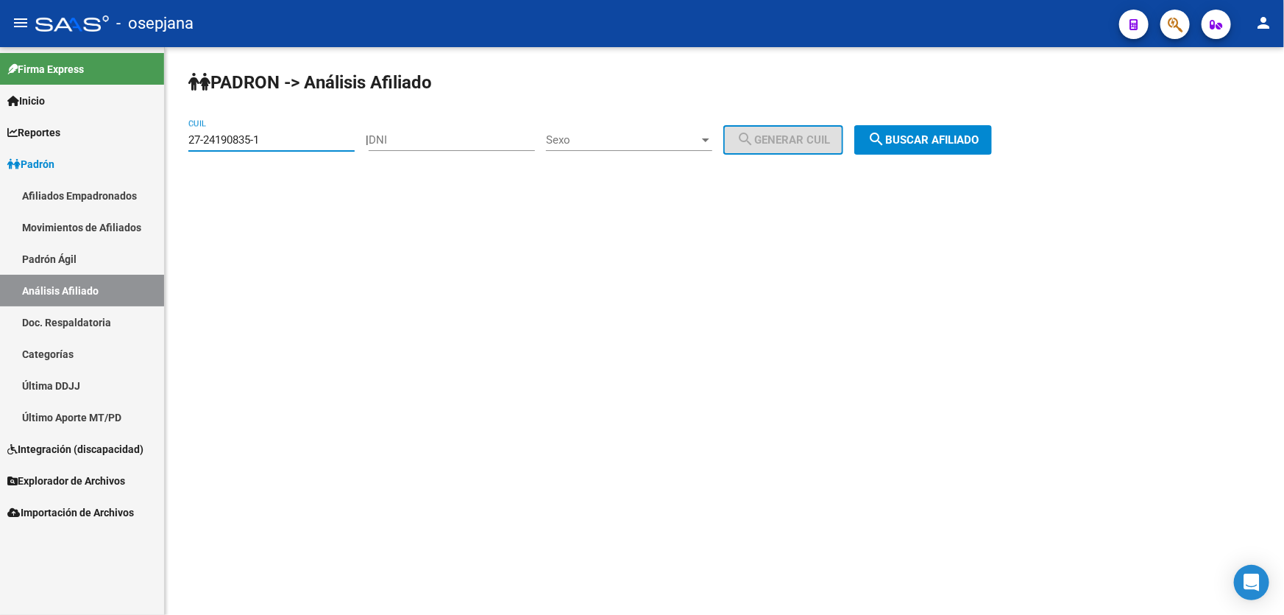
drag, startPoint x: 299, startPoint y: 140, endPoint x: 183, endPoint y: 140, distance: 116.3
click at [183, 140] on div "PADRON -> Análisis Afiliado 27-24190835-1 CUIL | DNI Sexo Sexo search Generar C…" at bounding box center [725, 124] width 1120 height 155
paste input "18241175-8"
type input "27-18241175-8"
click at [979, 137] on span "search Buscar afiliado" at bounding box center [923, 139] width 111 height 13
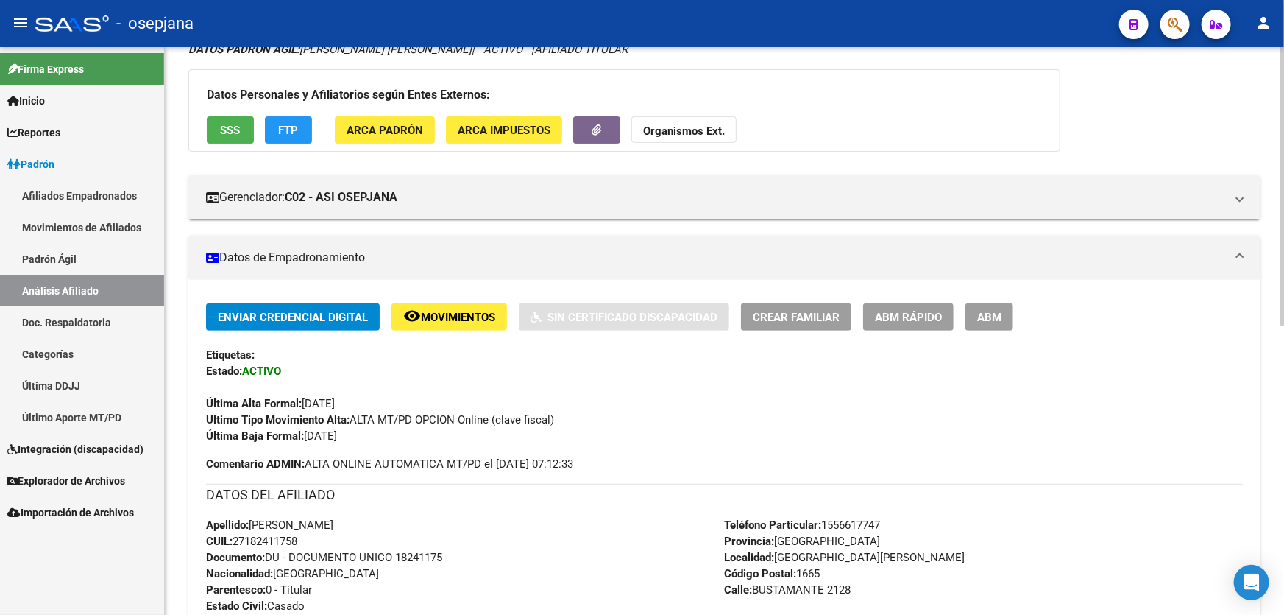
scroll to position [122, 0]
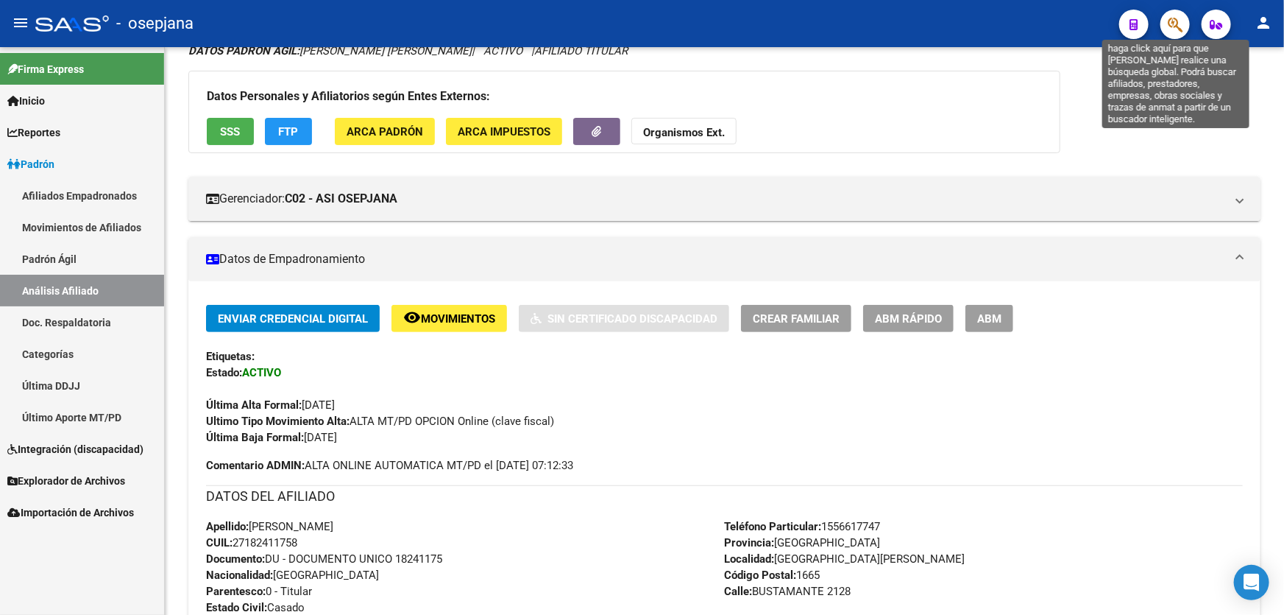
click at [1178, 21] on icon "button" at bounding box center [1175, 24] width 15 height 17
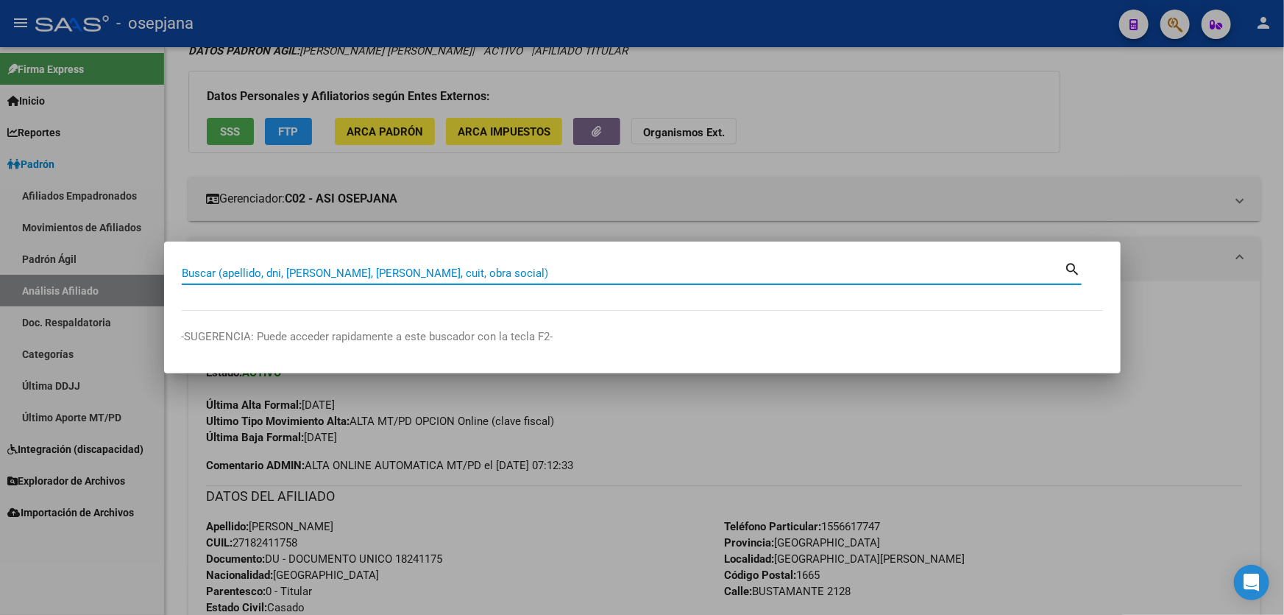
paste input "20-18003925-3"
type input "20180039253"
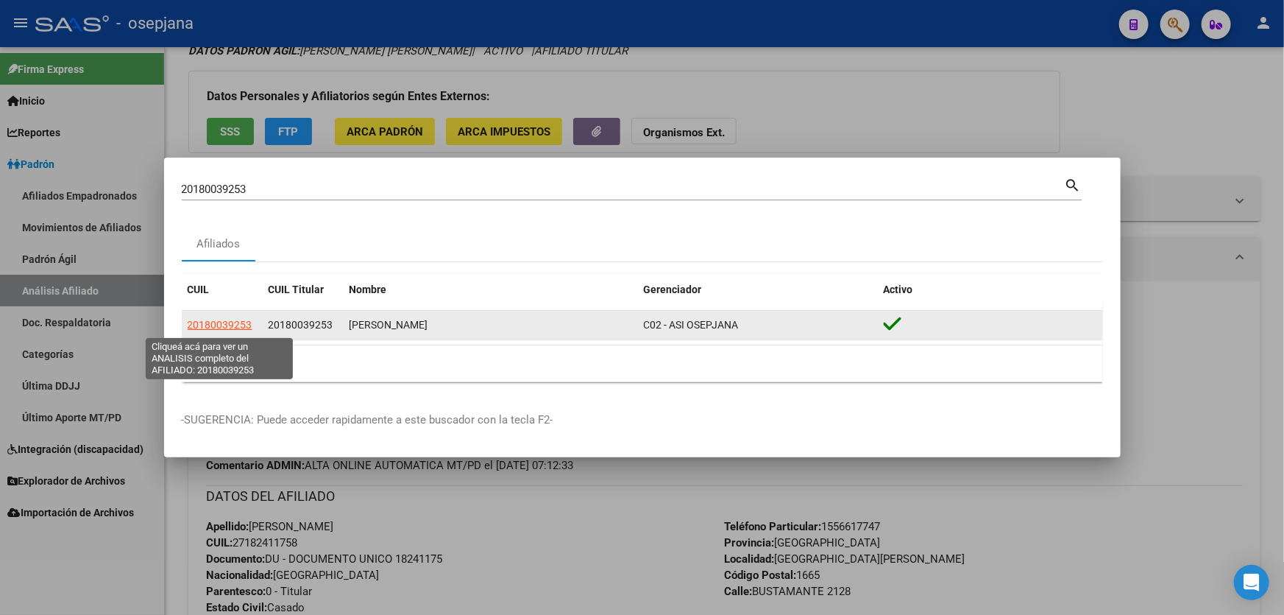
click at [224, 330] on span "20180039253" at bounding box center [220, 325] width 65 height 12
type textarea "20180039253"
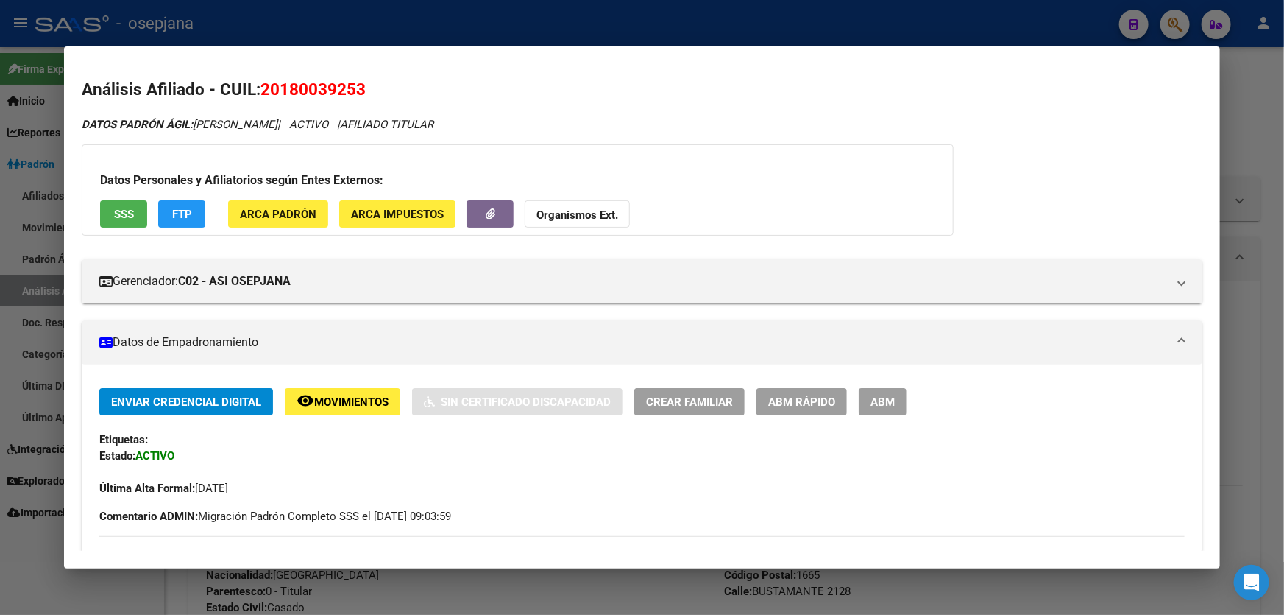
scroll to position [0, 0]
click at [111, 207] on button "SSS" at bounding box center [123, 213] width 47 height 27
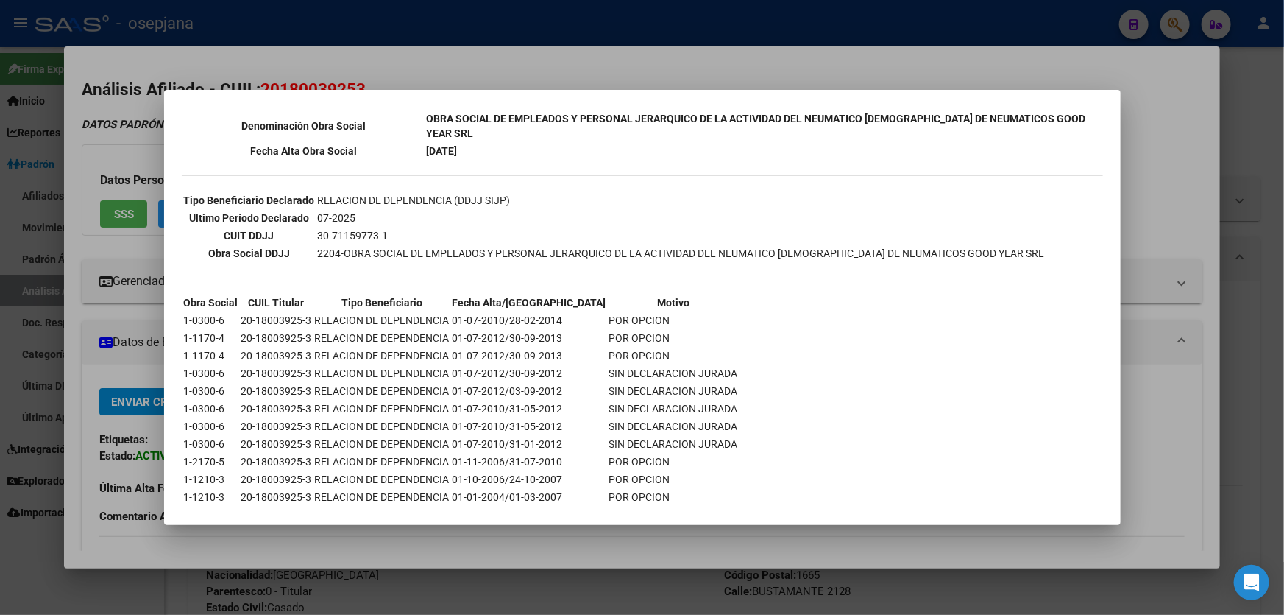
scroll to position [387, 0]
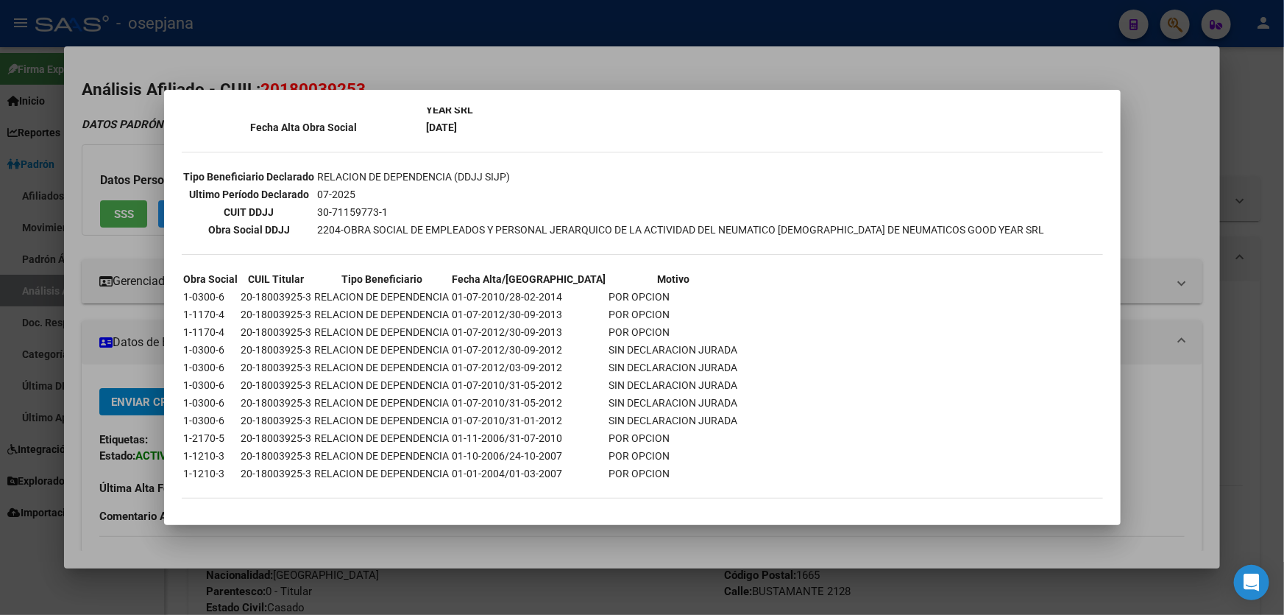
click at [1131, 180] on div at bounding box center [642, 307] width 1284 height 615
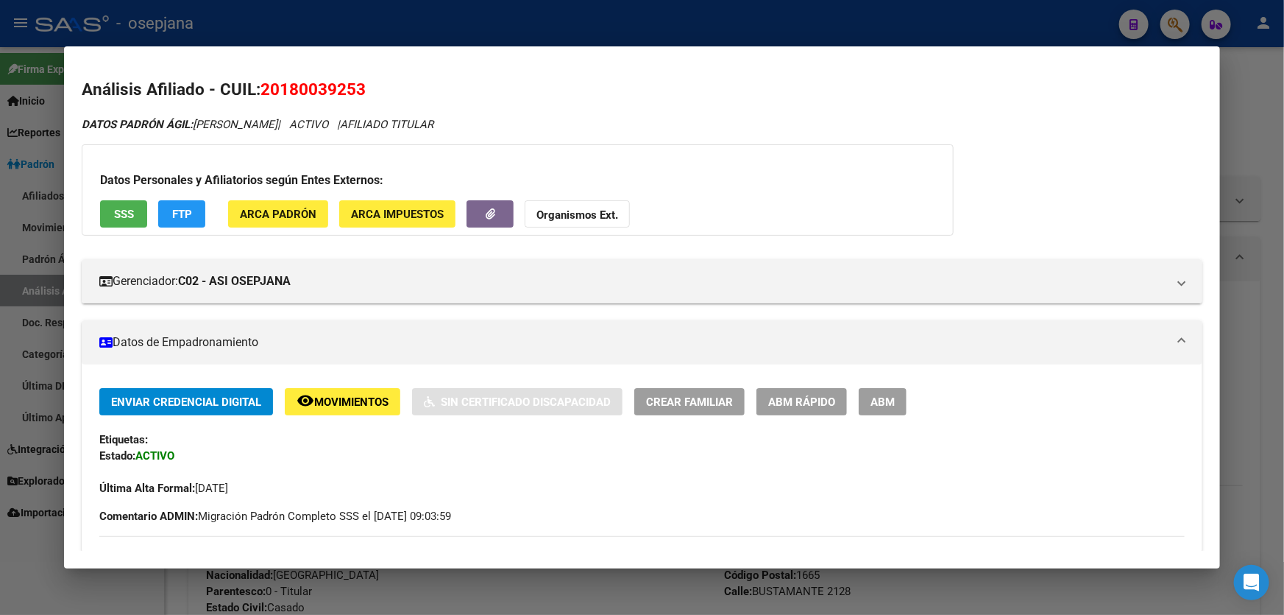
click at [935, 23] on div at bounding box center [642, 307] width 1284 height 615
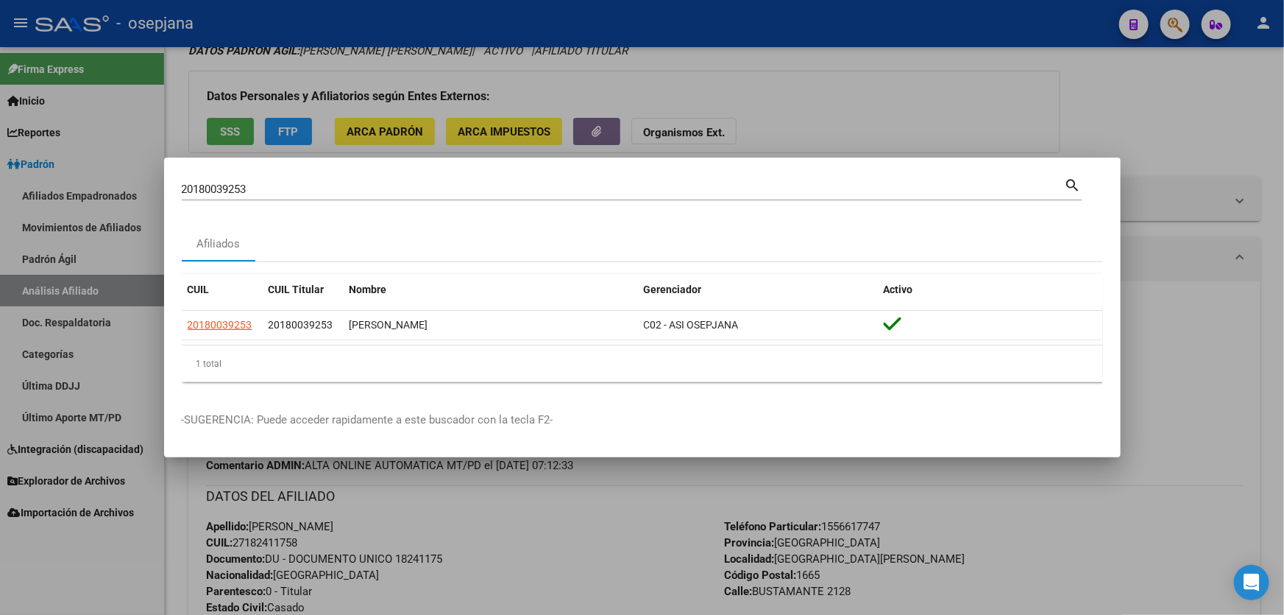
click at [891, 108] on div at bounding box center [642, 307] width 1284 height 615
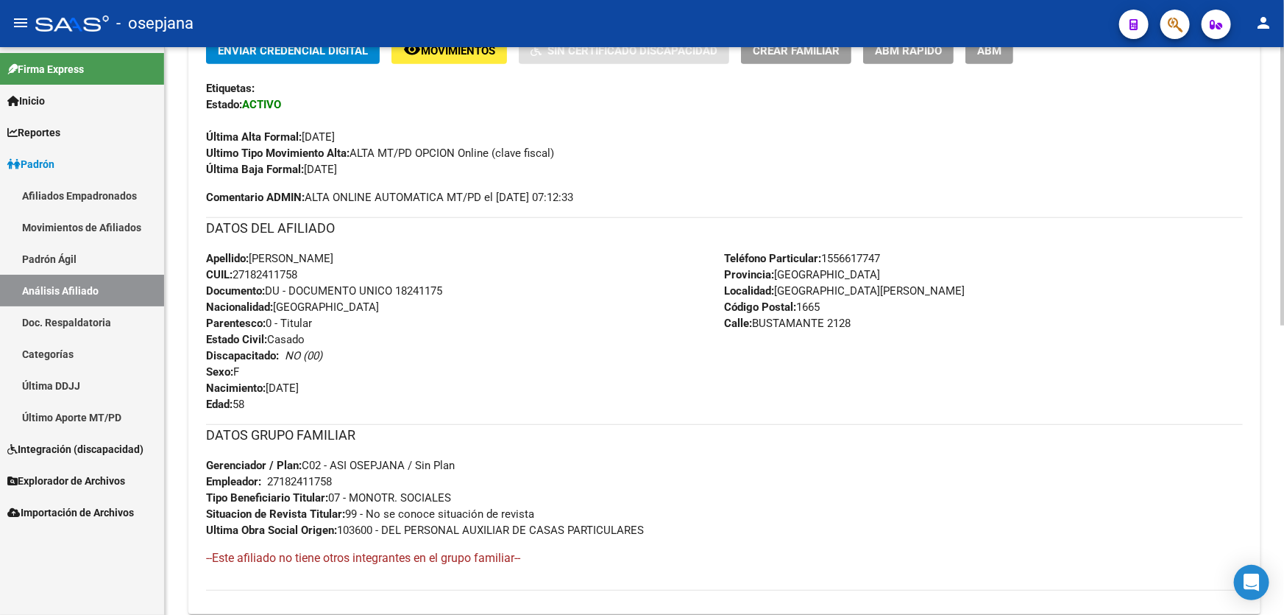
scroll to position [189, 0]
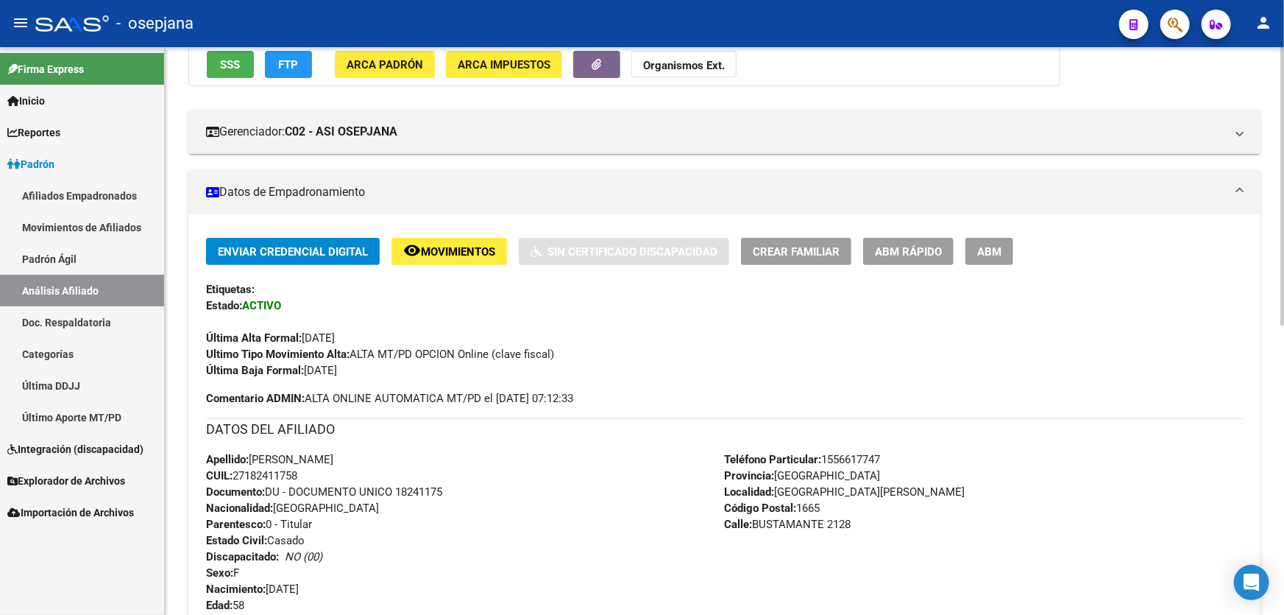
click at [465, 294] on div "Etiquetas:" at bounding box center [724, 289] width 1037 height 16
click at [465, 251] on span "Movimientos" at bounding box center [458, 251] width 74 height 13
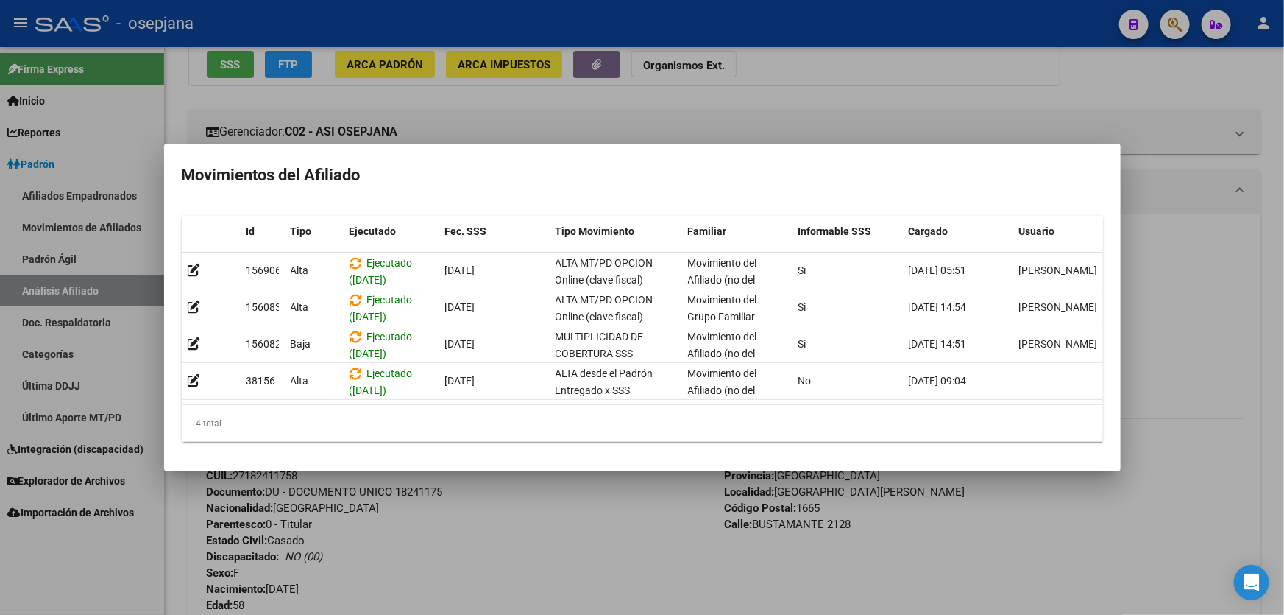
click at [493, 574] on div at bounding box center [642, 307] width 1284 height 615
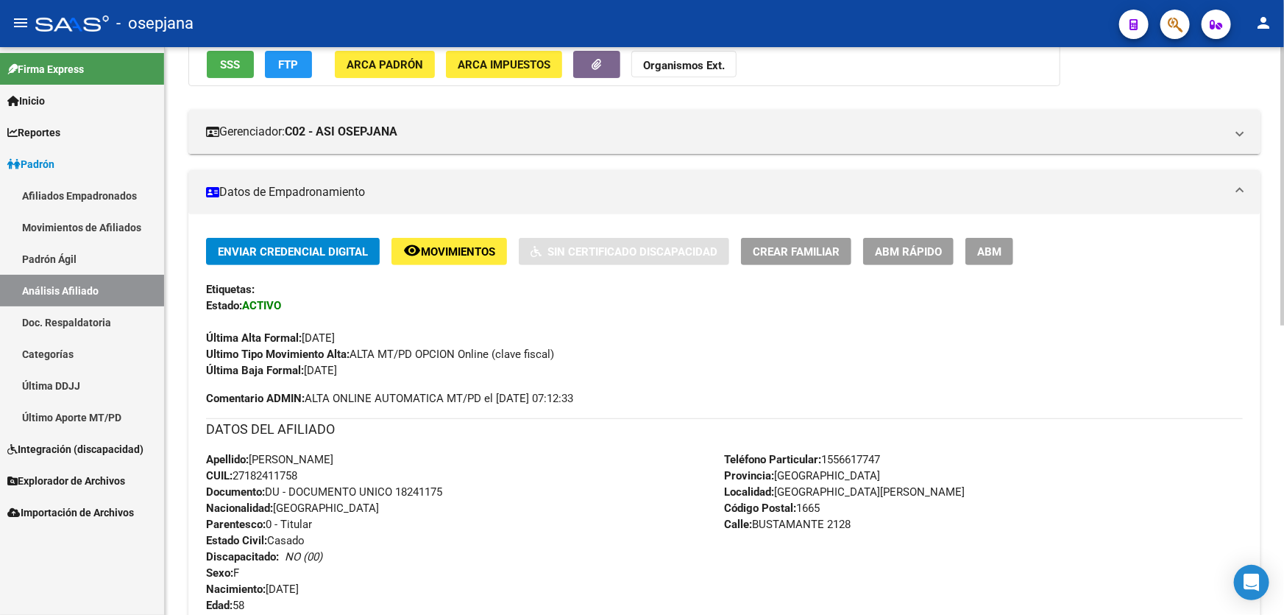
scroll to position [0, 0]
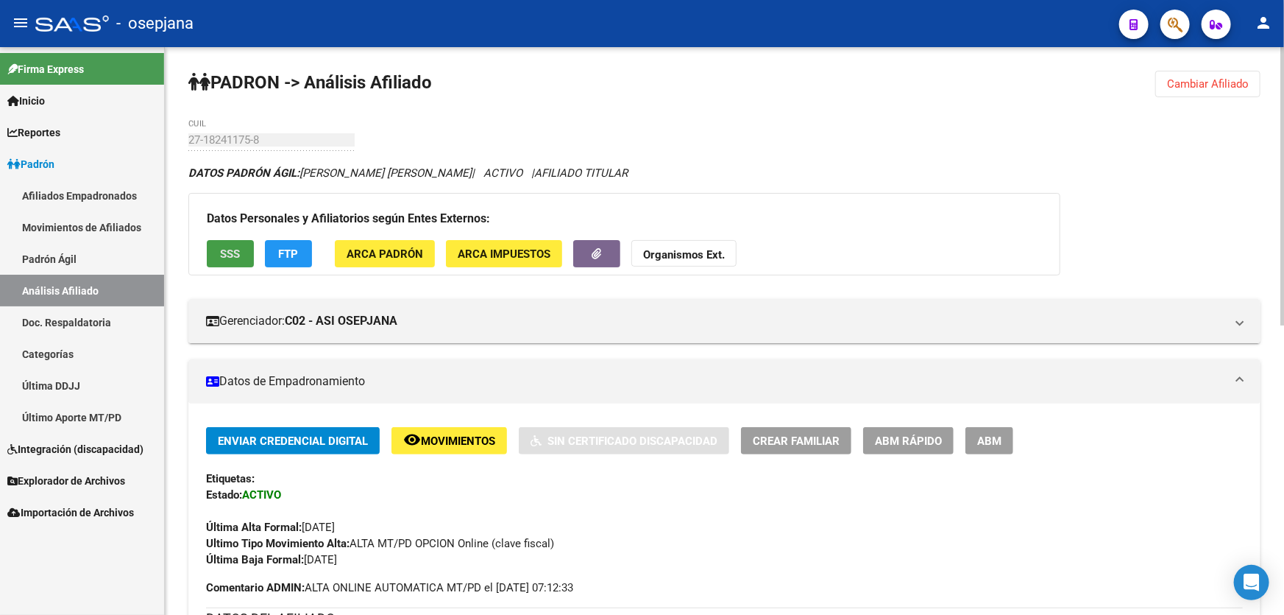
click at [235, 242] on button "SSS" at bounding box center [230, 253] width 47 height 27
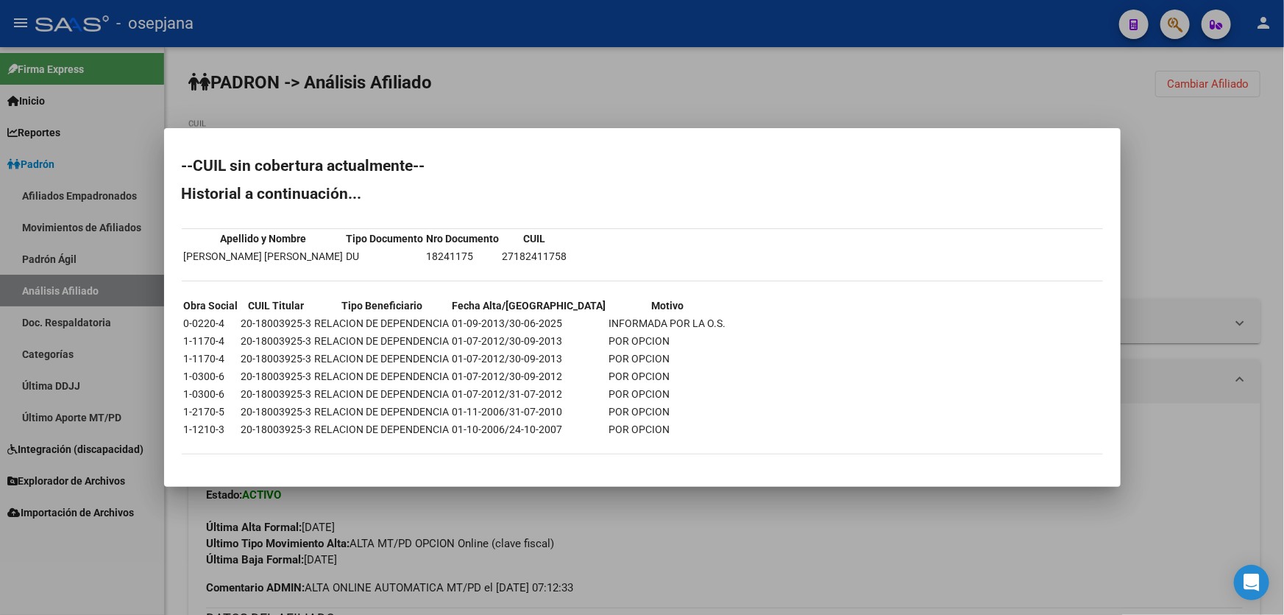
click at [866, 91] on div at bounding box center [642, 307] width 1284 height 615
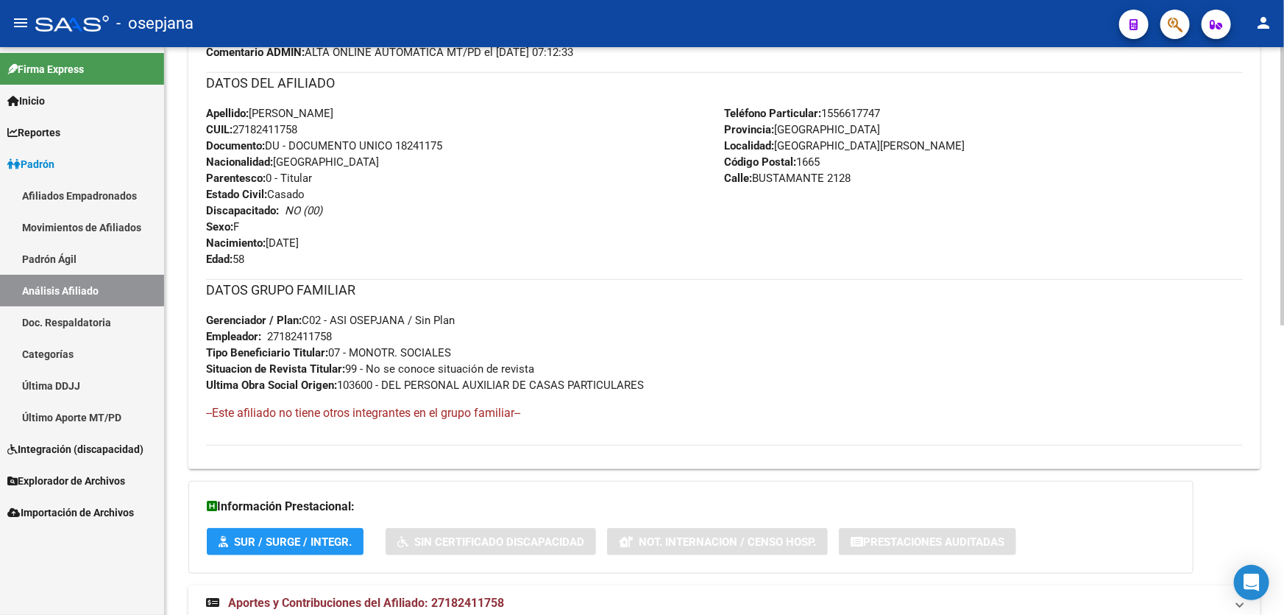
scroll to position [590, 0]
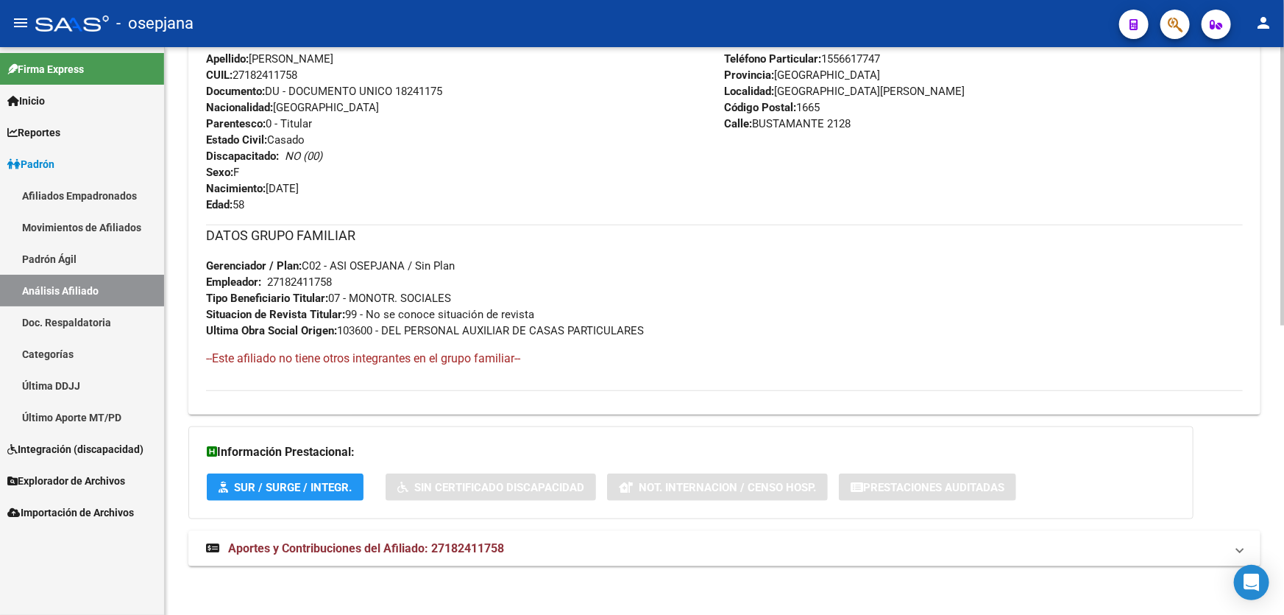
click at [743, 565] on div "DATOS PADRÓN ÁGIL: [PERSON_NAME] [PERSON_NAME] | ACTIVO | AFILIADO TITULAR Dato…" at bounding box center [724, 78] width 1072 height 1007
click at [888, 552] on mat-panel-title "Aportes y Contribuciones del Afiliado: 27182411758" at bounding box center [715, 548] width 1019 height 16
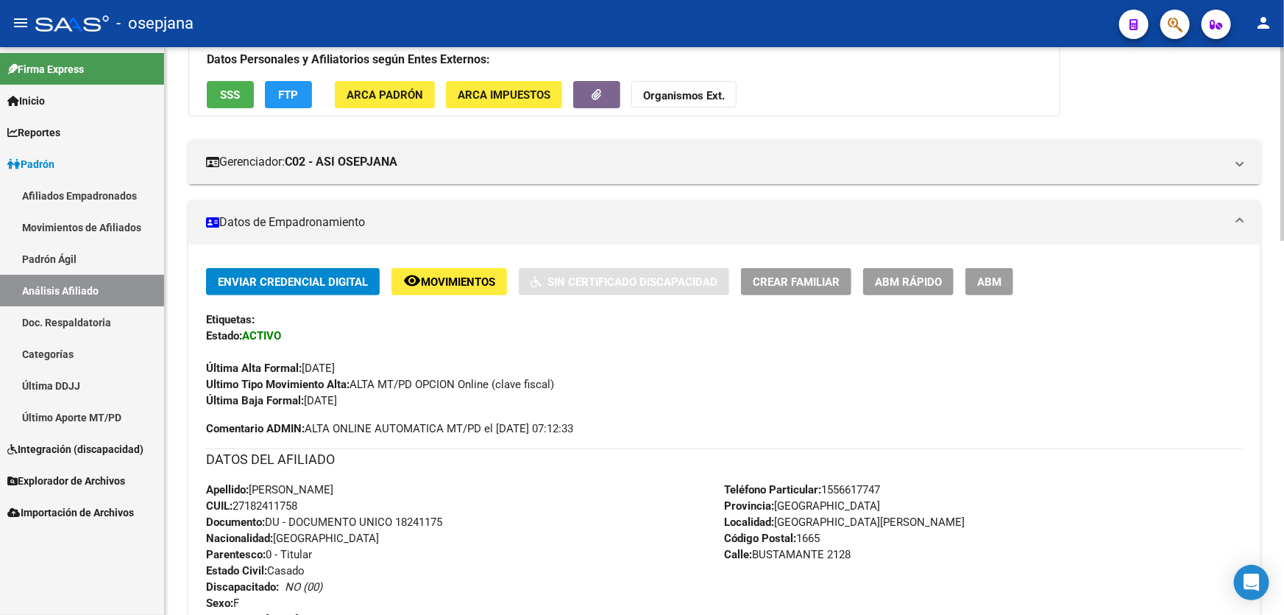
scroll to position [0, 0]
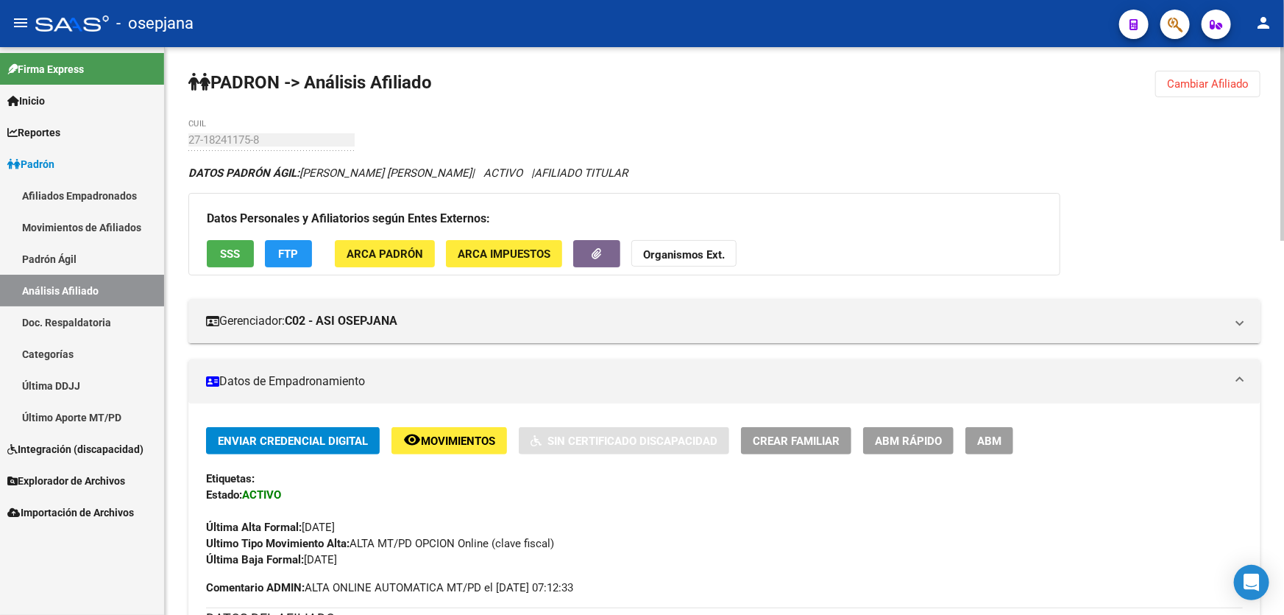
click at [229, 263] on button "SSS" at bounding box center [230, 253] width 47 height 27
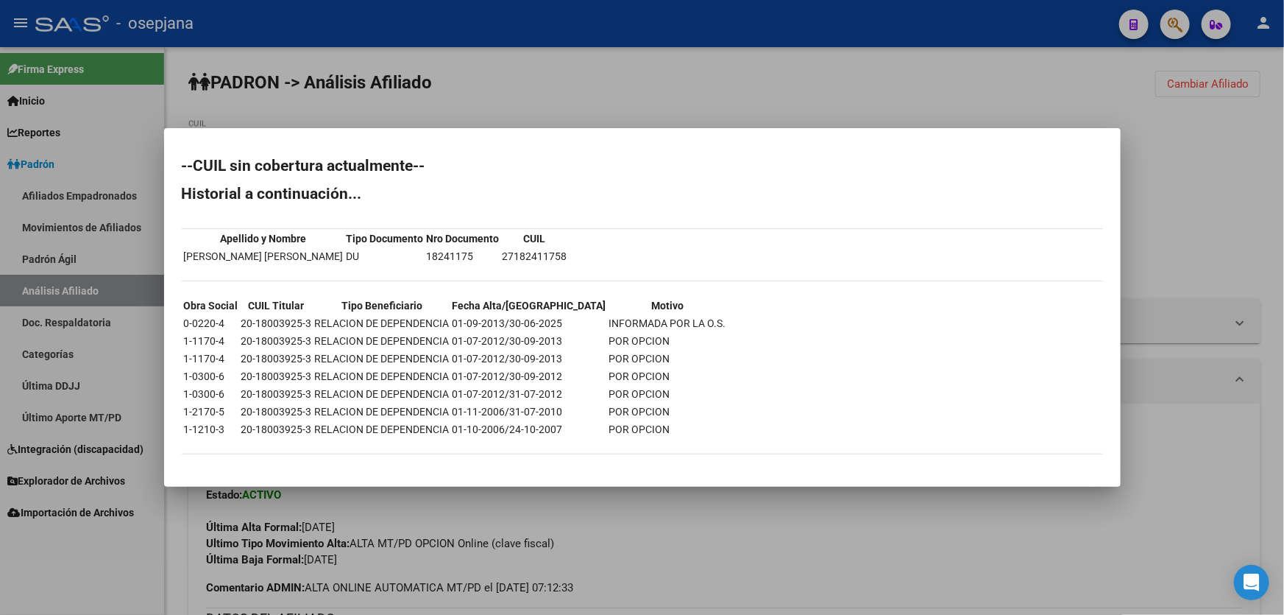
click at [1197, 229] on div at bounding box center [642, 307] width 1284 height 615
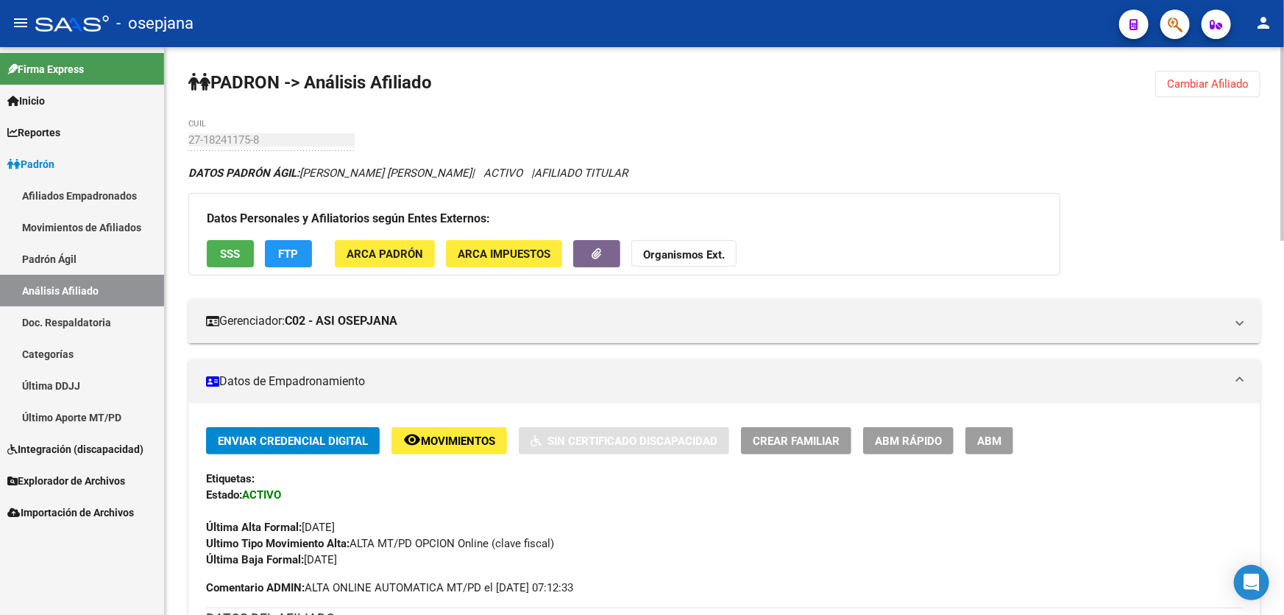
click at [685, 252] on strong "Organismos Ext." at bounding box center [684, 254] width 82 height 13
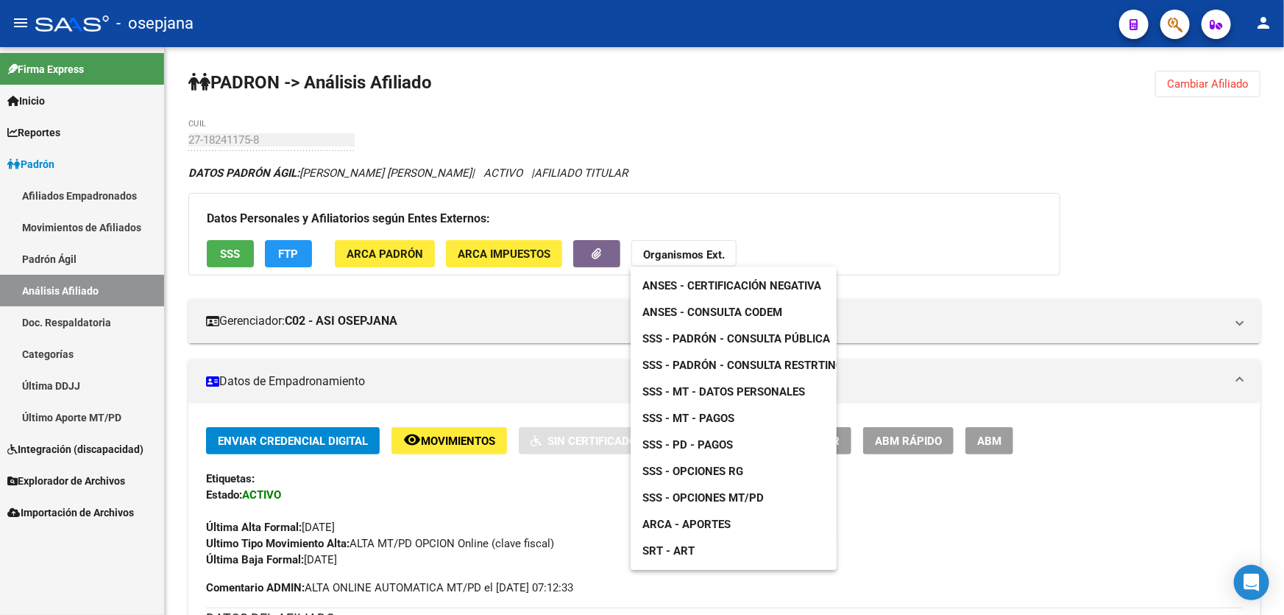
drag, startPoint x: 287, startPoint y: 135, endPoint x: 206, endPoint y: 135, distance: 81.0
click at [206, 135] on div at bounding box center [642, 307] width 1284 height 615
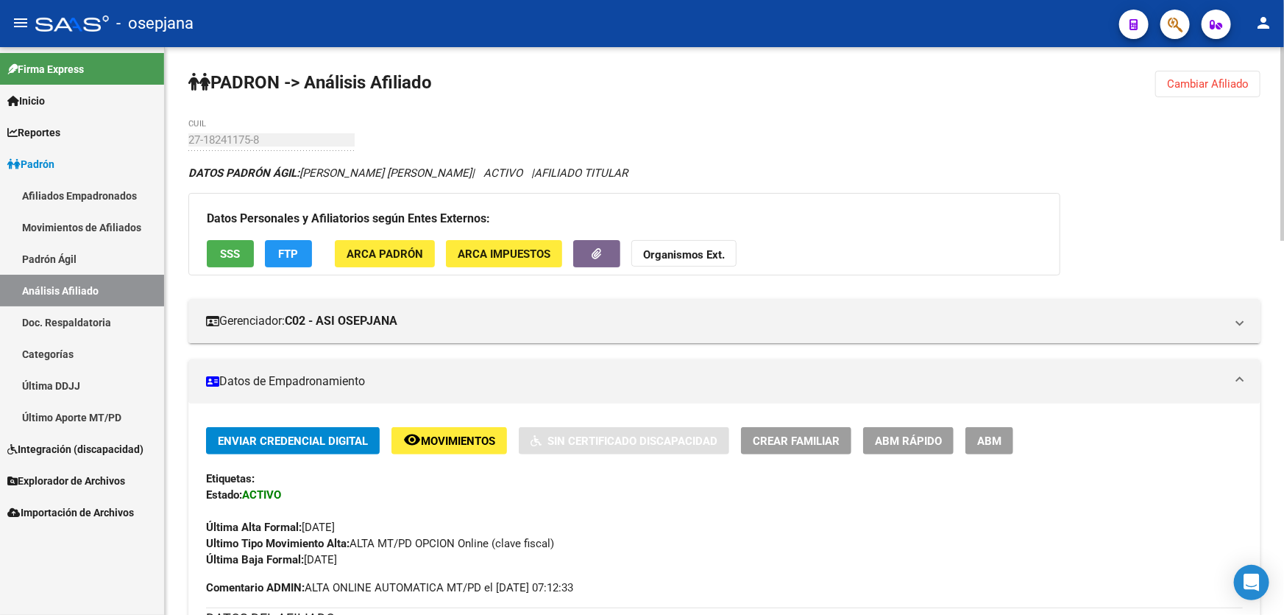
click at [704, 250] on strong "Organismos Ext." at bounding box center [684, 254] width 82 height 13
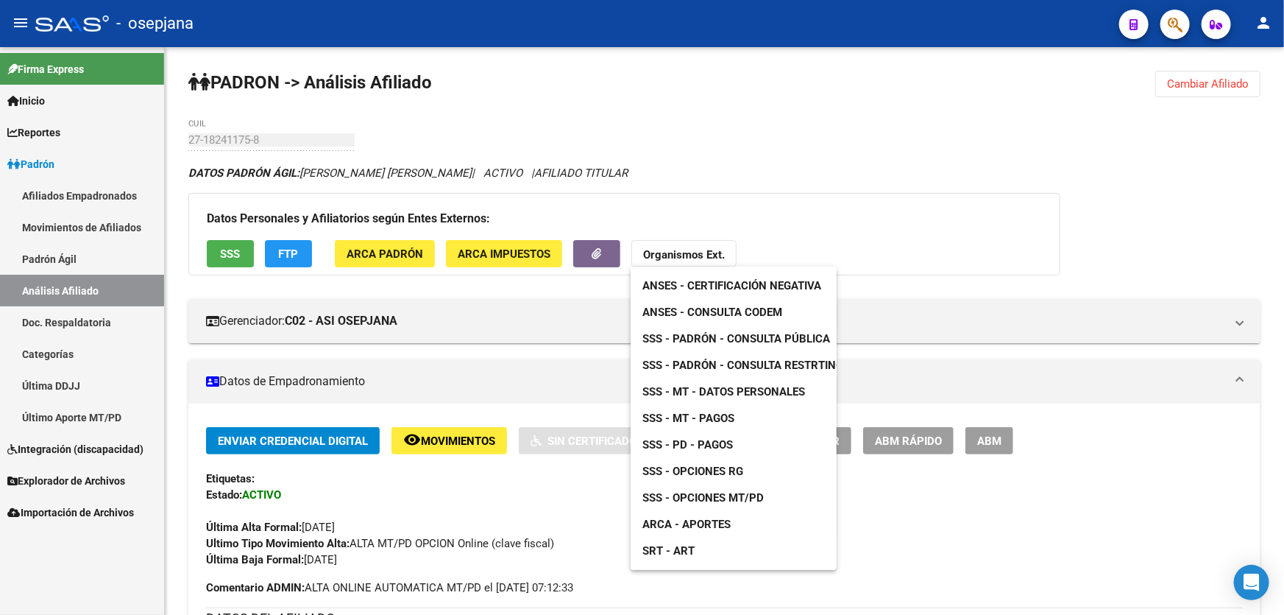
click at [724, 415] on span "SSS - MT - Pagos" at bounding box center [689, 417] width 92 height 13
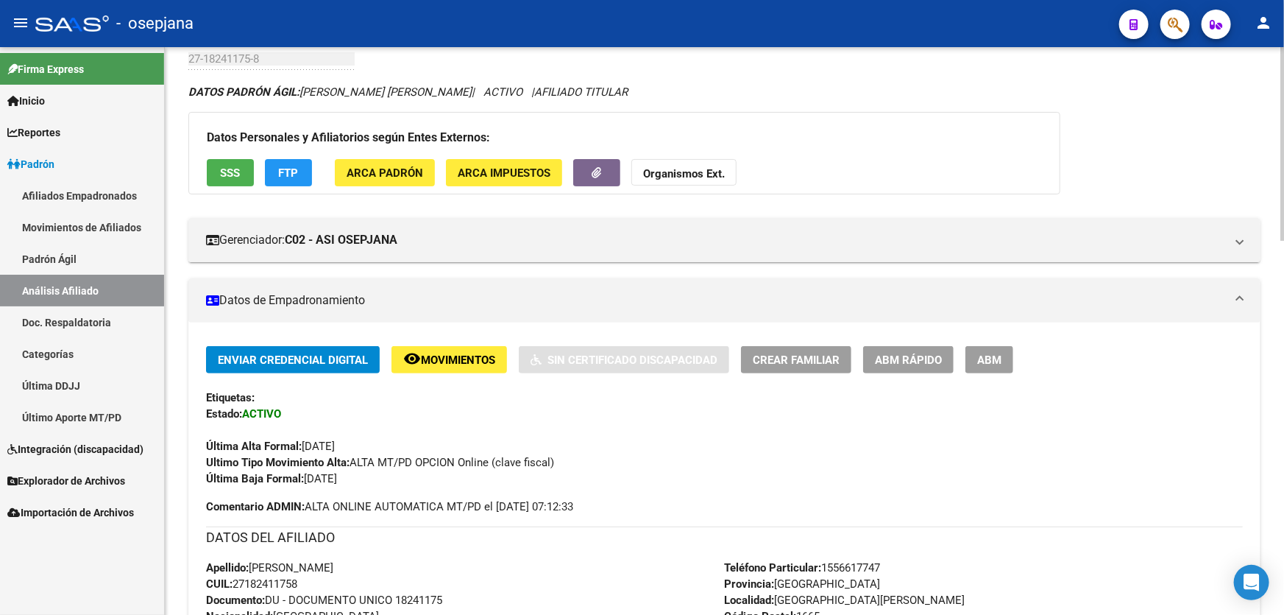
scroll to position [66, 0]
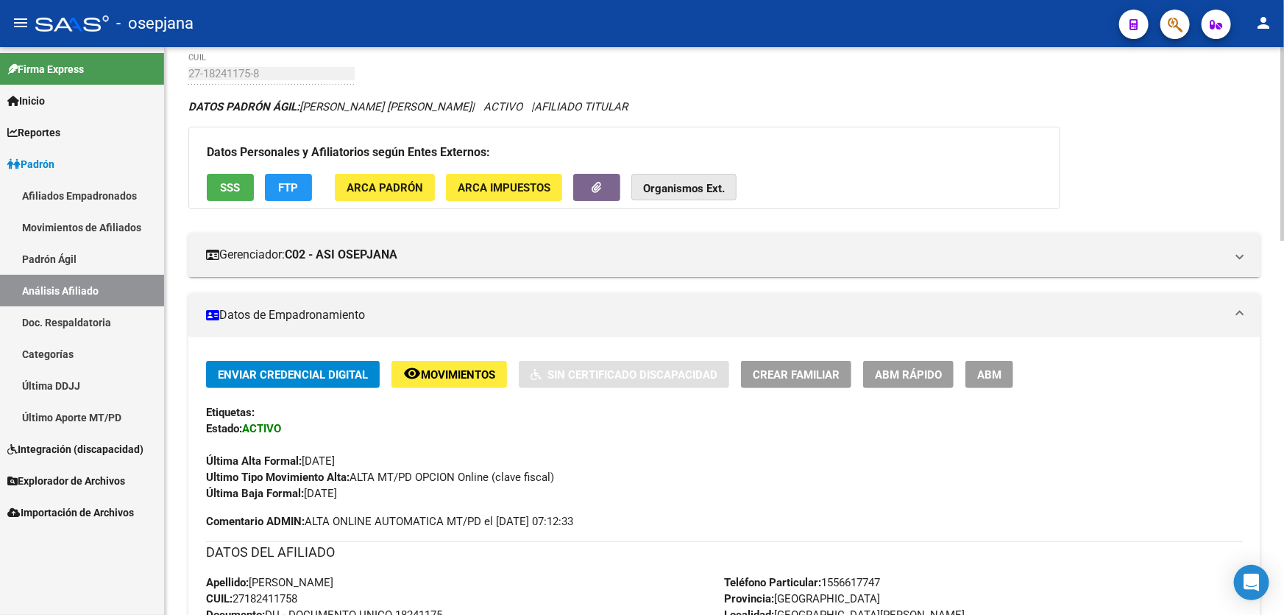
click at [691, 186] on strong "Organismos Ext." at bounding box center [684, 188] width 82 height 13
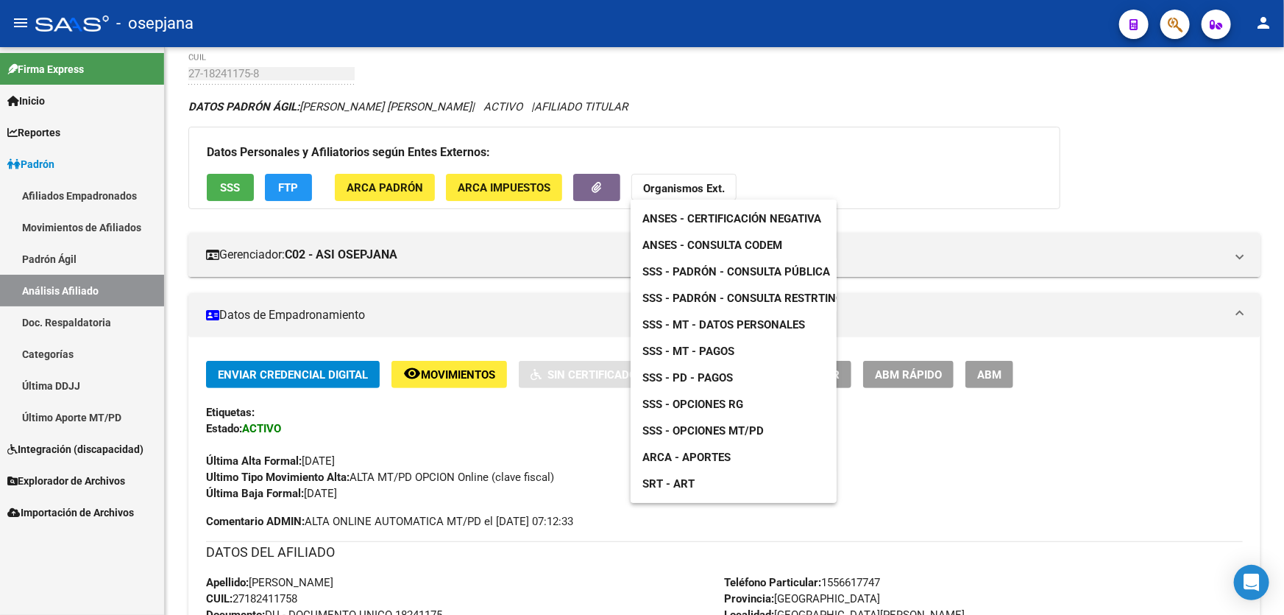
click at [719, 378] on span "SSS - PD - Pagos" at bounding box center [688, 377] width 91 height 13
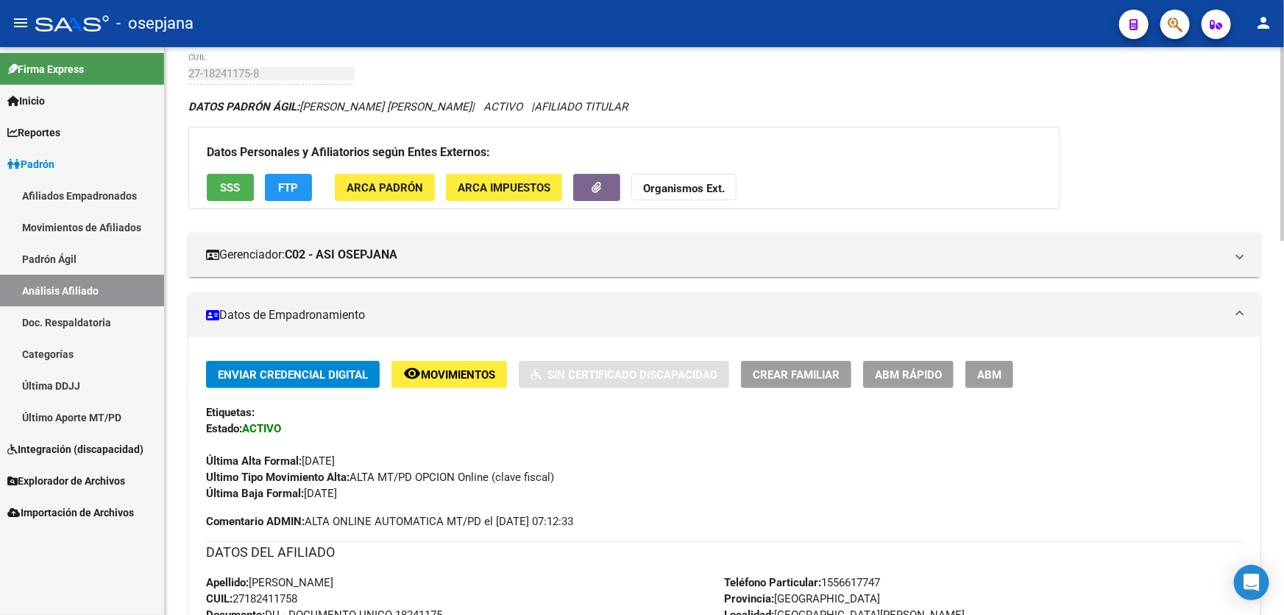
scroll to position [0, 0]
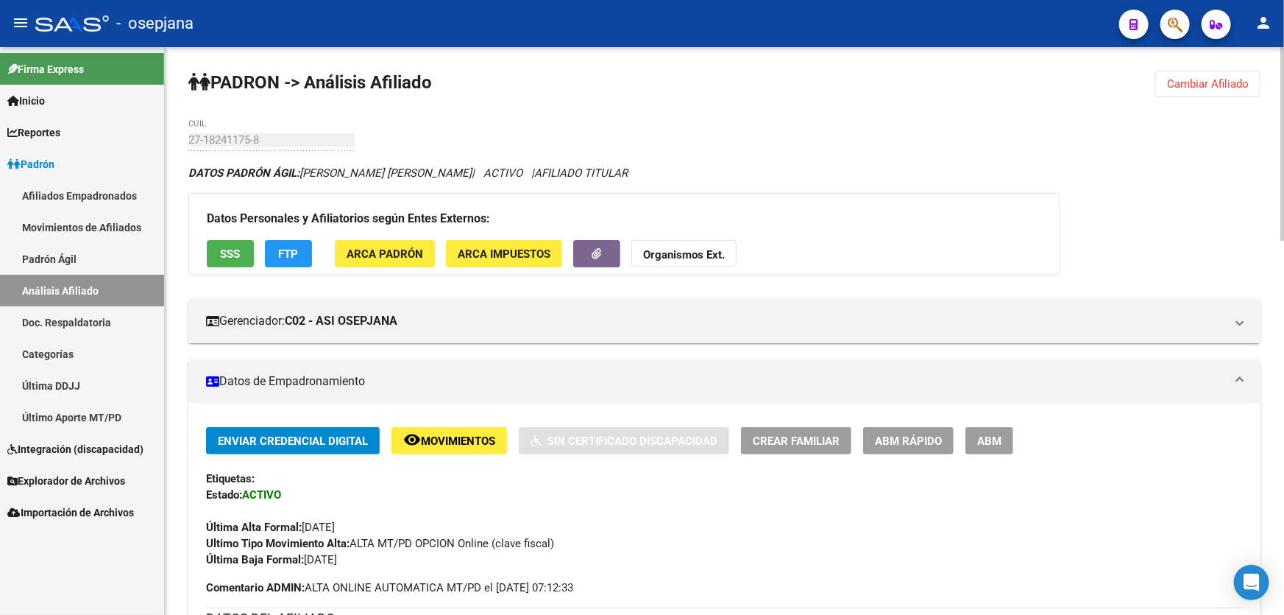
click at [1215, 83] on span "Cambiar Afiliado" at bounding box center [1208, 83] width 82 height 13
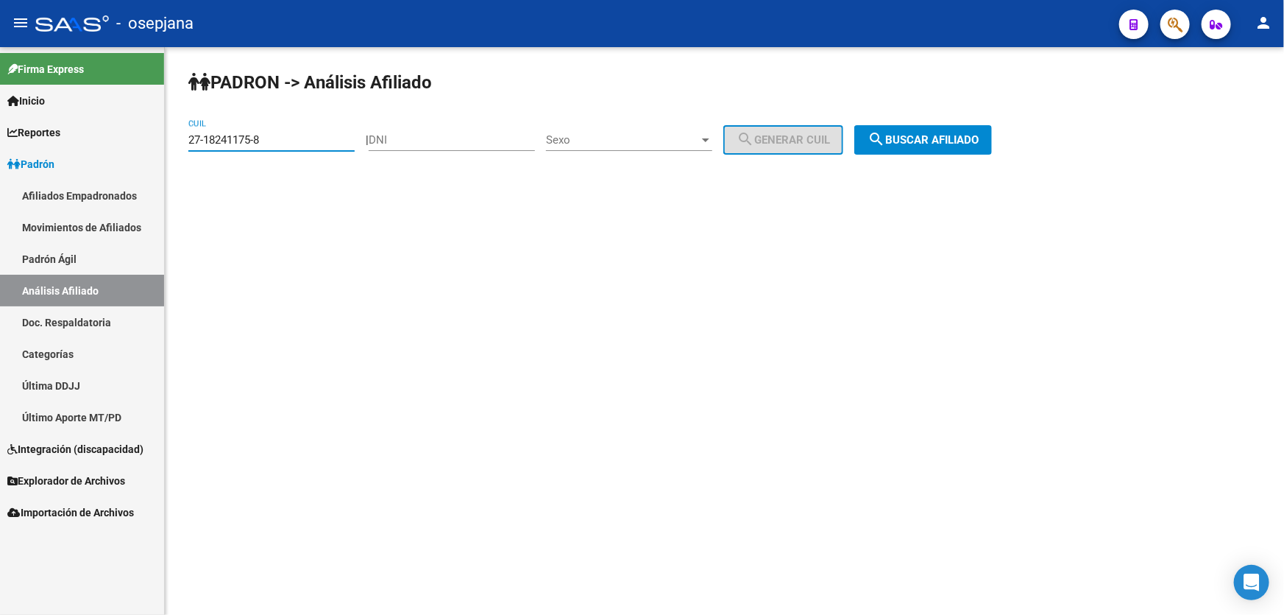
paste input "25905146-6"
type input "27-25905146-6"
click at [970, 156] on div "PADRON -> Análisis Afiliado 27-25905146-6 CUIL | DNI Sexo Sexo search Generar C…" at bounding box center [725, 124] width 1120 height 155
click at [965, 134] on span "search Buscar afiliado" at bounding box center [923, 139] width 111 height 13
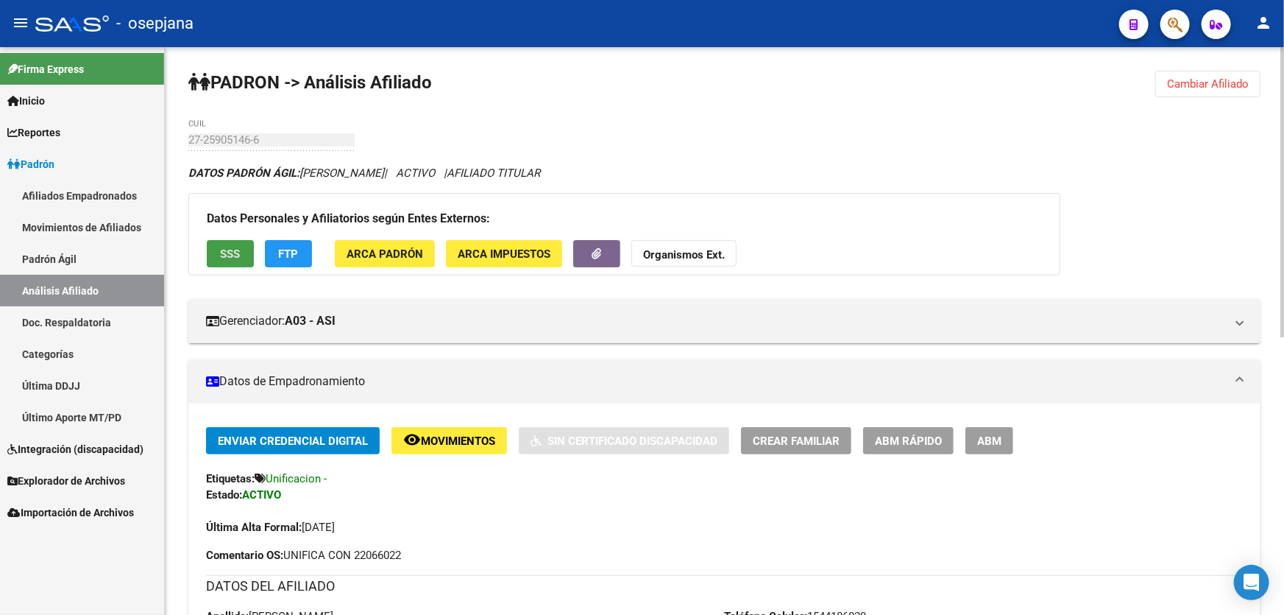
click at [217, 255] on button "SSS" at bounding box center [230, 253] width 47 height 27
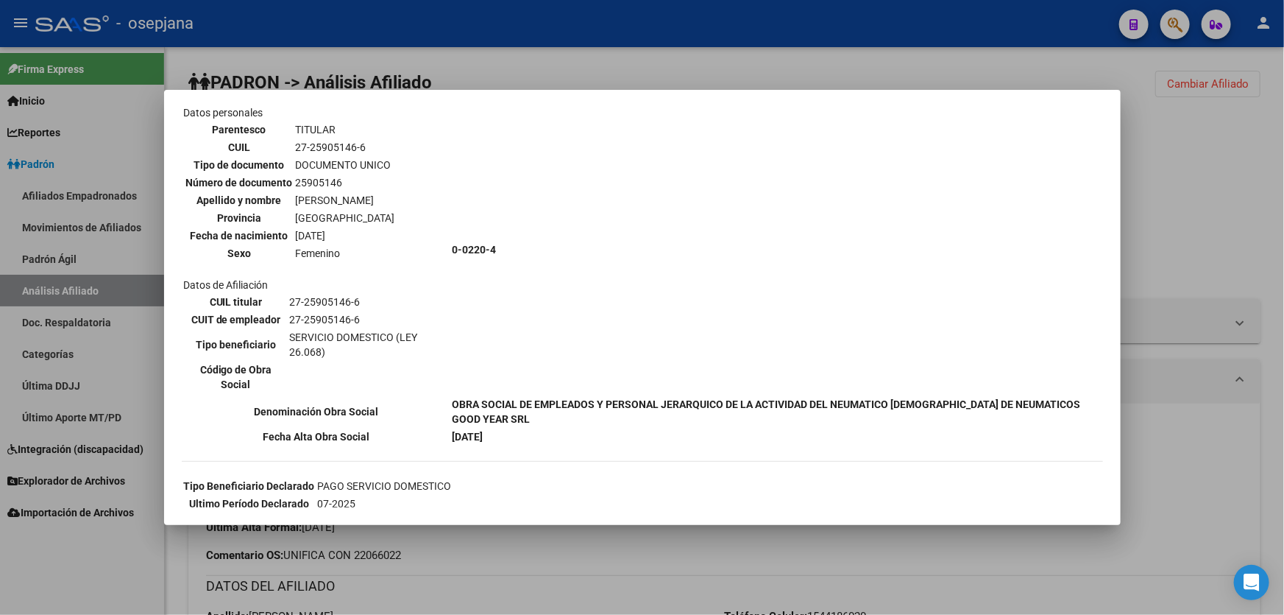
scroll to position [265, 0]
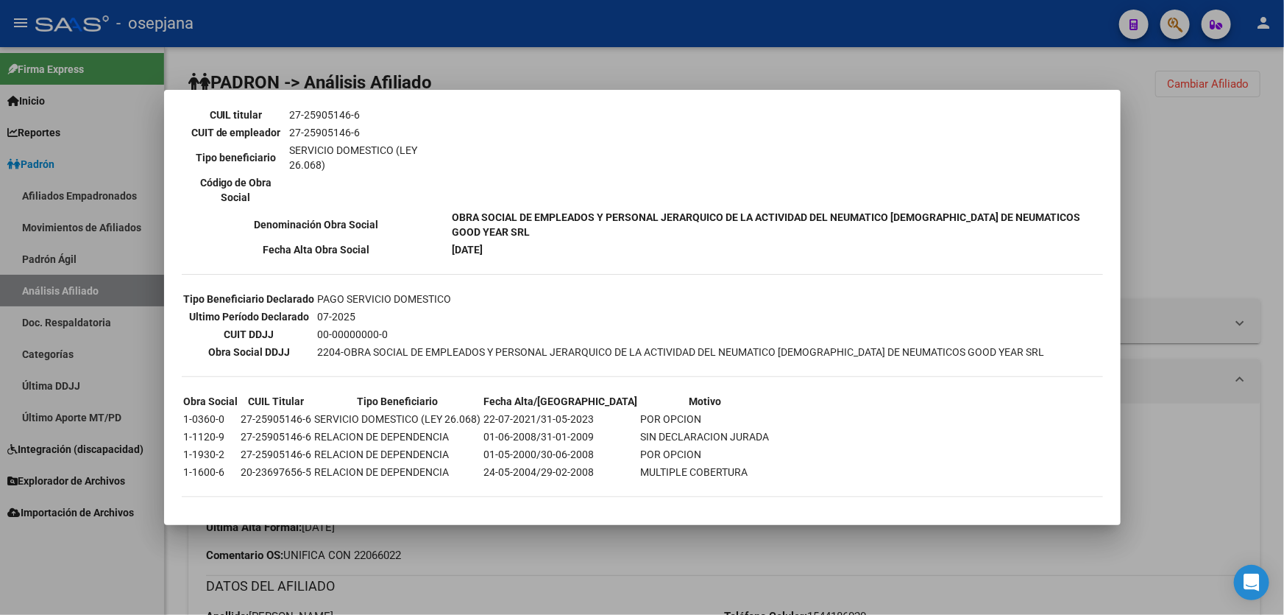
click at [534, 582] on div at bounding box center [642, 307] width 1284 height 615
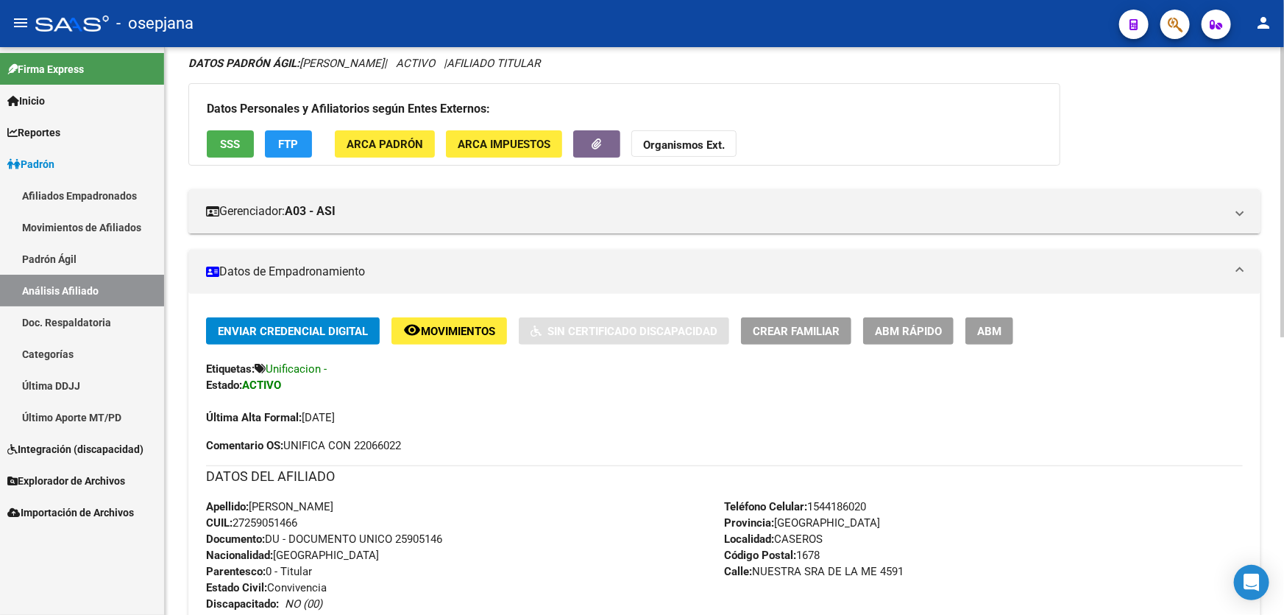
scroll to position [334, 0]
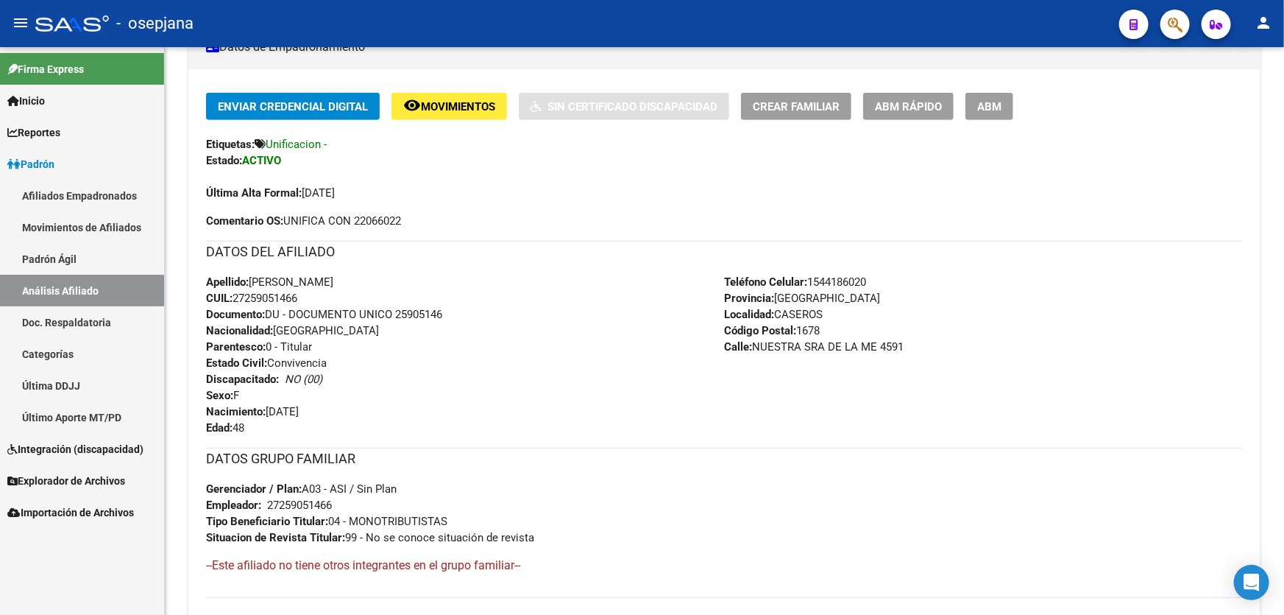
click at [1176, 33] on span "button" at bounding box center [1175, 25] width 15 height 30
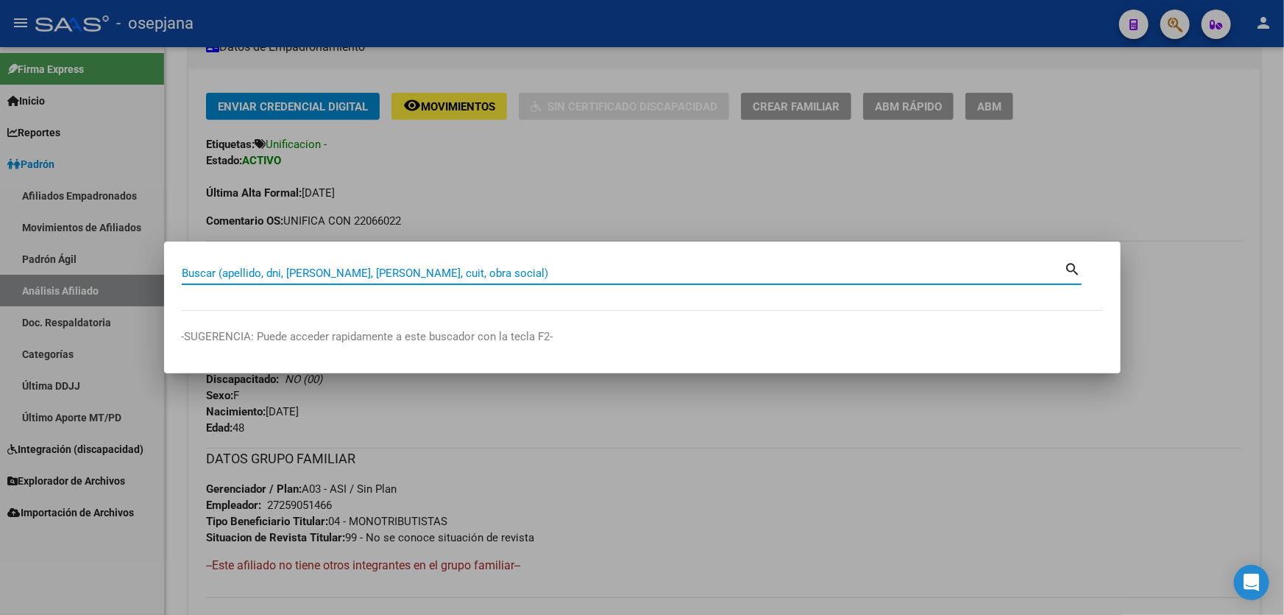
paste input "20-22066022-3"
type input "20220660223"
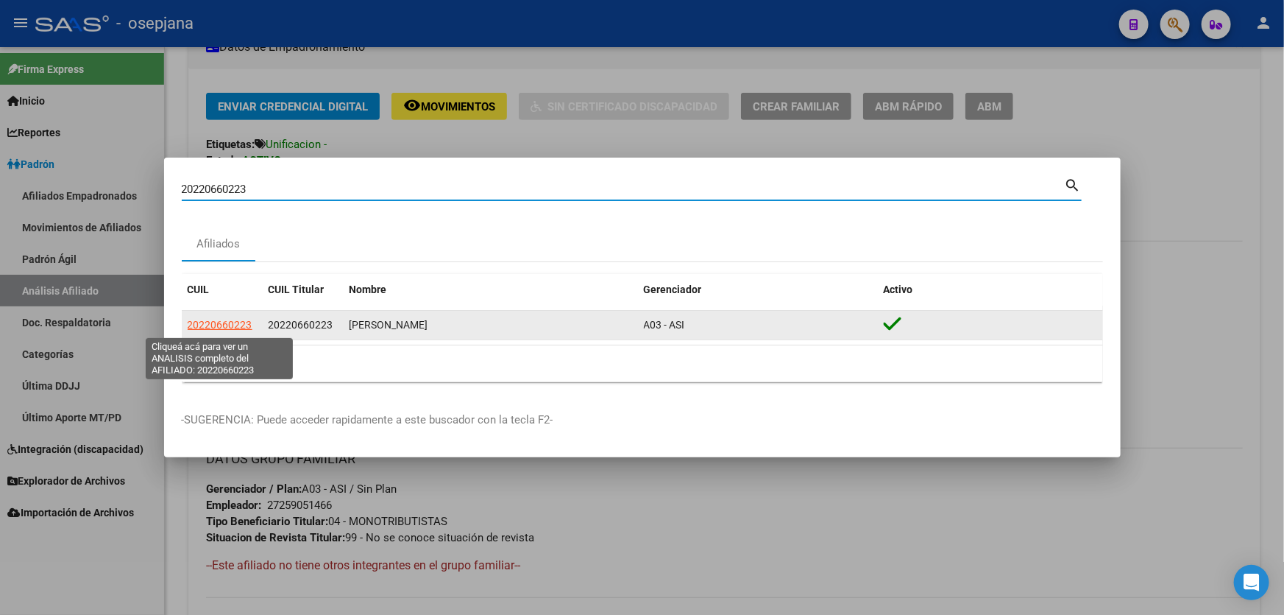
click at [222, 323] on span "20220660223" at bounding box center [220, 325] width 65 height 12
type textarea "20220660223"
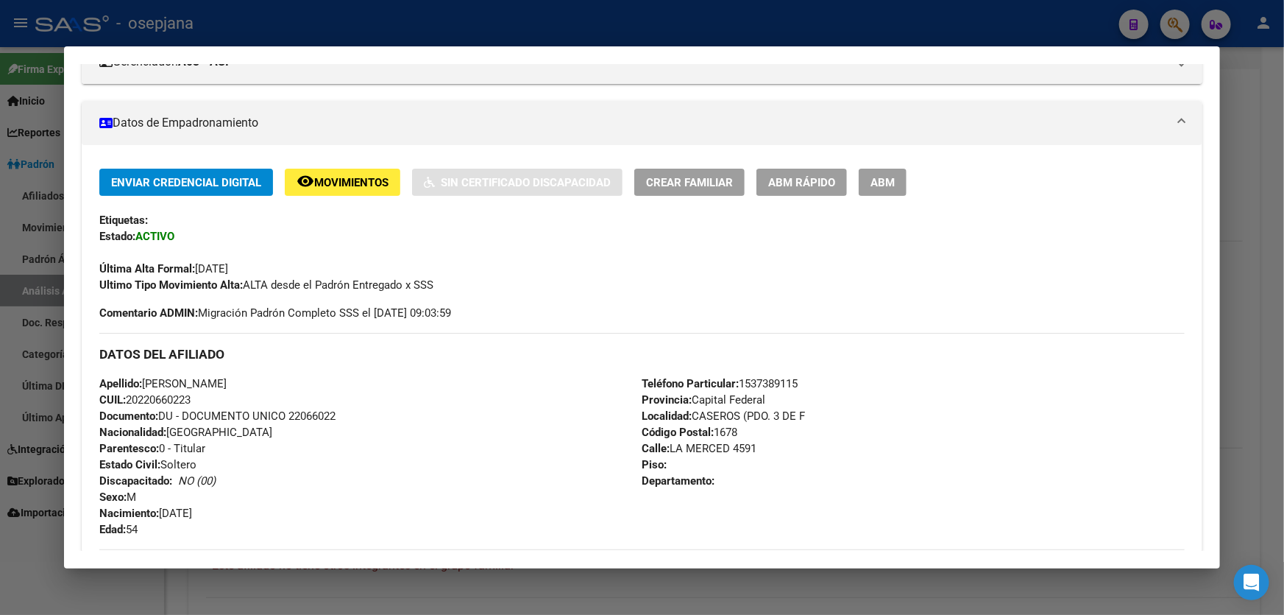
scroll to position [200, 0]
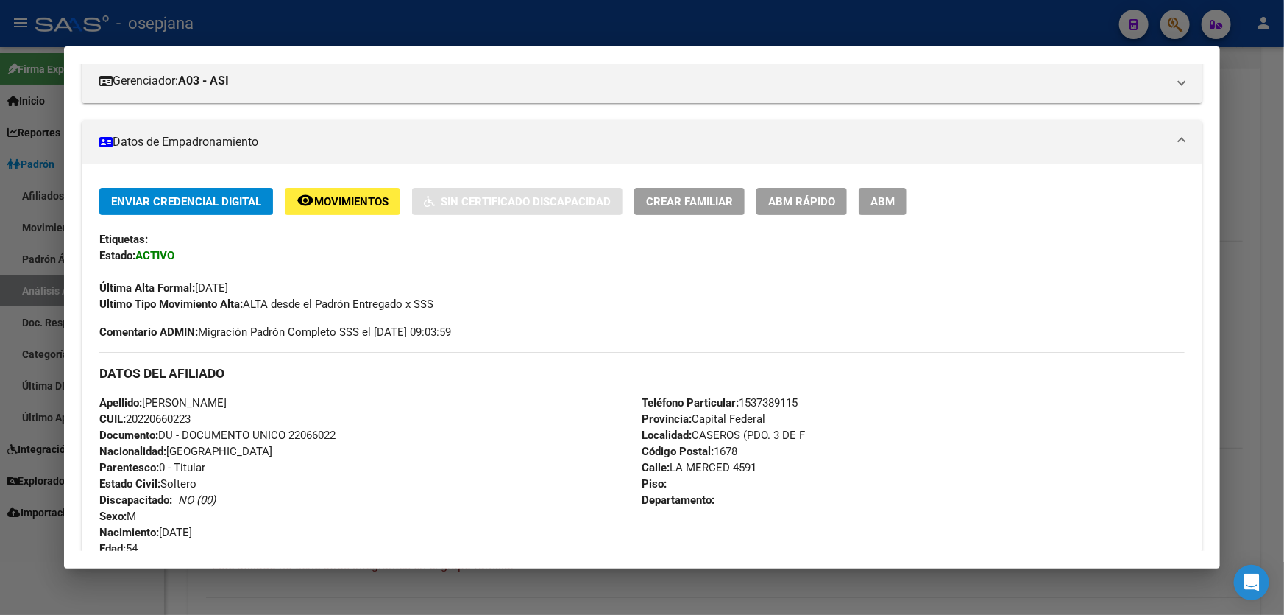
click at [816, 188] on button "ABM Rápido" at bounding box center [802, 201] width 91 height 27
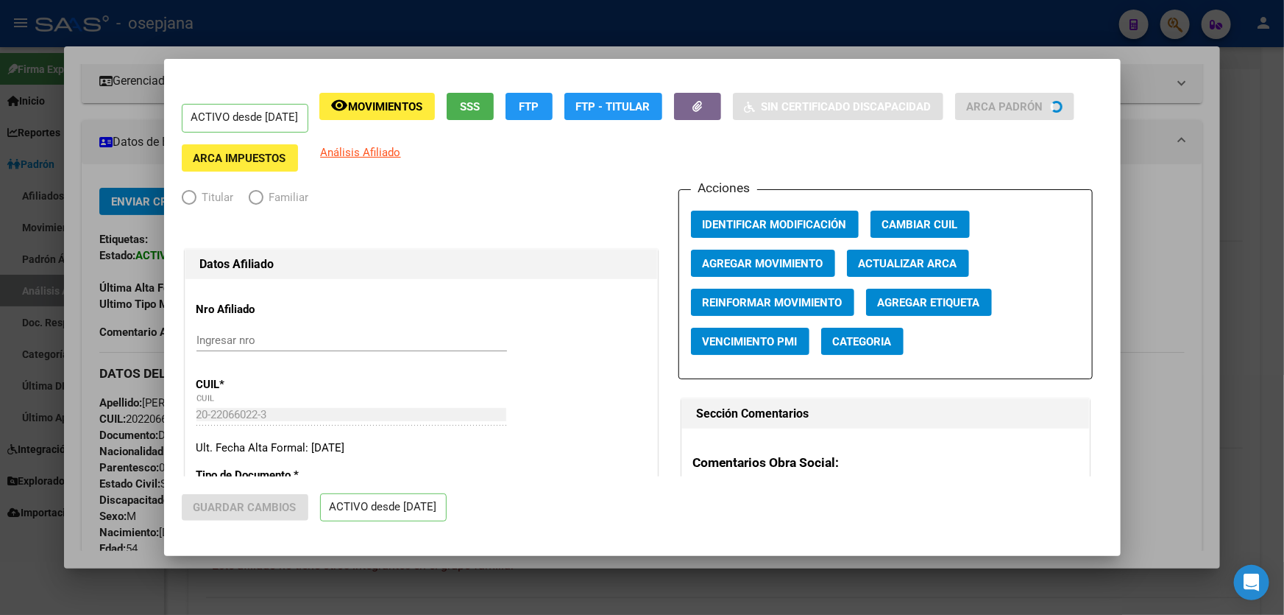
radio input "true"
type input "30-68711638-7"
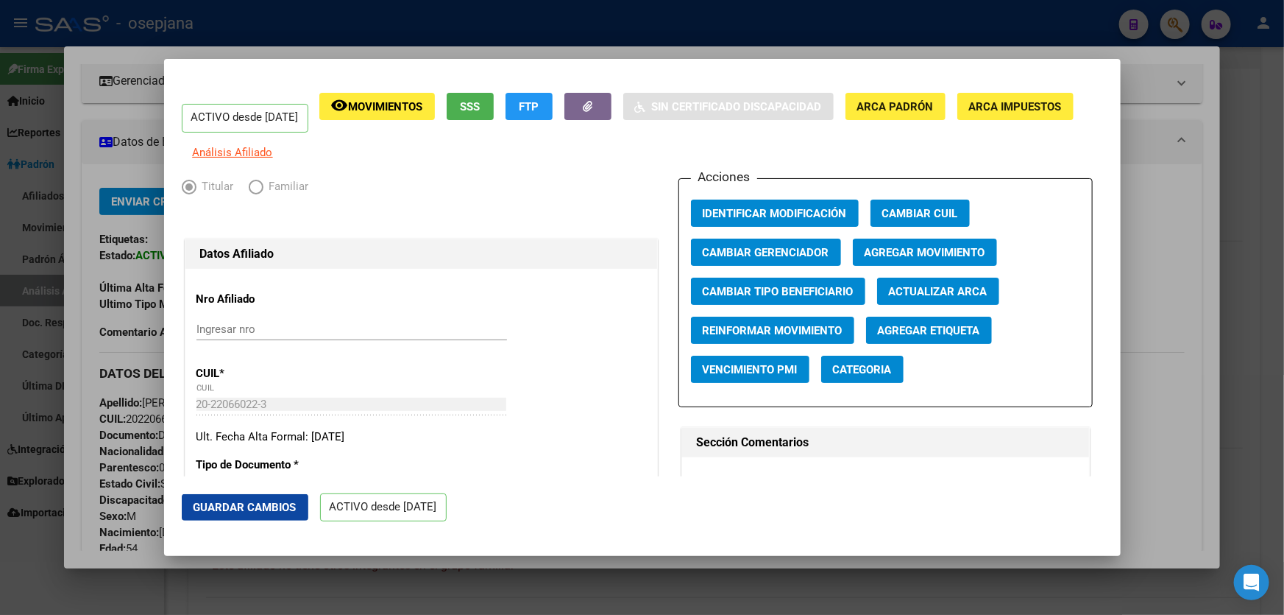
click at [927, 298] on span "Actualizar ARCA" at bounding box center [938, 291] width 99 height 13
type input "[PERSON_NAME]"
type input "CASEROS"
type input "LA MERCED"
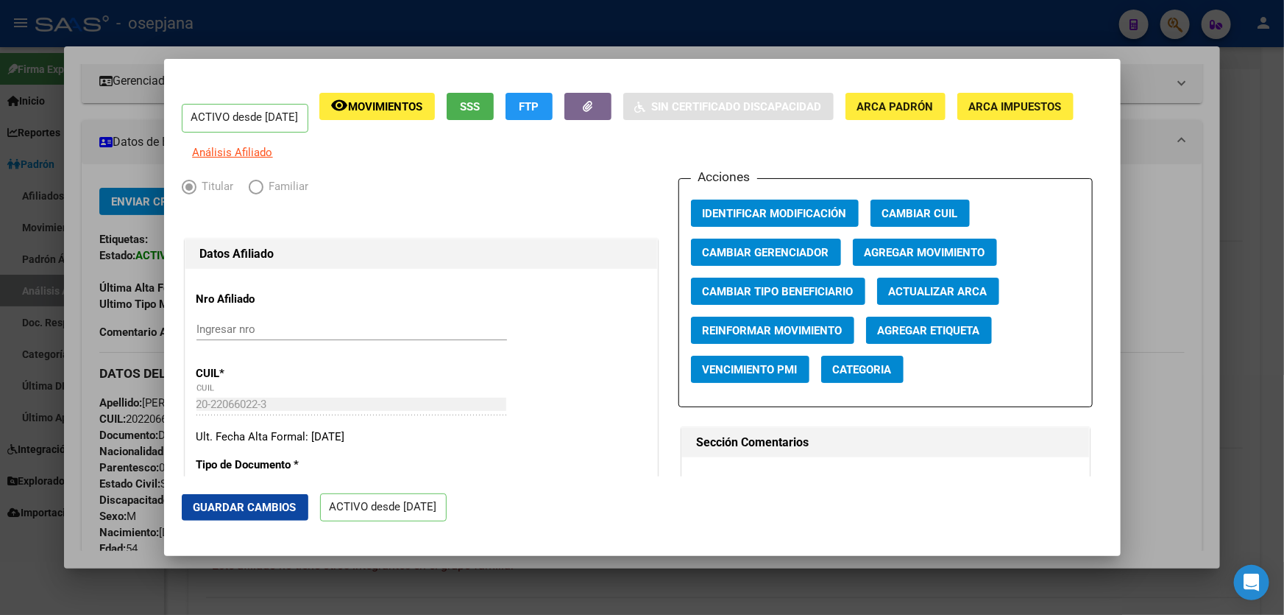
type input "4591"
click at [213, 508] on span "Guardar Cambios" at bounding box center [245, 507] width 103 height 13
click at [1284, 367] on div at bounding box center [642, 307] width 1284 height 615
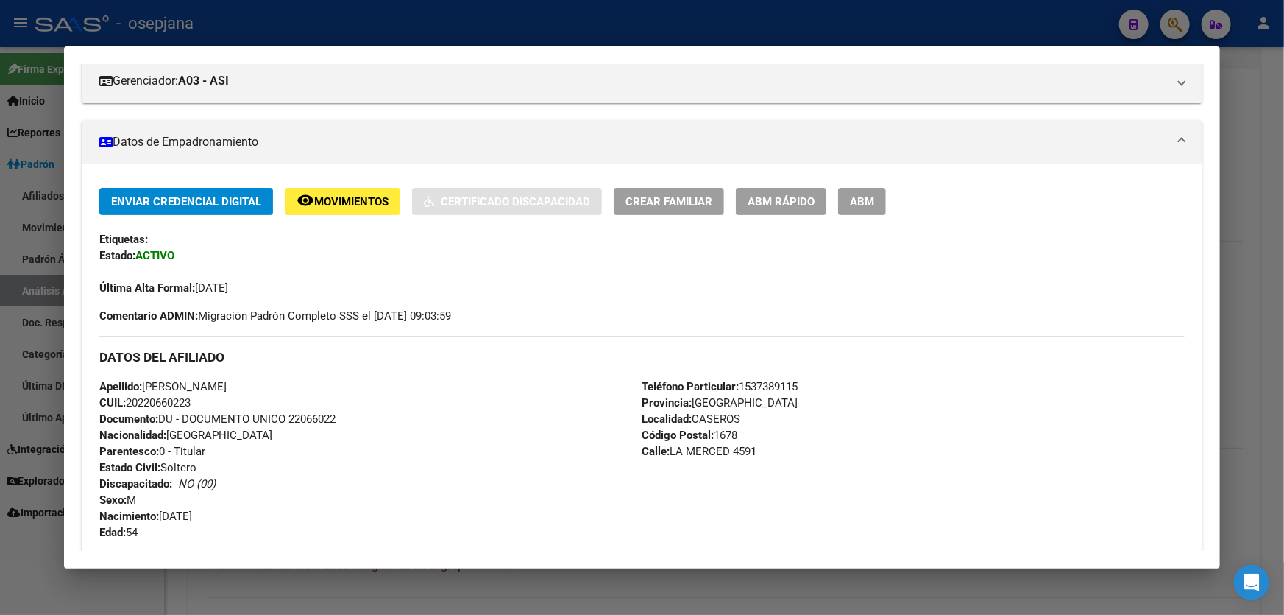
click at [1284, 367] on div at bounding box center [642, 307] width 1284 height 615
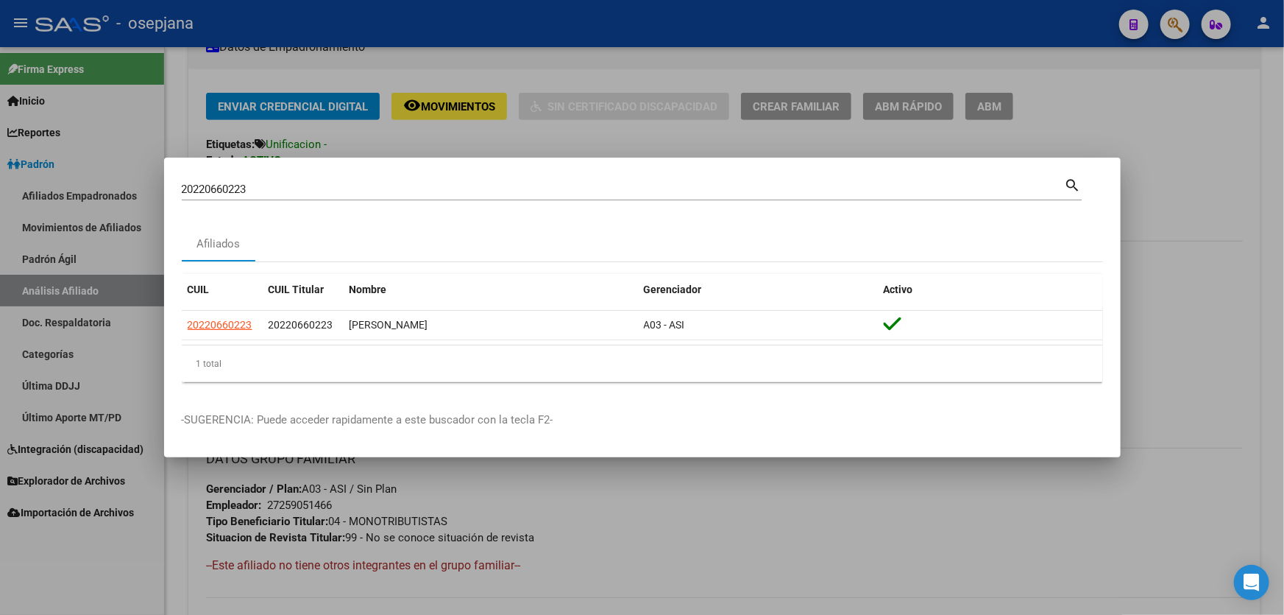
click at [1284, 367] on div at bounding box center [642, 307] width 1284 height 615
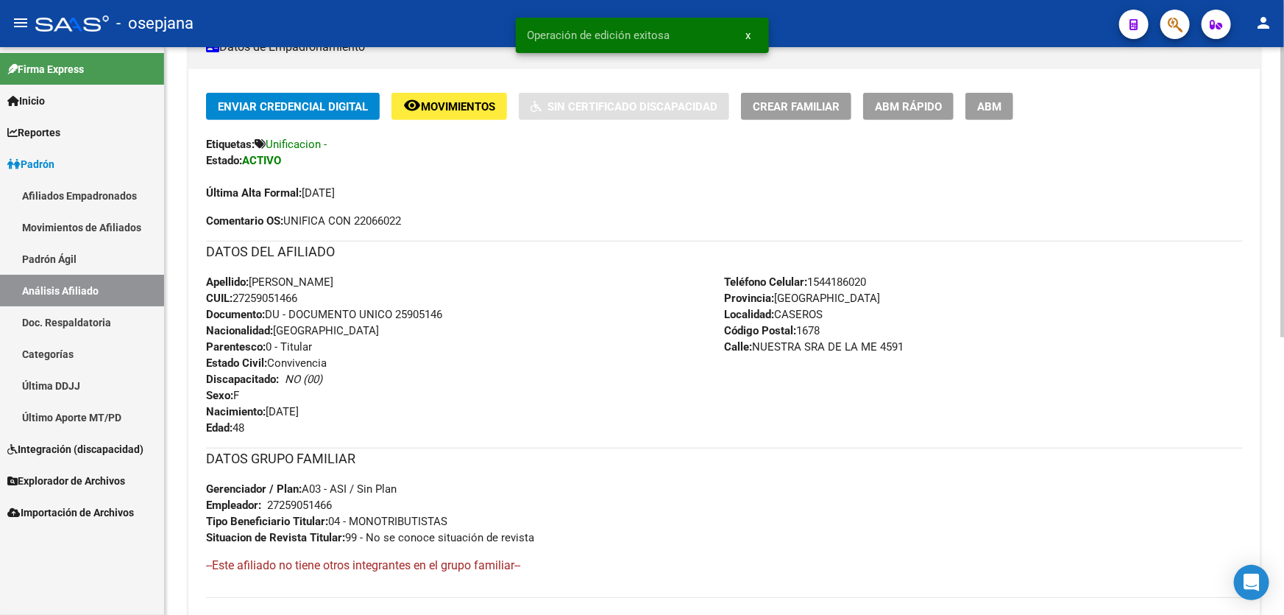
drag, startPoint x: 397, startPoint y: 312, endPoint x: 500, endPoint y: 312, distance: 102.3
click at [500, 312] on div "Apellido: [PERSON_NAME] CUIL: 27259051466 Documento: DU - DOCUMENTO UNICO 25905…" at bounding box center [465, 355] width 519 height 162
copy span "25905146"
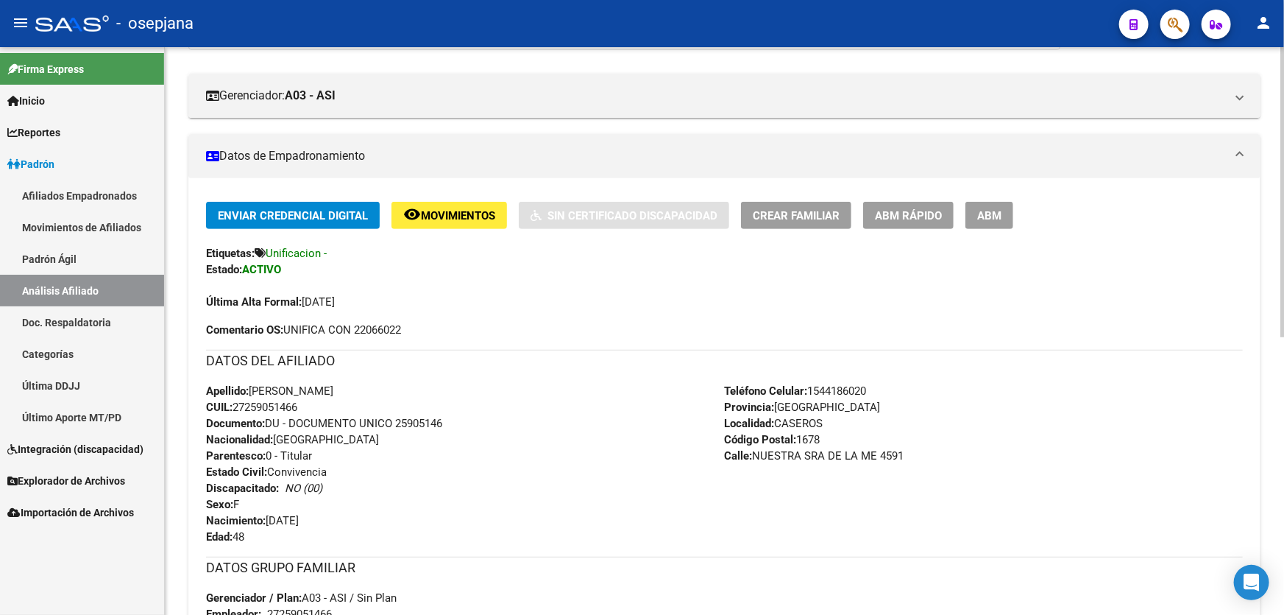
scroll to position [0, 0]
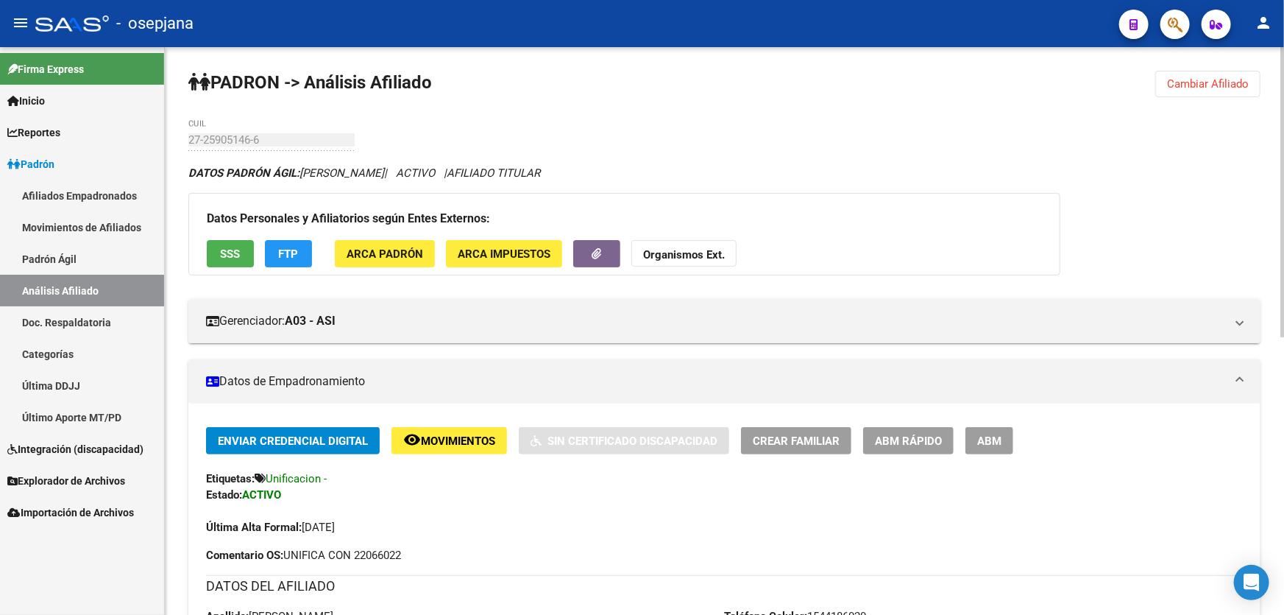
click at [1208, 79] on span "Cambiar Afiliado" at bounding box center [1208, 83] width 82 height 13
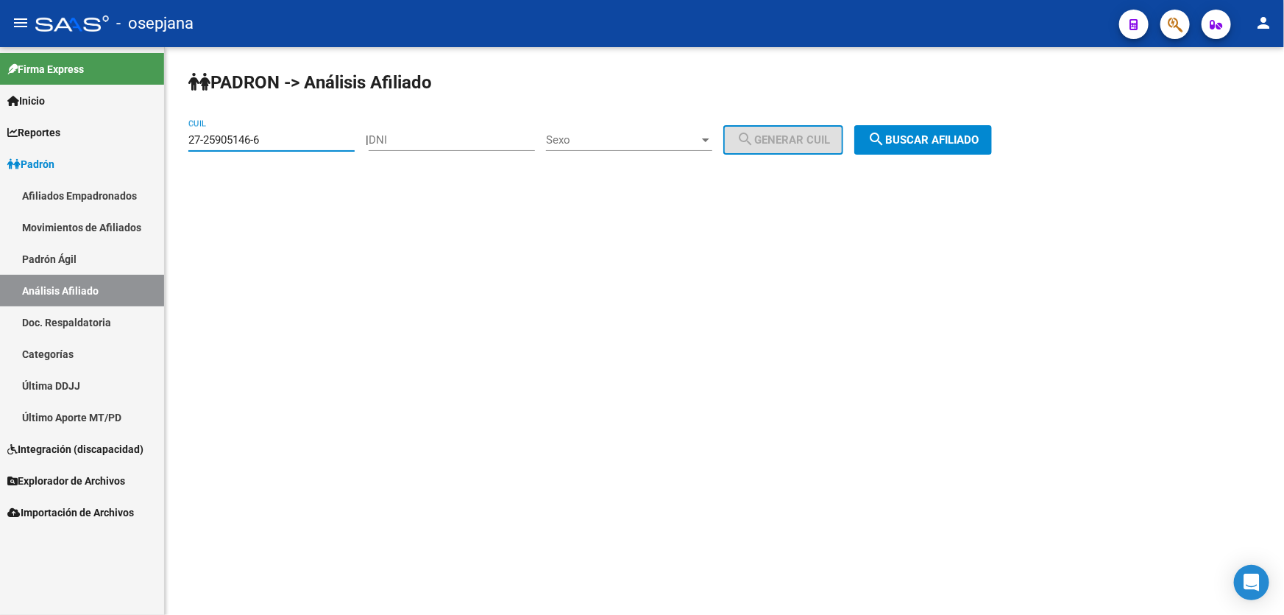
drag, startPoint x: 290, startPoint y: 142, endPoint x: 0, endPoint y: 169, distance: 291.2
click at [0, 169] on mat-sidenav-container "Firma Express Inicio Instructivos Contacto OS Reportes Padrón Traspasos x O.S. …" at bounding box center [642, 331] width 1284 height 568
paste input "33143322-0"
type input "27-33143322-0"
click at [950, 136] on span "search Buscar afiliado" at bounding box center [923, 139] width 111 height 13
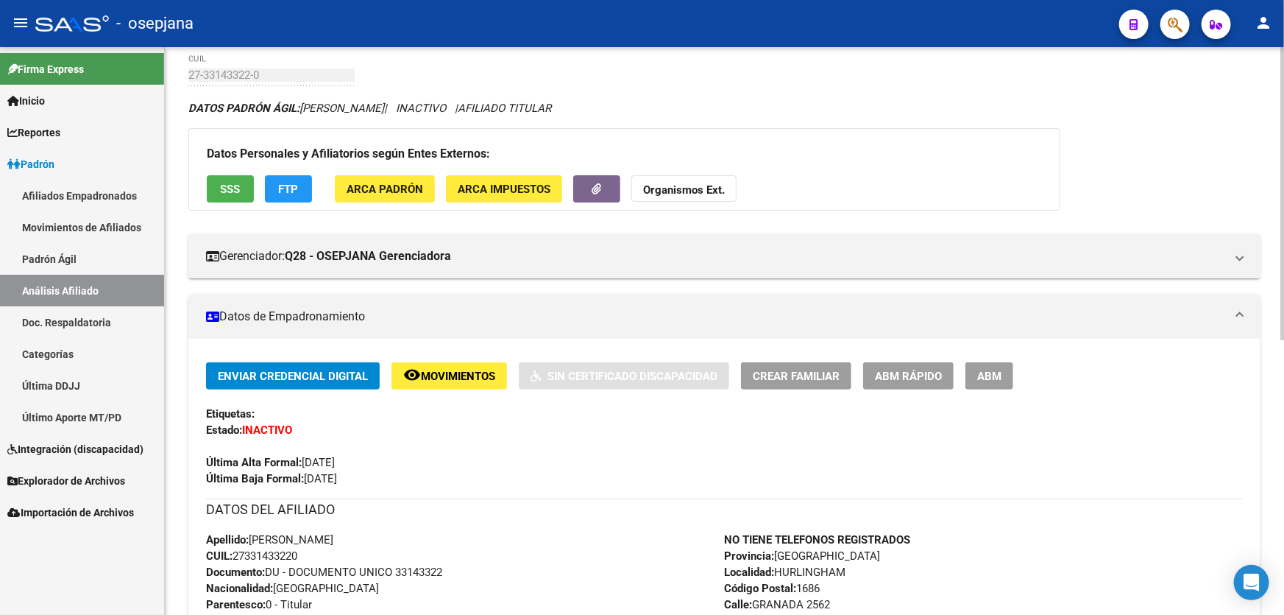
scroll to position [62, 0]
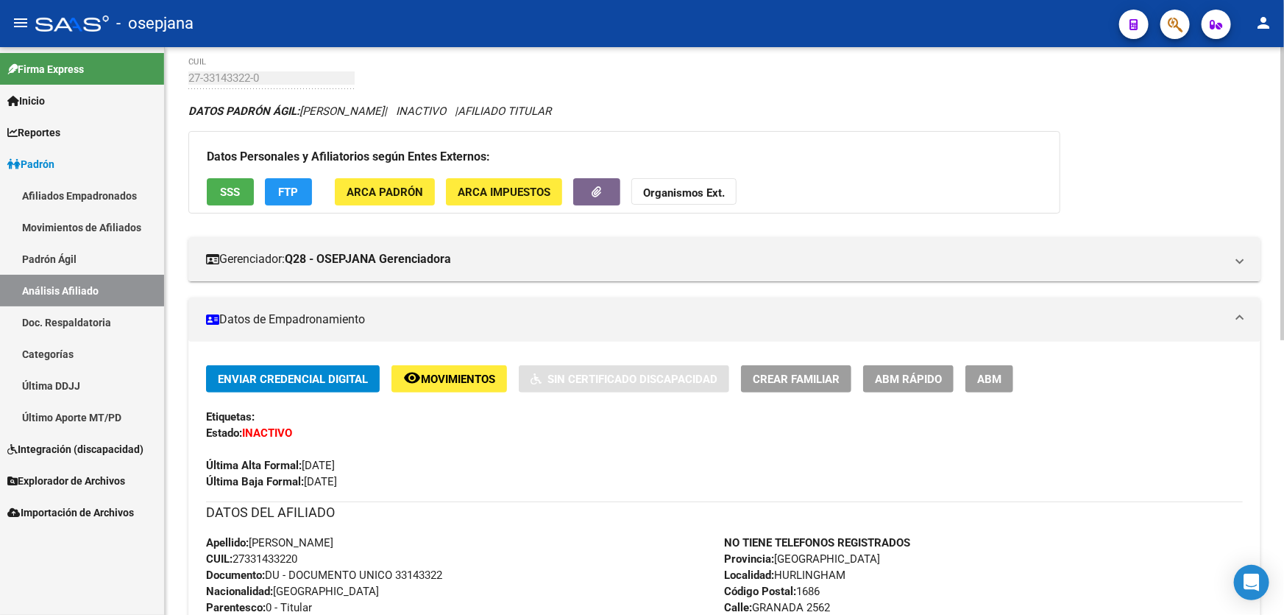
click at [438, 378] on span "Movimientos" at bounding box center [458, 378] width 74 height 13
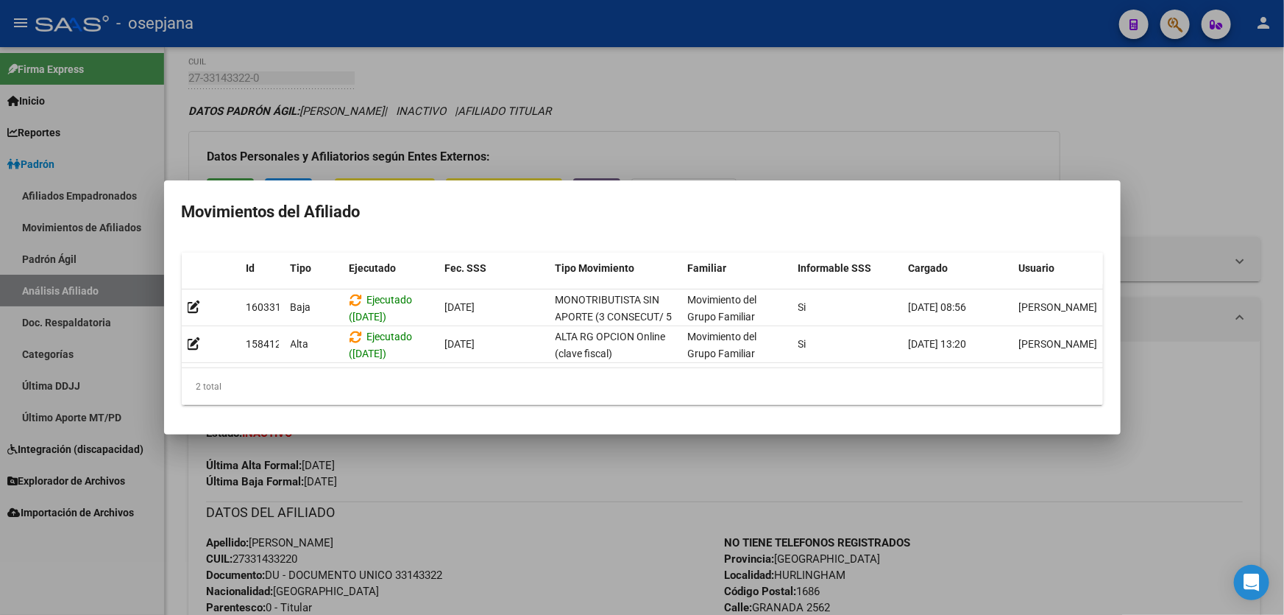
click at [1185, 166] on div at bounding box center [642, 307] width 1284 height 615
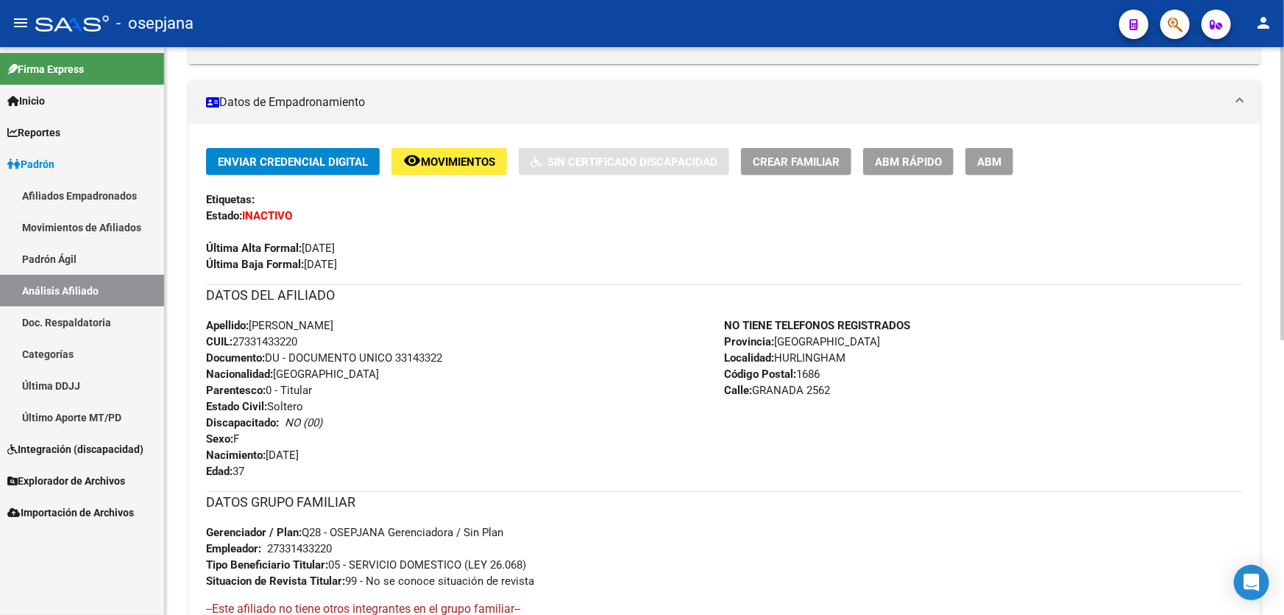
scroll to position [530, 0]
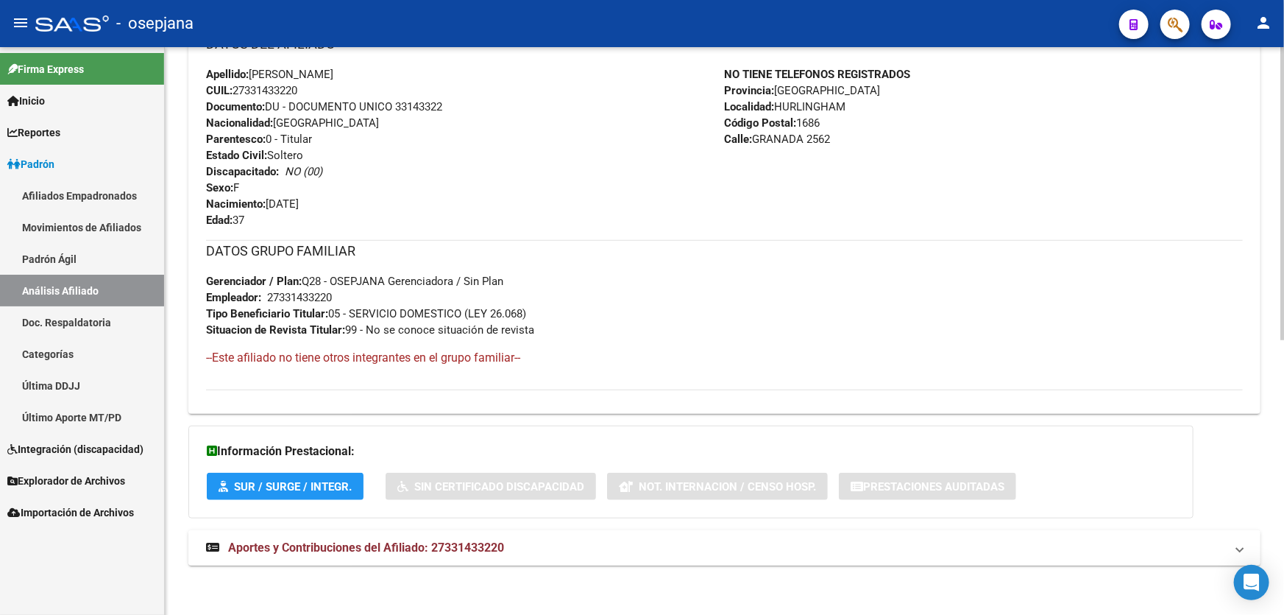
click at [1065, 530] on mat-expansion-panel-header "Aportes y Contribuciones del Afiliado: 27331433220" at bounding box center [724, 547] width 1072 height 35
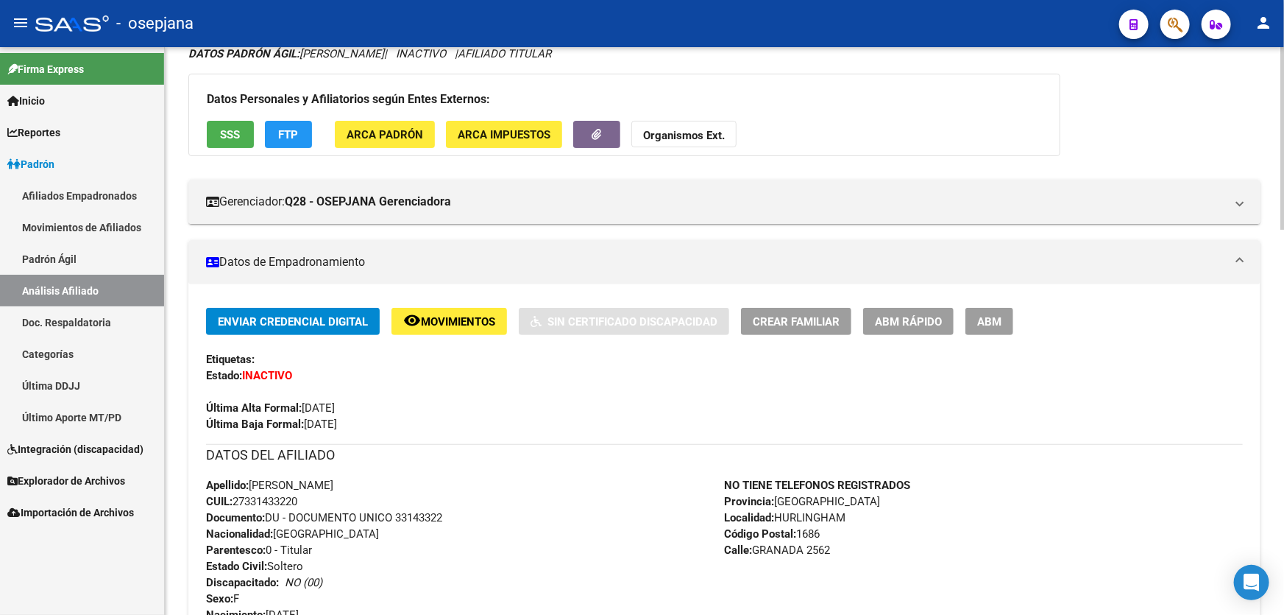
scroll to position [116, 0]
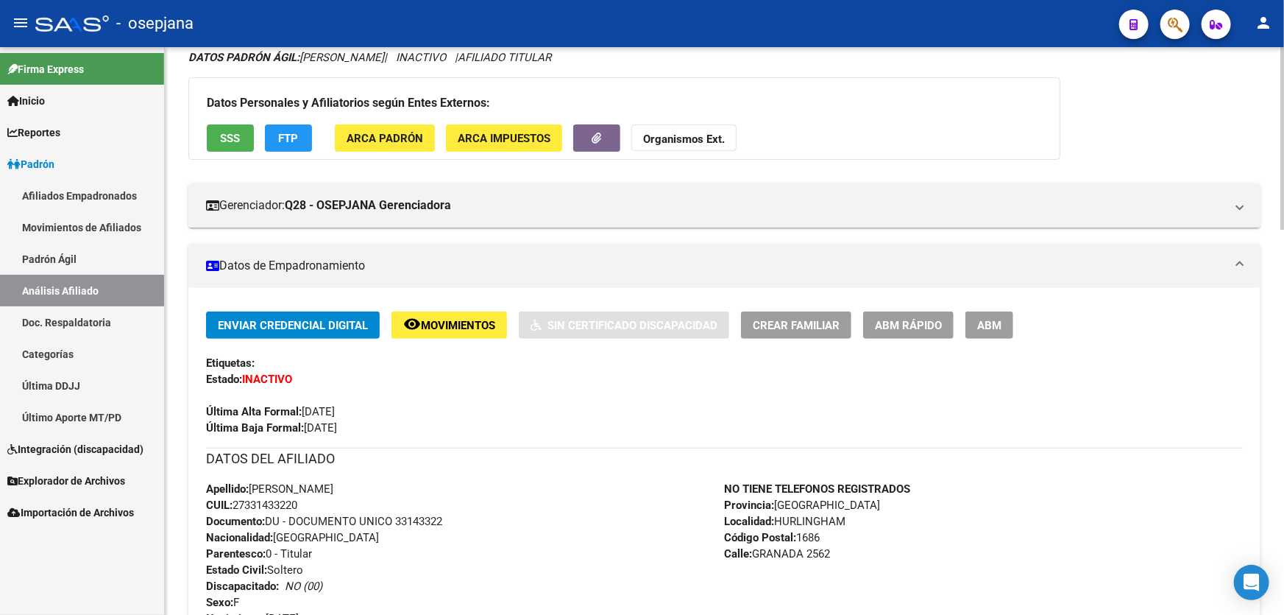
click at [238, 138] on span "SSS" at bounding box center [231, 138] width 20 height 13
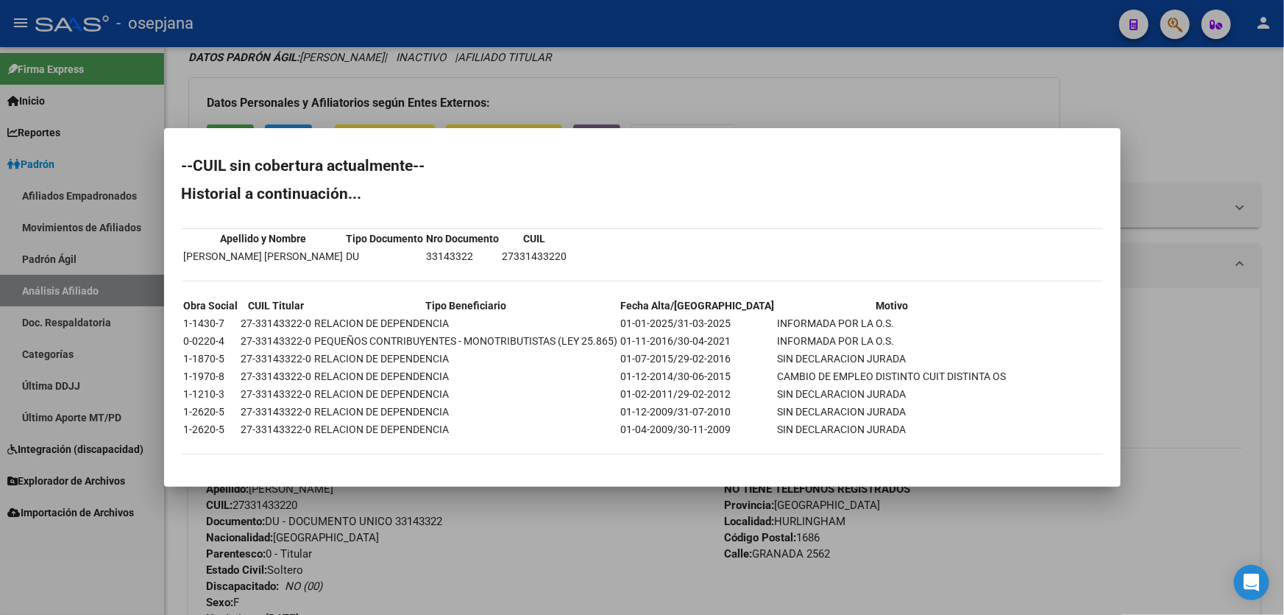
click at [1284, 241] on div at bounding box center [642, 307] width 1284 height 615
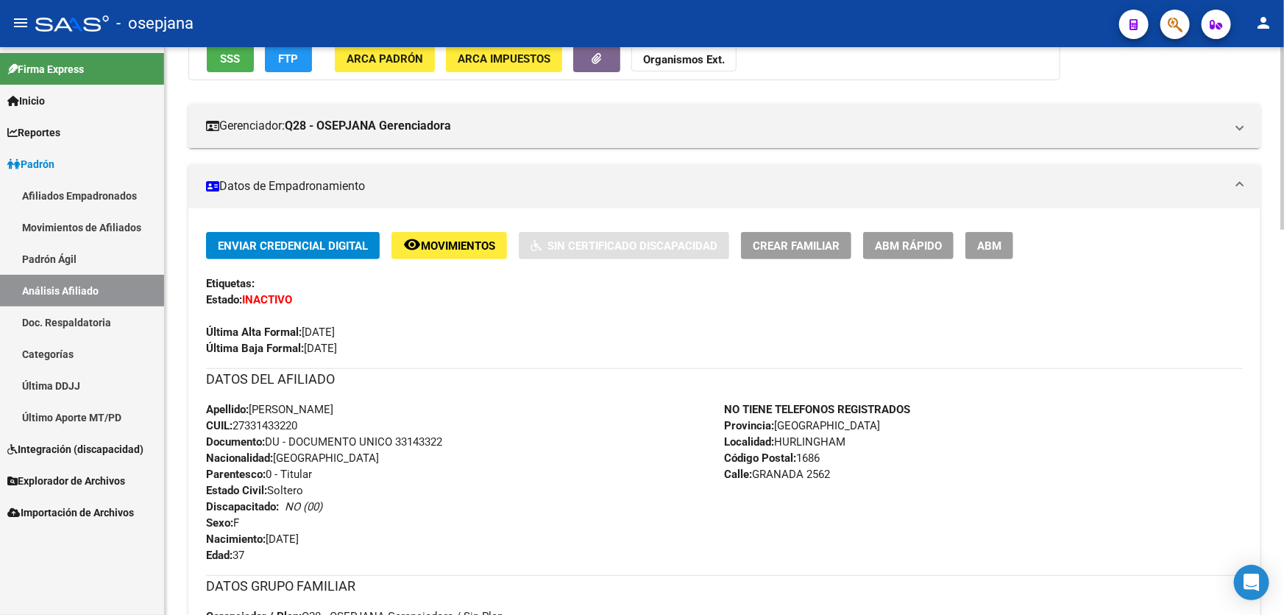
scroll to position [0, 0]
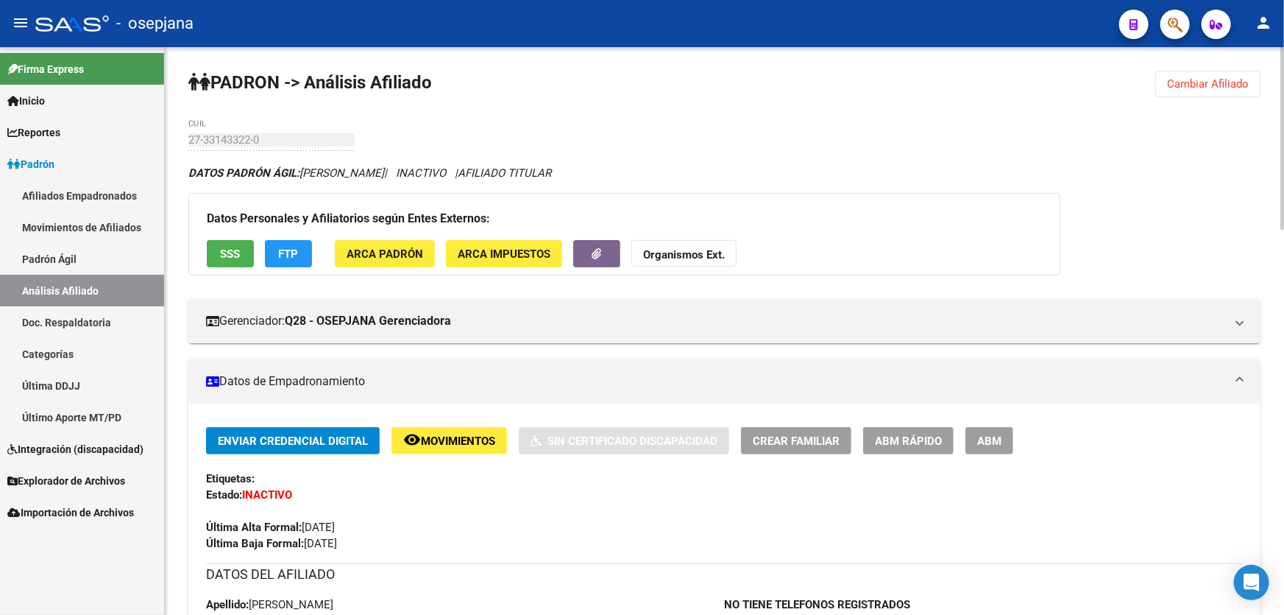
click at [693, 245] on button "Organismos Ext." at bounding box center [684, 253] width 105 height 27
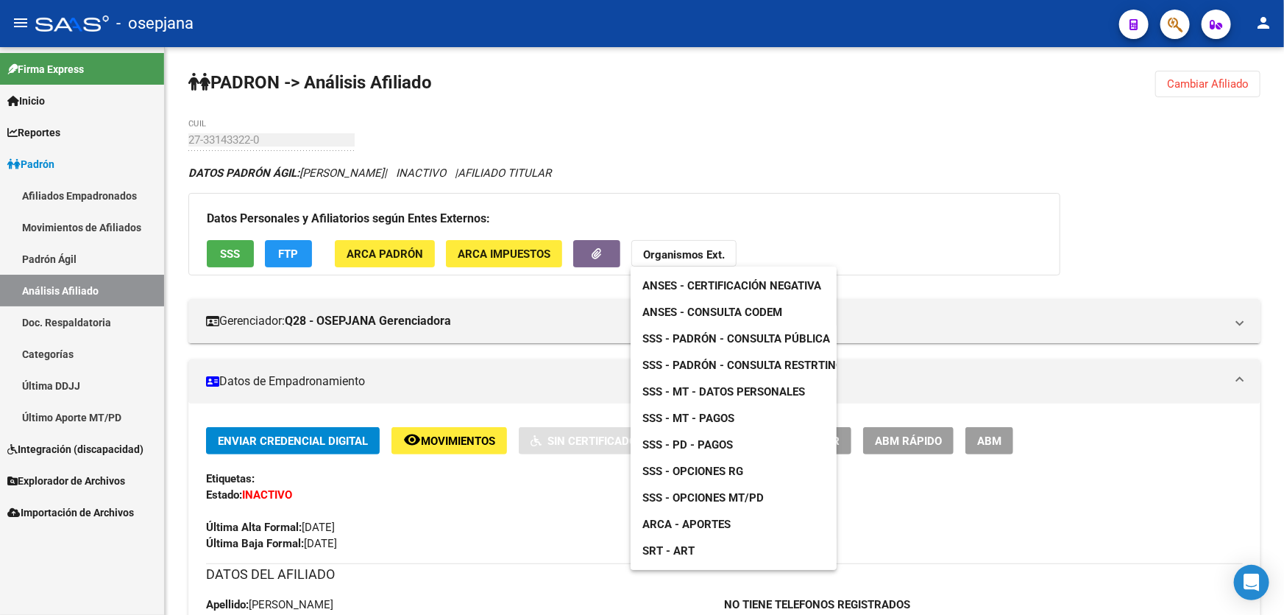
click at [696, 496] on span "SSS - Opciones MT/PD" at bounding box center [703, 497] width 121 height 13
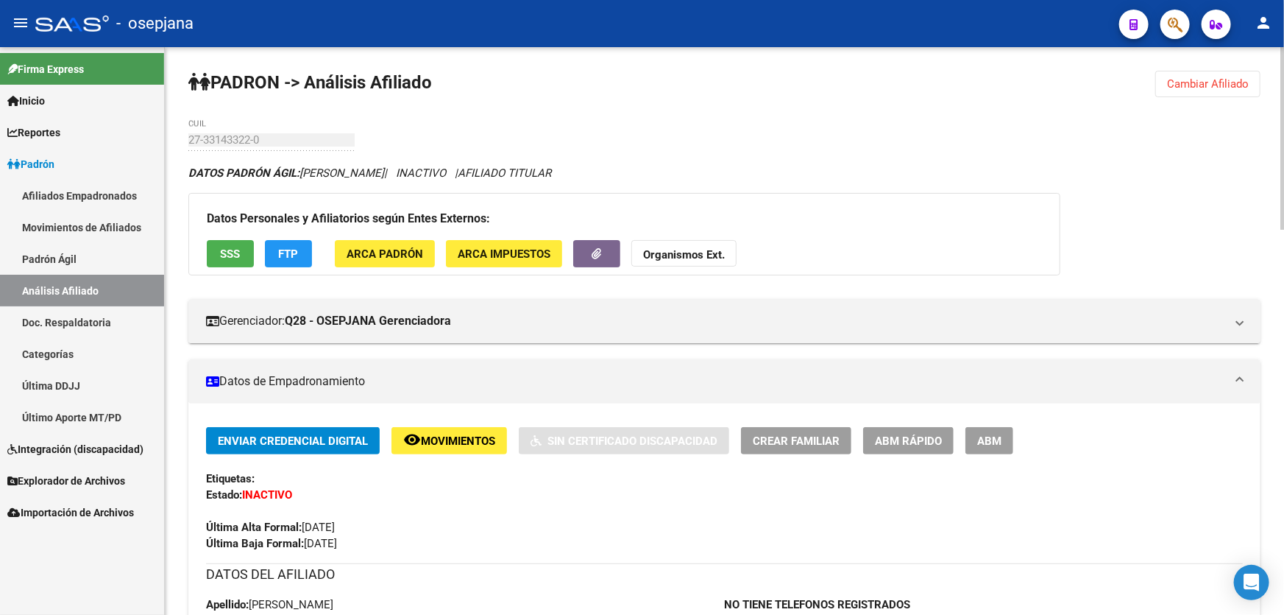
click at [716, 253] on strong "Organismos Ext." at bounding box center [684, 254] width 82 height 13
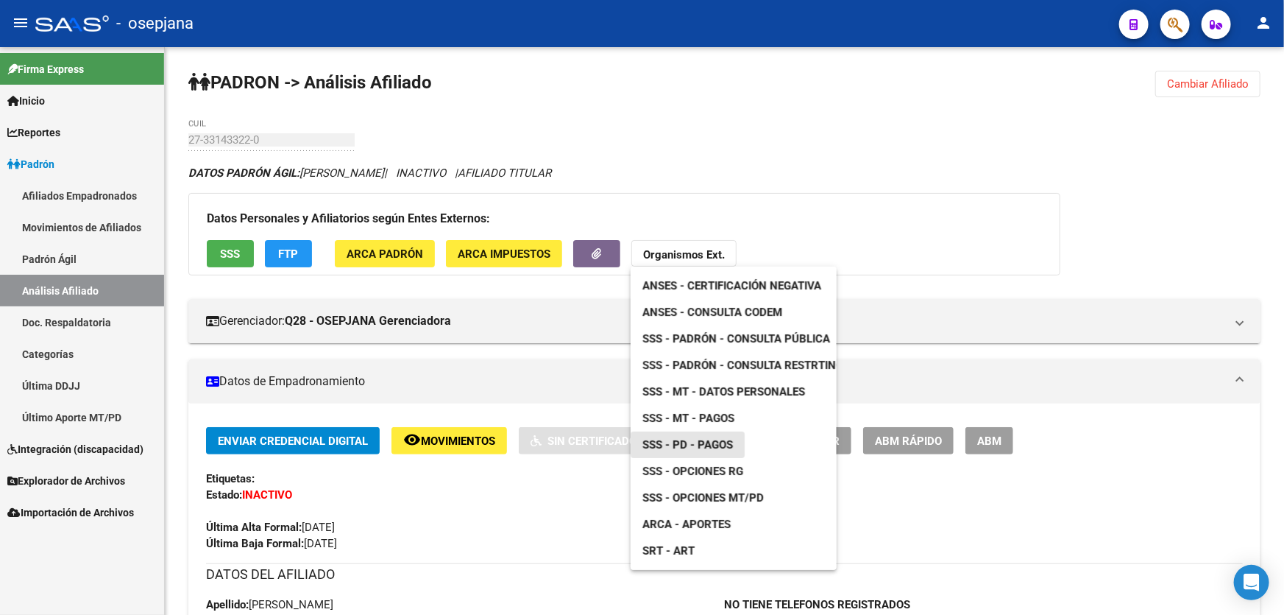
click at [707, 442] on span "SSS - PD - Pagos" at bounding box center [688, 444] width 91 height 13
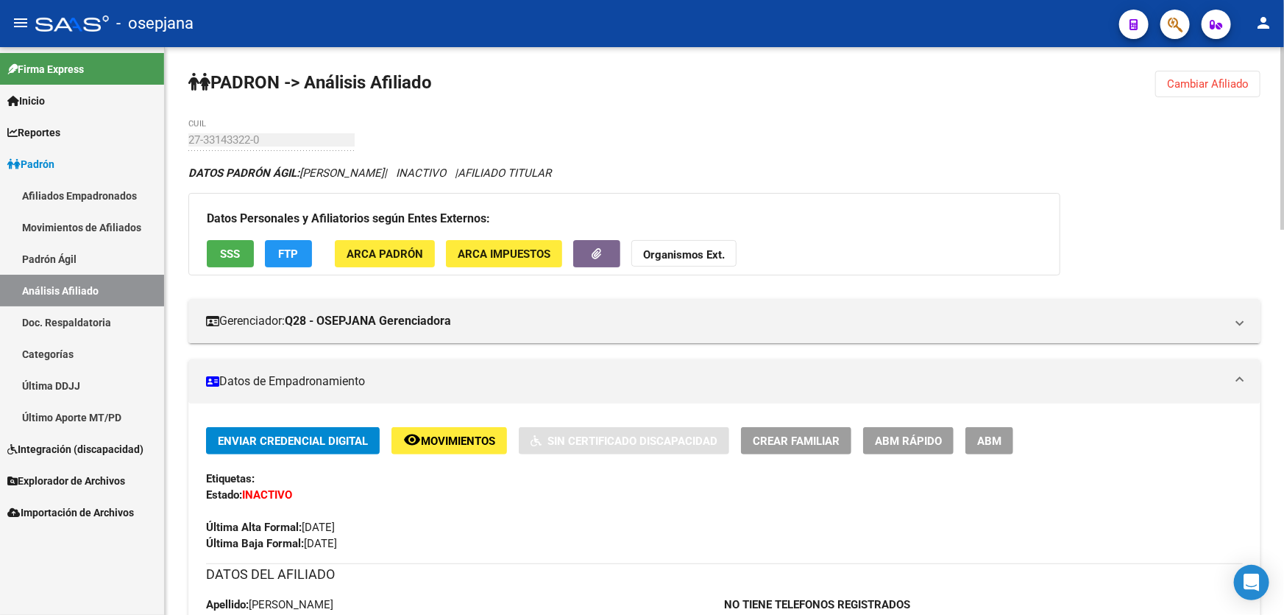
click at [436, 444] on span "Movimientos" at bounding box center [458, 440] width 74 height 13
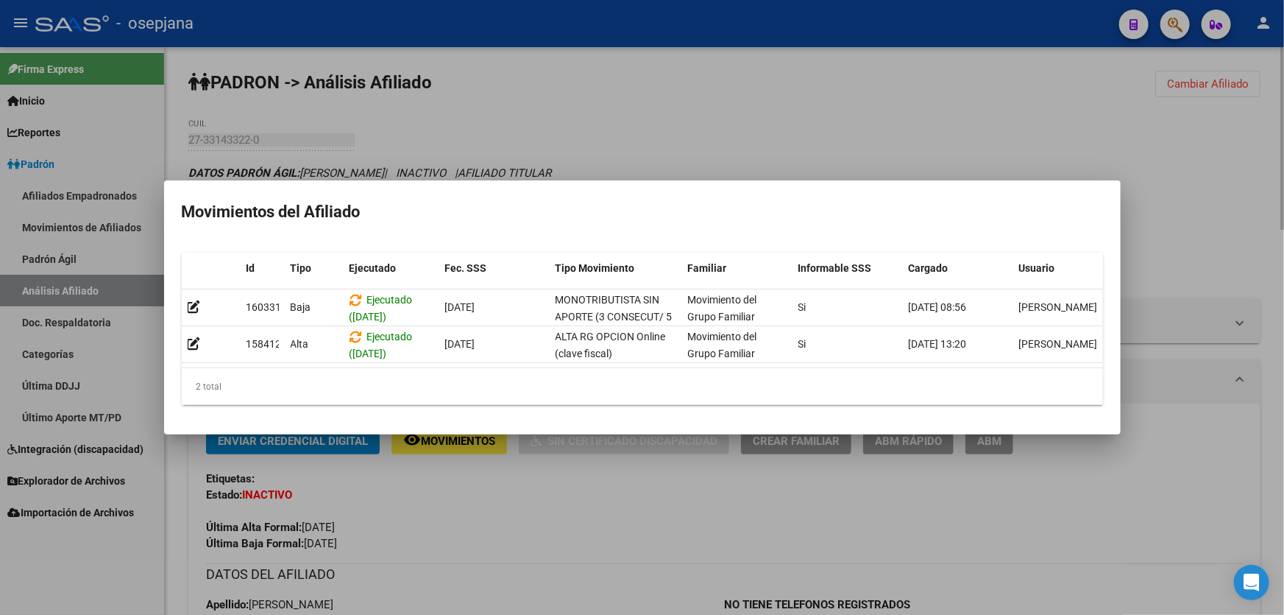
click at [557, 550] on div at bounding box center [642, 307] width 1284 height 615
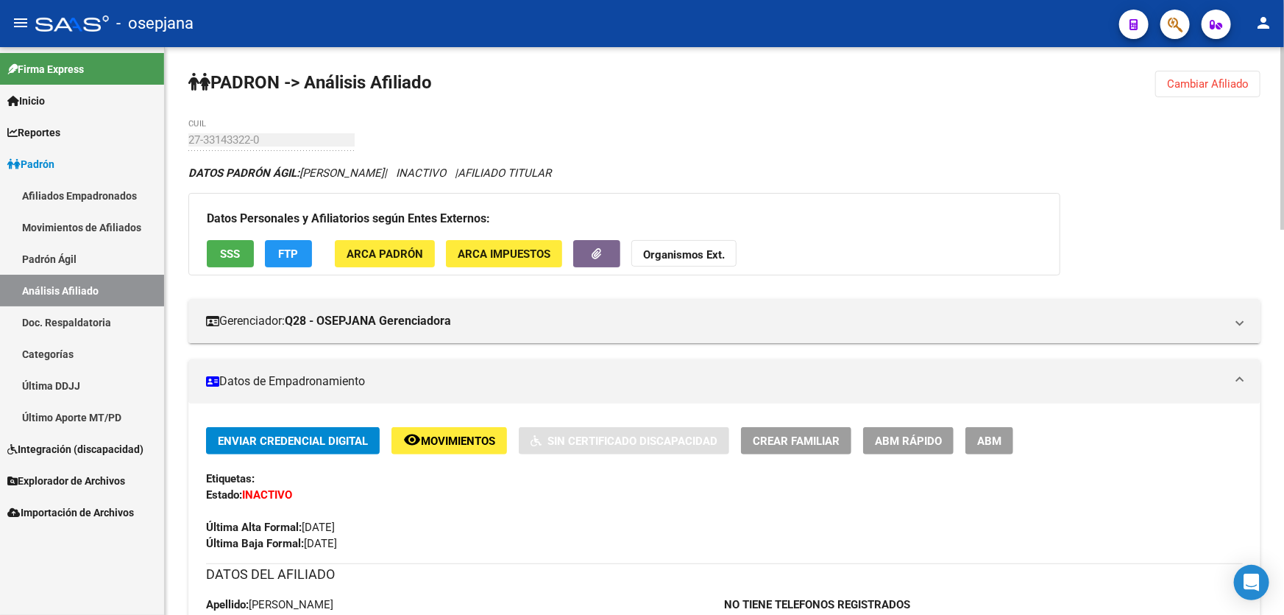
scroll to position [200, 0]
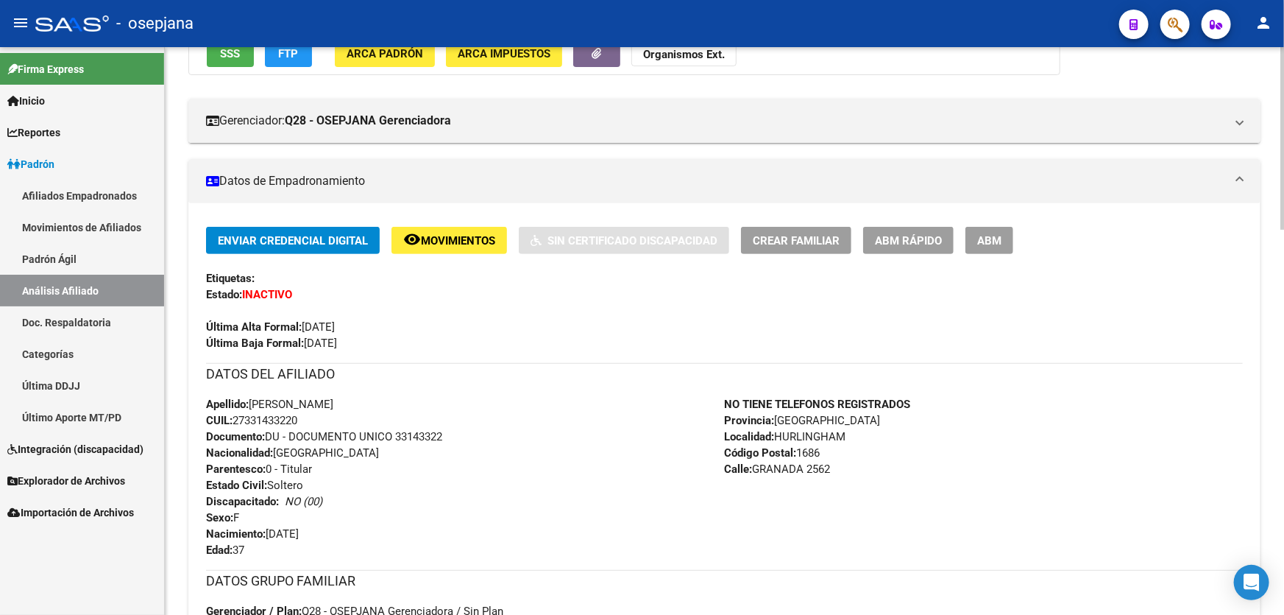
click at [938, 234] on span "ABM Rápido" at bounding box center [908, 240] width 67 height 13
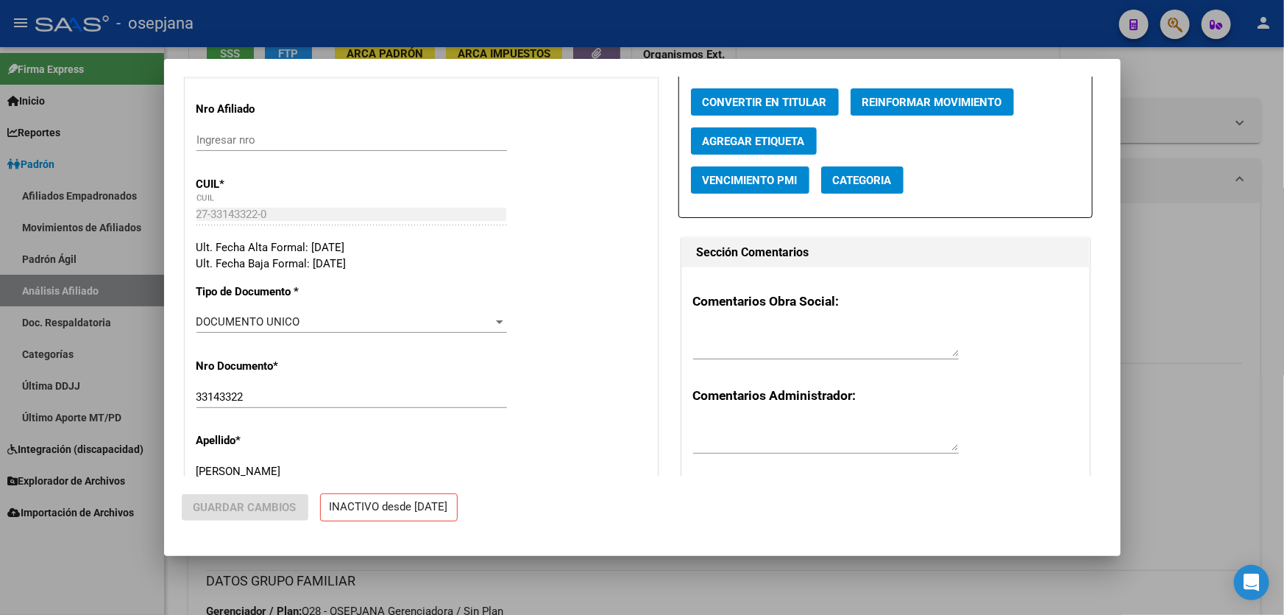
radio input "true"
type input "27-33143322-0"
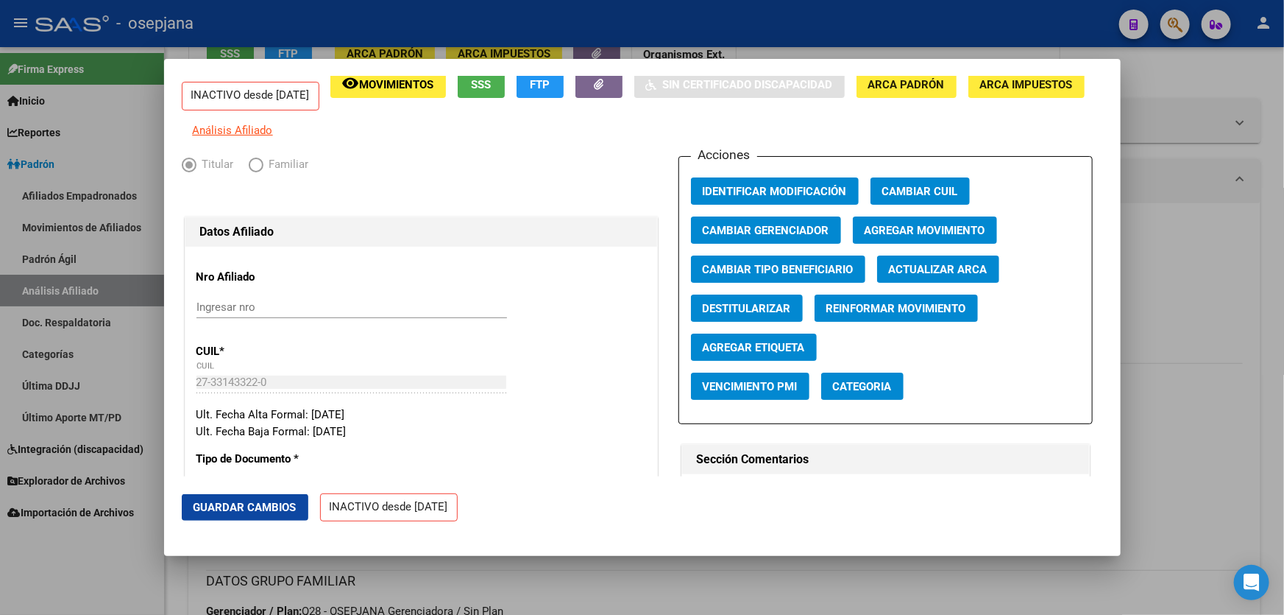
scroll to position [0, 0]
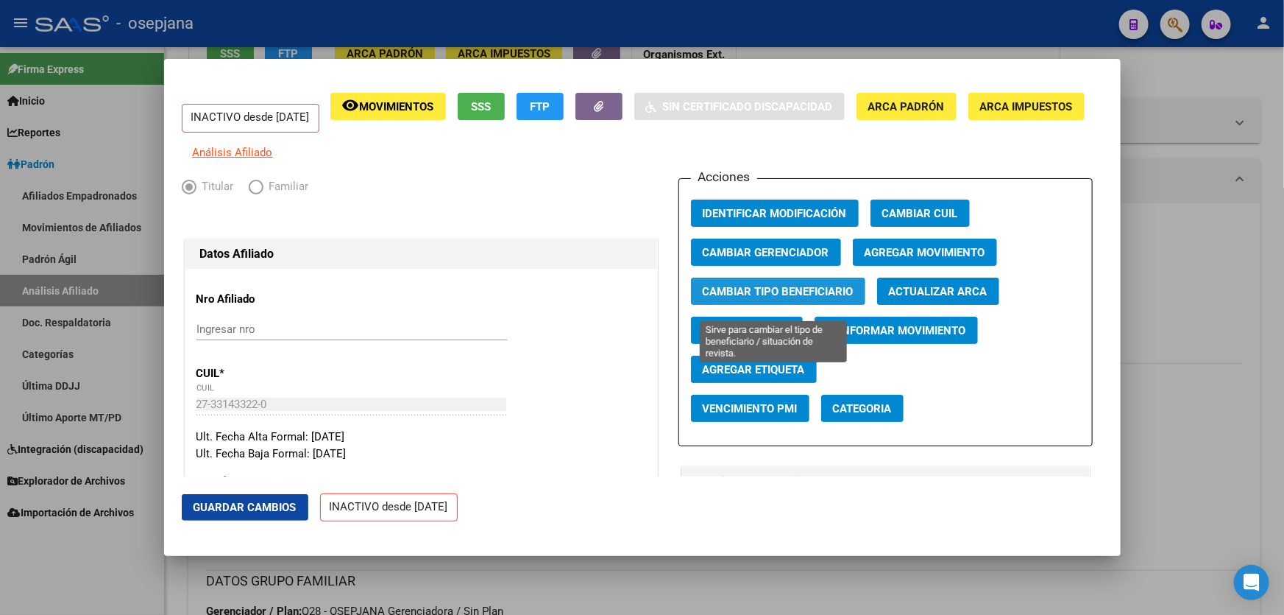
click at [755, 298] on span "Cambiar Tipo Beneficiario" at bounding box center [778, 291] width 151 height 13
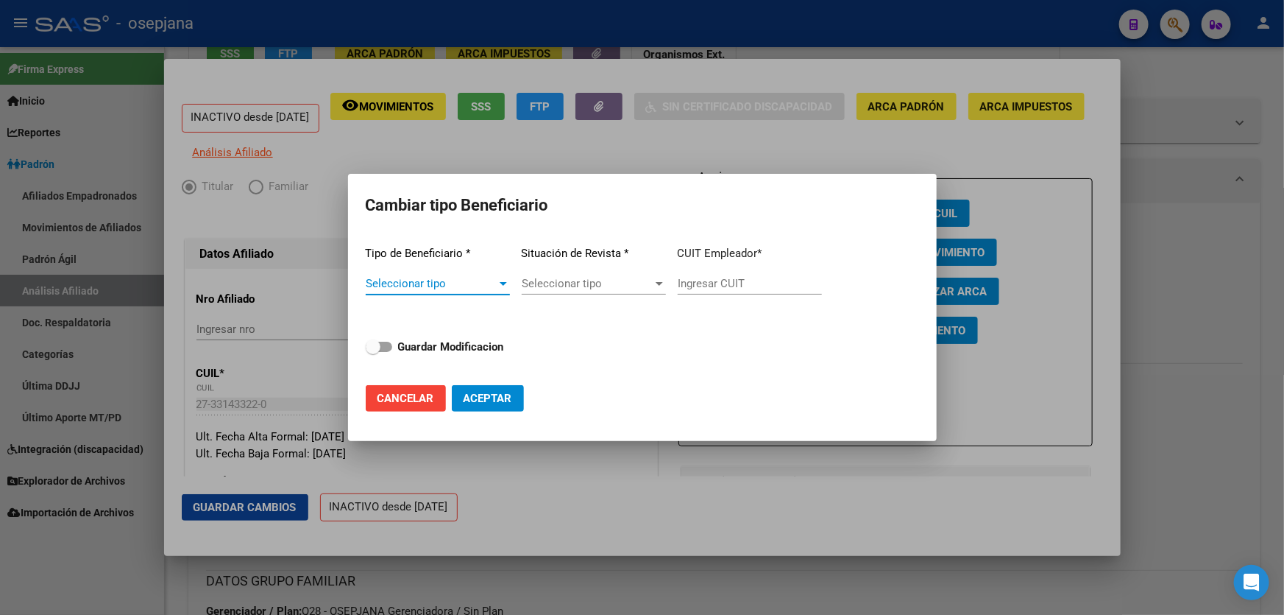
click at [417, 404] on span "Cancelar" at bounding box center [406, 398] width 57 height 13
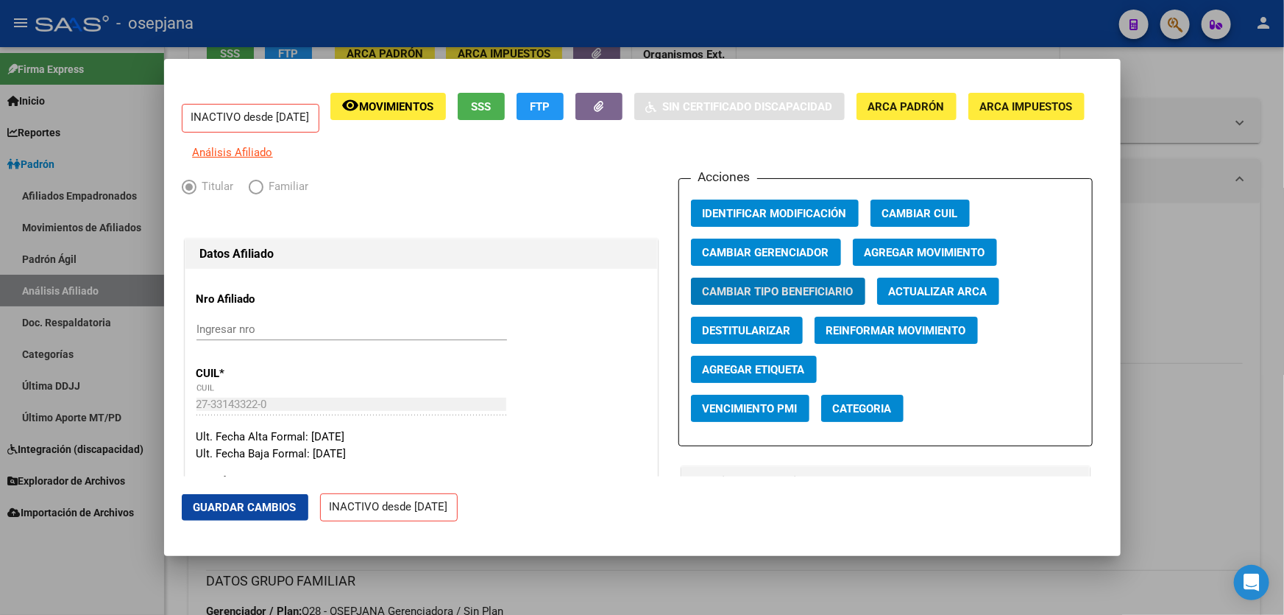
click at [1284, 383] on div at bounding box center [642, 307] width 1284 height 615
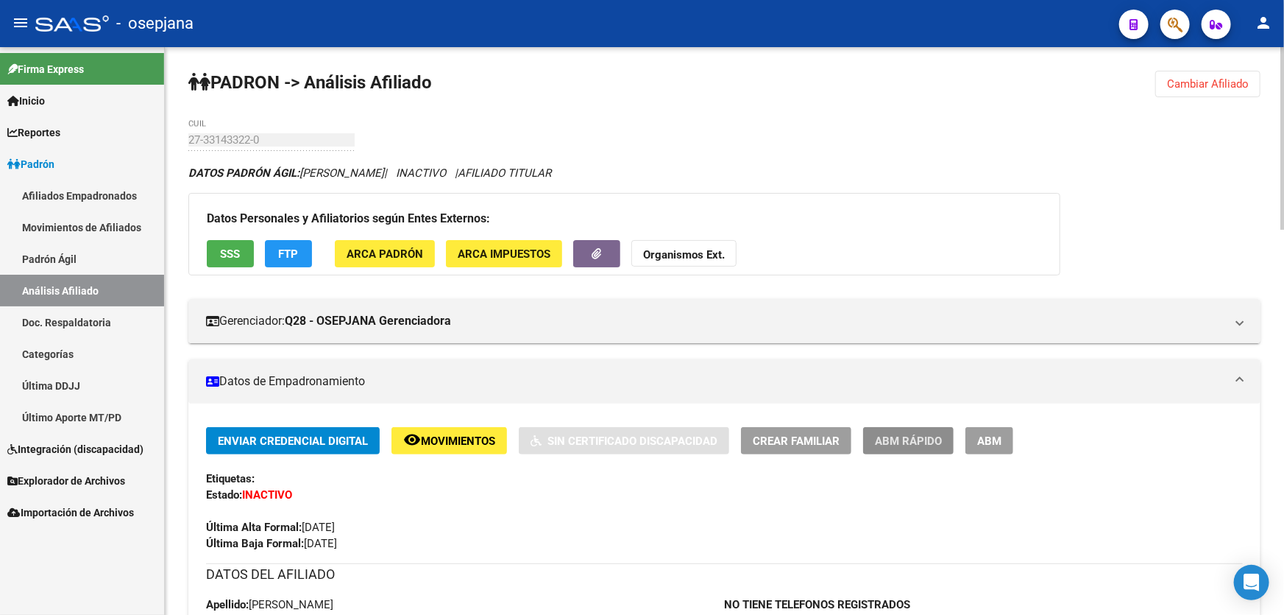
click at [907, 445] on span "ABM Rápido" at bounding box center [908, 440] width 67 height 13
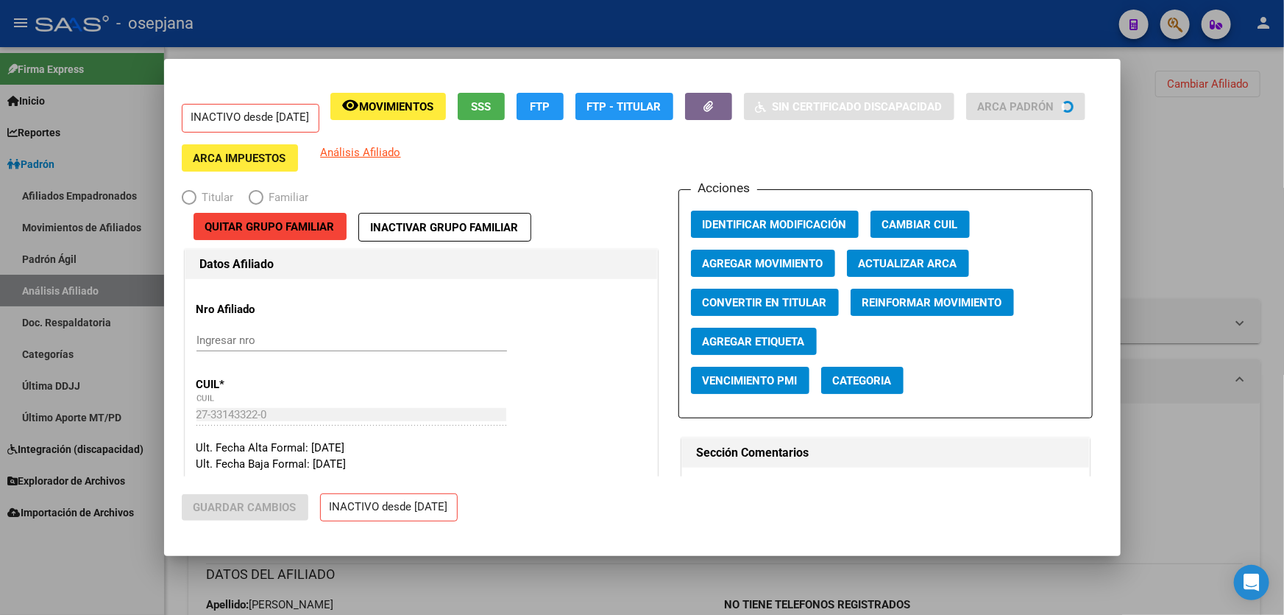
radio input "true"
type input "27-33143322-0"
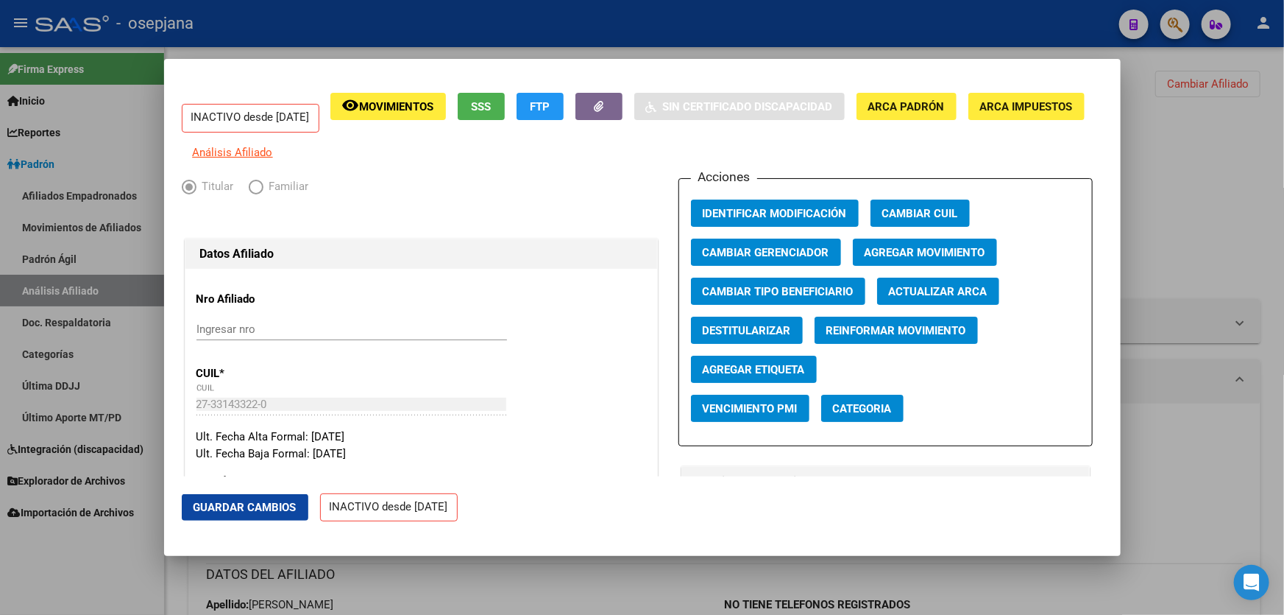
click at [871, 259] on span "Agregar Movimiento" at bounding box center [925, 252] width 121 height 13
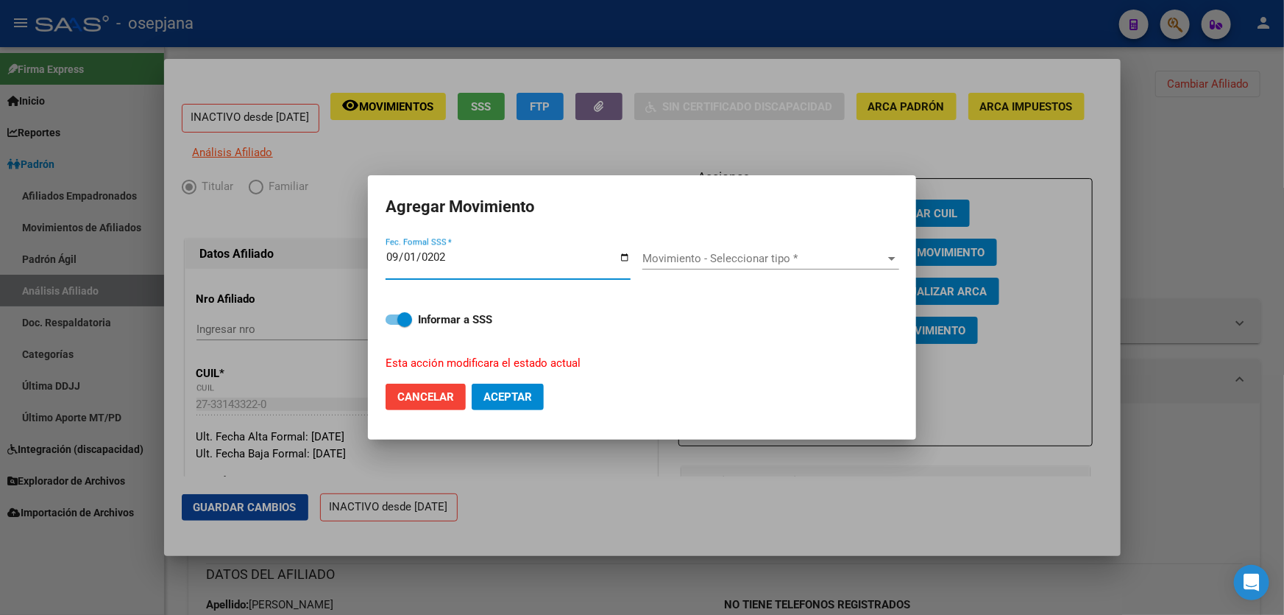
type input "[DATE]"
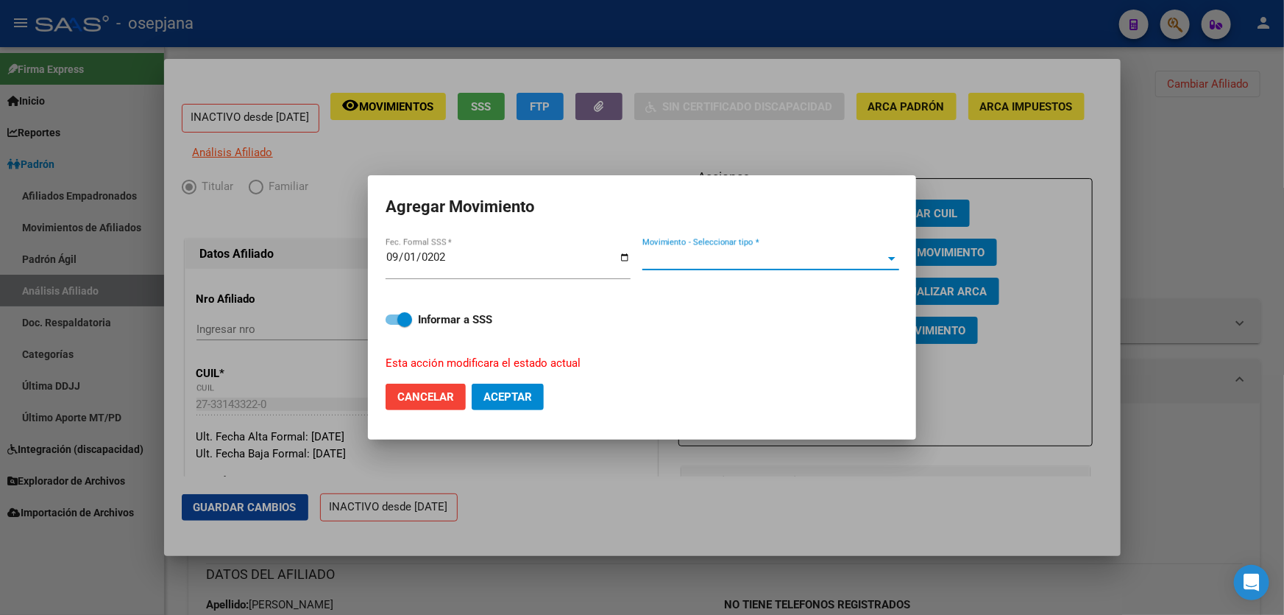
click at [812, 254] on span "Movimiento - Seleccionar tipo *" at bounding box center [765, 258] width 244 height 13
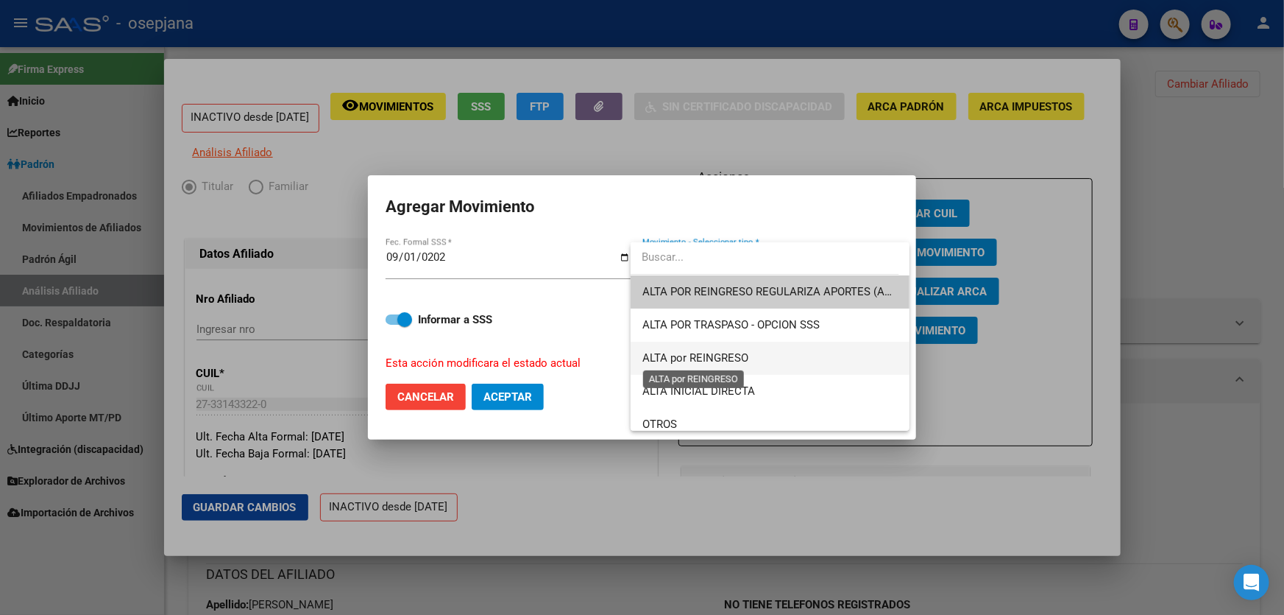
click at [744, 360] on span "ALTA por REINGRESO" at bounding box center [696, 357] width 106 height 13
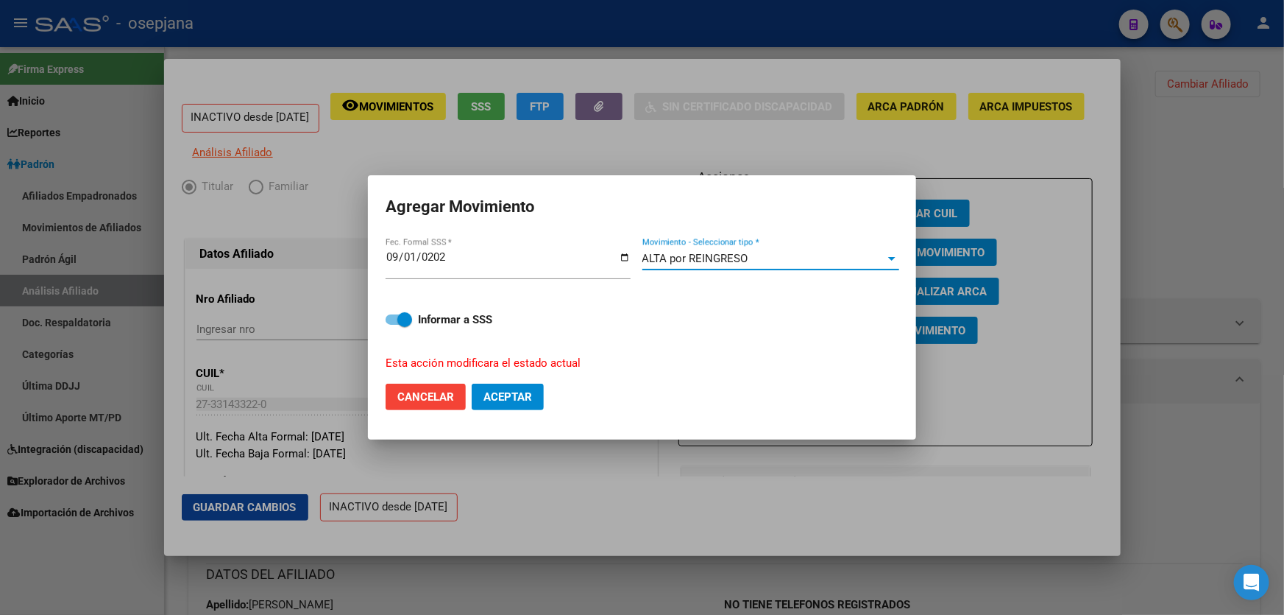
click at [515, 392] on span "Aceptar" at bounding box center [508, 396] width 49 height 13
checkbox input "false"
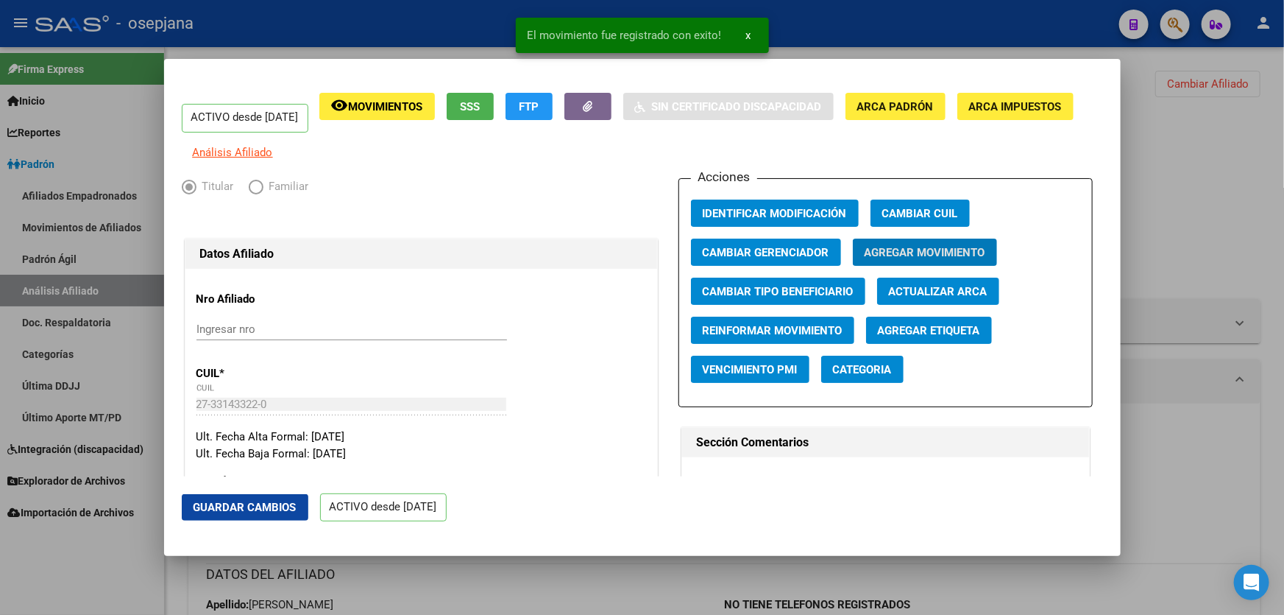
click at [227, 508] on span "Guardar Cambios" at bounding box center [245, 507] width 103 height 13
click at [1284, 336] on div at bounding box center [642, 307] width 1284 height 615
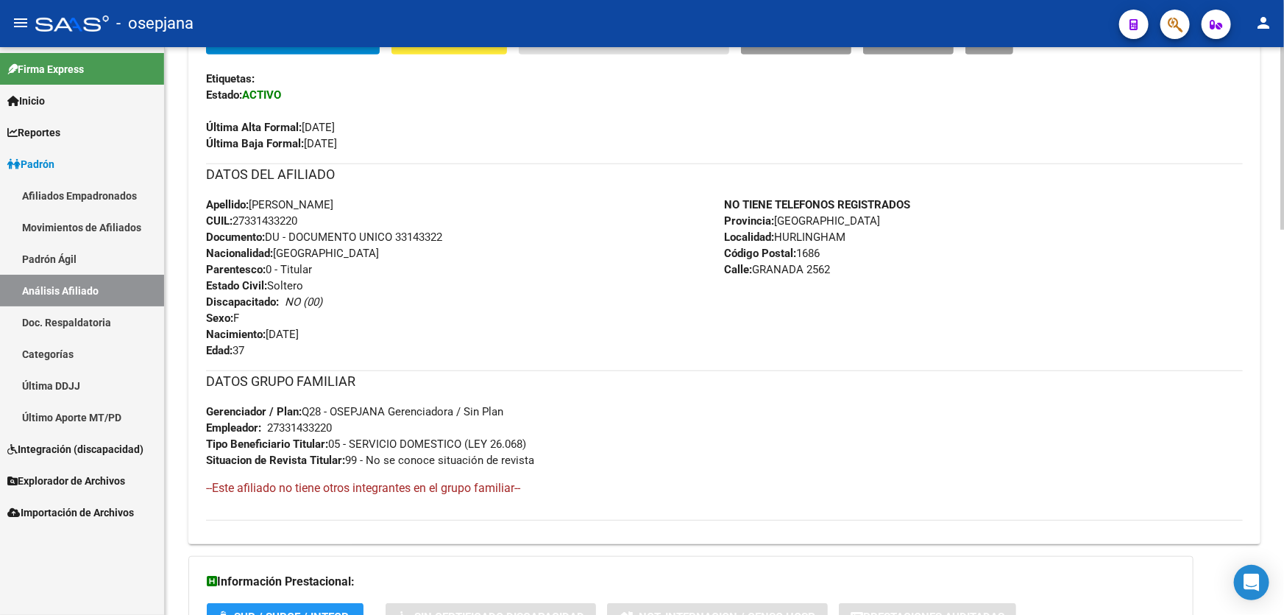
scroll to position [401, 0]
drag, startPoint x: 349, startPoint y: 422, endPoint x: 268, endPoint y: 422, distance: 81.0
click at [268, 422] on div "DATOS GRUPO FAMILIAR Gerenciador / Plan: Q28 - OSEPJANA Gerenciadora / Sin Plan…" at bounding box center [724, 418] width 1037 height 98
copy div
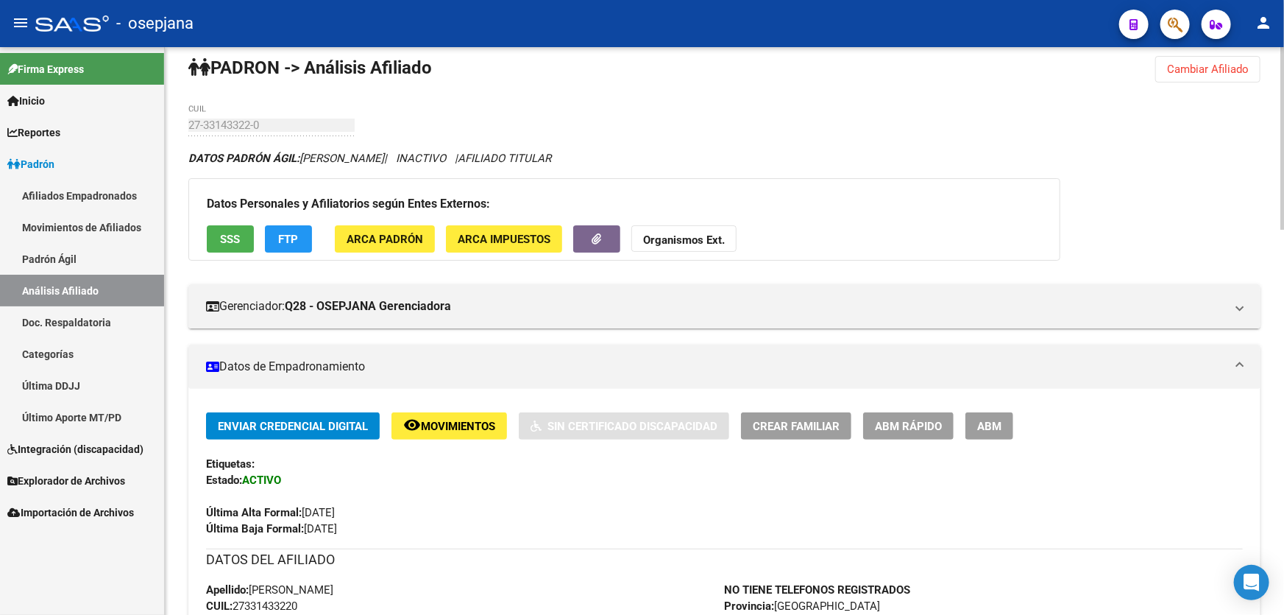
scroll to position [0, 0]
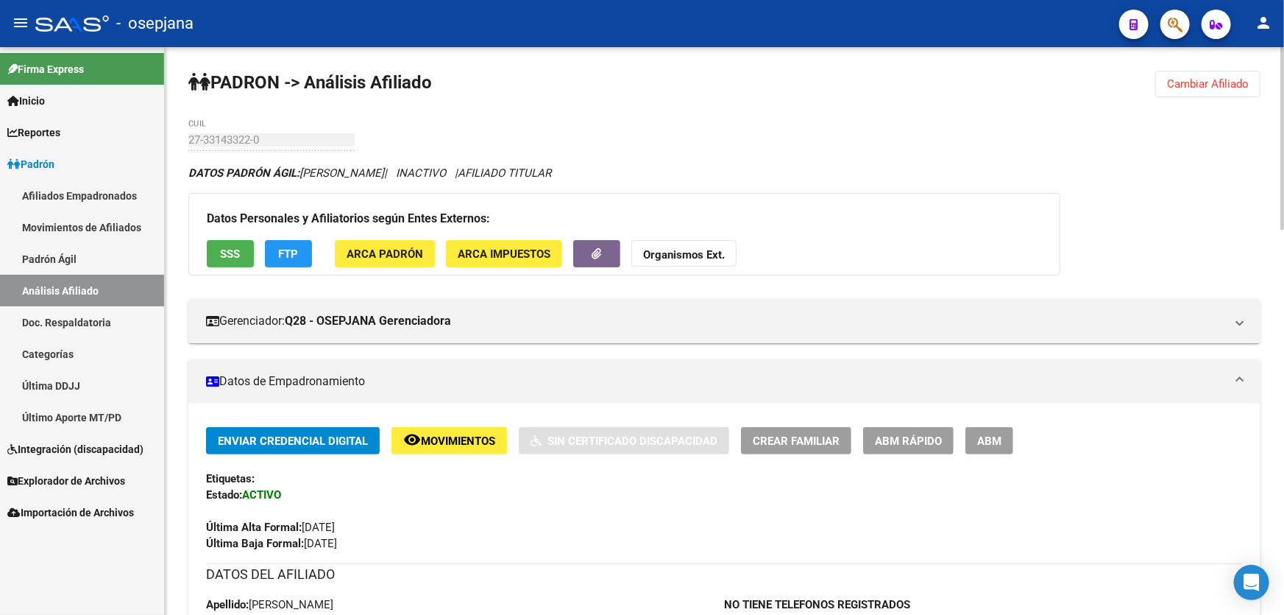
click at [1241, 74] on button "Cambiar Afiliado" at bounding box center [1208, 84] width 105 height 26
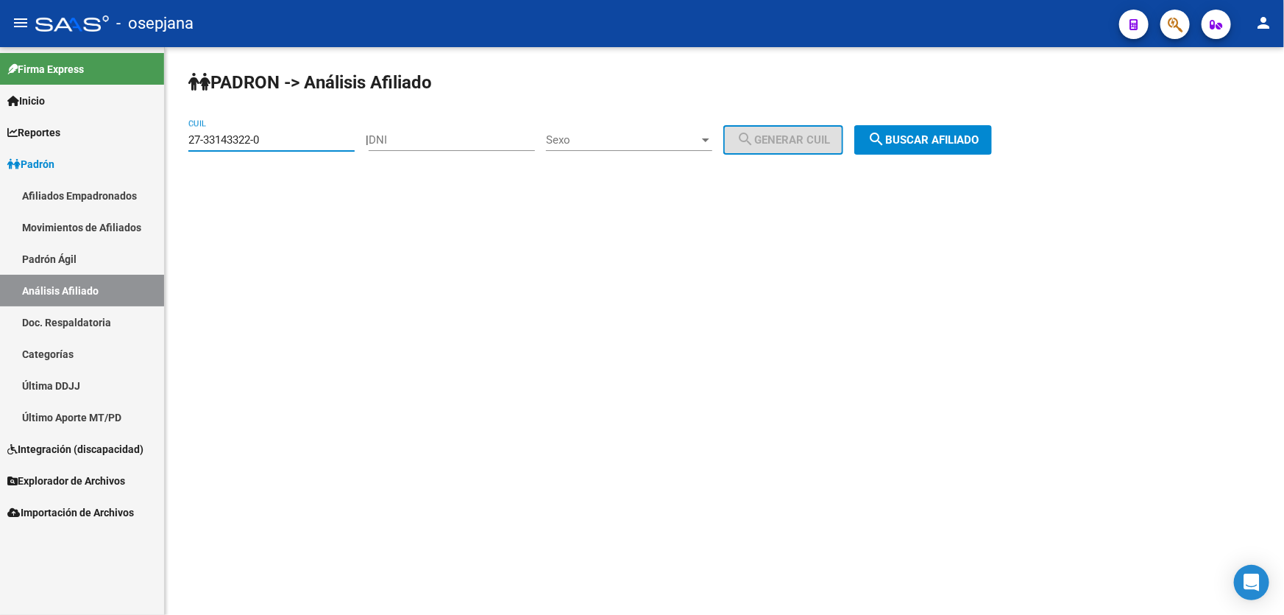
drag, startPoint x: 268, startPoint y: 133, endPoint x: 106, endPoint y: 147, distance: 162.5
click at [114, 145] on mat-sidenav-container "Firma Express Inicio Instructivos Contacto OS Reportes Padrón Traspasos x O.S. …" at bounding box center [642, 331] width 1284 height 568
paste input "539885-3"
click at [941, 135] on span "search Buscar afiliado" at bounding box center [923, 139] width 111 height 13
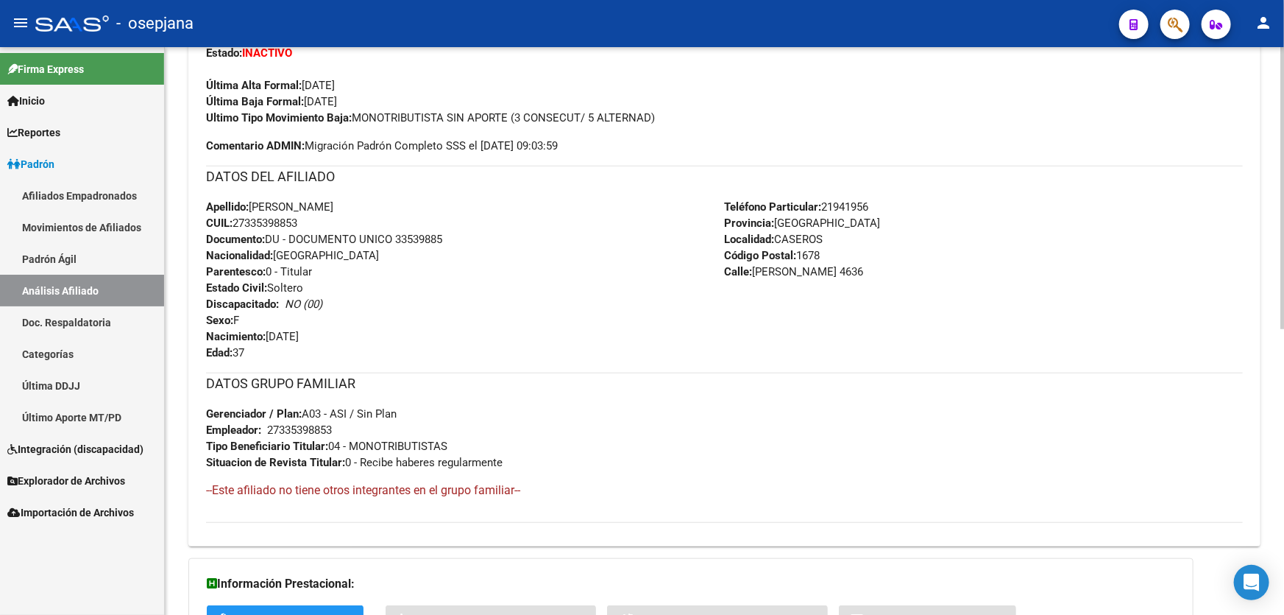
scroll to position [440, 0]
drag, startPoint x: 397, startPoint y: 239, endPoint x: 503, endPoint y: 238, distance: 106.0
click at [503, 238] on div "Apellido: [PERSON_NAME]: 27335398853 Documento: DU - DOCUMENTO UNICO 33539885 N…" at bounding box center [465, 281] width 519 height 162
copy span "33539885"
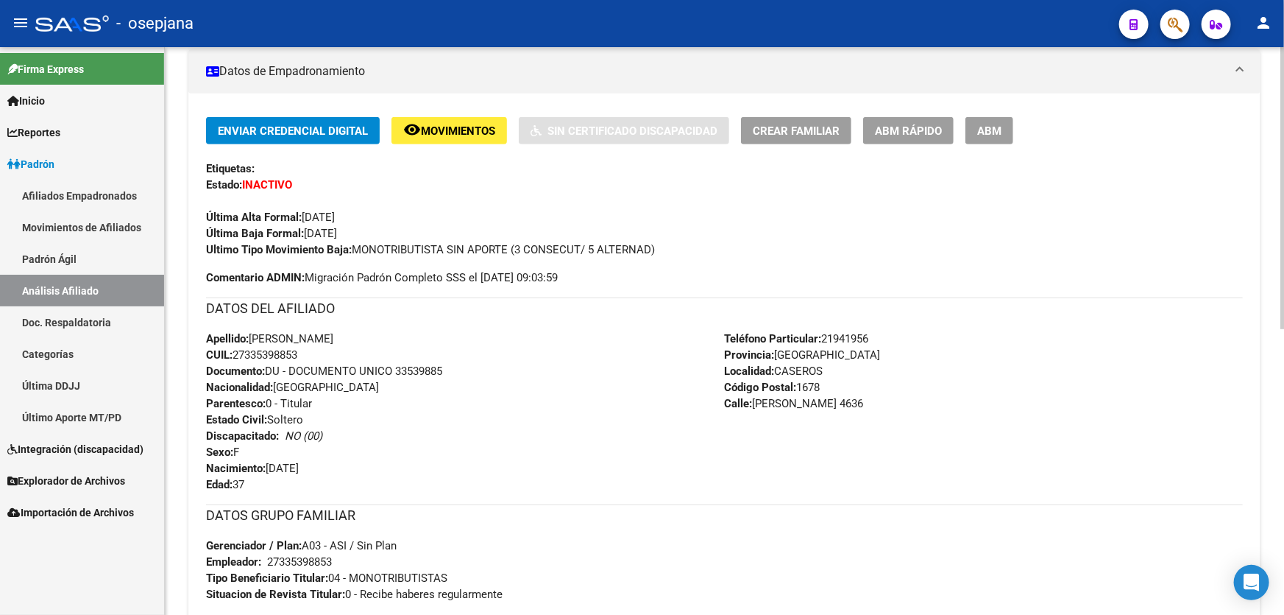
scroll to position [401, 0]
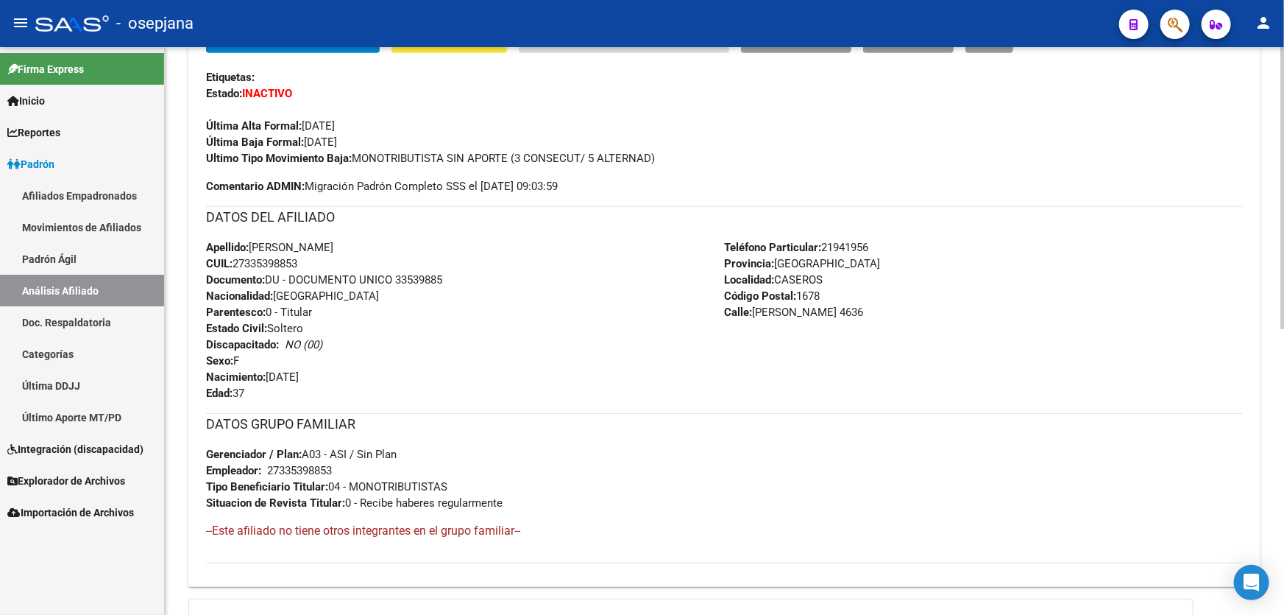
copy span "33539885"
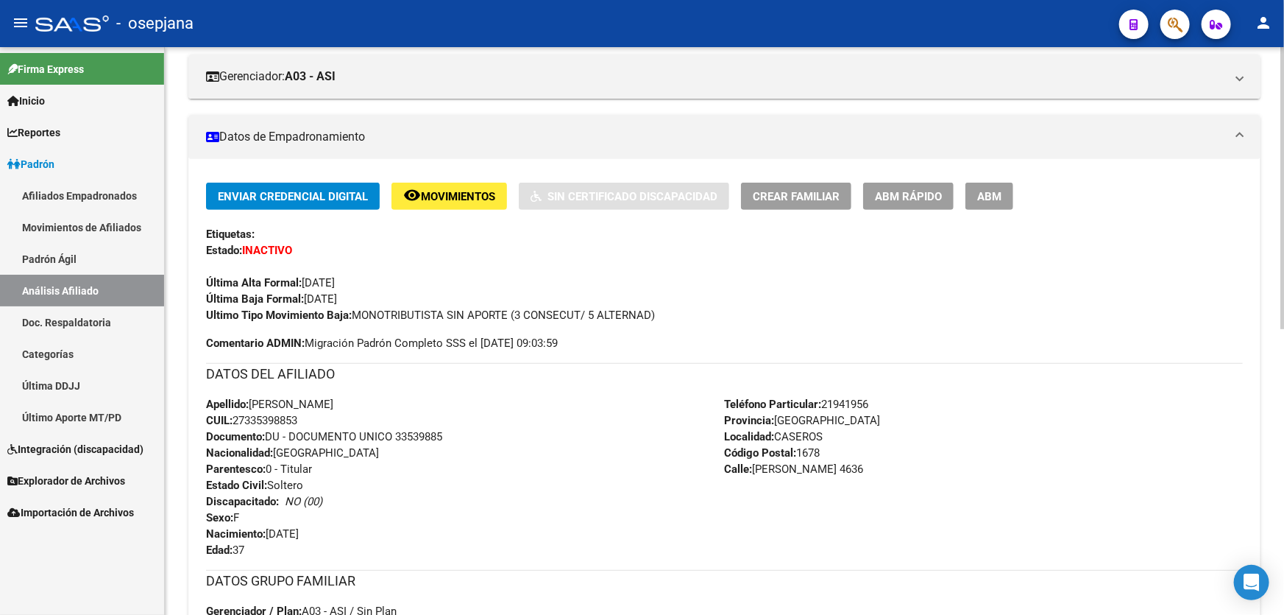
scroll to position [0, 0]
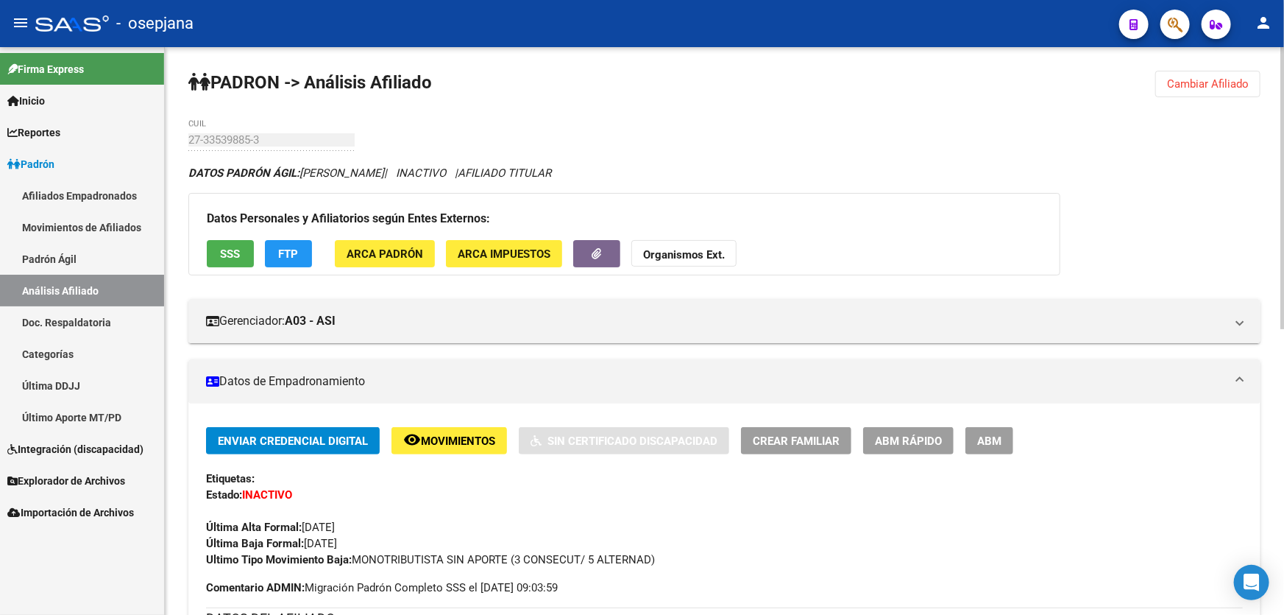
click at [1192, 84] on span "Cambiar Afiliado" at bounding box center [1208, 83] width 82 height 13
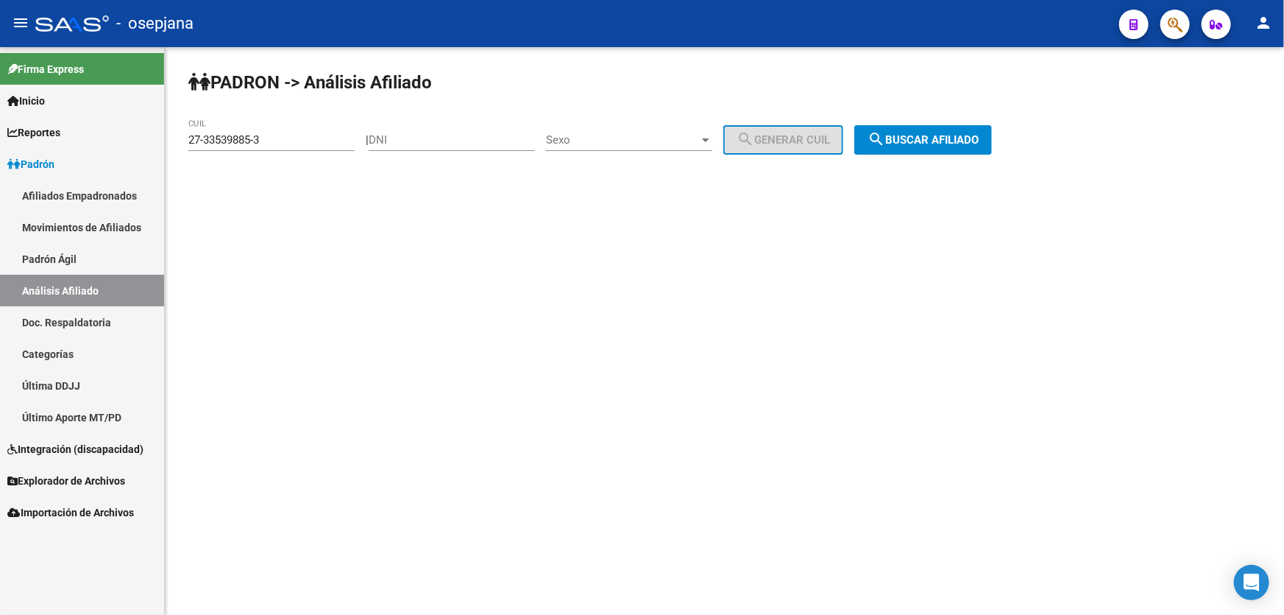
drag, startPoint x: 289, startPoint y: 147, endPoint x: 155, endPoint y: 149, distance: 134.7
click at [161, 147] on mat-sidenav-container "Firma Express Inicio Instructivos Contacto OS Reportes Padrón Traspasos x O.S. …" at bounding box center [642, 331] width 1284 height 568
click at [337, 293] on mat-sidenav-content "PADRON -> Análisis Afiliado 27-33539885-3 CUIL | DNI Sexo Sexo search Generar C…" at bounding box center [725, 331] width 1120 height 568
drag, startPoint x: 289, startPoint y: 140, endPoint x: 87, endPoint y: 140, distance: 201.7
click at [179, 140] on div "PADRON -> Análisis Afiliado 27-33539885-3 CUIL | DNI Sexo Sexo search Generar C…" at bounding box center [725, 124] width 1120 height 155
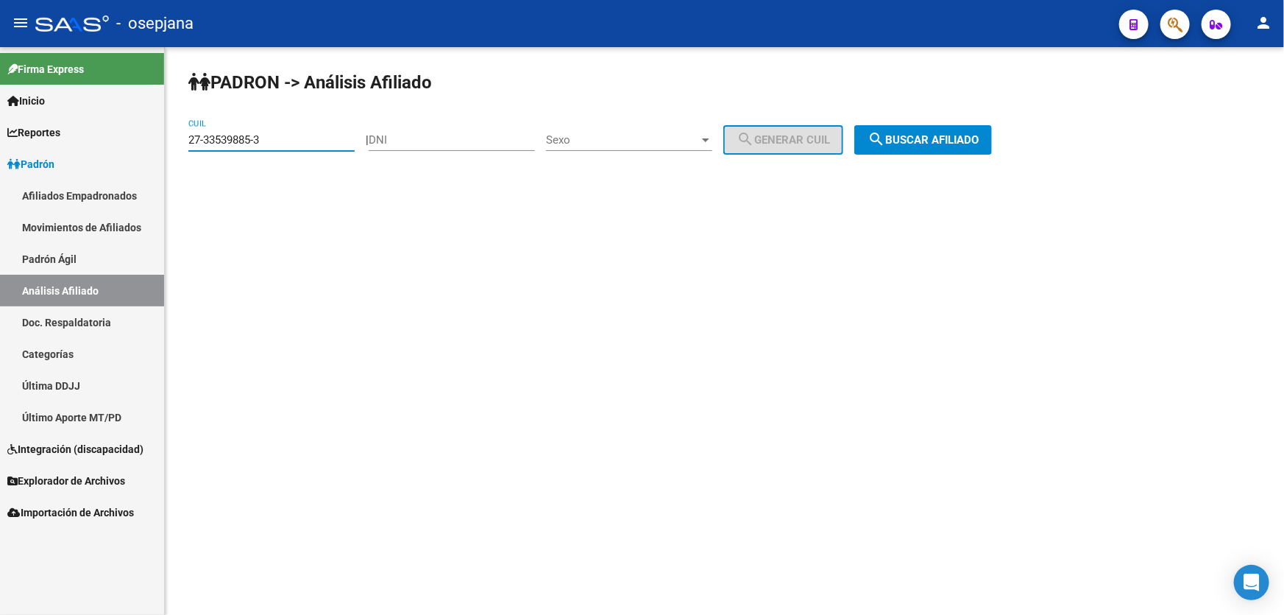
paste input "9158352"
click at [967, 149] on button "search Buscar afiliado" at bounding box center [924, 139] width 138 height 29
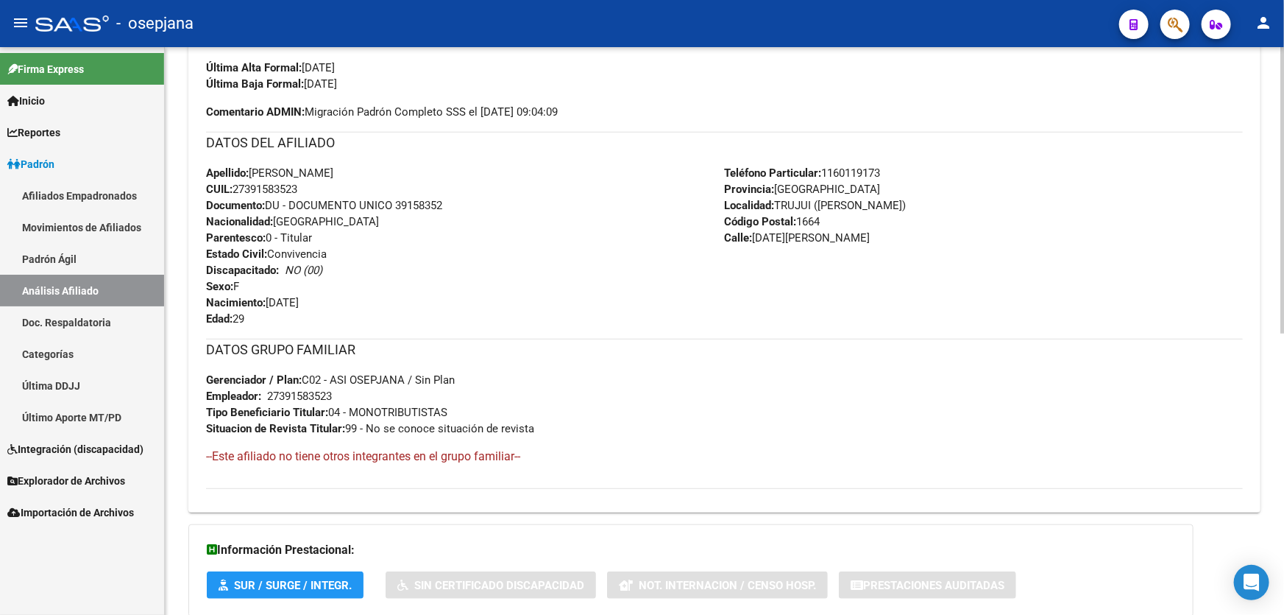
scroll to position [468, 0]
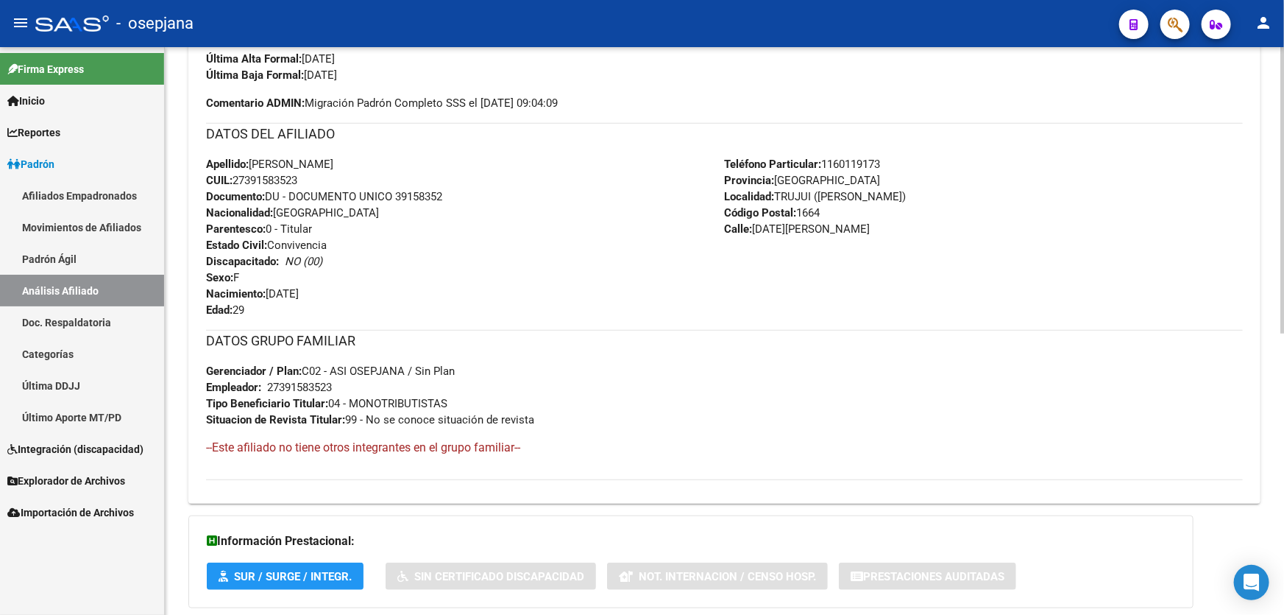
drag, startPoint x: 397, startPoint y: 195, endPoint x: 471, endPoint y: 199, distance: 73.7
click at [471, 199] on div "Apellido: [PERSON_NAME]: 27391583523 Documento: DU - DOCUMENTO UNICO 39158352 N…" at bounding box center [465, 237] width 519 height 162
copy span "39158352"
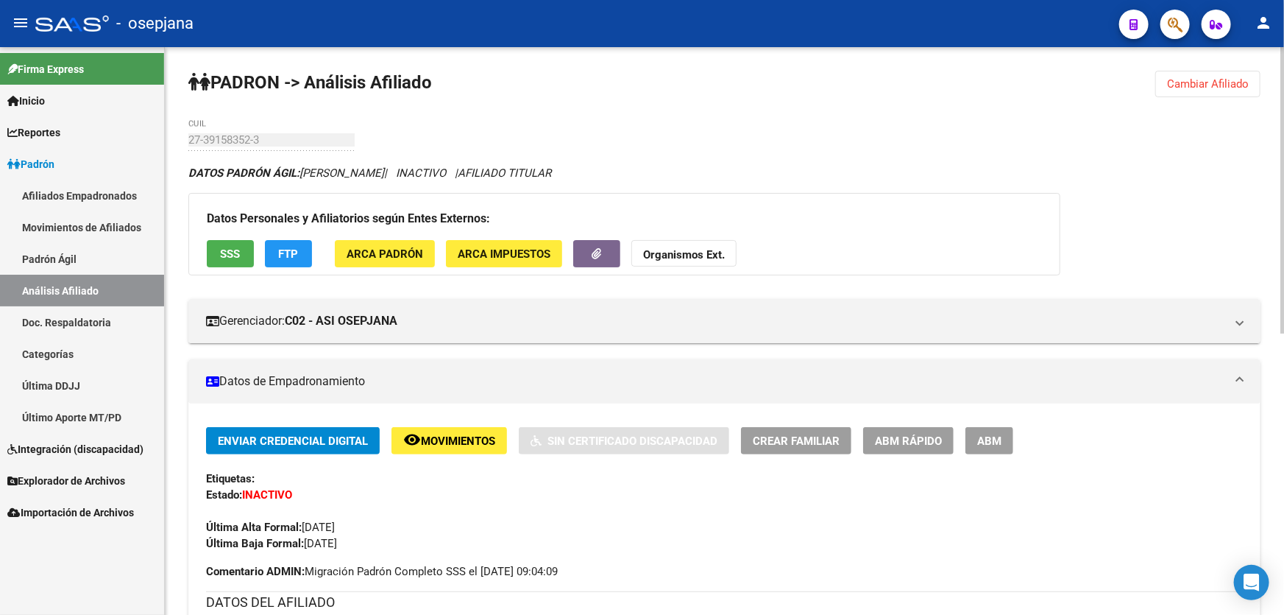
click at [1197, 89] on span "Cambiar Afiliado" at bounding box center [1208, 83] width 82 height 13
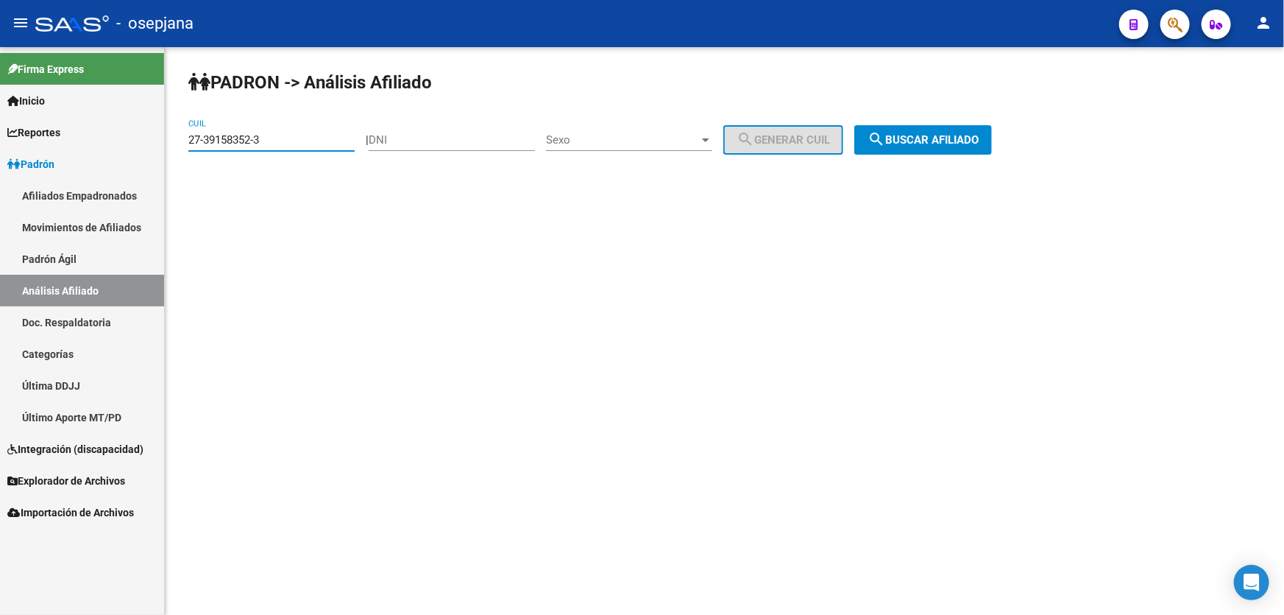
drag, startPoint x: 283, startPoint y: 142, endPoint x: 0, endPoint y: 176, distance: 284.7
click at [0, 176] on mat-sidenav-container "Firma Express Inicio Instructivos Contacto OS Reportes Padrón Traspasos x O.S. …" at bounding box center [642, 331] width 1284 height 568
paste input "3-27527294-9"
click at [936, 138] on span "search Buscar afiliado" at bounding box center [923, 139] width 111 height 13
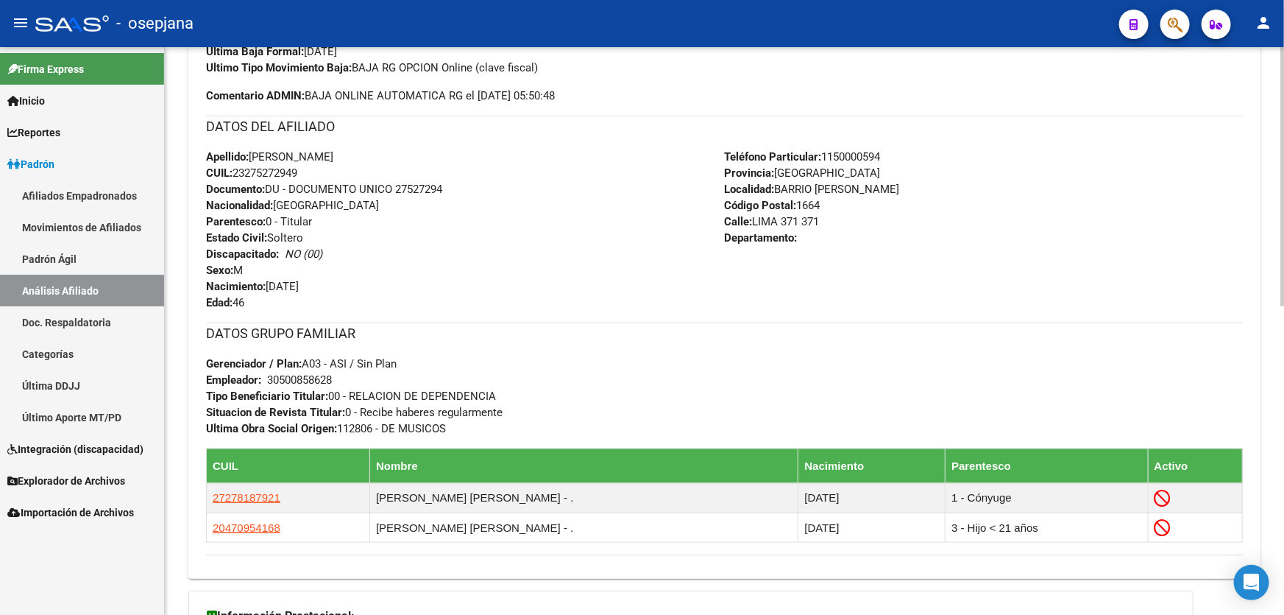
scroll to position [535, 0]
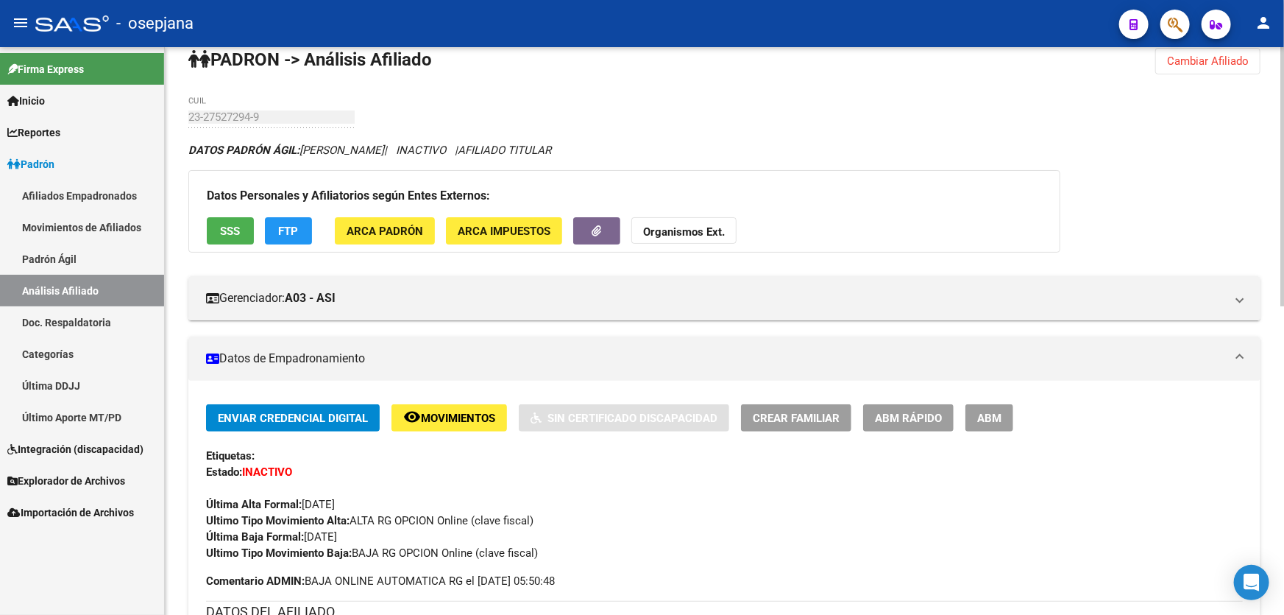
scroll to position [0, 0]
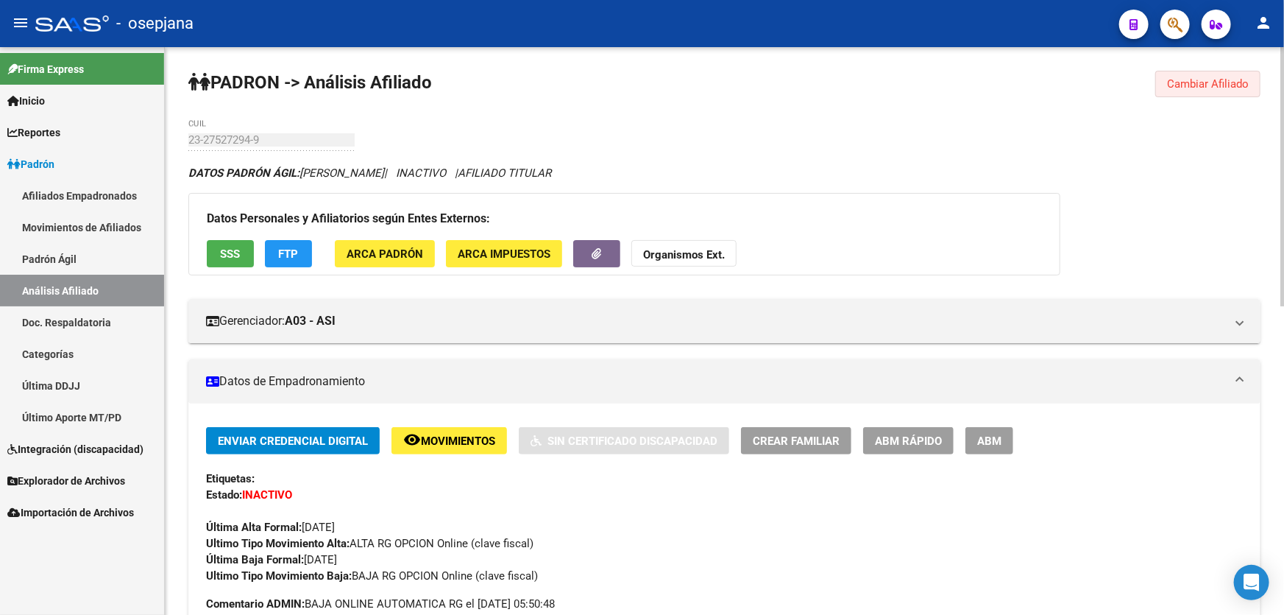
click at [1208, 88] on span "Cambiar Afiliado" at bounding box center [1208, 83] width 82 height 13
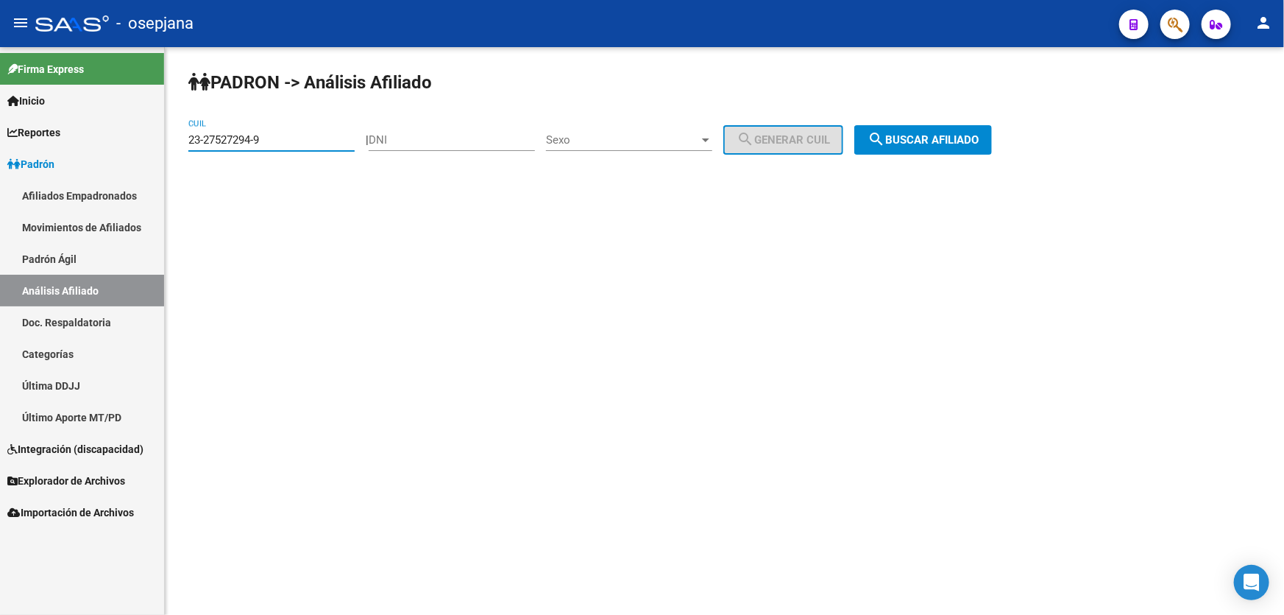
drag, startPoint x: 299, startPoint y: 137, endPoint x: 0, endPoint y: 131, distance: 298.9
click at [0, 131] on mat-sidenav-container "Firma Express Inicio Instructivos Contacto OS Reportes Padrón Traspasos x O.S. …" at bounding box center [642, 331] width 1284 height 568
paste input "7-27818792-1"
click at [956, 130] on button "search Buscar afiliado" at bounding box center [924, 139] width 138 height 29
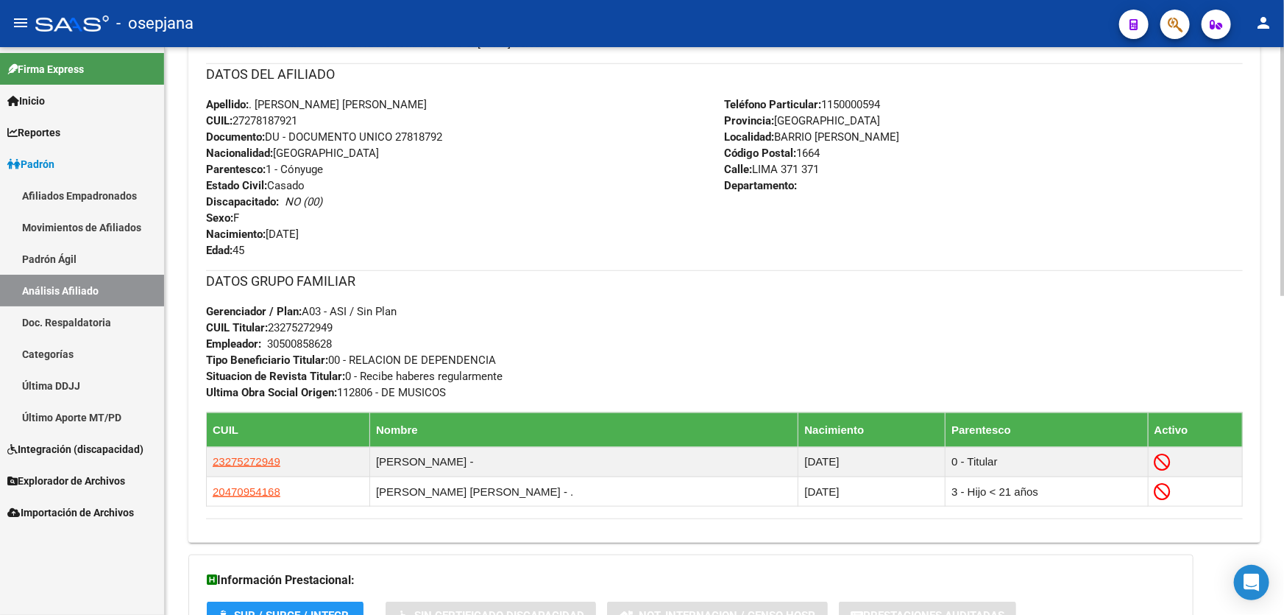
scroll to position [725, 0]
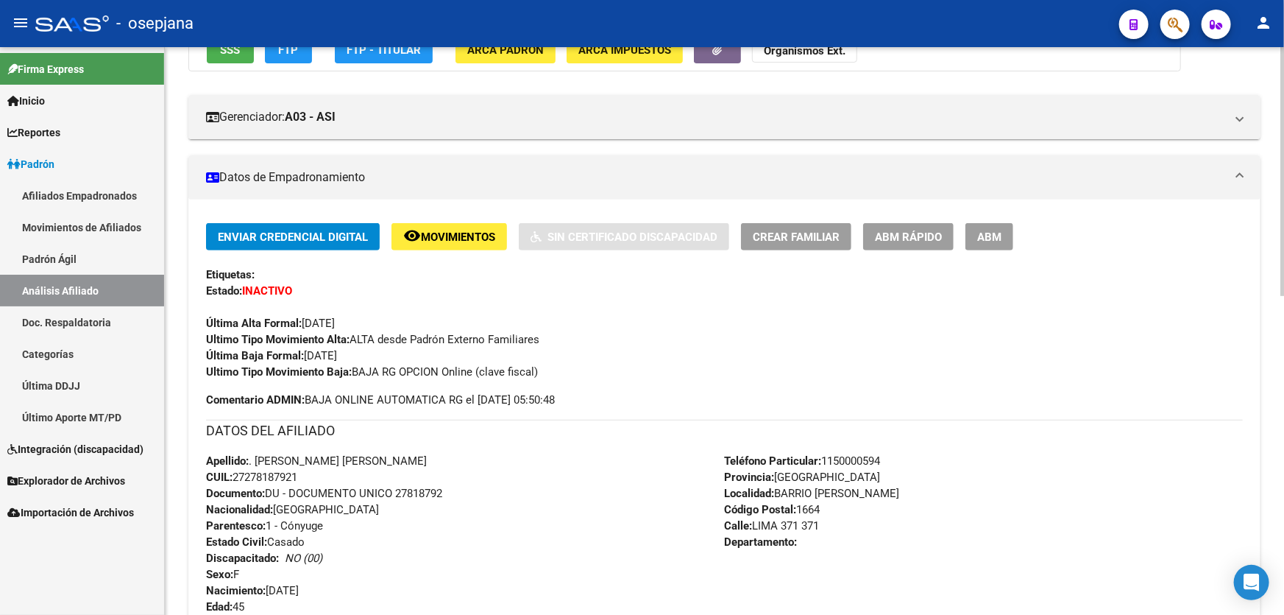
scroll to position [0, 0]
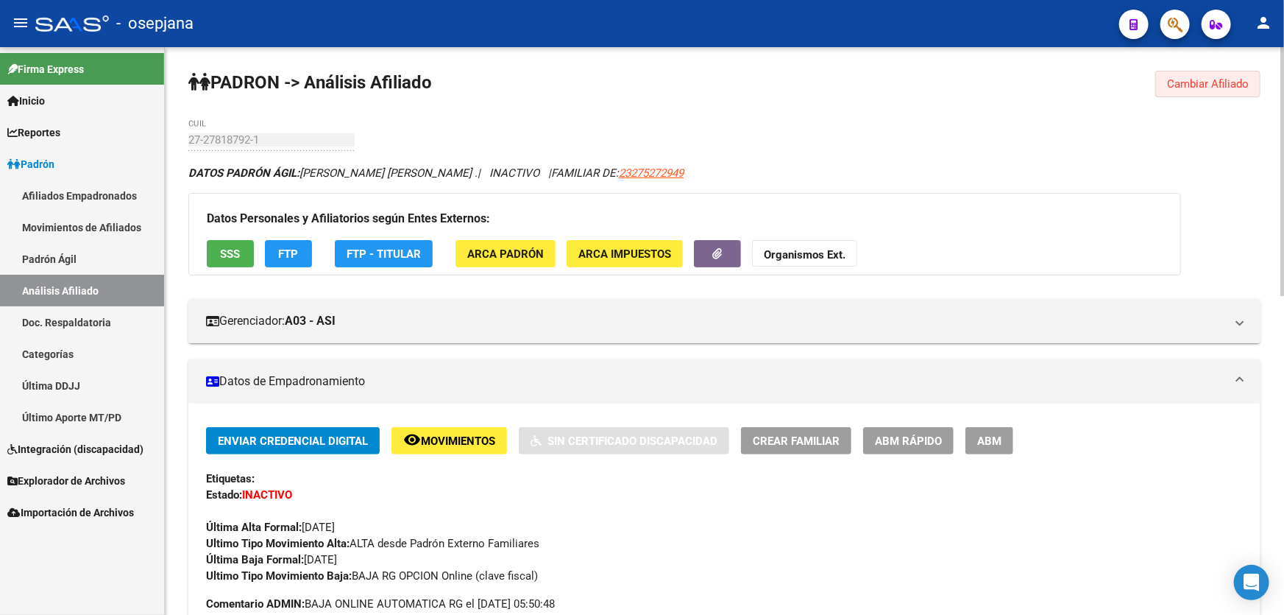
click at [1239, 81] on span "Cambiar Afiliado" at bounding box center [1208, 83] width 82 height 13
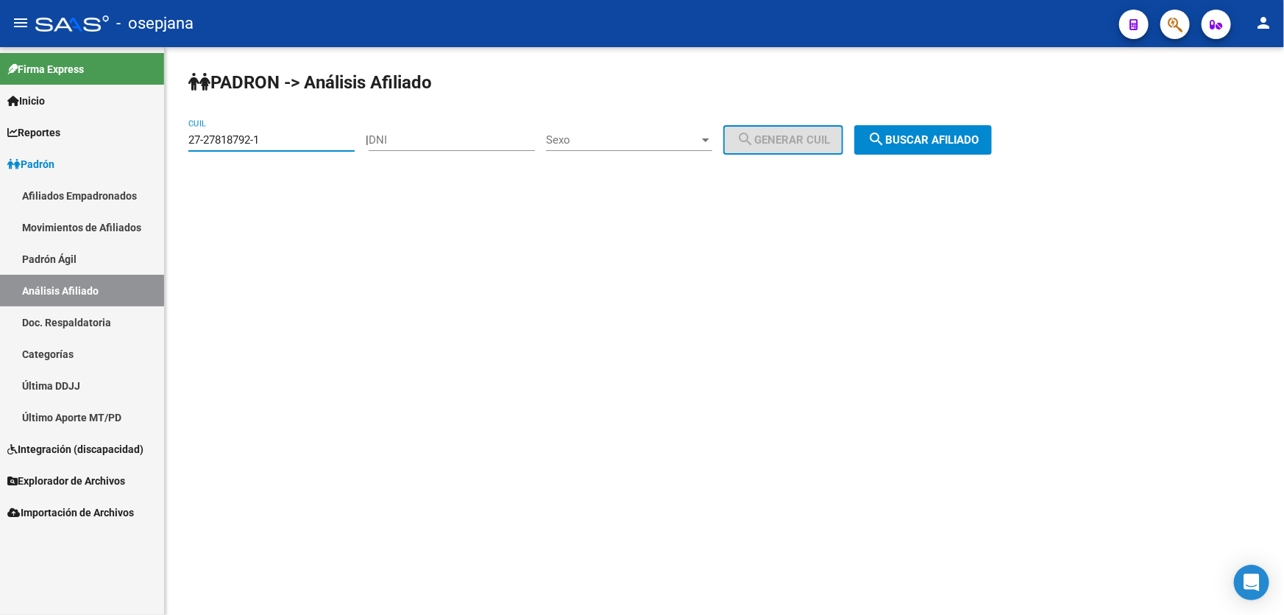
drag, startPoint x: 323, startPoint y: 140, endPoint x: 0, endPoint y: 185, distance: 326.3
click at [0, 174] on mat-sidenav-container "Firma Express Inicio Instructivos Contacto OS Reportes Padrón Traspasos x O.S. …" at bounding box center [642, 331] width 1284 height 568
paste input "35345777-8"
click at [927, 117] on div "PADRON -> Análisis Afiliado 27-35345777-8 CUIL | DNI Sexo Sexo search Generar C…" at bounding box center [725, 124] width 1120 height 155
click at [933, 138] on span "search Buscar afiliado" at bounding box center [923, 139] width 111 height 13
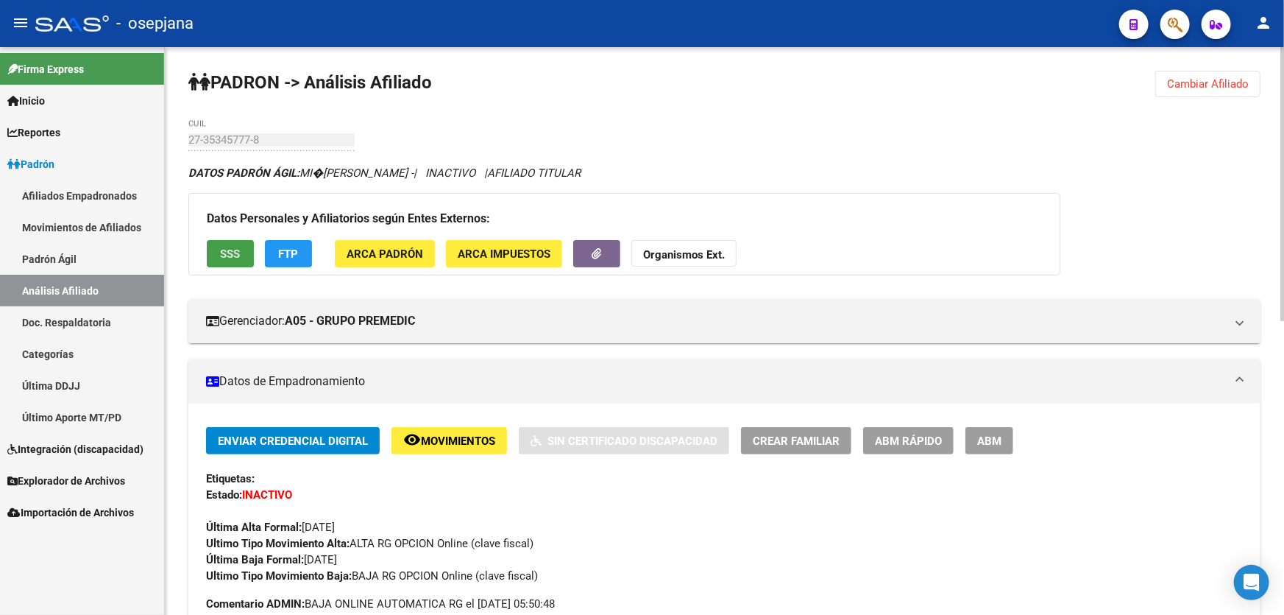
click at [235, 250] on span "SSS" at bounding box center [231, 253] width 20 height 13
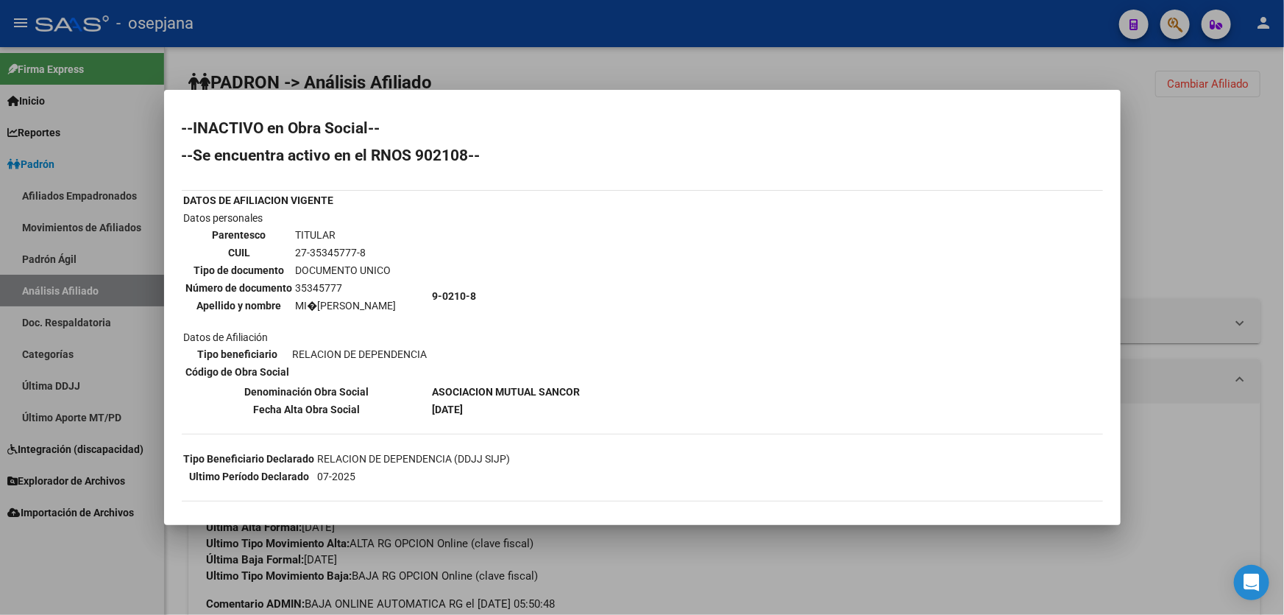
click at [1284, 180] on div at bounding box center [642, 307] width 1284 height 615
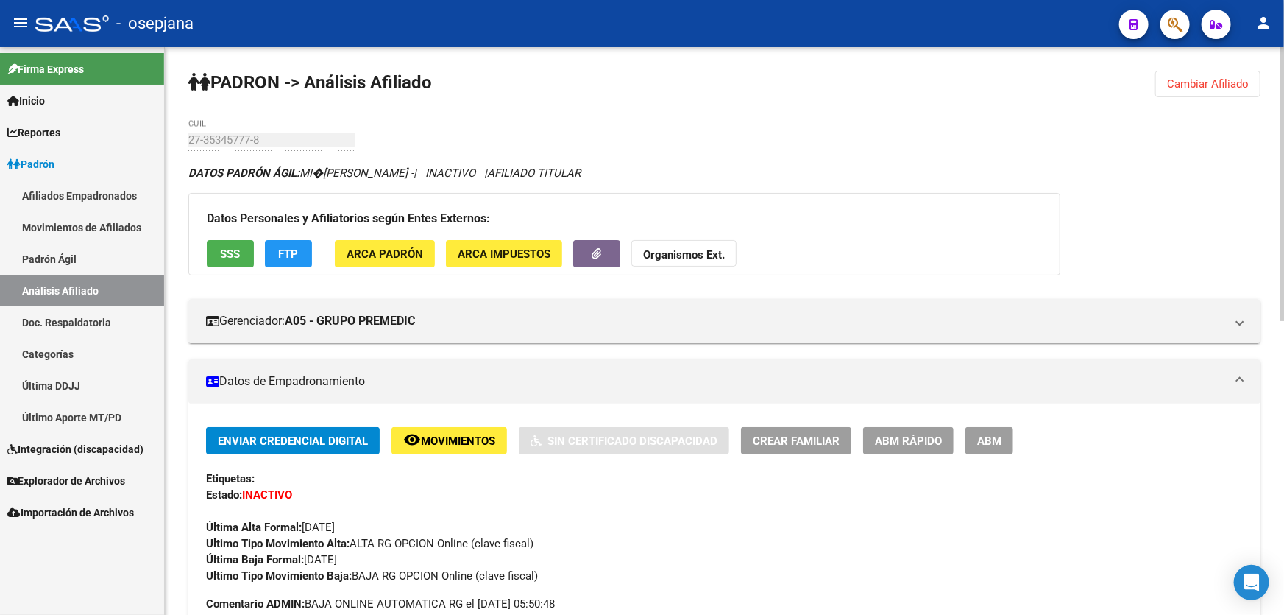
click at [1218, 84] on span "Cambiar Afiliado" at bounding box center [1208, 83] width 82 height 13
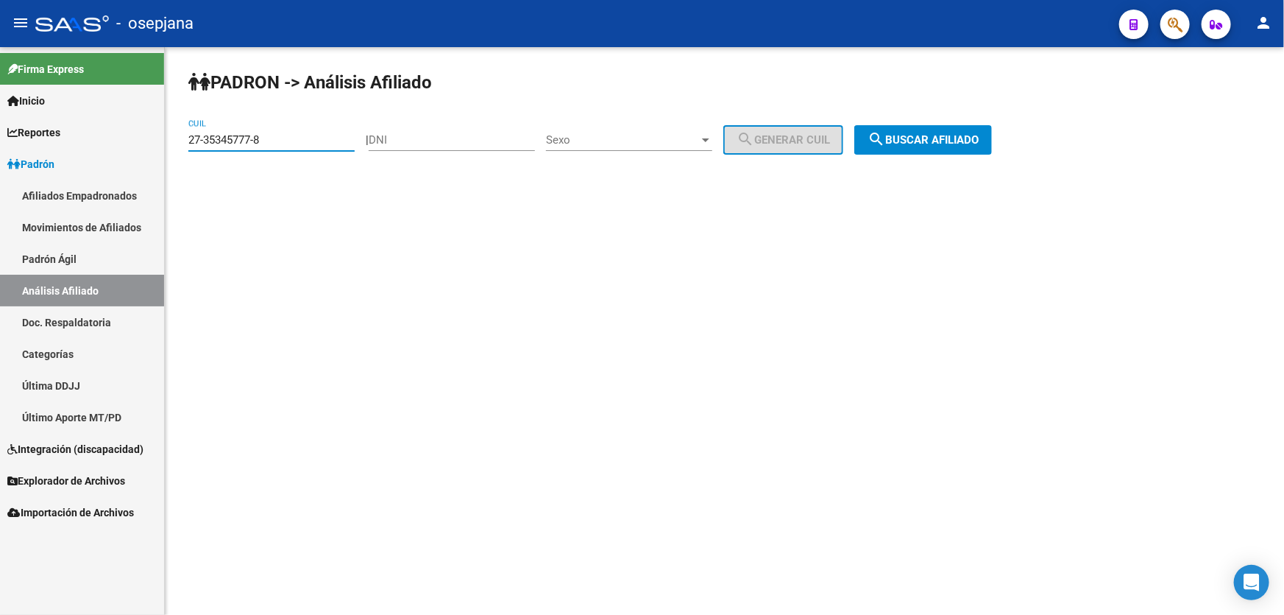
drag, startPoint x: 323, startPoint y: 144, endPoint x: 0, endPoint y: 167, distance: 323.9
click at [0, 167] on mat-sidenav-container "Firma Express Inicio Instructivos Contacto OS Reportes Padrón Traspasos x O.S. …" at bounding box center [642, 331] width 1284 height 568
paste input "0-32515438-2"
click at [964, 133] on span "search Buscar afiliado" at bounding box center [923, 139] width 111 height 13
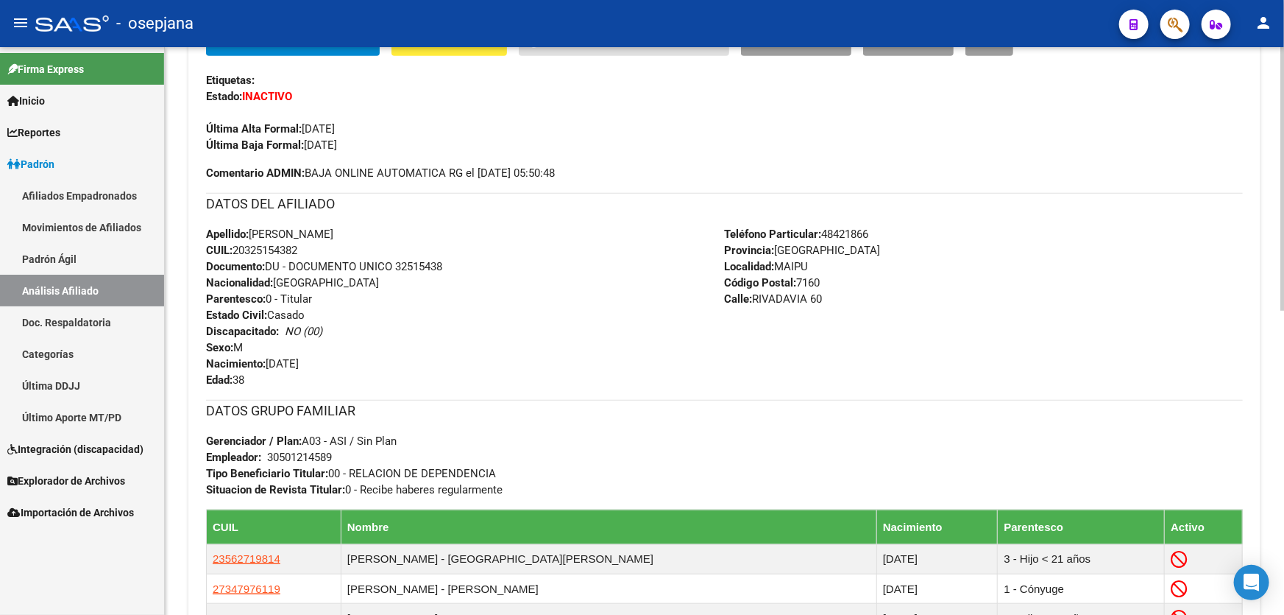
scroll to position [655, 0]
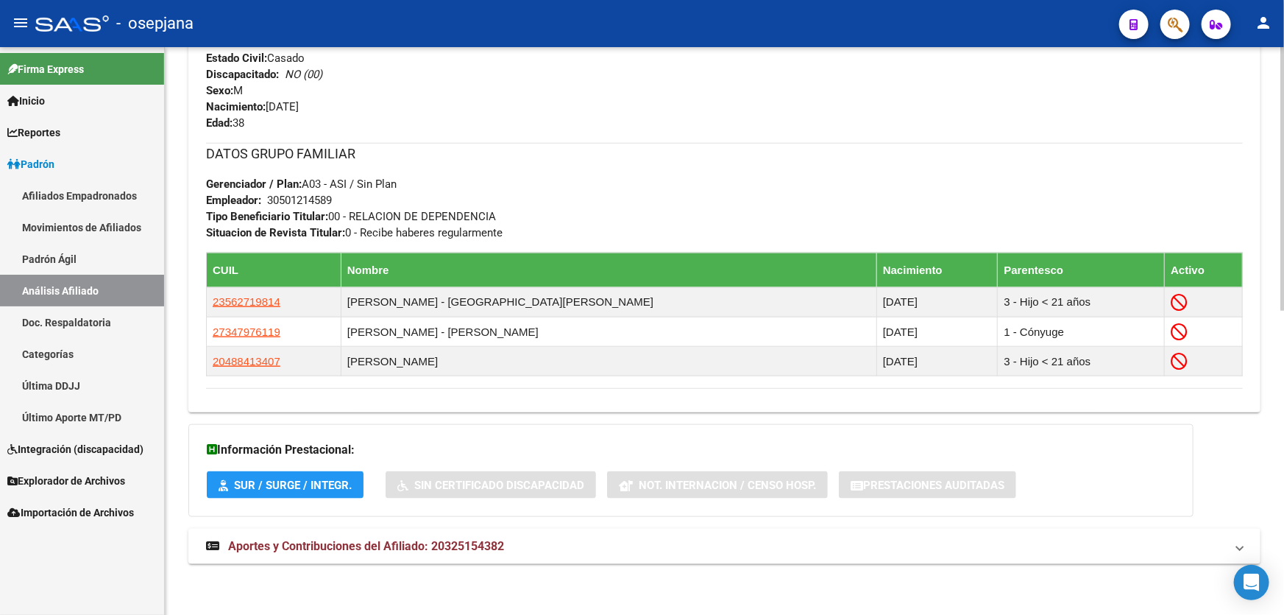
click at [276, 127] on div "Apellido: [PERSON_NAME]: 20325154382 Documento: DU - DOCUMENTO UNICO 32515438 N…" at bounding box center [465, 50] width 519 height 162
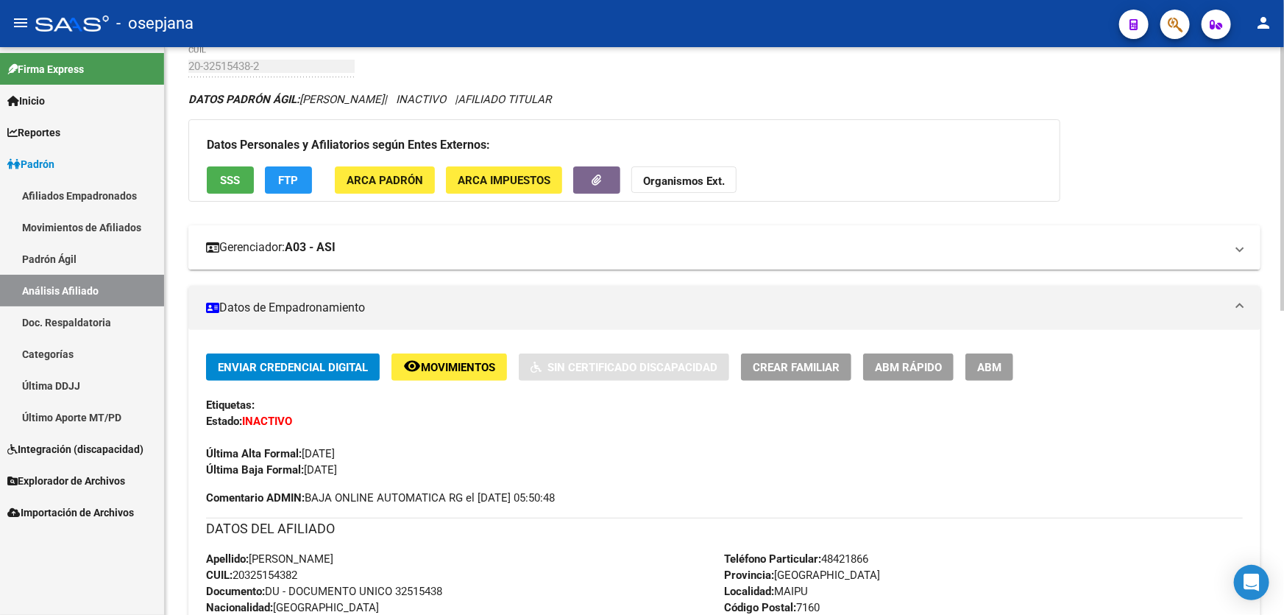
scroll to position [0, 0]
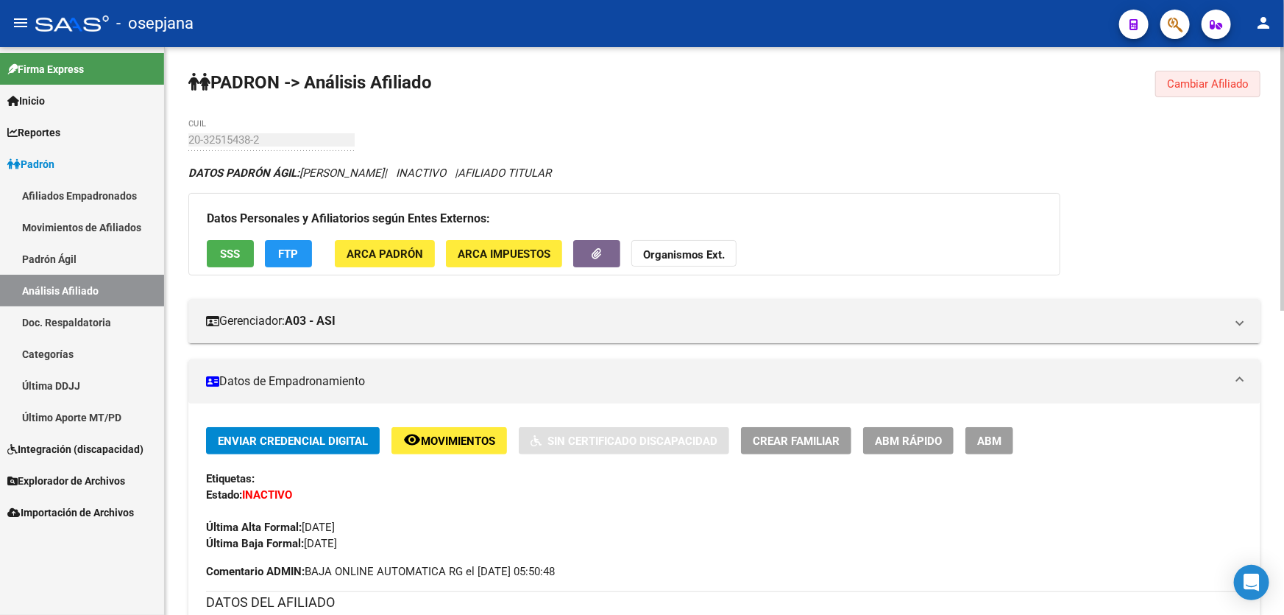
click at [1226, 91] on button "Cambiar Afiliado" at bounding box center [1208, 84] width 105 height 26
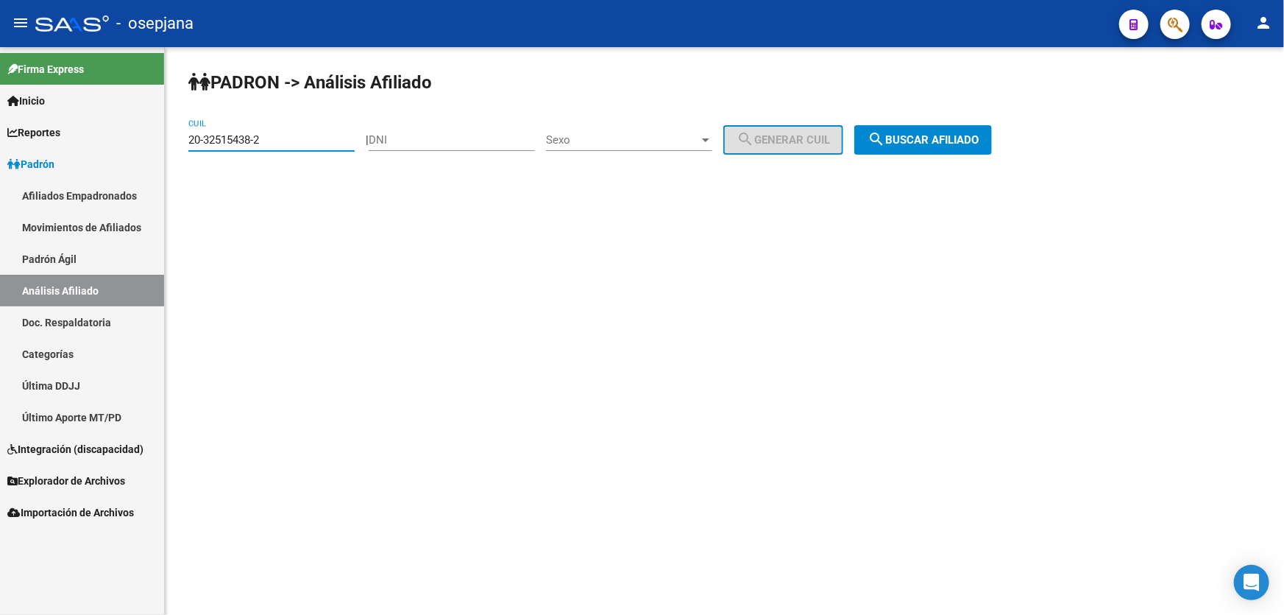
drag, startPoint x: 290, startPoint y: 134, endPoint x: 151, endPoint y: 140, distance: 139.2
click at [151, 140] on mat-sidenav-container "Firma Express Inicio Instructivos Contacto OS Reportes Padrón Traspasos x O.S. …" at bounding box center [642, 331] width 1284 height 568
paste input "24724914"
click at [930, 115] on div "PADRON -> Análisis Afiliado 20-24724914-2 CUIL | DNI Sexo Sexo search Generar C…" at bounding box center [725, 124] width 1120 height 155
click at [927, 130] on button "search Buscar afiliado" at bounding box center [924, 139] width 138 height 29
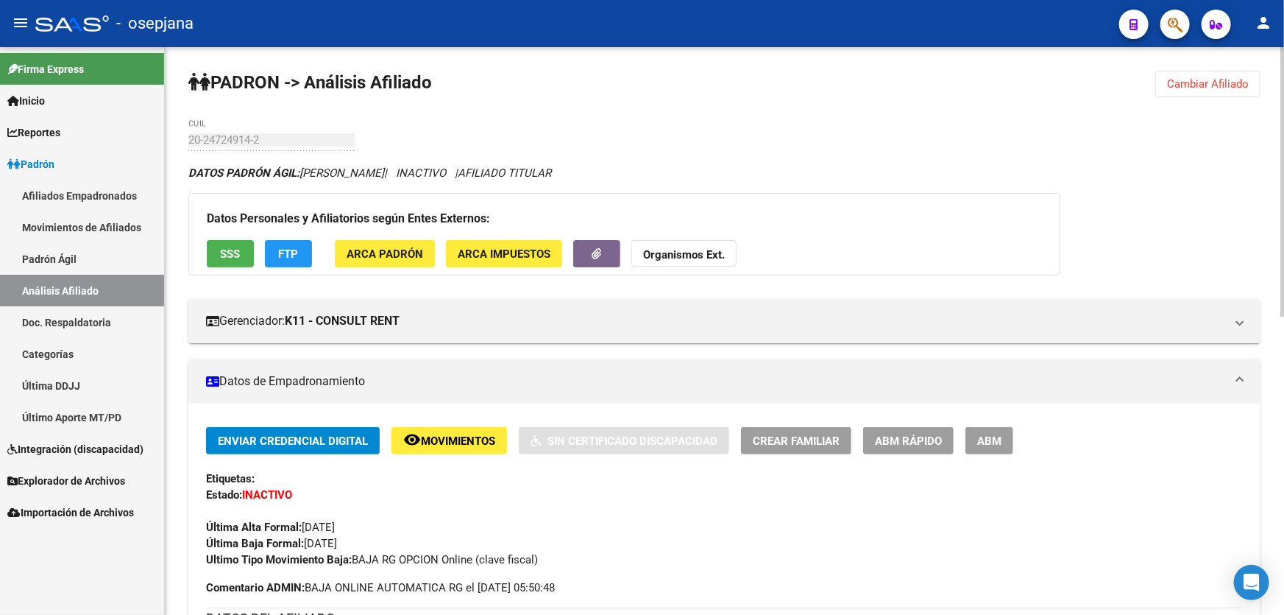
click at [222, 258] on span "SSS" at bounding box center [231, 253] width 20 height 13
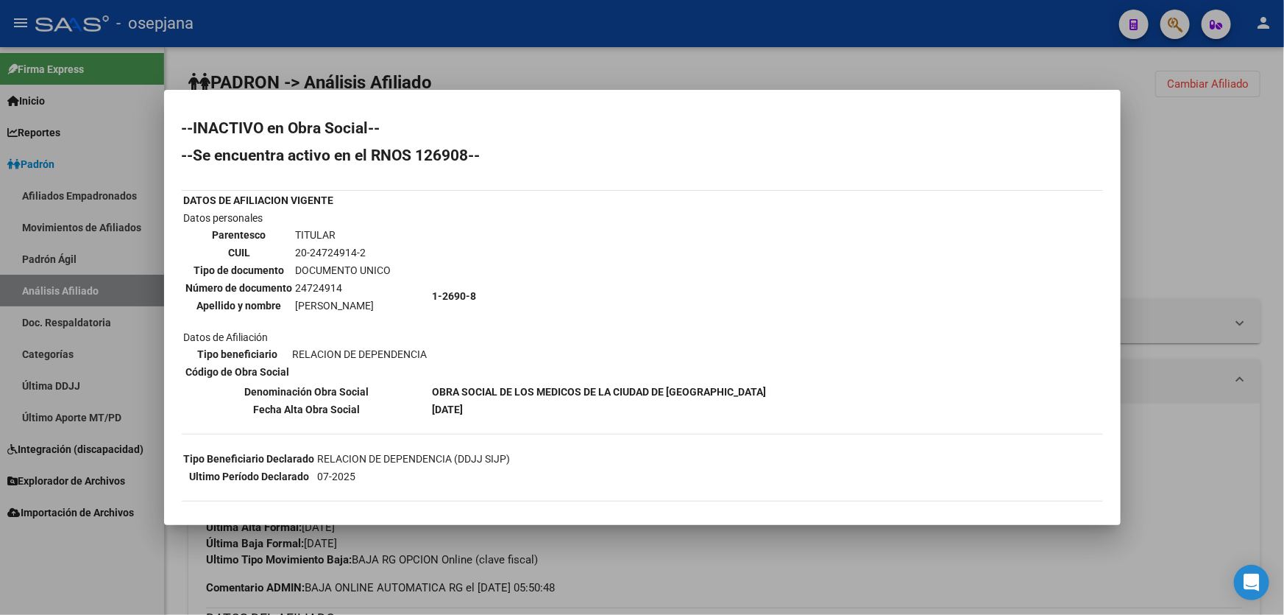
click at [1265, 205] on div at bounding box center [642, 307] width 1284 height 615
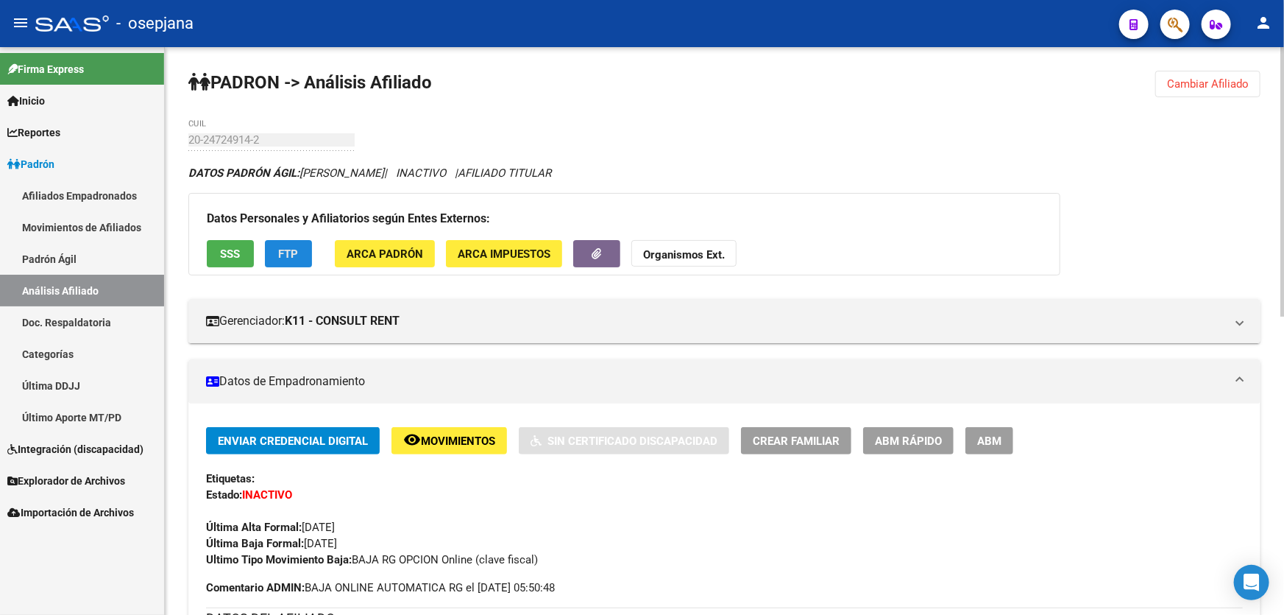
click at [266, 258] on button "FTP" at bounding box center [288, 253] width 47 height 27
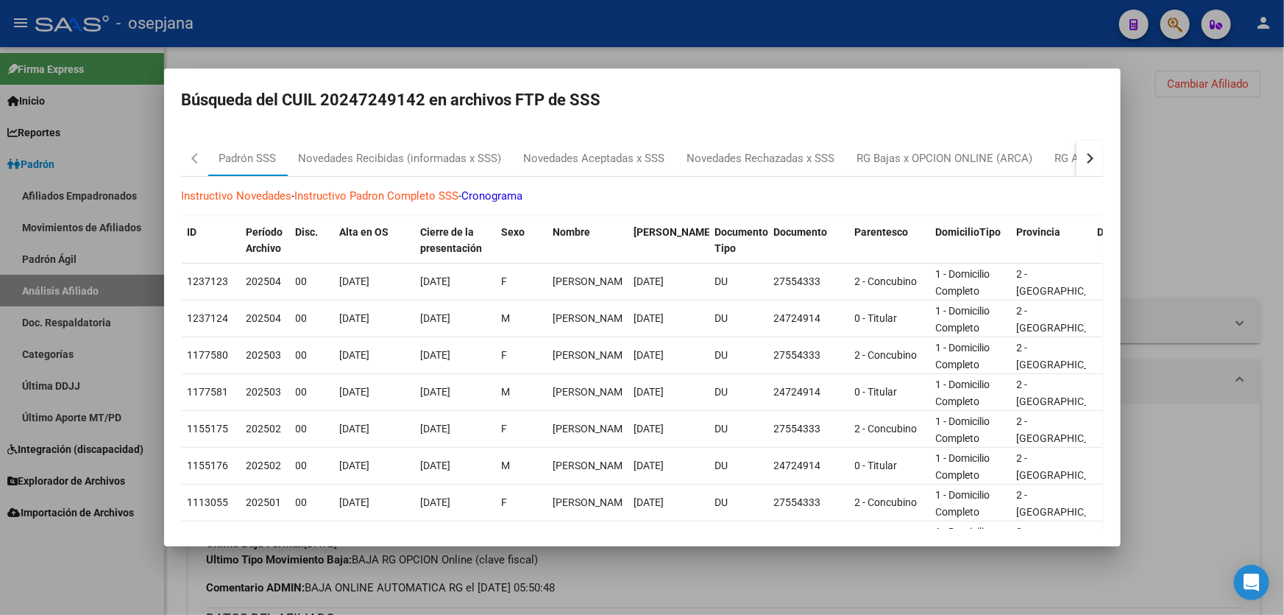
click at [1089, 159] on button "button" at bounding box center [1090, 158] width 26 height 35
click at [1191, 158] on div at bounding box center [642, 307] width 1284 height 615
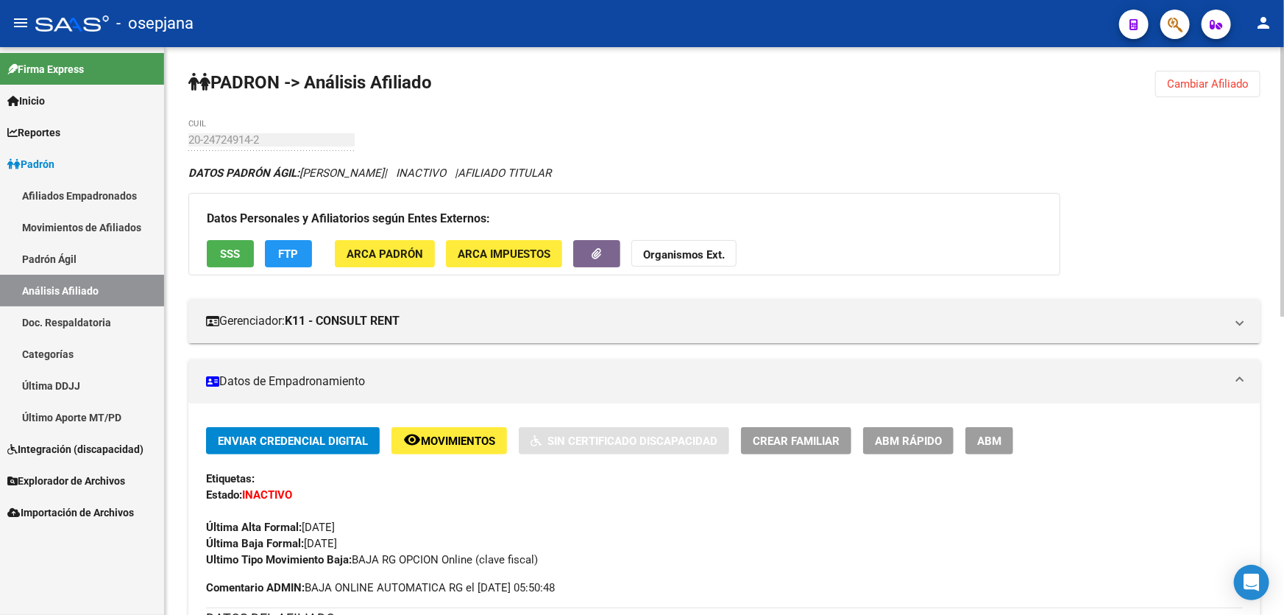
click at [1216, 80] on span "Cambiar Afiliado" at bounding box center [1208, 83] width 82 height 13
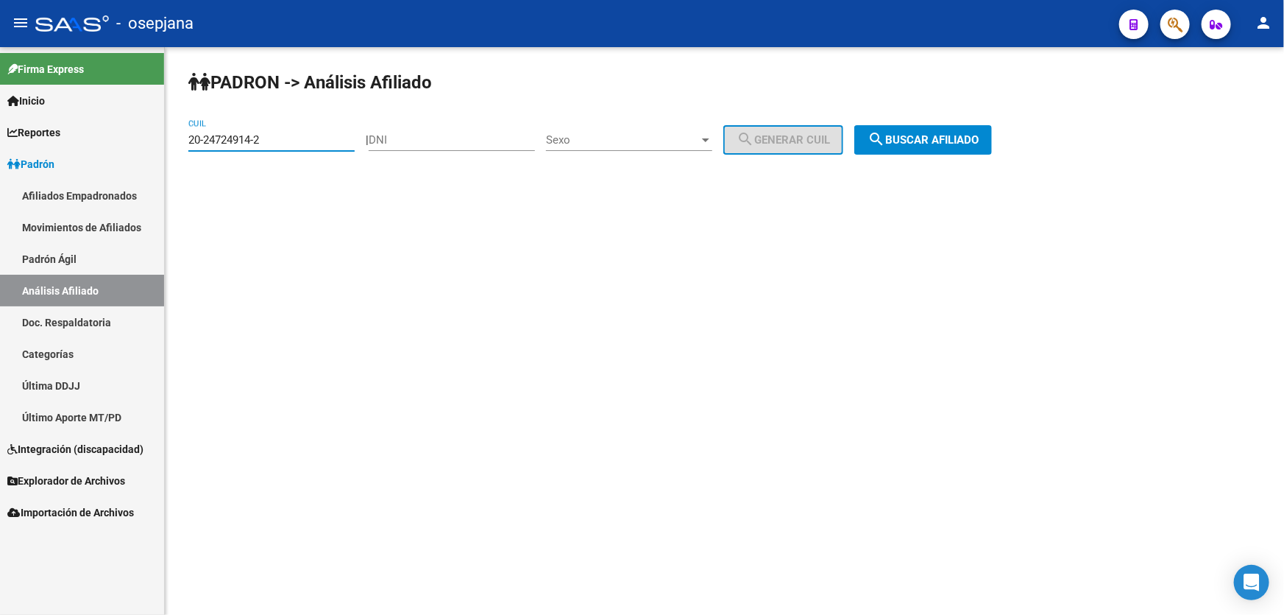
drag, startPoint x: 303, startPoint y: 140, endPoint x: 0, endPoint y: 152, distance: 303.5
click at [0, 155] on mat-sidenav-container "Firma Express Inicio Instructivos Contacto OS Reportes Padrón Traspasos x O.S. …" at bounding box center [642, 331] width 1284 height 568
paste input "30892642-8"
click at [885, 135] on mat-icon "search" at bounding box center [877, 139] width 18 height 18
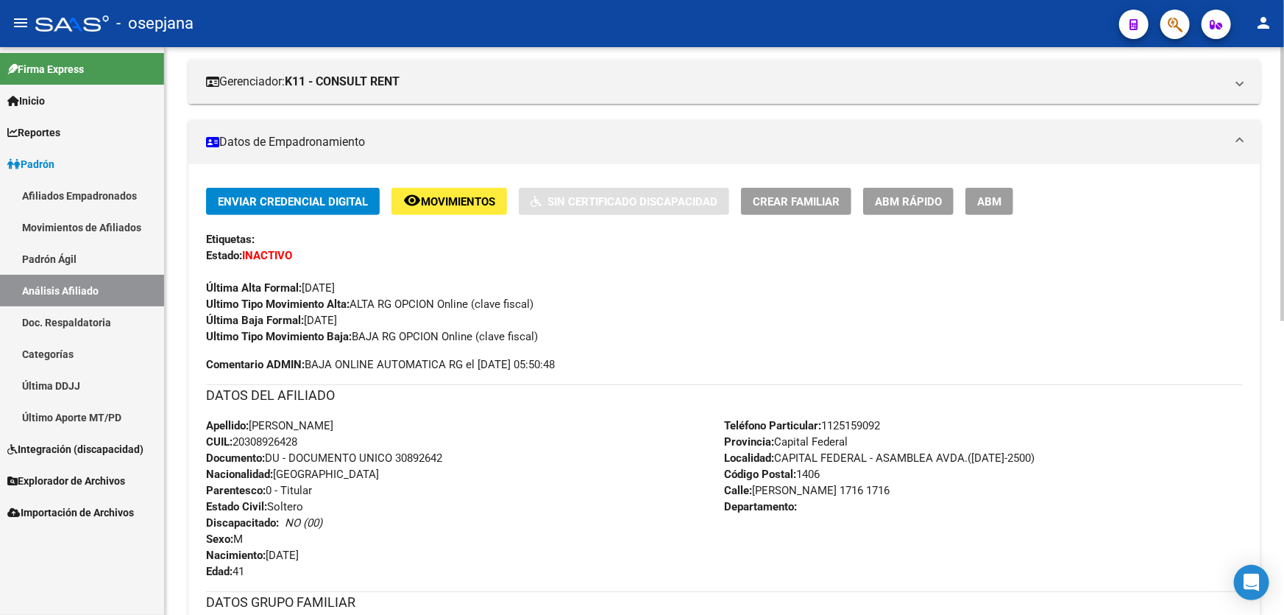
scroll to position [200, 0]
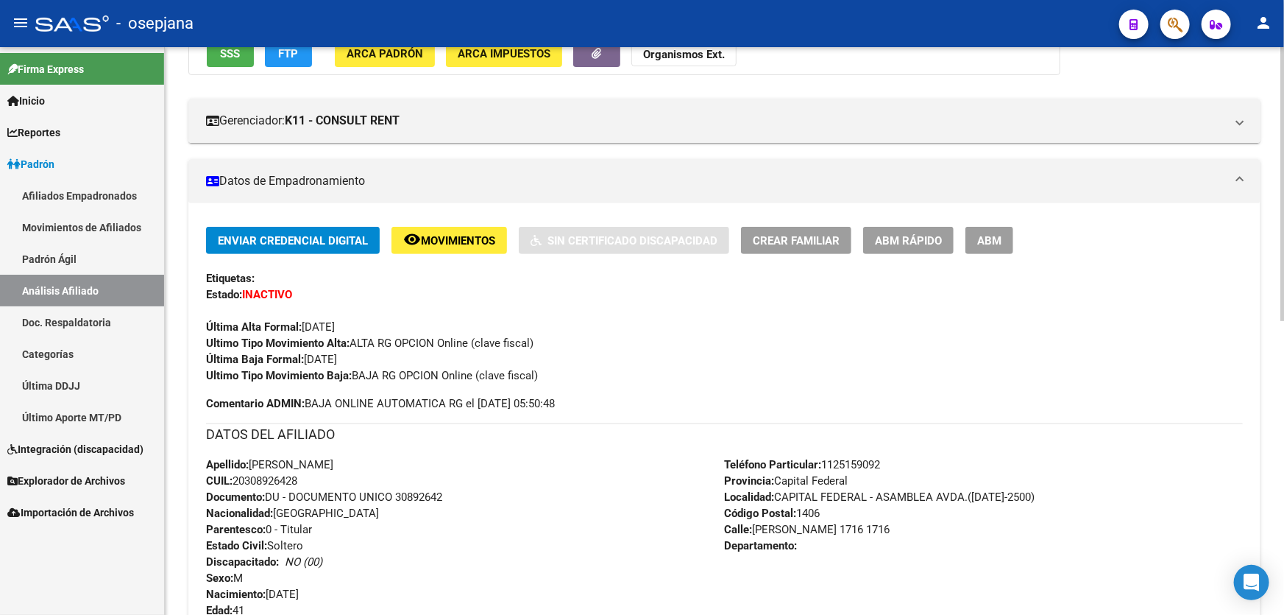
click at [228, 63] on button "SSS" at bounding box center [230, 53] width 47 height 27
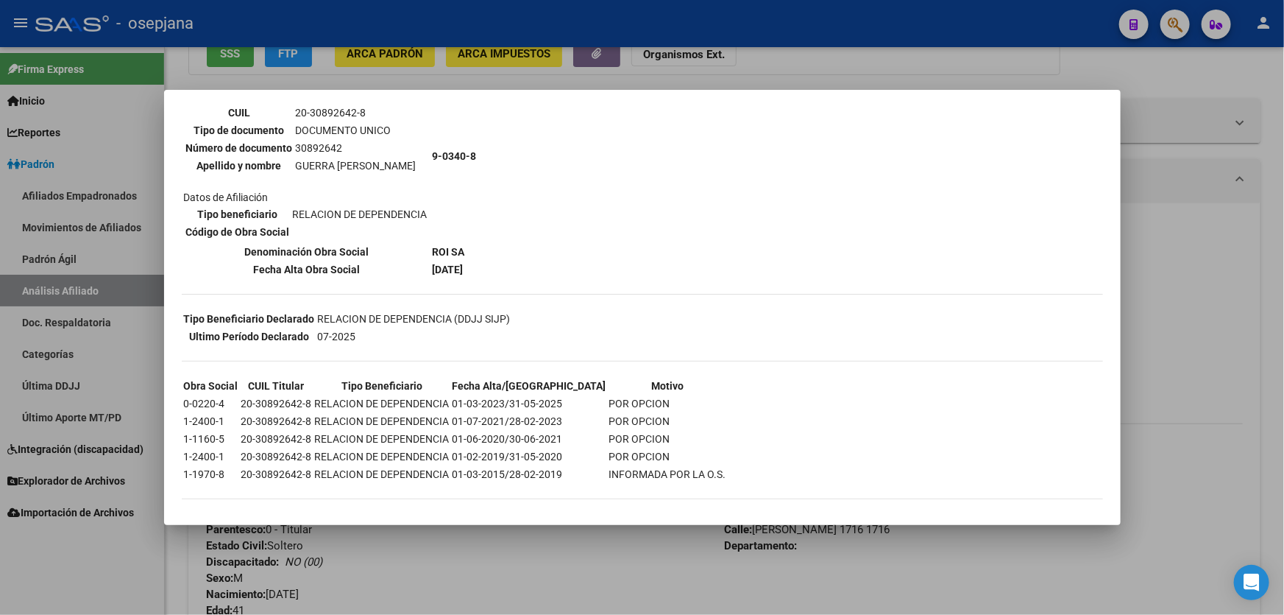
scroll to position [143, 0]
click at [1284, 335] on div at bounding box center [642, 307] width 1284 height 615
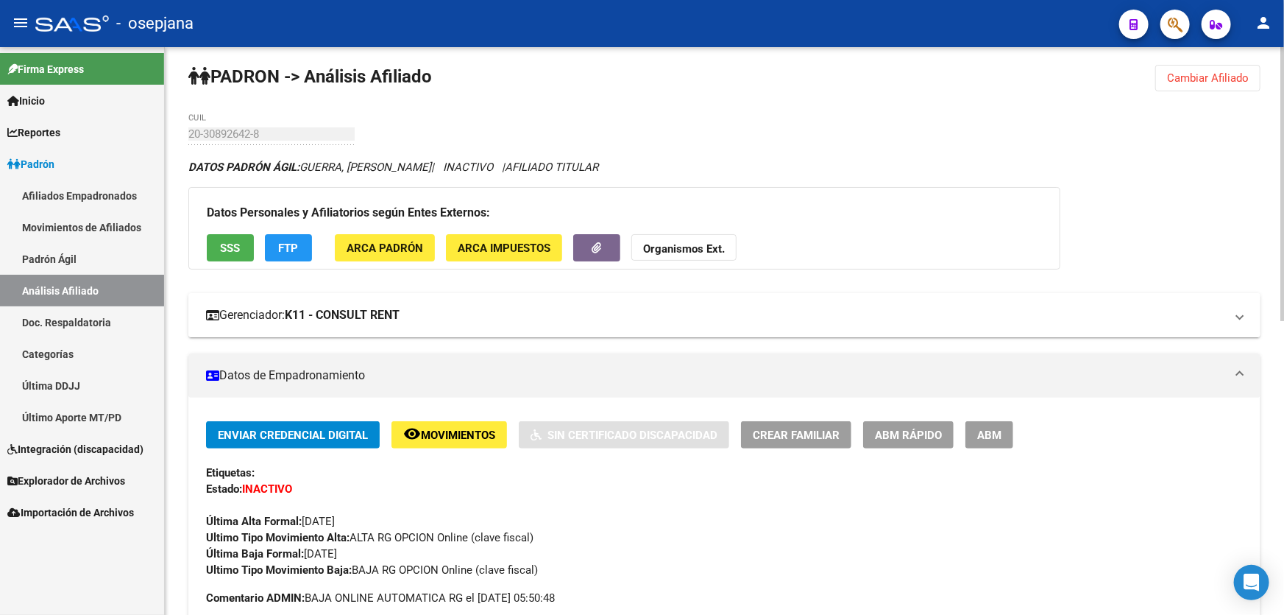
scroll to position [0, 0]
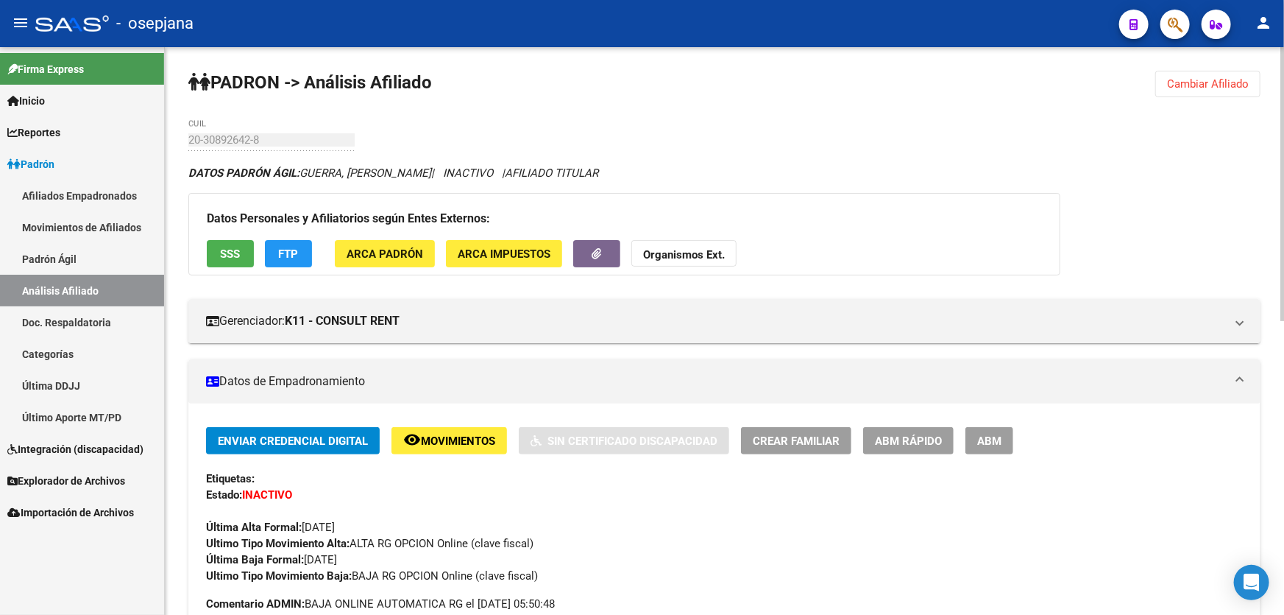
click at [1210, 80] on span "Cambiar Afiliado" at bounding box center [1208, 83] width 82 height 13
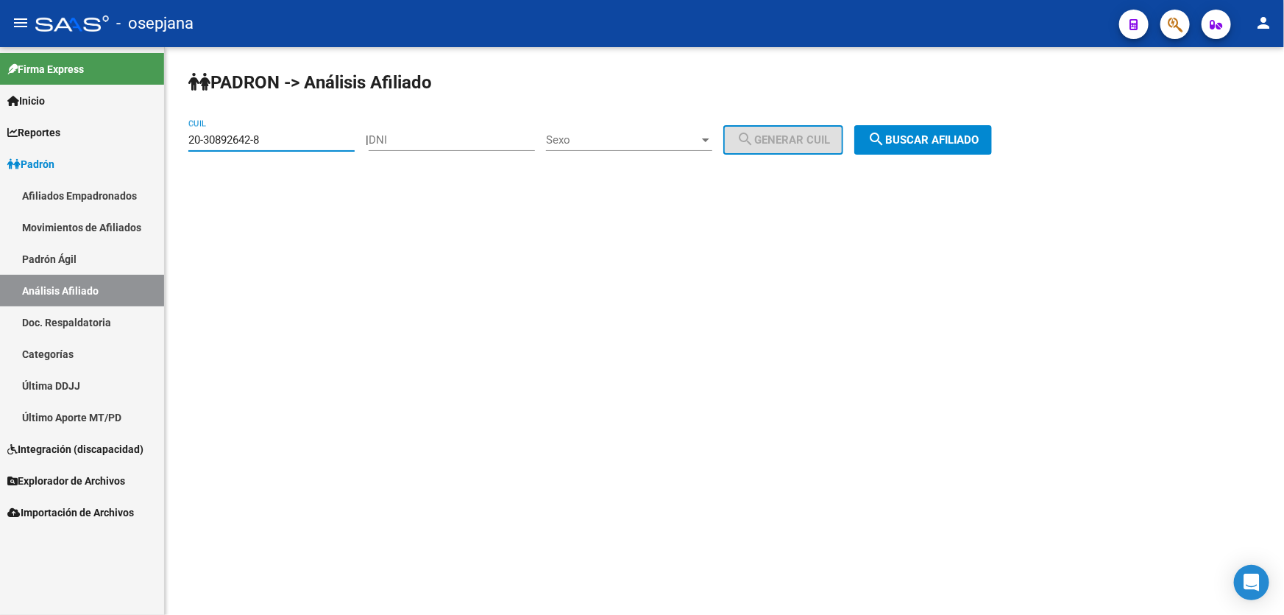
drag, startPoint x: 311, startPoint y: 140, endPoint x: 102, endPoint y: 140, distance: 209.8
click at [102, 140] on mat-sidenav-container "Firma Express Inicio Instructivos Contacto OS Reportes Padrón Traspasos x O.S. …" at bounding box center [642, 331] width 1284 height 568
paste input "2664237-2"
click at [959, 138] on span "search Buscar afiliado" at bounding box center [923, 139] width 111 height 13
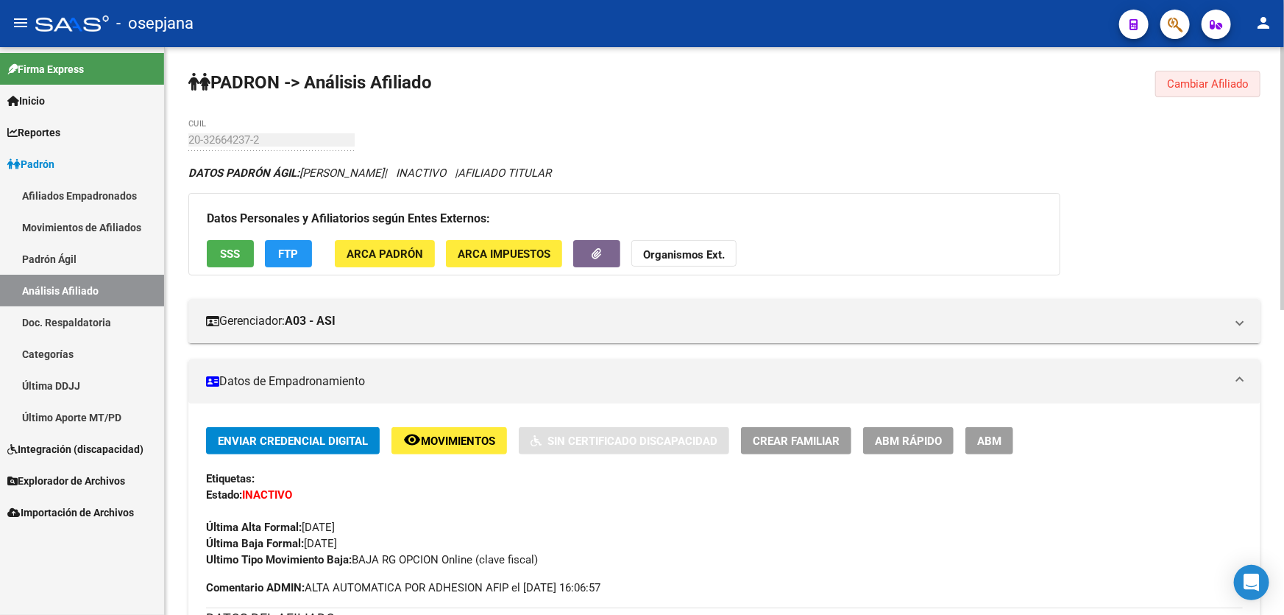
click at [1199, 83] on span "Cambiar Afiliado" at bounding box center [1208, 83] width 82 height 13
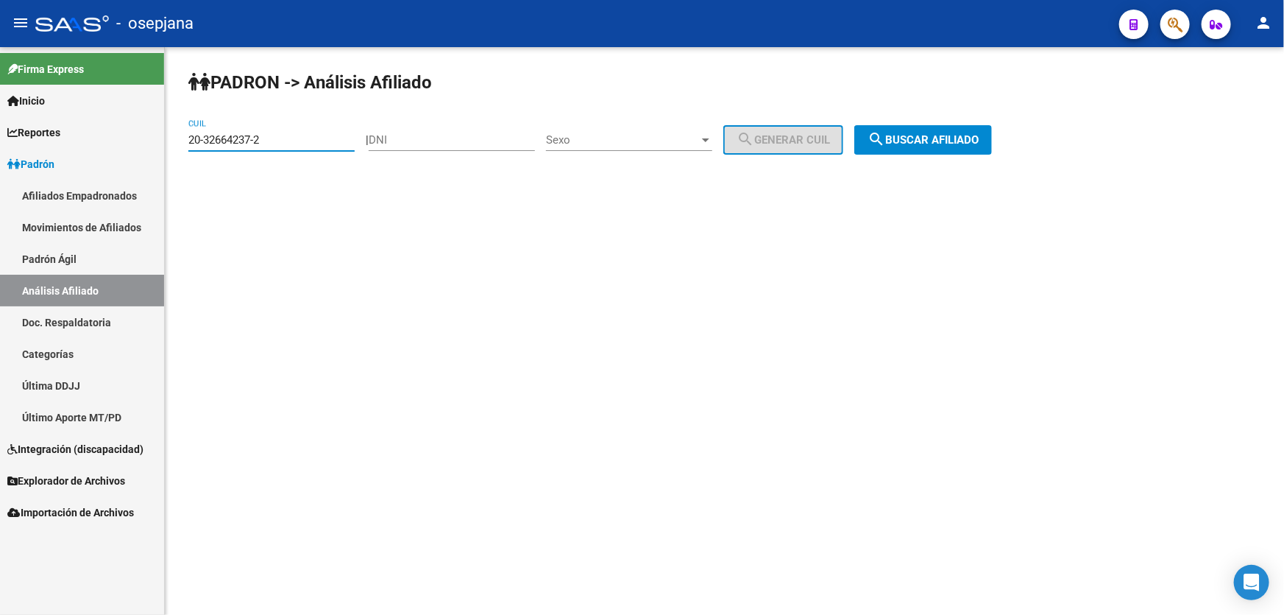
drag, startPoint x: 278, startPoint y: 144, endPoint x: 79, endPoint y: 149, distance: 199.5
click at [79, 149] on mat-sidenav-container "Firma Express Inicio Instructivos Contacto OS Reportes Padrón Traspasos x O.S. …" at bounding box center [642, 331] width 1284 height 568
paste input "92750976-9"
click at [965, 138] on span "search Buscar afiliado" at bounding box center [923, 139] width 111 height 13
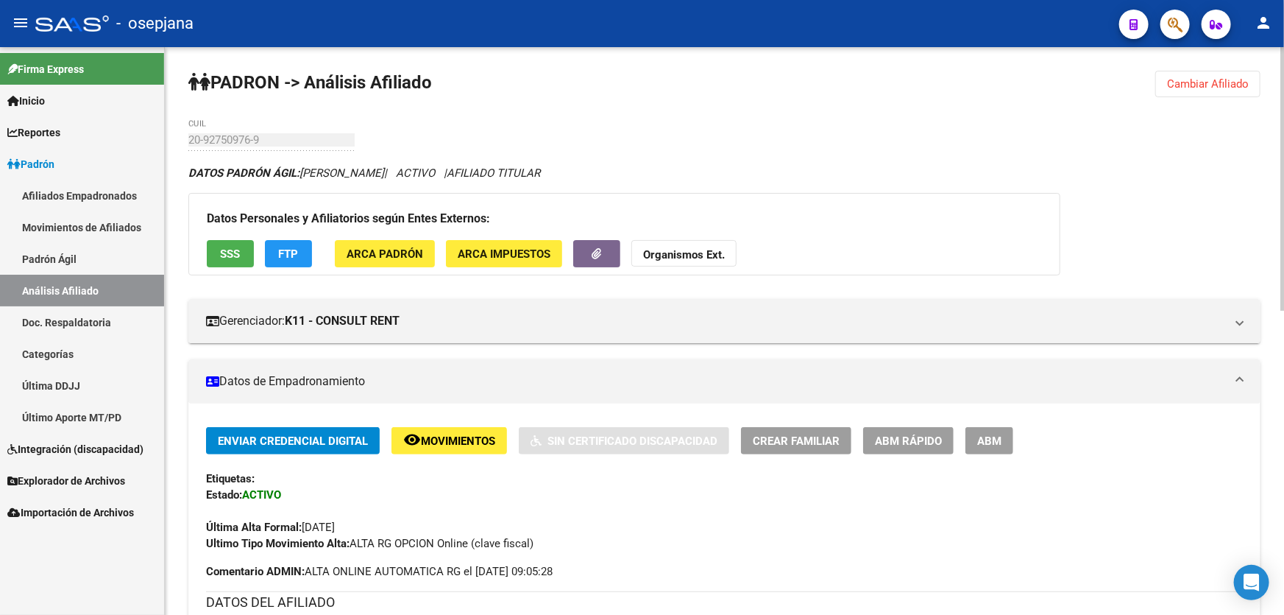
click at [1238, 78] on span "Cambiar Afiliado" at bounding box center [1208, 83] width 82 height 13
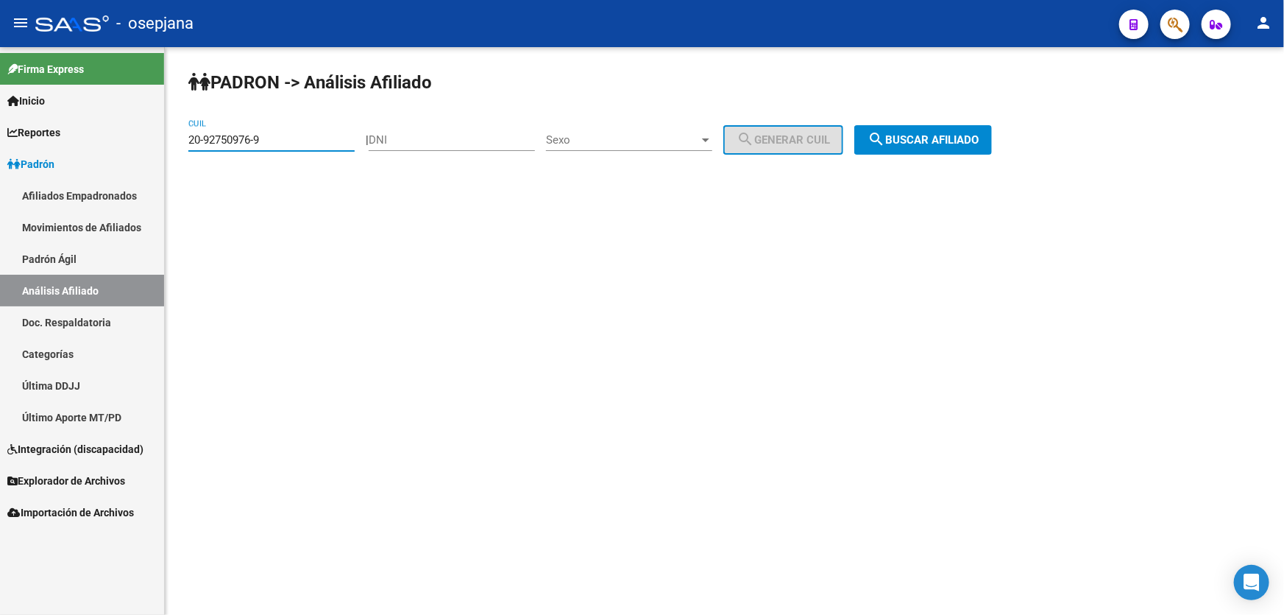
drag, startPoint x: 294, startPoint y: 139, endPoint x: 100, endPoint y: 141, distance: 193.6
click at [100, 141] on mat-sidenav-container "Firma Express Inicio Instructivos Contacto OS Reportes Padrón Traspasos x O.S. …" at bounding box center [642, 331] width 1284 height 568
paste input "30582631-7"
type input "20-30582631-7"
click at [949, 127] on button "search Buscar afiliado" at bounding box center [924, 139] width 138 height 29
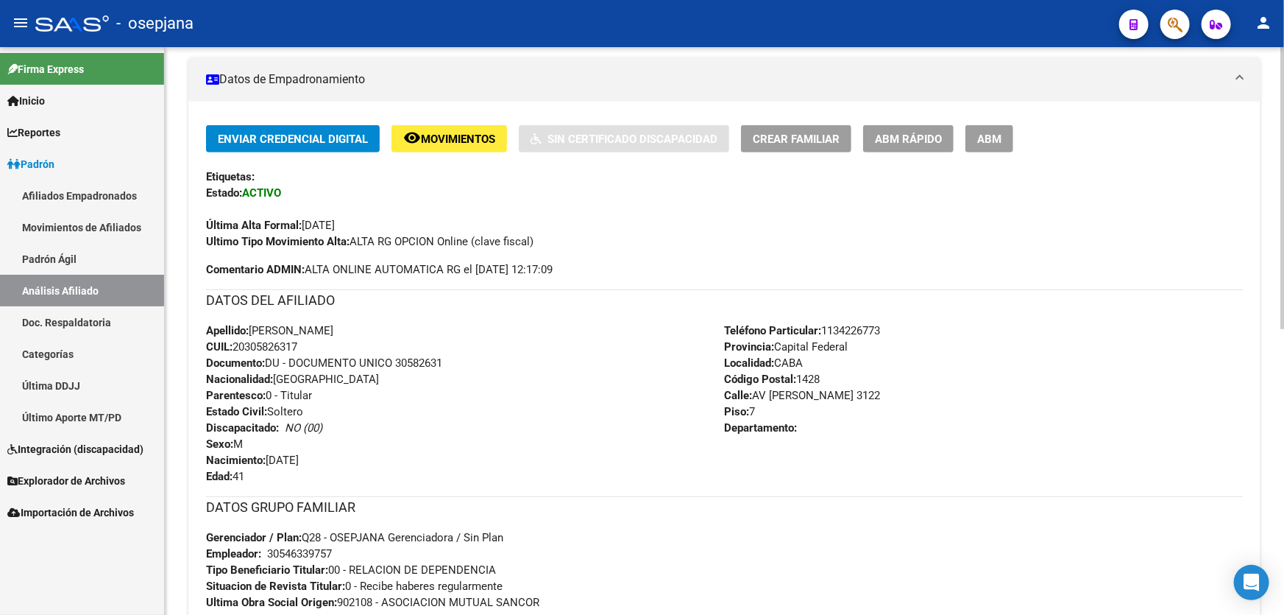
scroll to position [334, 0]
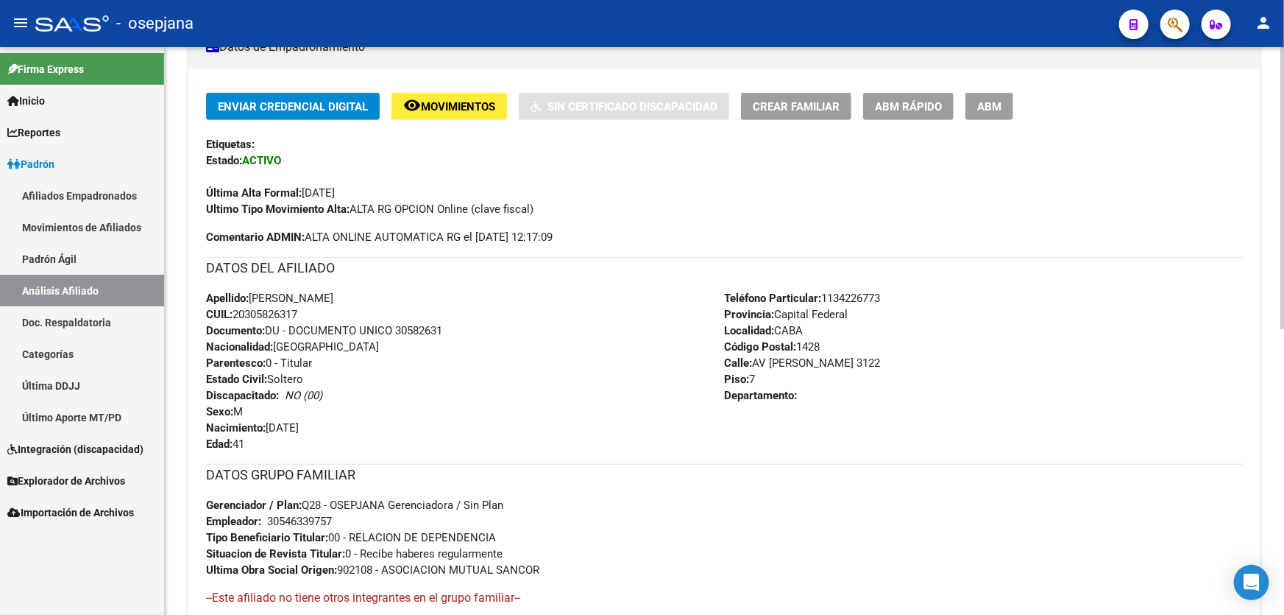
drag, startPoint x: 824, startPoint y: 295, endPoint x: 918, endPoint y: 295, distance: 93.5
click at [918, 295] on div "Teléfono Particular: [PHONE_NUMBER] Provincia: Capital Federal Localidad: CABA …" at bounding box center [984, 371] width 519 height 162
copy span "1134226773"
click at [345, 607] on div "DATOS GRUPO FAMILIAR Gerenciador / Plan: Q28 - OSEPJANA Gerenciadora / Sin Plan…" at bounding box center [724, 541] width 1037 height 154
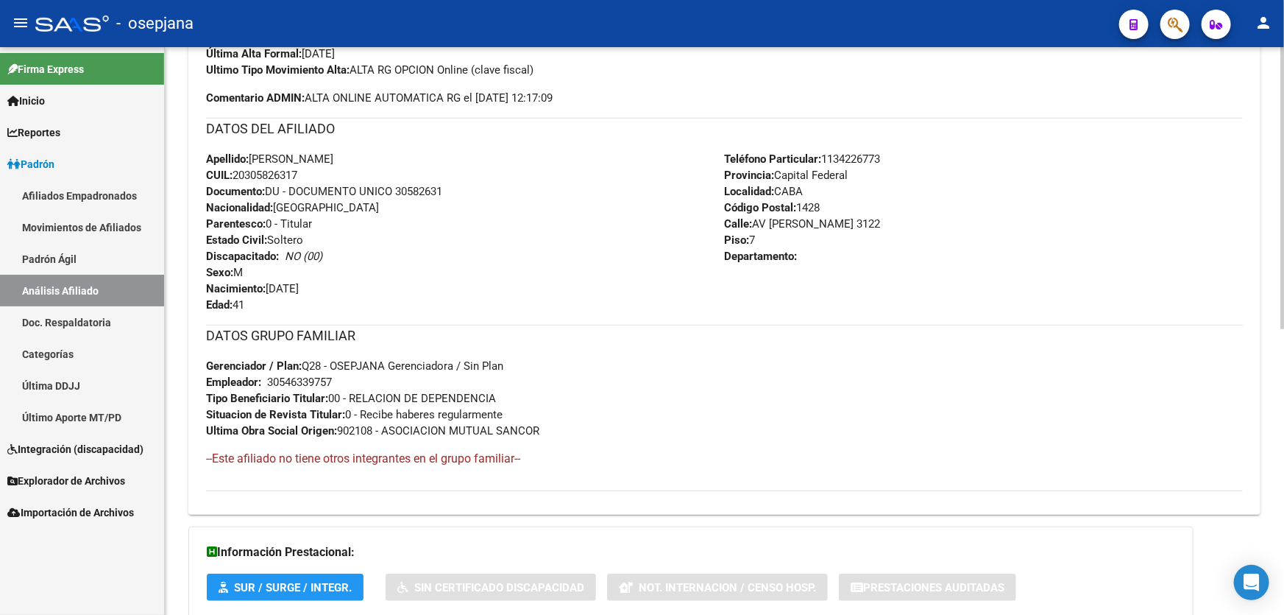
scroll to position [574, 0]
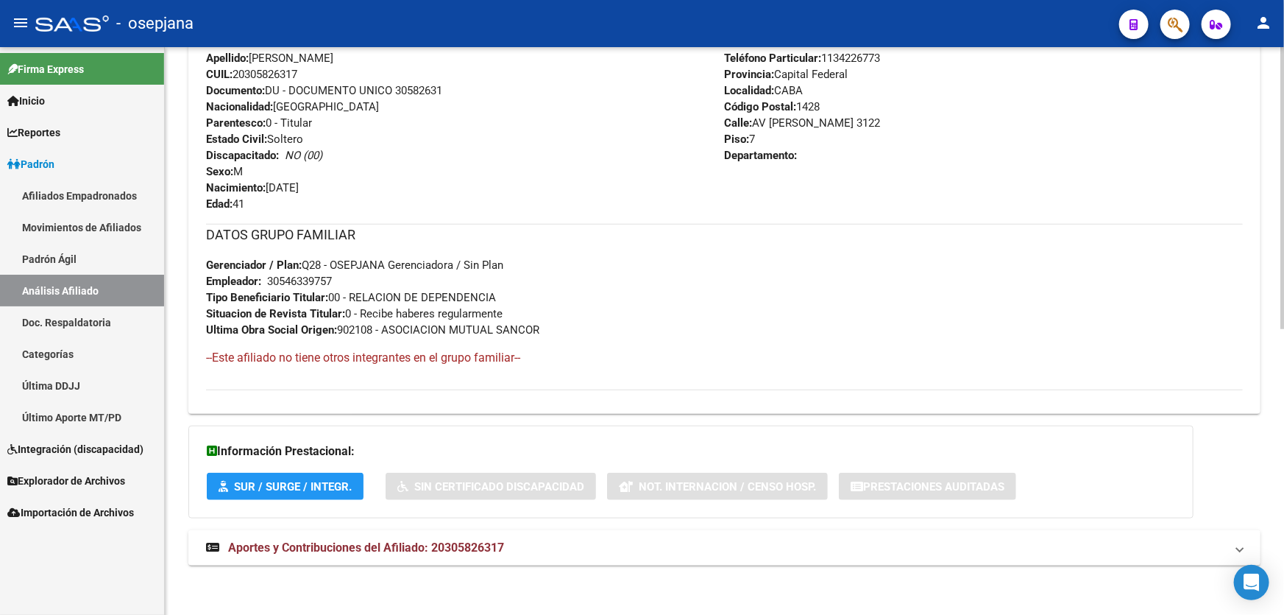
click at [1081, 549] on mat-panel-title "Aportes y Contribuciones del Afiliado: 20305826317" at bounding box center [715, 548] width 1019 height 16
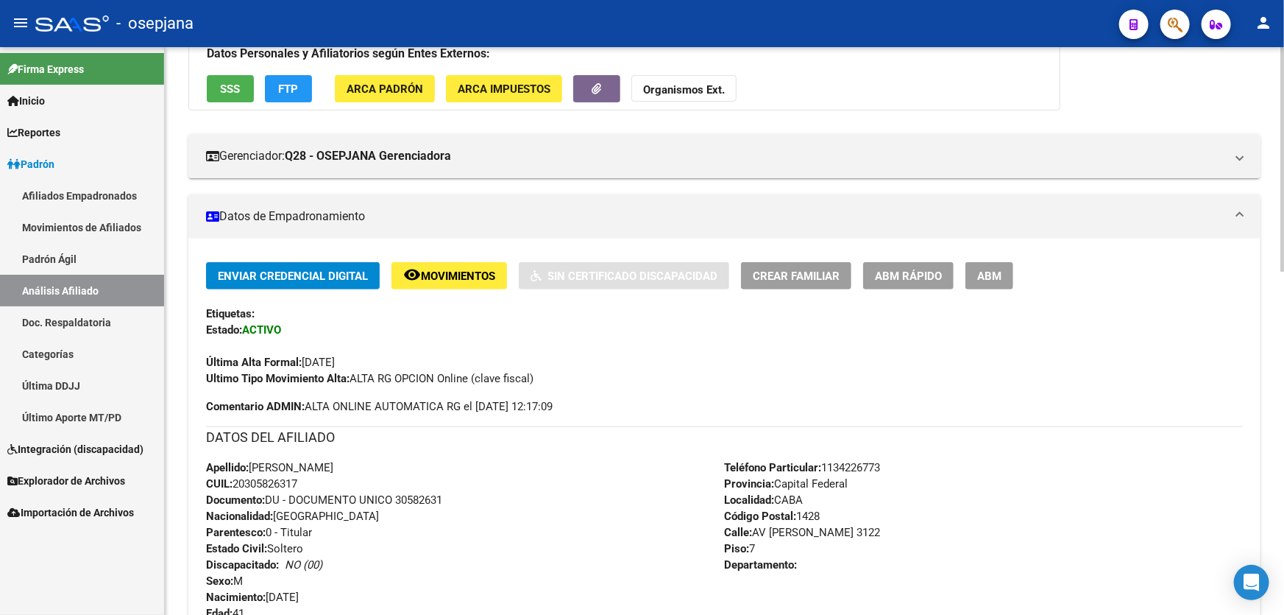
scroll to position [0, 0]
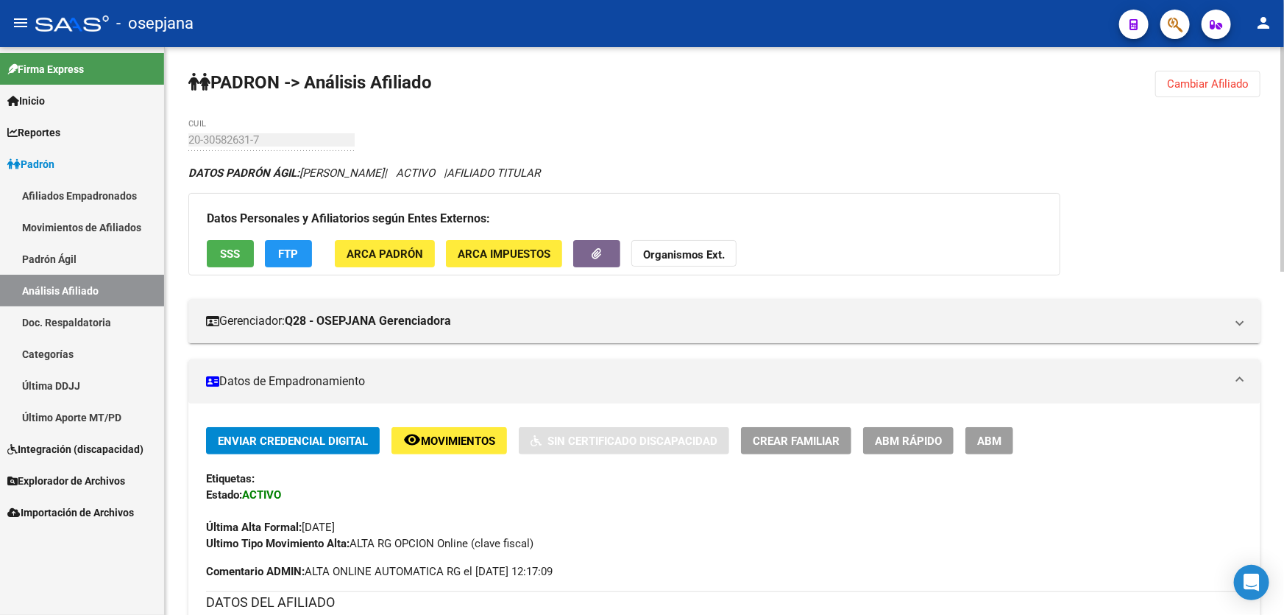
click at [241, 245] on button "SSS" at bounding box center [230, 253] width 47 height 27
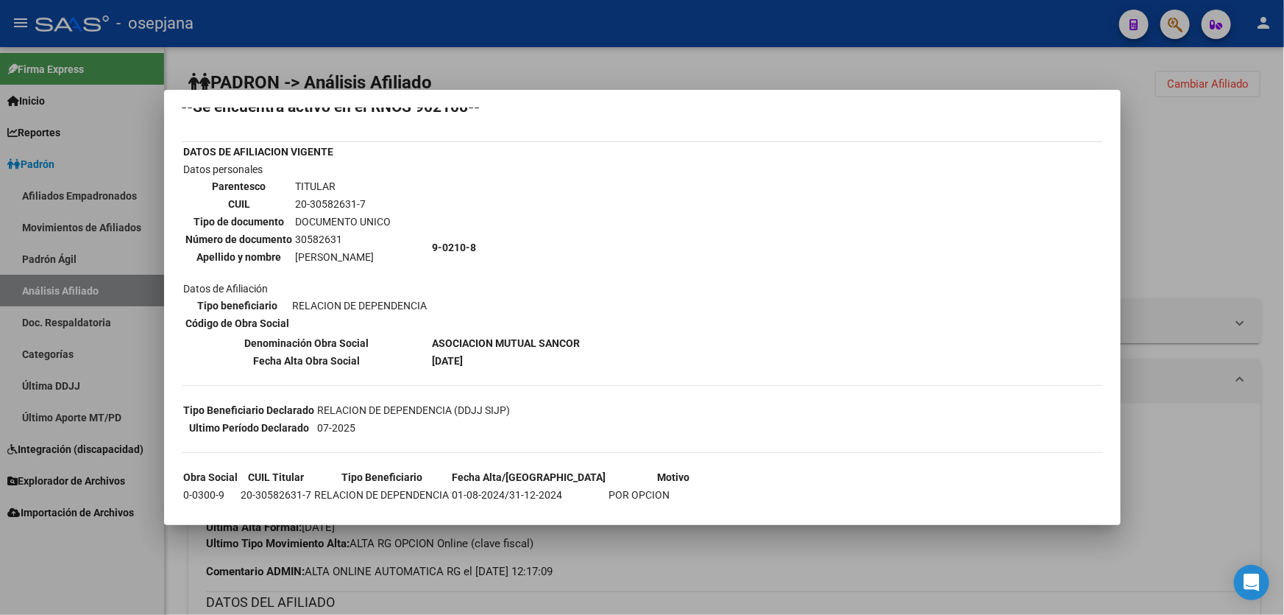
scroll to position [47, 0]
click at [1229, 209] on div at bounding box center [642, 307] width 1284 height 615
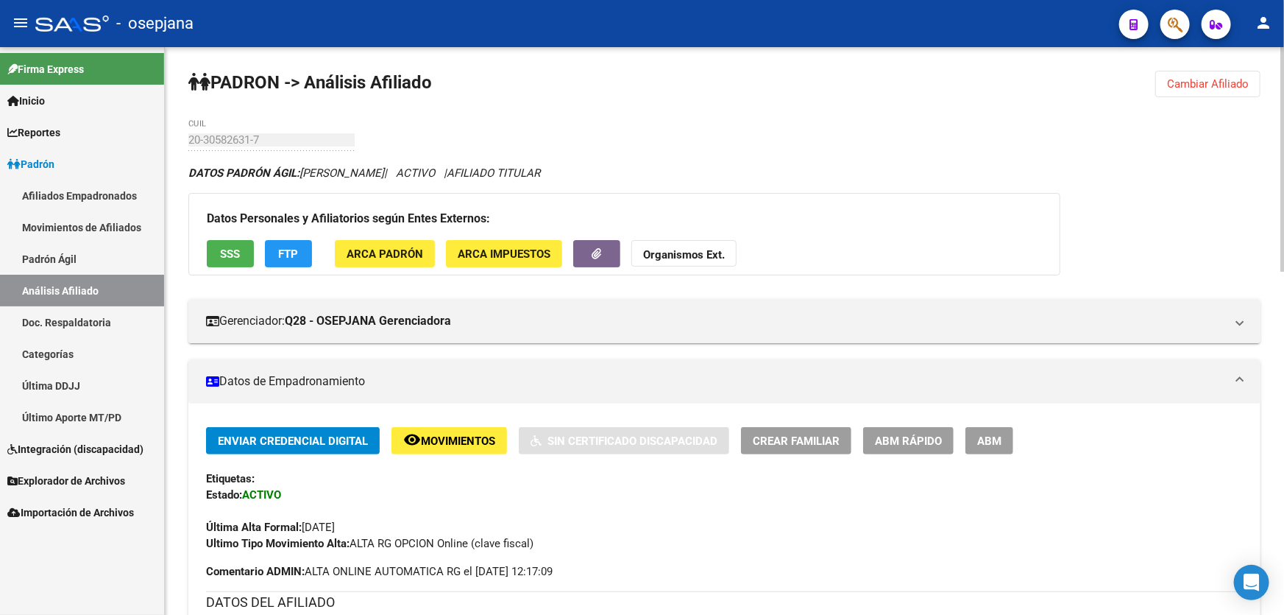
click at [292, 247] on span "FTP" at bounding box center [289, 253] width 20 height 13
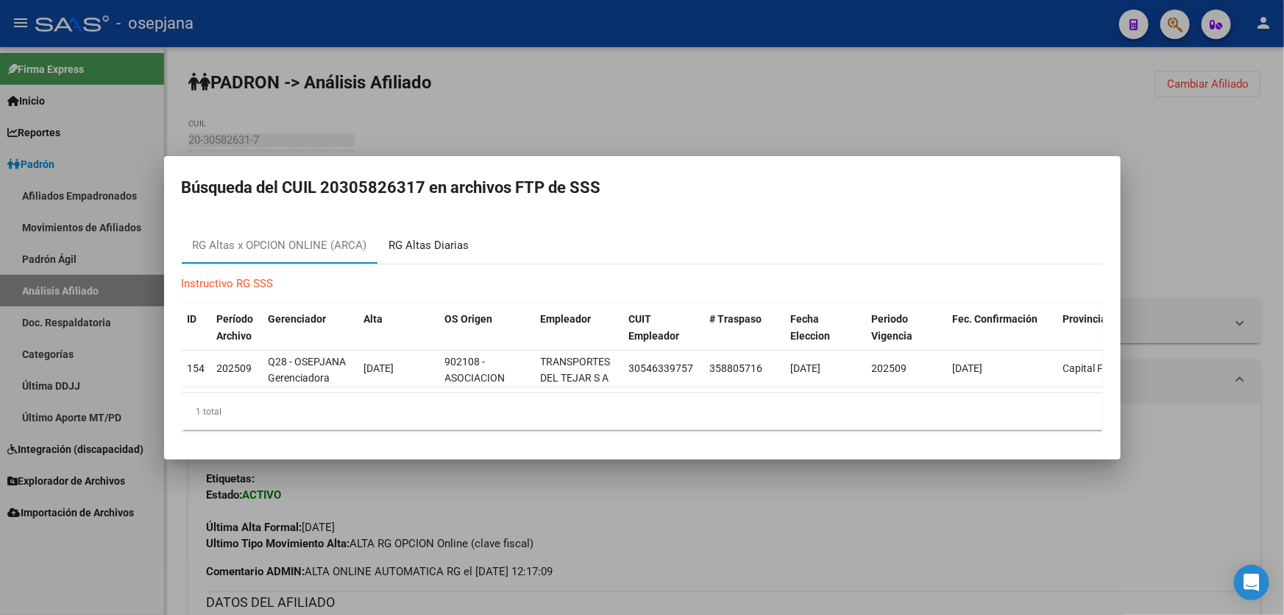
click at [443, 238] on div "RG Altas Diarias" at bounding box center [429, 245] width 80 height 17
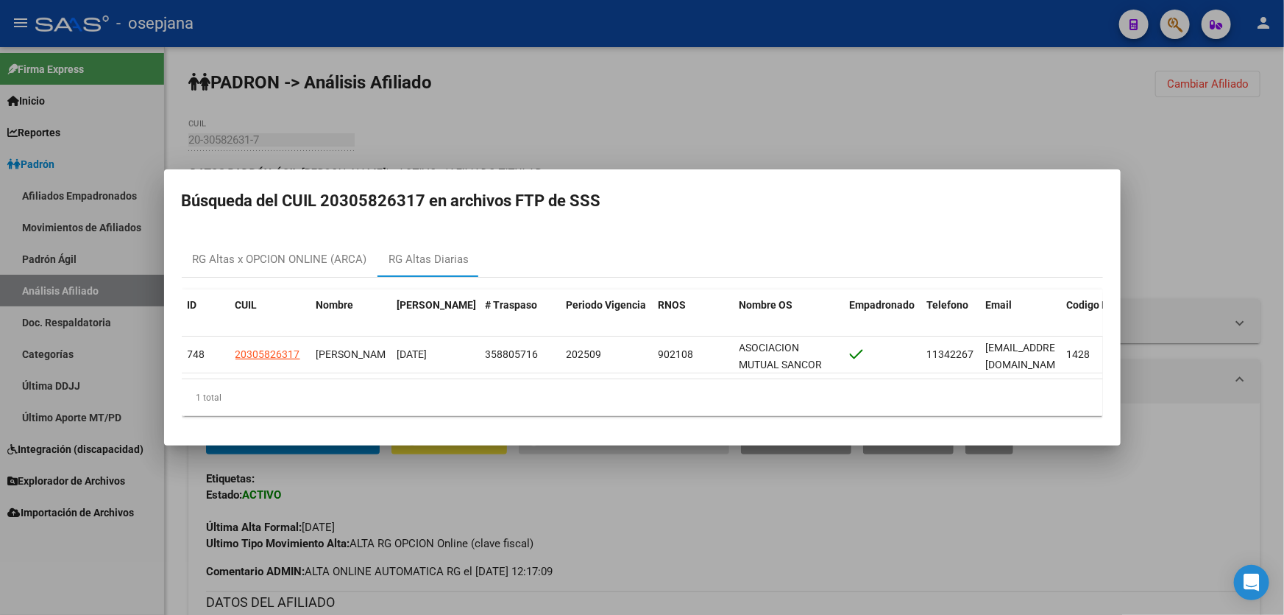
click at [752, 97] on div at bounding box center [642, 307] width 1284 height 615
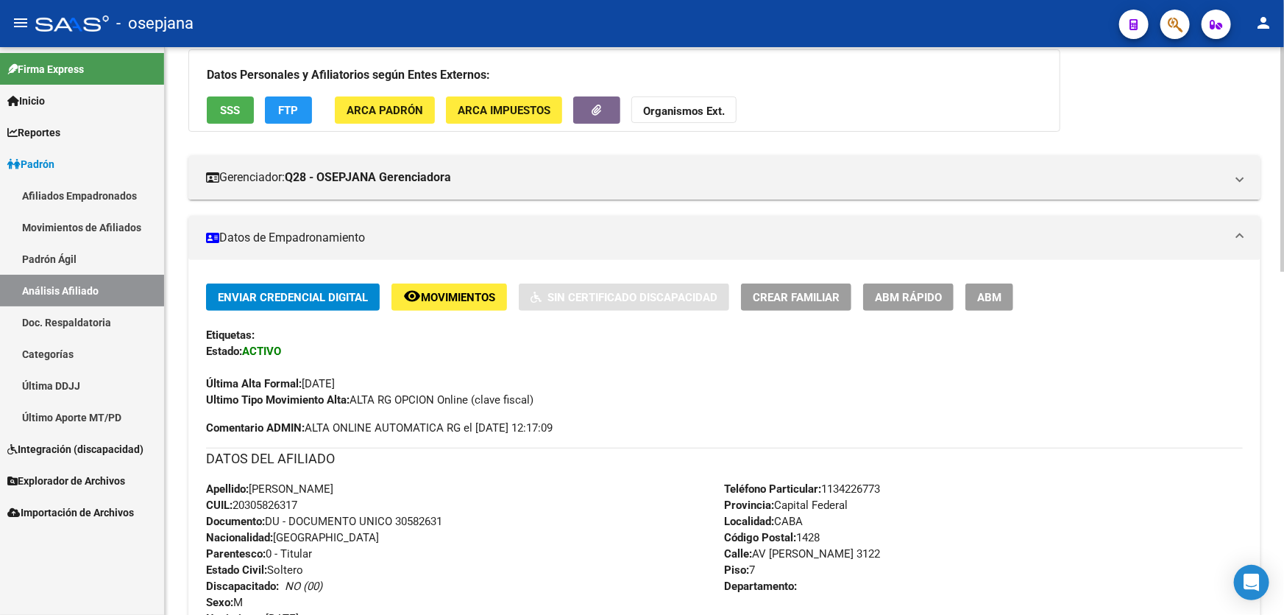
scroll to position [133, 0]
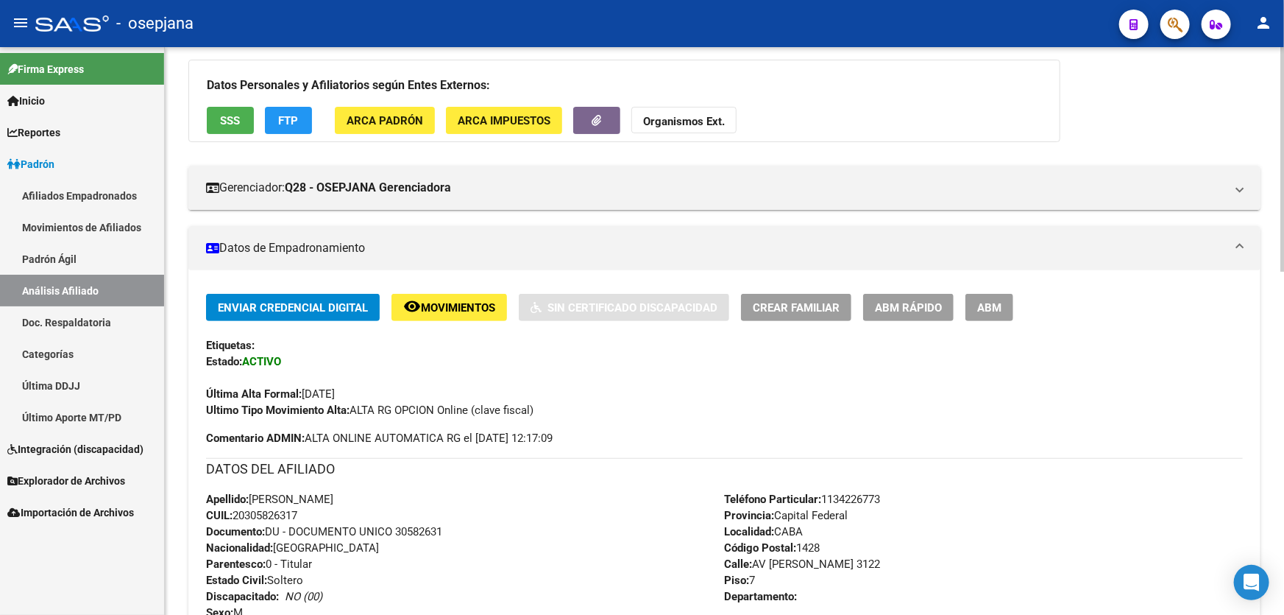
click at [796, 306] on span "Crear Familiar" at bounding box center [796, 307] width 87 height 13
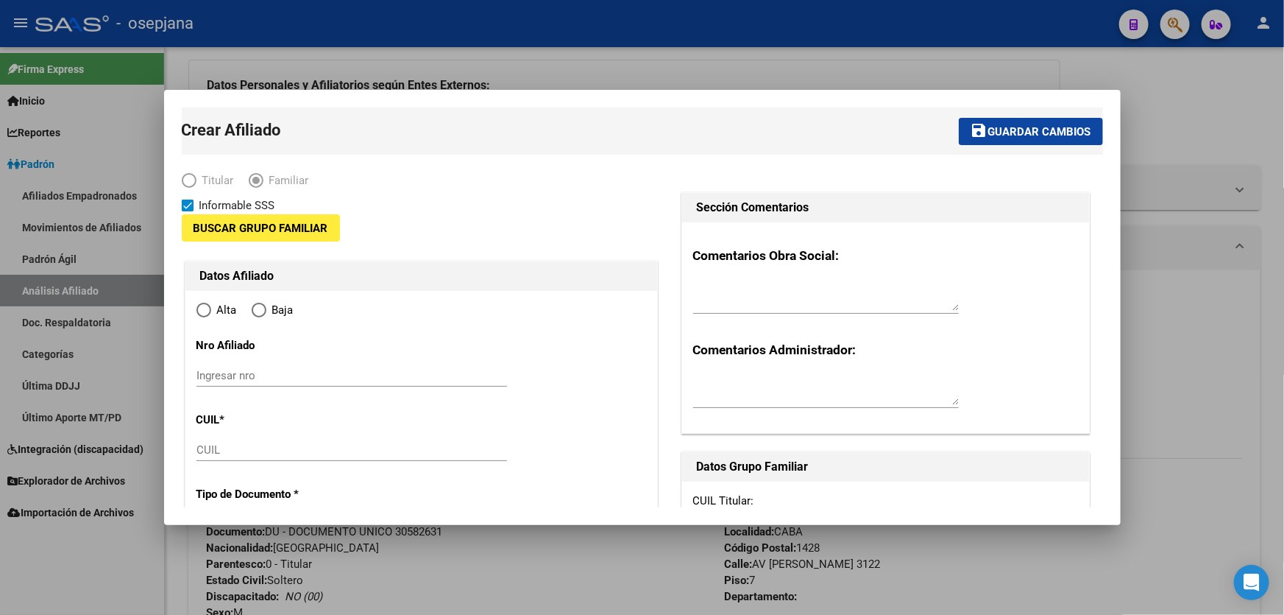
type input "30-54633975-7"
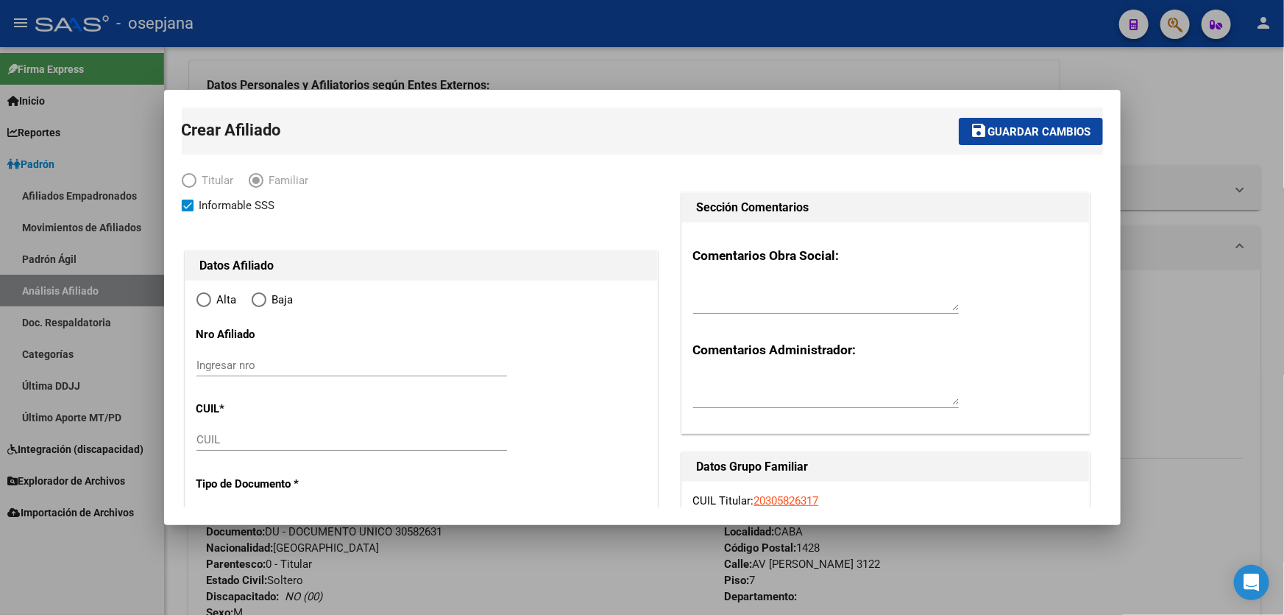
type input "CABA"
type input "1428"
type input "AV [PERSON_NAME]"
type input "3122"
type input "7"
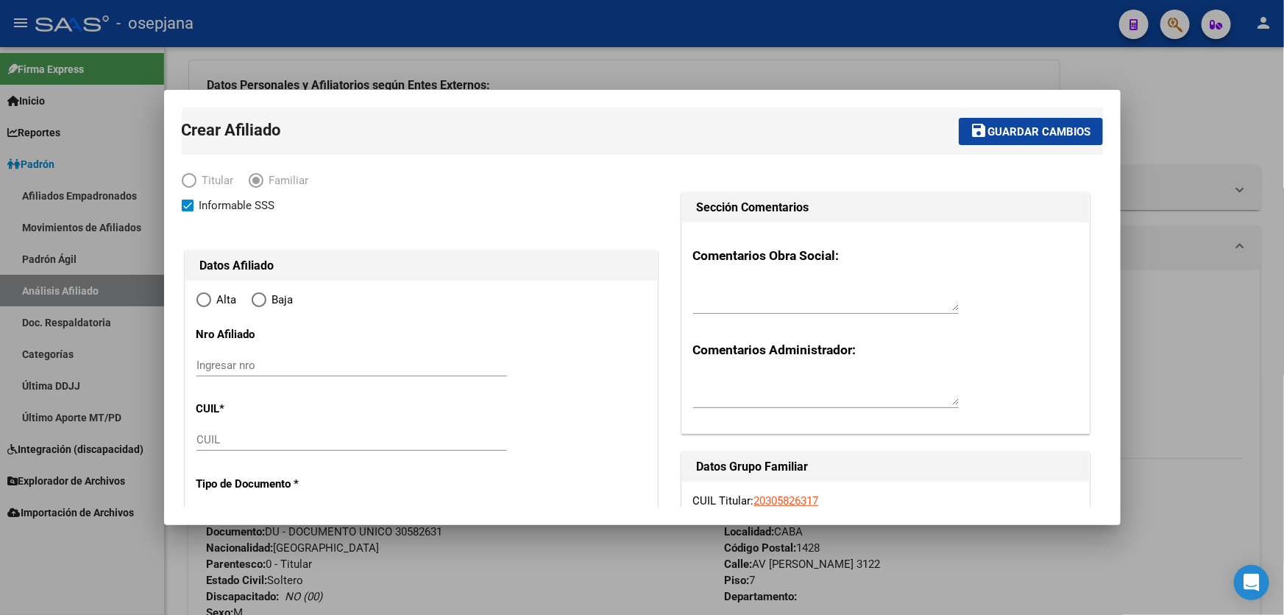
click at [281, 438] on input "CUIL" at bounding box center [352, 439] width 311 height 13
radio input "true"
type input "30-54633975-7"
paste input "27-47938179-3"
type input "27-47938179-3"
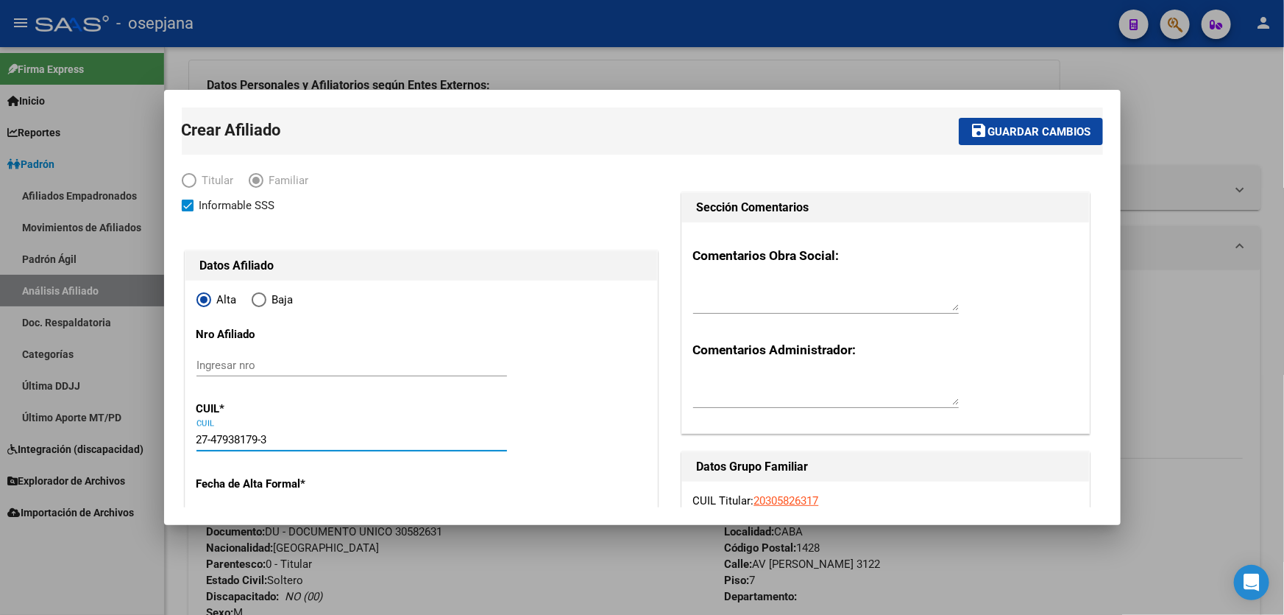
scroll to position [22, 0]
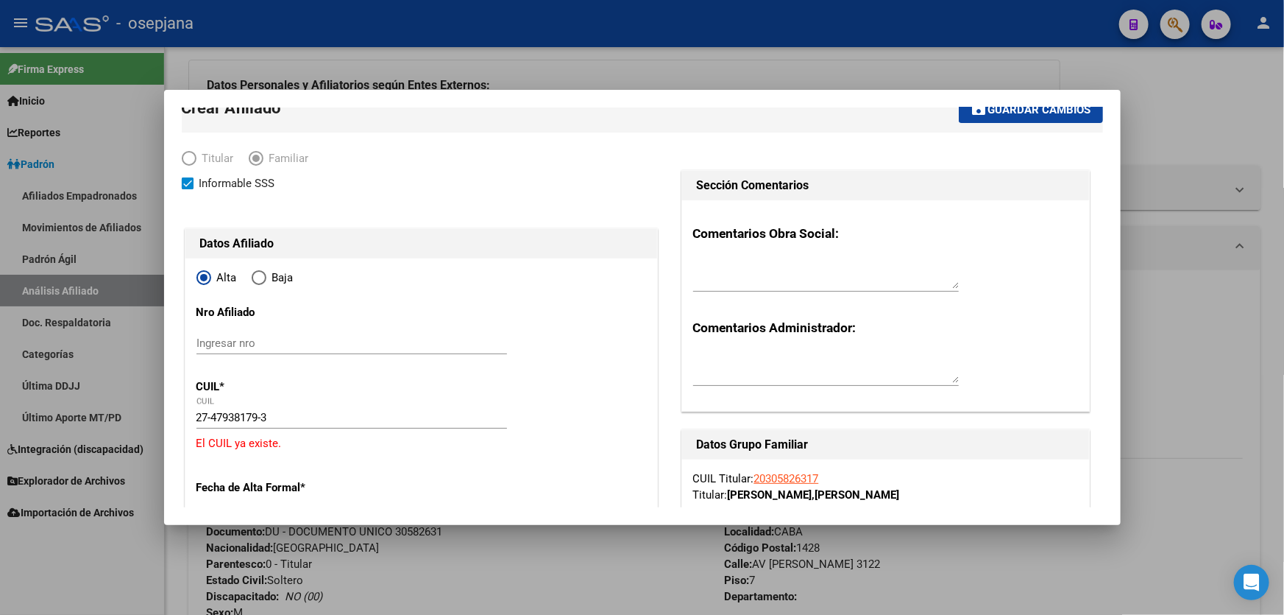
type input "47938179"
type input "[PERSON_NAME]"
type input "[DATE]"
type input "BELLA VISTA"
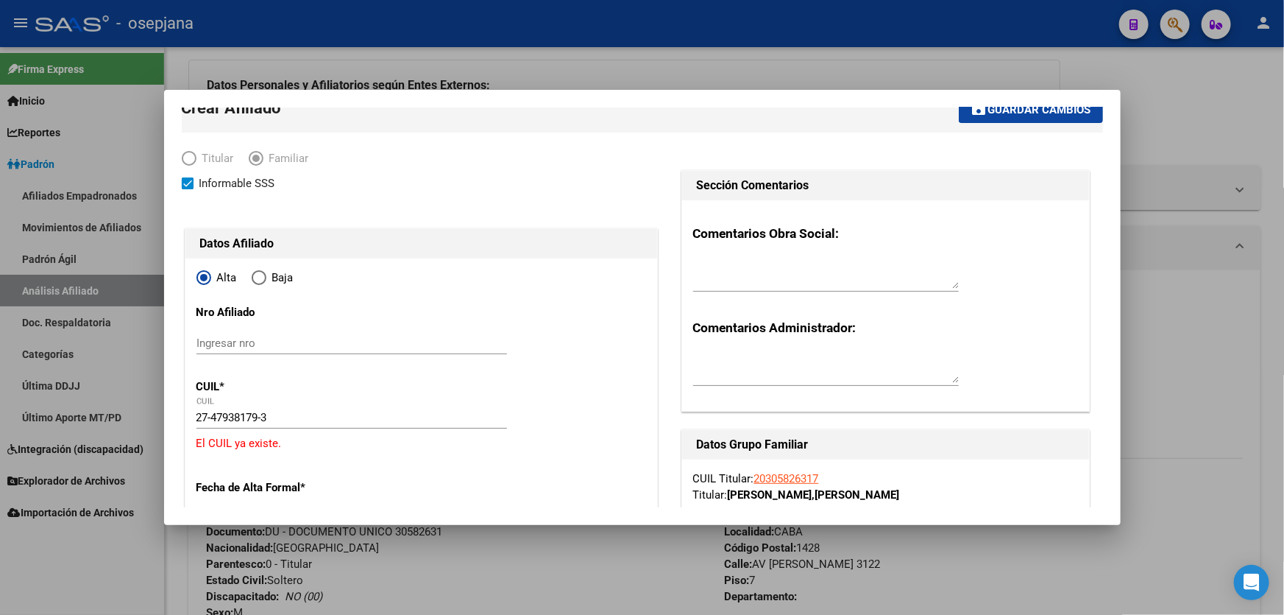
type input "1661"
type input "RIO TERCERO"
type input "2618"
drag, startPoint x: 306, startPoint y: 409, endPoint x: 219, endPoint y: 412, distance: 87.7
click at [219, 412] on div "27-47938179-3 CUIL" at bounding box center [352, 417] width 311 height 22
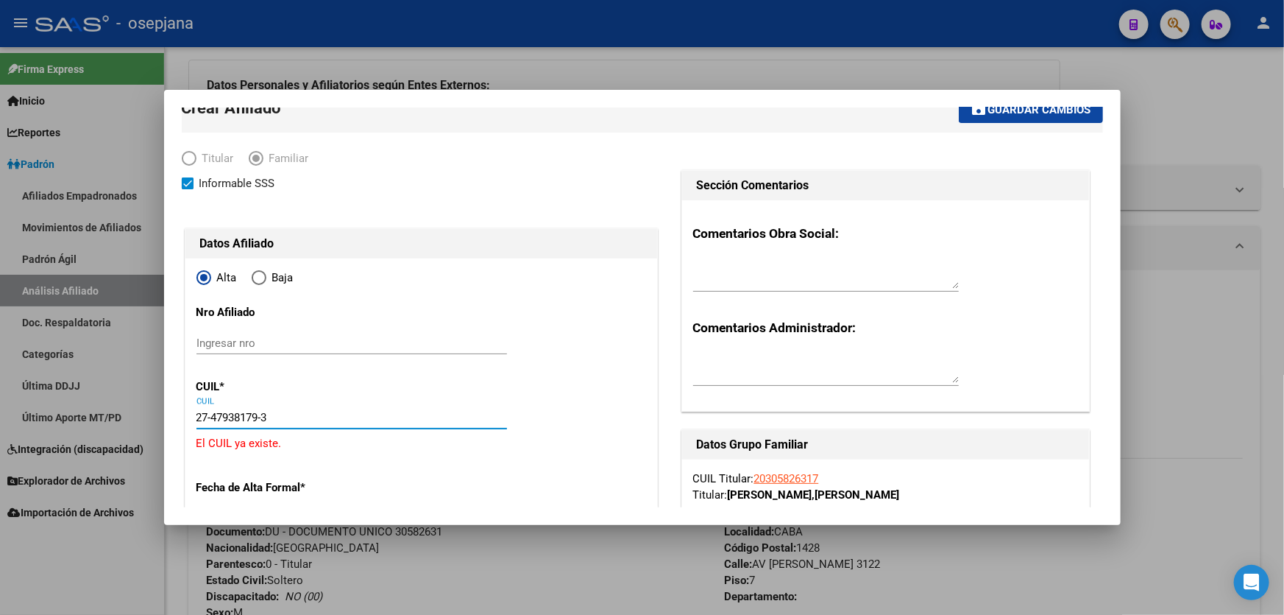
drag, startPoint x: 280, startPoint y: 414, endPoint x: 152, endPoint y: 413, distance: 128.1
click at [152, 413] on div "Crear Afiliado save Guardar cambios Titular Familiar Informable SSS Datos Afili…" at bounding box center [642, 307] width 1284 height 615
click at [1284, 420] on div at bounding box center [642, 307] width 1284 height 615
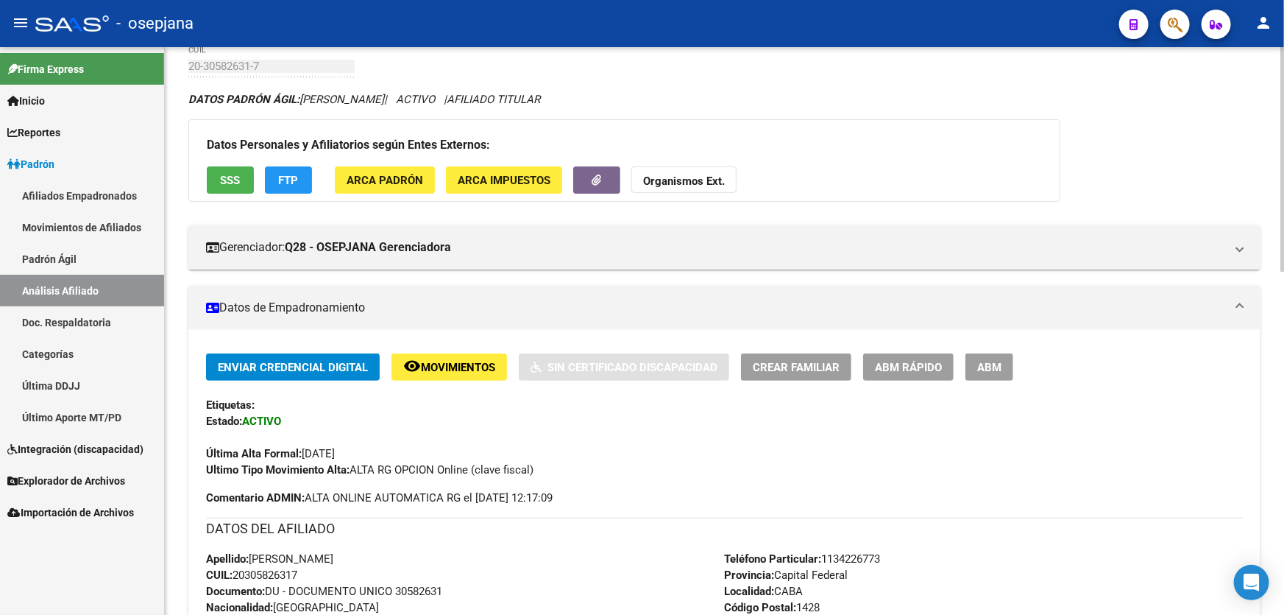
scroll to position [66, 0]
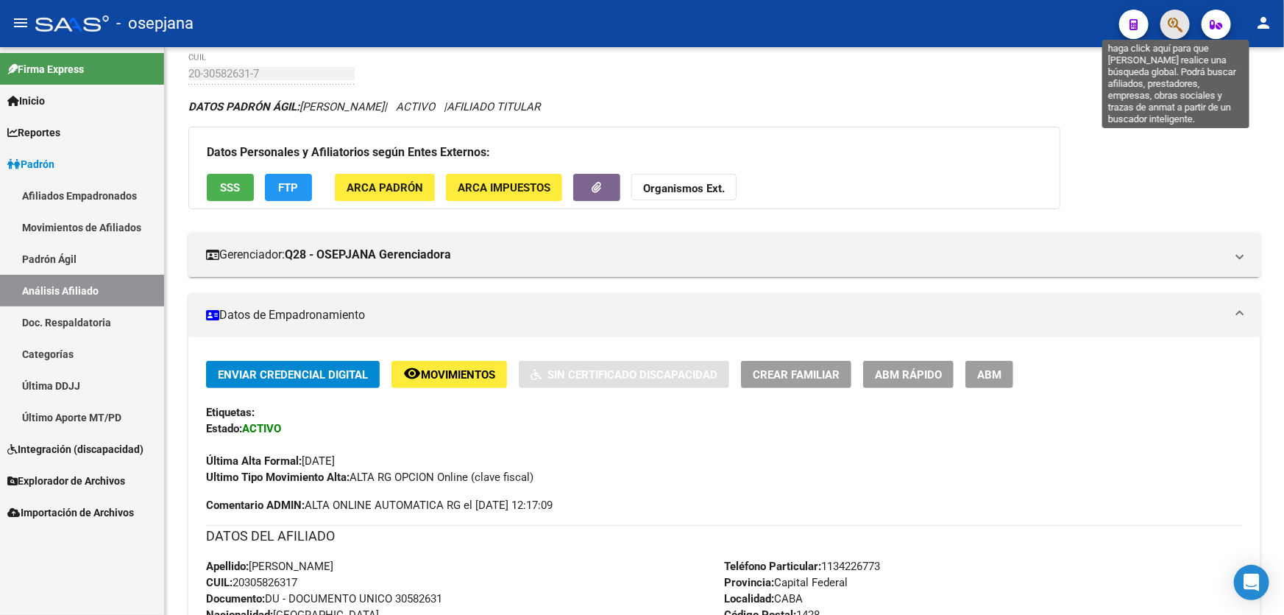
click at [1177, 21] on icon "button" at bounding box center [1175, 24] width 15 height 17
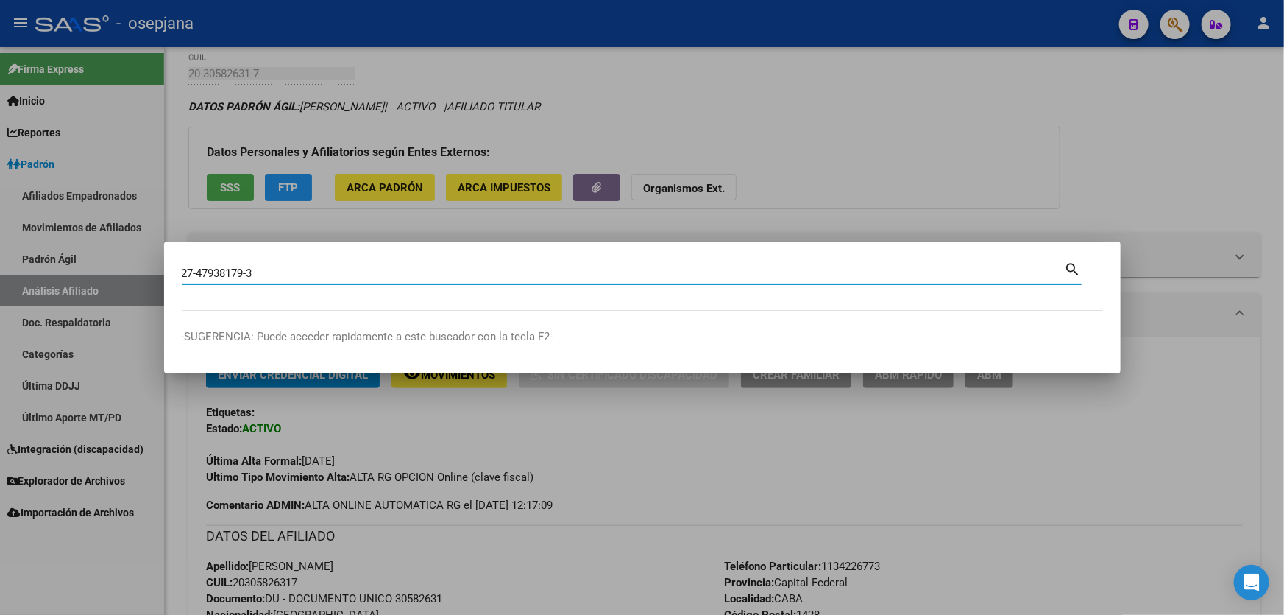
type input "27479381793"
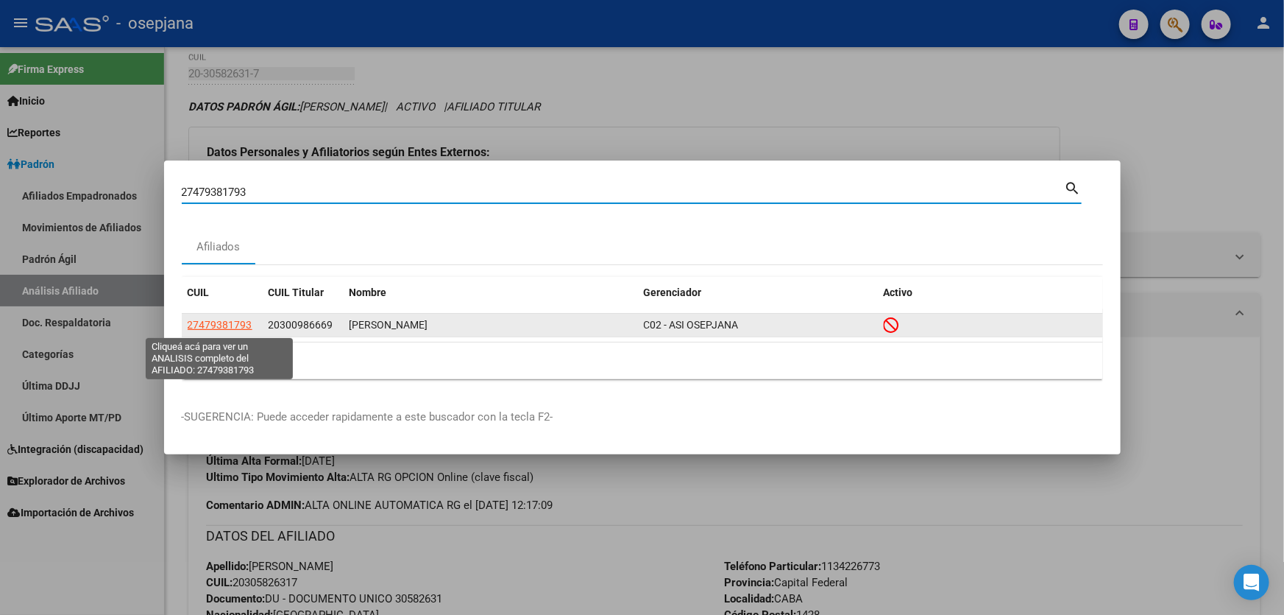
click at [221, 319] on span "27479381793" at bounding box center [220, 325] width 65 height 12
type textarea "27479381793"
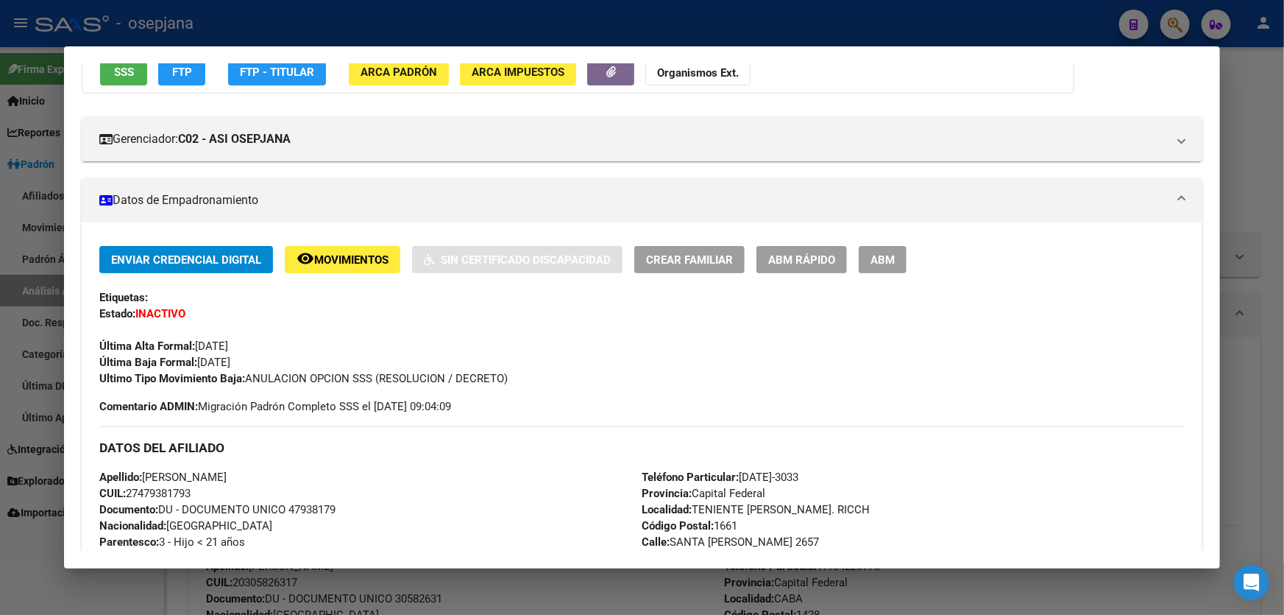
scroll to position [133, 0]
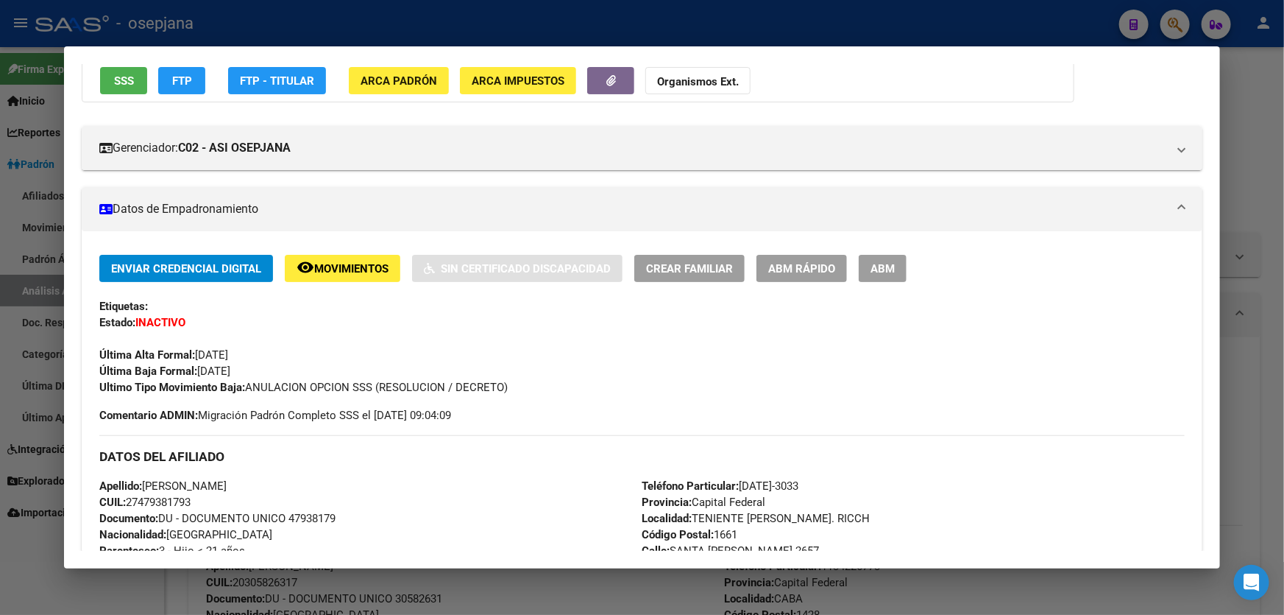
click at [793, 268] on span "ABM Rápido" at bounding box center [801, 268] width 67 height 13
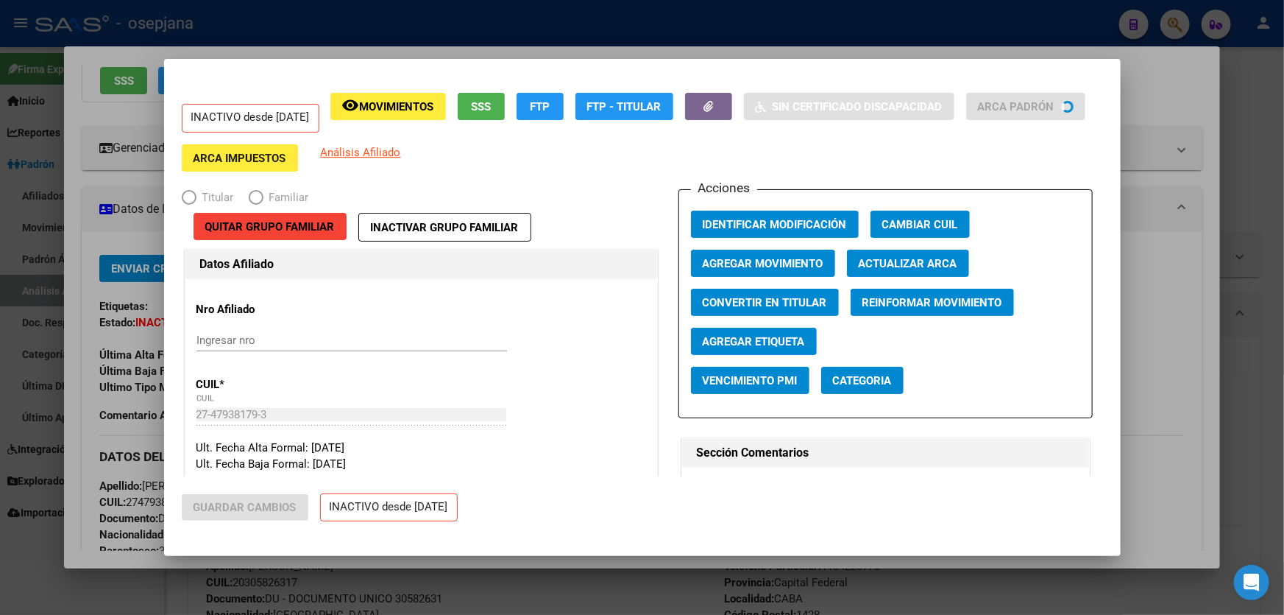
radio input "true"
type input "30-63278673-1"
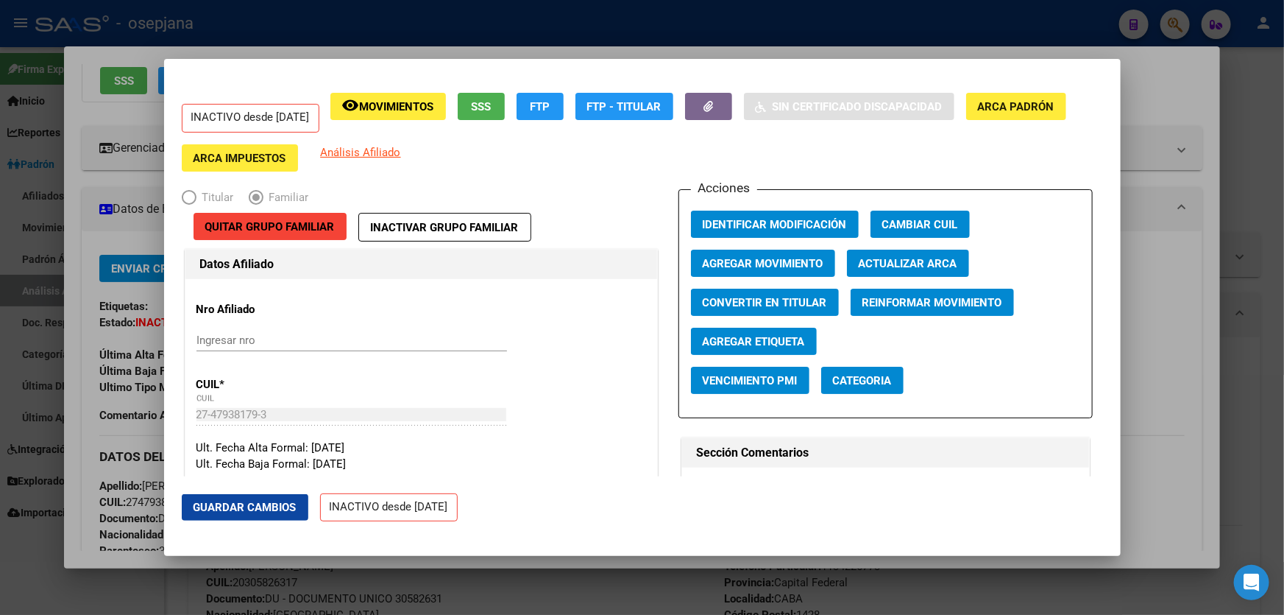
click at [900, 262] on span "Actualizar ARCA" at bounding box center [908, 263] width 99 height 13
type input "[PERSON_NAME]"
type input "BELLA VISTA"
type input "RIO TERCERO"
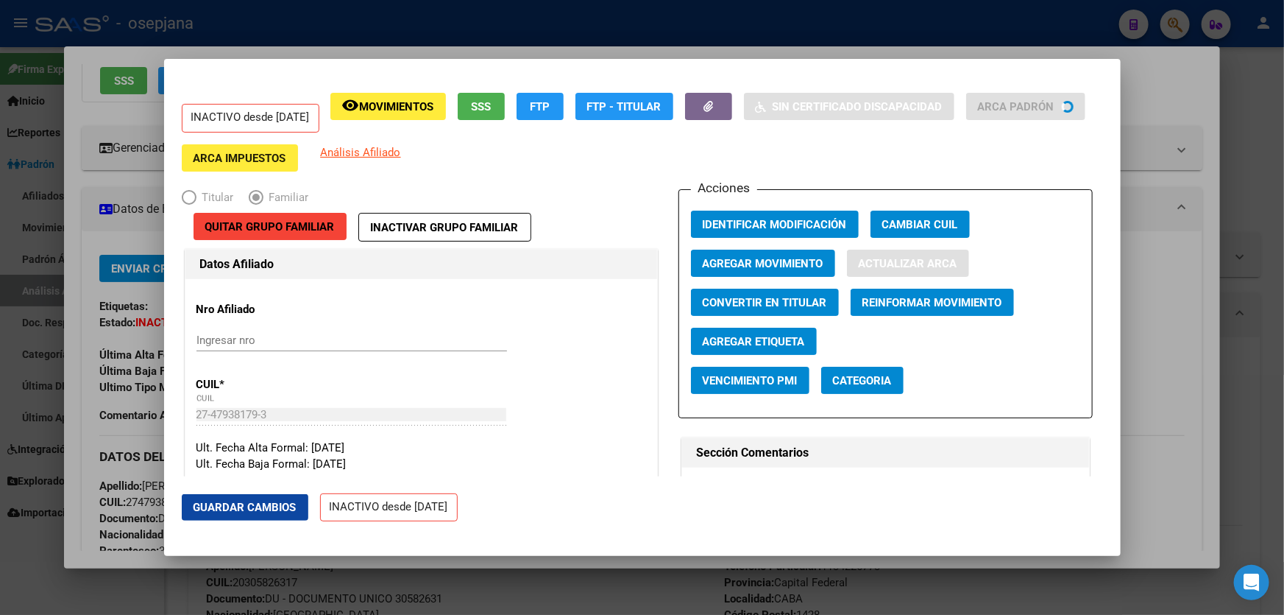
type input "2618"
click at [296, 228] on span "Quitar Grupo Familiar" at bounding box center [270, 226] width 130 height 13
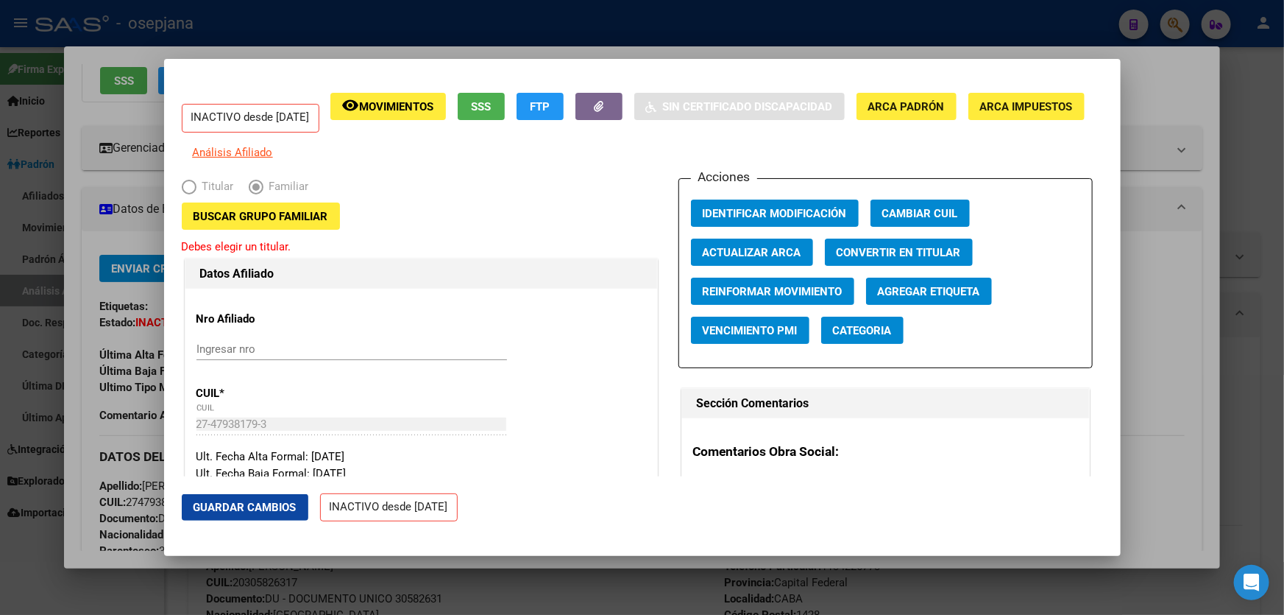
click at [296, 223] on span "Buscar Grupo Familiar" at bounding box center [261, 216] width 135 height 13
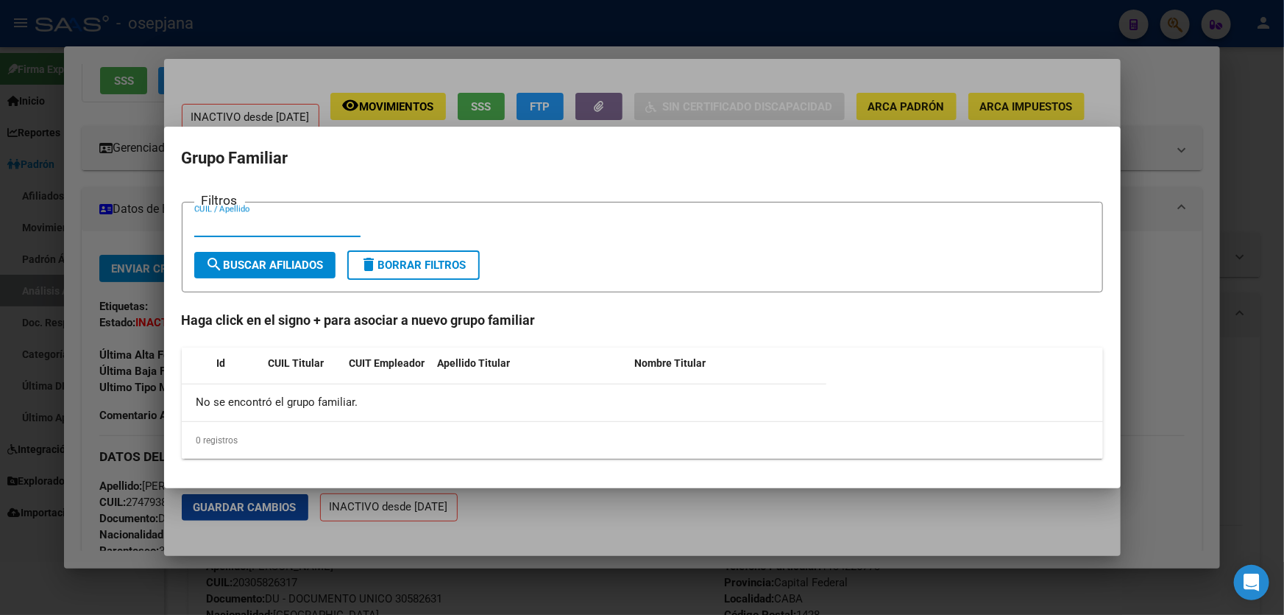
paste input "27-47938179-3"
click at [264, 224] on input "27-47938179-3" at bounding box center [277, 225] width 166 height 13
click at [208, 225] on input "27-479381793" at bounding box center [277, 225] width 166 height 13
click at [246, 261] on span "search Buscar Afiliados" at bounding box center [265, 264] width 118 height 13
drag, startPoint x: 276, startPoint y: 225, endPoint x: 0, endPoint y: 245, distance: 276.8
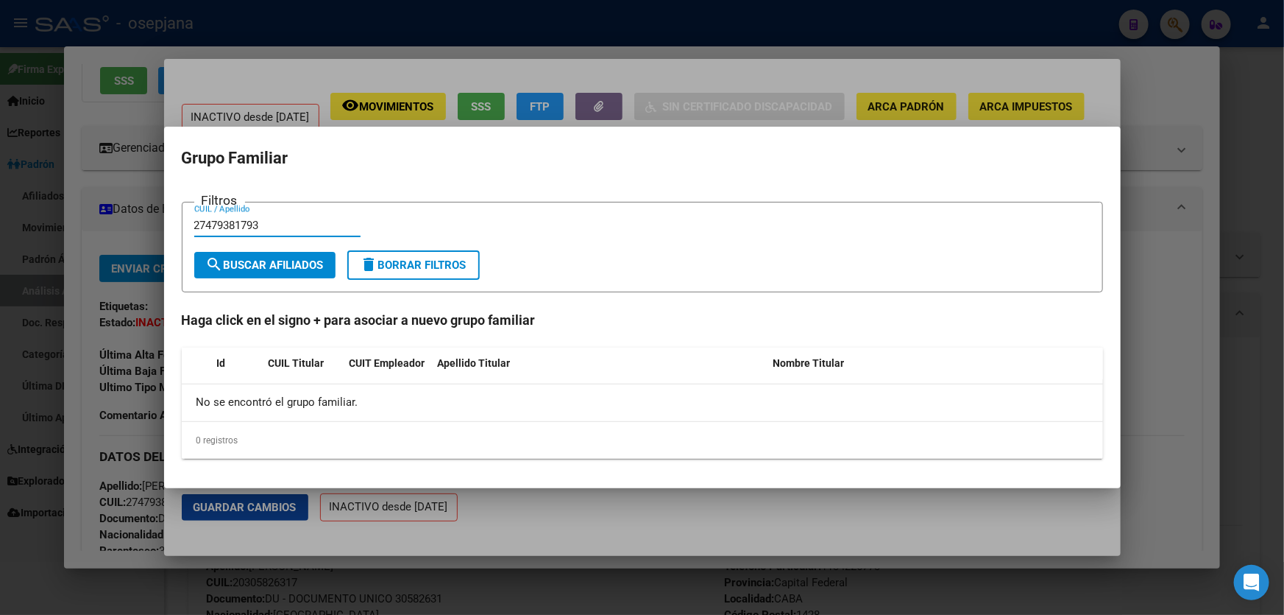
click at [0, 245] on div "27479381793 Buscar (apellido, dni, cuil, nro traspaso, cuit, obra social) searc…" at bounding box center [642, 307] width 1284 height 615
paste input "0-30582631-7"
click at [261, 221] on input "20-30582631-7" at bounding box center [277, 225] width 166 height 13
click at [211, 223] on input "20-305826317" at bounding box center [277, 225] width 166 height 13
type input "20305826317"
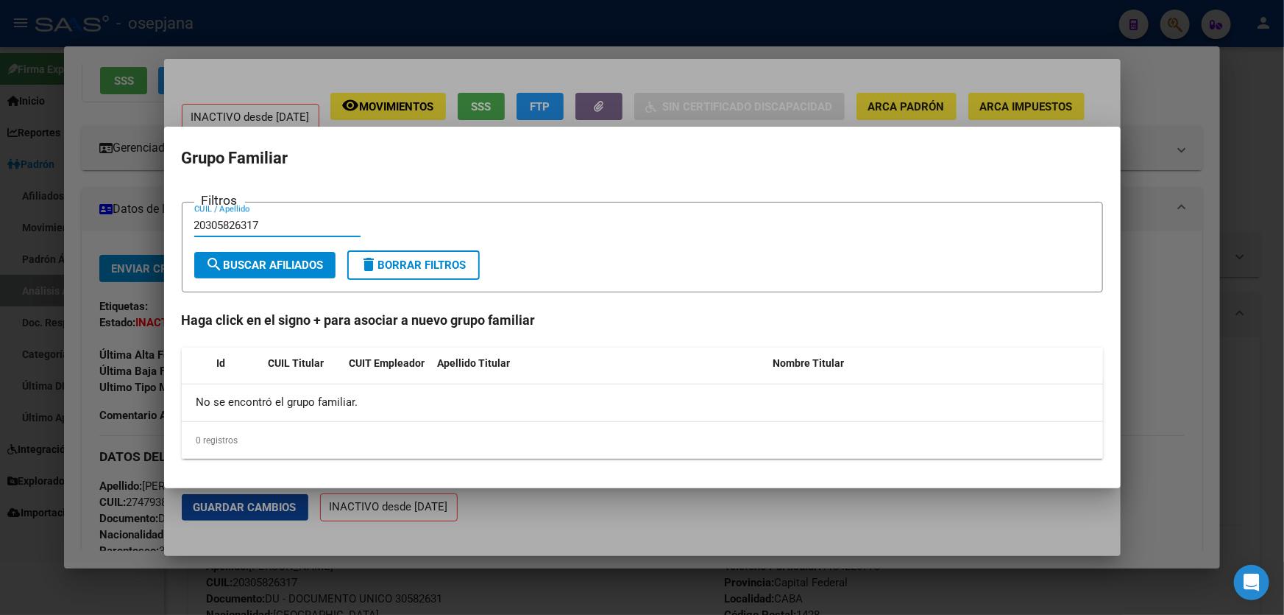
click at [259, 265] on span "search Buscar Afiliados" at bounding box center [265, 264] width 118 height 13
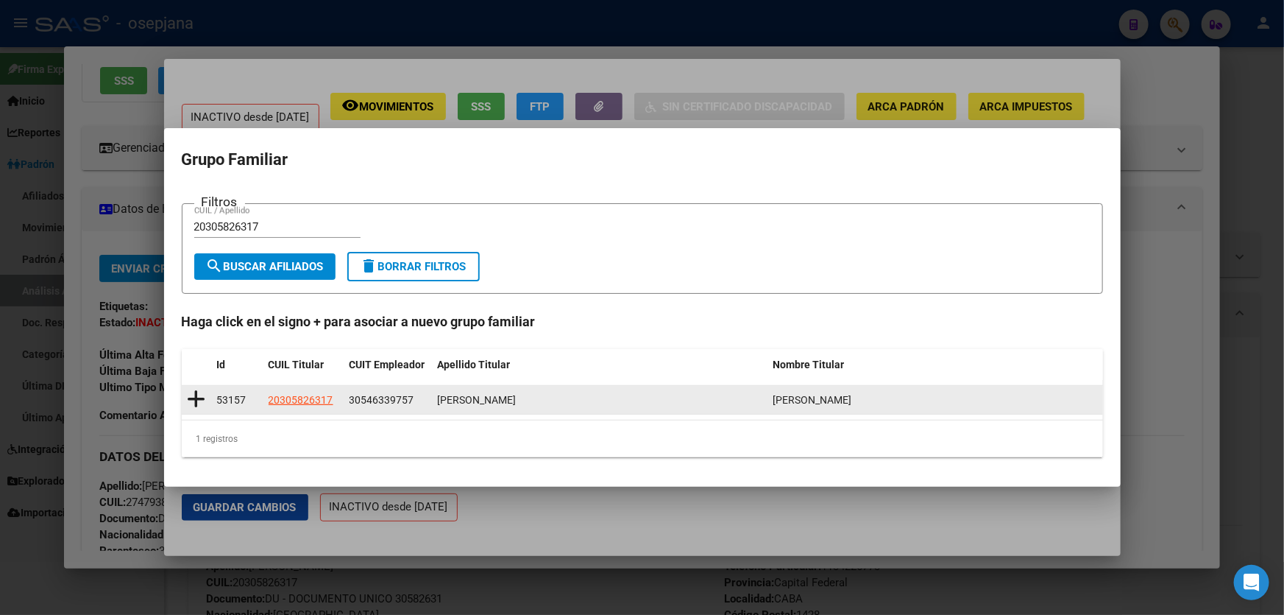
click at [199, 404] on icon at bounding box center [197, 399] width 18 height 21
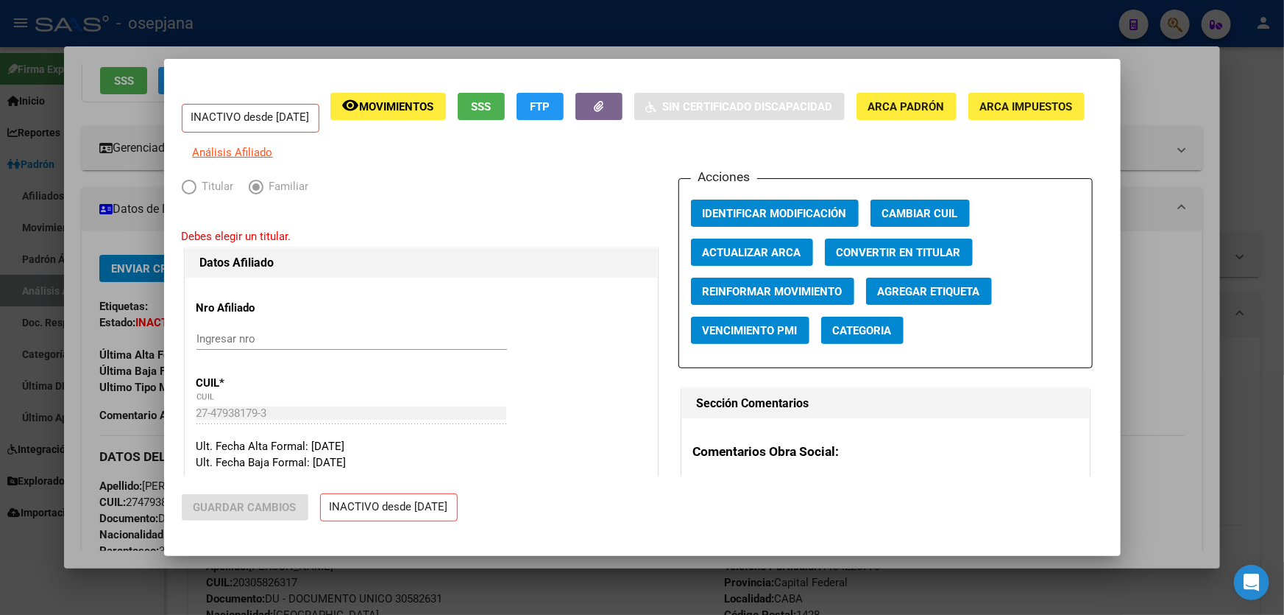
type input "30-54633975-7"
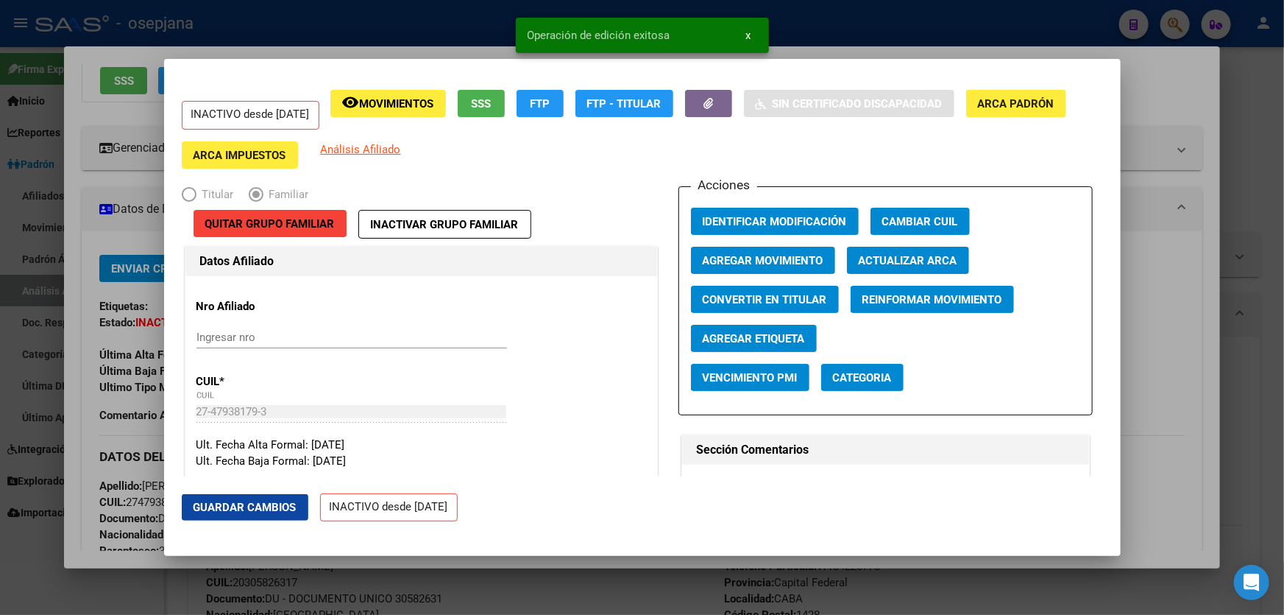
scroll to position [0, 0]
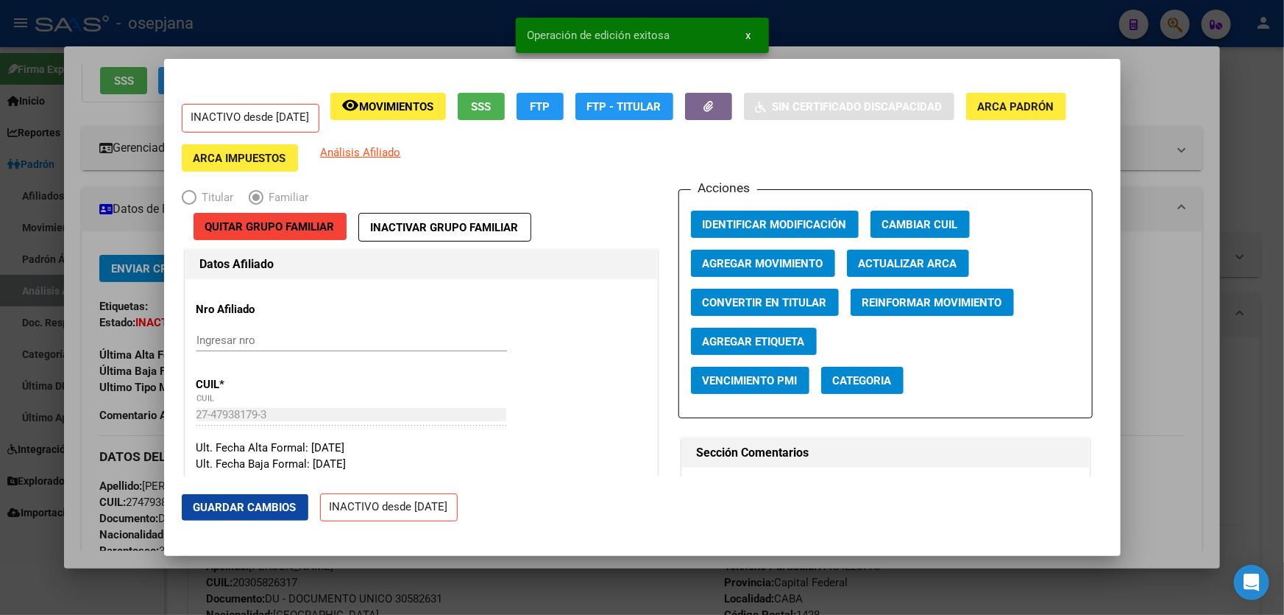
click at [233, 512] on span "Guardar Cambios" at bounding box center [245, 507] width 103 height 13
click at [755, 269] on button "Agregar Movimiento" at bounding box center [763, 263] width 144 height 27
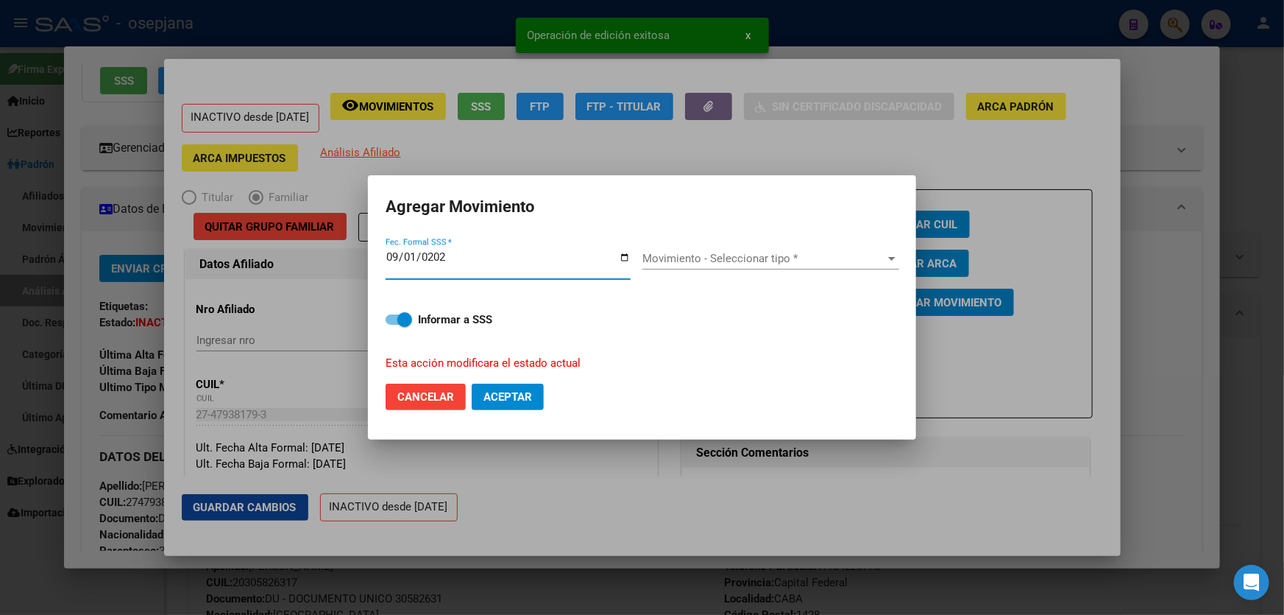
type input "[DATE]"
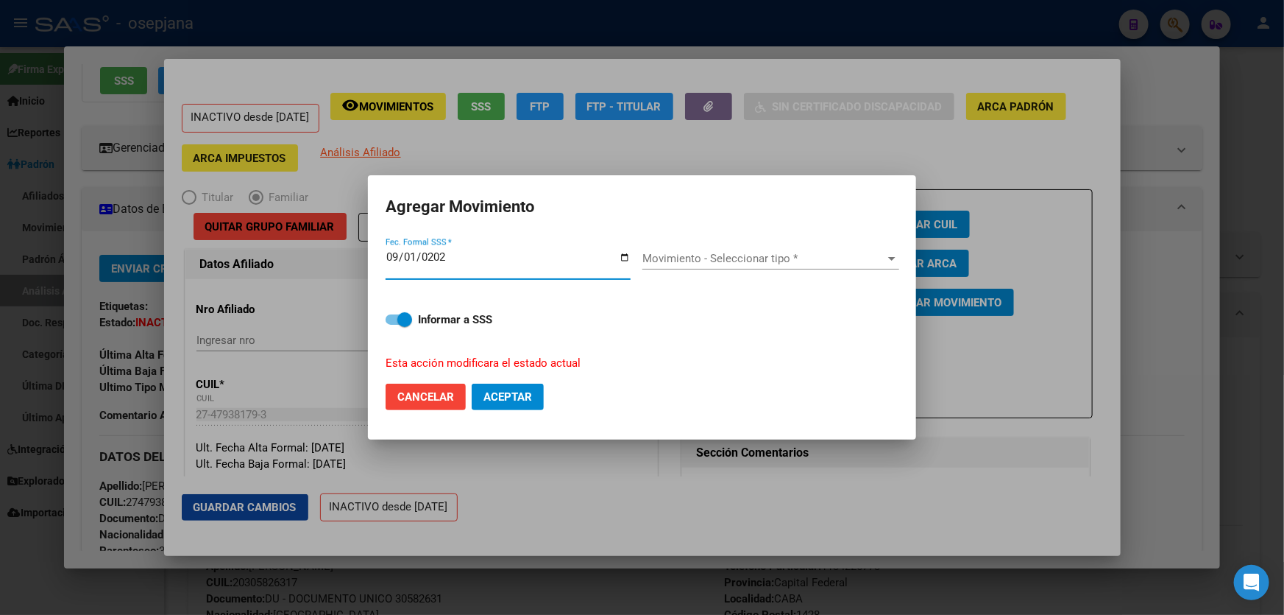
click at [739, 260] on span "Movimiento - Seleccionar tipo *" at bounding box center [765, 258] width 244 height 13
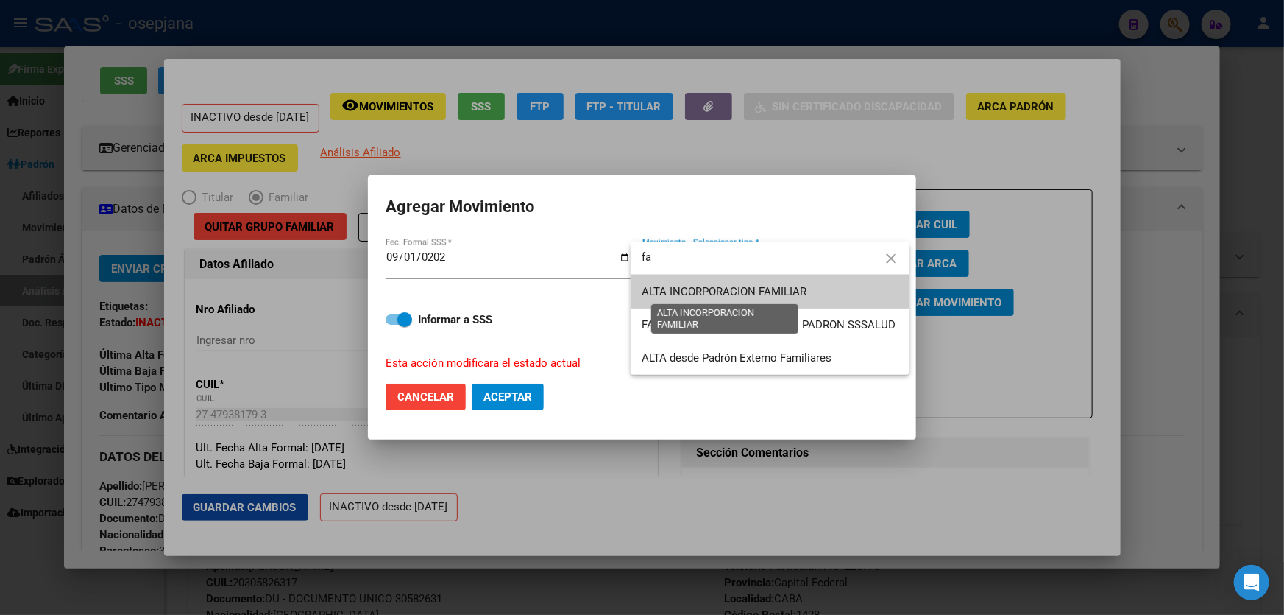
type input "fa"
click at [758, 294] on span "ALTA INCORPORACION FAMILIAR" at bounding box center [725, 291] width 165 height 13
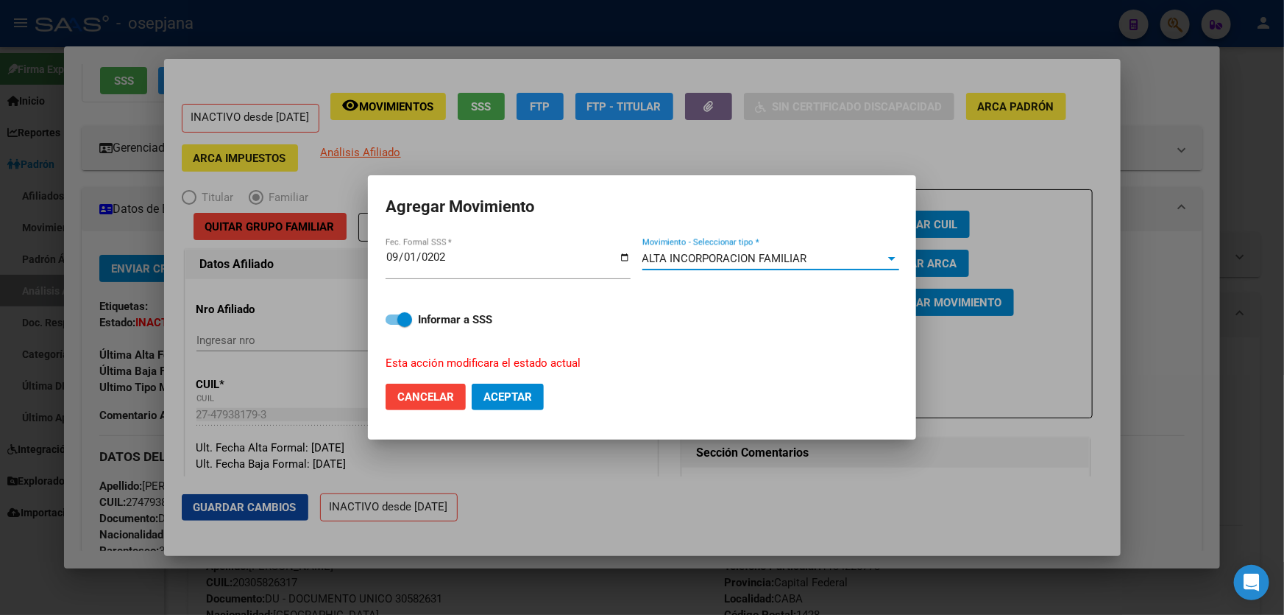
click at [515, 393] on span "Aceptar" at bounding box center [508, 396] width 49 height 13
checkbox input "false"
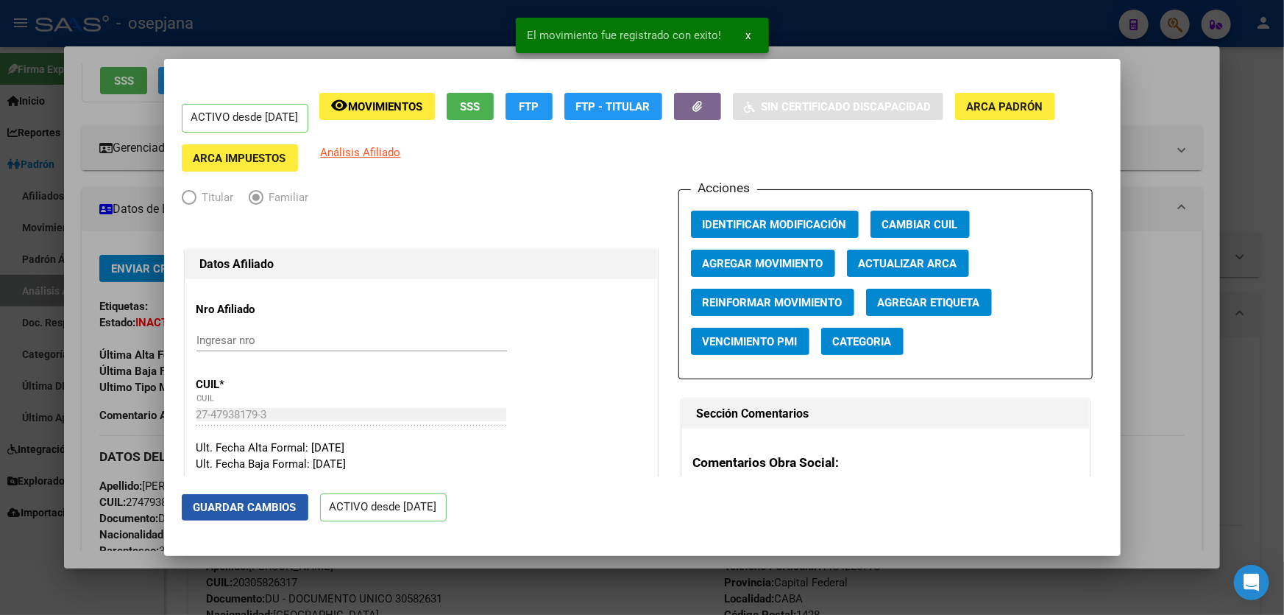
click at [257, 502] on span "Guardar Cambios" at bounding box center [245, 507] width 103 height 13
click at [1284, 370] on div at bounding box center [642, 307] width 1284 height 615
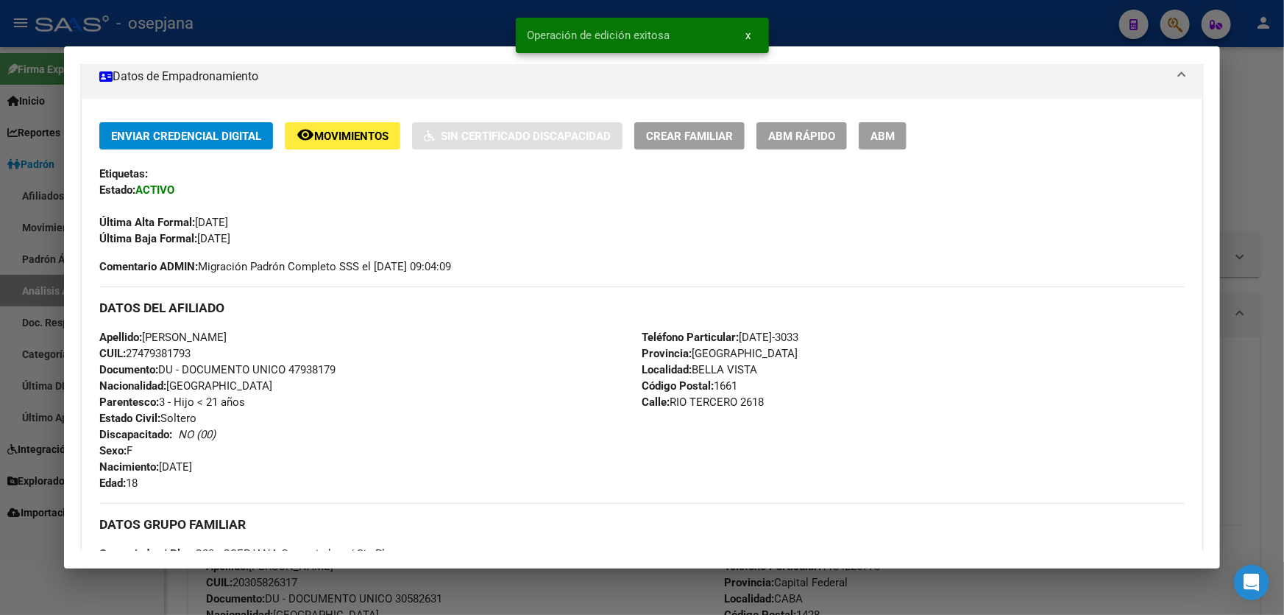
scroll to position [535, 0]
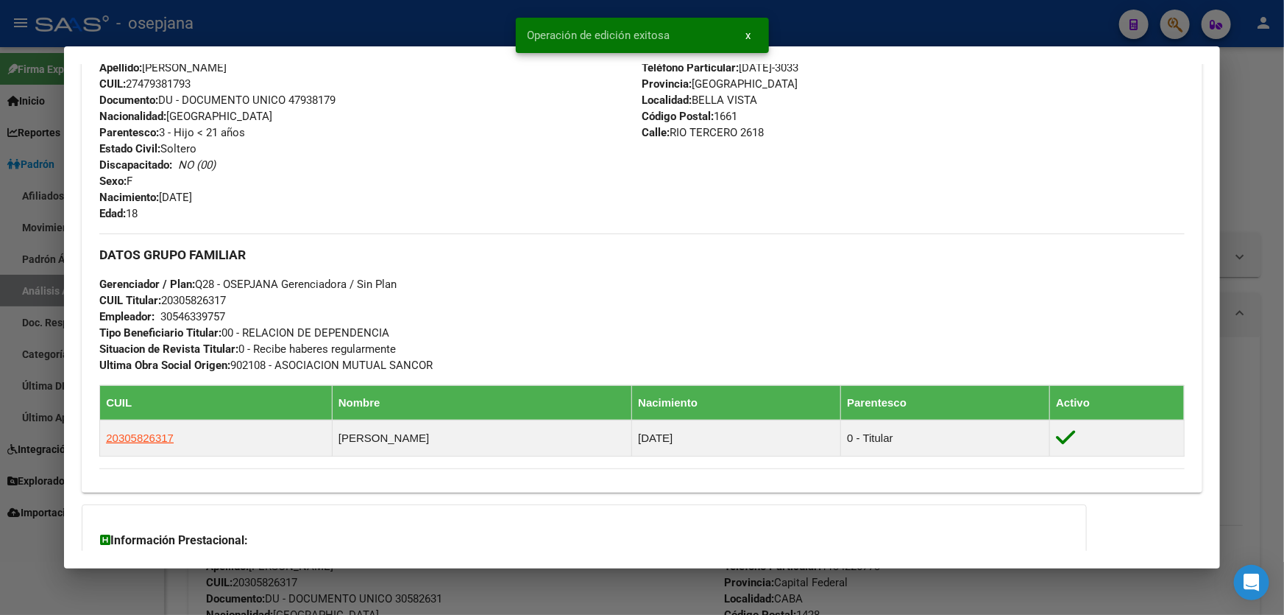
click at [1284, 274] on div at bounding box center [642, 307] width 1284 height 615
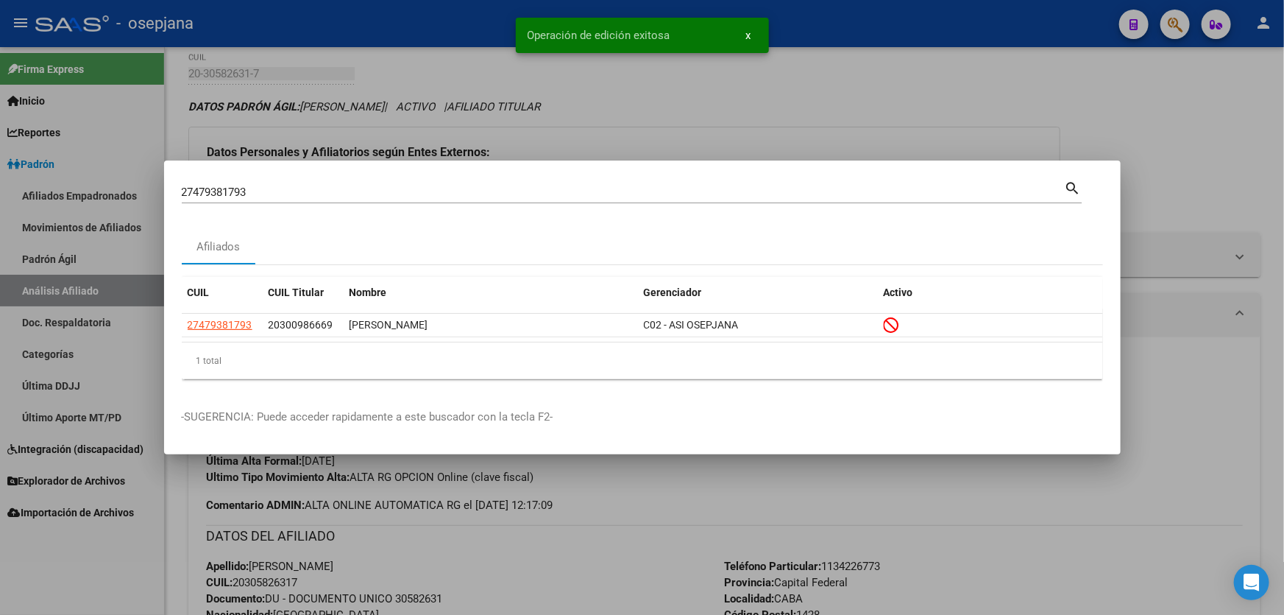
click at [1284, 274] on div at bounding box center [642, 307] width 1284 height 615
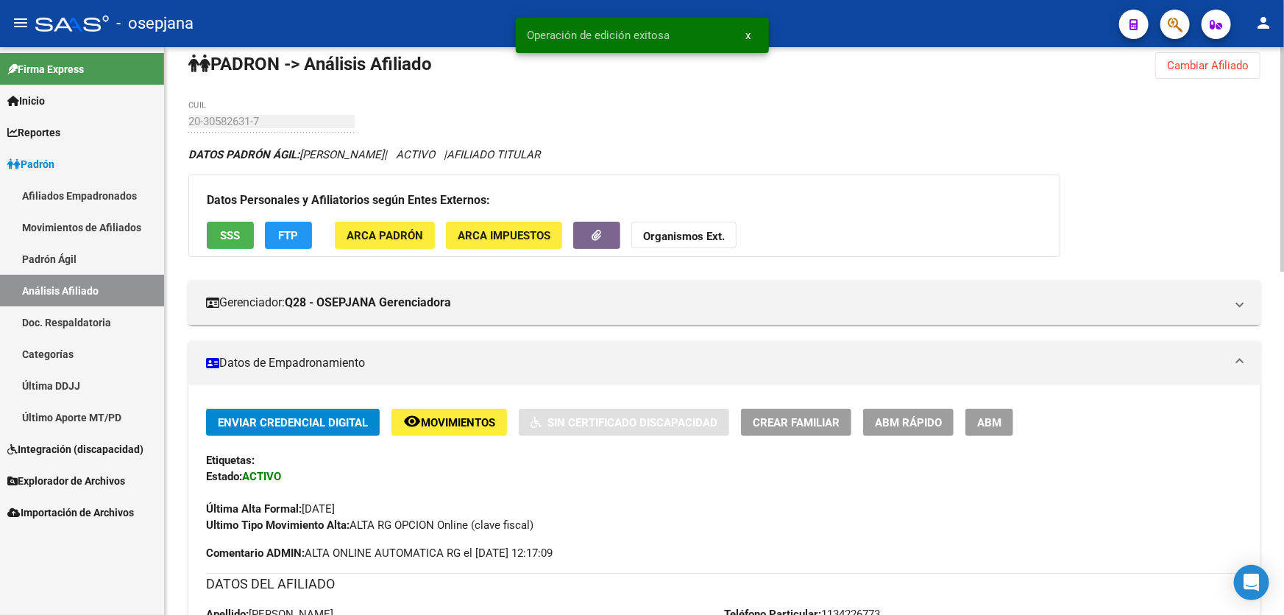
scroll to position [0, 0]
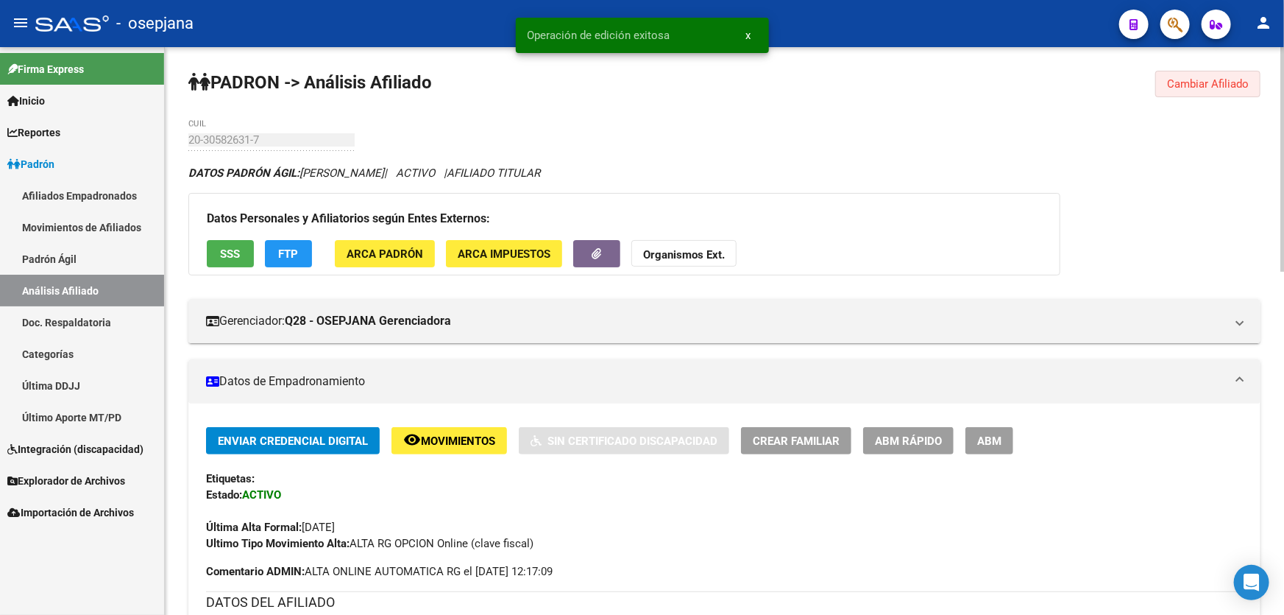
click at [1203, 71] on button "Cambiar Afiliado" at bounding box center [1208, 84] width 105 height 26
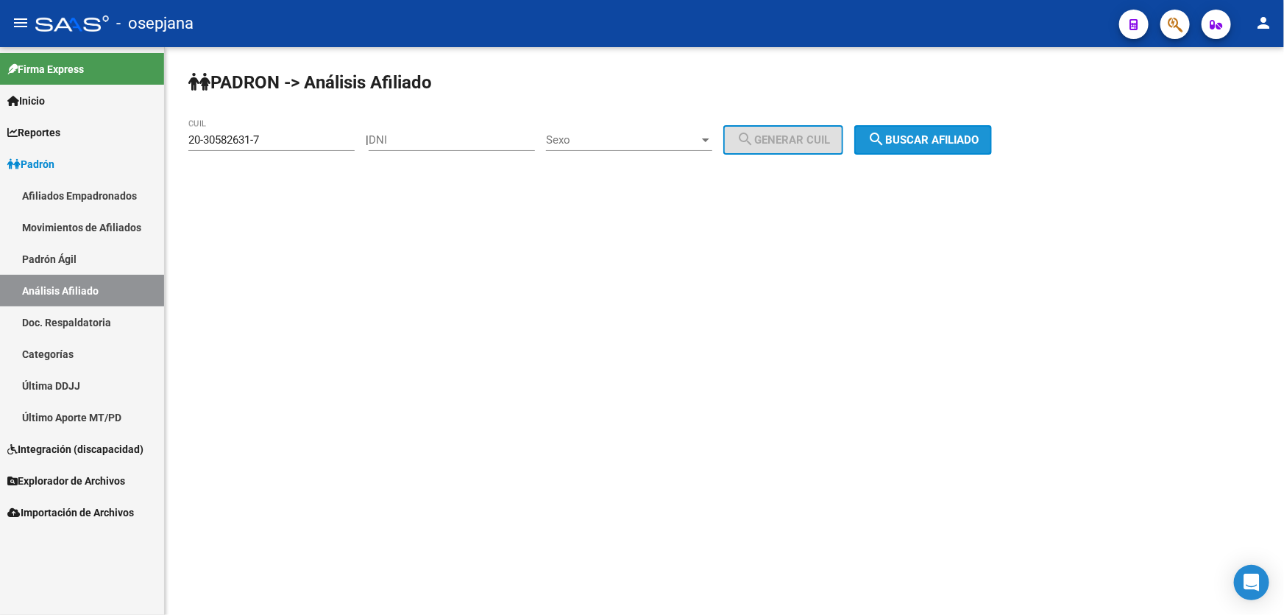
click at [988, 131] on button "search Buscar afiliado" at bounding box center [924, 139] width 138 height 29
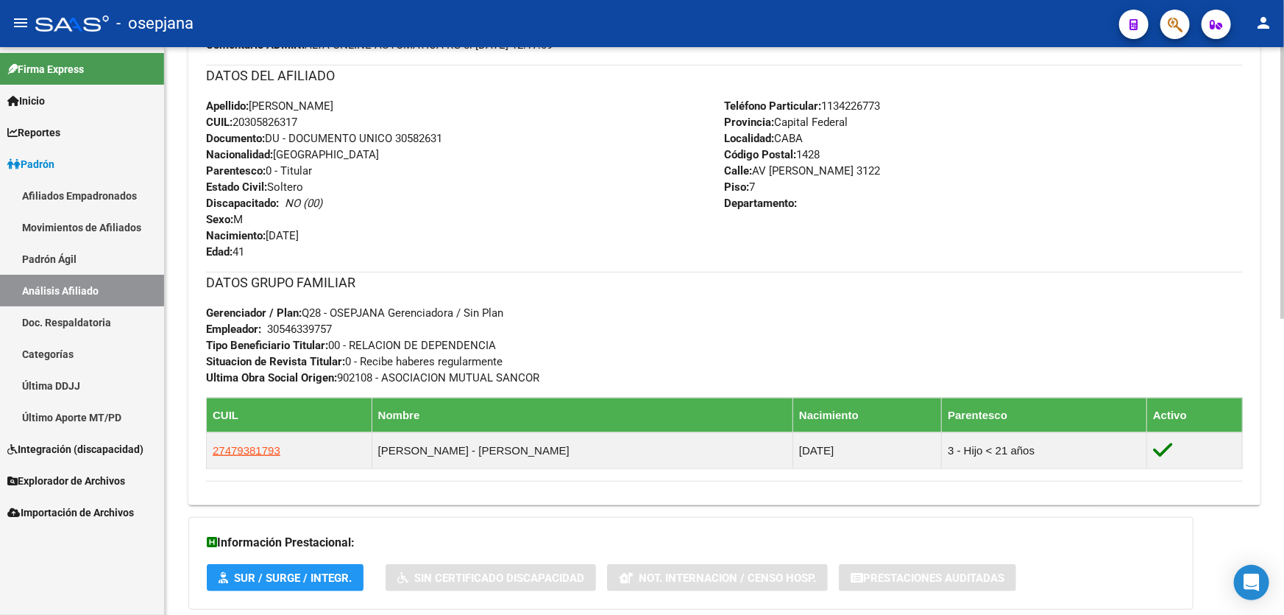
scroll to position [535, 0]
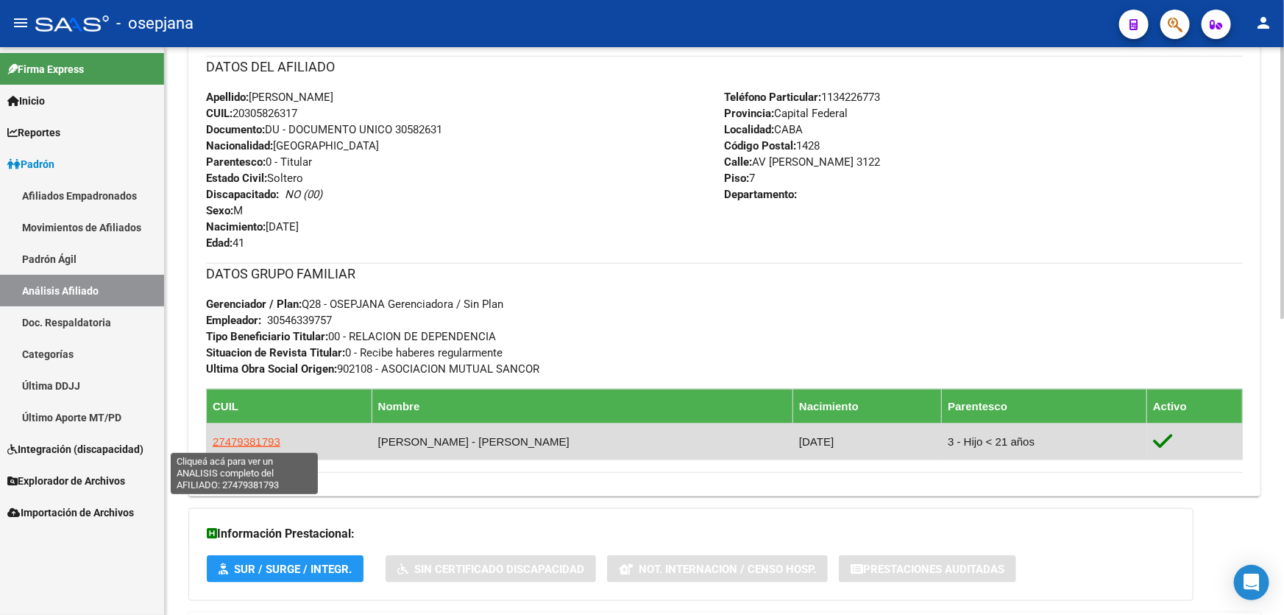
click at [241, 442] on span "27479381793" at bounding box center [247, 441] width 68 height 13
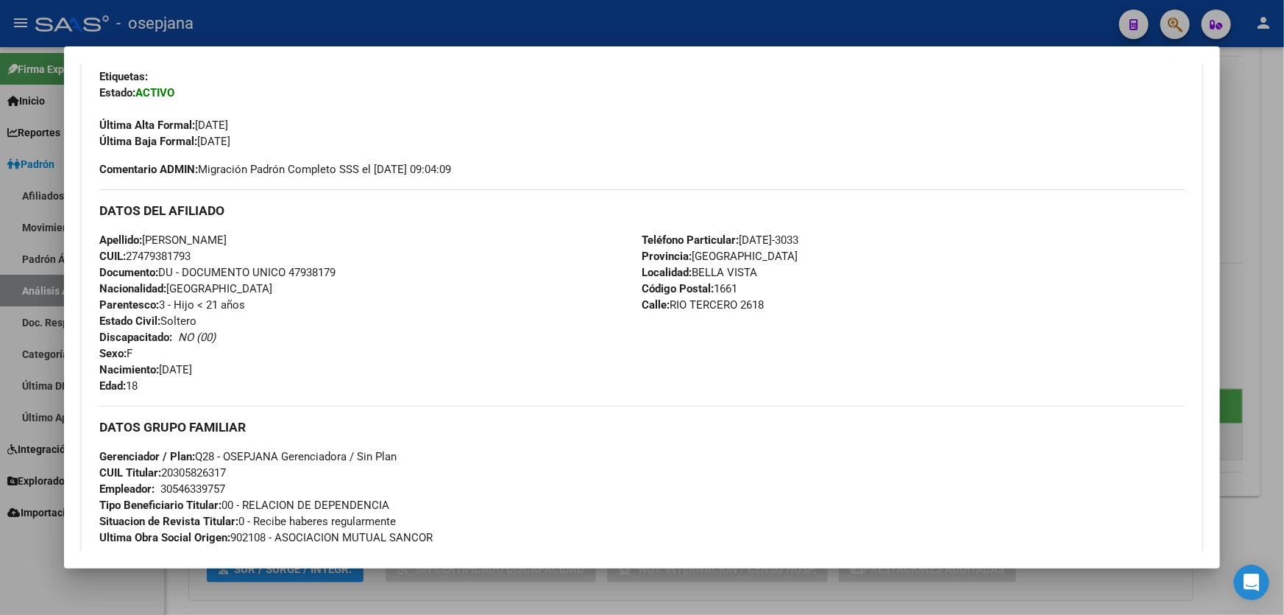
scroll to position [401, 0]
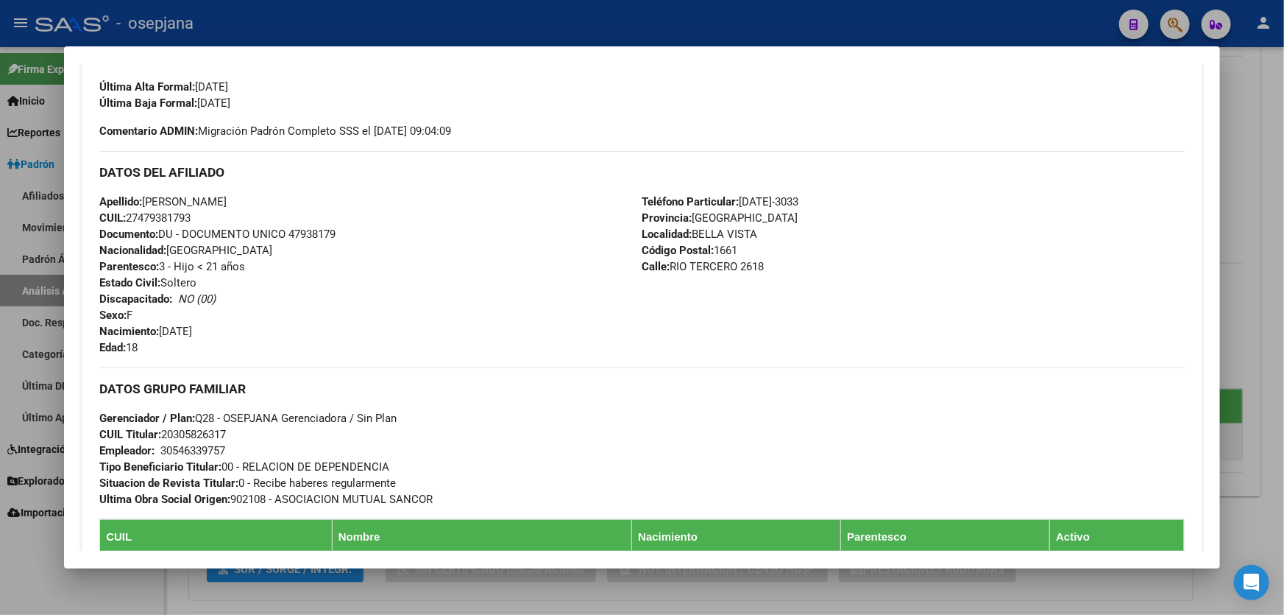
click at [1284, 336] on div at bounding box center [642, 307] width 1284 height 615
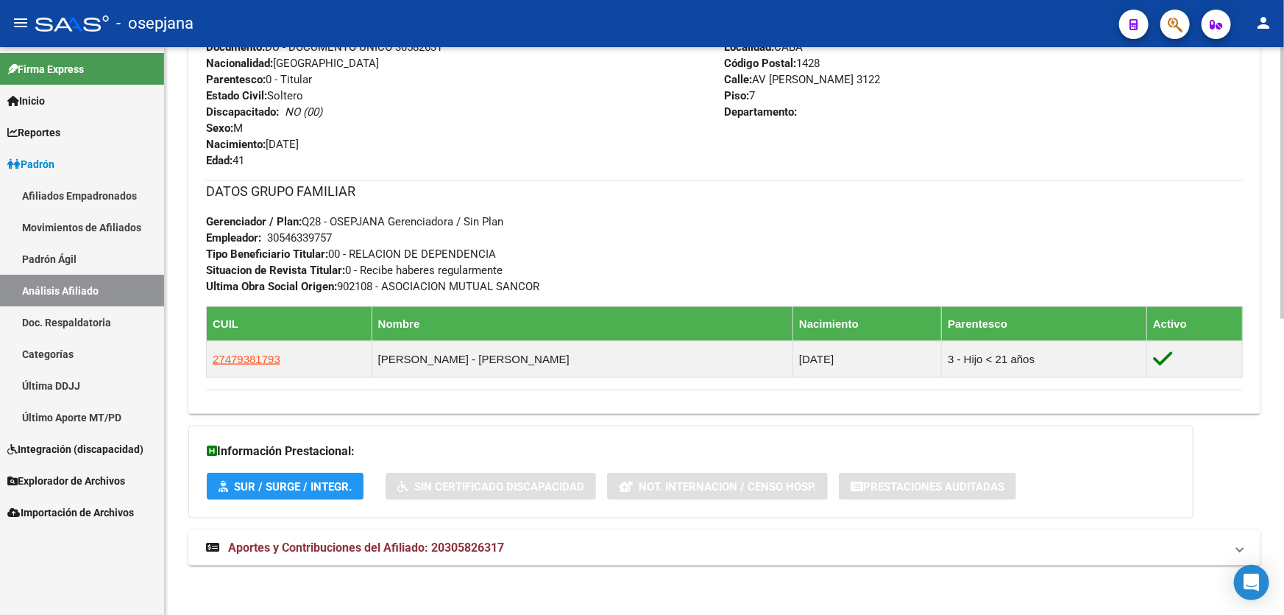
scroll to position [618, 0]
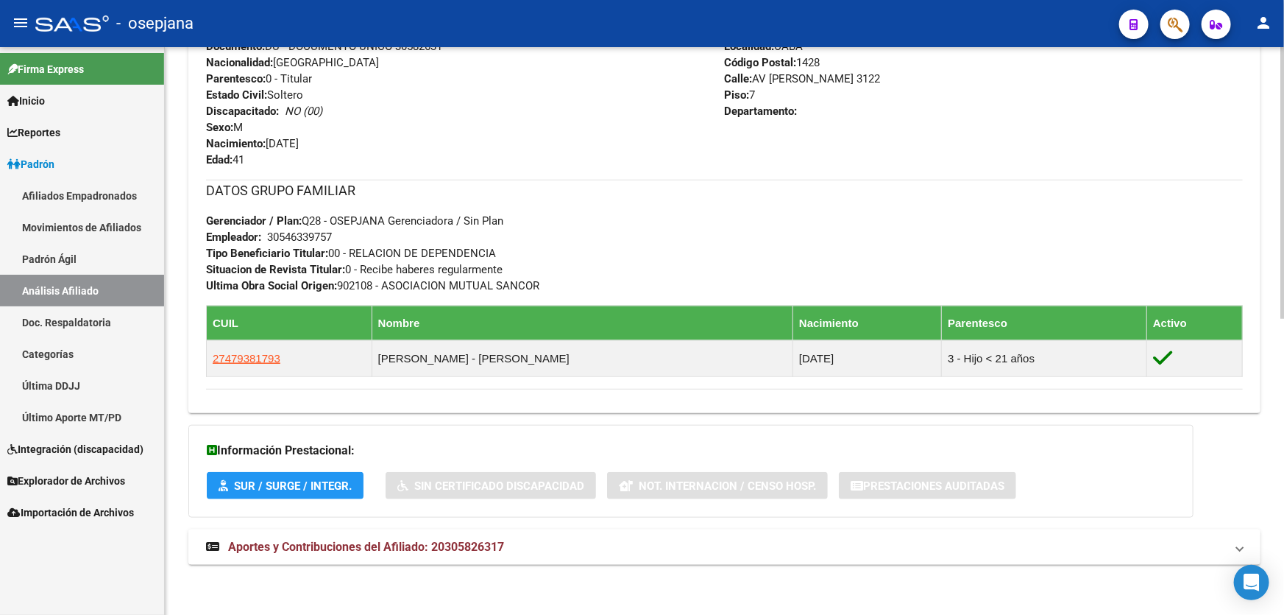
click at [595, 558] on mat-expansion-panel-header "Aportes y Contribuciones del Afiliado: 20305826317" at bounding box center [724, 546] width 1072 height 35
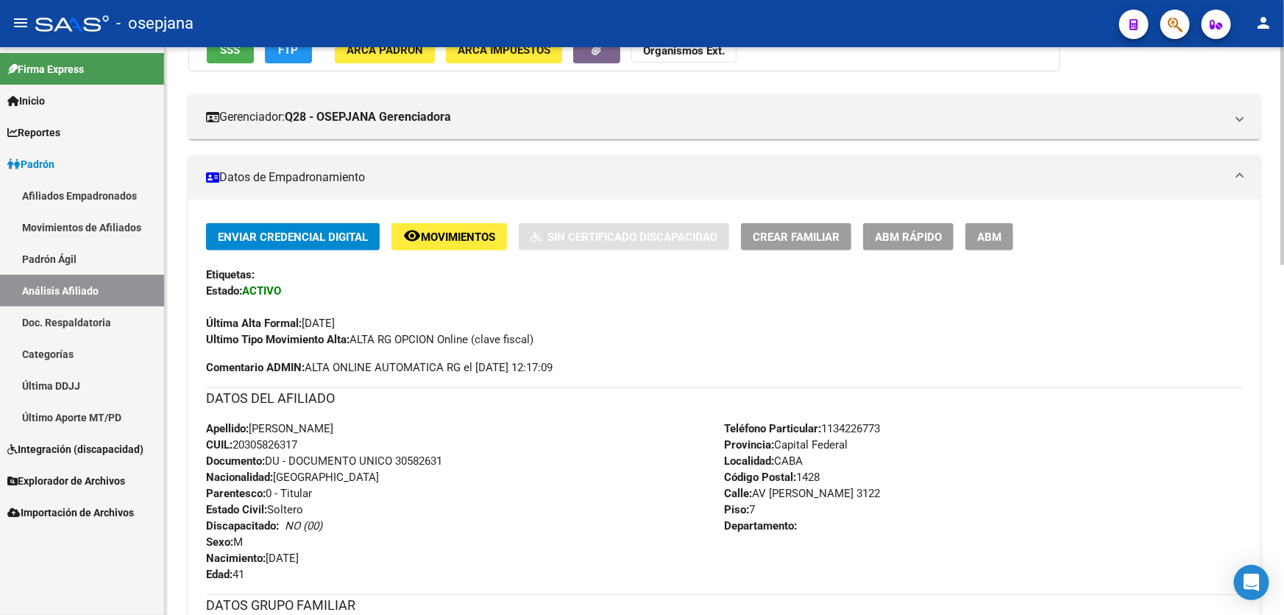
scroll to position [0, 0]
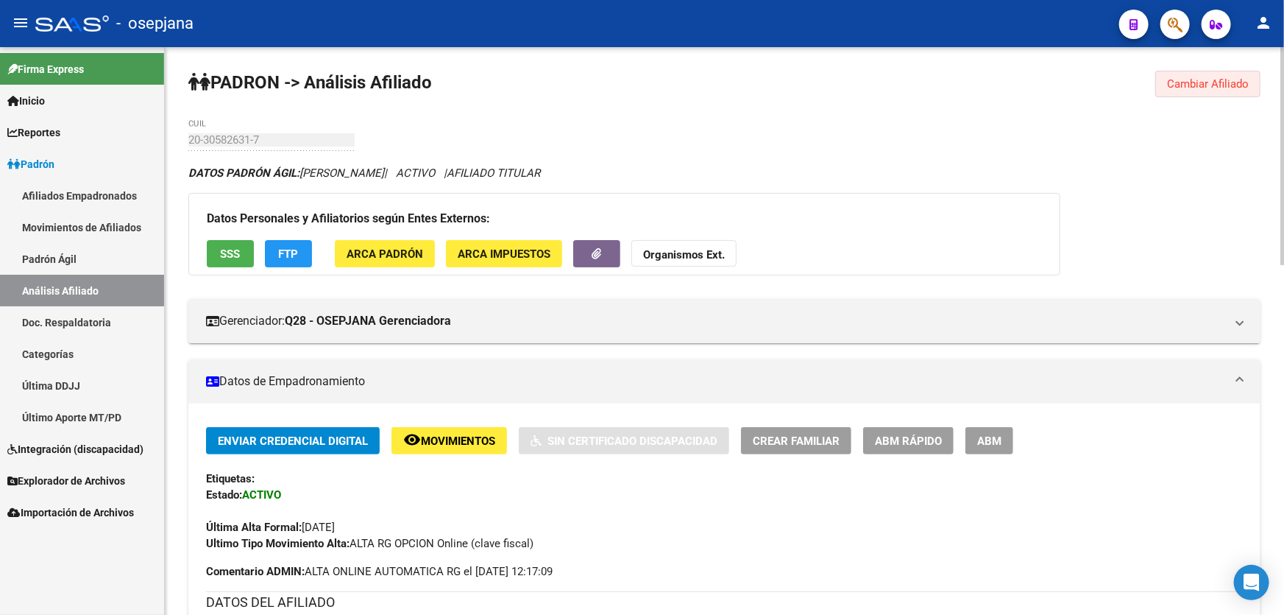
click at [1209, 82] on span "Cambiar Afiliado" at bounding box center [1208, 83] width 82 height 13
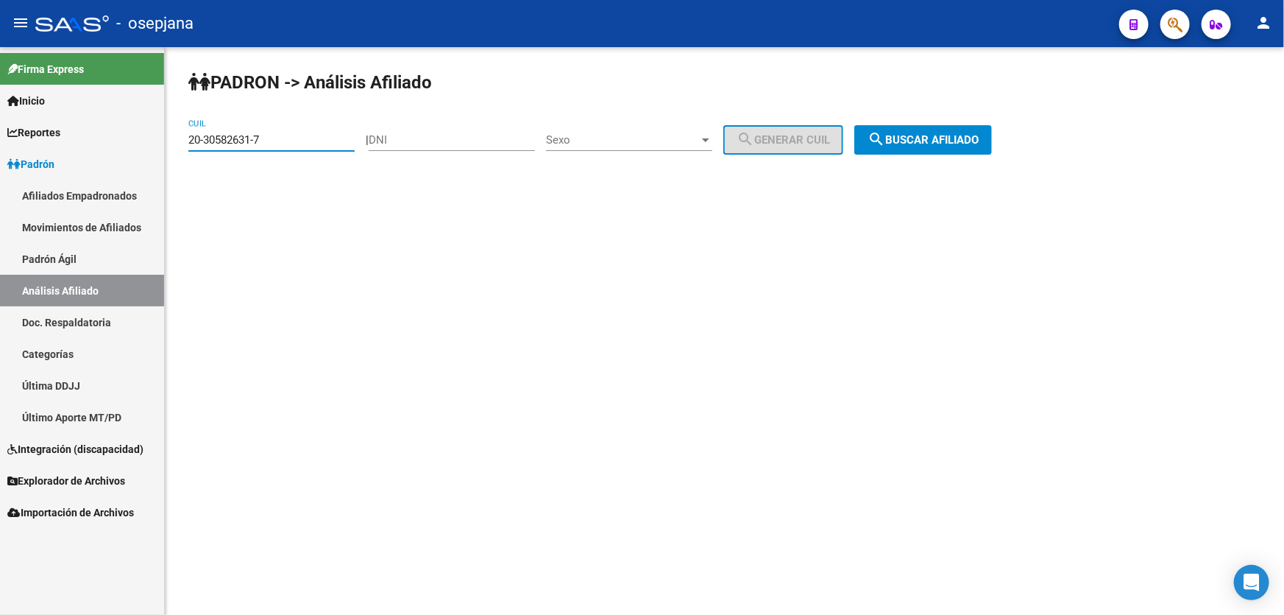
drag, startPoint x: 294, startPoint y: 136, endPoint x: 130, endPoint y: 159, distance: 165.0
click at [130, 159] on mat-sidenav-container "Firma Express Inicio Instructivos Contacto OS Reportes Padrón Traspasos x O.S. …" at bounding box center [642, 331] width 1284 height 568
paste input "3-44611681-9"
click at [950, 130] on button "search Buscar afiliado" at bounding box center [924, 139] width 138 height 29
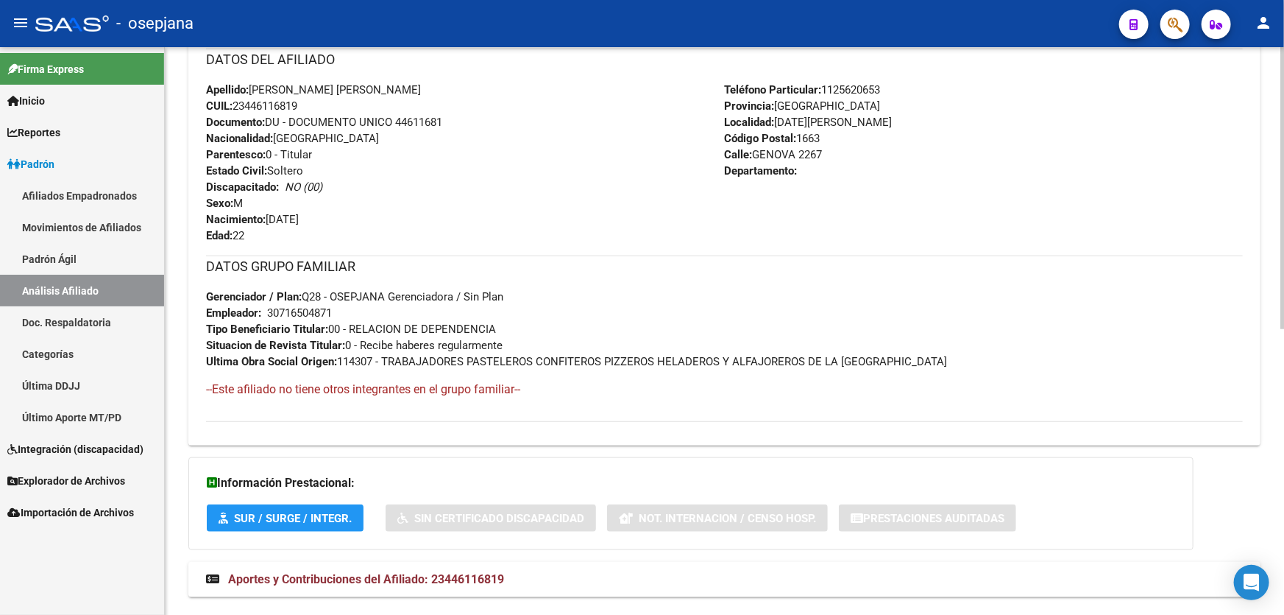
scroll to position [574, 0]
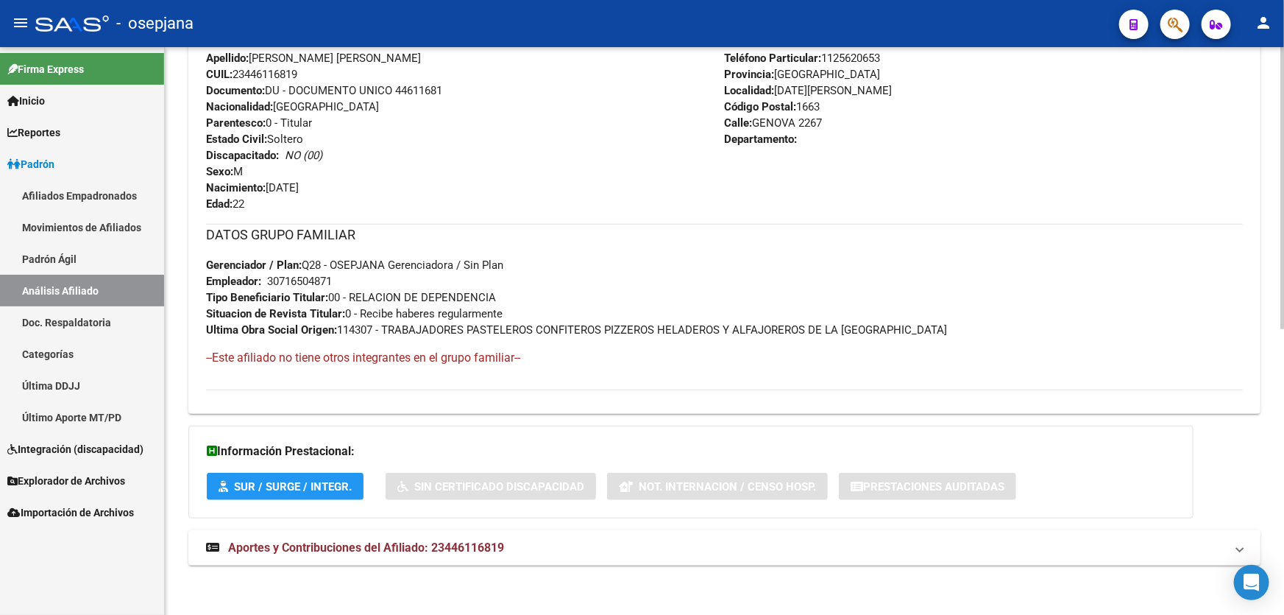
click at [574, 541] on mat-panel-title "Aportes y Contribuciones del Afiliado: 23446116819" at bounding box center [715, 548] width 1019 height 16
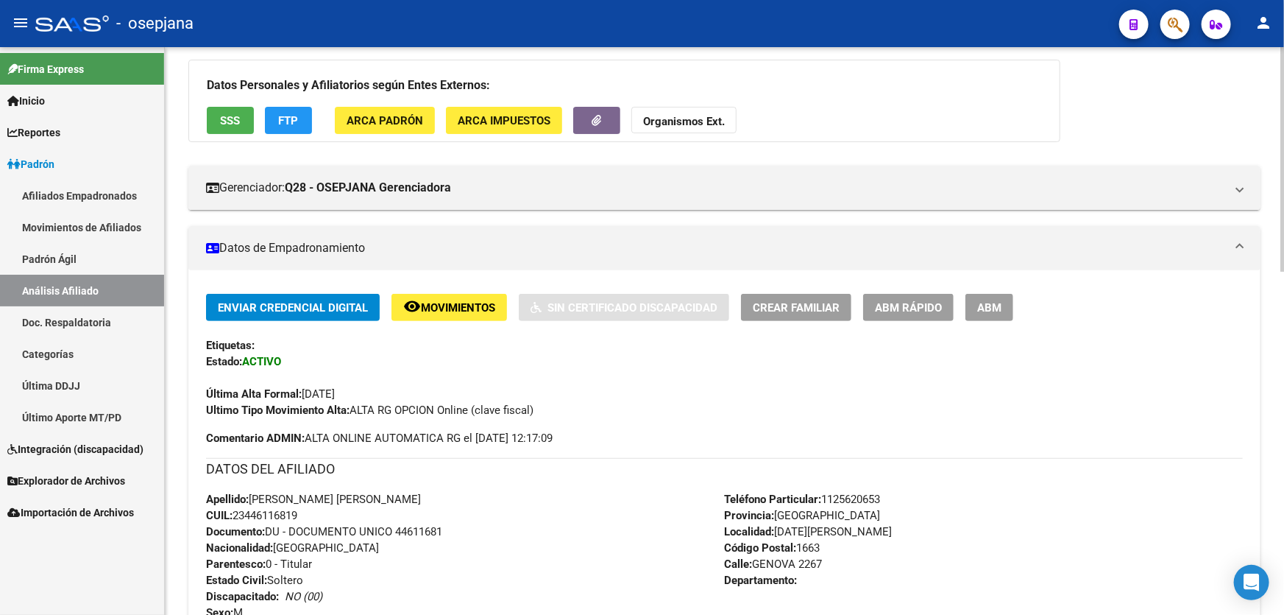
scroll to position [0, 0]
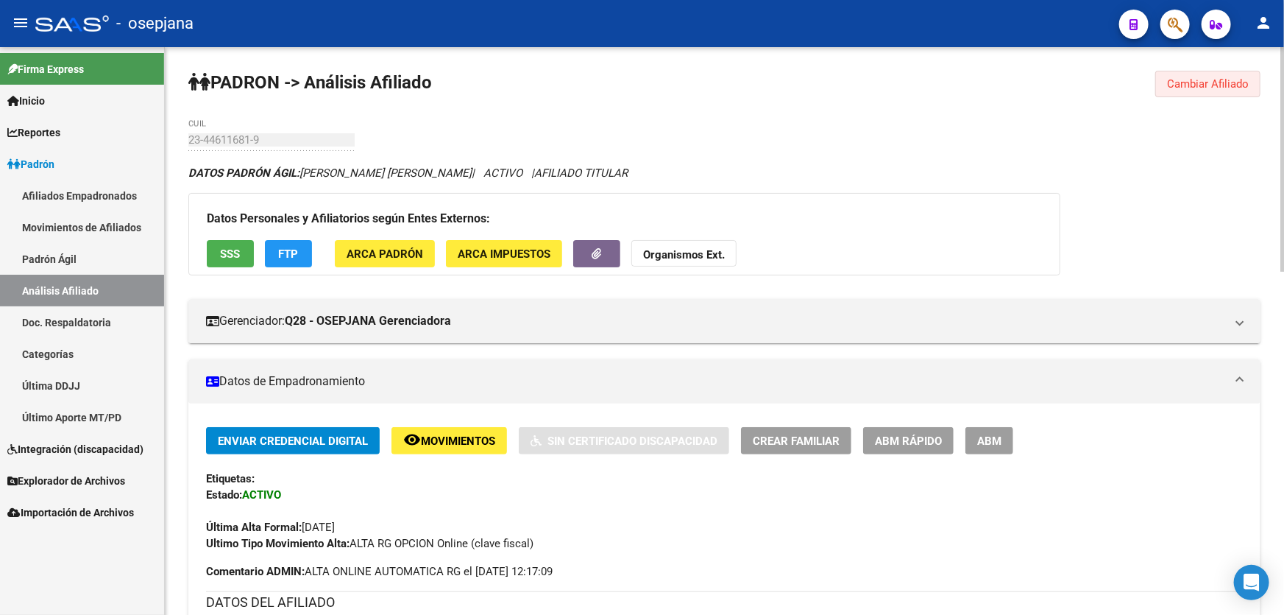
click at [1222, 79] on span "Cambiar Afiliado" at bounding box center [1208, 83] width 82 height 13
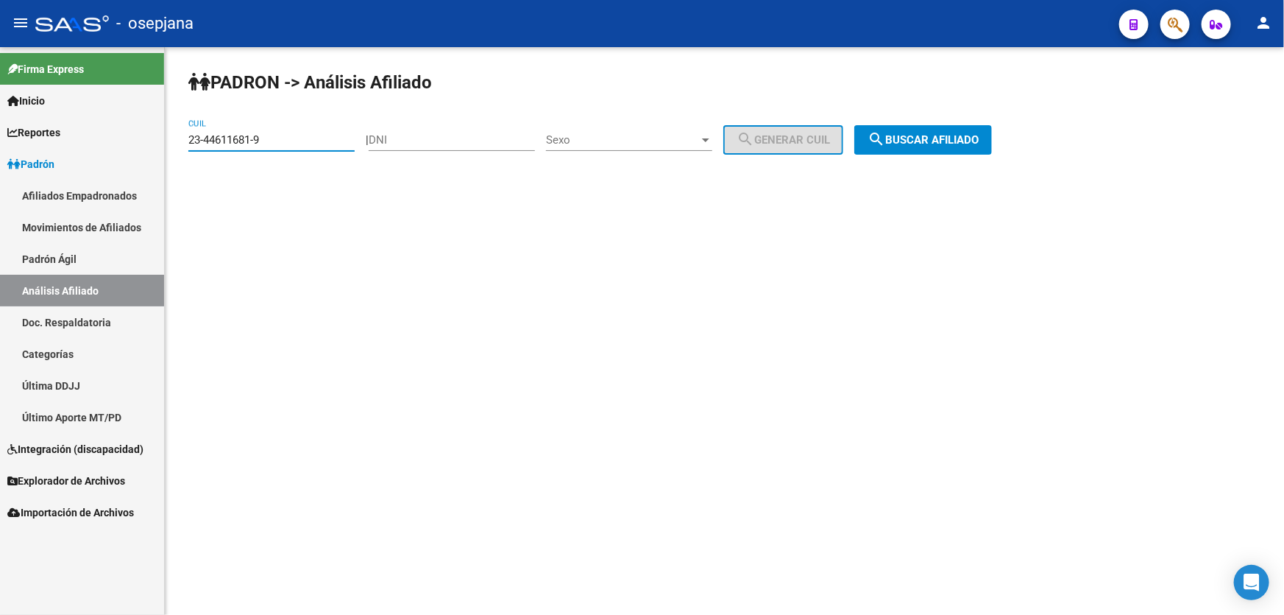
drag, startPoint x: 298, startPoint y: 143, endPoint x: 0, endPoint y: 172, distance: 299.6
click at [0, 172] on mat-sidenav-container "Firma Express Inicio Instructivos Contacto OS Reportes Padrón Traspasos x O.S. …" at bounding box center [642, 331] width 1284 height 568
paste input "0-33886860-0"
click at [972, 147] on button "search Buscar afiliado" at bounding box center [924, 139] width 138 height 29
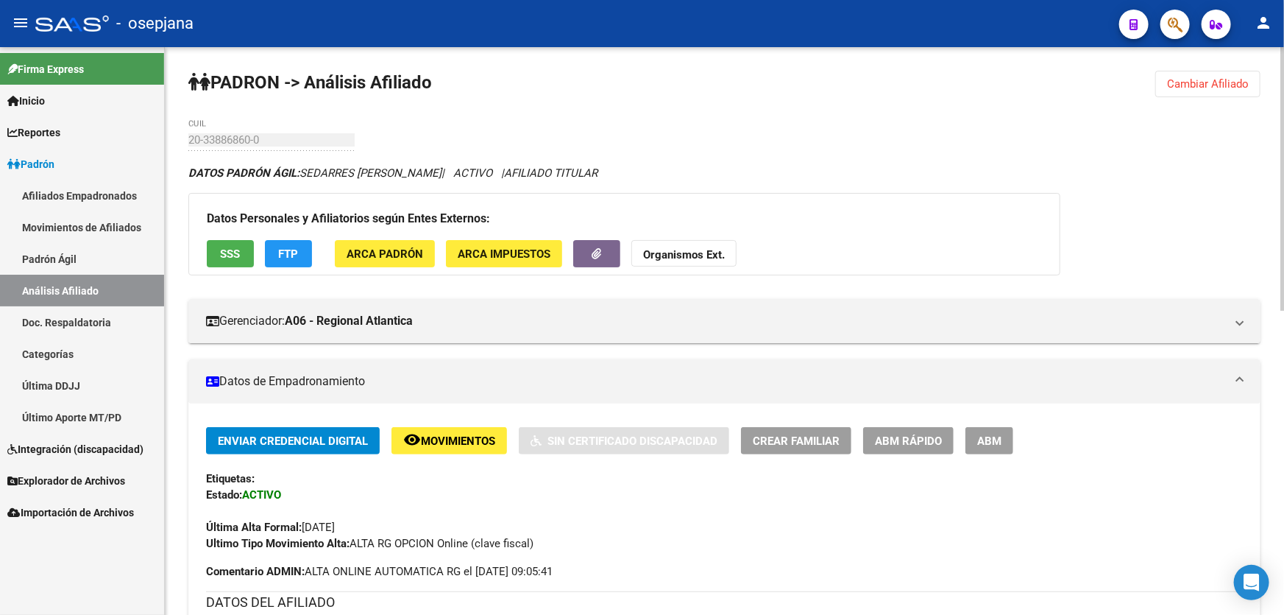
click at [1209, 82] on span "Cambiar Afiliado" at bounding box center [1208, 83] width 82 height 13
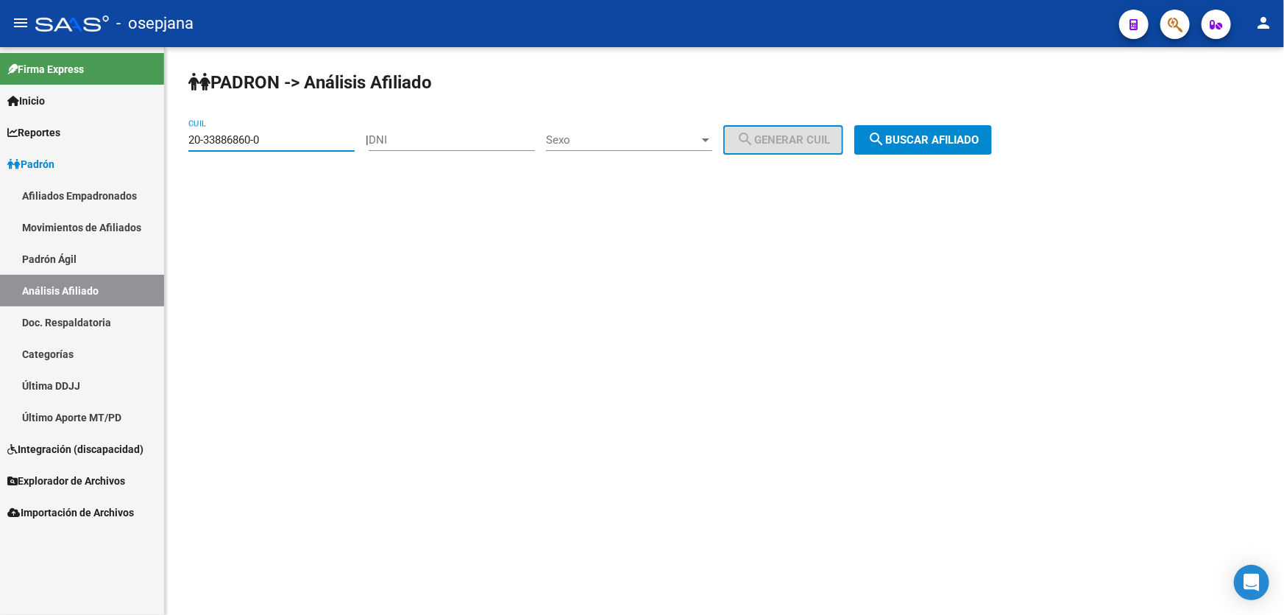
drag, startPoint x: 300, startPoint y: 143, endPoint x: 110, endPoint y: 146, distance: 189.9
click at [110, 146] on mat-sidenav-container "Firma Express Inicio Instructivos Contacto OS Reportes Padrón Traspasos x O.S. …" at bounding box center [642, 331] width 1284 height 568
paste input "3-34850802-4"
click at [979, 143] on span "search Buscar afiliado" at bounding box center [923, 139] width 111 height 13
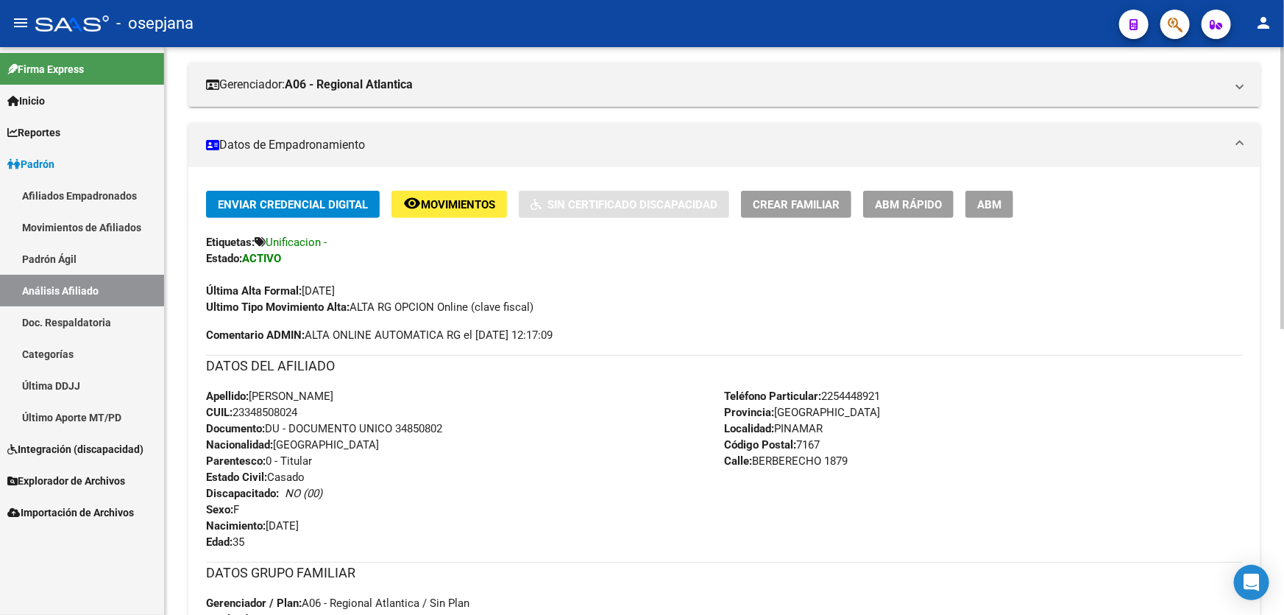
scroll to position [200, 0]
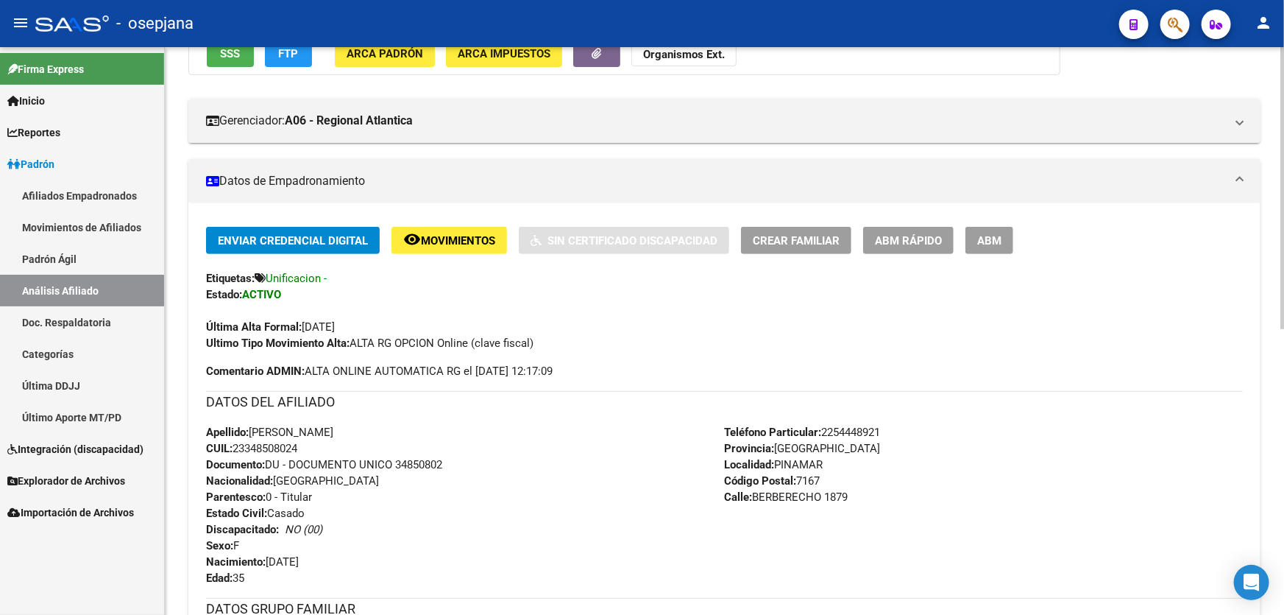
click at [471, 228] on button "remove_red_eye Movimientos" at bounding box center [450, 240] width 116 height 27
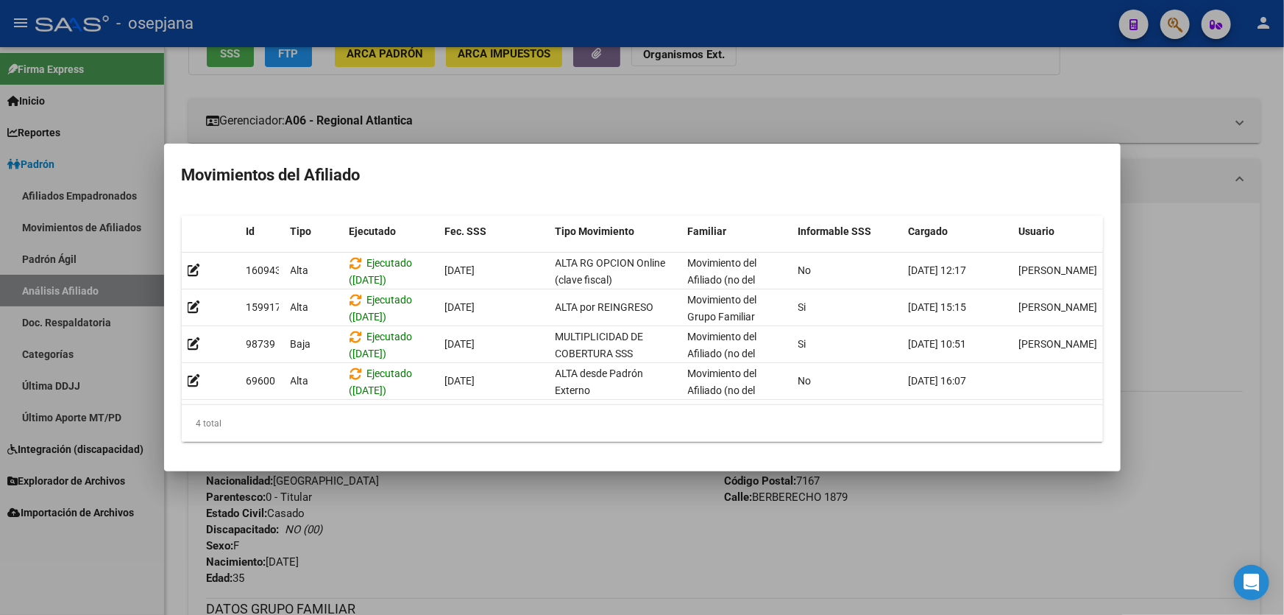
click at [1216, 405] on div at bounding box center [642, 307] width 1284 height 615
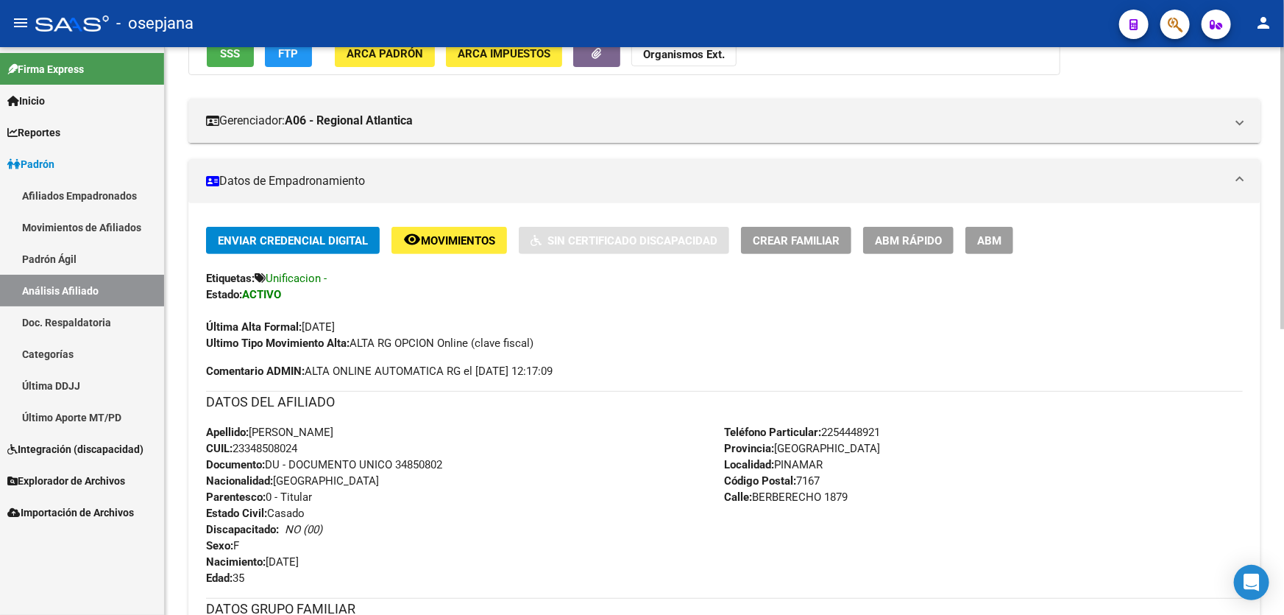
scroll to position [334, 0]
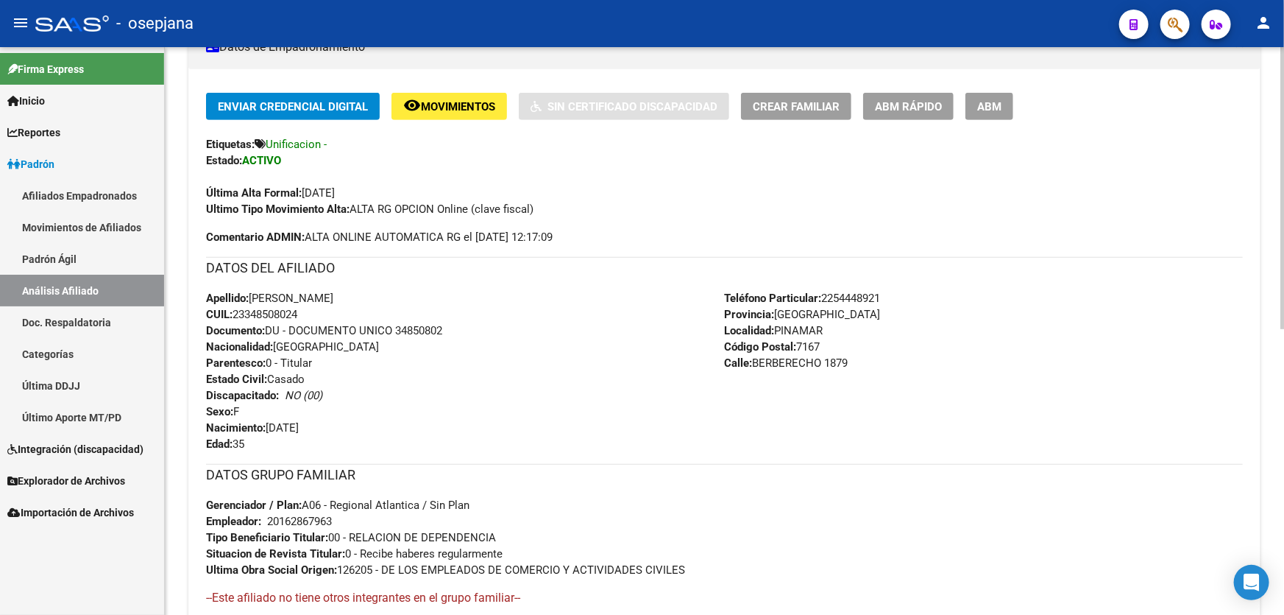
drag, startPoint x: 824, startPoint y: 360, endPoint x: 757, endPoint y: 359, distance: 66.3
click at [757, 359] on span "Calle: BERBERECHO 1879" at bounding box center [787, 362] width 124 height 13
copy span "BERBERECHO"
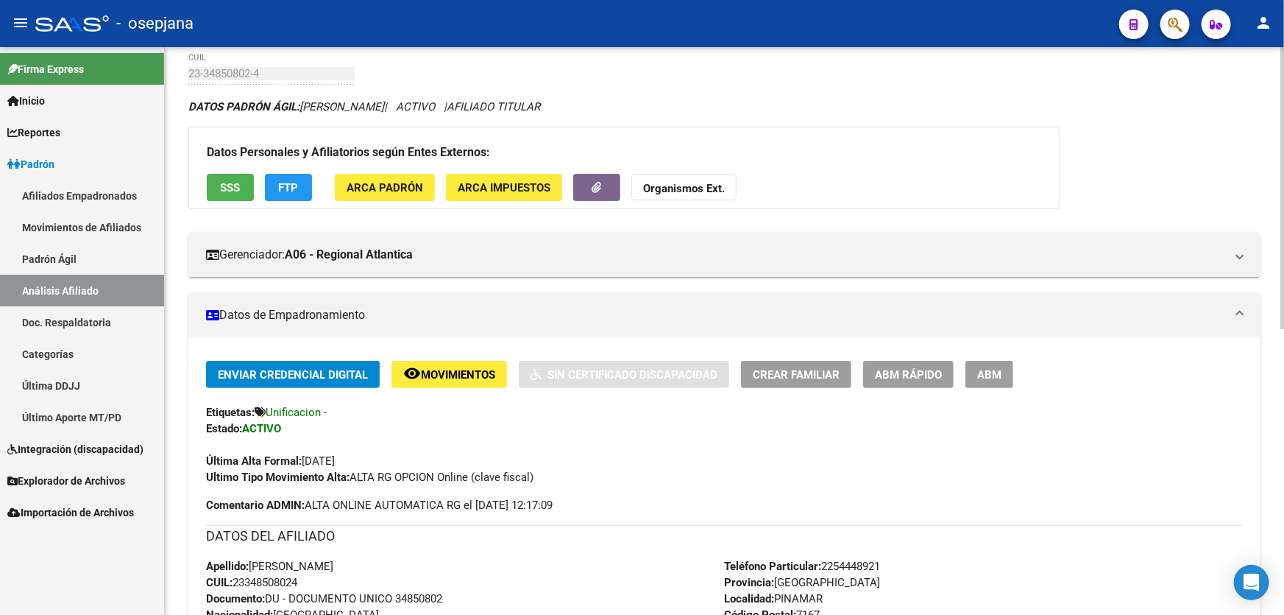
scroll to position [0, 0]
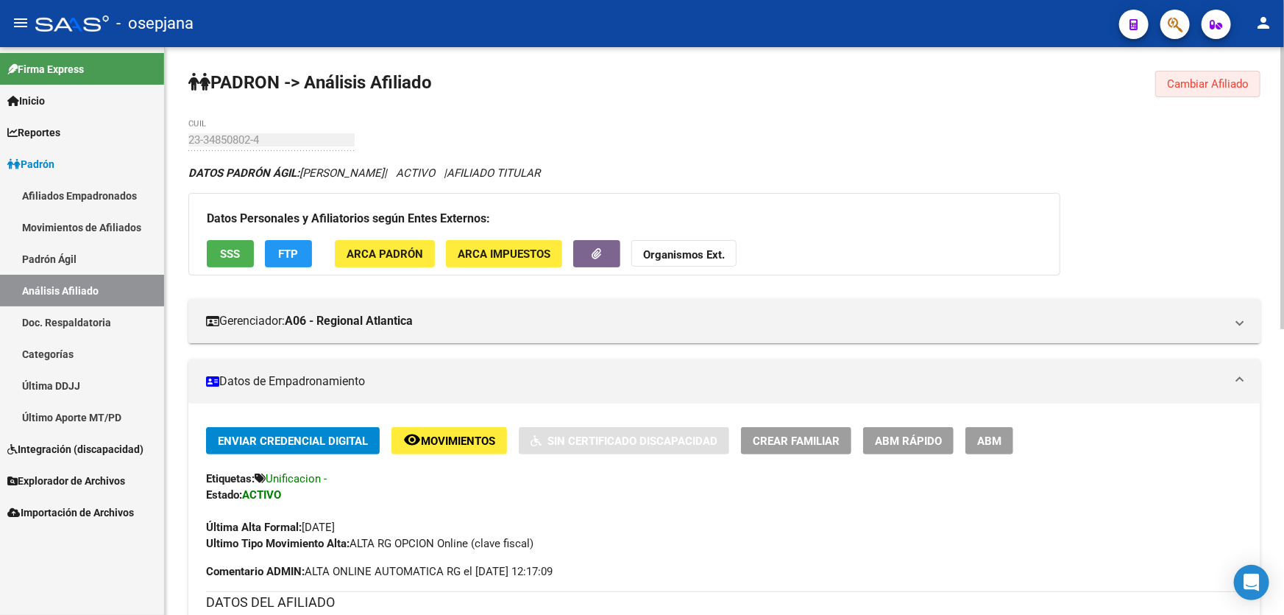
drag, startPoint x: 1225, startPoint y: 71, endPoint x: 1092, endPoint y: 78, distance: 132.7
click at [1223, 72] on button "Cambiar Afiliado" at bounding box center [1208, 84] width 105 height 26
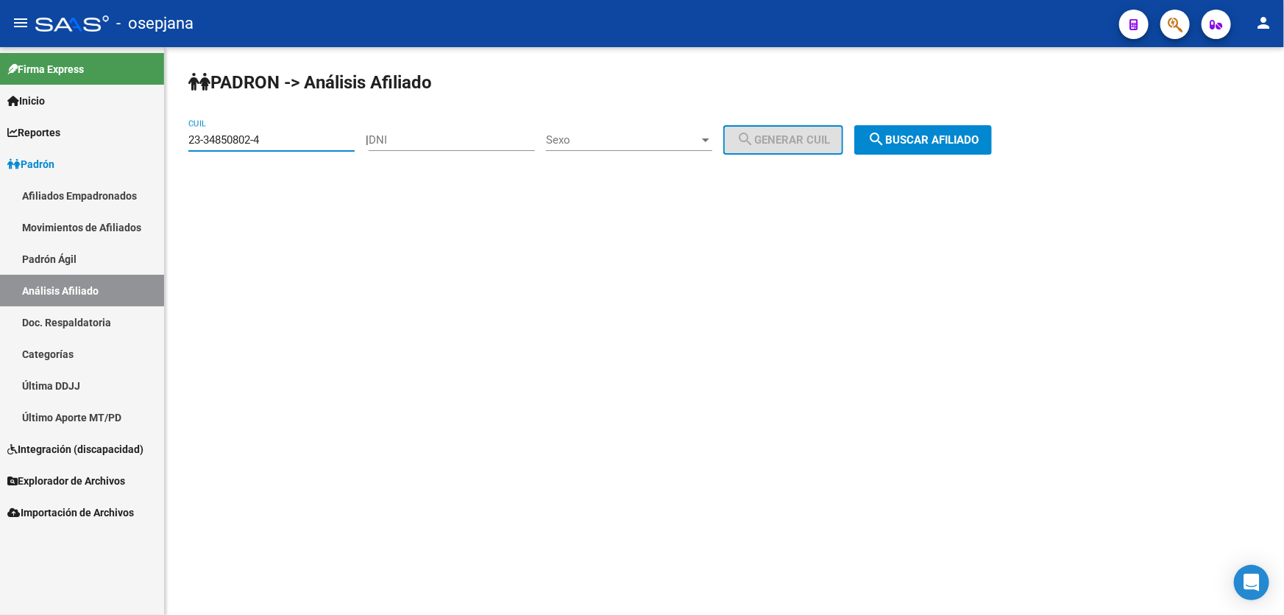
drag, startPoint x: 314, startPoint y: 140, endPoint x: 0, endPoint y: 185, distance: 316.9
click at [0, 185] on mat-sidenav-container "Firma Express Inicio Instructivos Contacto OS Reportes Padrón Traspasos x O.S. …" at bounding box center [642, 331] width 1284 height 568
paste input "0-30614525-9"
click at [969, 133] on span "search Buscar afiliado" at bounding box center [923, 139] width 111 height 13
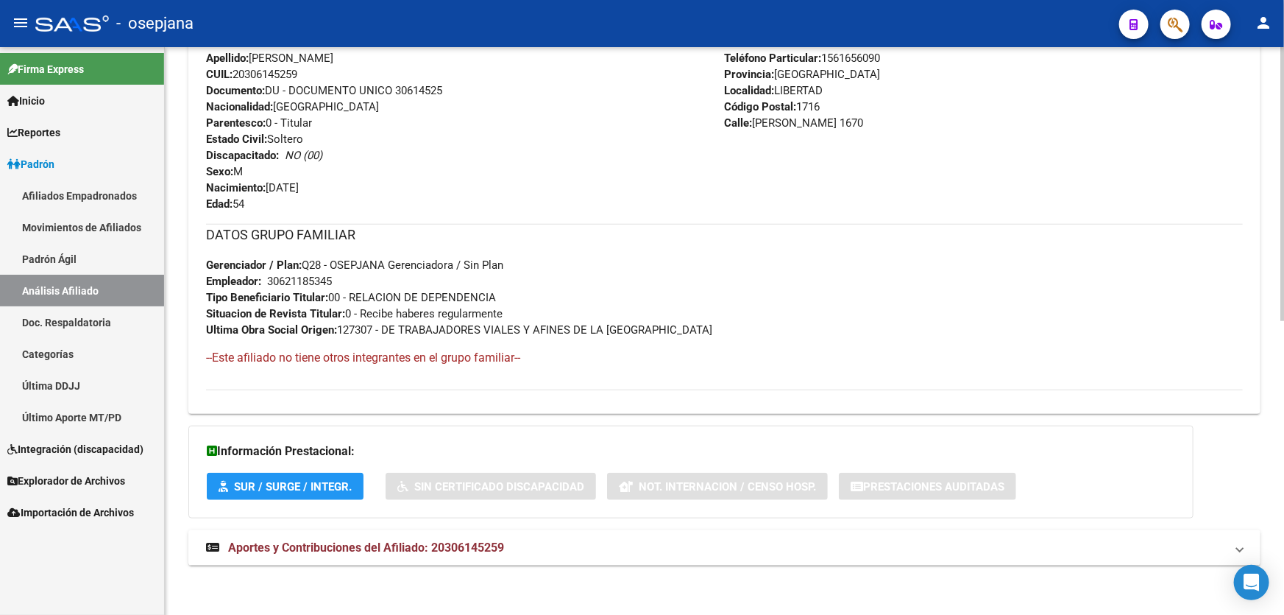
scroll to position [138, 0]
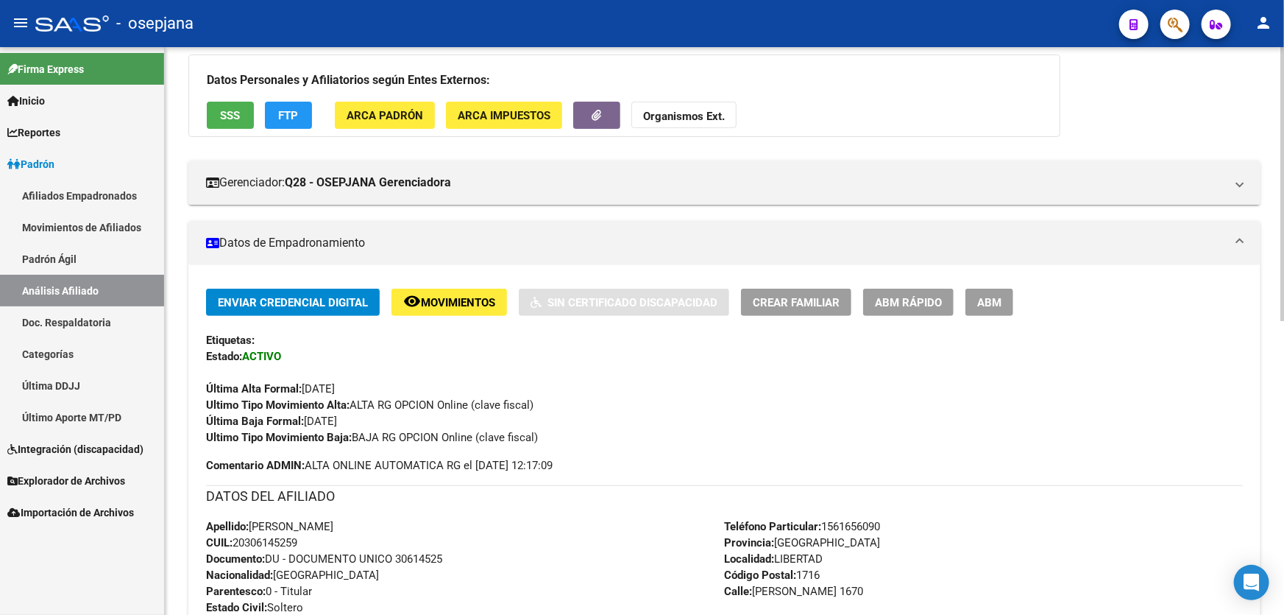
click at [225, 120] on span "SSS" at bounding box center [231, 115] width 20 height 13
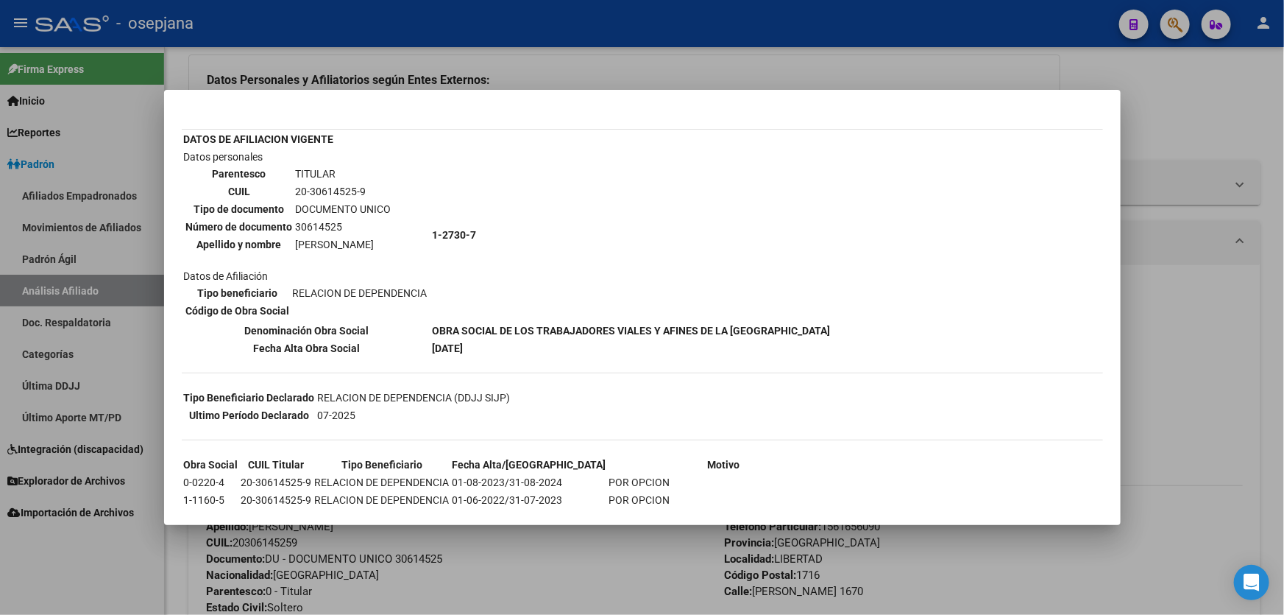
scroll to position [143, 0]
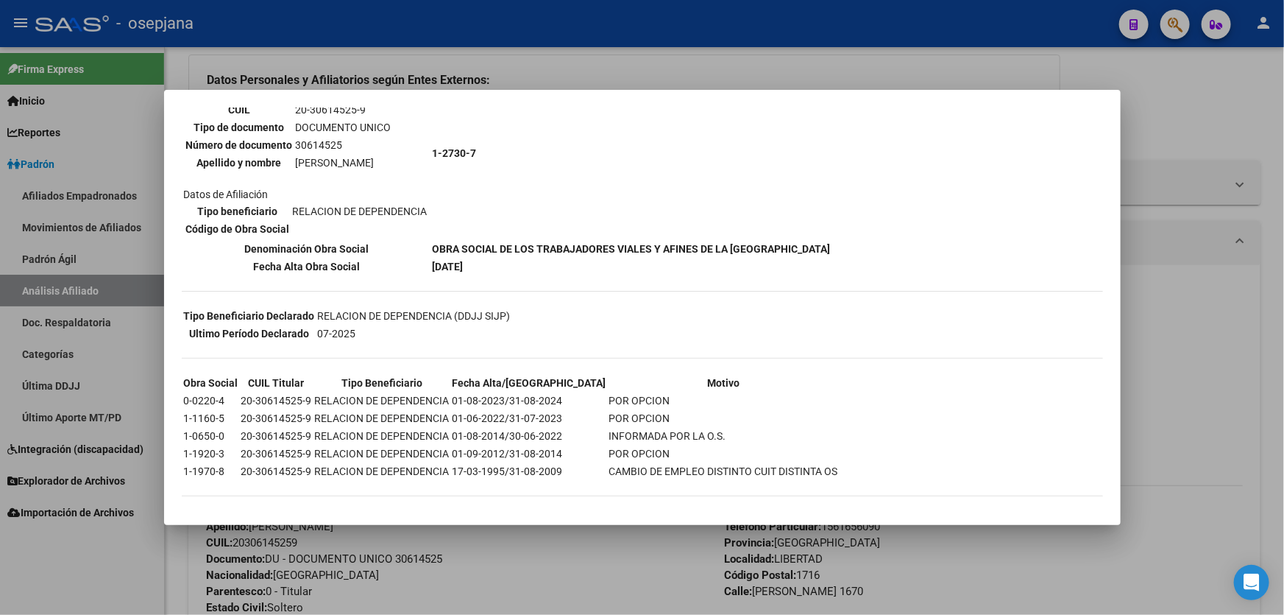
click at [1224, 461] on div at bounding box center [642, 307] width 1284 height 615
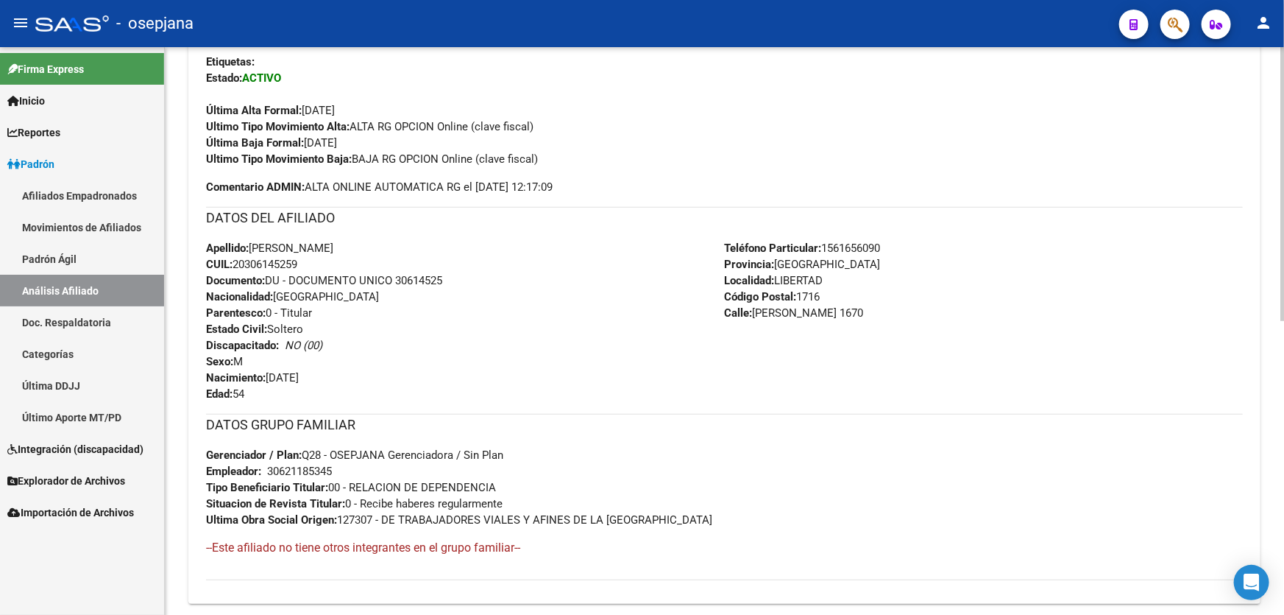
scroll to position [607, 0]
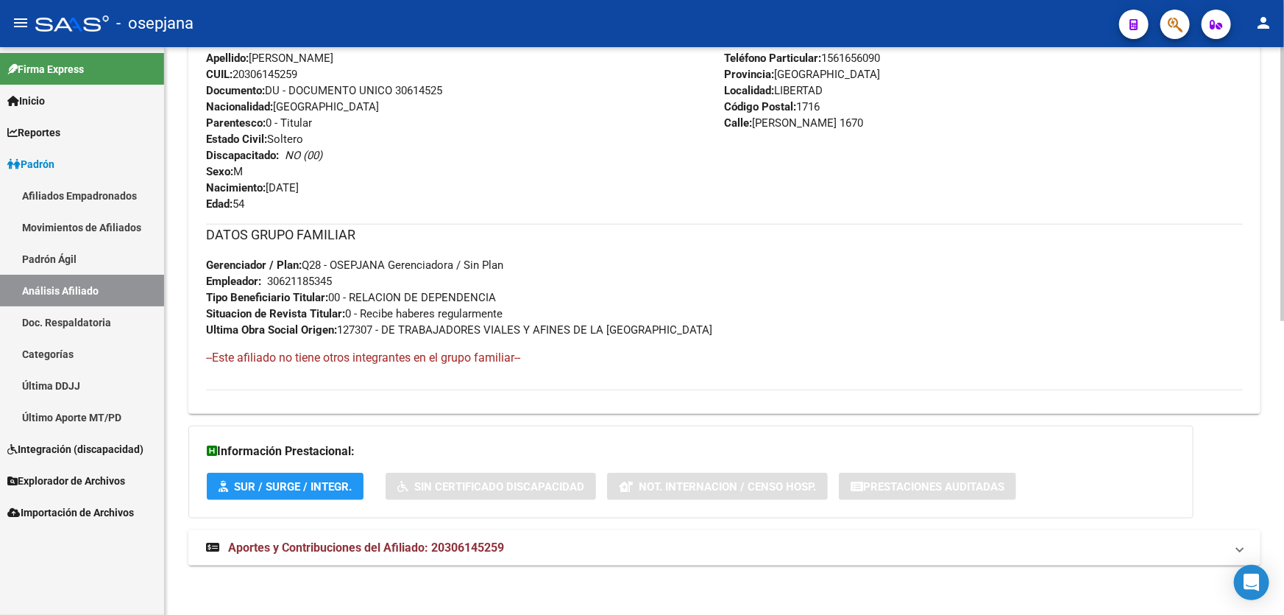
click at [804, 545] on mat-panel-title "Aportes y Contribuciones del Afiliado: 20306145259" at bounding box center [715, 548] width 1019 height 16
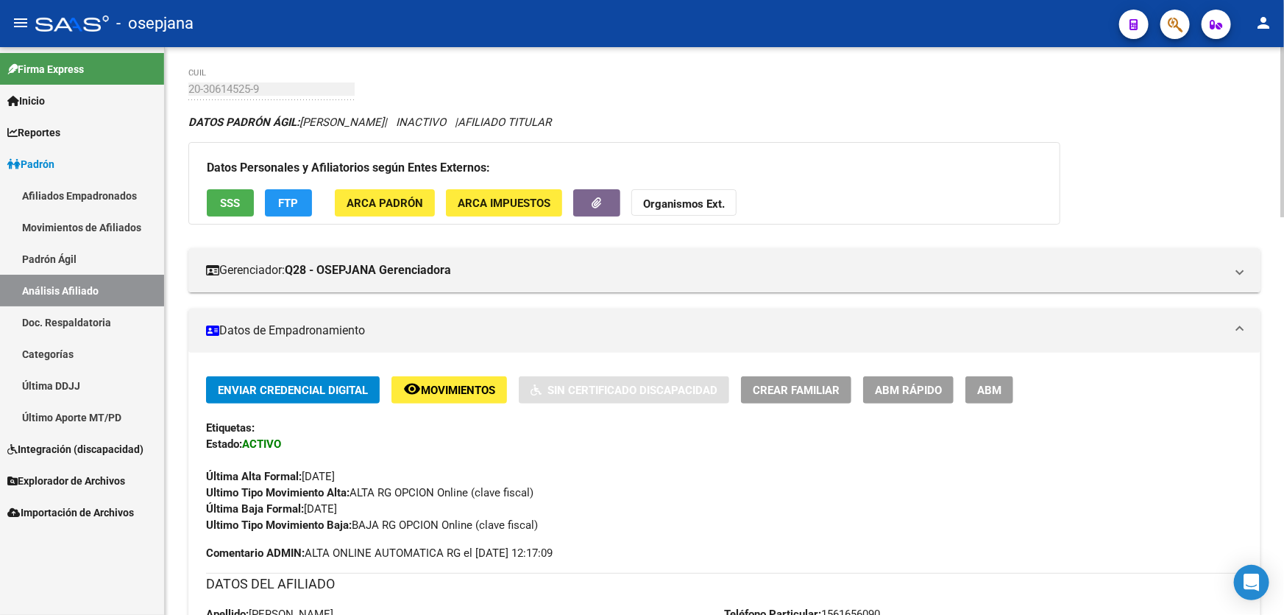
scroll to position [23, 0]
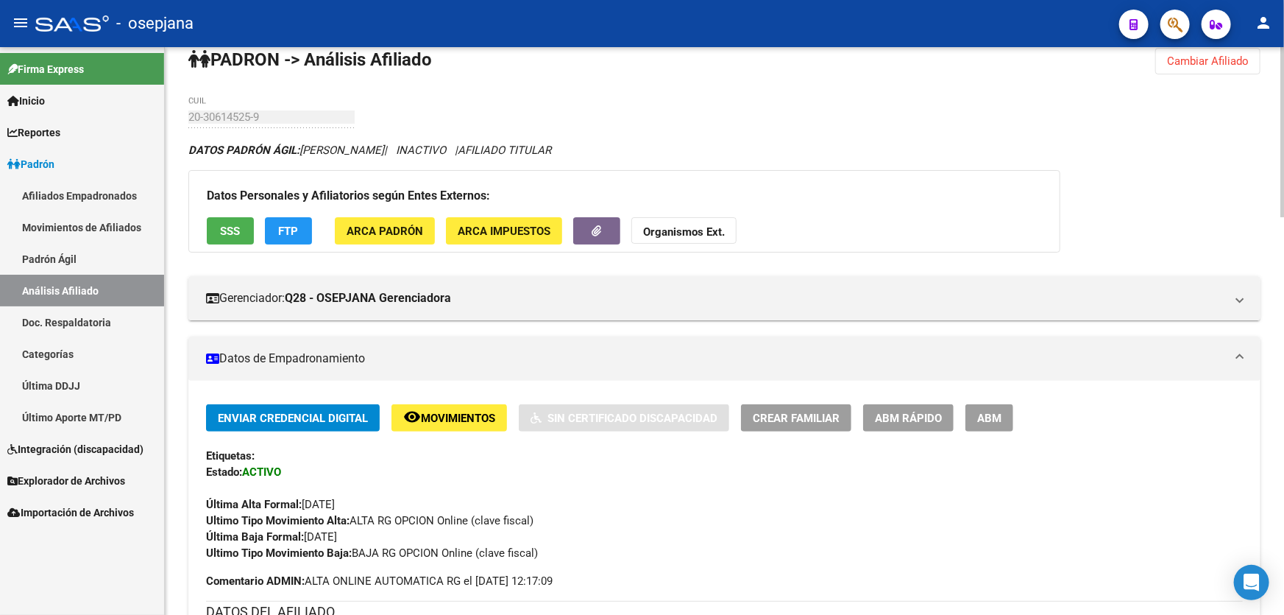
click at [226, 226] on span "SSS" at bounding box center [231, 231] width 20 height 13
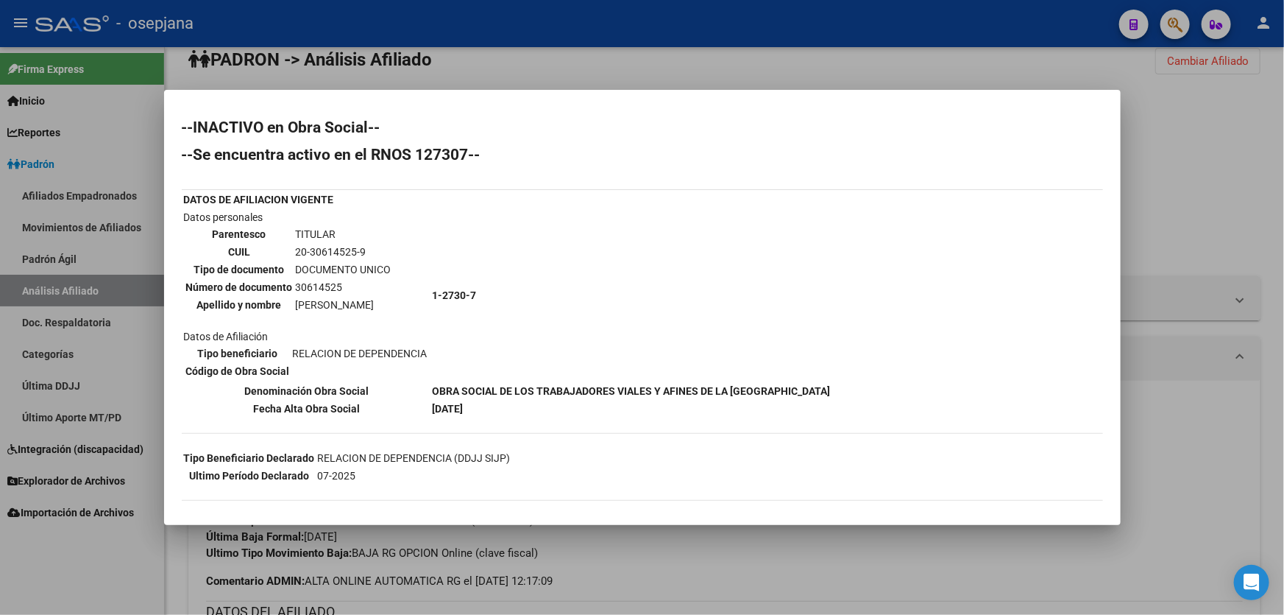
scroll to position [0, 0]
click at [1263, 224] on div at bounding box center [642, 307] width 1284 height 615
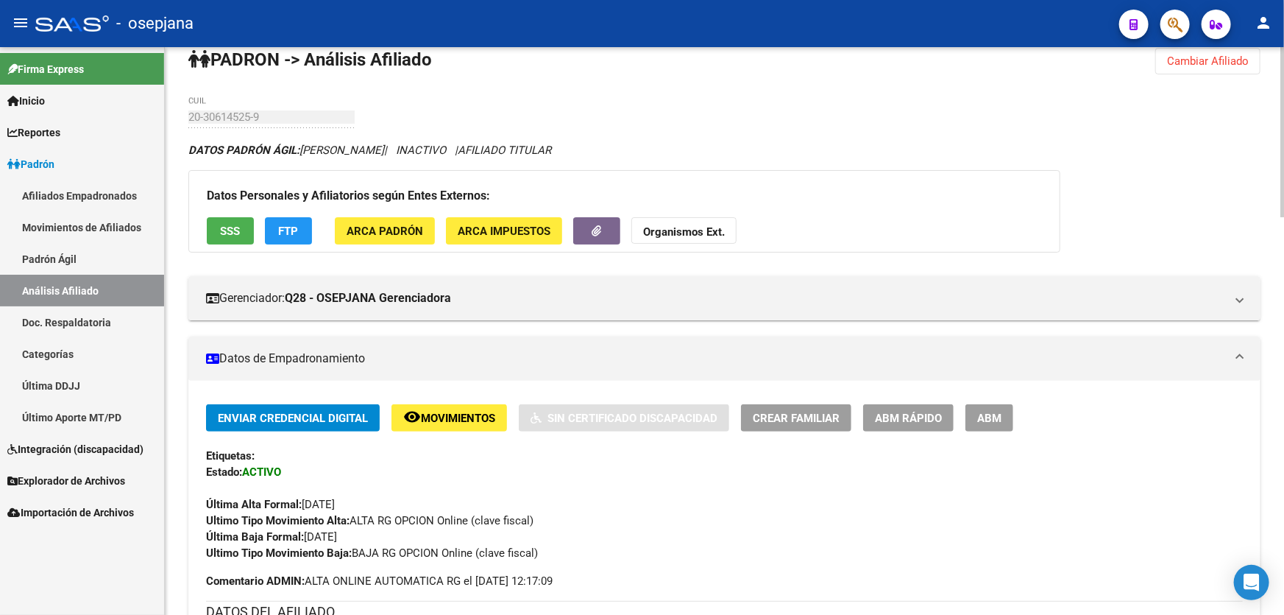
click at [1226, 68] on button "Cambiar Afiliado" at bounding box center [1208, 61] width 105 height 26
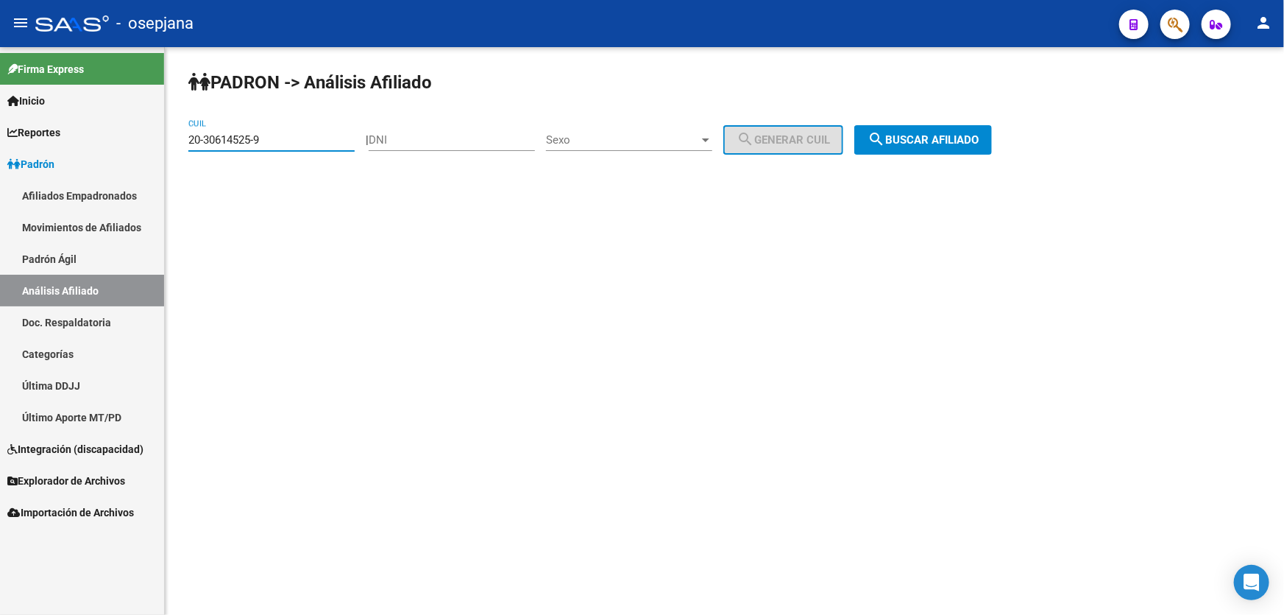
drag, startPoint x: 280, startPoint y: 138, endPoint x: 151, endPoint y: 146, distance: 129.1
click at [151, 146] on mat-sidenav-container "Firma Express Inicio Instructivos Contacto OS Reportes Padrón Traspasos x O.S. …" at bounding box center [642, 331] width 1284 height 568
paste input "20467020-0"
click at [964, 147] on button "search Buscar afiliado" at bounding box center [924, 139] width 138 height 29
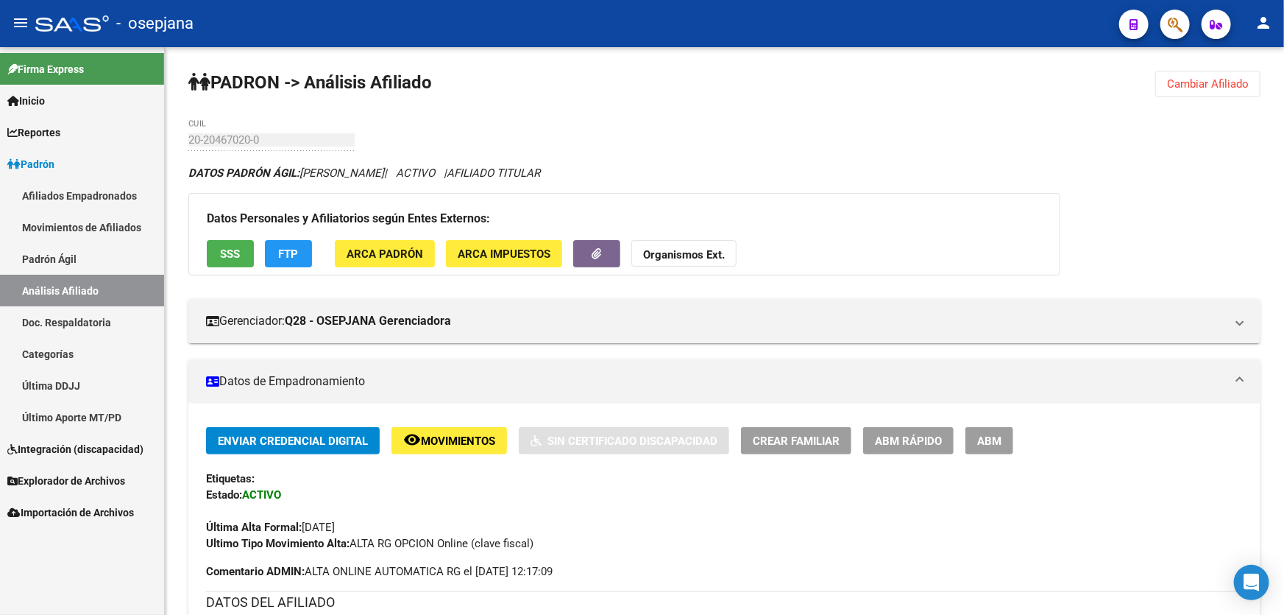
click at [1231, 85] on span "Cambiar Afiliado" at bounding box center [1208, 83] width 82 height 13
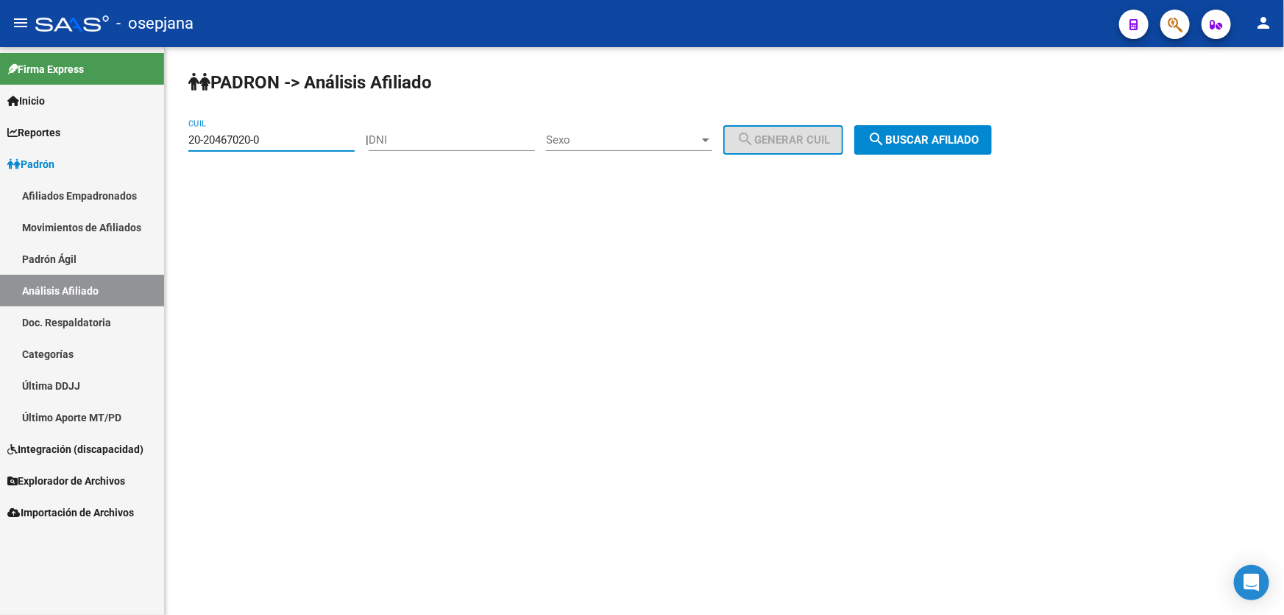
drag, startPoint x: 318, startPoint y: 140, endPoint x: 0, endPoint y: 131, distance: 318.1
click at [0, 150] on mat-sidenav-container "Firma Express Inicio Instructivos Contacto OS Reportes Padrón Traspasos x O.S. …" at bounding box center [642, 331] width 1284 height 568
paste input "32613596-9"
click at [964, 138] on span "search Buscar afiliado" at bounding box center [923, 139] width 111 height 13
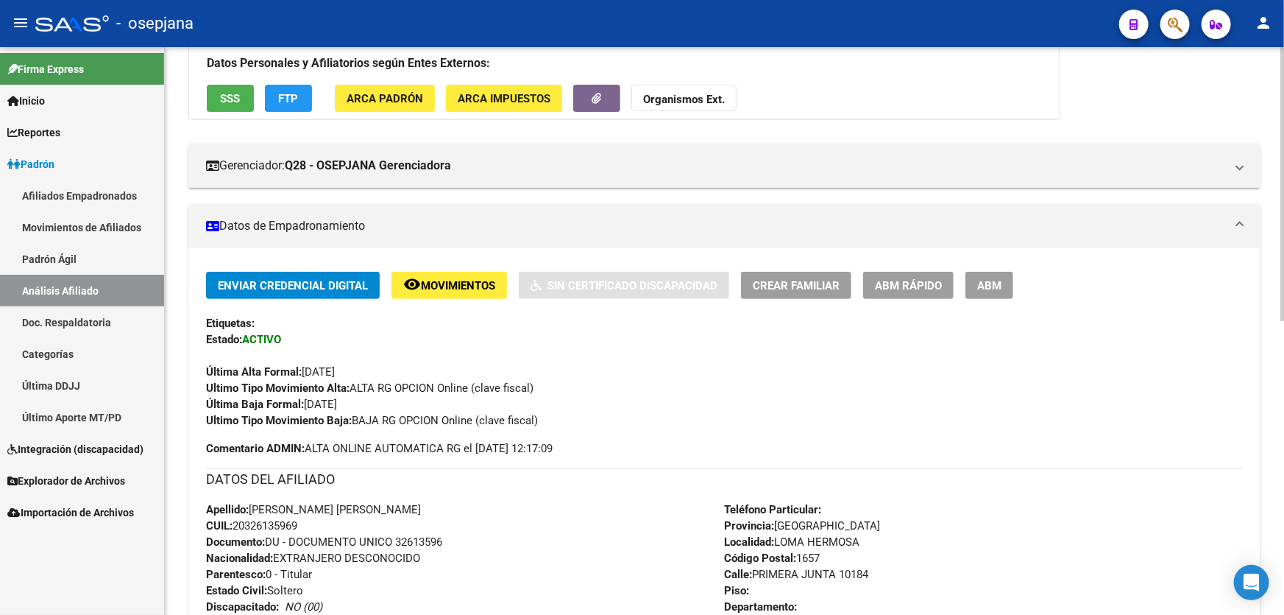
scroll to position [334, 0]
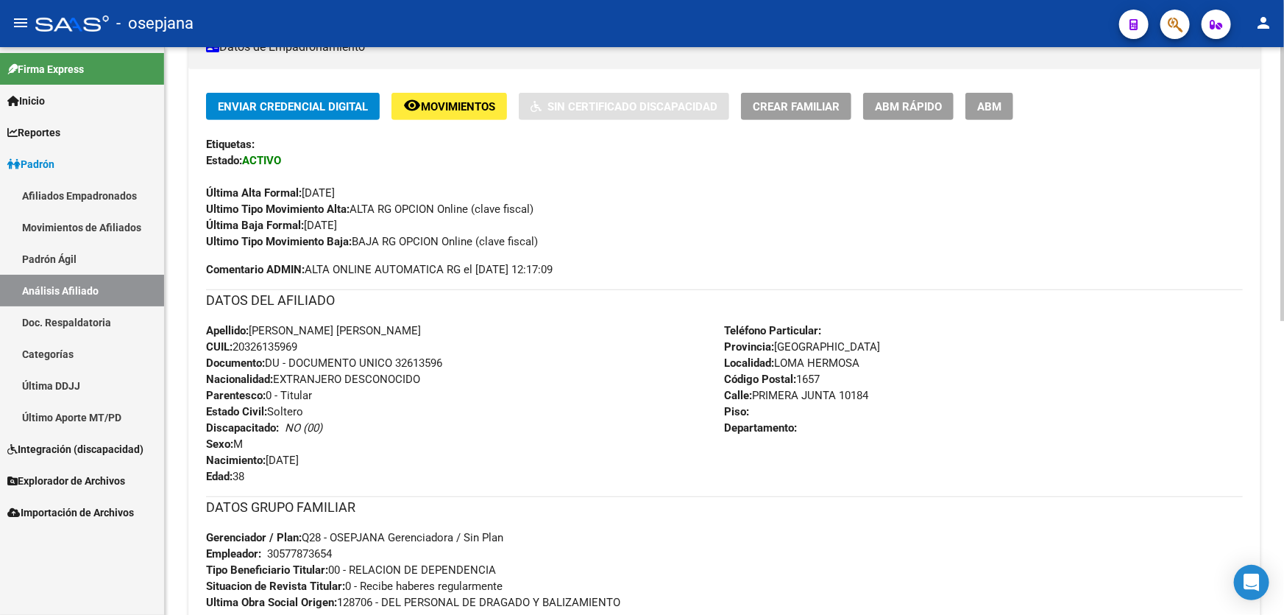
drag, startPoint x: 397, startPoint y: 359, endPoint x: 499, endPoint y: 358, distance: 101.6
click at [499, 358] on div "Apellido: [PERSON_NAME] [PERSON_NAME] CUIL: 20326135969 Documento: DU - DOCUMEN…" at bounding box center [465, 403] width 519 height 162
copy span "32613596"
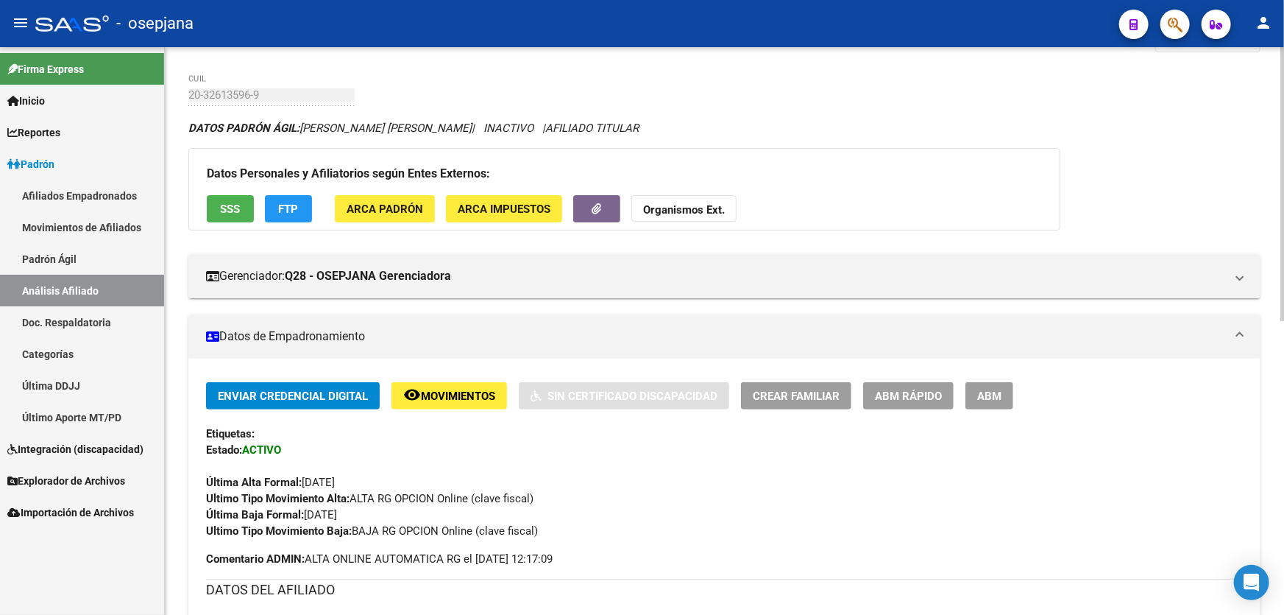
scroll to position [0, 0]
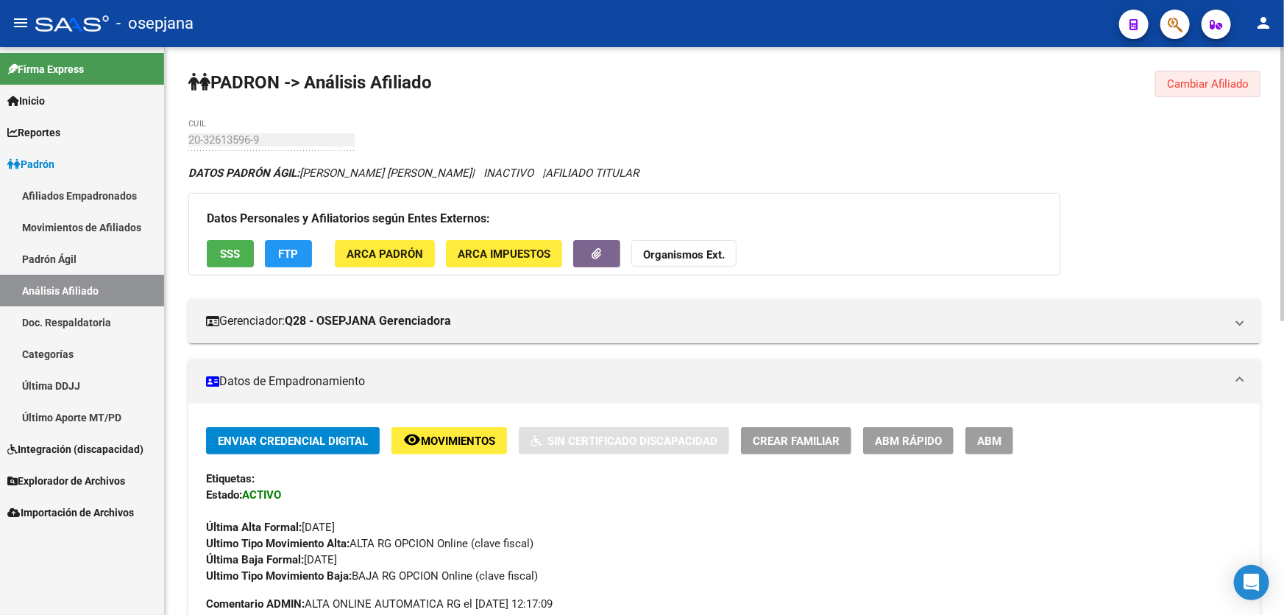
click at [1237, 80] on span "Cambiar Afiliado" at bounding box center [1208, 83] width 82 height 13
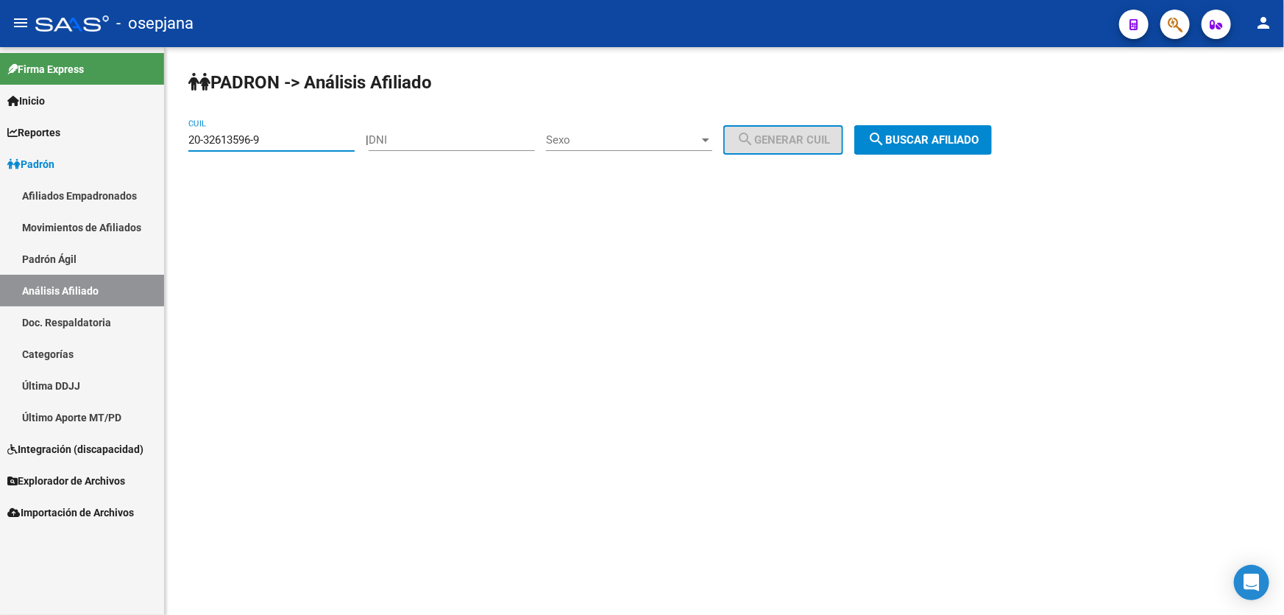
drag, startPoint x: 289, startPoint y: 138, endPoint x: 0, endPoint y: 183, distance: 292.1
click at [0, 183] on mat-sidenav-container "Firma Express Inicio Instructivos Contacto OS Reportes Padrón Traspasos x O.S. …" at bounding box center [642, 331] width 1284 height 568
click at [913, 151] on button "search Buscar afiliado" at bounding box center [924, 139] width 138 height 29
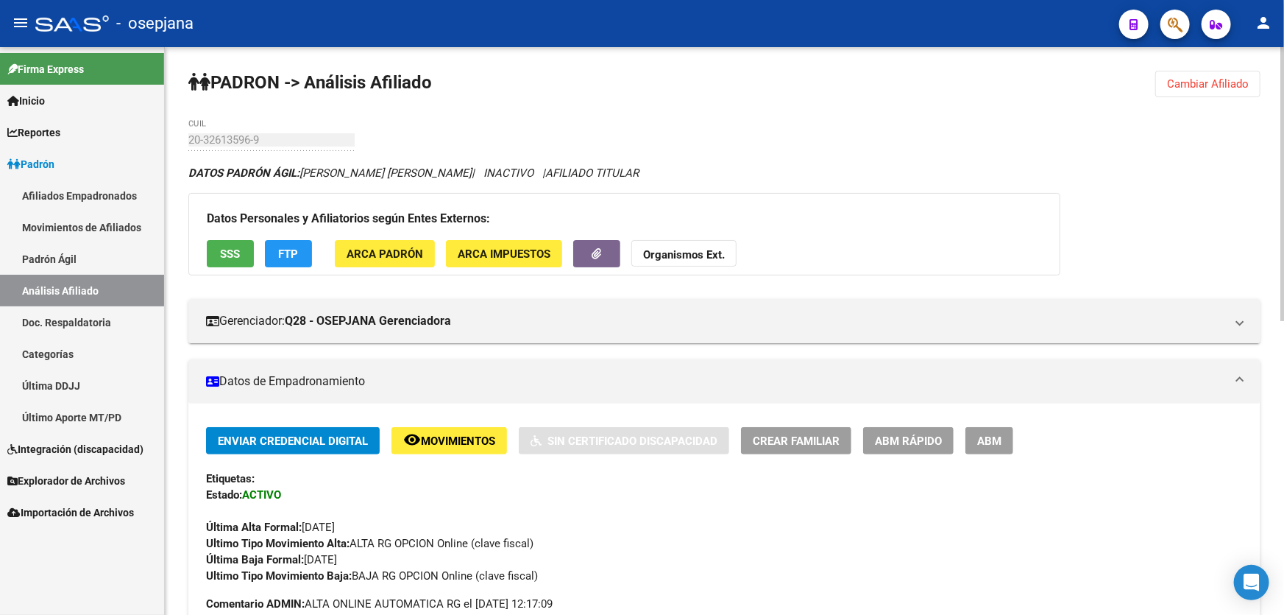
click at [225, 253] on span "SSS" at bounding box center [231, 253] width 20 height 13
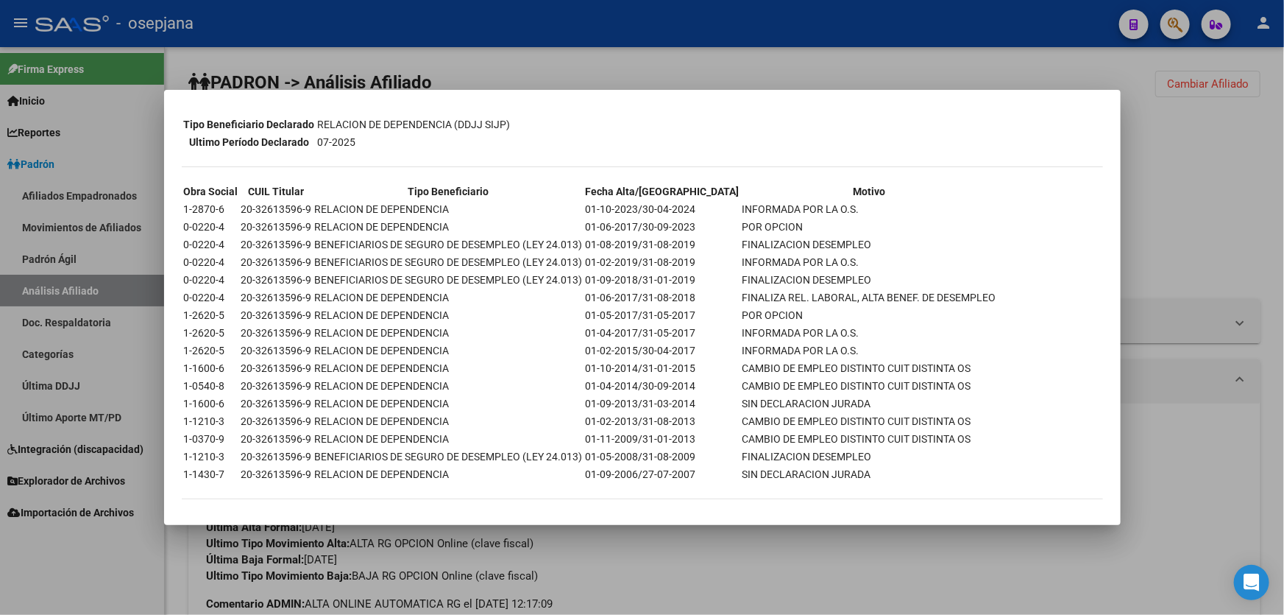
scroll to position [336, 0]
click at [1284, 219] on div at bounding box center [642, 307] width 1284 height 615
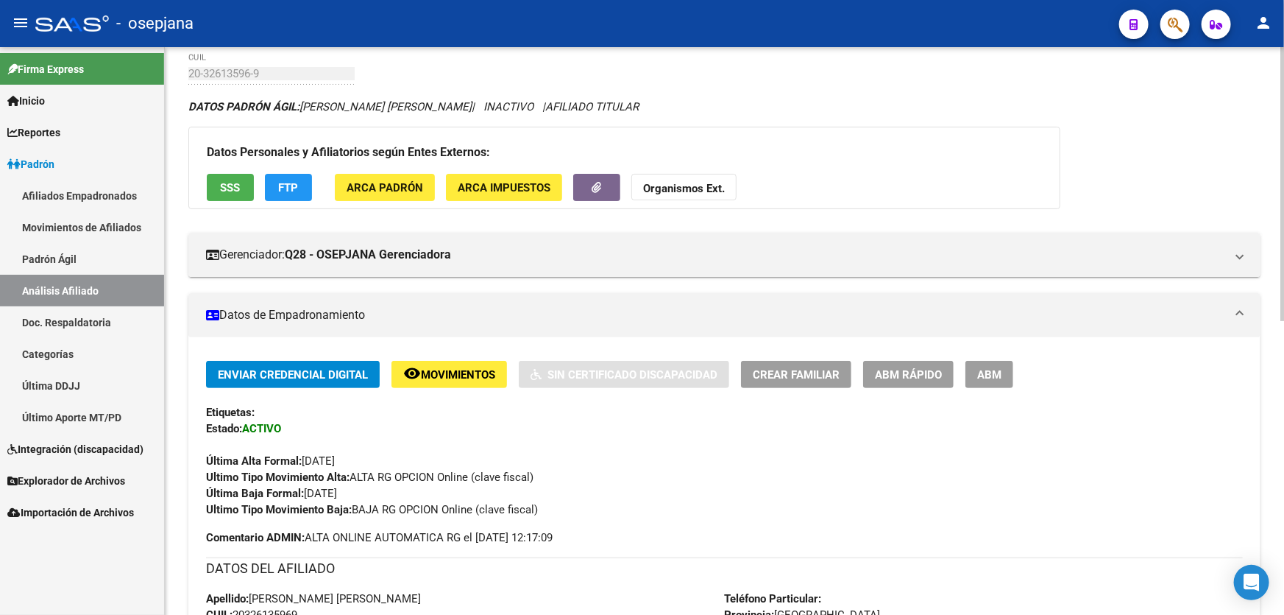
scroll to position [0, 0]
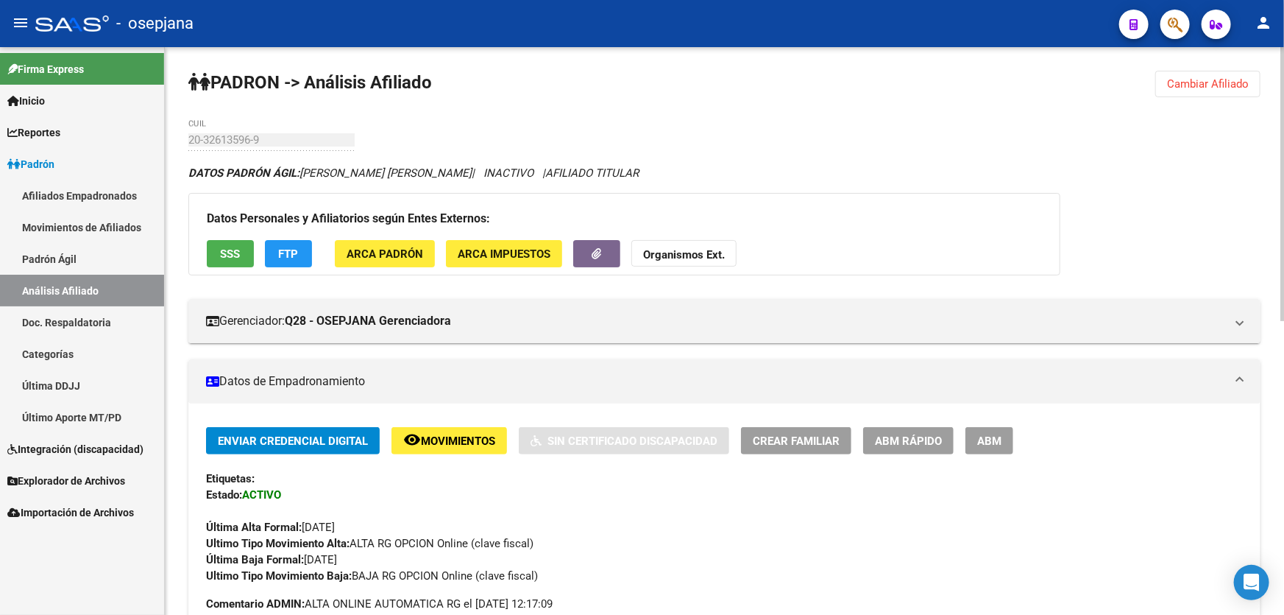
click at [1203, 83] on span "Cambiar Afiliado" at bounding box center [1208, 83] width 82 height 13
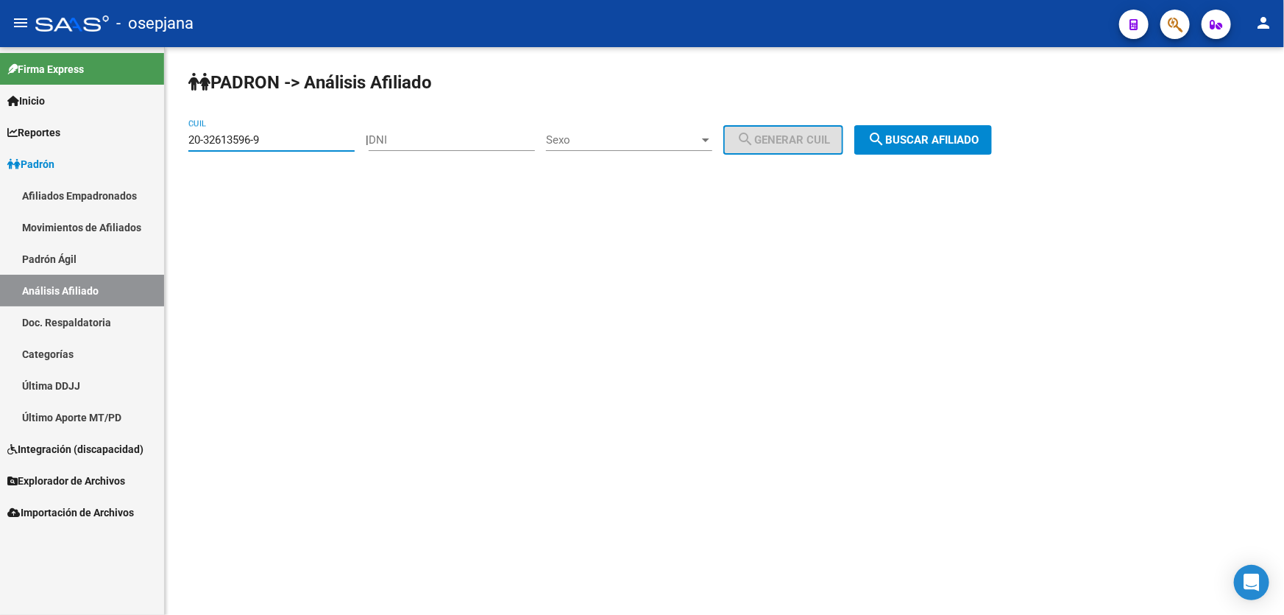
drag, startPoint x: 297, startPoint y: 143, endPoint x: 180, endPoint y: 153, distance: 117.5
click at [180, 153] on div "PADRON -> Análisis Afiliado 20-32613596-9 CUIL | DNI Sexo Sexo search Generar C…" at bounding box center [725, 124] width 1120 height 155
paste input "28746918-8"
click at [1032, 129] on div "PADRON -> Análisis Afiliado 20-28746918-8 CUIL | DNI Sexo Sexo search Generar C…" at bounding box center [725, 124] width 1120 height 155
click at [972, 135] on span "search Buscar afiliado" at bounding box center [923, 139] width 111 height 13
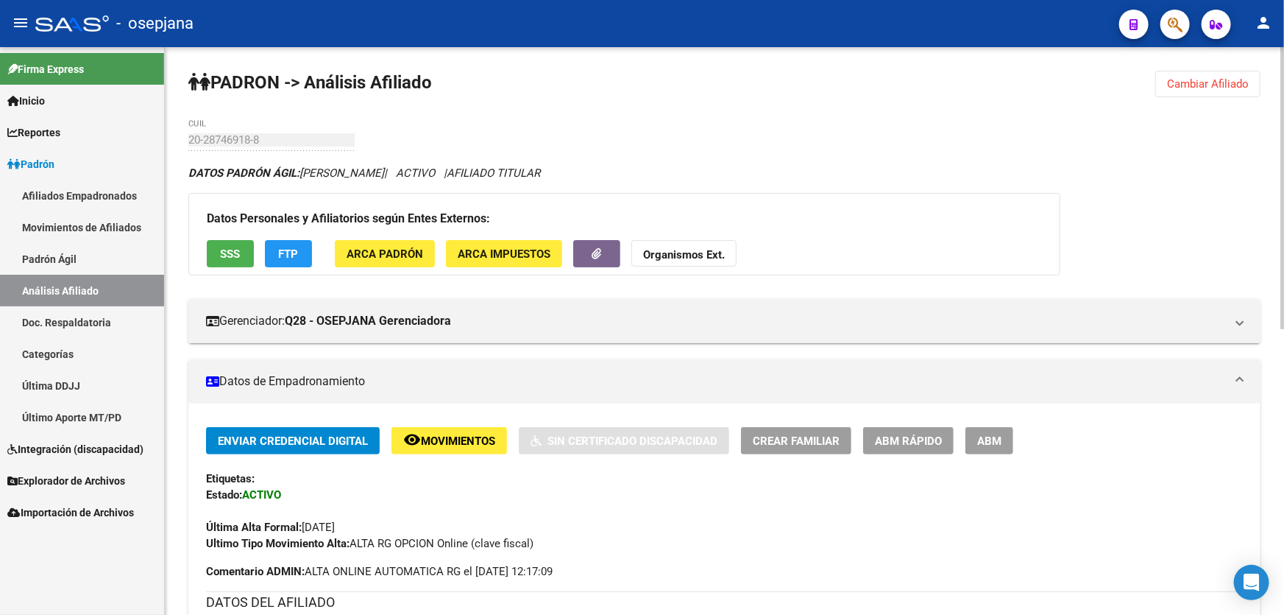
click at [1236, 84] on span "Cambiar Afiliado" at bounding box center [1208, 83] width 82 height 13
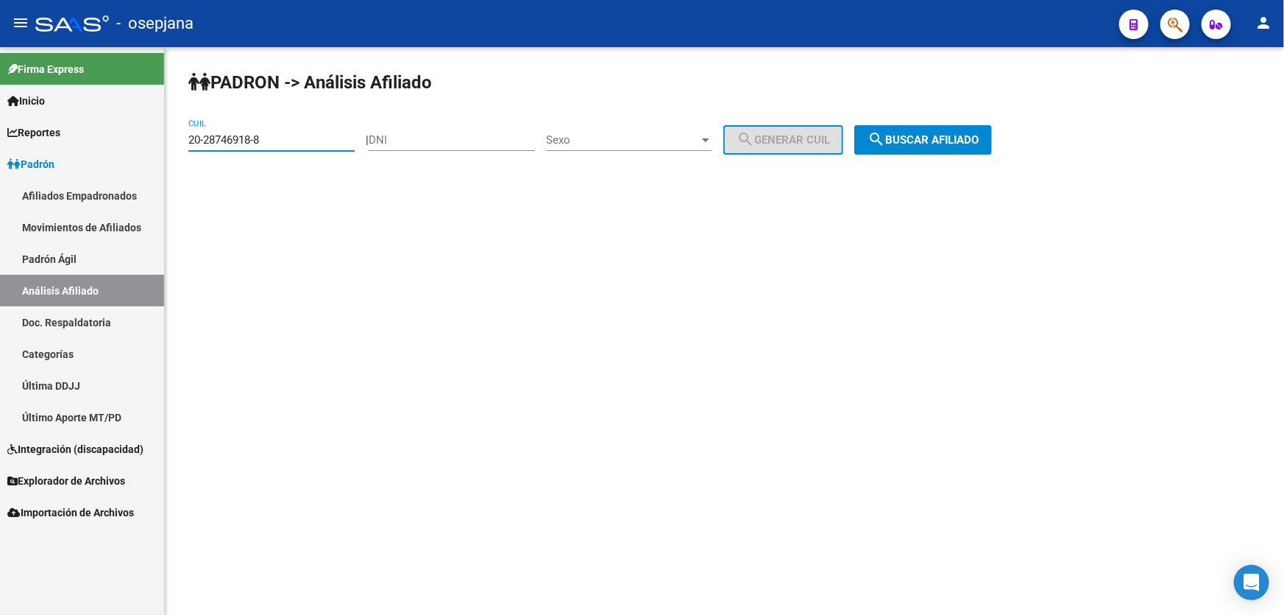
drag, startPoint x: 281, startPoint y: 139, endPoint x: 0, endPoint y: 142, distance: 281.2
click at [0, 142] on mat-sidenav-container "Firma Express Inicio Instructivos Contacto OS Reportes Padrón Traspasos x O.S. …" at bounding box center [642, 331] width 1284 height 568
paste input "7-21095362-6"
type input "27-21095362-6"
click at [979, 138] on span "search Buscar afiliado" at bounding box center [923, 139] width 111 height 13
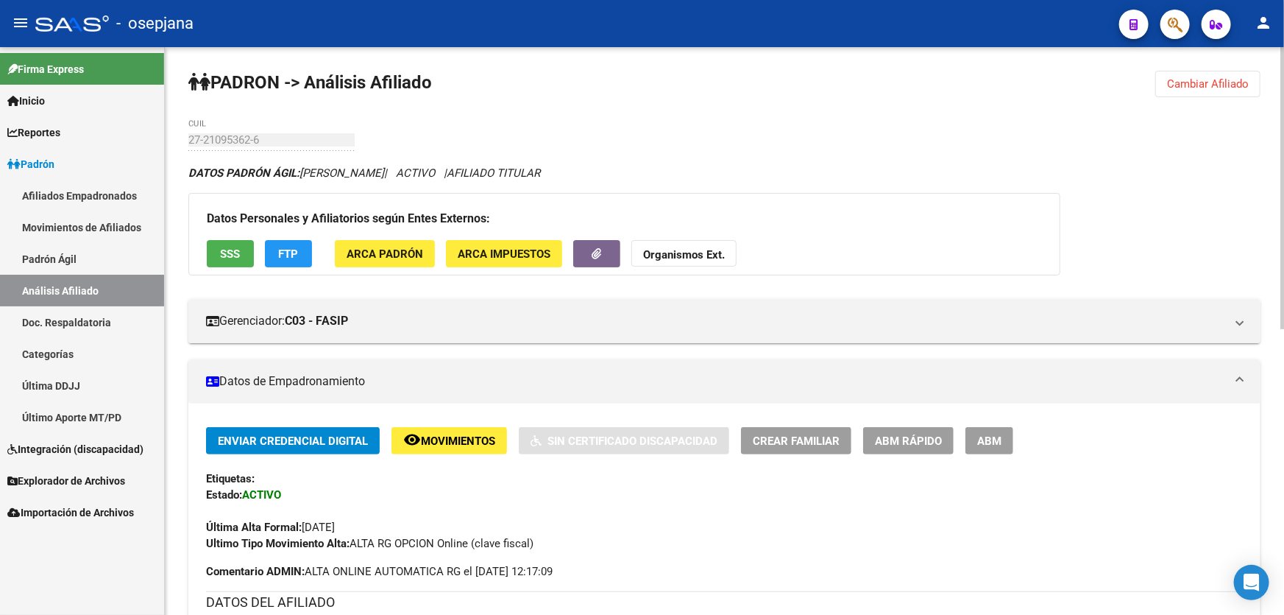
click at [230, 241] on button "SSS" at bounding box center [230, 253] width 47 height 27
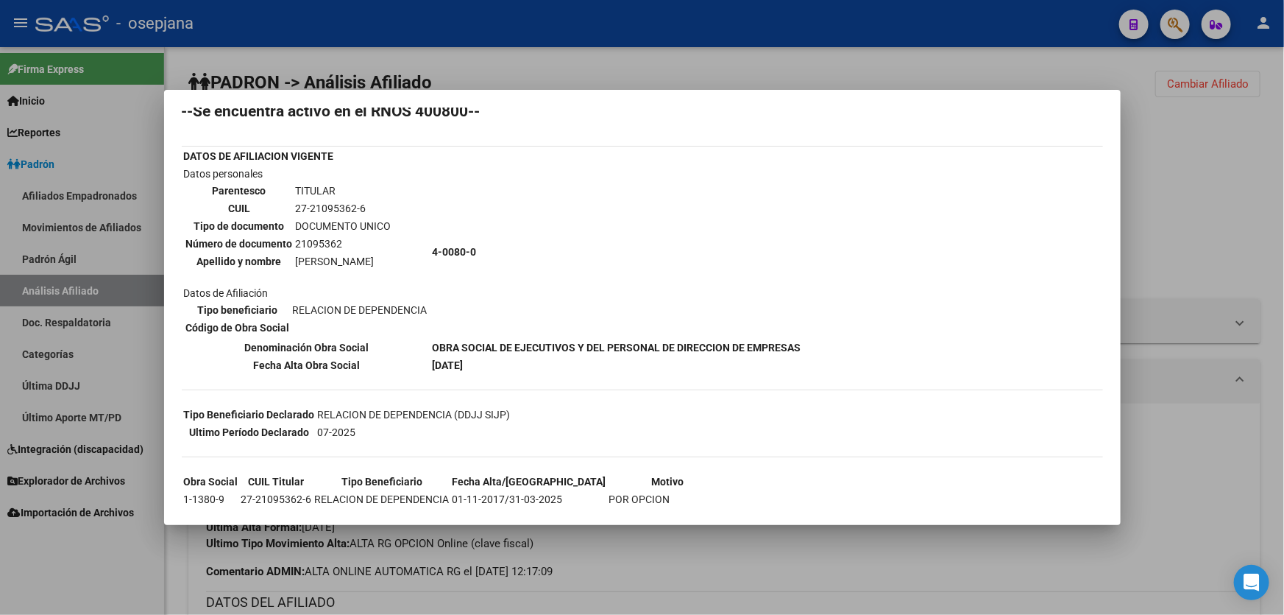
scroll to position [90, 0]
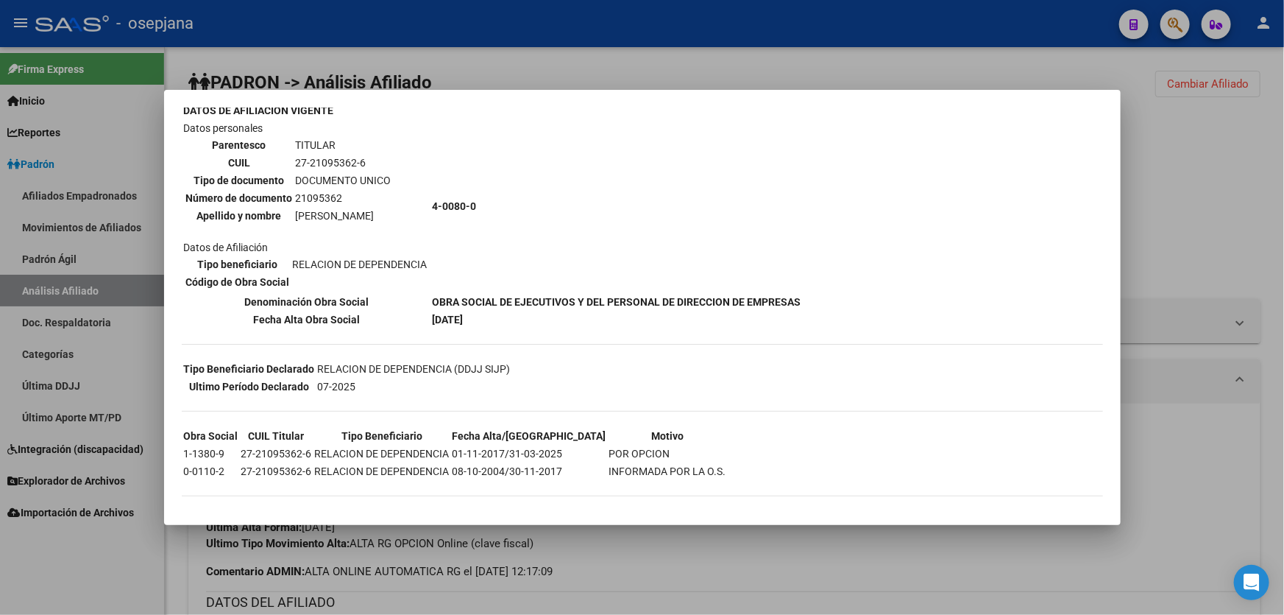
click at [1234, 200] on div at bounding box center [642, 307] width 1284 height 615
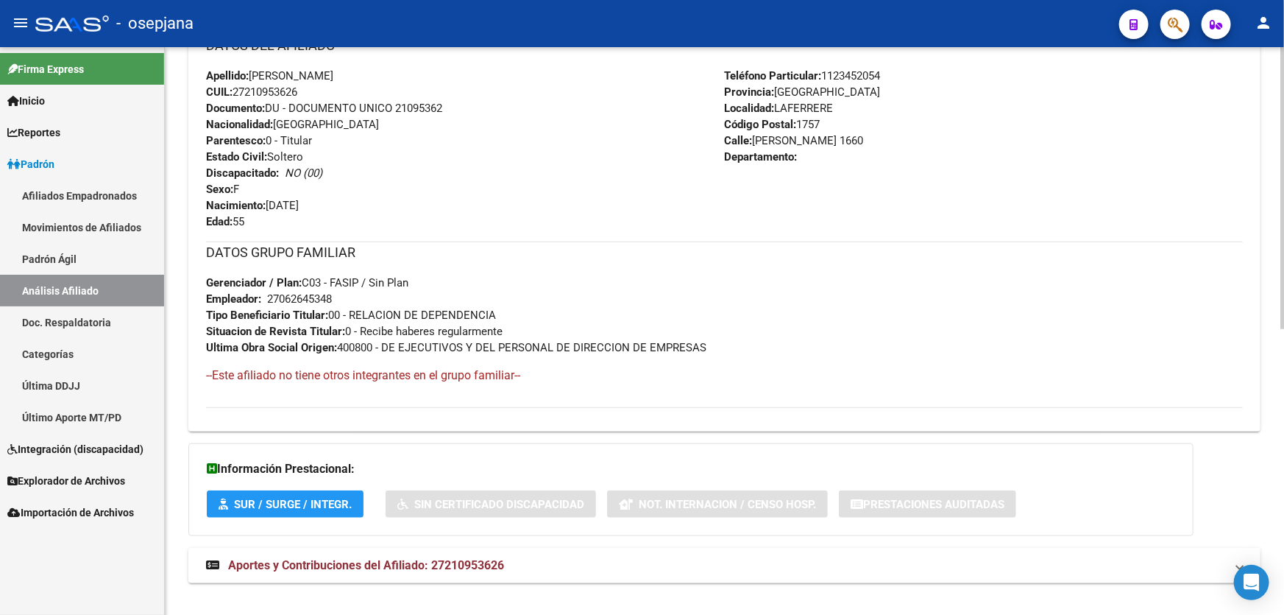
scroll to position [574, 0]
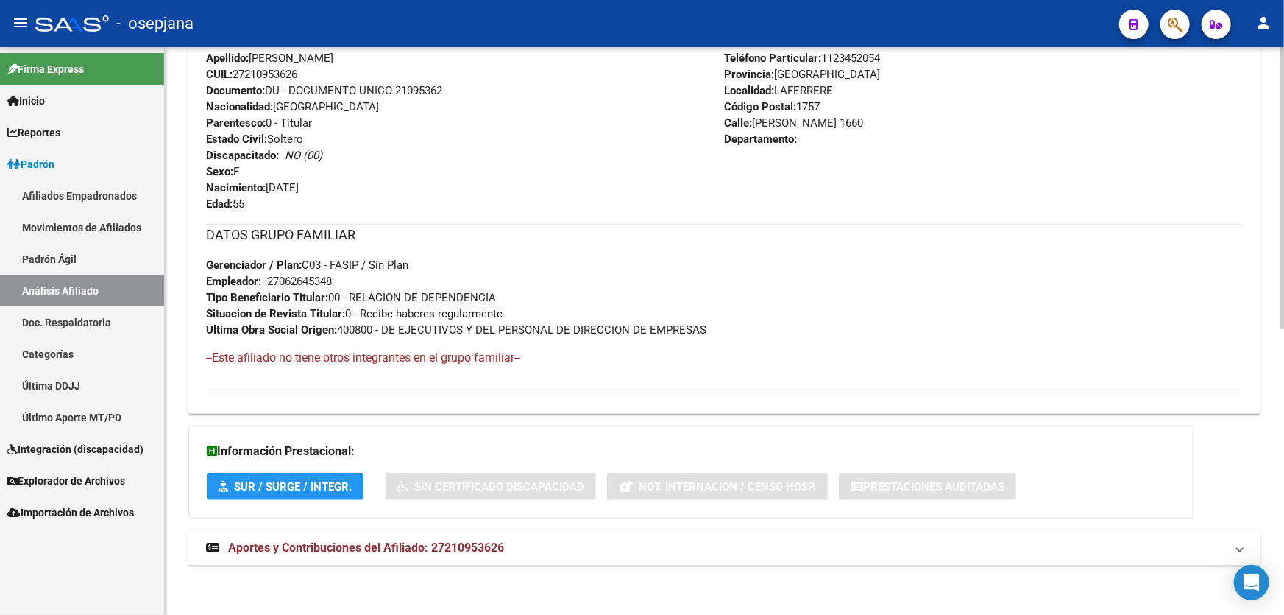
click at [1047, 546] on mat-panel-title "Aportes y Contribuciones del Afiliado: 27210953626" at bounding box center [715, 548] width 1019 height 16
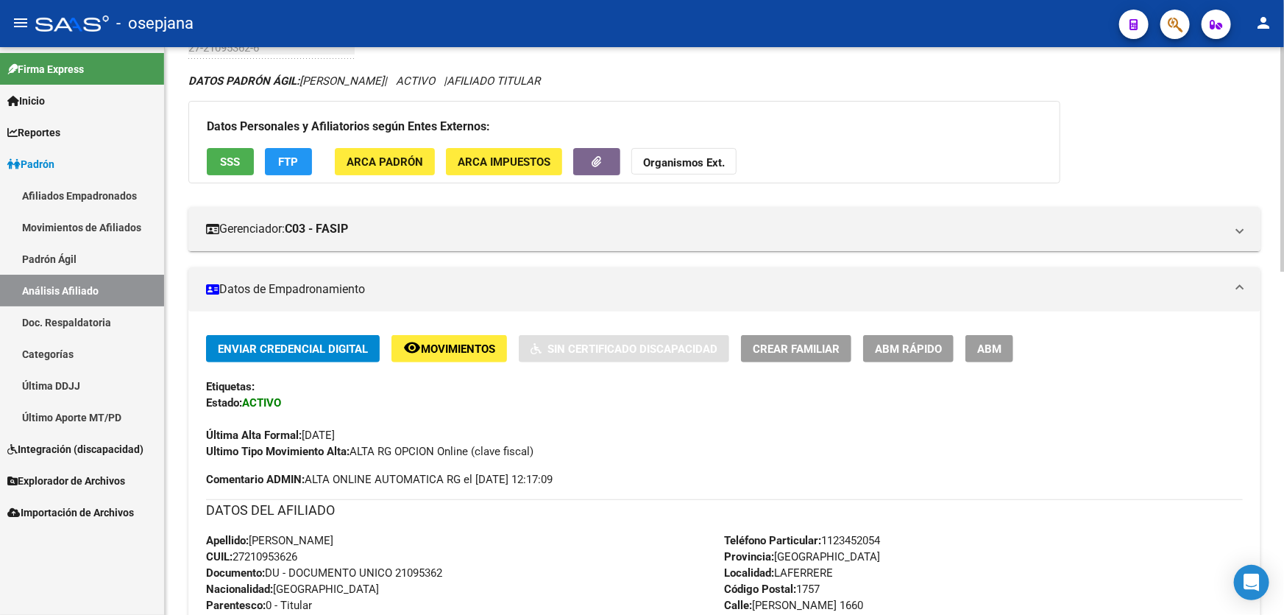
scroll to position [0, 0]
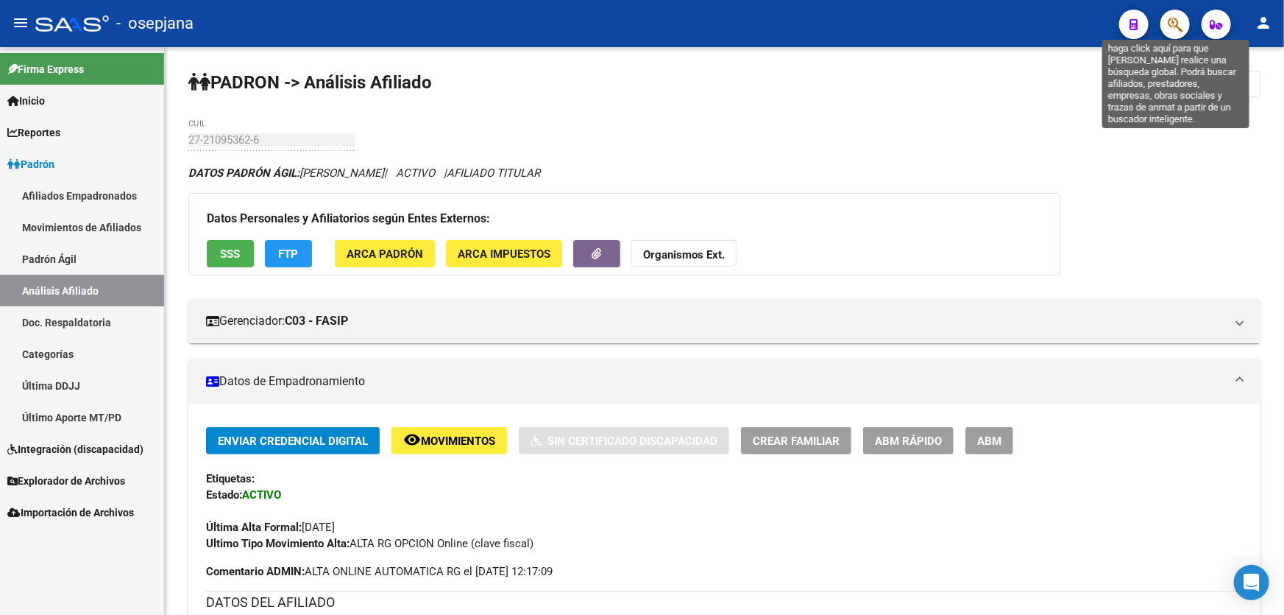
click at [1181, 18] on icon "button" at bounding box center [1175, 24] width 15 height 17
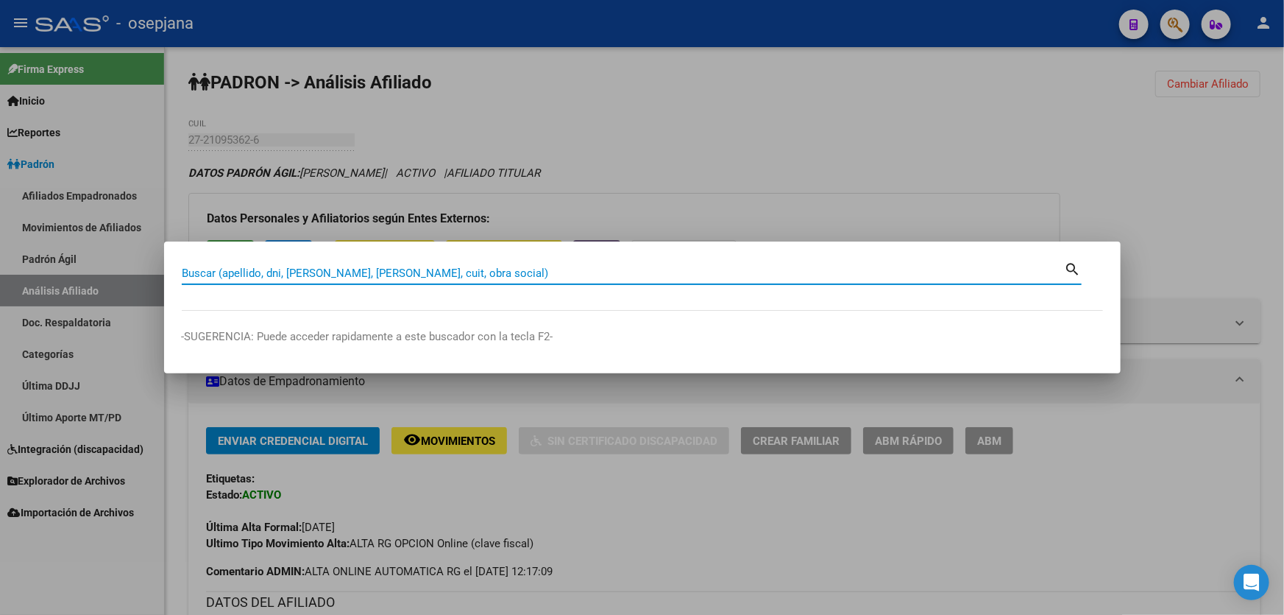
paste input "23-18275118-9"
type input "23182751189"
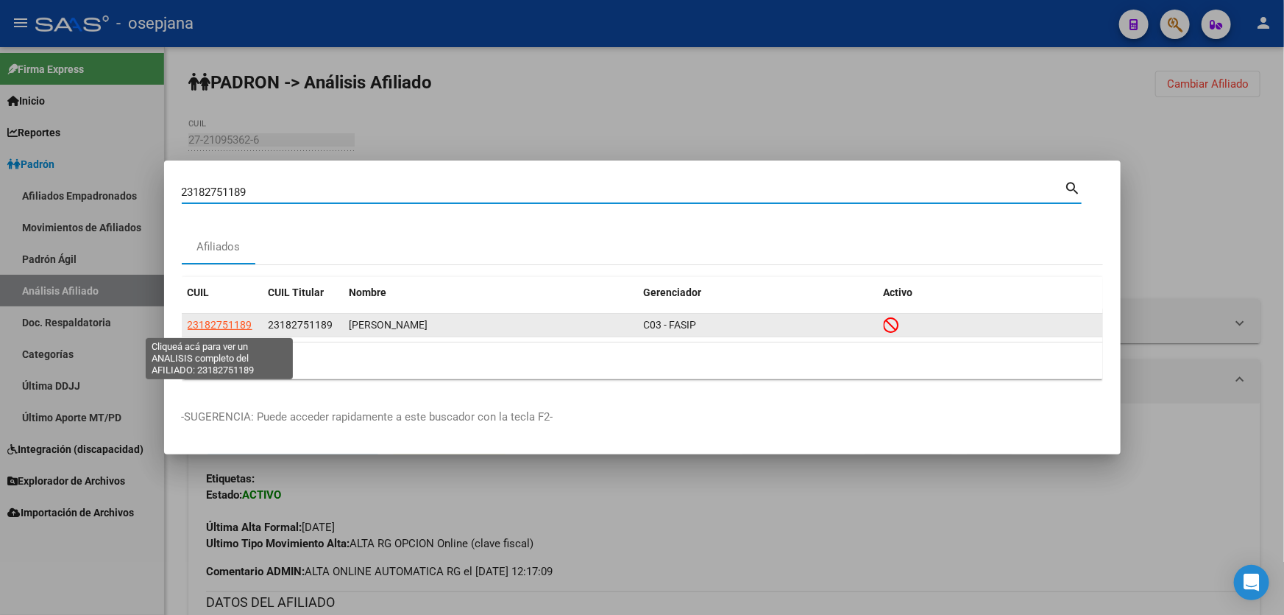
click at [218, 324] on span "23182751189" at bounding box center [220, 325] width 65 height 12
type textarea "23182751189"
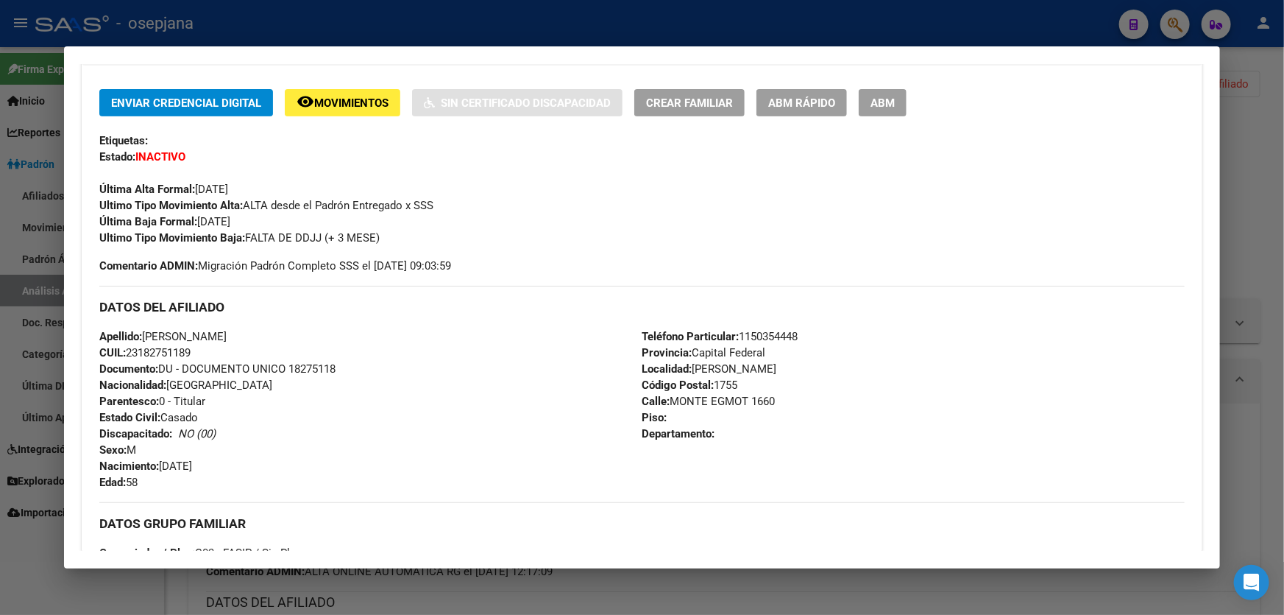
scroll to position [267, 0]
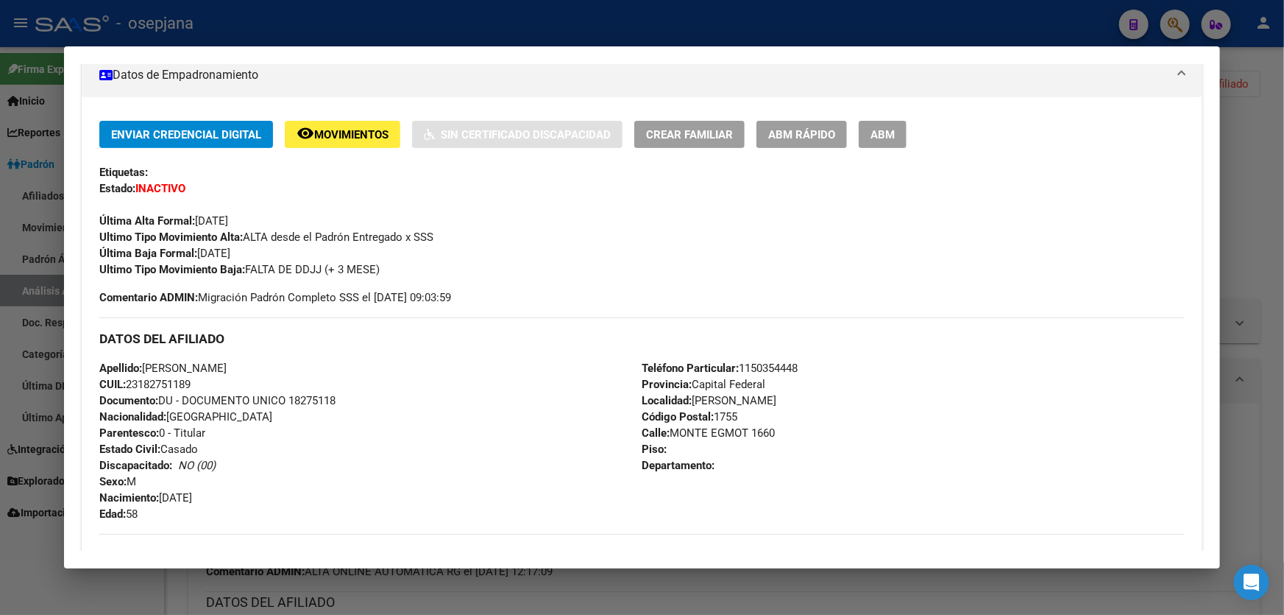
click at [812, 137] on span "ABM Rápido" at bounding box center [801, 134] width 67 height 13
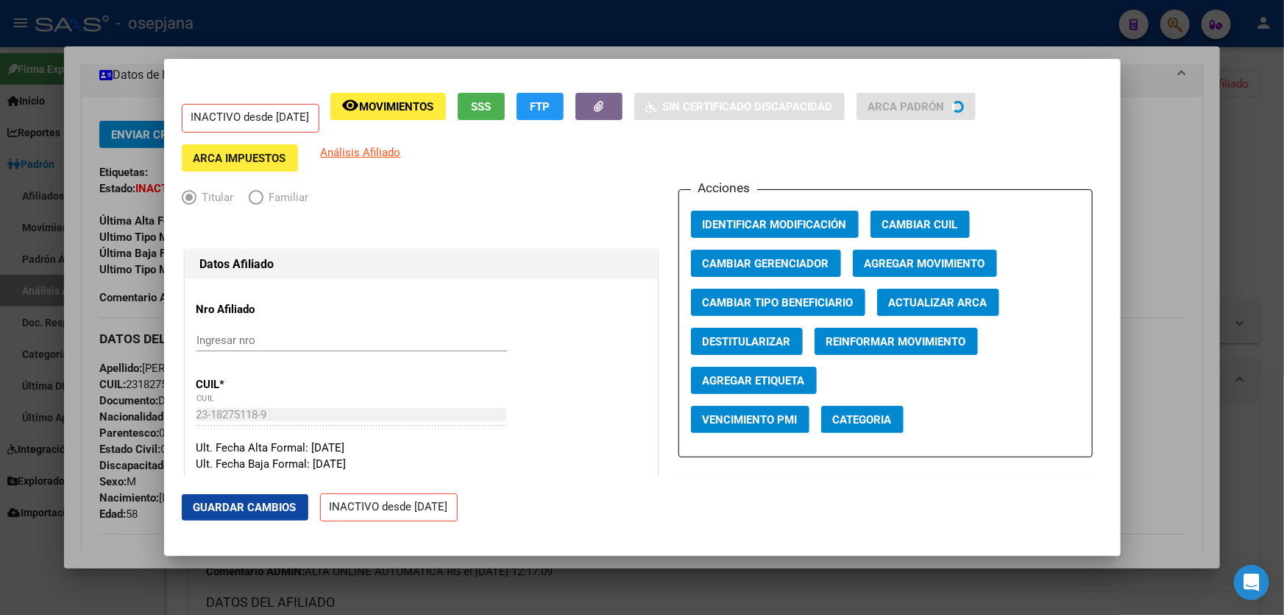
radio input "true"
type input "30-71026914-5"
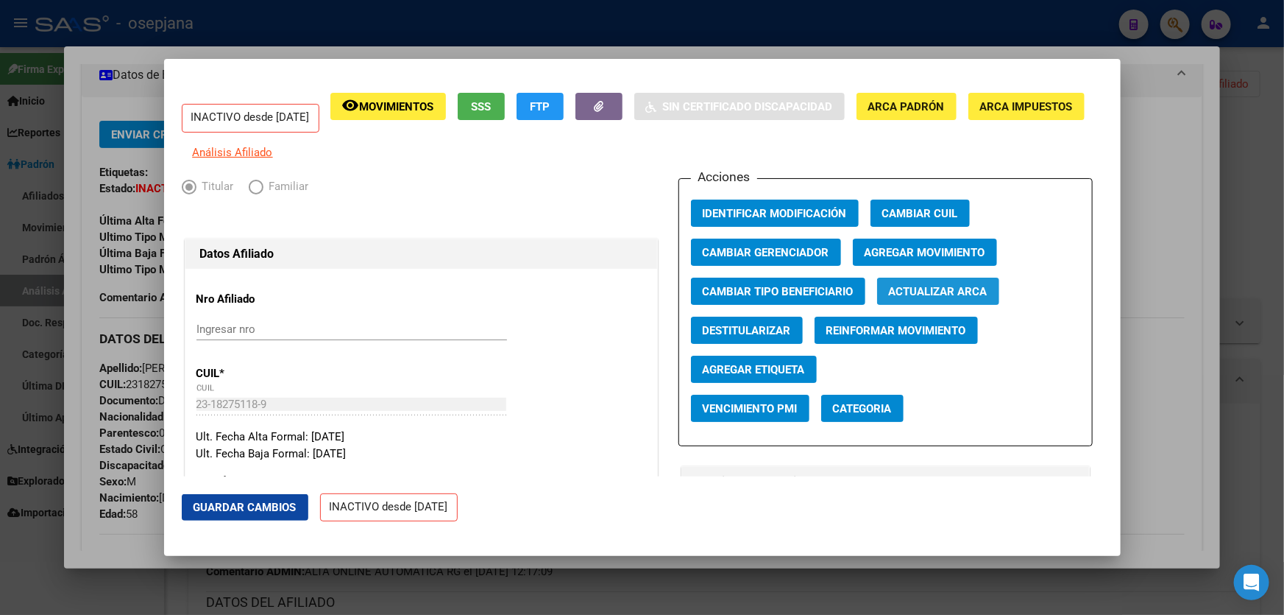
click at [972, 298] on span "Actualizar ARCA" at bounding box center [938, 291] width 99 height 13
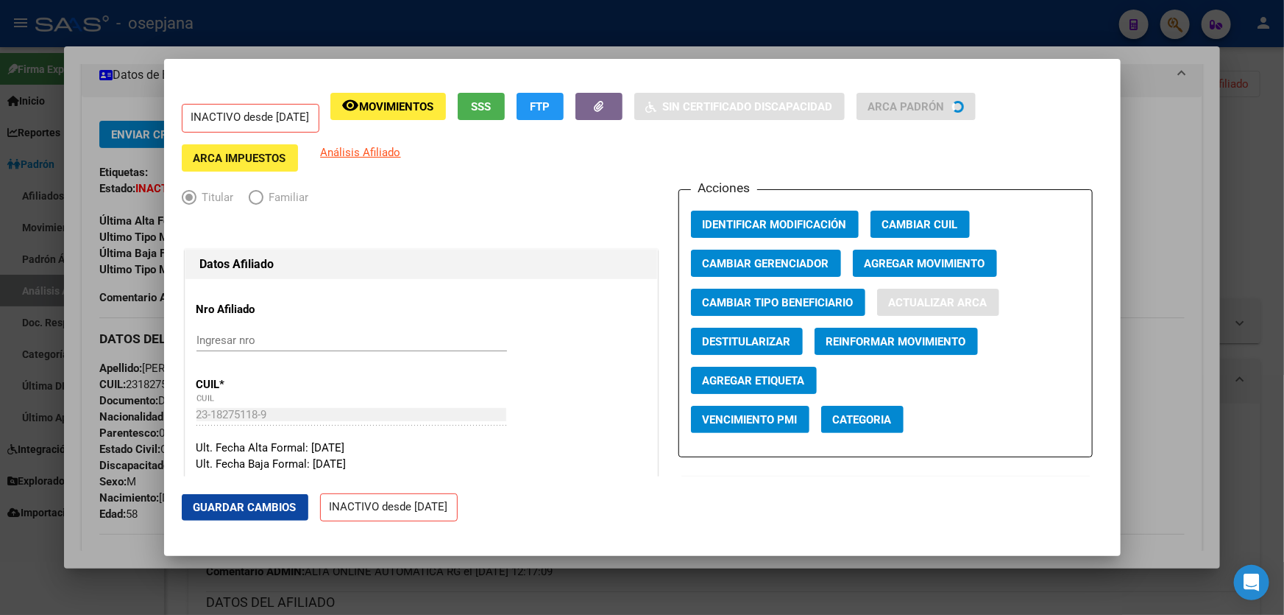
type input "[PERSON_NAME]"
type input "1757"
type input "[PERSON_NAME]"
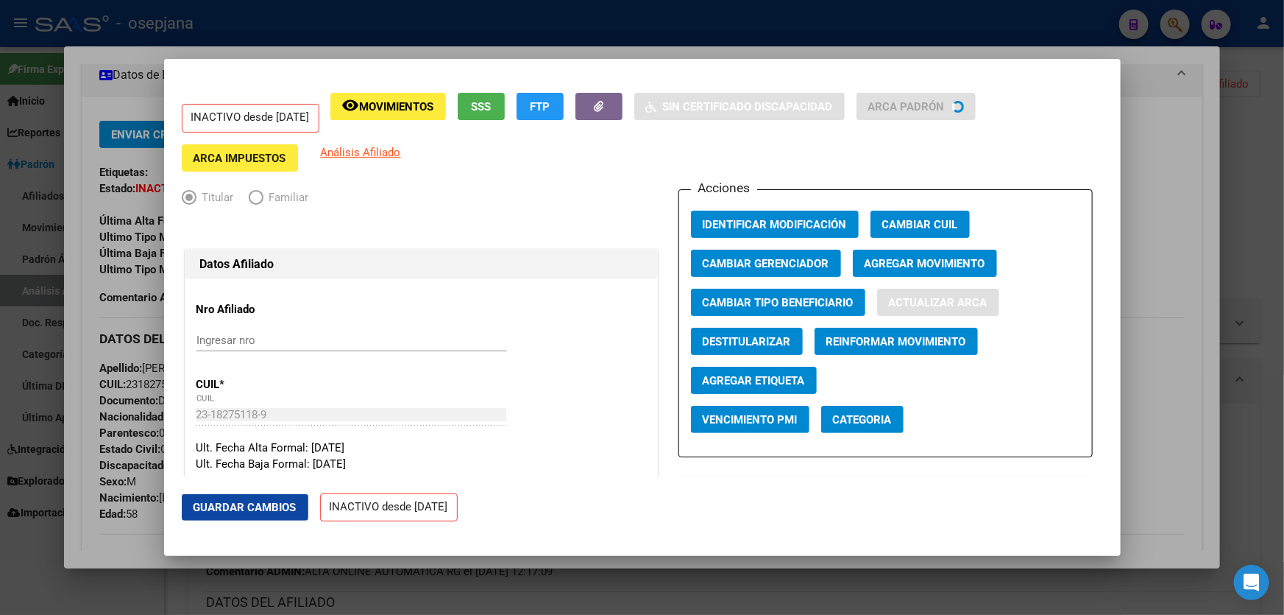
type input "4296"
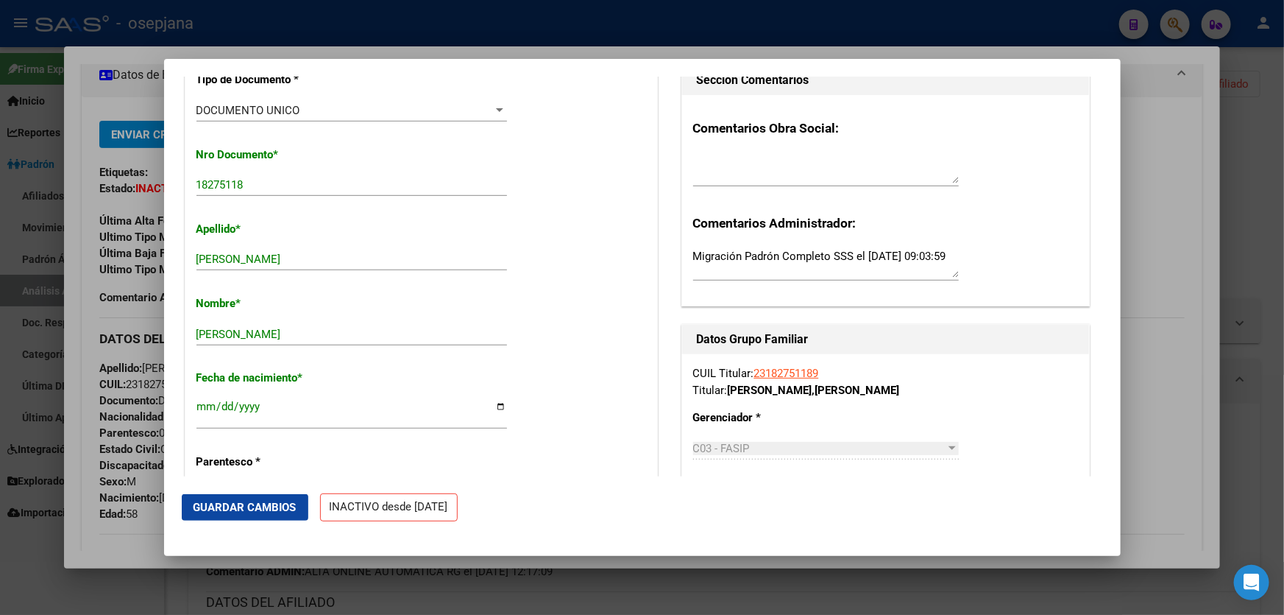
scroll to position [0, 0]
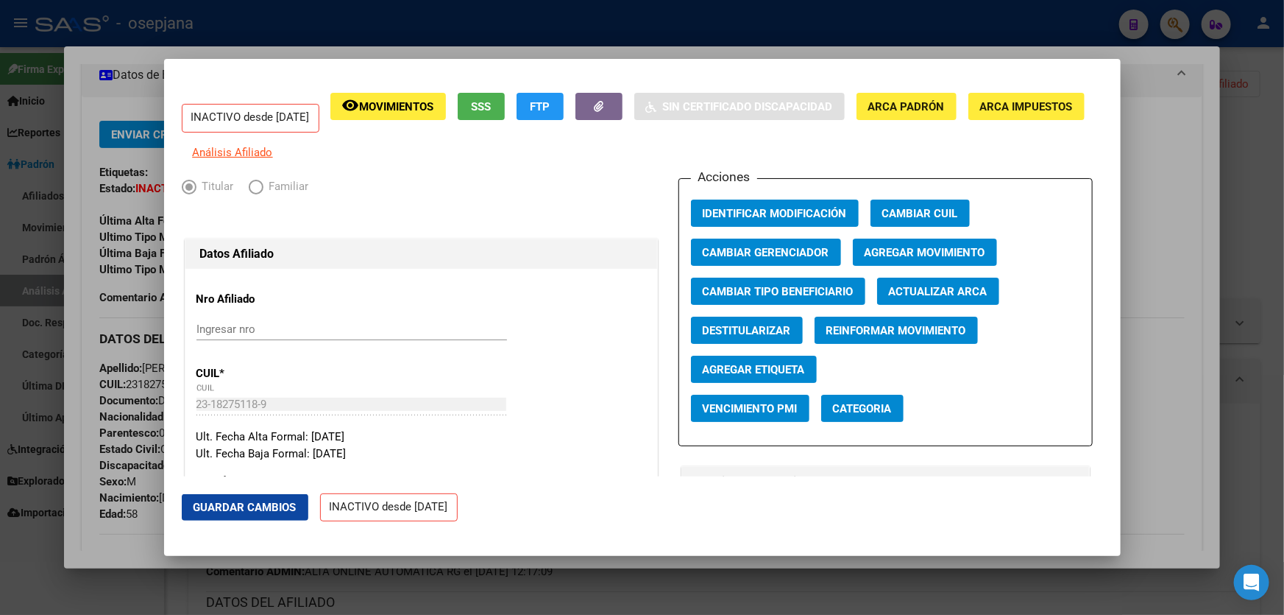
click at [740, 337] on span "Destitularizar" at bounding box center [747, 330] width 88 height 13
radio input "false"
radio input "true"
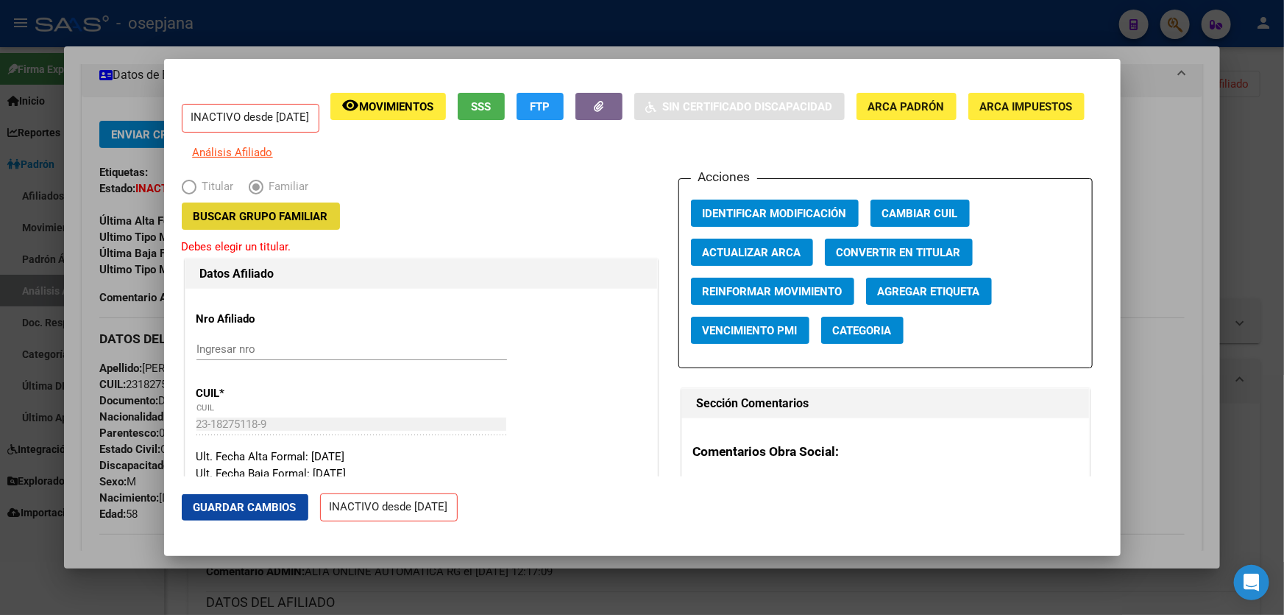
click at [308, 230] on button "Buscar Grupo Familiar" at bounding box center [261, 215] width 158 height 27
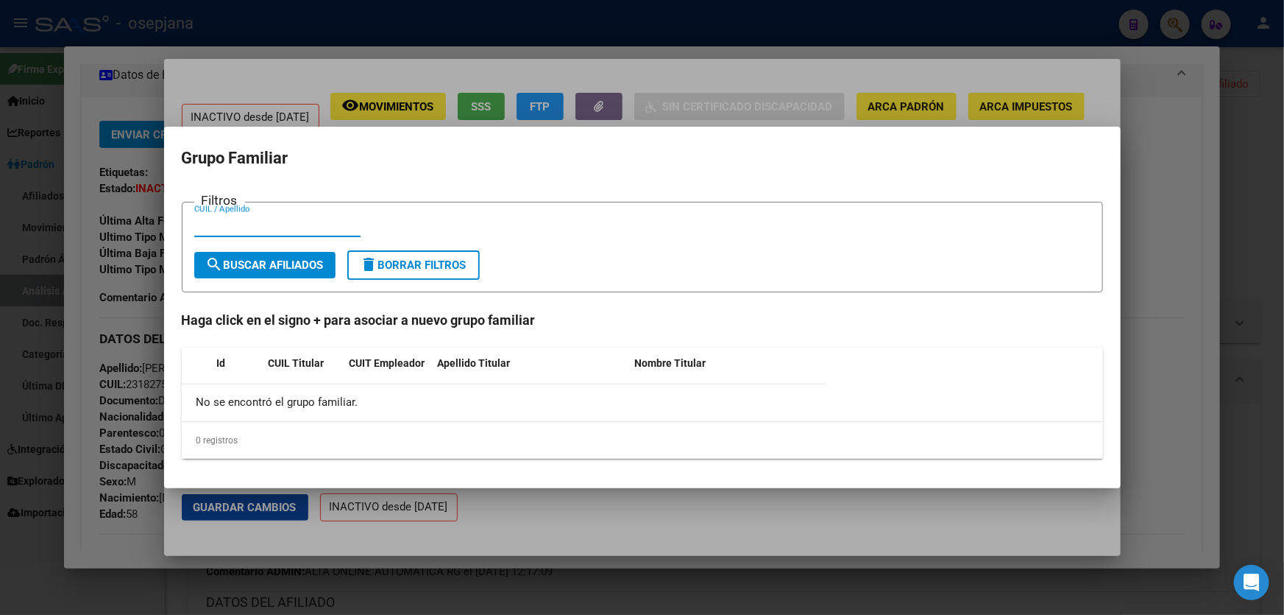
paste input "27-21095362-6"
type input "27210953626"
click at [285, 260] on span "search Buscar Afiliados" at bounding box center [265, 264] width 118 height 13
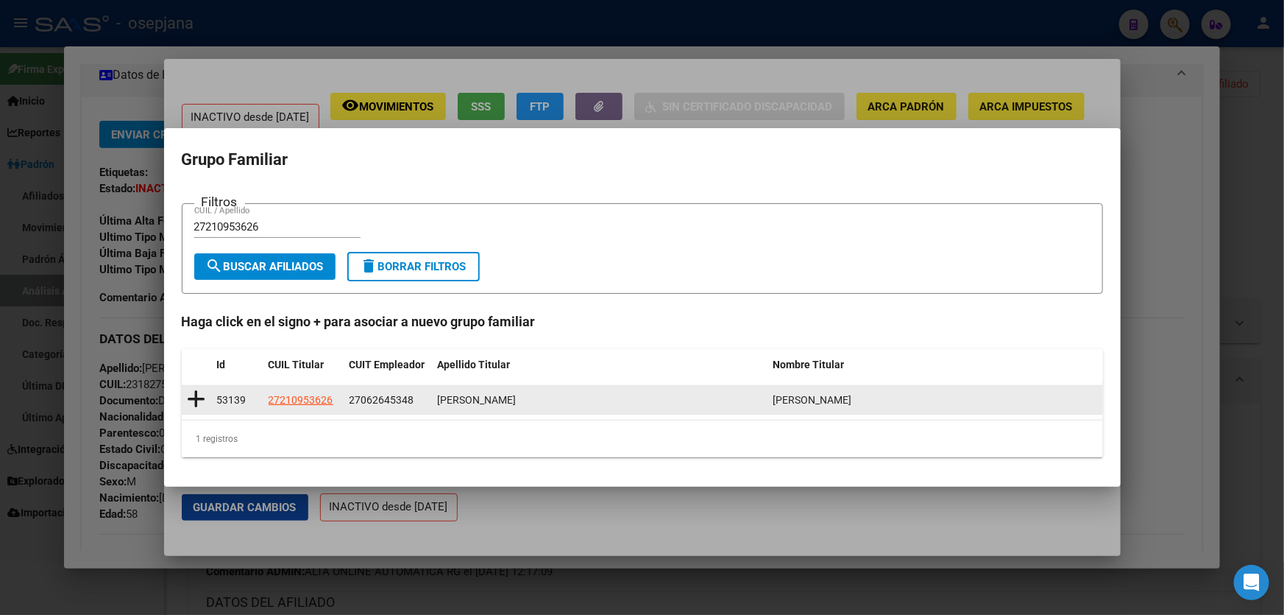
click at [198, 400] on icon at bounding box center [197, 399] width 18 height 21
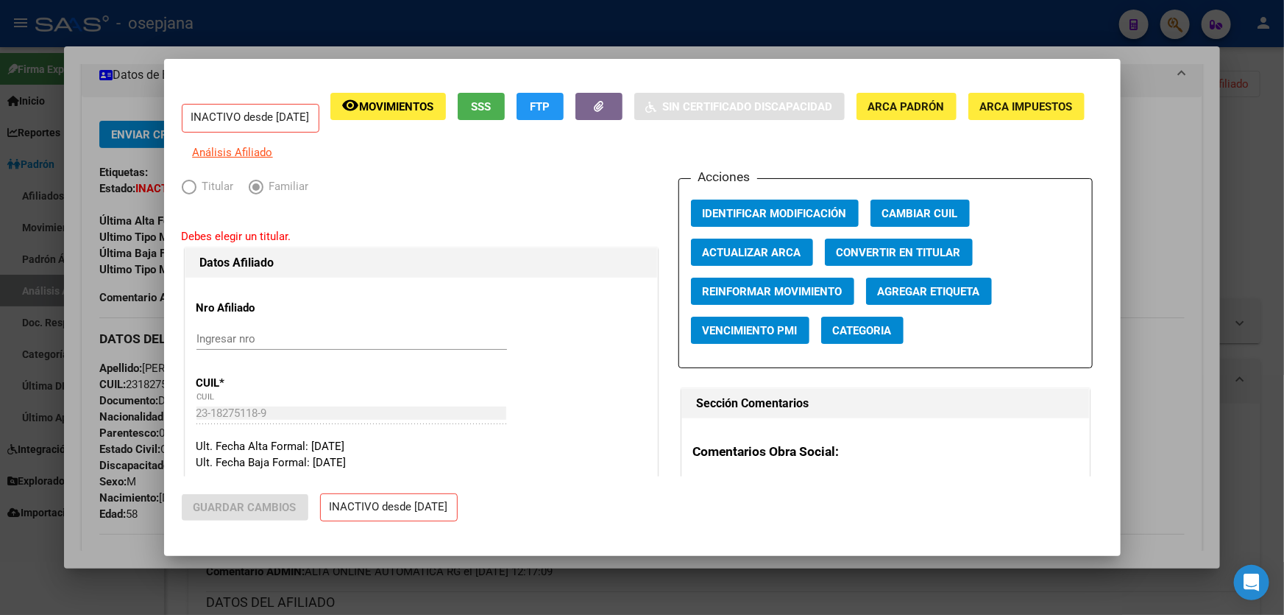
type input "27-06264534-8"
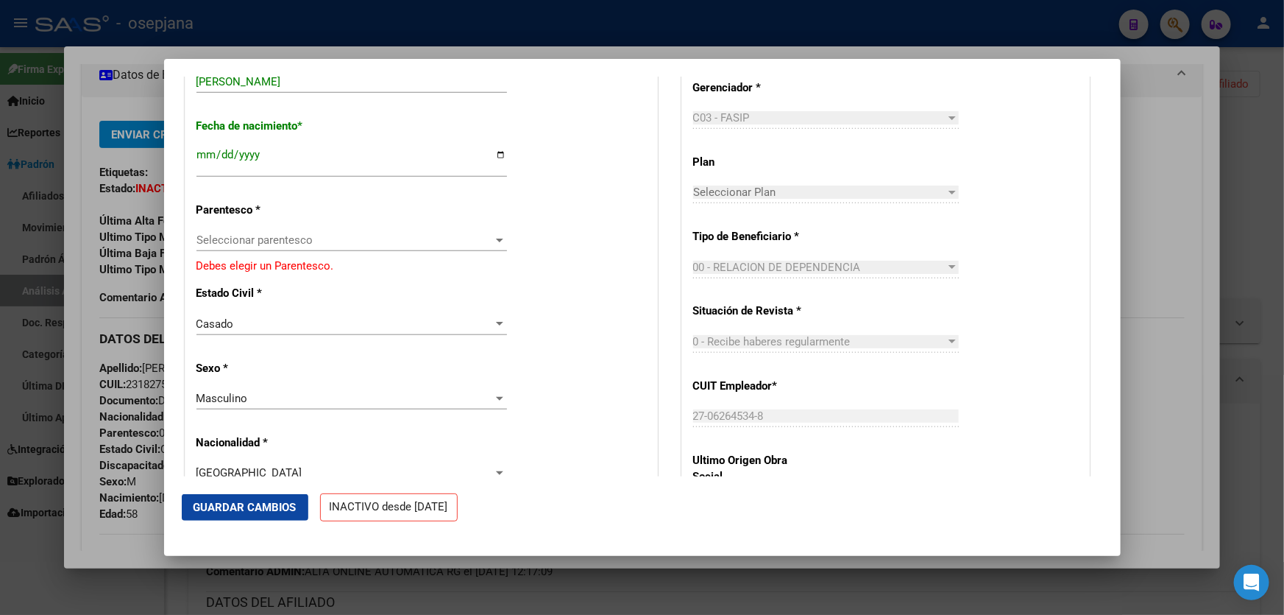
scroll to position [669, 0]
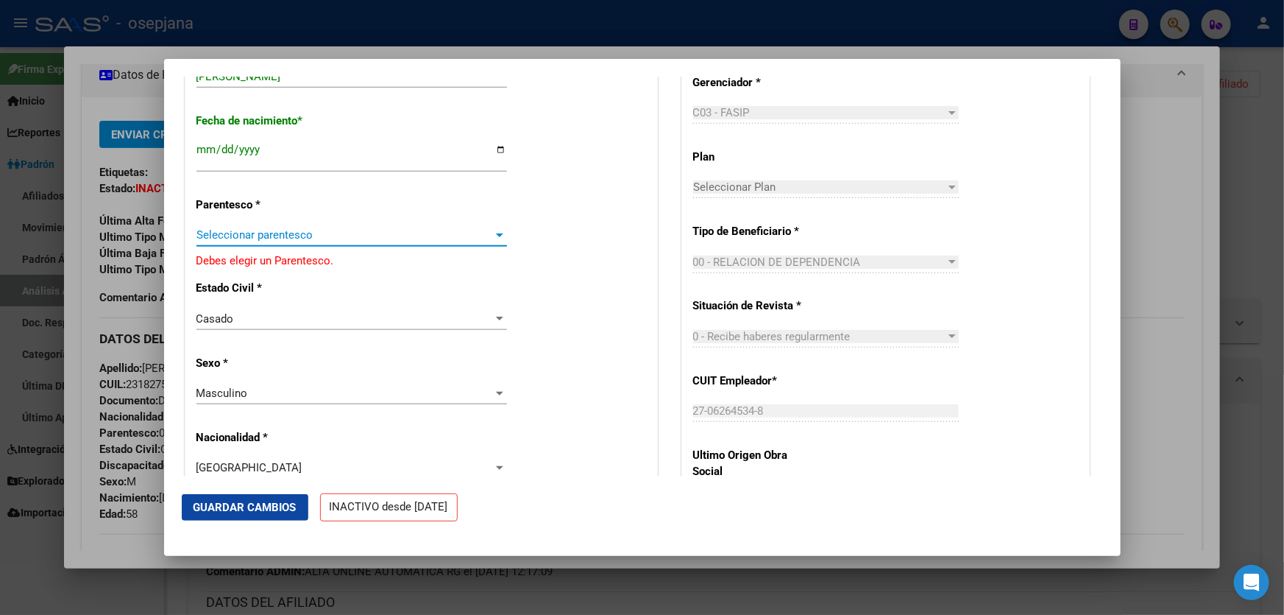
click at [383, 235] on span "Seleccionar parentesco" at bounding box center [345, 234] width 297 height 13
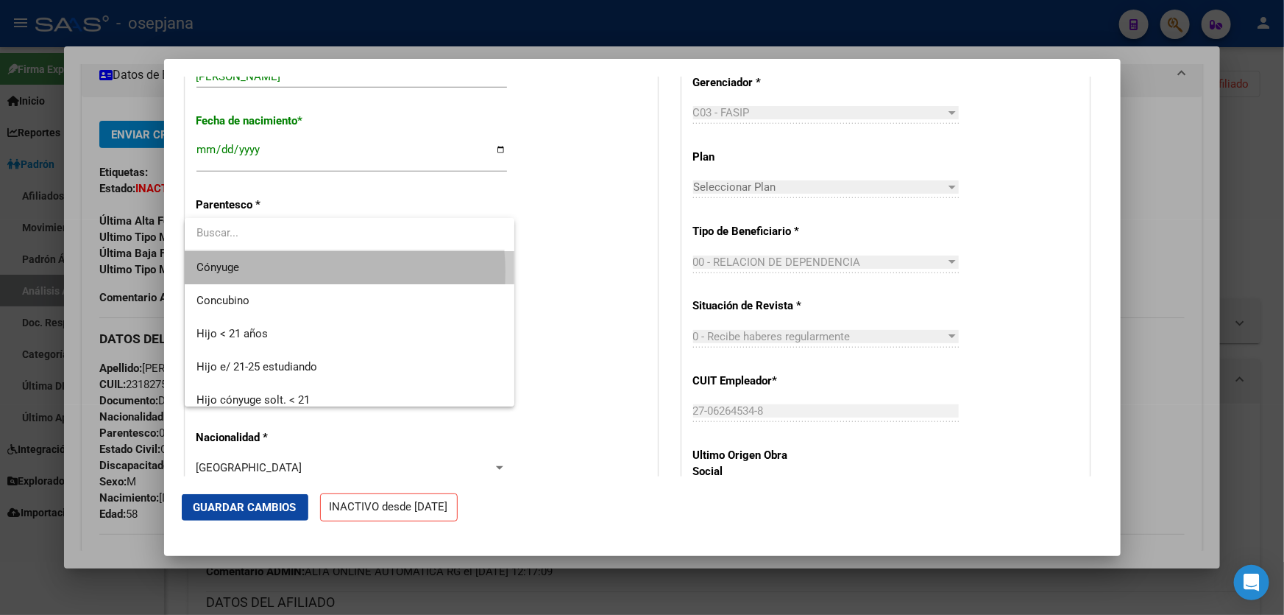
click at [291, 272] on span "Cónyuge" at bounding box center [350, 267] width 307 height 33
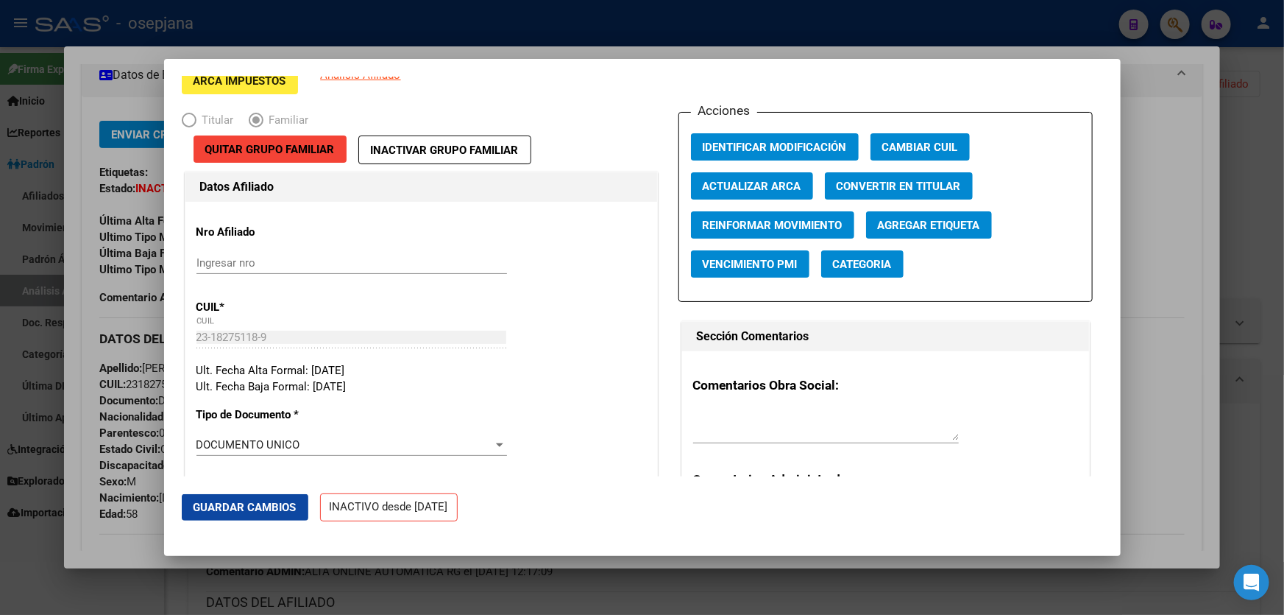
scroll to position [0, 0]
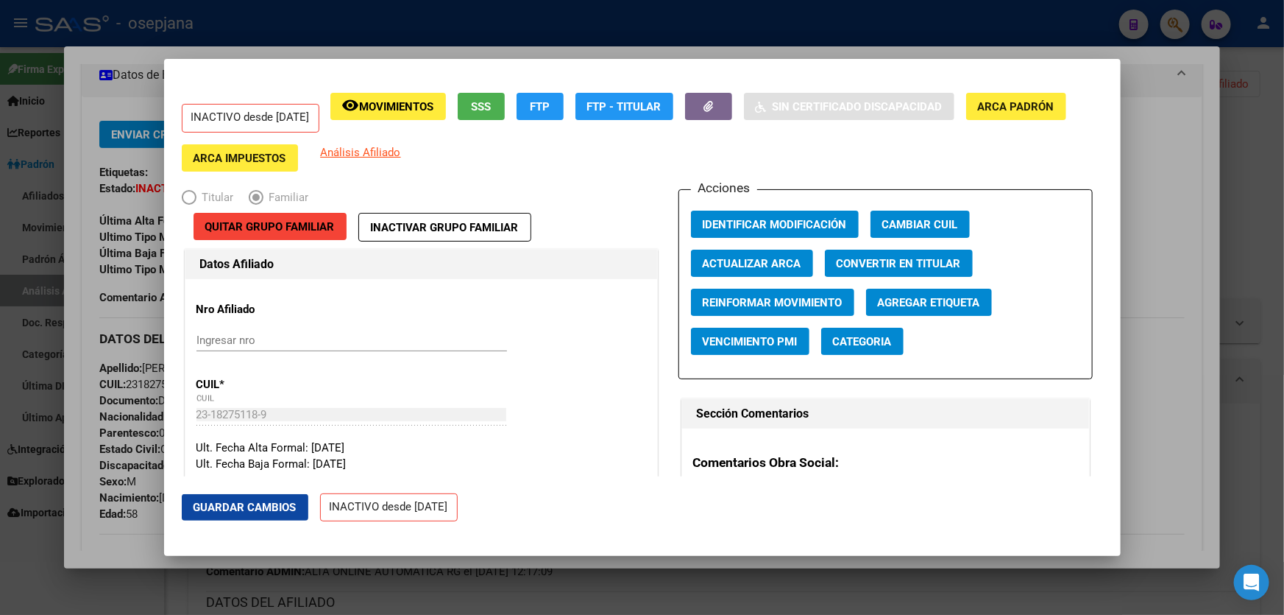
click at [250, 499] on button "Guardar Cambios" at bounding box center [245, 507] width 127 height 26
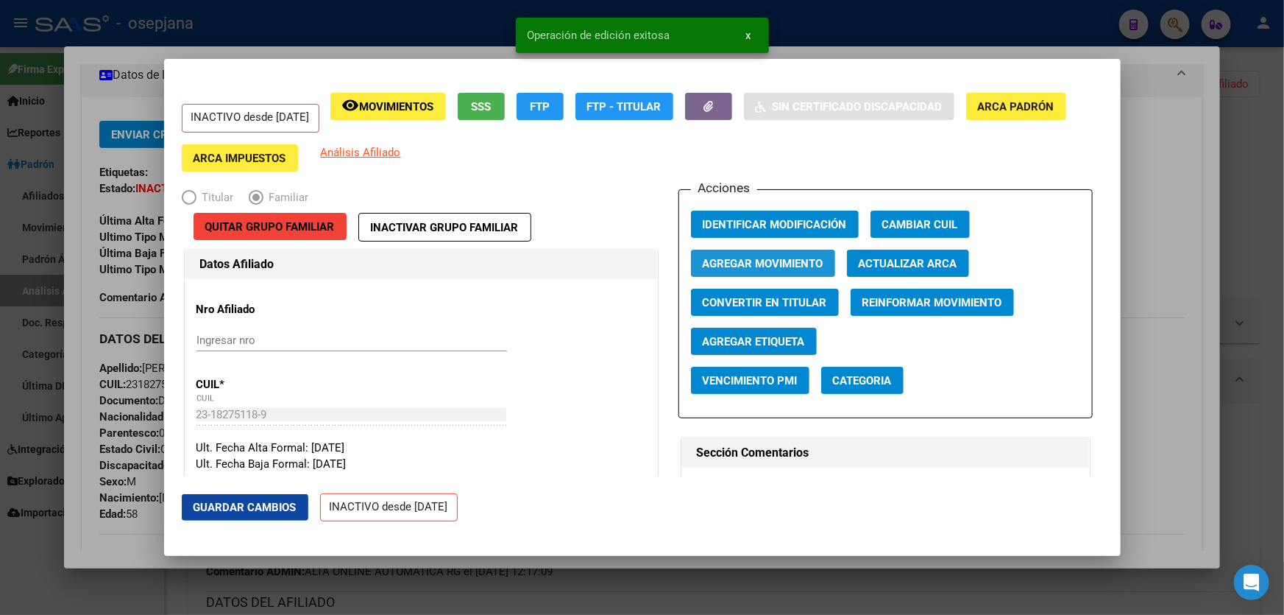
click at [731, 265] on span "Agregar Movimiento" at bounding box center [763, 263] width 121 height 13
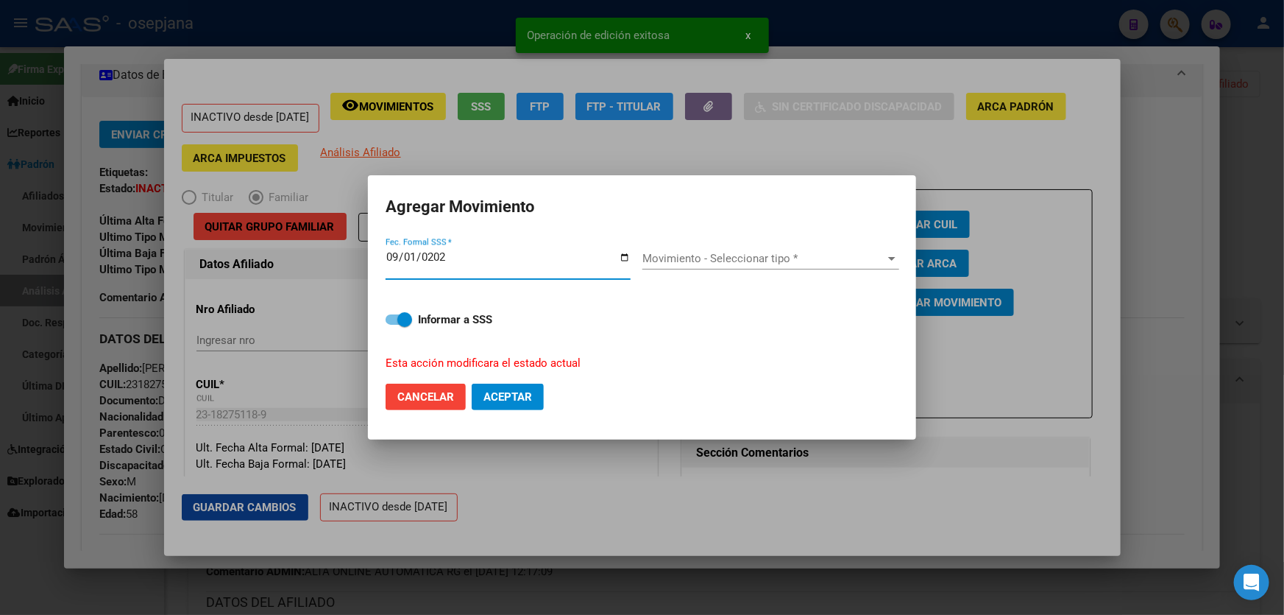
type input "[DATE]"
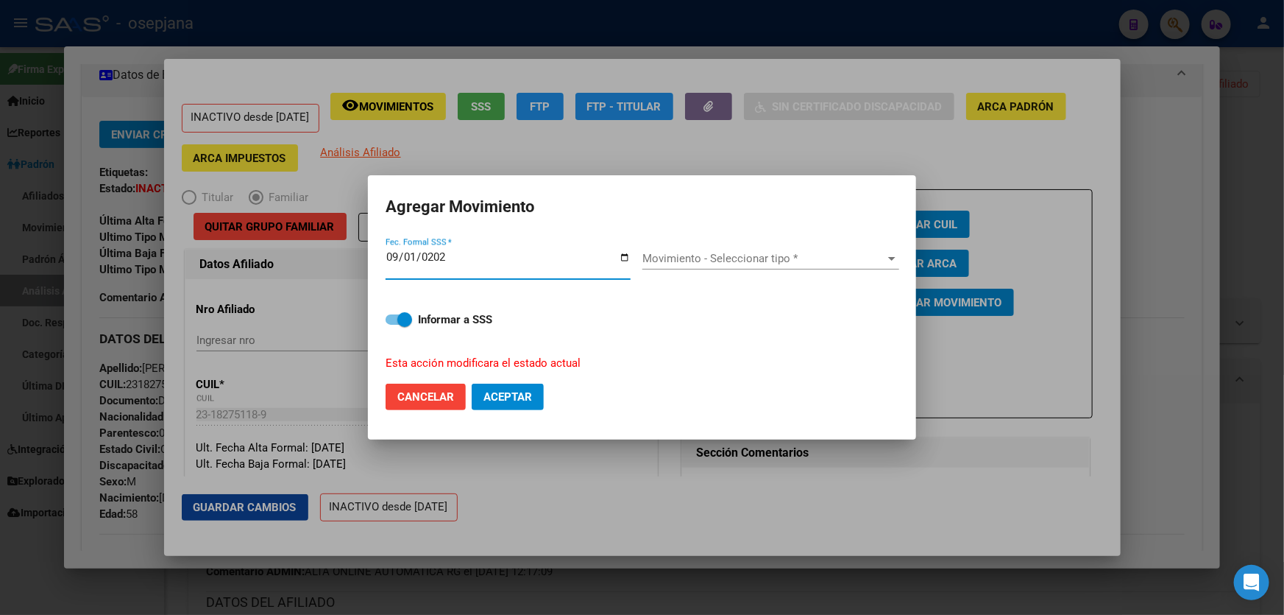
click at [731, 265] on div "Movimiento - Seleccionar tipo * Movimiento - Seleccionar tipo *" at bounding box center [771, 258] width 257 height 22
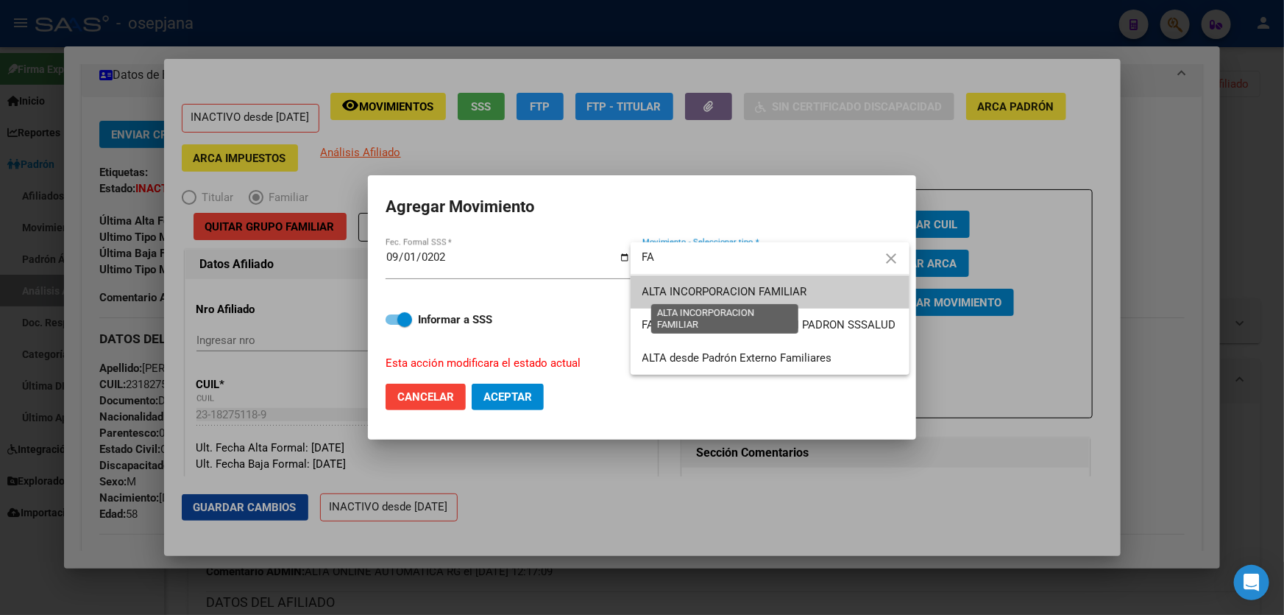
type input "FA"
click at [741, 286] on span "ALTA INCORPORACION FAMILIAR" at bounding box center [725, 291] width 165 height 13
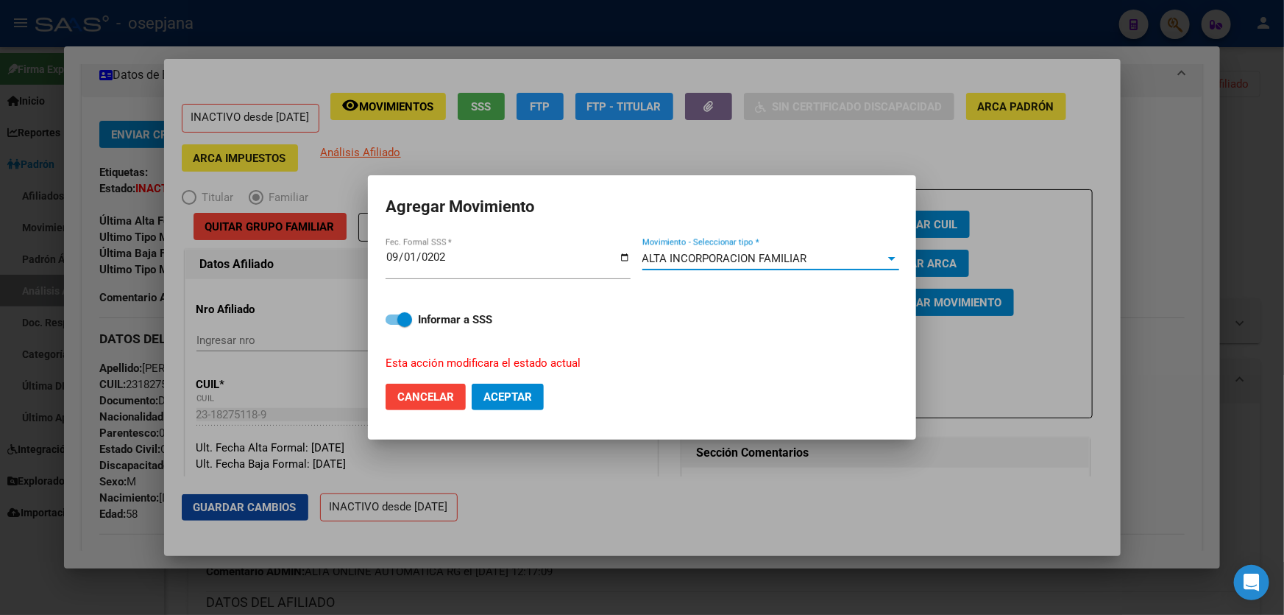
click at [520, 395] on span "Aceptar" at bounding box center [508, 396] width 49 height 13
checkbox input "false"
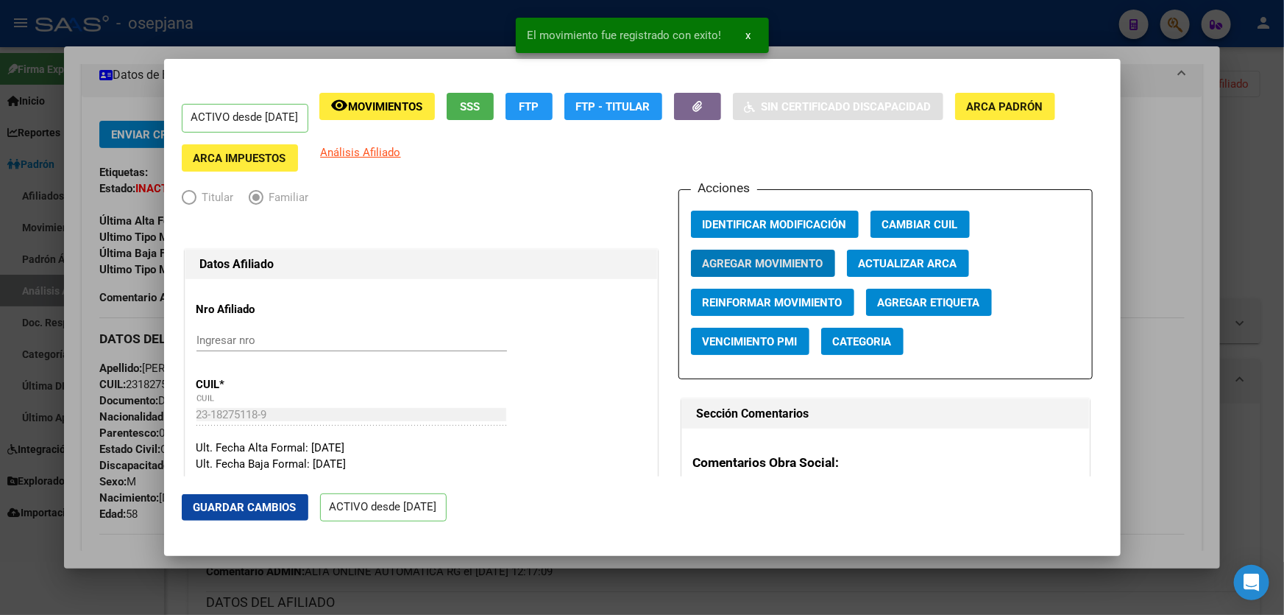
click at [258, 512] on span "Guardar Cambios" at bounding box center [245, 507] width 103 height 13
click at [1284, 333] on div at bounding box center [642, 307] width 1284 height 615
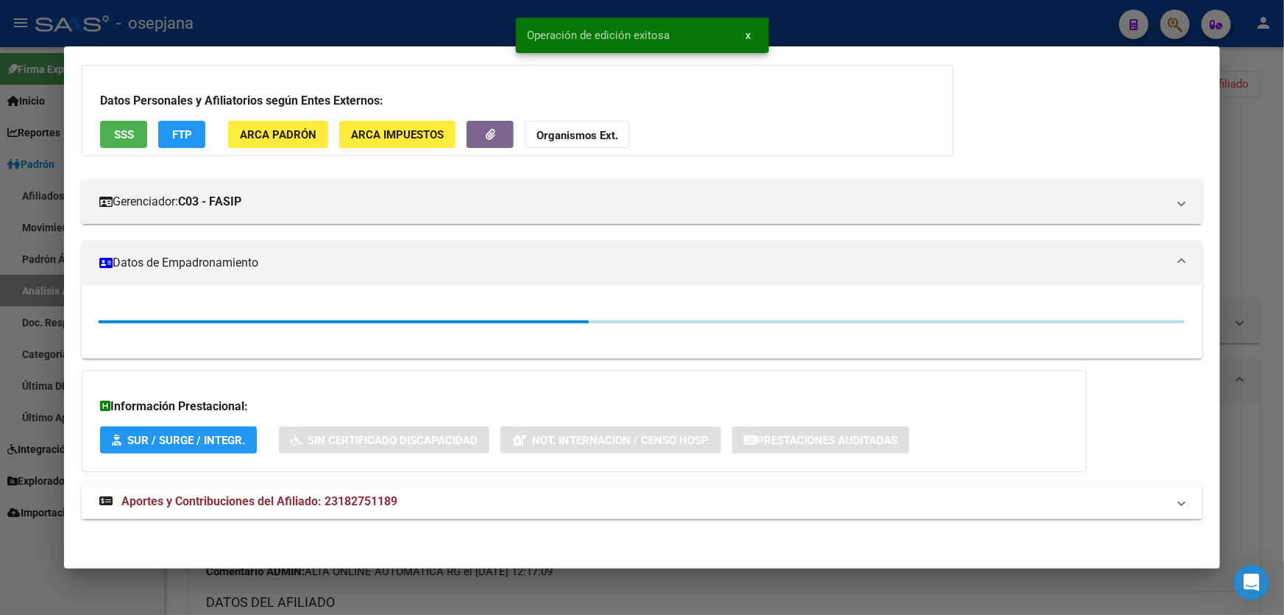
scroll to position [267, 0]
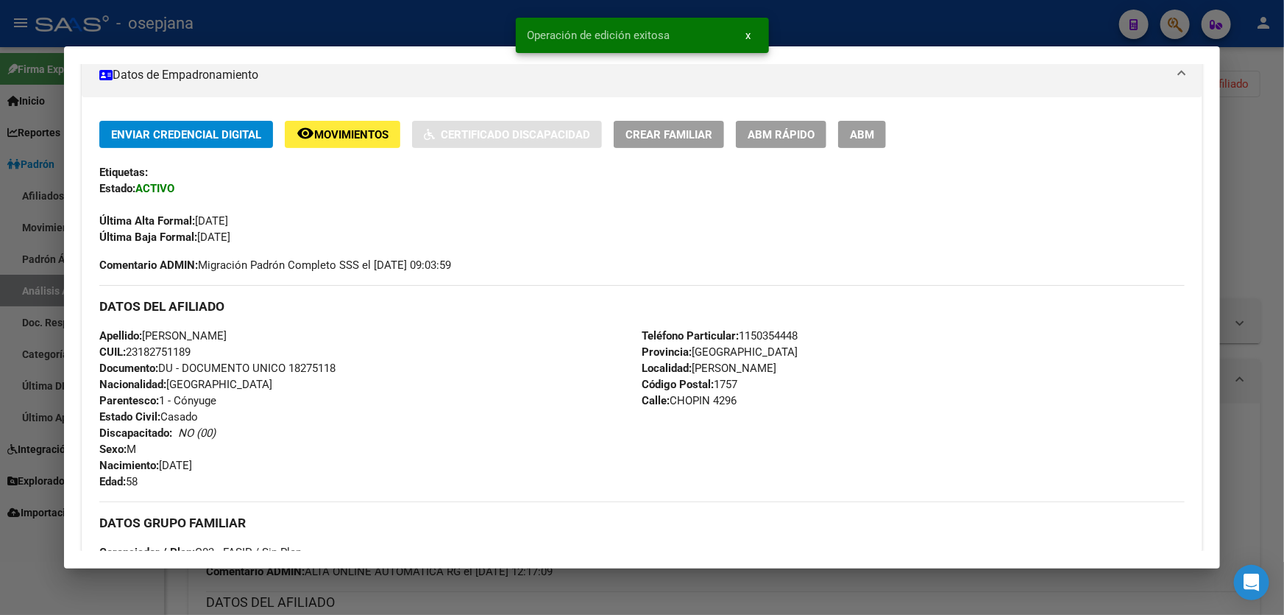
click at [1284, 333] on div at bounding box center [642, 307] width 1284 height 615
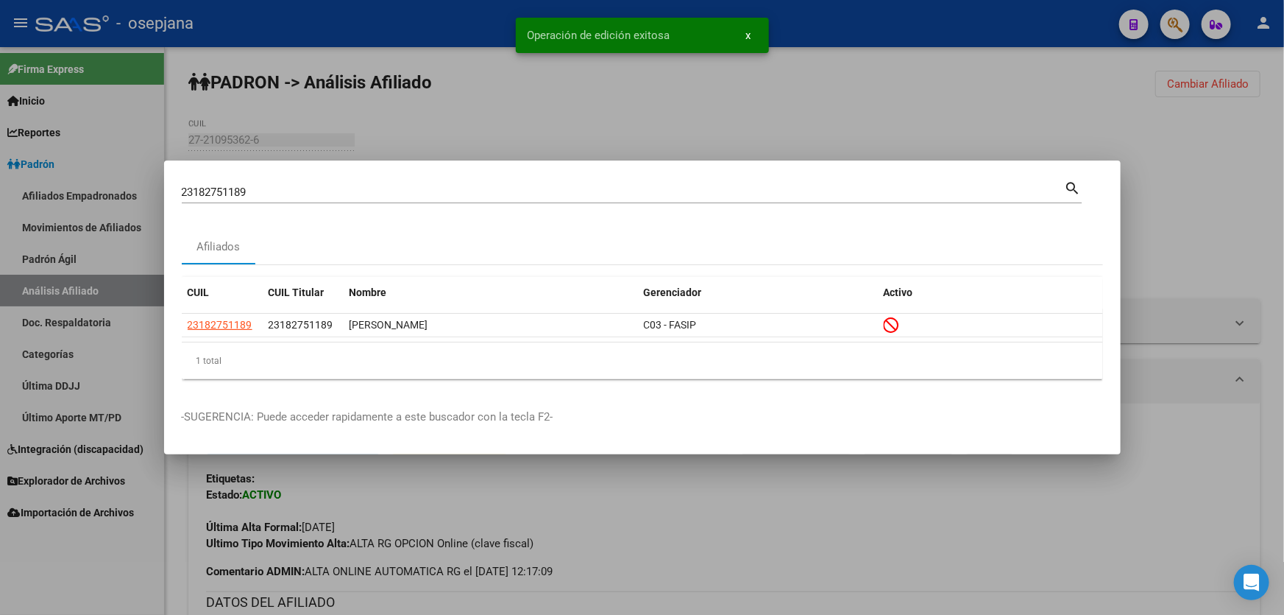
click at [1284, 289] on div at bounding box center [642, 307] width 1284 height 615
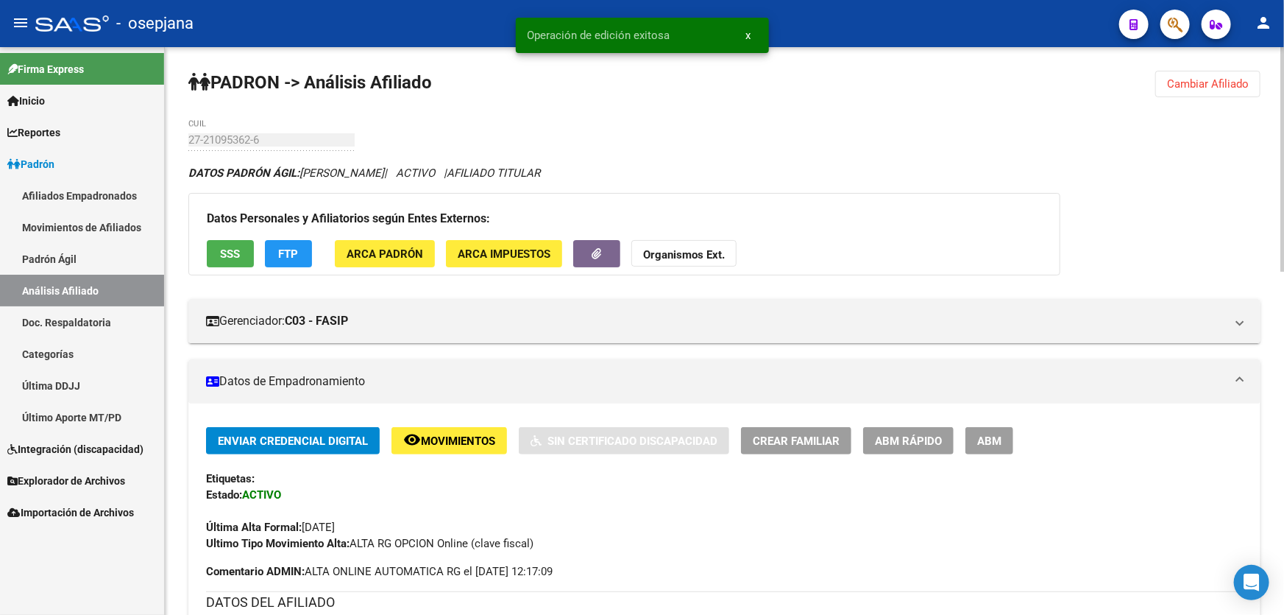
click at [1213, 88] on span "Cambiar Afiliado" at bounding box center [1208, 83] width 82 height 13
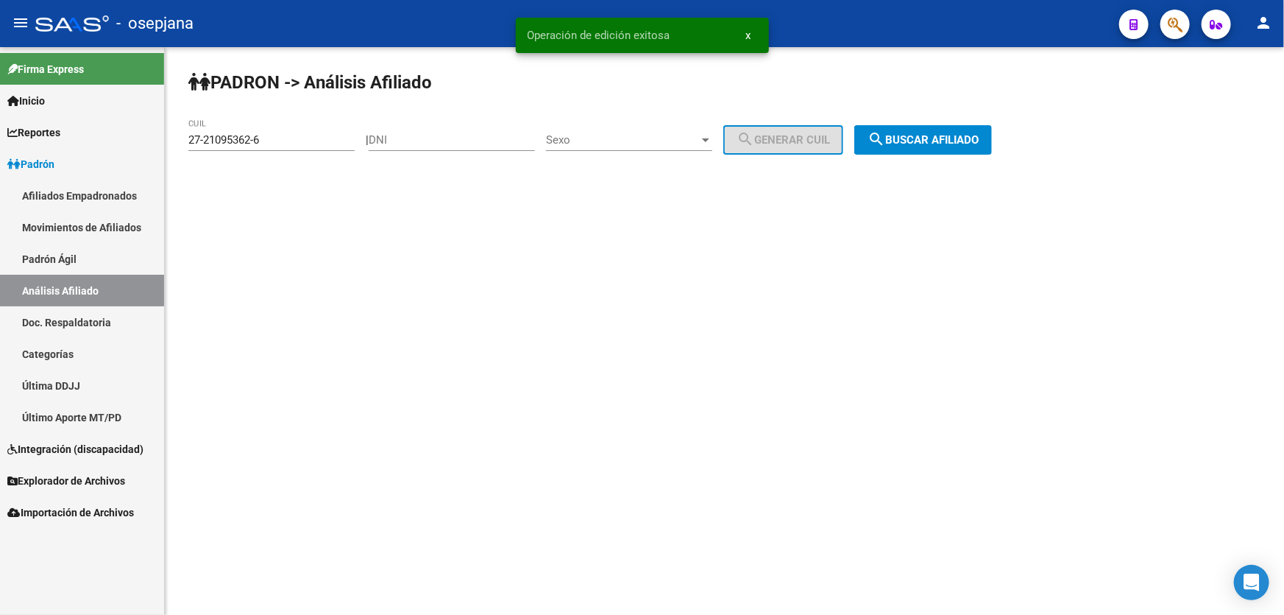
click at [979, 133] on span "search Buscar afiliado" at bounding box center [923, 139] width 111 height 13
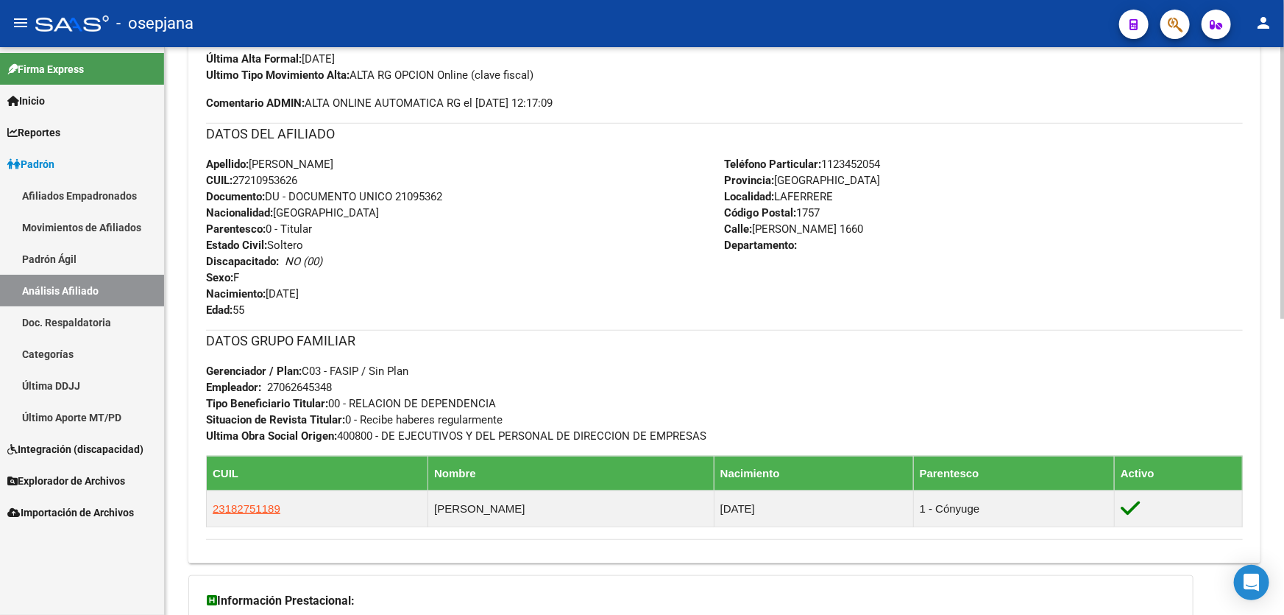
scroll to position [535, 0]
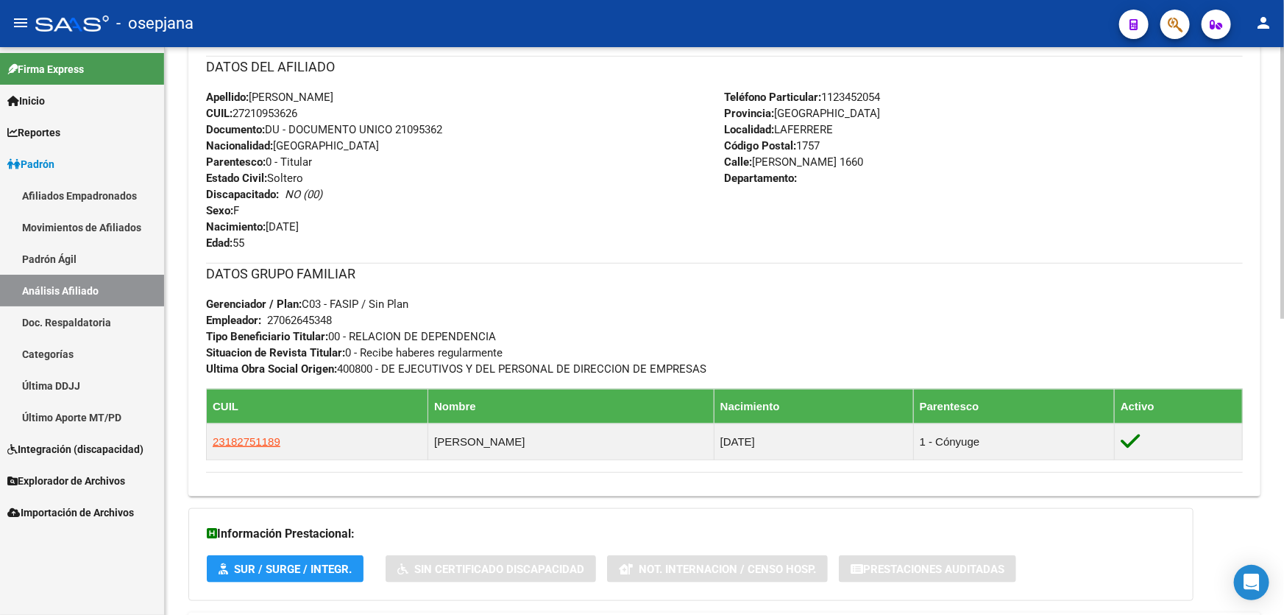
click at [178, 176] on div "PADRON -> Análisis Afiliado Cambiar Afiliado 27-21095362-6 CUIL DATOS PADRÓN ÁG…" at bounding box center [725, 105] width 1120 height 1187
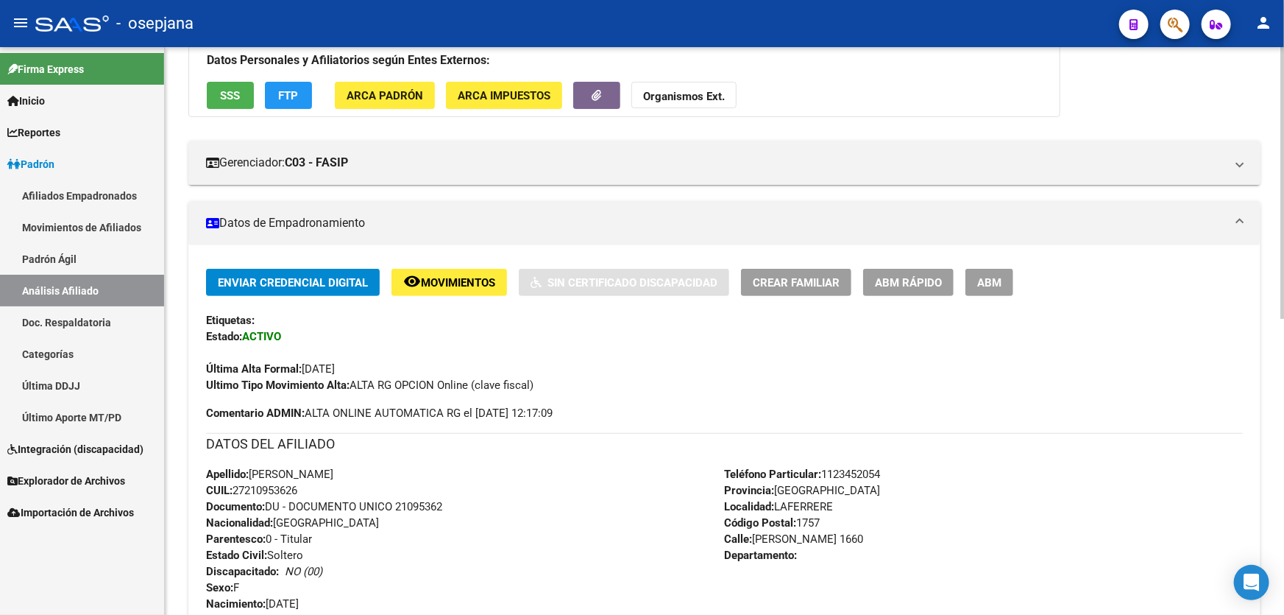
scroll to position [133, 0]
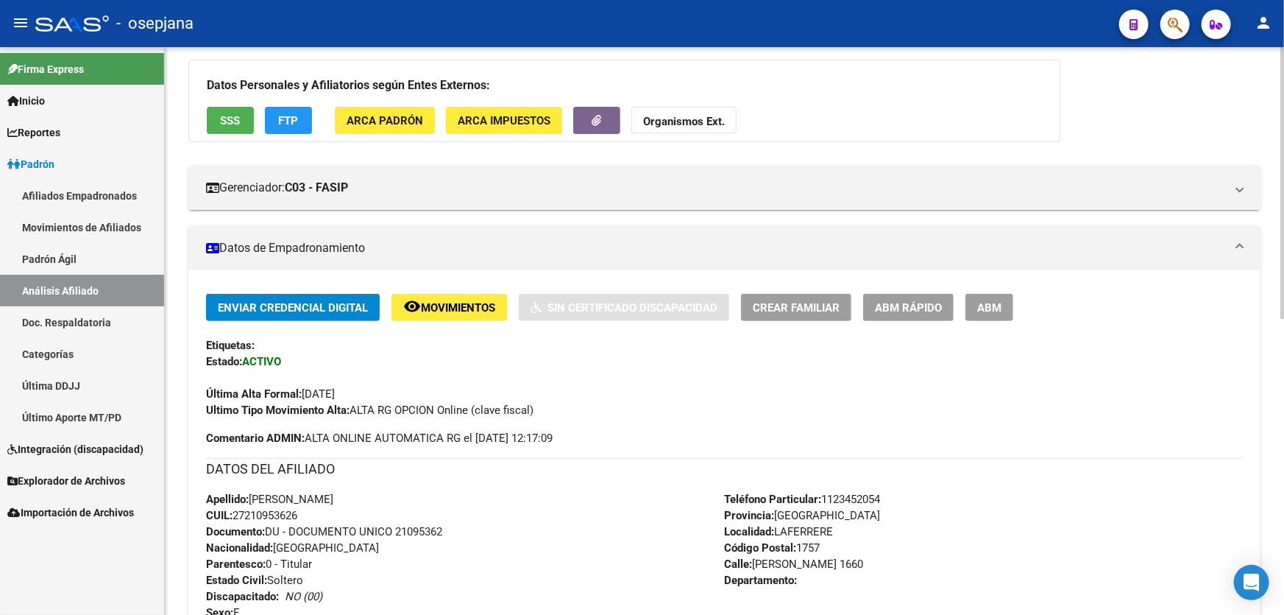
click at [168, 112] on div "PADRON -> Análisis Afiliado Cambiar Afiliado 27-21095362-6 CUIL DATOS PADRÓN ÁG…" at bounding box center [725, 507] width 1120 height 1187
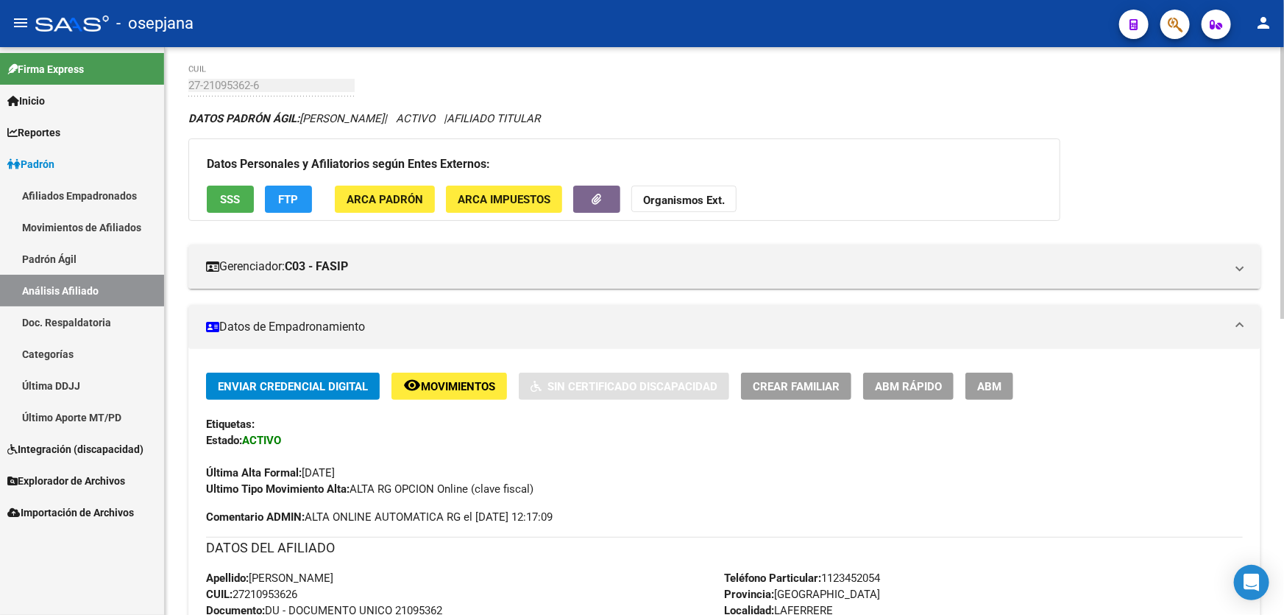
scroll to position [0, 0]
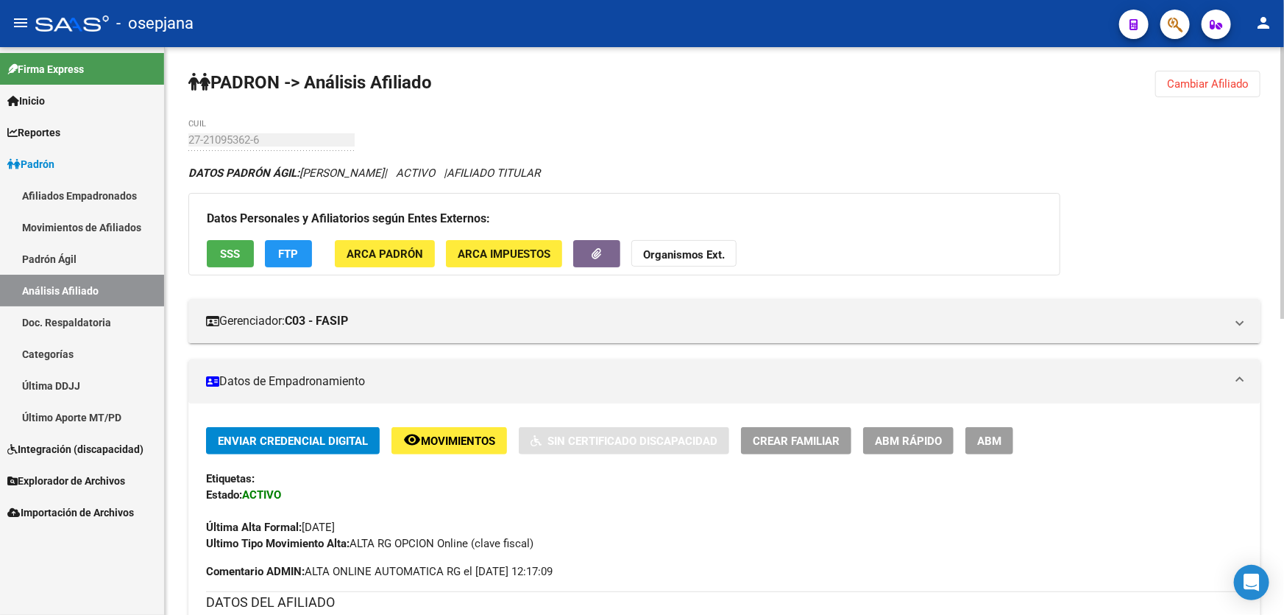
click at [1201, 85] on span "Cambiar Afiliado" at bounding box center [1208, 83] width 82 height 13
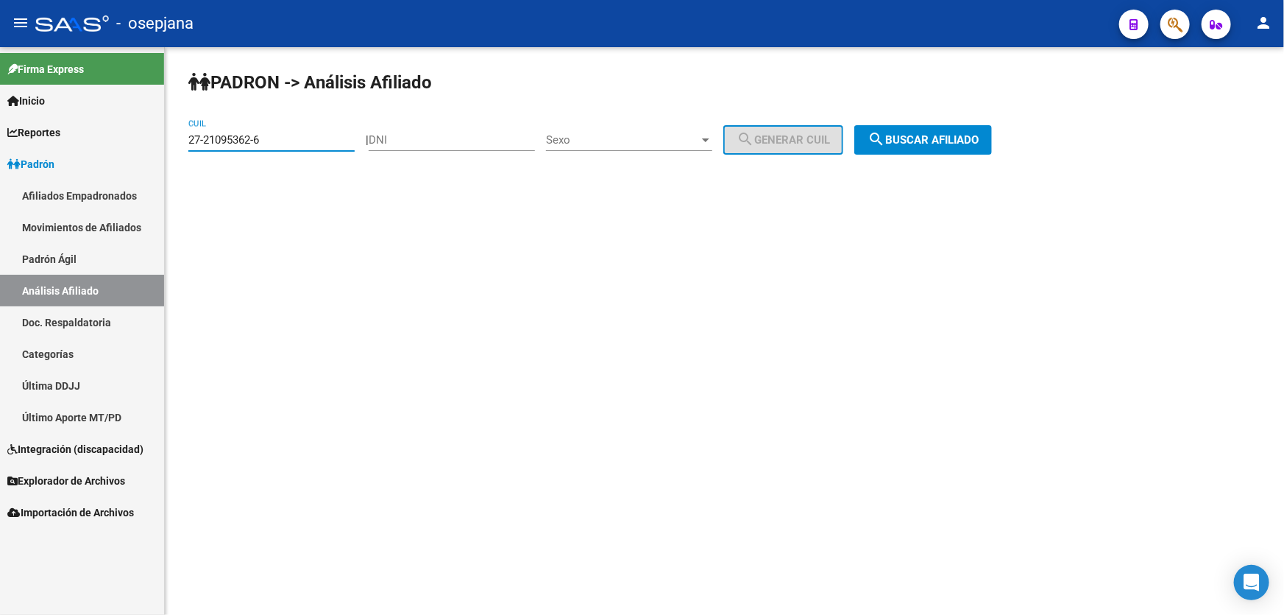
drag, startPoint x: 290, startPoint y: 135, endPoint x: 48, endPoint y: 172, distance: 244.9
click at [49, 171] on mat-sidenav-container "Firma Express Inicio Instructivos Contacto OS Reportes Padrón Traspasos x O.S. …" at bounding box center [642, 331] width 1284 height 568
paste input "0-41451958-0"
click at [938, 136] on span "search Buscar afiliado" at bounding box center [923, 139] width 111 height 13
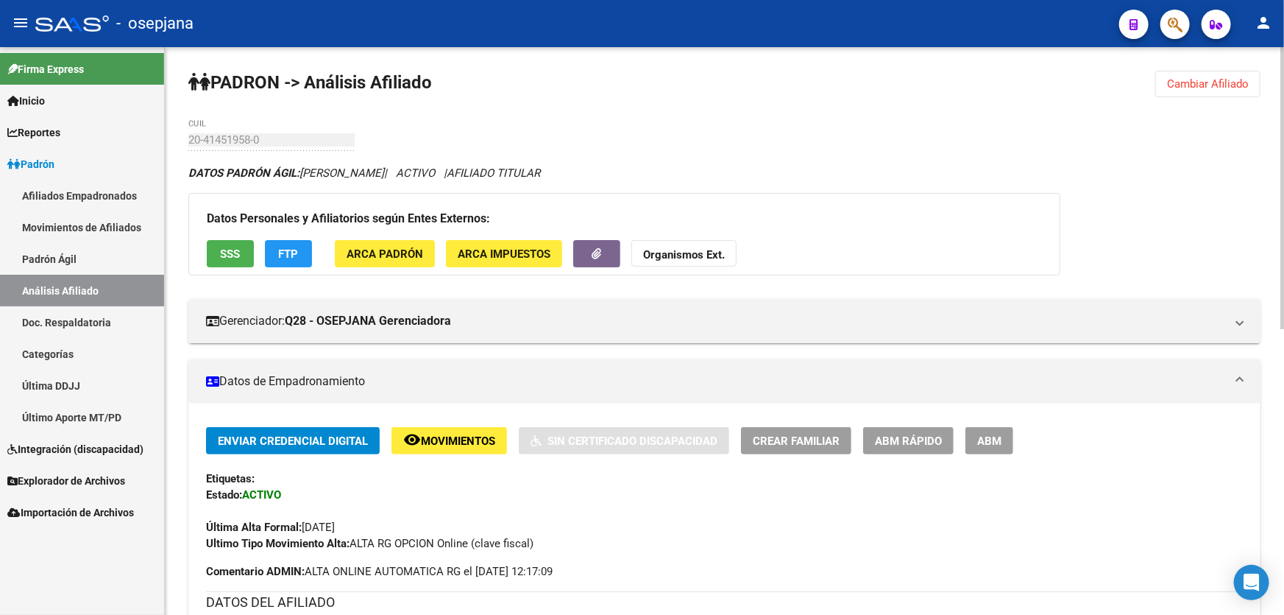
click at [193, 202] on div "Datos Personales y Afiliatorios según Entes Externos: SSS FTP ARCA Padrón ARCA …" at bounding box center [624, 234] width 872 height 82
click at [187, 197] on div "PADRON -> Análisis Afiliado Cambiar Afiliado 20-41451958-0 CUIL DATOS PADRÓN ÁG…" at bounding box center [725, 619] width 1120 height 1144
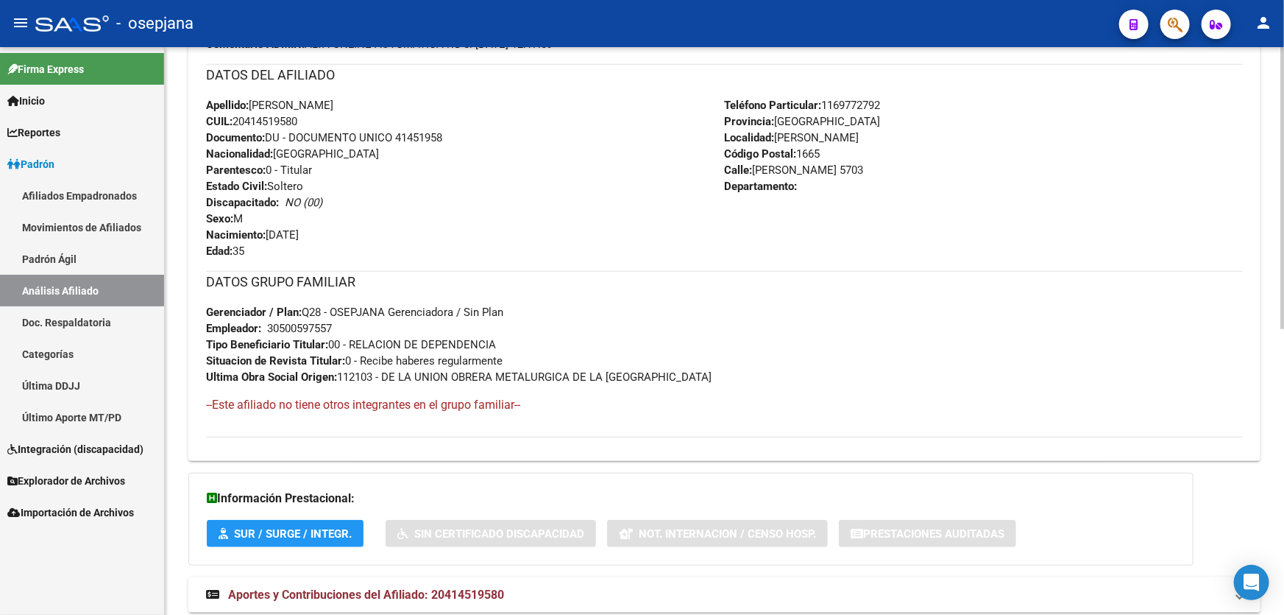
scroll to position [535, 0]
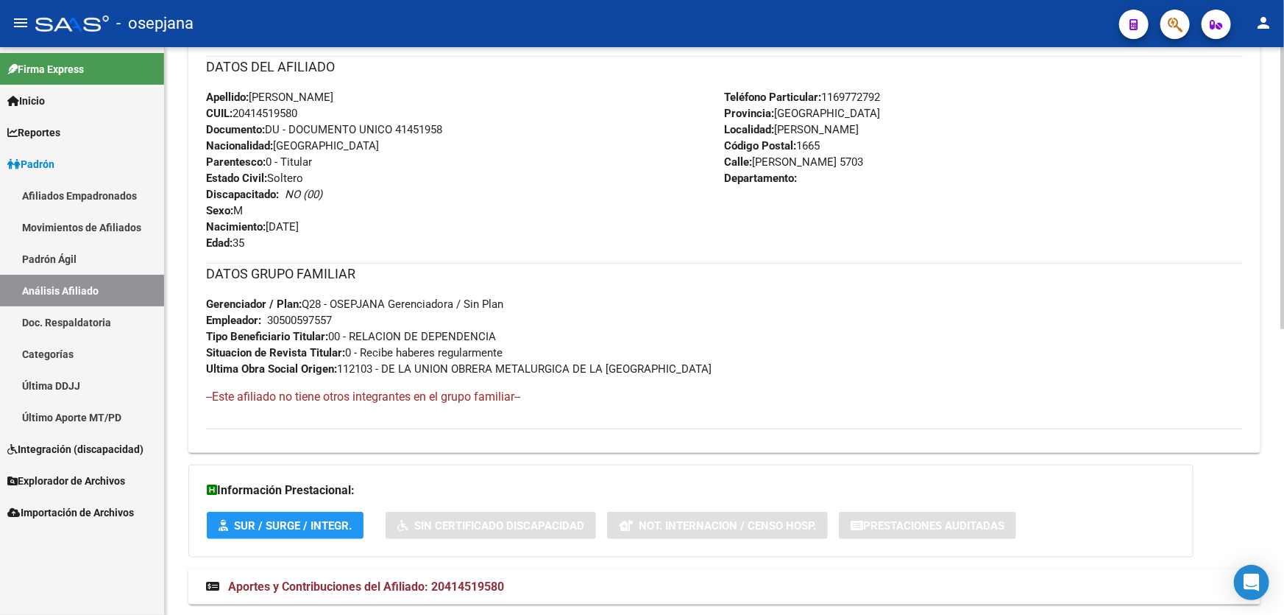
click at [181, 186] on div "PADRON -> Análisis Afiliado Cambiar Afiliado 20-41451958-0 CUIL DATOS PADRÓN ÁG…" at bounding box center [725, 84] width 1120 height 1144
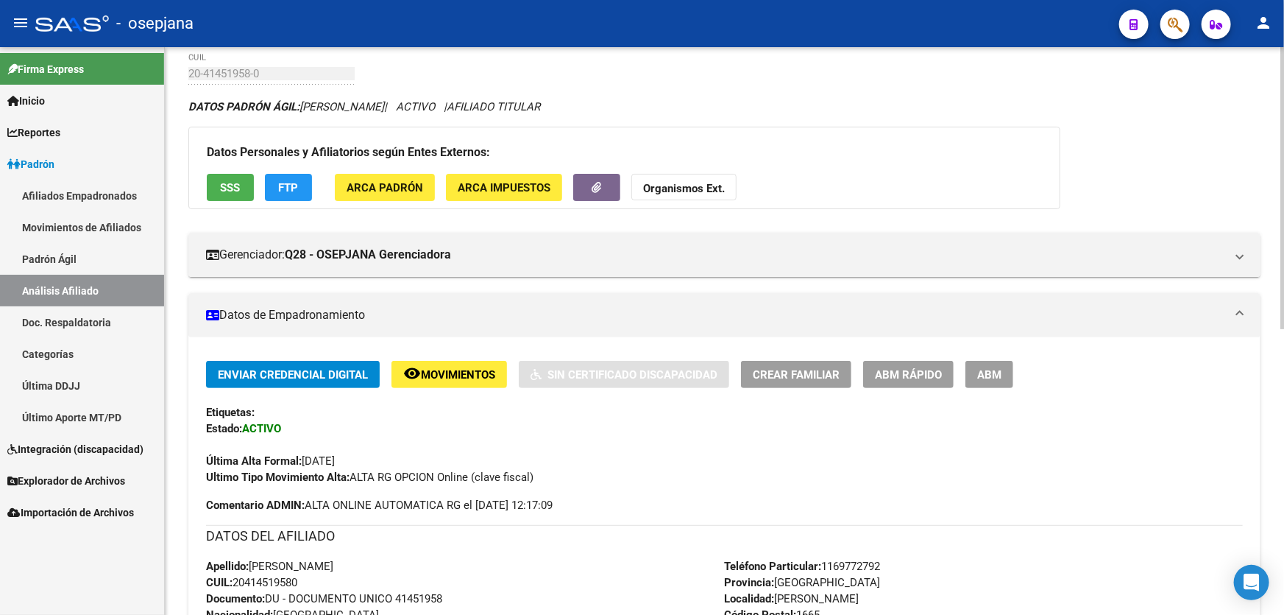
scroll to position [0, 0]
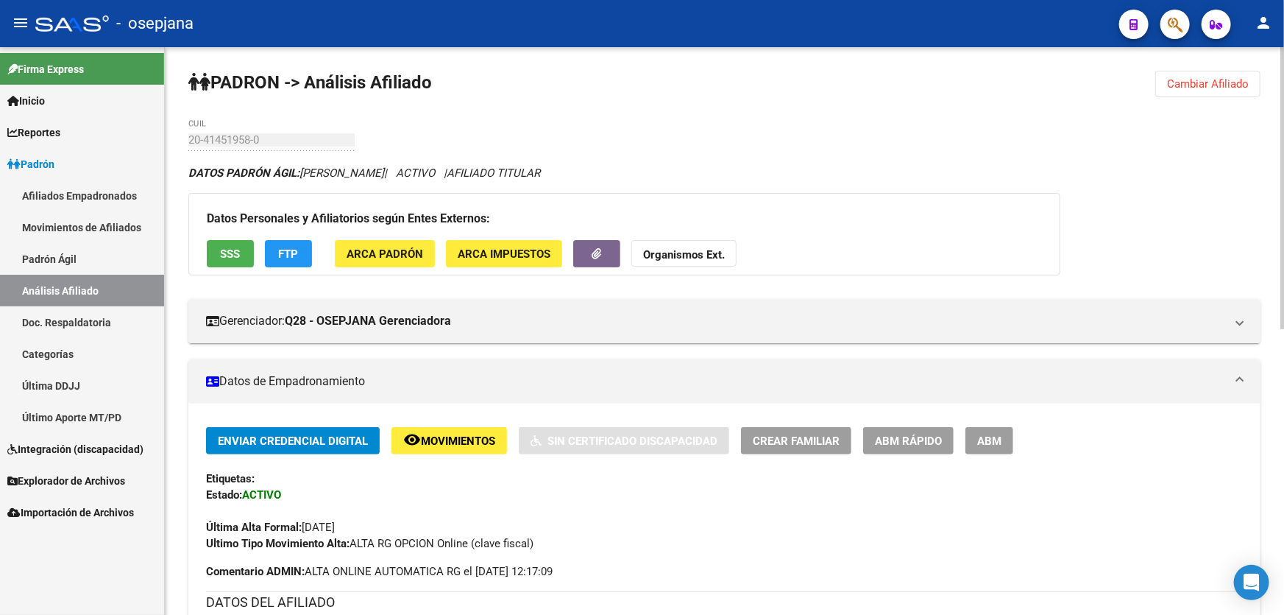
click at [439, 429] on button "remove_red_eye Movimientos" at bounding box center [450, 440] width 116 height 27
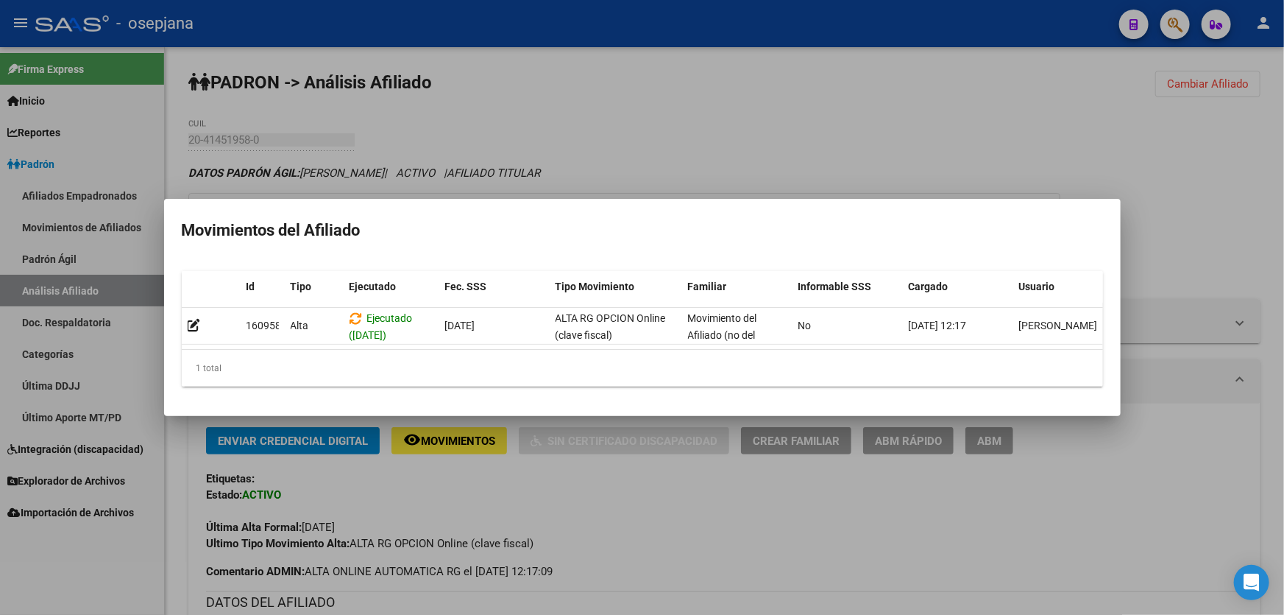
click at [1086, 175] on div at bounding box center [642, 307] width 1284 height 615
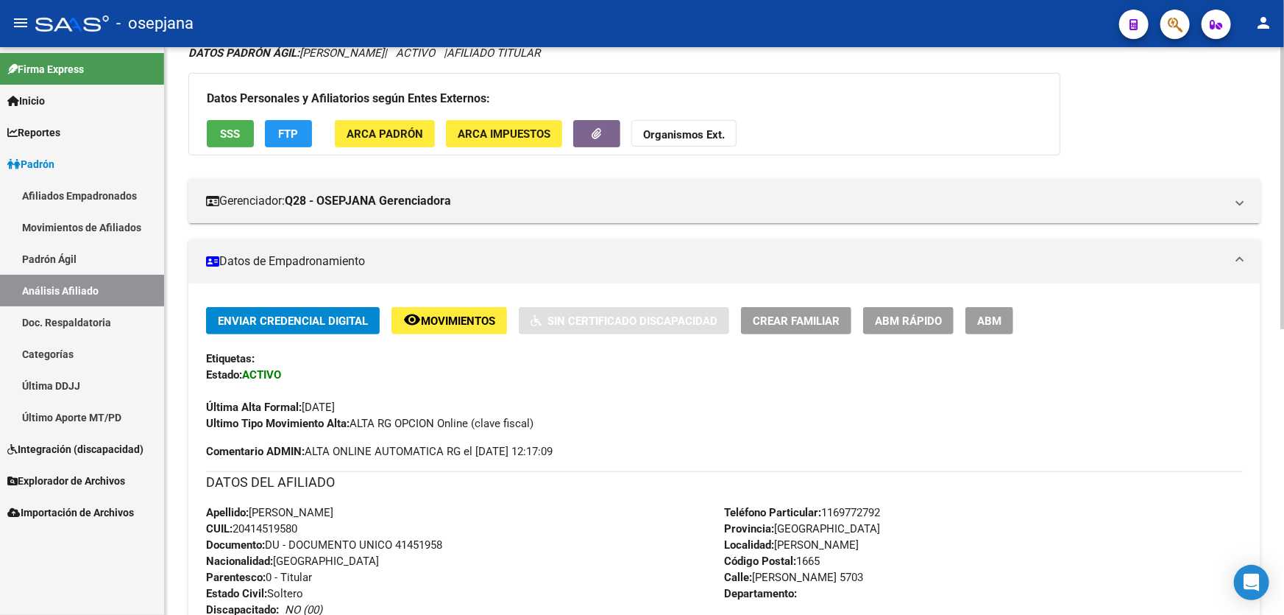
scroll to position [401, 0]
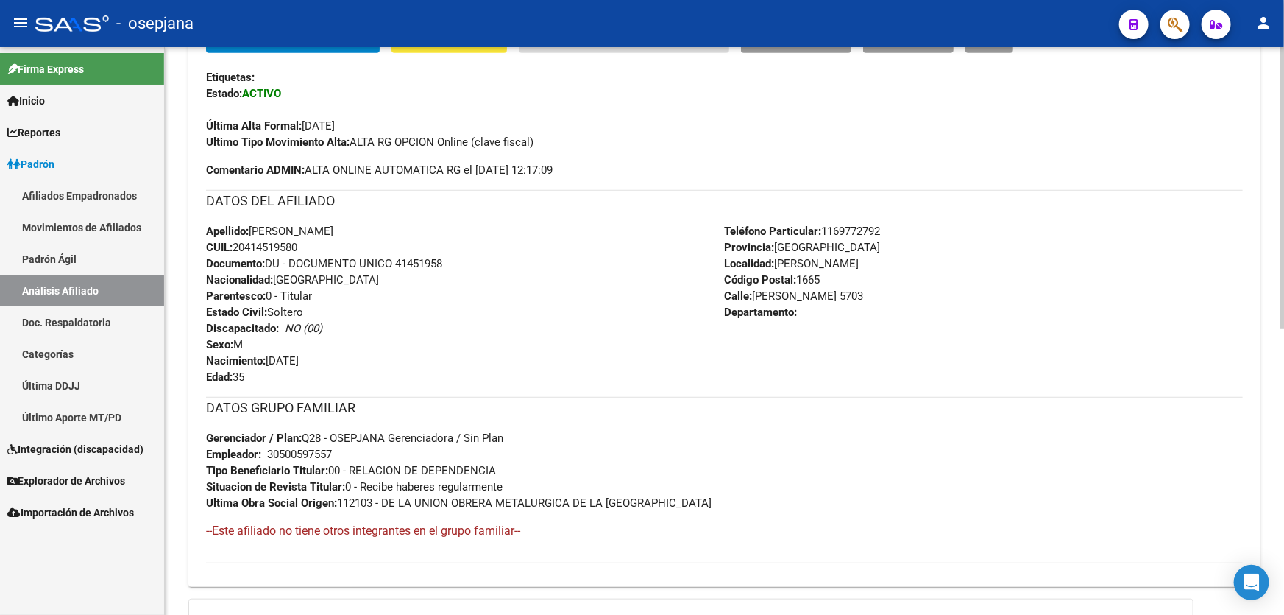
drag, startPoint x: 394, startPoint y: 263, endPoint x: 501, endPoint y: 262, distance: 106.7
click at [501, 262] on div "Apellido: [PERSON_NAME]: 20414519580 Documento: DU - DOCUMENTO UNICO 41451958 N…" at bounding box center [465, 304] width 519 height 162
click at [414, 264] on span "Documento: DU - DOCUMENTO UNICO 41451958" at bounding box center [324, 263] width 236 height 13
drag, startPoint x: 397, startPoint y: 258, endPoint x: 471, endPoint y: 265, distance: 73.9
click at [471, 265] on div "Apellido: [PERSON_NAME]: 20414519580 Documento: DU - DOCUMENTO UNICO 41451958 N…" at bounding box center [465, 304] width 519 height 162
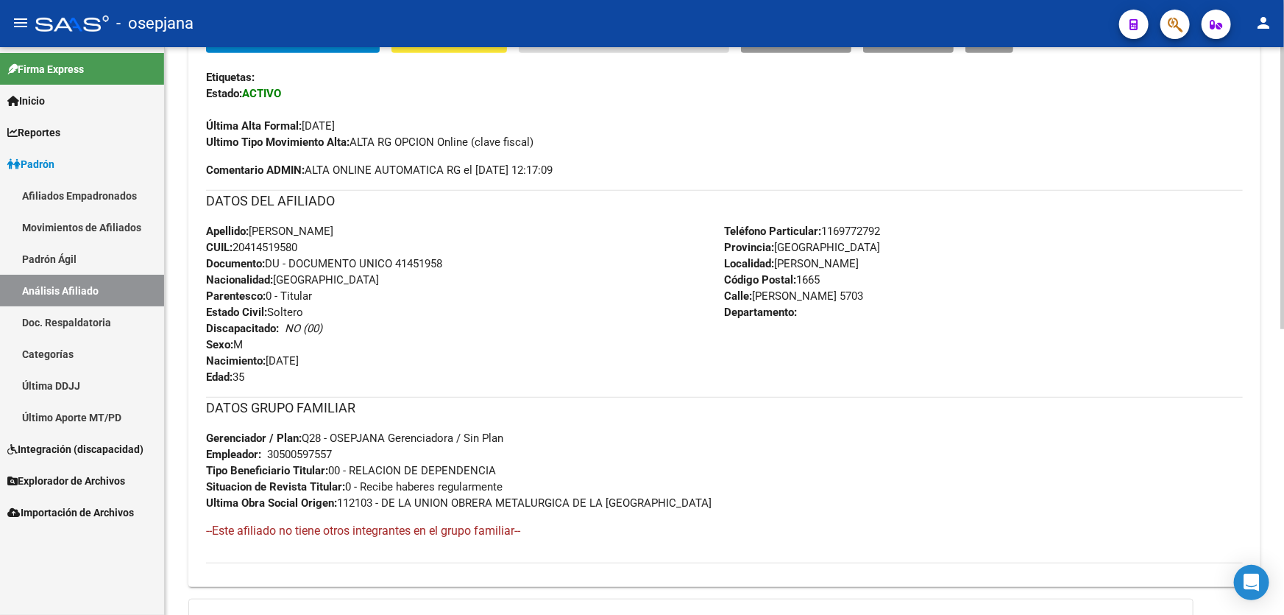
copy span "41451958"
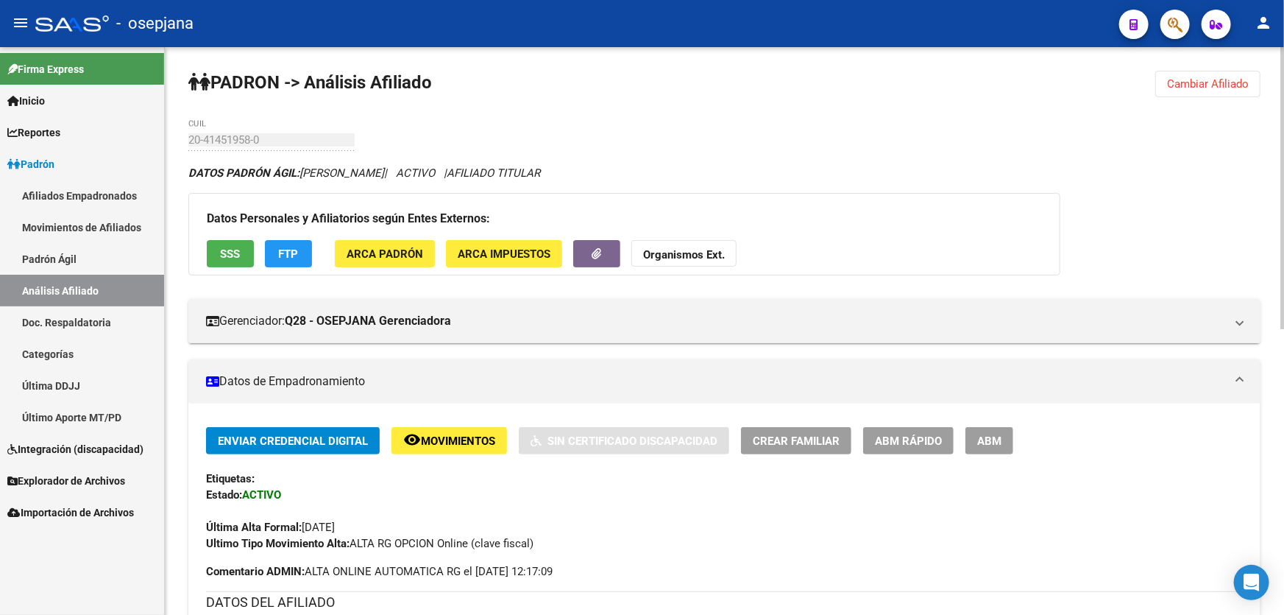
click at [1209, 85] on span "Cambiar Afiliado" at bounding box center [1208, 83] width 82 height 13
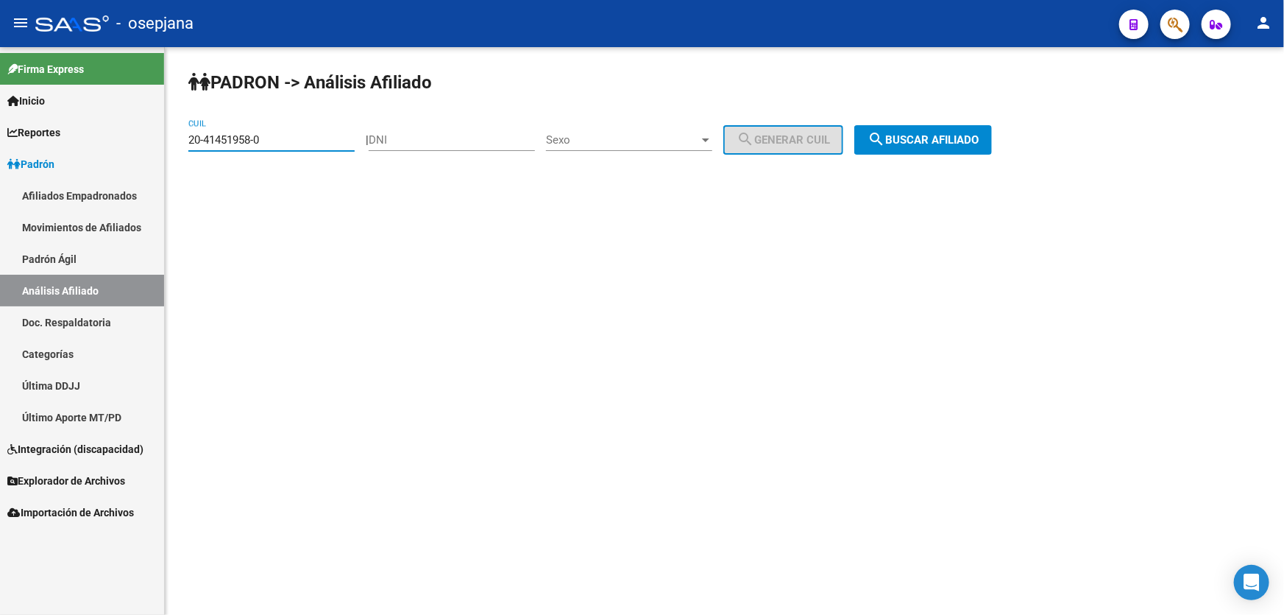
drag, startPoint x: 294, startPoint y: 139, endPoint x: 166, endPoint y: 148, distance: 129.1
click at [166, 148] on div "PADRON -> Análisis Afiliado 20-41451958-0 CUIL | DNI Sexo Sexo search Generar C…" at bounding box center [725, 124] width 1120 height 155
paste input "17107827"
click at [970, 133] on span "search Buscar afiliado" at bounding box center [923, 139] width 111 height 13
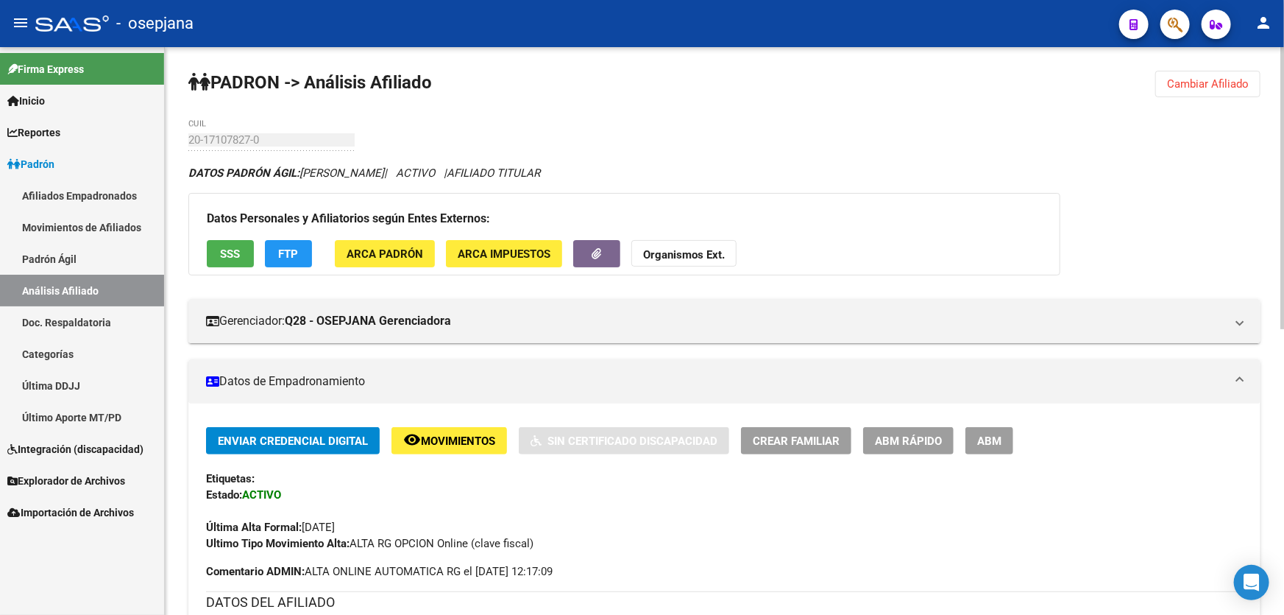
click at [215, 247] on button "SSS" at bounding box center [230, 253] width 47 height 27
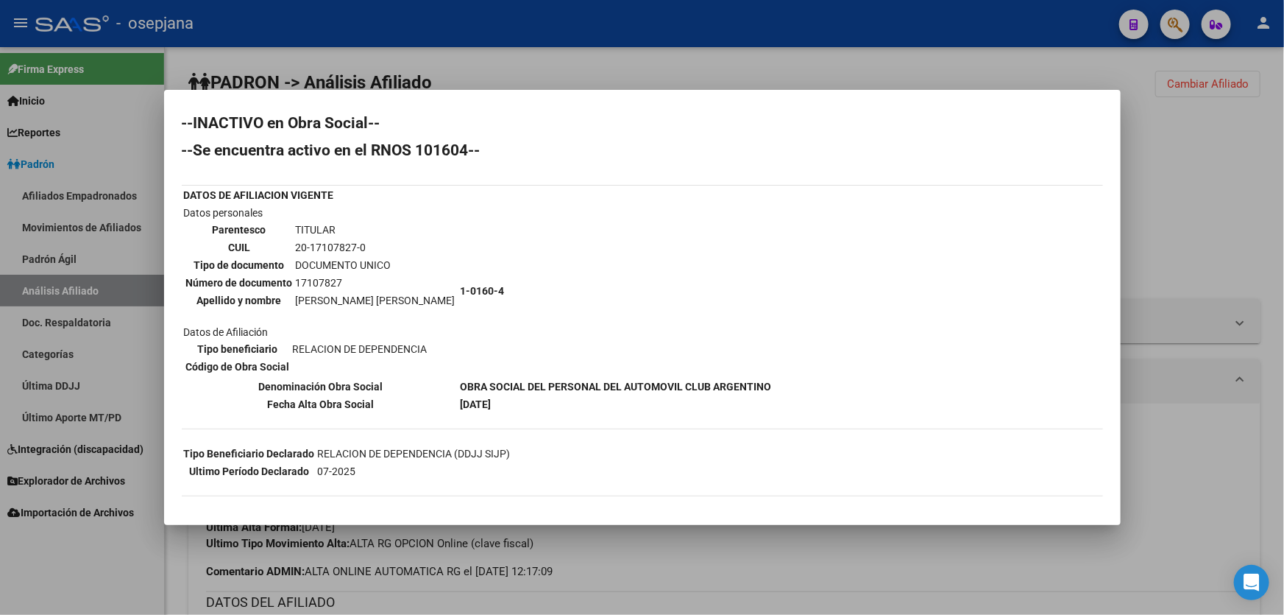
scroll to position [7, 0]
click at [1258, 234] on div at bounding box center [642, 307] width 1284 height 615
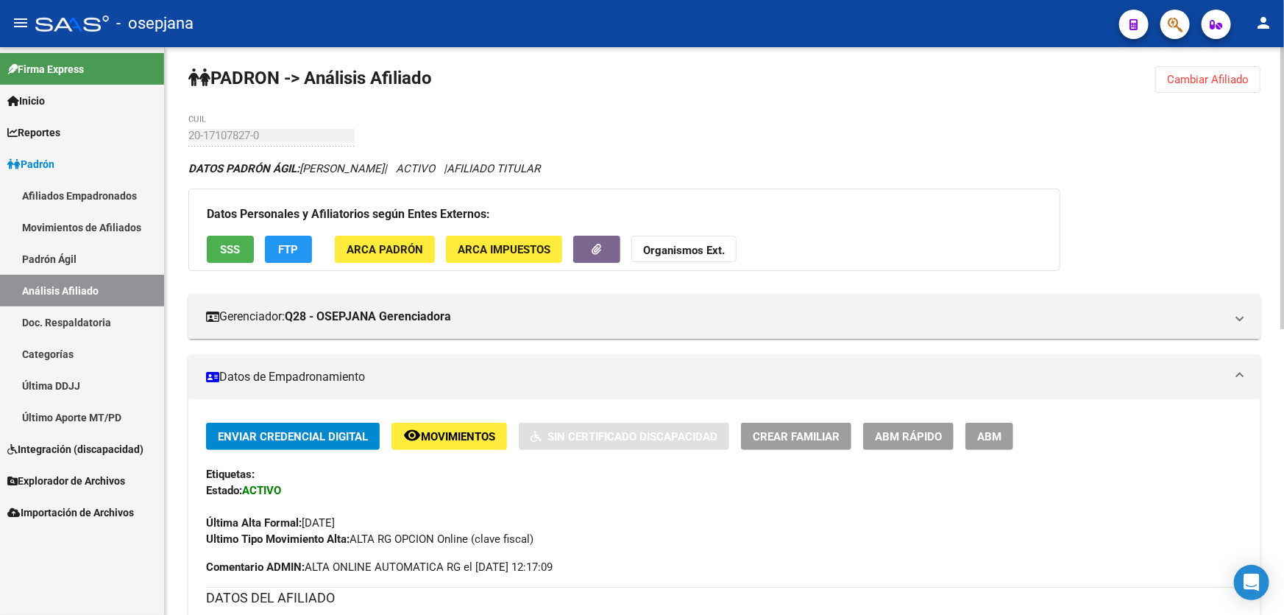
scroll to position [0, 0]
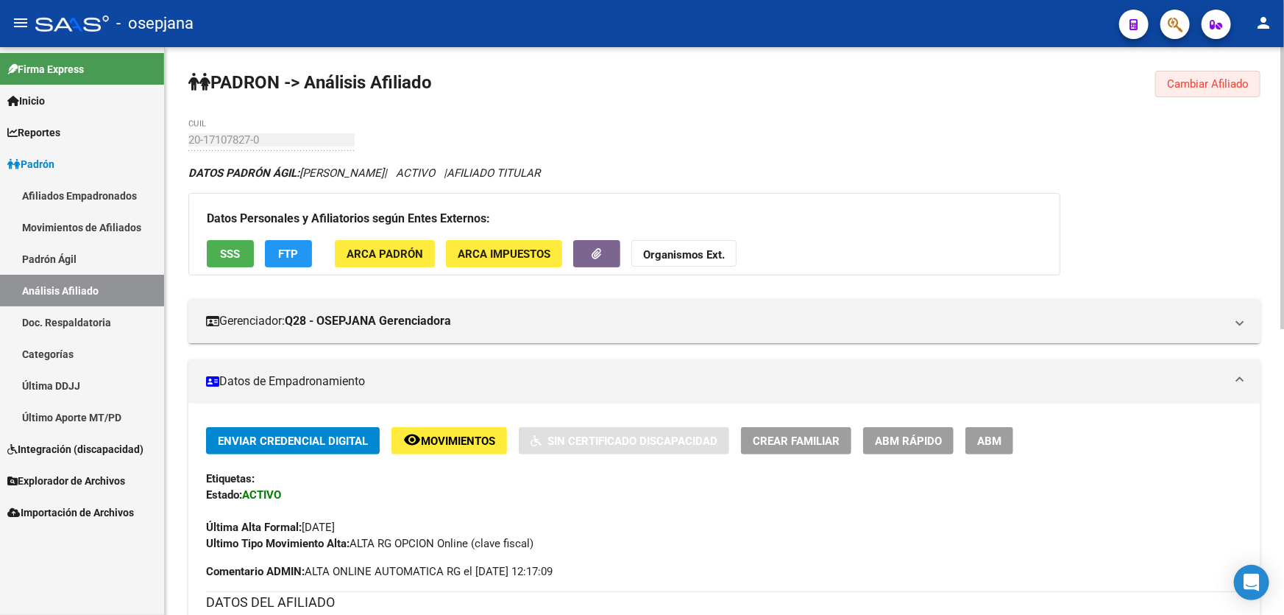
click at [1235, 81] on span "Cambiar Afiliado" at bounding box center [1208, 83] width 82 height 13
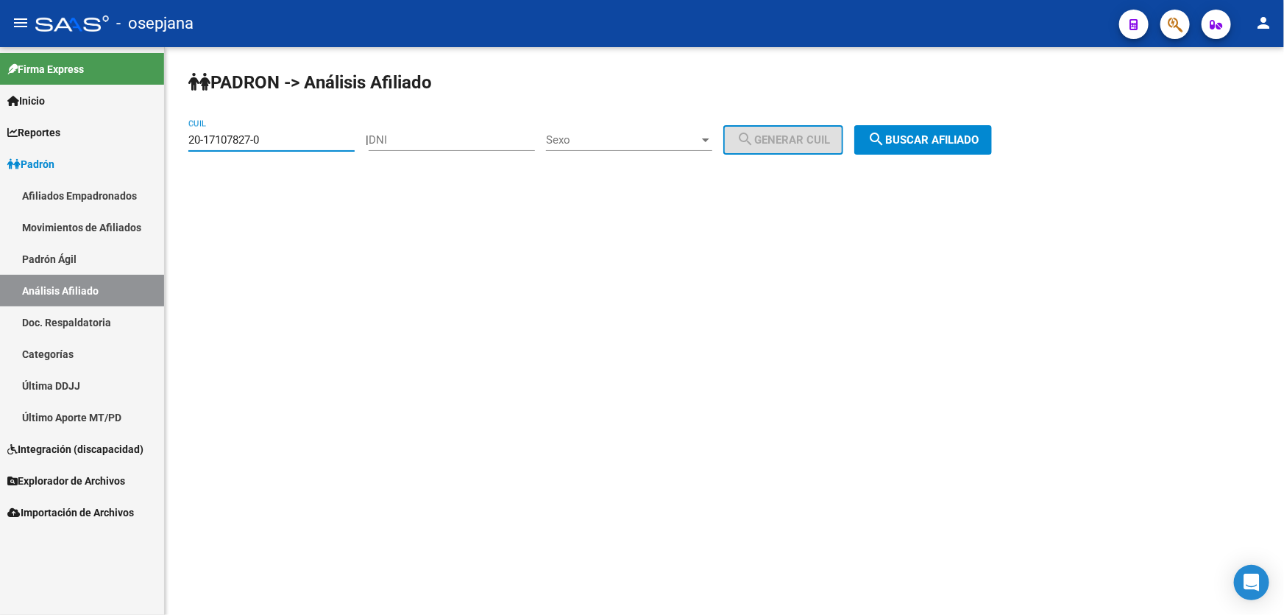
drag, startPoint x: 323, startPoint y: 138, endPoint x: 0, endPoint y: 155, distance: 323.5
click at [0, 153] on mat-sidenav-container "Firma Express Inicio Instructivos Contacto OS Reportes Padrón Traspasos x O.S. …" at bounding box center [642, 331] width 1284 height 568
paste input "36920968"
type input "20-36920968-0"
click at [947, 140] on span "search Buscar afiliado" at bounding box center [923, 139] width 111 height 13
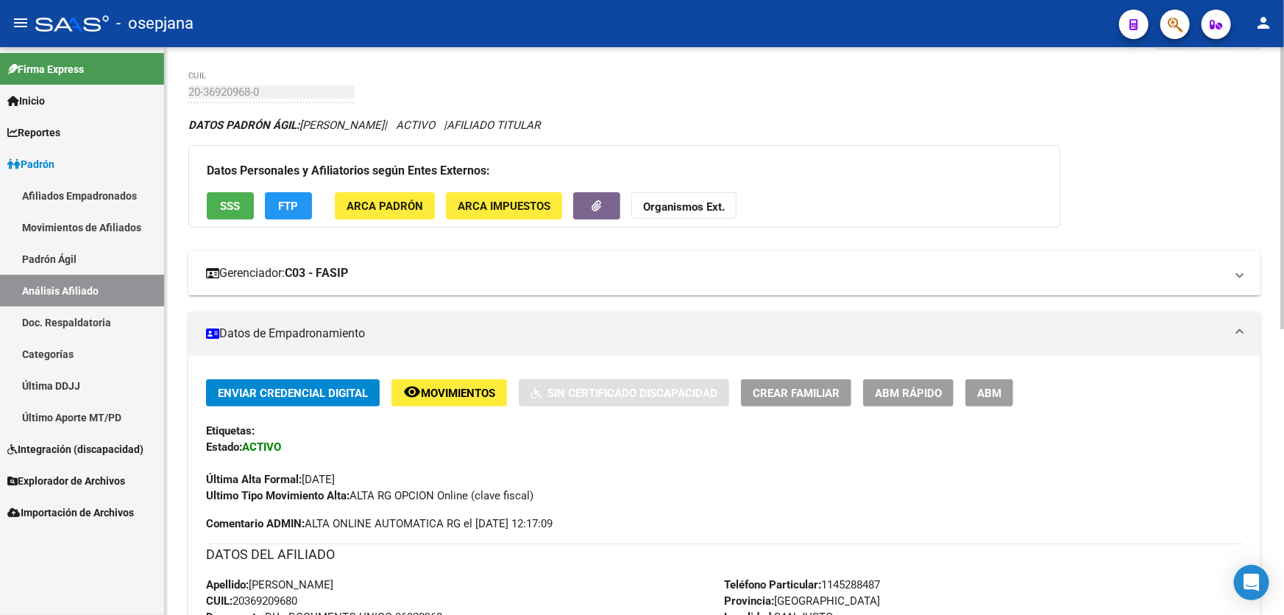
scroll to position [38, 0]
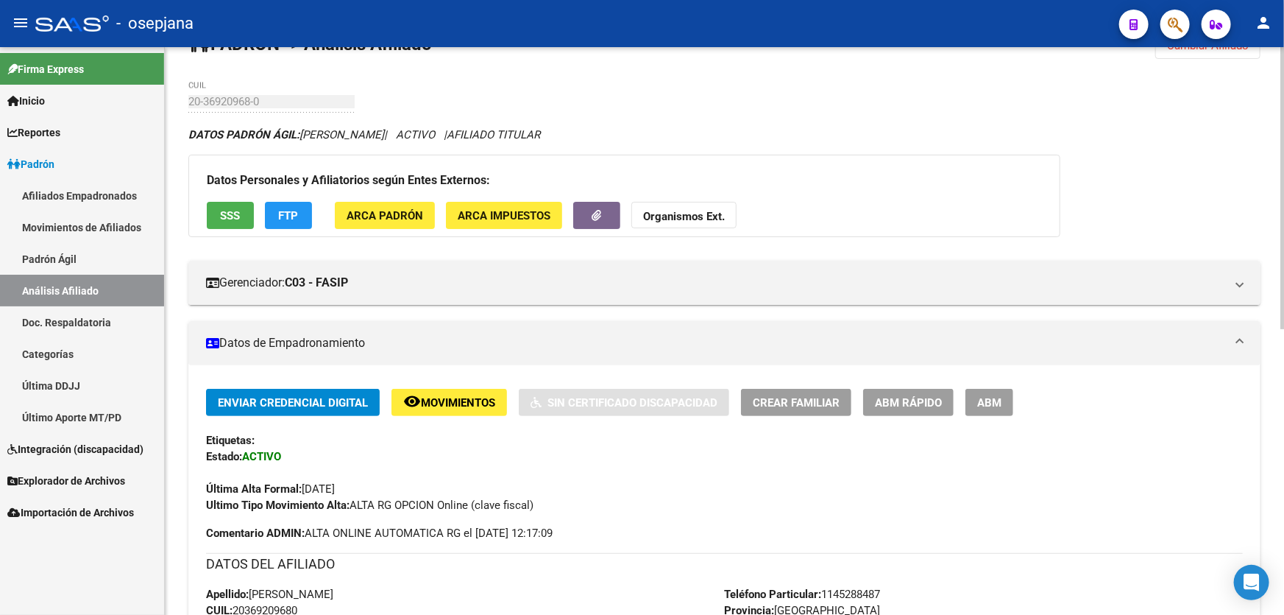
click at [788, 396] on span "Crear Familiar" at bounding box center [796, 402] width 87 height 13
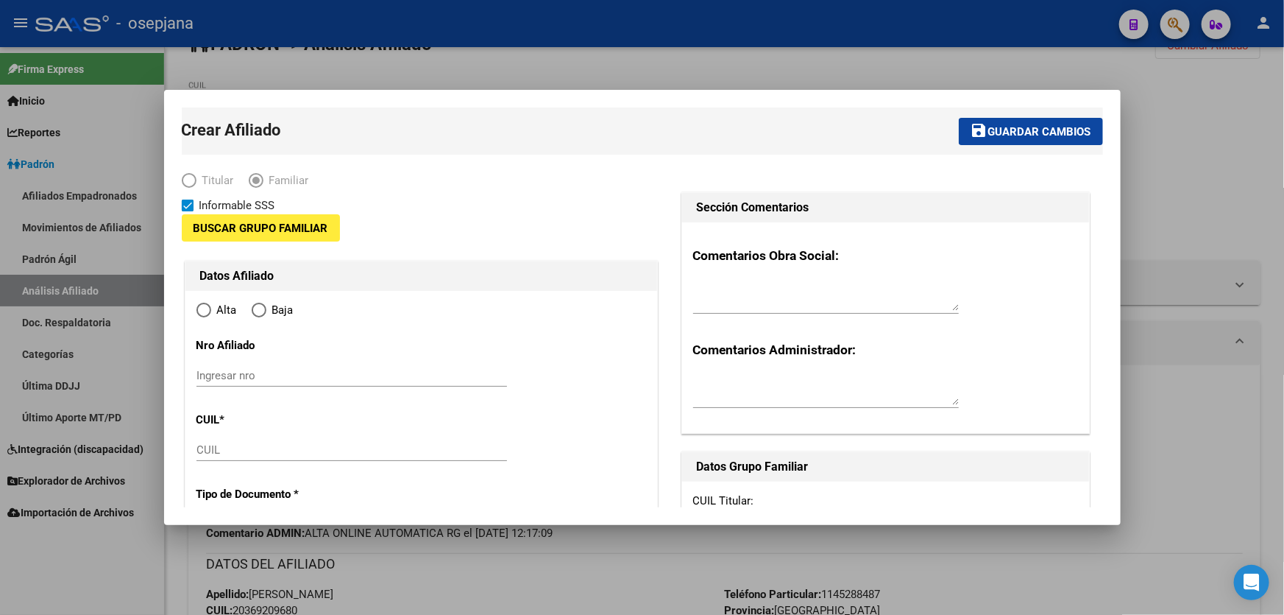
type input "30-54171633-1"
type input "SAN JUSTO"
type input "1754"
type input "[PERSON_NAME]"
type input "4072"
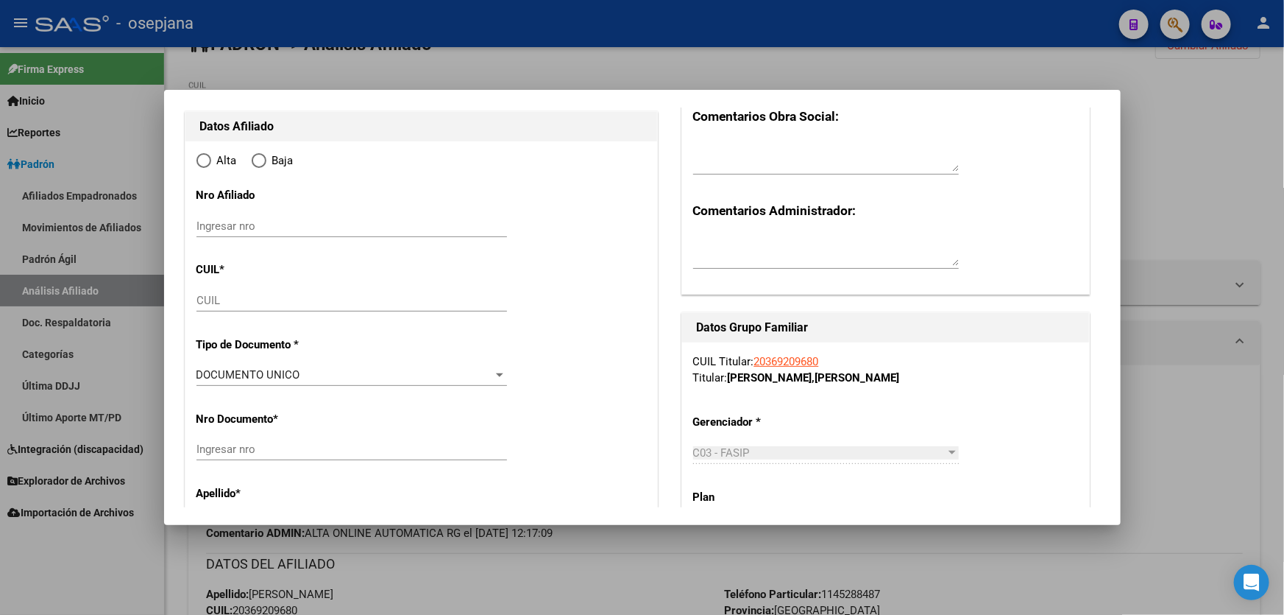
scroll to position [334, 0]
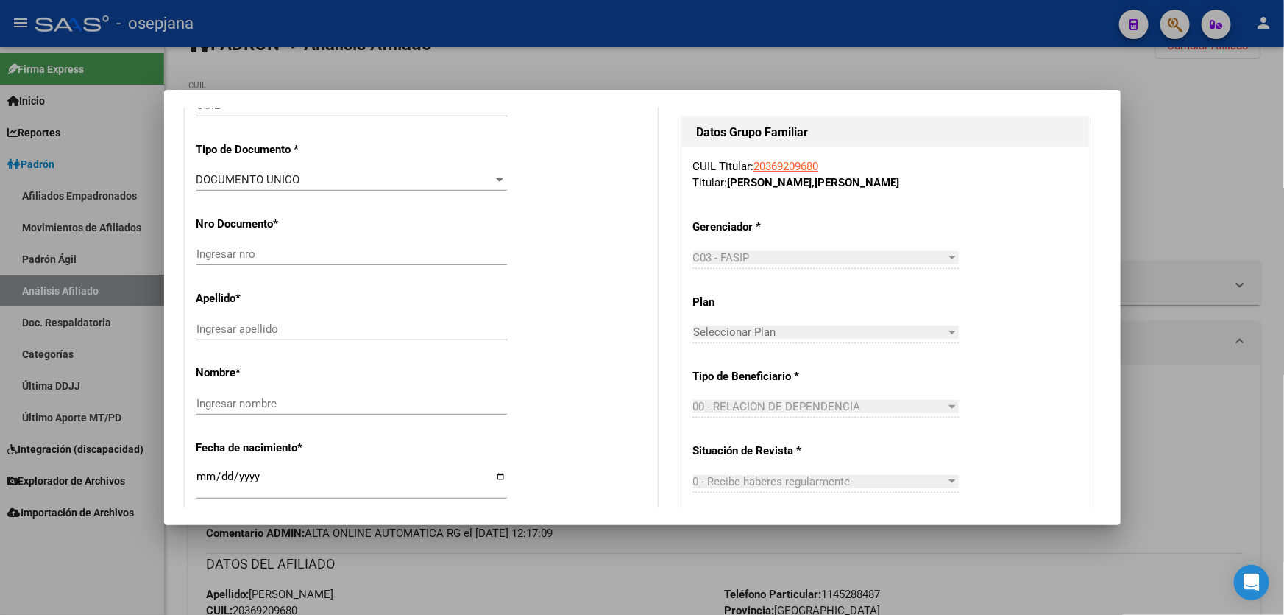
radio input "true"
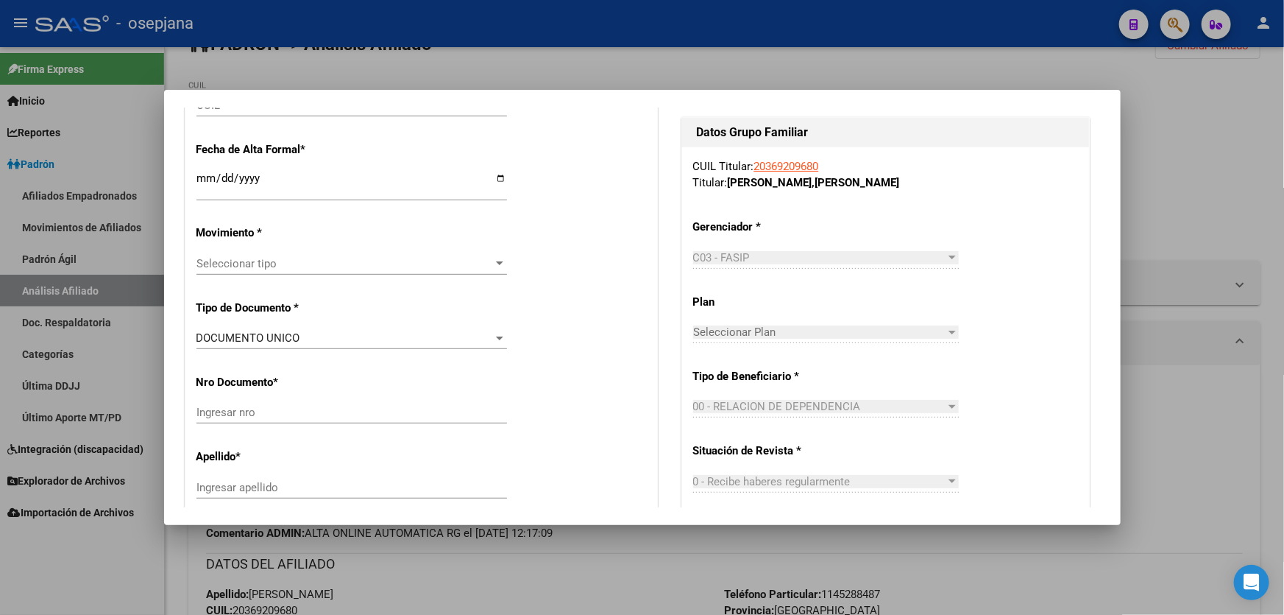
type input "30-54171633-1"
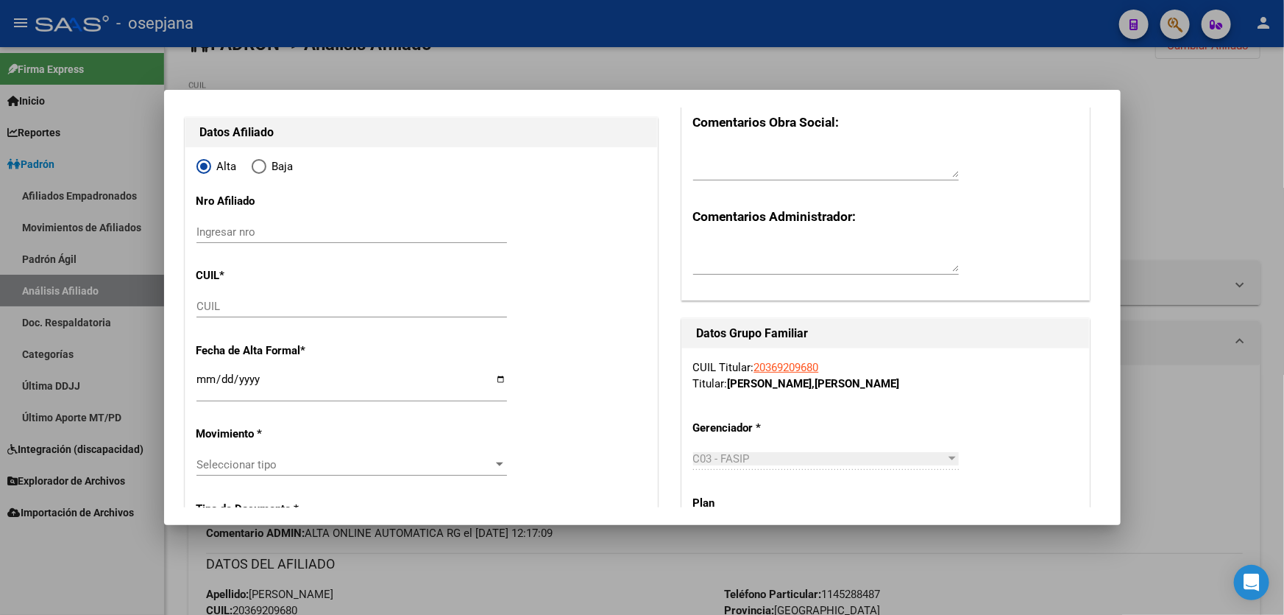
click at [211, 305] on input "CUIL" at bounding box center [352, 306] width 311 height 13
paste input "20-70256918-5"
type input "20-70256918-5"
type input "70256918"
type input "[PERSON_NAME]"
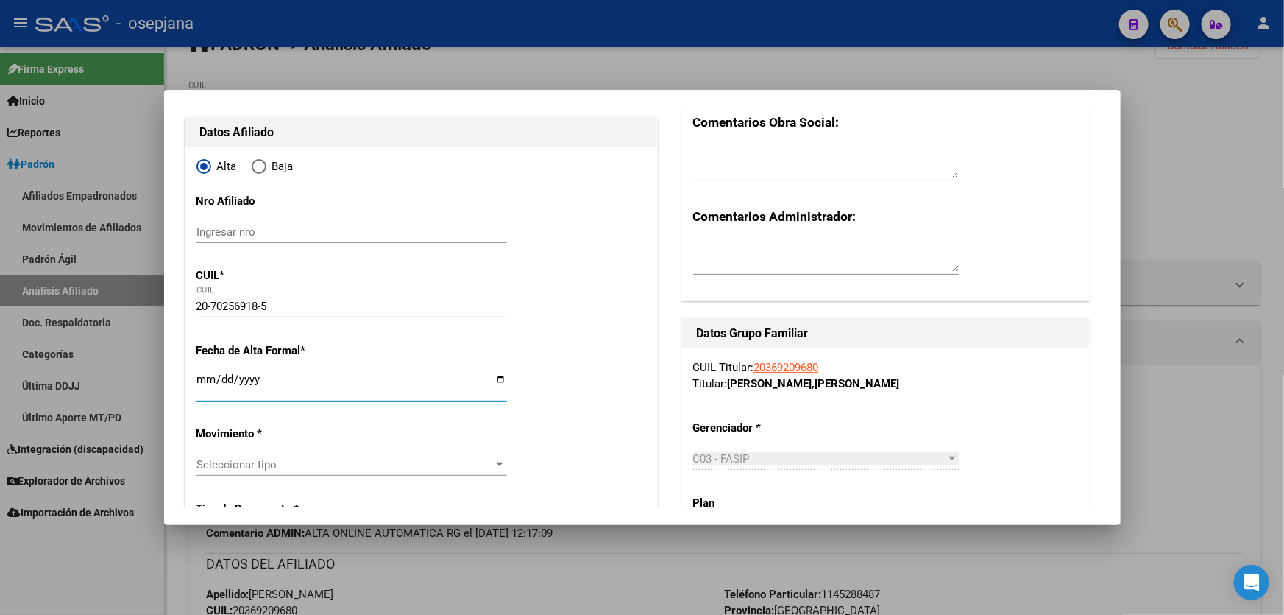
type input "[PERSON_NAME]"
type input "[DATE]"
type input "SAN JUSTO"
type input "[DATE]"
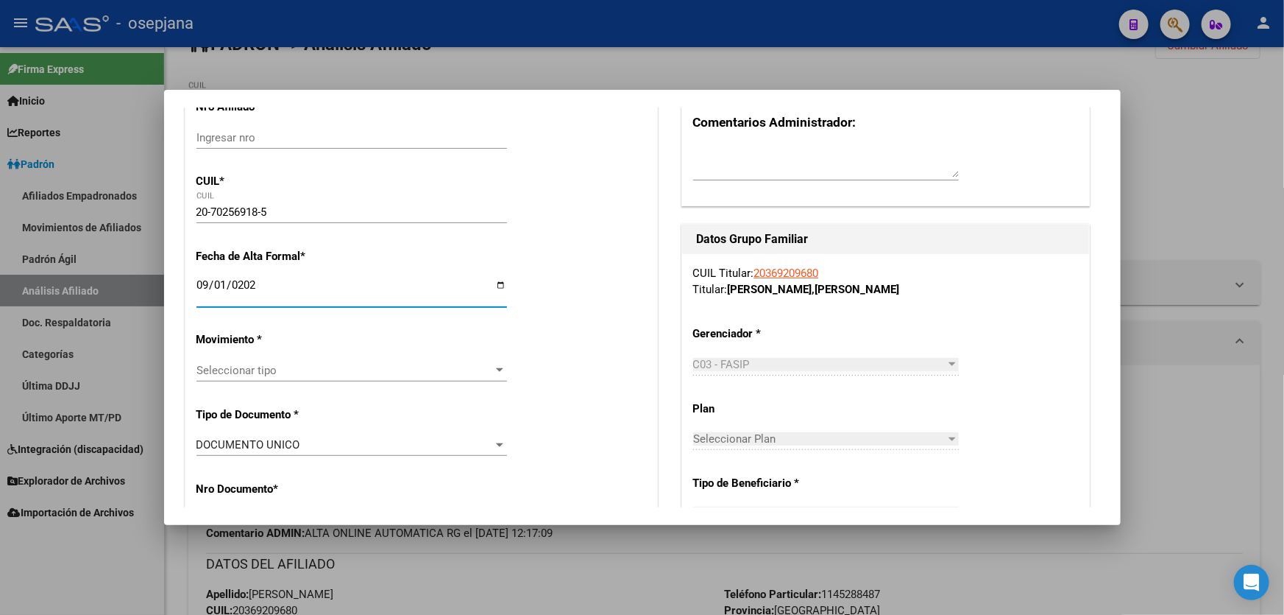
scroll to position [267, 0]
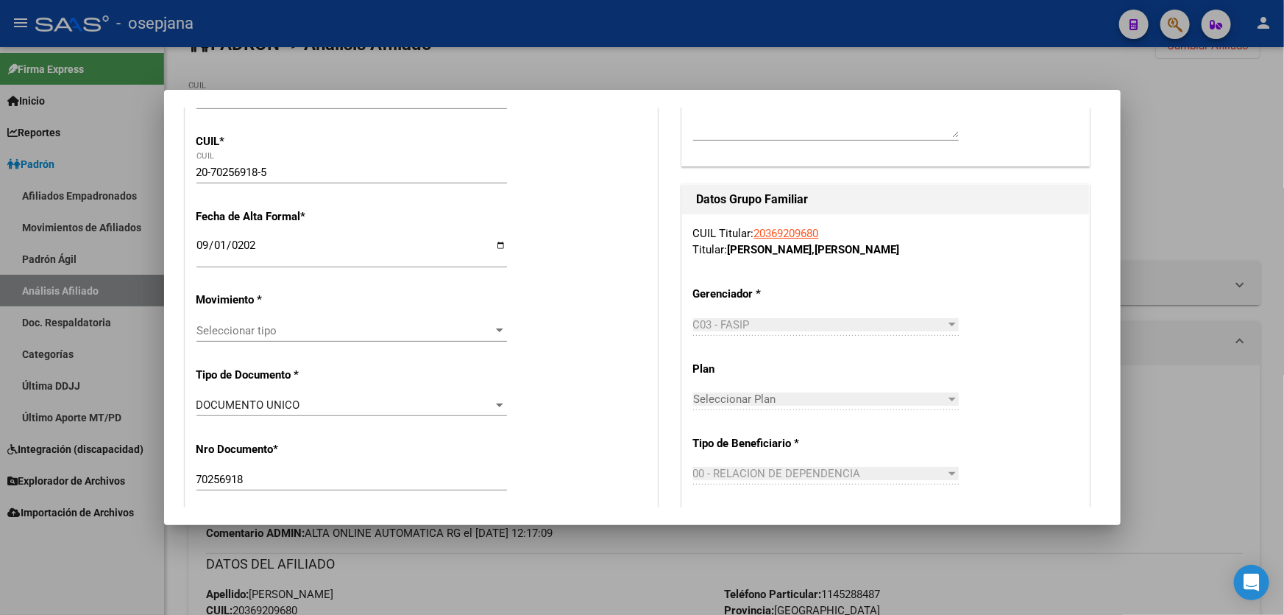
click at [303, 339] on div "Seleccionar tipo Seleccionar tipo" at bounding box center [352, 330] width 311 height 22
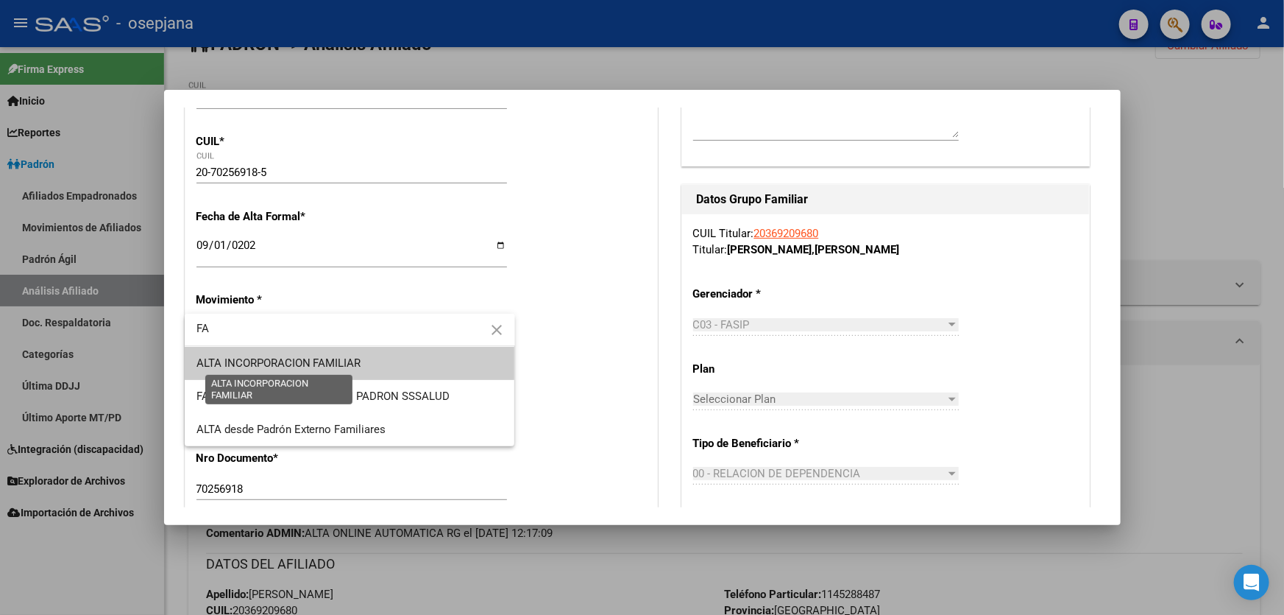
type input "FA"
click at [360, 358] on span "ALTA INCORPORACION FAMILIAR" at bounding box center [279, 362] width 165 height 13
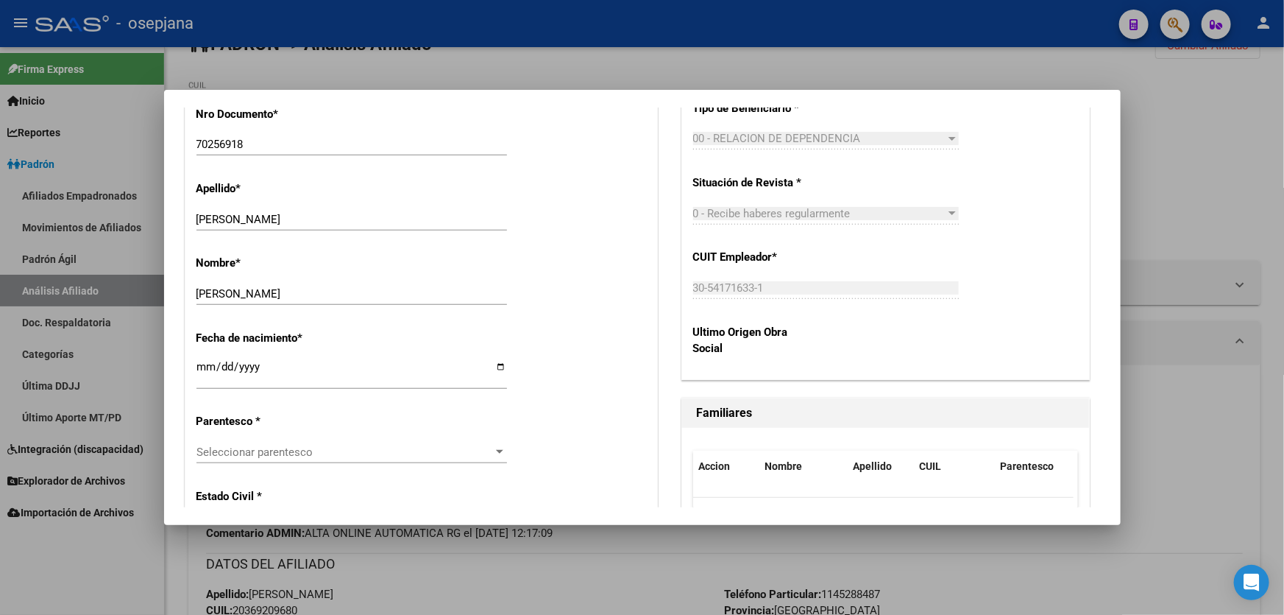
scroll to position [736, 0]
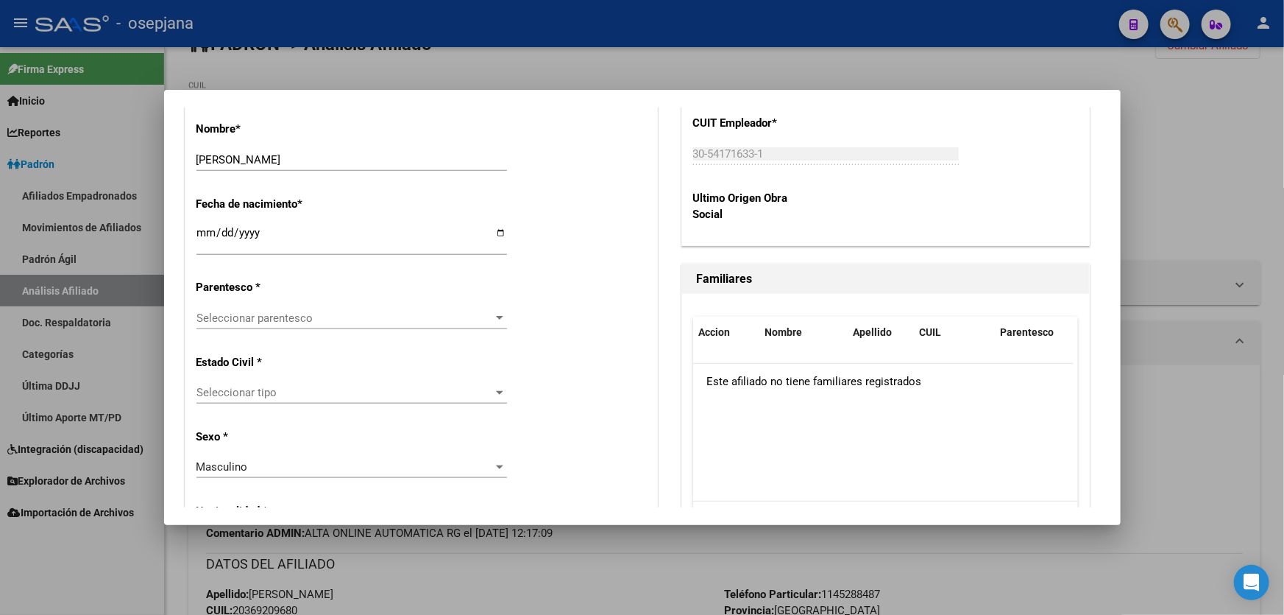
click at [314, 307] on div "Seleccionar parentesco Seleccionar parentesco" at bounding box center [352, 318] width 311 height 22
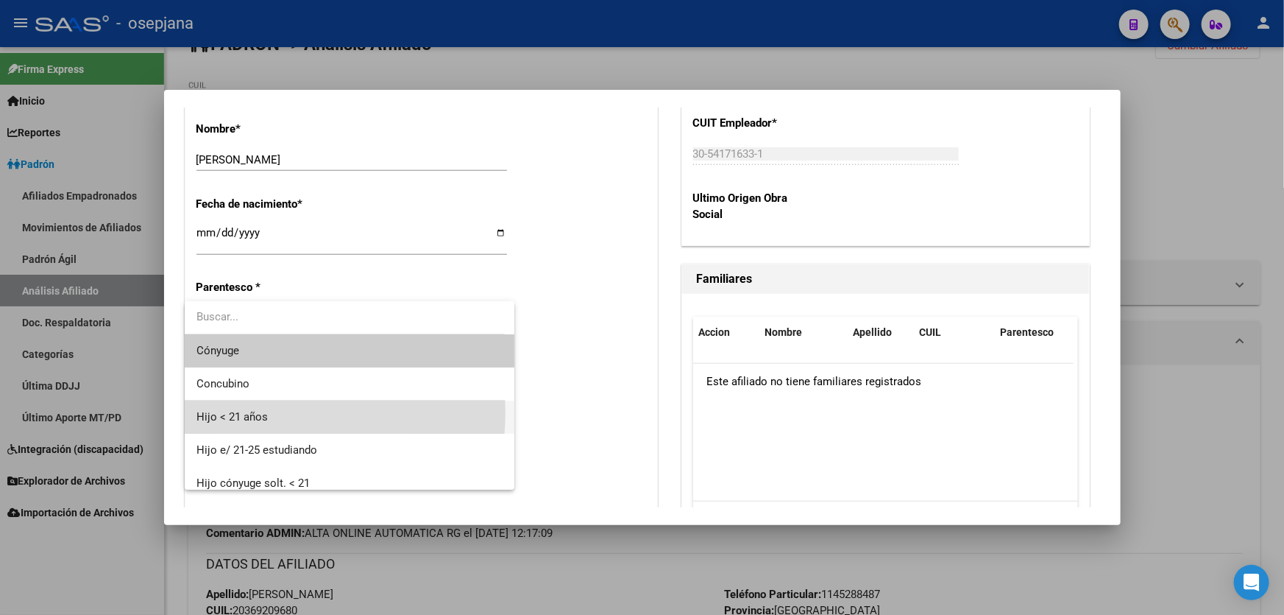
click at [269, 412] on span "Hijo < 21 años" at bounding box center [350, 416] width 307 height 33
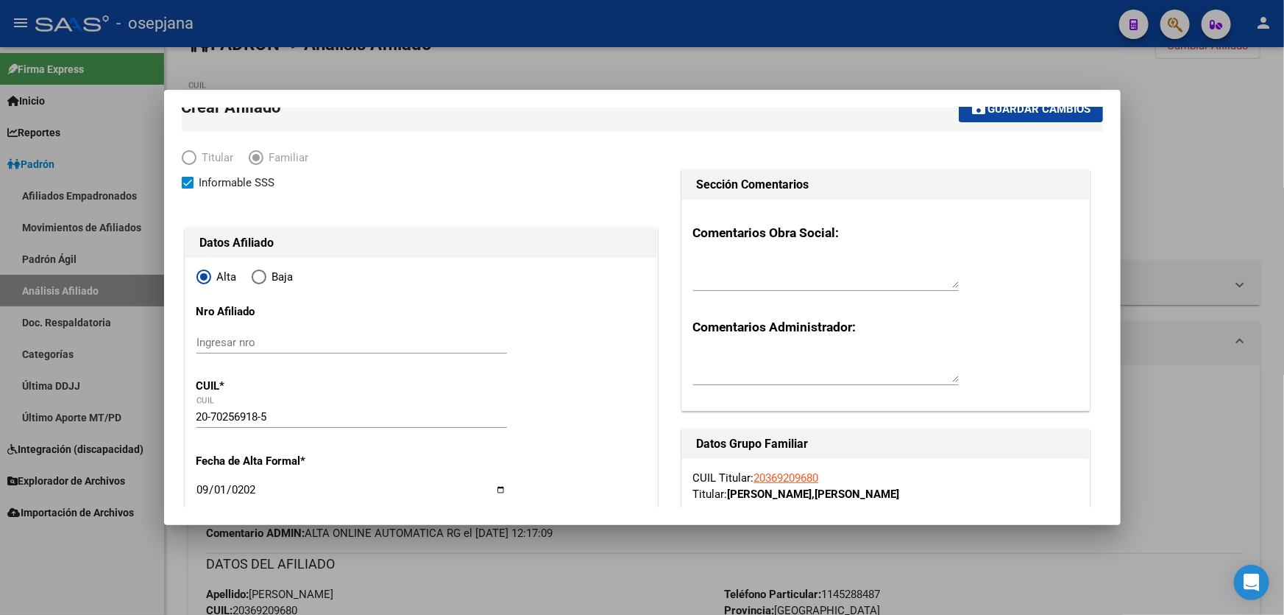
scroll to position [0, 0]
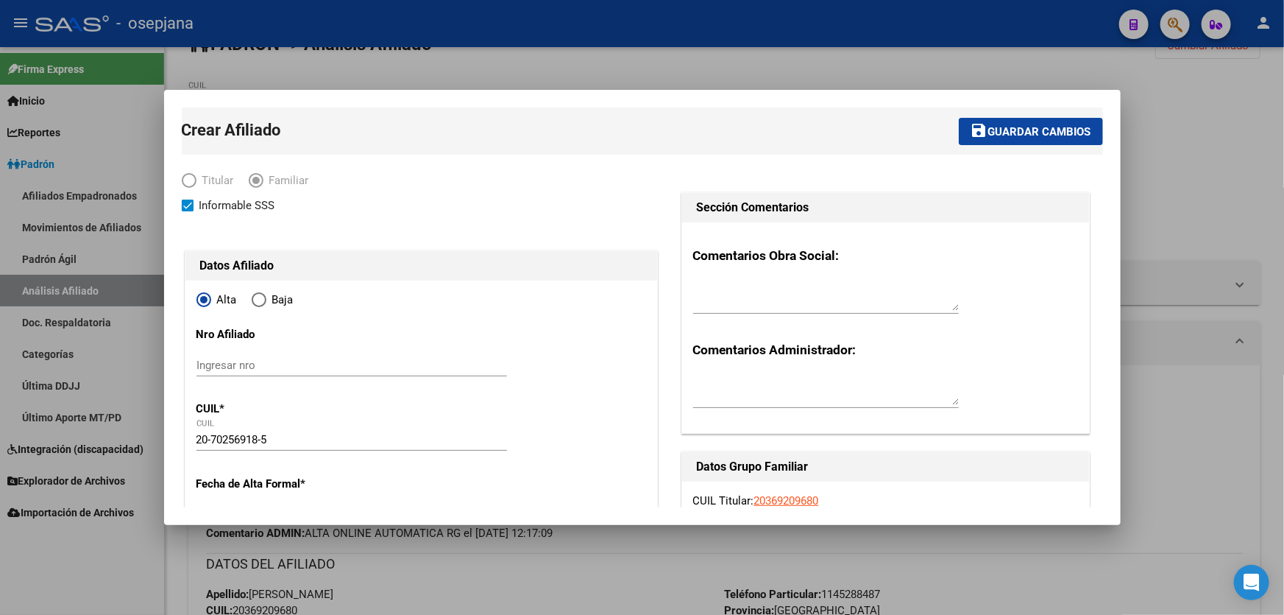
click at [1036, 139] on button "save Guardar cambios" at bounding box center [1031, 131] width 144 height 27
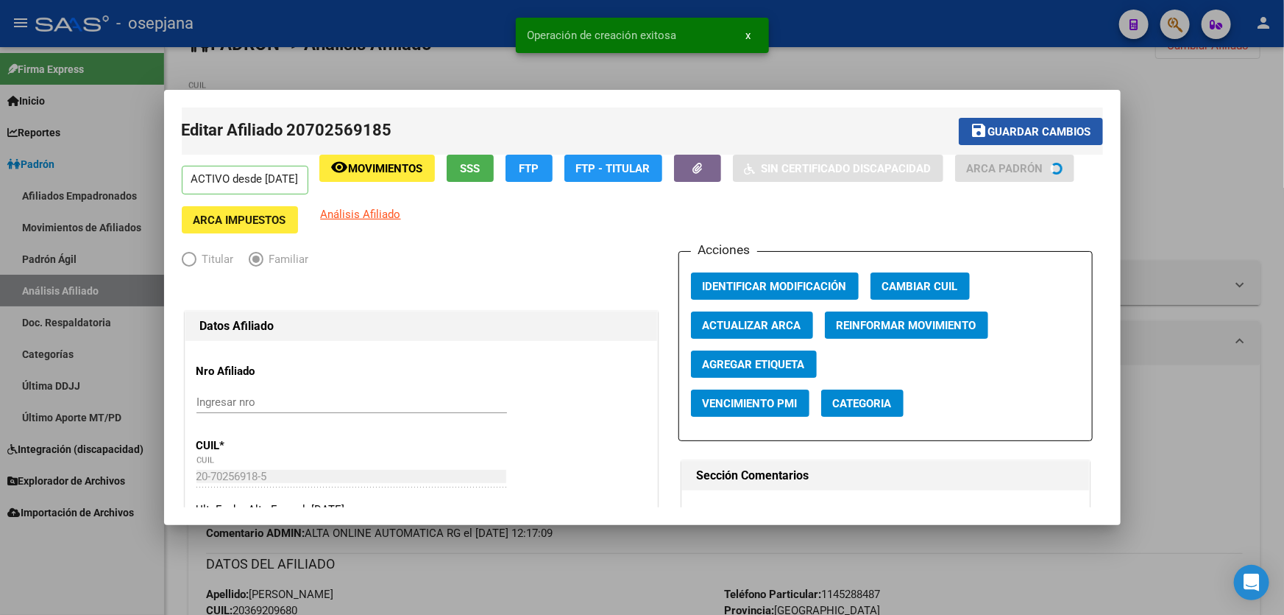
click at [1036, 139] on button "save Guardar cambios" at bounding box center [1031, 131] width 144 height 27
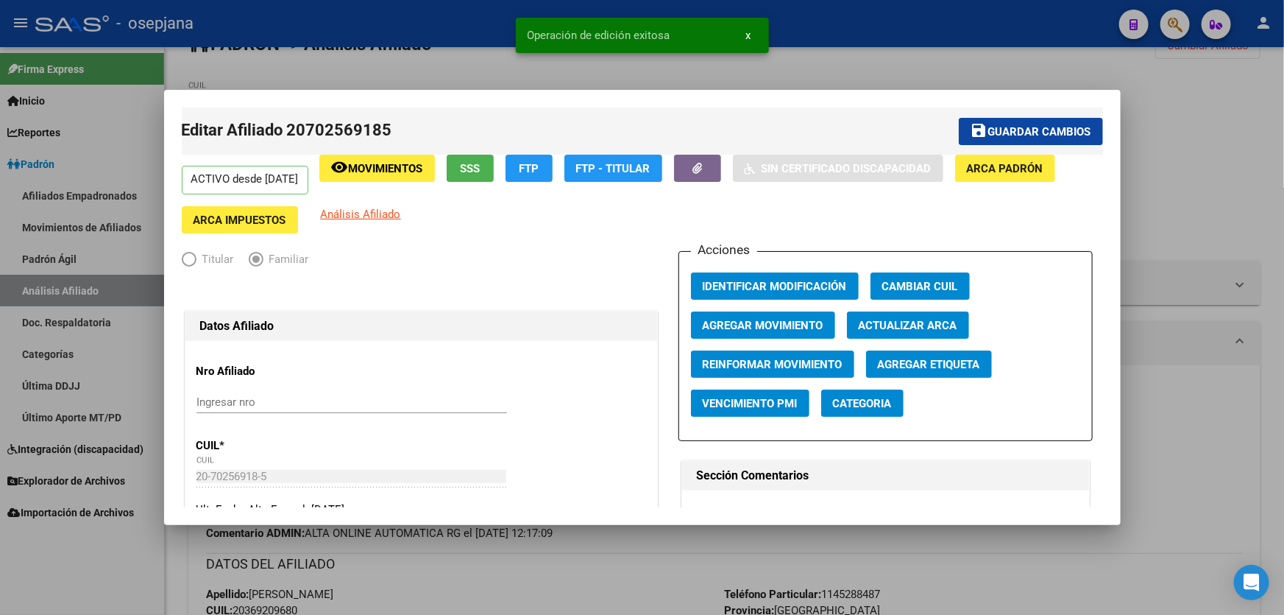
click at [1196, 125] on div at bounding box center [642, 307] width 1284 height 615
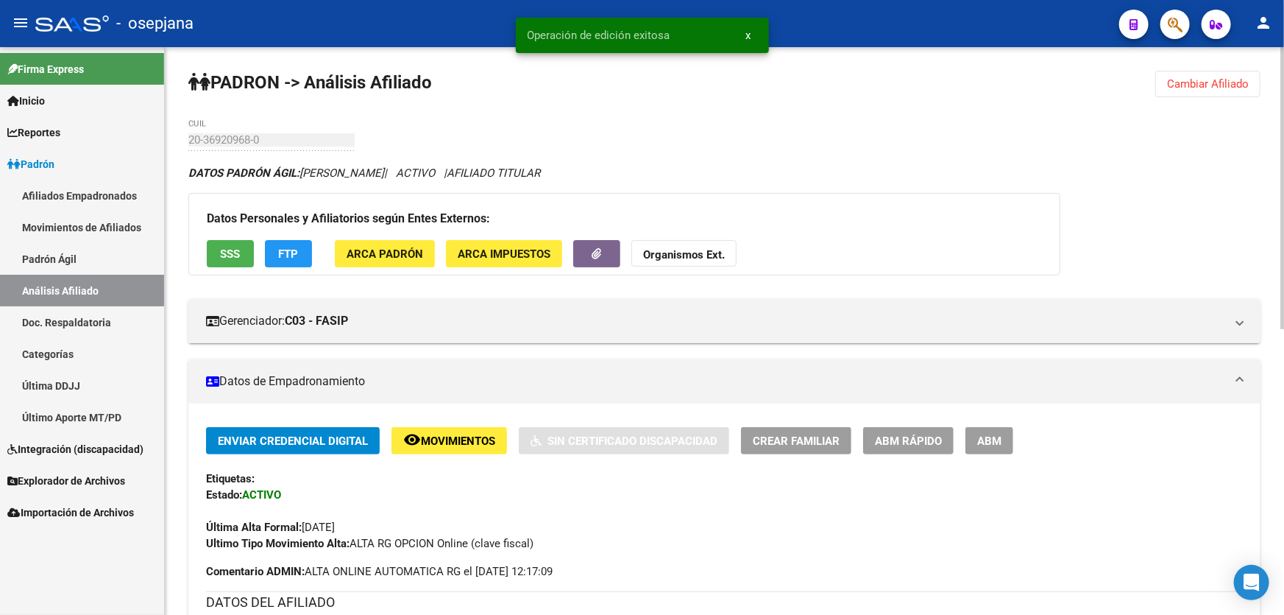
click at [1206, 82] on span "Cambiar Afiliado" at bounding box center [1208, 83] width 82 height 13
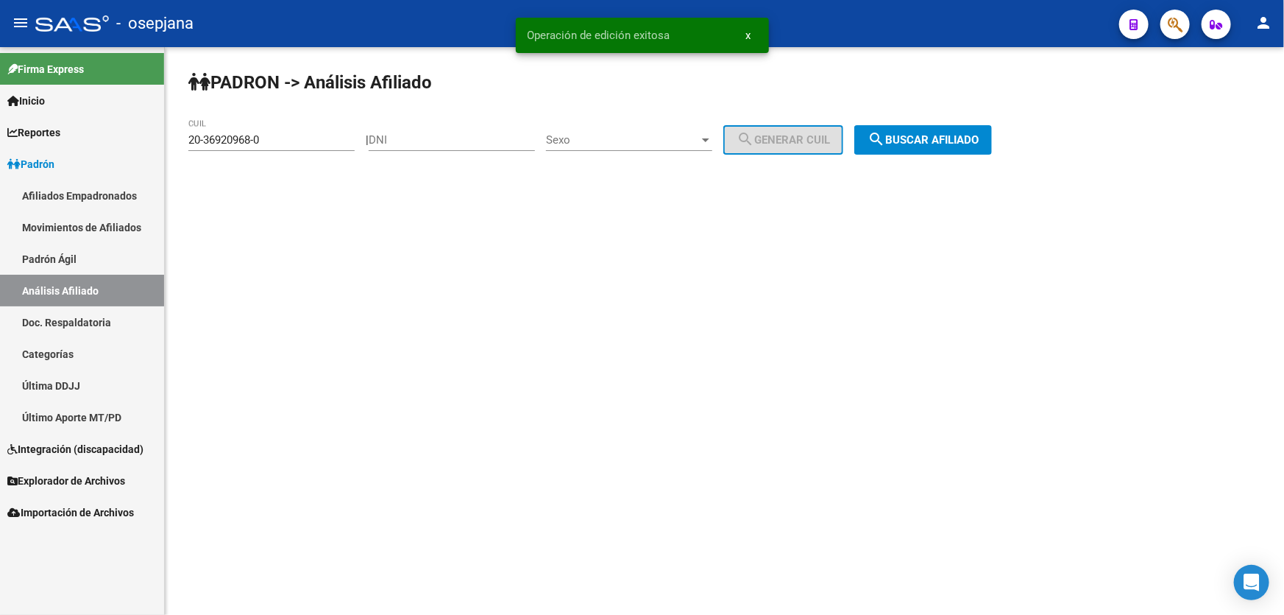
click at [990, 129] on button "search Buscar afiliado" at bounding box center [924, 139] width 138 height 29
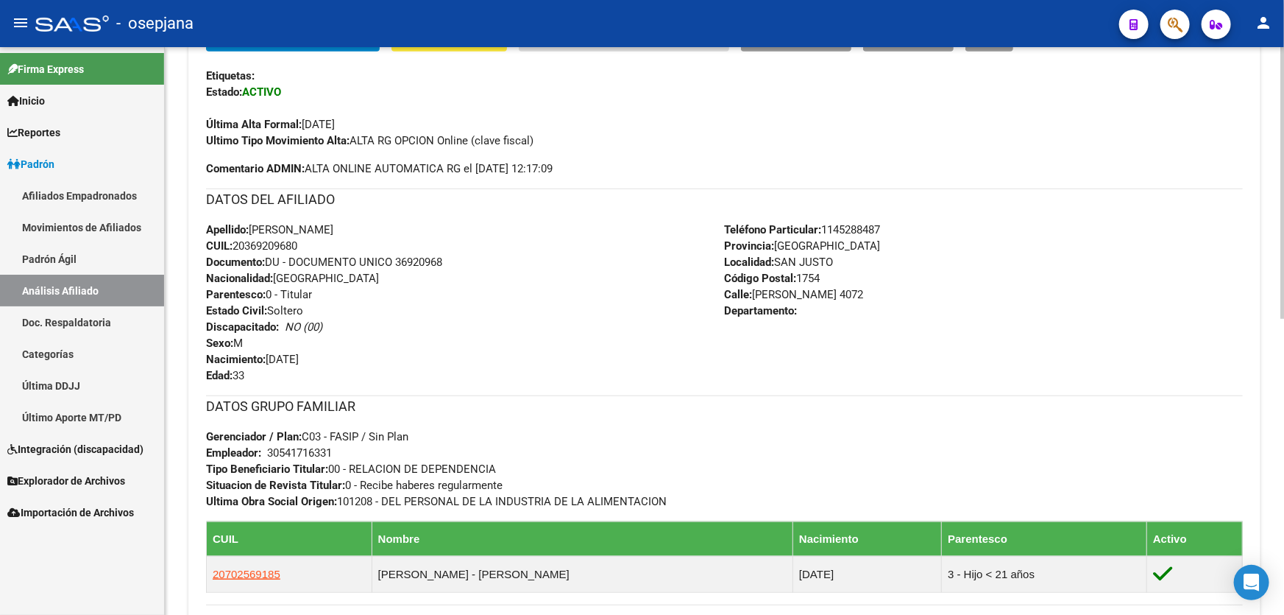
scroll to position [66, 0]
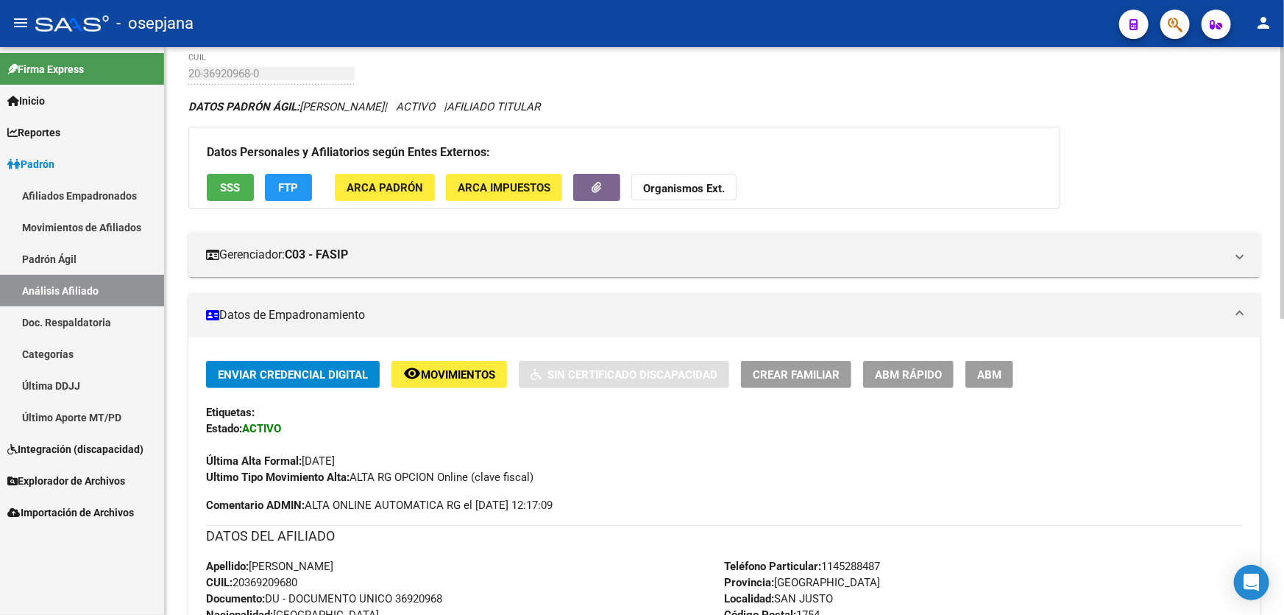
click at [766, 381] on button "Crear Familiar" at bounding box center [796, 374] width 110 height 27
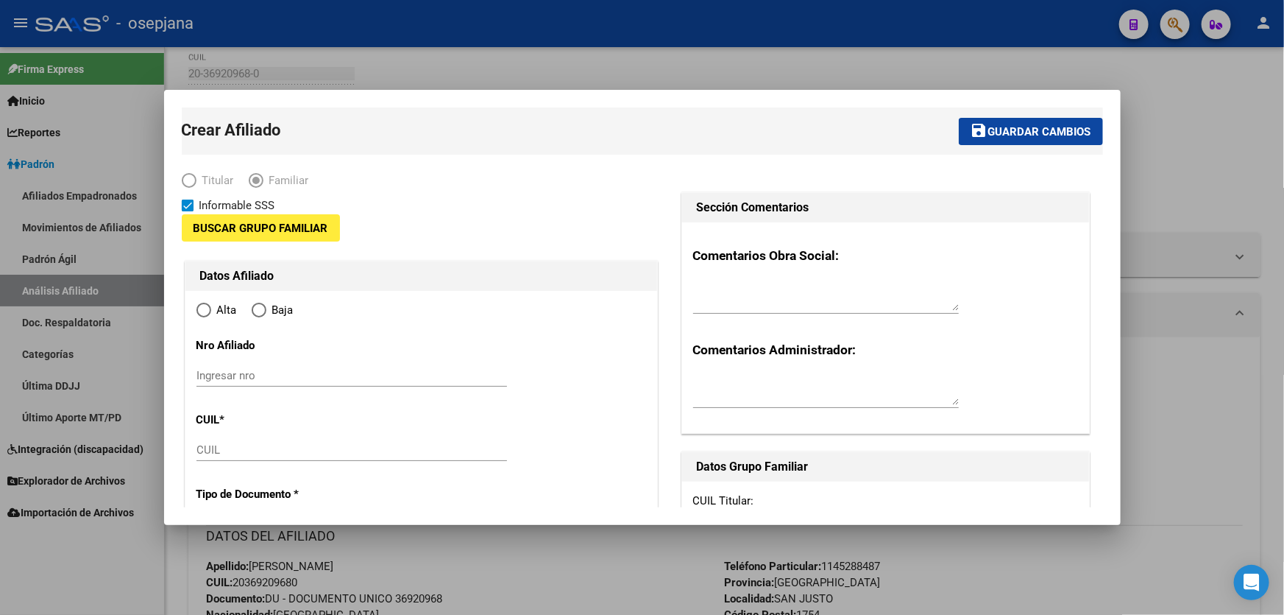
type input "30-54171633-1"
type input "SAN JUSTO"
type input "1754"
type input "[PERSON_NAME]"
type input "4072"
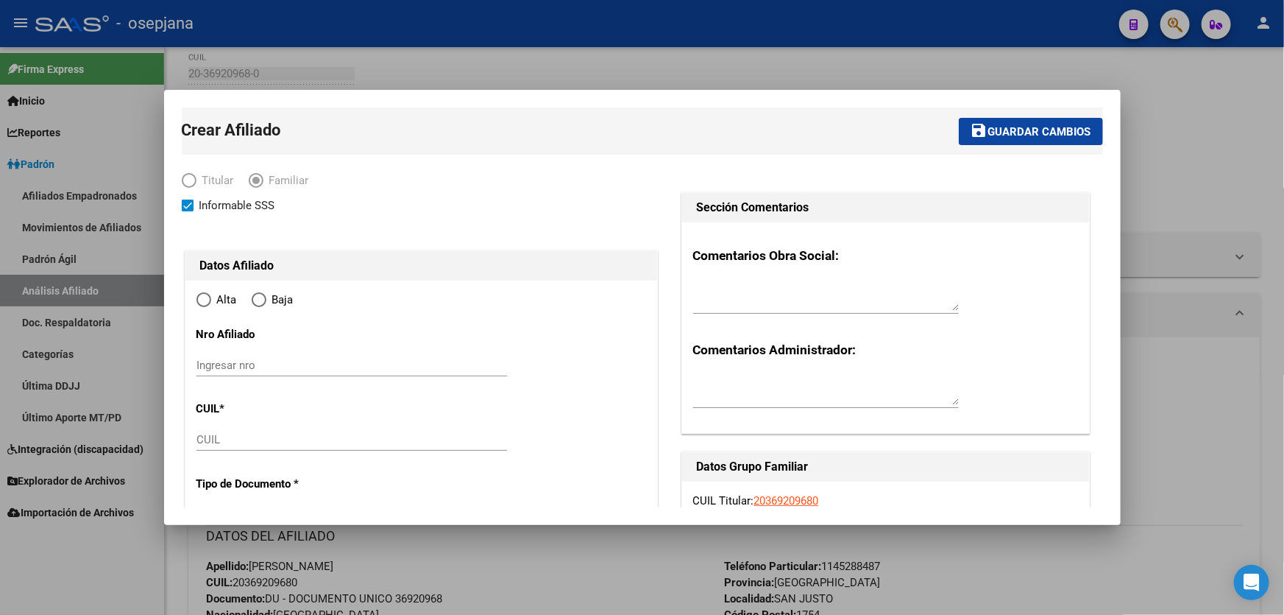
scroll to position [200, 0]
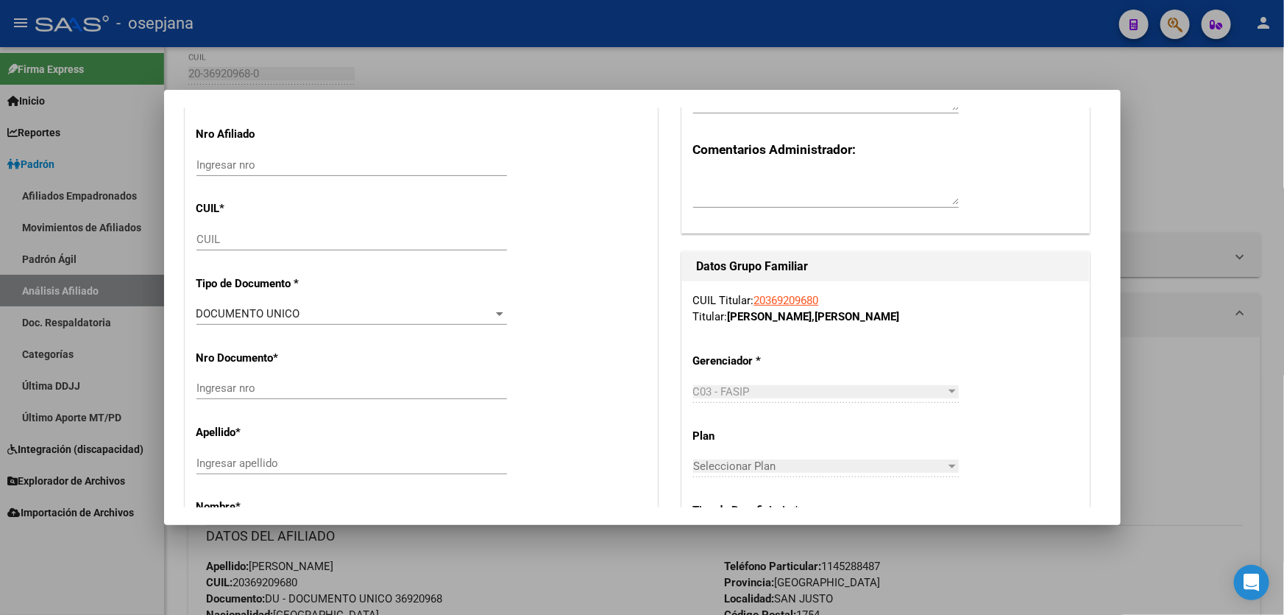
radio input "true"
click at [227, 235] on input "CUIL" at bounding box center [352, 239] width 311 height 13
type input "30-54171633-1"
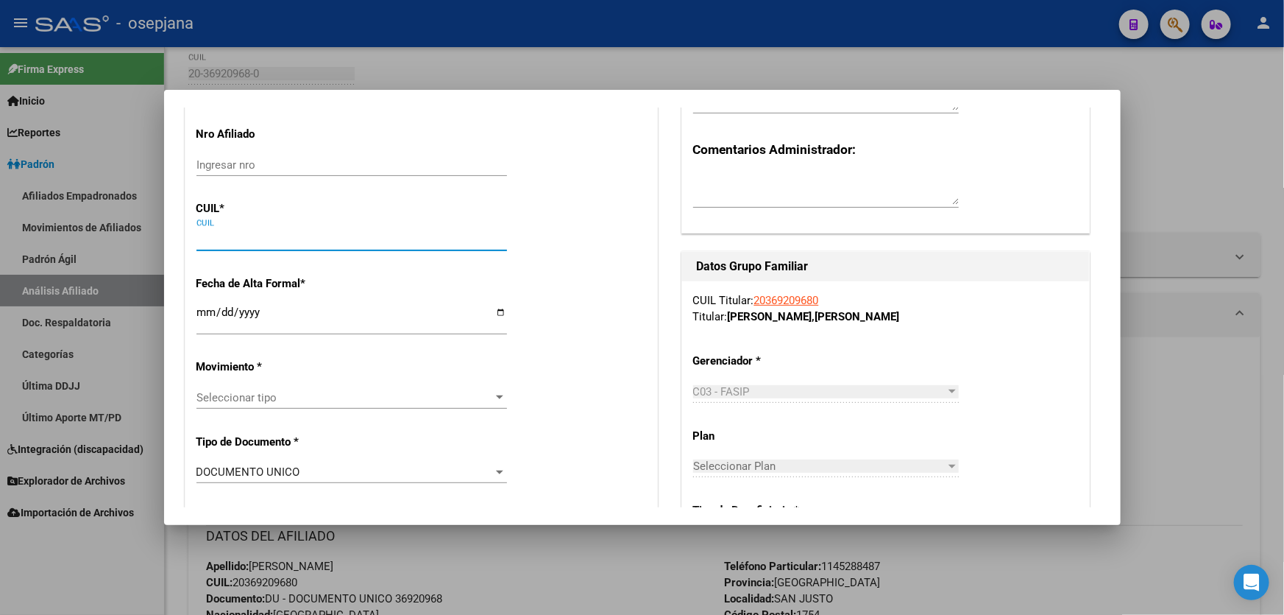
paste input "27-70256919-8"
type input "27-70256919-8"
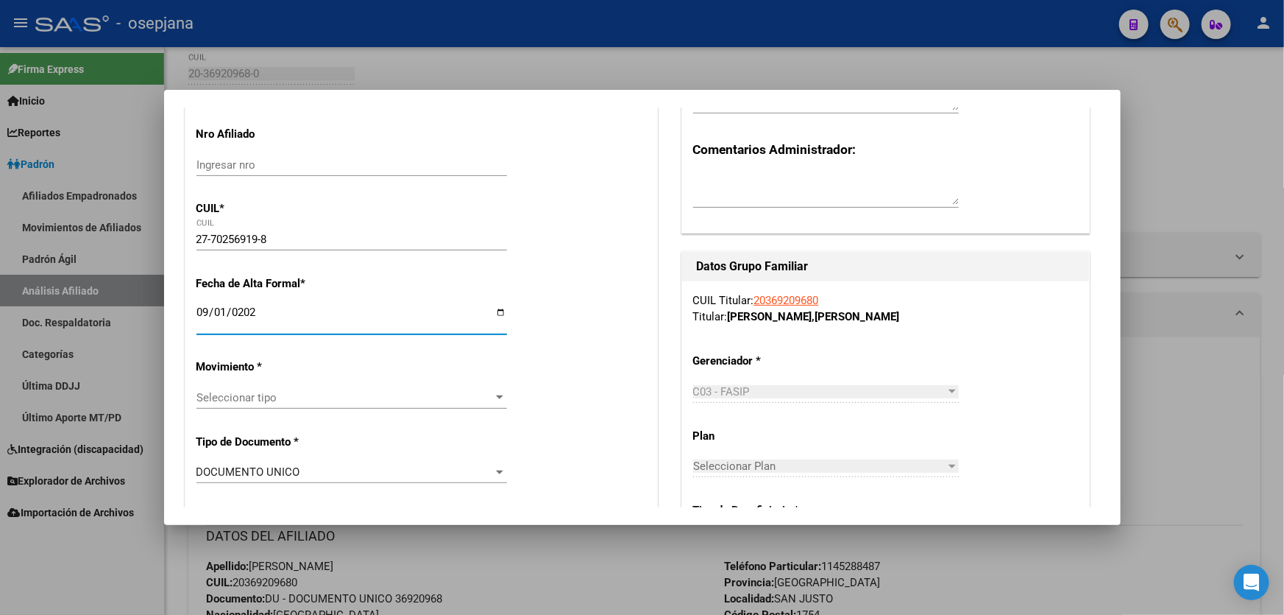
type input "[DATE]"
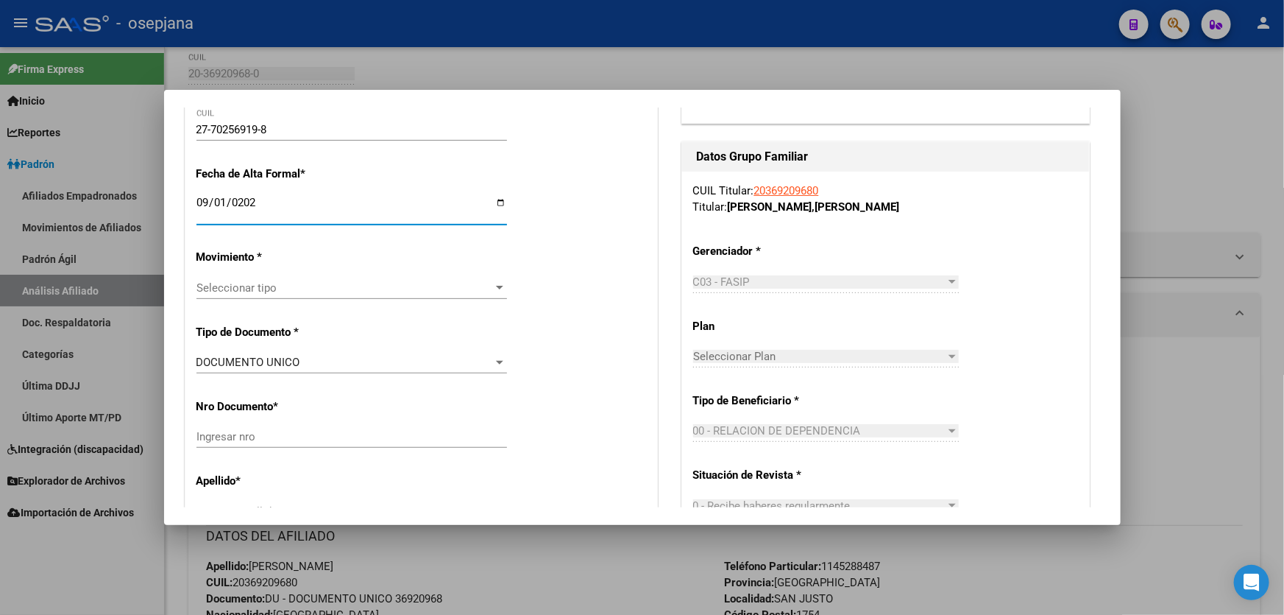
scroll to position [334, 0]
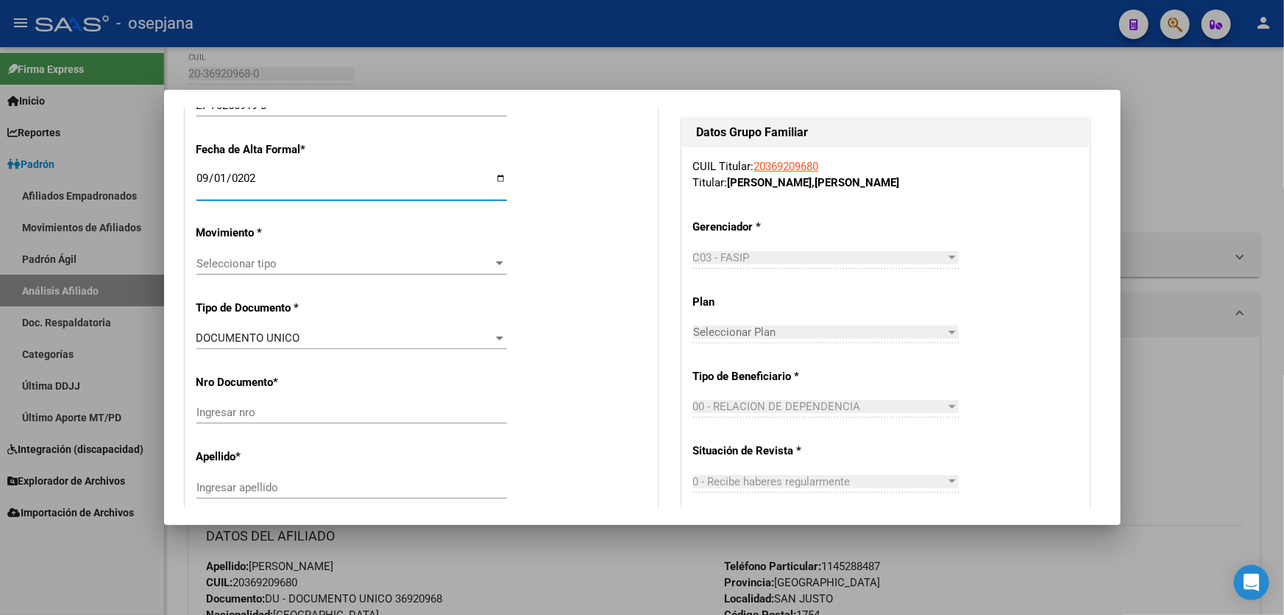
click at [247, 269] on span "Seleccionar tipo" at bounding box center [345, 263] width 297 height 13
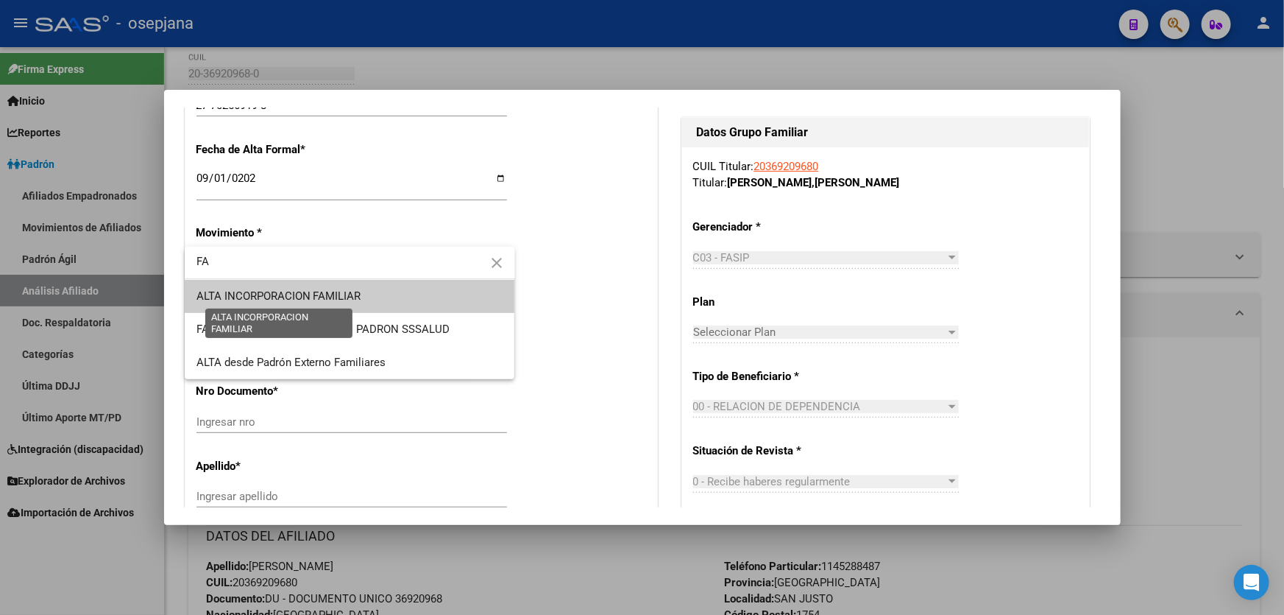
type input "FA"
click at [307, 294] on span "ALTA INCORPORACION FAMILIAR" at bounding box center [279, 295] width 165 height 13
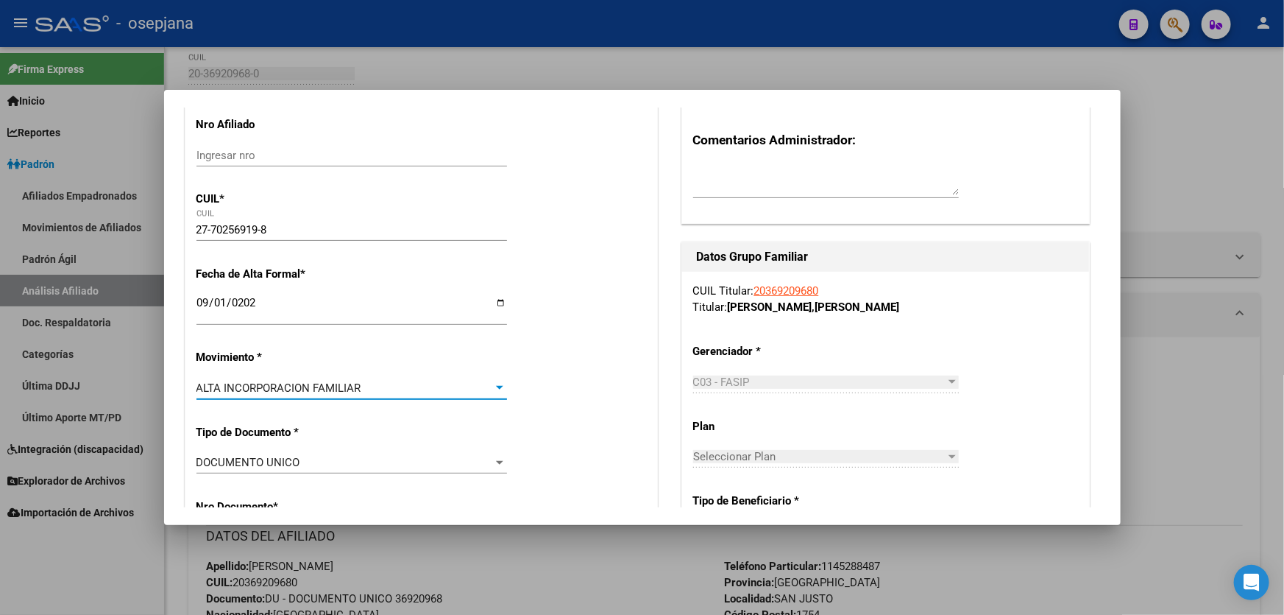
scroll to position [200, 0]
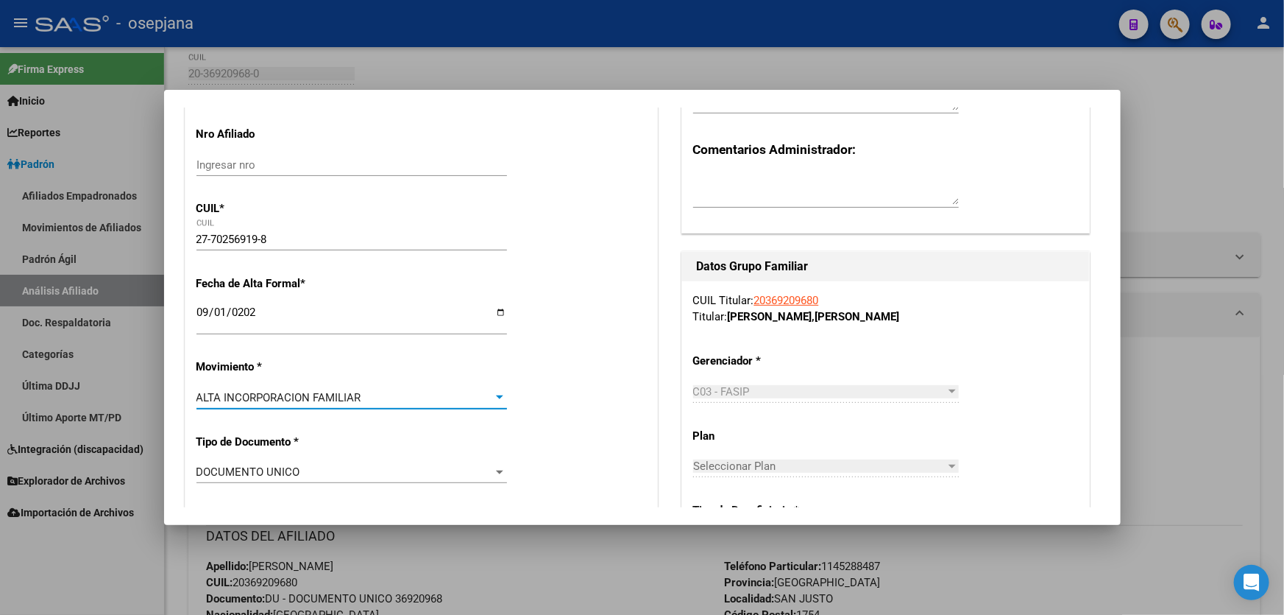
click at [783, 24] on div at bounding box center [642, 307] width 1284 height 615
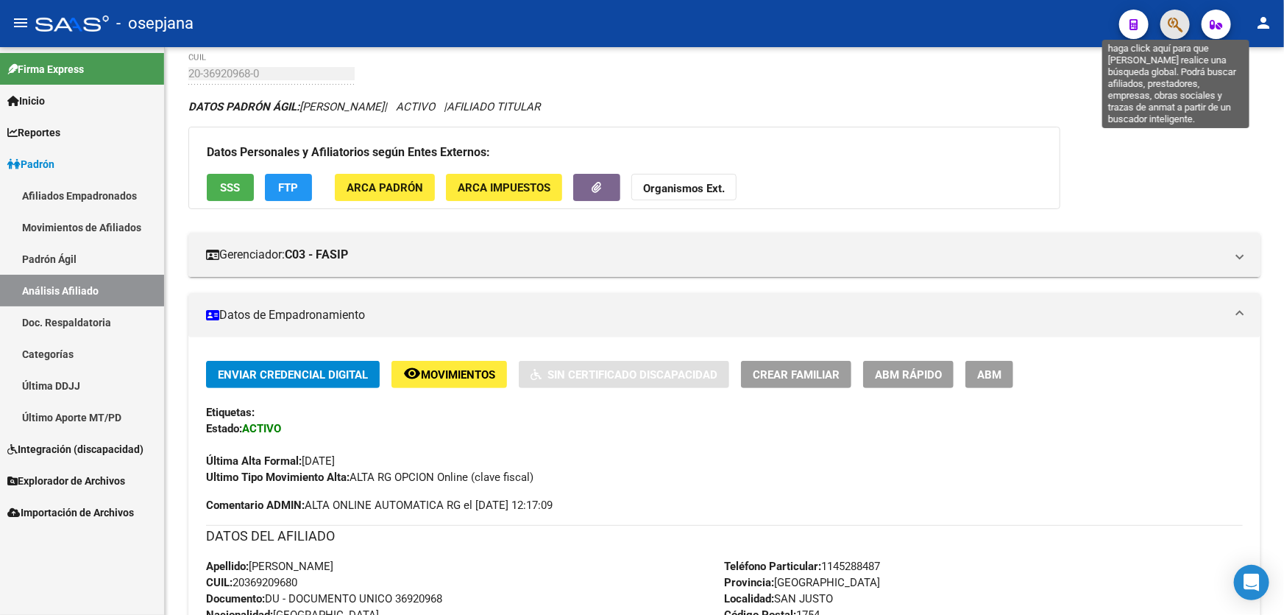
click at [1178, 26] on icon "button" at bounding box center [1175, 24] width 15 height 17
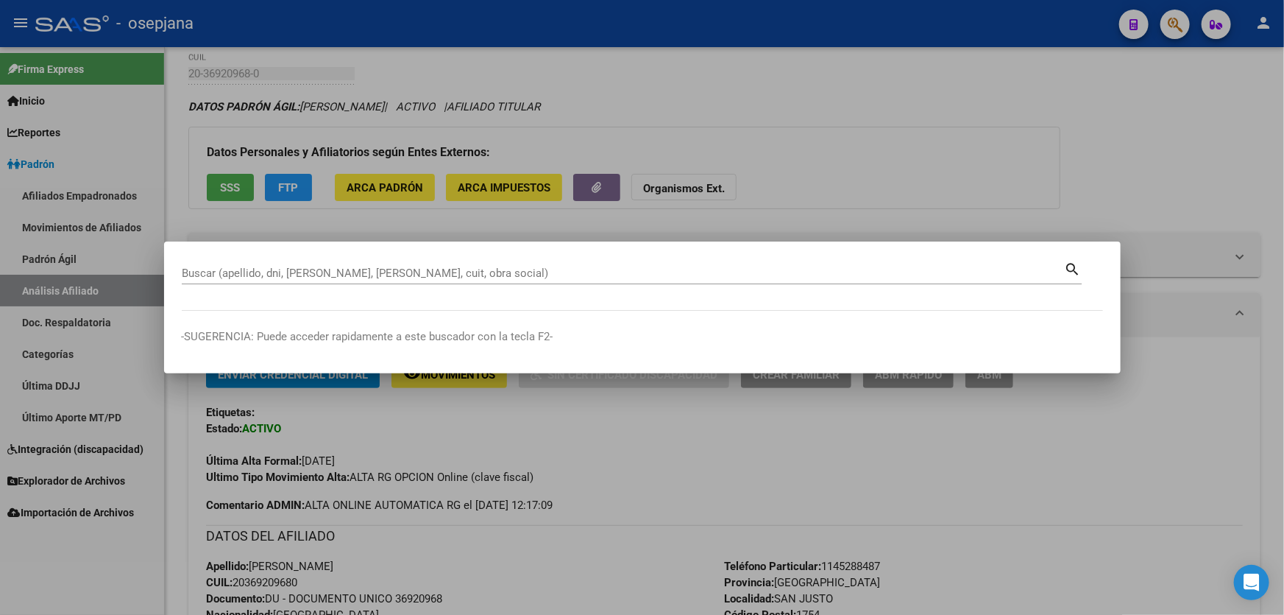
click at [973, 93] on div at bounding box center [642, 307] width 1284 height 615
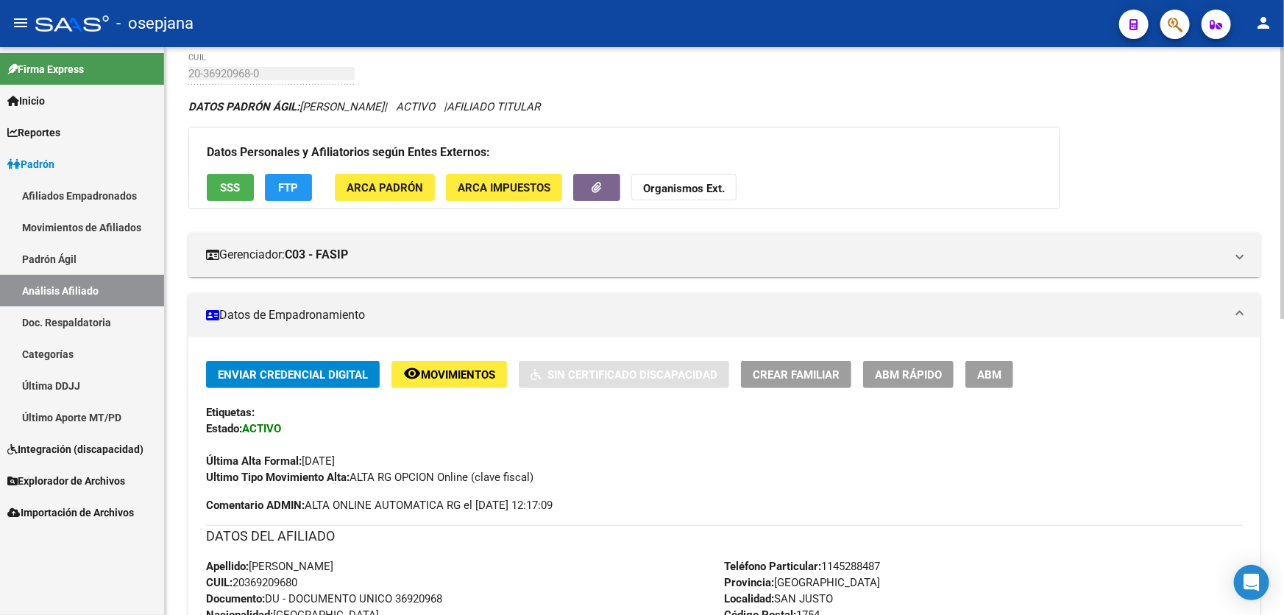
scroll to position [0, 0]
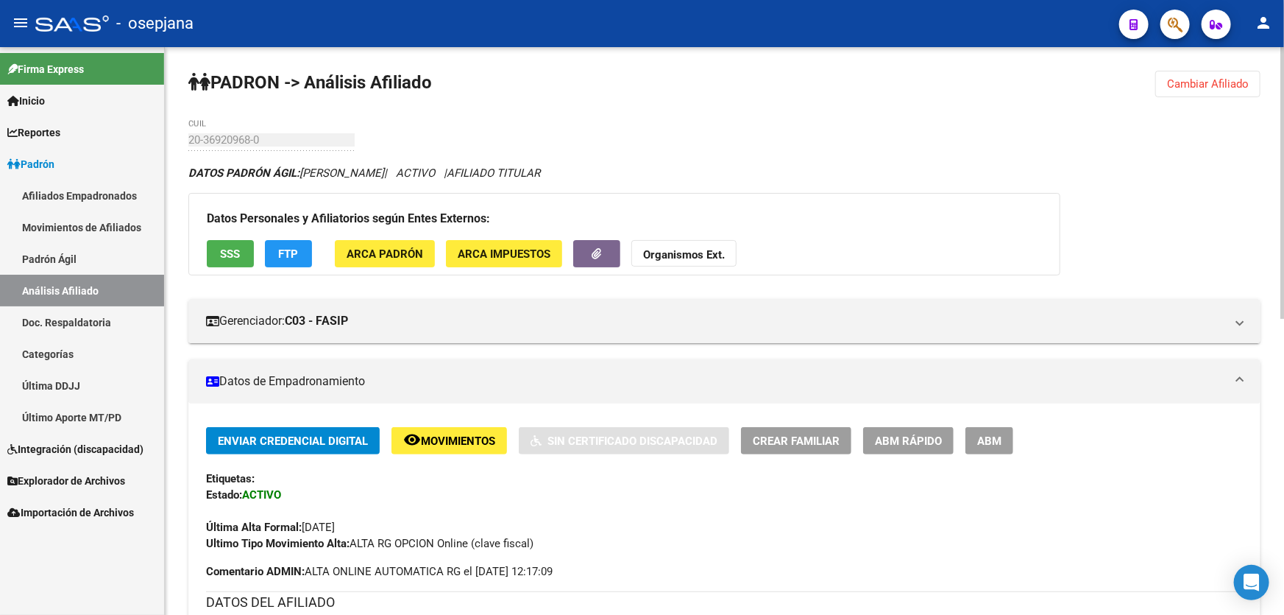
click at [1207, 90] on button "Cambiar Afiliado" at bounding box center [1208, 84] width 105 height 26
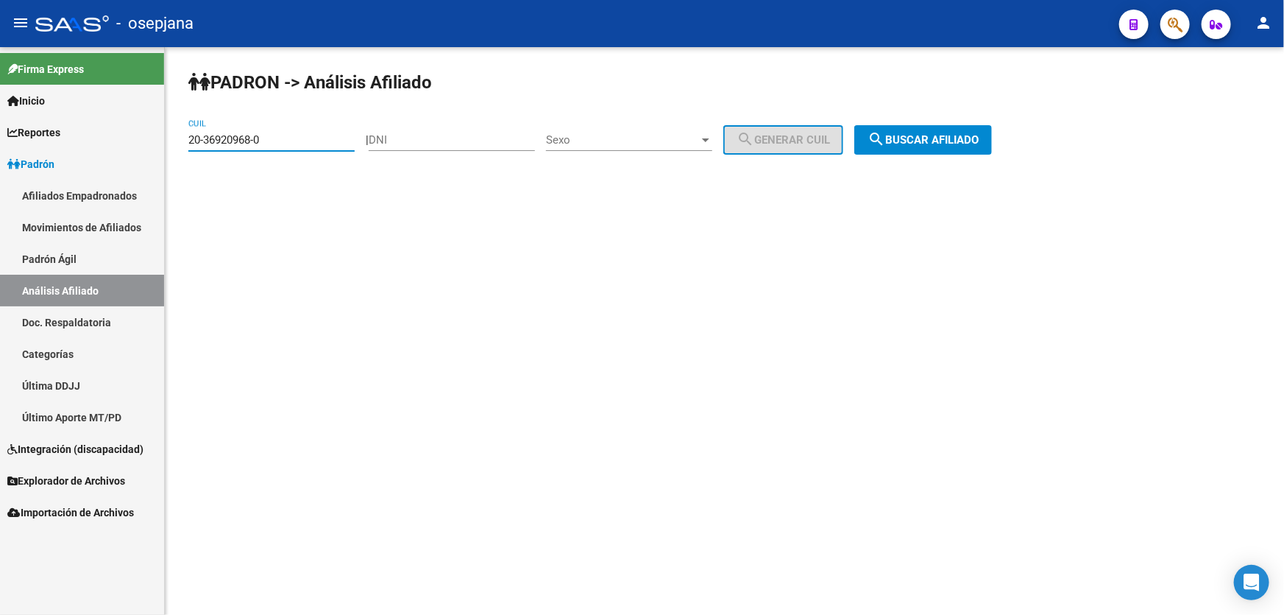
drag, startPoint x: 308, startPoint y: 140, endPoint x: 52, endPoint y: 141, distance: 256.9
click at [52, 141] on mat-sidenav-container "Firma Express Inicio Instructivos Contacto OS Reportes Padrón Traspasos x O.S. …" at bounding box center [642, 331] width 1284 height 568
click at [477, 138] on input "DNI" at bounding box center [452, 139] width 166 height 13
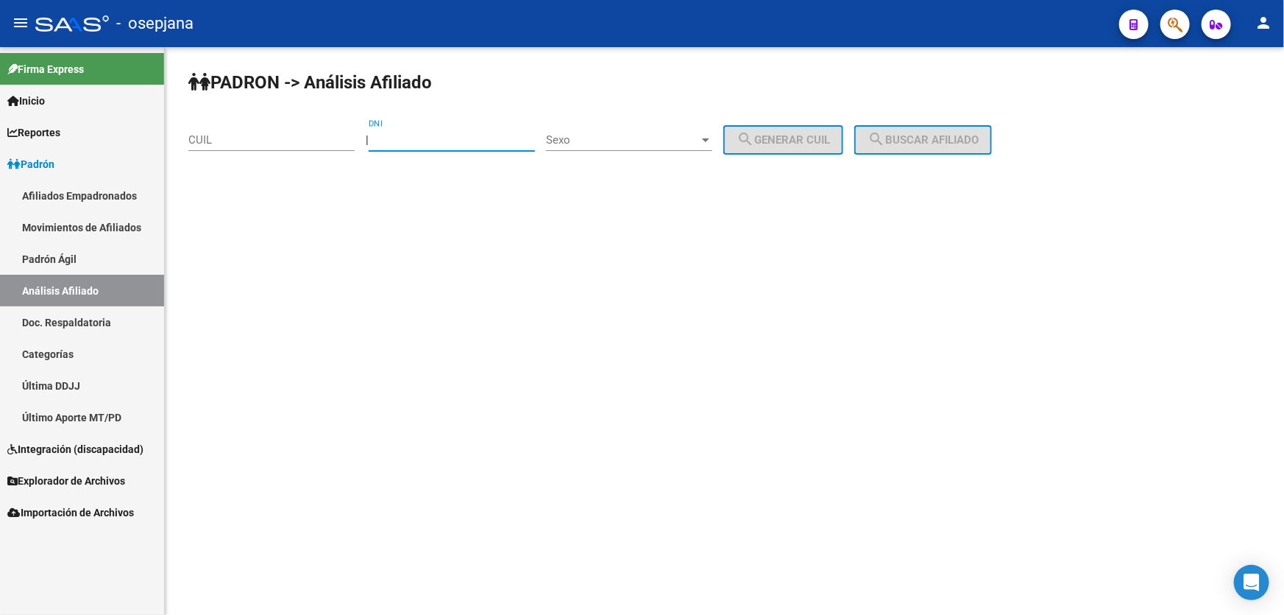
paste input "70256919"
type input "70256919"
click at [631, 146] on div "Sexo Sexo" at bounding box center [629, 135] width 166 height 32
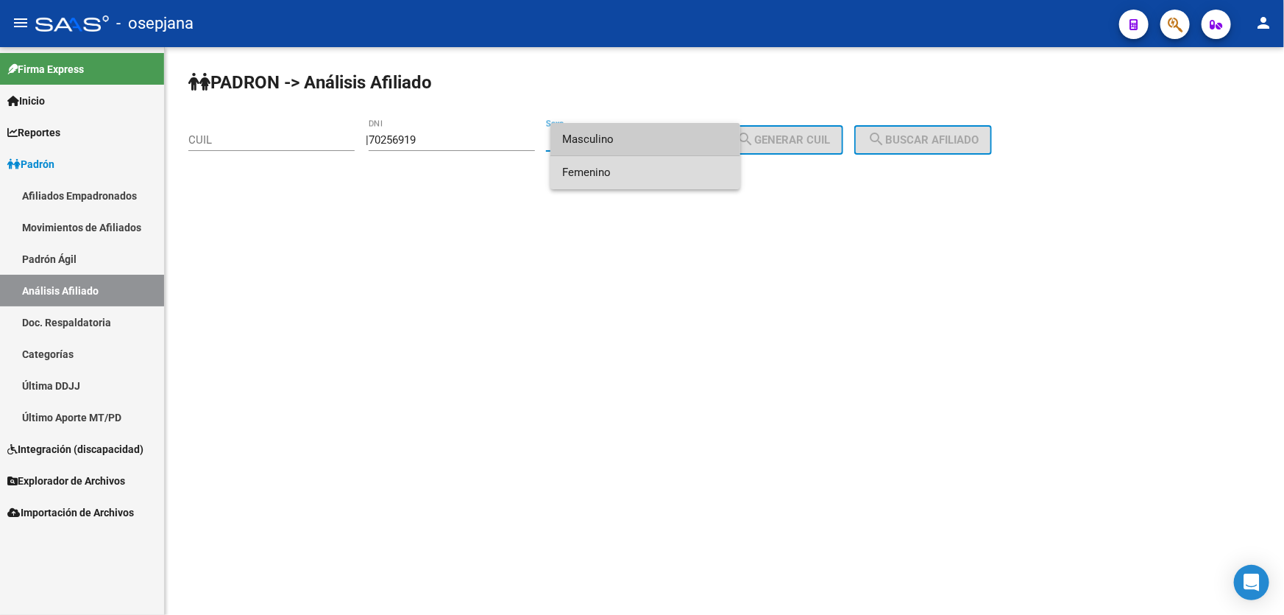
click at [632, 183] on span "Femenino" at bounding box center [645, 172] width 166 height 33
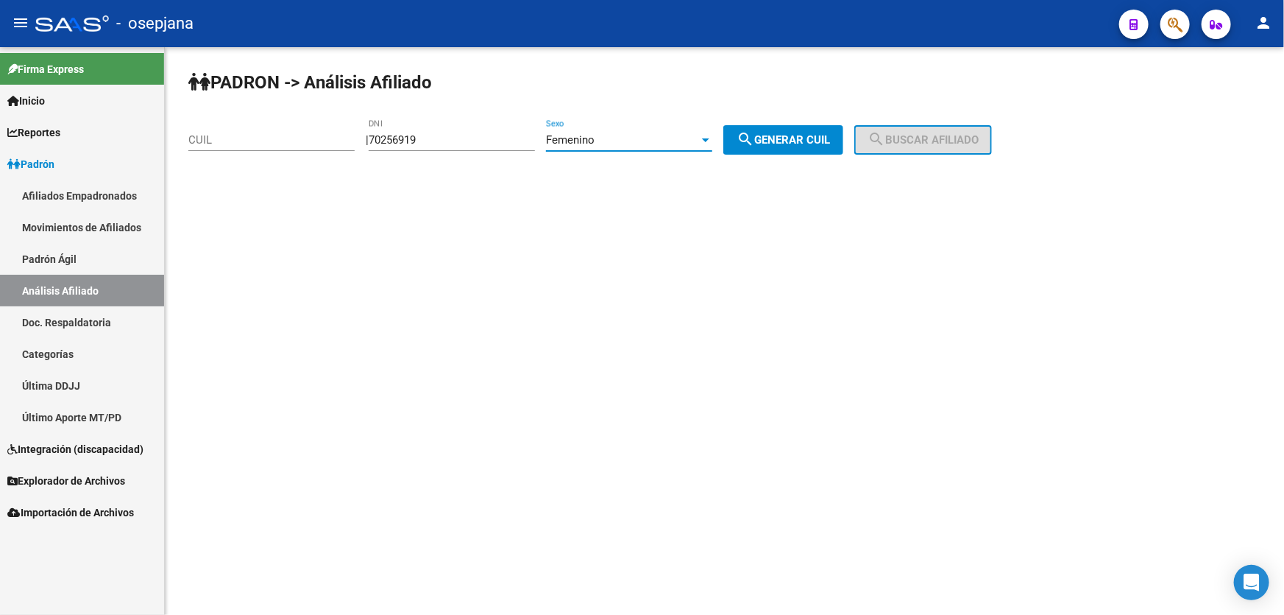
click at [801, 130] on button "search Generar CUIL" at bounding box center [784, 139] width 120 height 29
type input "27-70256919-8"
click at [936, 133] on span "search Buscar afiliado" at bounding box center [923, 139] width 111 height 13
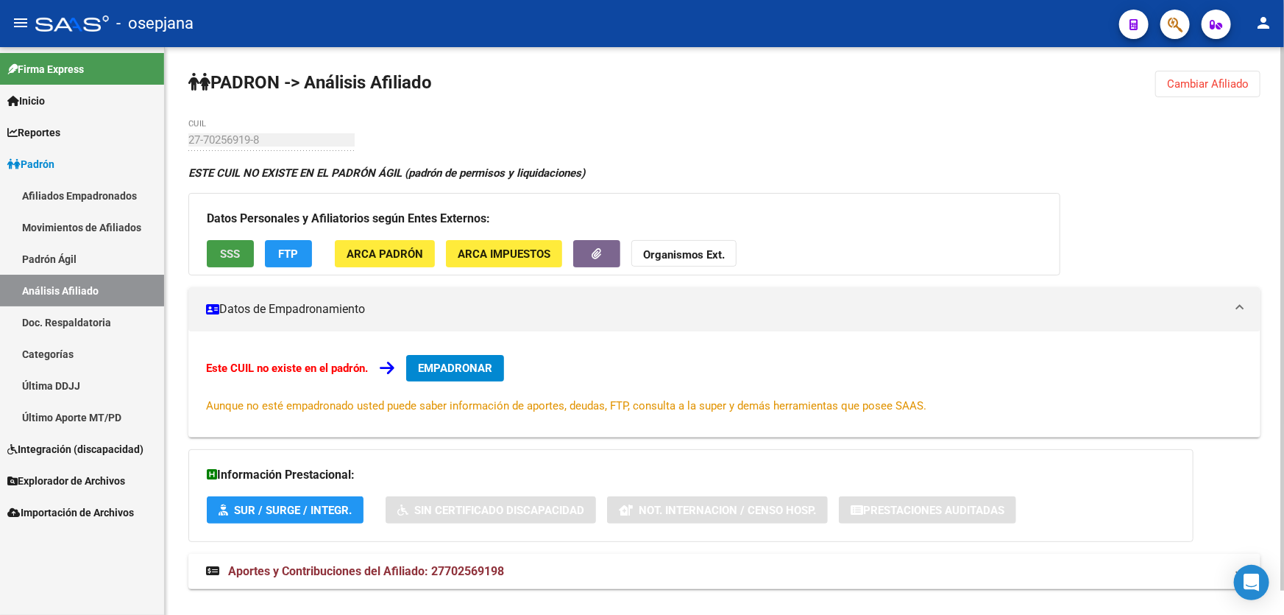
click at [217, 248] on button "SSS" at bounding box center [230, 253] width 47 height 27
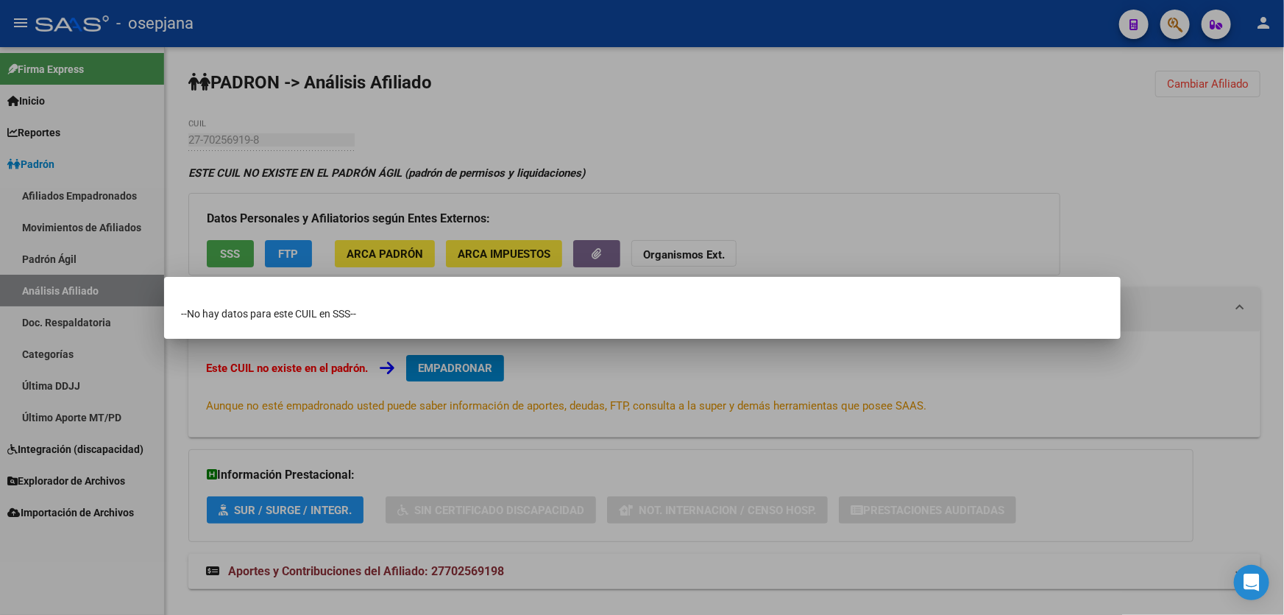
click at [752, 153] on div at bounding box center [642, 307] width 1284 height 615
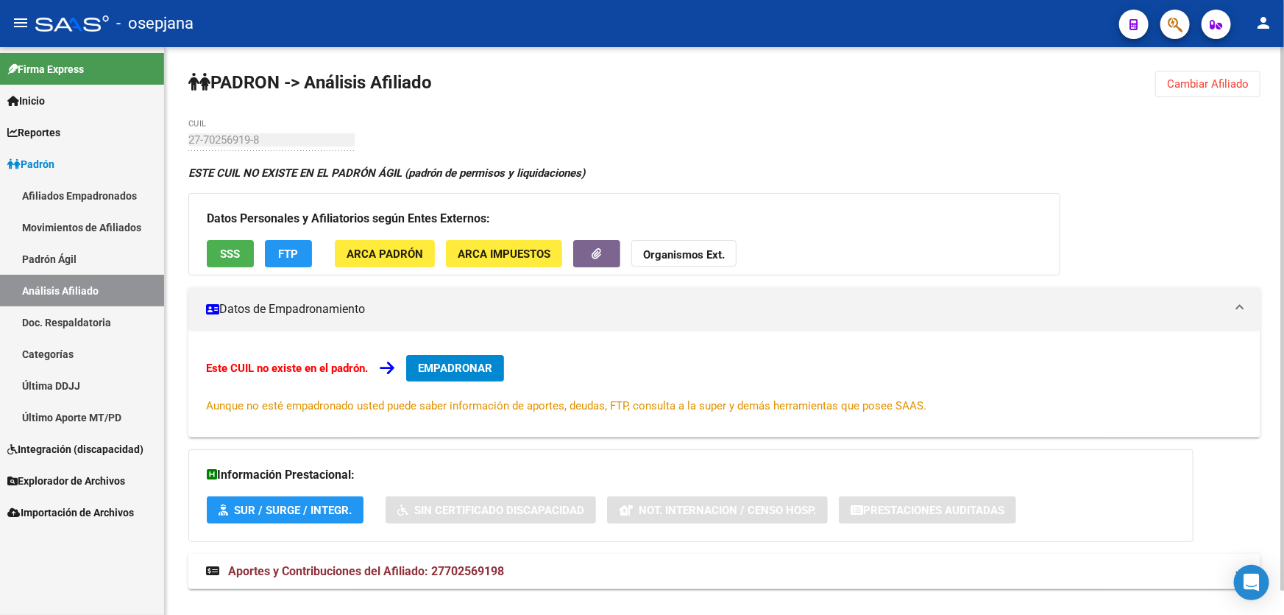
click at [276, 250] on button "FTP" at bounding box center [288, 253] width 47 height 27
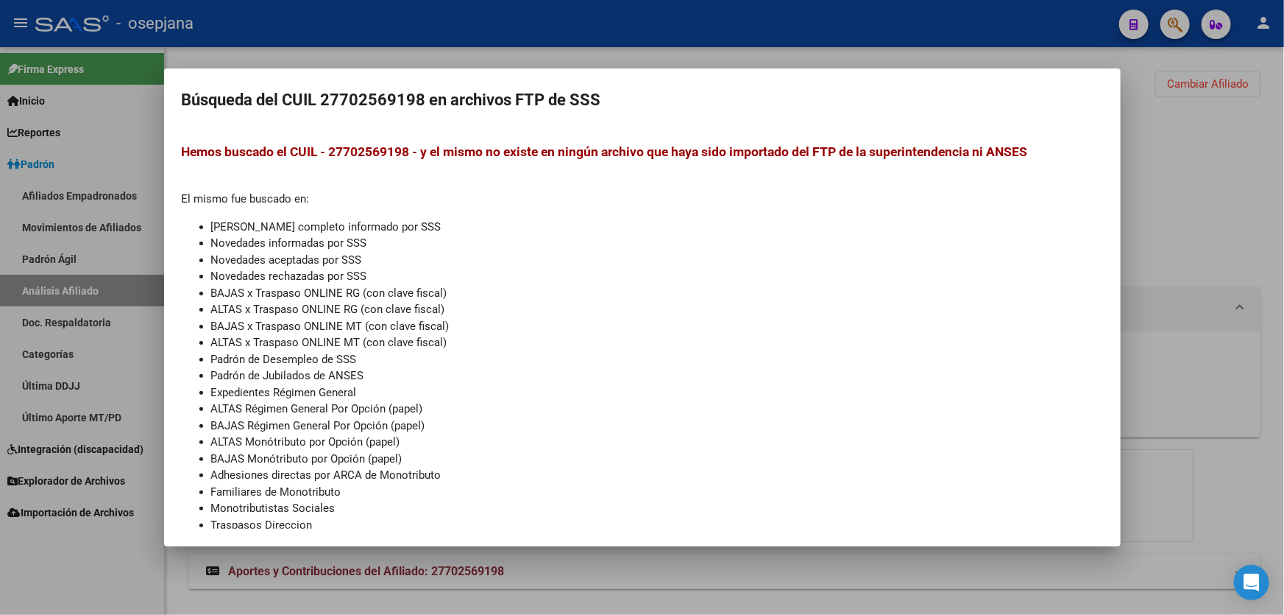
click at [1266, 235] on div at bounding box center [642, 307] width 1284 height 615
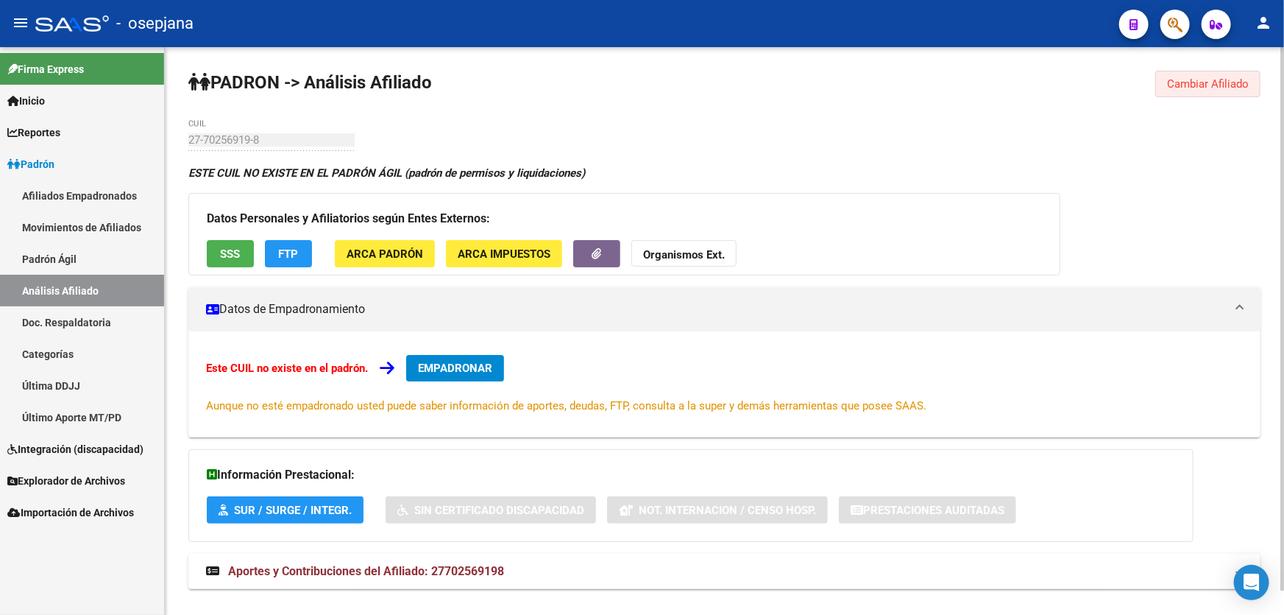
click at [1212, 77] on span "Cambiar Afiliado" at bounding box center [1208, 83] width 82 height 13
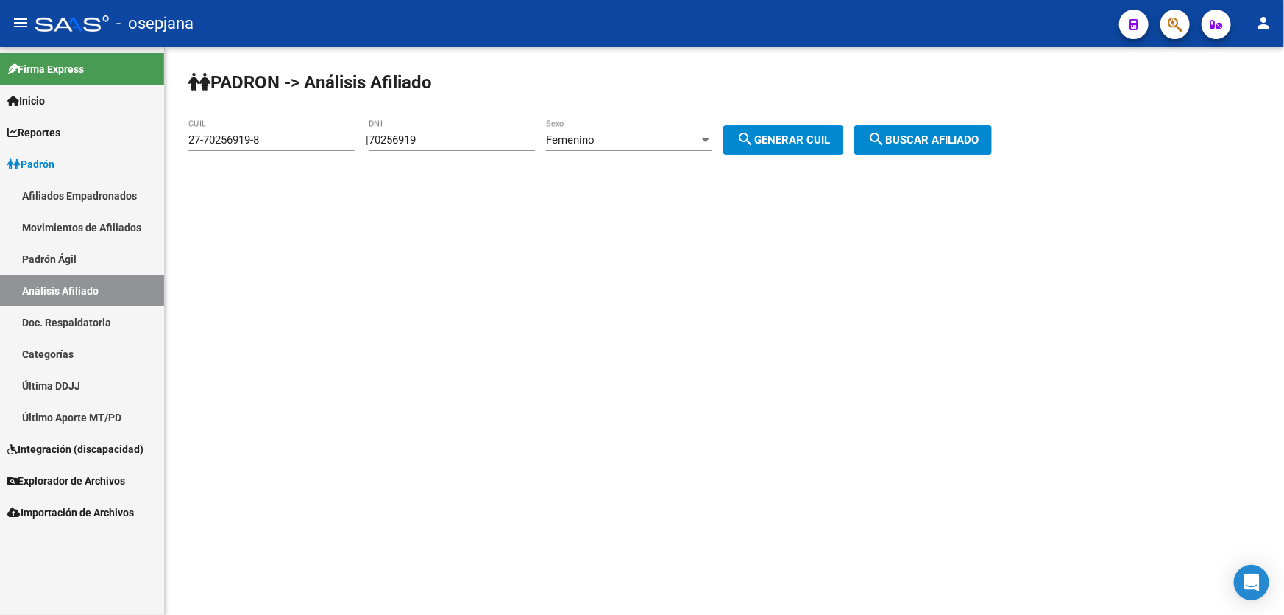
click at [61, 250] on link "Padrón Ágil" at bounding box center [82, 259] width 164 height 32
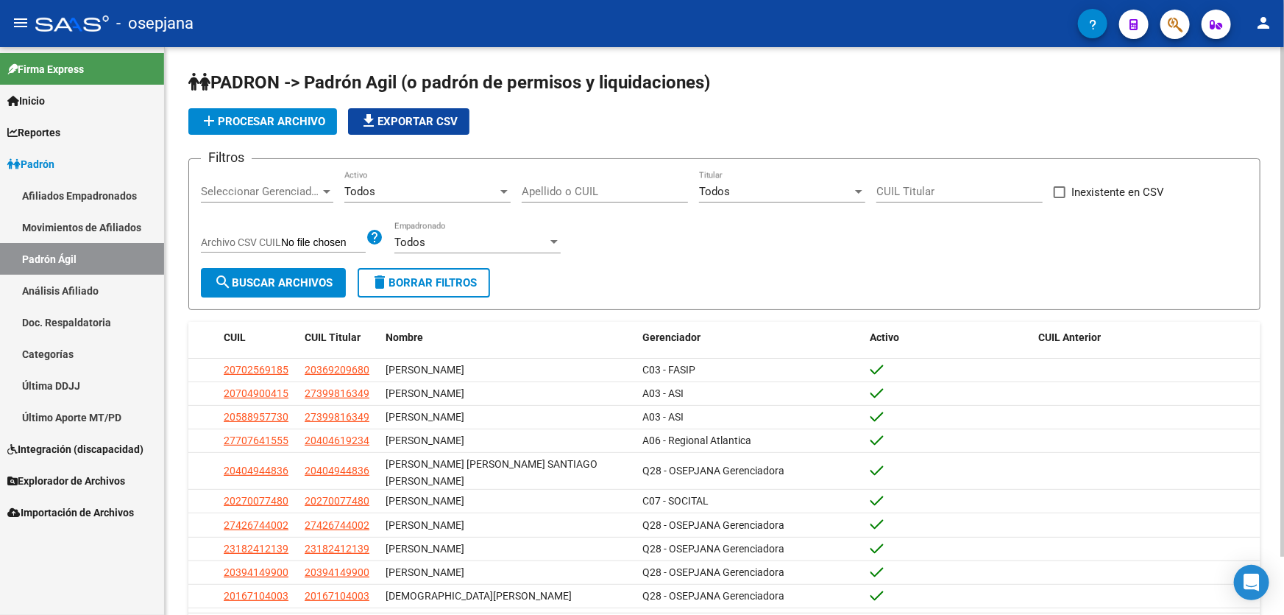
click at [68, 279] on link "Análisis Afiliado" at bounding box center [82, 291] width 164 height 32
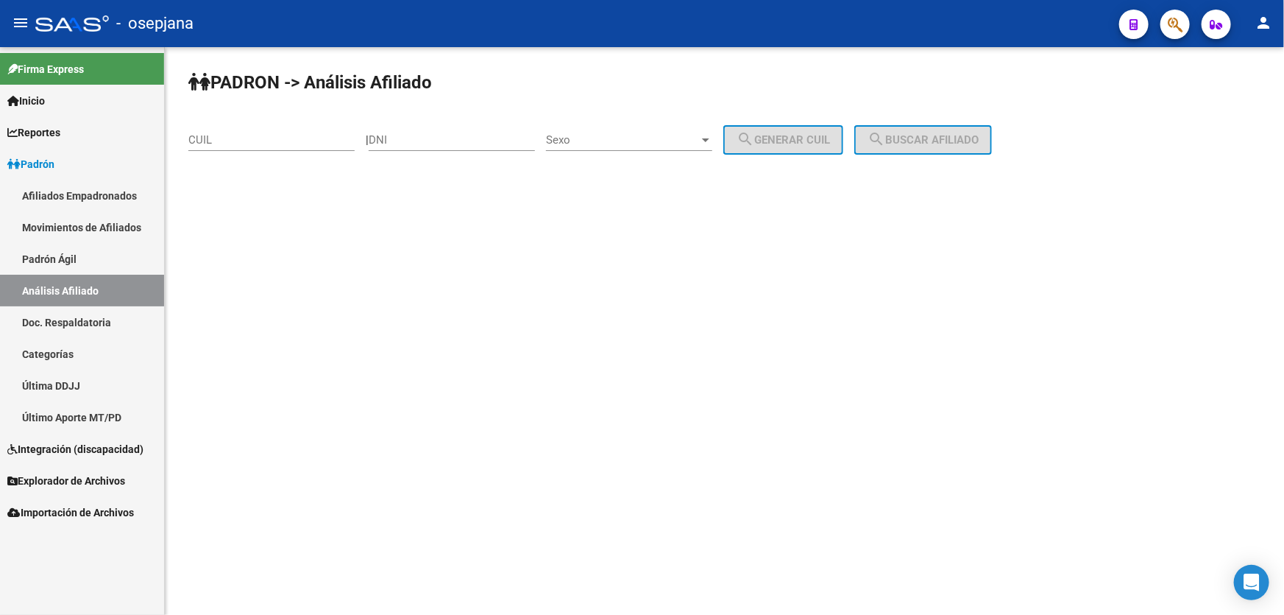
click at [244, 139] on input "CUIL" at bounding box center [271, 139] width 166 height 13
paste input "20-36920968-0"
type input "20-36920968-0"
click at [992, 125] on button "search Buscar afiliado" at bounding box center [924, 139] width 138 height 29
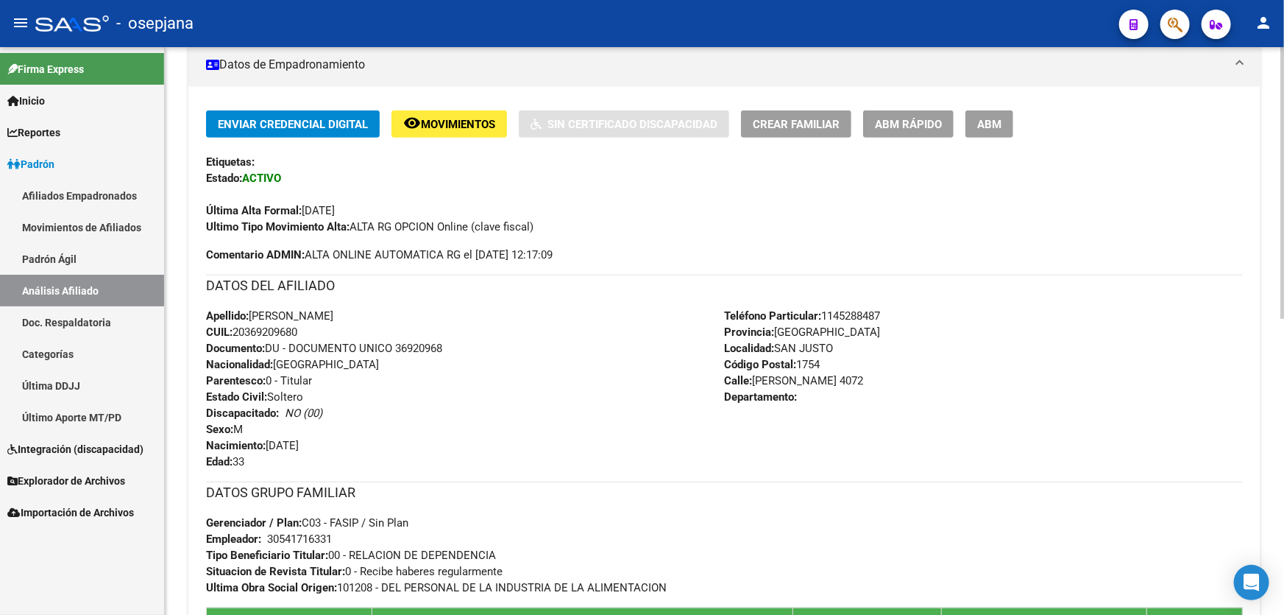
scroll to position [198, 0]
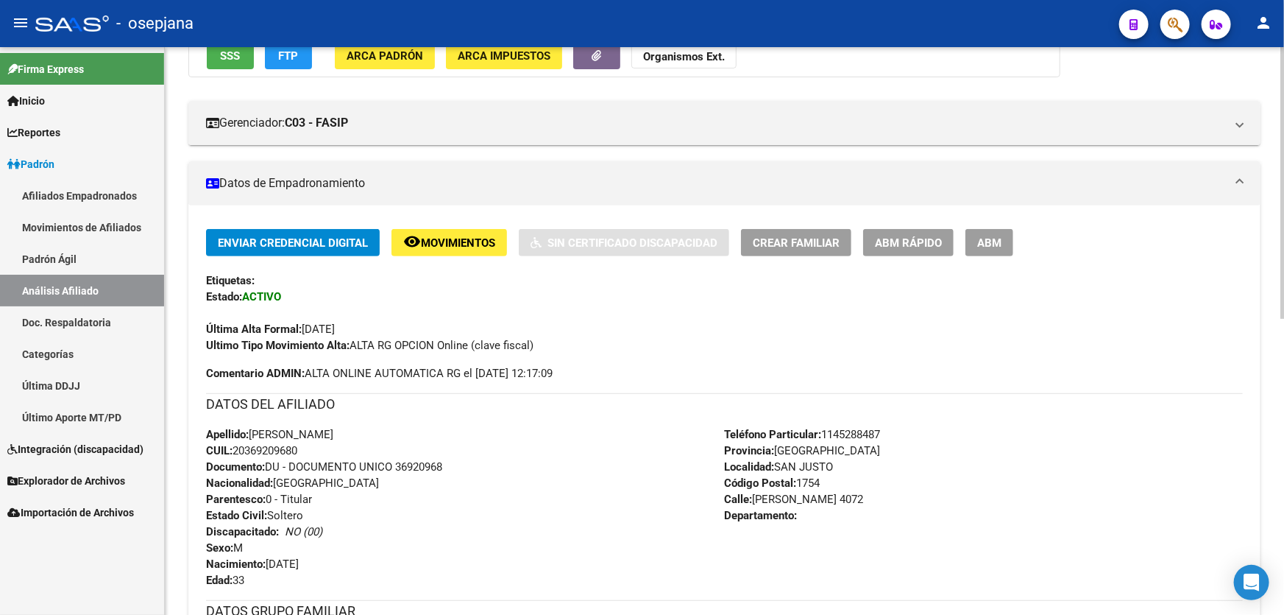
click at [816, 231] on button "Crear Familiar" at bounding box center [796, 242] width 110 height 27
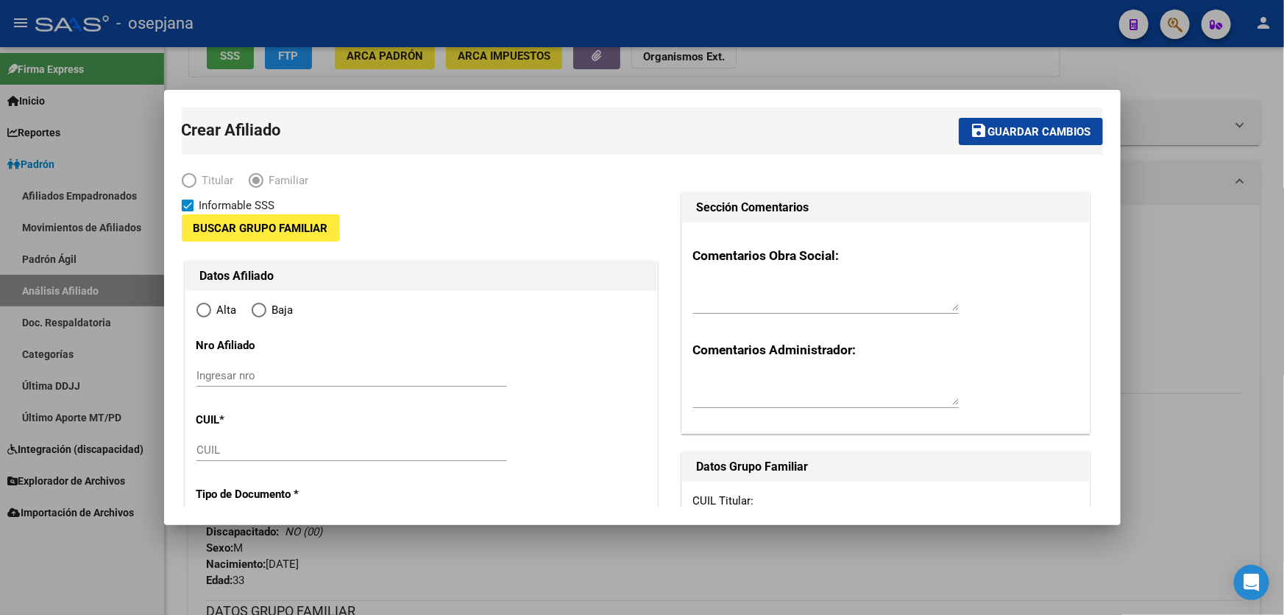
type input "30-54171633-1"
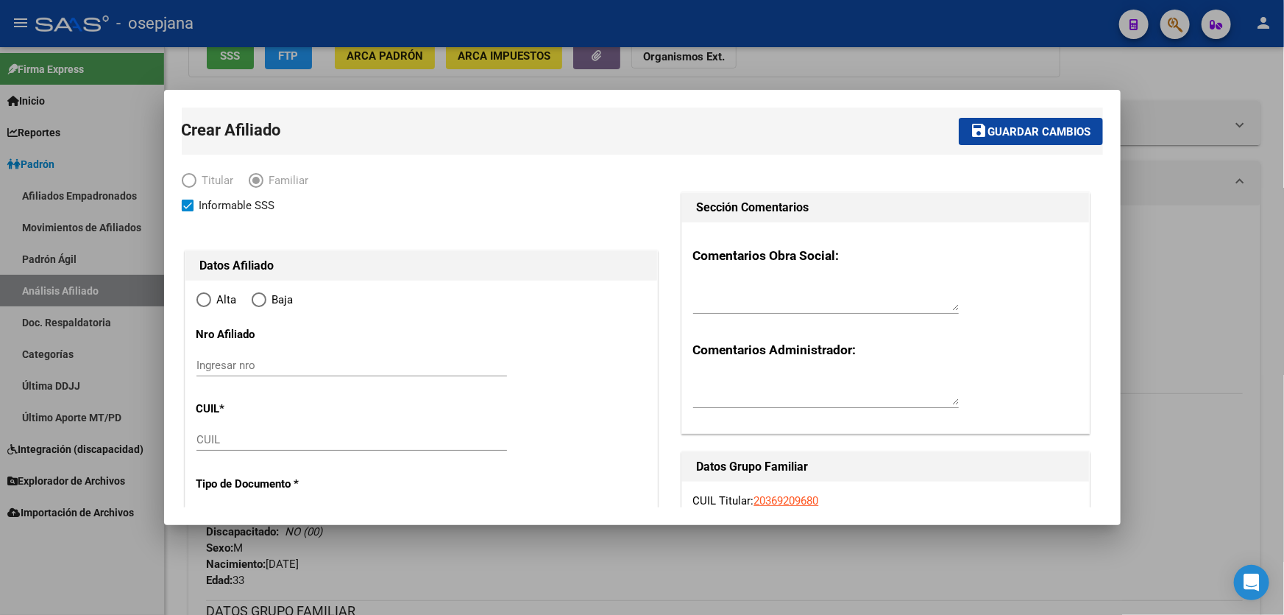
type input "SAN JUSTO"
type input "1754"
type input "[PERSON_NAME]"
type input "4072"
radio input "true"
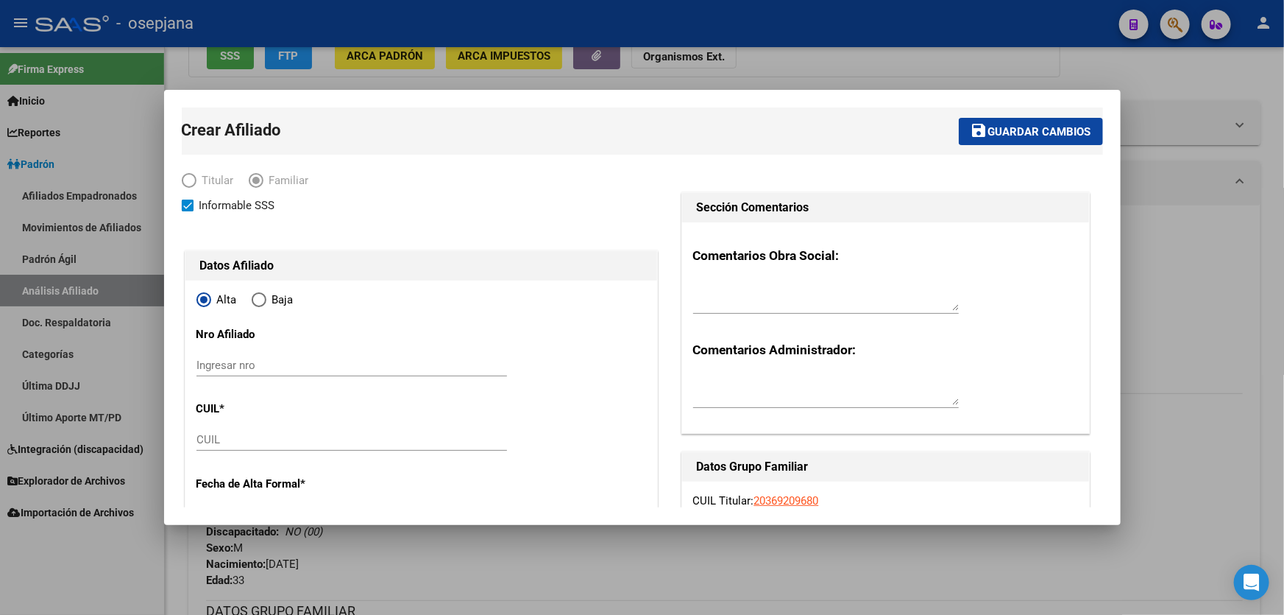
type input "30-54171633-1"
click at [244, 435] on input "CUIL" at bounding box center [352, 439] width 311 height 13
paste input "27-70256919-8"
type input "27-70256919-8"
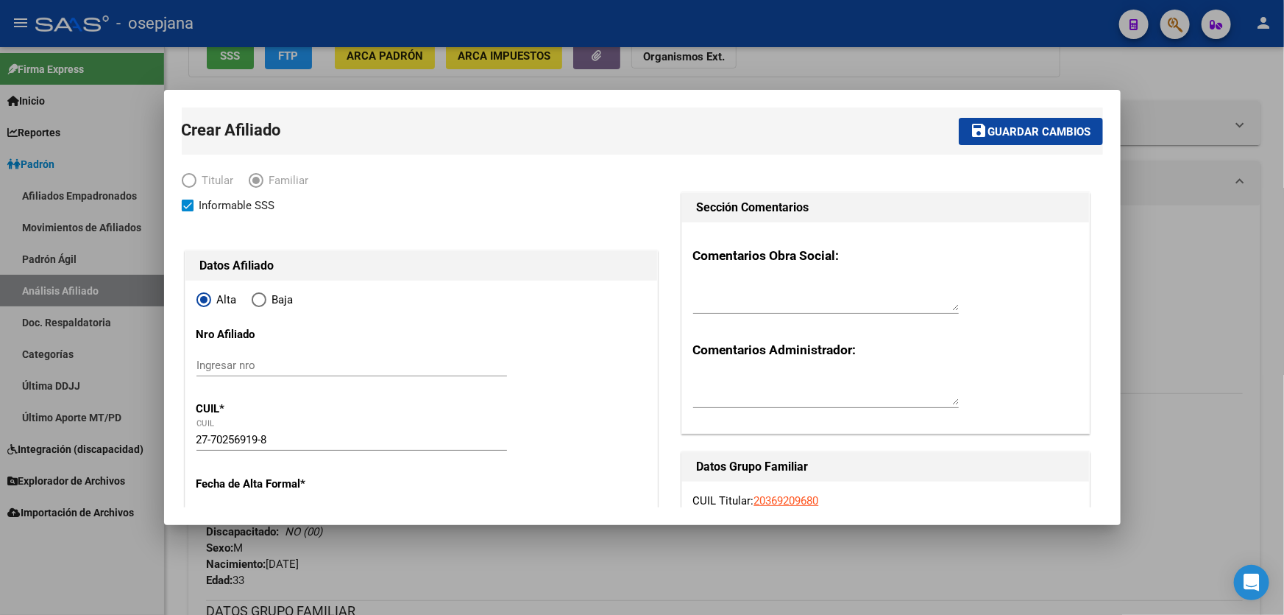
scroll to position [22, 0]
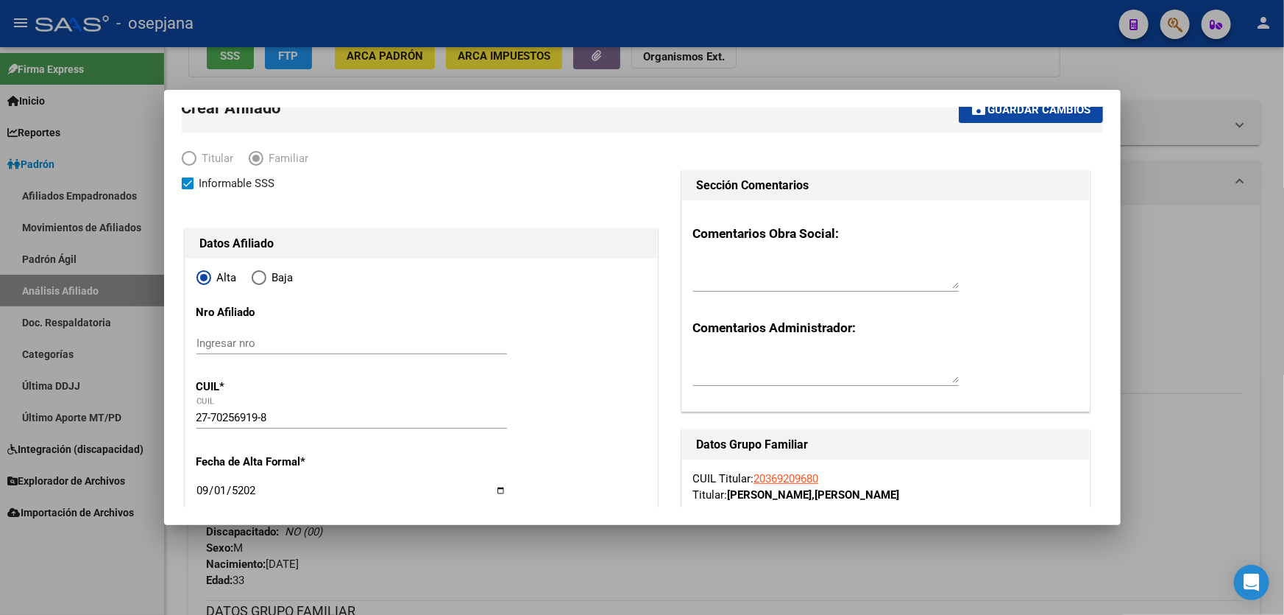
type input "[DATE]"
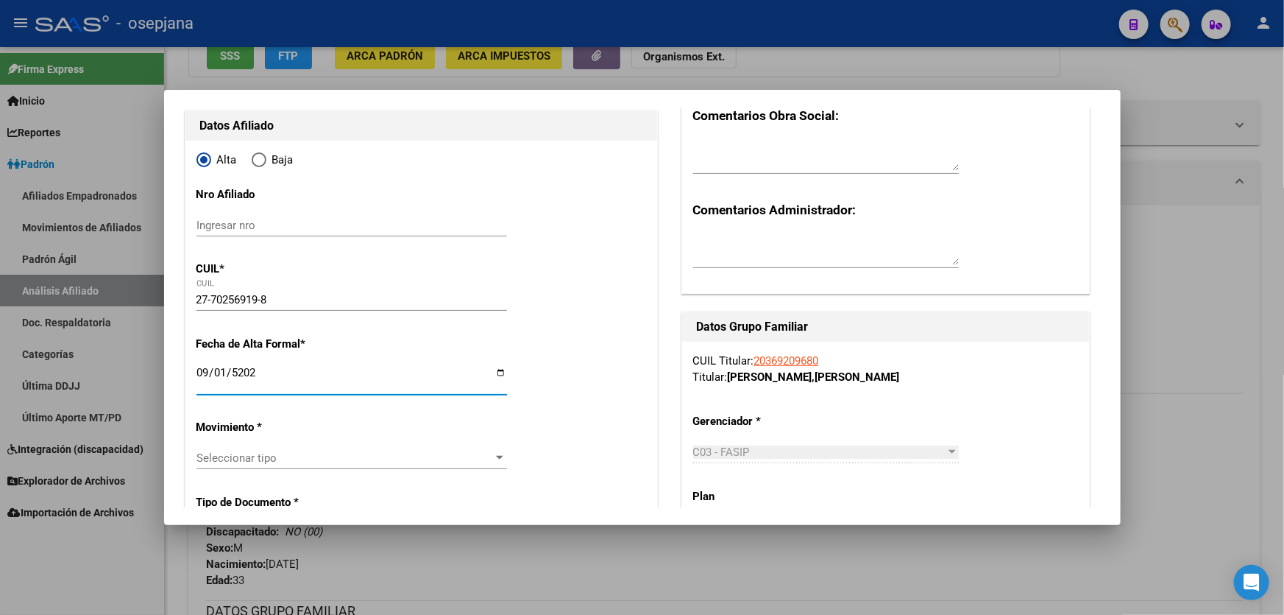
scroll to position [223, 0]
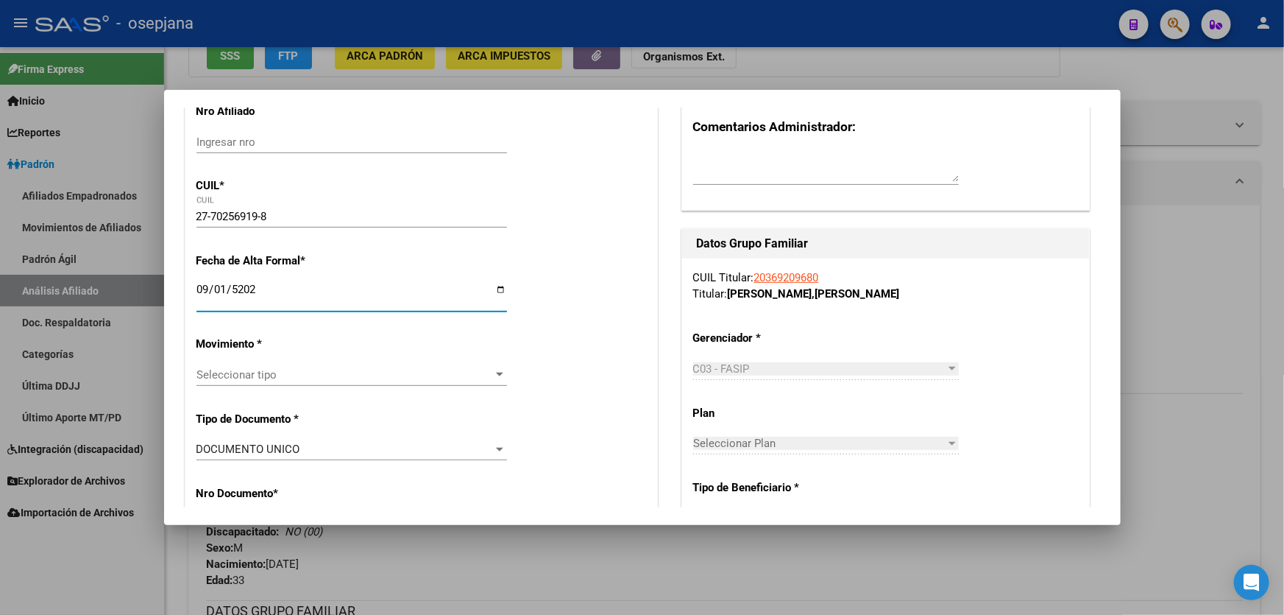
click at [266, 380] on span "Seleccionar tipo" at bounding box center [345, 374] width 297 height 13
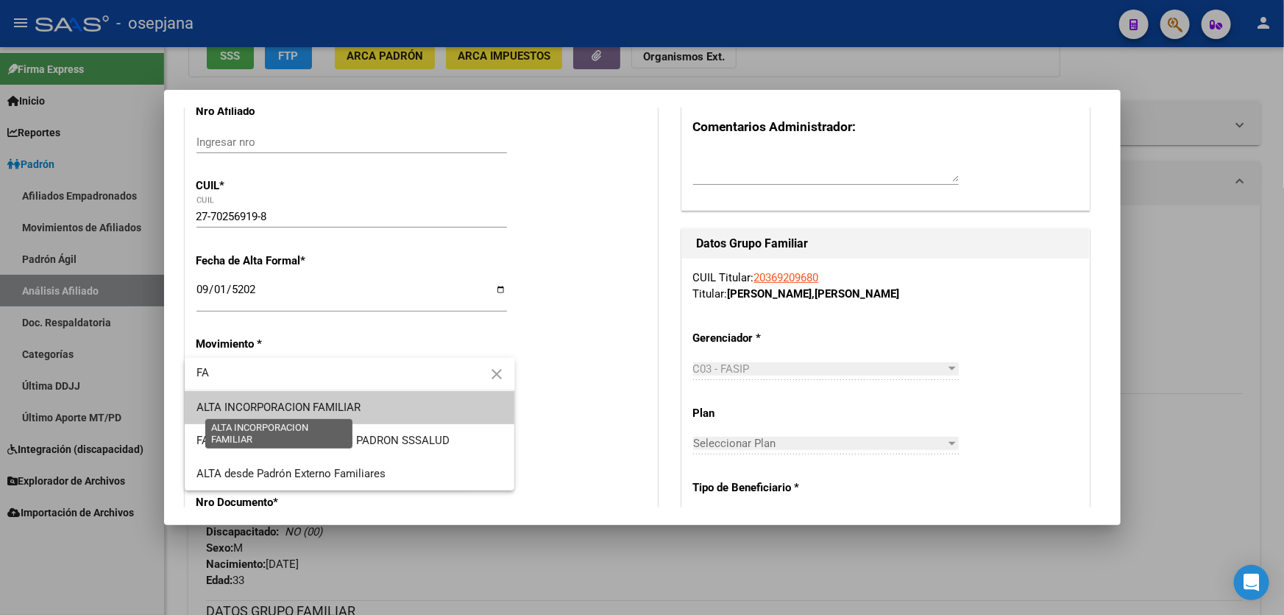
type input "FA"
click at [333, 403] on span "ALTA INCORPORACION FAMILIAR" at bounding box center [279, 406] width 165 height 13
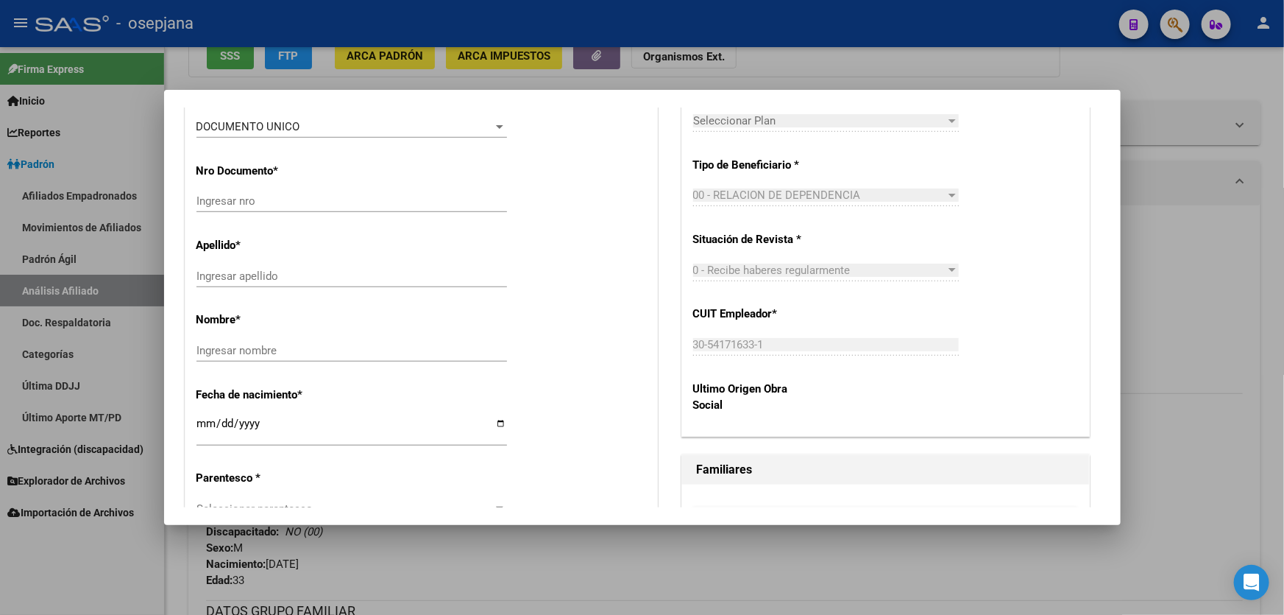
scroll to position [558, 0]
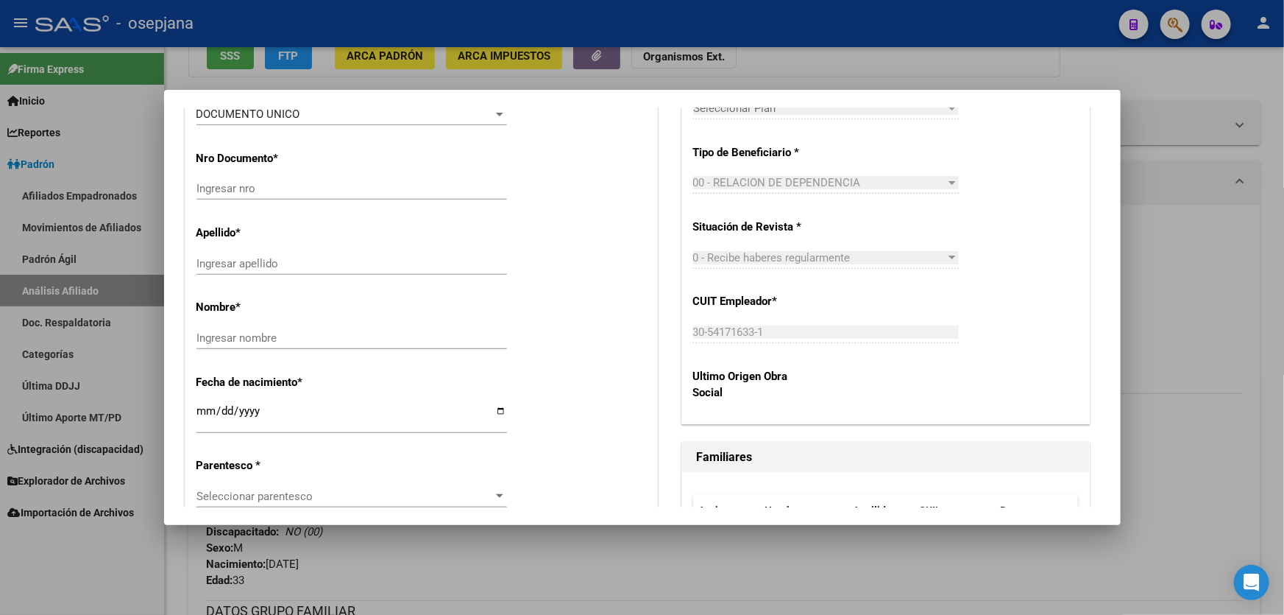
click at [238, 191] on input "Ingresar nro" at bounding box center [352, 188] width 311 height 13
paste input "70256919"
type input "70256919"
click at [249, 261] on input "Ingresar apellido" at bounding box center [352, 263] width 311 height 13
type input "[PERSON_NAME]"
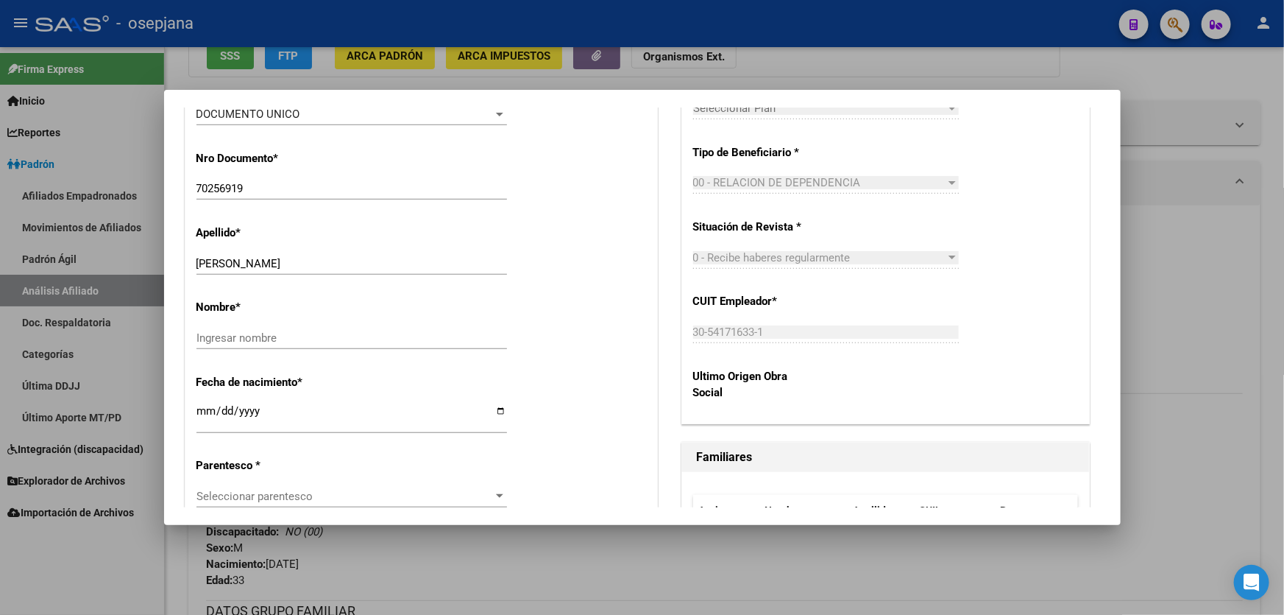
click at [314, 614] on html "menu - osepjana person Firma Express Inicio Instructivos Contacto OS Reportes P…" at bounding box center [642, 307] width 1284 height 615
click at [244, 334] on input "Ingresar nombre" at bounding box center [352, 337] width 311 height 13
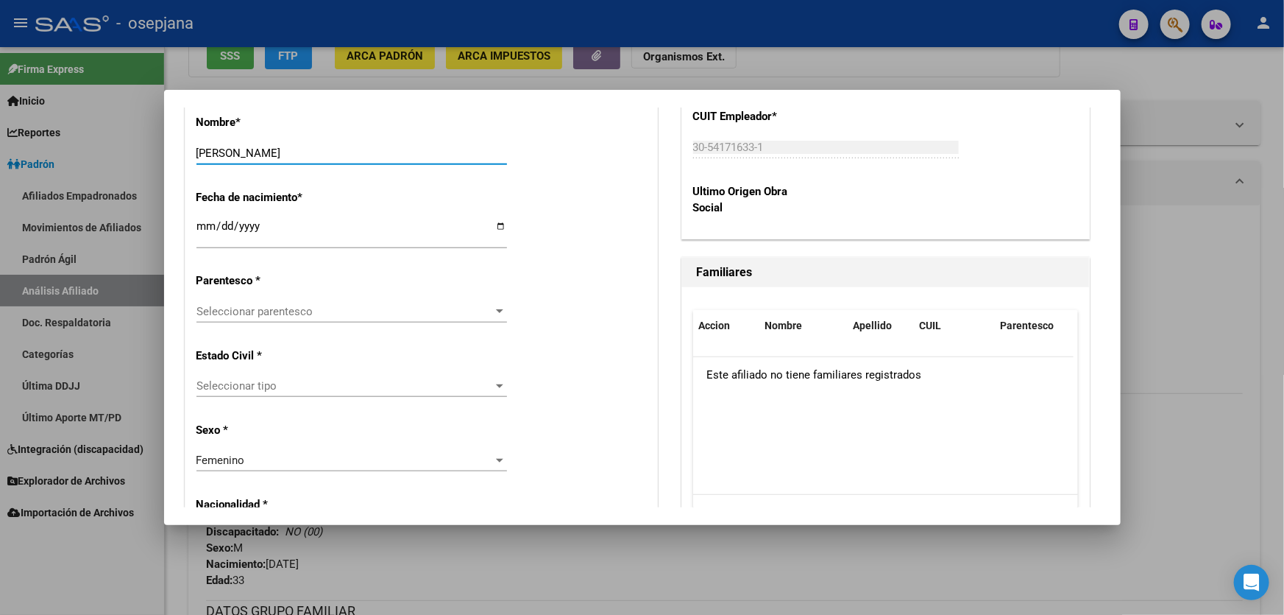
scroll to position [758, 0]
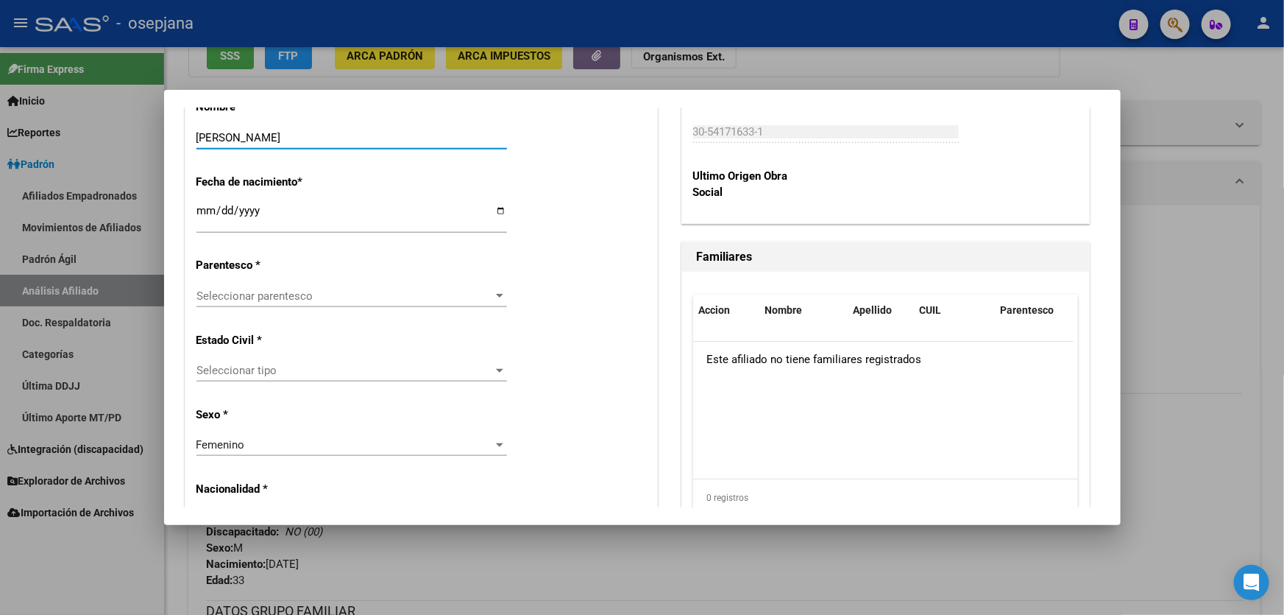
type input "[PERSON_NAME]"
click at [205, 213] on input "Ingresar fecha" at bounding box center [352, 217] width 311 height 24
click at [205, 206] on input "Ingresar fecha" at bounding box center [352, 217] width 311 height 24
type input "[DATE]"
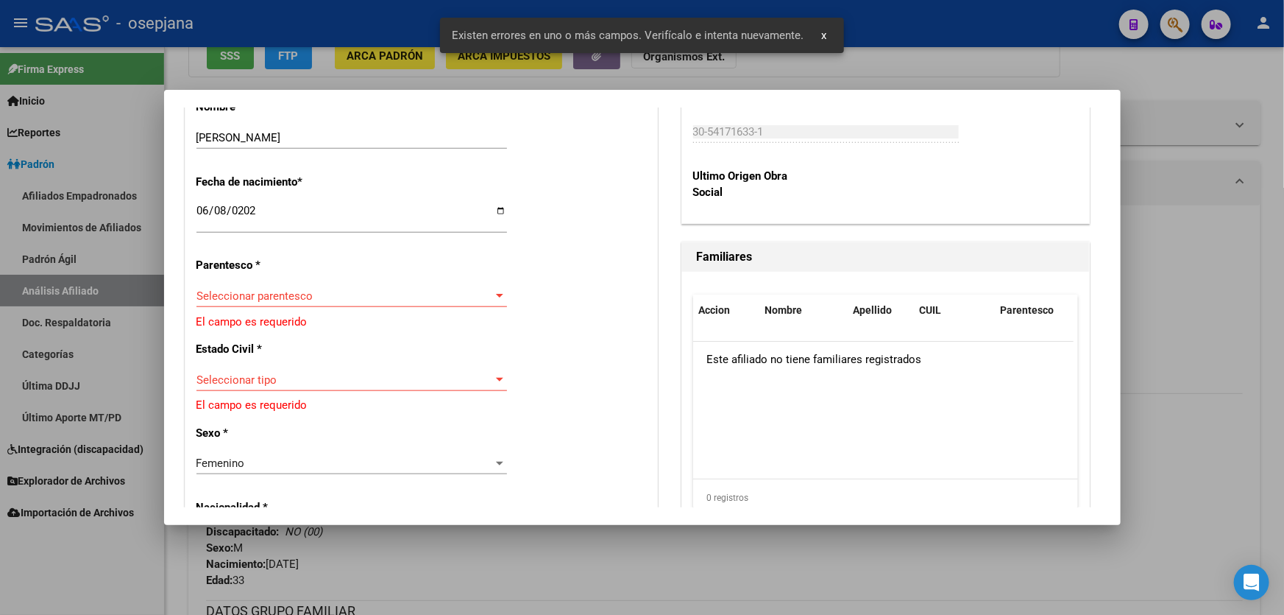
click at [289, 311] on div "Seleccionar parentesco Seleccionar parentesco" at bounding box center [352, 303] width 311 height 36
click at [294, 297] on span "Seleccionar parentesco" at bounding box center [345, 295] width 297 height 13
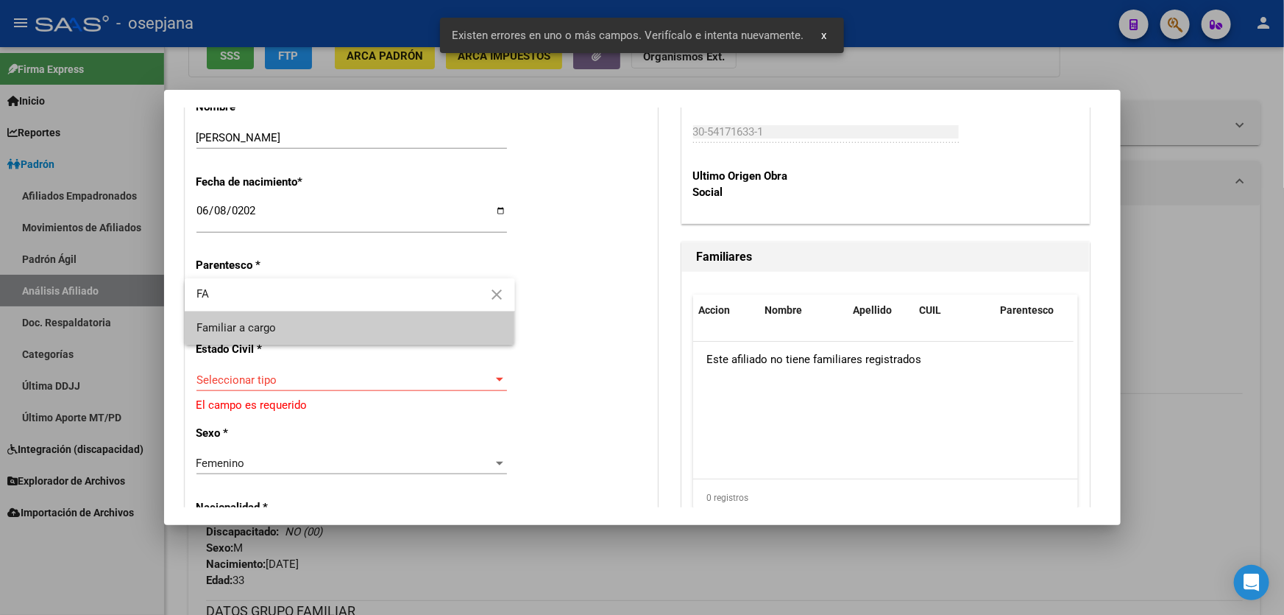
type input "F"
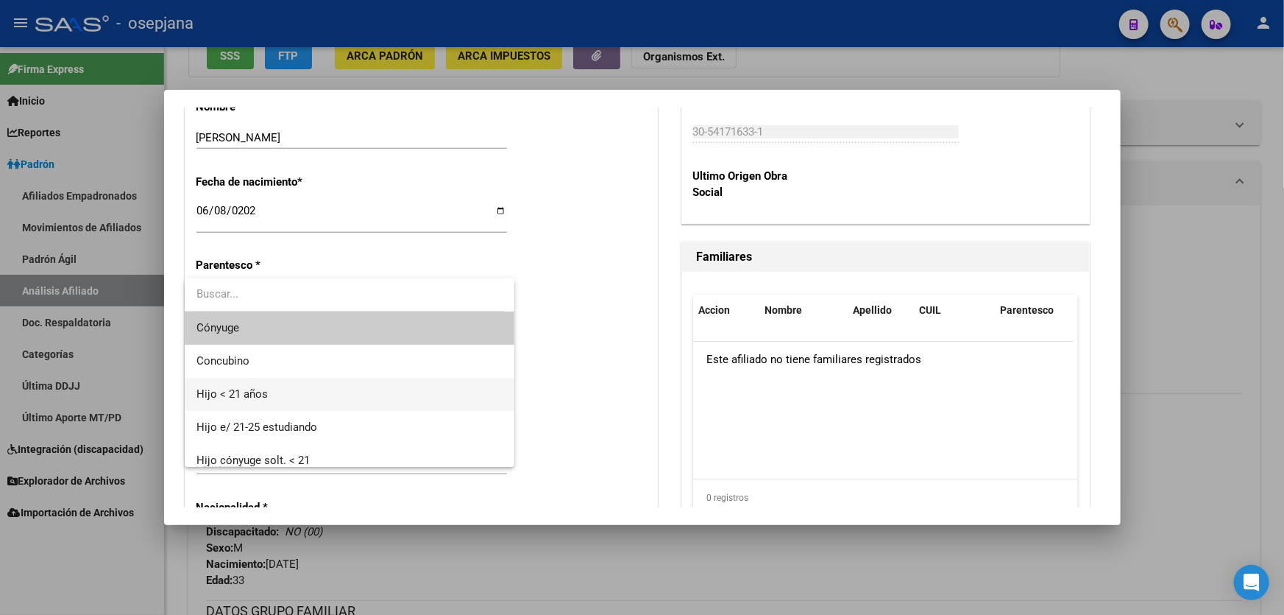
click at [280, 392] on span "Hijo < 21 años" at bounding box center [350, 394] width 307 height 33
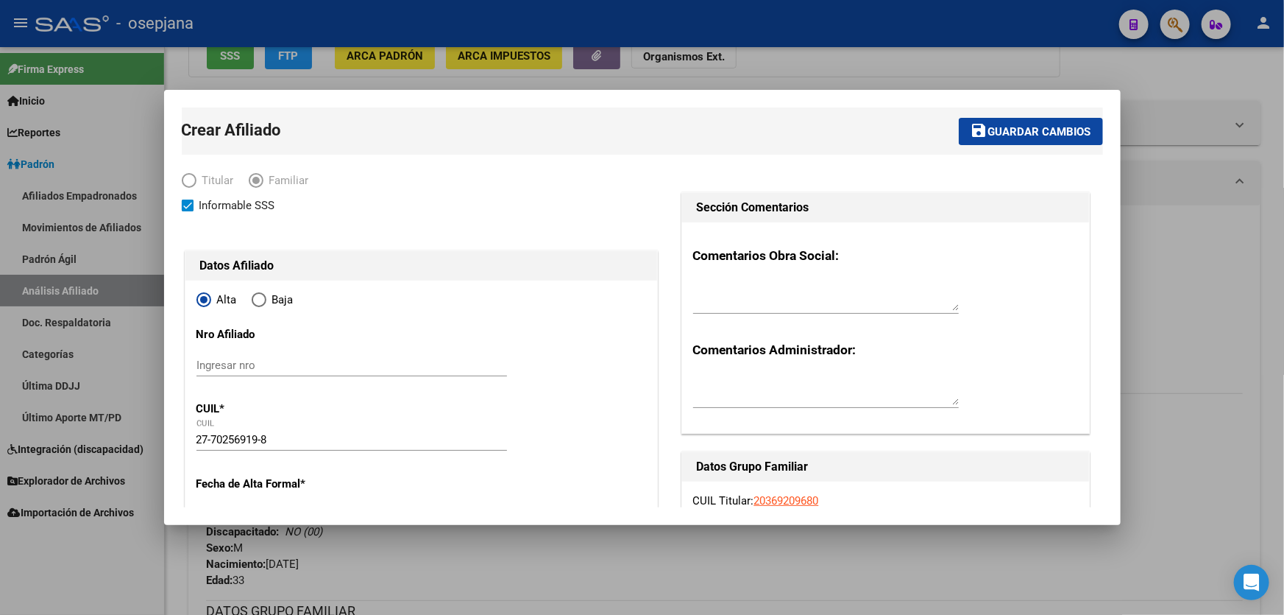
scroll to position [0, 0]
click at [1019, 139] on button "save Guardar cambios" at bounding box center [1031, 131] width 144 height 27
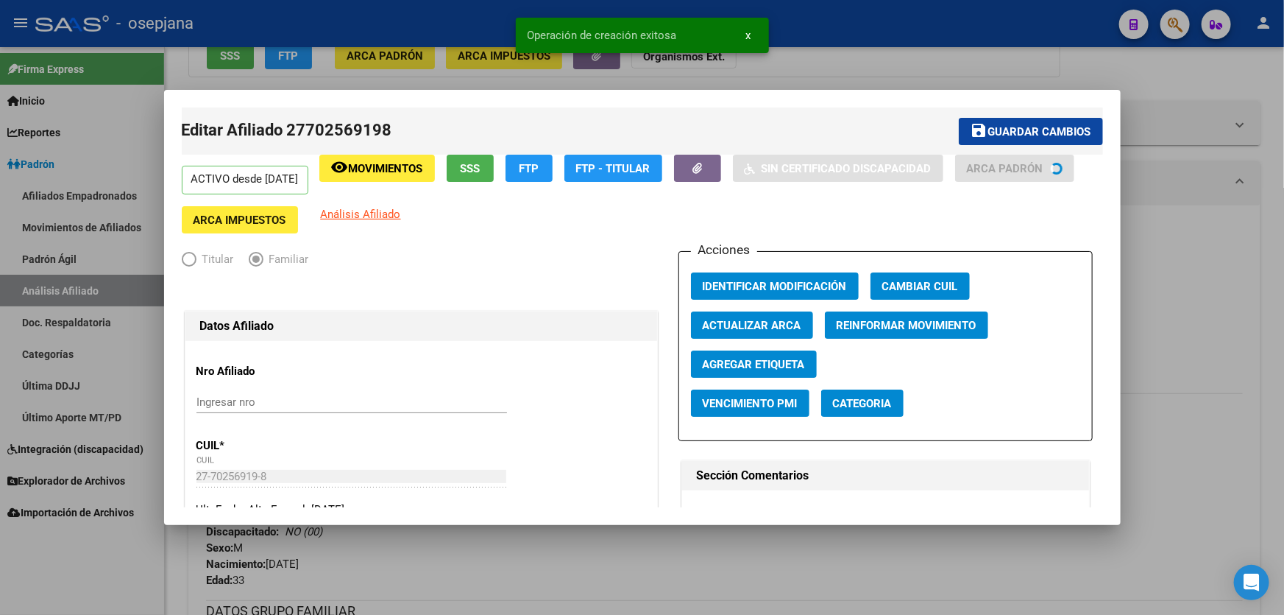
click at [1019, 135] on span "Guardar cambios" at bounding box center [1040, 131] width 103 height 13
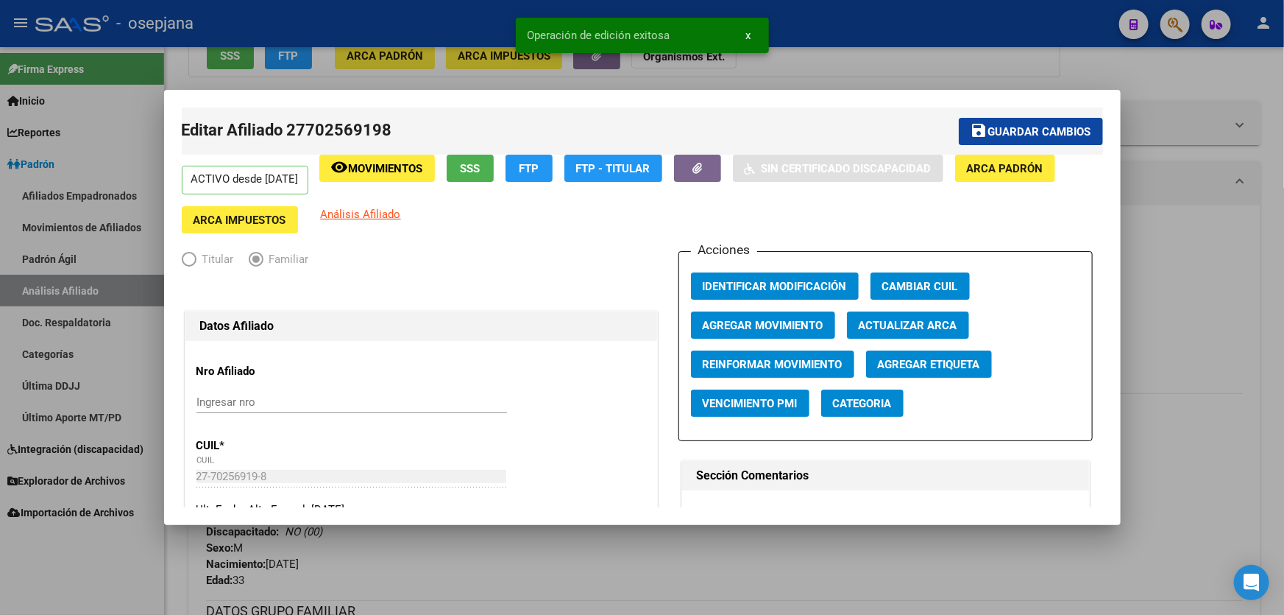
click at [1284, 336] on div at bounding box center [642, 307] width 1284 height 615
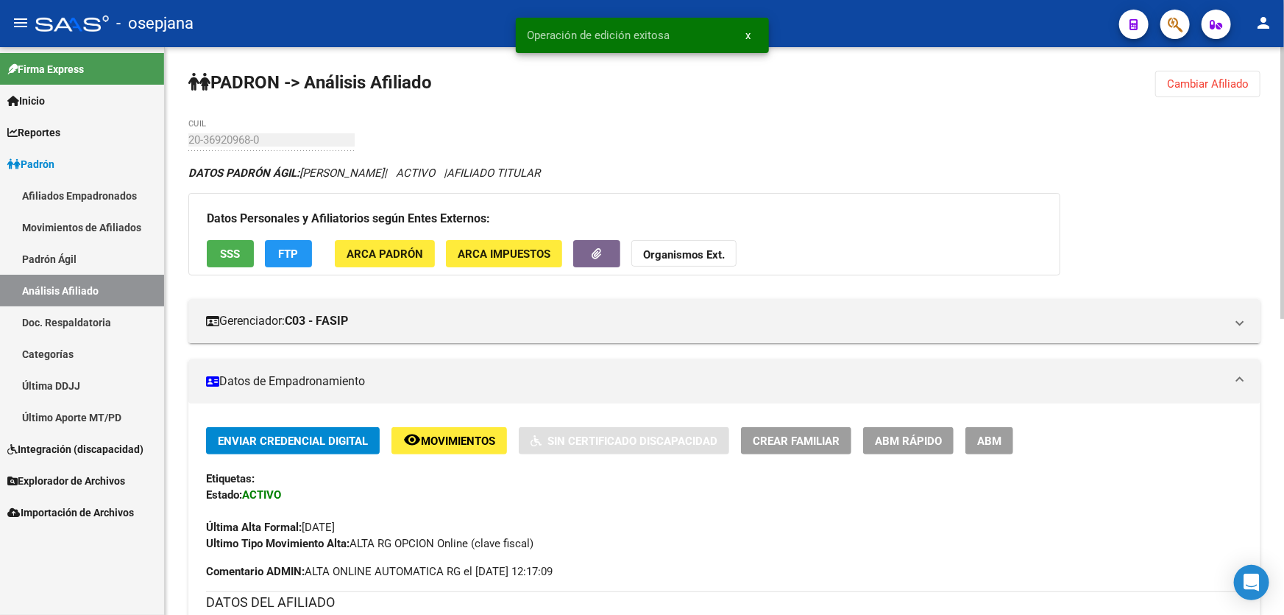
click at [1213, 77] on span "Cambiar Afiliado" at bounding box center [1208, 83] width 82 height 13
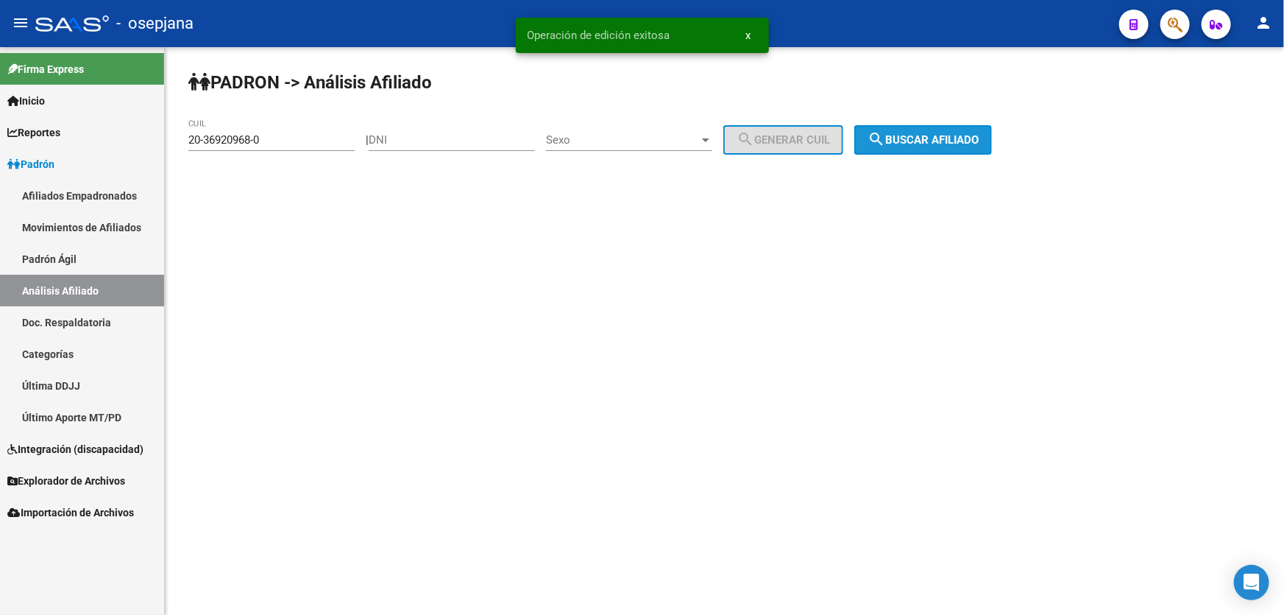
click at [969, 133] on span "search Buscar afiliado" at bounding box center [923, 139] width 111 height 13
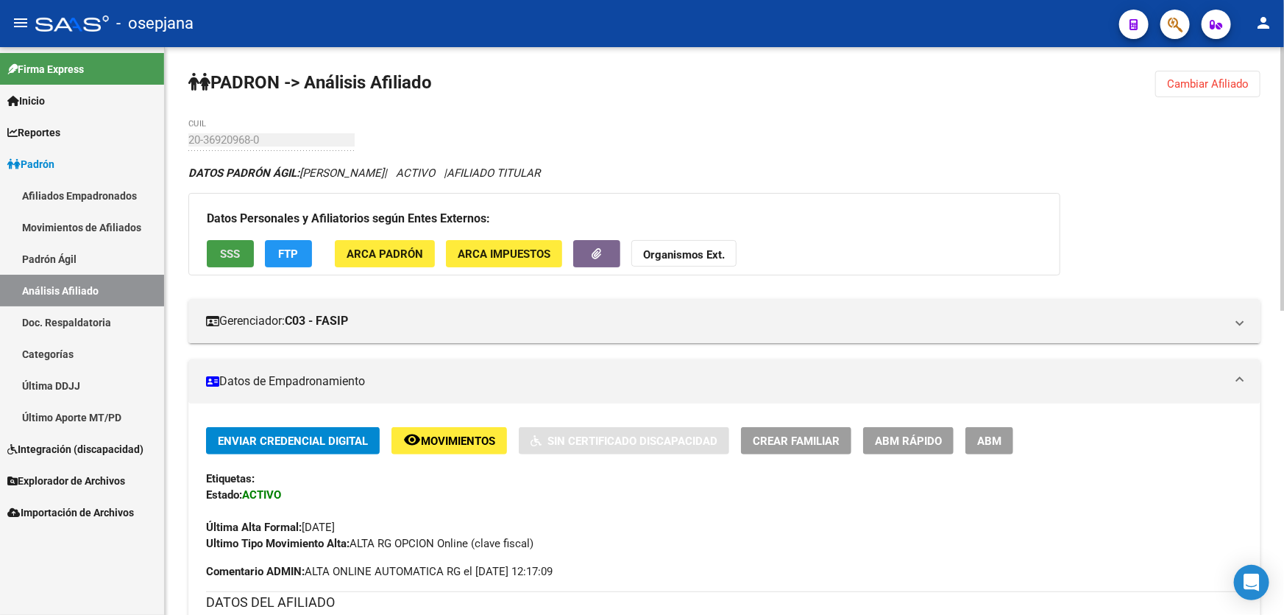
click at [227, 247] on span "SSS" at bounding box center [231, 253] width 20 height 13
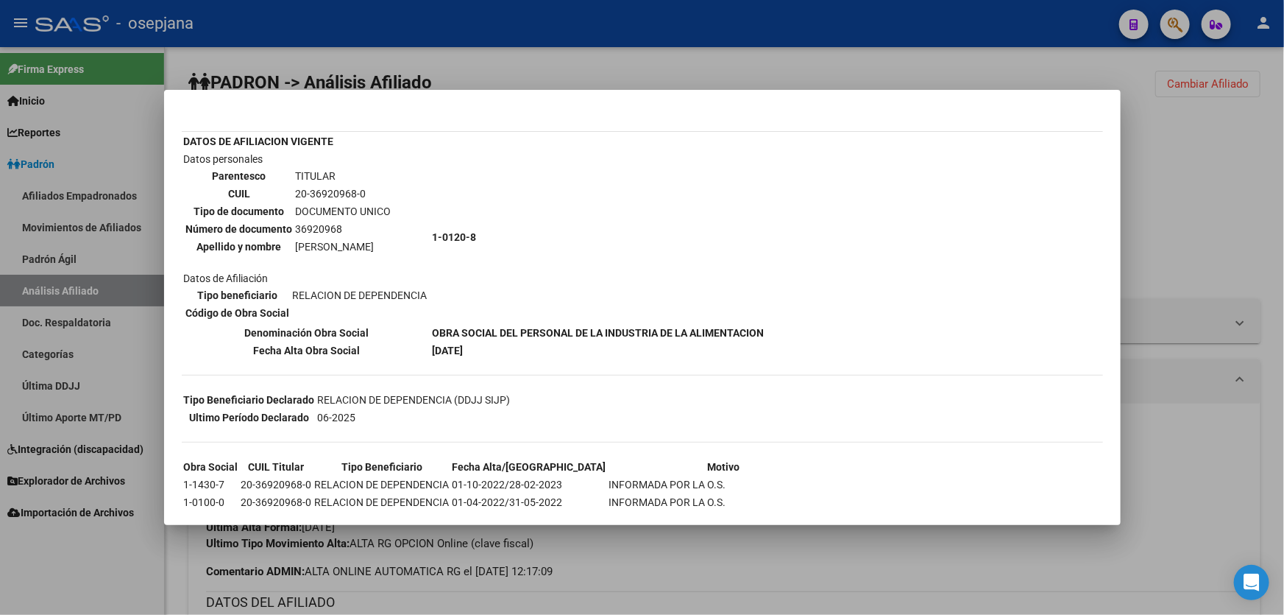
scroll to position [195, 0]
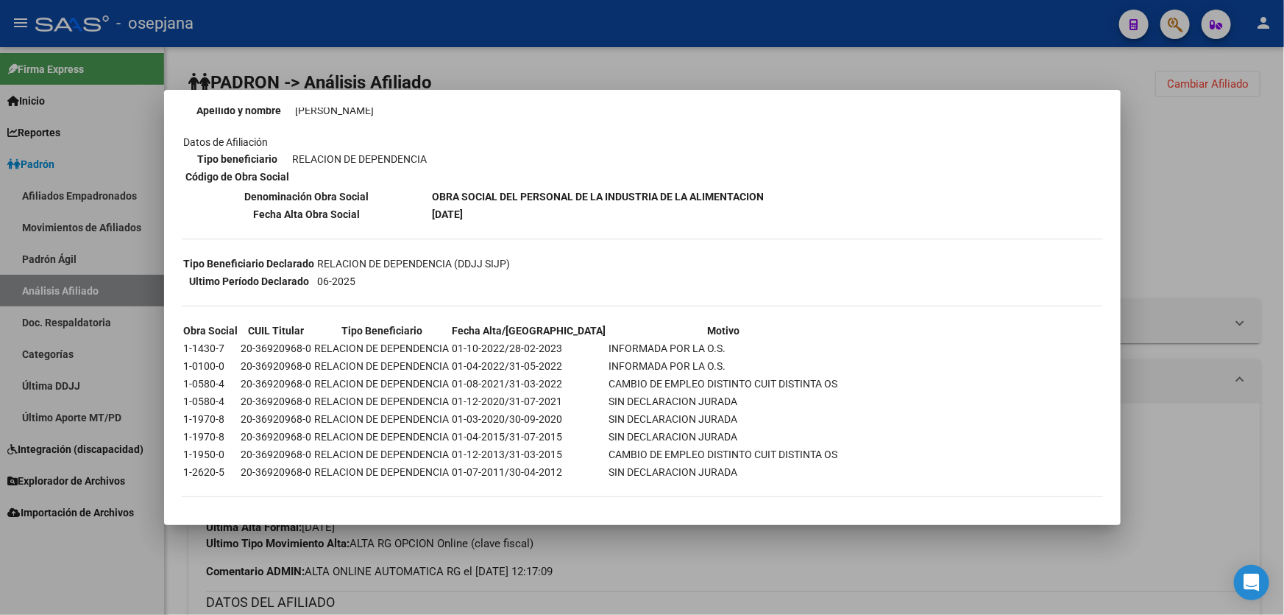
click at [1265, 165] on div at bounding box center [642, 307] width 1284 height 615
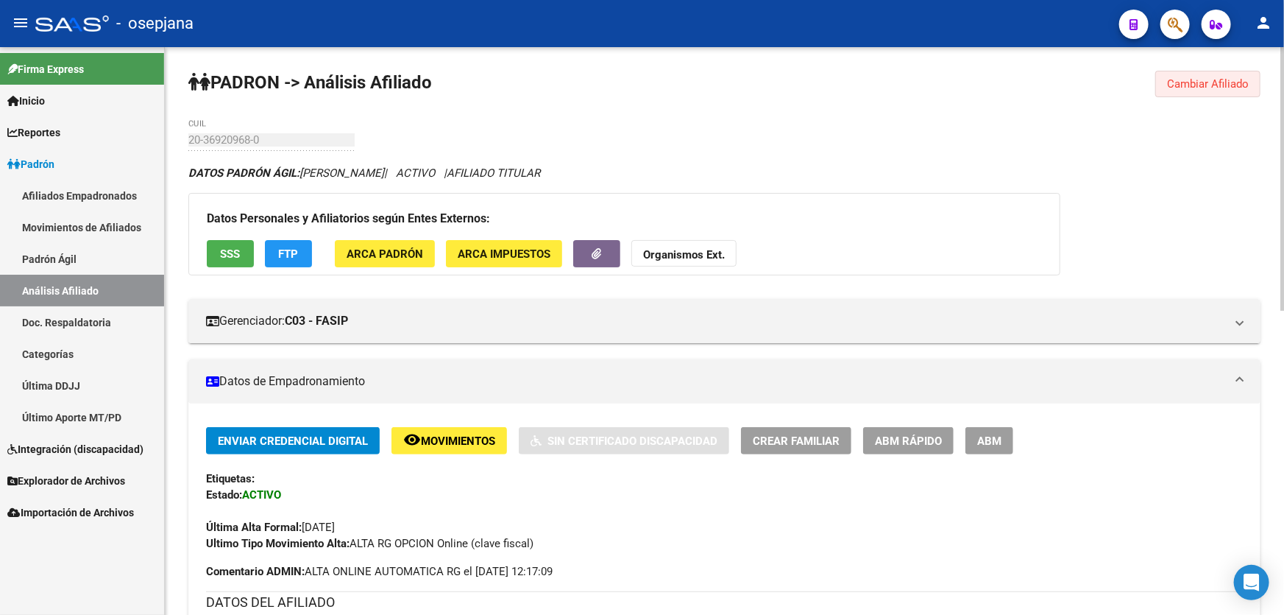
click at [1219, 77] on span "Cambiar Afiliado" at bounding box center [1208, 83] width 82 height 13
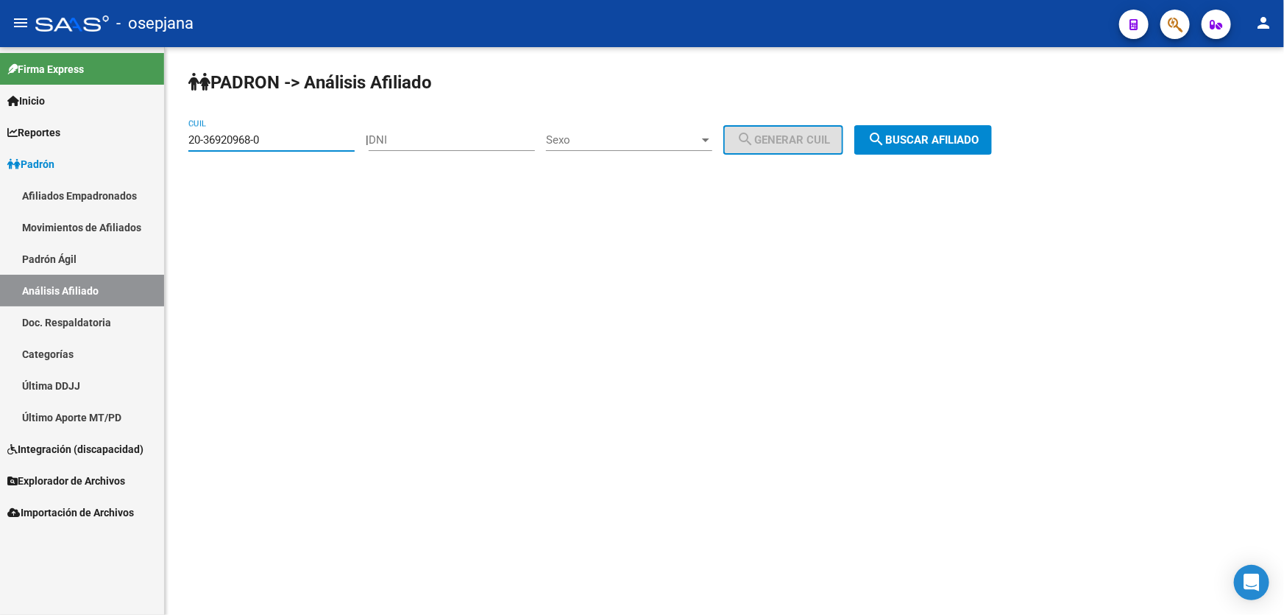
drag, startPoint x: 308, startPoint y: 144, endPoint x: 156, endPoint y: 144, distance: 152.4
click at [156, 144] on mat-sidenav-container "Firma Express Inicio Instructivos Contacto OS Reportes Padrón Traspasos x O.S. …" at bounding box center [642, 331] width 1284 height 568
paste input "40494483-6"
type input "20-40494483-6"
click at [978, 138] on span "search Buscar afiliado" at bounding box center [923, 139] width 111 height 13
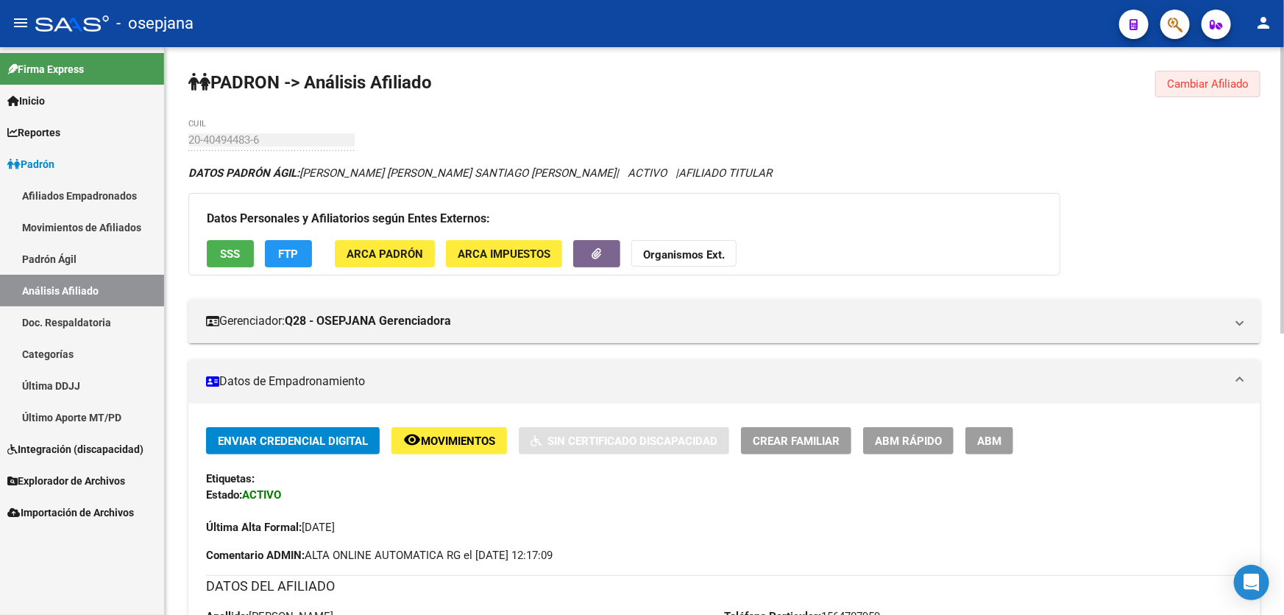
click at [1218, 75] on button "Cambiar Afiliado" at bounding box center [1208, 84] width 105 height 26
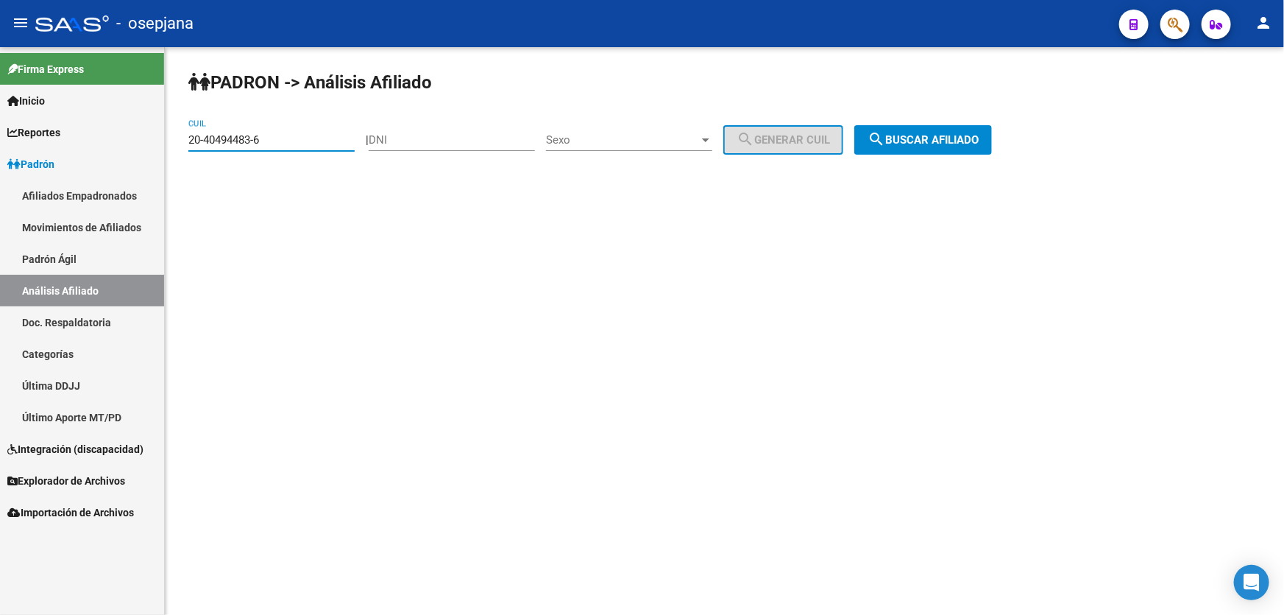
drag, startPoint x: 276, startPoint y: 141, endPoint x: 45, endPoint y: 141, distance: 231.1
click at [45, 141] on mat-sidenav-container "Firma Express Inicio Instructivos Contacto OS Reportes Padrón Traspasos x O.S. …" at bounding box center [642, 331] width 1284 height 568
click at [925, 146] on button "search Buscar afiliado" at bounding box center [924, 139] width 138 height 29
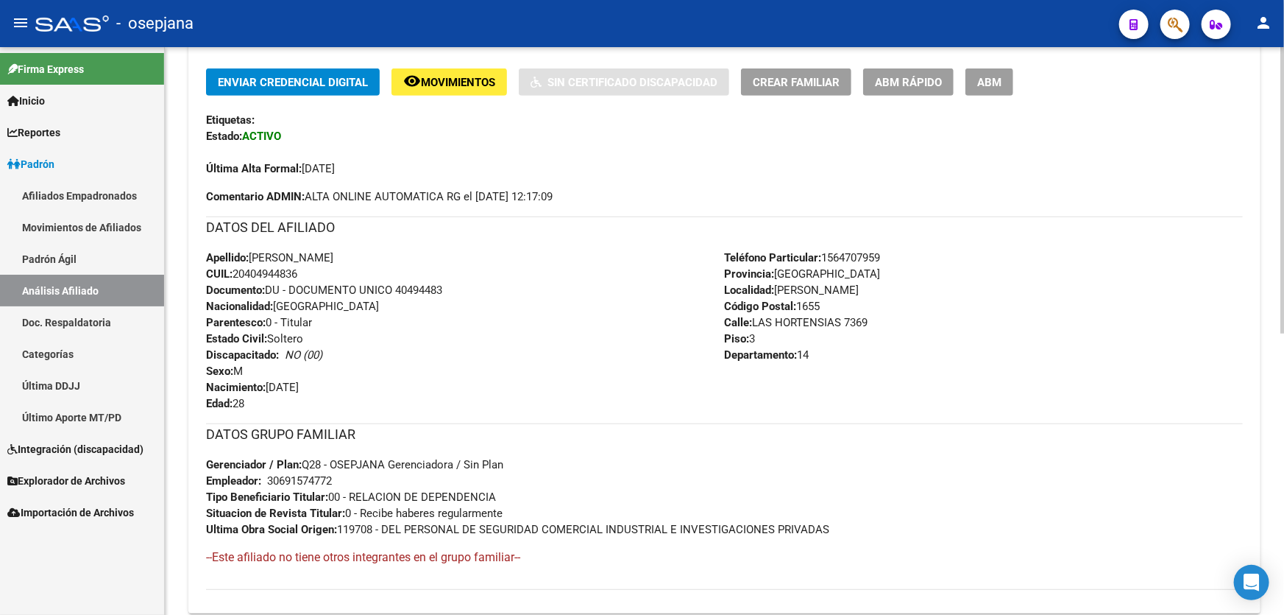
scroll to position [357, 0]
click at [804, 90] on button "Crear Familiar" at bounding box center [796, 83] width 110 height 27
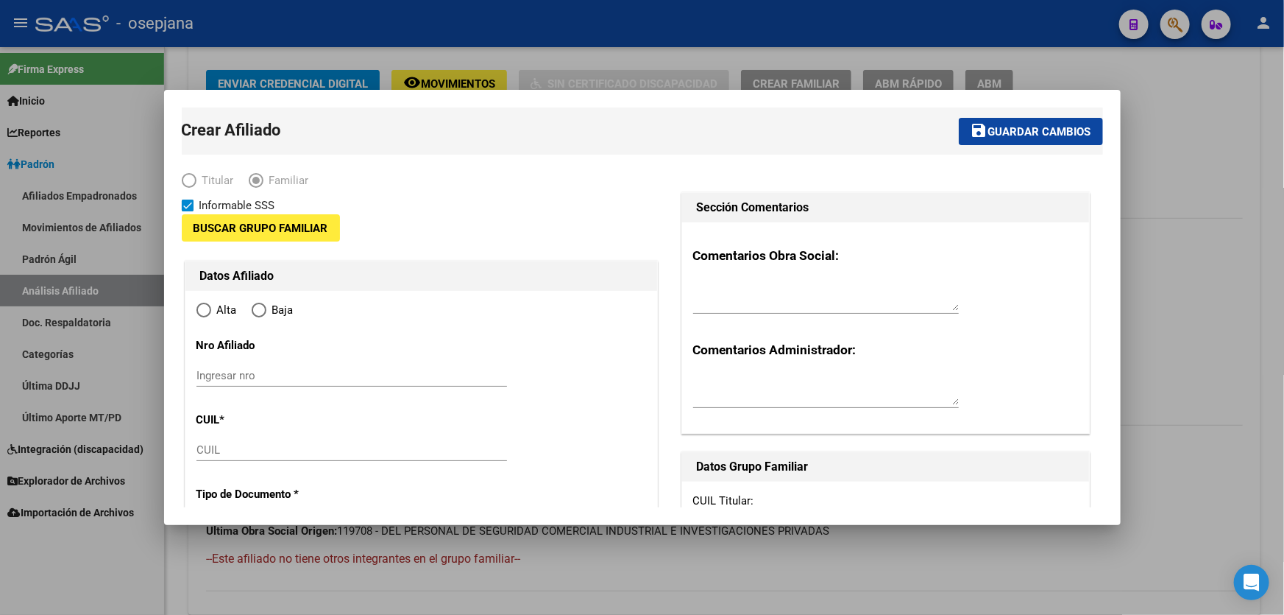
type input "30-69157477-2"
type input "[PERSON_NAME]"
type input "1655"
type input "LAS HORTENSIAS"
type input "7369"
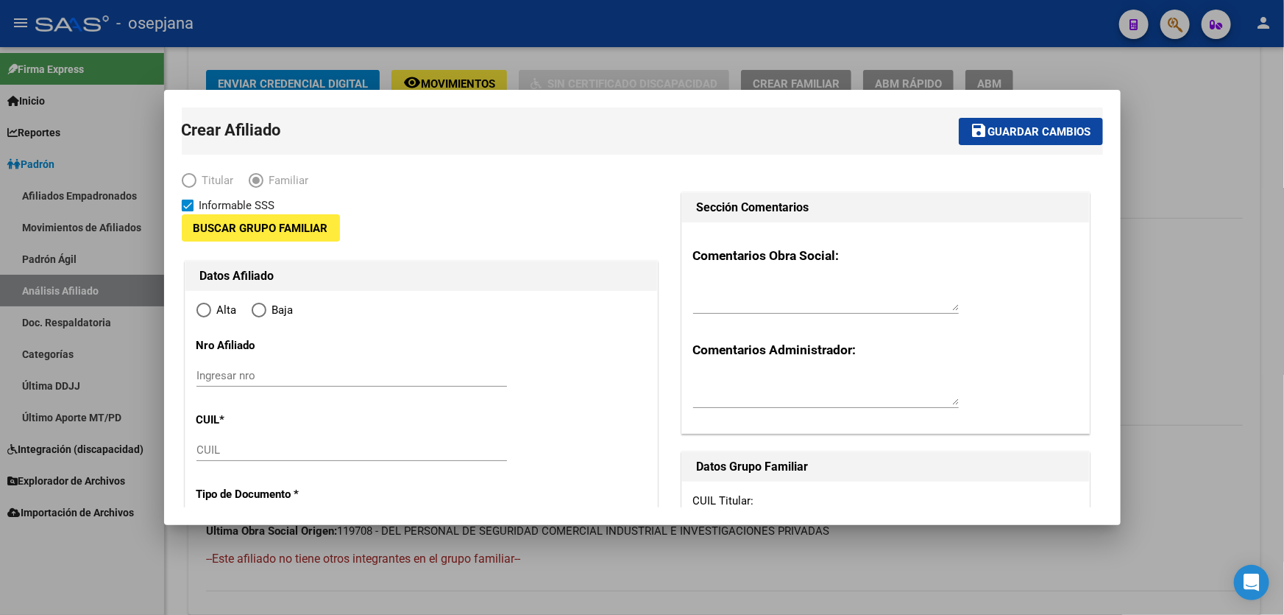
type input "3"
type input "14"
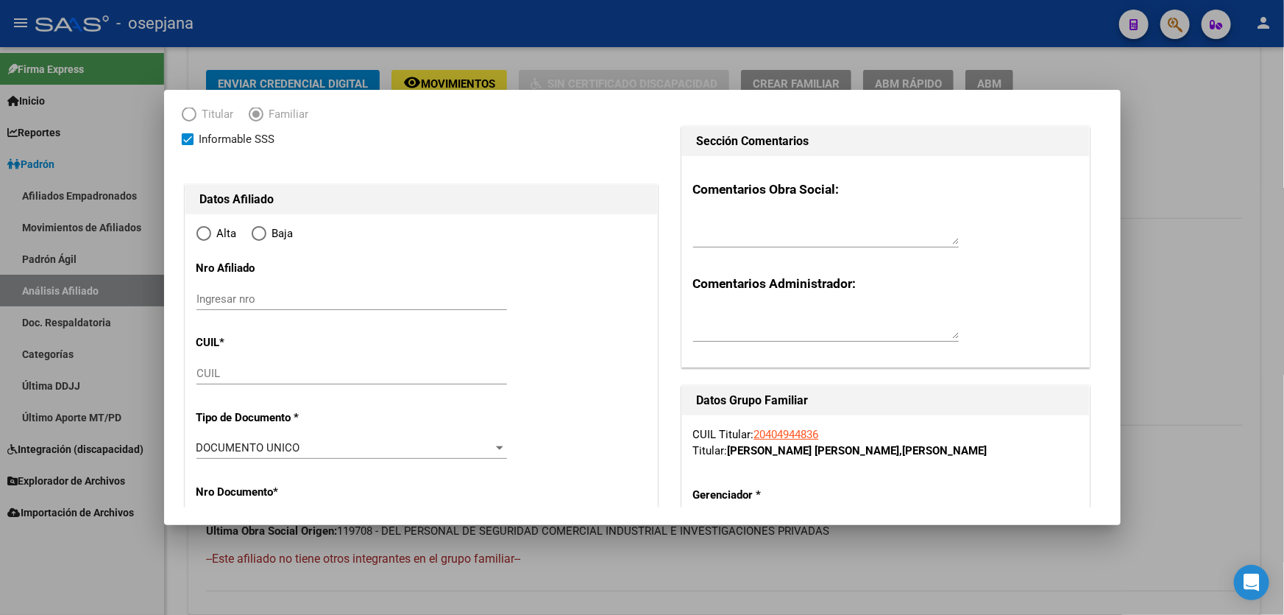
radio input "true"
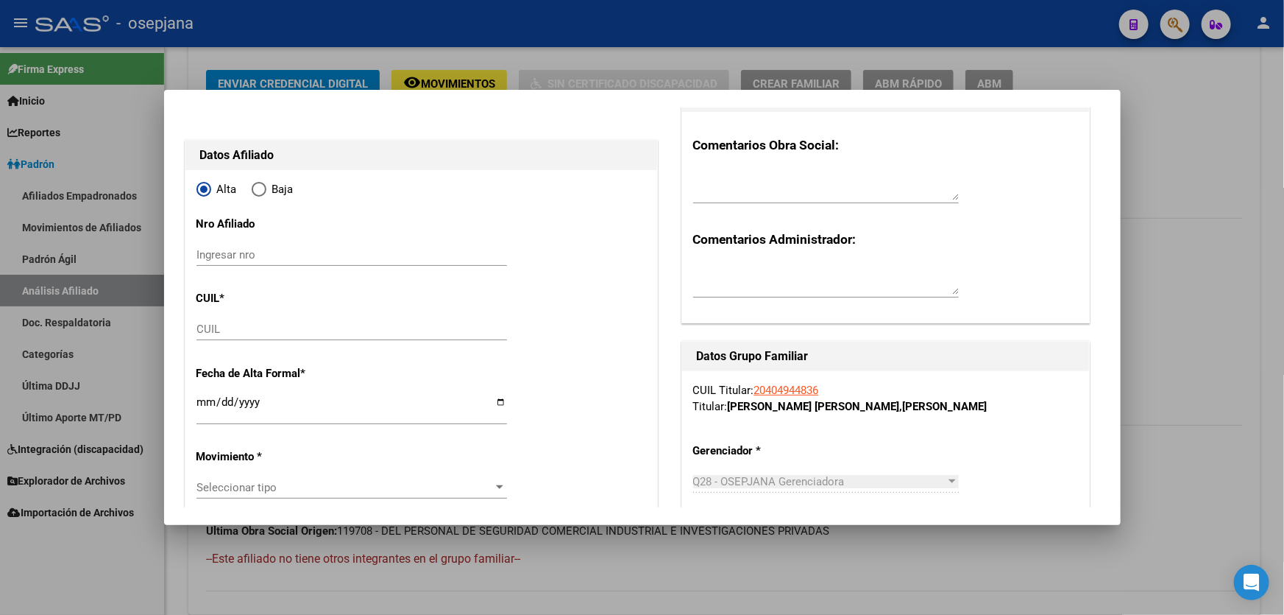
scroll to position [133, 0]
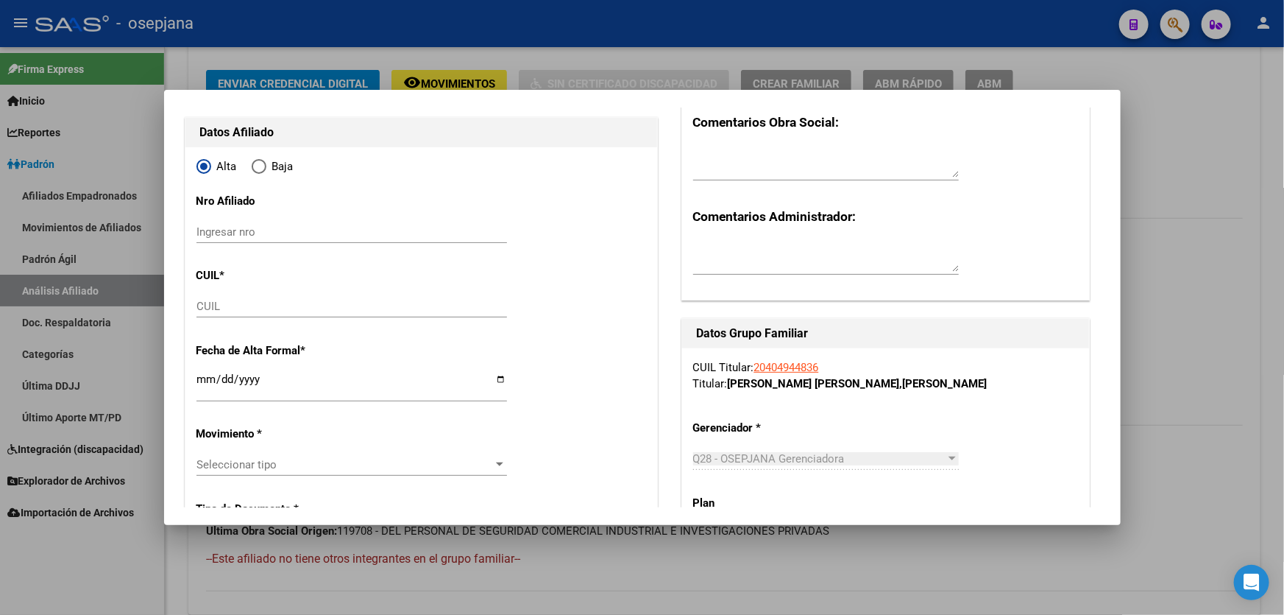
type input "30-69157477-2"
click at [230, 305] on input "CUIL" at bounding box center [352, 306] width 311 height 13
paste input "23-57468955-4"
type input "23-57468955-4"
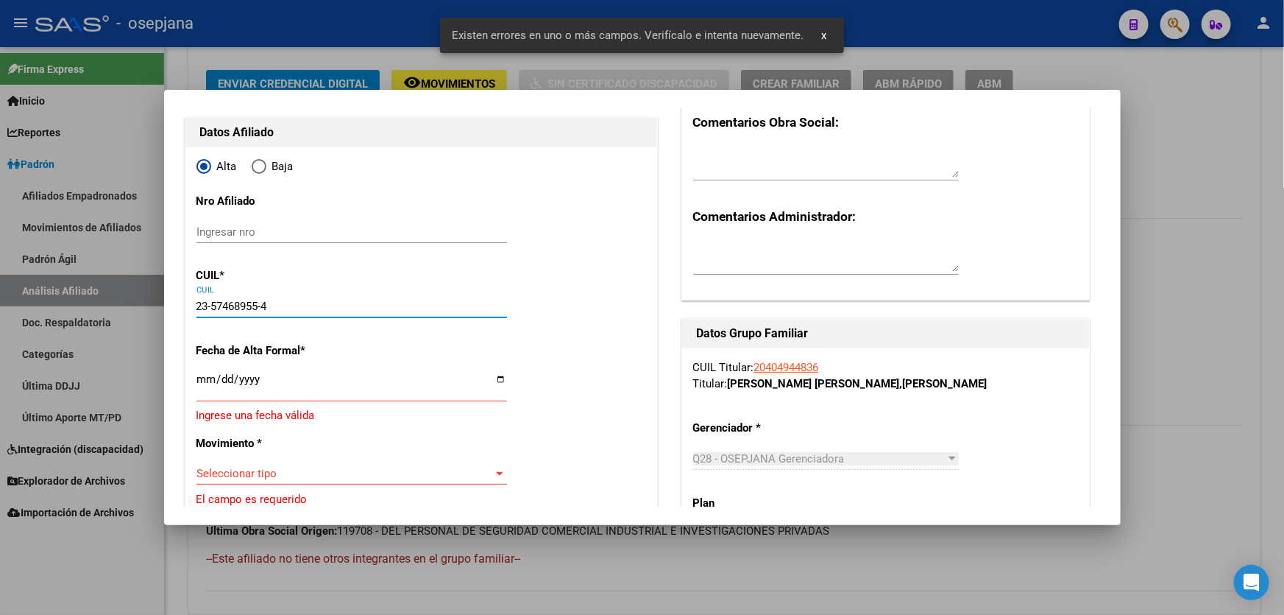
type input "57468955"
type input "[PERSON_NAME] [PERSON_NAME]"
type input "[PERSON_NAME]"
type input "[DATE]"
type input "[PERSON_NAME]"
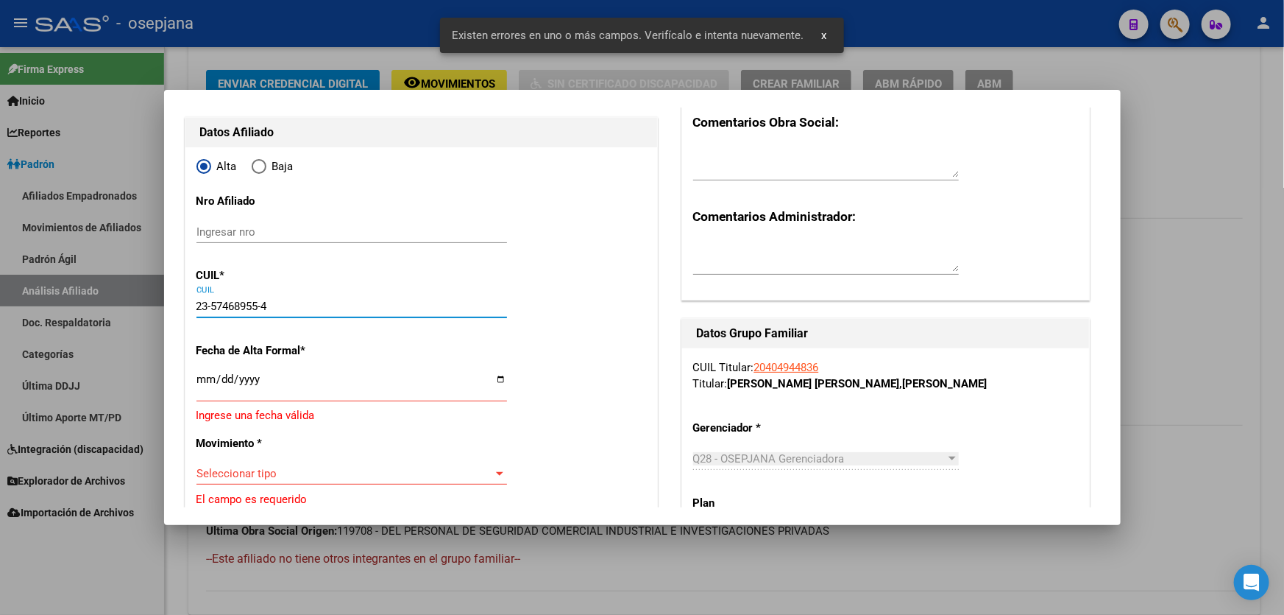
type input "7395"
click at [202, 381] on input "Ingresar fecha" at bounding box center [352, 385] width 311 height 24
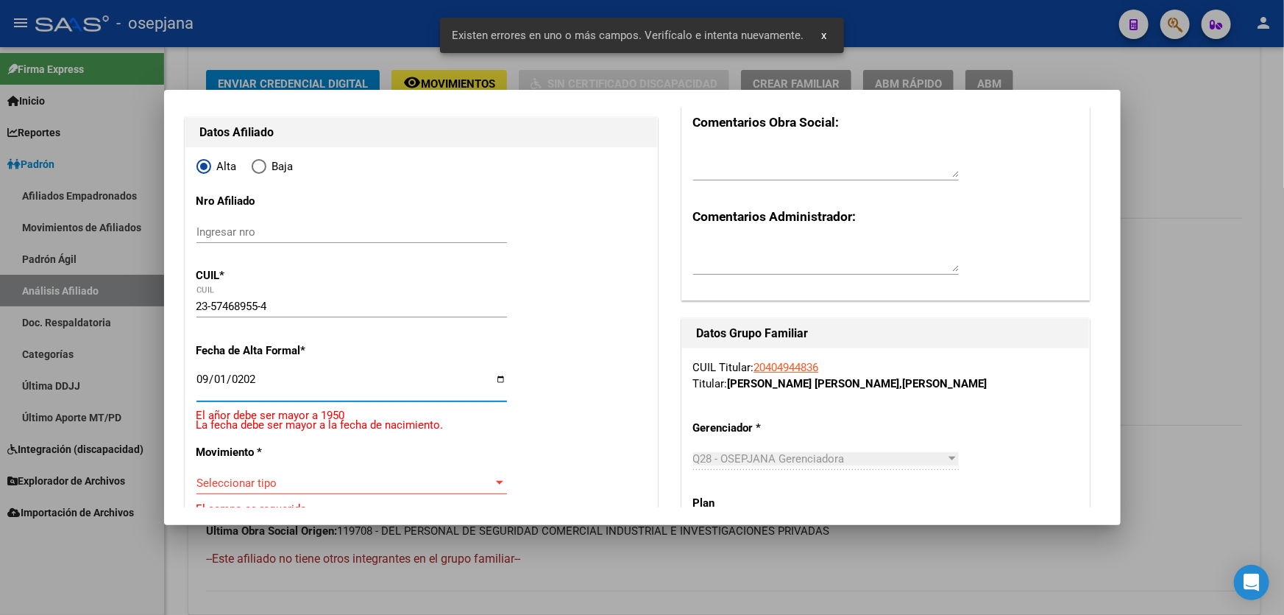
type input "[DATE]"
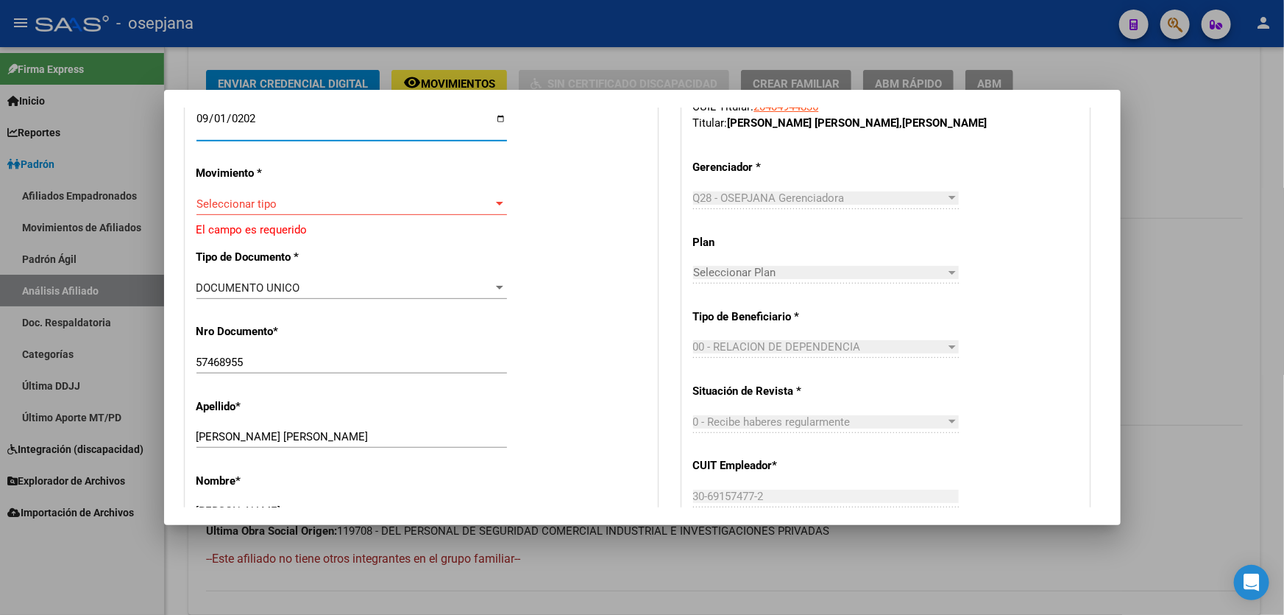
scroll to position [401, 0]
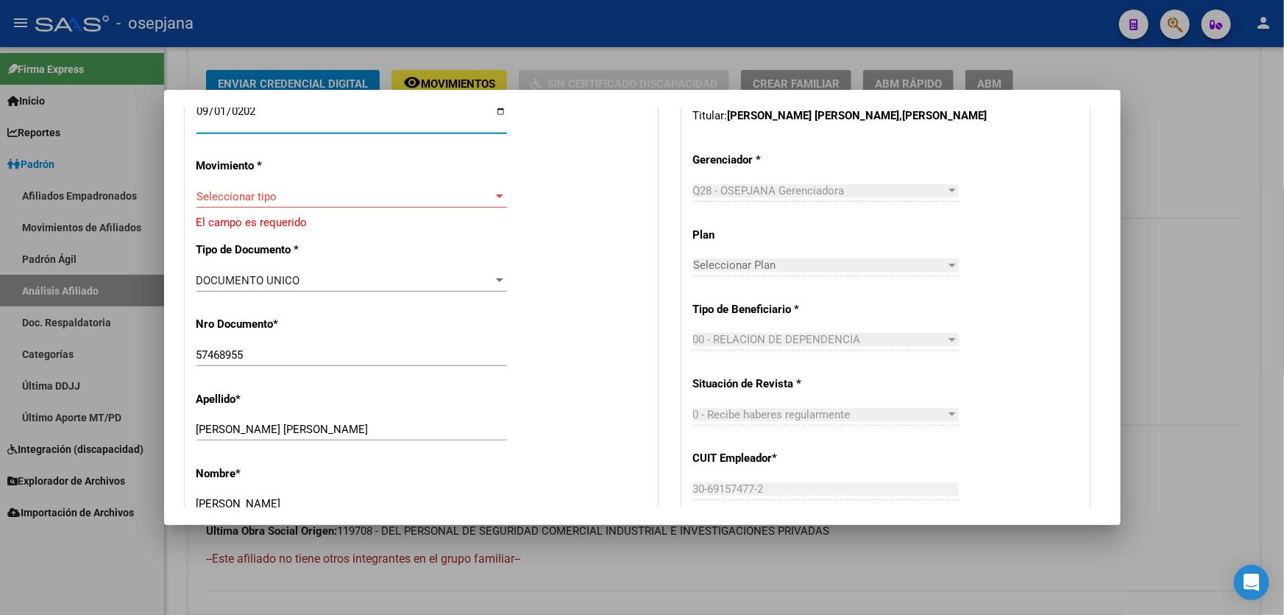
click at [340, 195] on span "Seleccionar tipo" at bounding box center [345, 196] width 297 height 13
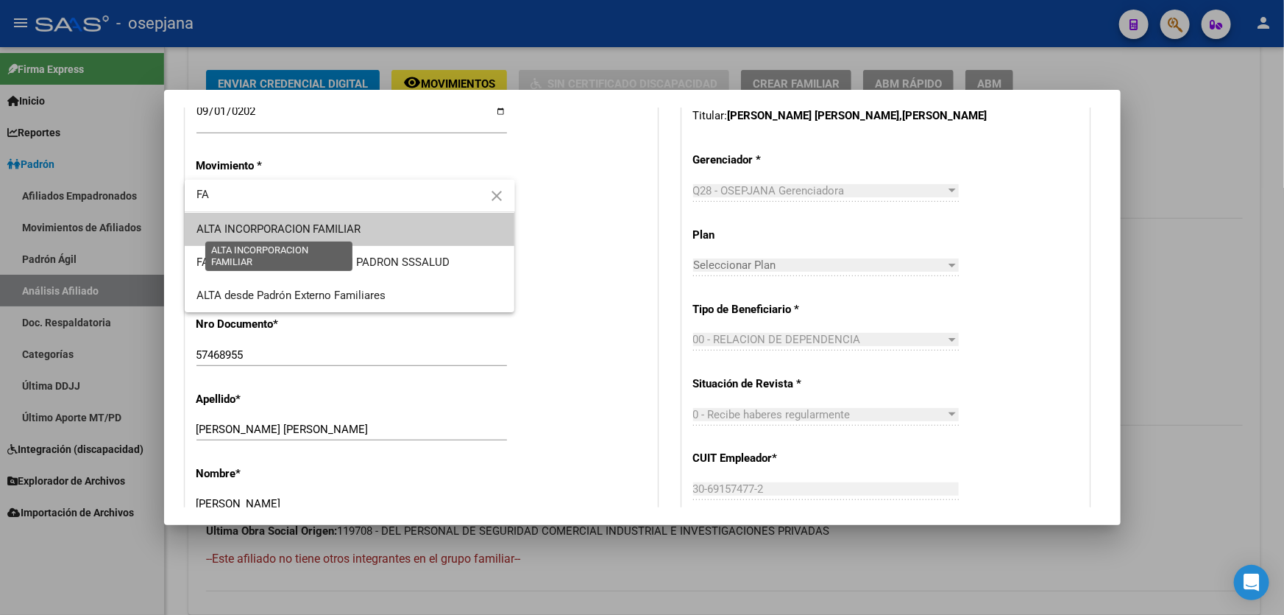
type input "FA"
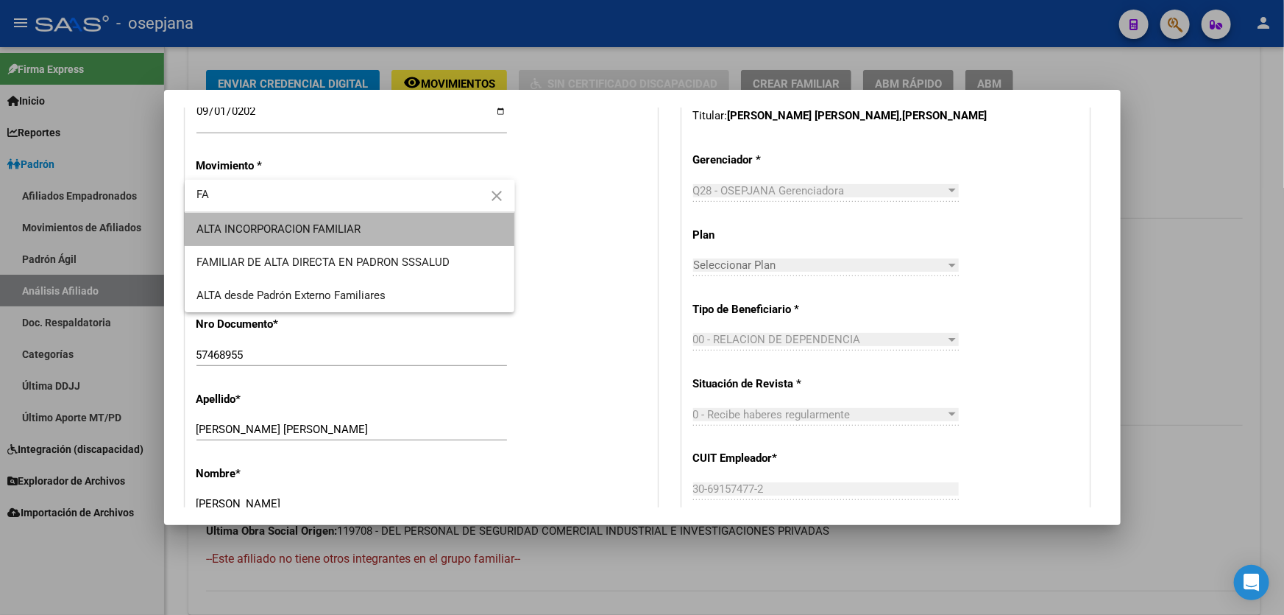
click at [364, 221] on span "ALTA INCORPORACION FAMILIAR" at bounding box center [350, 229] width 307 height 33
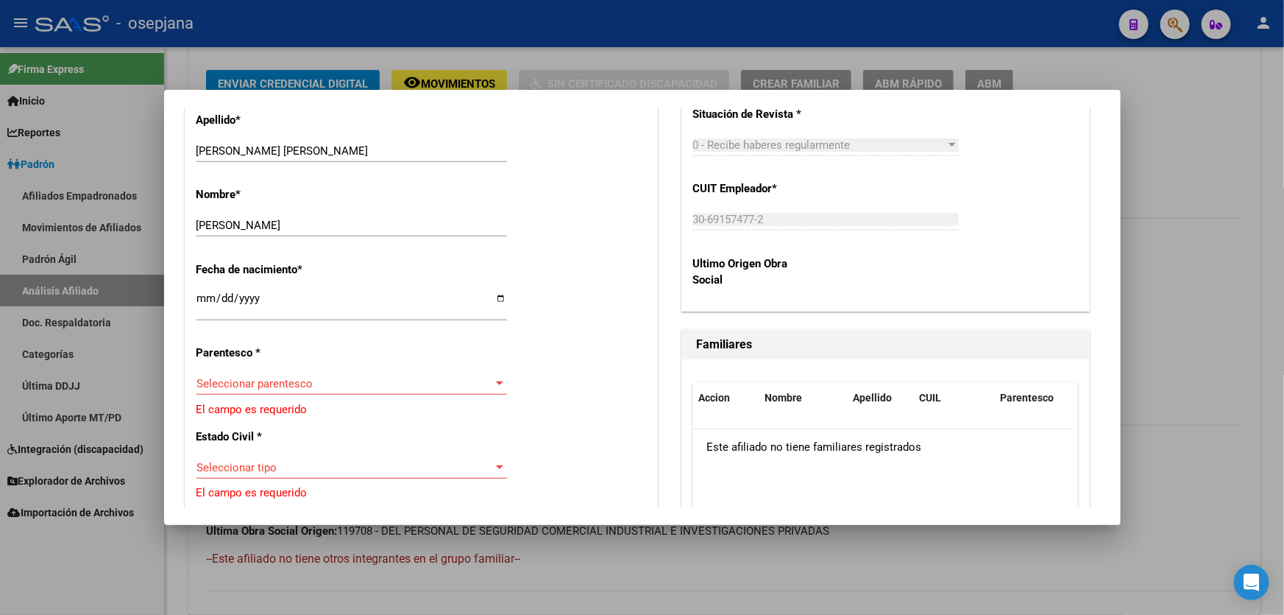
scroll to position [736, 0]
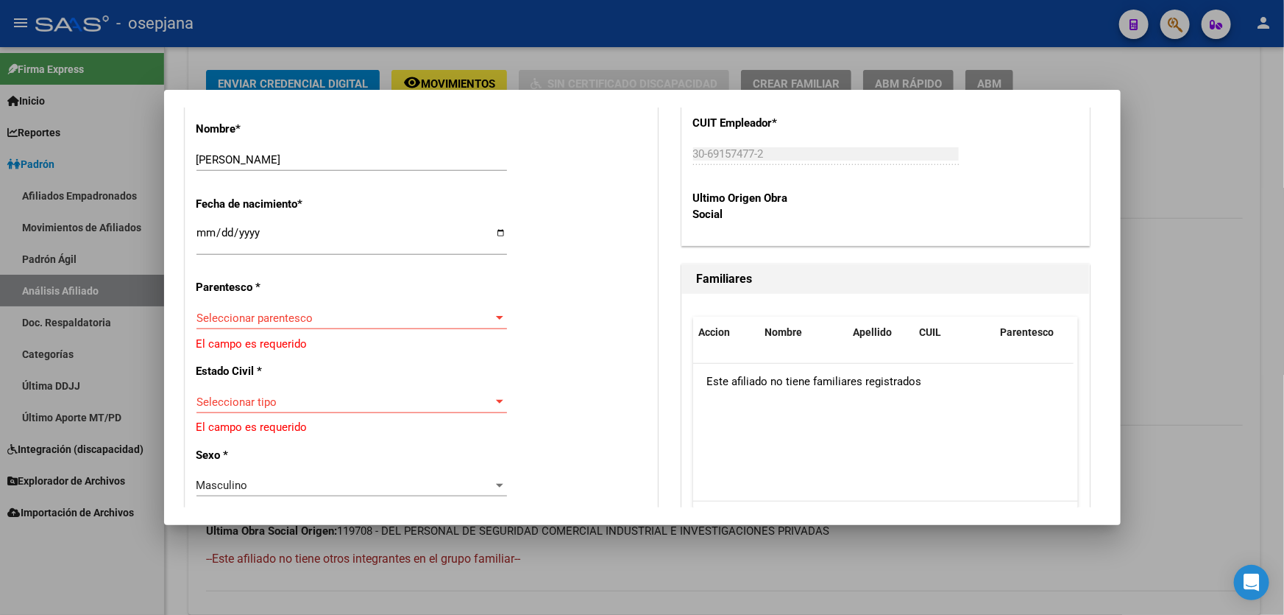
click at [375, 319] on span "Seleccionar parentesco" at bounding box center [345, 317] width 297 height 13
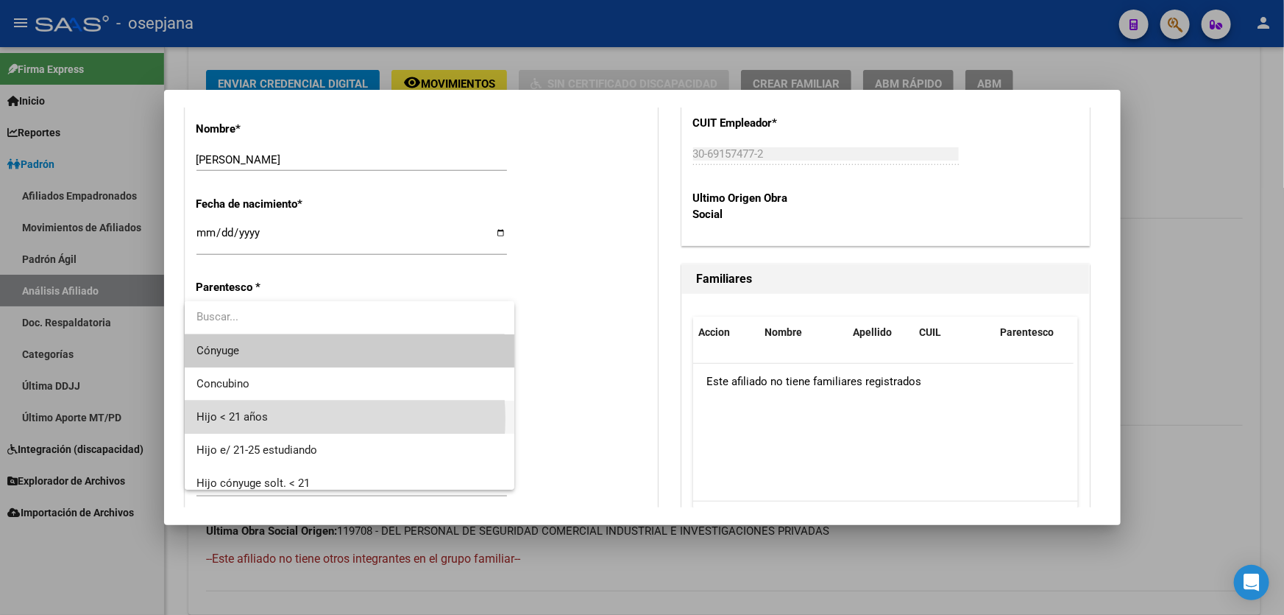
click at [287, 418] on span "Hijo < 21 años" at bounding box center [350, 416] width 307 height 33
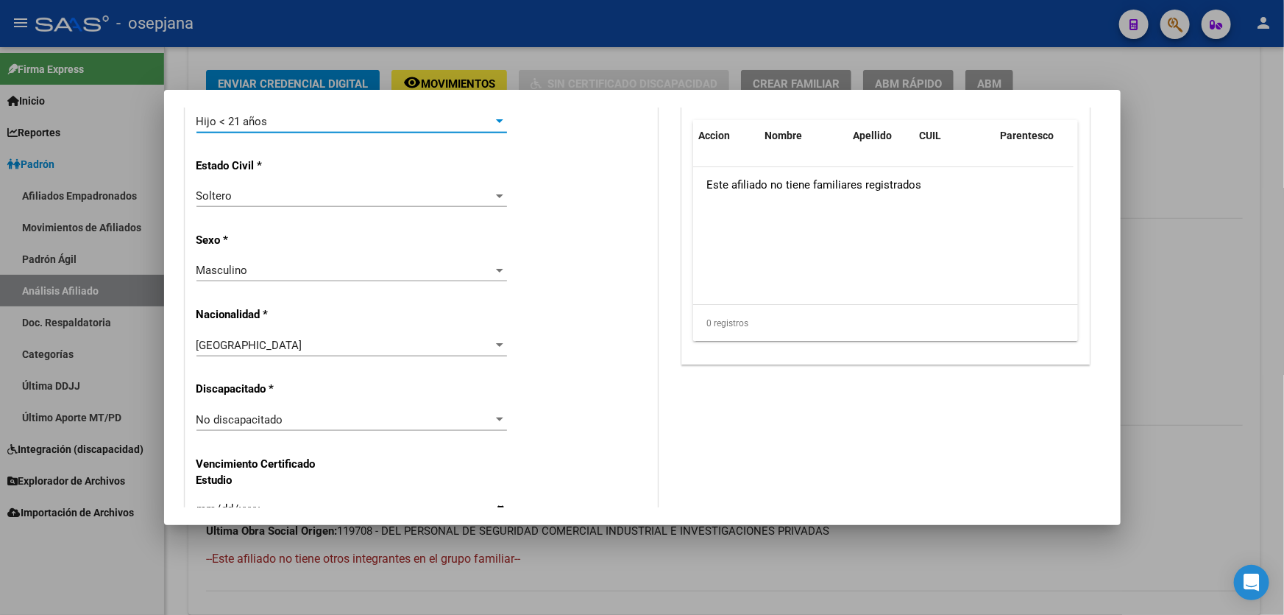
scroll to position [936, 0]
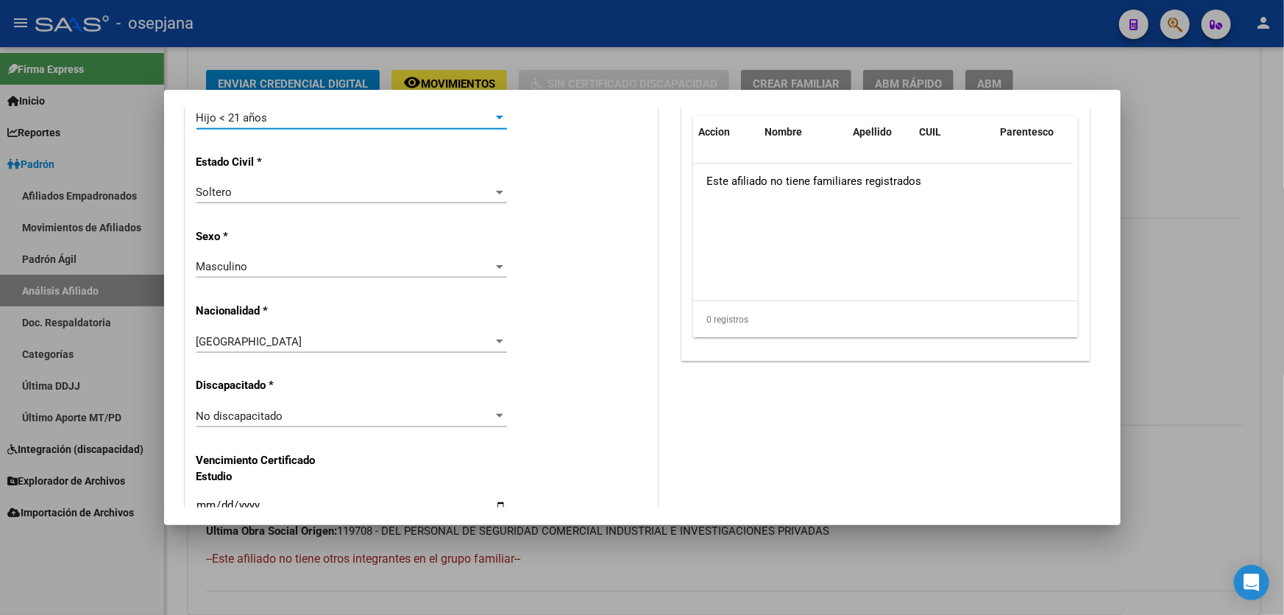
click at [414, 263] on div "Masculino" at bounding box center [345, 266] width 297 height 13
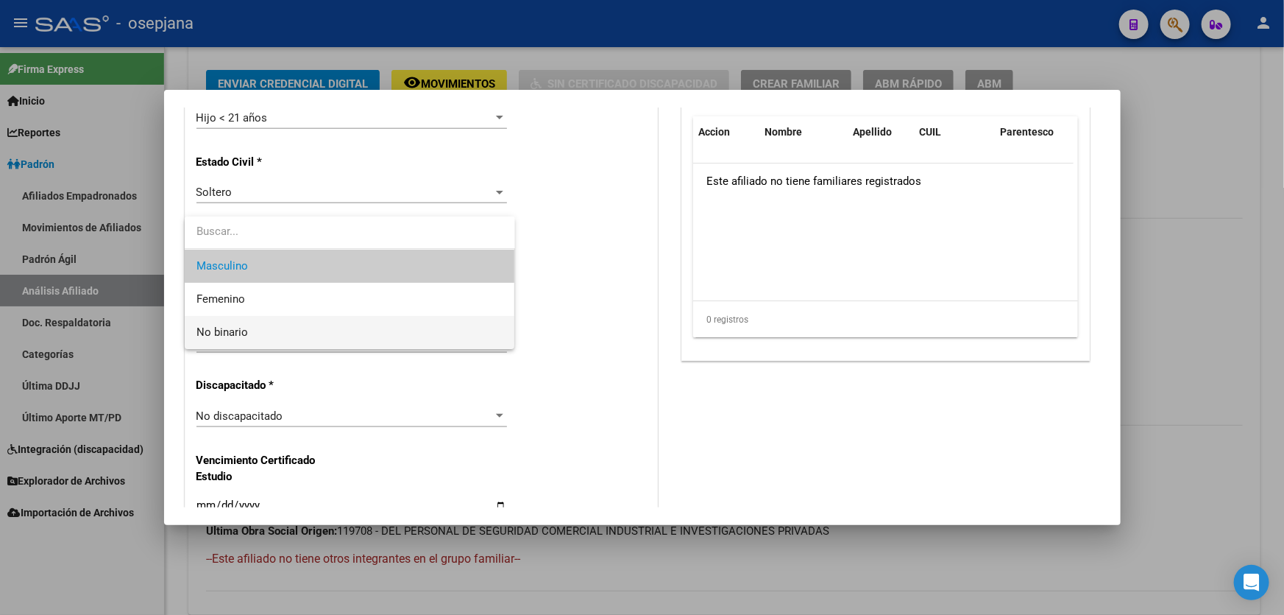
click at [374, 316] on span "No binario" at bounding box center [350, 332] width 307 height 33
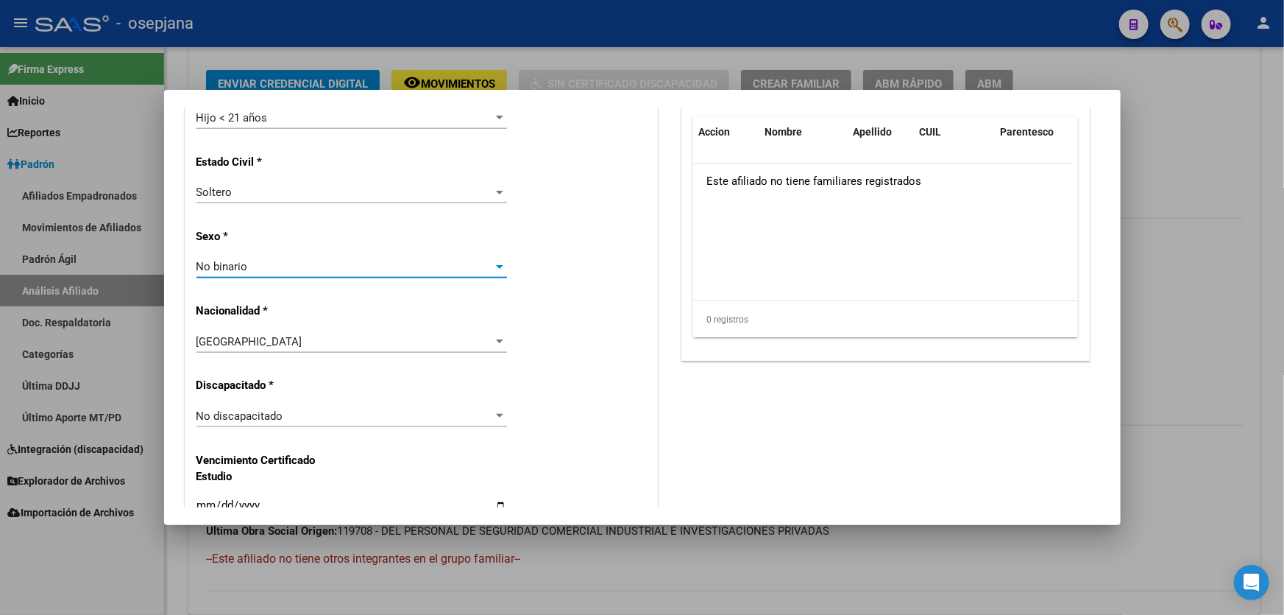
click at [431, 262] on div "No binario" at bounding box center [345, 266] width 297 height 13
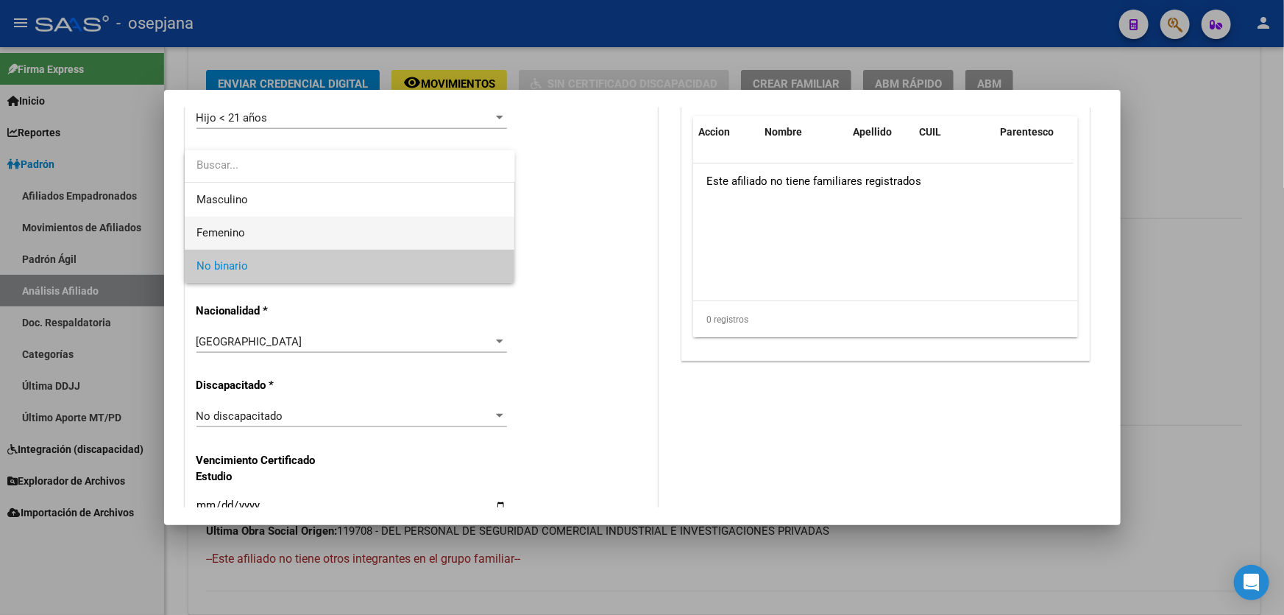
click at [318, 231] on span "Femenino" at bounding box center [350, 232] width 307 height 33
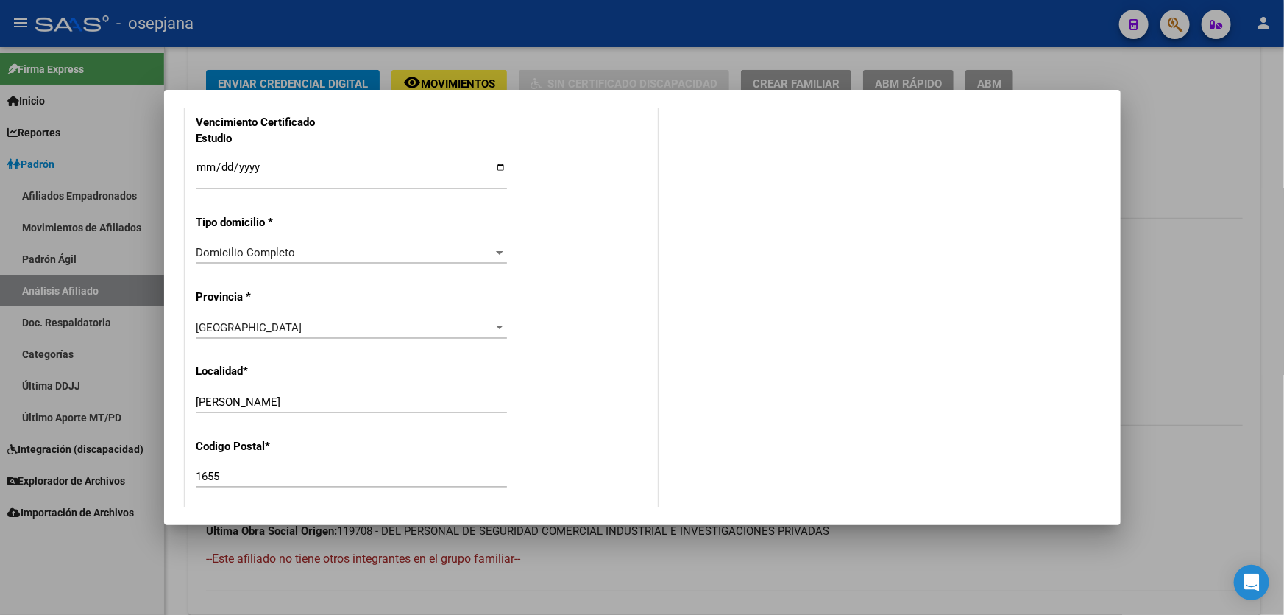
scroll to position [1405, 0]
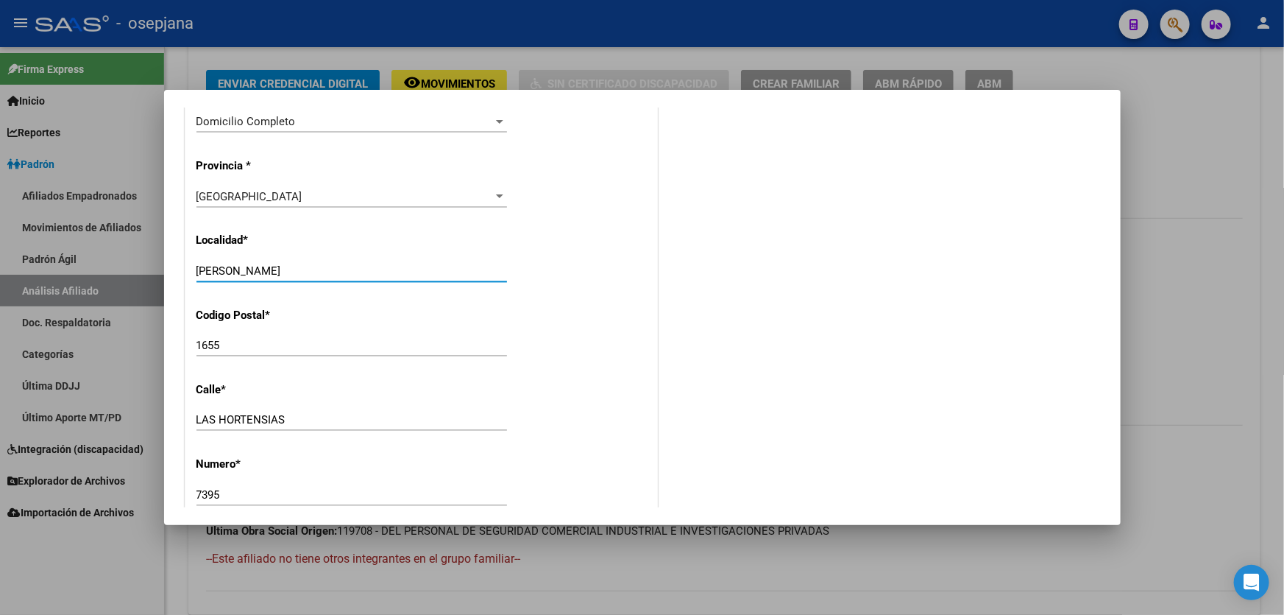
click at [292, 266] on input "[PERSON_NAME]" at bounding box center [352, 270] width 311 height 13
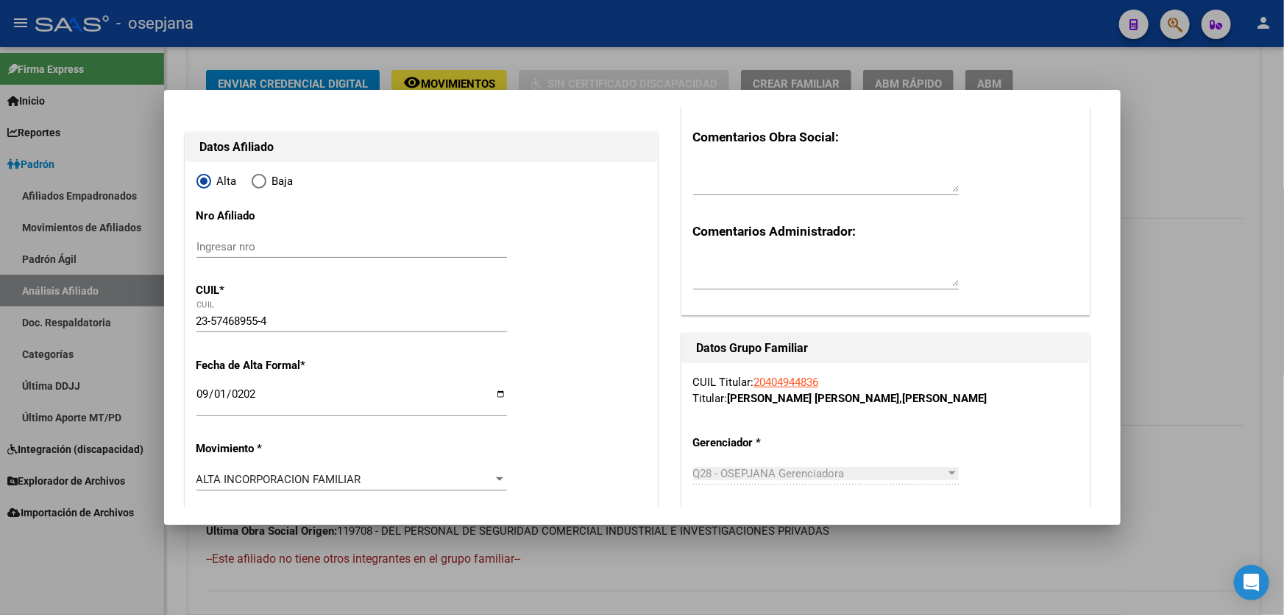
scroll to position [0, 0]
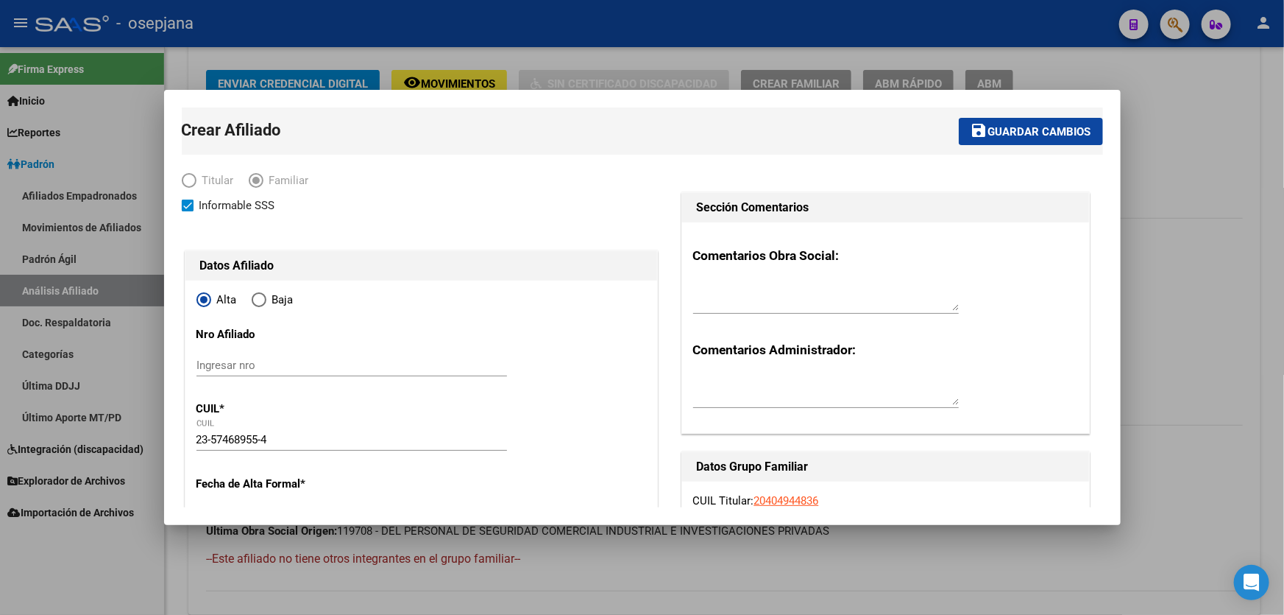
type input "[PERSON_NAME]"
click at [1062, 137] on span "Guardar cambios" at bounding box center [1040, 131] width 103 height 13
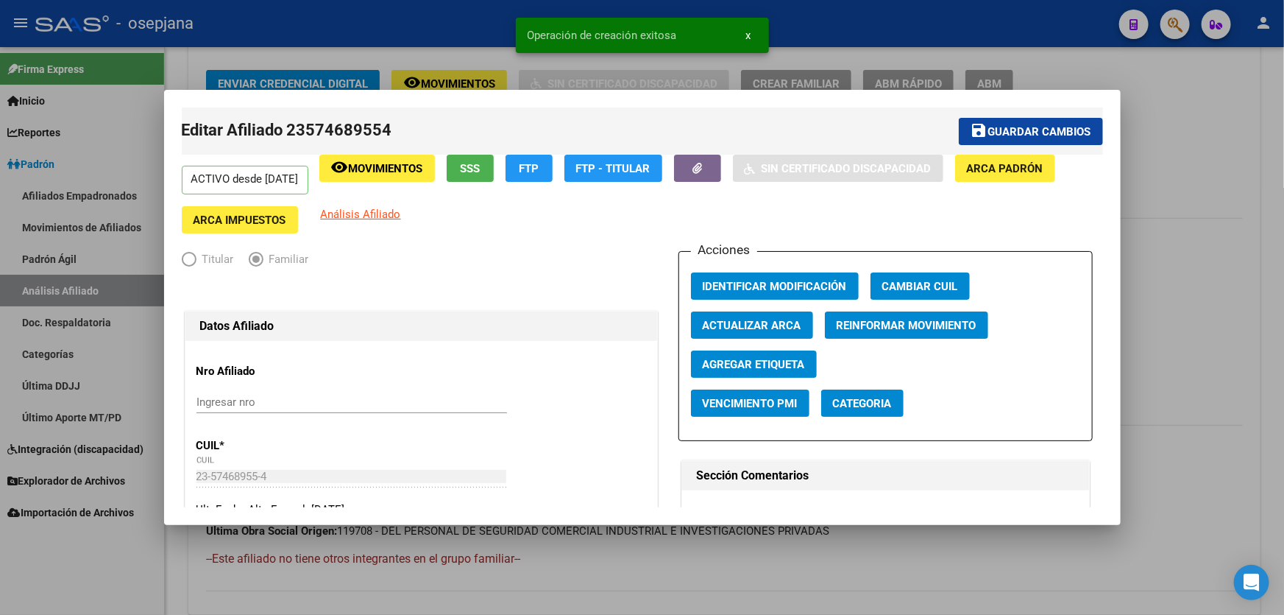
click at [1062, 132] on span "Guardar cambios" at bounding box center [1040, 131] width 103 height 13
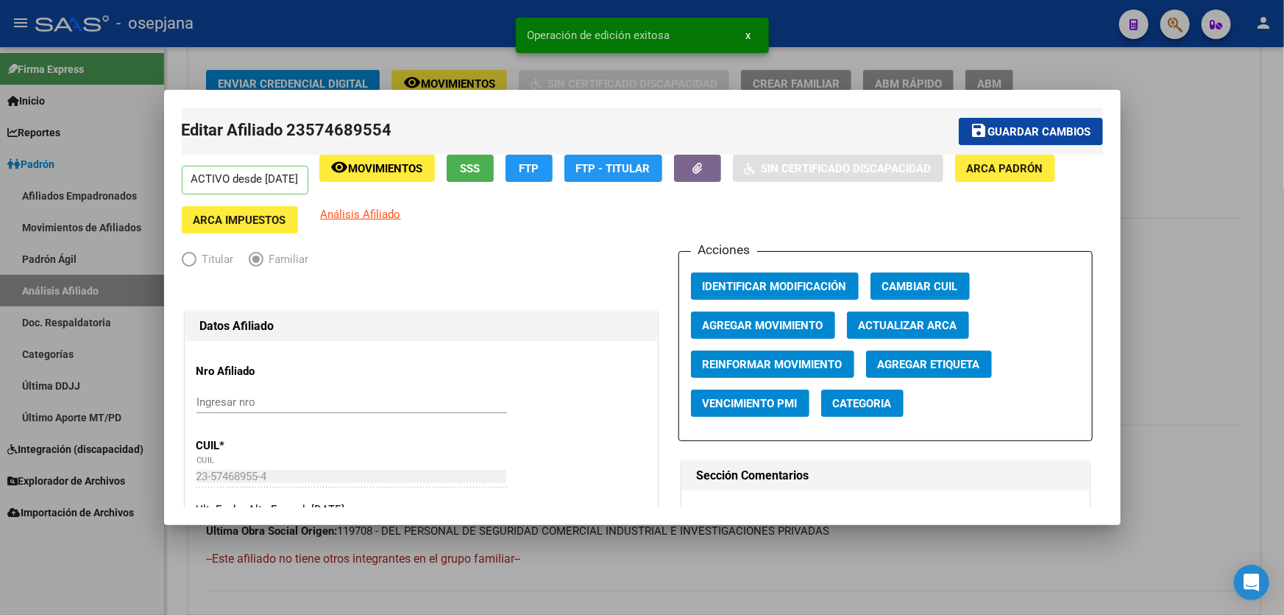
click at [1198, 125] on div at bounding box center [642, 307] width 1284 height 615
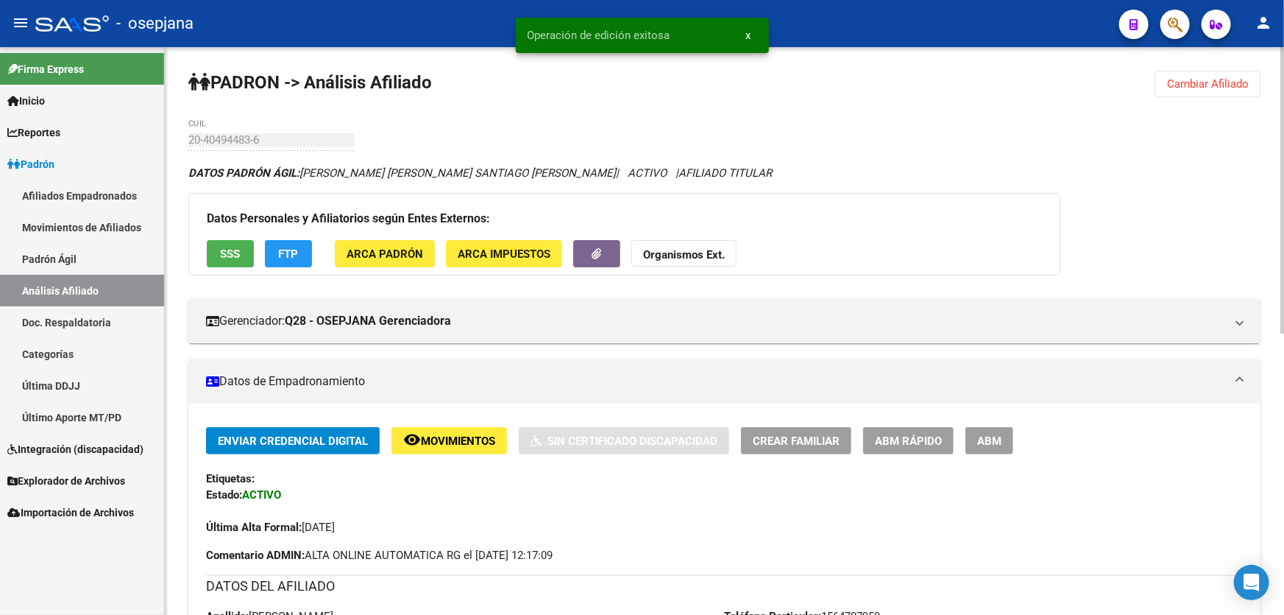
click at [1224, 61] on div "PADRON -> Análisis Afiliado Cambiar Afiliado 20-40494483-6 CUIL DATOS PADRÓN ÁG…" at bounding box center [725, 611] width 1120 height 1128
click at [1207, 88] on span "Cambiar Afiliado" at bounding box center [1208, 83] width 82 height 13
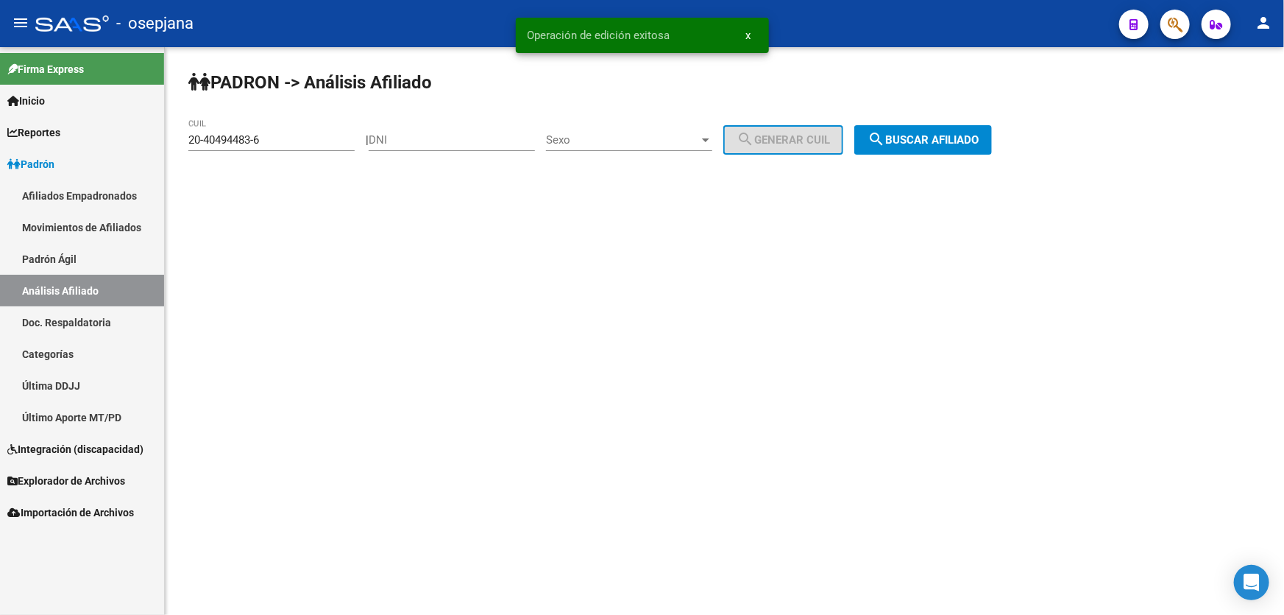
click at [955, 147] on button "search Buscar afiliado" at bounding box center [924, 139] width 138 height 29
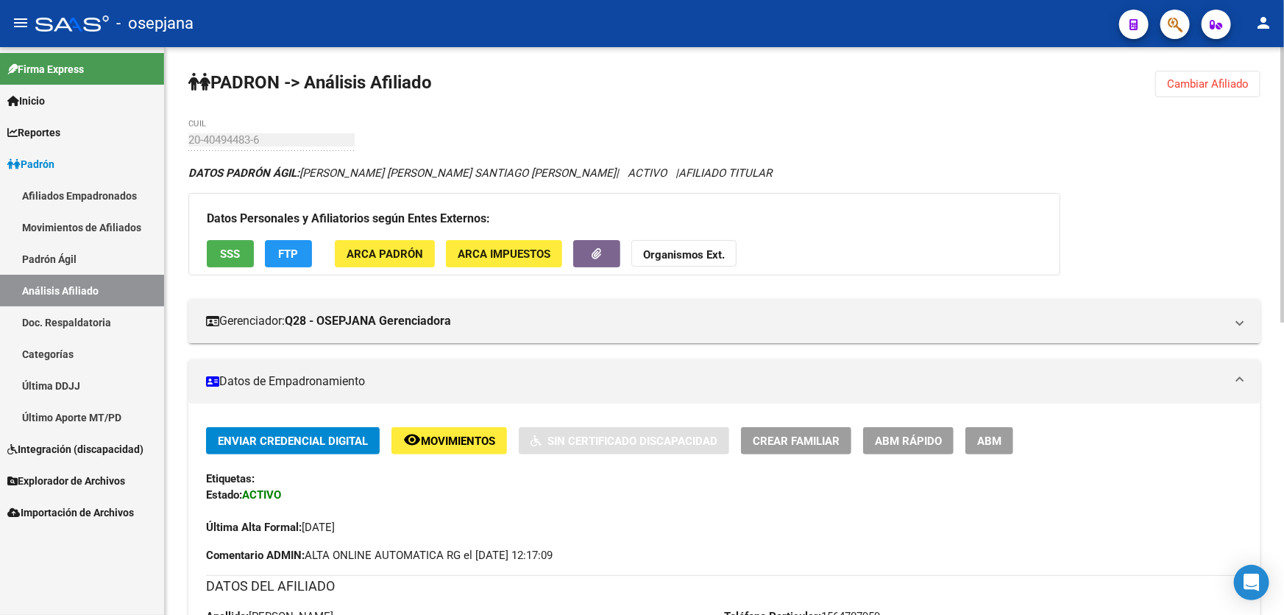
click at [221, 250] on span "SSS" at bounding box center [231, 253] width 20 height 13
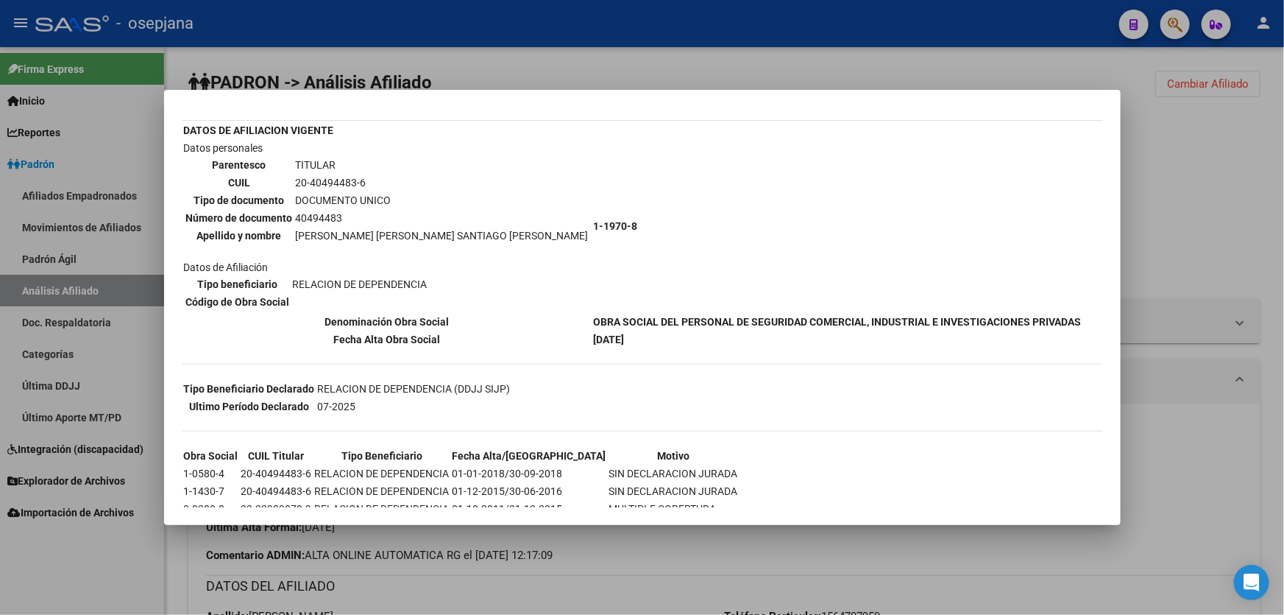
scroll to position [125, 0]
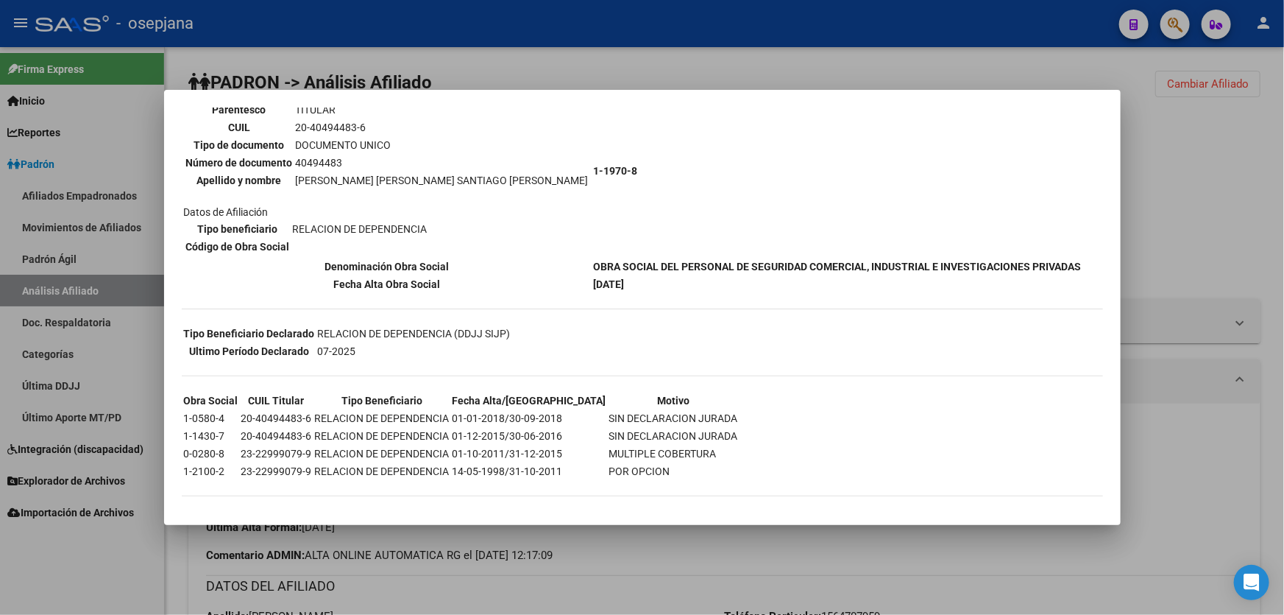
click at [1201, 173] on div at bounding box center [642, 307] width 1284 height 615
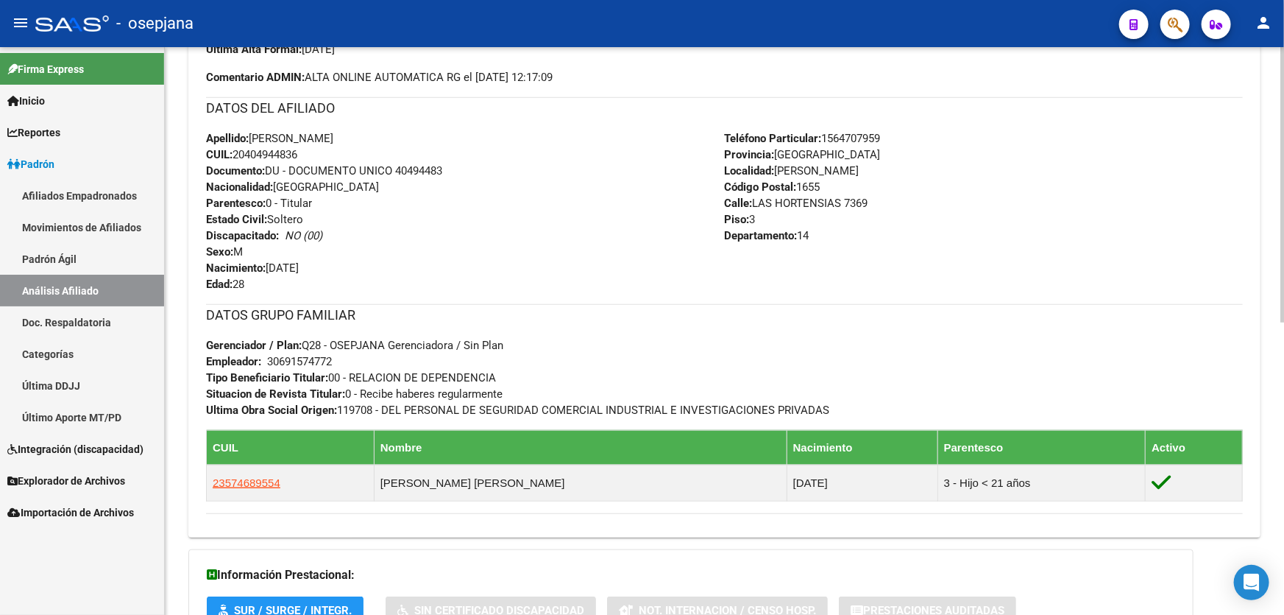
scroll to position [468, 0]
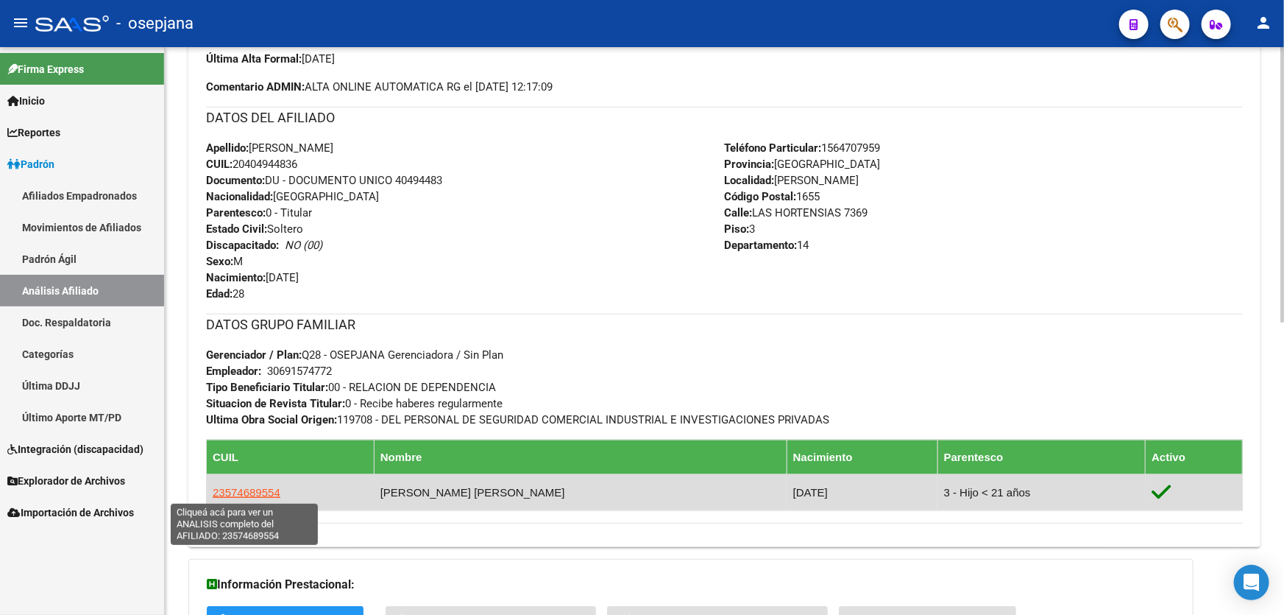
click at [268, 492] on span "23574689554" at bounding box center [247, 492] width 68 height 13
type textarea "23574689554"
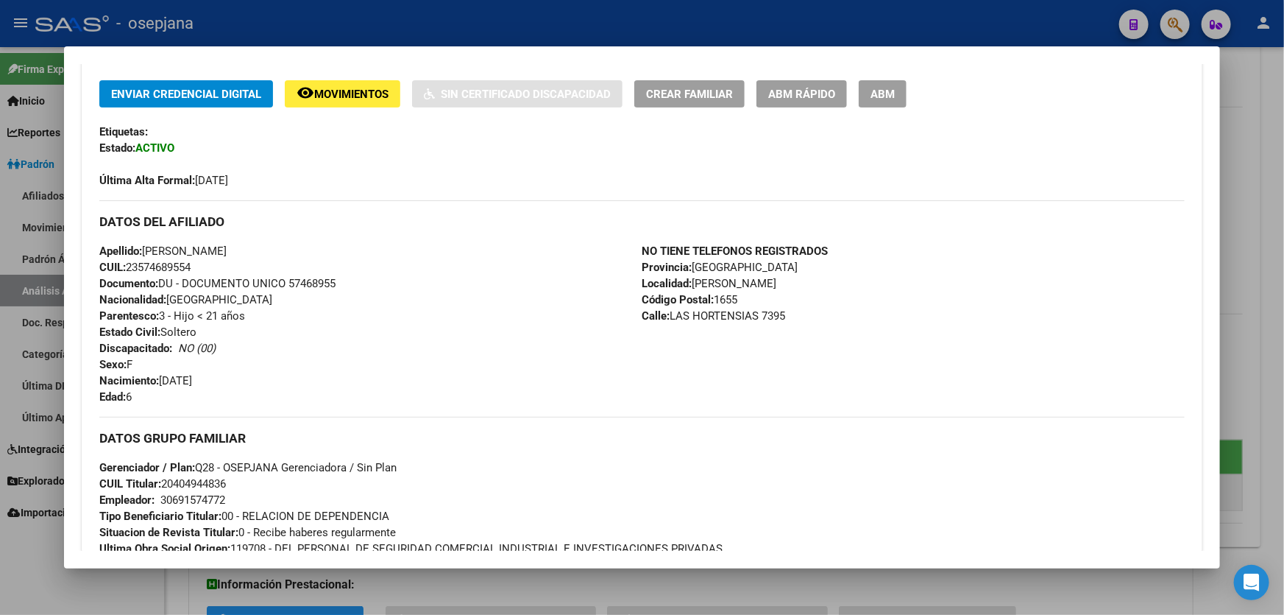
scroll to position [315, 0]
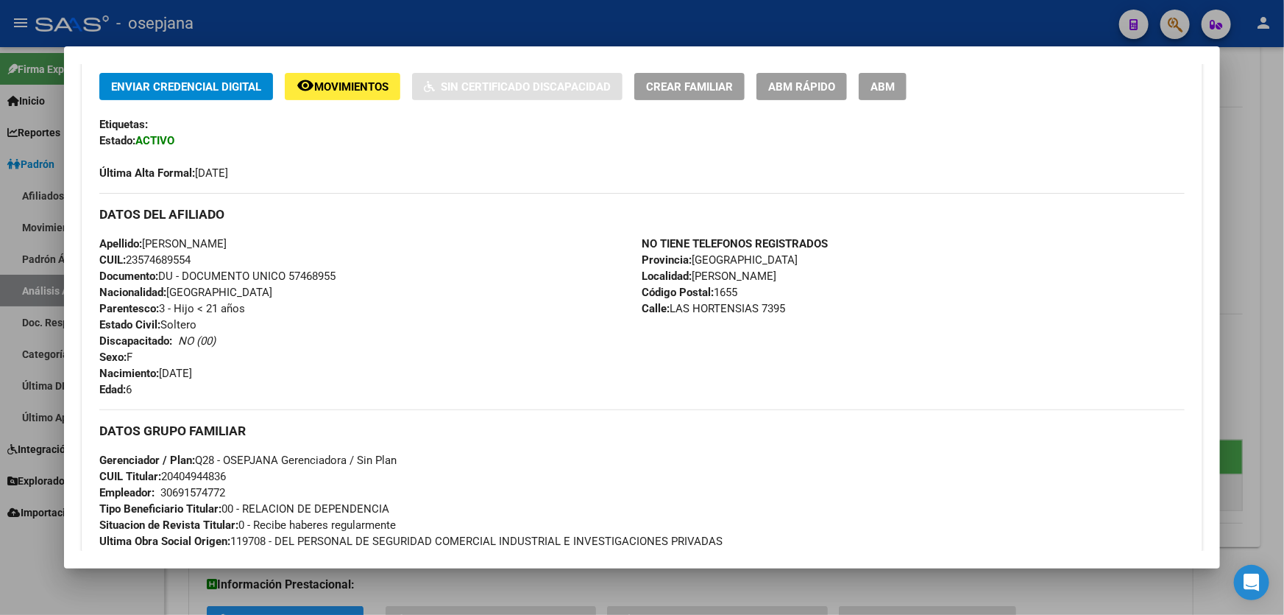
click at [1284, 280] on div at bounding box center [642, 307] width 1284 height 615
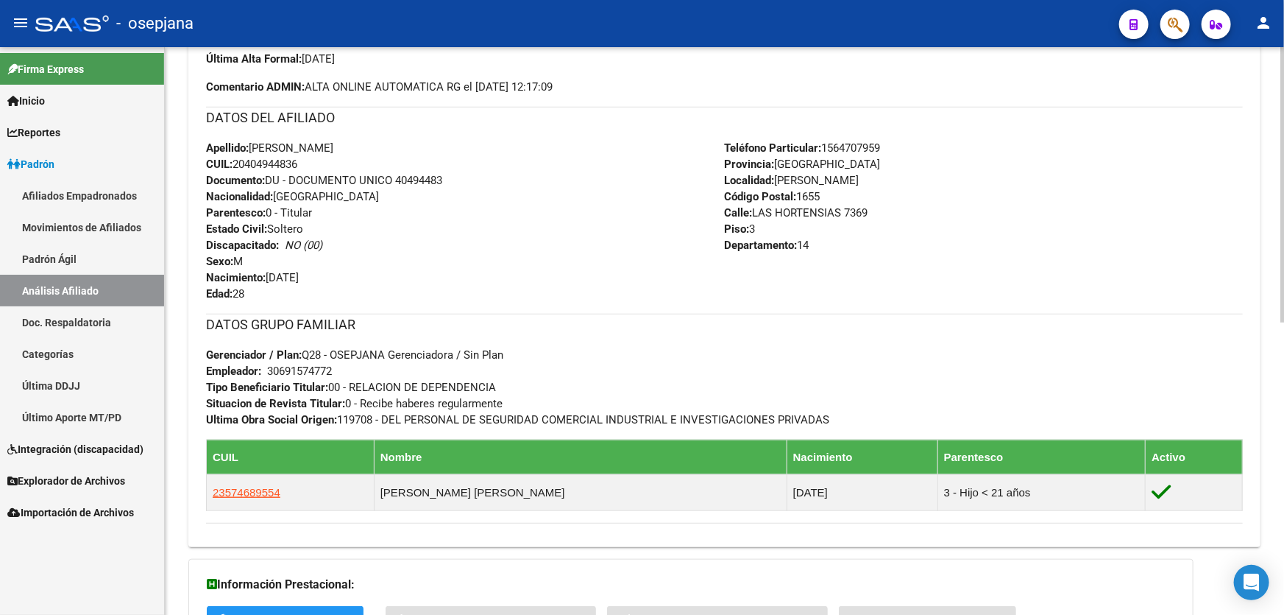
click at [1284, 159] on div at bounding box center [1283, 331] width 4 height 568
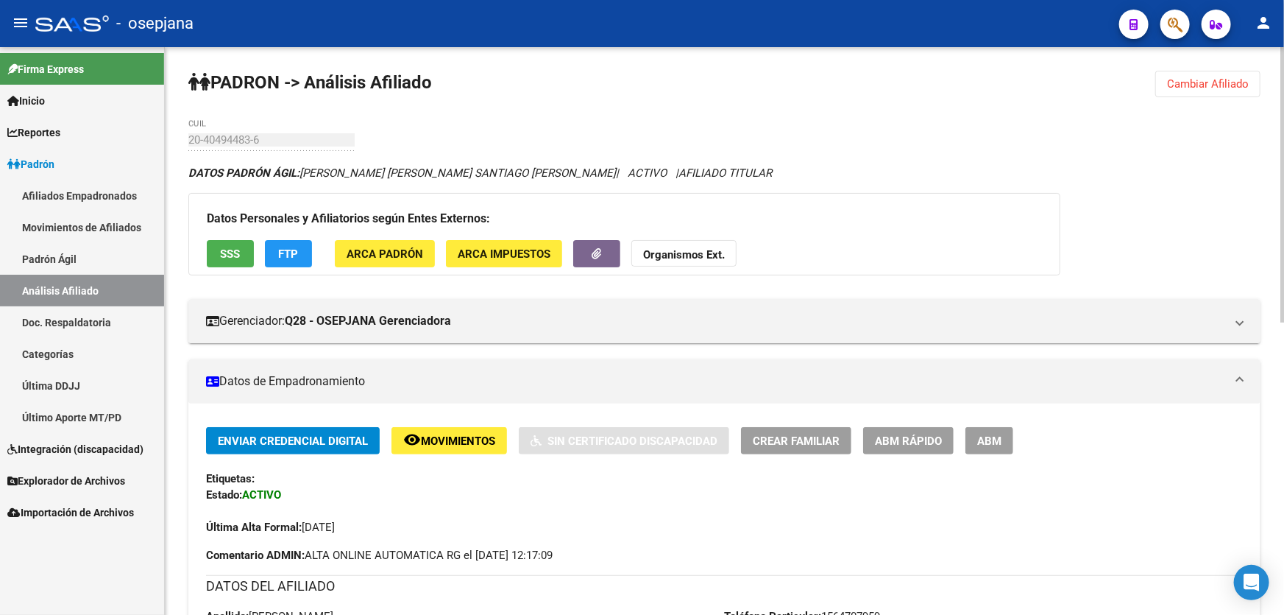
click at [1221, 87] on span "Cambiar Afiliado" at bounding box center [1208, 83] width 82 height 13
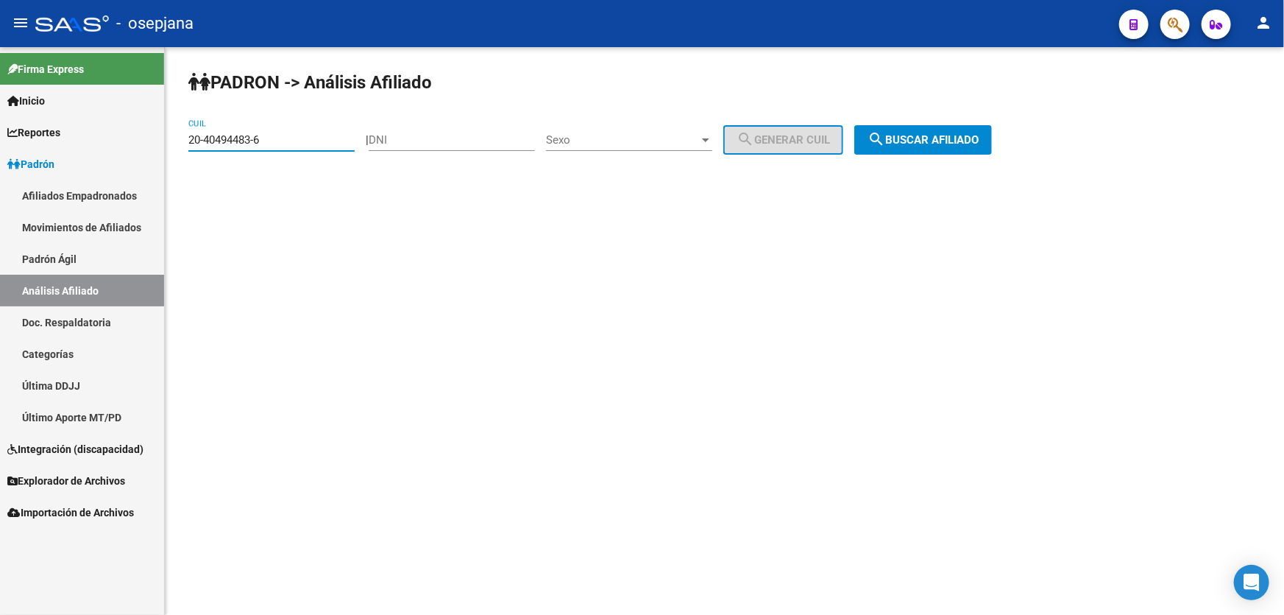
drag, startPoint x: 275, startPoint y: 137, endPoint x: 71, endPoint y: 137, distance: 204.6
click at [71, 137] on mat-sidenav-container "Firma Express Inicio Instructivos Contacto OS Reportes Padrón Traspasos x O.S. …" at bounding box center [642, 331] width 1284 height 568
paste input "29692862-4"
type input "20-29692862-4"
click at [979, 138] on span "search Buscar afiliado" at bounding box center [923, 139] width 111 height 13
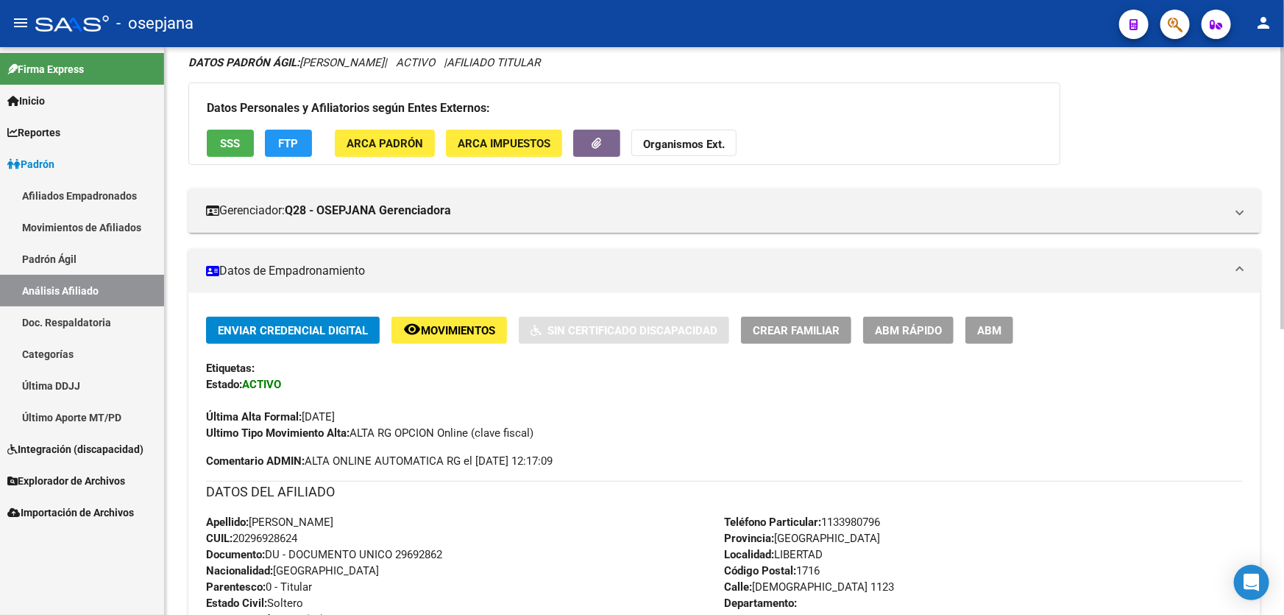
scroll to position [106, 0]
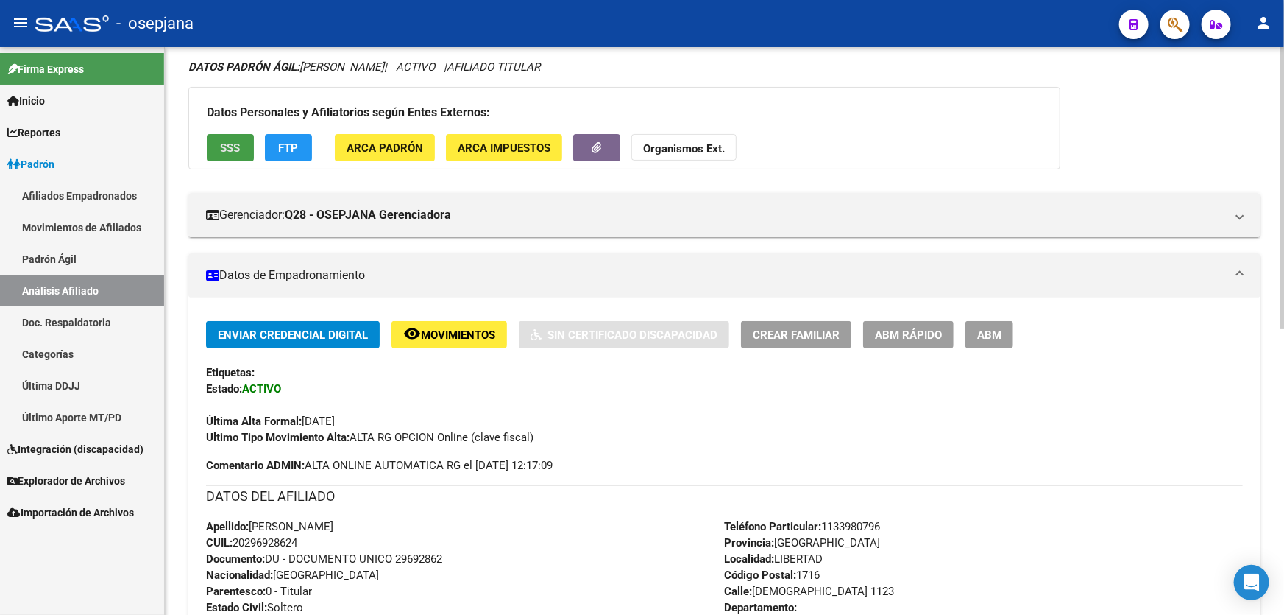
click at [238, 142] on span "SSS" at bounding box center [231, 147] width 20 height 13
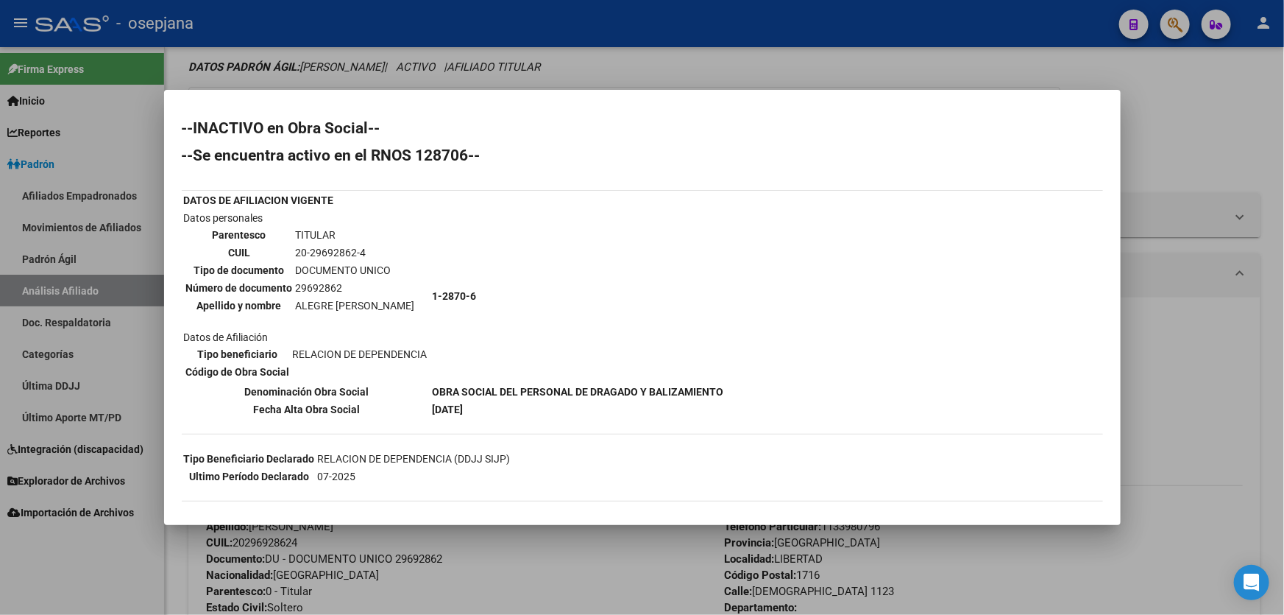
click at [1237, 364] on div at bounding box center [642, 307] width 1284 height 615
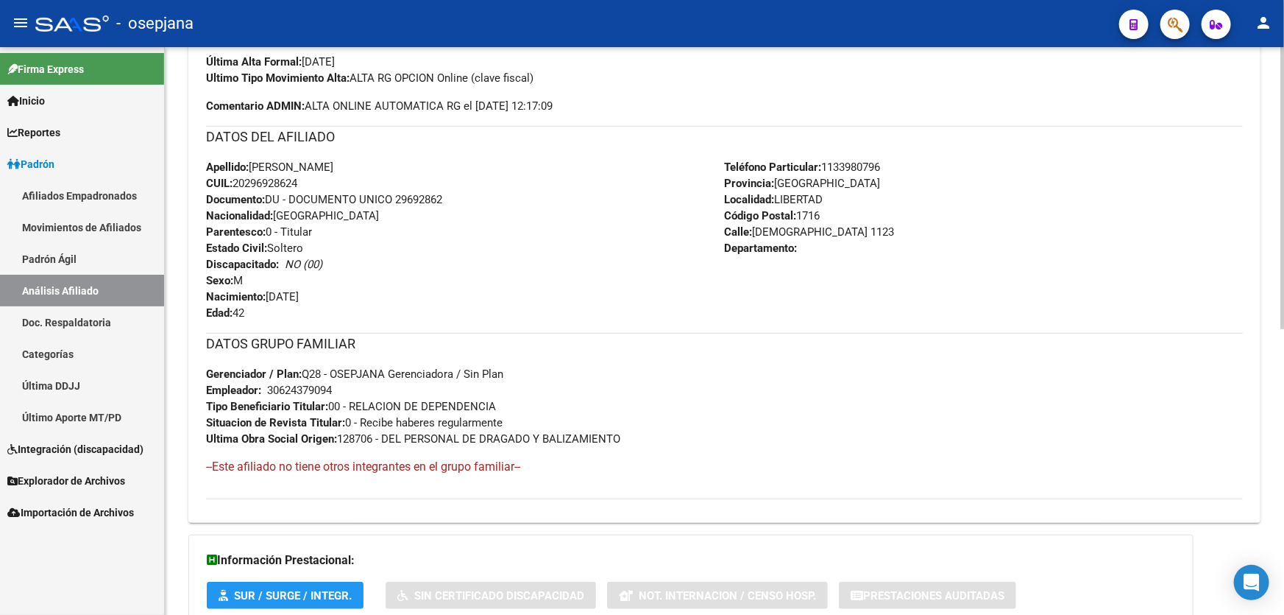
scroll to position [468, 0]
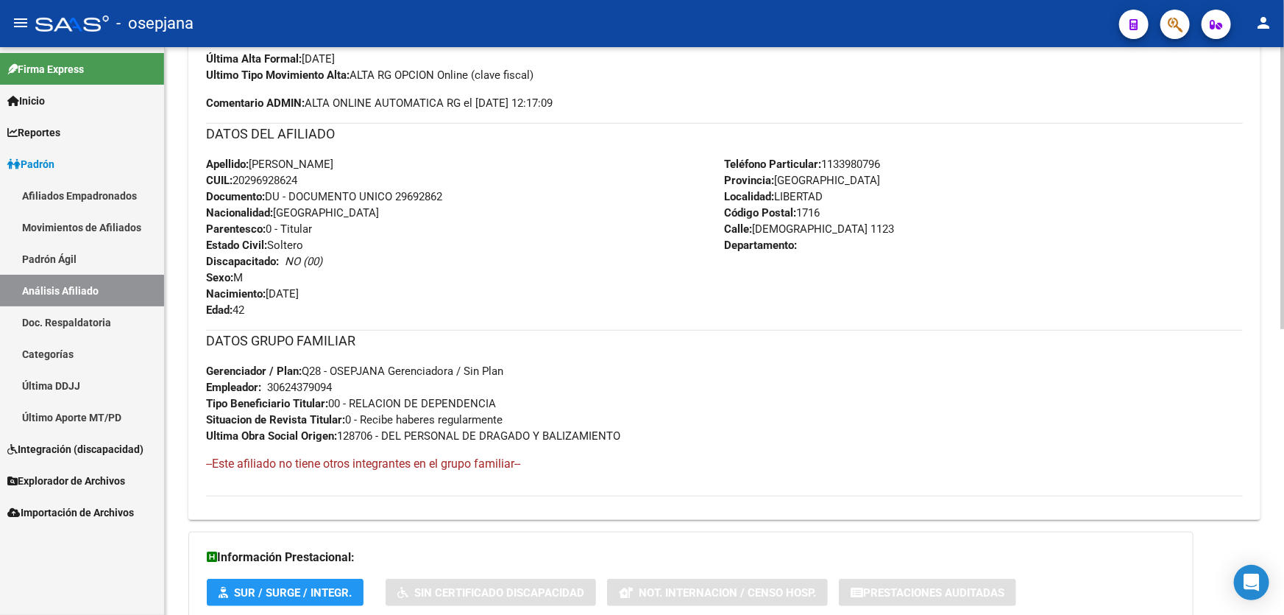
drag, startPoint x: 397, startPoint y: 191, endPoint x: 500, endPoint y: 194, distance: 102.3
click at [500, 194] on div "Apellido: [PERSON_NAME] CUIL: 20296928624 Documento: DU - DOCUMENTO UNICO 29692…" at bounding box center [465, 237] width 519 height 162
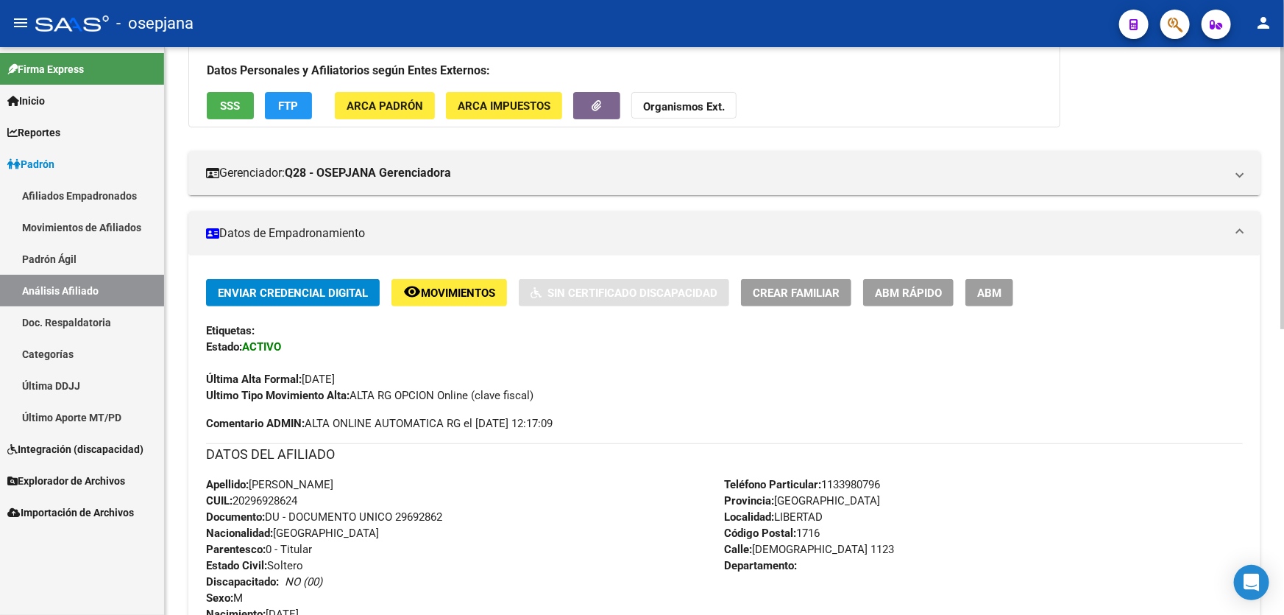
scroll to position [133, 0]
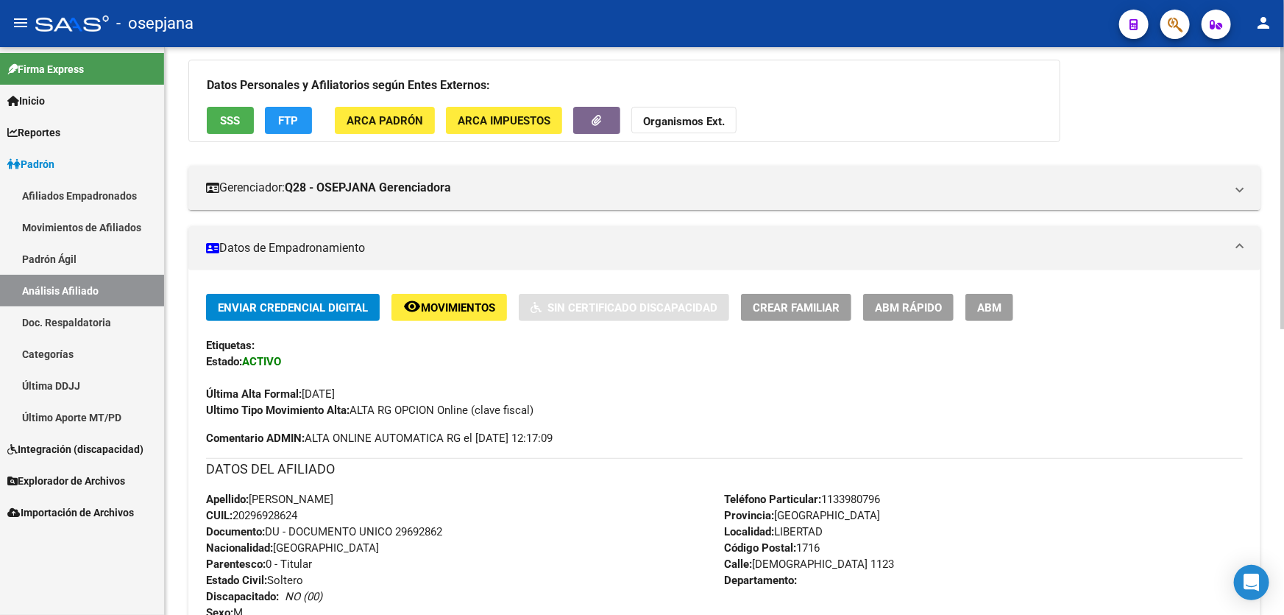
click at [771, 294] on button "Crear Familiar" at bounding box center [796, 307] width 110 height 27
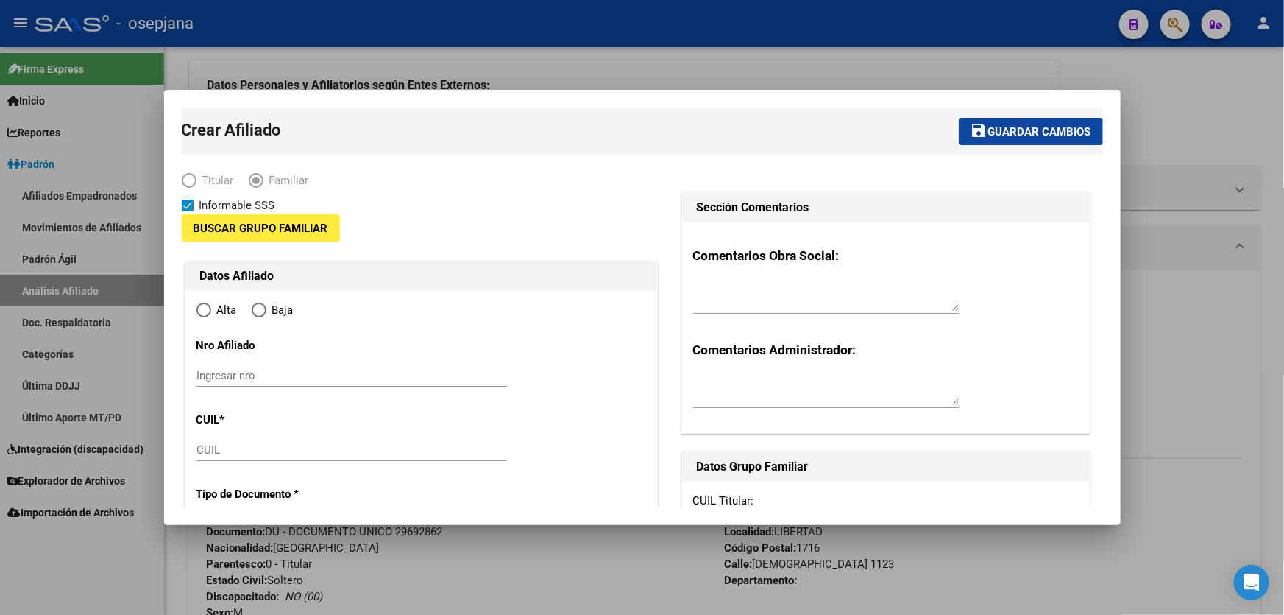
type input "30-62437909-4"
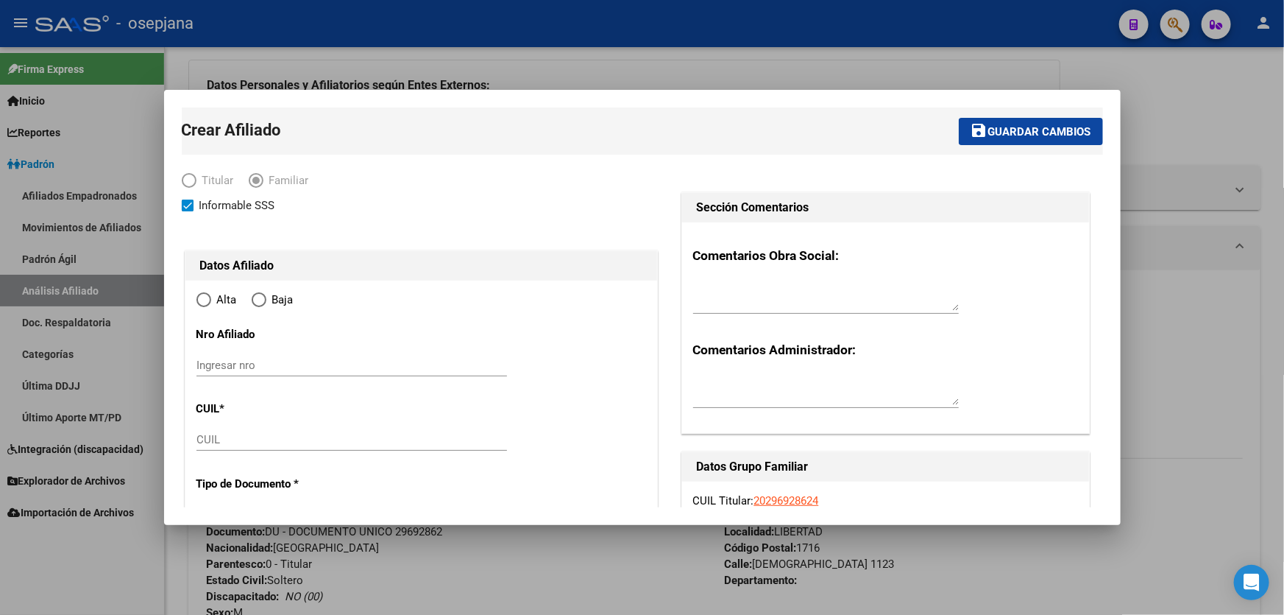
type input "LIBERTAD"
type input "1716"
type input "[DEMOGRAPHIC_DATA]"
type input "1123"
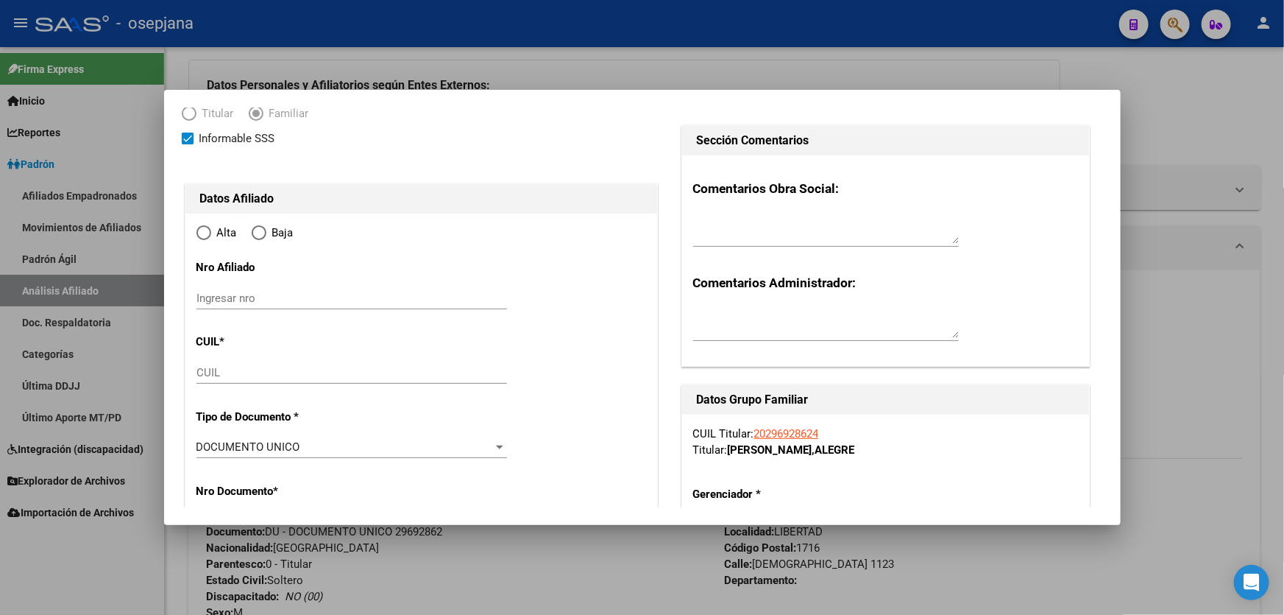
scroll to position [267, 0]
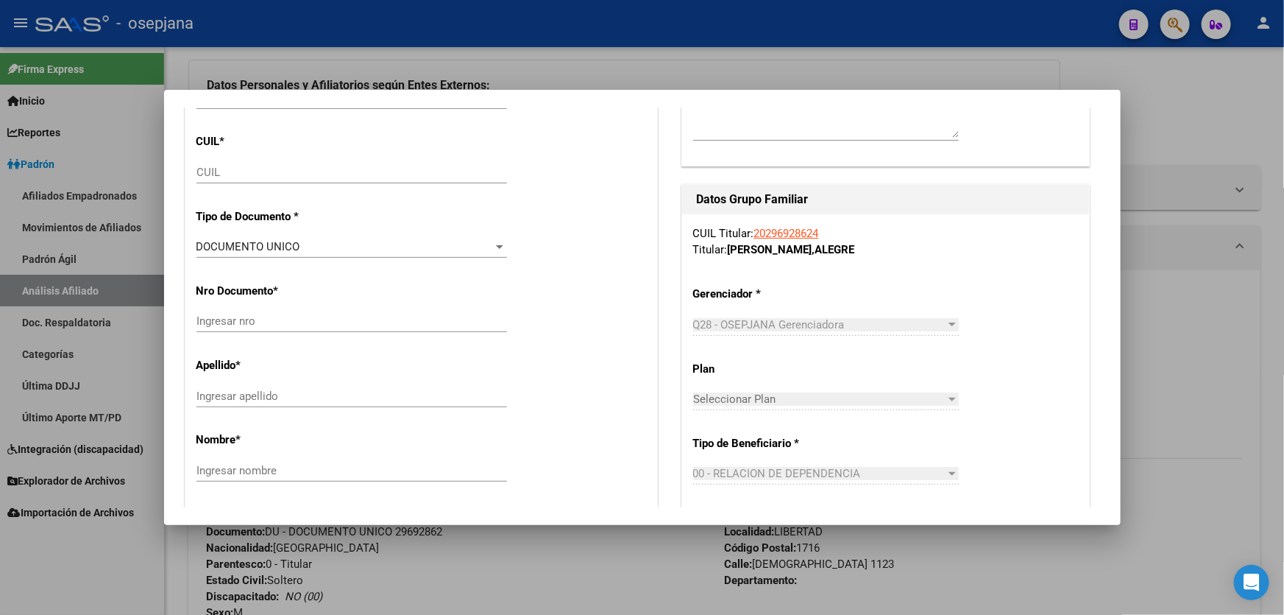
radio input "true"
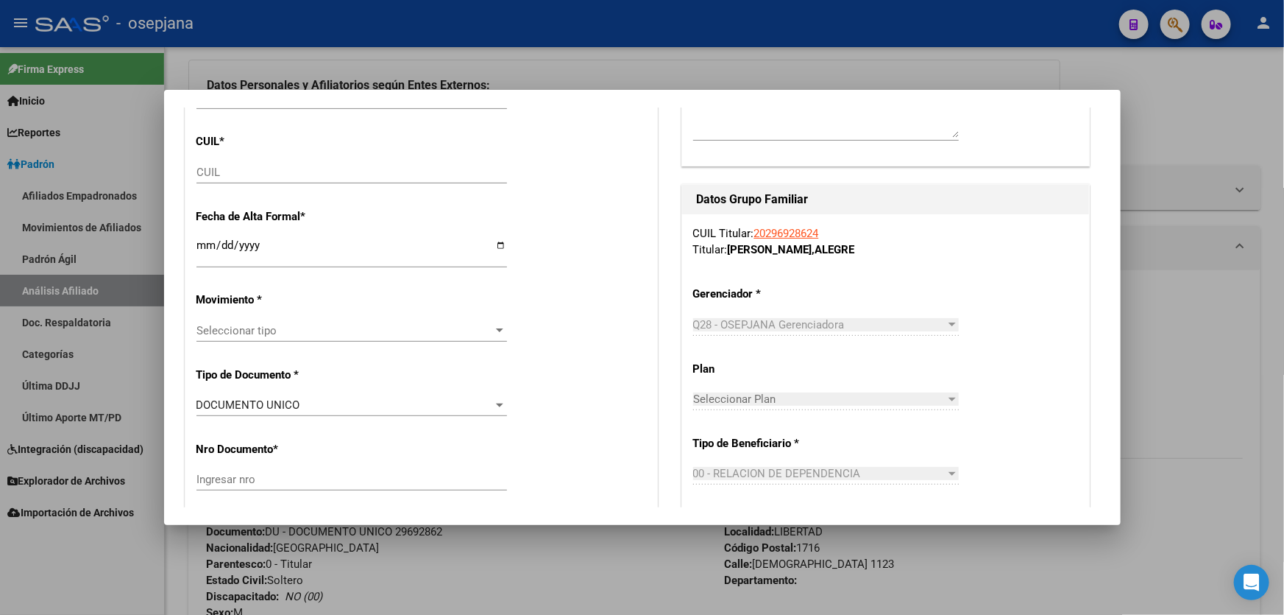
type input "30-62437909-4"
click at [235, 172] on input "CUIL" at bounding box center [352, 172] width 311 height 13
paste input "27-56627988-1"
type input "27-56627988-1"
type input "[DATE]"
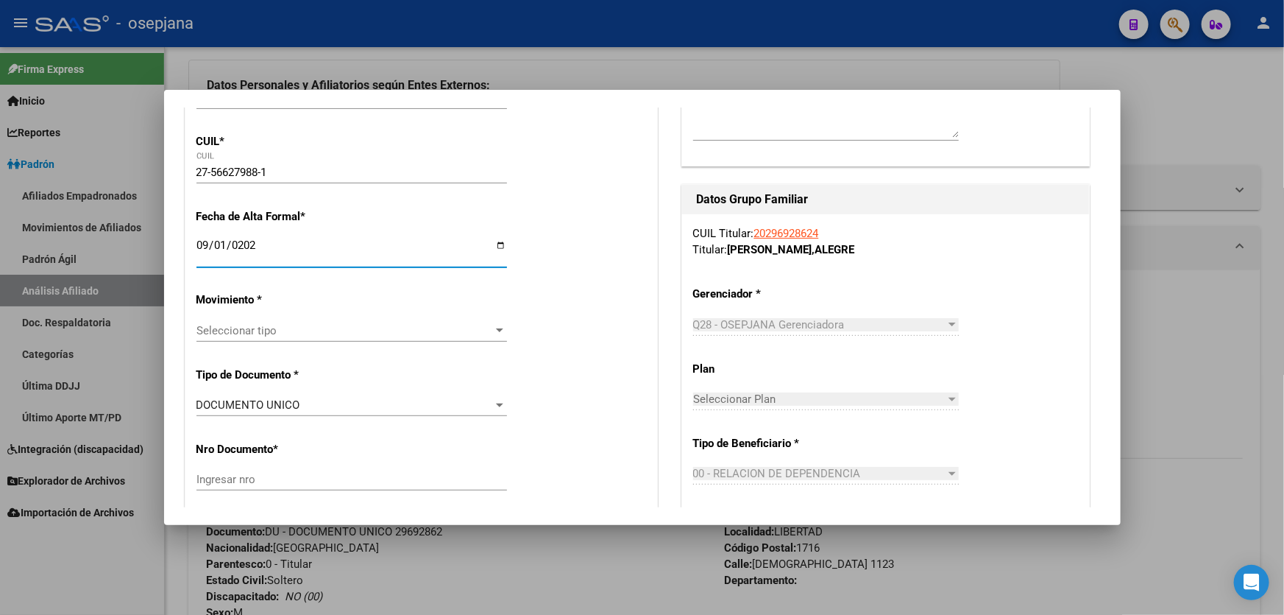
type input "56627988"
type input "ALEGRE VIRCHE"
type input "[PERSON_NAME]"
type input "[DATE]"
type input "[DATE][GEOGRAPHIC_DATA][PERSON_NAME]"
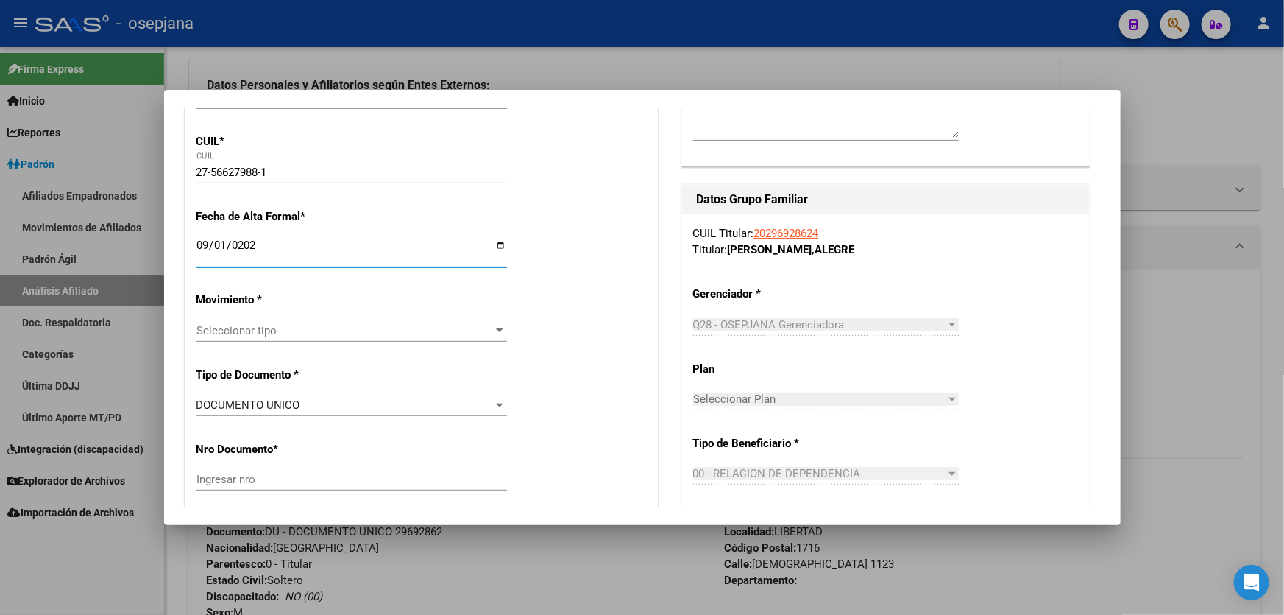
type input "1663"
type input "MTRO [PERSON_NAME]"
type input "1362"
click at [325, 340] on div "Seleccionar tipo Seleccionar tipo" at bounding box center [352, 330] width 311 height 22
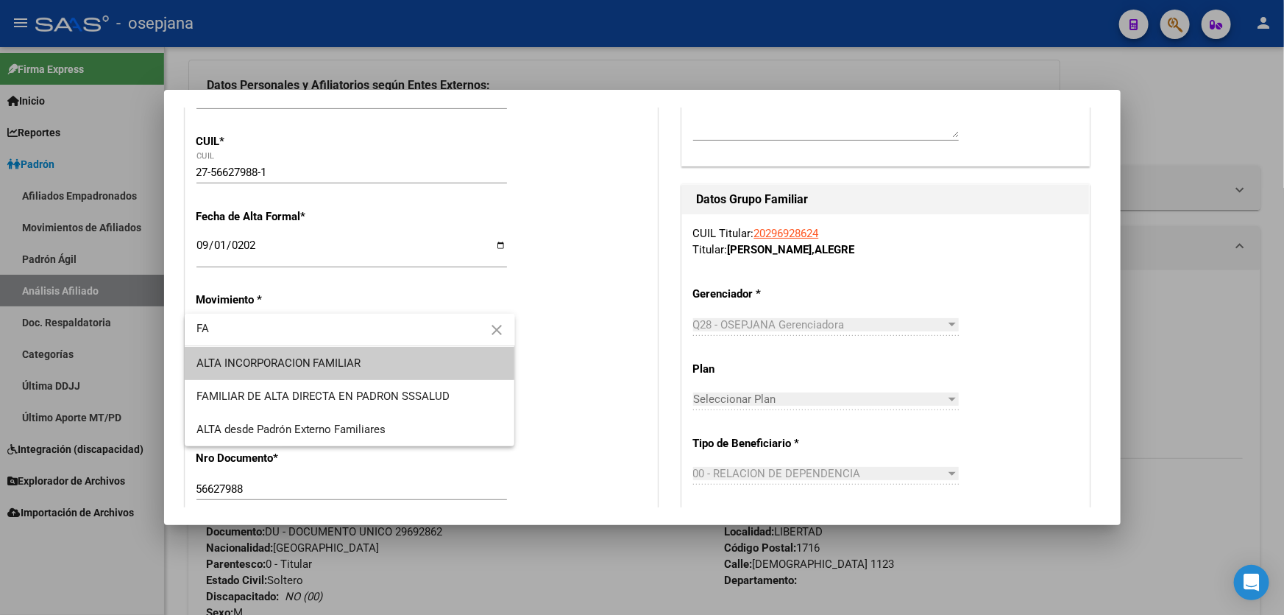
type input "FA"
click at [333, 353] on span "ALTA INCORPORACION FAMILIAR" at bounding box center [350, 363] width 307 height 33
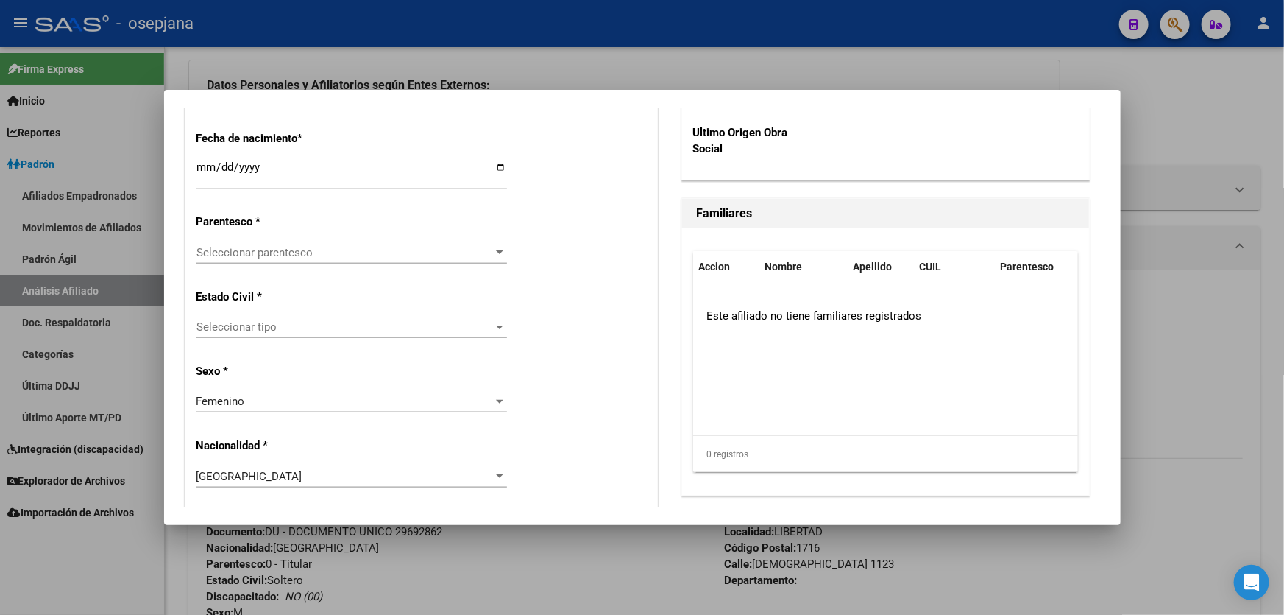
scroll to position [802, 0]
click at [295, 252] on span "Seleccionar parentesco" at bounding box center [345, 251] width 297 height 13
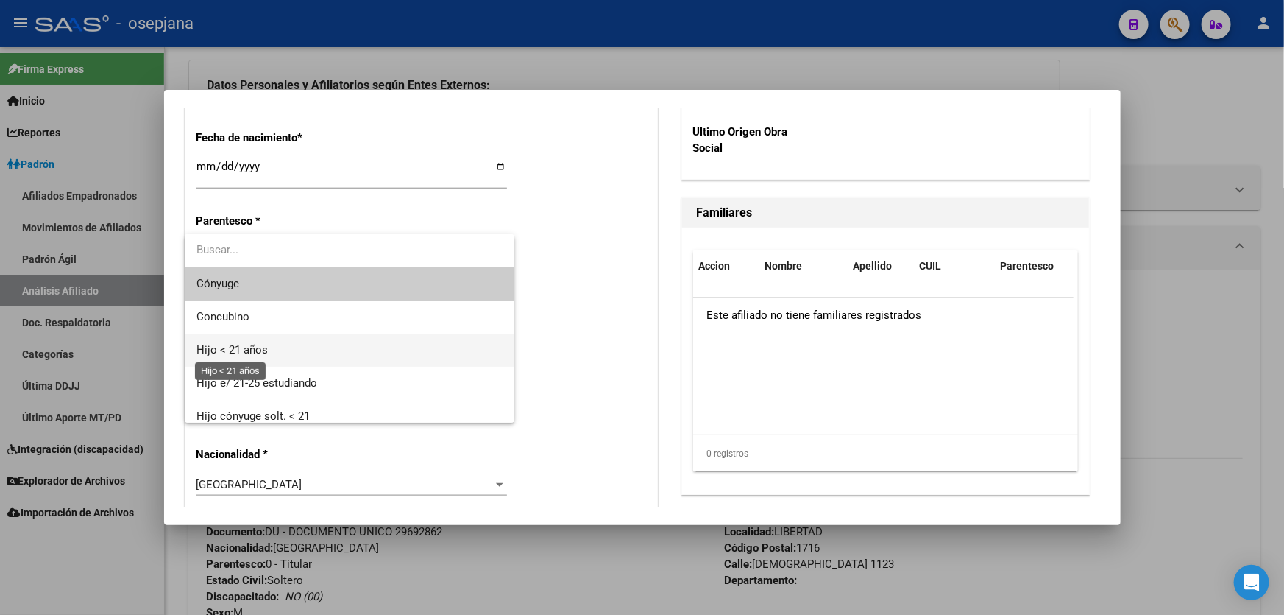
click at [261, 350] on span "Hijo < 21 años" at bounding box center [232, 349] width 71 height 13
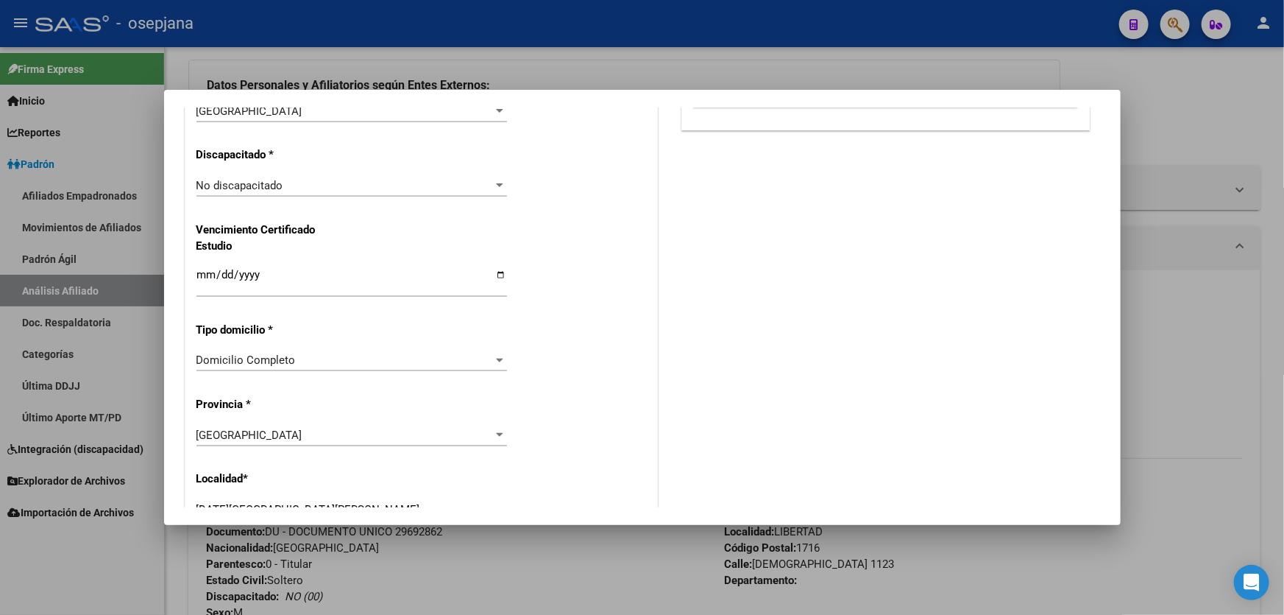
scroll to position [1338, 0]
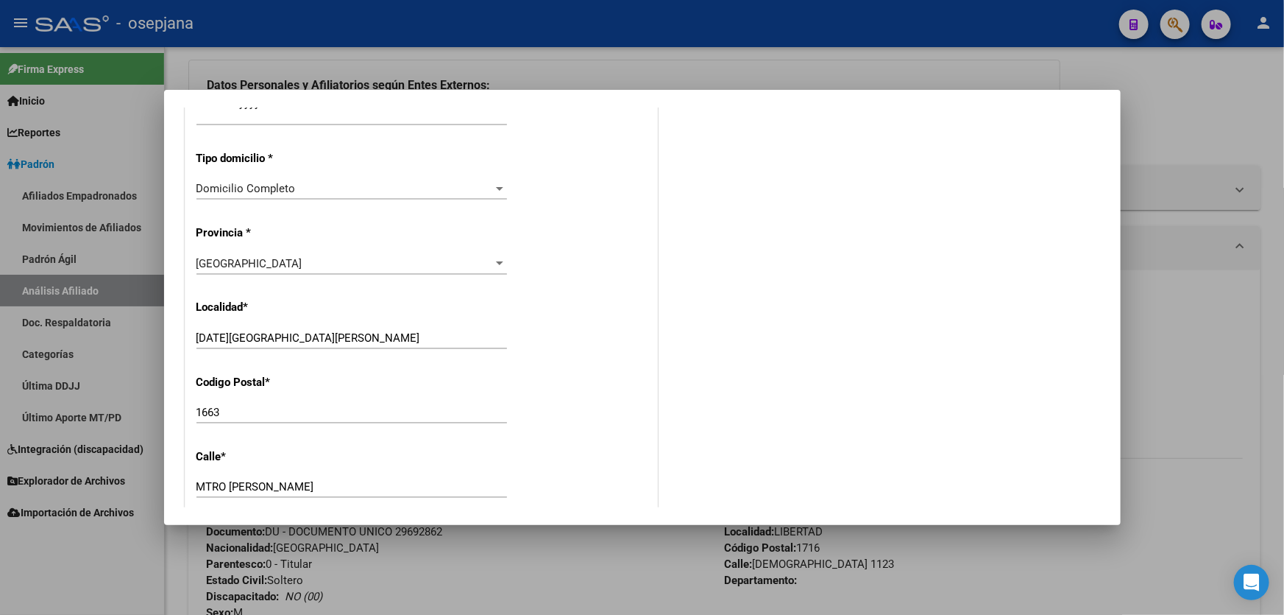
click at [320, 339] on input "[DATE][GEOGRAPHIC_DATA][PERSON_NAME]" at bounding box center [352, 337] width 311 height 13
type input "[DATE][GEOGRAPHIC_DATA][PERSON_NAME]"
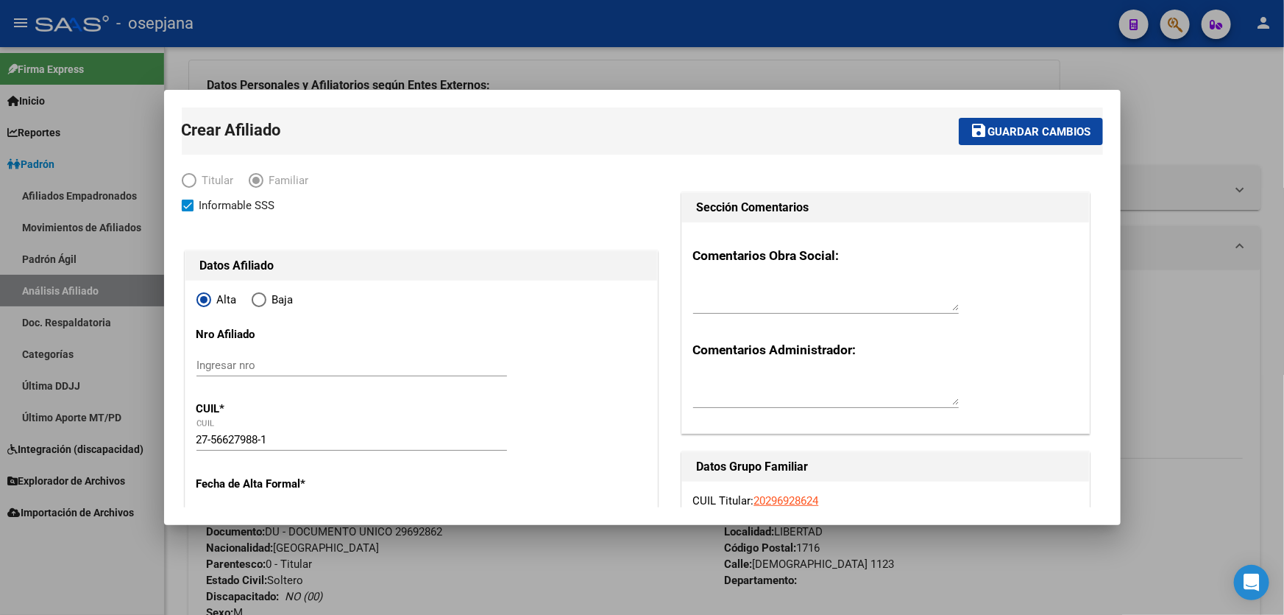
scroll to position [0, 0]
click at [1048, 132] on span "Guardar cambios" at bounding box center [1040, 131] width 103 height 13
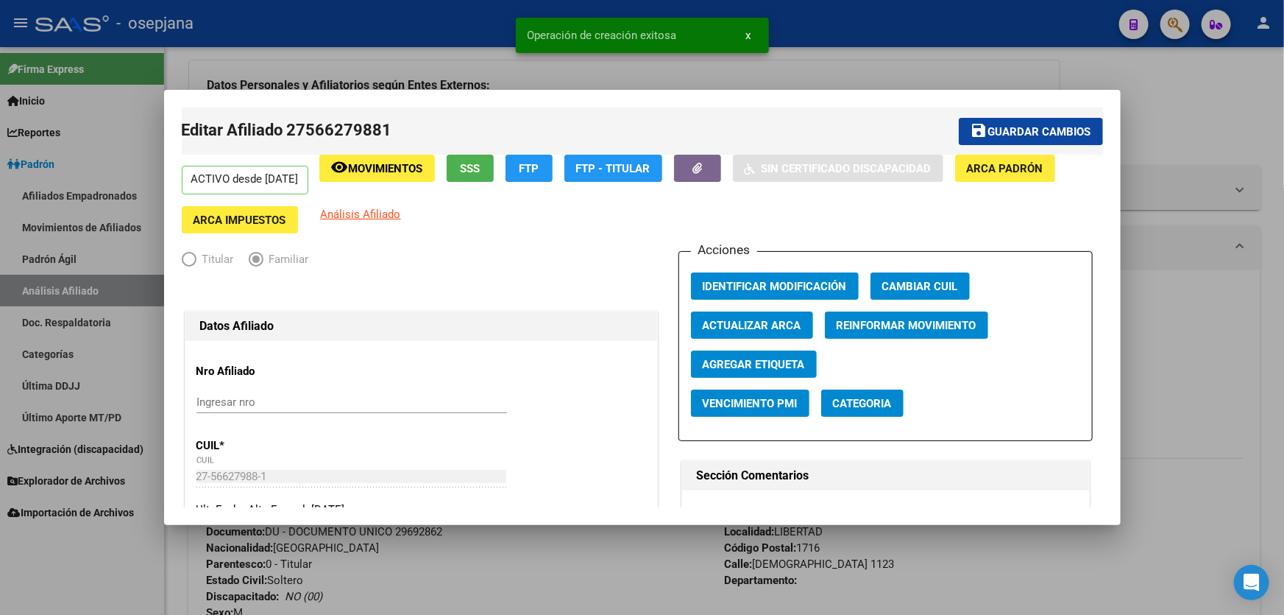
click at [1048, 132] on span "Guardar cambios" at bounding box center [1040, 131] width 103 height 13
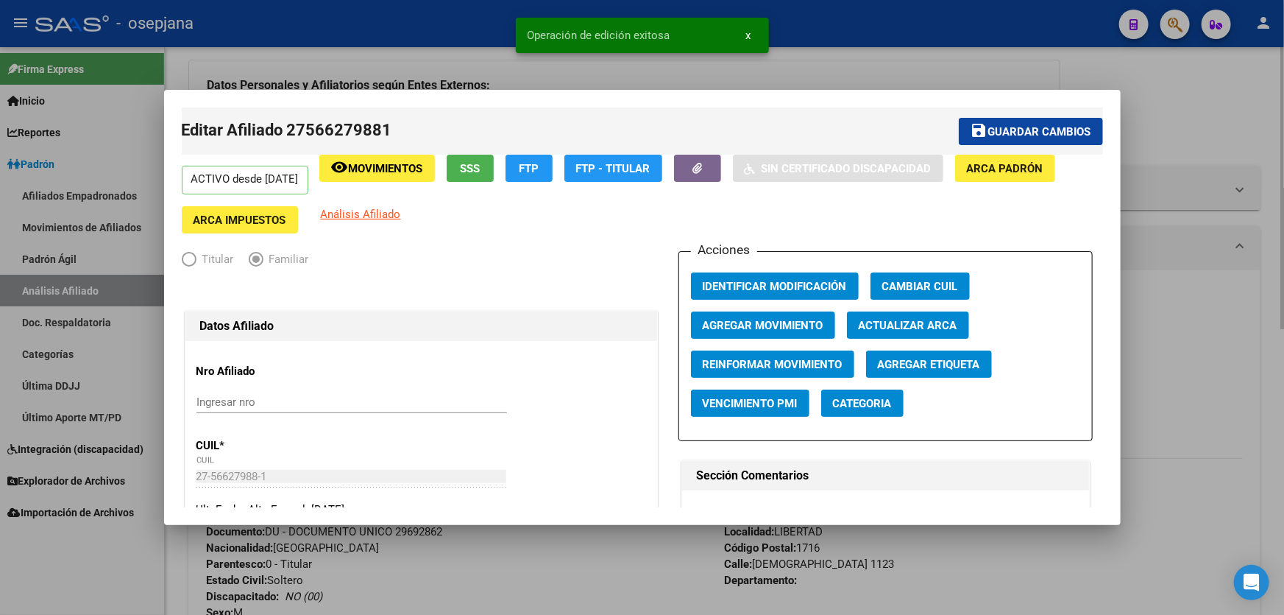
click at [1211, 270] on div at bounding box center [642, 307] width 1284 height 615
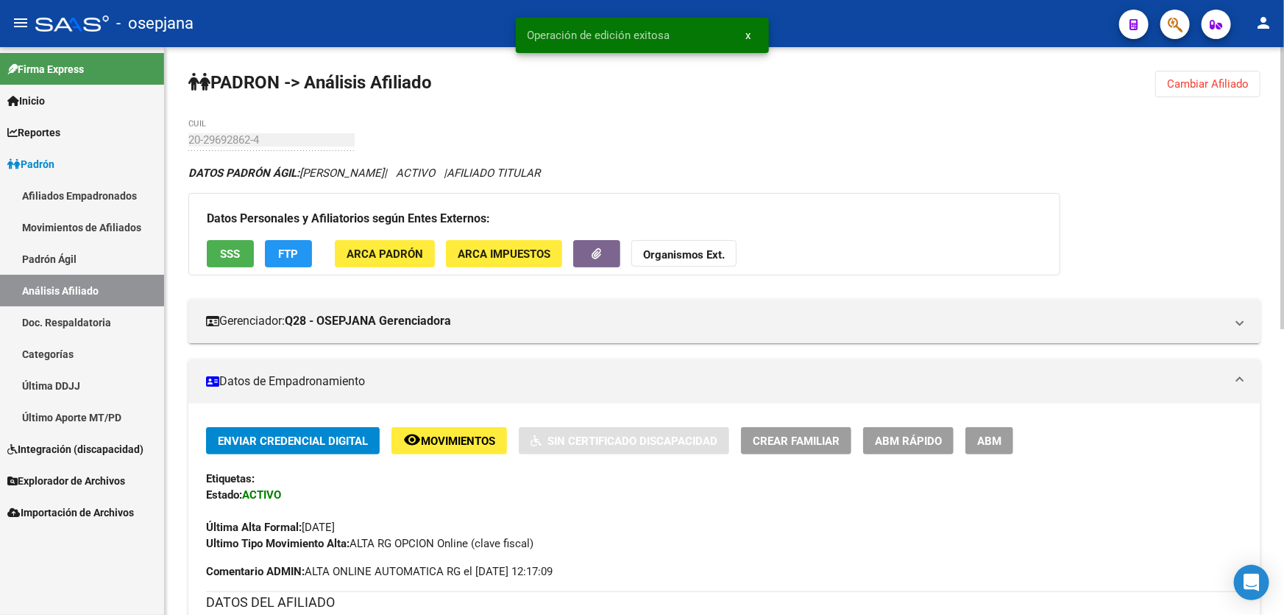
click at [1206, 78] on span "Cambiar Afiliado" at bounding box center [1208, 83] width 82 height 13
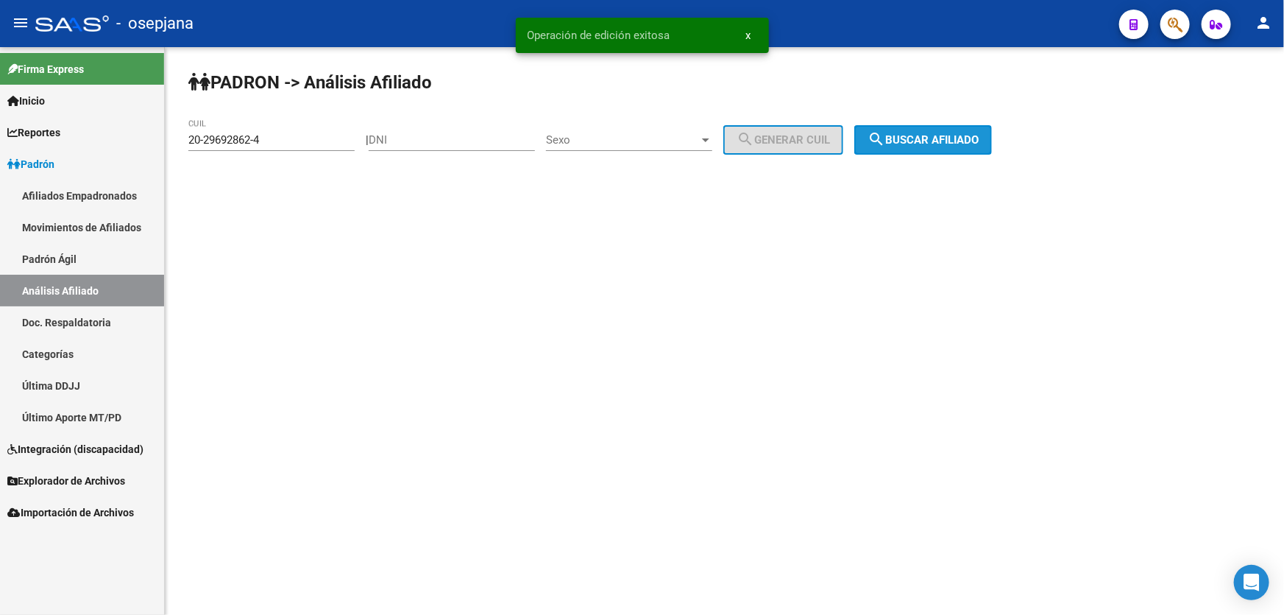
click at [972, 137] on span "search Buscar afiliado" at bounding box center [923, 139] width 111 height 13
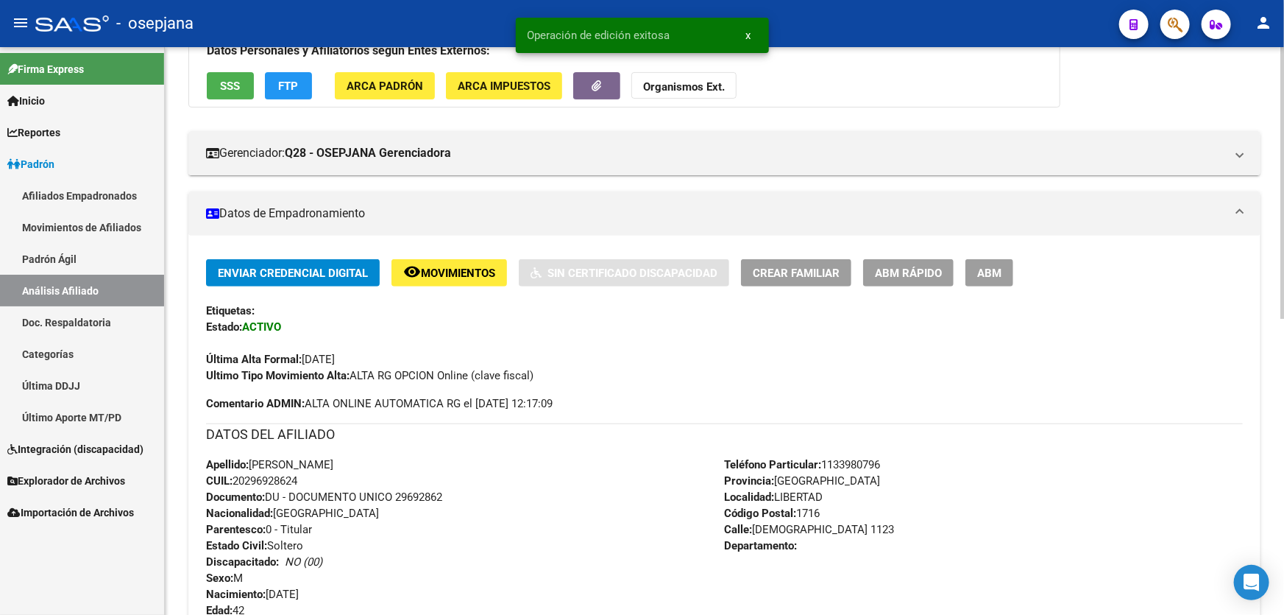
scroll to position [401, 0]
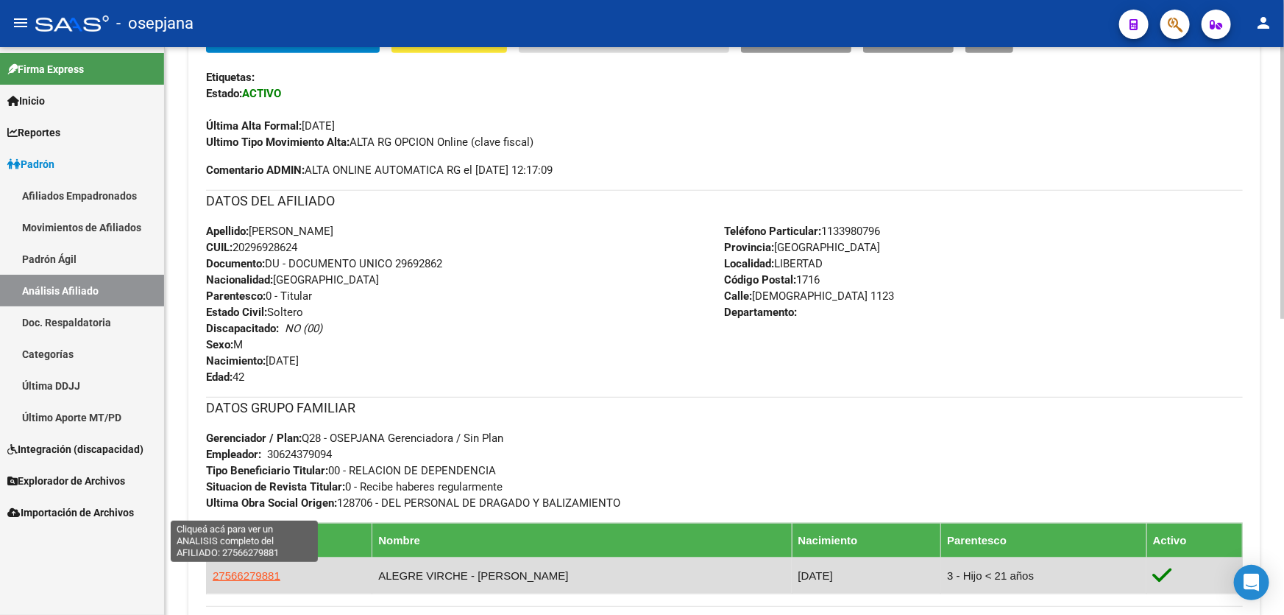
click at [253, 572] on span "27566279881" at bounding box center [247, 575] width 68 height 13
type textarea "27566279881"
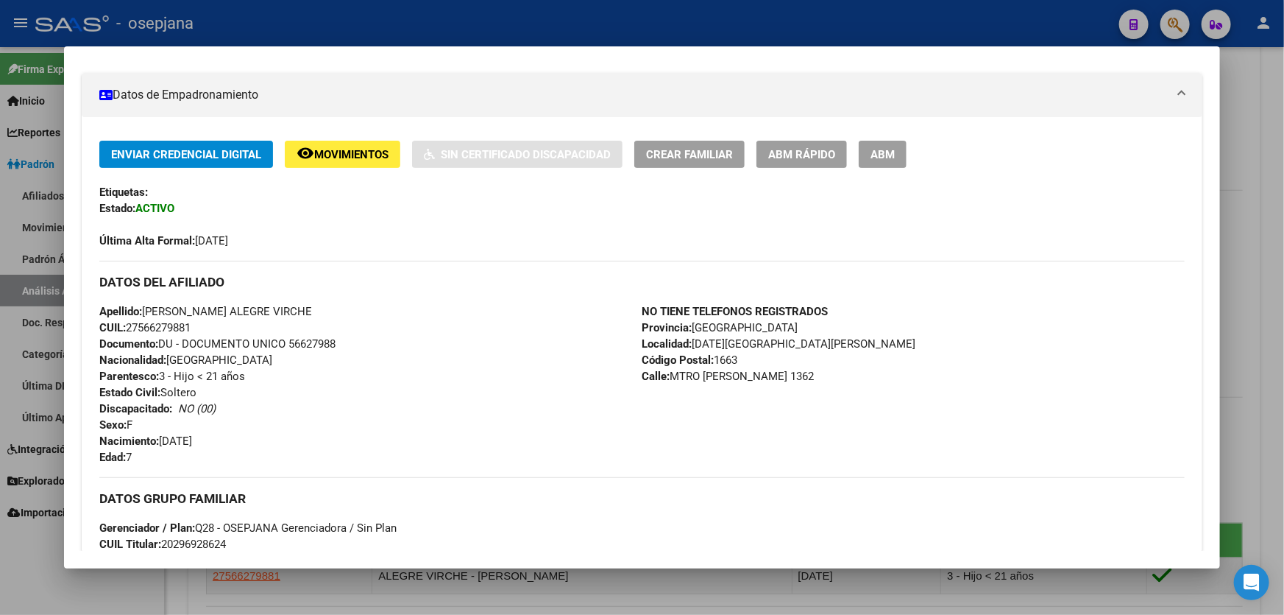
scroll to position [267, 0]
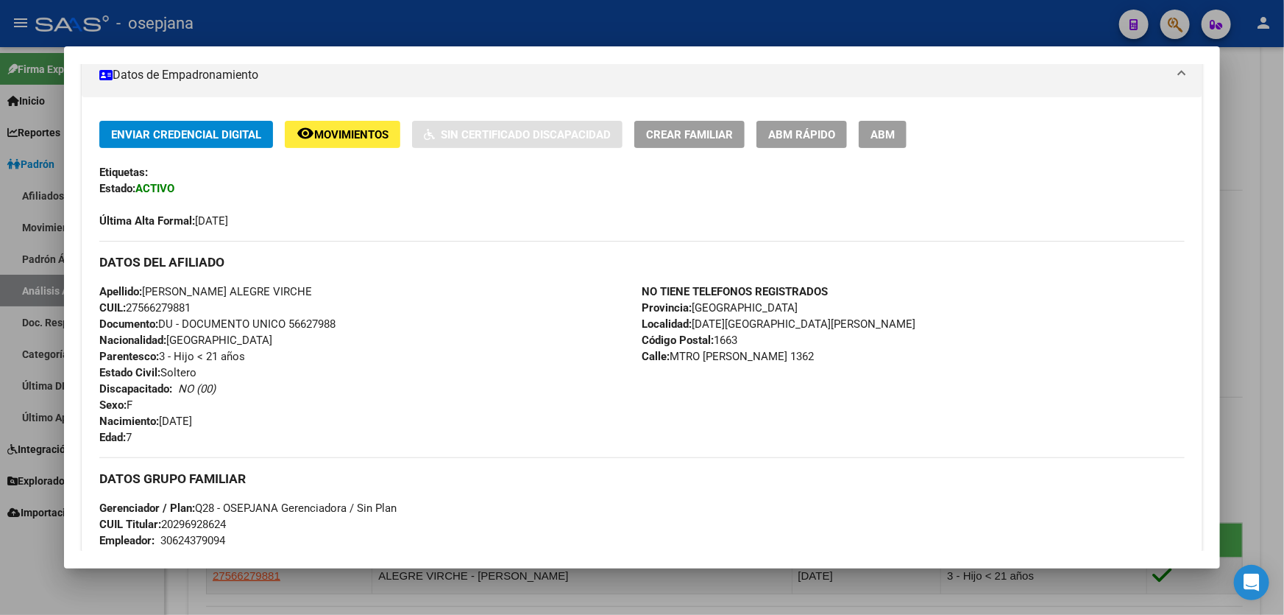
click at [1284, 285] on div at bounding box center [642, 307] width 1284 height 615
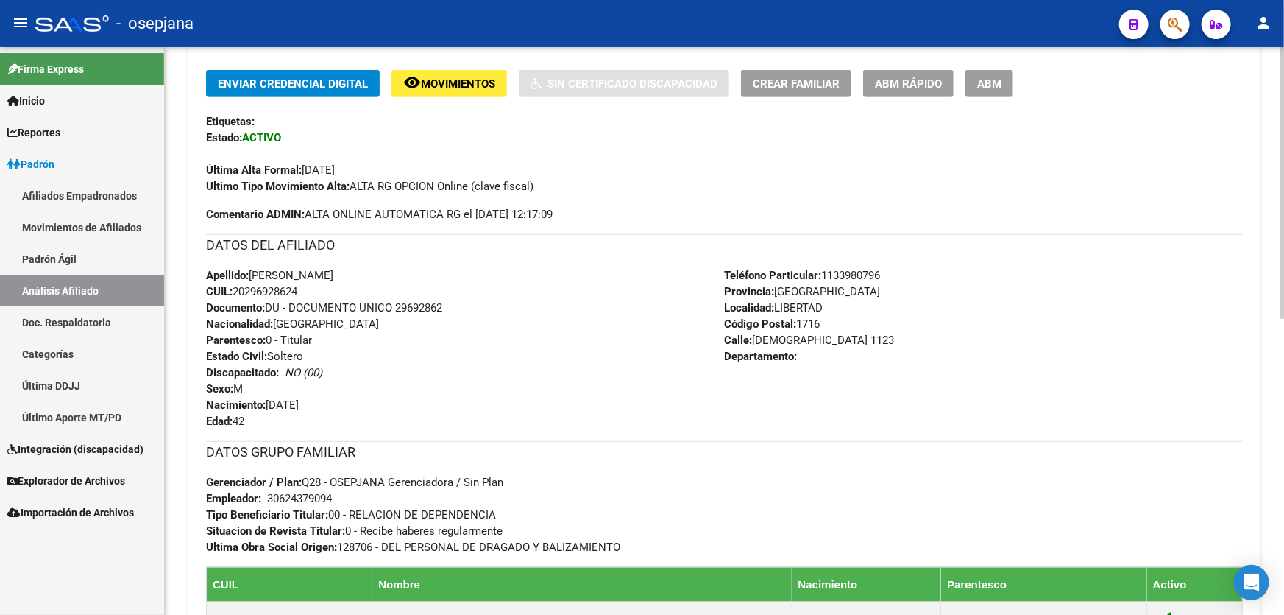
scroll to position [468, 0]
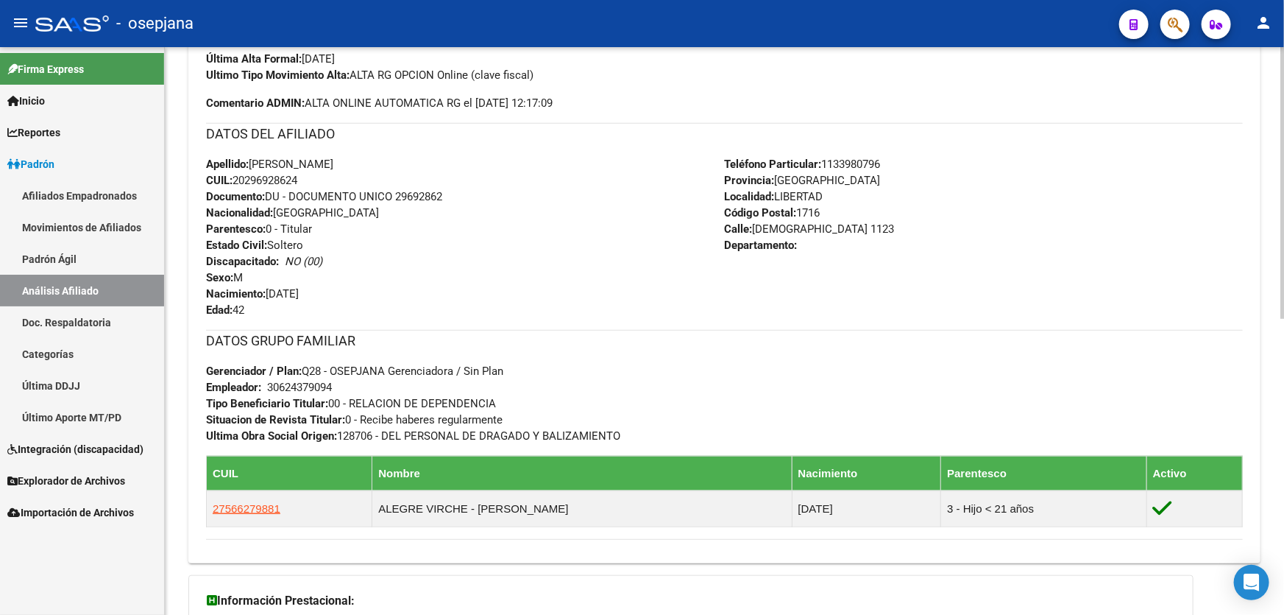
drag, startPoint x: 826, startPoint y: 161, endPoint x: 936, endPoint y: 161, distance: 109.7
click at [936, 161] on div "Teléfono Particular: [PHONE_NUMBER] Provincia: [GEOGRAPHIC_DATA] Localidad: LIB…" at bounding box center [984, 237] width 519 height 162
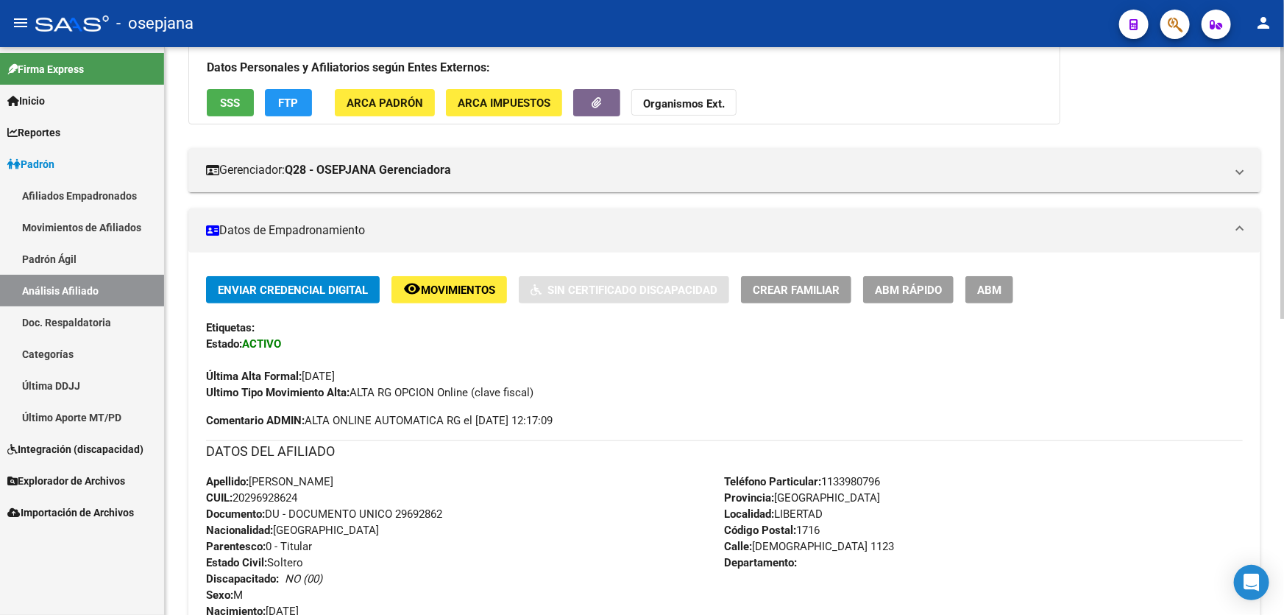
scroll to position [0, 0]
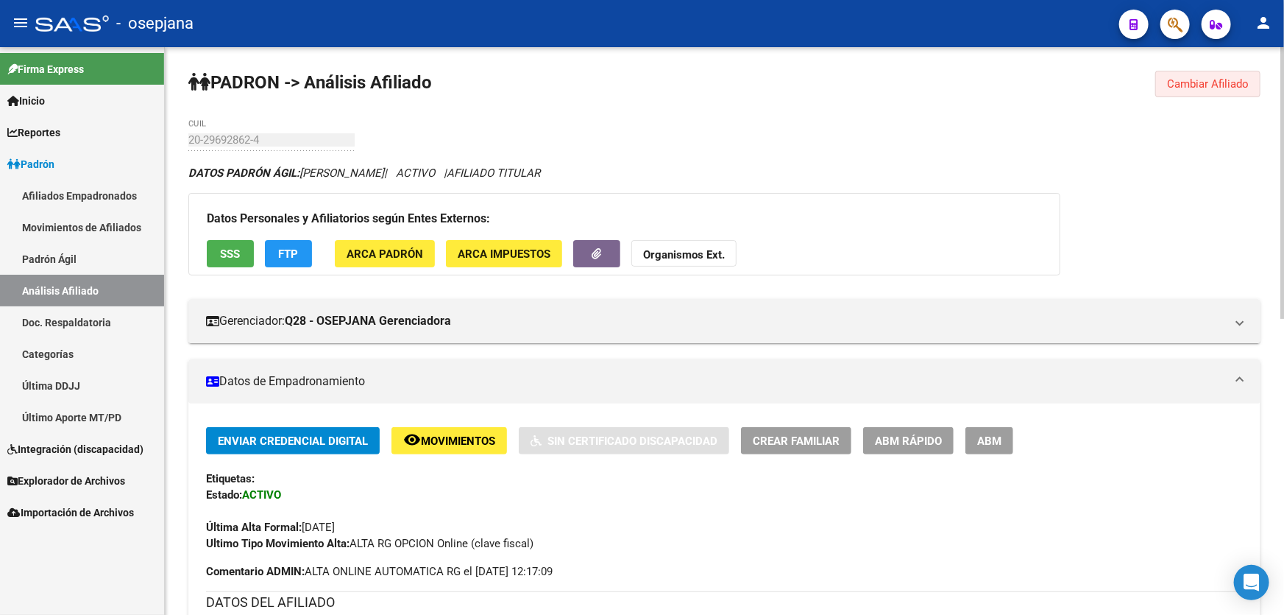
click at [1221, 84] on span "Cambiar Afiliado" at bounding box center [1208, 83] width 82 height 13
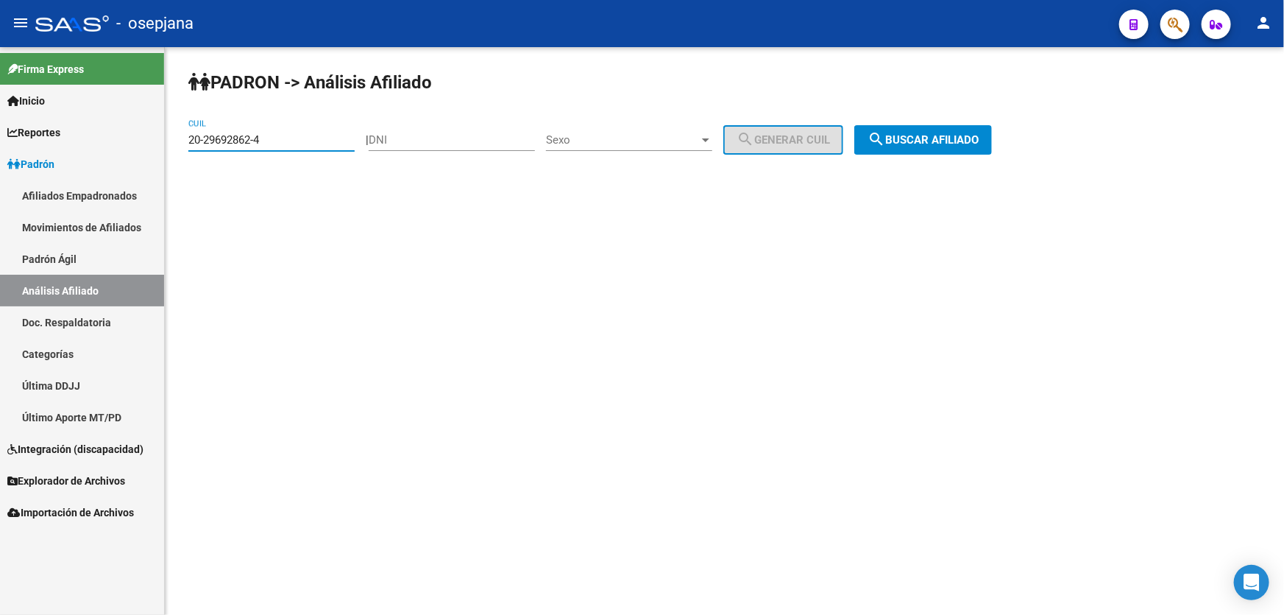
drag, startPoint x: 313, startPoint y: 139, endPoint x: 178, endPoint y: 146, distance: 134.9
click at [178, 146] on div "PADRON -> Análisis Afiliado 20-29692862-4 CUIL | DNI Sexo Sexo search Generar C…" at bounding box center [725, 124] width 1120 height 155
paste input "39707991-1"
click at [963, 130] on button "search Buscar afiliado" at bounding box center [924, 139] width 138 height 29
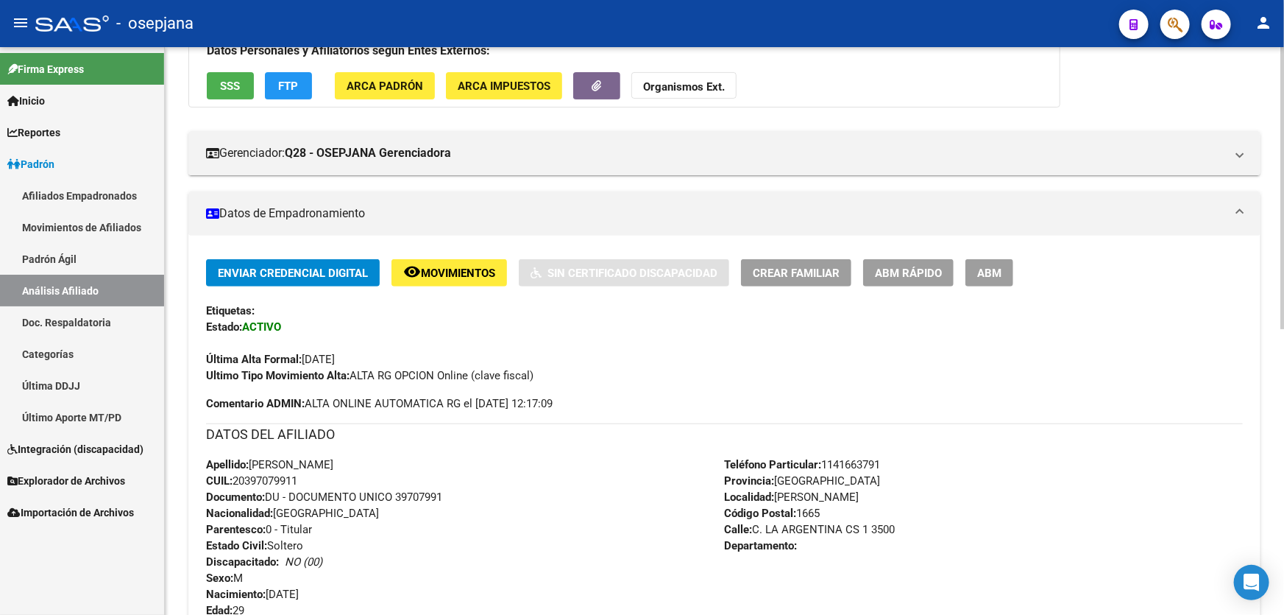
scroll to position [267, 0]
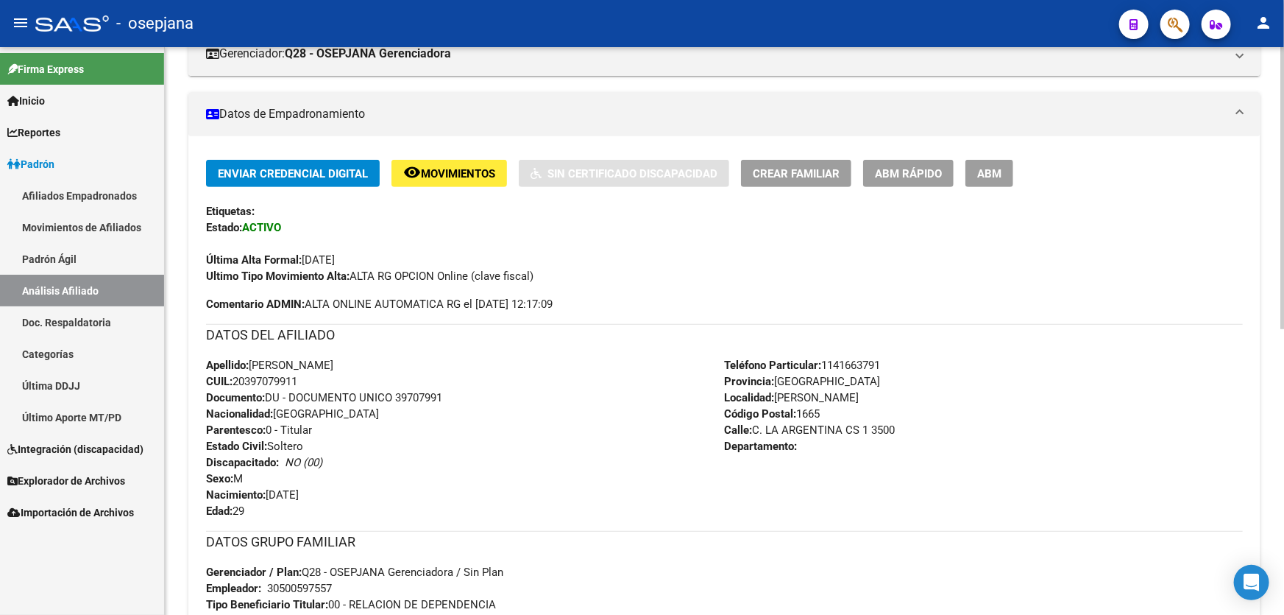
click at [860, 428] on span "Calle: C. LA ARGENTINA CS 1 3500" at bounding box center [810, 429] width 171 height 13
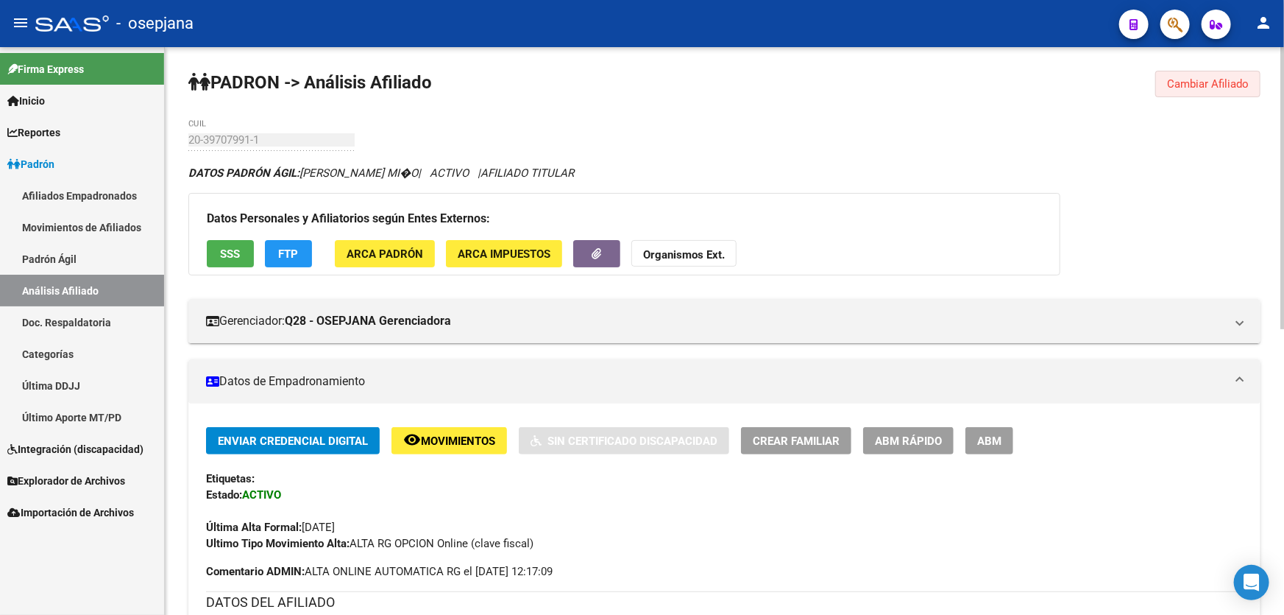
click at [1208, 80] on span "Cambiar Afiliado" at bounding box center [1208, 83] width 82 height 13
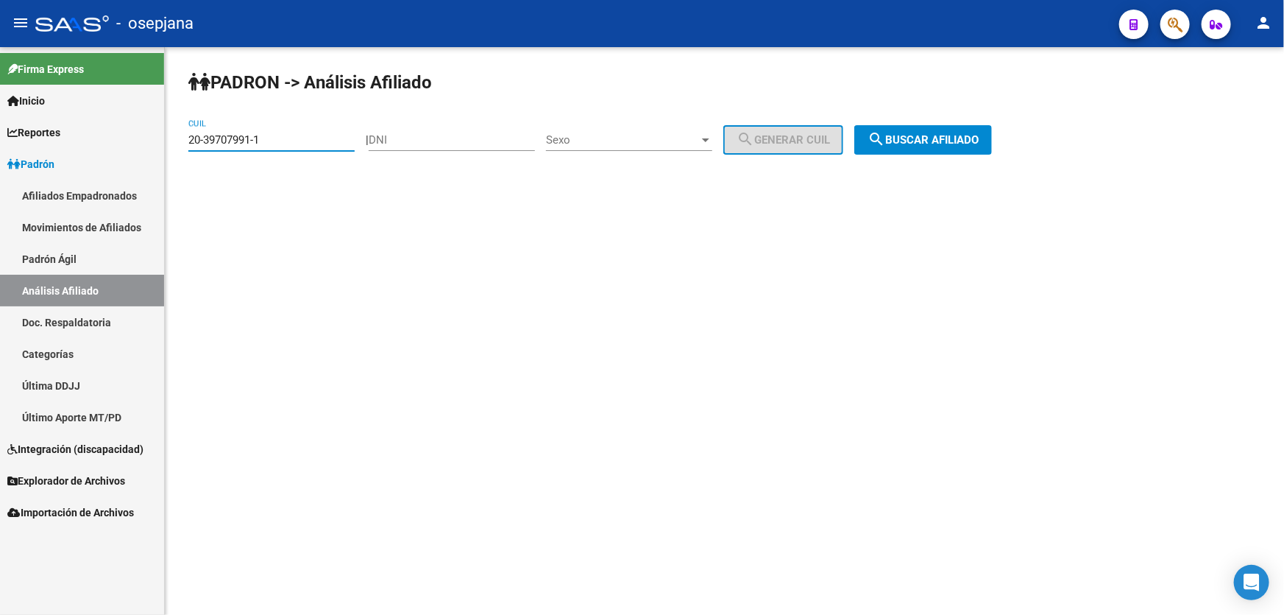
drag, startPoint x: 301, startPoint y: 141, endPoint x: 0, endPoint y: 160, distance: 301.7
click at [0, 158] on mat-sidenav-container "Firma Express Inicio Instructivos Contacto OS Reportes Padrón Traspasos x O.S. …" at bounding box center [642, 331] width 1284 height 568
paste input "27007748-0"
type input "20-27007748-0"
click at [1023, 152] on div "PADRON -> Análisis Afiliado 20-27007748-0 CUIL | DNI Sexo Sexo search Generar C…" at bounding box center [725, 124] width 1120 height 155
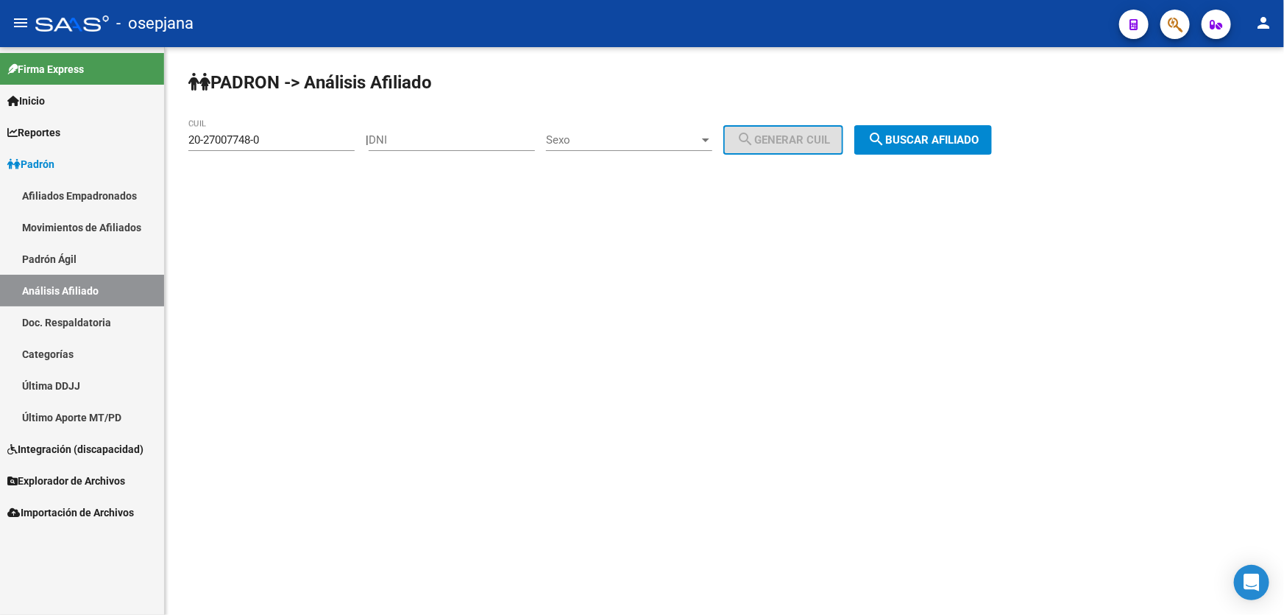
click at [949, 137] on span "search Buscar afiliado" at bounding box center [923, 139] width 111 height 13
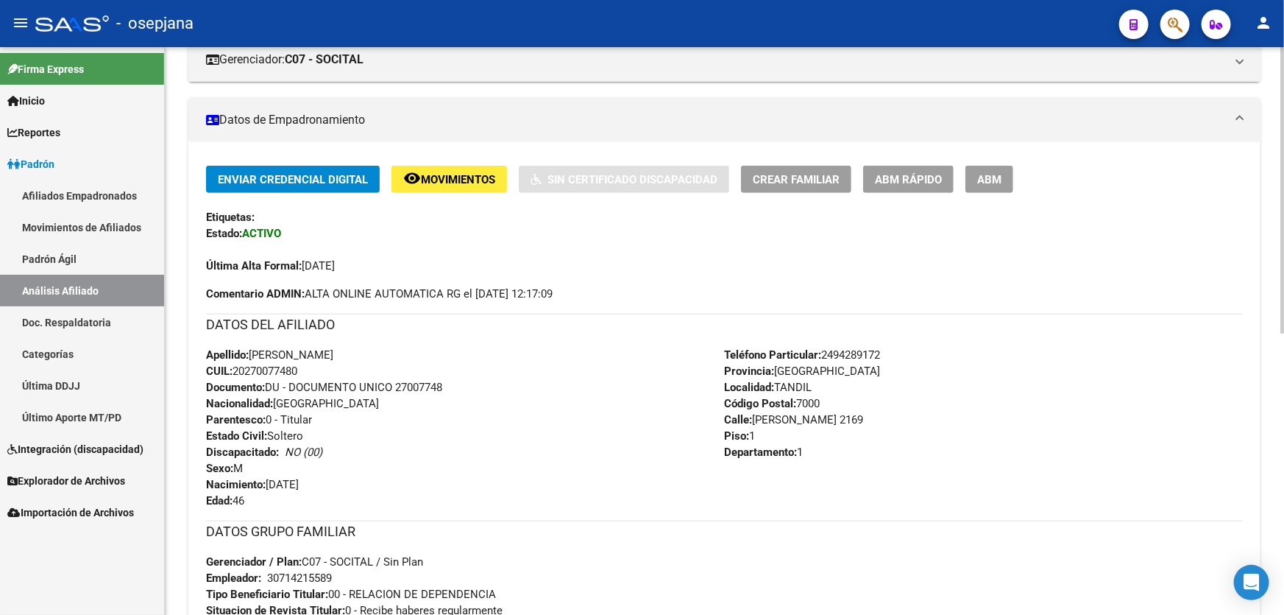
scroll to position [267, 0]
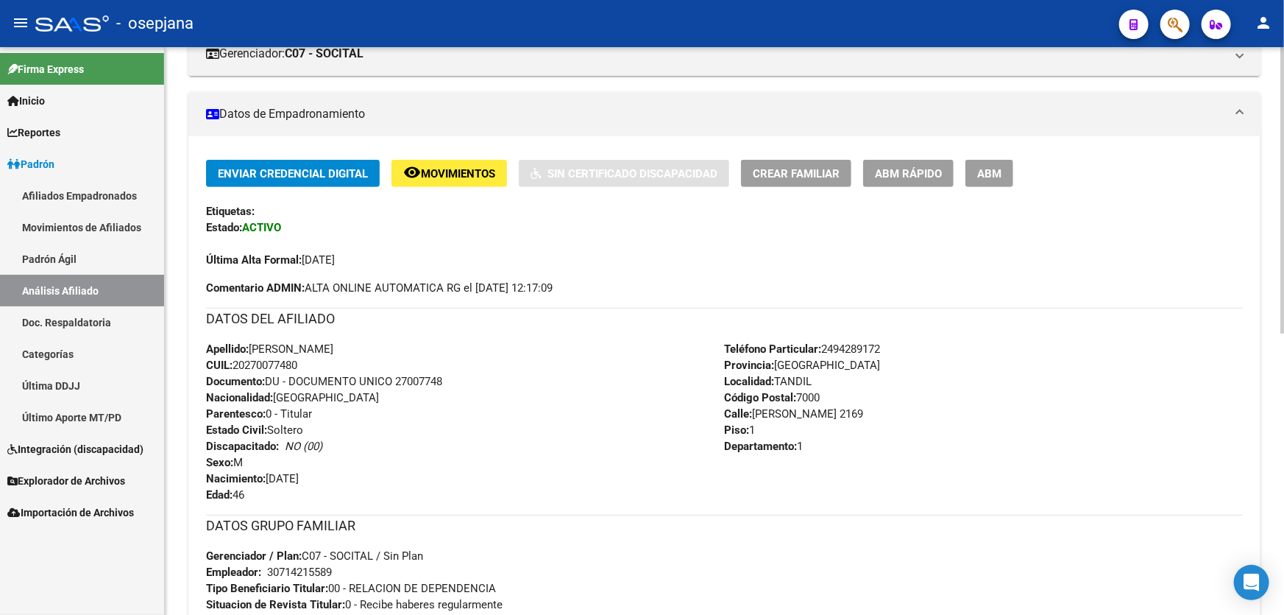
drag, startPoint x: 828, startPoint y: 346, endPoint x: 914, endPoint y: 346, distance: 86.1
click at [914, 346] on div "Teléfono Particular: [PHONE_NUMBER] Provincia: [GEOGRAPHIC_DATA] Localidad: TAN…" at bounding box center [984, 422] width 519 height 162
click at [847, 348] on span "Teléfono Particular: [PHONE_NUMBER]" at bounding box center [803, 348] width 156 height 13
drag, startPoint x: 844, startPoint y: 342, endPoint x: 826, endPoint y: 346, distance: 18.8
click at [826, 346] on span "Teléfono Particular: [PHONE_NUMBER]" at bounding box center [803, 348] width 156 height 13
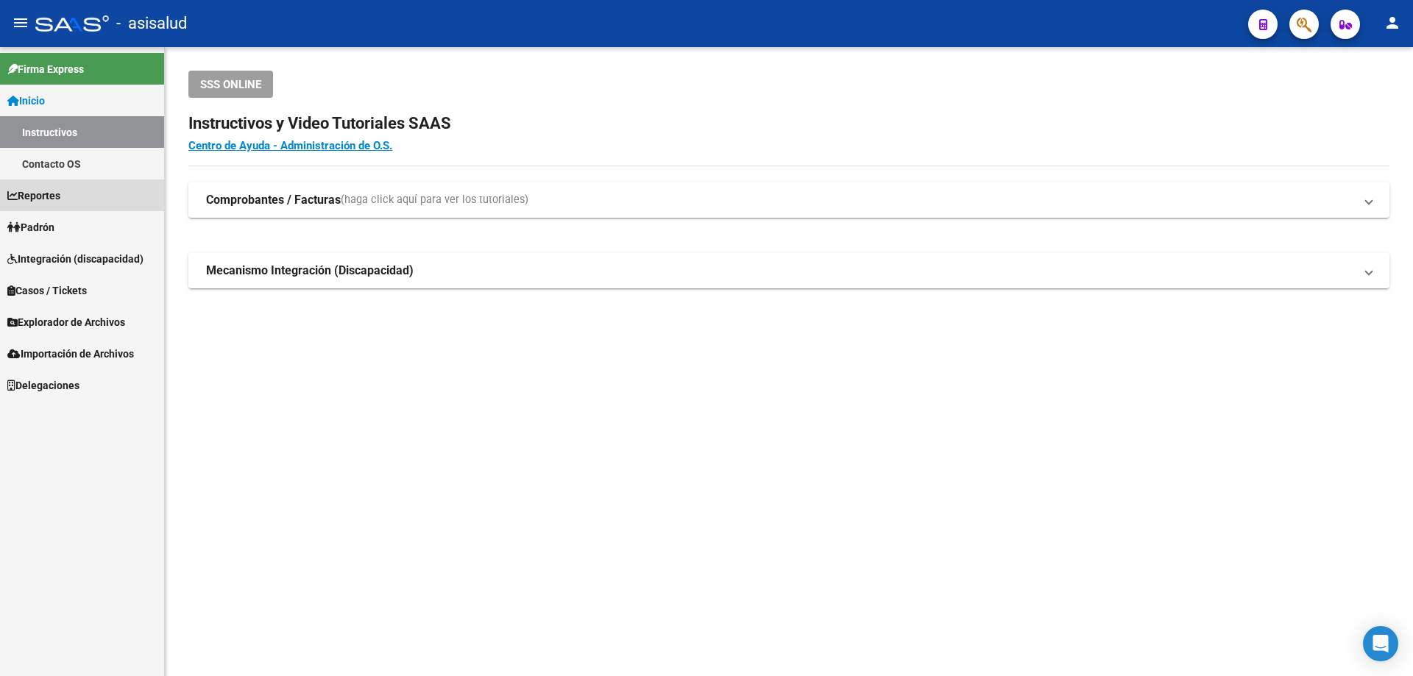
click at [90, 197] on link "Reportes" at bounding box center [82, 196] width 164 height 32
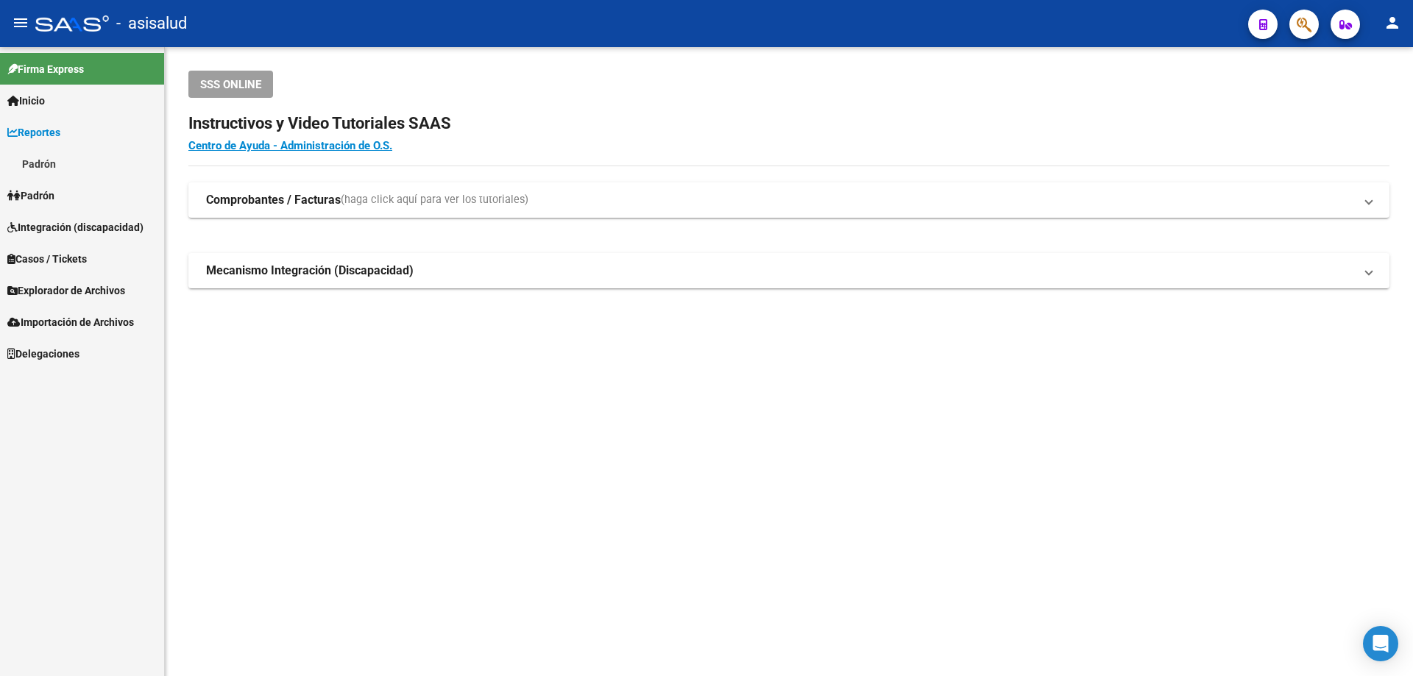
click at [90, 197] on link "Padrón" at bounding box center [82, 196] width 164 height 32
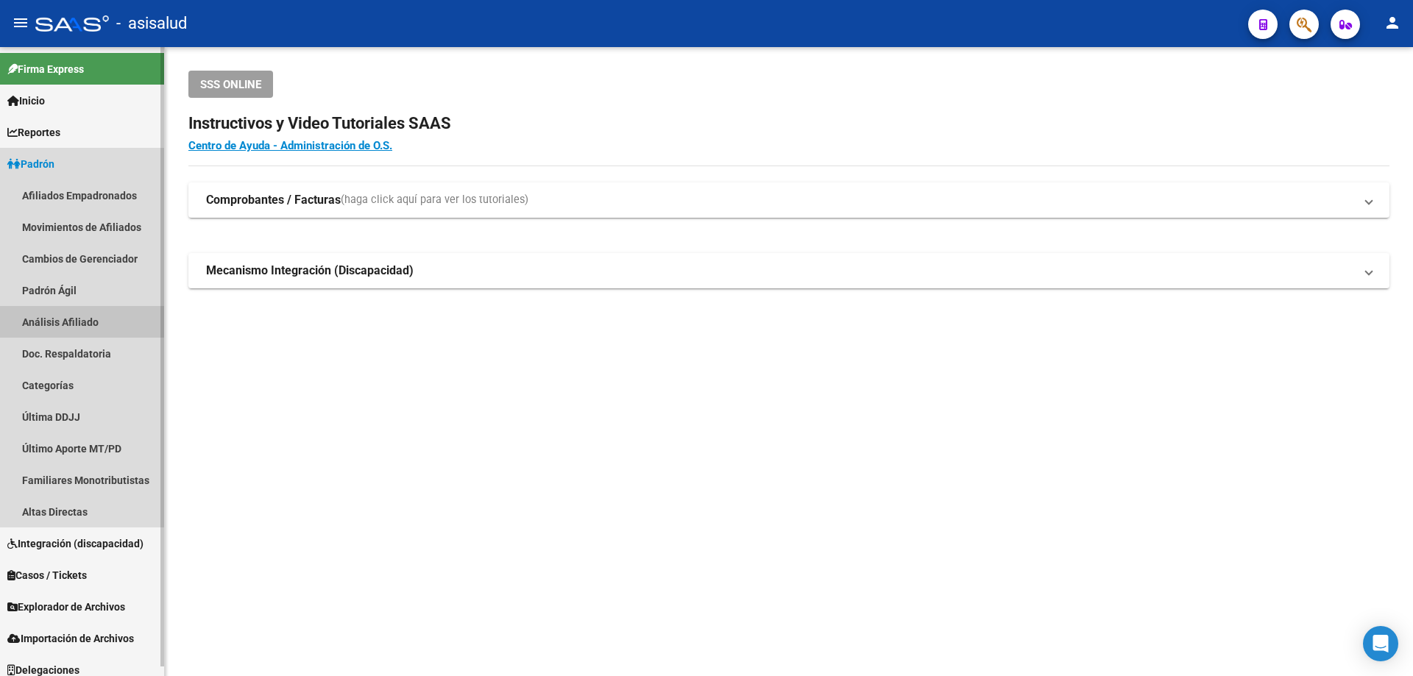
click at [72, 318] on link "Análisis Afiliado" at bounding box center [82, 322] width 164 height 32
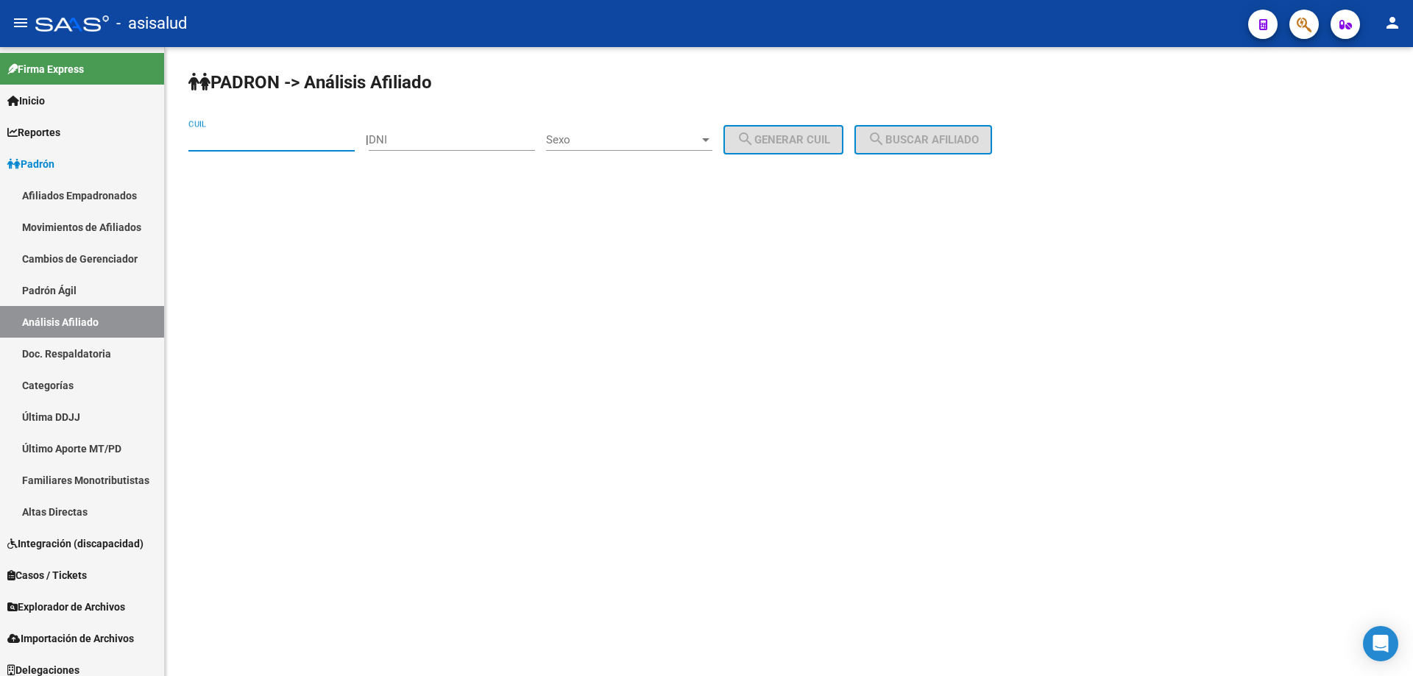
click at [239, 138] on input "CUIL" at bounding box center [271, 139] width 166 height 13
paste input "20-31555278-9"
click at [955, 147] on button "search Buscar afiliado" at bounding box center [924, 139] width 138 height 29
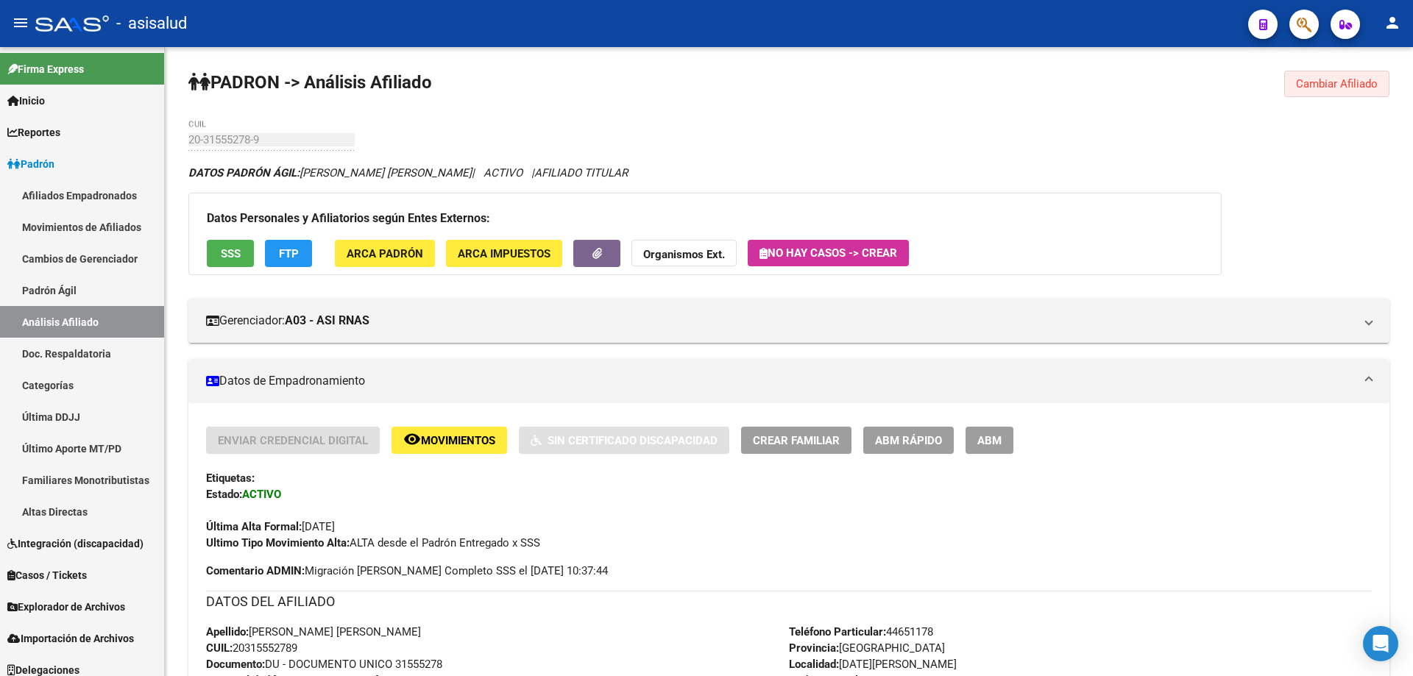
click at [1356, 77] on button "Cambiar Afiliado" at bounding box center [1336, 84] width 105 height 26
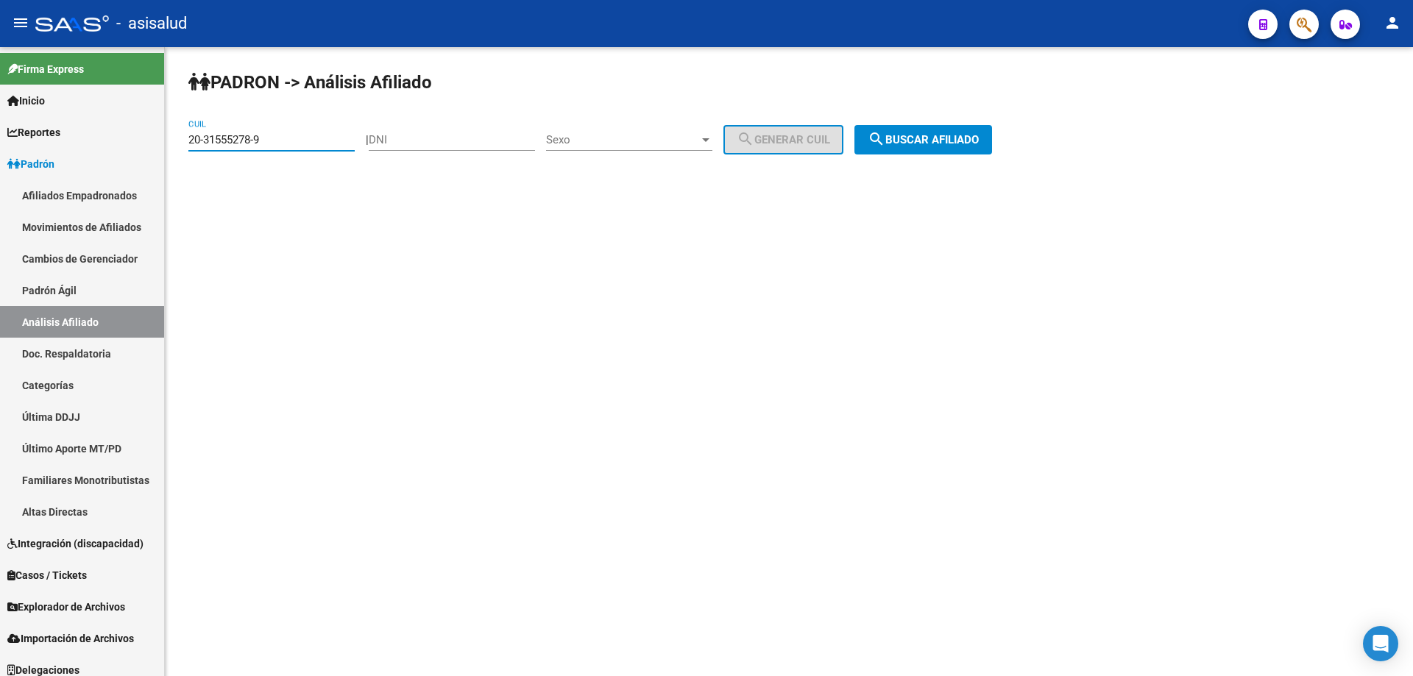
drag, startPoint x: 298, startPoint y: 138, endPoint x: 167, endPoint y: 146, distance: 131.3
click at [167, 146] on div "PADRON -> Análisis Afiliado 20-31555278-9 CUIL | DNI Sexo Sexo search Generar C…" at bounding box center [789, 124] width 1248 height 155
paste input "94596057-5"
click at [961, 119] on div "PADRON -> Análisis Afiliado 20-94596057-5 CUIL | DNI Sexo Sexo search Generar C…" at bounding box center [789, 124] width 1248 height 155
click at [962, 135] on span "search Buscar afiliado" at bounding box center [923, 139] width 111 height 13
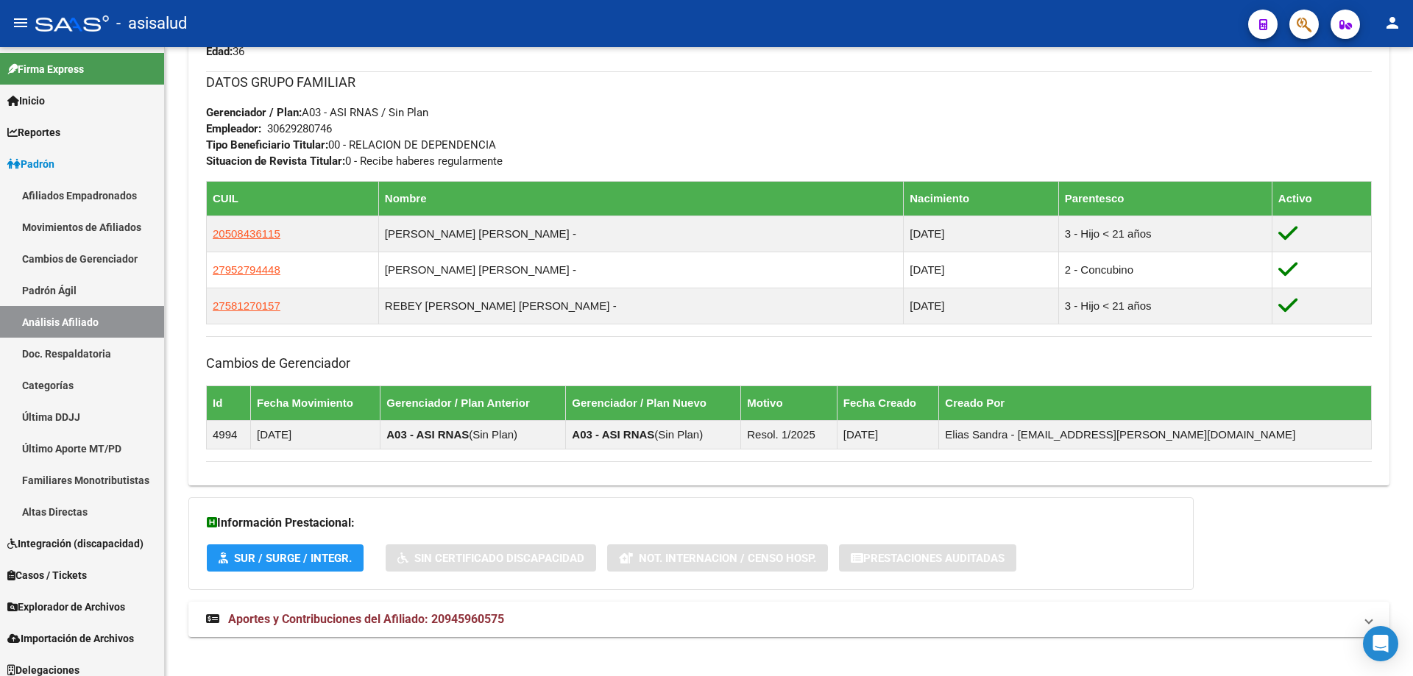
scroll to position [739, 0]
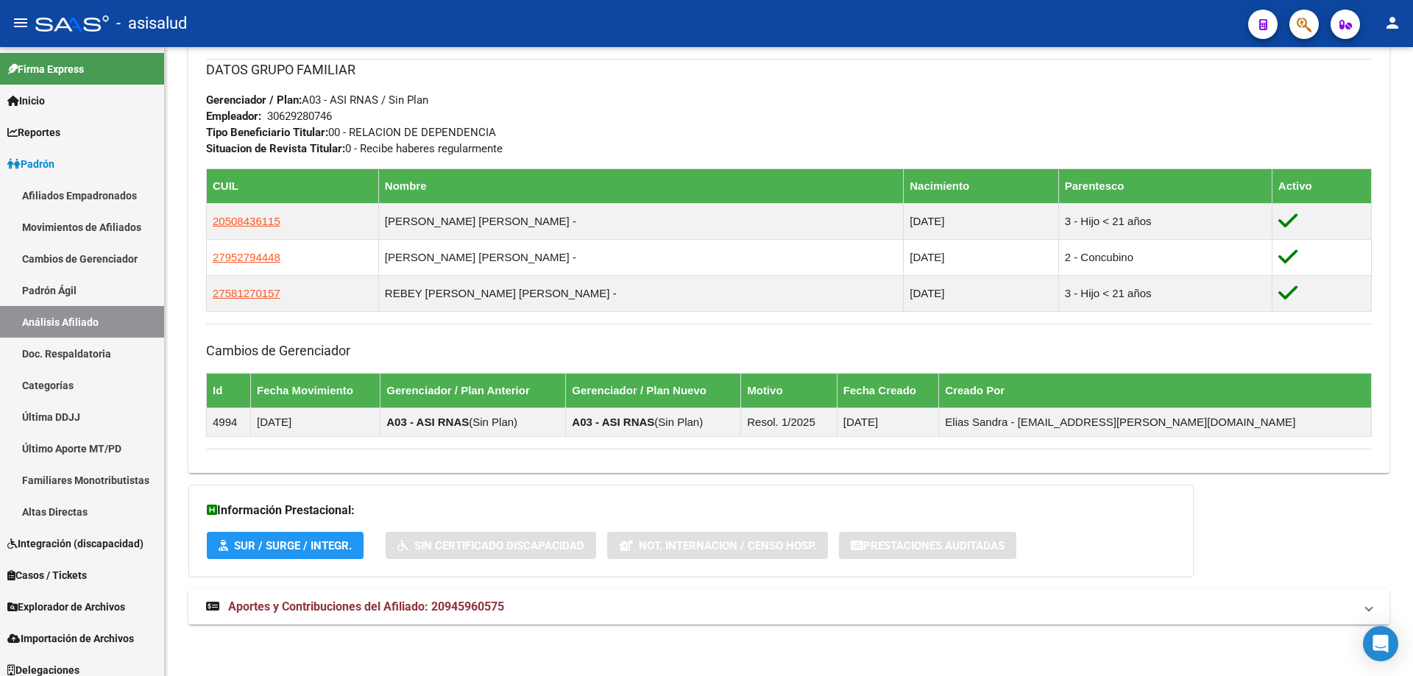
click at [327, 599] on strong "Aportes y Contribuciones del Afiliado: 20945960575" at bounding box center [355, 607] width 298 height 16
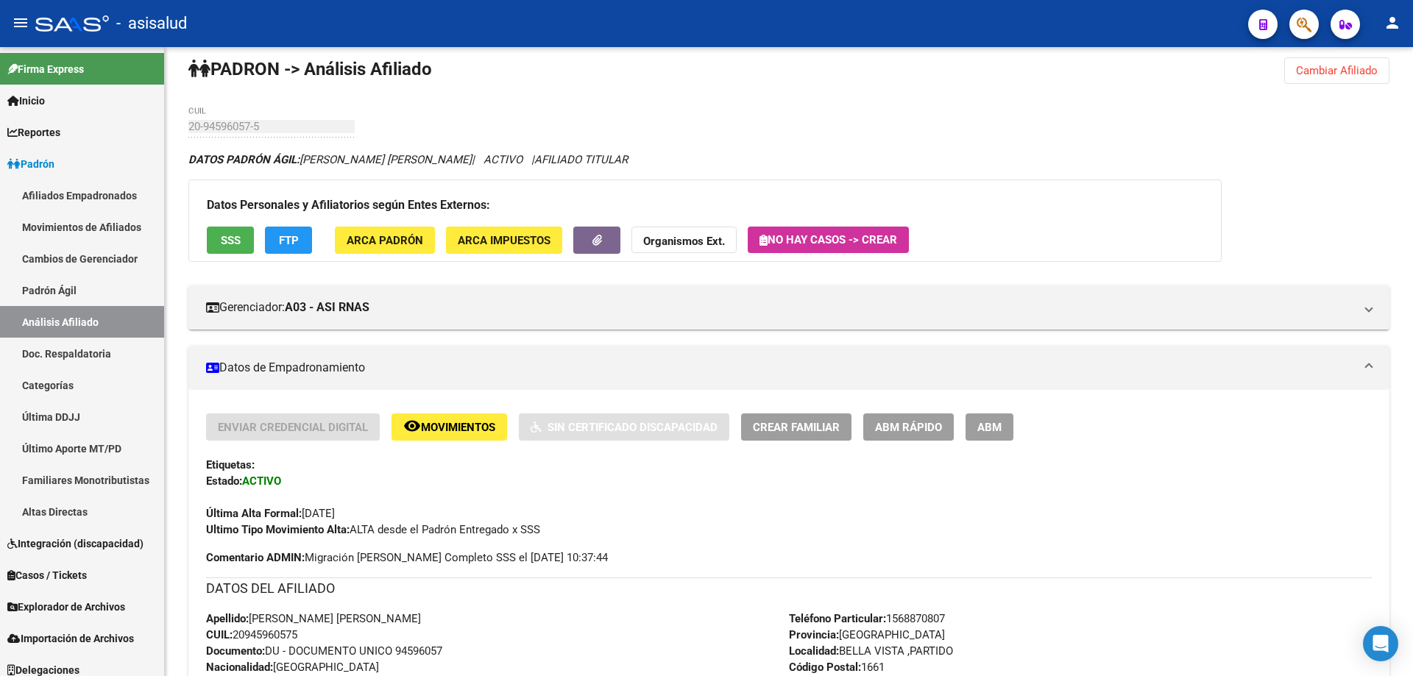
scroll to position [0, 0]
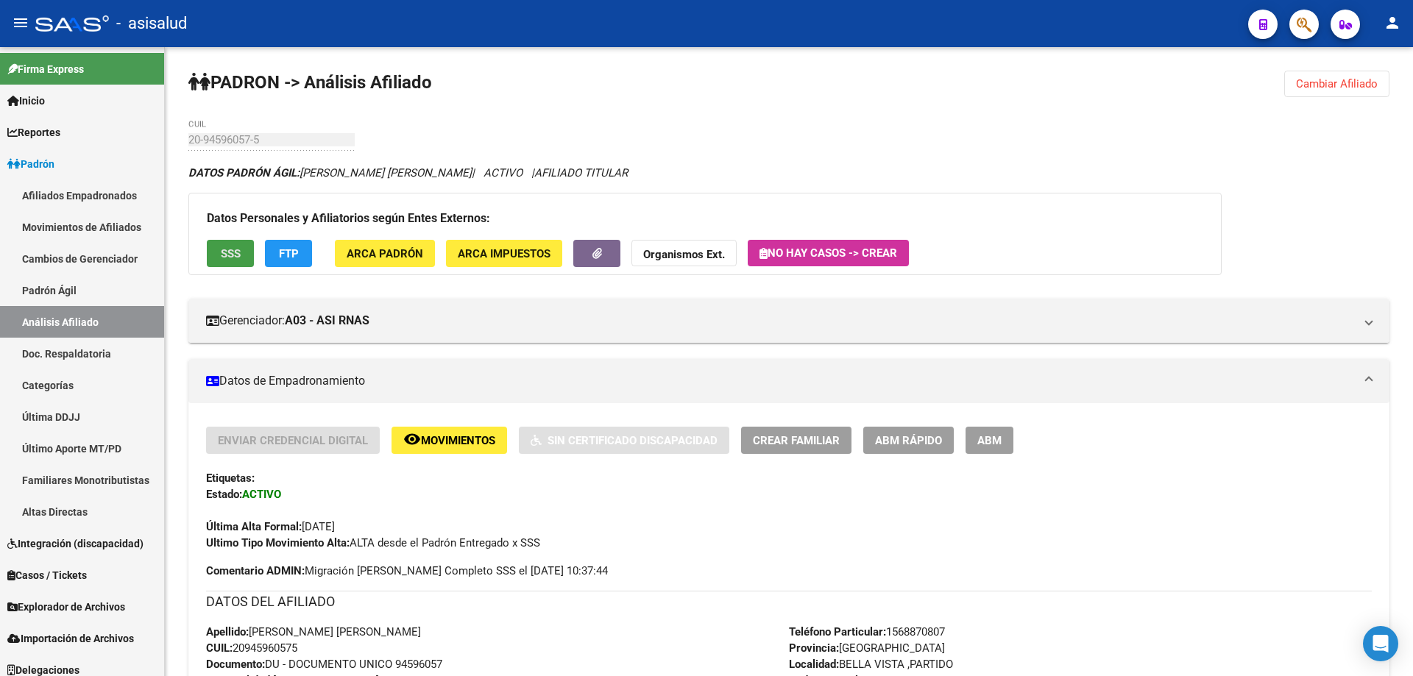
click at [234, 240] on button "SSS" at bounding box center [230, 253] width 47 height 27
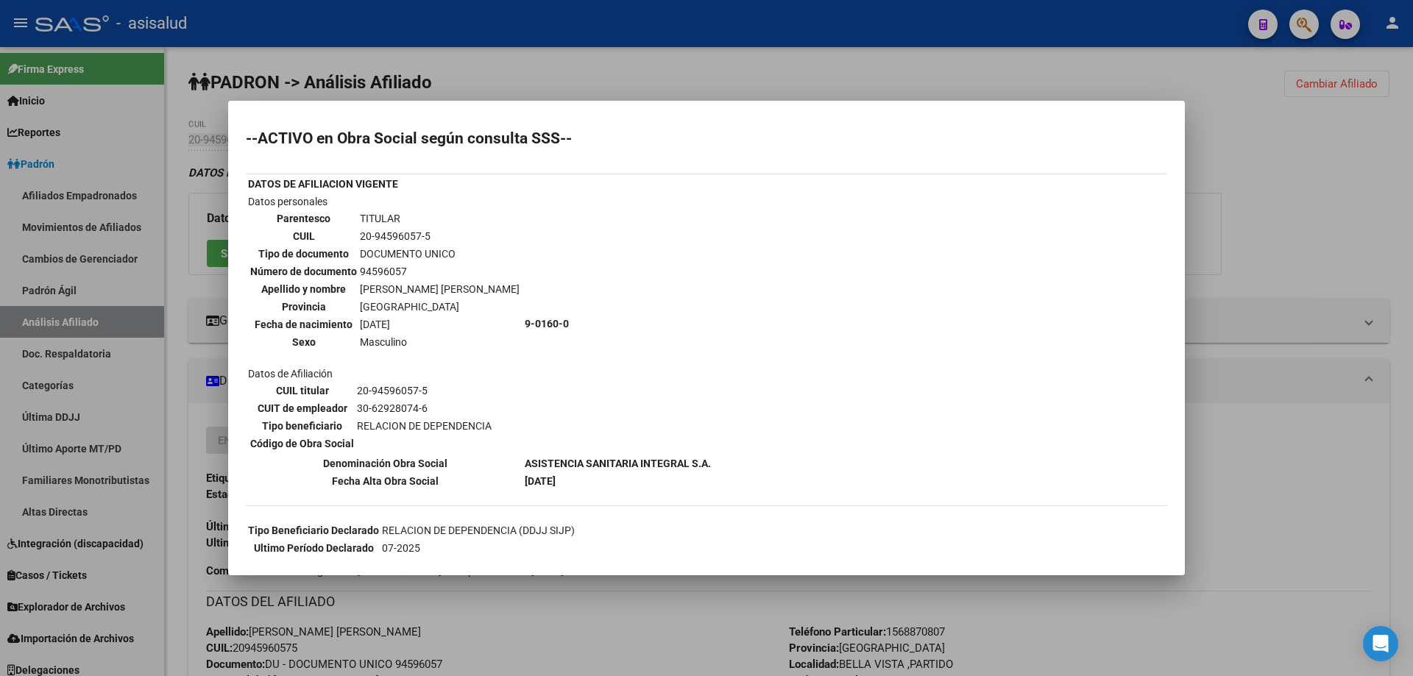
click at [1364, 227] on div at bounding box center [706, 338] width 1413 height 676
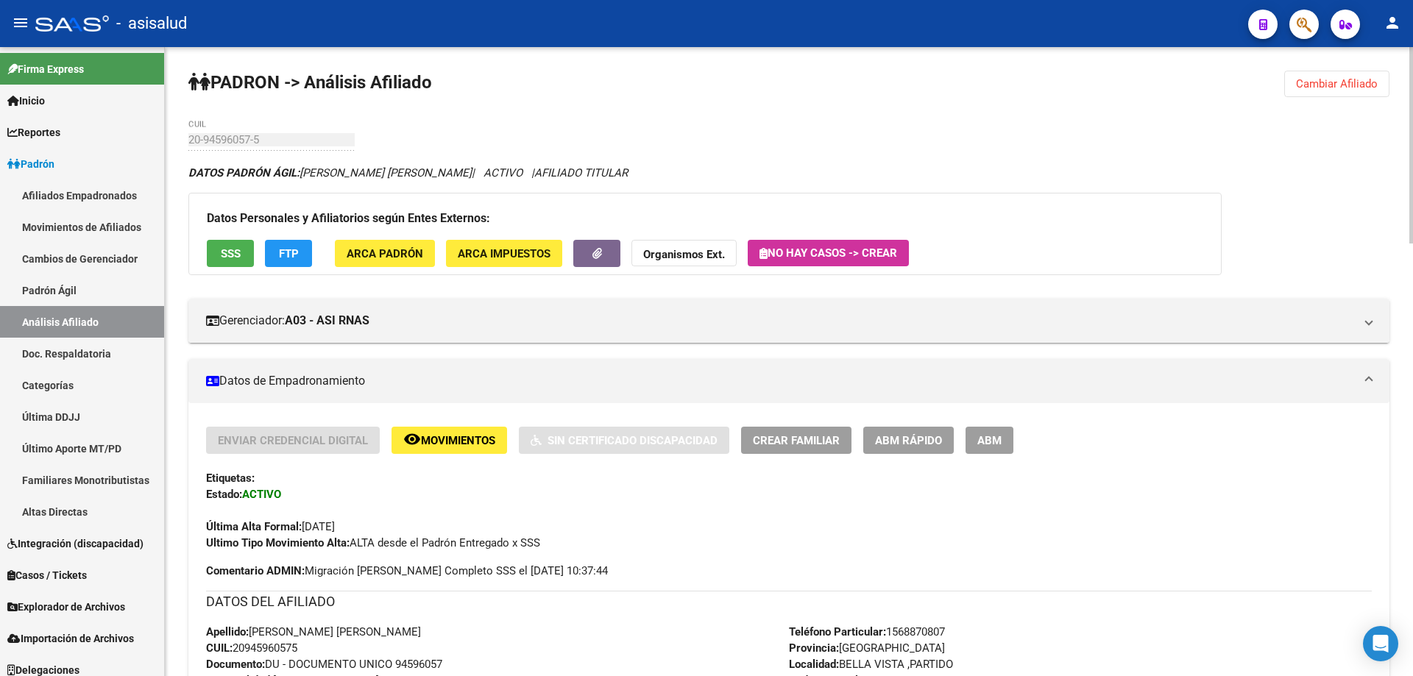
click at [312, 243] on app-movimiento-sss "FTP" at bounding box center [294, 253] width 59 height 27
click at [297, 250] on span "FTP" at bounding box center [289, 253] width 20 height 13
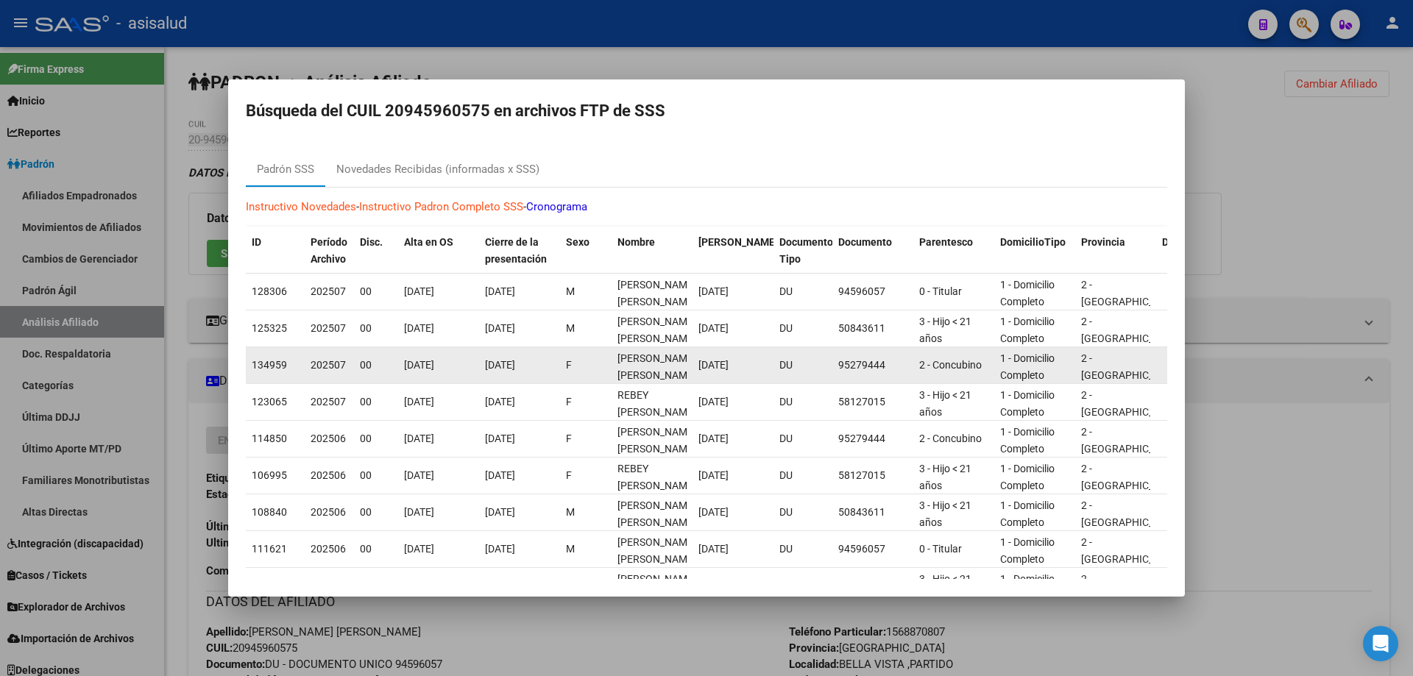
scroll to position [2, 0]
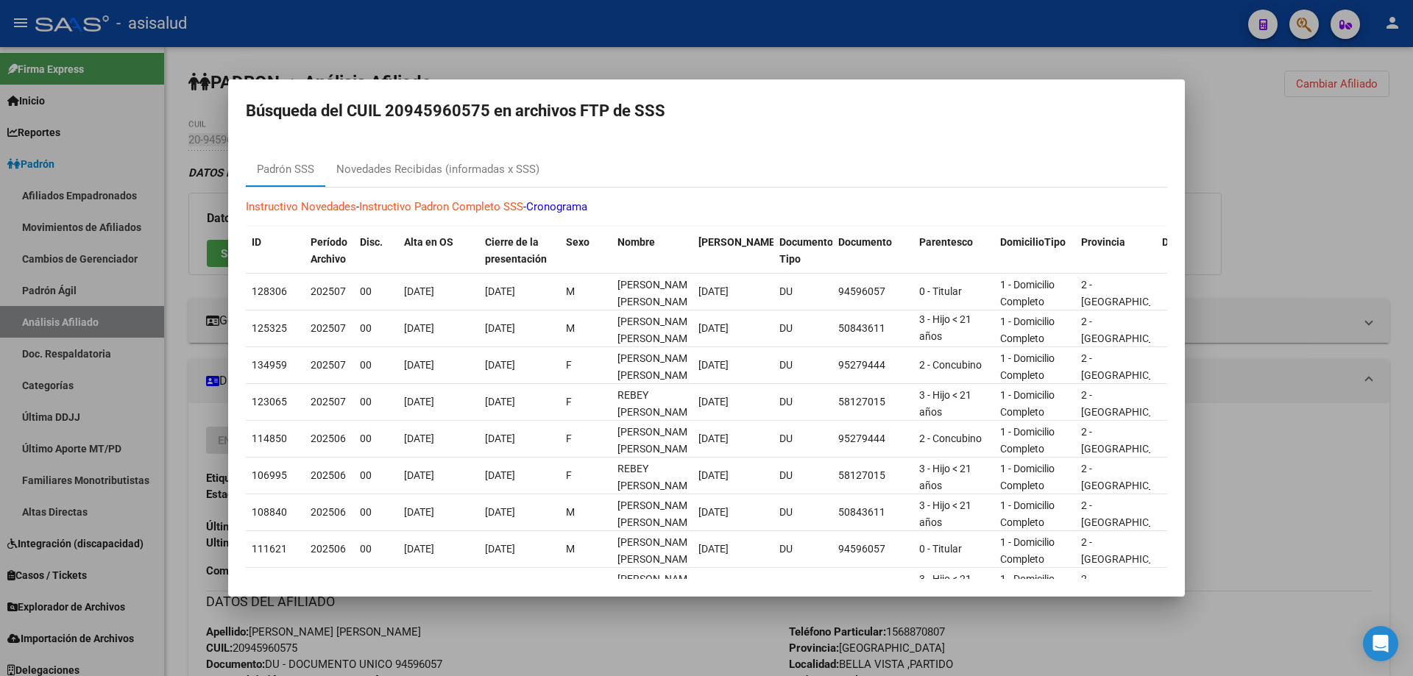
click at [1377, 216] on div at bounding box center [706, 338] width 1413 height 676
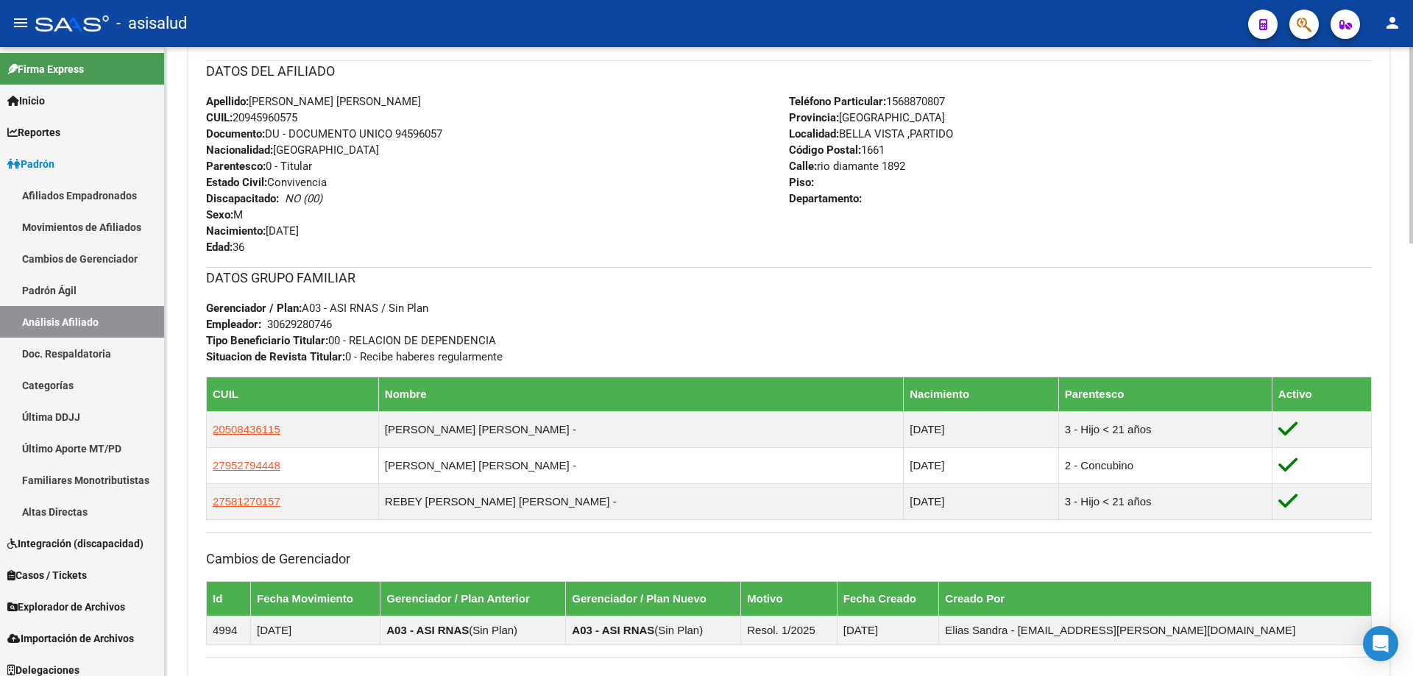
scroll to position [589, 0]
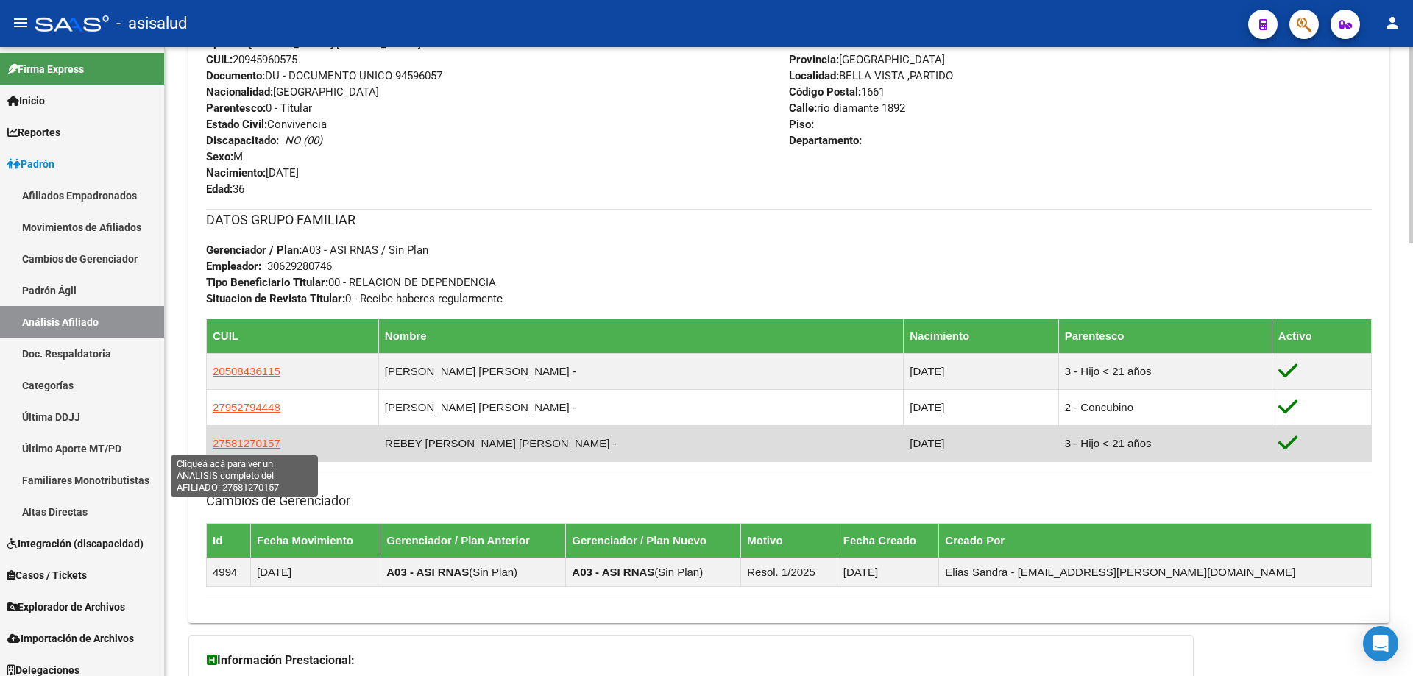
click at [235, 442] on span "27581270157" at bounding box center [247, 443] width 68 height 13
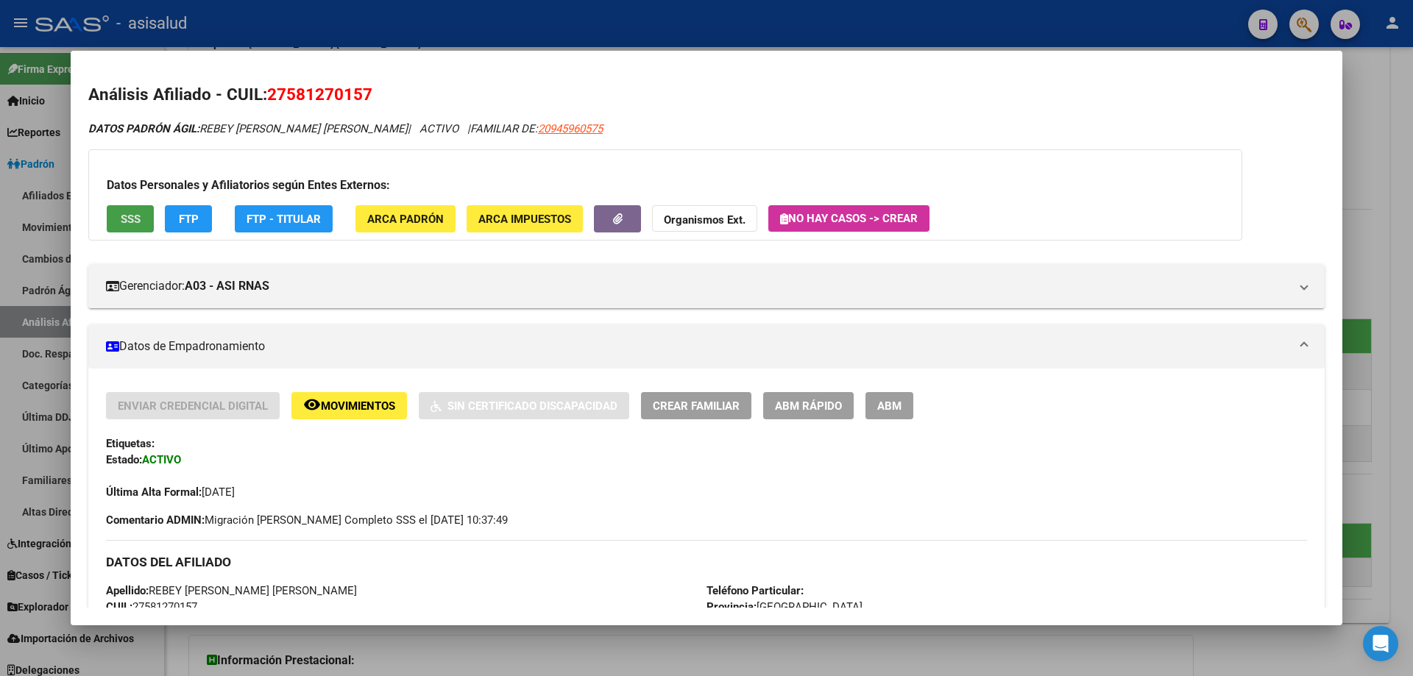
click at [138, 230] on button "SSS" at bounding box center [130, 218] width 47 height 27
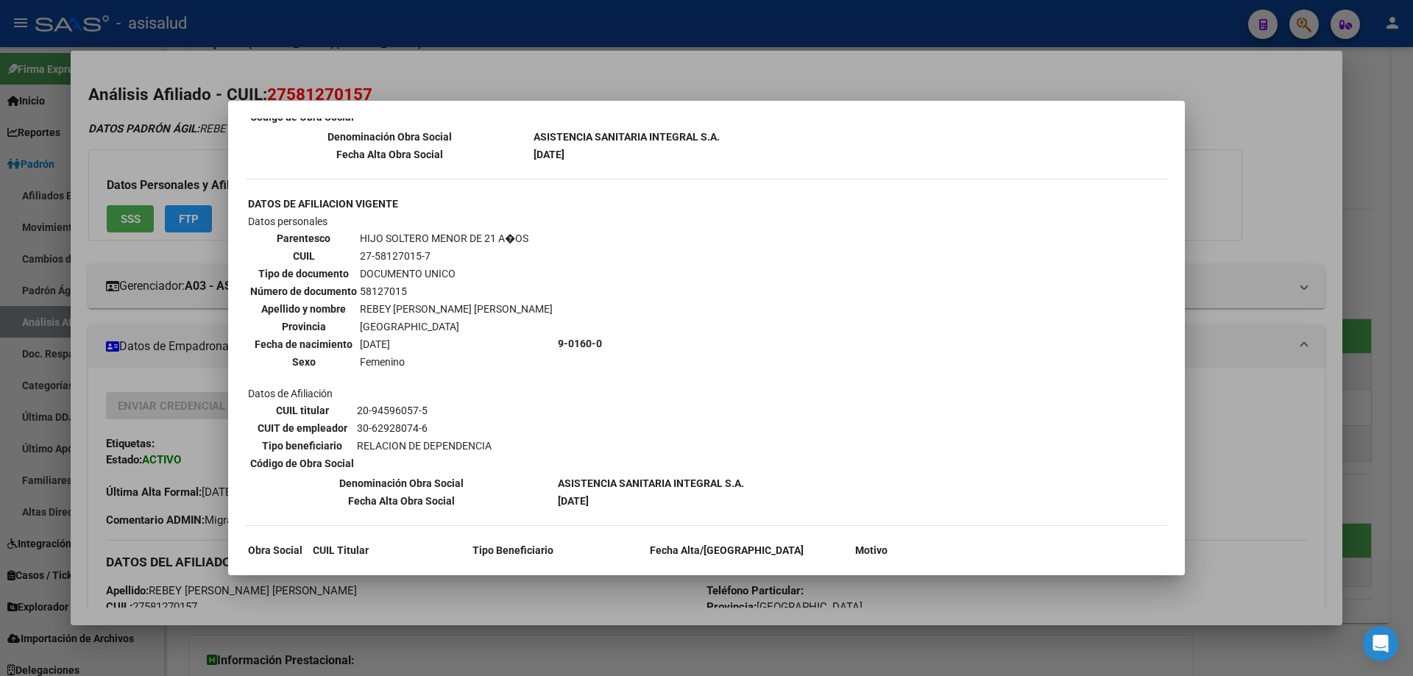
scroll to position [1208, 0]
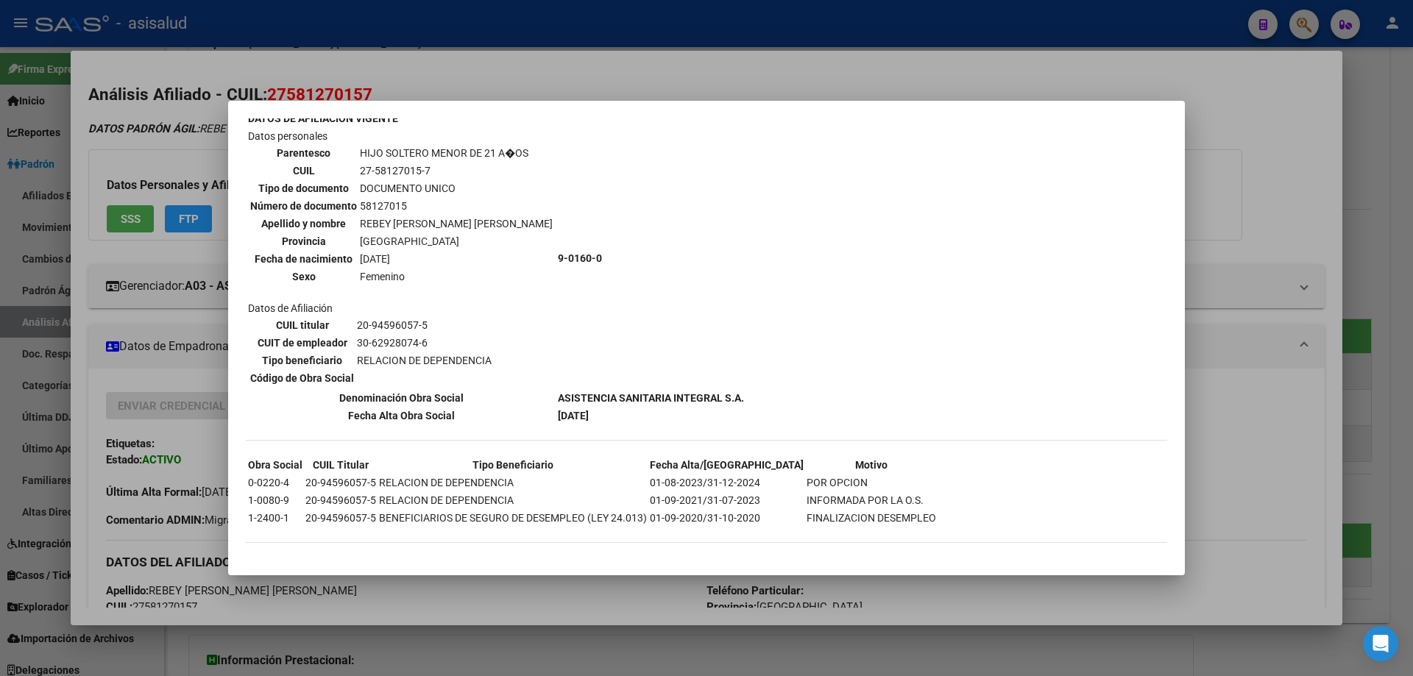
click at [1328, 238] on div at bounding box center [706, 338] width 1413 height 676
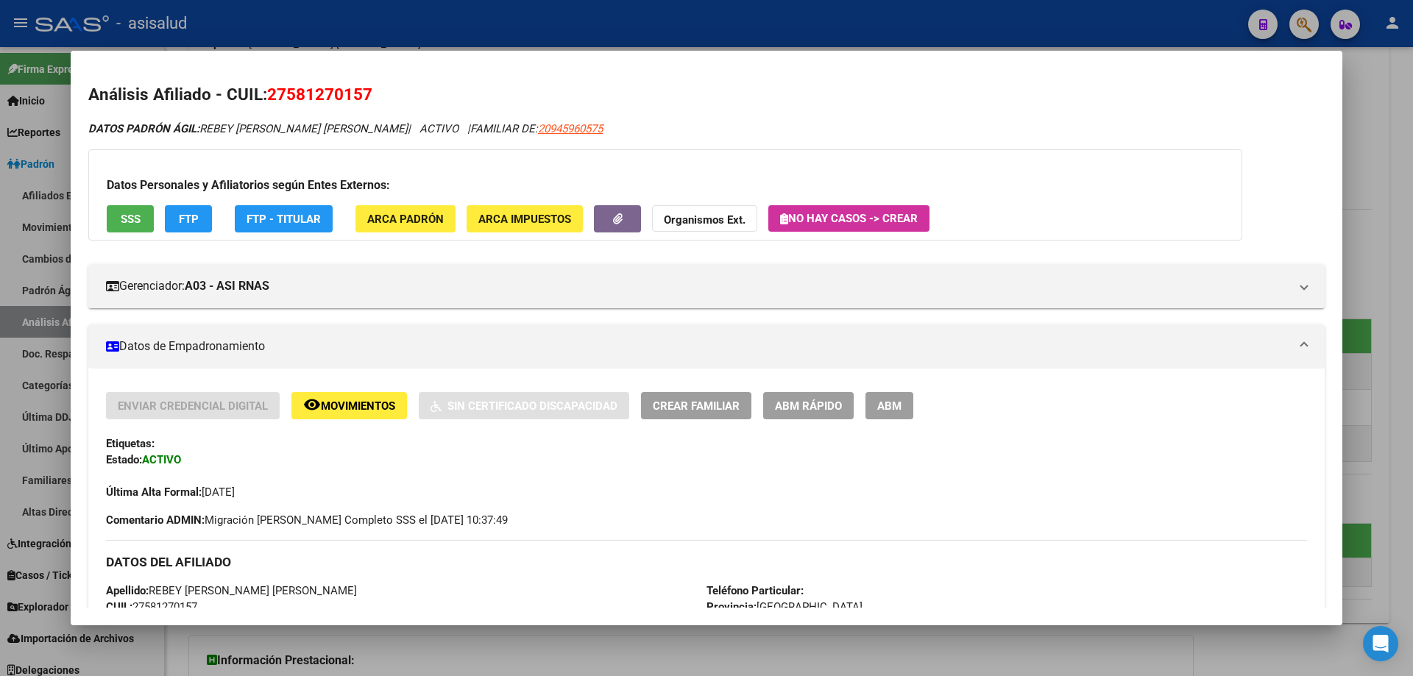
click at [189, 216] on span "FTP" at bounding box center [189, 219] width 20 height 13
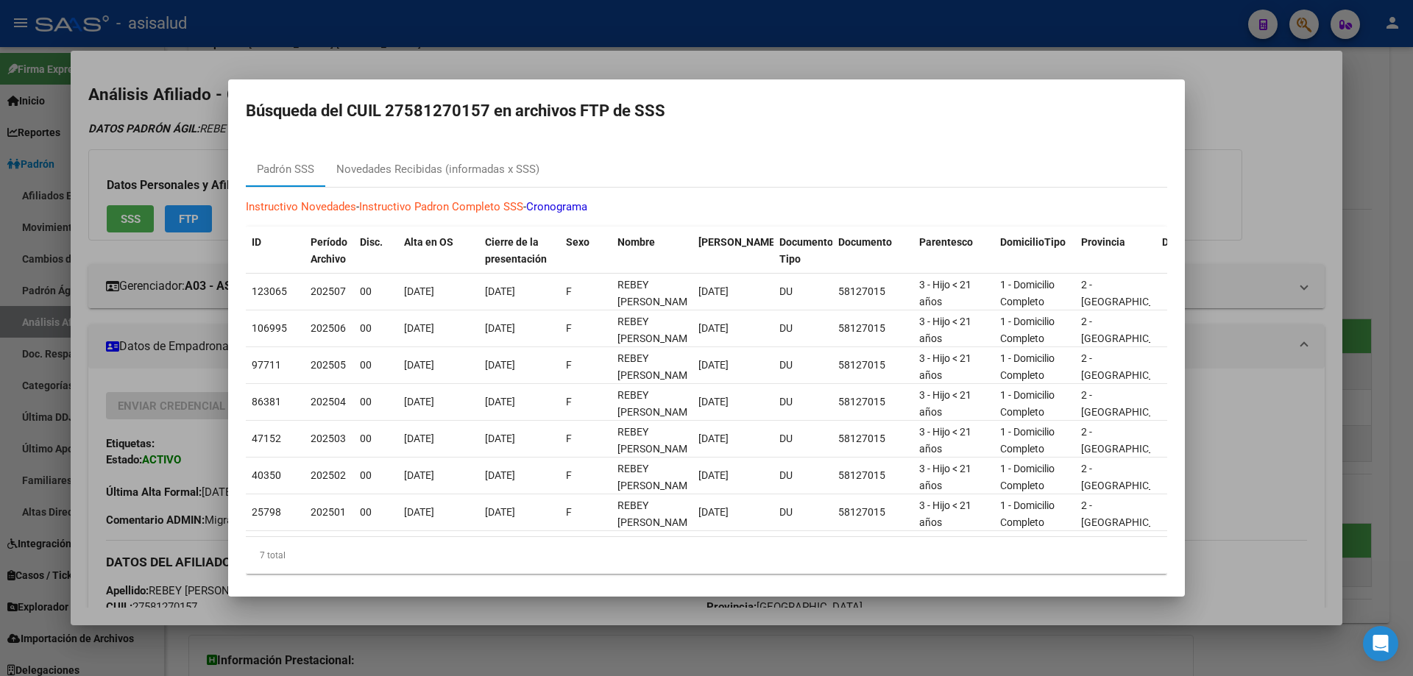
click at [1413, 234] on div at bounding box center [706, 338] width 1413 height 676
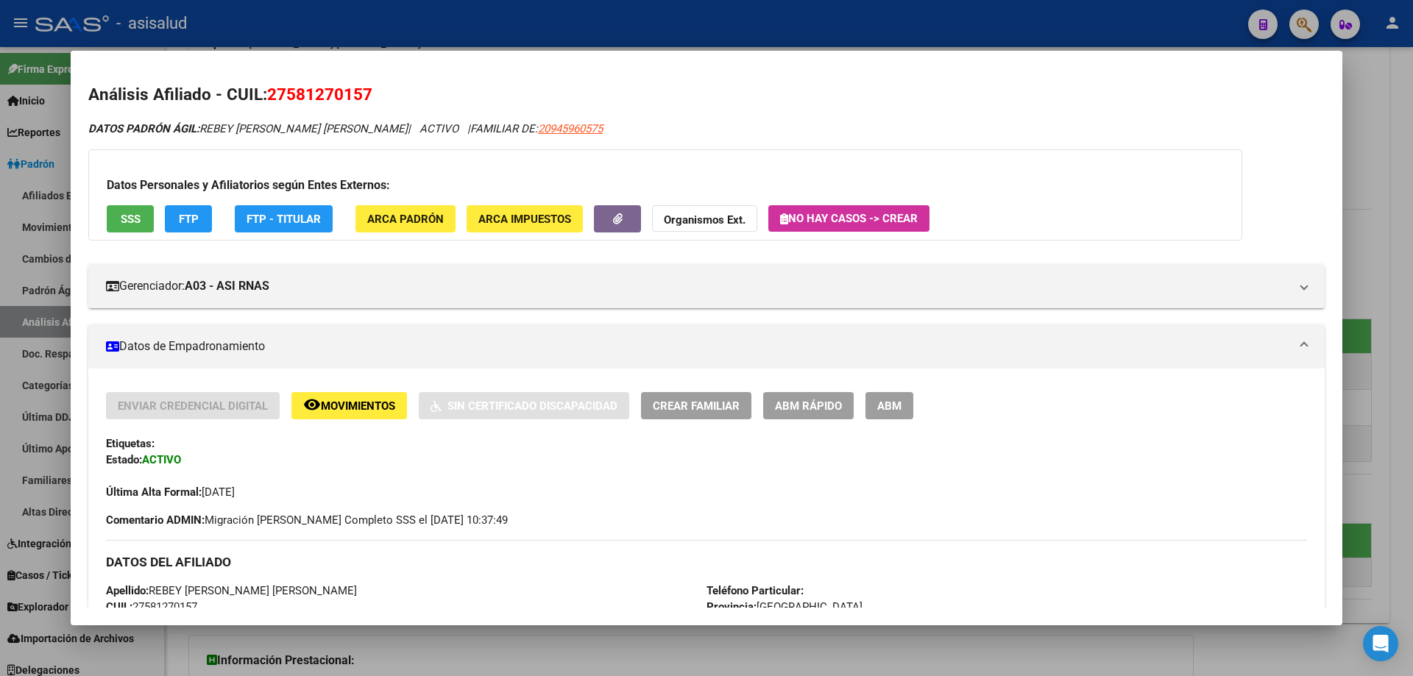
click at [1413, 234] on div at bounding box center [706, 338] width 1413 height 676
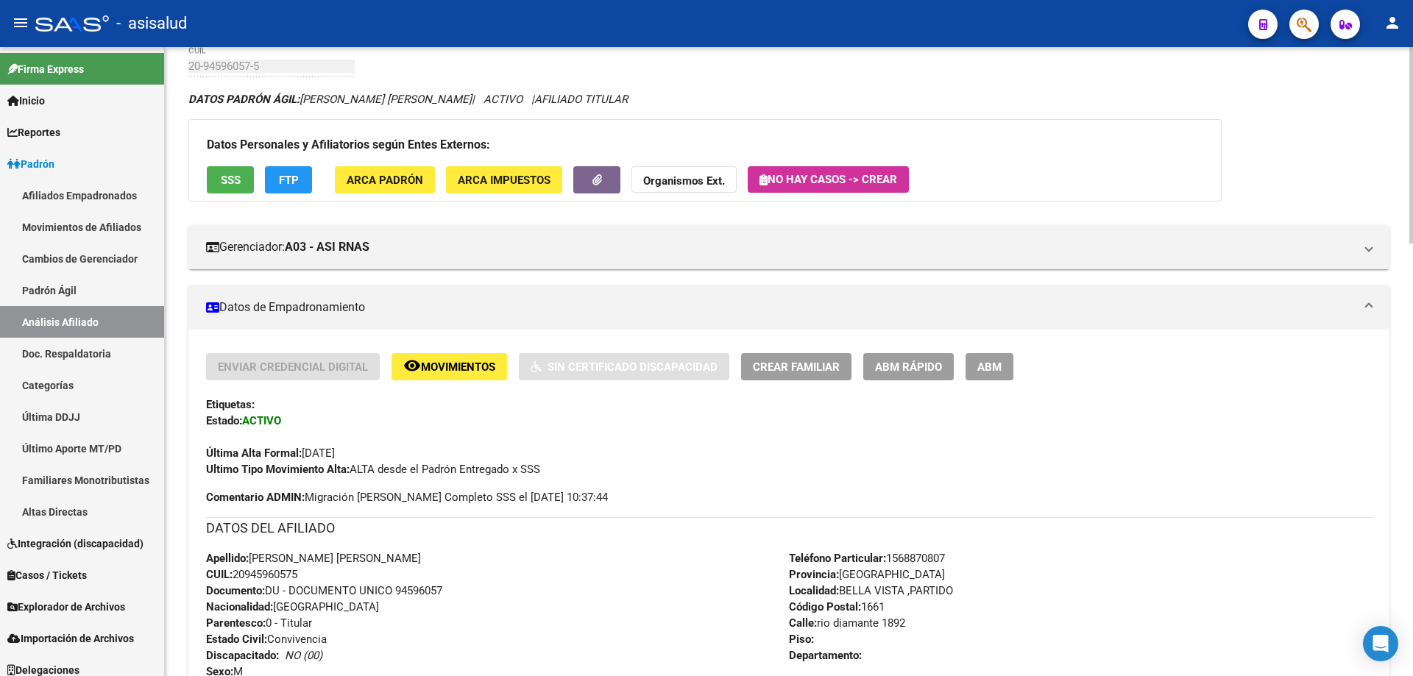
scroll to position [0, 0]
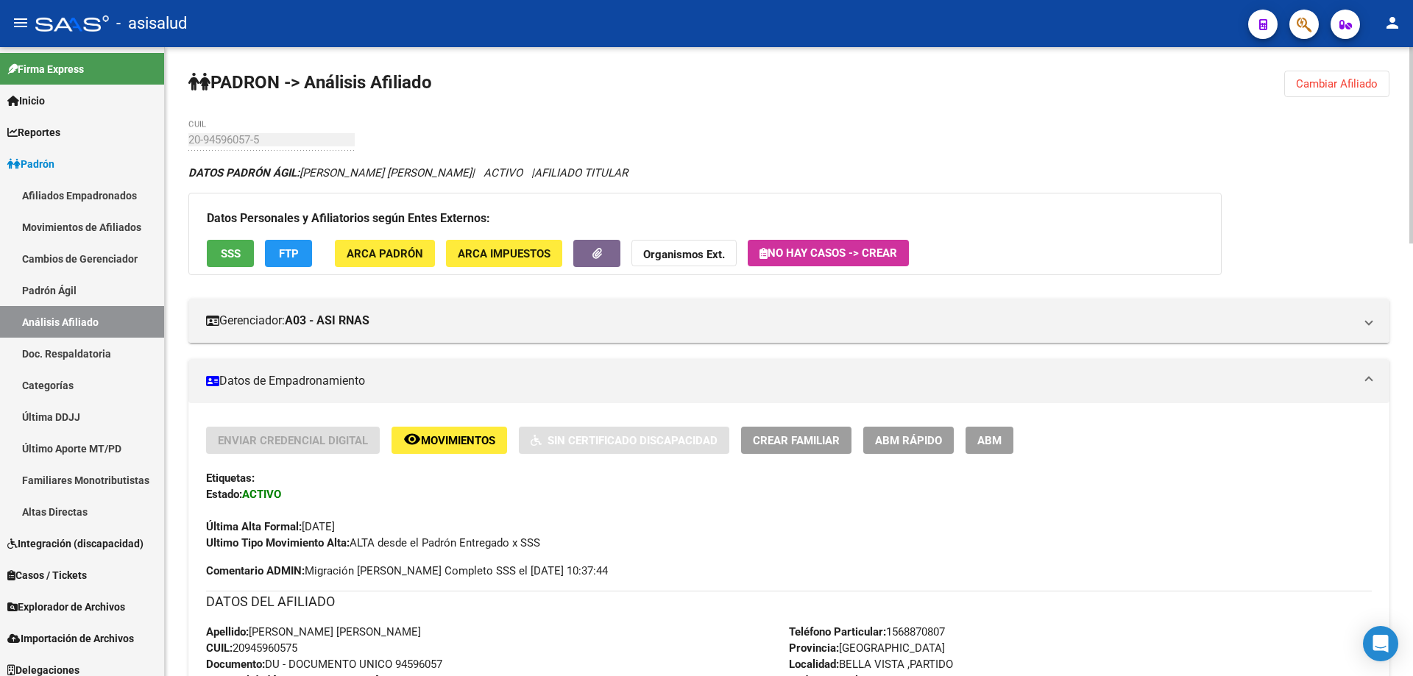
click at [1342, 85] on span "Cambiar Afiliado" at bounding box center [1337, 83] width 82 height 13
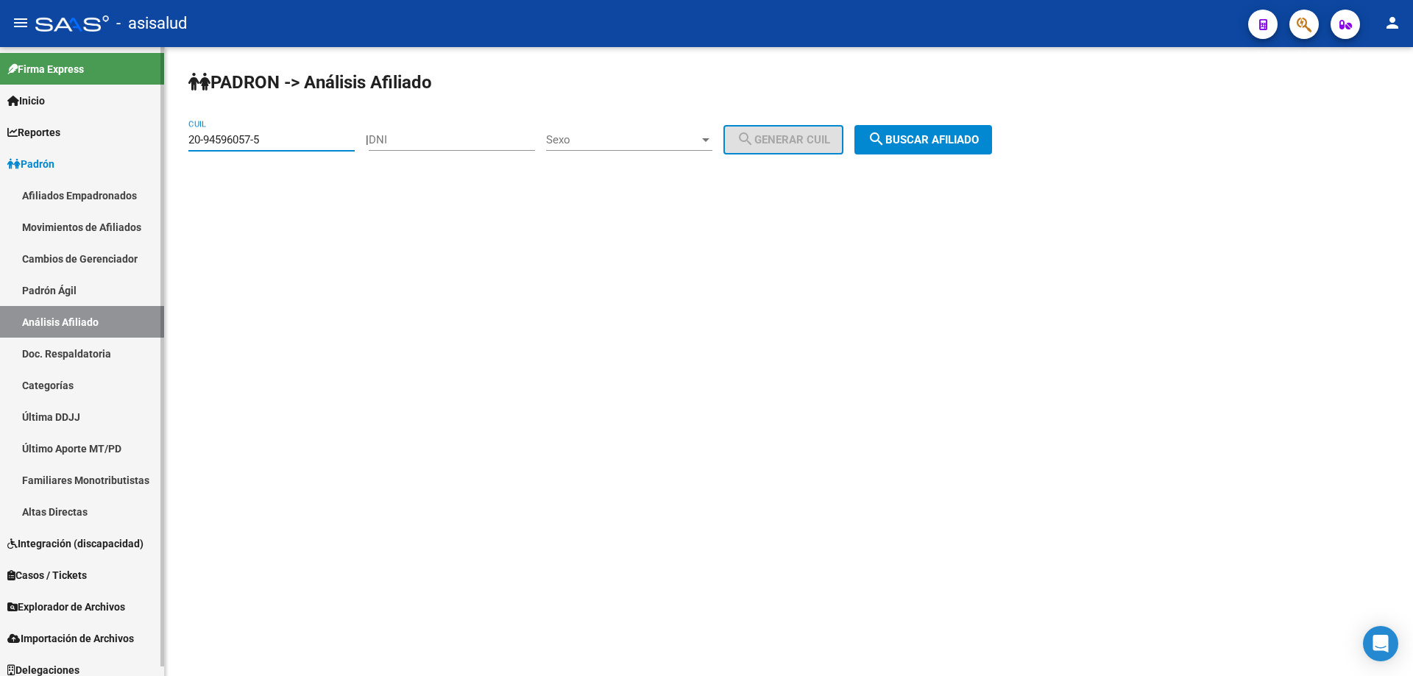
drag, startPoint x: 297, startPoint y: 135, endPoint x: 113, endPoint y: 163, distance: 185.4
click at [113, 163] on mat-sidenav-container "Firma Express Inicio Instructivos Contacto OS Reportes Padrón Traspasos x O.S. …" at bounding box center [706, 361] width 1413 height 629
paste input "3151019-4"
click at [957, 141] on span "search Buscar afiliado" at bounding box center [923, 139] width 111 height 13
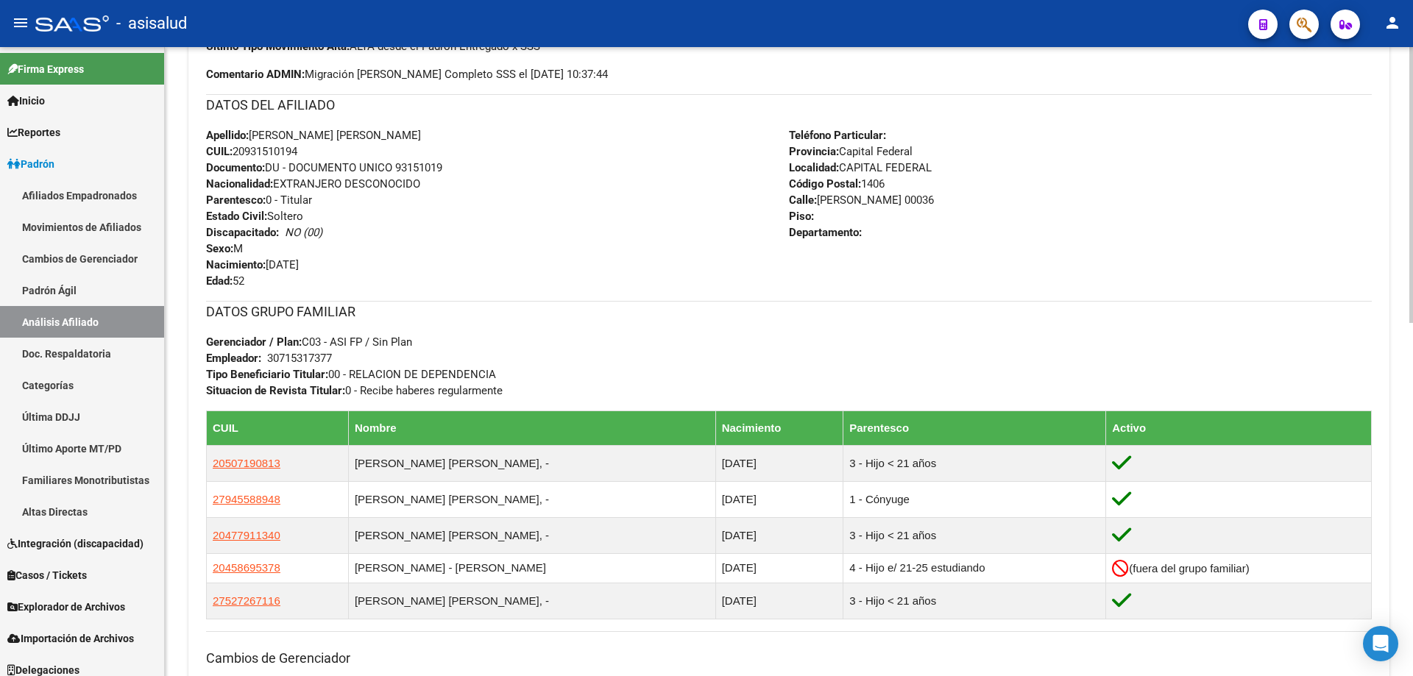
scroll to position [805, 0]
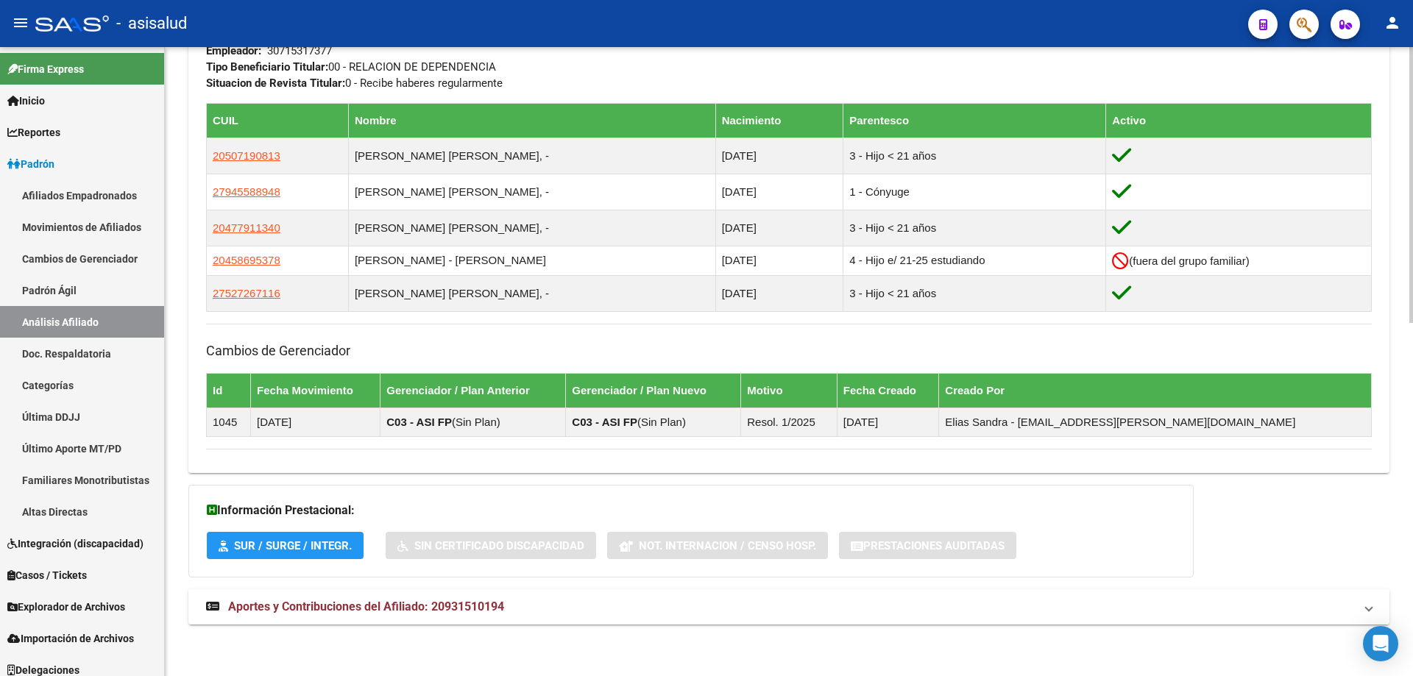
click at [754, 601] on mat-panel-title "Aportes y Contribuciones del Afiliado: 20931510194" at bounding box center [780, 607] width 1148 height 16
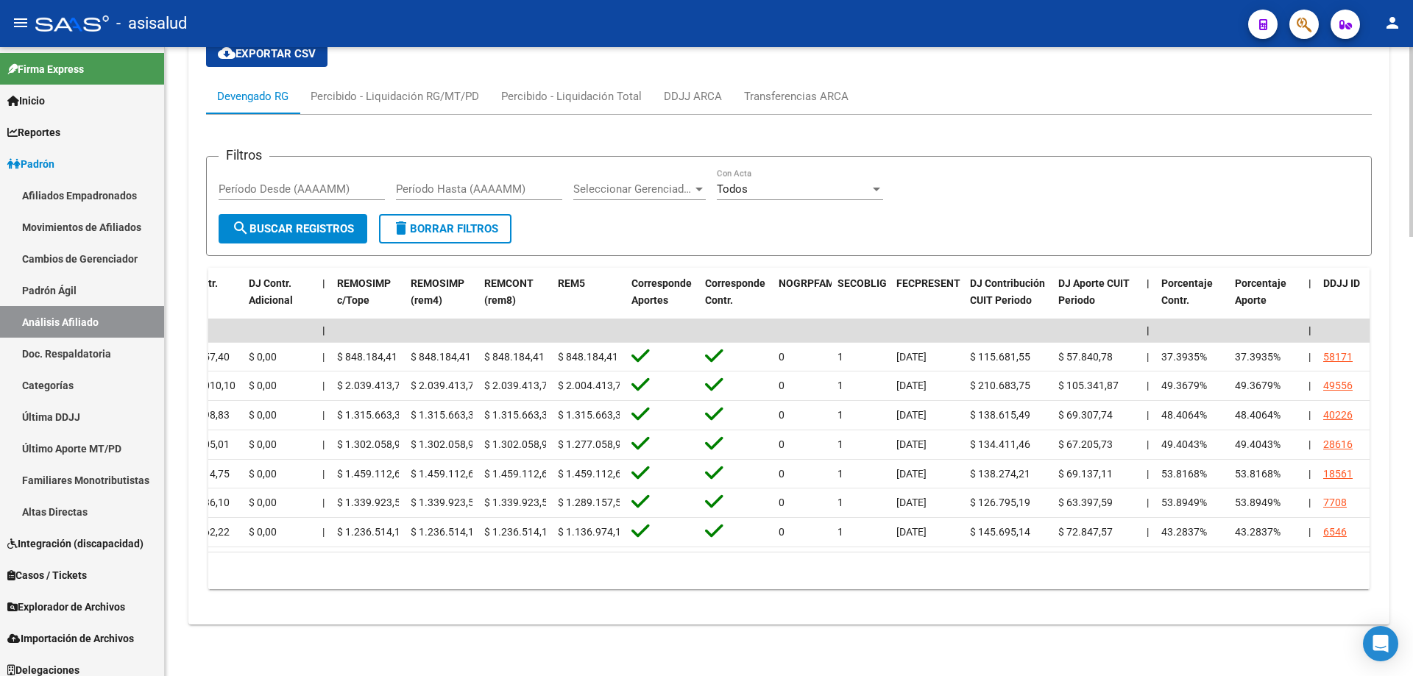
scroll to position [0, 1959]
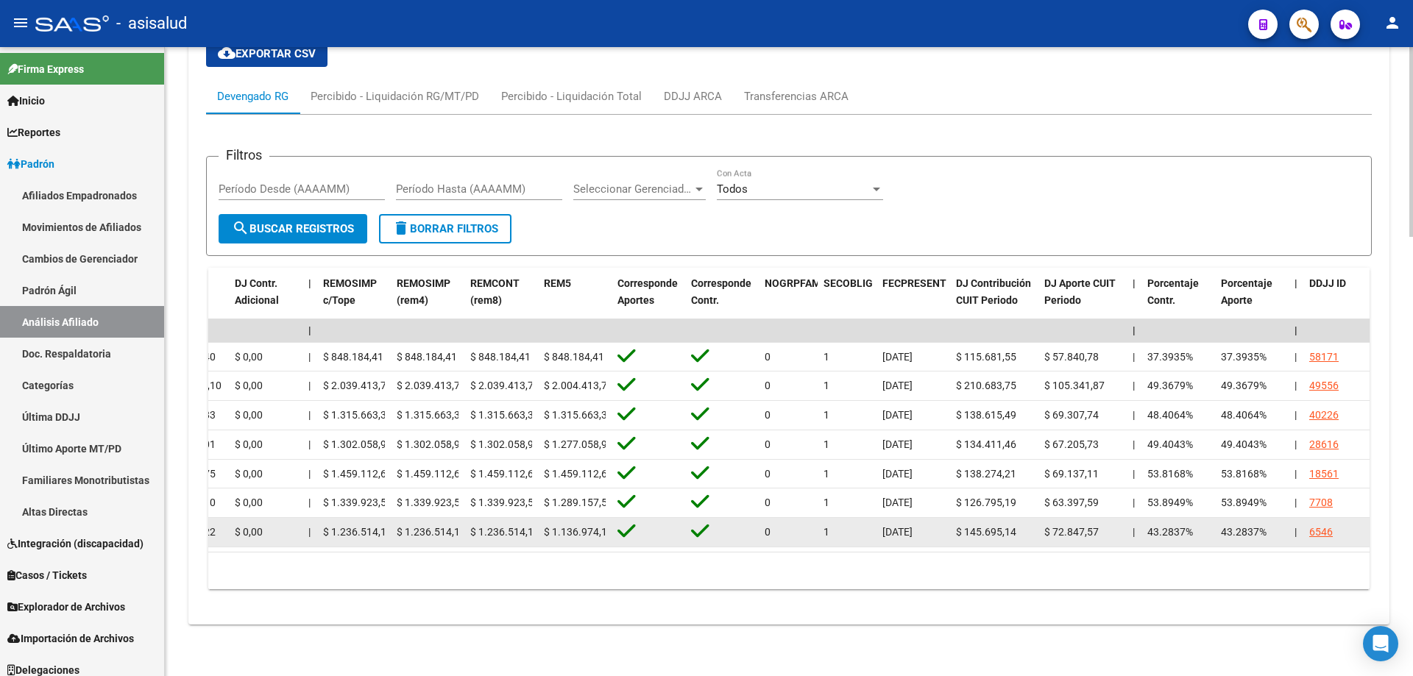
click at [1203, 534] on datatable-body-cell "43.2837%" at bounding box center [1179, 532] width 74 height 29
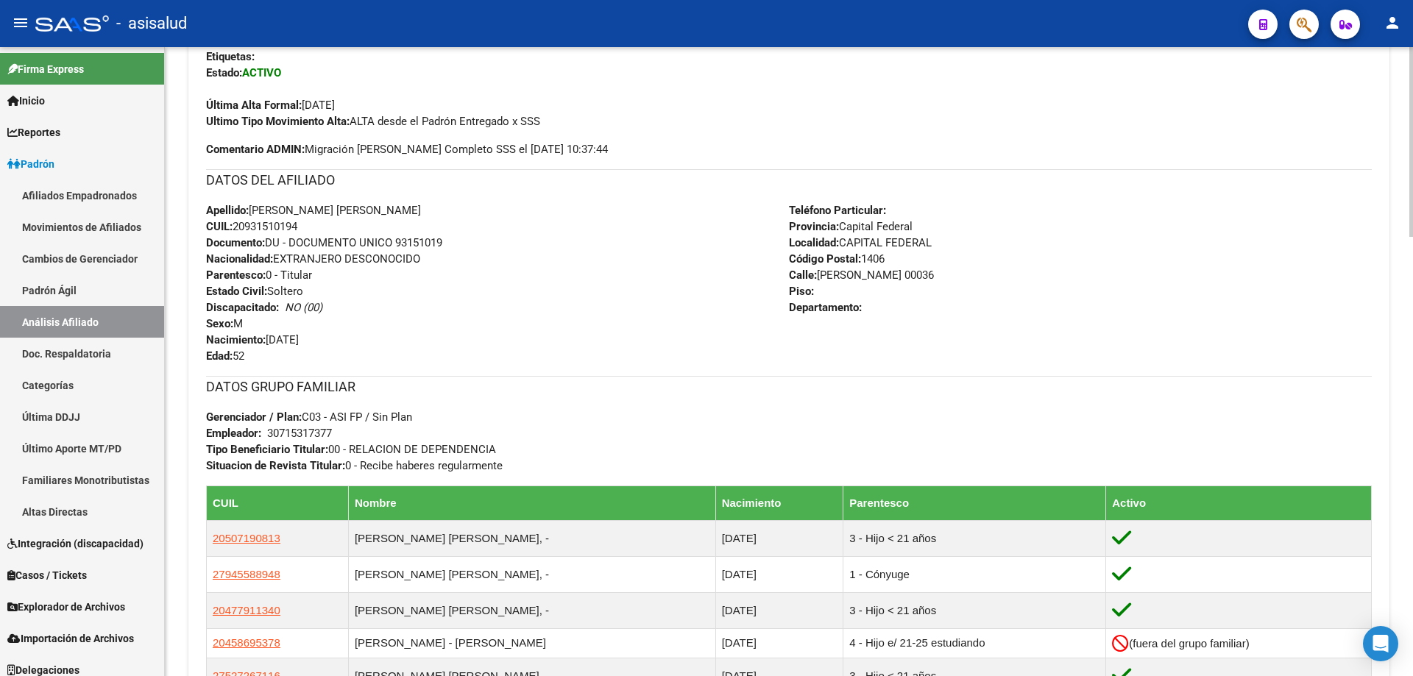
scroll to position [0, 0]
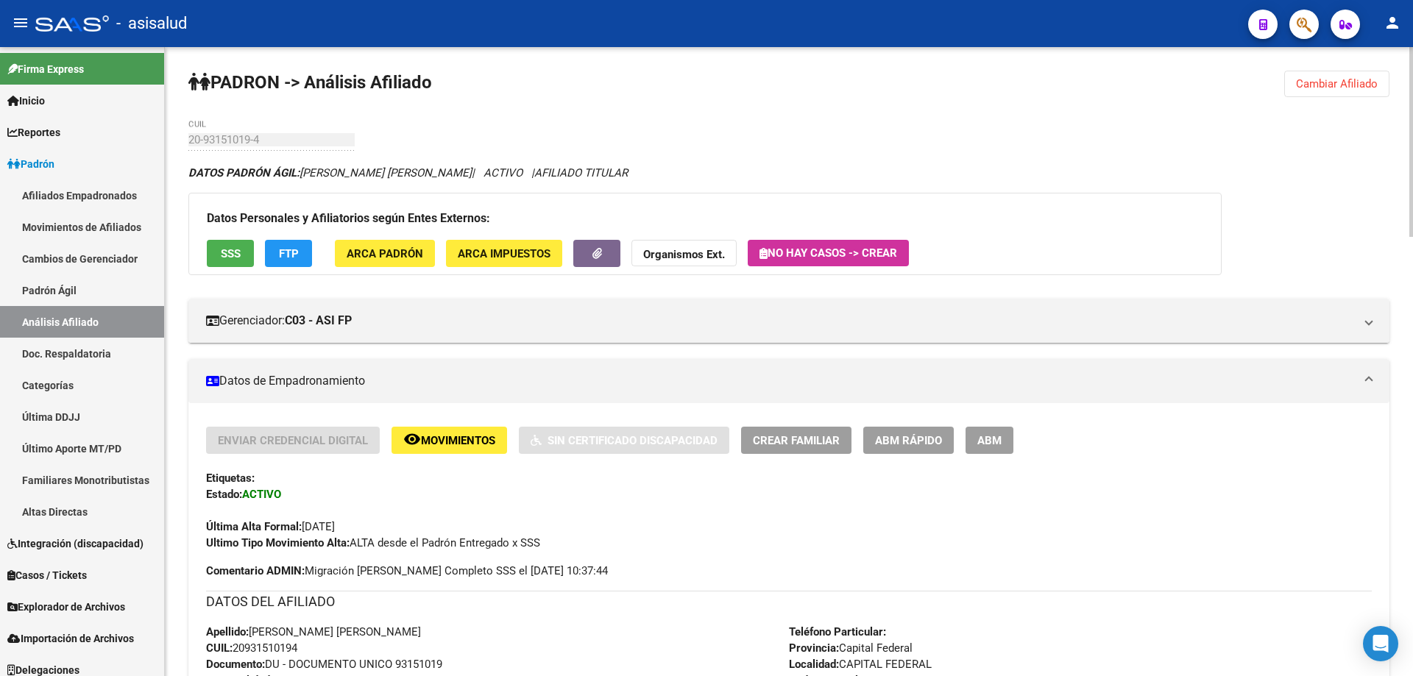
click at [1343, 82] on span "Cambiar Afiliado" at bounding box center [1337, 83] width 82 height 13
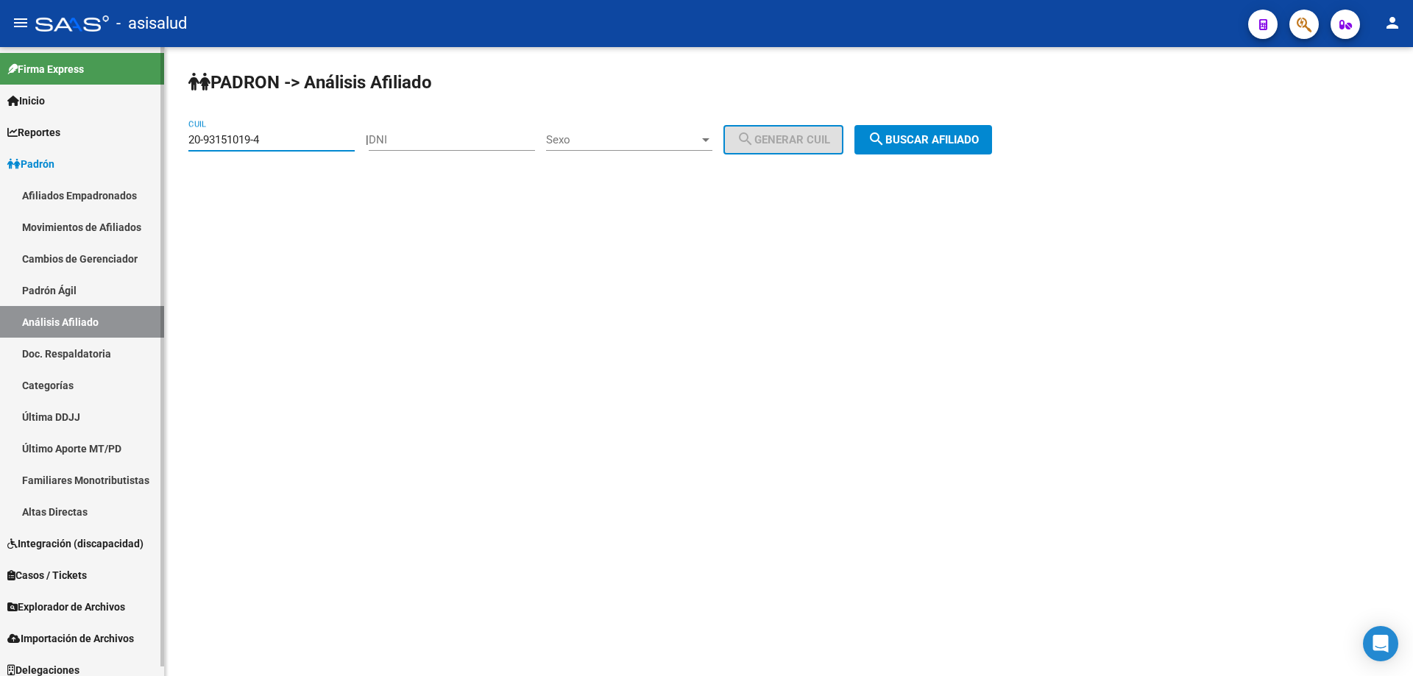
drag, startPoint x: 289, startPoint y: 145, endPoint x: 85, endPoint y: 145, distance: 203.9
click at [85, 145] on mat-sidenav-container "Firma Express Inicio Instructivos Contacto OS Reportes Padrón Traspasos x O.S. …" at bounding box center [706, 361] width 1413 height 629
paste input "7-35416764-1"
type input "27-35416764-1"
click at [969, 148] on button "search Buscar afiliado" at bounding box center [924, 139] width 138 height 29
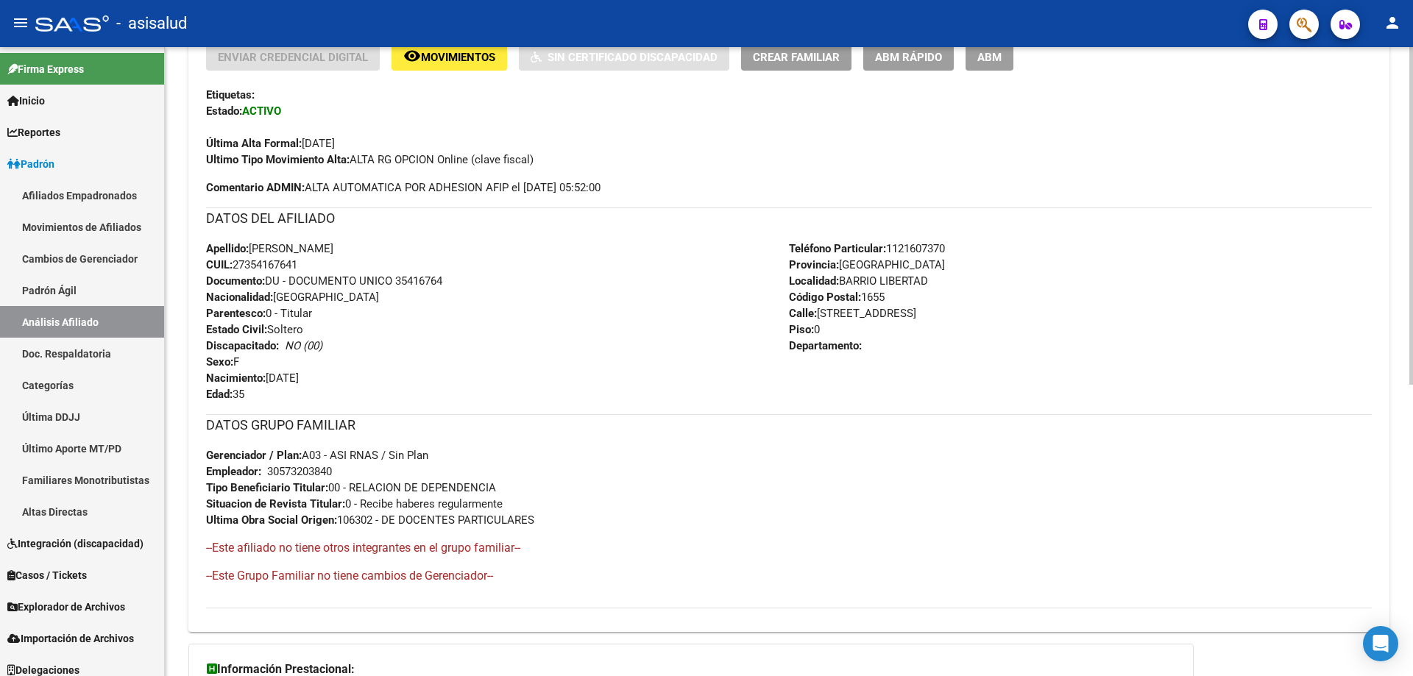
scroll to position [542, 0]
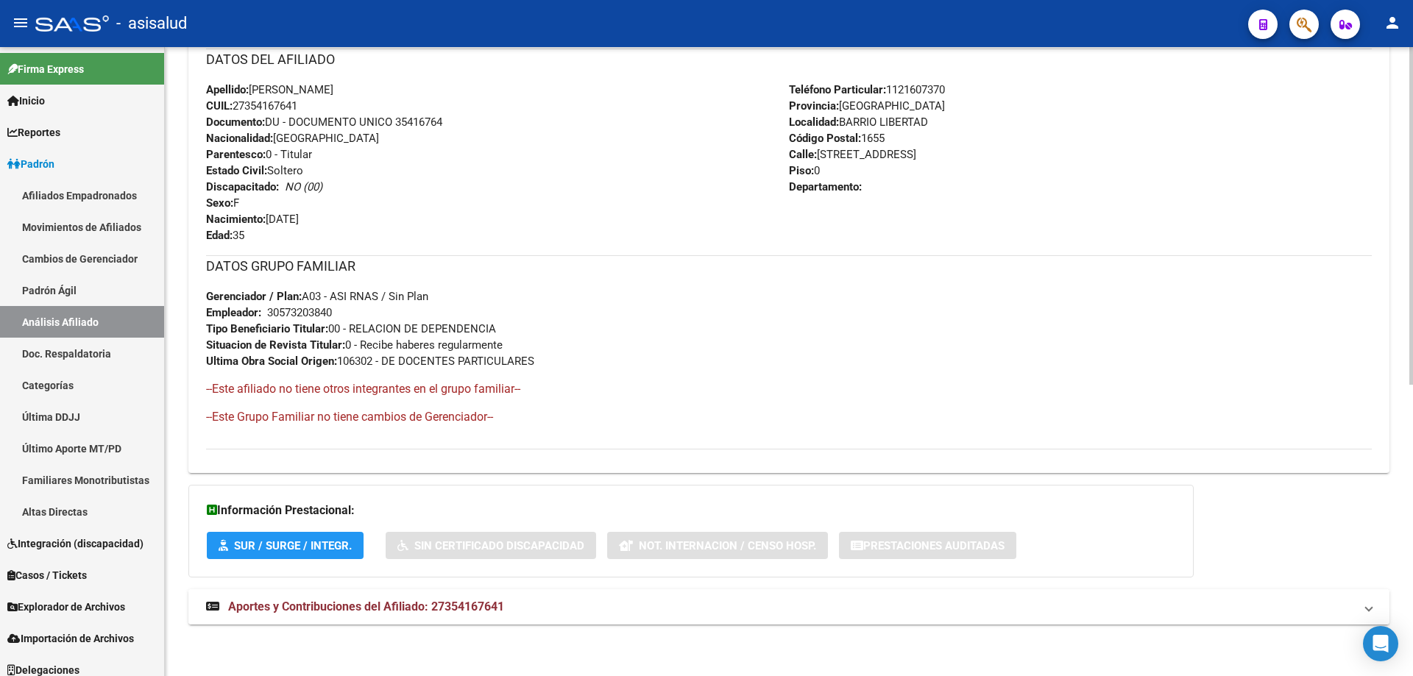
click at [899, 605] on mat-panel-title "Aportes y Contribuciones del Afiliado: 27354167641" at bounding box center [780, 607] width 1148 height 16
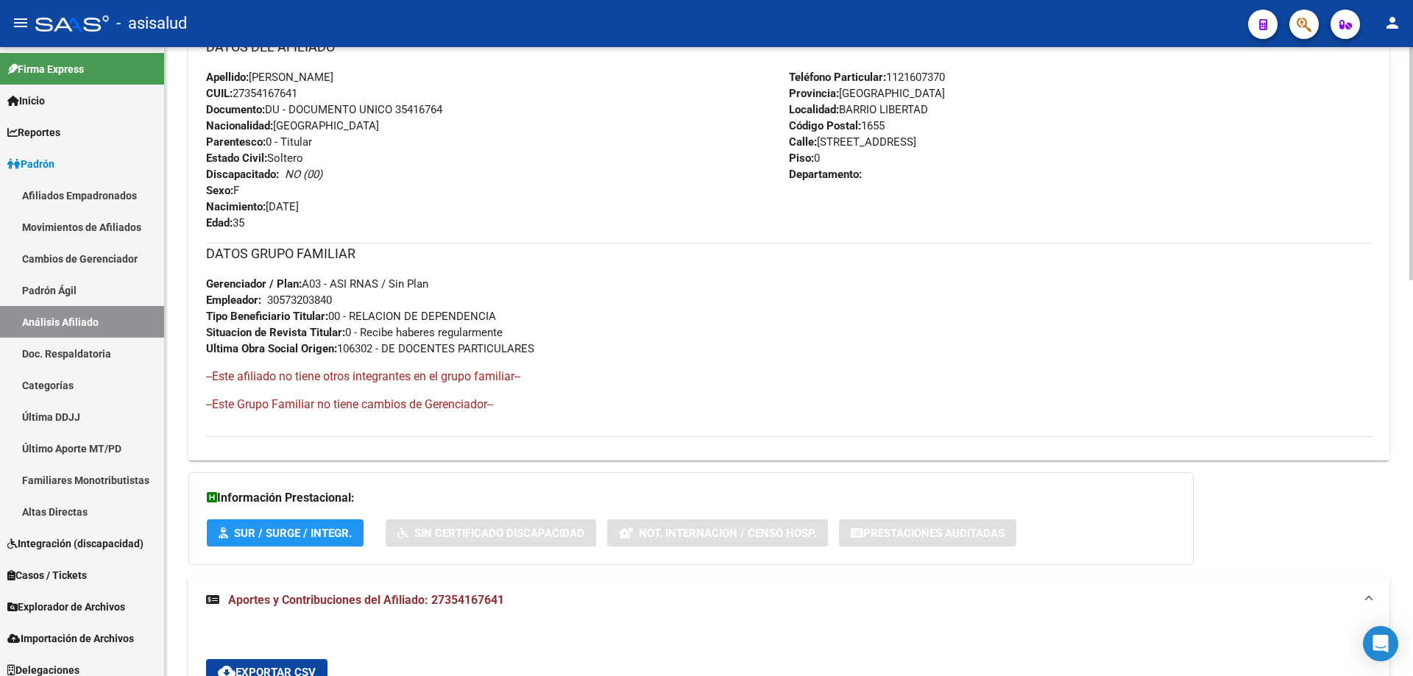
scroll to position [0, 0]
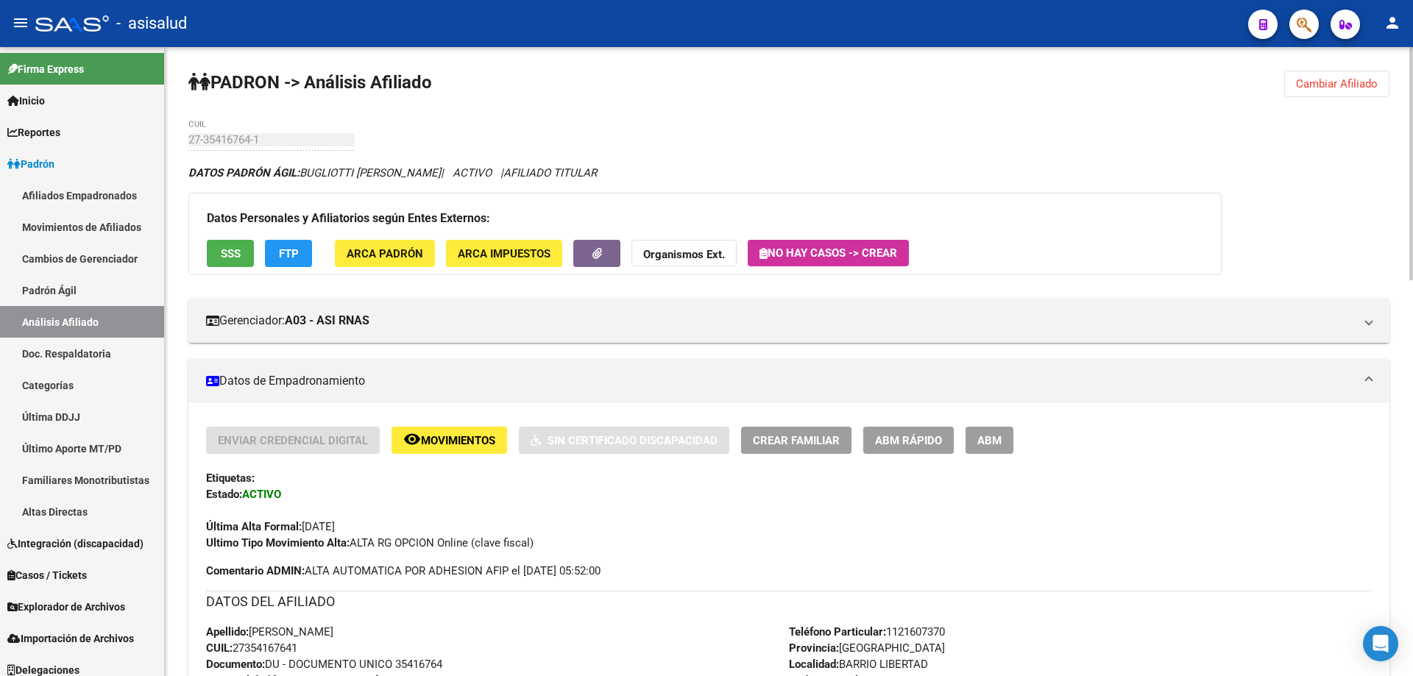
click at [236, 250] on span "SSS" at bounding box center [231, 253] width 20 height 13
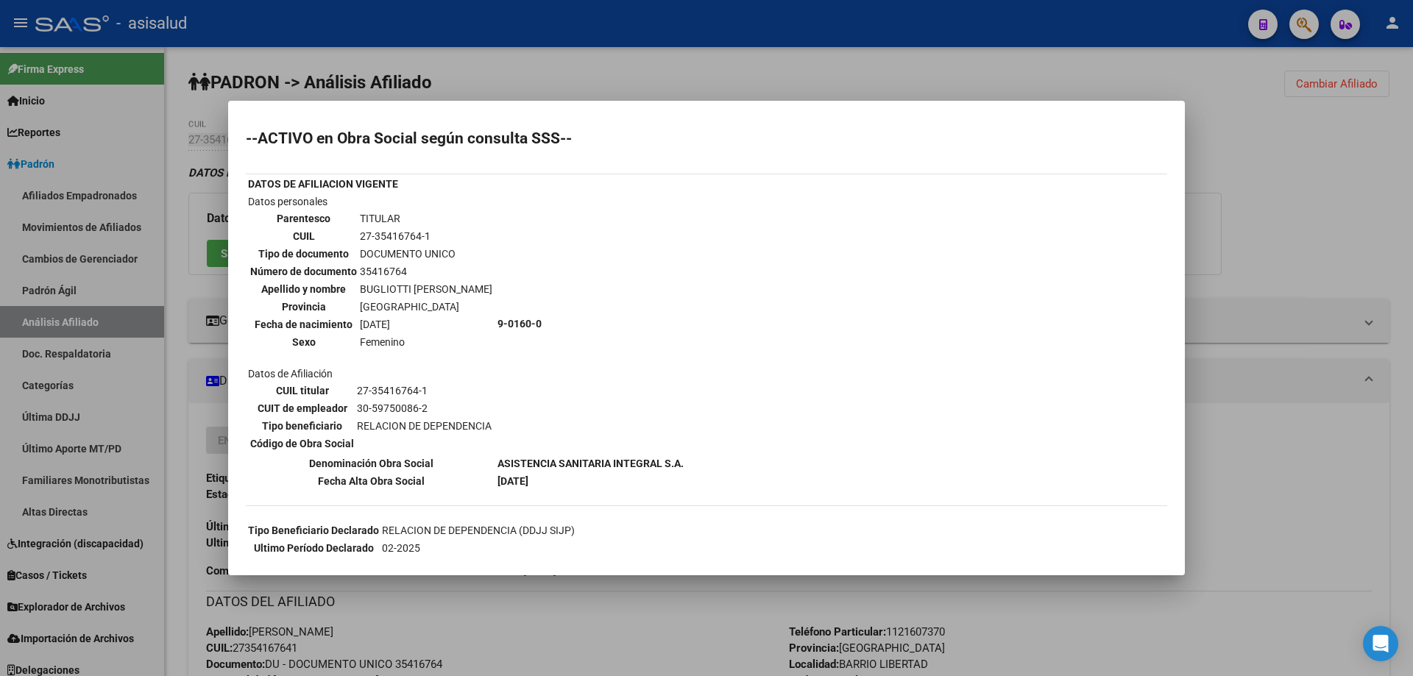
click at [1413, 154] on div at bounding box center [706, 338] width 1413 height 676
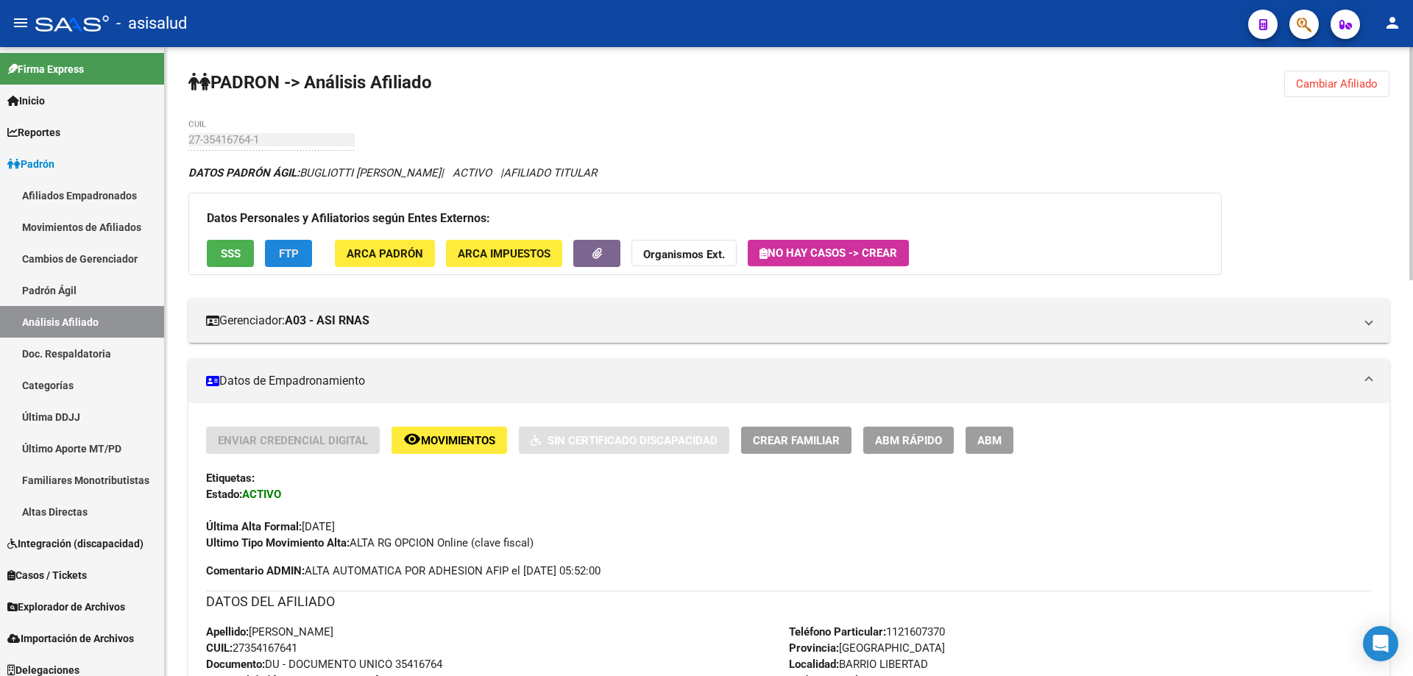
click at [274, 251] on button "FTP" at bounding box center [288, 253] width 47 height 27
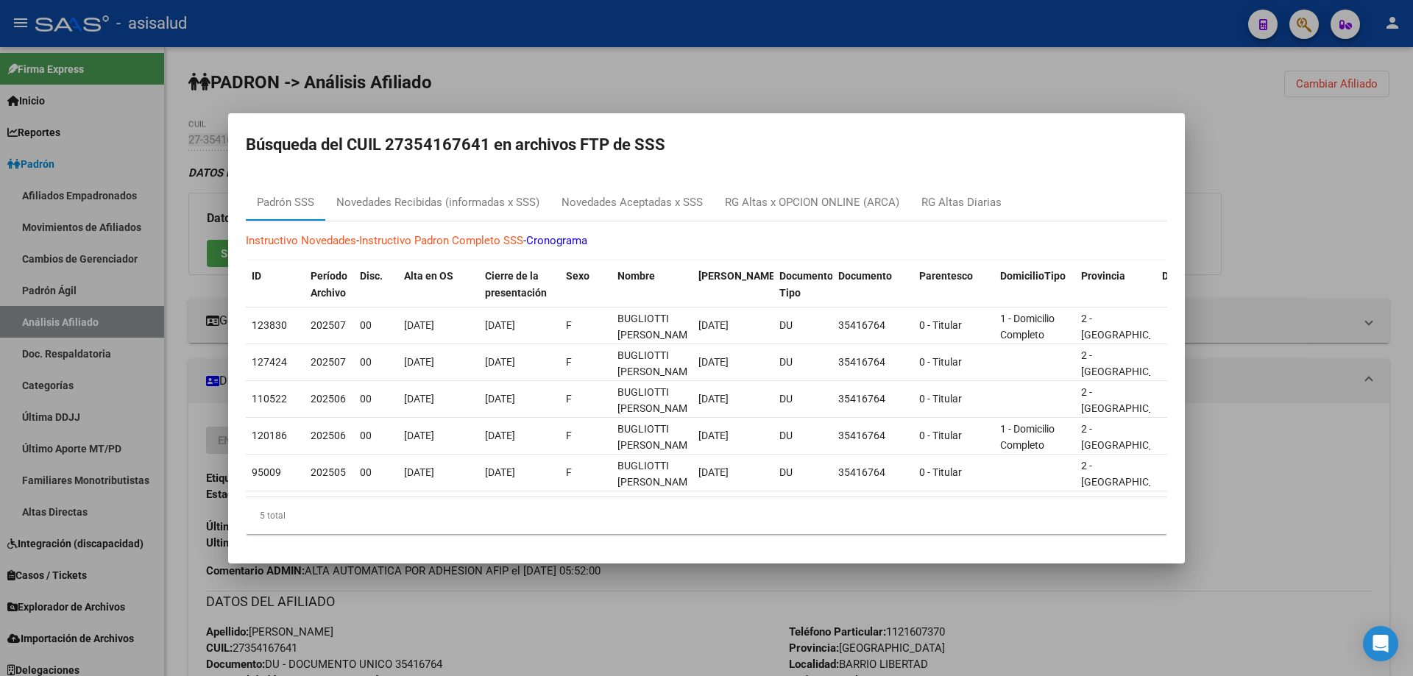
click at [1365, 198] on div at bounding box center [706, 338] width 1413 height 676
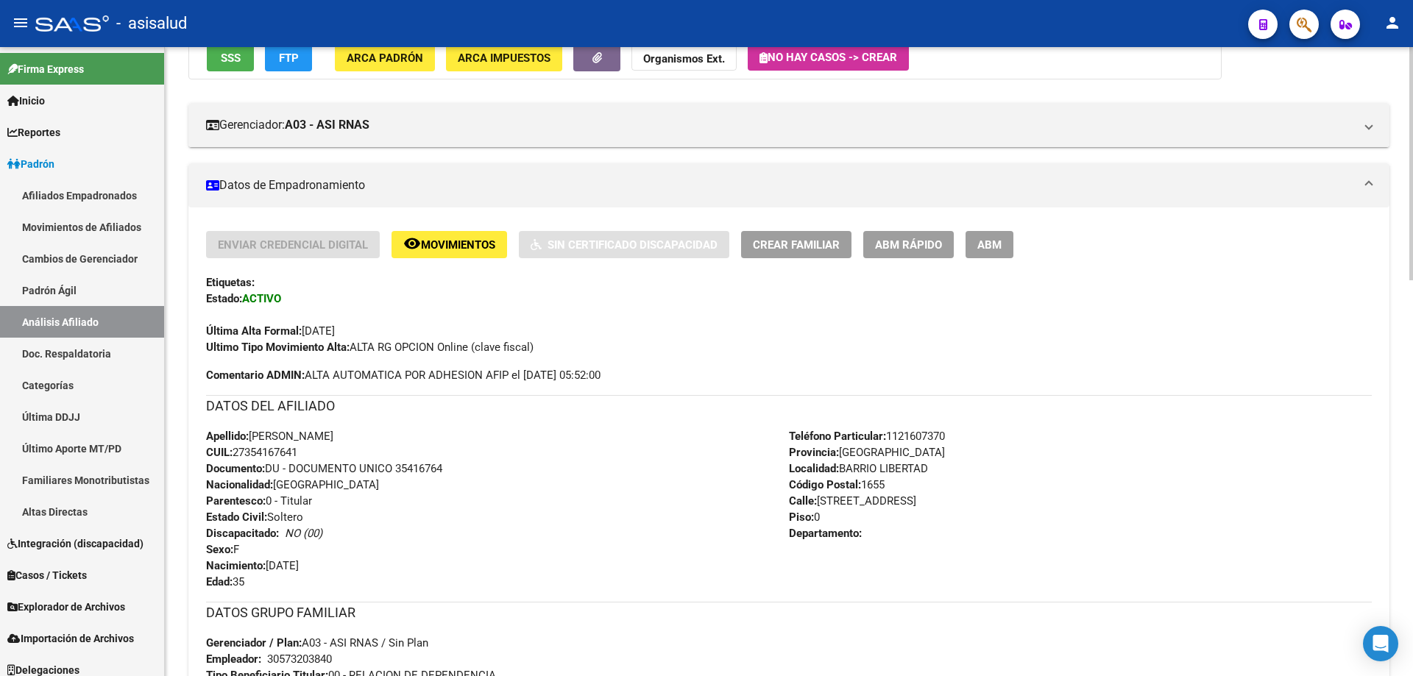
scroll to position [221, 0]
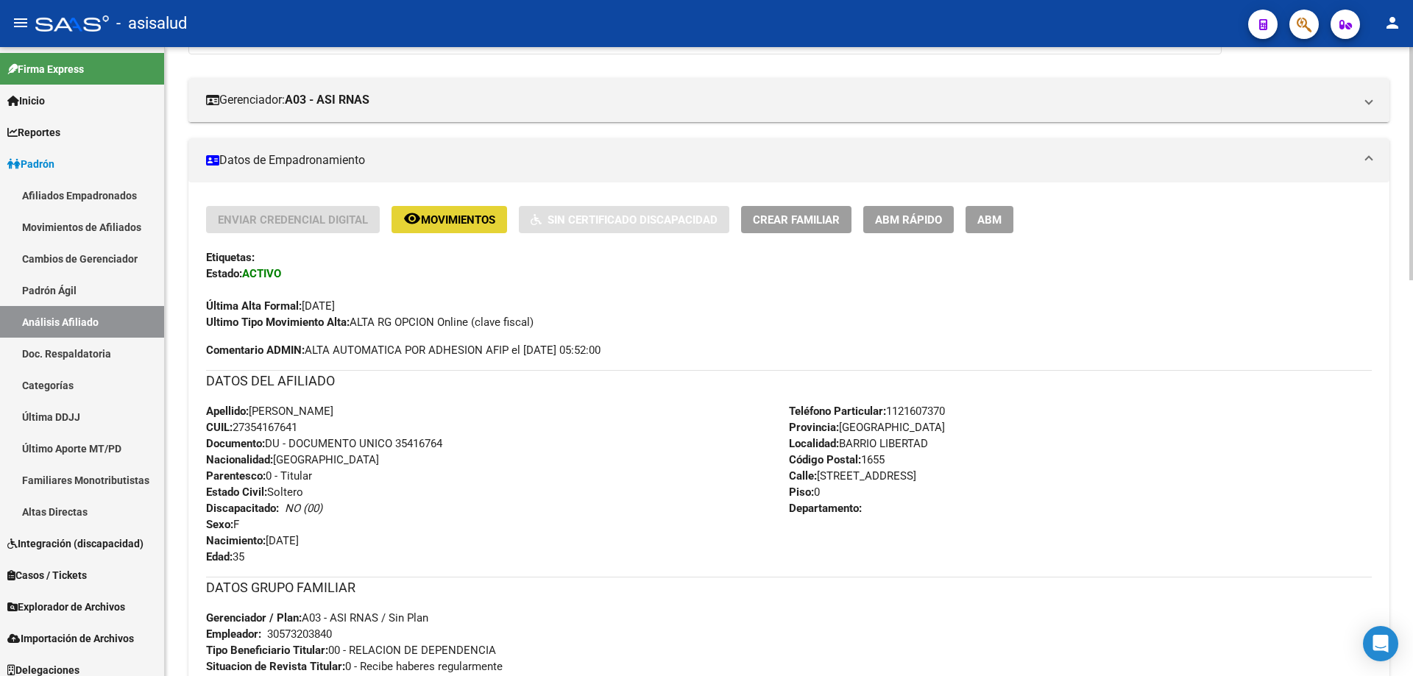
click at [473, 219] on span "Movimientos" at bounding box center [458, 219] width 74 height 13
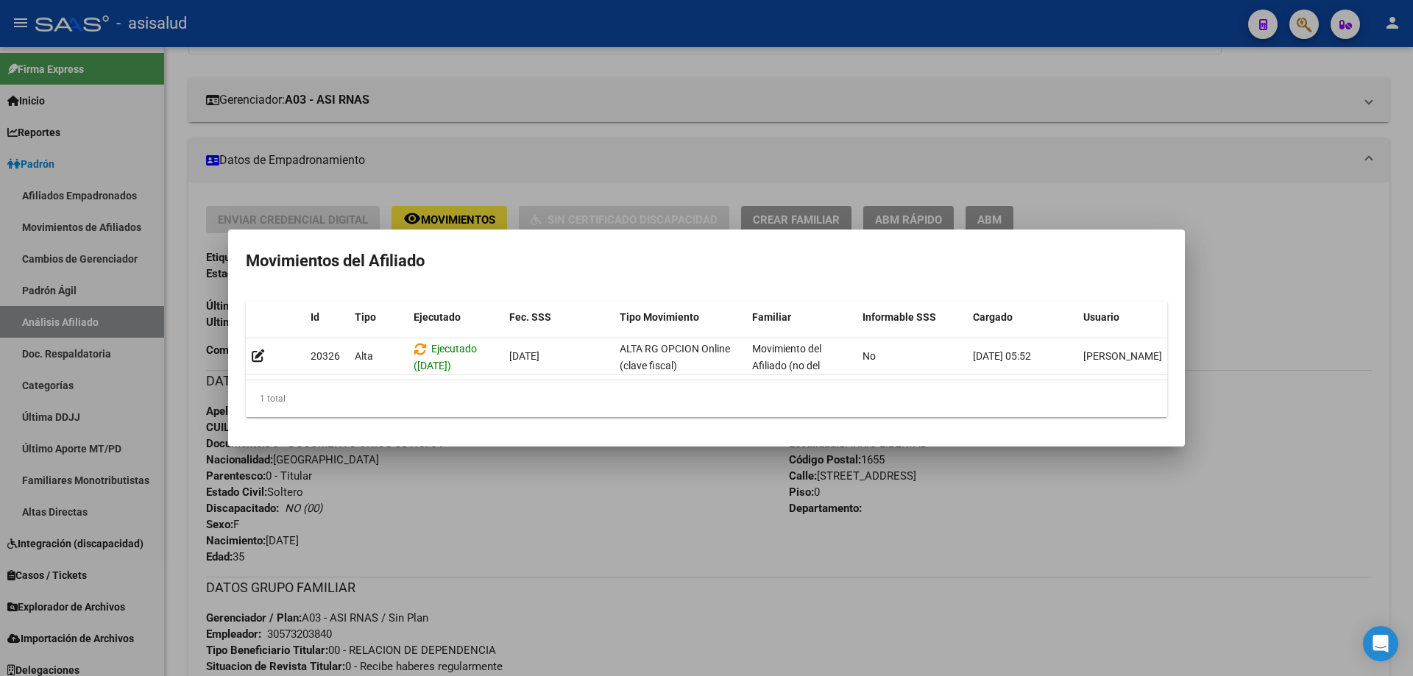
click at [846, 548] on div at bounding box center [706, 338] width 1413 height 676
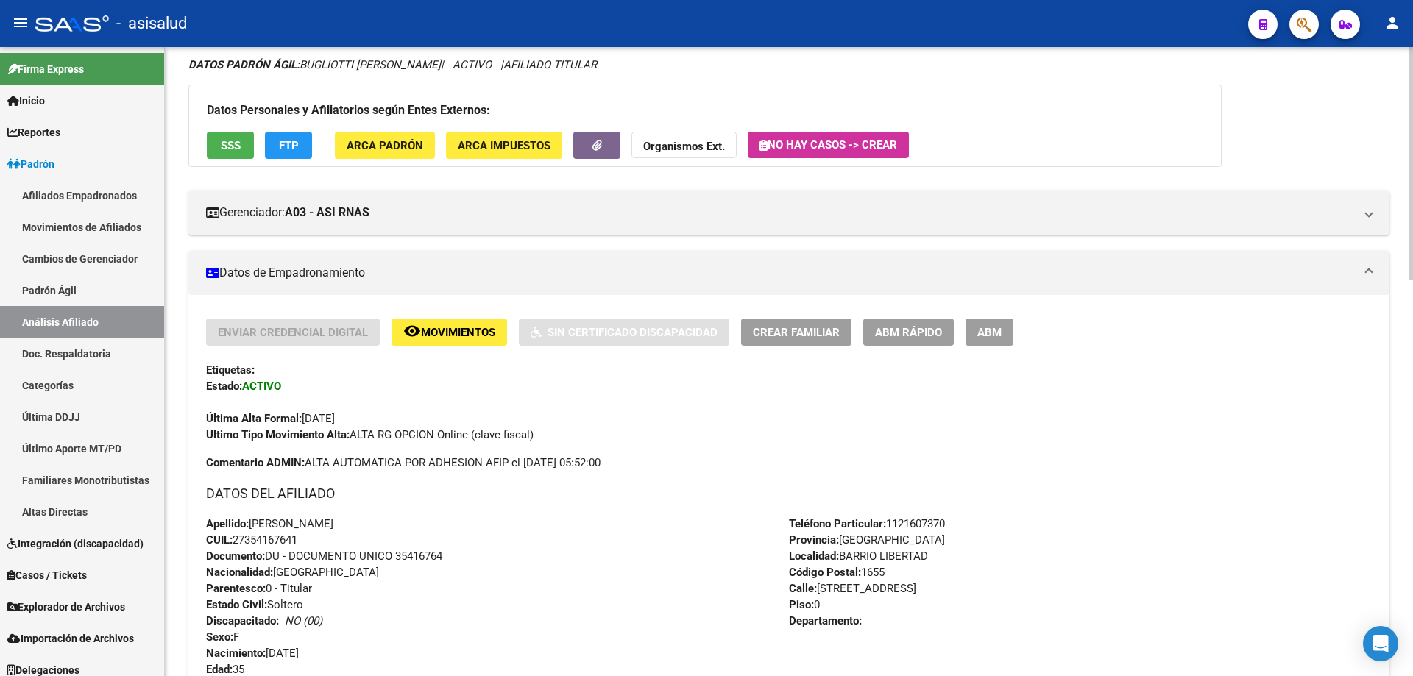
scroll to position [0, 0]
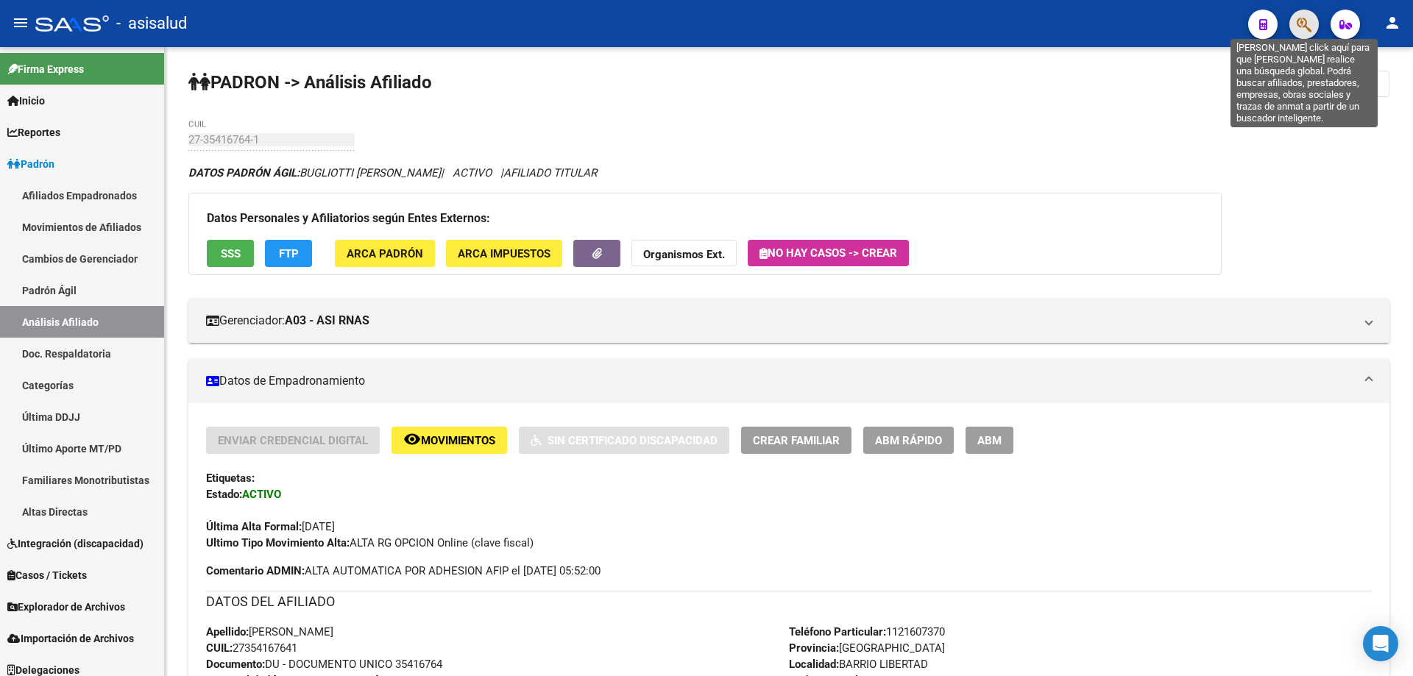
click at [1303, 27] on icon "button" at bounding box center [1304, 24] width 15 height 17
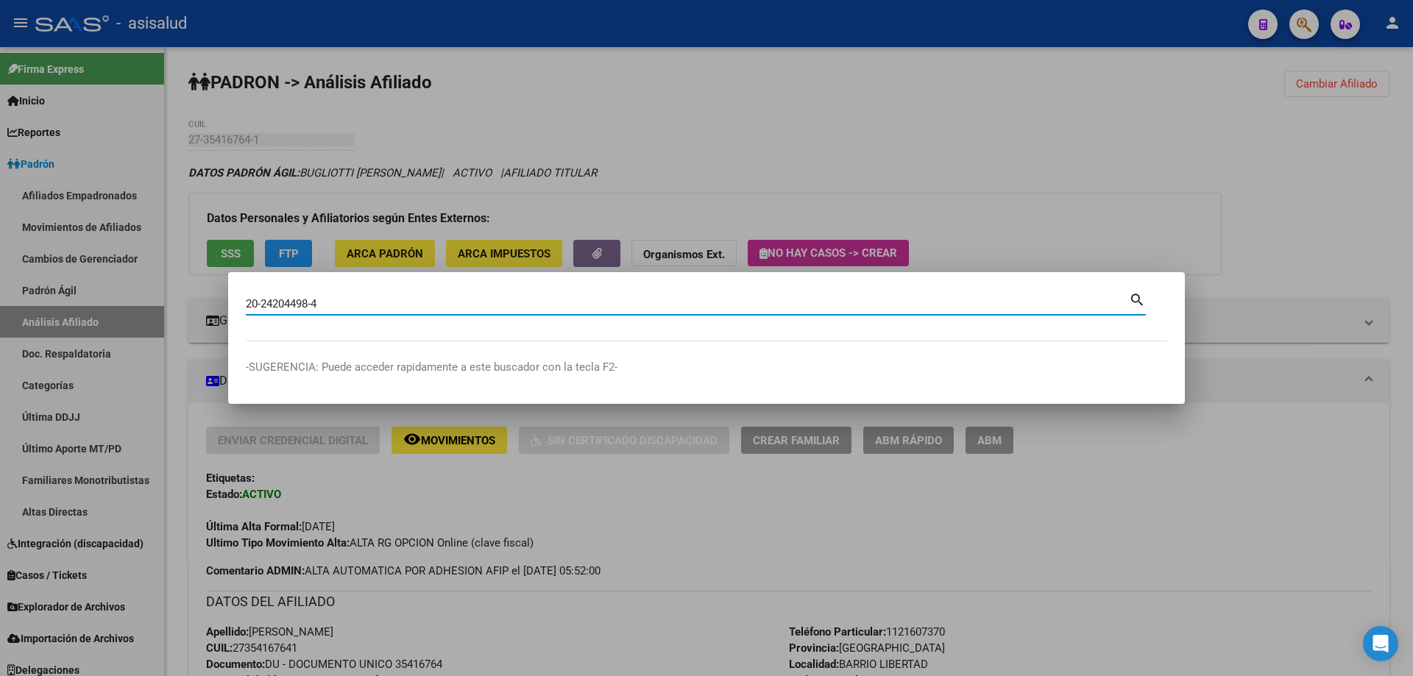
type input "20242044984"
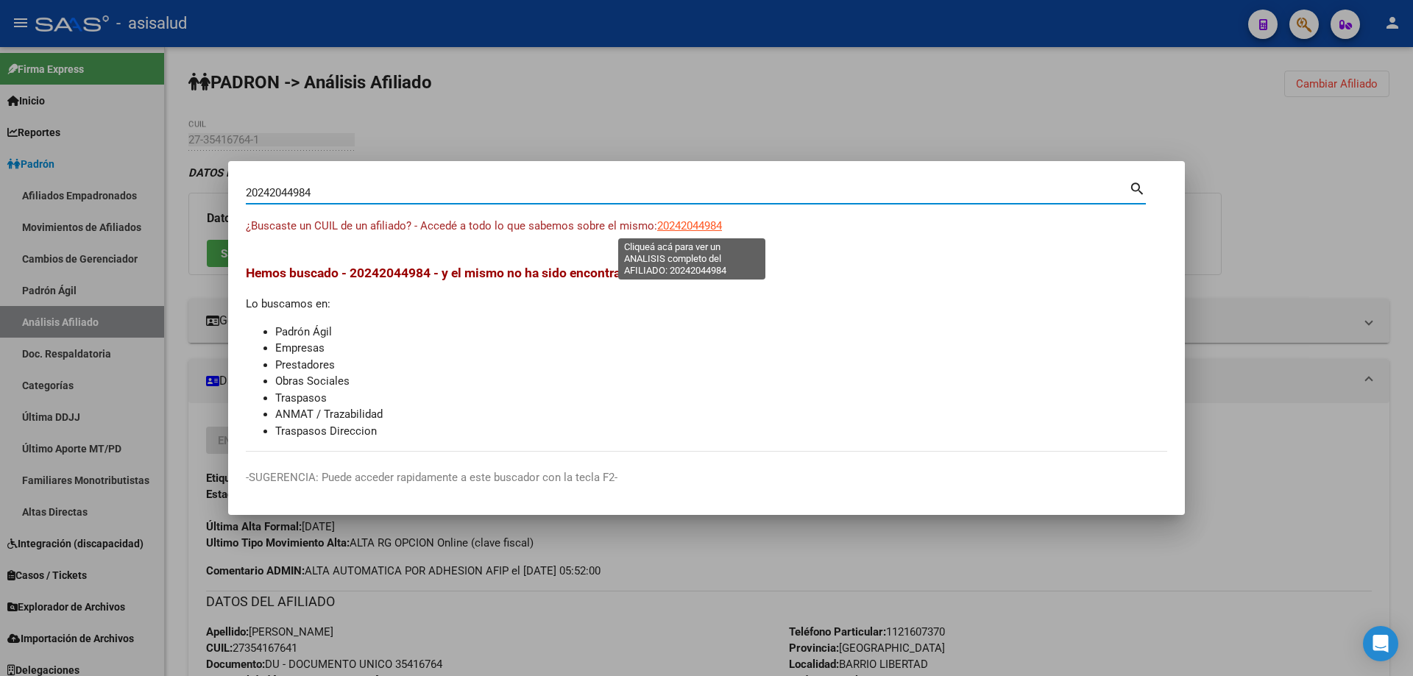
click at [713, 227] on span "20242044984" at bounding box center [689, 225] width 65 height 13
type textarea "20242044984"
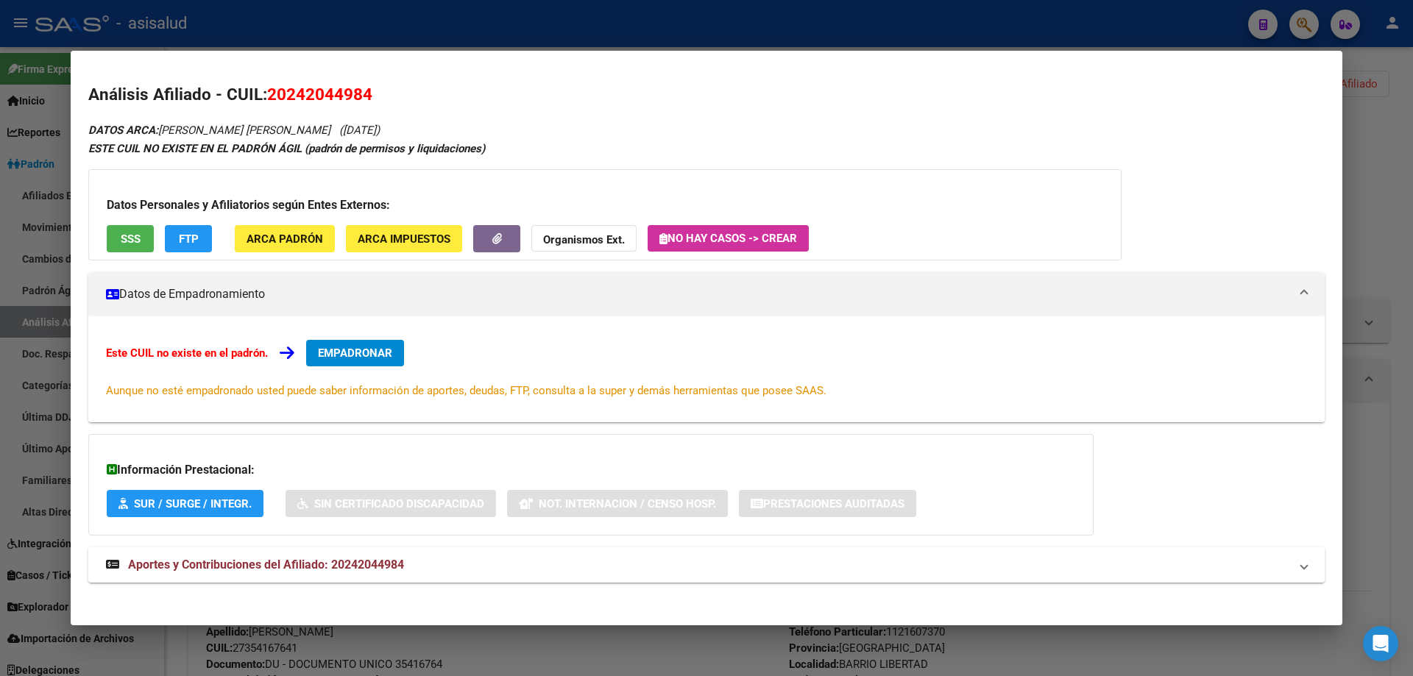
click at [133, 236] on span "SSS" at bounding box center [131, 239] width 20 height 13
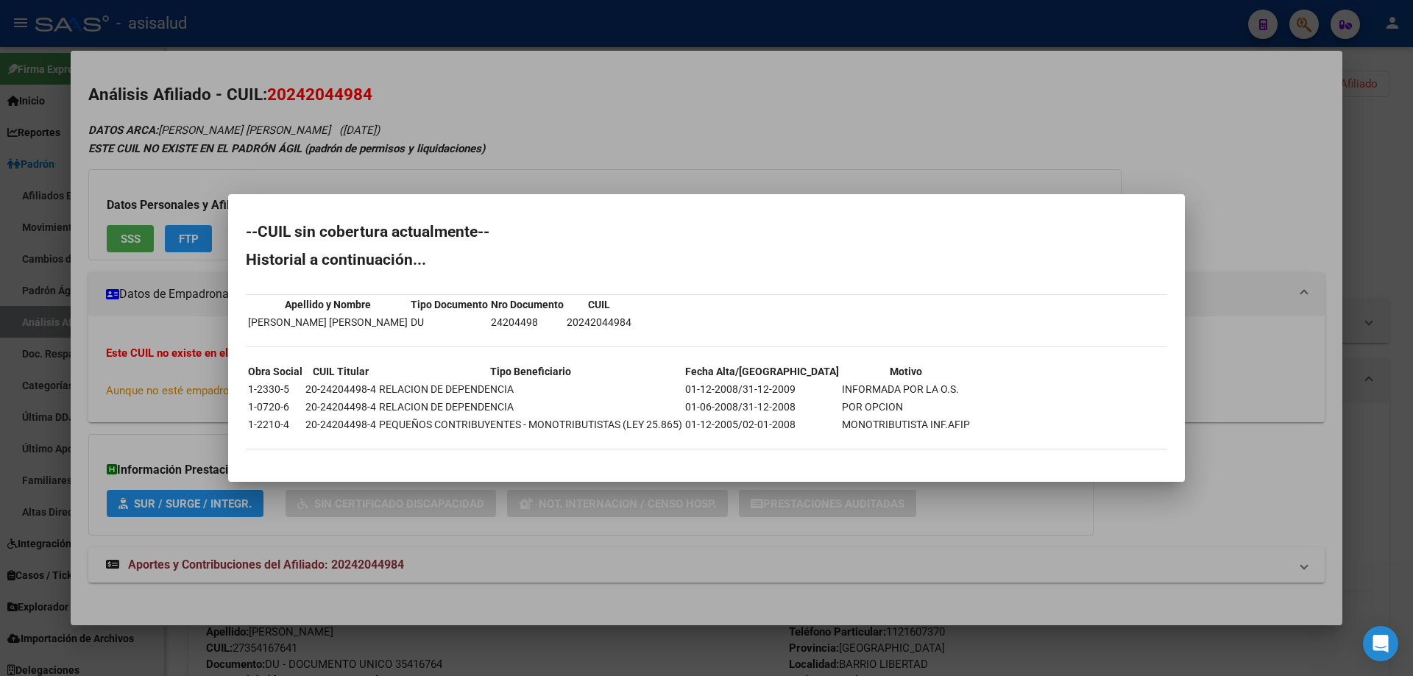
click at [1413, 183] on div at bounding box center [706, 338] width 1413 height 676
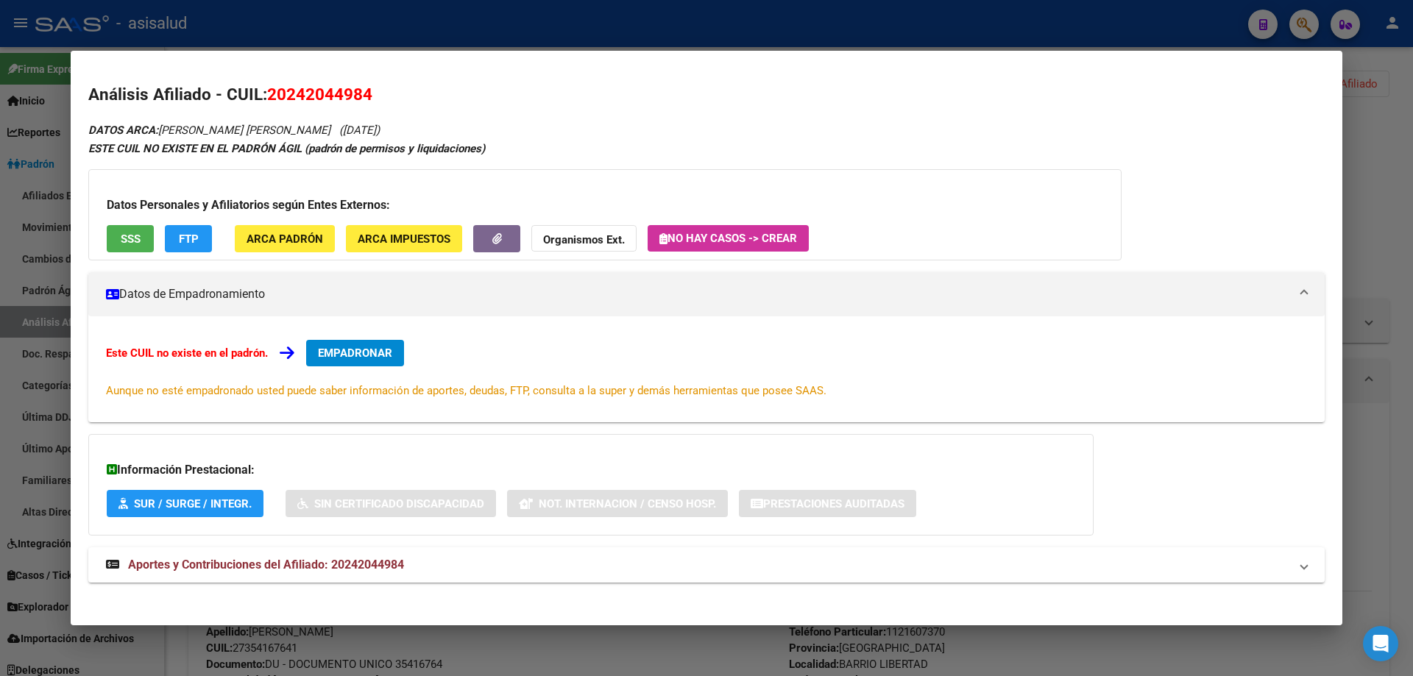
click at [1413, 185] on div at bounding box center [706, 338] width 1413 height 676
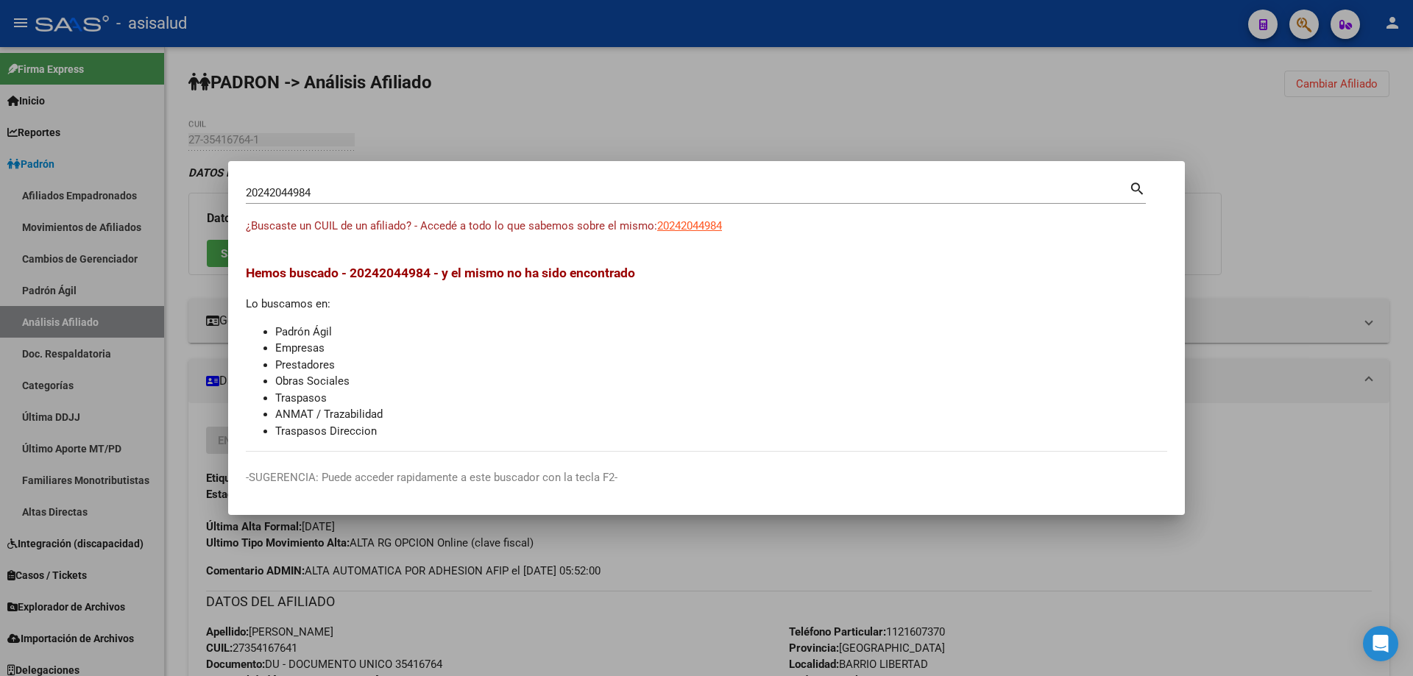
click at [1366, 271] on div at bounding box center [706, 338] width 1413 height 676
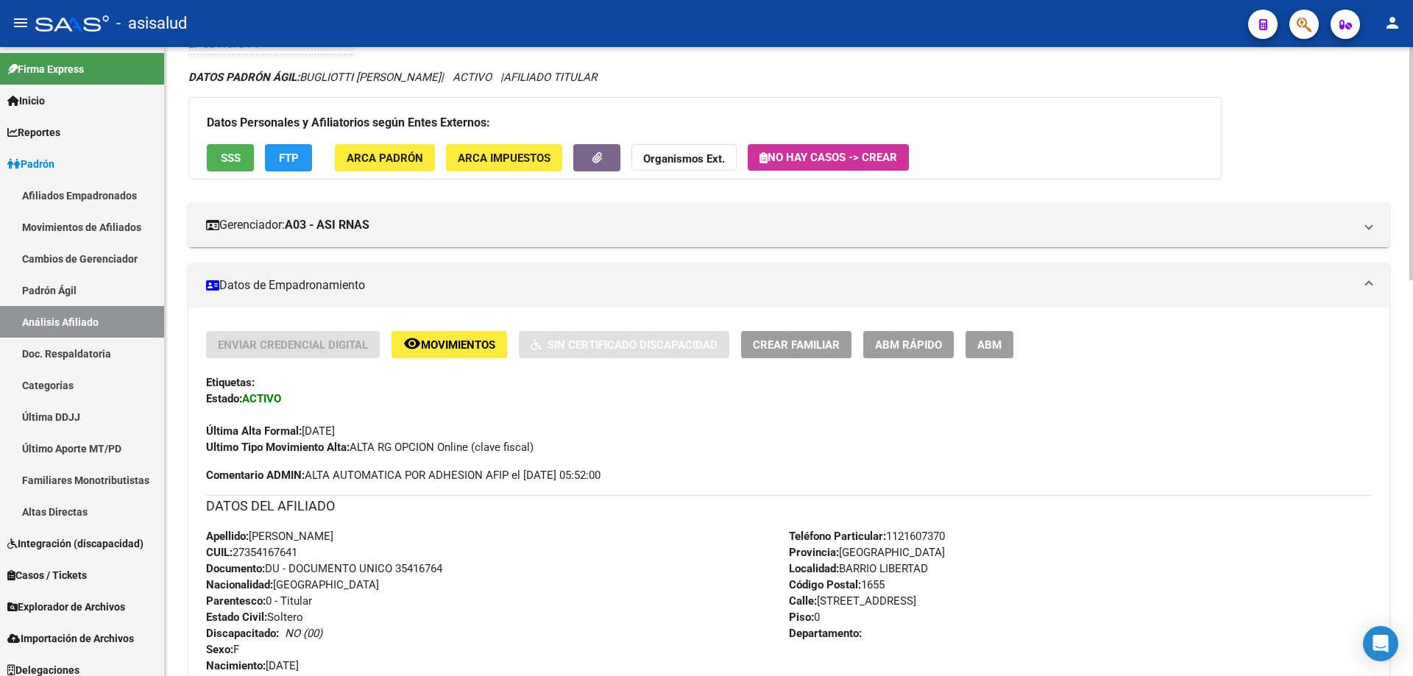
scroll to position [221, 0]
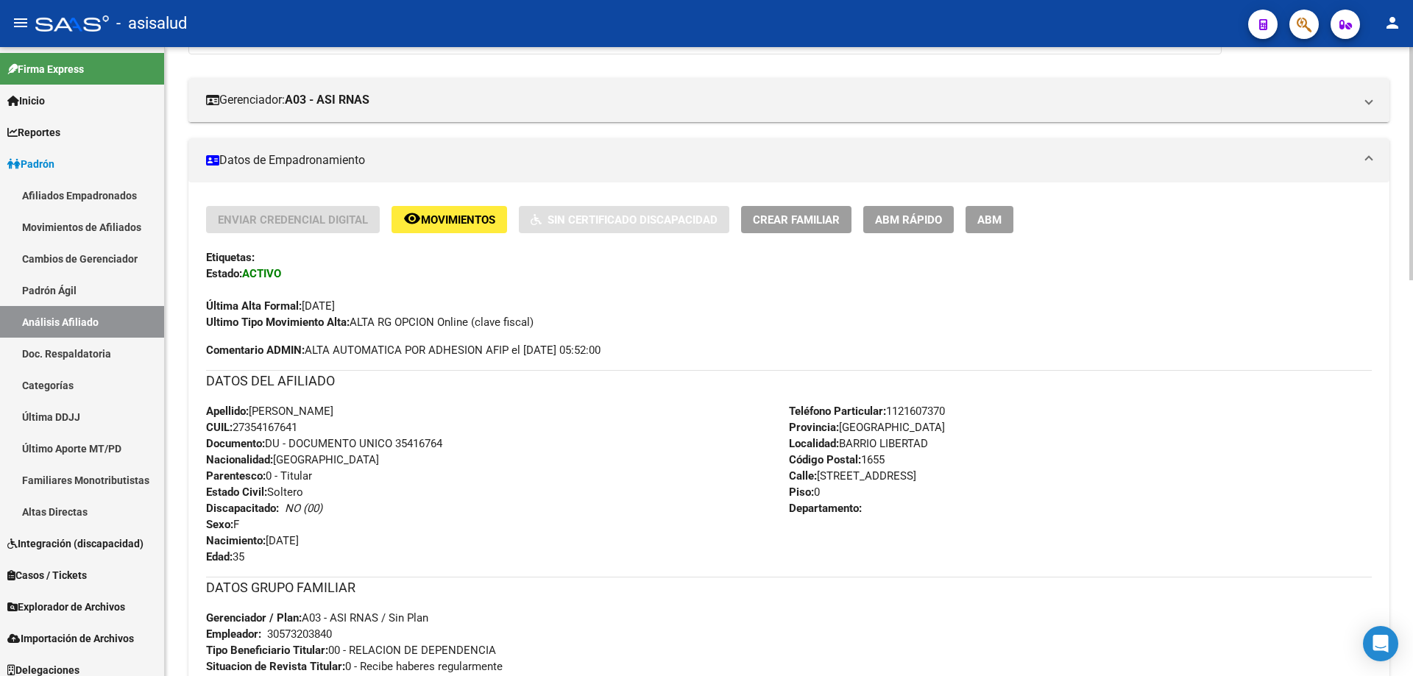
click at [769, 225] on span "Crear Familiar" at bounding box center [796, 219] width 87 height 13
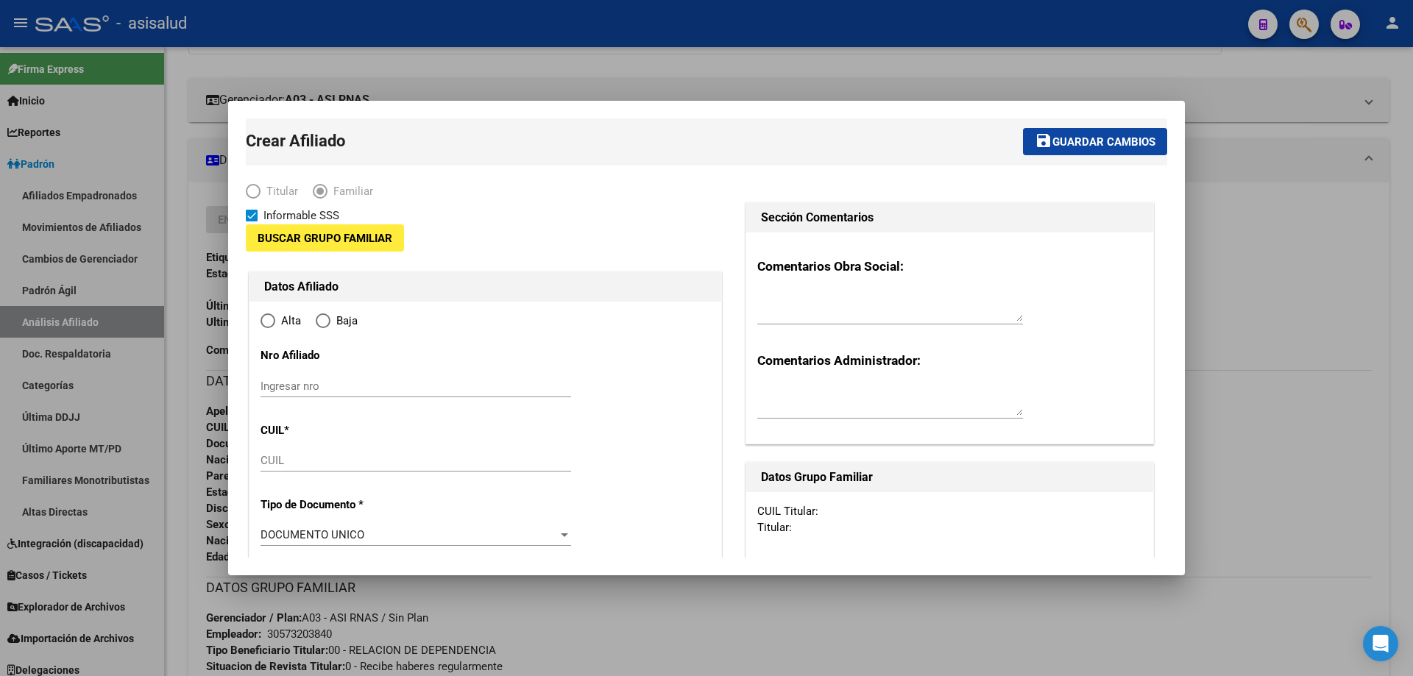
type input "30-57320384-0"
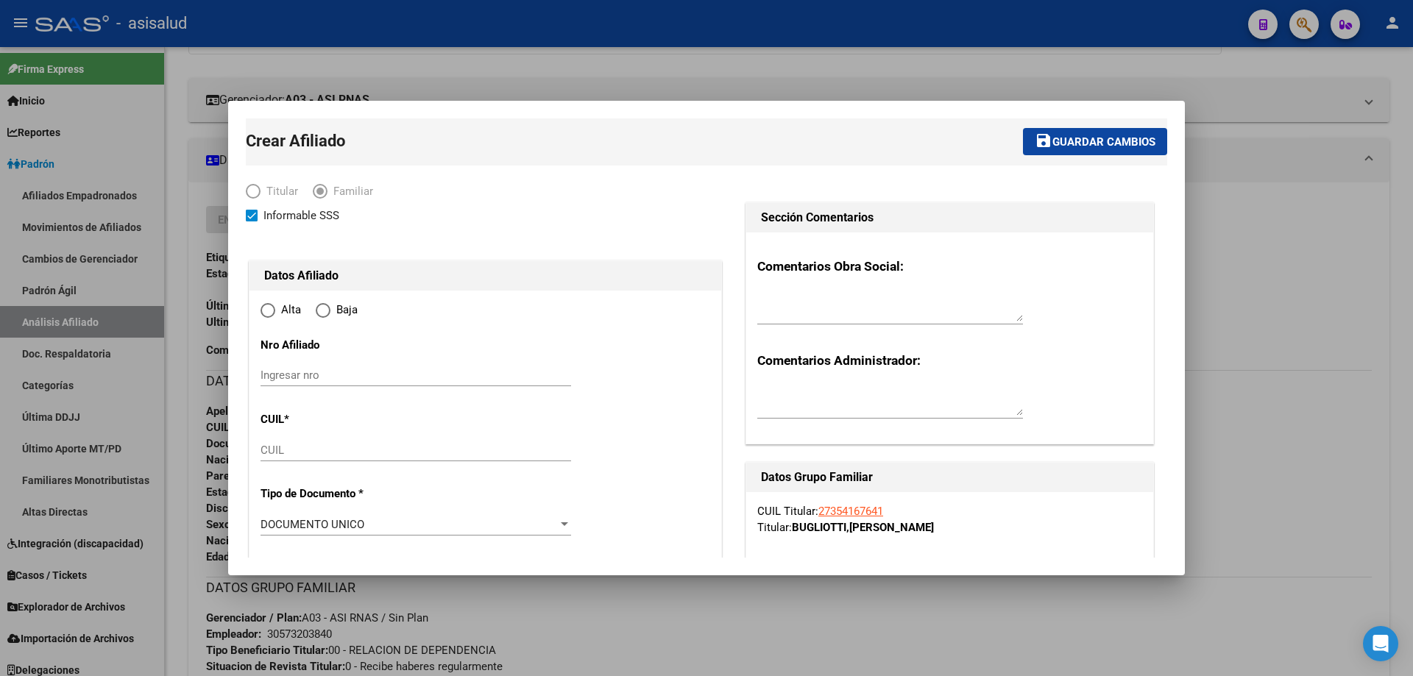
type input "BARRIO LIBERTAD"
type input "1655"
type input "AV DEL LIBERTADOR"
type input "7120"
type input "0"
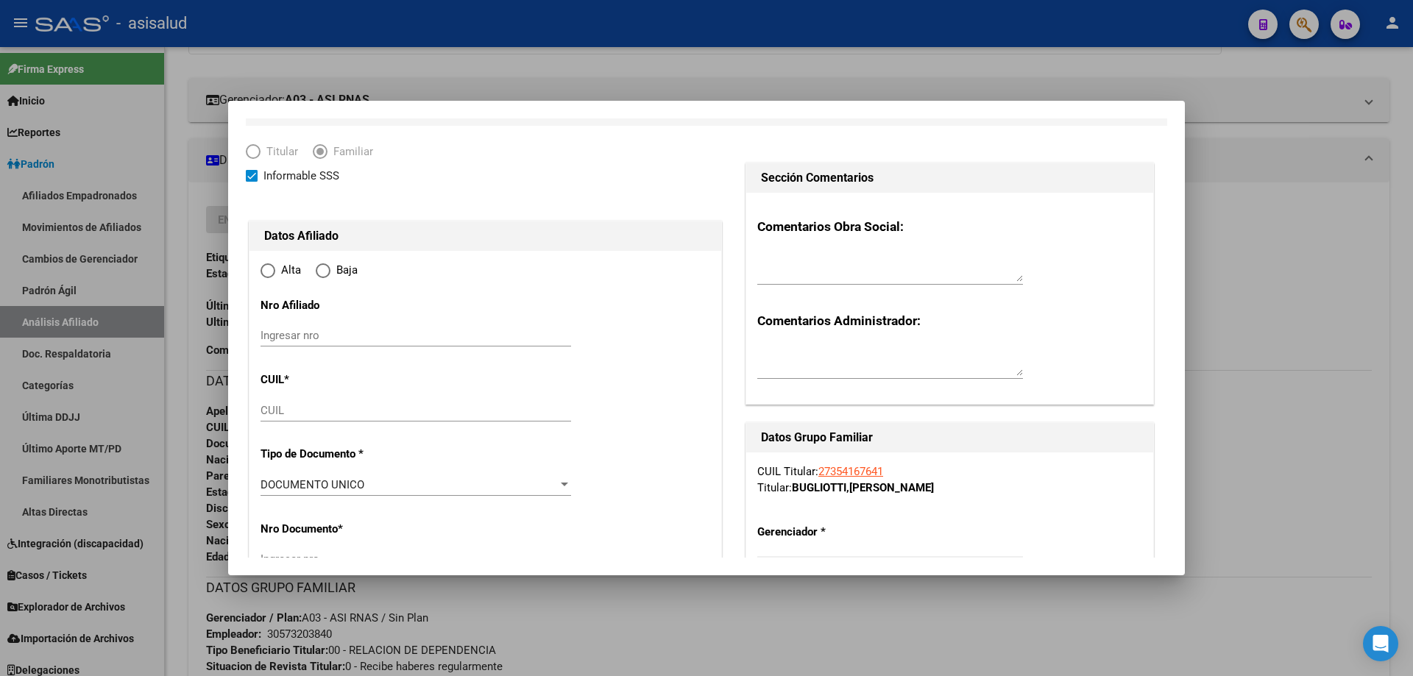
scroll to position [74, 0]
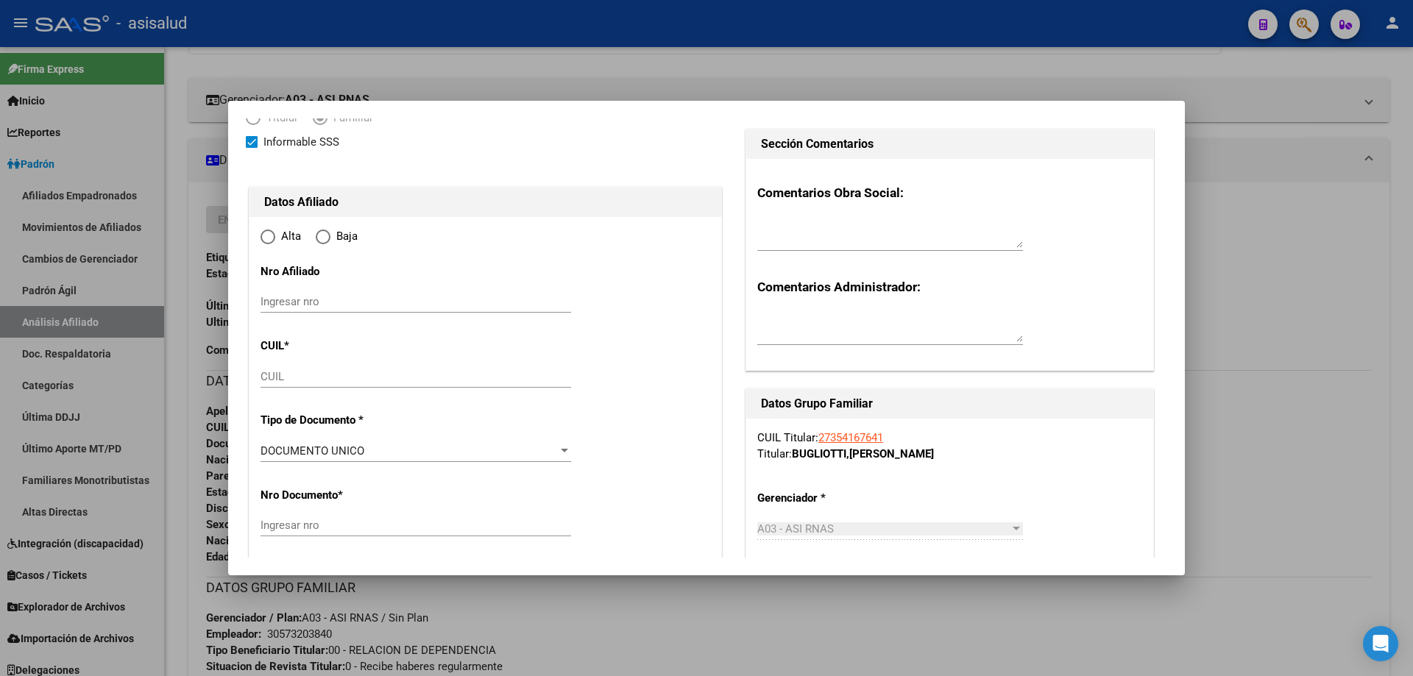
radio input "true"
type input "30-57320384-0"
click at [292, 373] on input "CUIL" at bounding box center [416, 376] width 311 height 13
paste input "20-24204498-4"
type input "20-24204498-4"
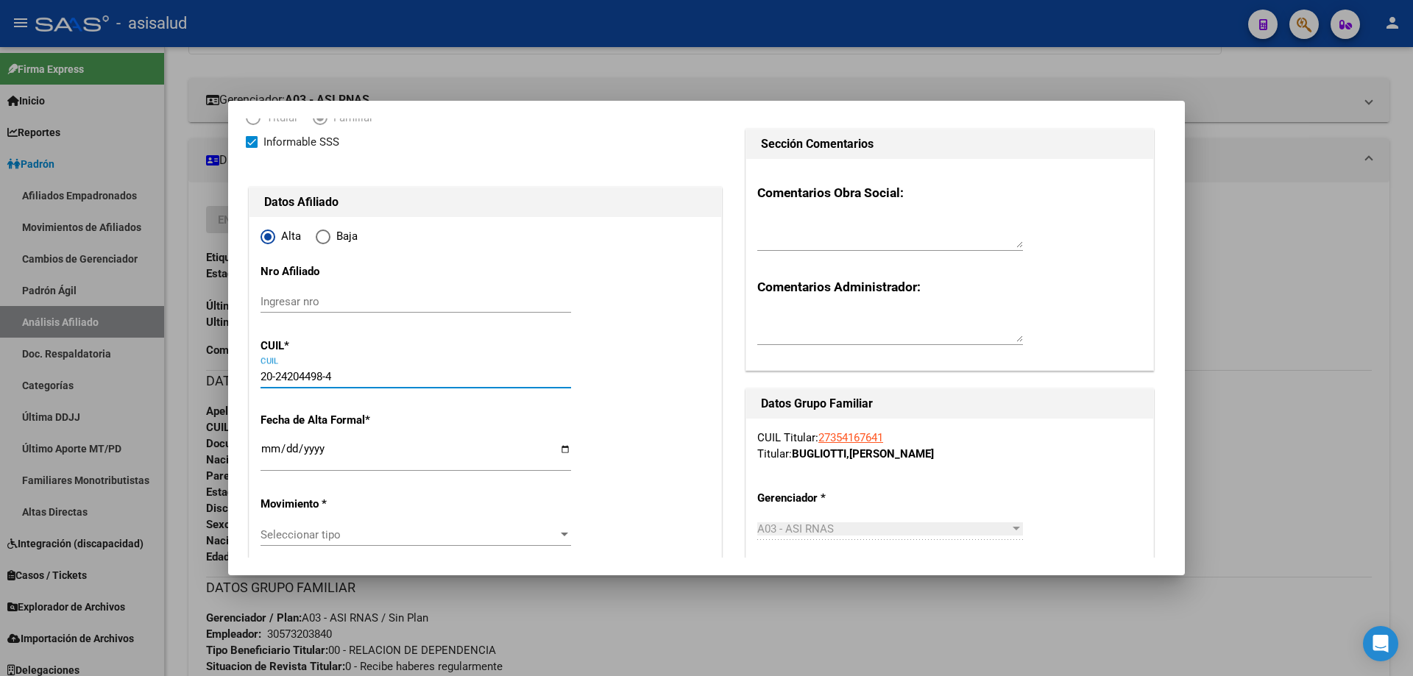
type input "24204498"
type input "MONGELLI"
type input "HERNAN NICOLAS"
type input "1974-12-10"
type input "SAN MARTIN"
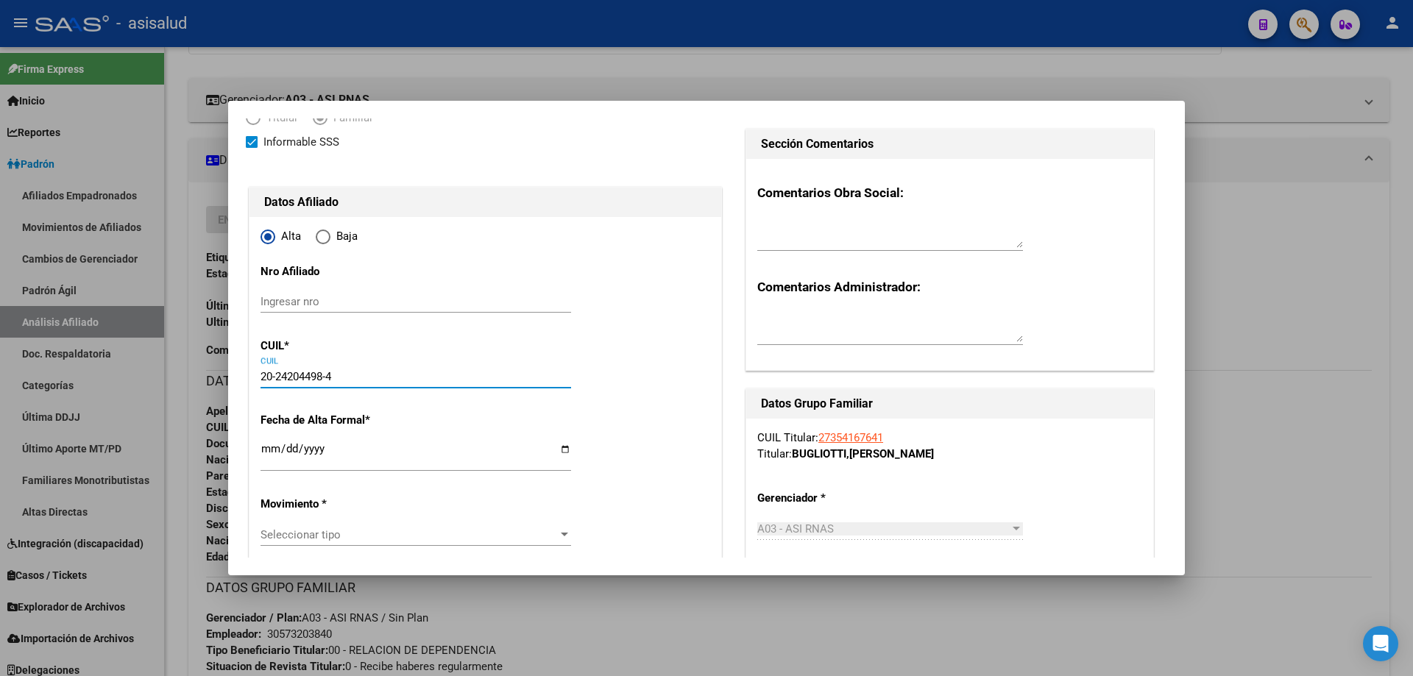
type input "1650"
type input "AV. LIBERTADOR"
type input "20-24204498-4"
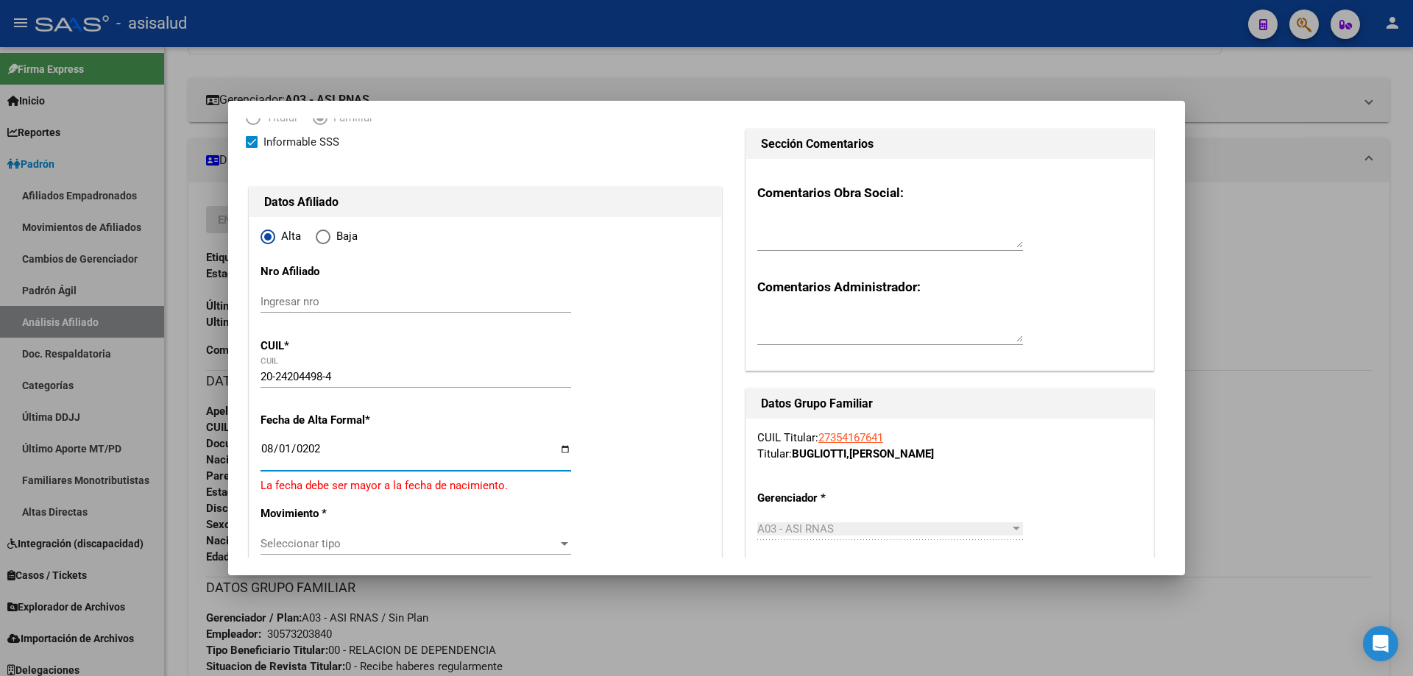
type input "2025-08-01"
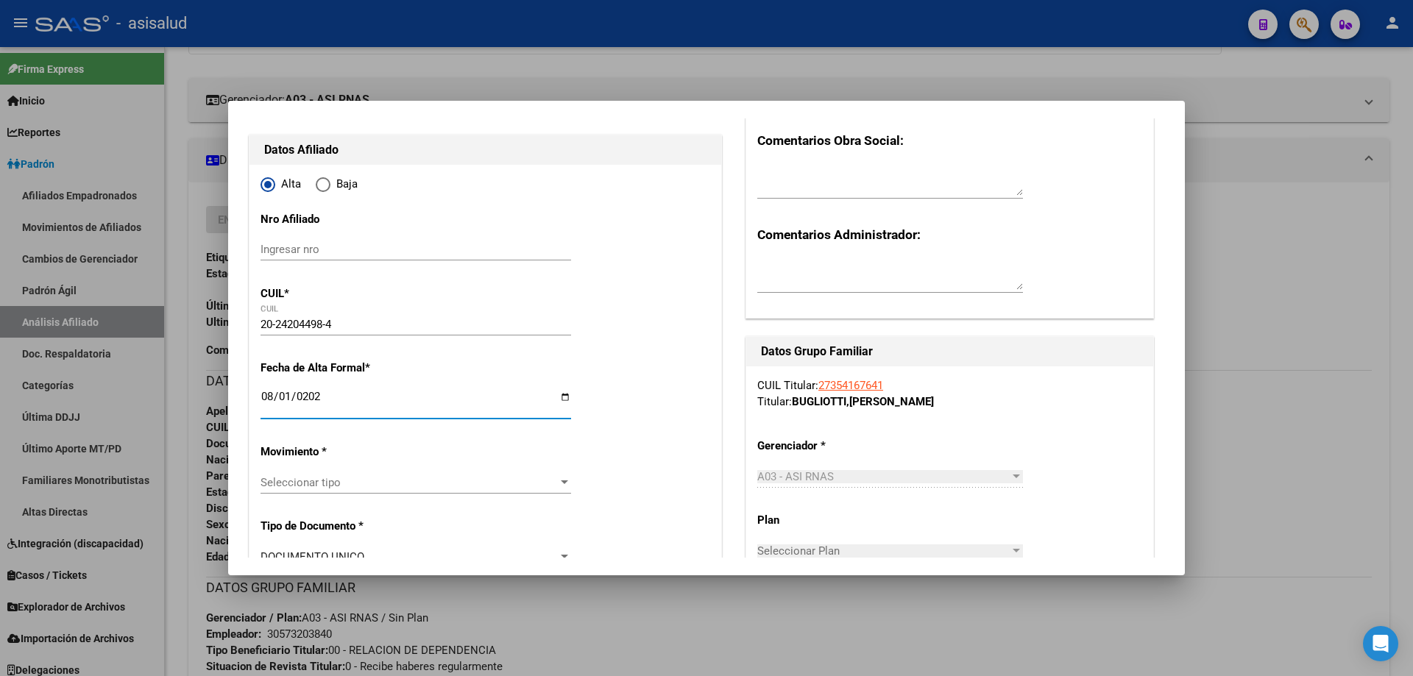
scroll to position [294, 0]
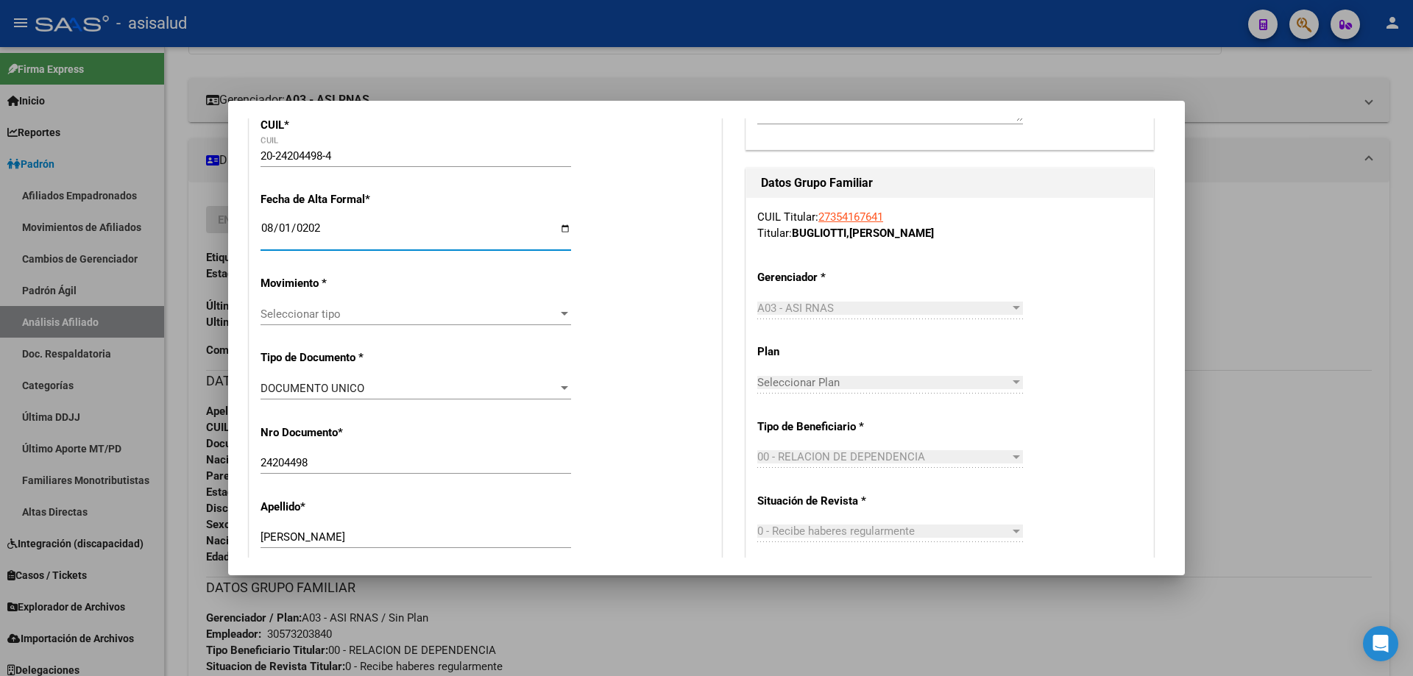
click at [346, 314] on span "Seleccionar tipo" at bounding box center [409, 314] width 297 height 13
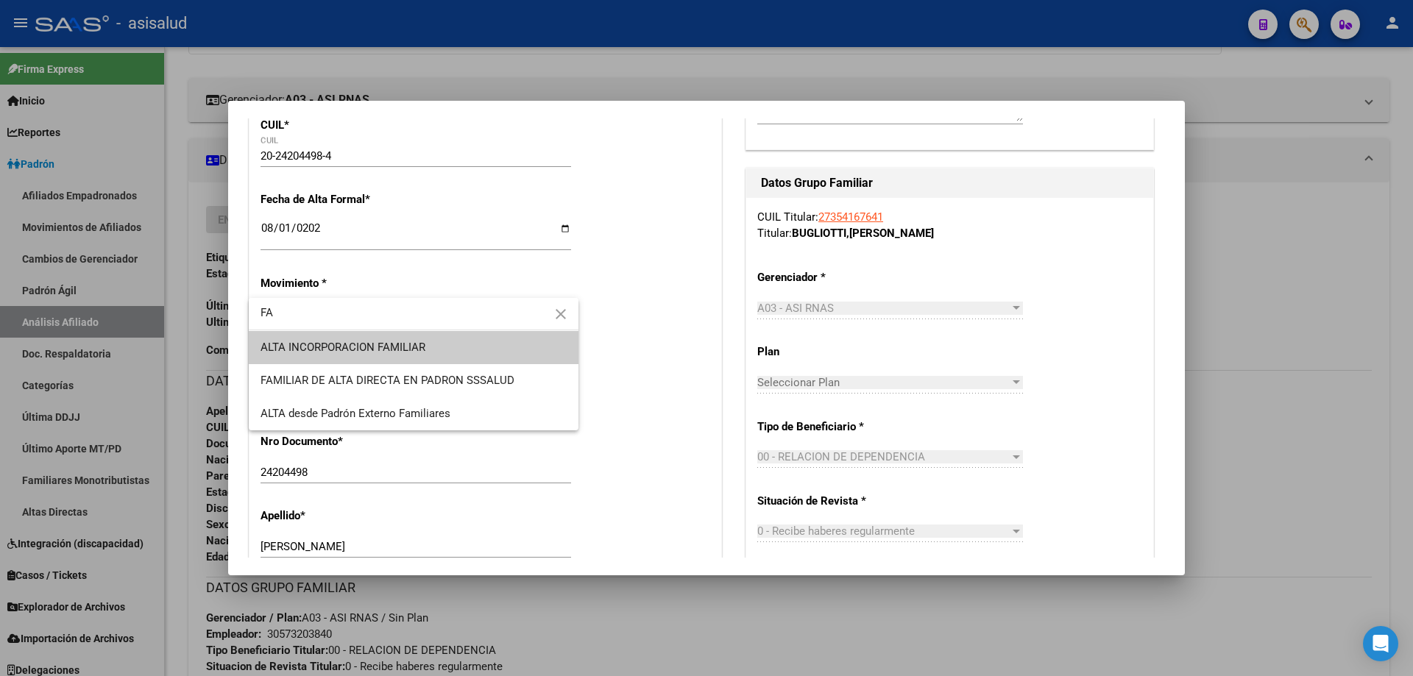
type input "FA"
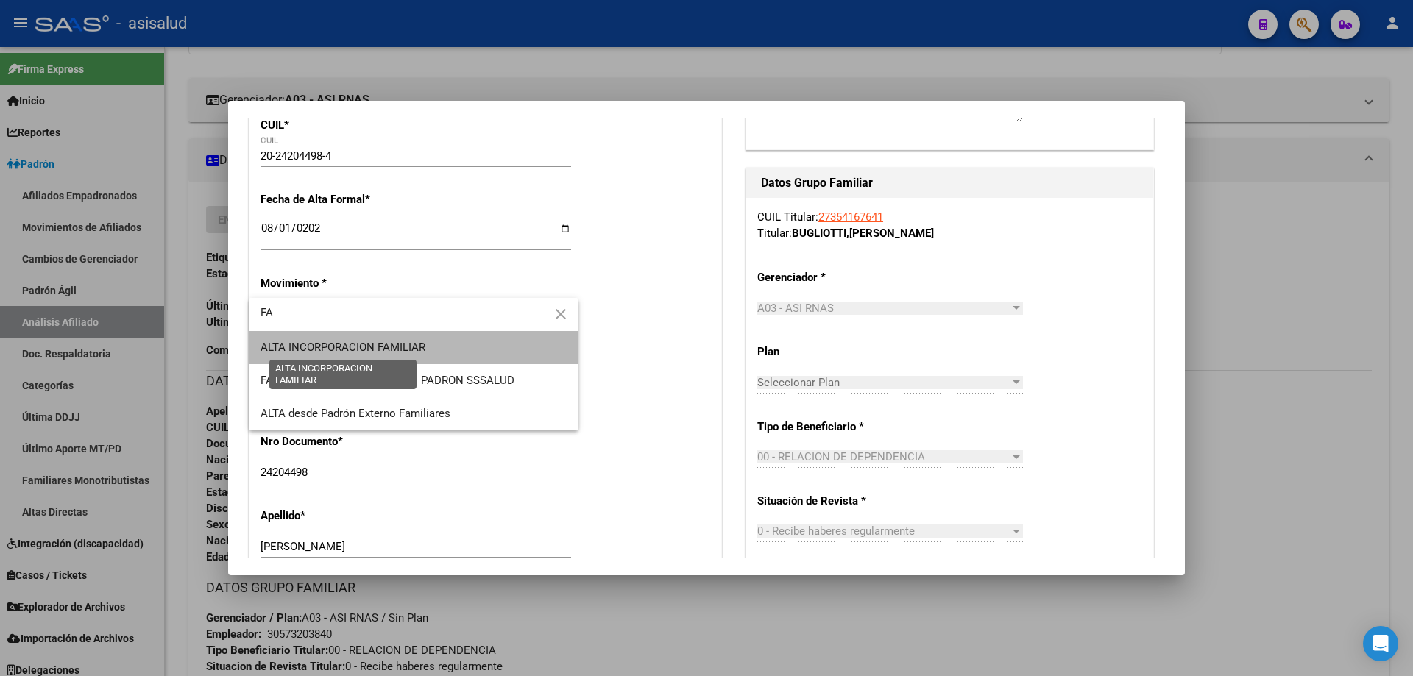
click at [403, 345] on span "ALTA INCORPORACION FAMILIAR" at bounding box center [343, 347] width 165 height 13
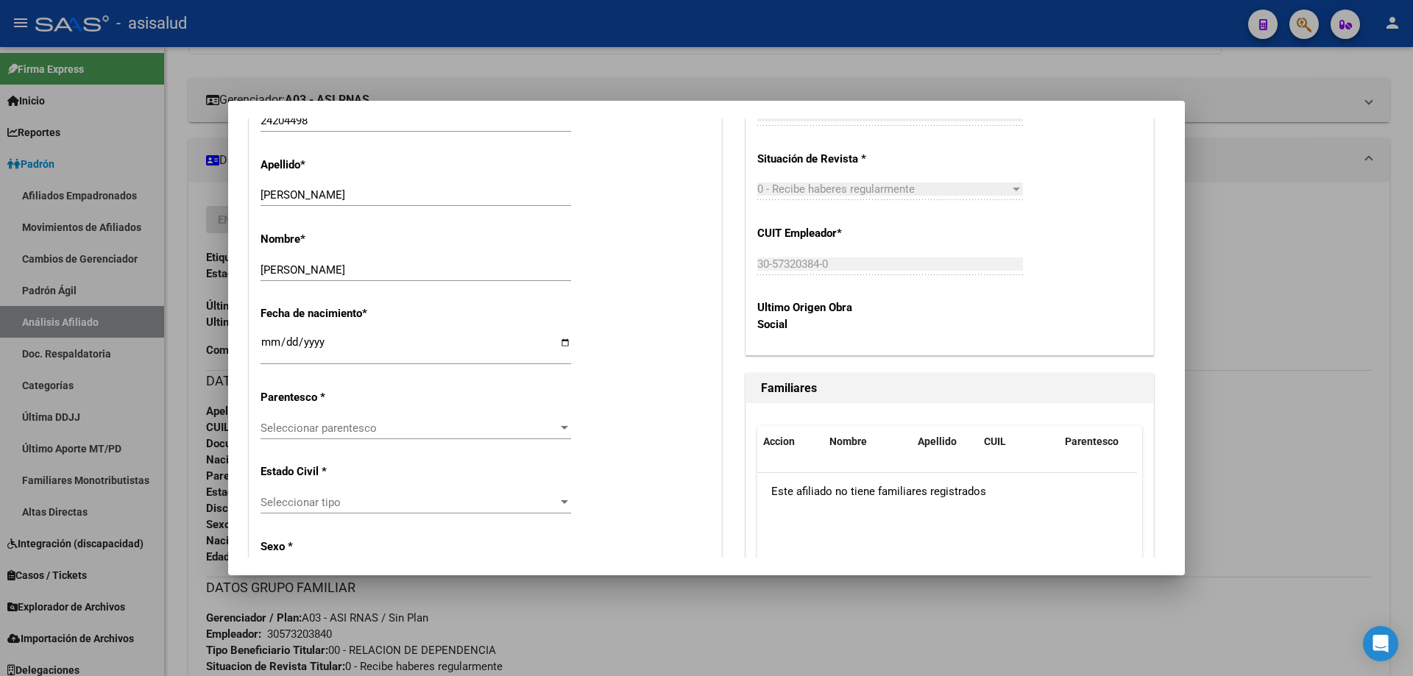
scroll to position [662, 0]
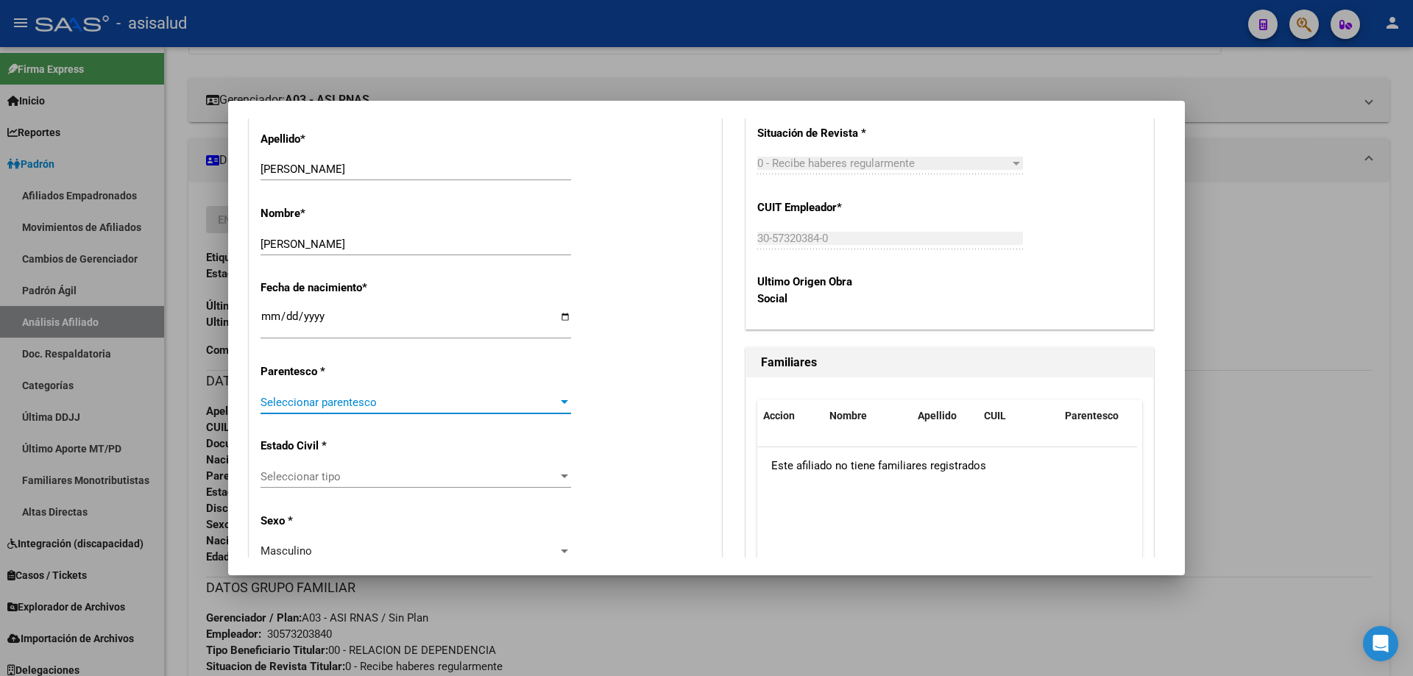
click at [474, 404] on span "Seleccionar parentesco" at bounding box center [409, 402] width 297 height 13
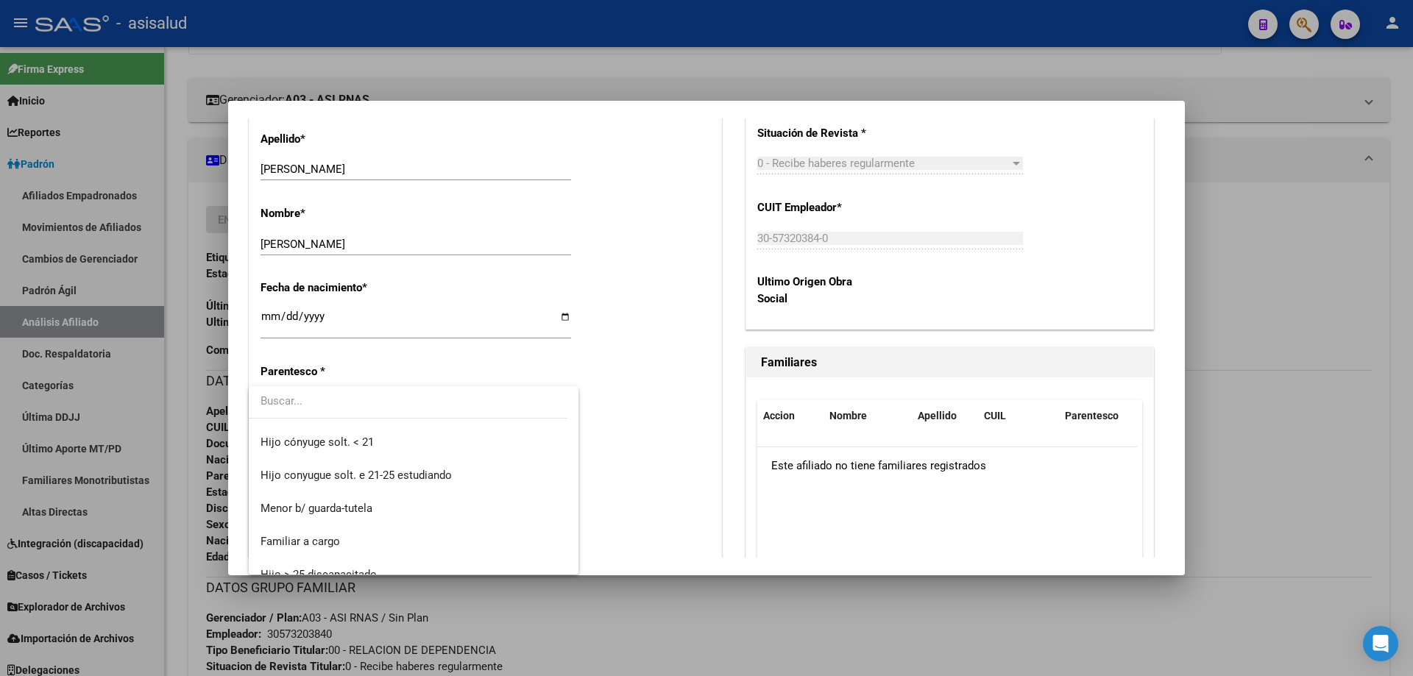
scroll to position [0, 0]
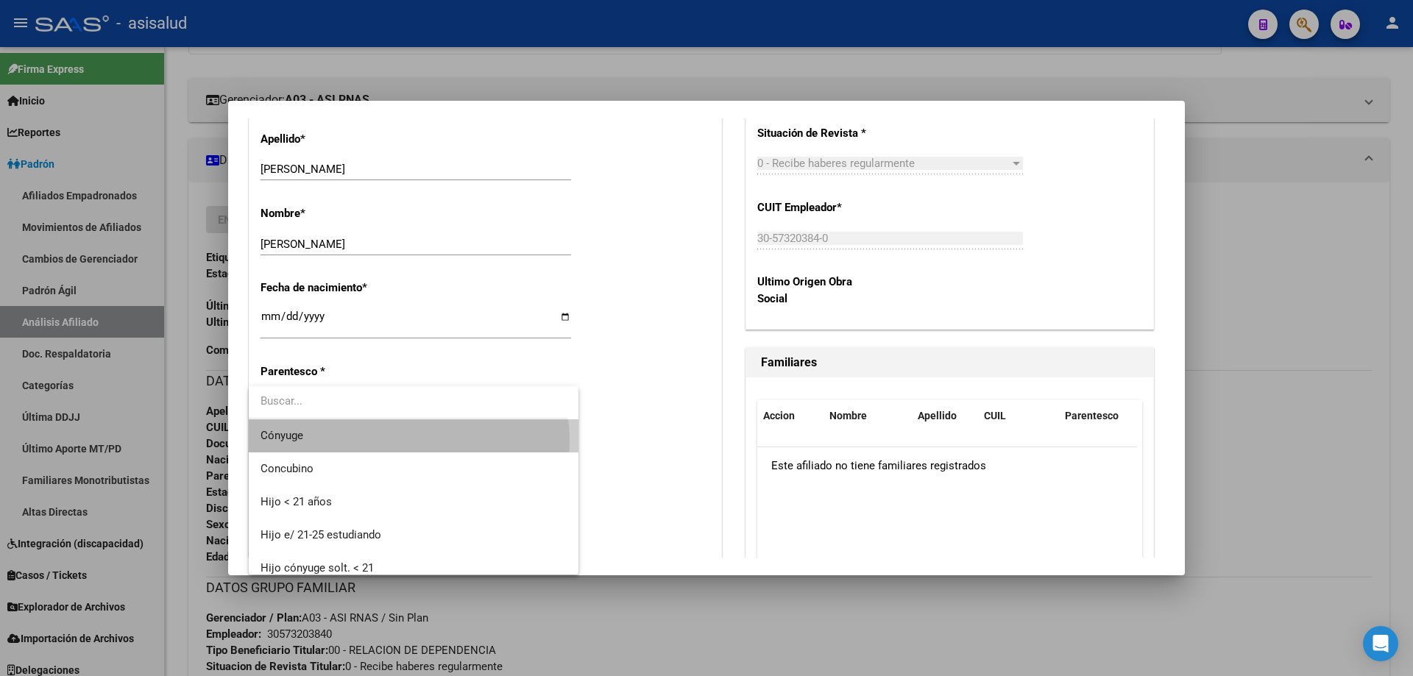
click at [409, 441] on span "Cónyuge" at bounding box center [414, 436] width 306 height 33
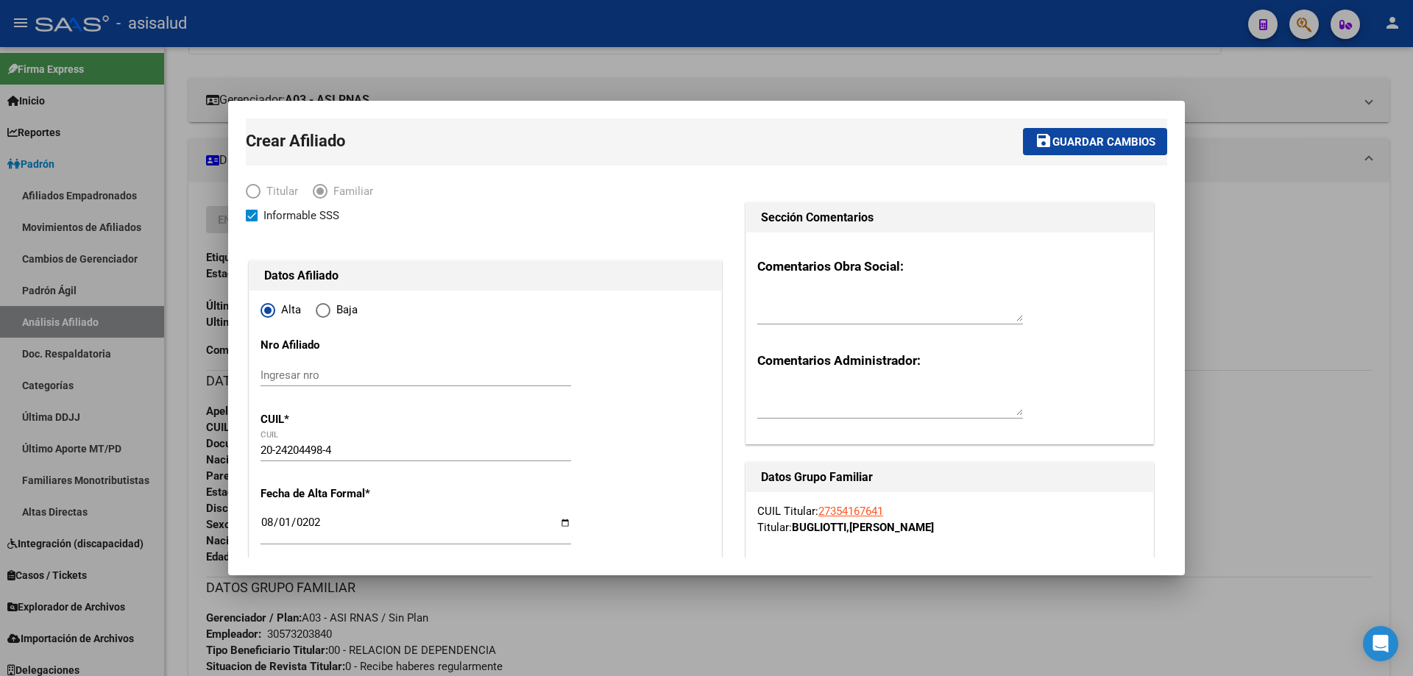
click at [1091, 146] on span "Guardar cambios" at bounding box center [1104, 141] width 103 height 13
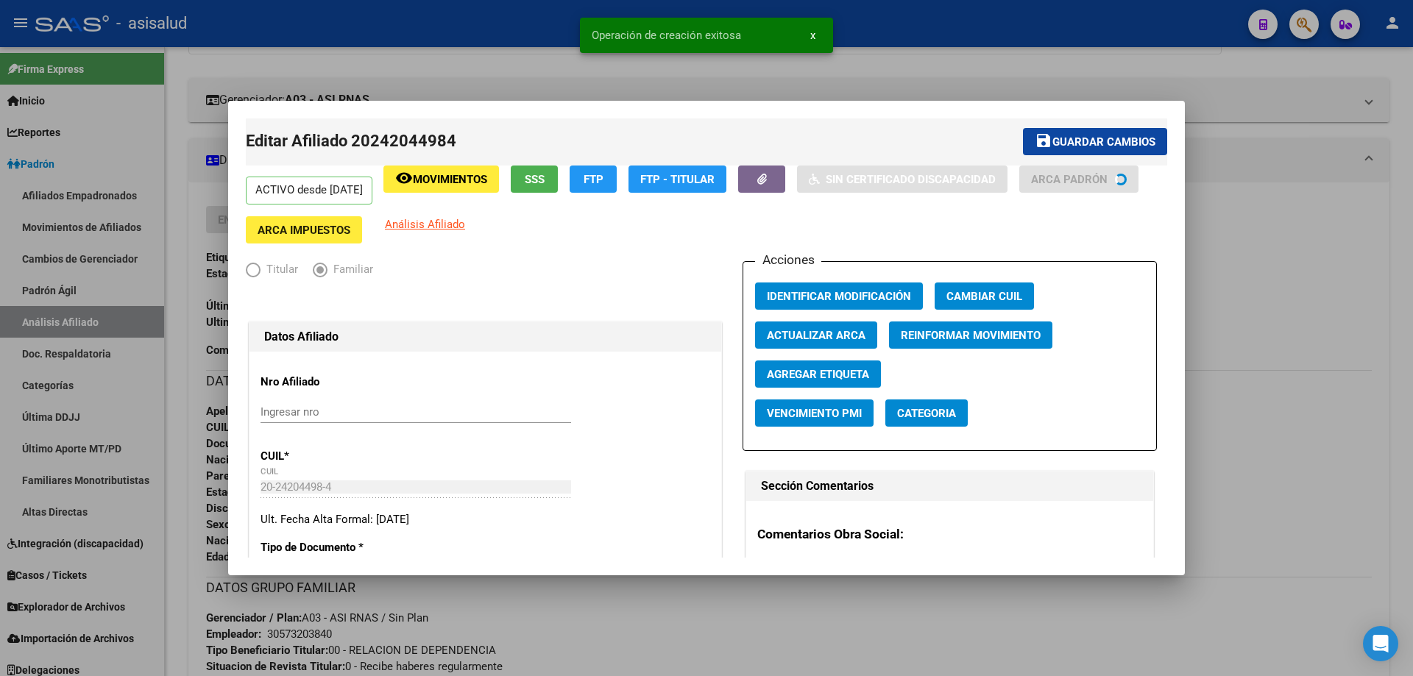
click at [1091, 146] on span "Guardar cambios" at bounding box center [1104, 141] width 103 height 13
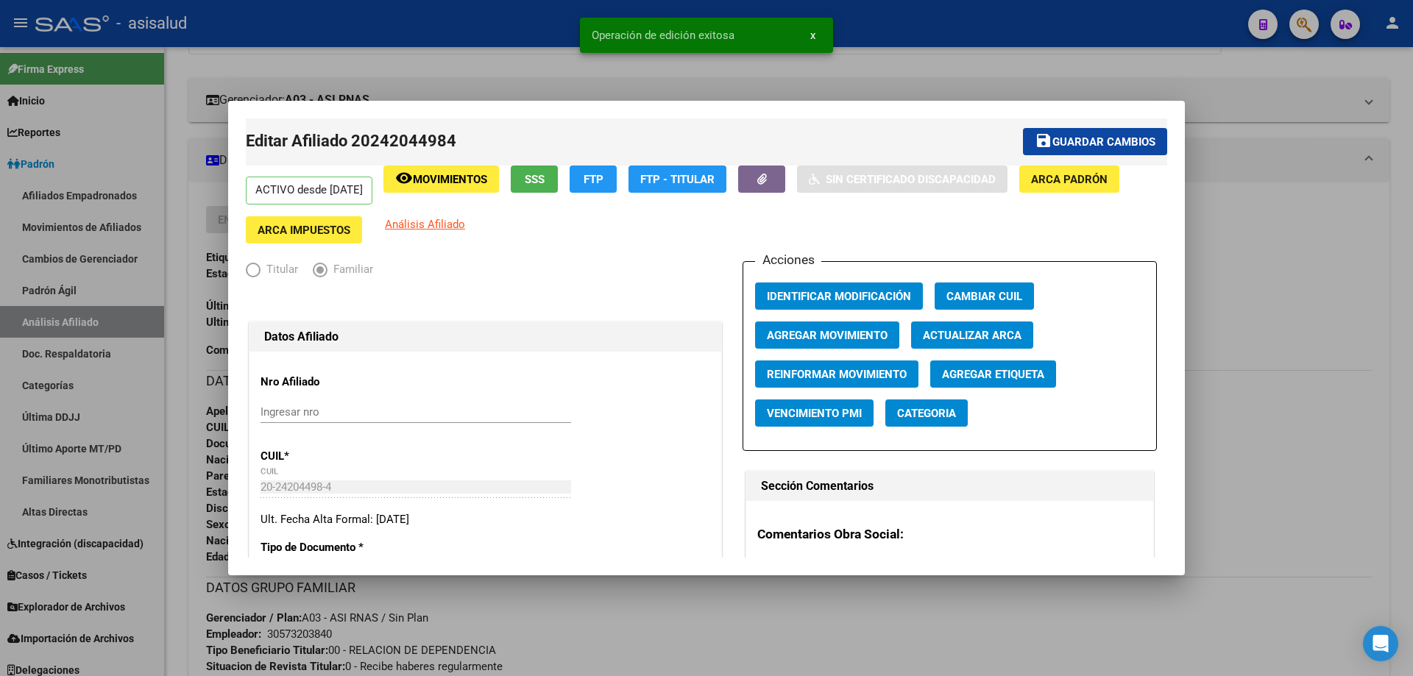
click at [1410, 304] on div at bounding box center [706, 338] width 1413 height 676
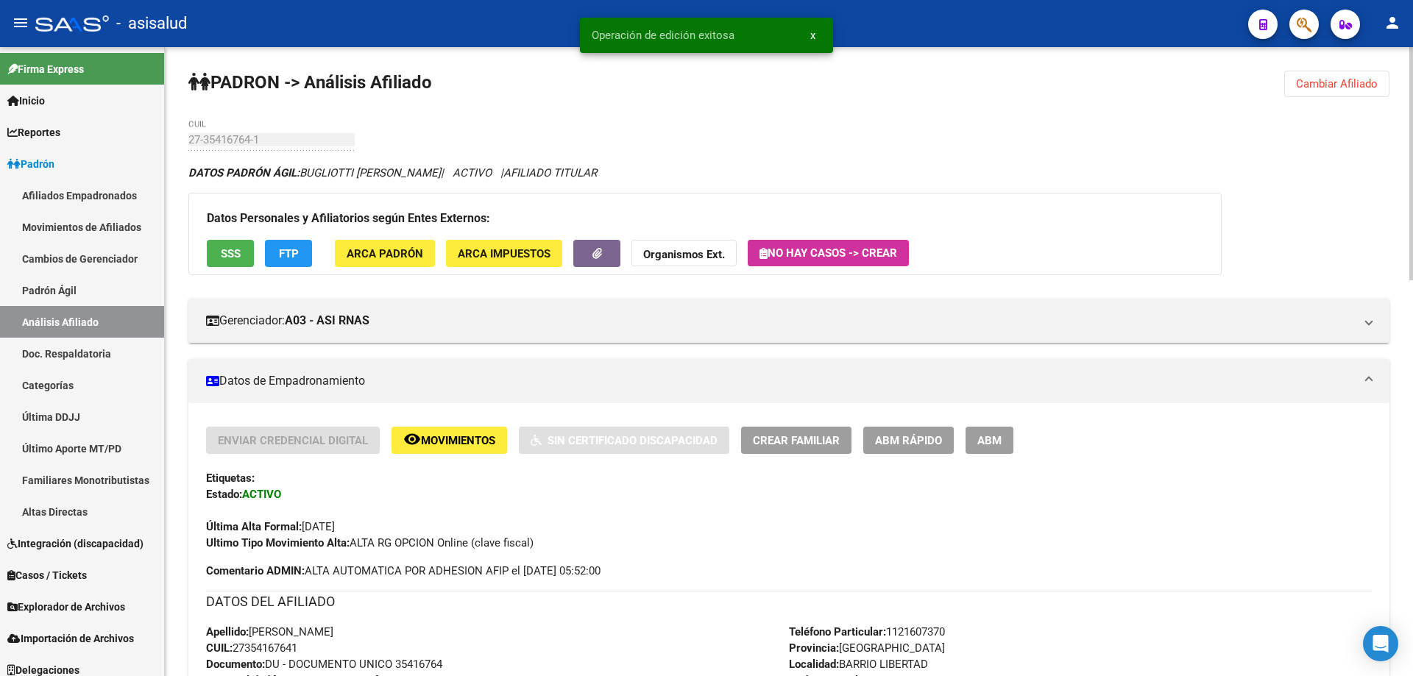
click at [1362, 71] on button "Cambiar Afiliado" at bounding box center [1336, 84] width 105 height 26
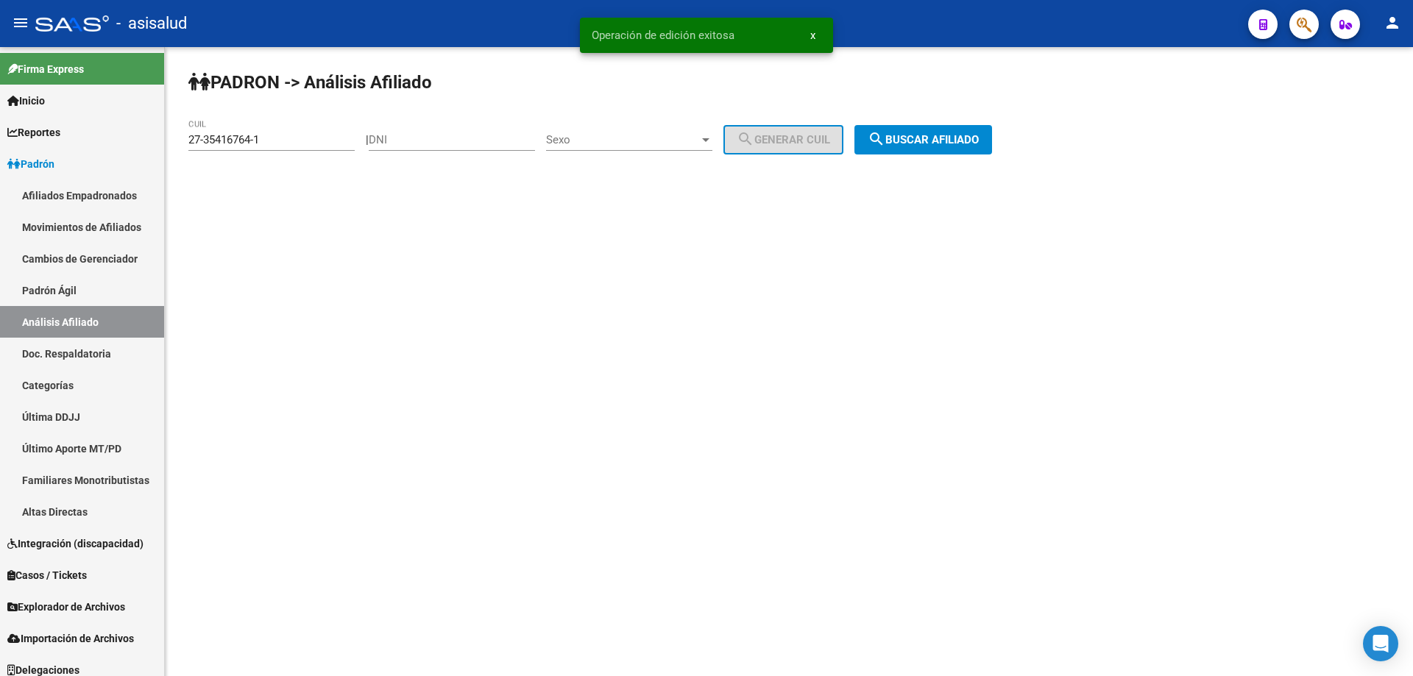
click at [950, 138] on span "search Buscar afiliado" at bounding box center [923, 139] width 111 height 13
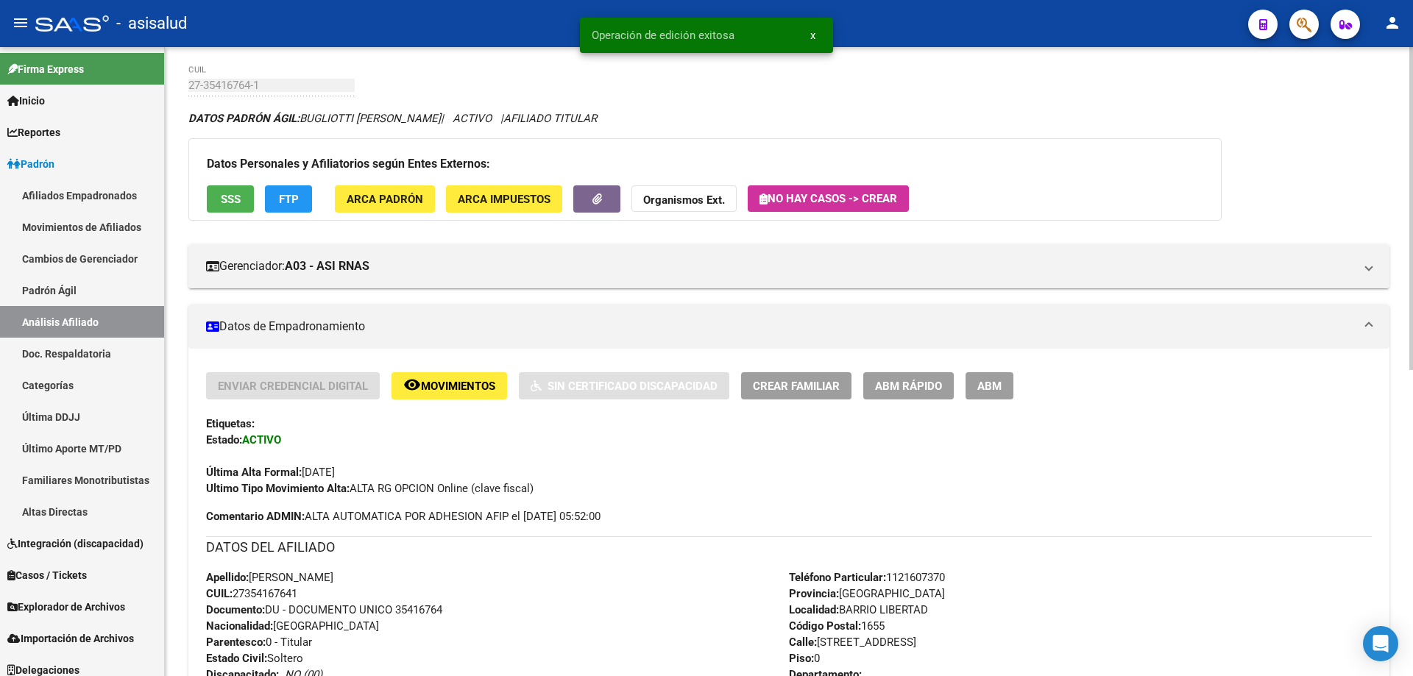
scroll to position [151, 0]
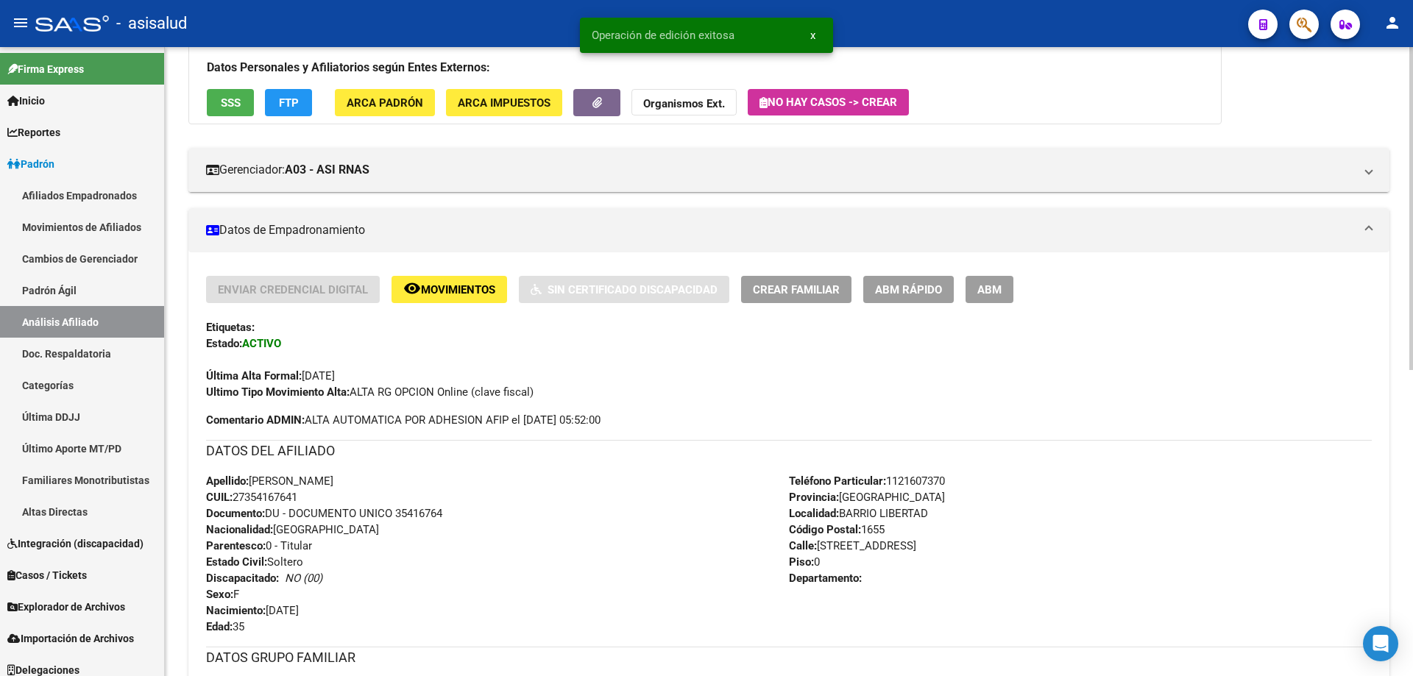
click at [911, 293] on span "ABM Rápido" at bounding box center [908, 289] width 67 height 13
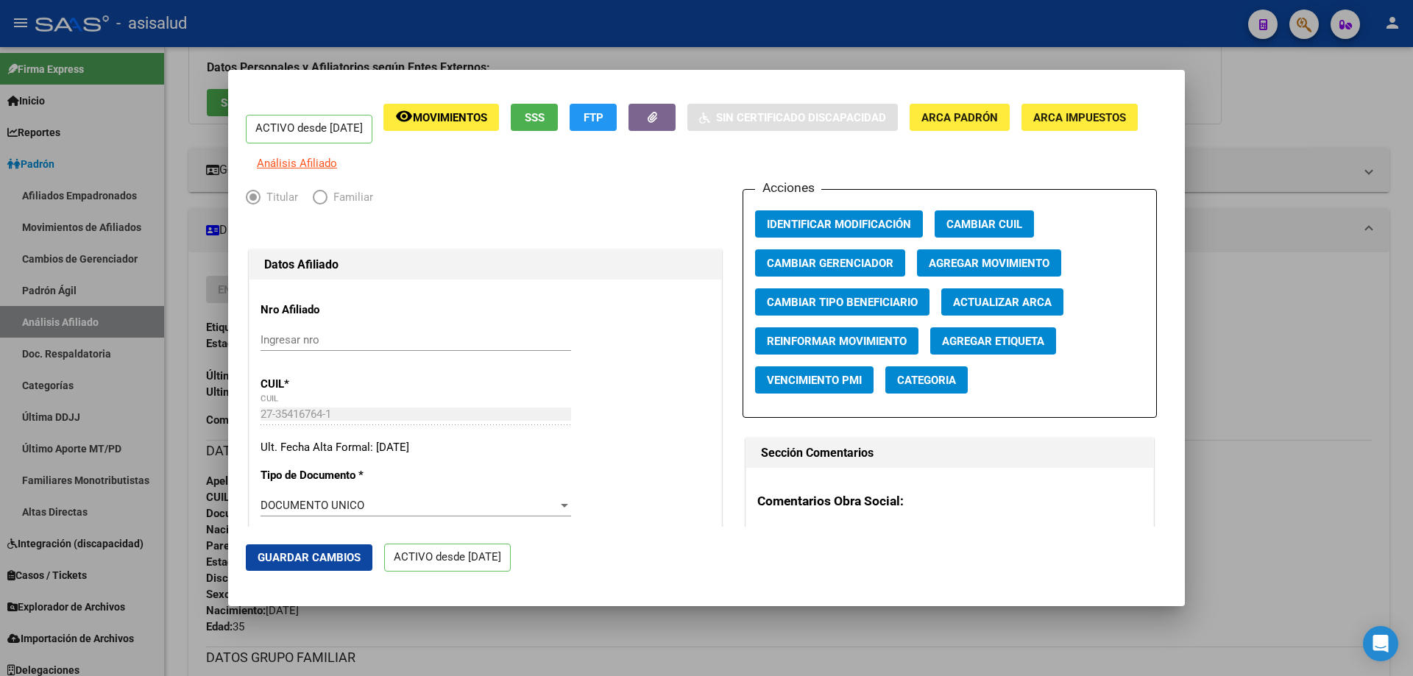
radio input "true"
type input "30-57320384-0"
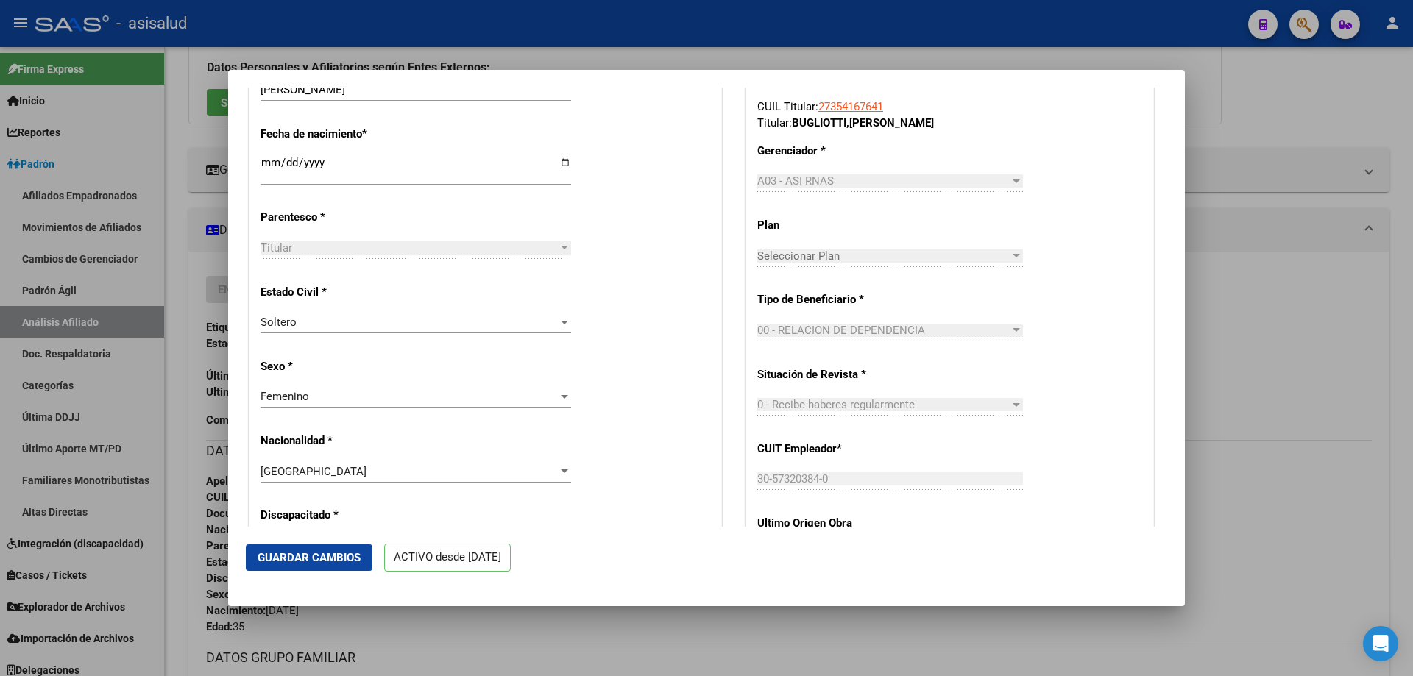
scroll to position [736, 0]
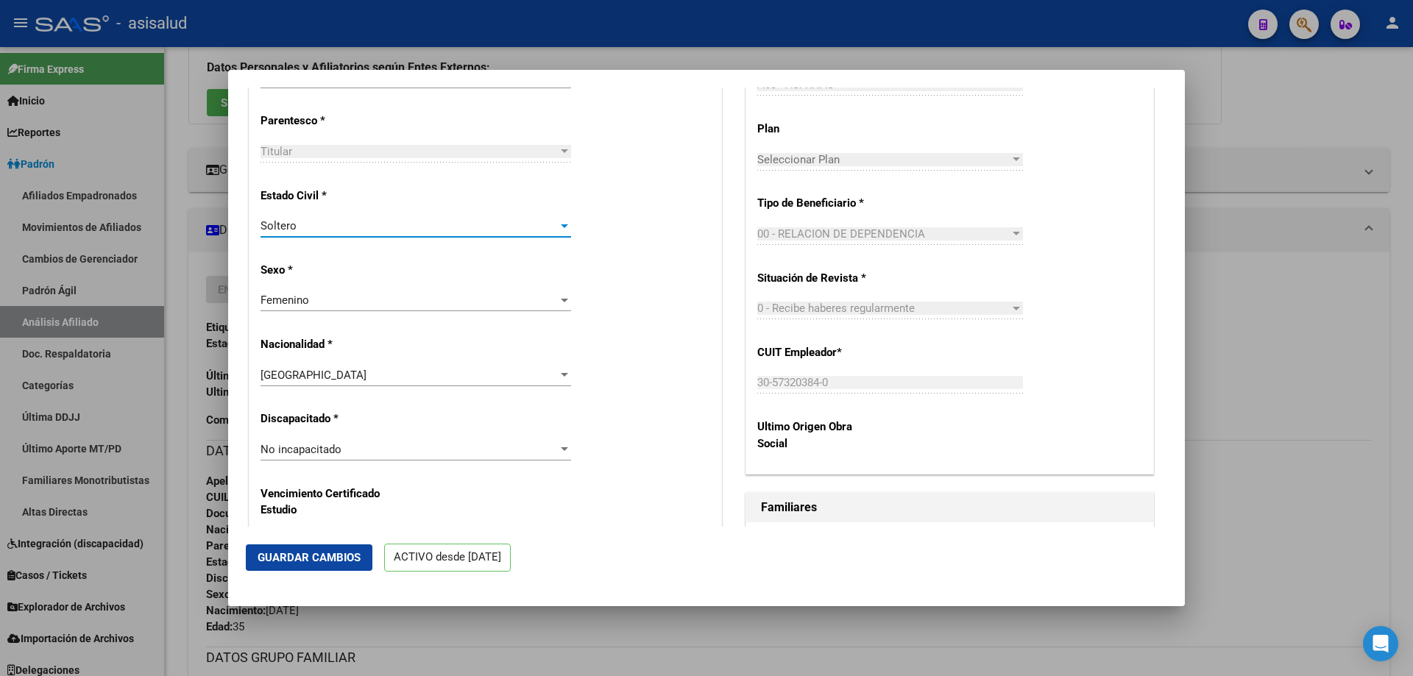
click at [400, 233] on div "Soltero" at bounding box center [409, 225] width 297 height 13
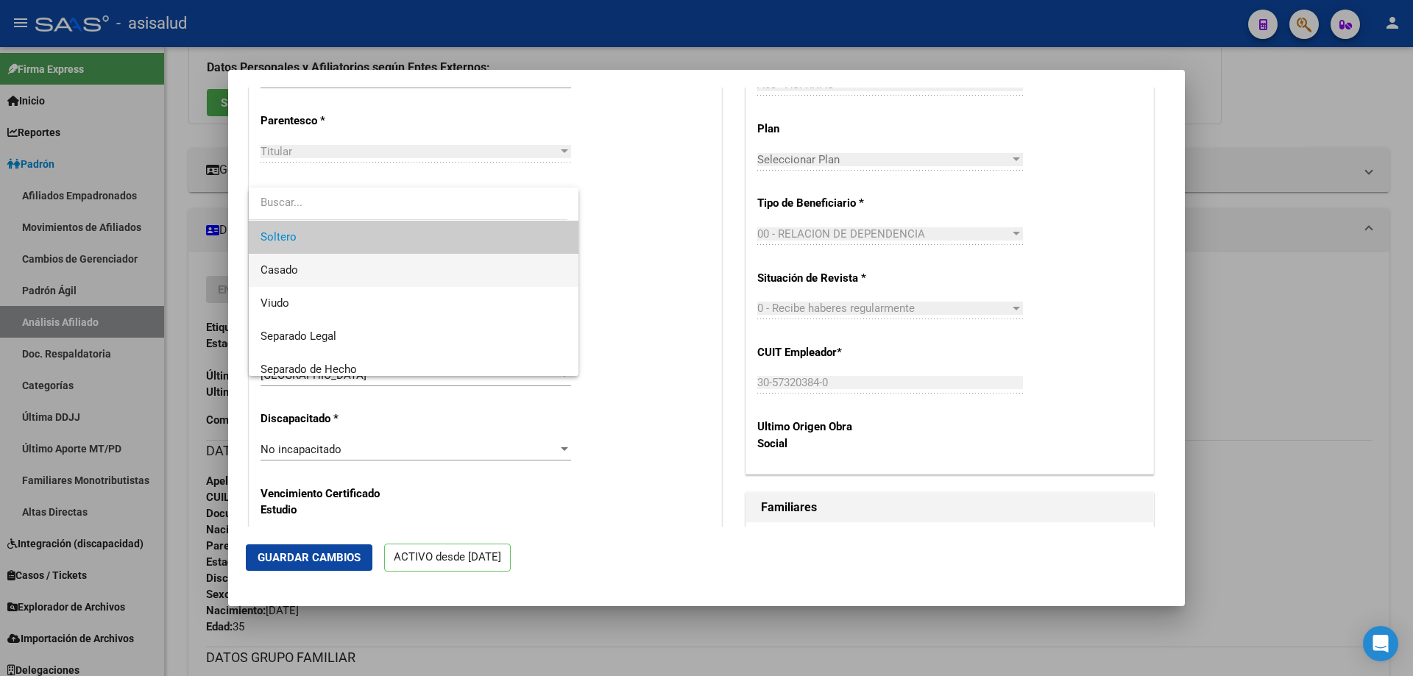
click at [333, 274] on span "Casado" at bounding box center [414, 270] width 306 height 33
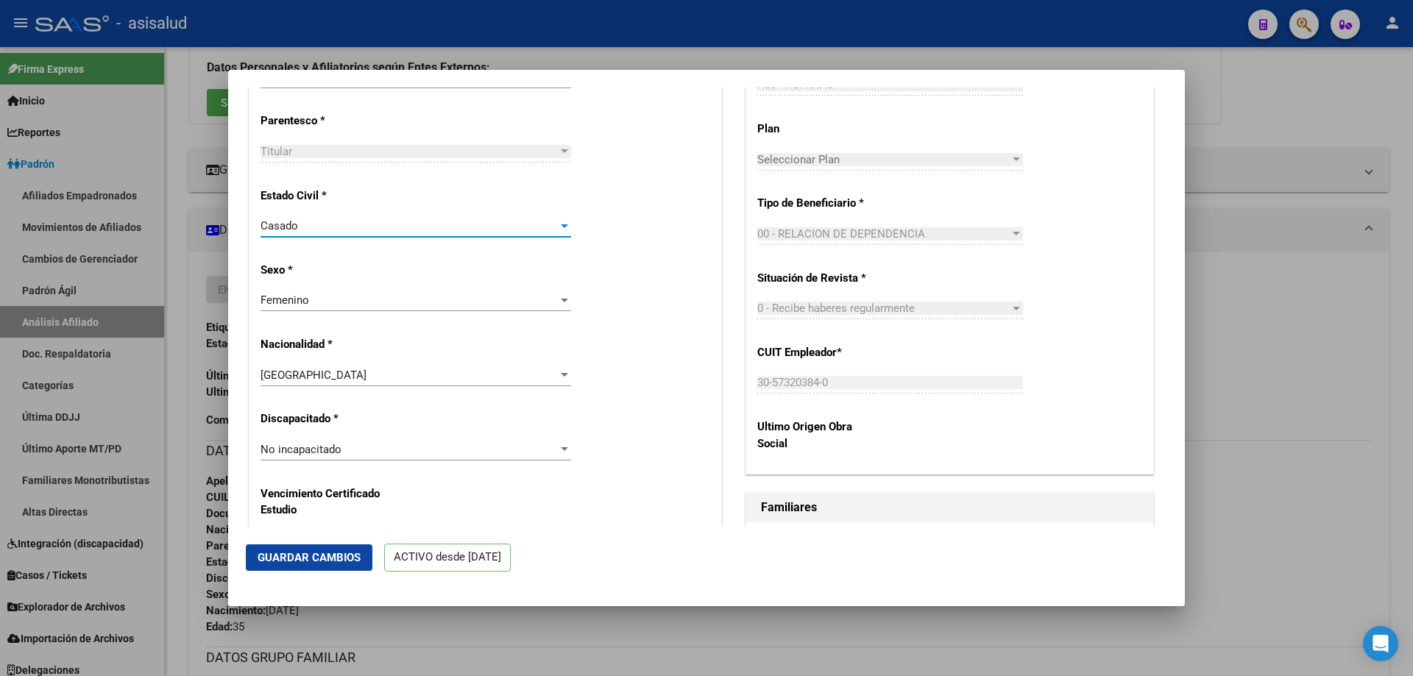
click at [293, 554] on span "Guardar Cambios" at bounding box center [309, 557] width 103 height 13
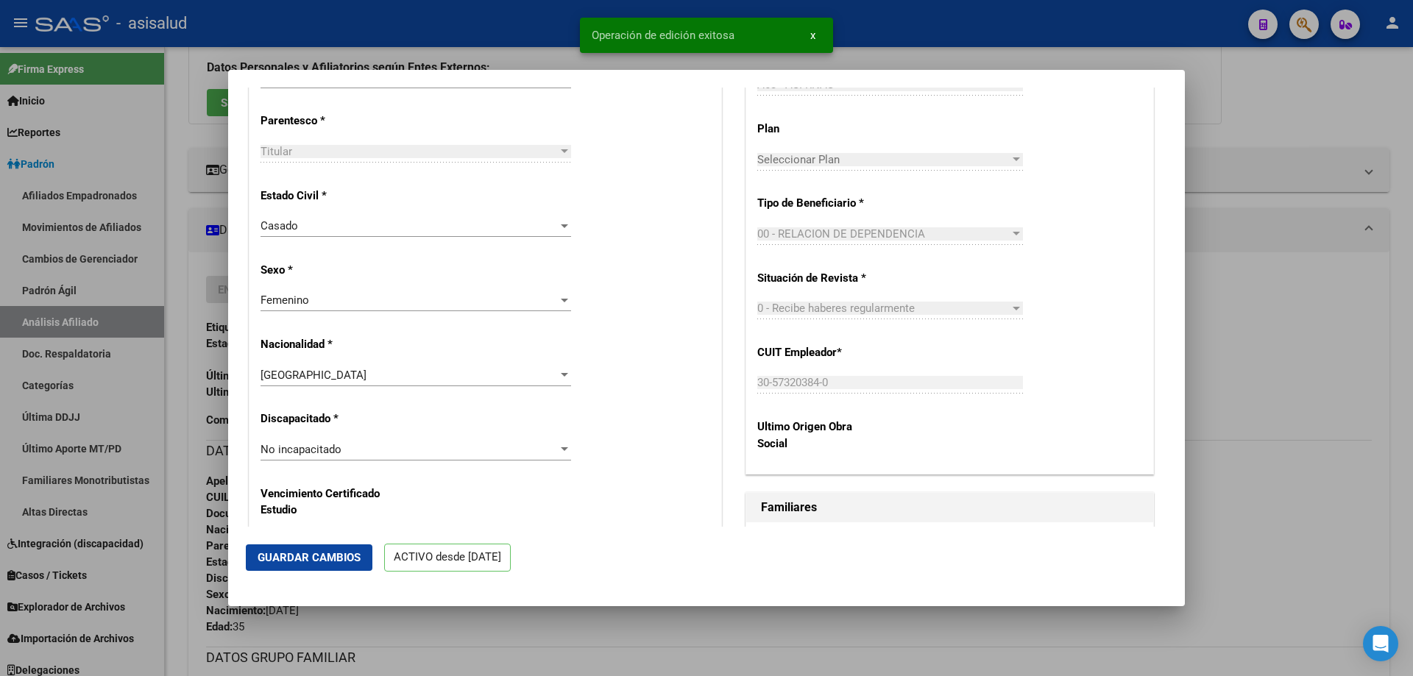
click at [1384, 322] on div at bounding box center [706, 338] width 1413 height 676
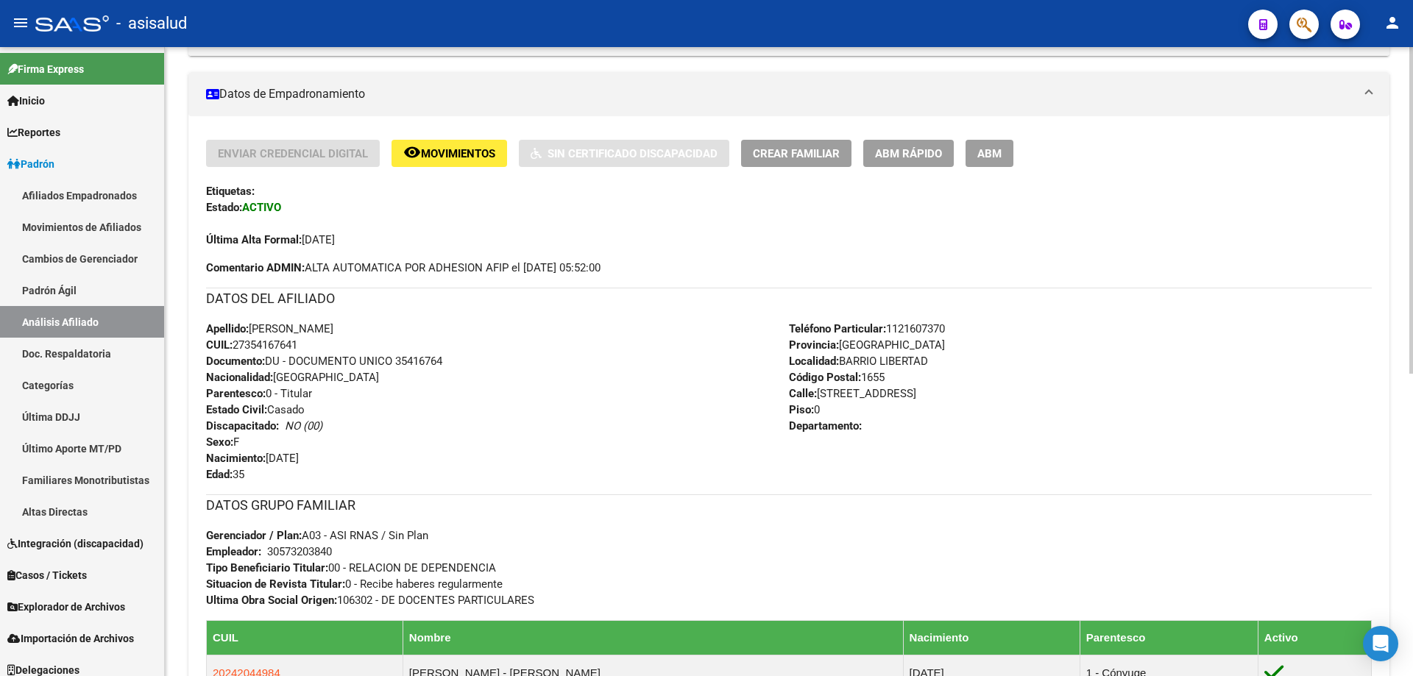
scroll to position [77, 0]
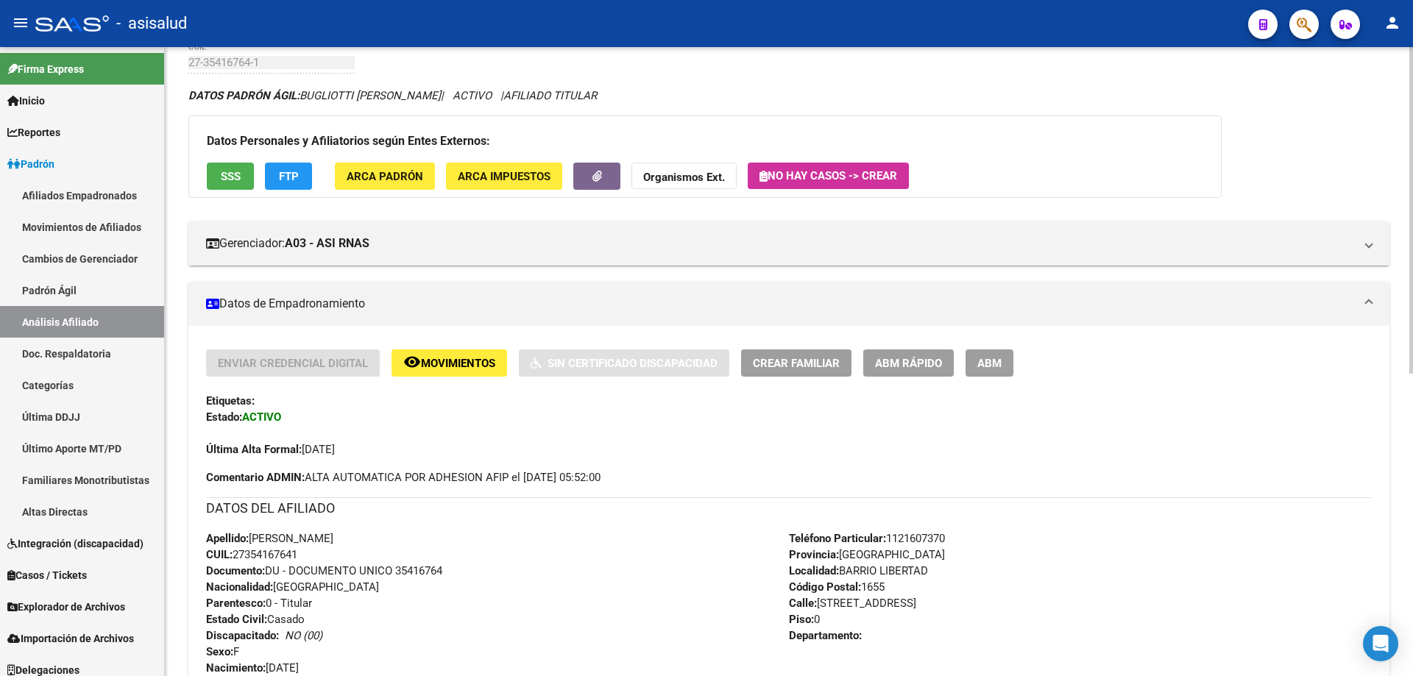
drag, startPoint x: 779, startPoint y: 344, endPoint x: 777, endPoint y: 358, distance: 15.0
click at [779, 347] on div "Enviar Credencial Digital remove_red_eye Movimientos Sin Certificado Discapacid…" at bounding box center [788, 651] width 1201 height 651
click at [777, 358] on span "Crear Familiar" at bounding box center [796, 363] width 87 height 13
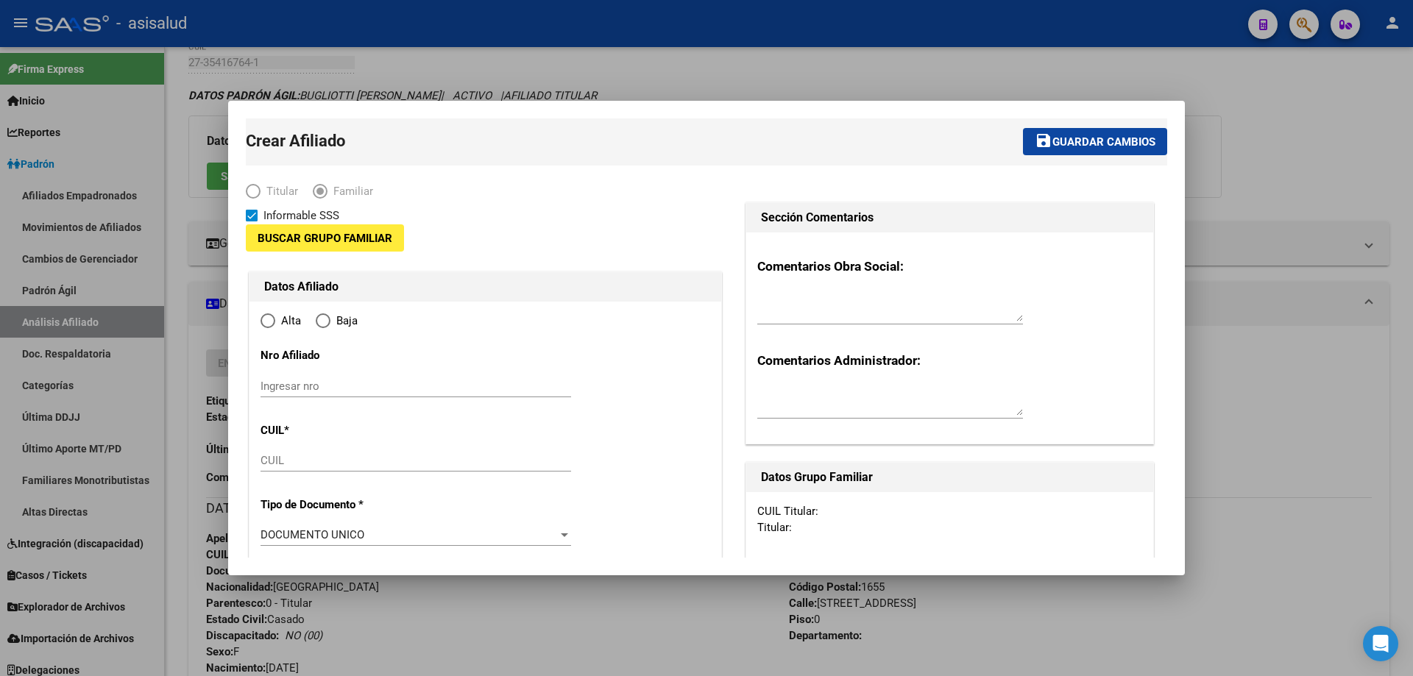
type input "30-57320384-0"
type input "BARRIO LIBERTAD"
type input "1655"
type input "AV DEL LIBERTADOR"
type input "7120"
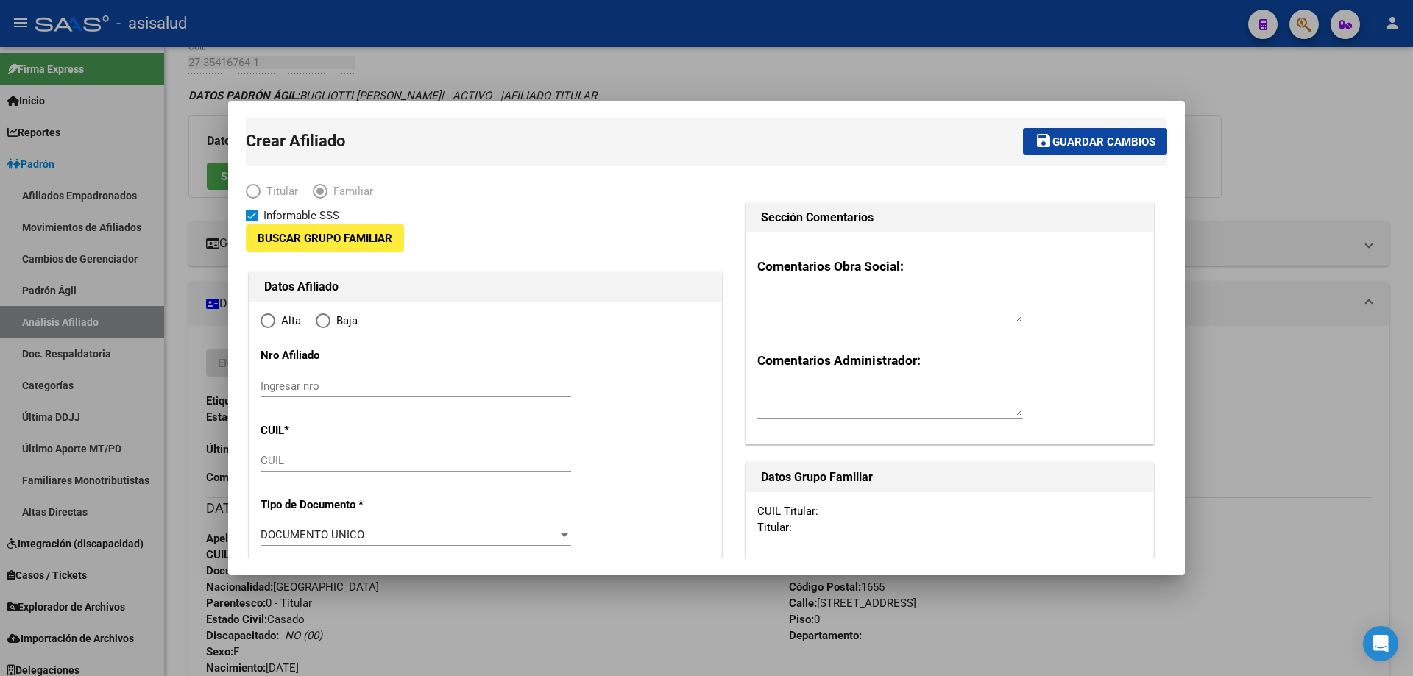
type input "0"
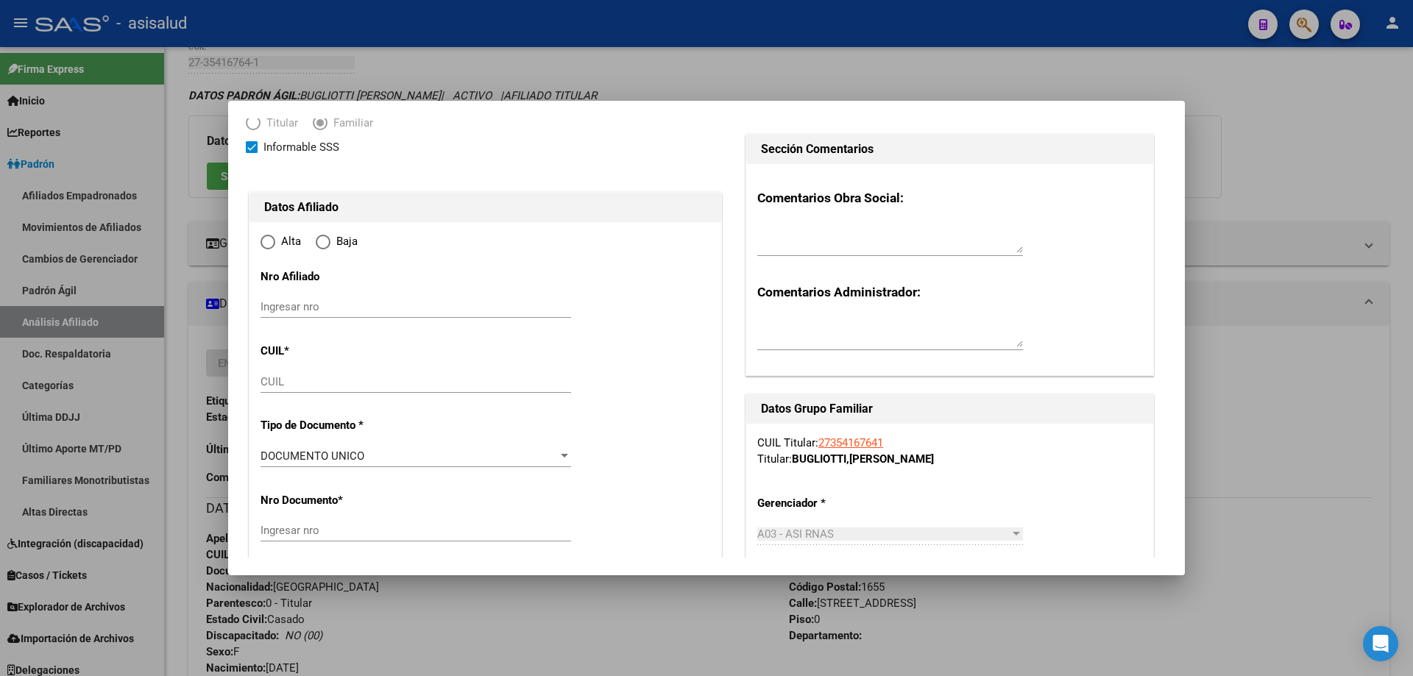
scroll to position [147, 0]
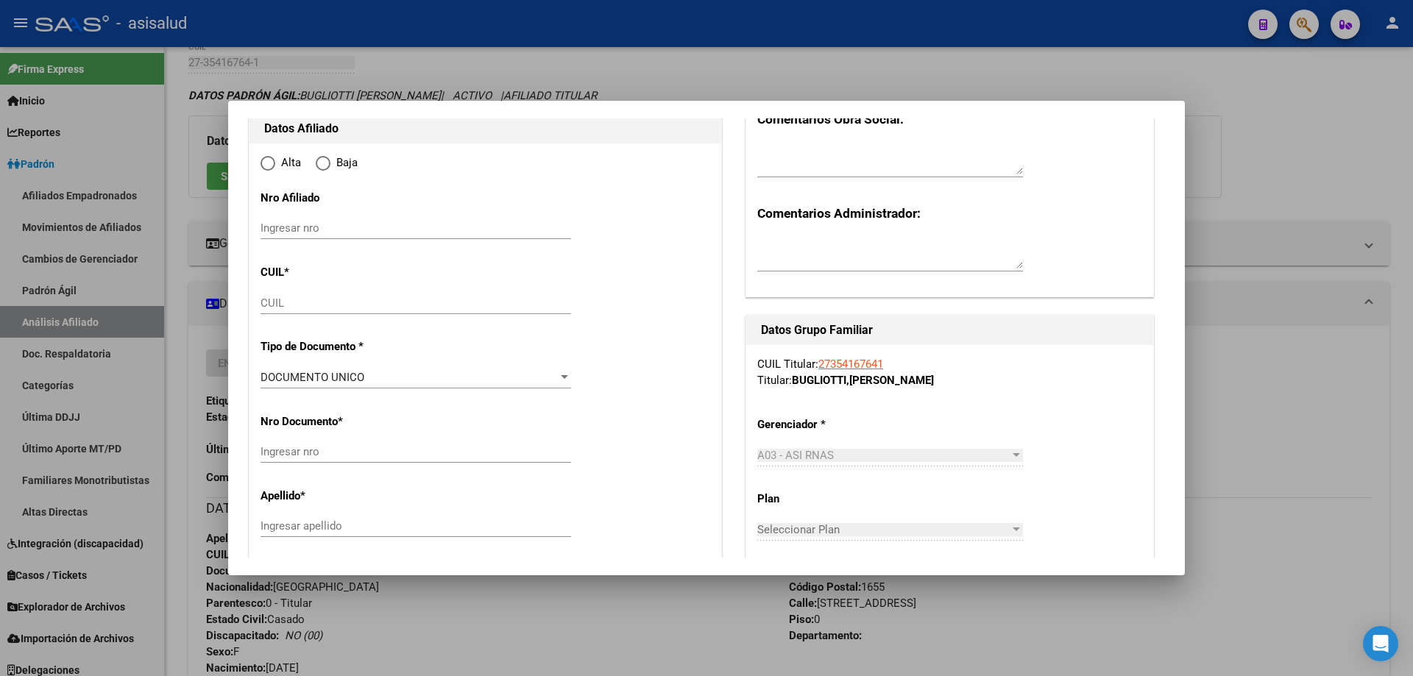
radio input "true"
click at [318, 315] on div "CUIL" at bounding box center [416, 310] width 311 height 36
type input "30-57320384-0"
click at [343, 293] on div "CUIL" at bounding box center [416, 303] width 311 height 22
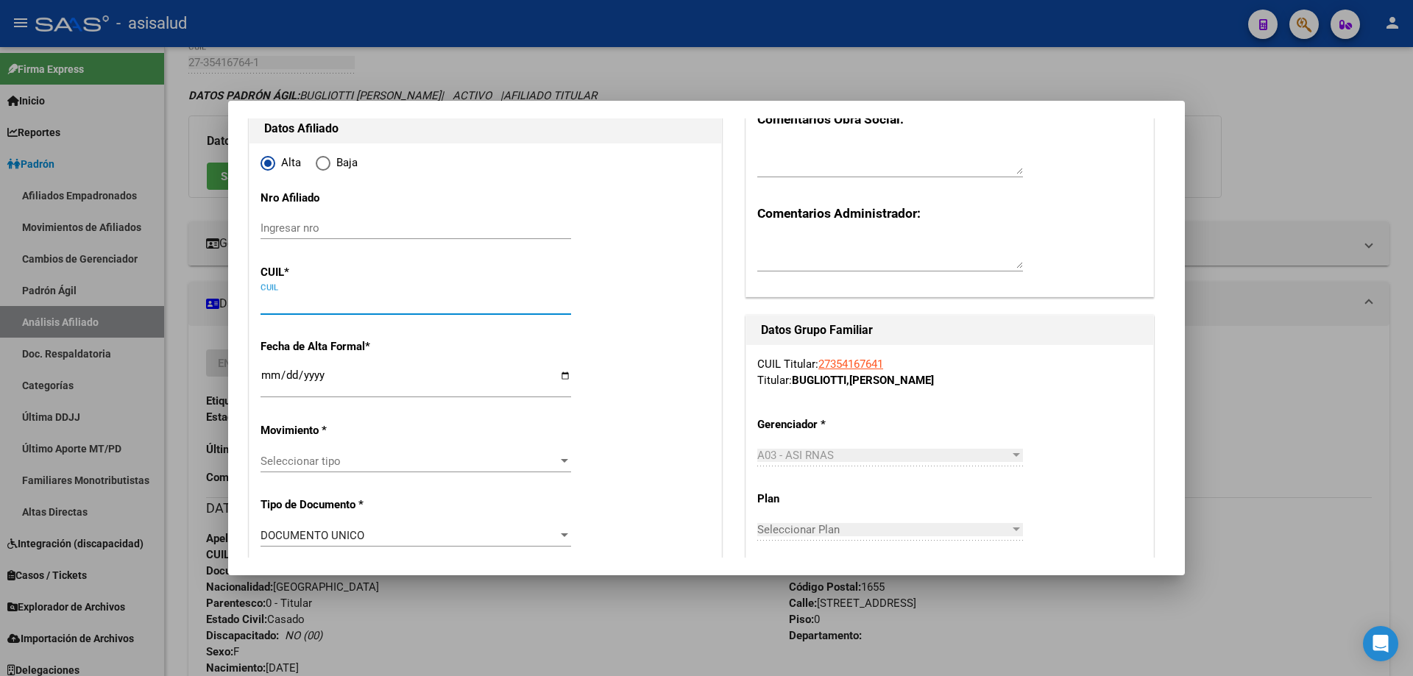
paste input "27-50763891-6"
type input "27-50763891-6"
type input "50763891"
type input "MONGELLI"
type input "JACQUELINE ARIADNA"
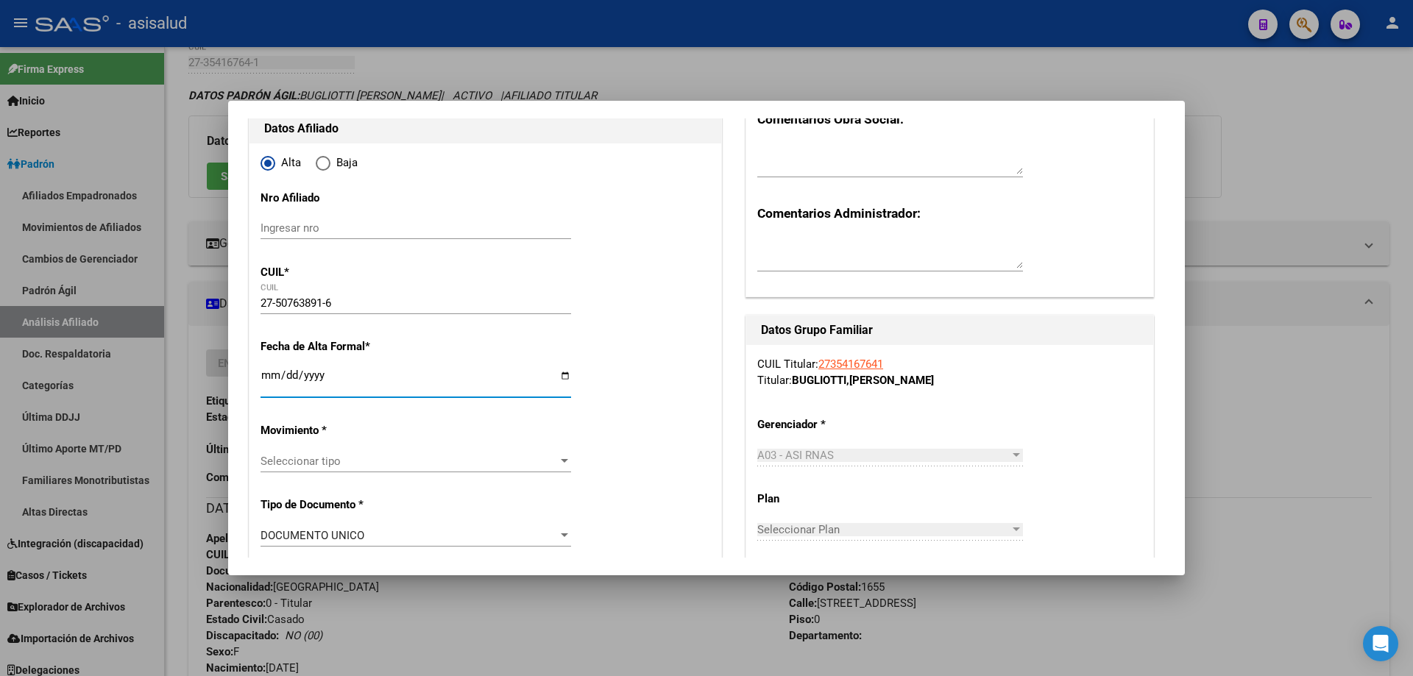
type input "2011-04-08"
type input "CIUDAD JARDIN E"
type input "1657"
type input "AV LIBERTADOR"
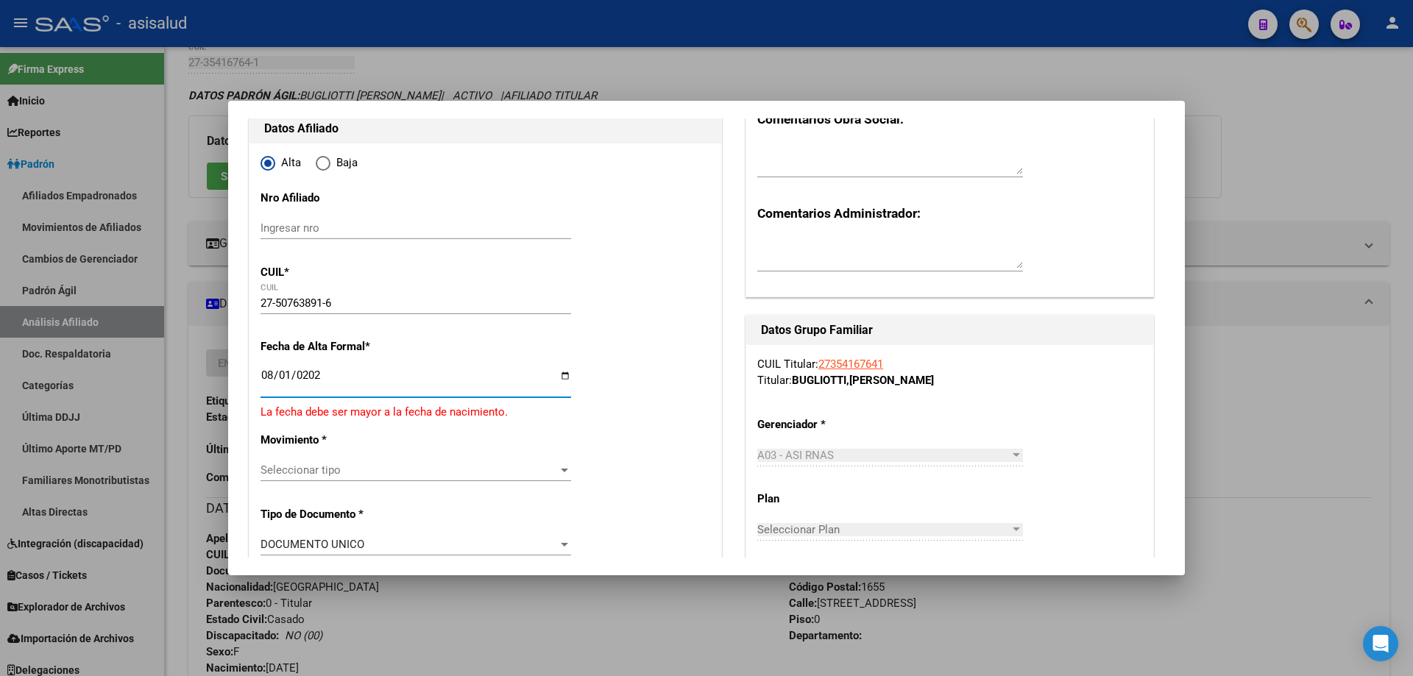
type input "2025-08-01"
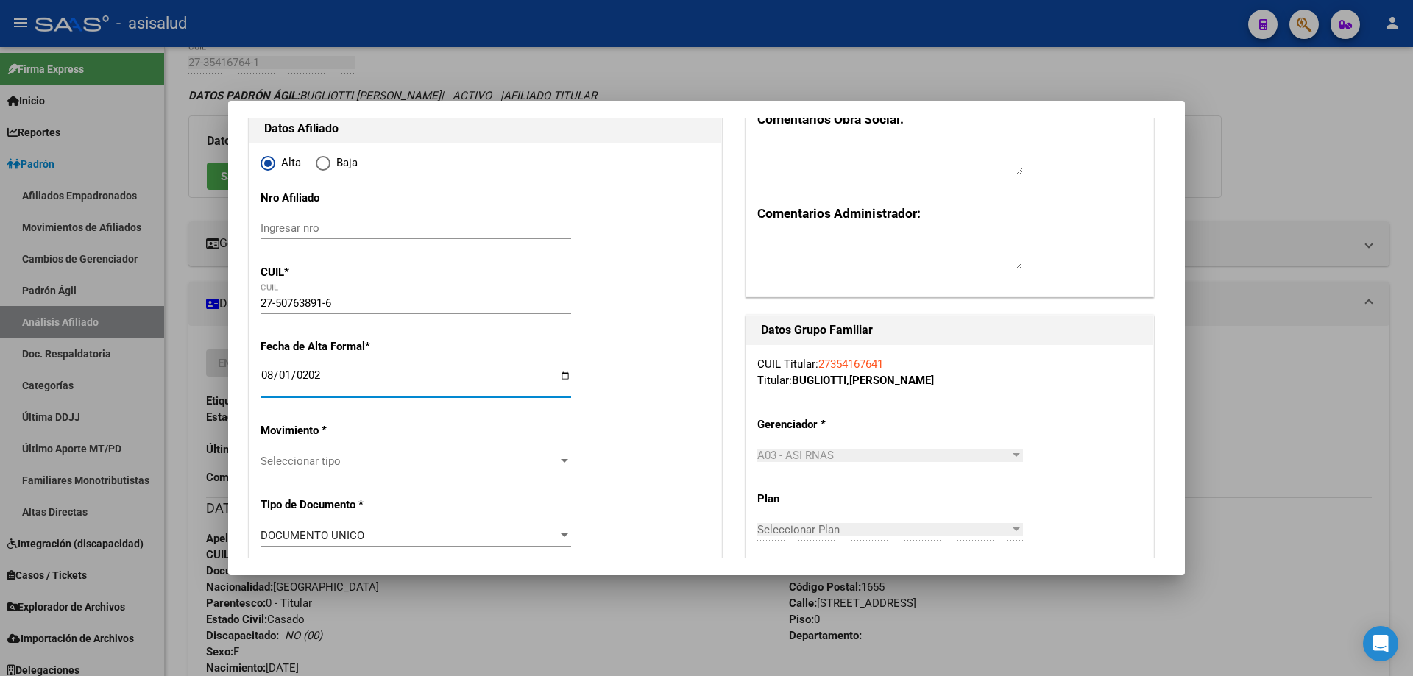
click at [414, 461] on span "Seleccionar tipo" at bounding box center [409, 461] width 297 height 13
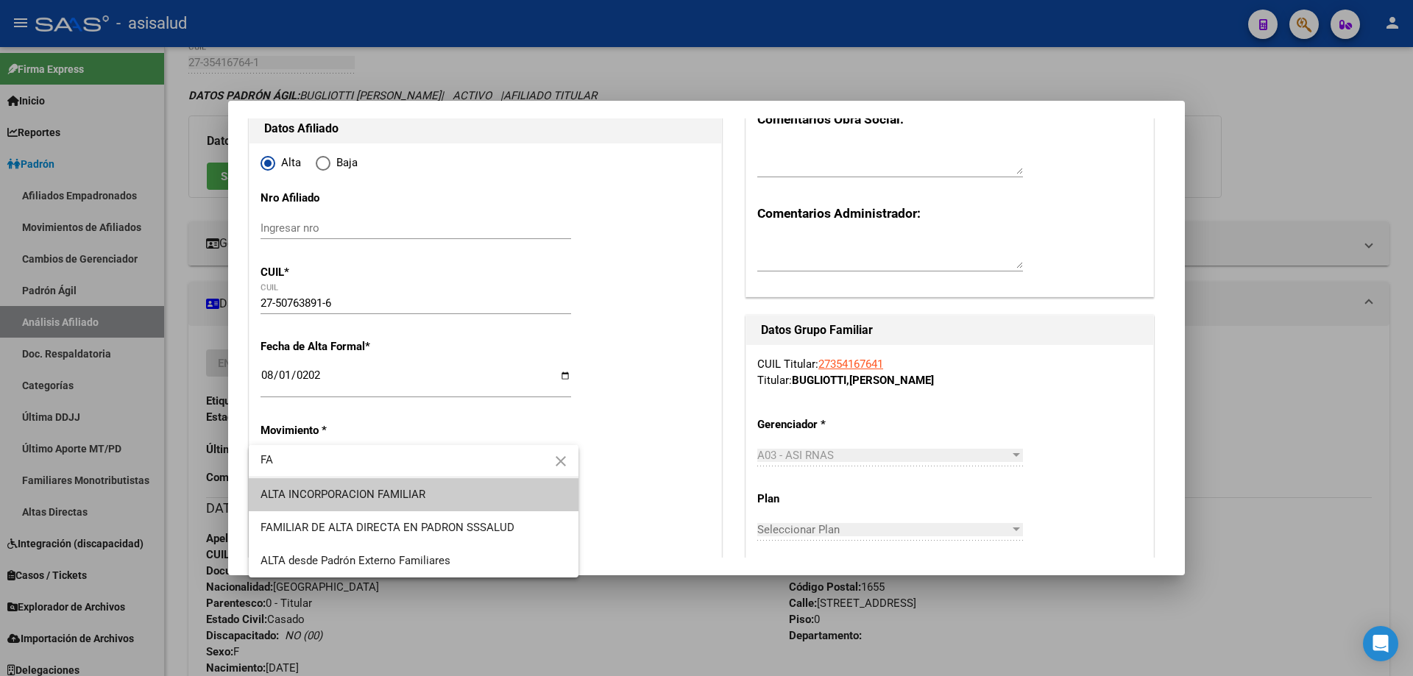
type input "FA"
click at [465, 485] on span "ALTA INCORPORACION FAMILIAR" at bounding box center [414, 494] width 306 height 33
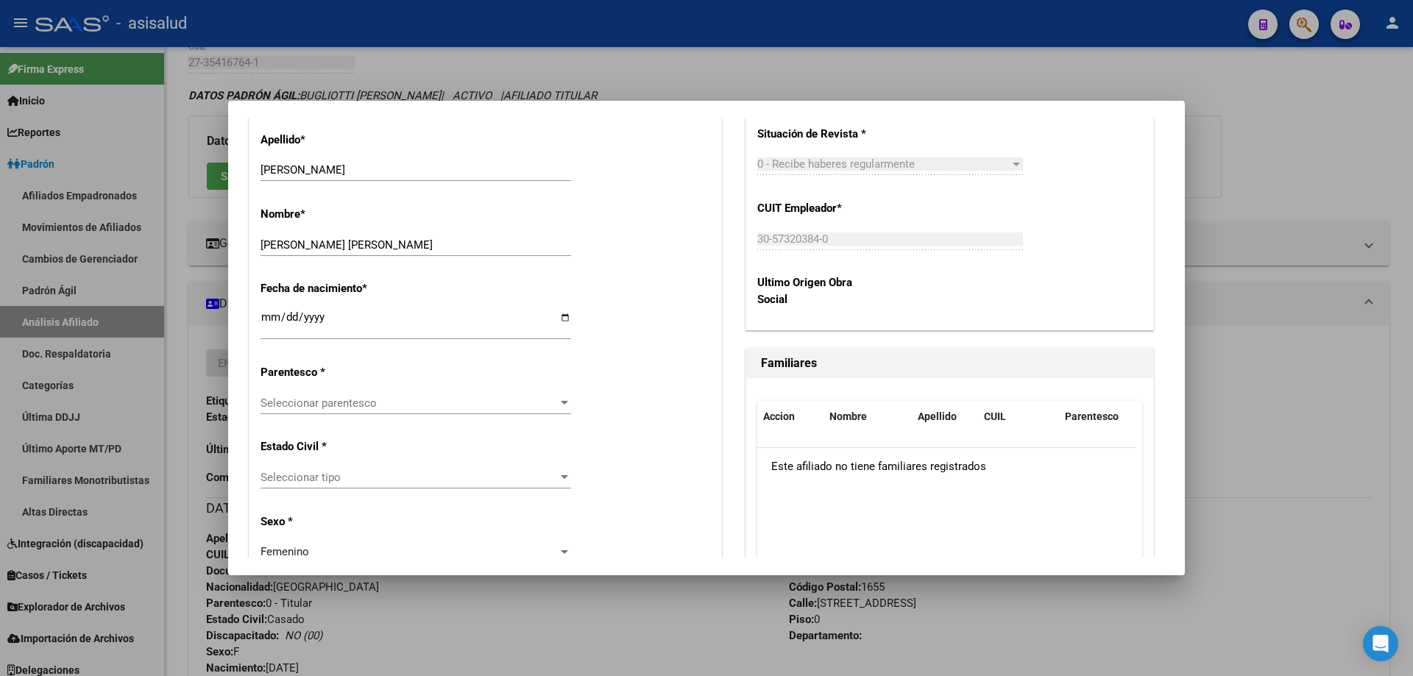
scroll to position [662, 0]
click at [456, 408] on span "Seleccionar parentesco" at bounding box center [409, 402] width 297 height 13
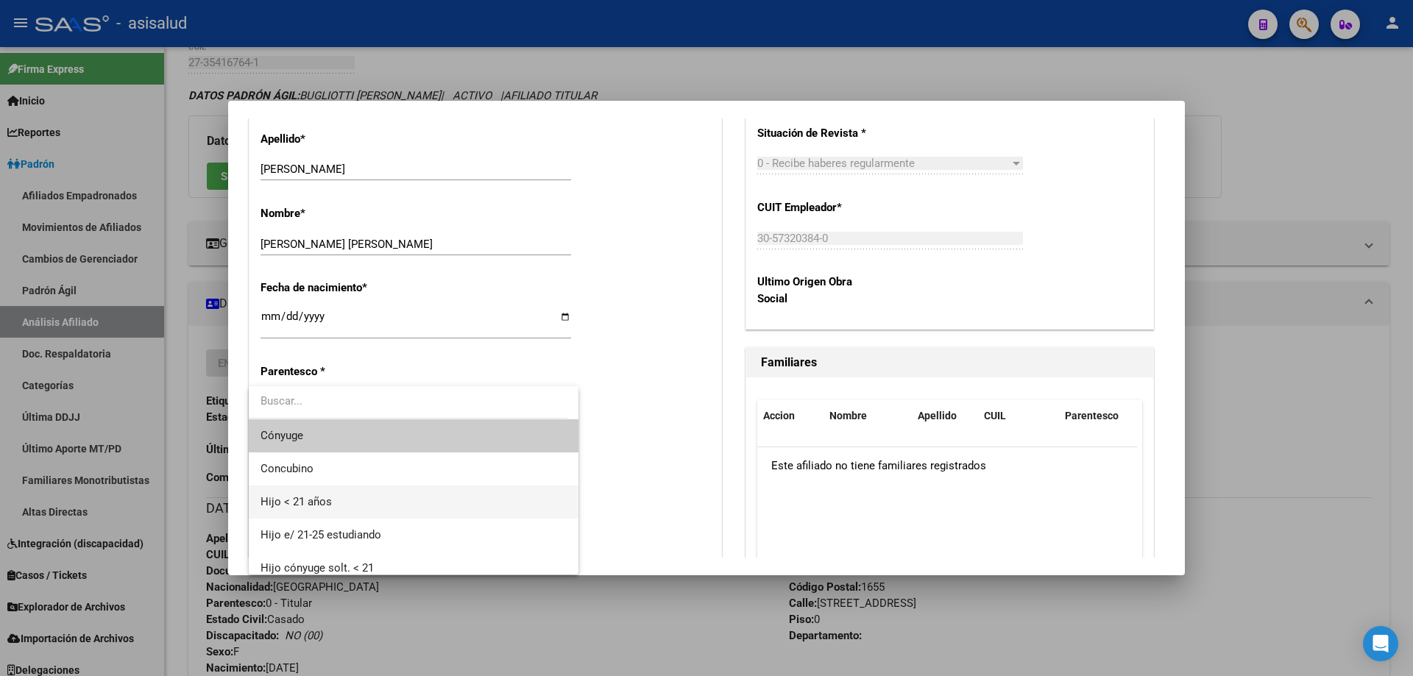
click at [347, 496] on span "Hijo < 21 años" at bounding box center [414, 502] width 306 height 33
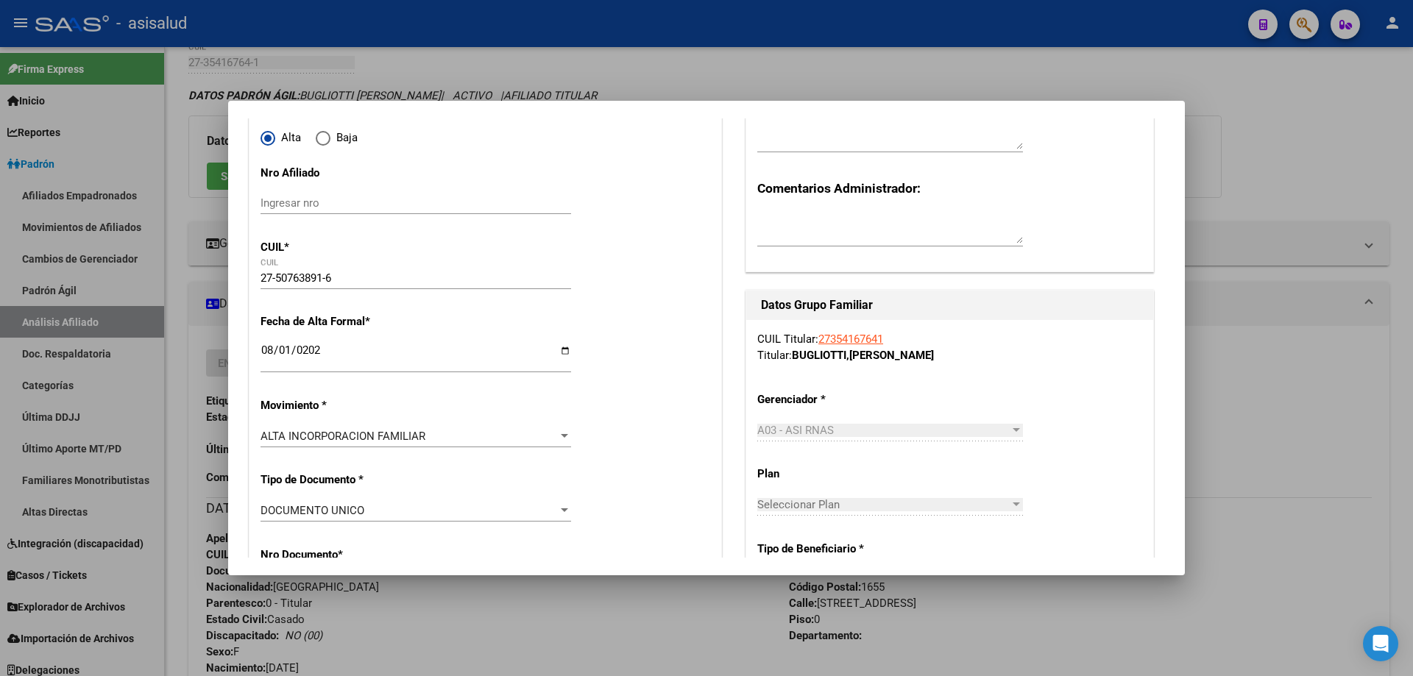
scroll to position [0, 0]
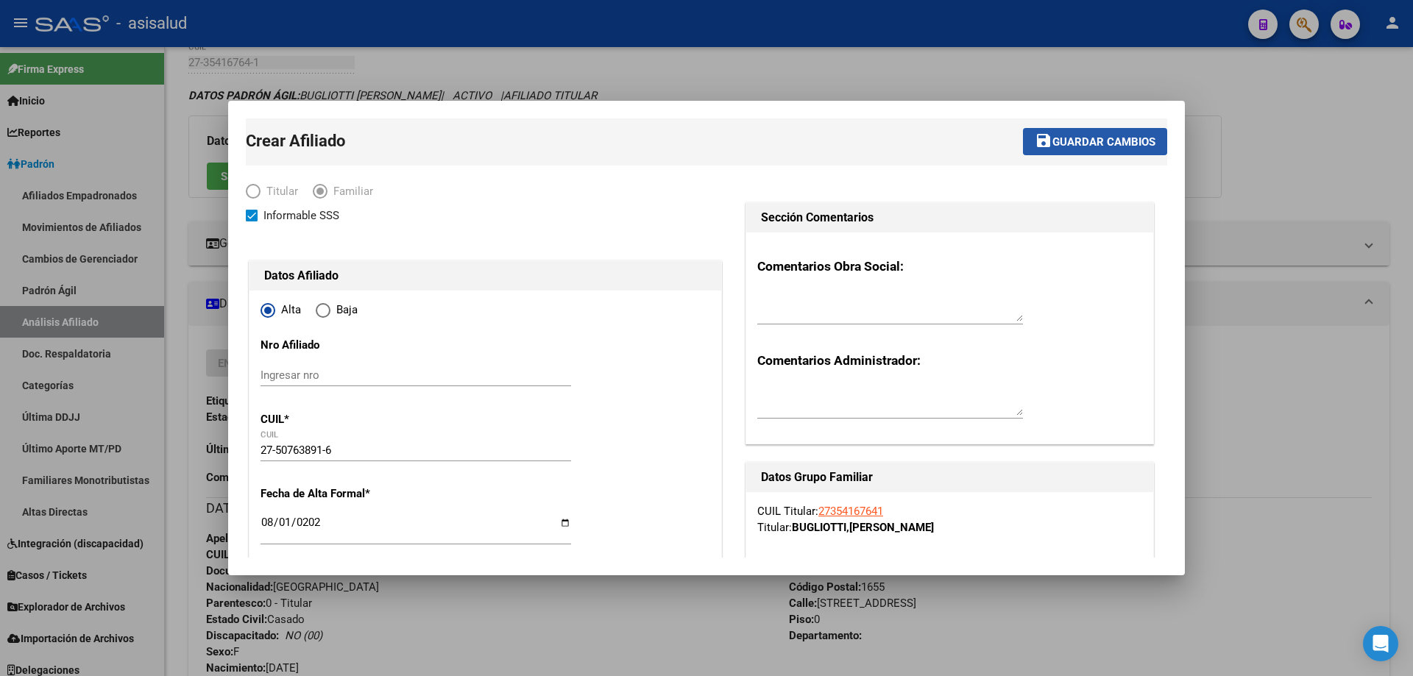
click at [1118, 139] on span "Guardar cambios" at bounding box center [1104, 141] width 103 height 13
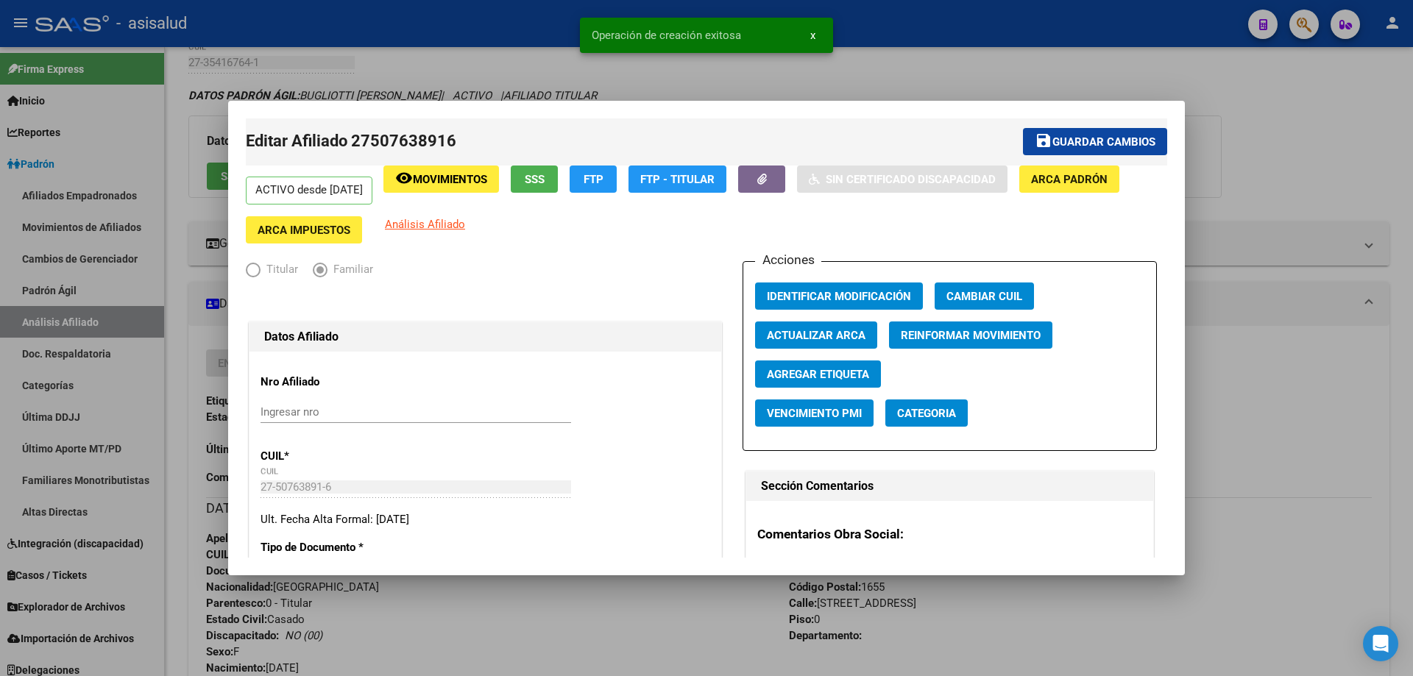
click at [1118, 139] on span "Guardar cambios" at bounding box center [1104, 141] width 103 height 13
click at [1360, 486] on div at bounding box center [706, 338] width 1413 height 676
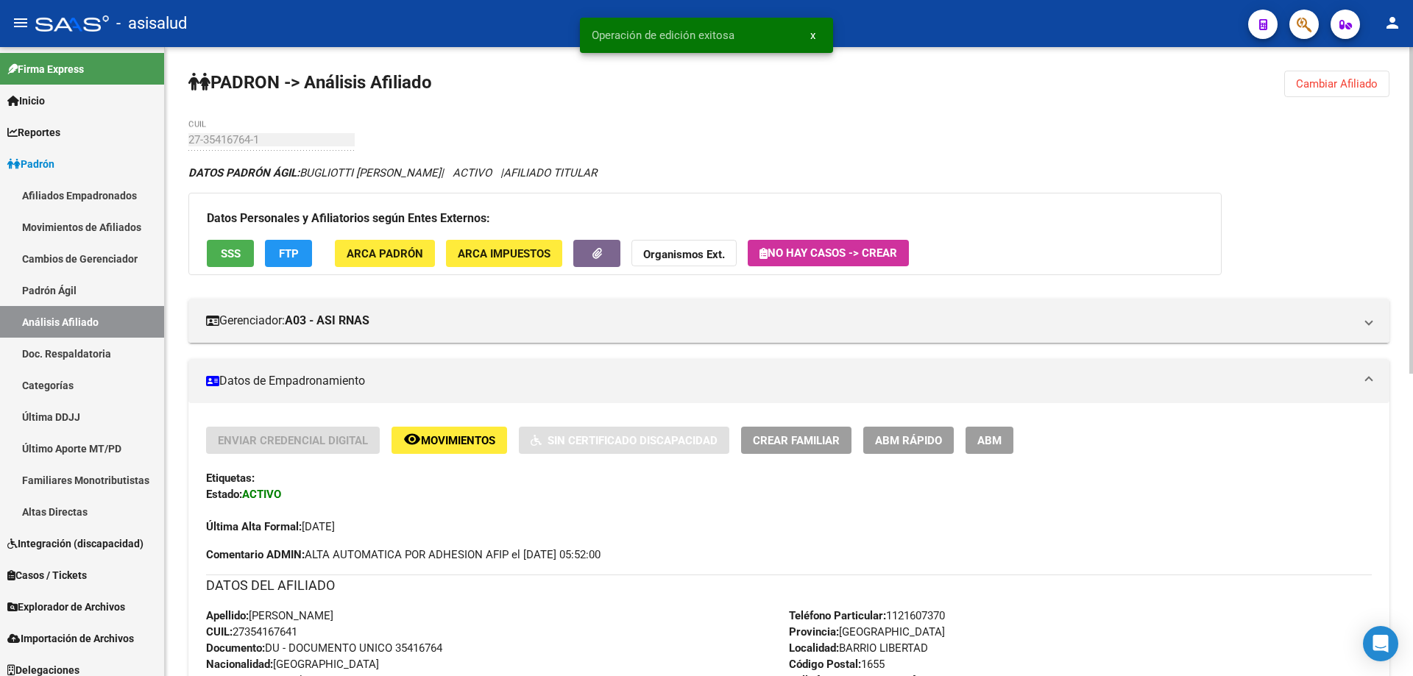
click at [1325, 91] on button "Cambiar Afiliado" at bounding box center [1336, 84] width 105 height 26
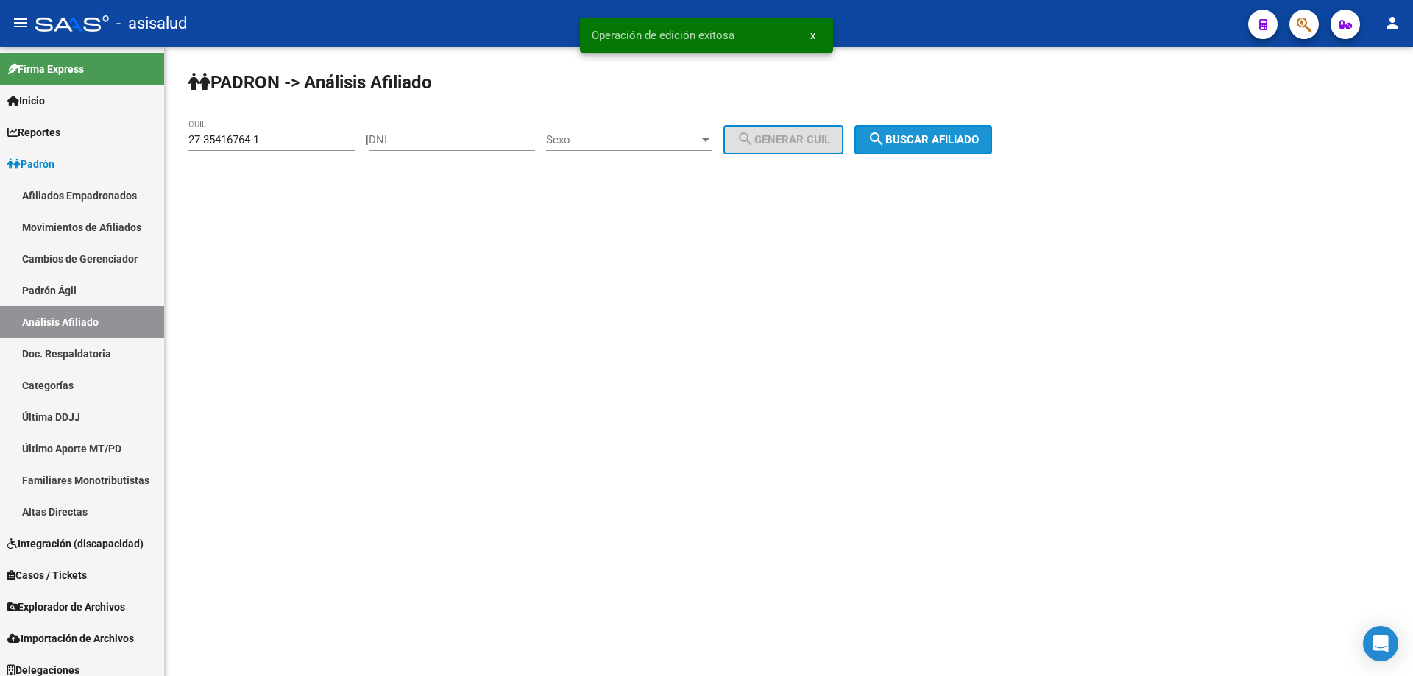
click at [909, 150] on button "search Buscar afiliado" at bounding box center [924, 139] width 138 height 29
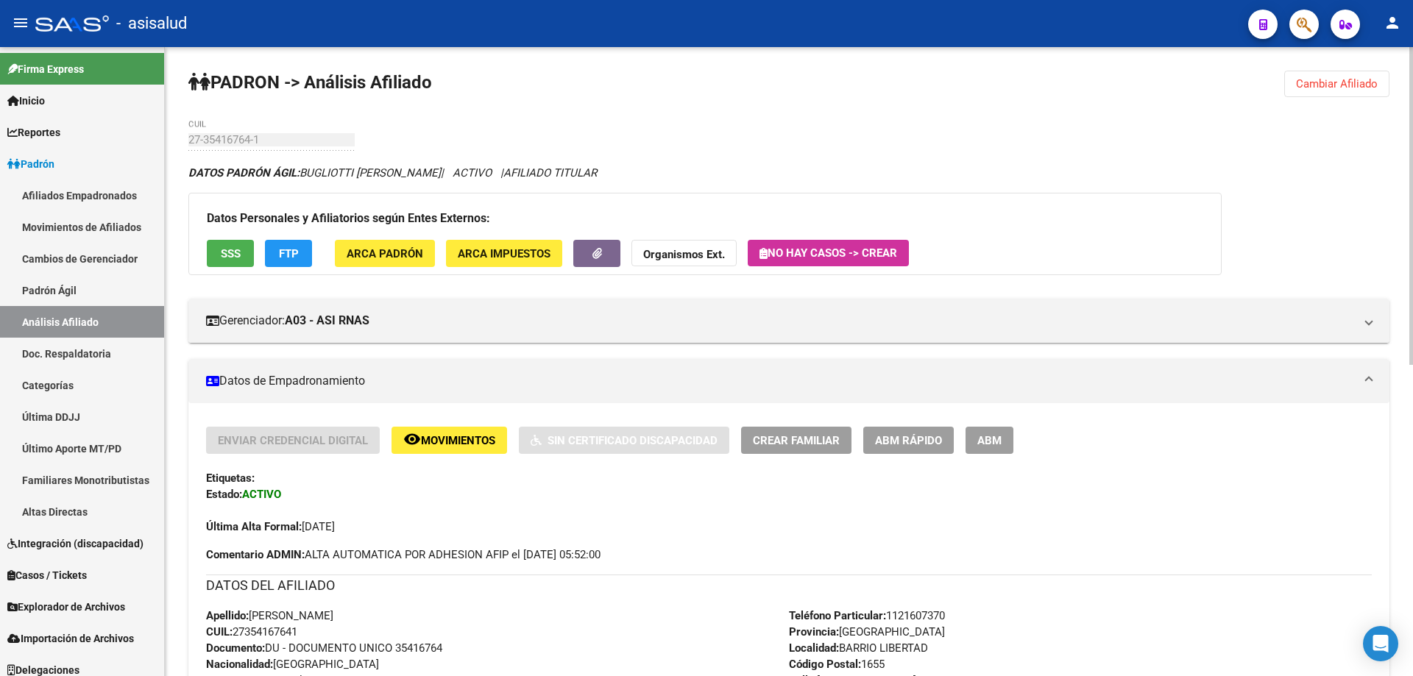
click at [805, 432] on button "Crear Familiar" at bounding box center [796, 440] width 110 height 27
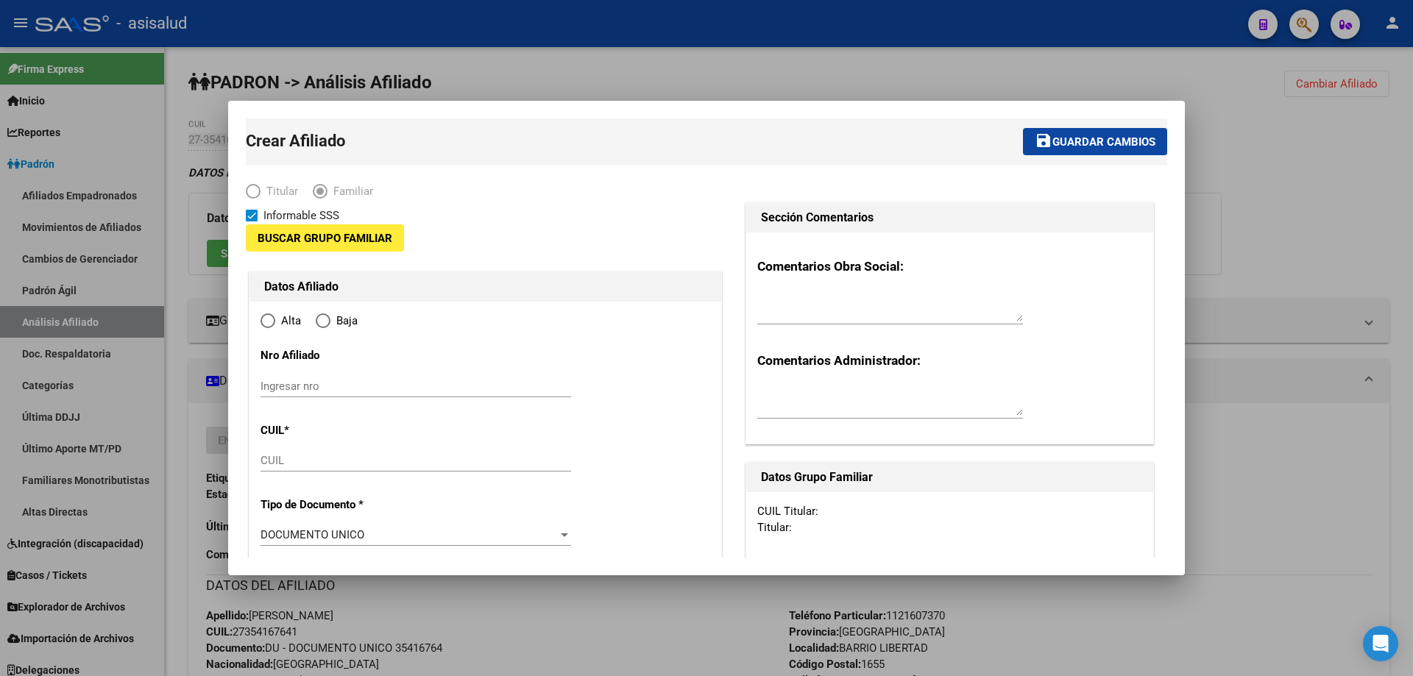
type input "30-57320384-0"
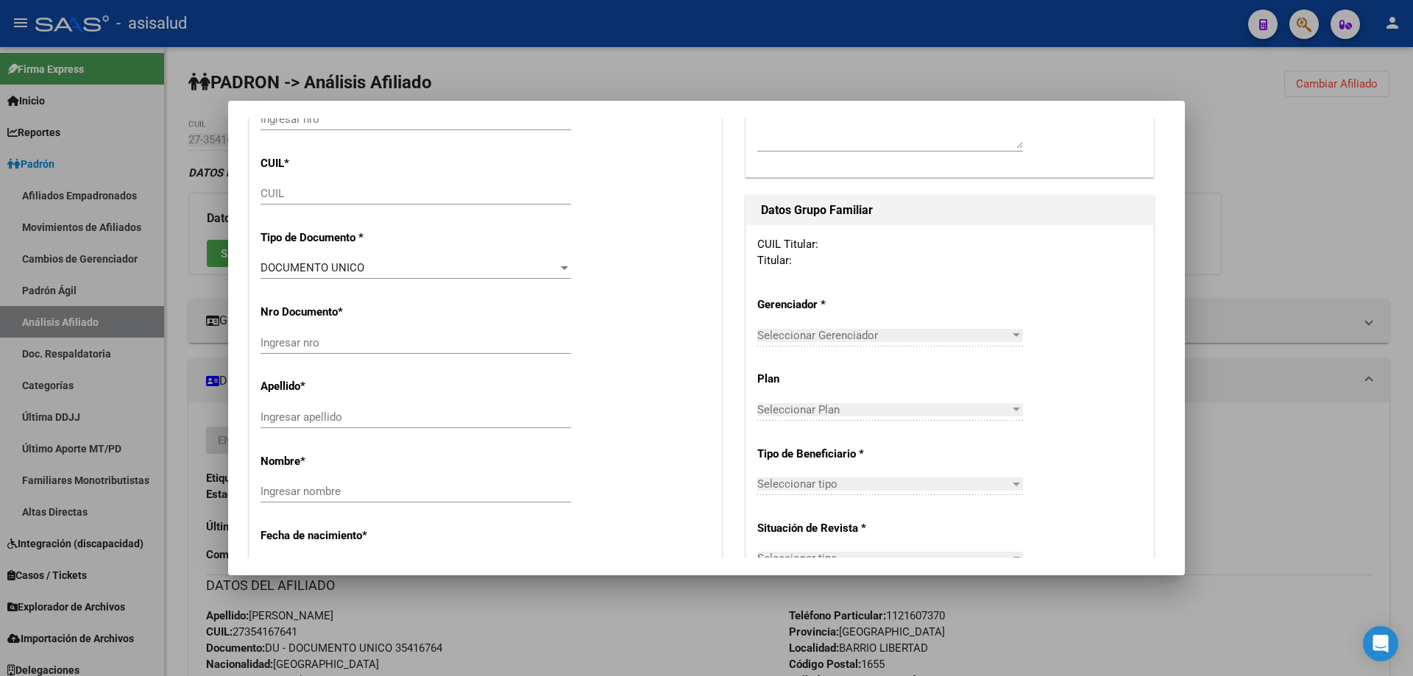
type input "BARRIO LIBERTAD"
type input "1655"
type input "AV DEL LIBERTADOR"
type input "7120"
type input "0"
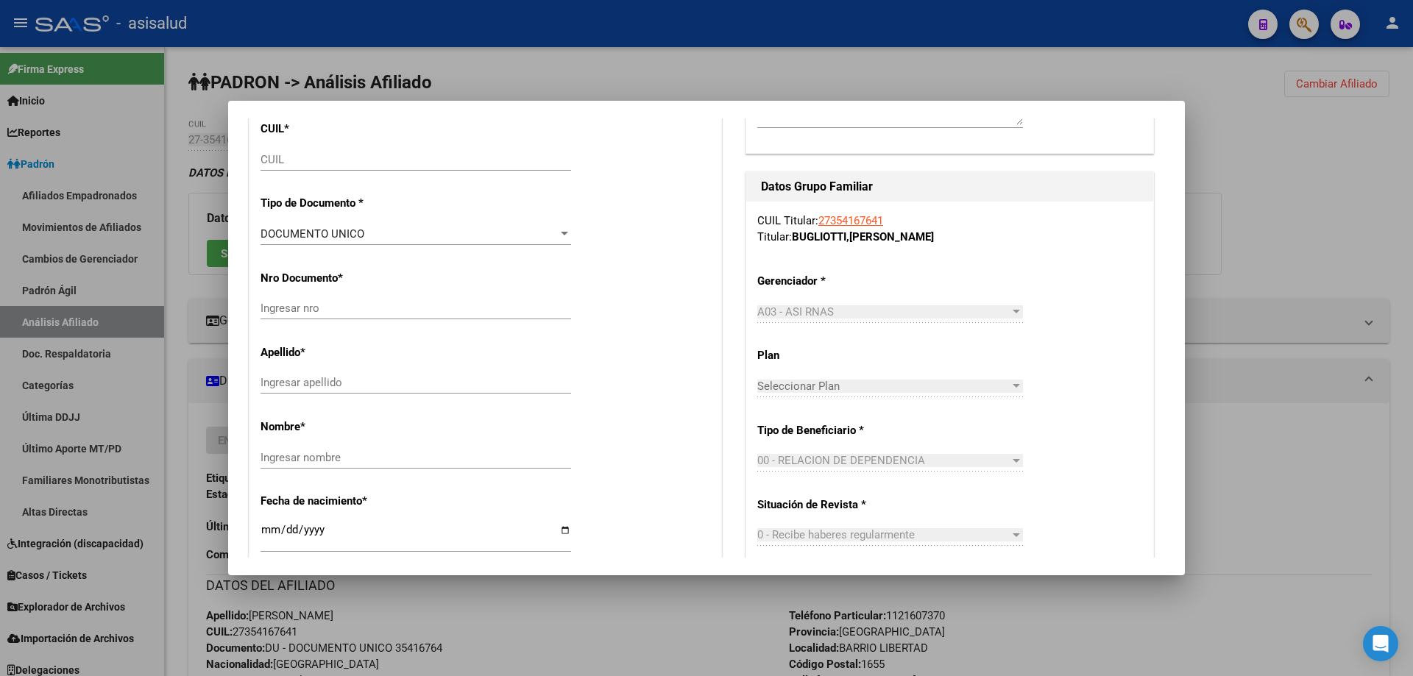
scroll to position [294, 0]
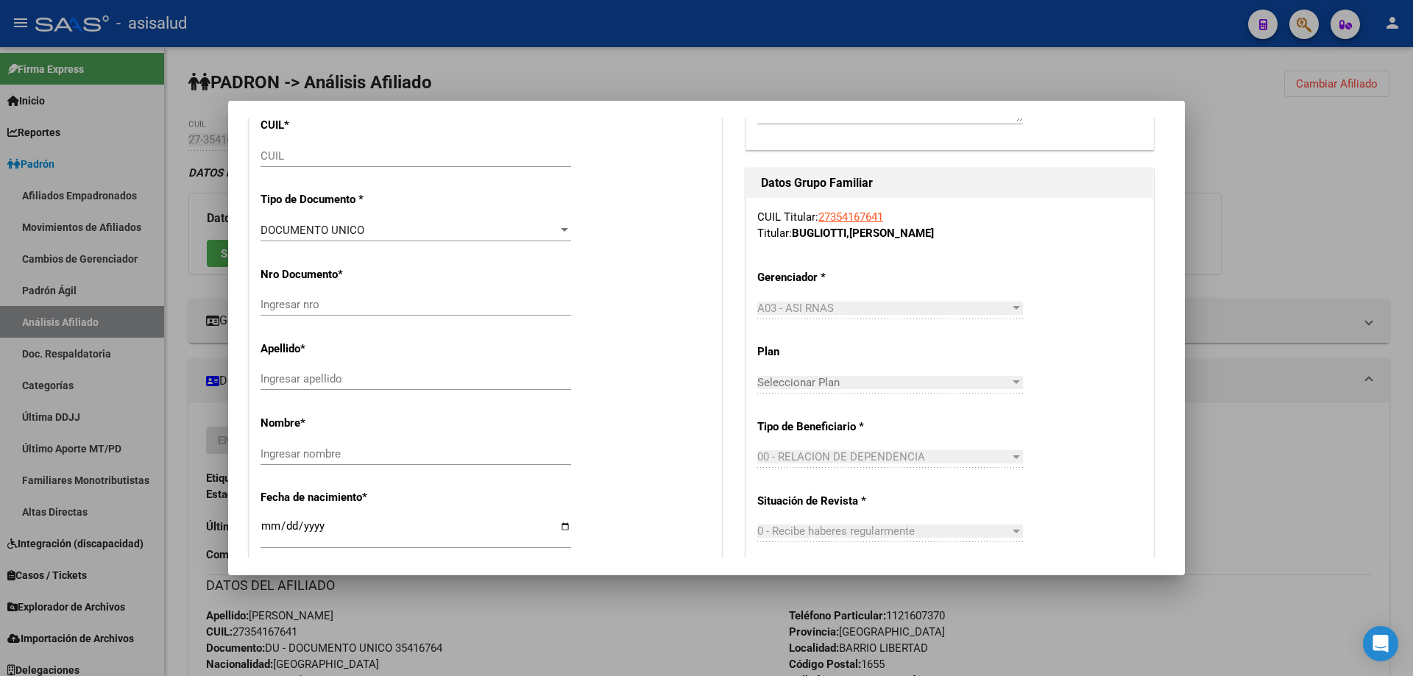
radio input "true"
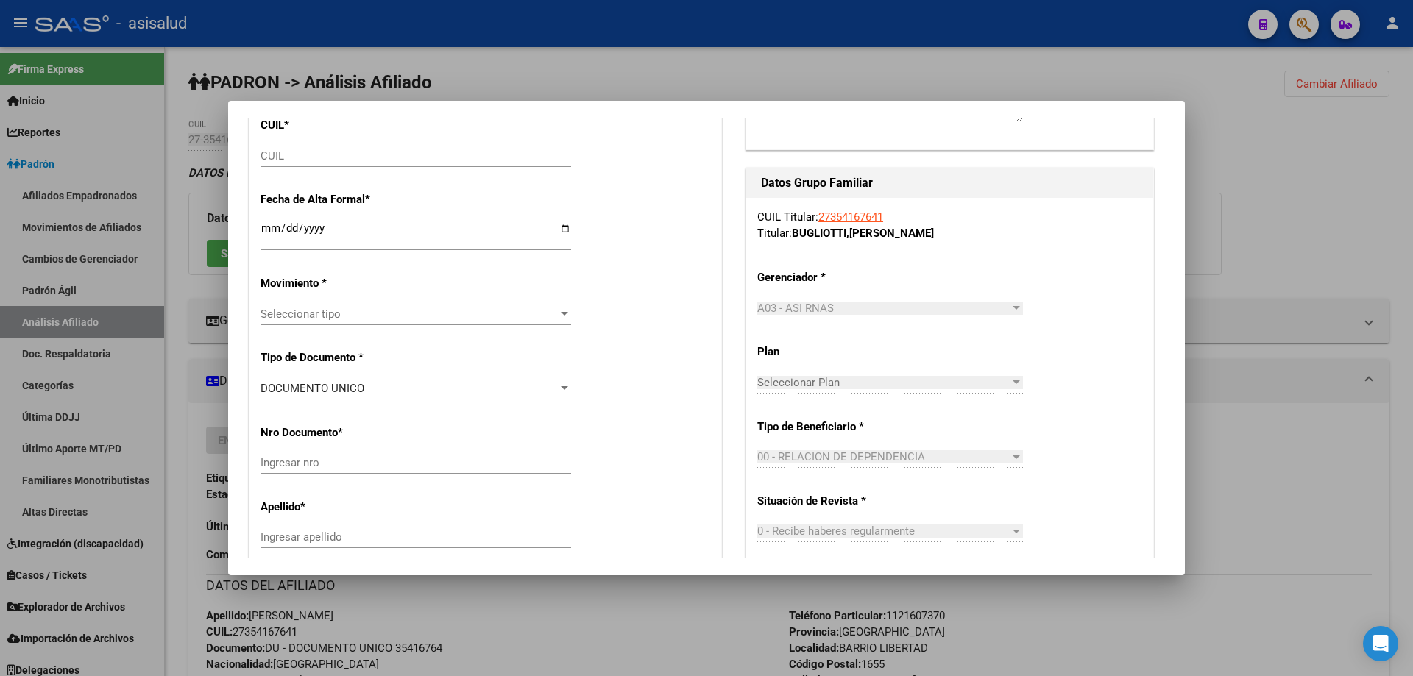
click at [299, 162] on input "CUIL" at bounding box center [416, 155] width 311 height 13
type input "30-57320384-0"
paste input "23-53955949-4"
type input "23-53955949-4"
type input "53955949"
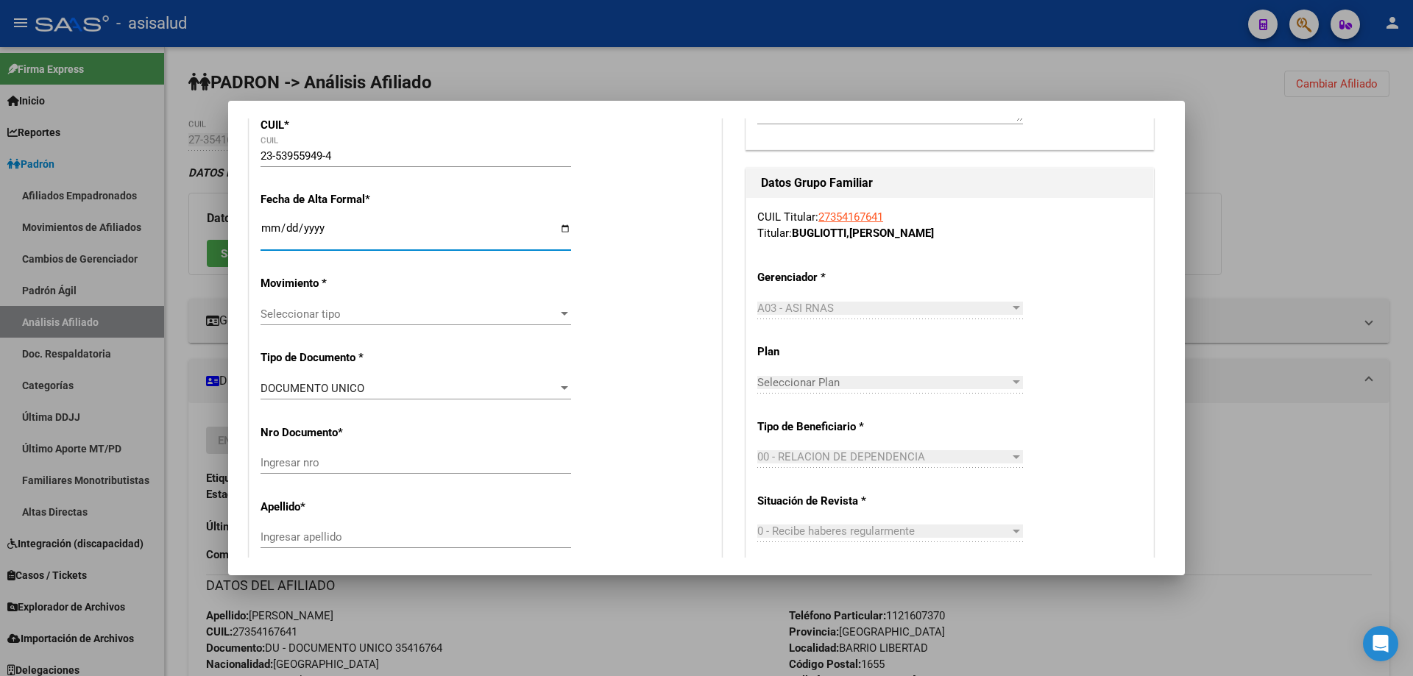
type input "MONGELLI"
type input "GIULIETTA MARIANELA"
type input "2014-05-20"
type input "LOMA HERMOSA"
type input "1657"
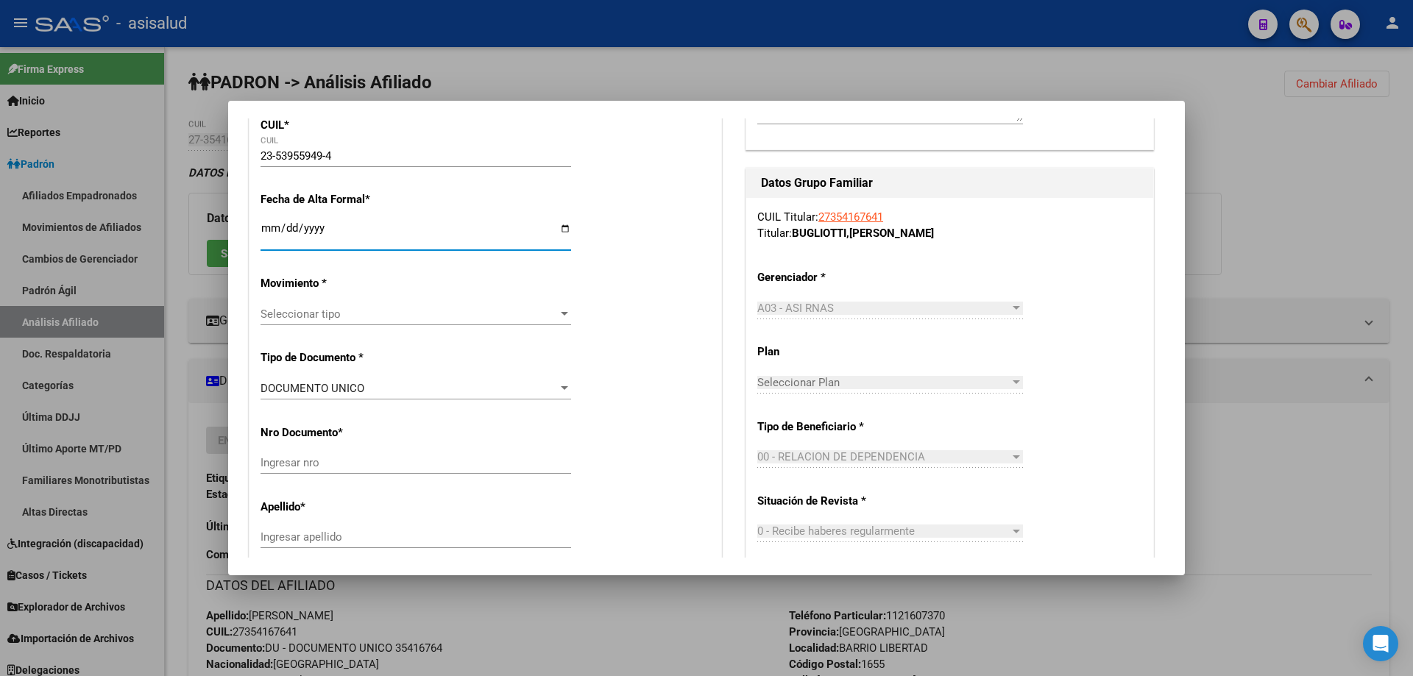
type input "AV LIBERTADOR"
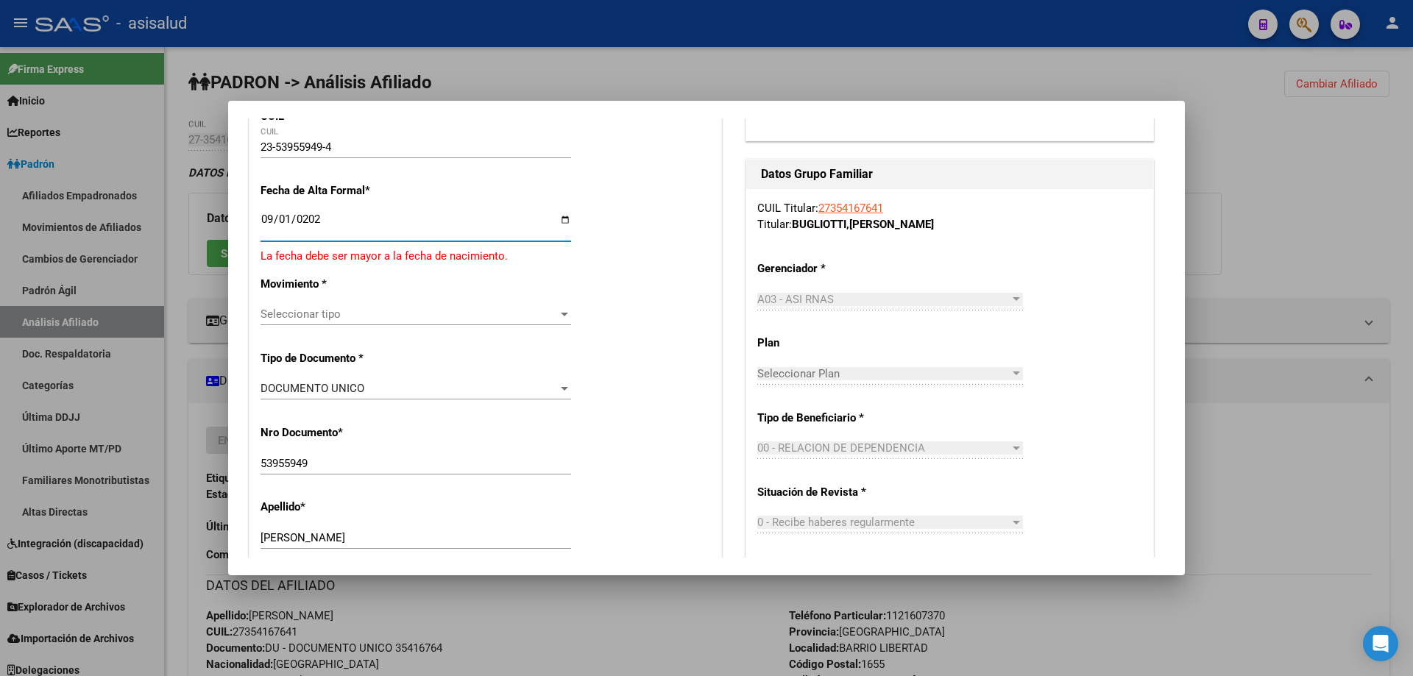
type input "[DATE]"
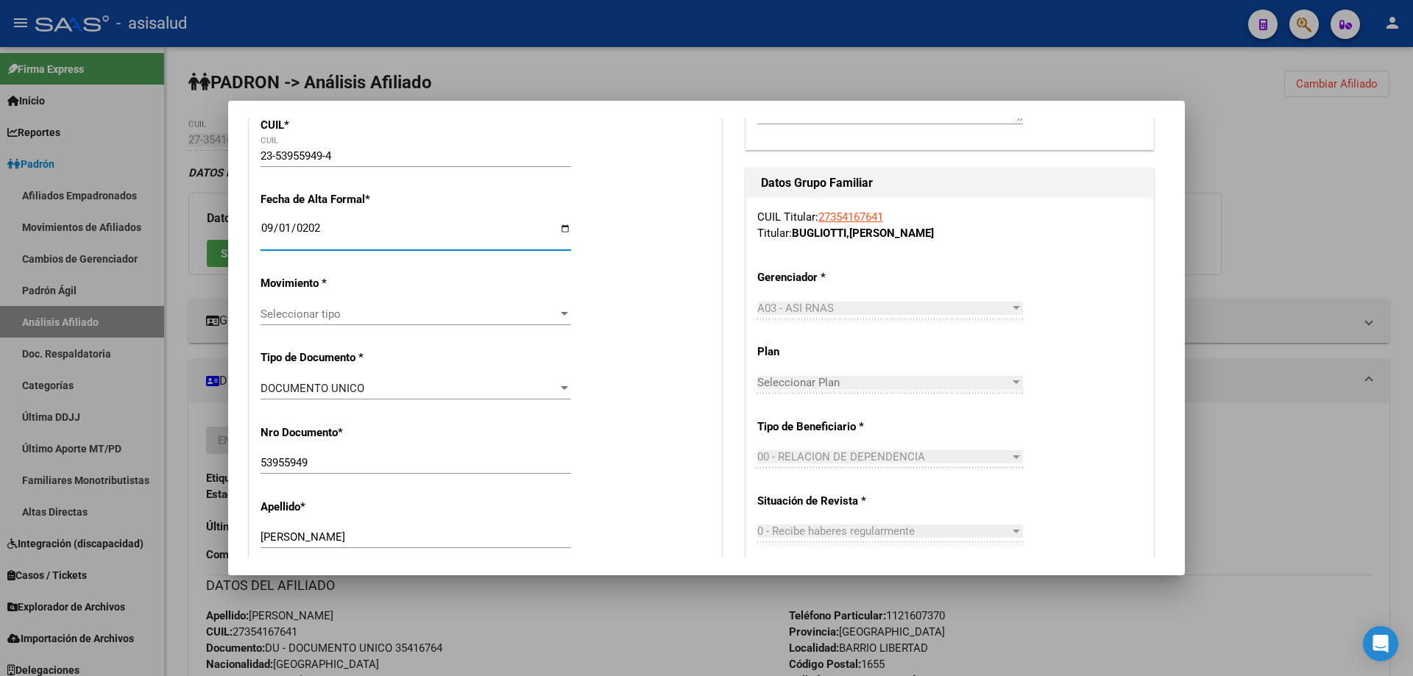
click at [419, 308] on span "Seleccionar tipo" at bounding box center [409, 314] width 297 height 13
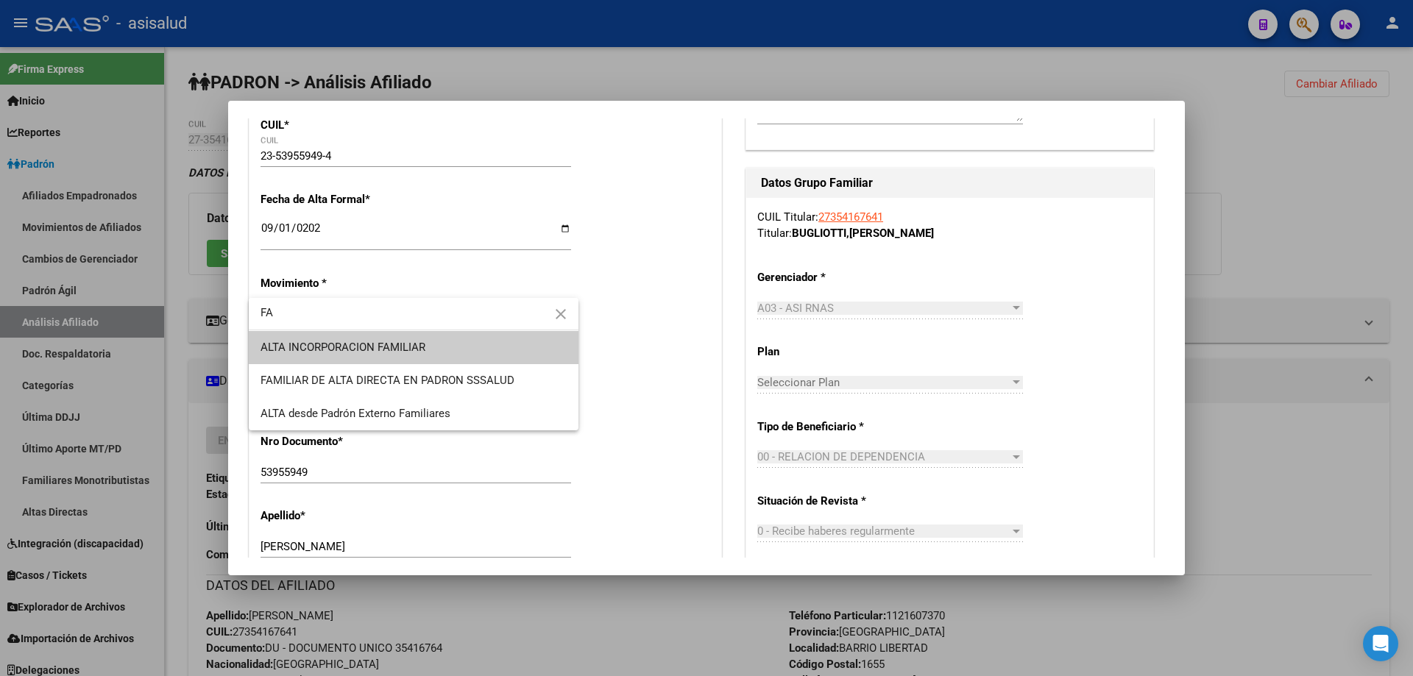
type input "FA"
click at [455, 360] on span "ALTA INCORPORACION FAMILIAR" at bounding box center [414, 347] width 306 height 33
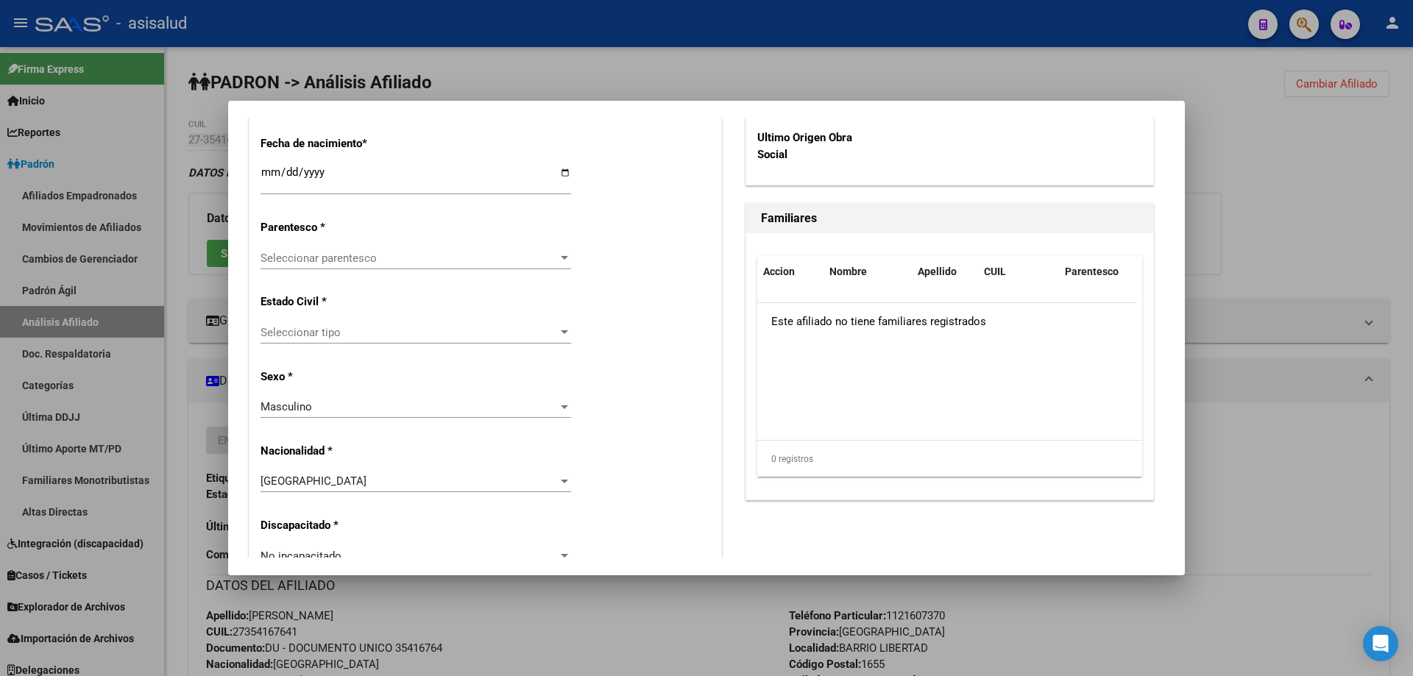
scroll to position [810, 0]
click at [422, 262] on div "Seleccionar parentesco Seleccionar parentesco" at bounding box center [416, 255] width 311 height 22
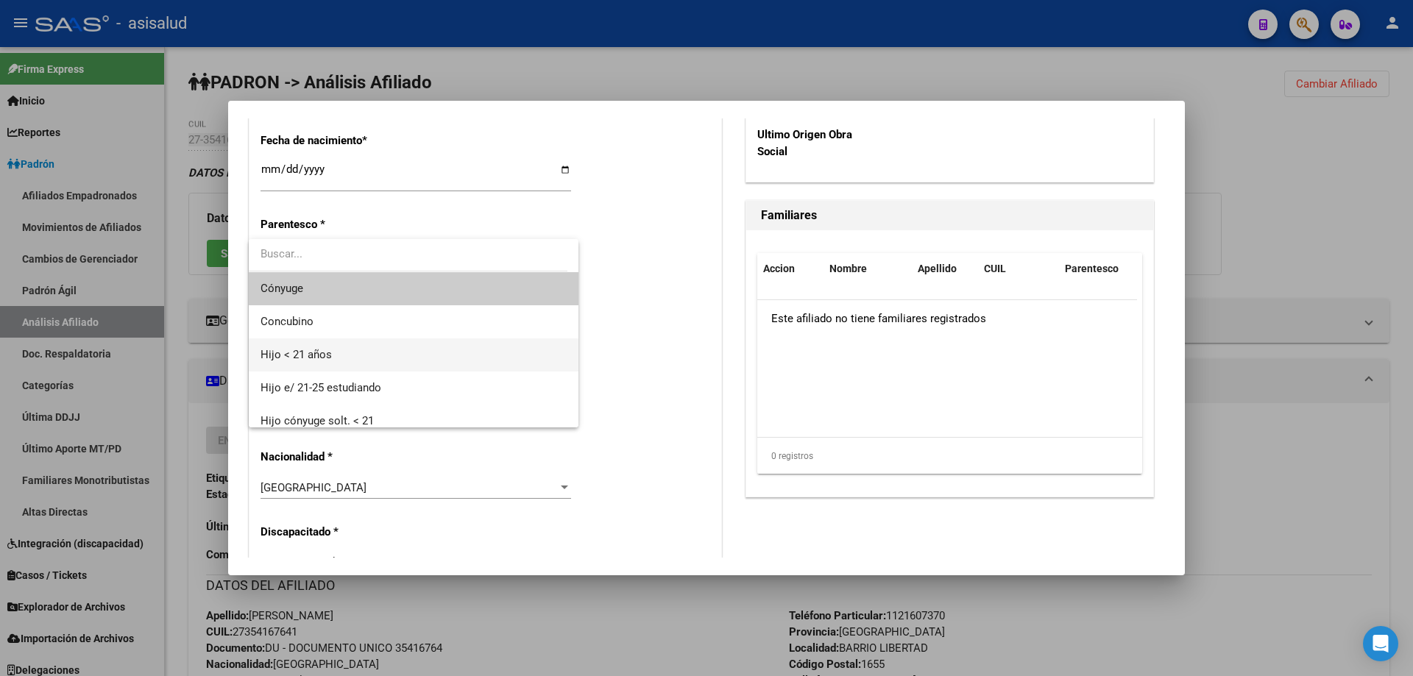
click at [345, 361] on span "Hijo < 21 años" at bounding box center [414, 355] width 306 height 33
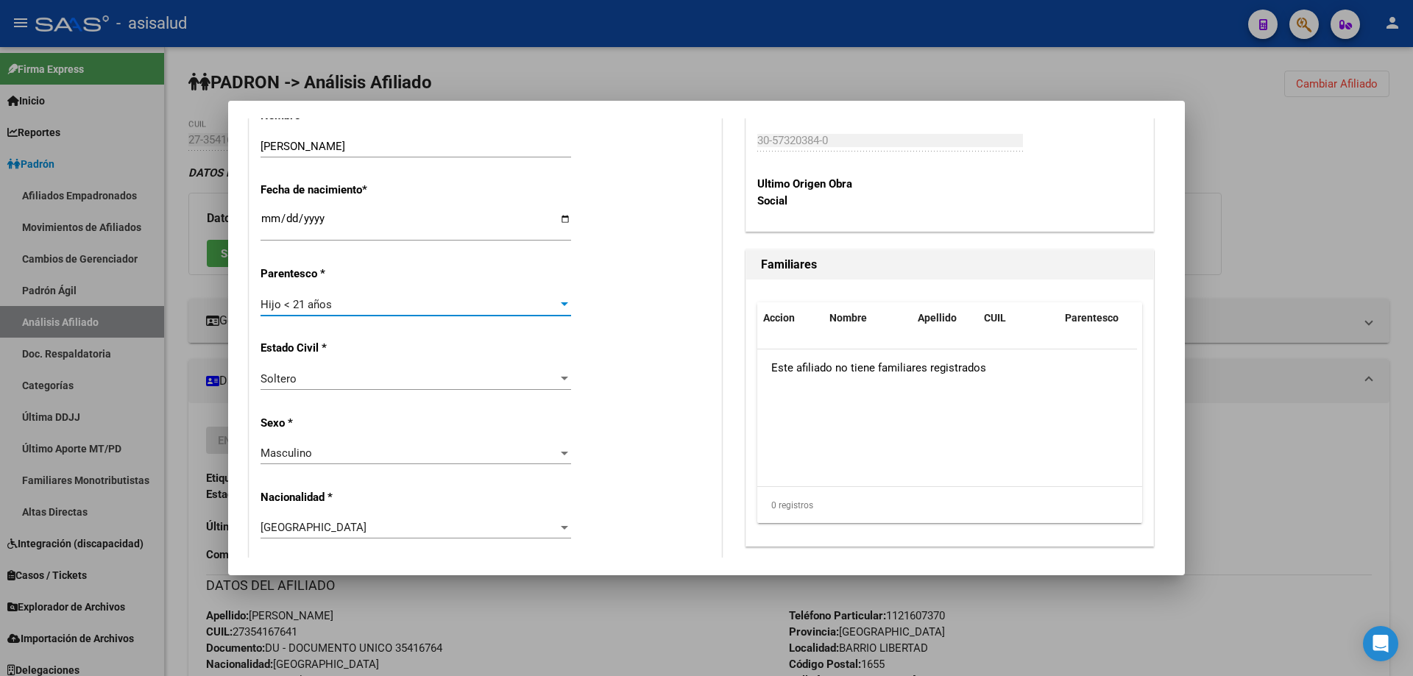
scroll to position [883, 0]
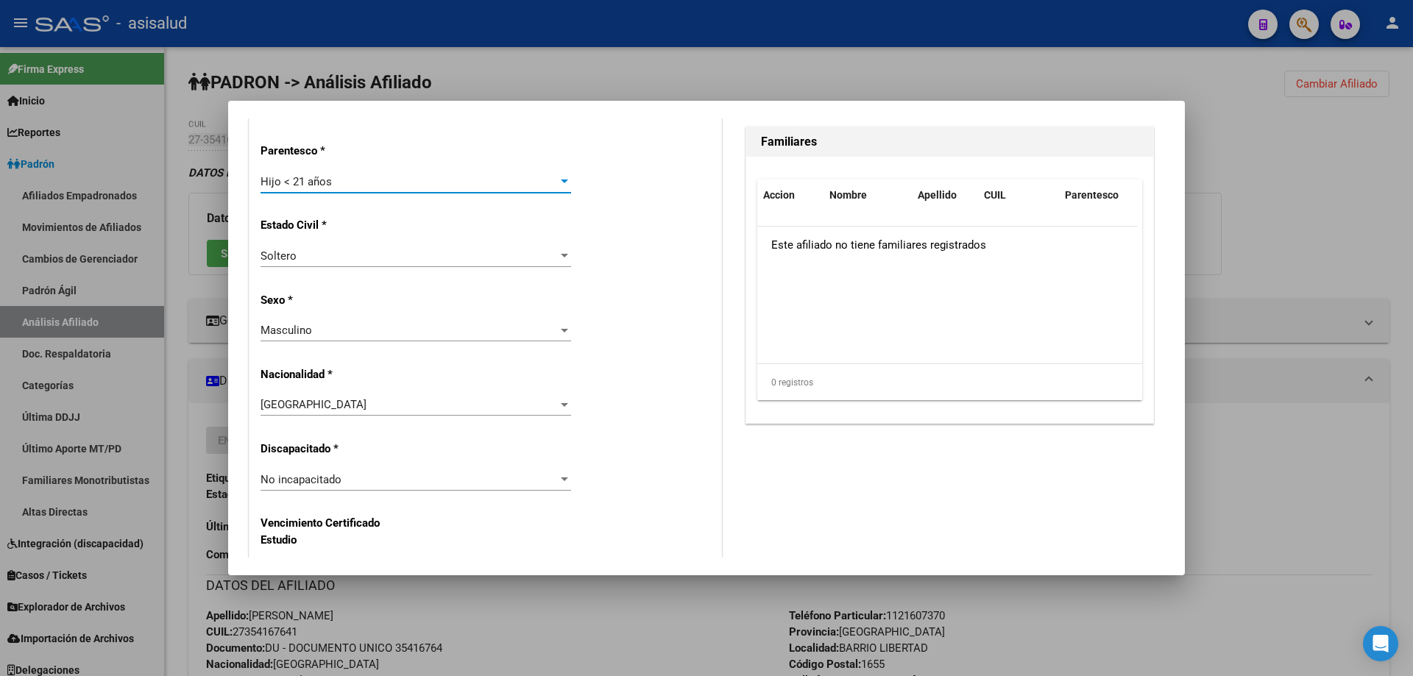
click at [404, 333] on div "Masculino" at bounding box center [409, 330] width 297 height 13
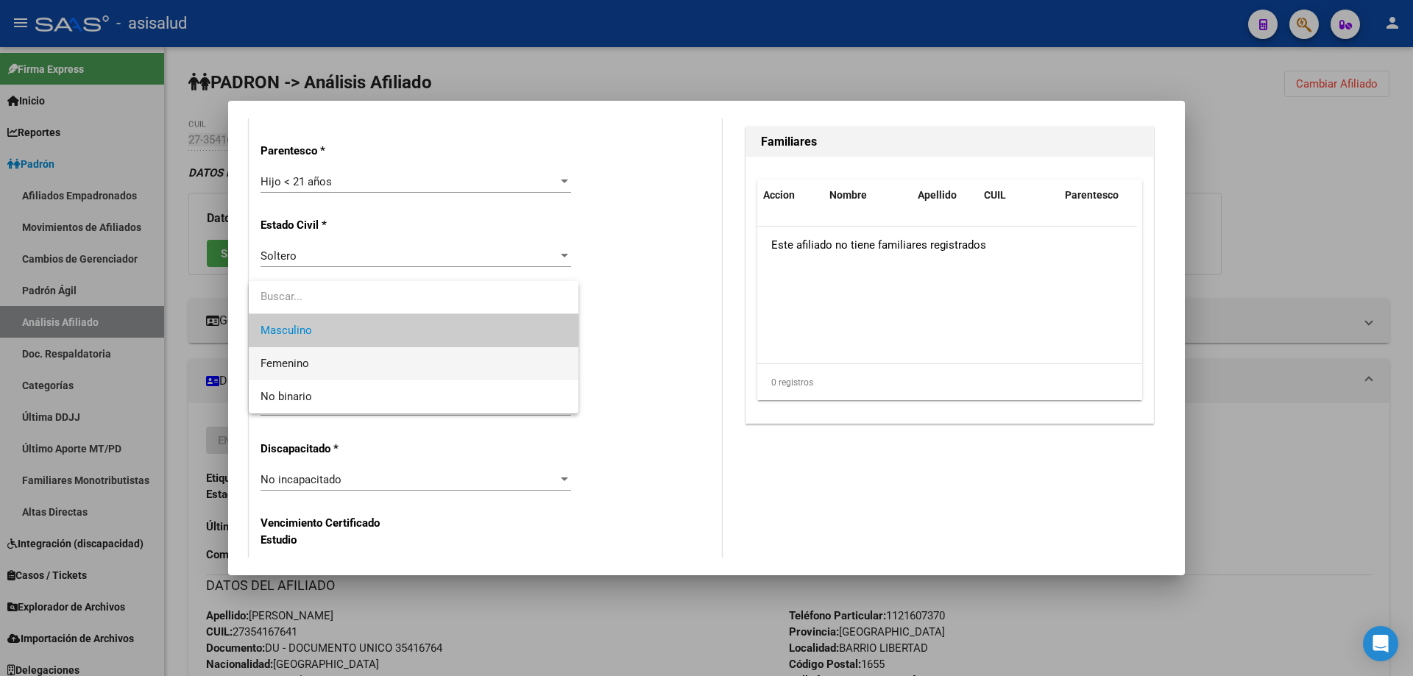
click at [370, 368] on span "Femenino" at bounding box center [414, 363] width 306 height 33
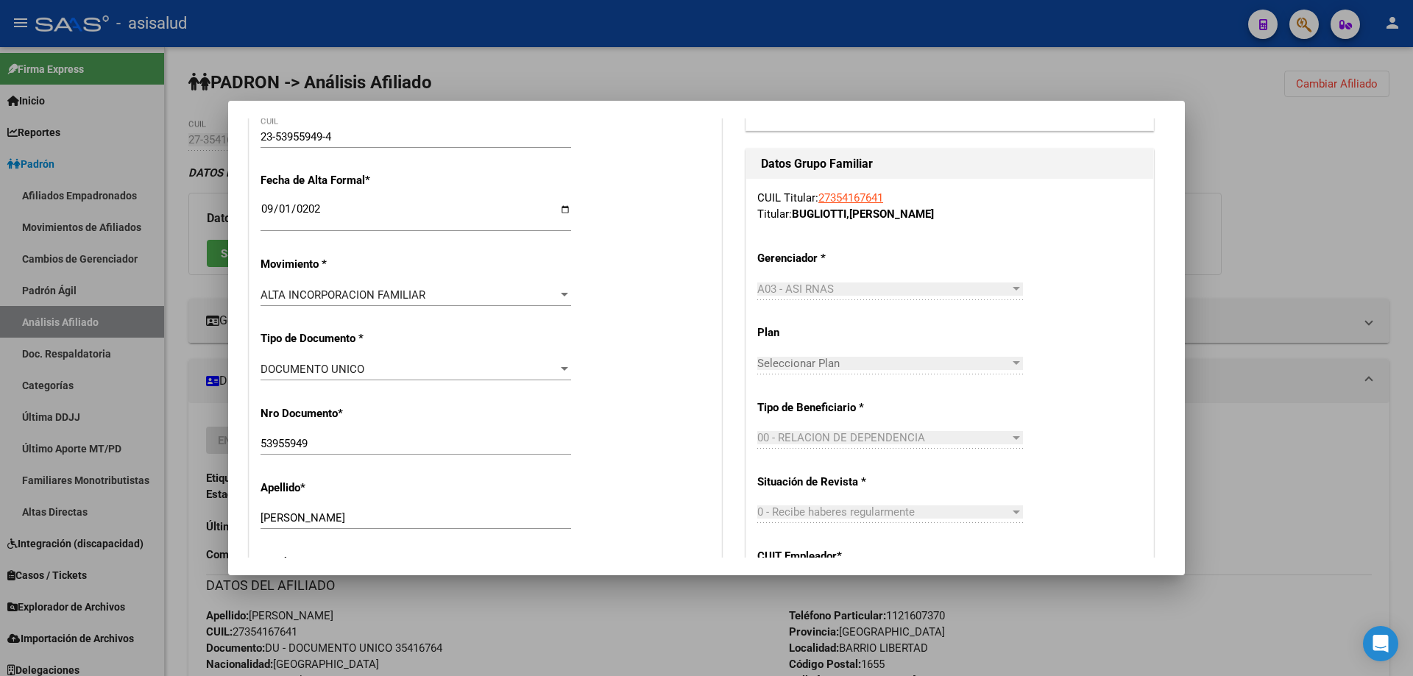
scroll to position [0, 0]
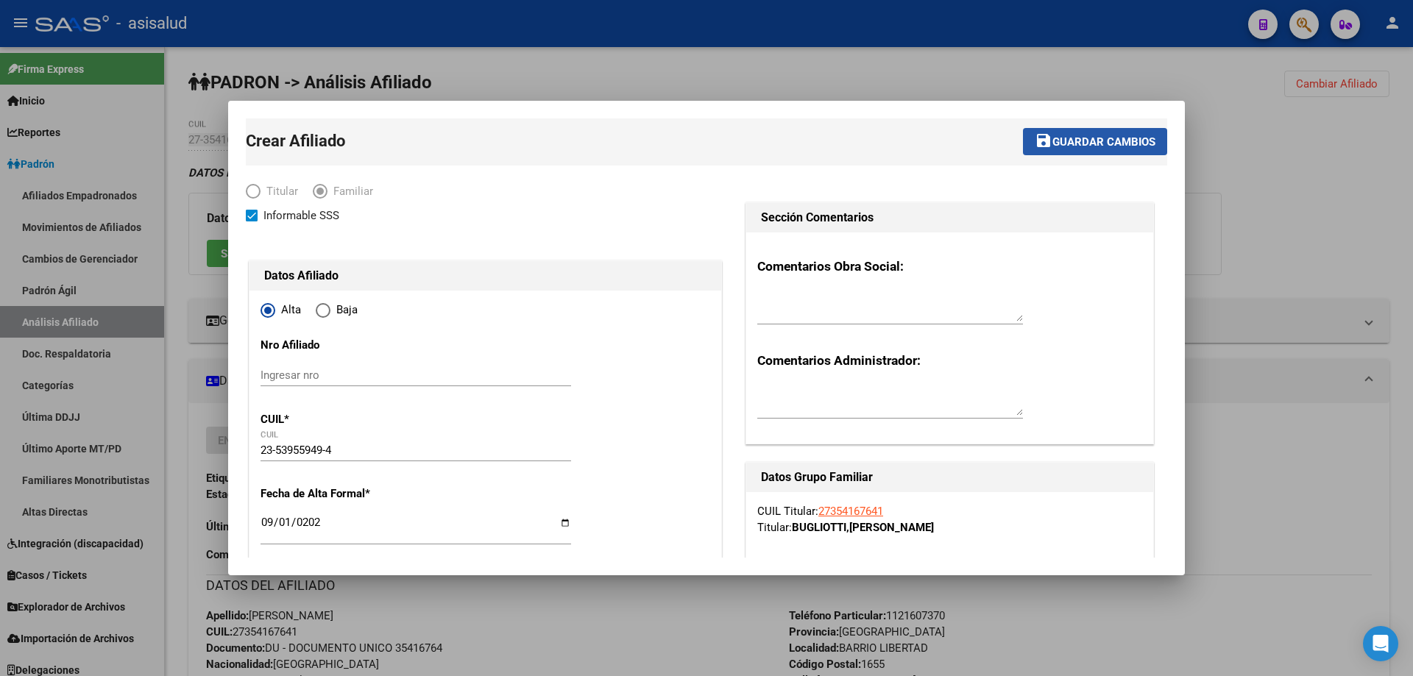
click at [1078, 149] on button "save Guardar cambios" at bounding box center [1095, 141] width 144 height 27
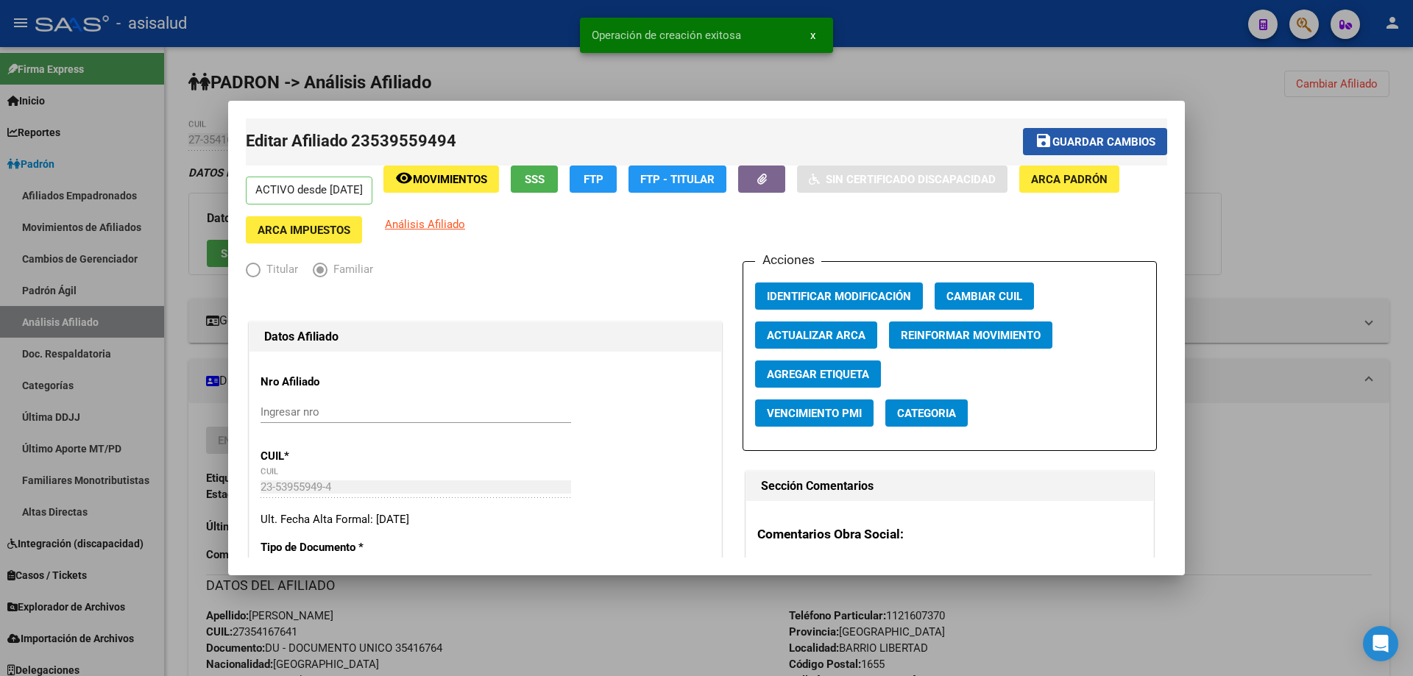
click at [1087, 141] on span "Guardar cambios" at bounding box center [1104, 141] width 103 height 13
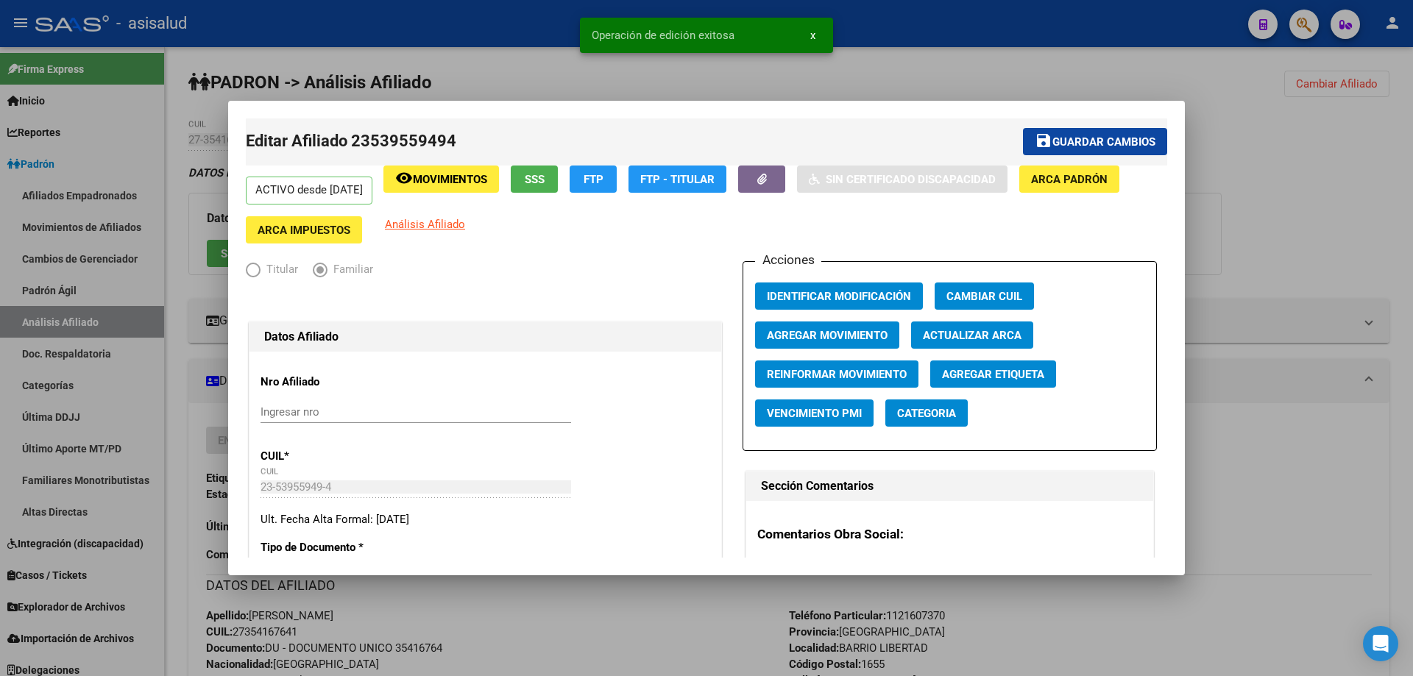
click at [1319, 146] on div at bounding box center [706, 338] width 1413 height 676
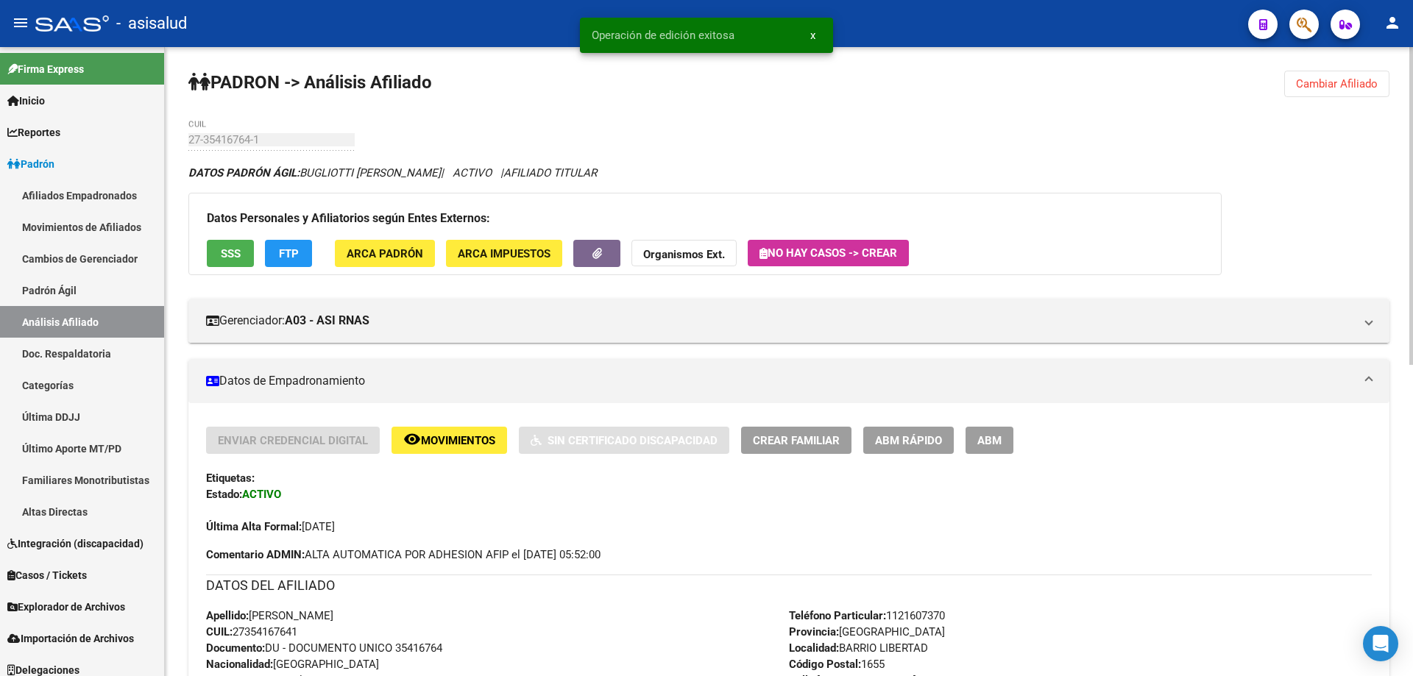
click at [1332, 83] on span "Cambiar Afiliado" at bounding box center [1337, 83] width 82 height 13
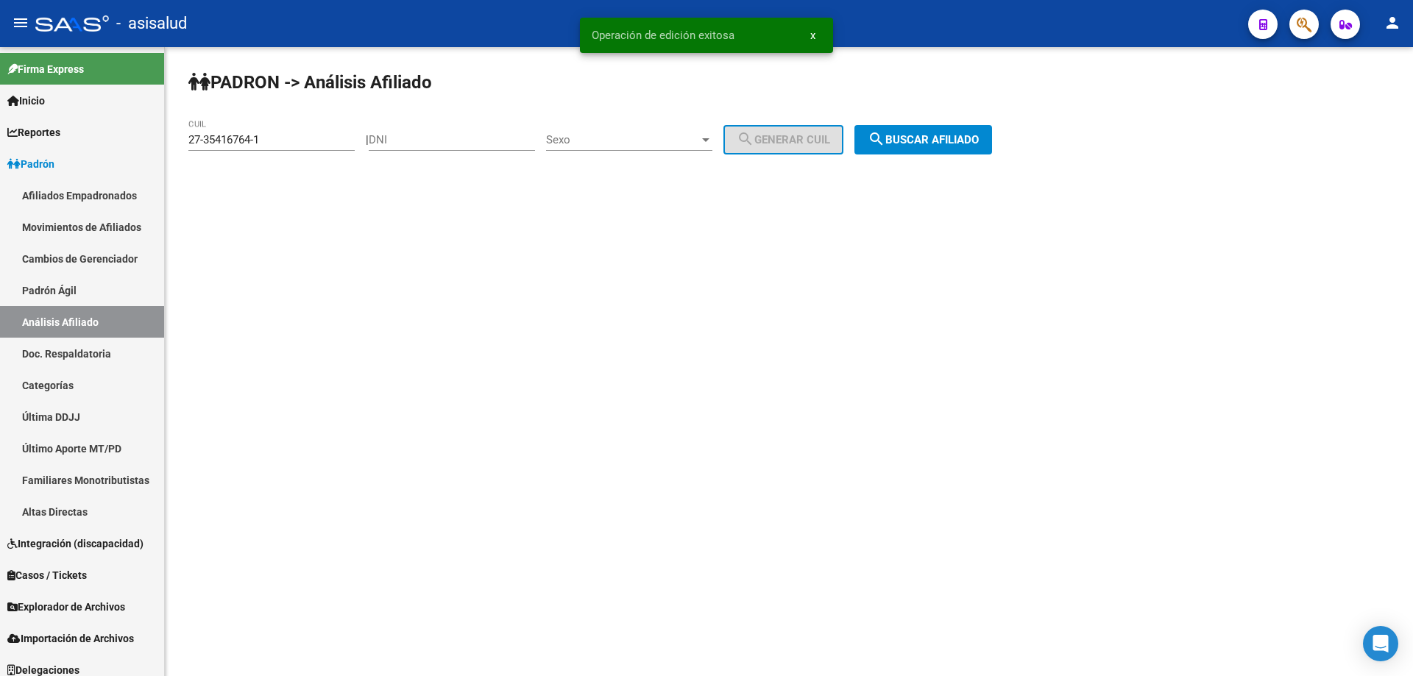
click at [967, 140] on span "search Buscar afiliado" at bounding box center [923, 139] width 111 height 13
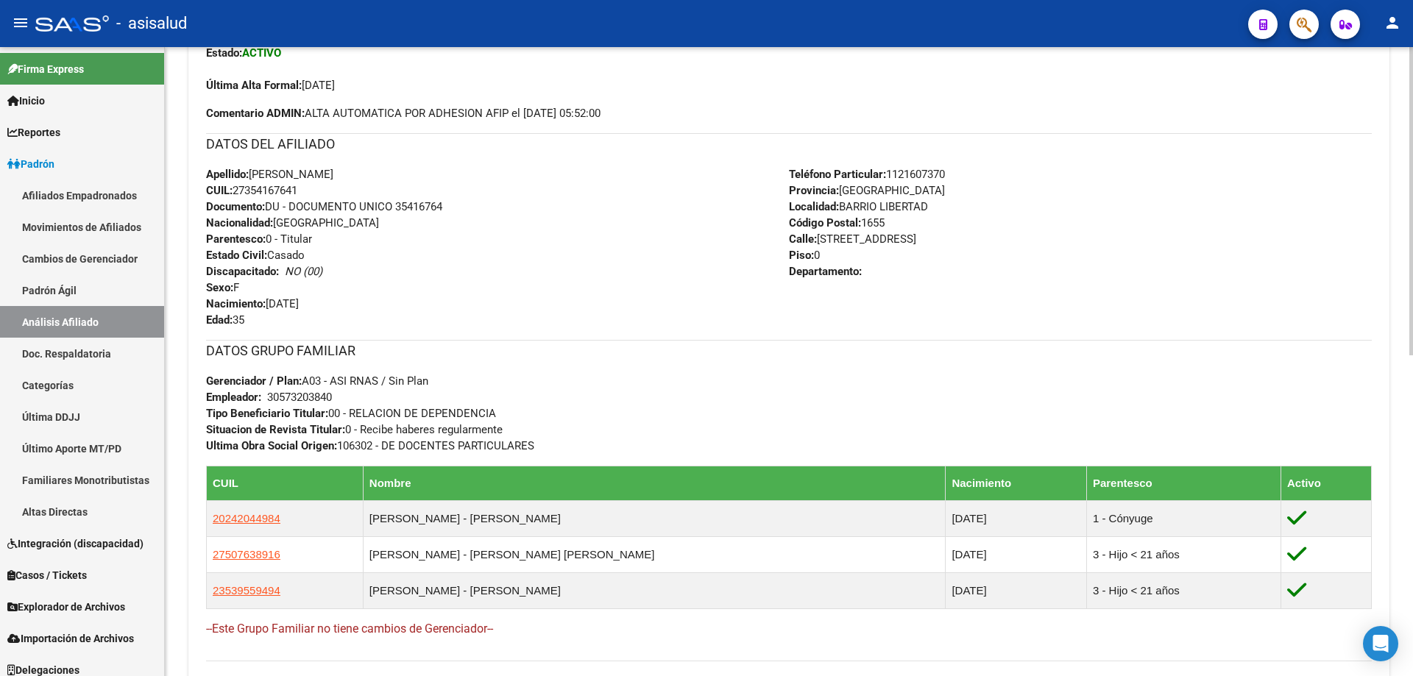
scroll to position [74, 0]
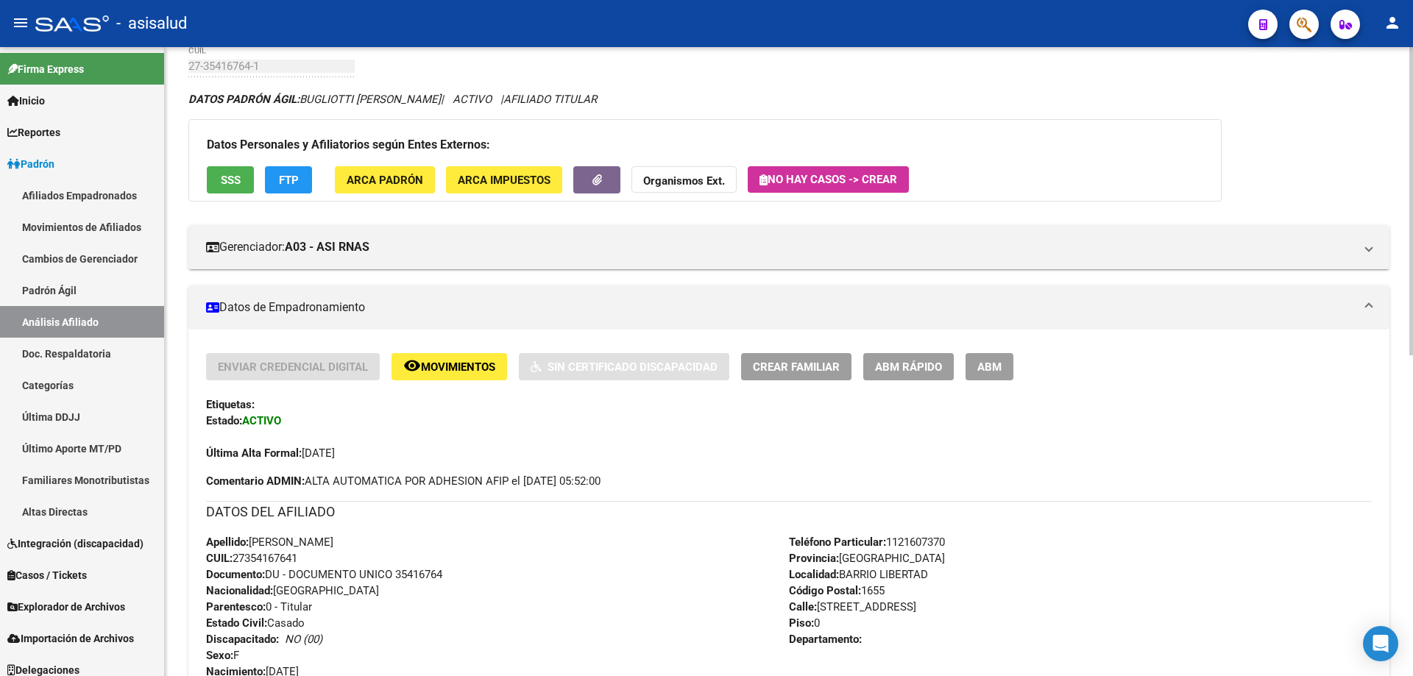
click at [782, 358] on button "Crear Familiar" at bounding box center [796, 366] width 110 height 27
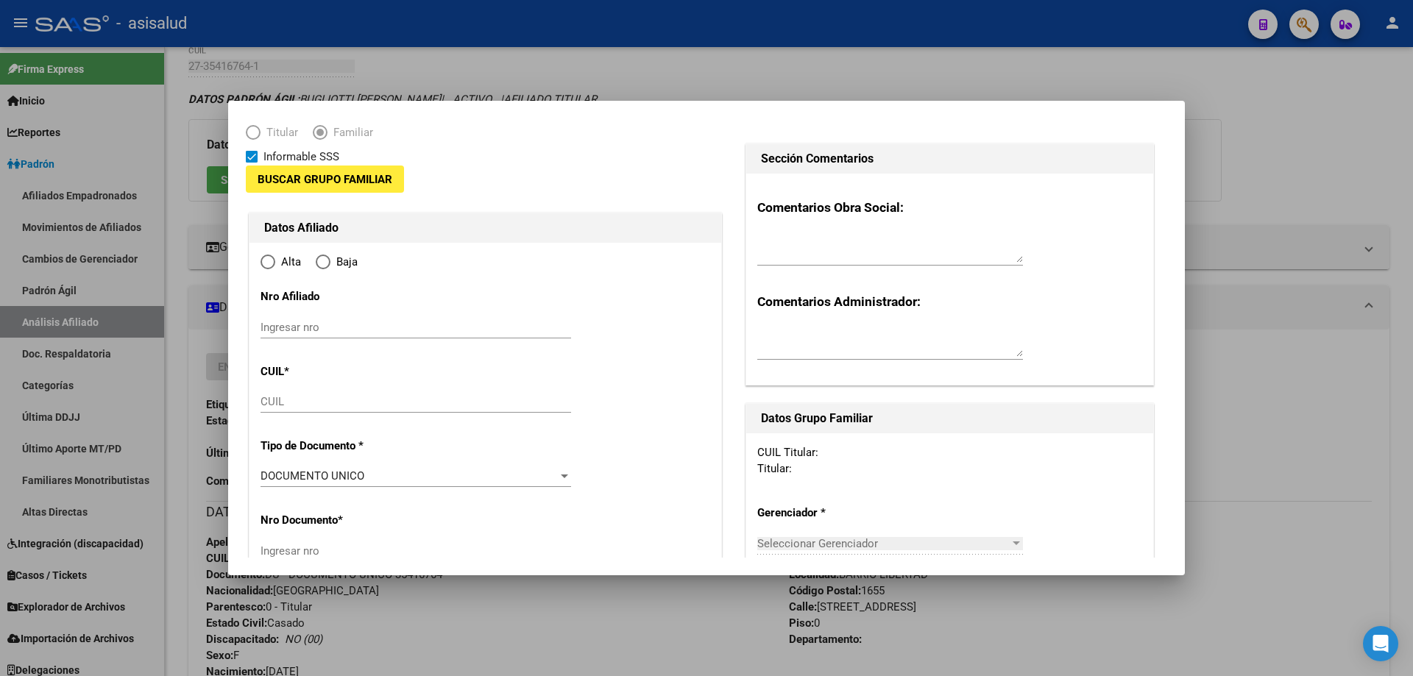
type input "30-57320384-0"
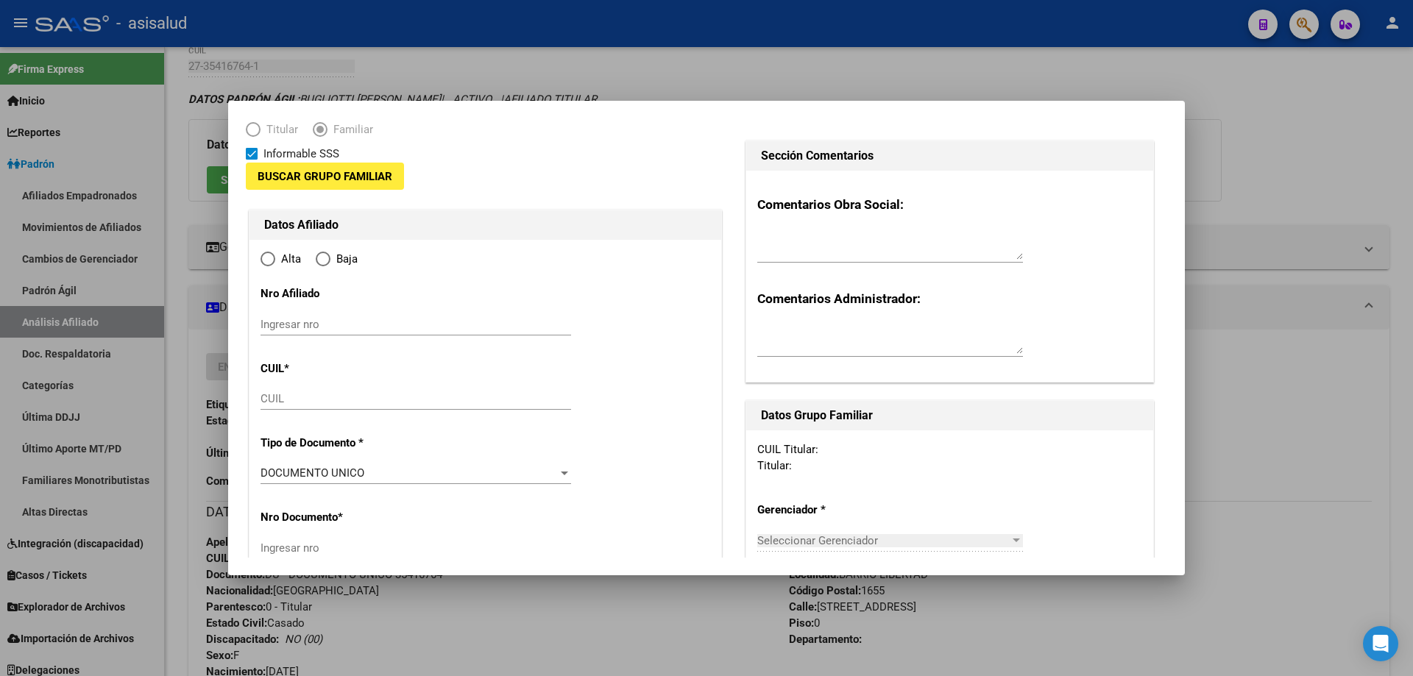
type input "BARRIO LIBERTAD"
type input "1655"
type input "AV DEL LIBERTADOR"
type input "7120"
type input "0"
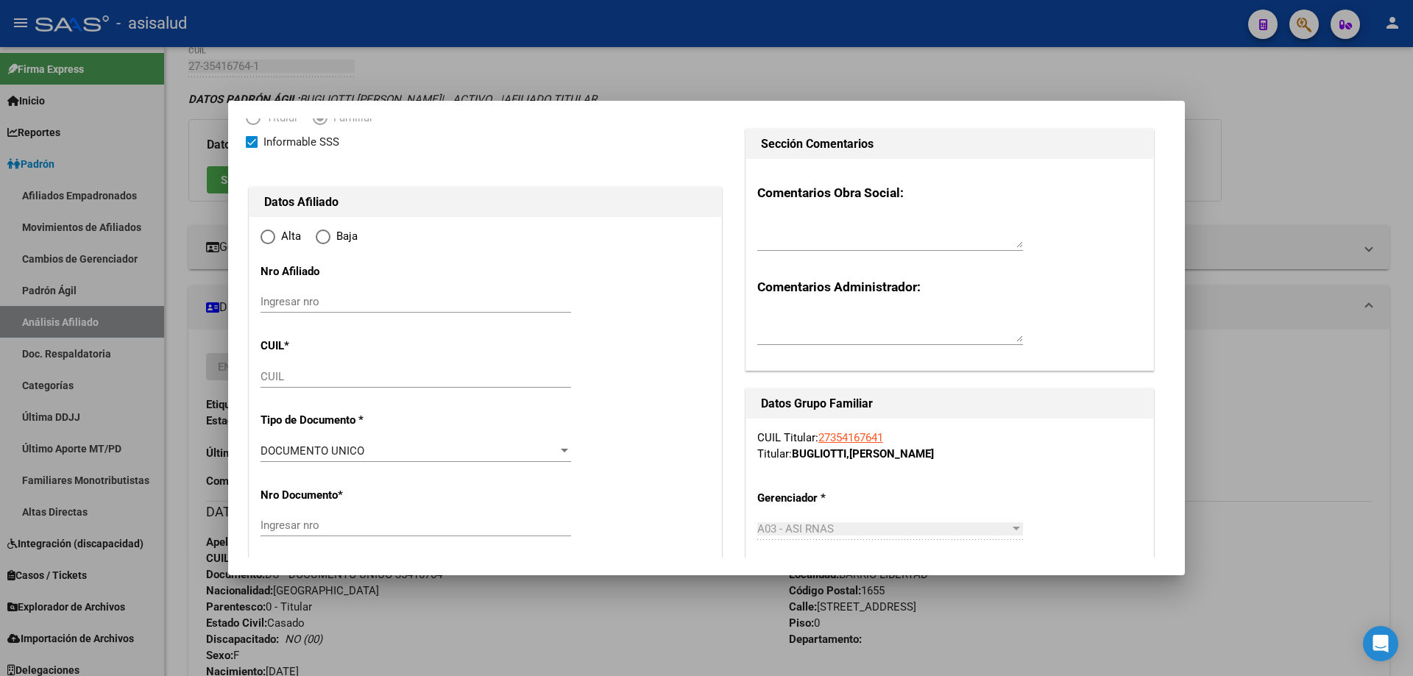
radio input "true"
click at [281, 377] on input "CUIL" at bounding box center [416, 376] width 311 height 13
type input "30-57320384-0"
paste input "27-57546950-2"
type input "27-57546950-2"
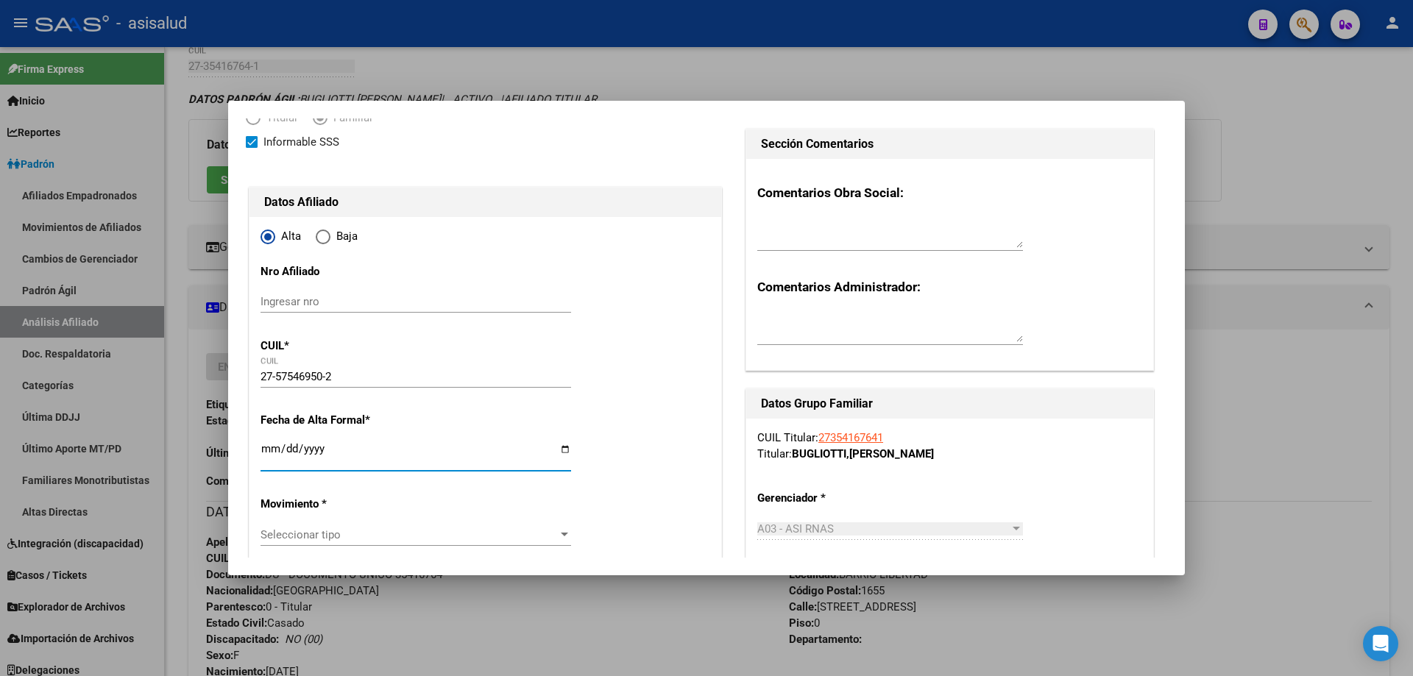
type input "57546950"
type input "MONGELLI"
type input "LUISIANA"
type input "2019-02-18"
type input "[PERSON_NAME]"
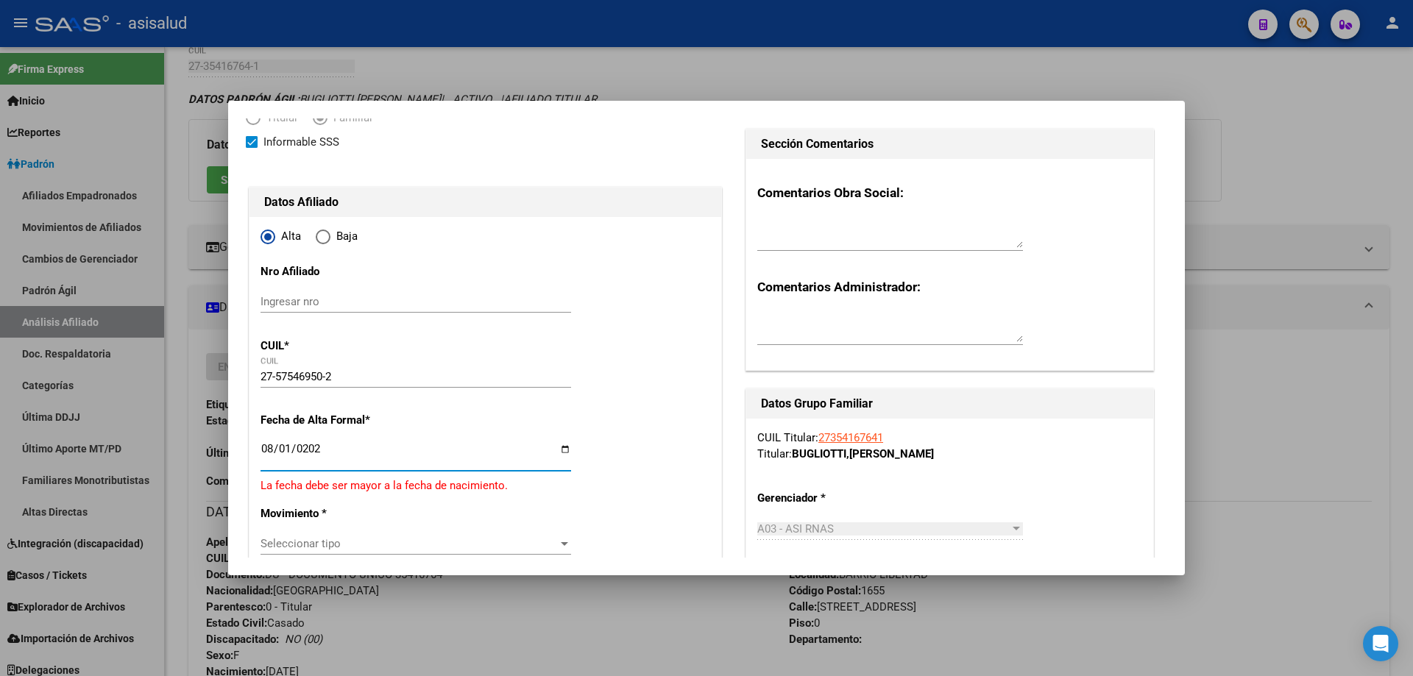
type input "2025-08-01"
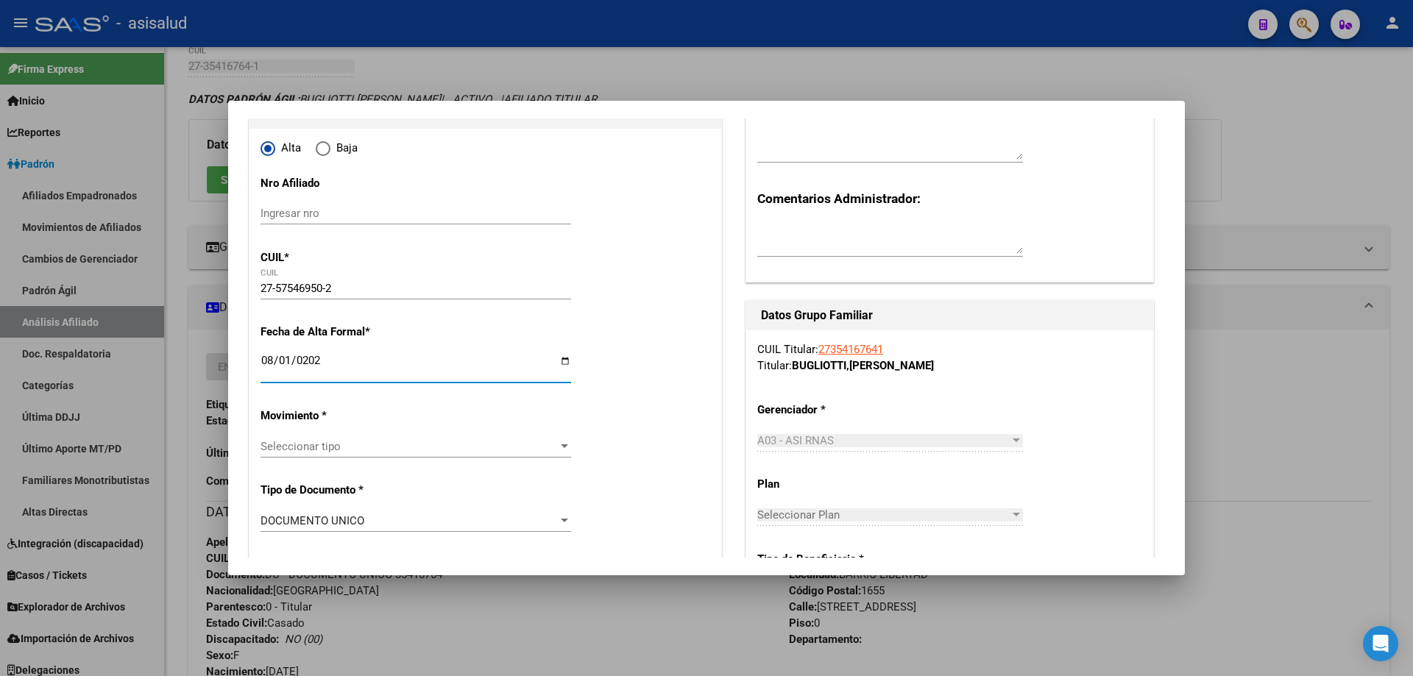
scroll to position [294, 0]
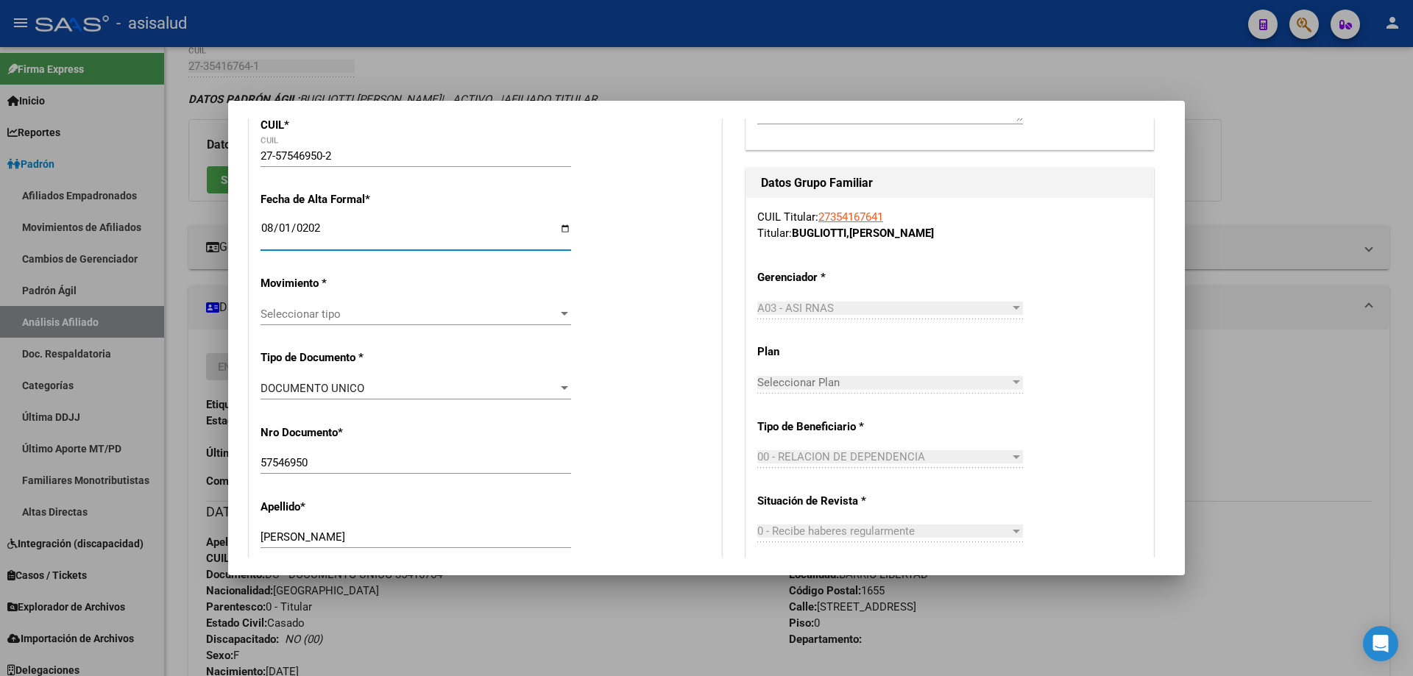
click at [408, 315] on span "Seleccionar tipo" at bounding box center [409, 314] width 297 height 13
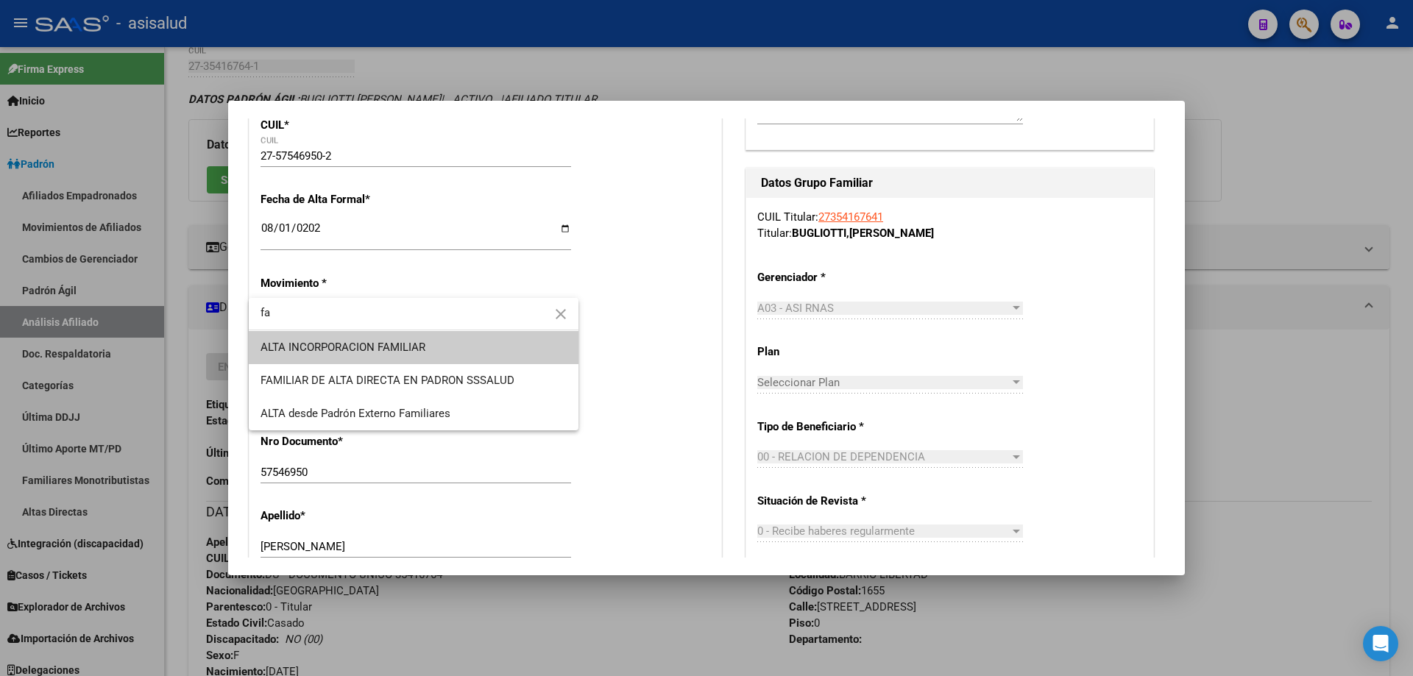
type input "fa"
click at [416, 339] on span "ALTA INCORPORACION FAMILIAR" at bounding box center [414, 347] width 306 height 33
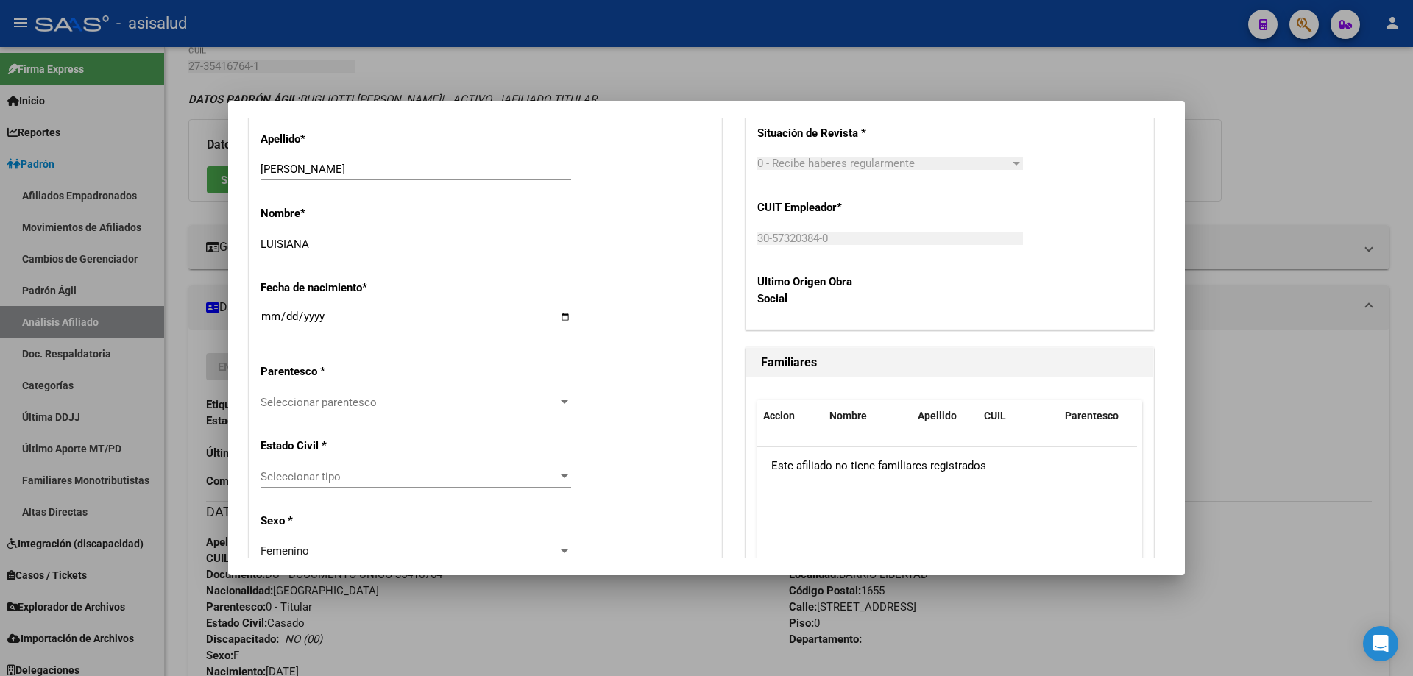
scroll to position [736, 0]
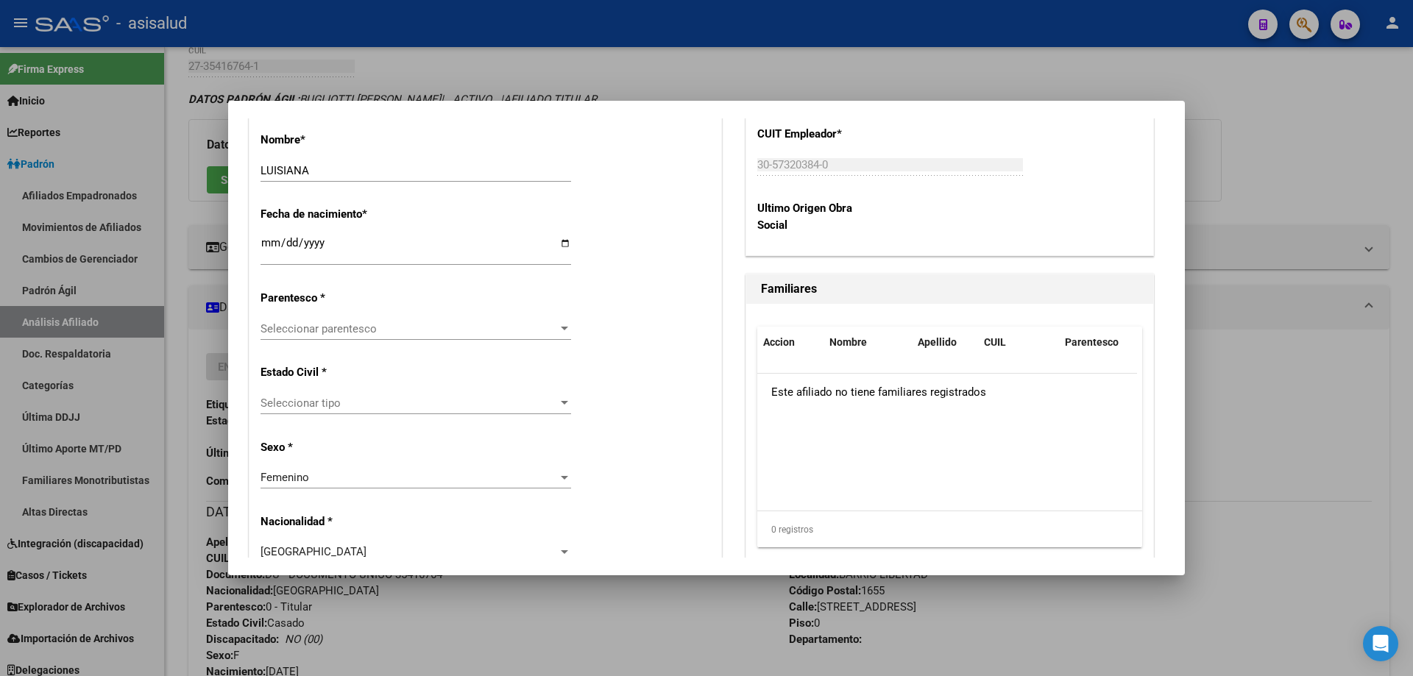
click at [420, 336] on div "Seleccionar parentesco Seleccionar parentesco" at bounding box center [416, 329] width 311 height 22
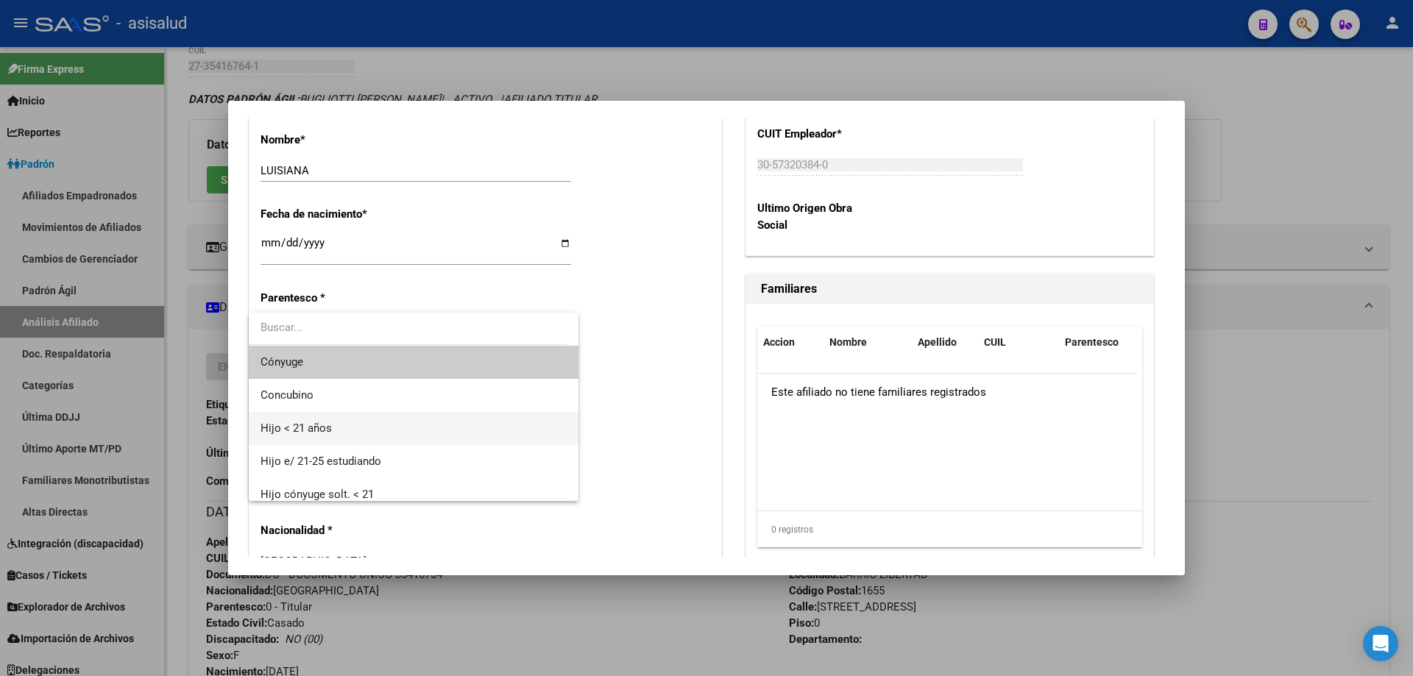
click at [361, 439] on span "Hijo < 21 años" at bounding box center [414, 428] width 306 height 33
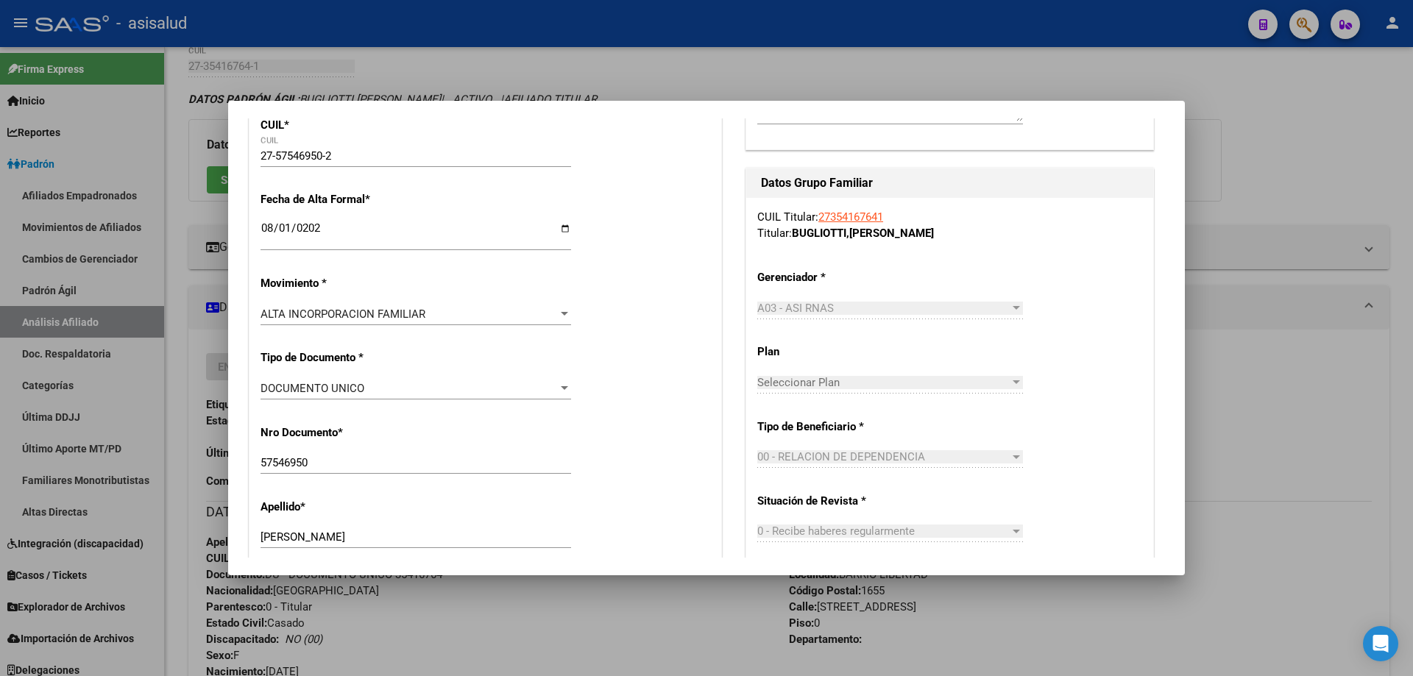
scroll to position [0, 0]
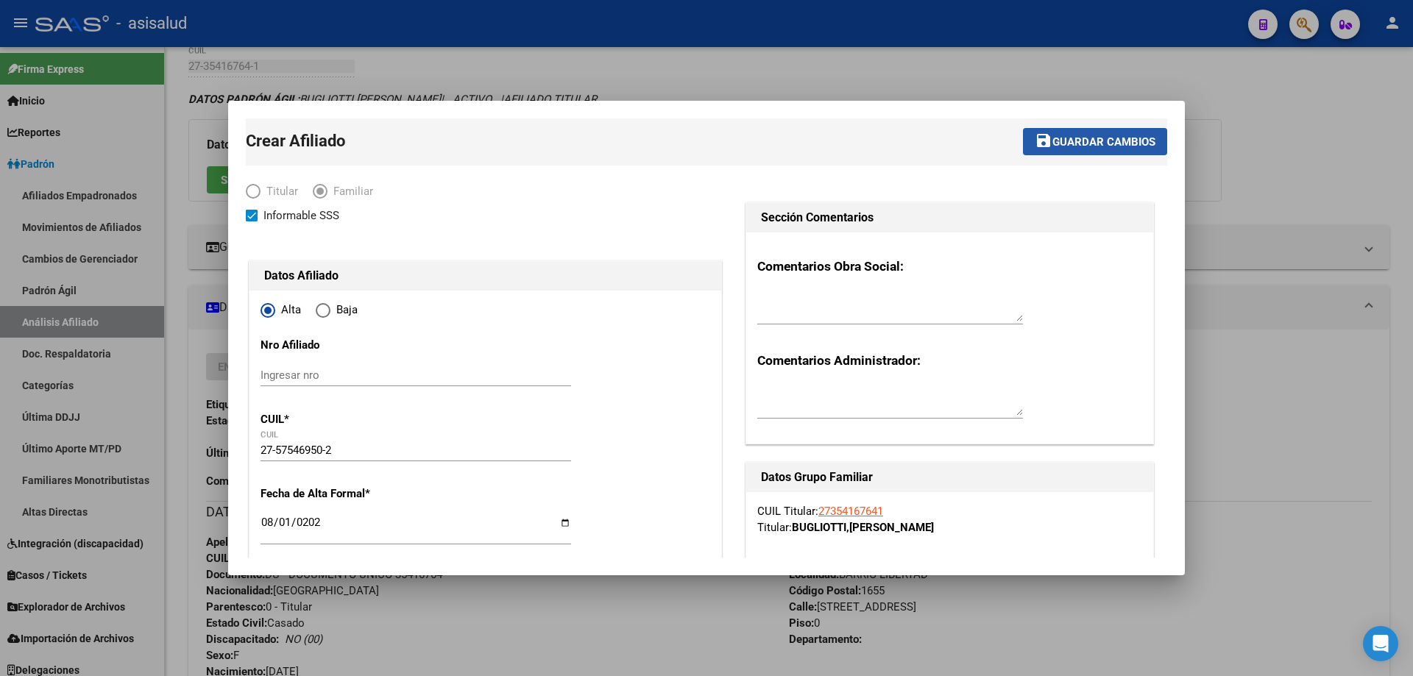
click at [1123, 145] on span "Guardar cambios" at bounding box center [1104, 141] width 103 height 13
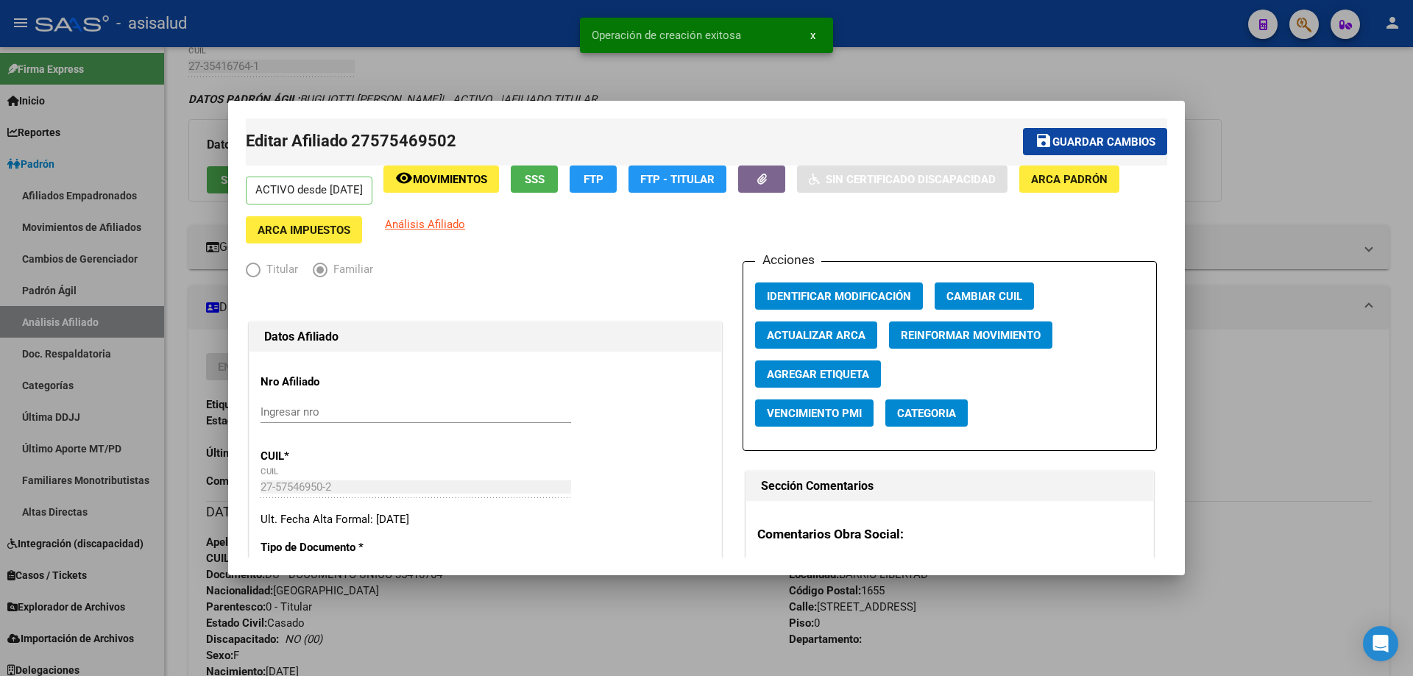
click at [1121, 145] on span "Guardar cambios" at bounding box center [1104, 141] width 103 height 13
click at [1254, 124] on div at bounding box center [706, 338] width 1413 height 676
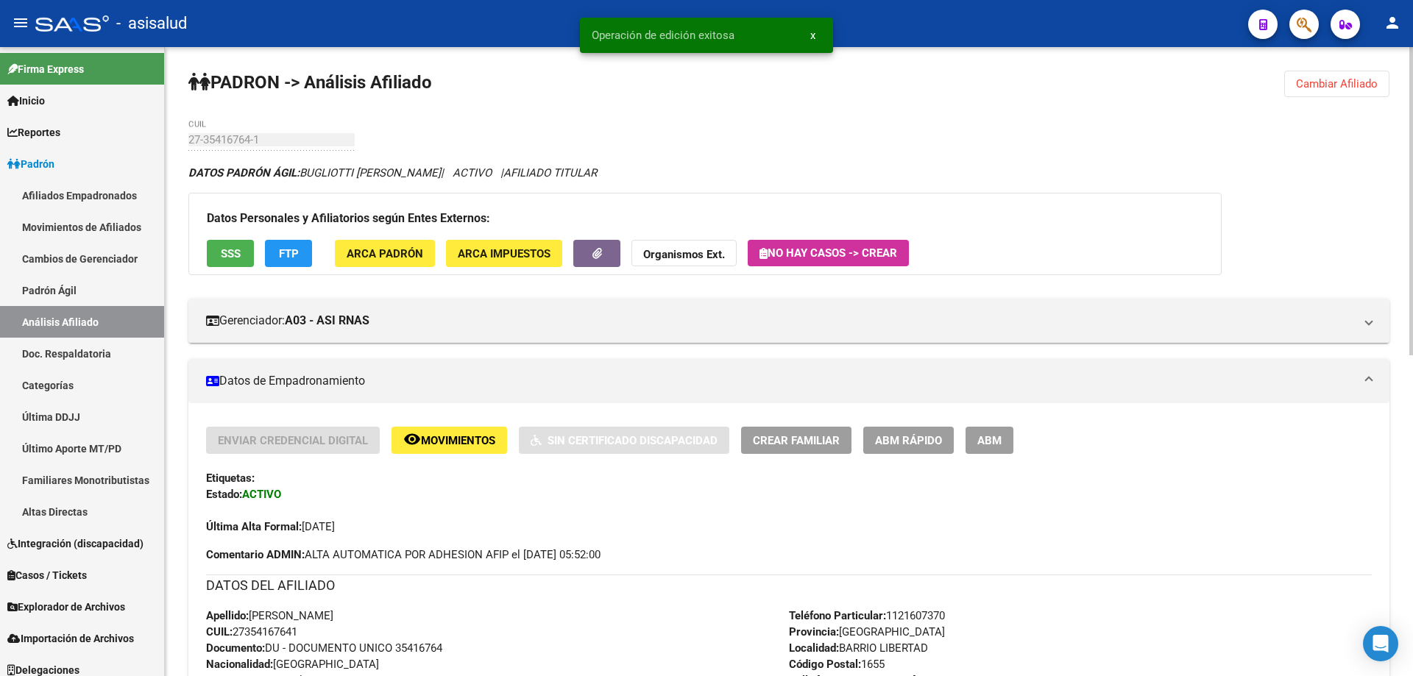
click at [1329, 69] on div "PADRON -> Análisis Afiliado Cambiar Afiliado 27-35416764-1 CUIL DATOS PADRÓN ÁG…" at bounding box center [789, 688] width 1248 height 1283
click at [1314, 88] on span "Cambiar Afiliado" at bounding box center [1337, 83] width 82 height 13
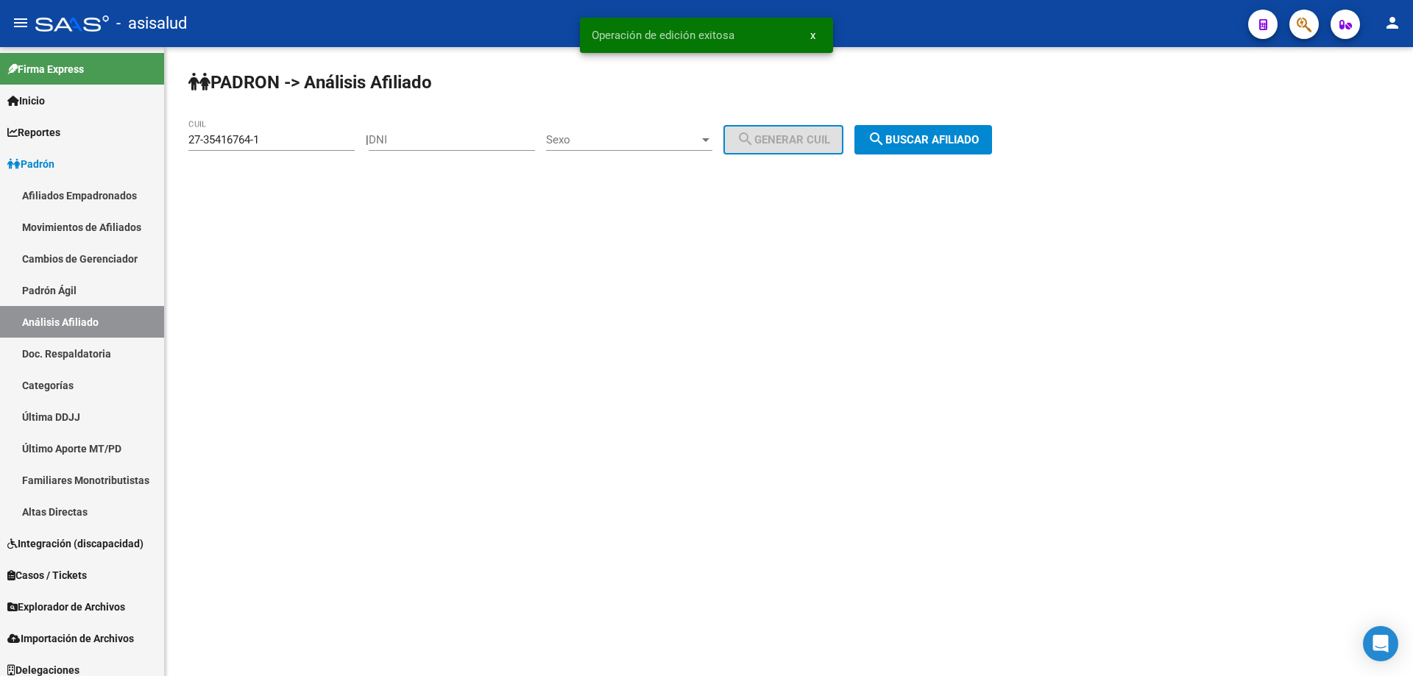
click at [979, 142] on span "search Buscar afiliado" at bounding box center [923, 139] width 111 height 13
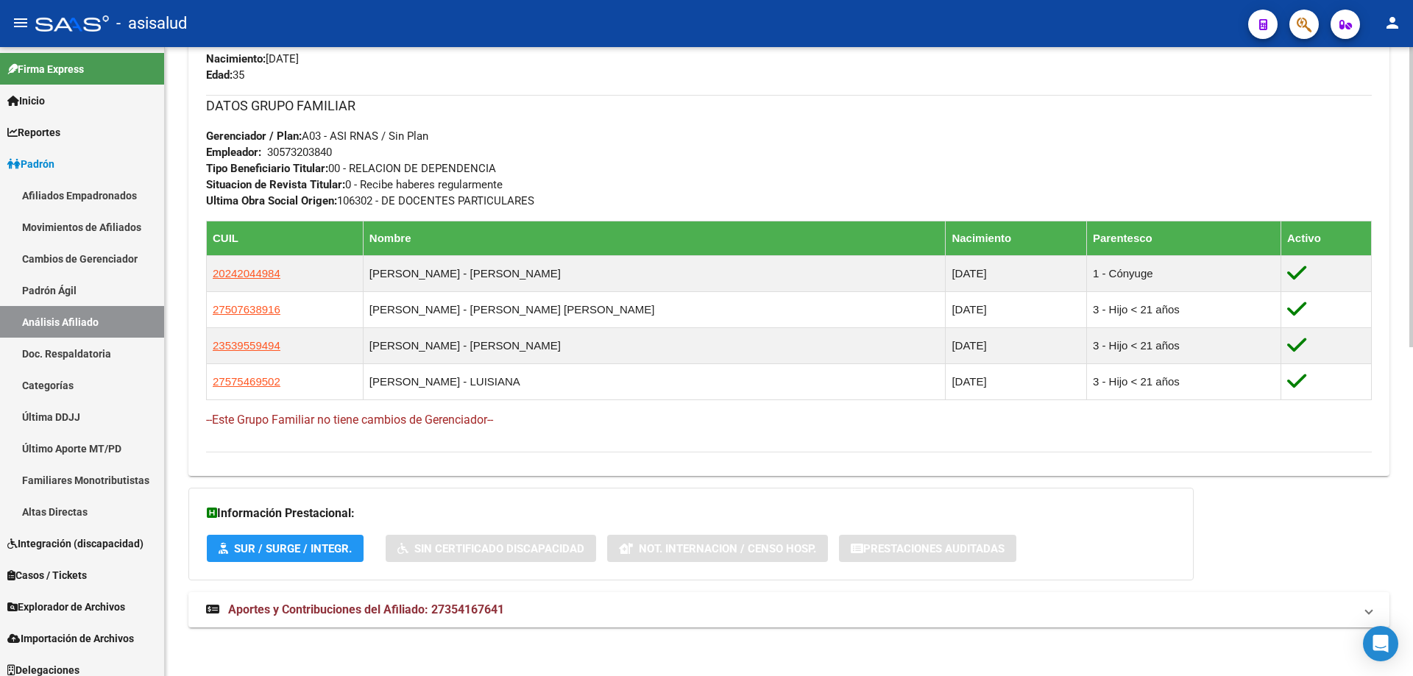
scroll to position [690, 0]
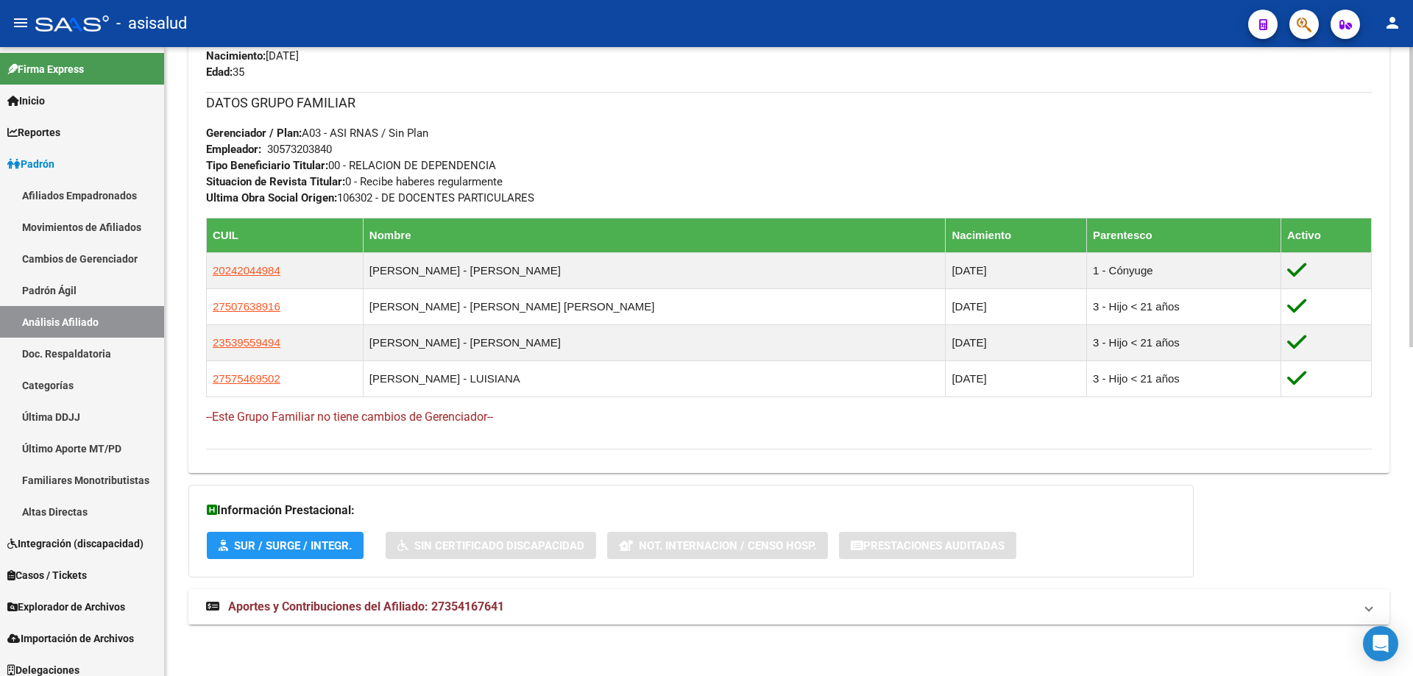
click at [792, 597] on mat-expansion-panel-header "Aportes y Contribuciones del Afiliado: 27354167641" at bounding box center [788, 607] width 1201 height 35
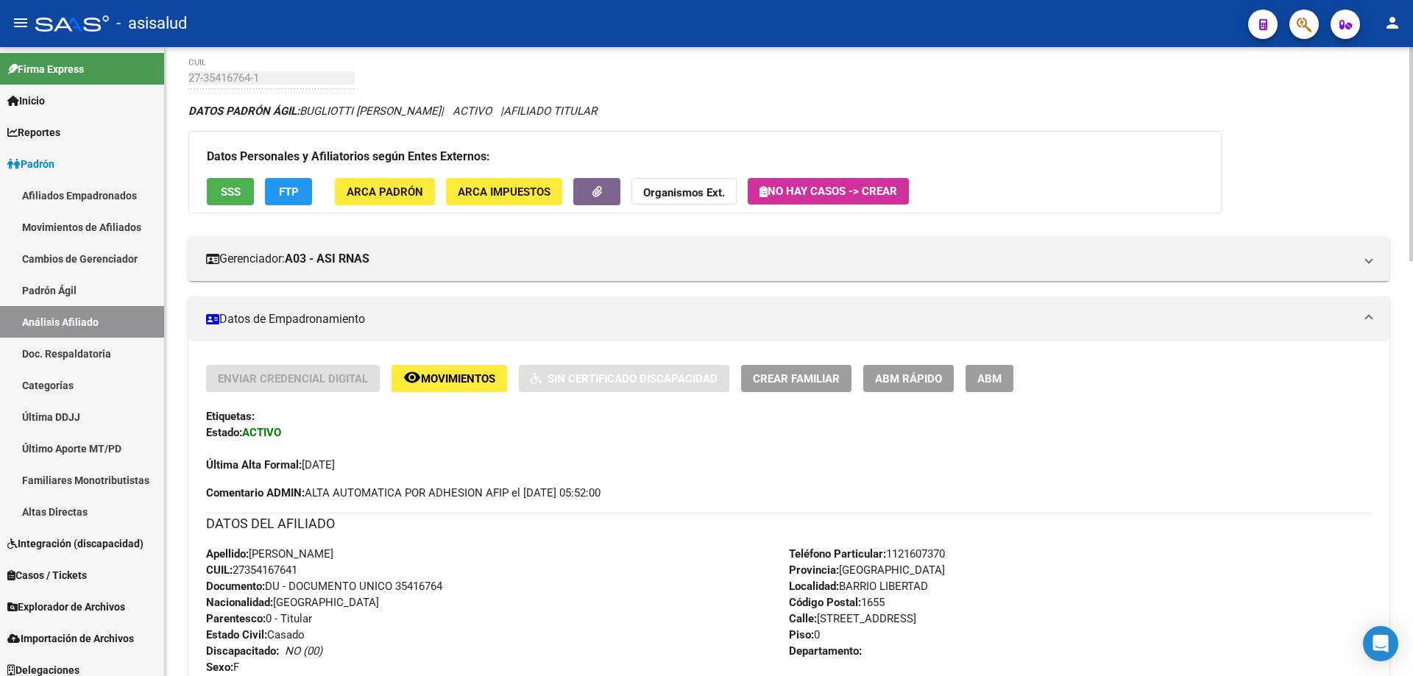
scroll to position [0, 0]
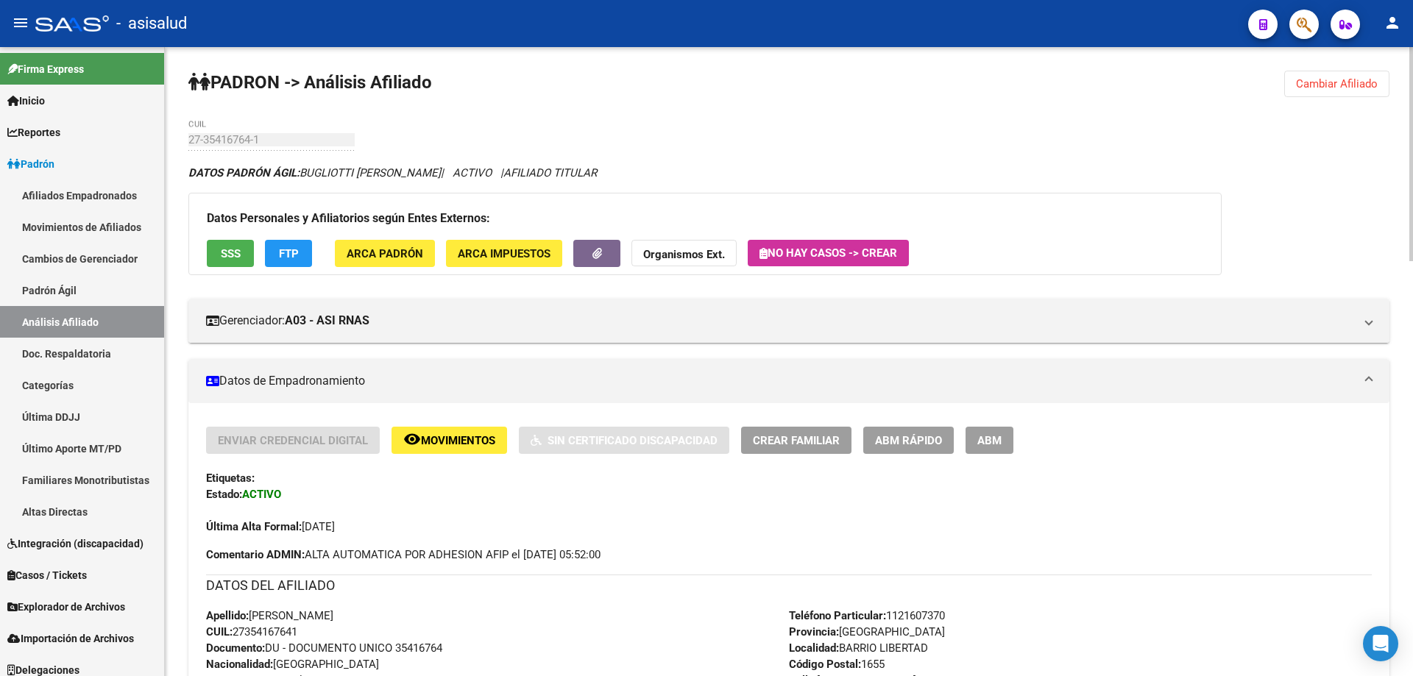
click at [238, 258] on span "SSS" at bounding box center [231, 253] width 20 height 13
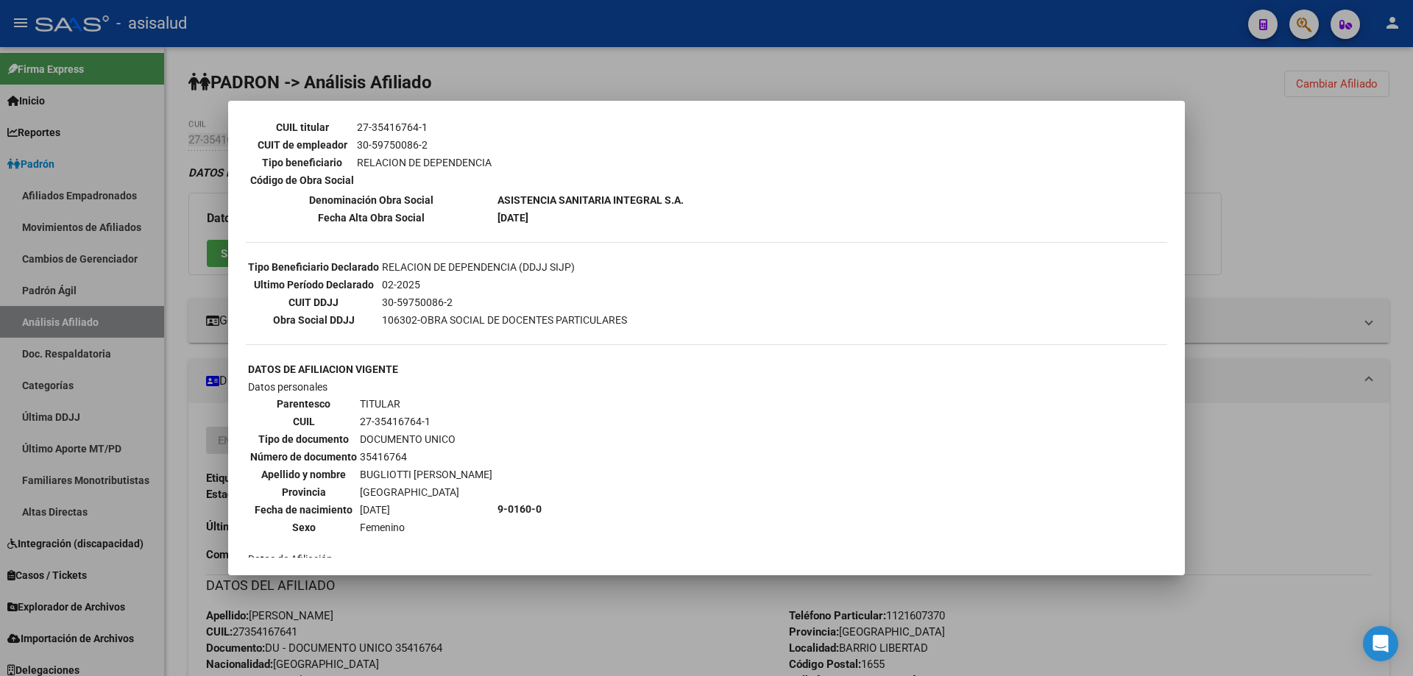
scroll to position [589, 0]
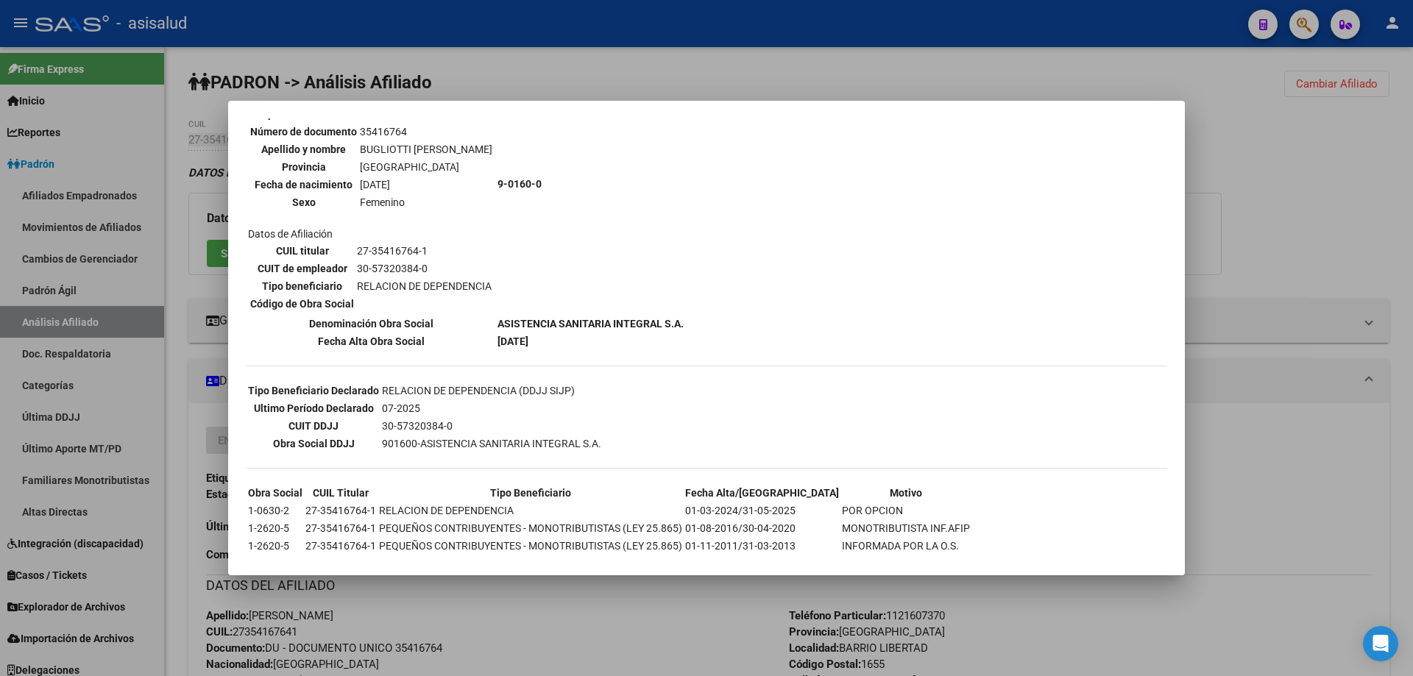
click at [1413, 126] on div at bounding box center [706, 338] width 1413 height 676
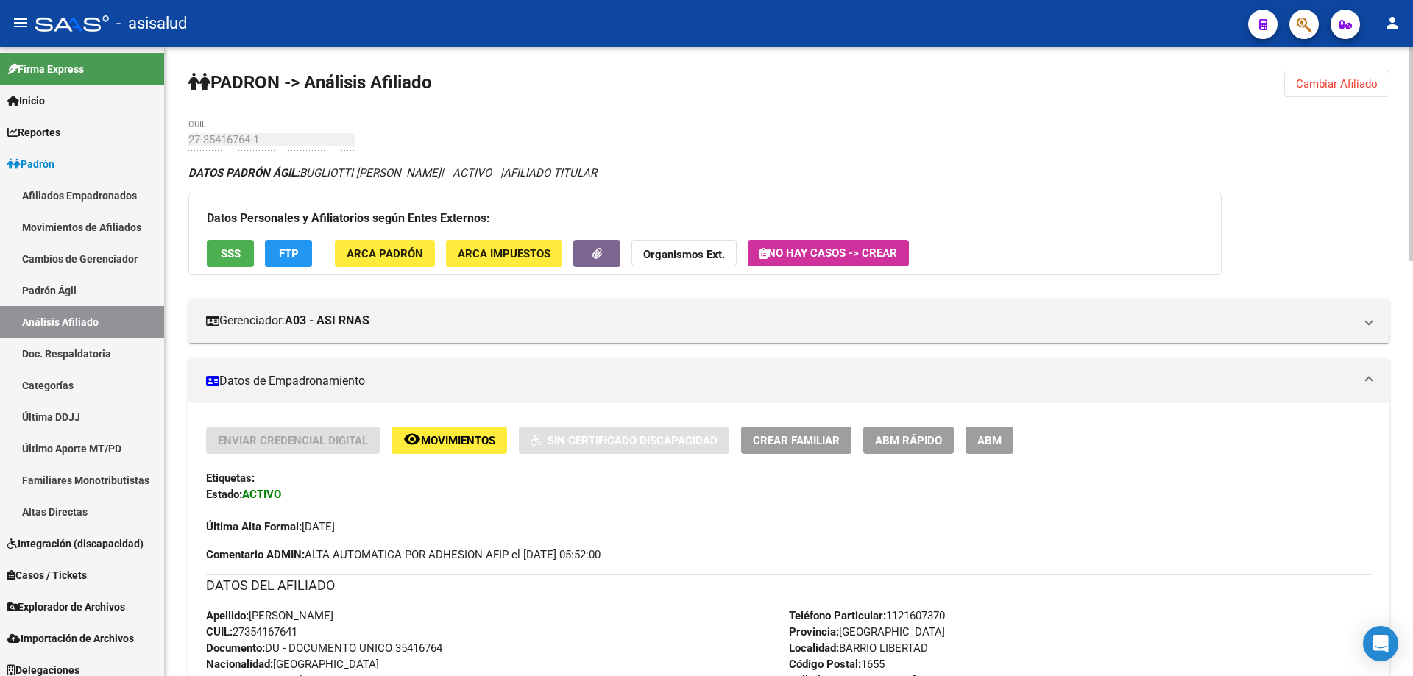
click at [284, 253] on span "FTP" at bounding box center [289, 253] width 20 height 13
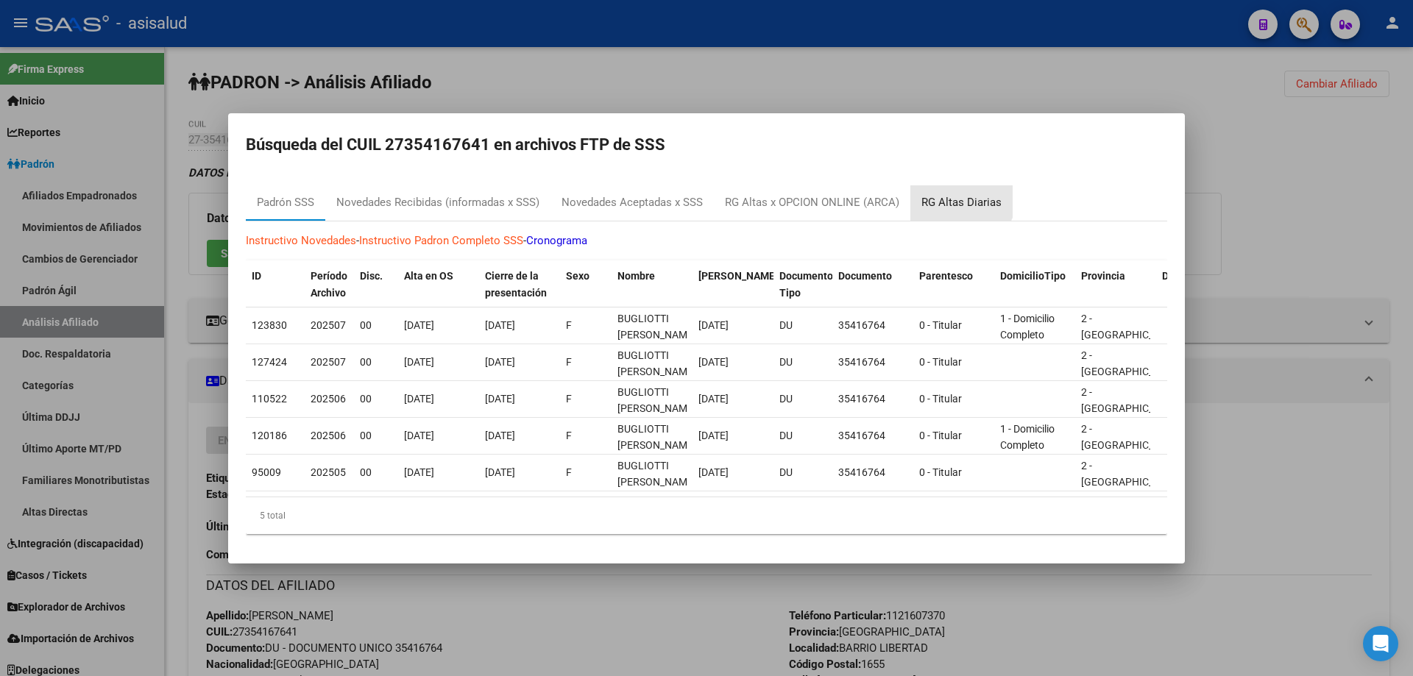
click at [956, 194] on div "RG Altas Diarias" at bounding box center [962, 202] width 80 height 17
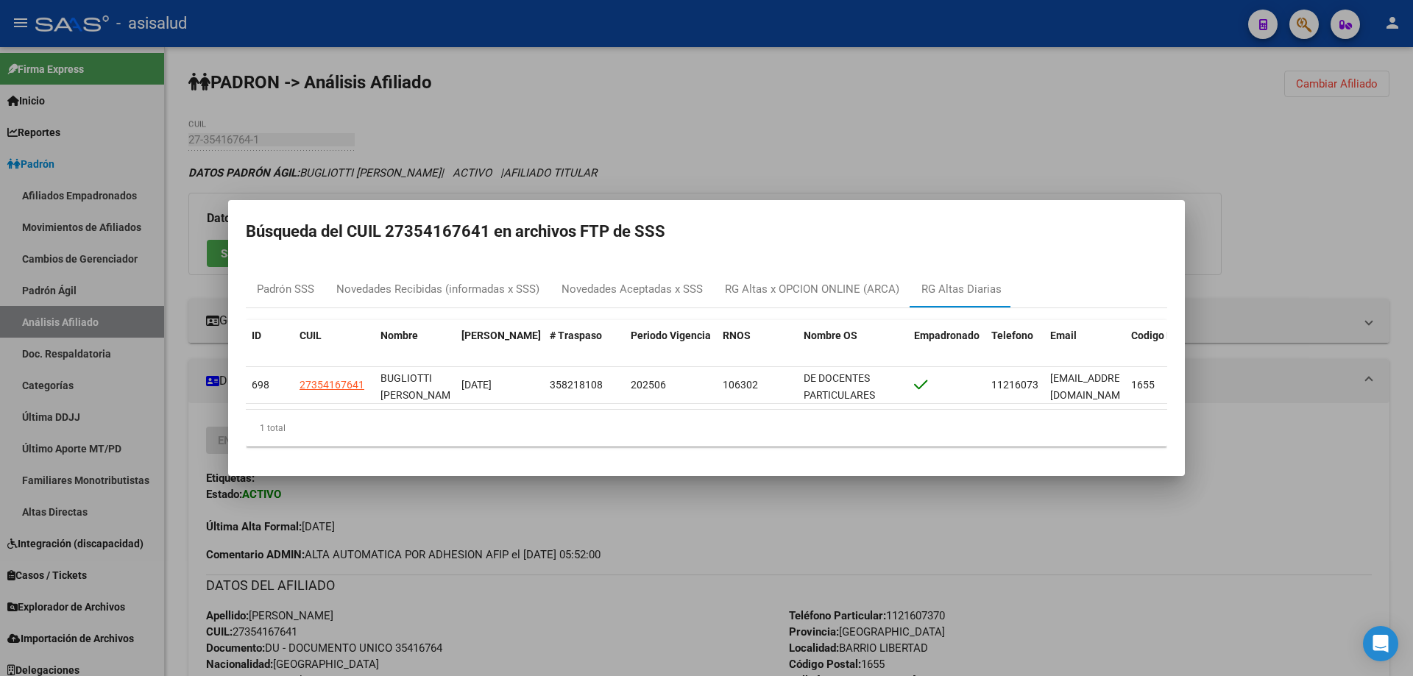
click at [1356, 201] on div at bounding box center [706, 338] width 1413 height 676
